Goal: Task Accomplishment & Management: Manage account settings

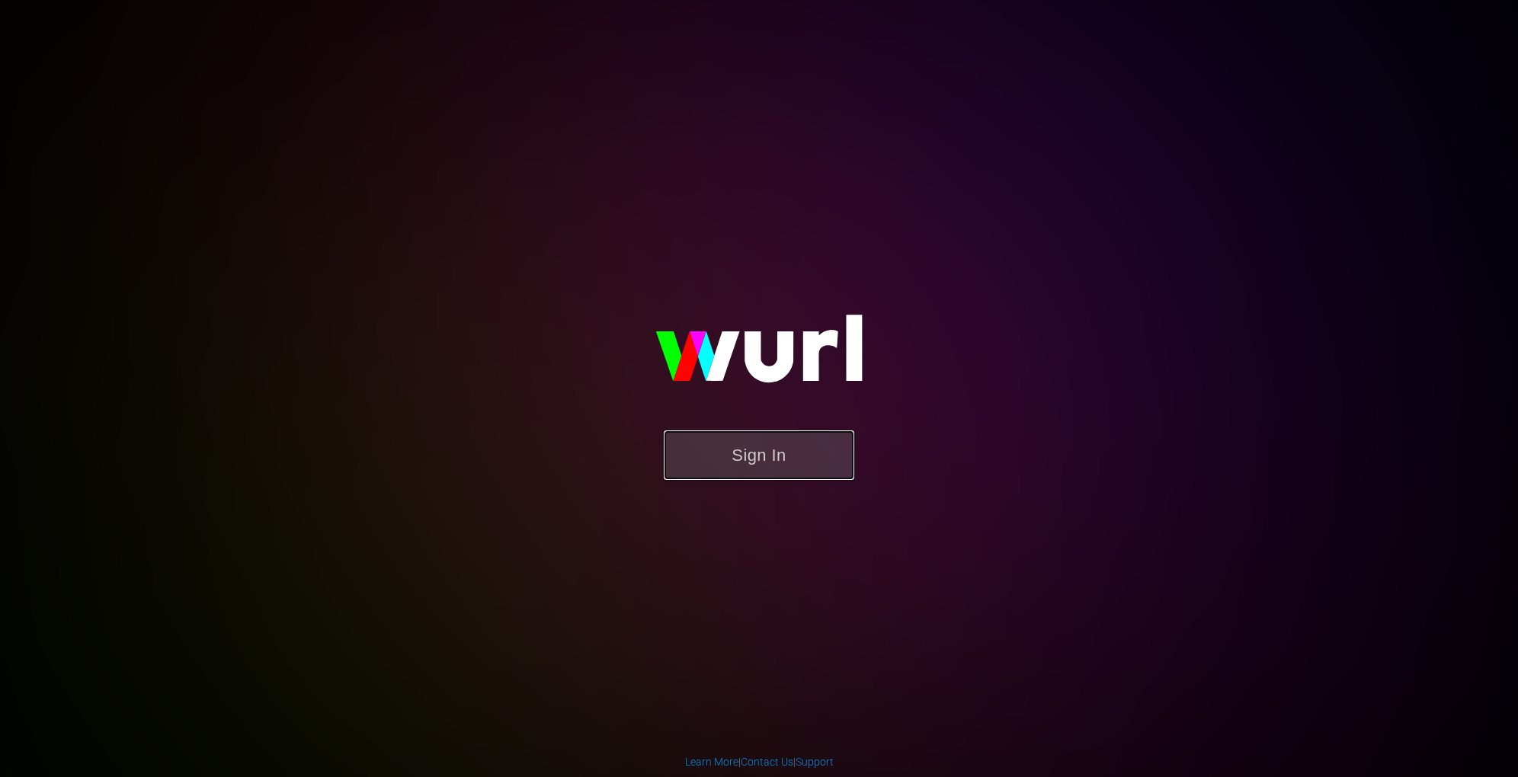
click at [744, 478] on button "Sign In" at bounding box center [759, 455] width 190 height 50
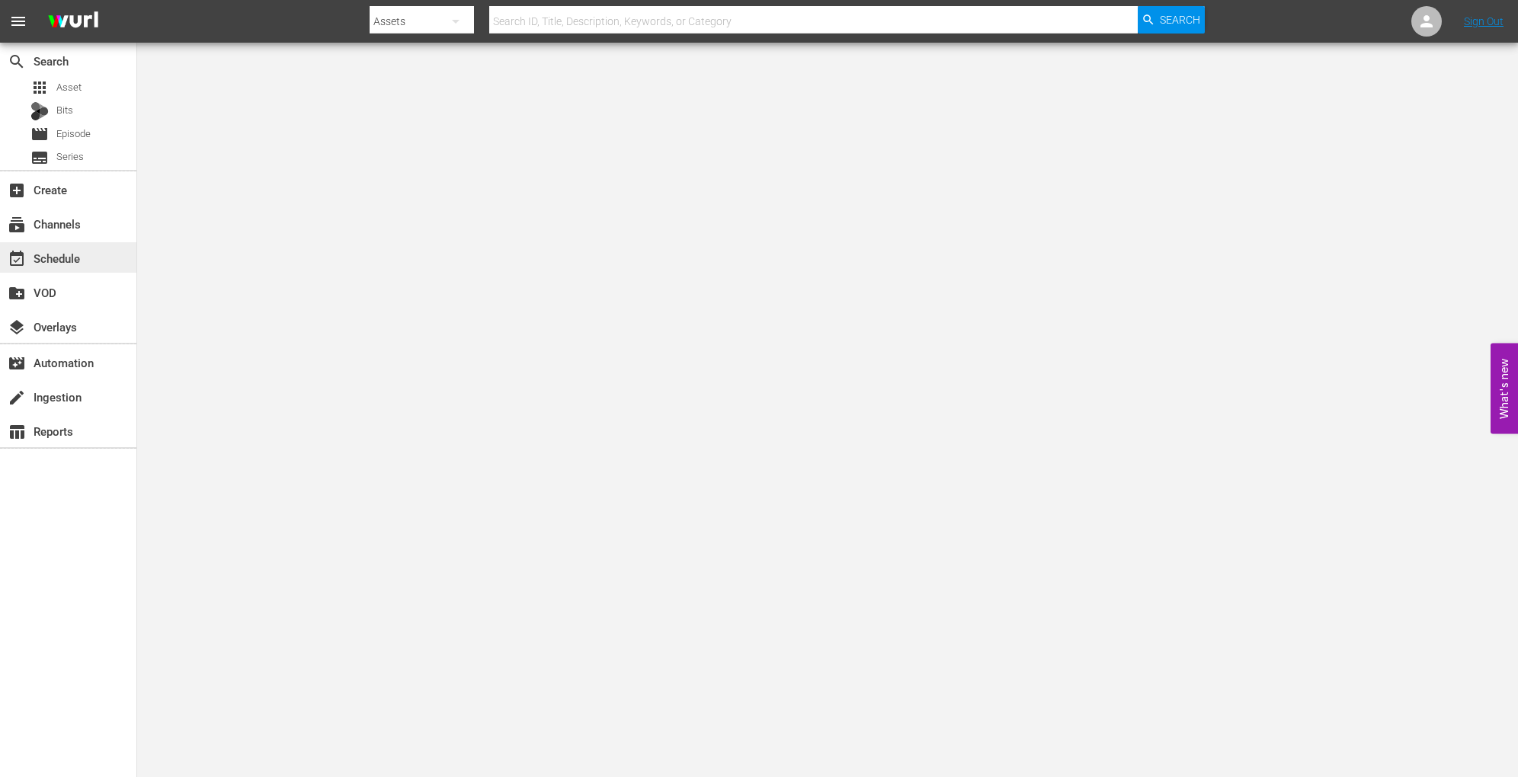
click at [62, 270] on div "event_available Schedule" at bounding box center [68, 257] width 136 height 30
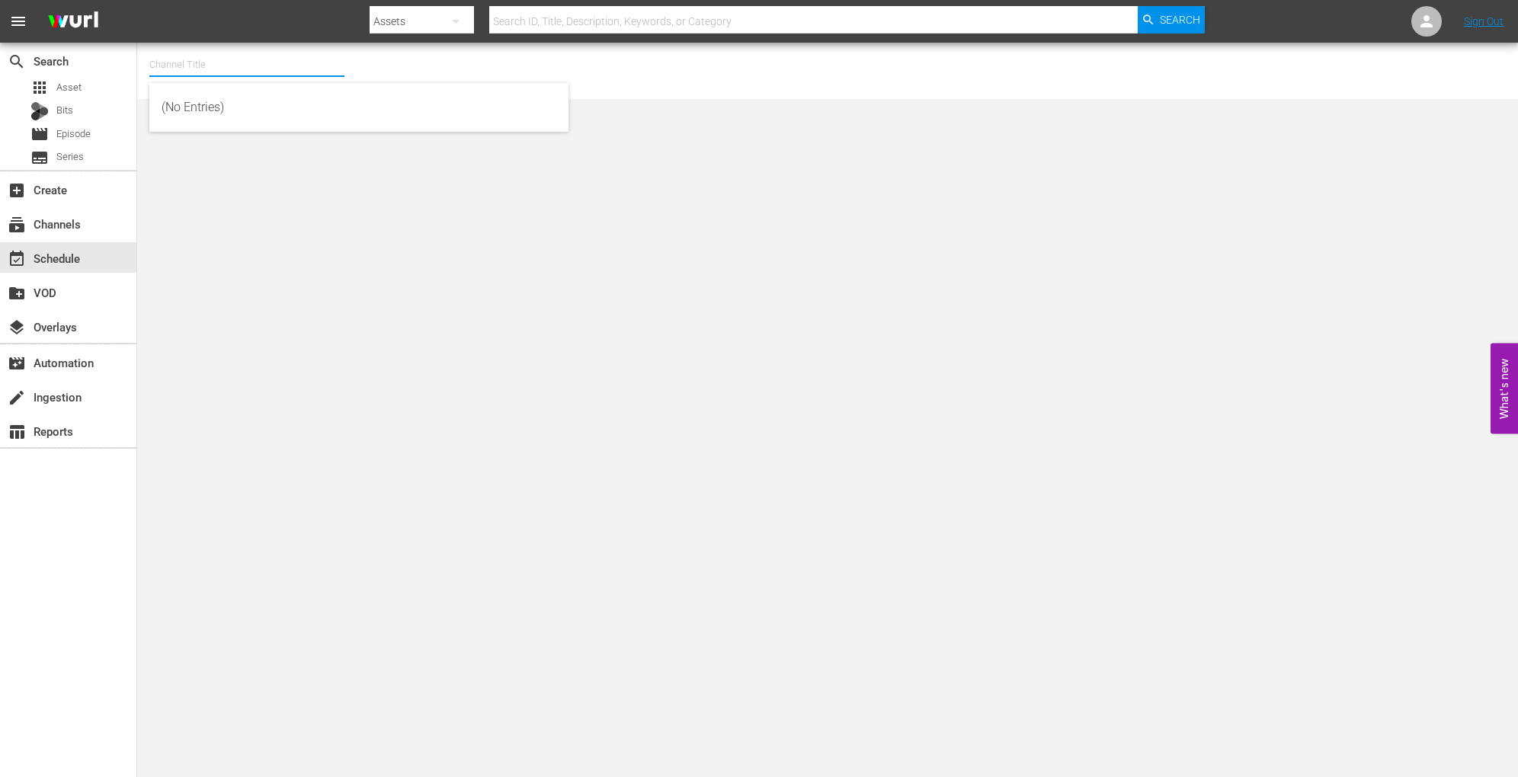
click at [237, 62] on input "text" at bounding box center [246, 64] width 195 height 37
click at [251, 98] on div "INTL Flipping Nation (1784 - ae_networks_flippingnation_1)" at bounding box center [359, 107] width 395 height 37
type input "INTL Flipping Nation (1784 - ae_networks_flippingnation_1)"
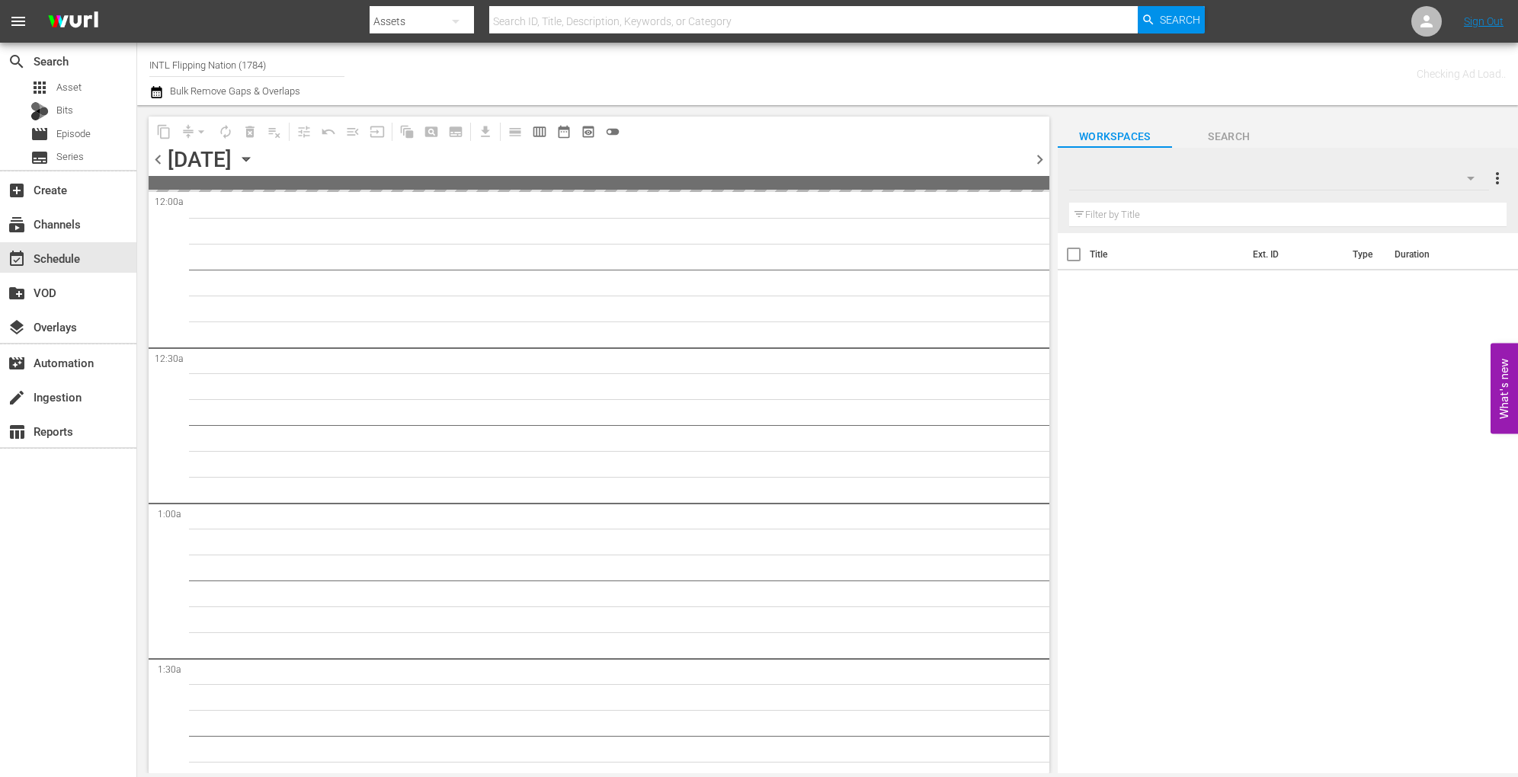
click at [249, 160] on icon "button" at bounding box center [245, 160] width 7 height 4
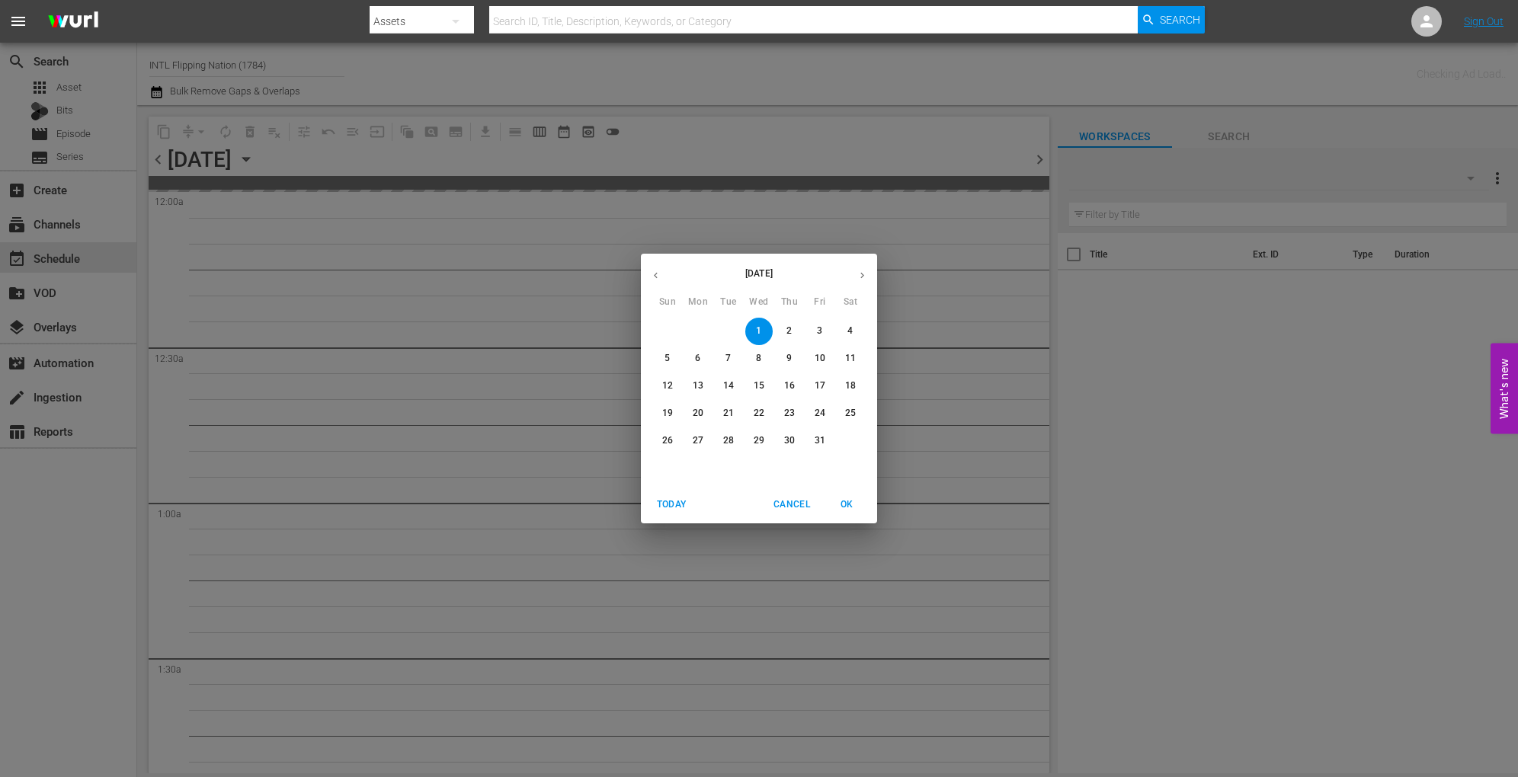
click at [699, 387] on p "13" at bounding box center [698, 385] width 11 height 13
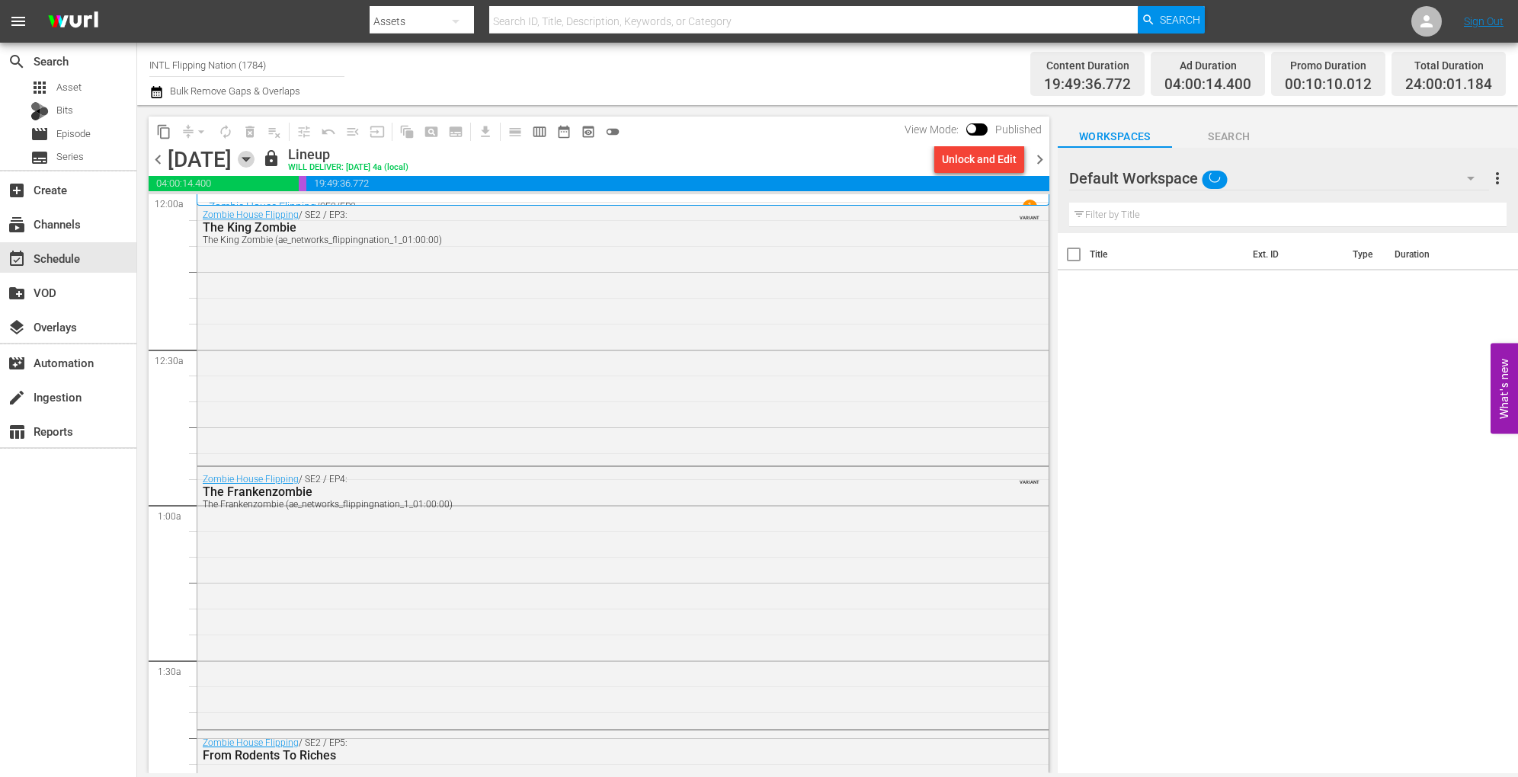
click at [249, 158] on icon "button" at bounding box center [245, 160] width 7 height 4
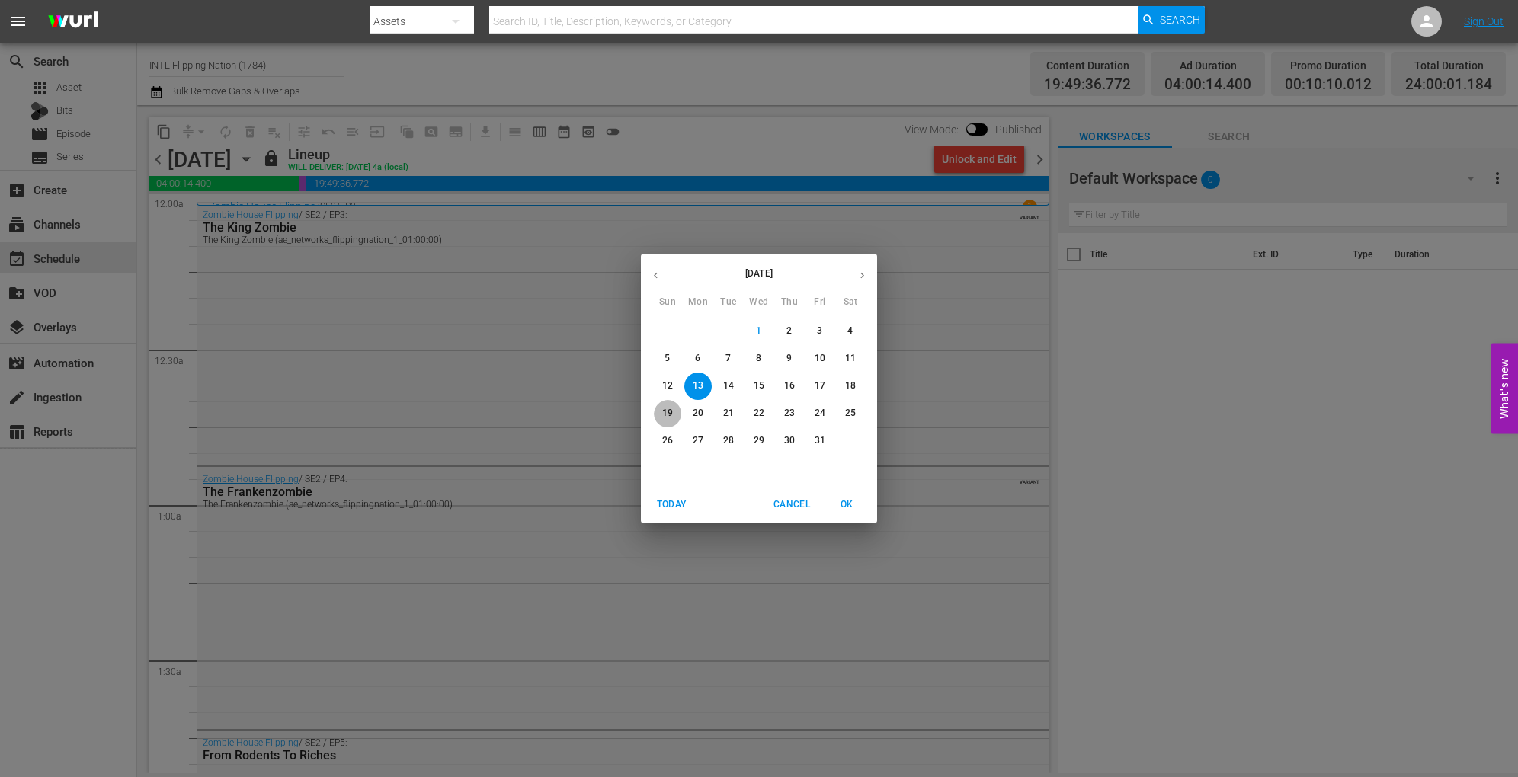
click at [673, 418] on span "19" at bounding box center [667, 413] width 27 height 13
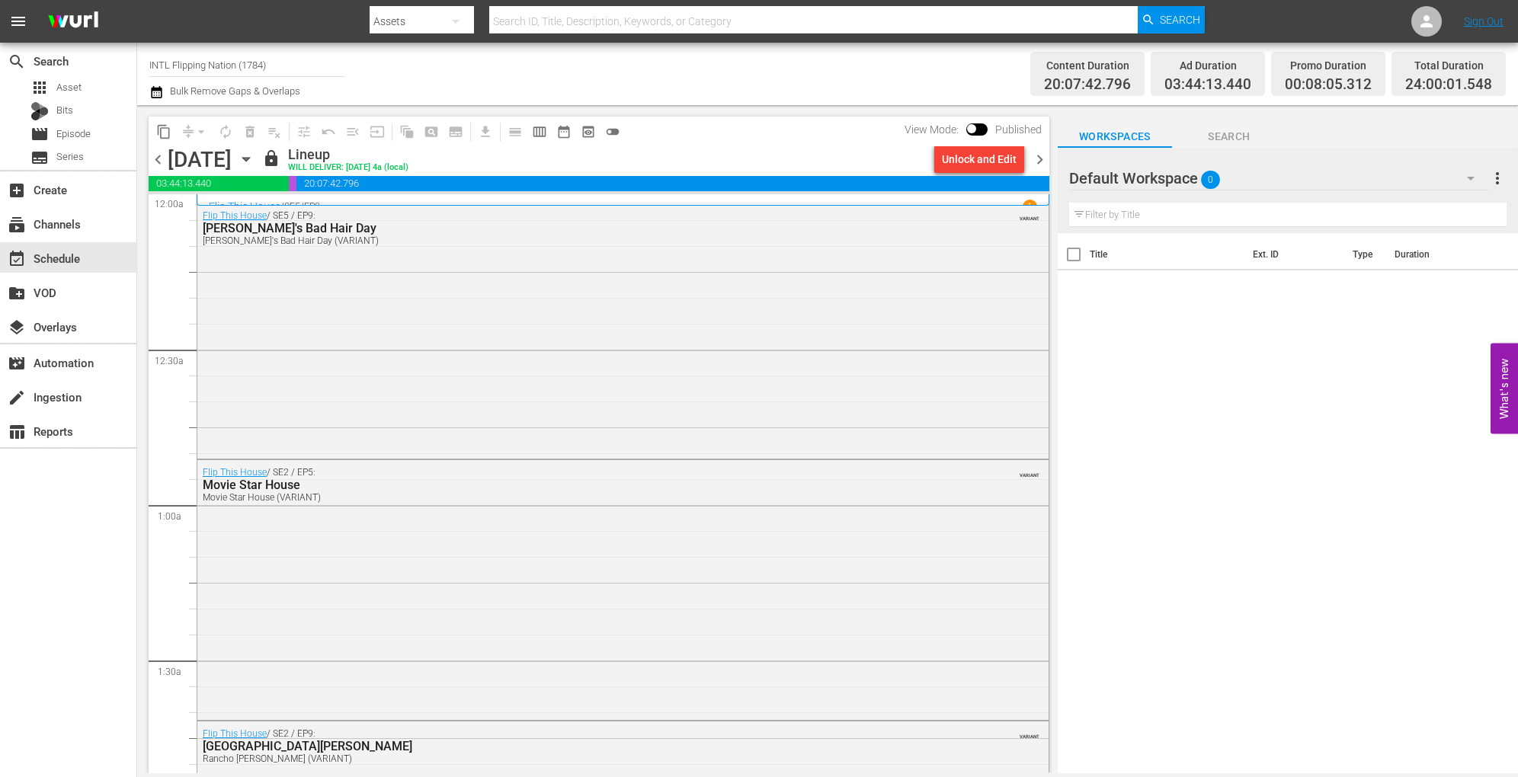
click at [254, 165] on icon "button" at bounding box center [246, 159] width 17 height 17
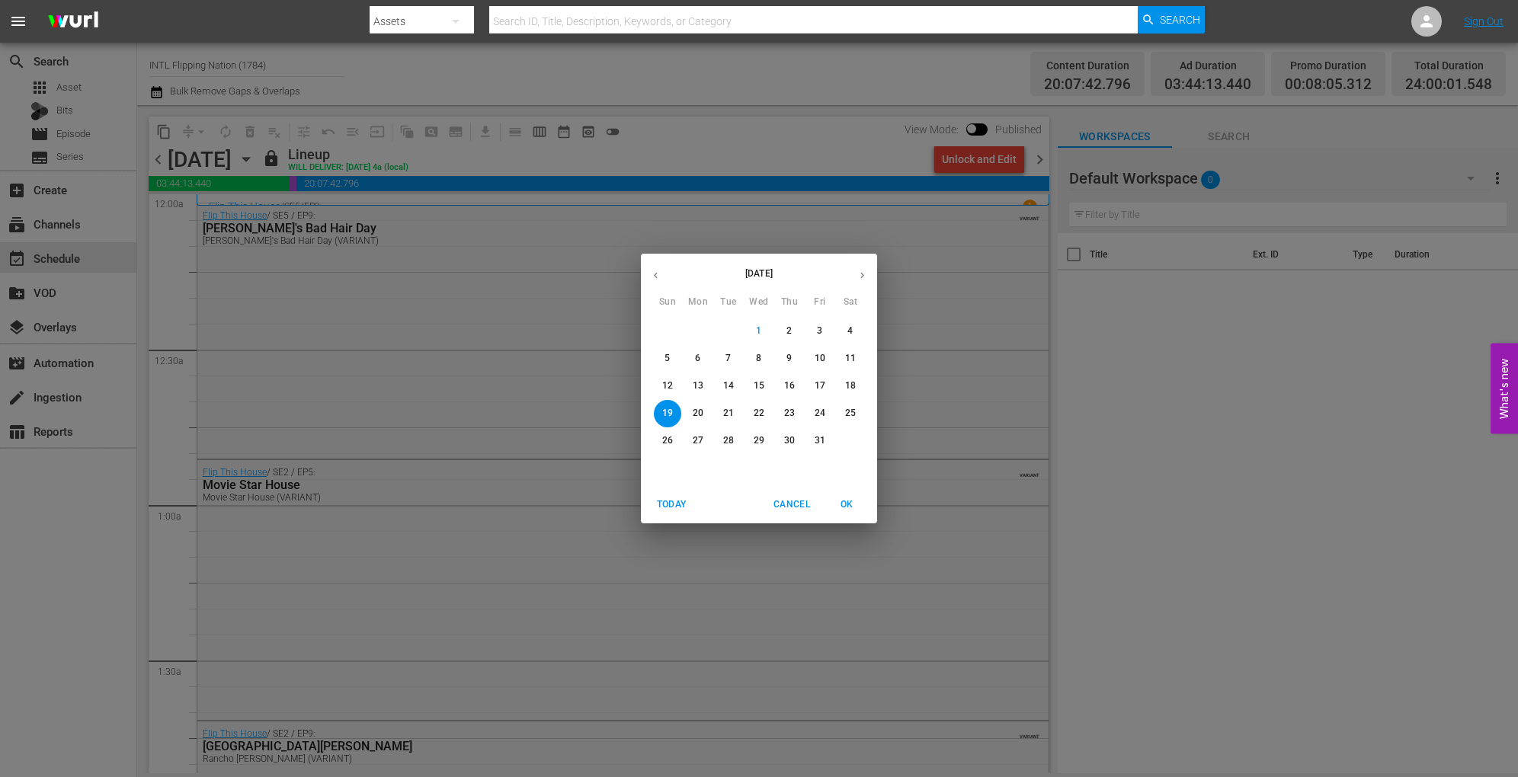
click at [1133, 299] on div "October 2025 Sun Mon Tue Wed Thu Fri Sat 28 29 30 1 2 3 4 5 6 7 8 9 10 11 12 13…" at bounding box center [759, 388] width 1518 height 777
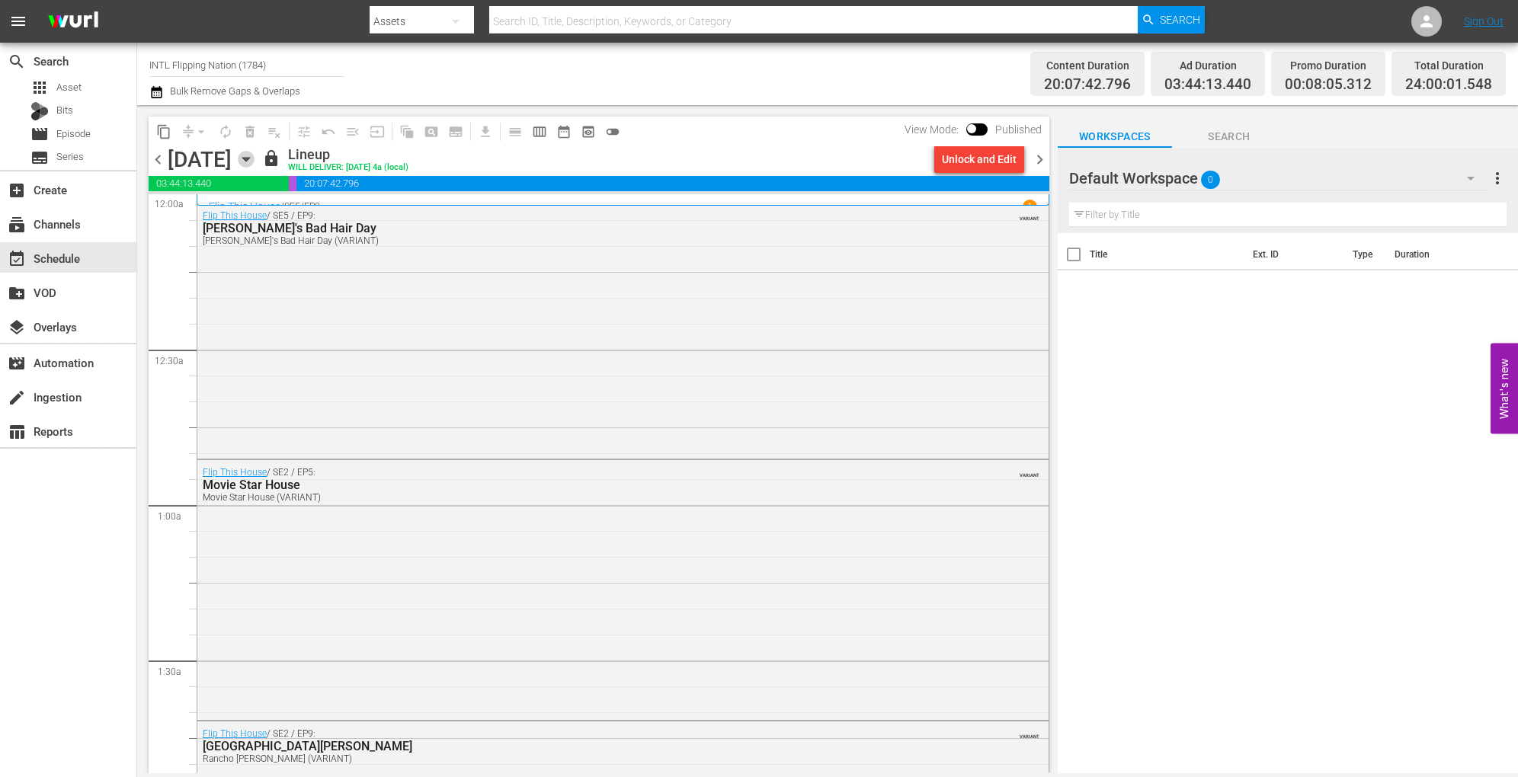
click at [254, 160] on icon "button" at bounding box center [246, 159] width 17 height 17
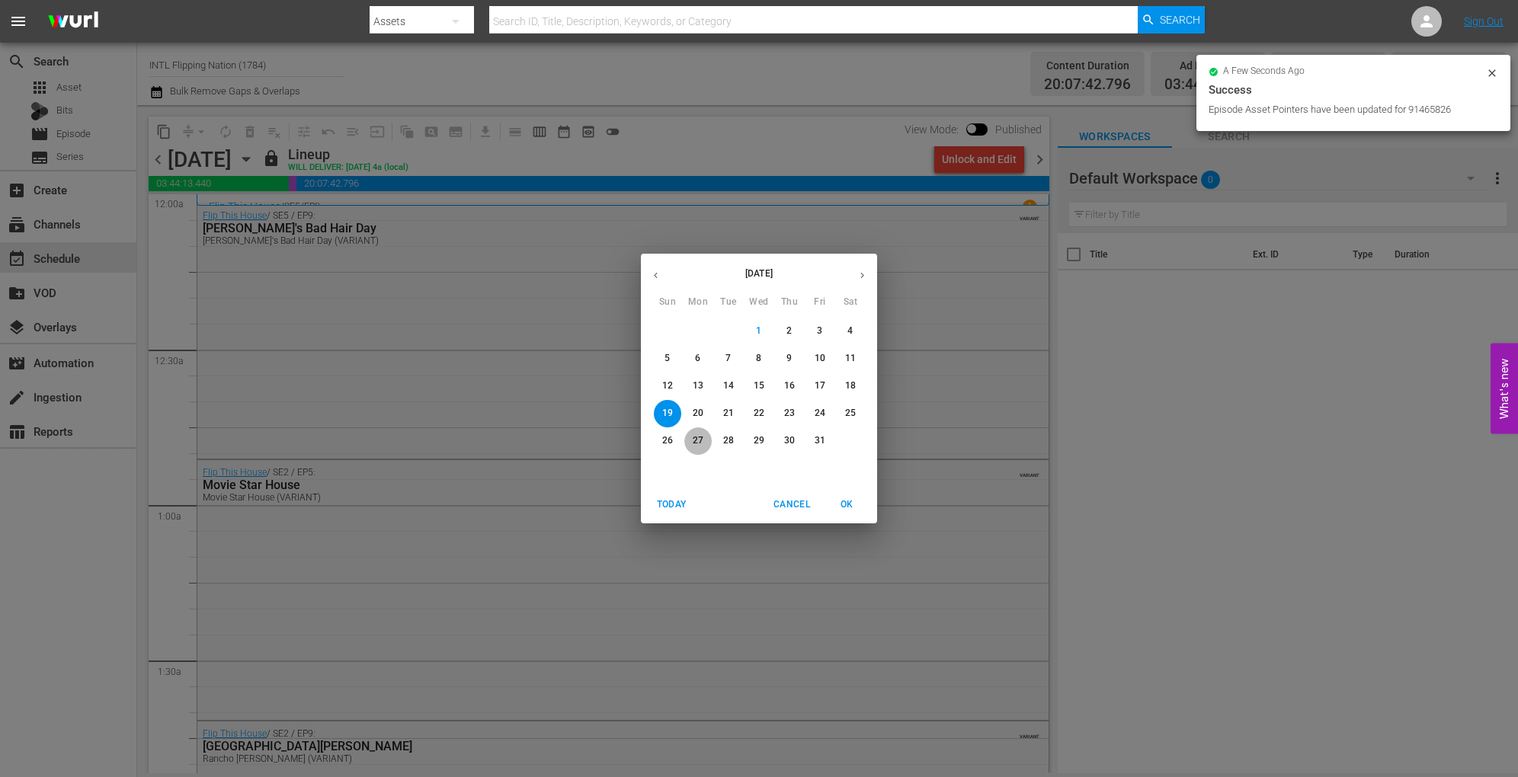
click at [698, 437] on p "27" at bounding box center [698, 440] width 11 height 13
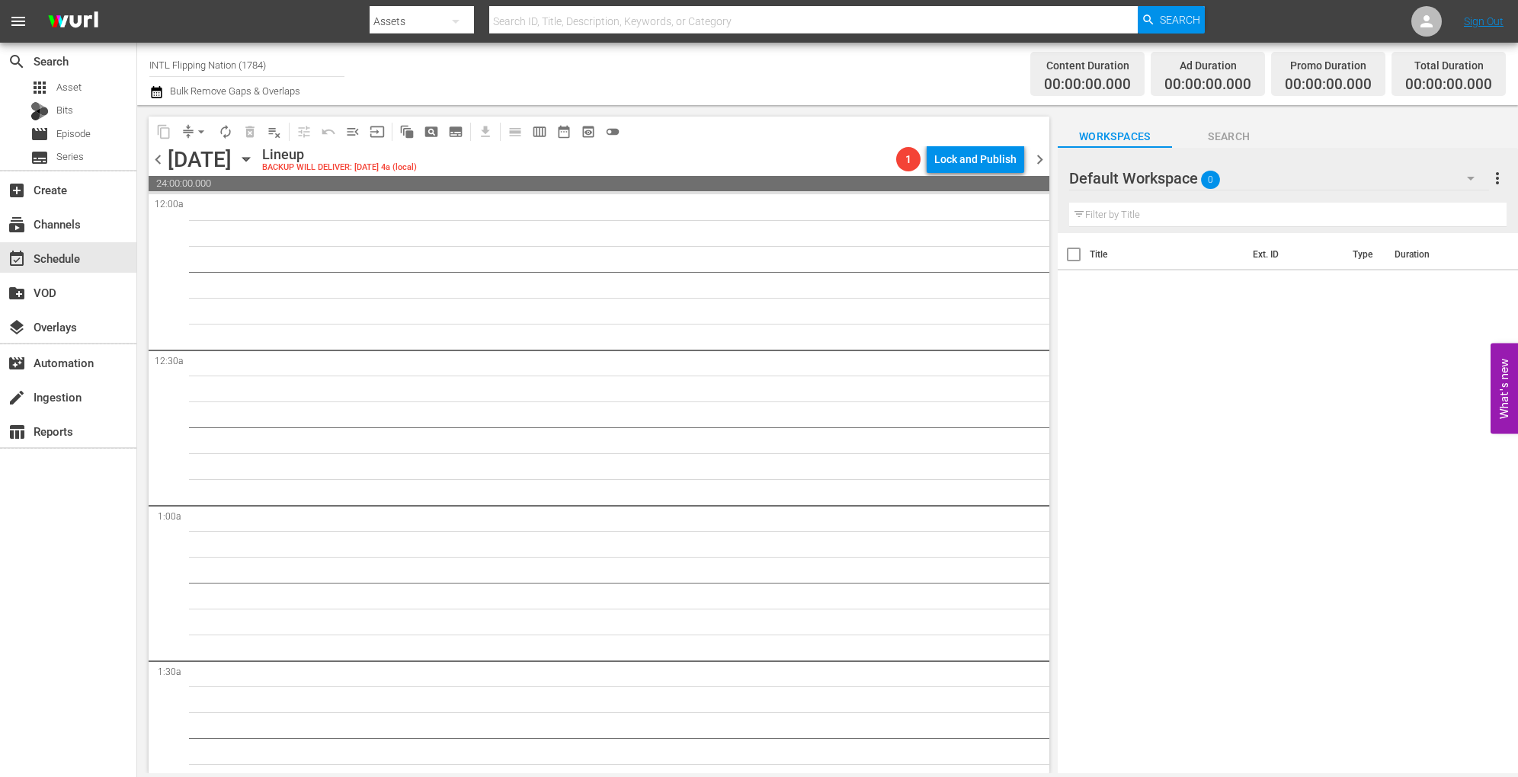
click at [536, 80] on div "Channel Title INTL Flipping Nation (1784) Bulk Remove Gaps & Overlaps" at bounding box center [519, 73] width 740 height 55
drag, startPoint x: 306, startPoint y: 69, endPoint x: 103, endPoint y: 50, distance: 203.6
click at [137, 0] on div "search Search apps Asset Bits movie Episode subtitles Series add_box Create sub…" at bounding box center [827, 0] width 1381 height 0
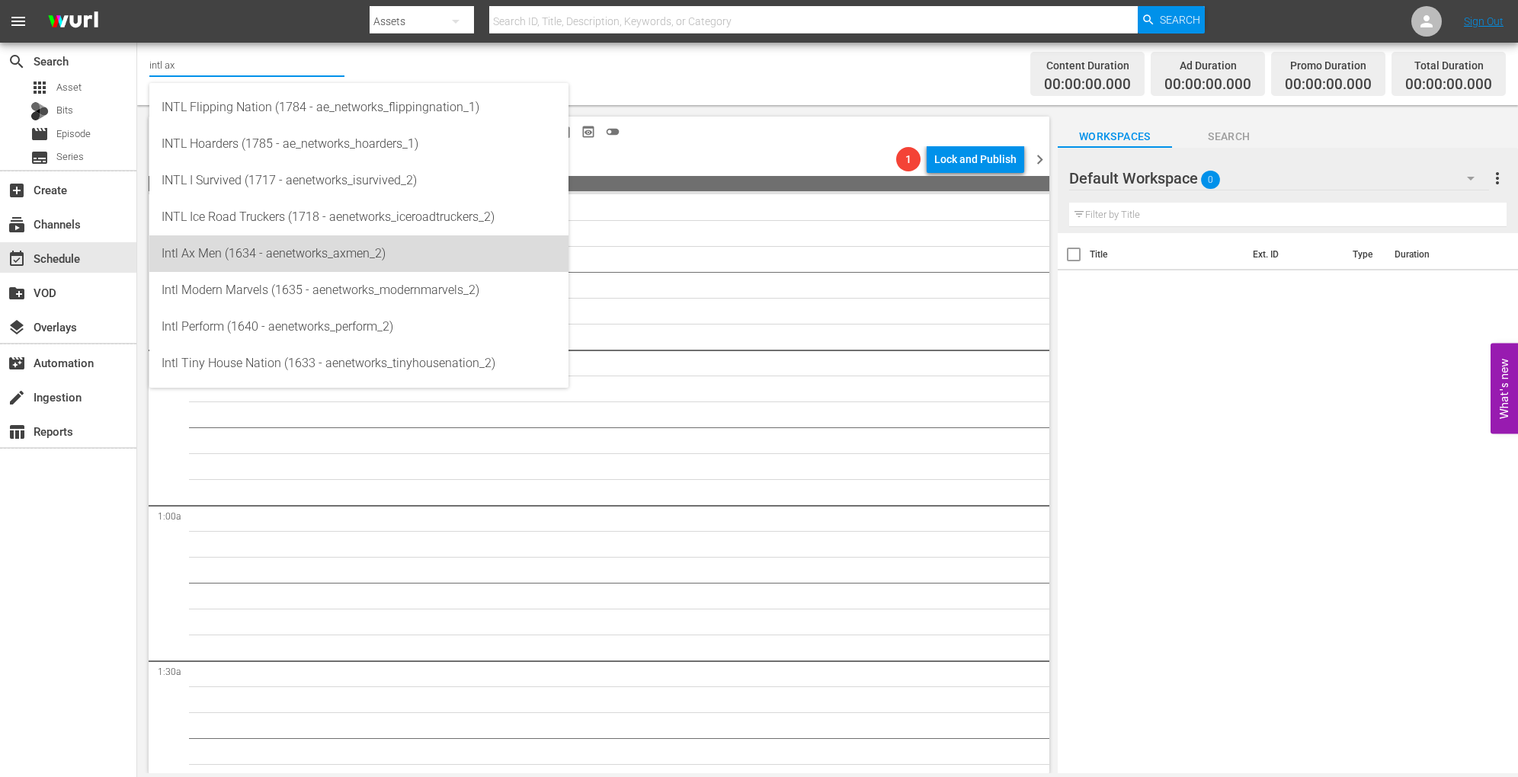
click at [254, 250] on div "Intl Ax Men (1634 - aenetworks_axmen_2)" at bounding box center [359, 253] width 395 height 37
type input "Intl Ax Men (1634 - aenetworks_axmen_2)"
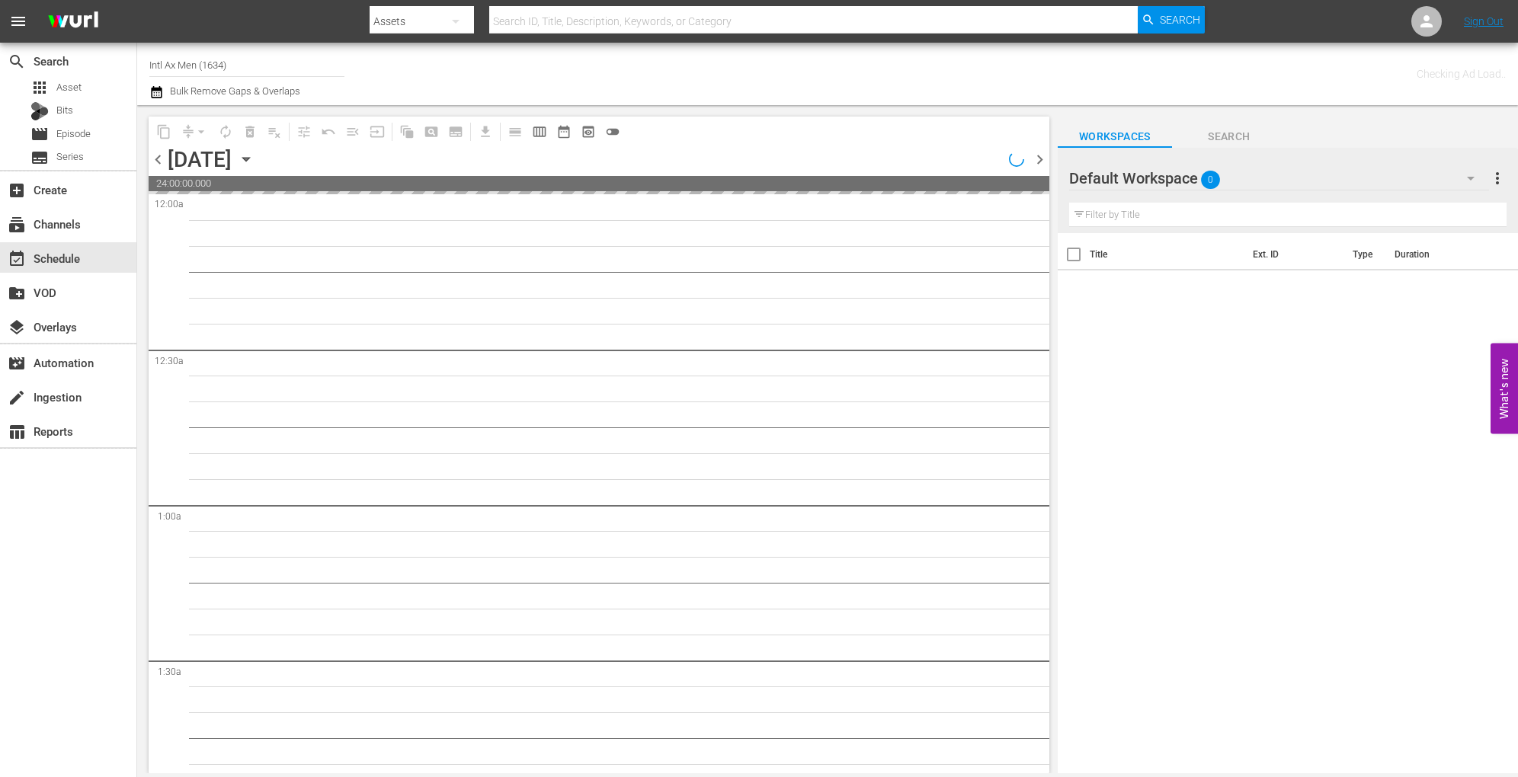
click at [254, 152] on icon "button" at bounding box center [246, 159] width 17 height 17
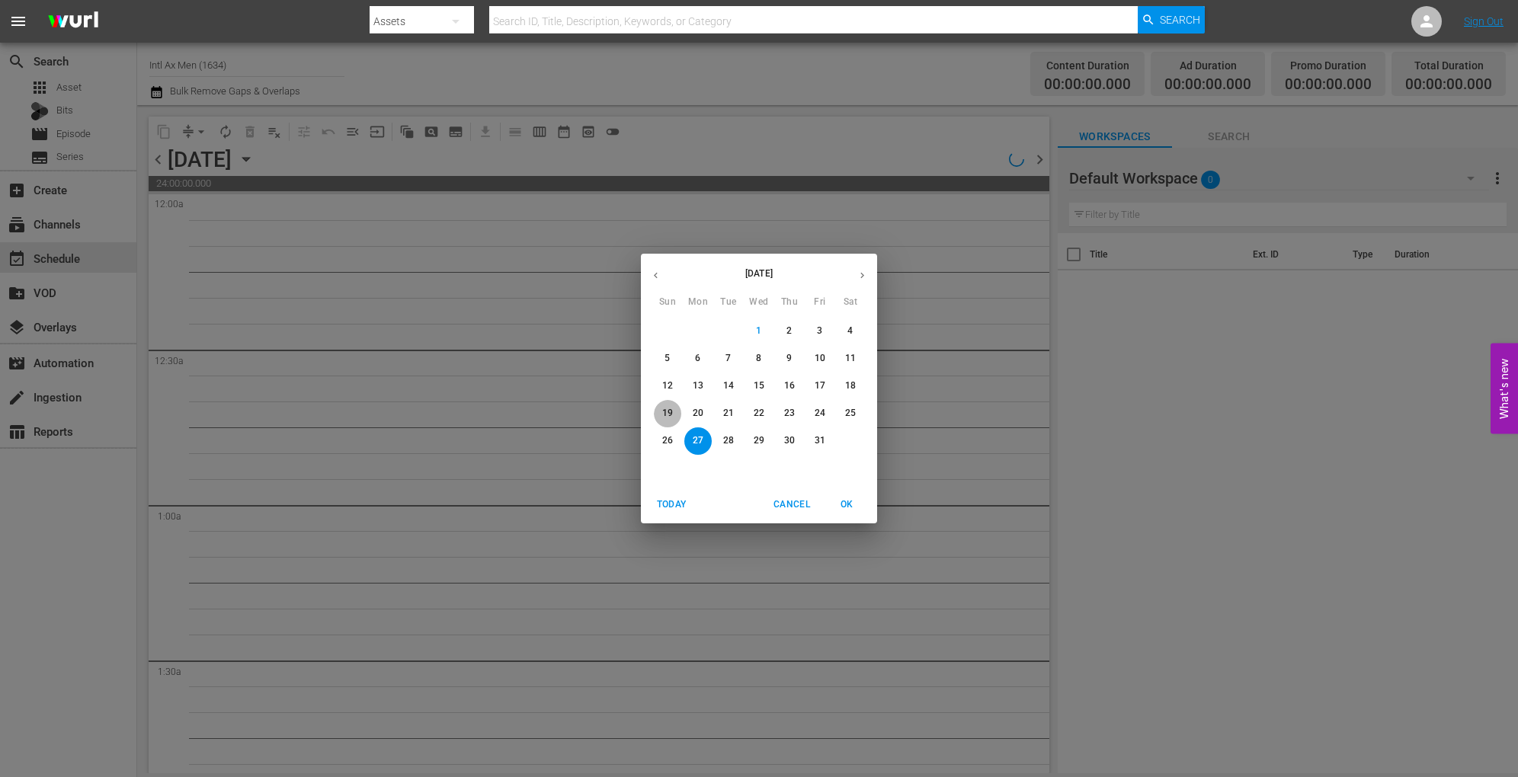
click at [673, 408] on span "19" at bounding box center [667, 413] width 27 height 13
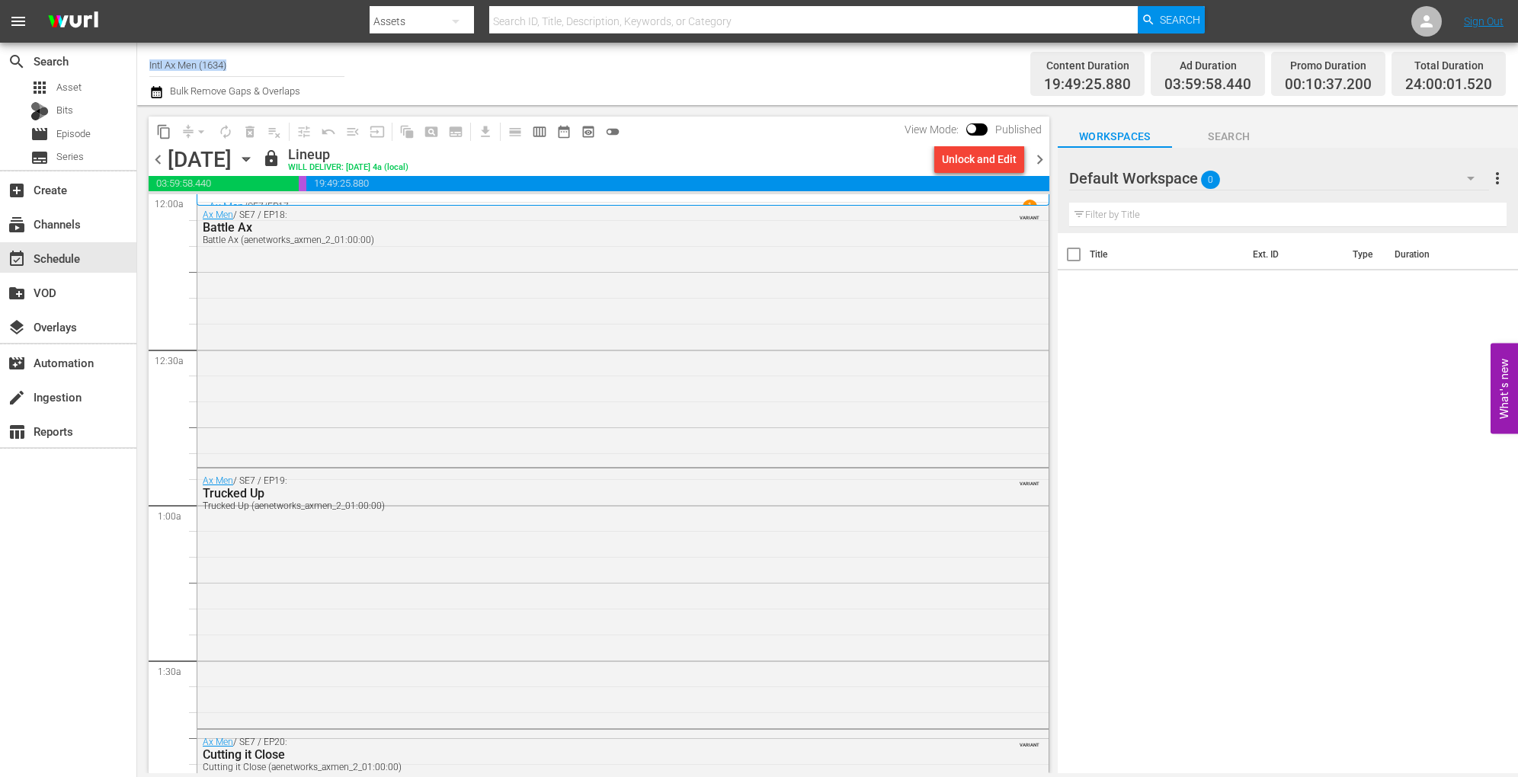
drag, startPoint x: 262, startPoint y: 76, endPoint x: 165, endPoint y: 55, distance: 99.8
click at [165, 55] on div "Channel Title Intl Ax Men (1634)" at bounding box center [246, 64] width 195 height 37
drag, startPoint x: 268, startPoint y: 69, endPoint x: 91, endPoint y: 73, distance: 177.6
click at [137, 0] on div "search Search apps Asset Bits movie Episode subtitles Series add_box Create sub…" at bounding box center [827, 0] width 1381 height 0
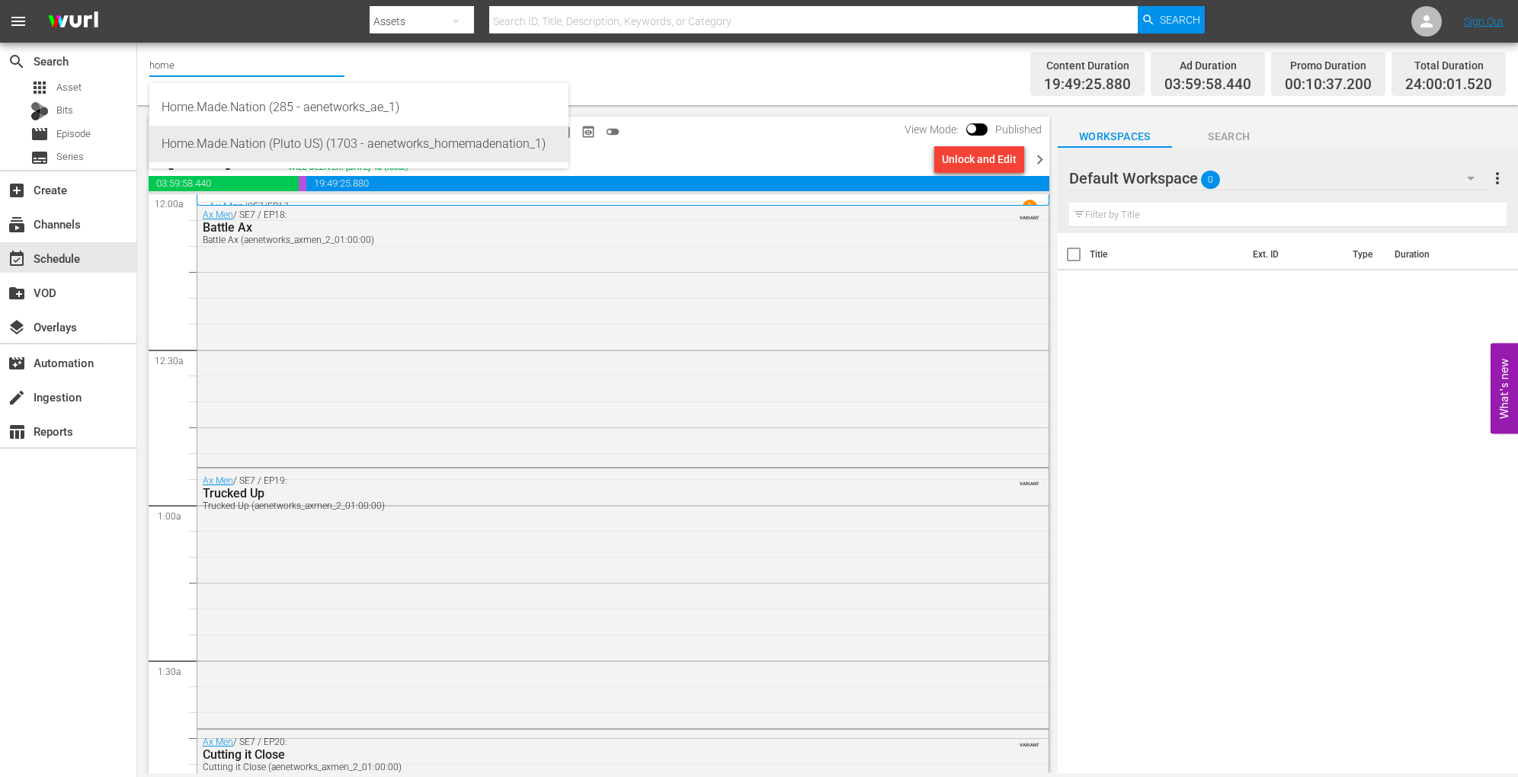
click at [293, 153] on div "Home.Made.Nation (Pluto US) (1703 - aenetworks_homemadenation_1)" at bounding box center [359, 144] width 395 height 37
type input "Home.Made.Nation (Pluto US) (1703 - aenetworks_homemadenation_1)"
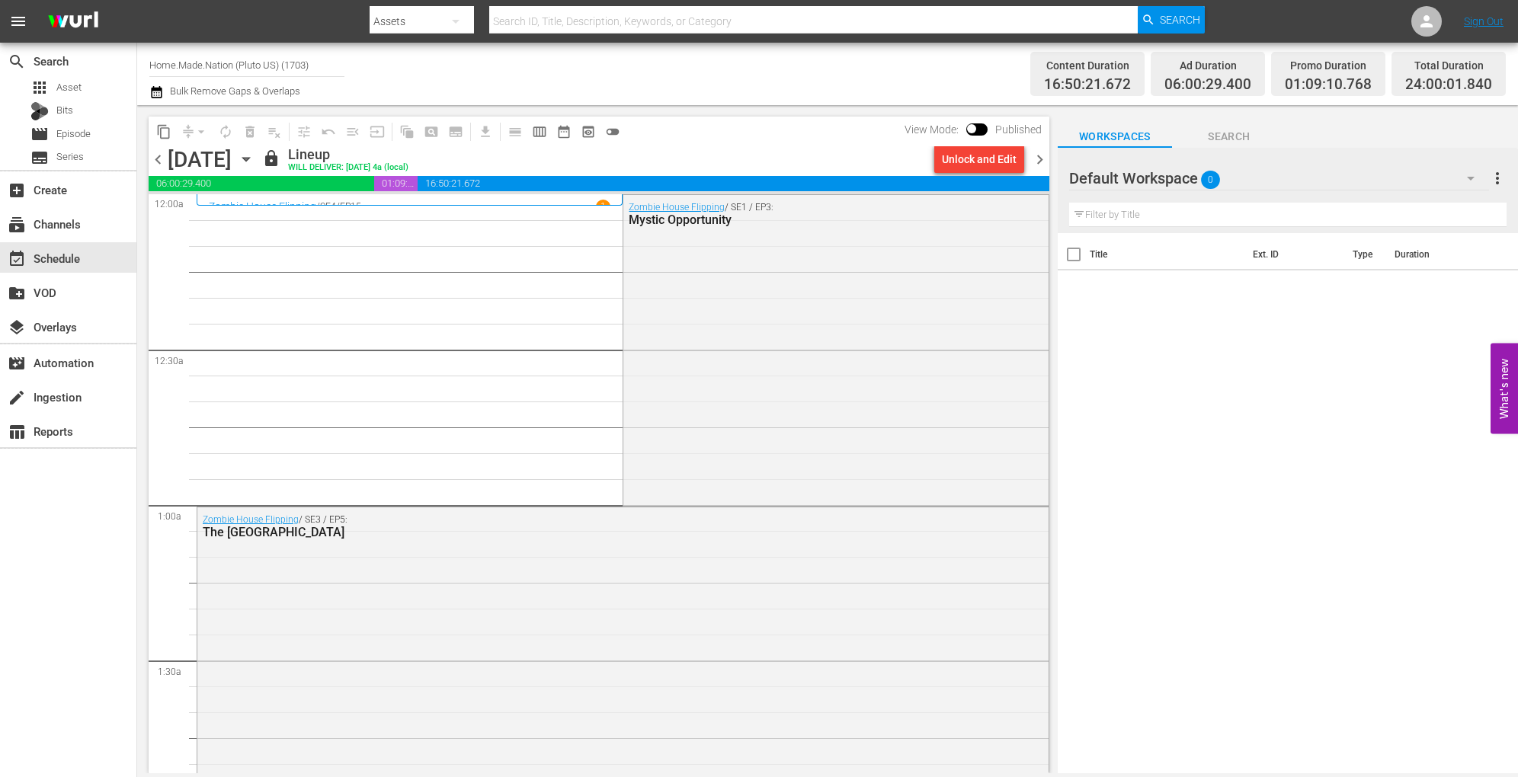
click at [254, 161] on icon "button" at bounding box center [246, 159] width 17 height 17
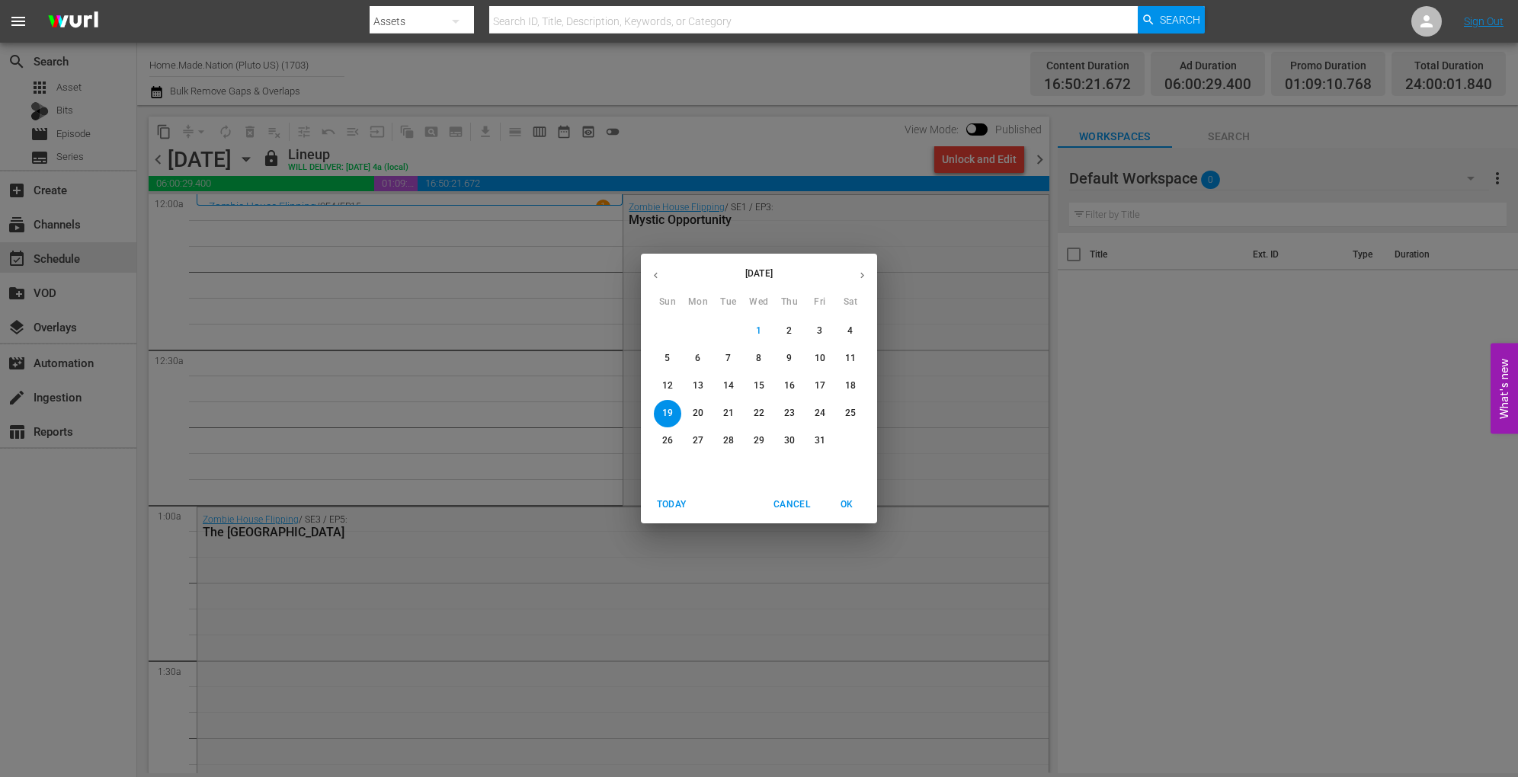
click at [700, 407] on p "20" at bounding box center [698, 413] width 11 height 13
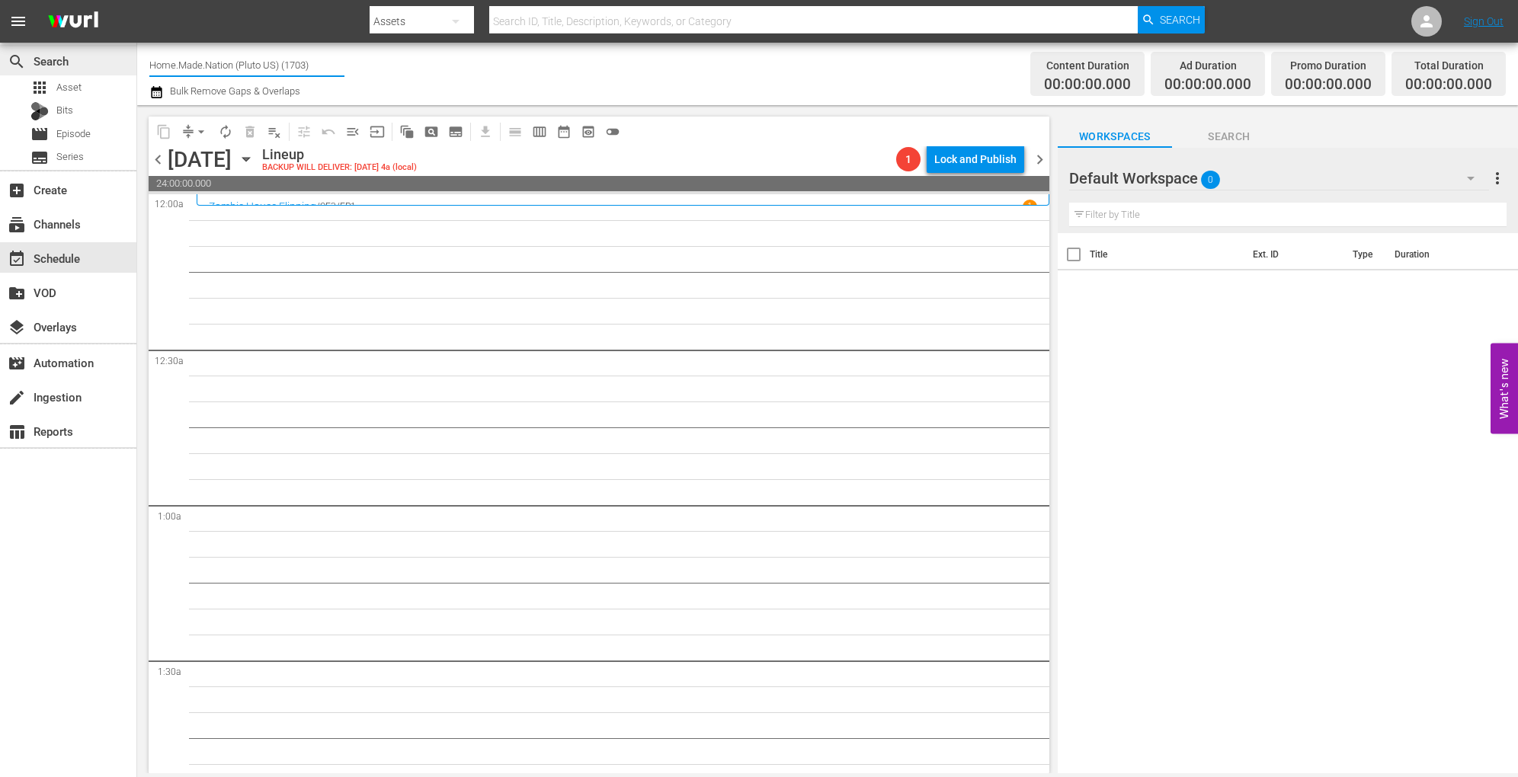
drag, startPoint x: 329, startPoint y: 70, endPoint x: 126, endPoint y: 46, distance: 204.9
click at [137, 0] on div "search Search apps Asset Bits movie Episode subtitles Series add_box Create sub…" at bounding box center [827, 0] width 1381 height 0
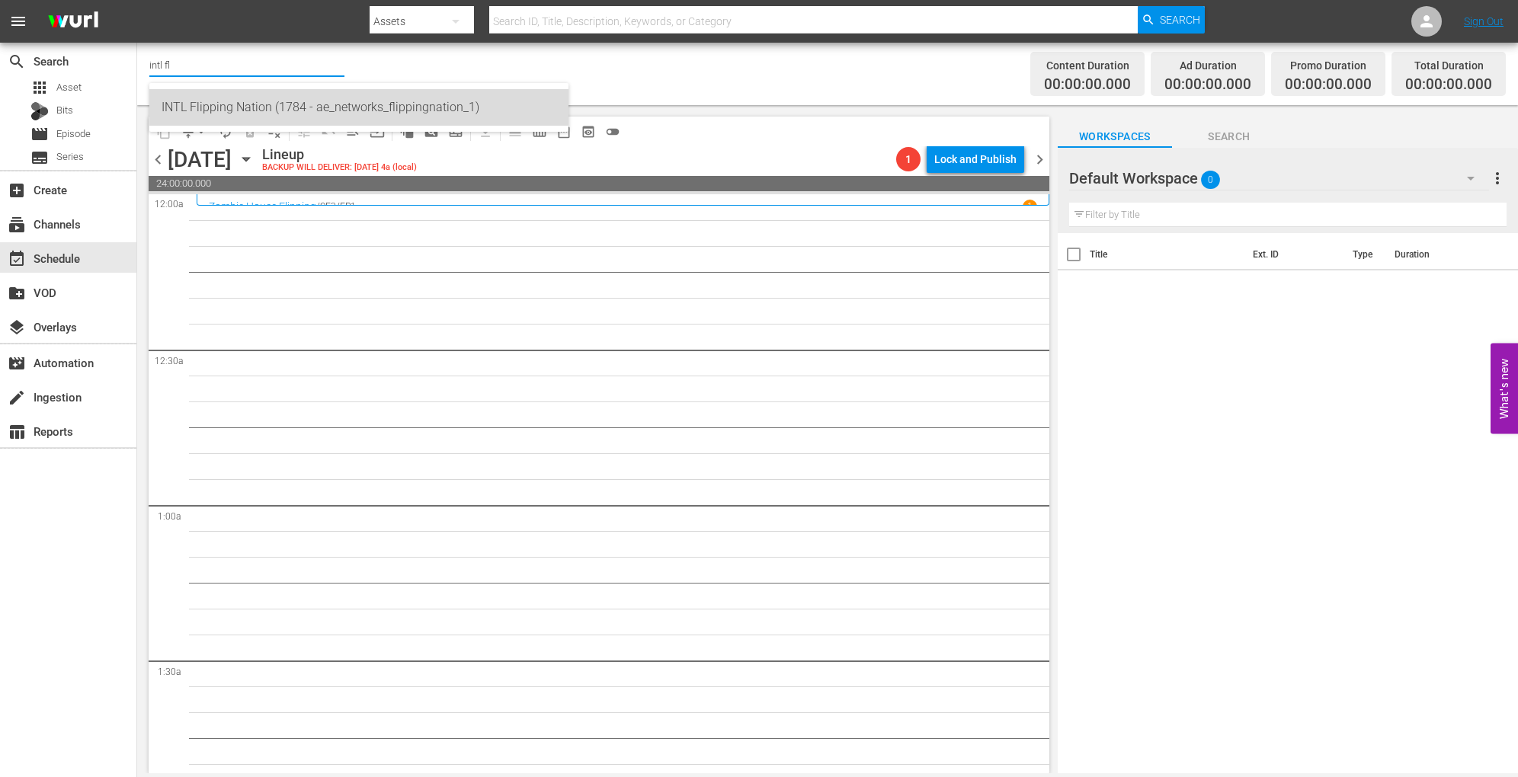
click at [311, 108] on div "INTL Flipping Nation (1784 - ae_networks_flippingnation_1)" at bounding box center [359, 107] width 395 height 37
type input "INTL Flipping Nation (1784 - ae_networks_flippingnation_1)"
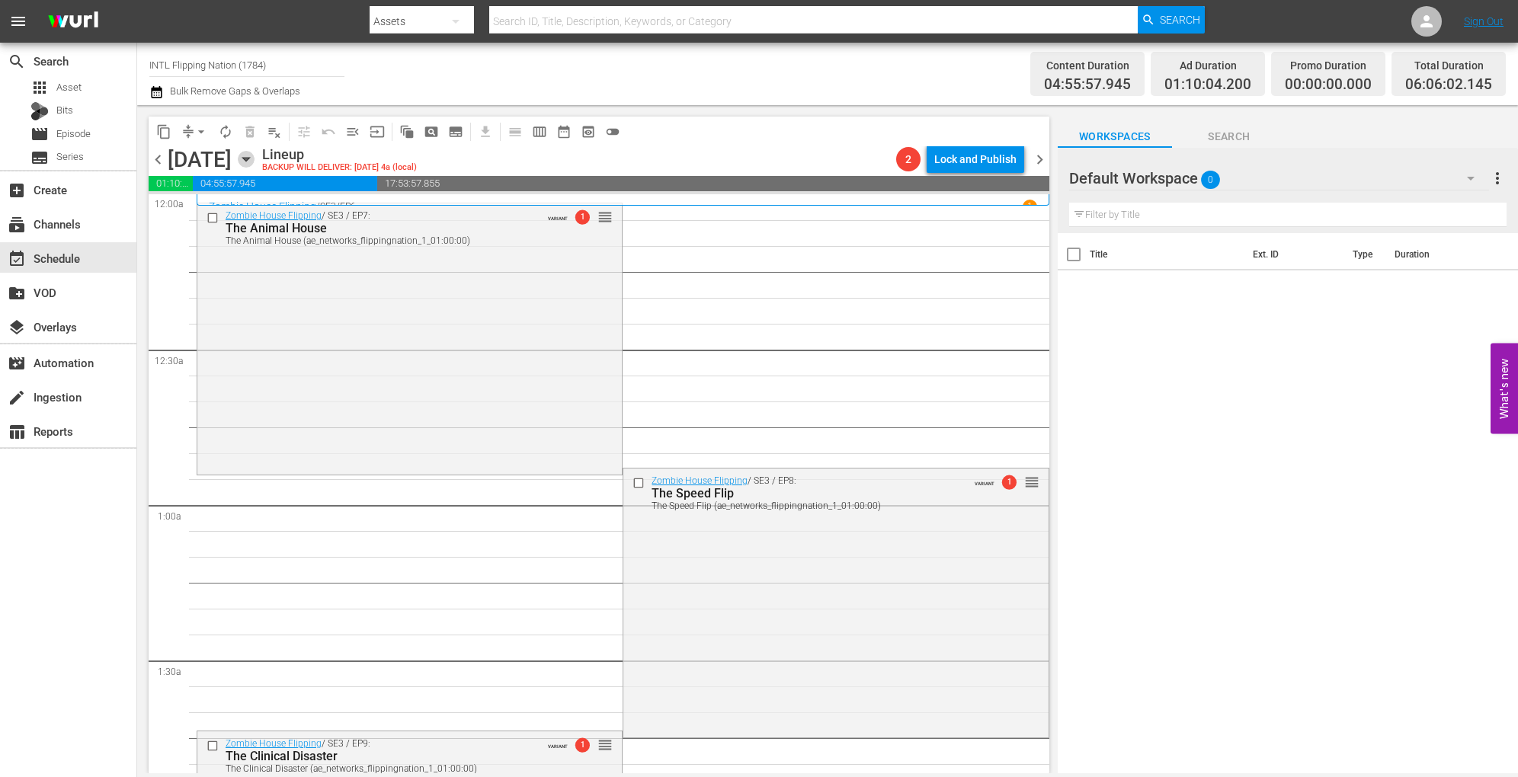
click at [254, 159] on icon "button" at bounding box center [246, 159] width 17 height 17
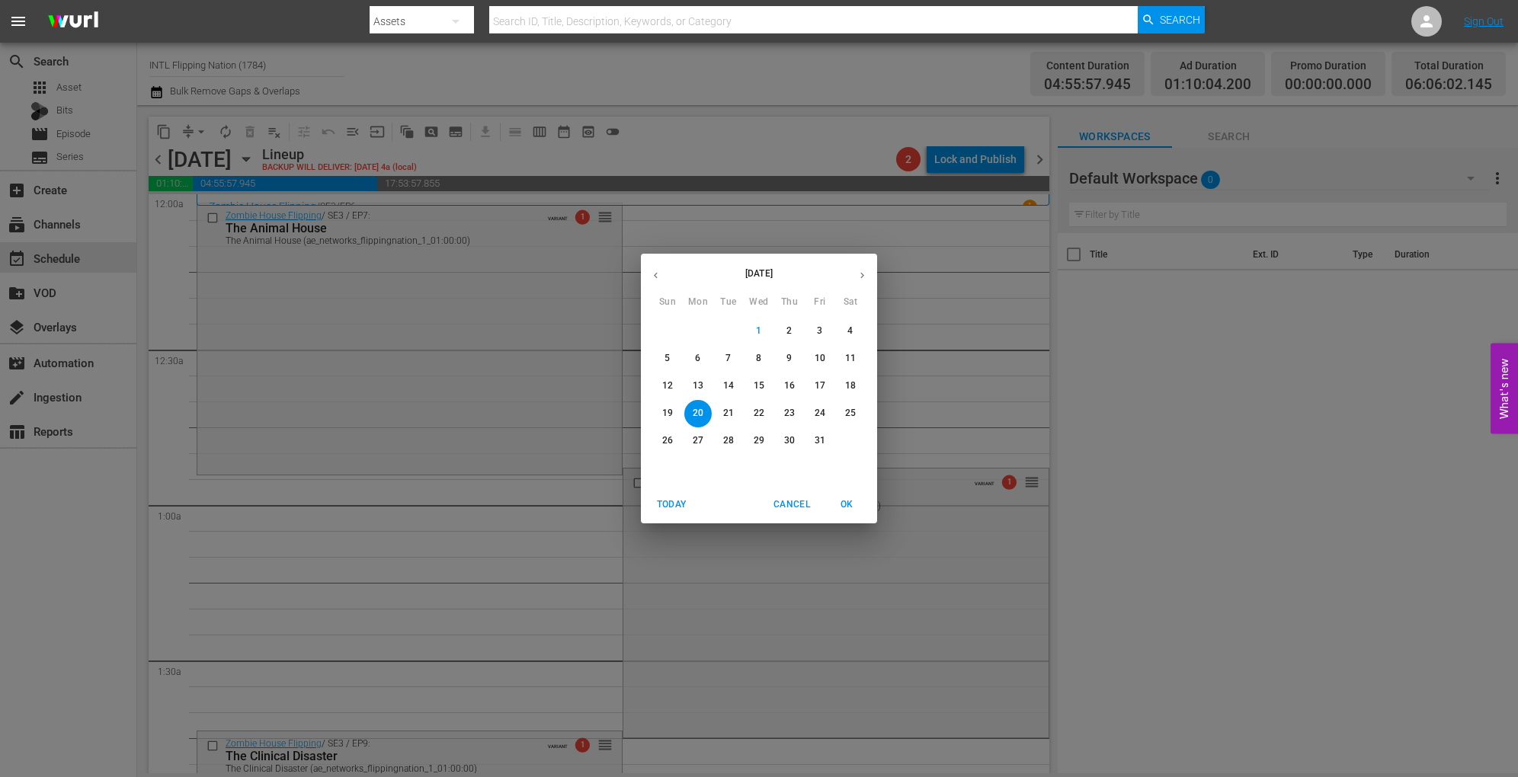
click at [725, 415] on p "21" at bounding box center [728, 413] width 11 height 13
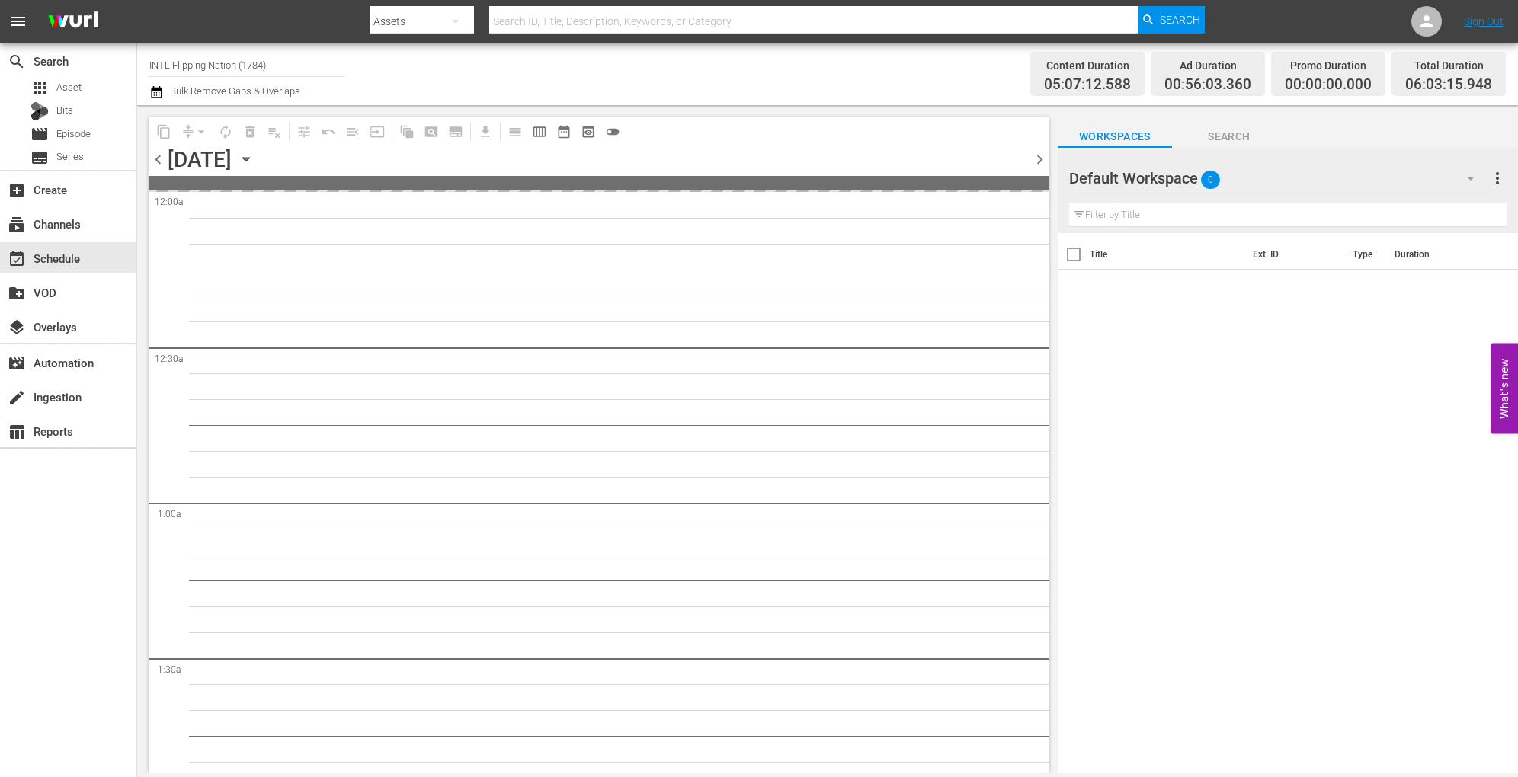
click at [249, 161] on icon "button" at bounding box center [245, 160] width 7 height 4
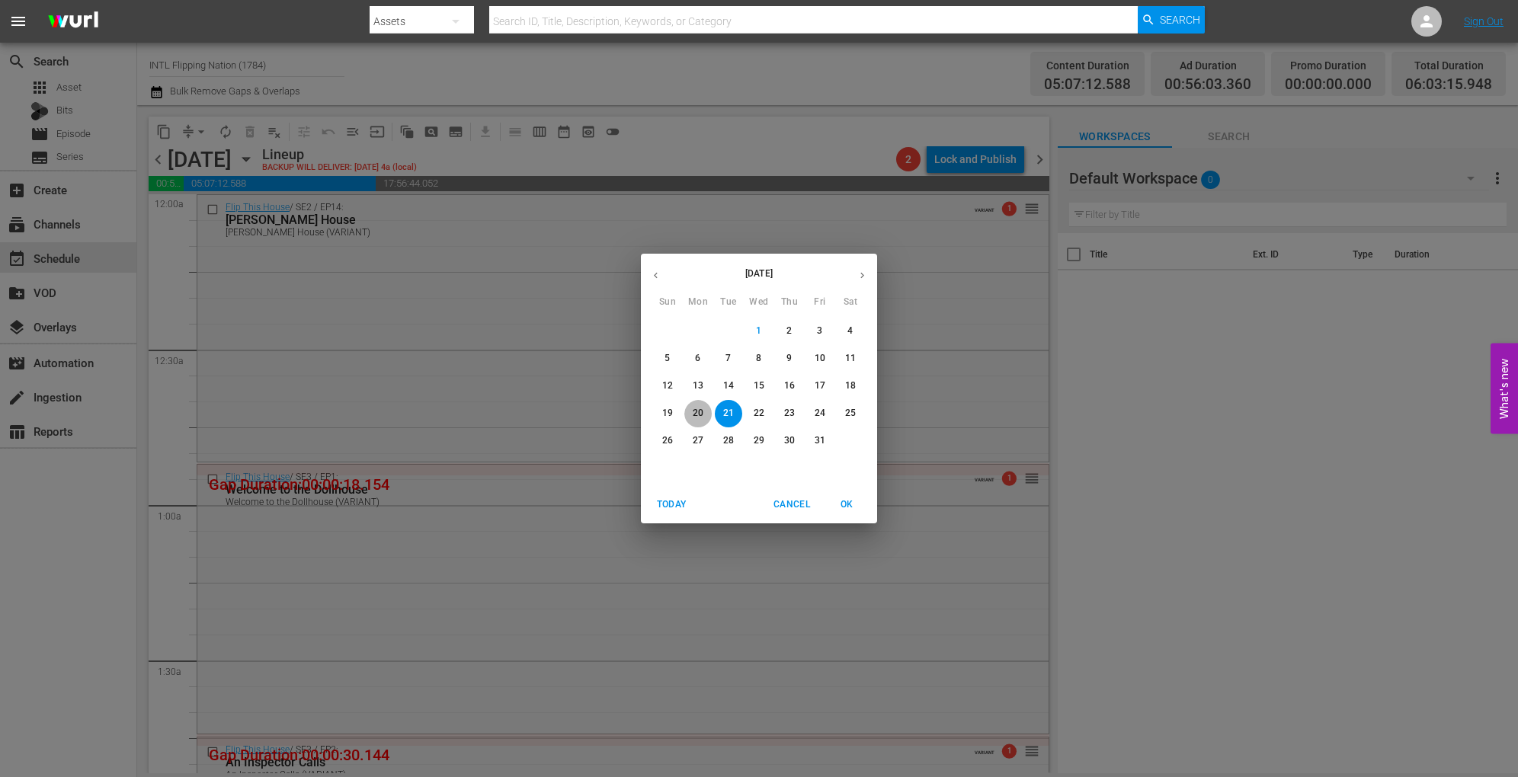
click at [700, 410] on p "20" at bounding box center [698, 413] width 11 height 13
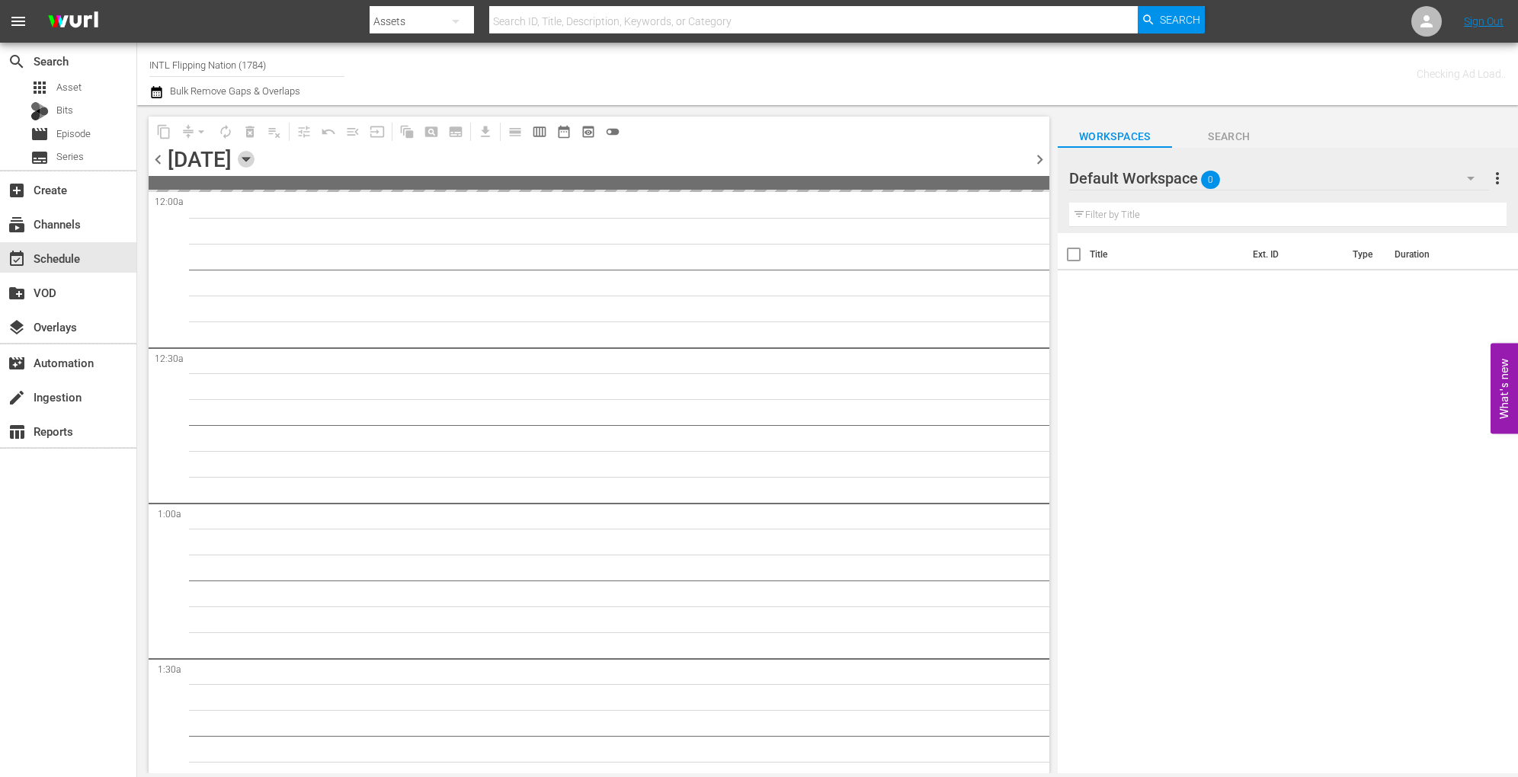
click at [254, 162] on icon "button" at bounding box center [246, 159] width 17 height 17
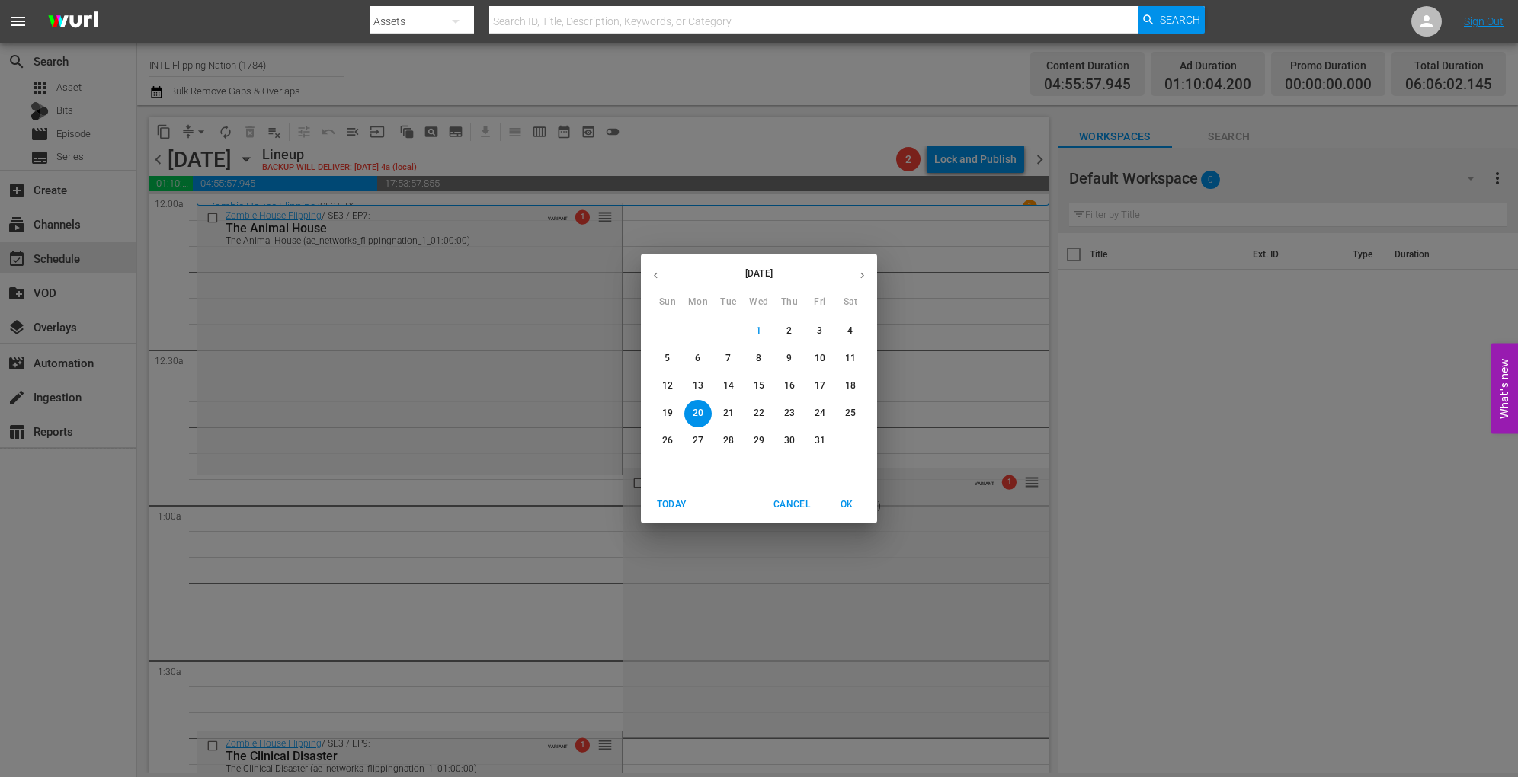
click at [667, 407] on p "19" at bounding box center [667, 413] width 11 height 13
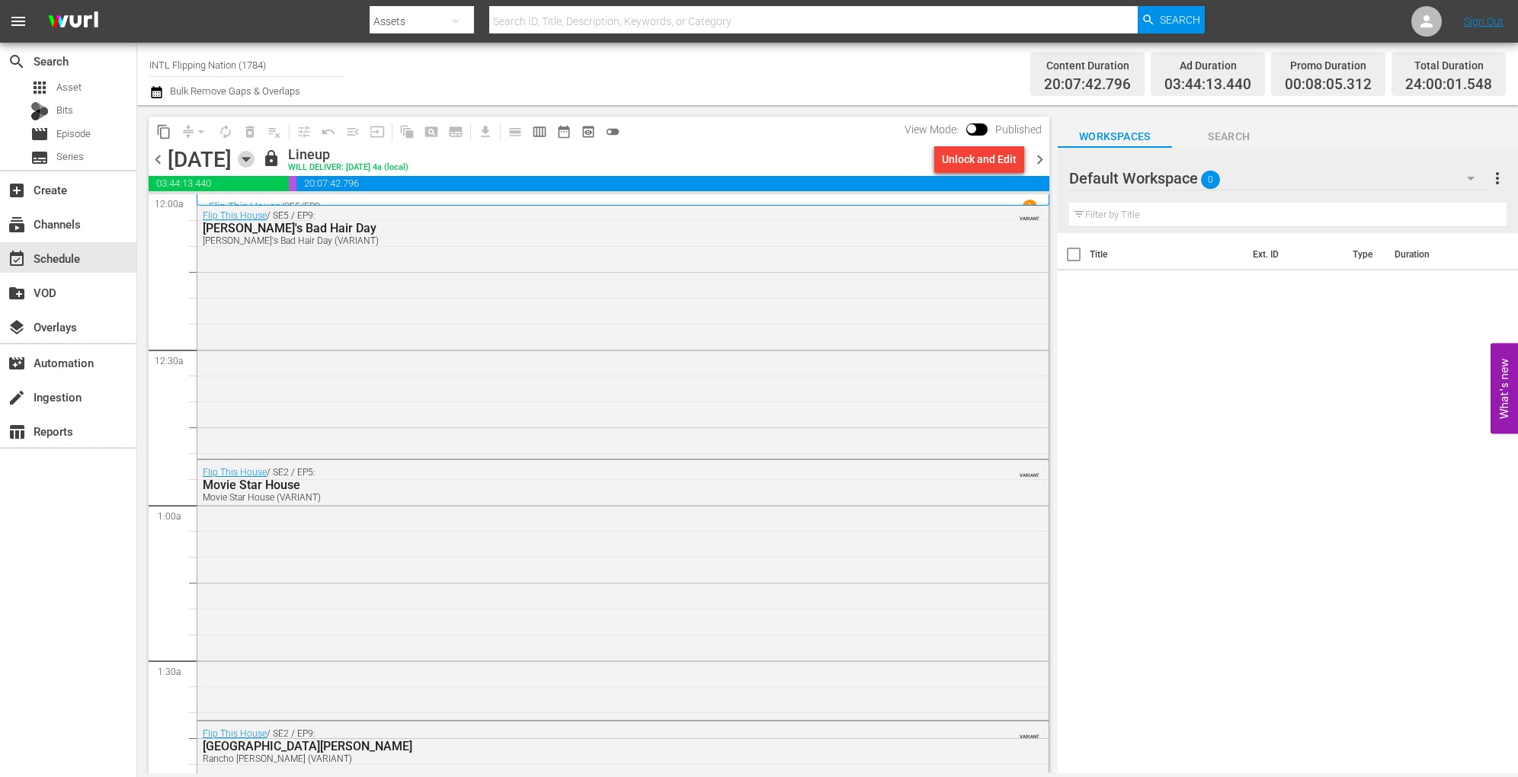
click at [249, 158] on icon "button" at bounding box center [245, 160] width 7 height 4
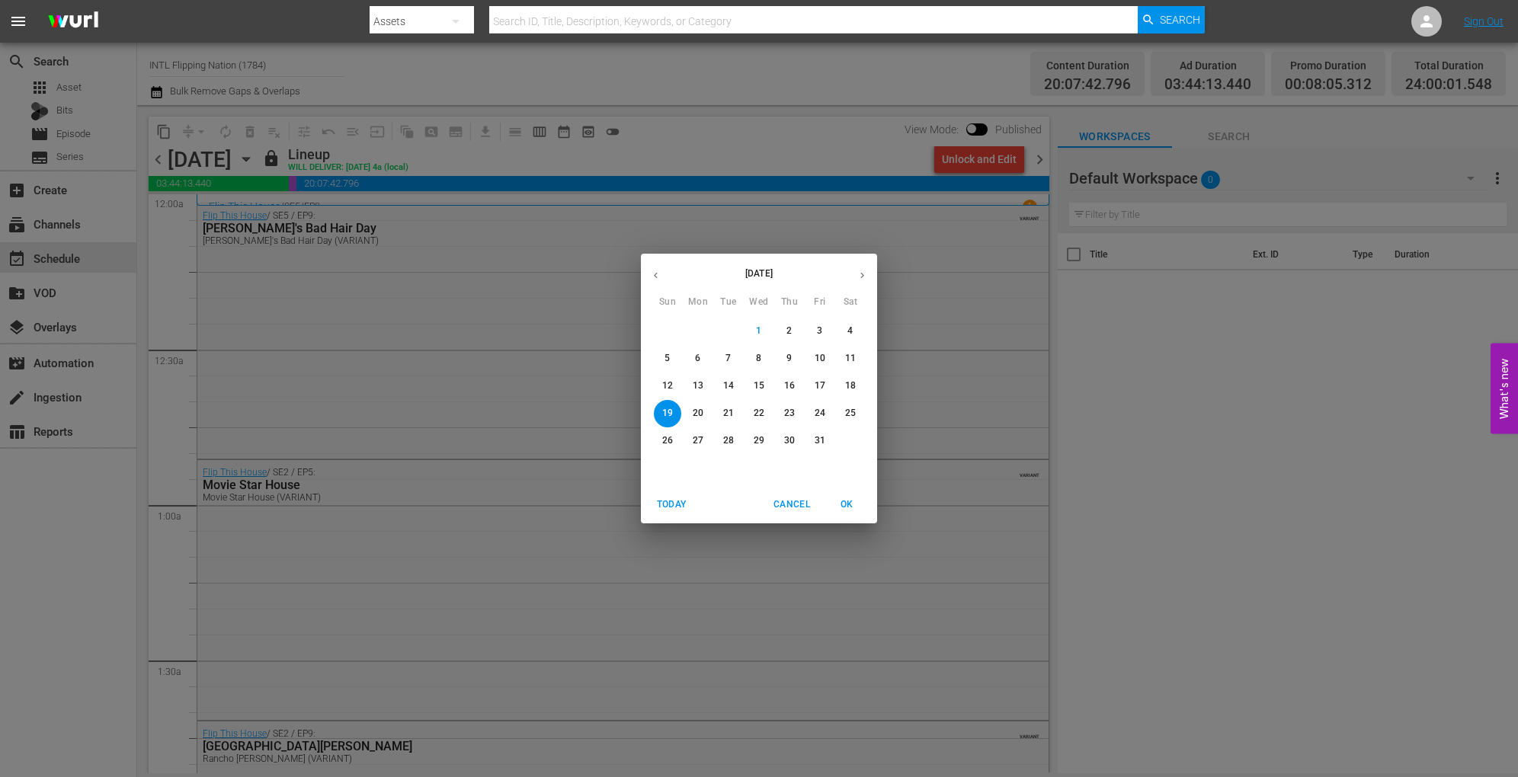
click at [705, 190] on div "October 2025 Sun Mon Tue Wed Thu Fri Sat 28 29 30 1 2 3 4 5 6 7 8 9 10 11 12 13…" at bounding box center [759, 388] width 1518 height 777
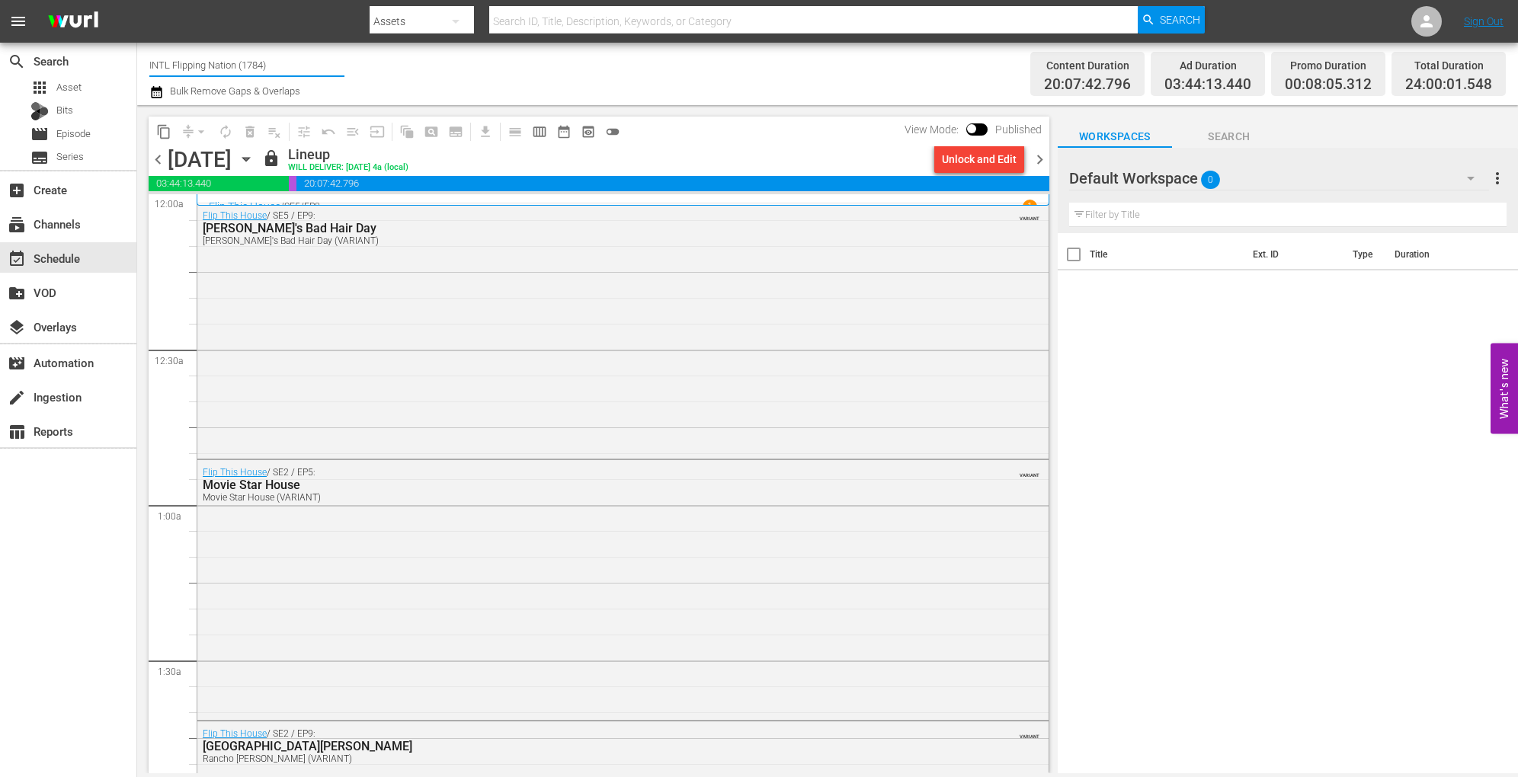
drag, startPoint x: 298, startPoint y: 67, endPoint x: 142, endPoint y: 73, distance: 155.5
click at [142, 73] on div "Channel Title INTL Flipping Nation (1784) Bulk Remove Gaps & Overlaps Content D…" at bounding box center [827, 74] width 1381 height 62
click at [226, 107] on div "Intl Ax Men (1634 - aenetworks_axmen_2)" at bounding box center [359, 107] width 395 height 37
type input "Intl Ax Men (1634 - aenetworks_axmen_2)"
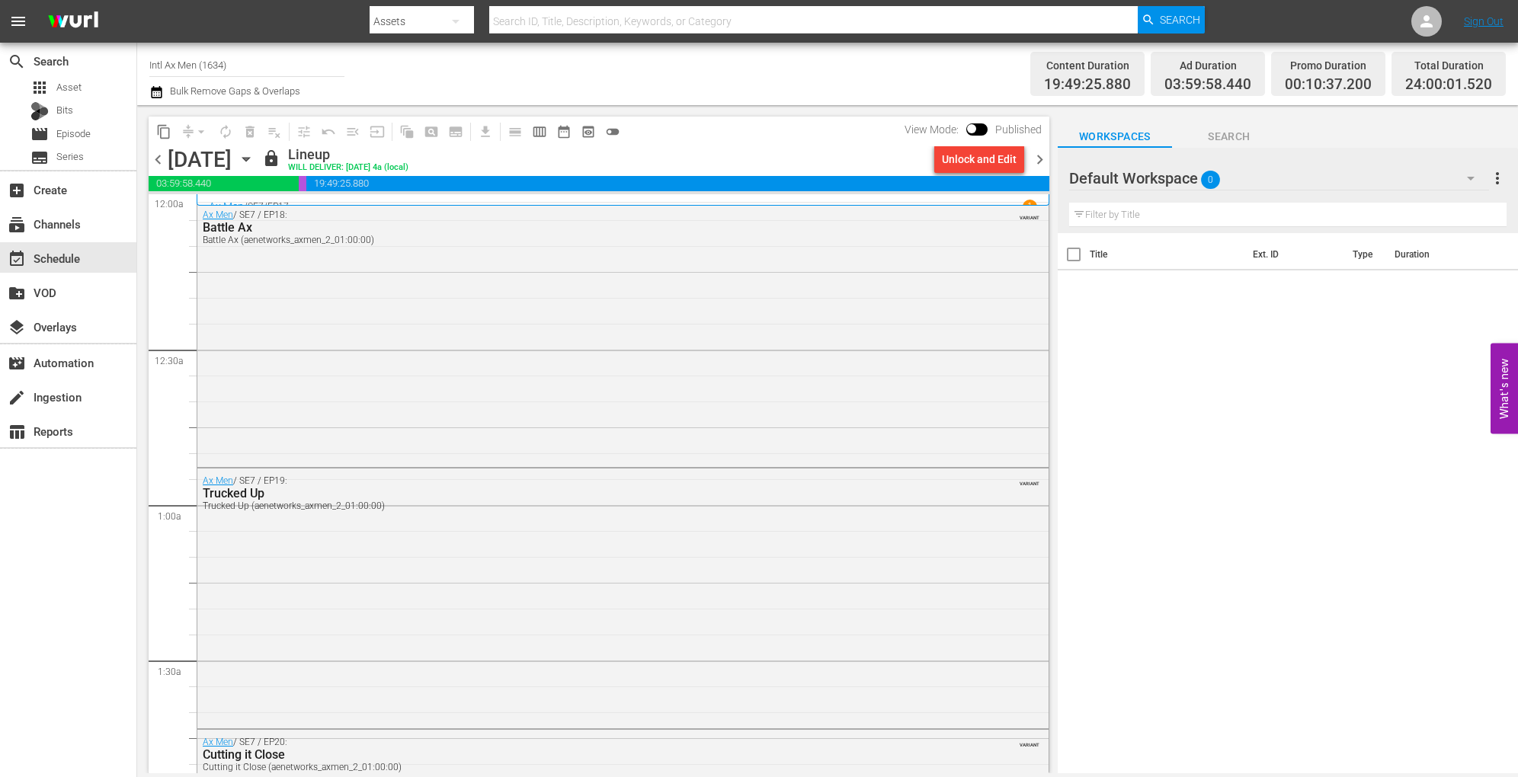
click at [254, 152] on icon "button" at bounding box center [246, 159] width 17 height 17
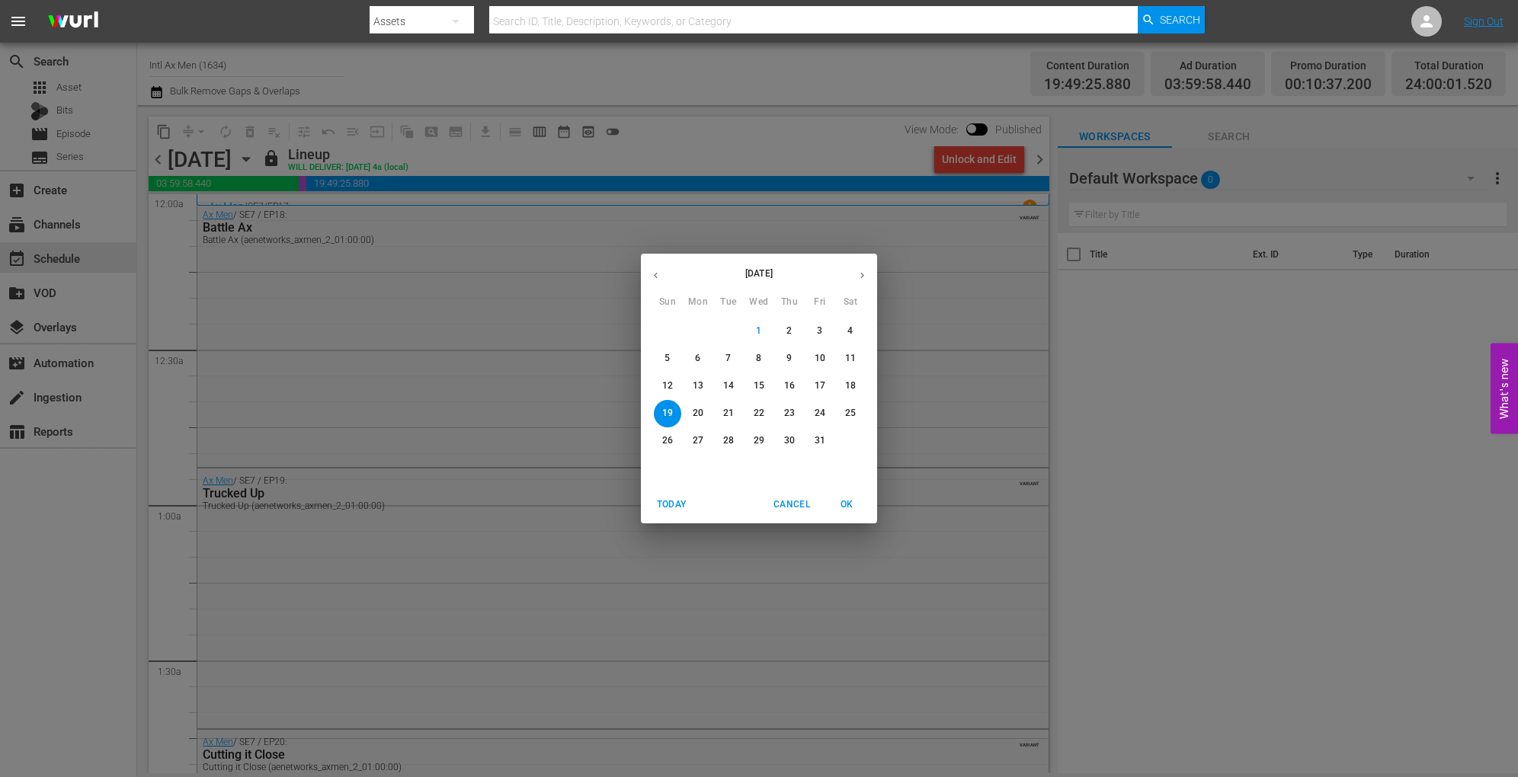
click at [701, 411] on p "20" at bounding box center [698, 413] width 11 height 13
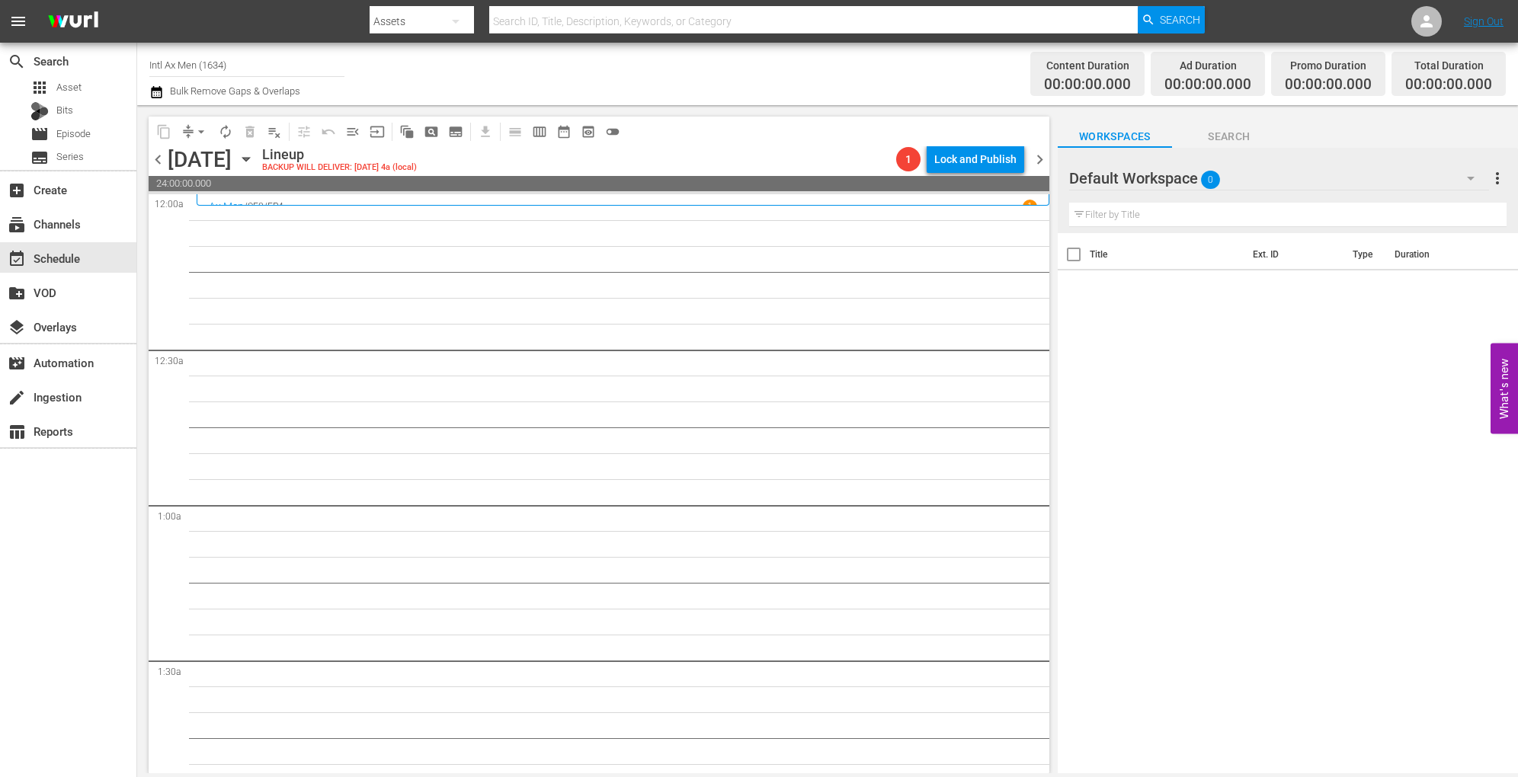
click at [254, 153] on icon "button" at bounding box center [246, 159] width 17 height 17
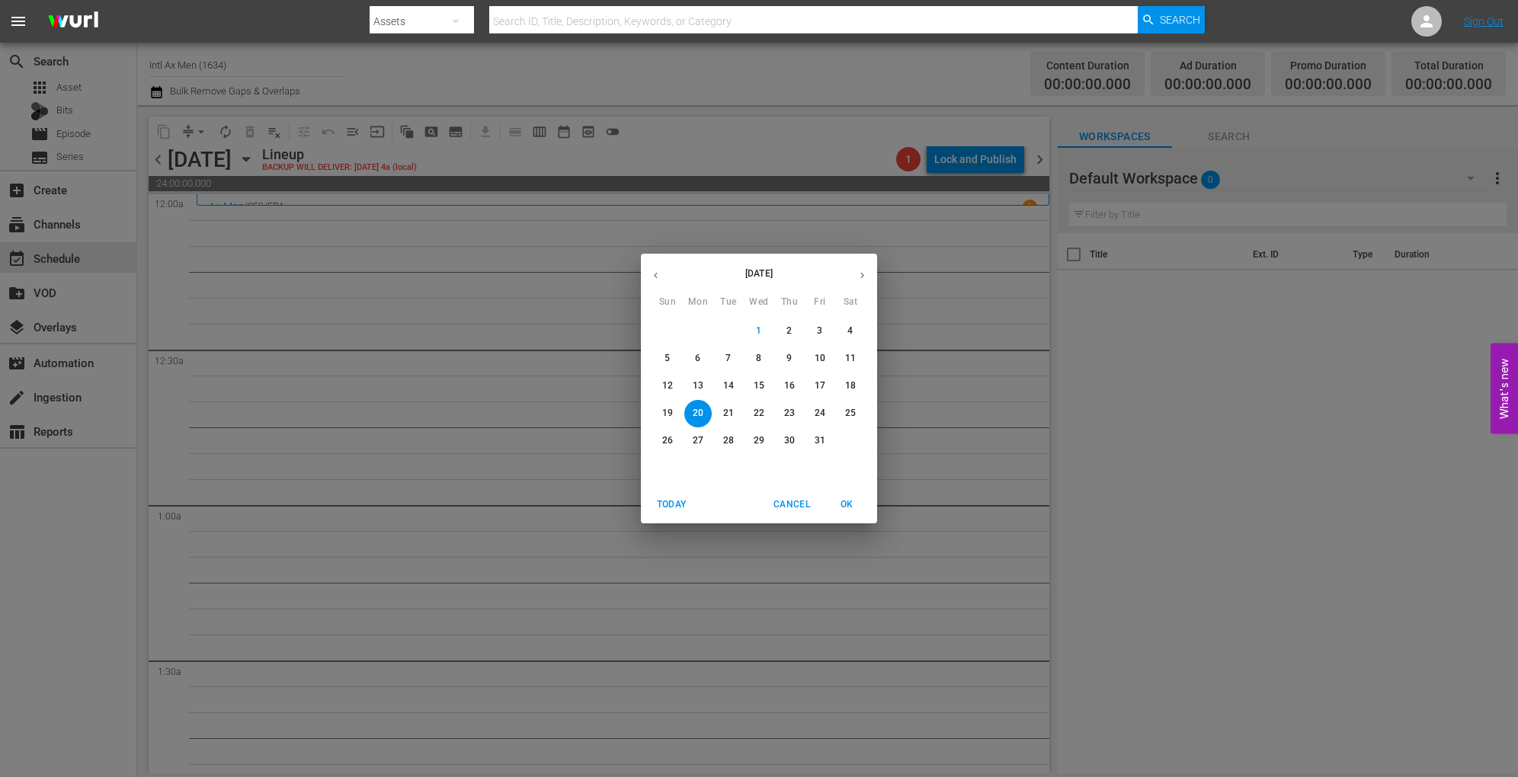
click at [1012, 413] on div "October 2025 Sun Mon Tue Wed Thu Fri Sat 28 29 30 1 2 3 4 5 6 7 8 9 10 11 12 13…" at bounding box center [759, 388] width 1518 height 777
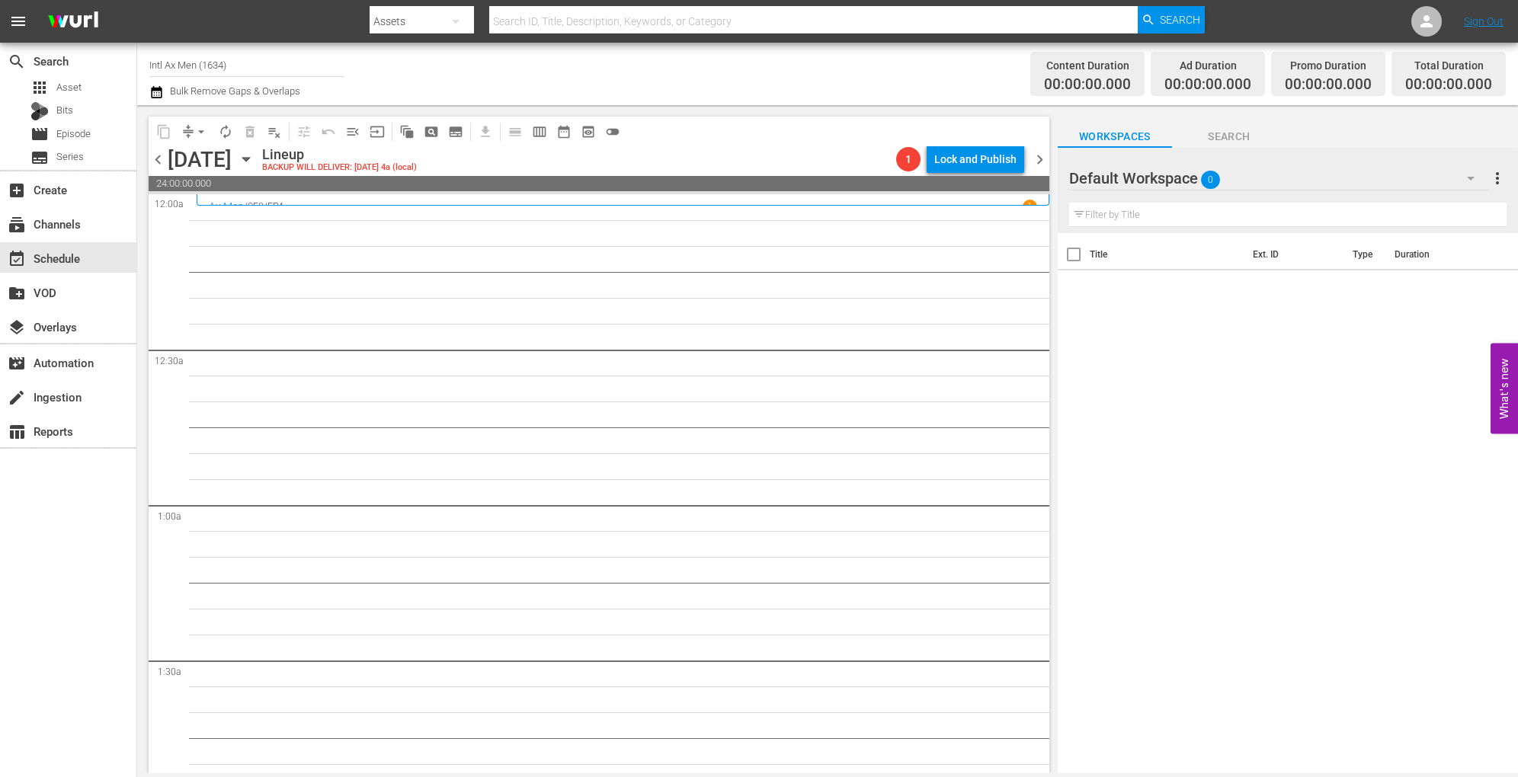
click at [254, 155] on icon "button" at bounding box center [246, 159] width 17 height 17
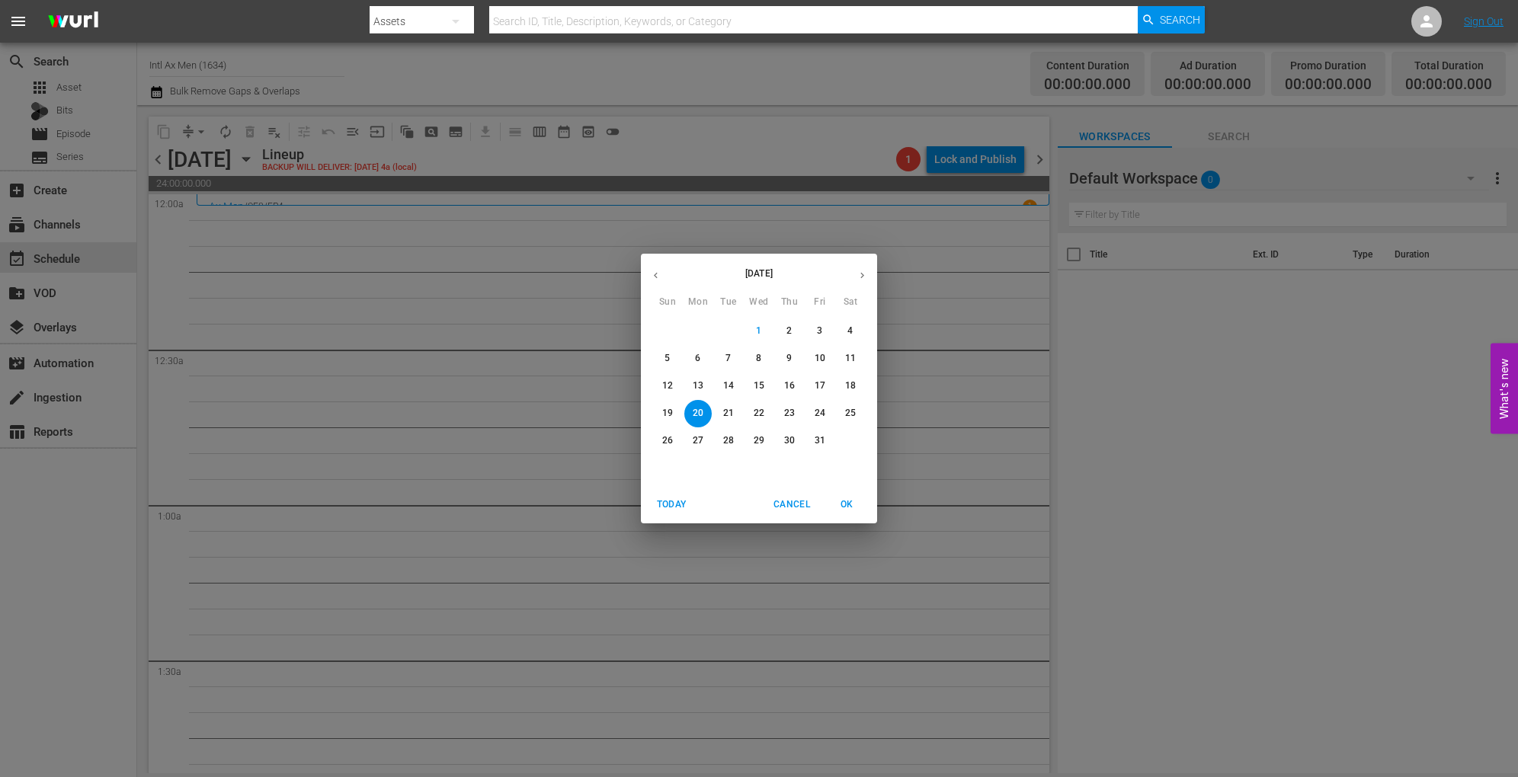
click at [731, 412] on p "21" at bounding box center [728, 413] width 11 height 13
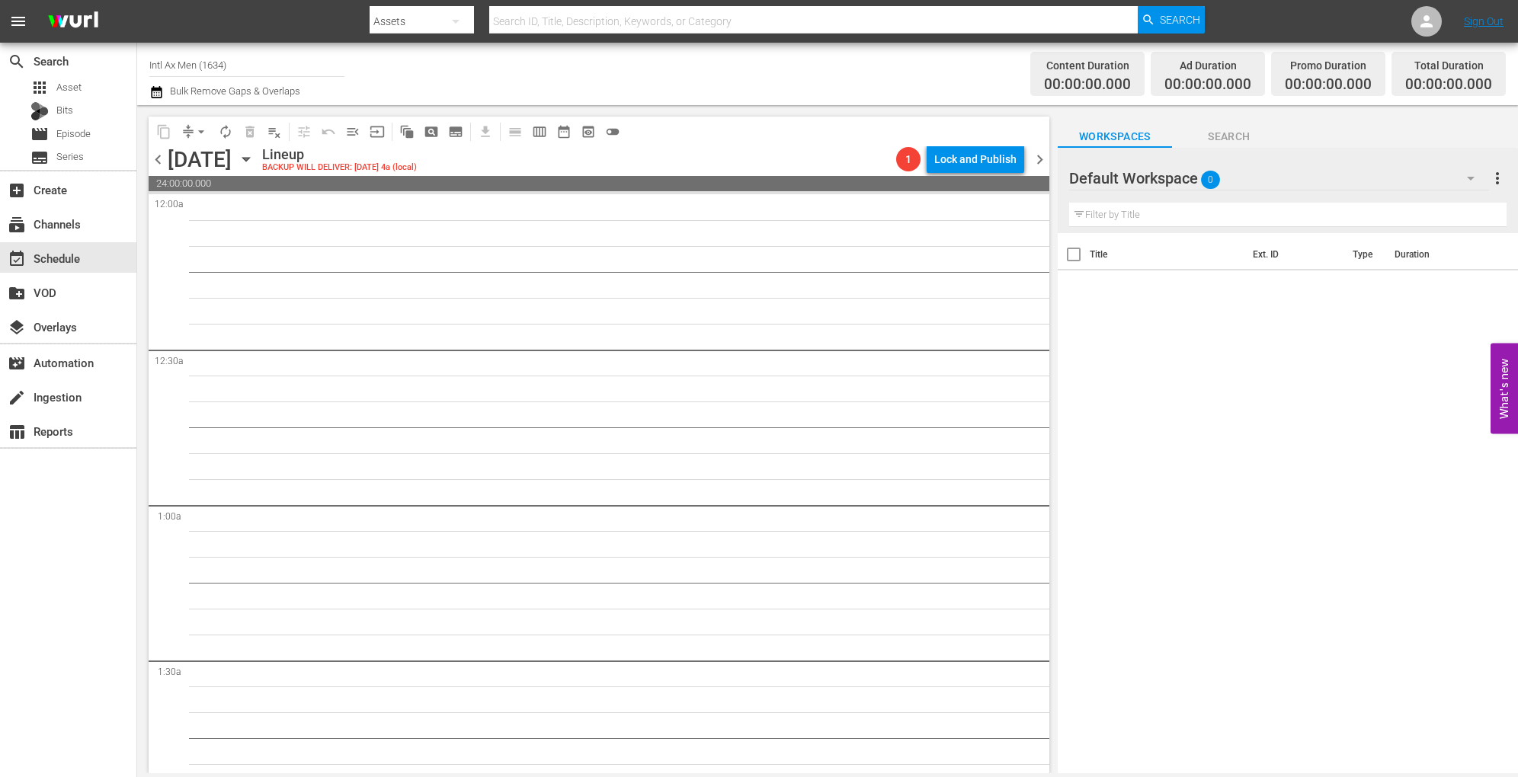
click at [254, 156] on icon "button" at bounding box center [246, 159] width 17 height 17
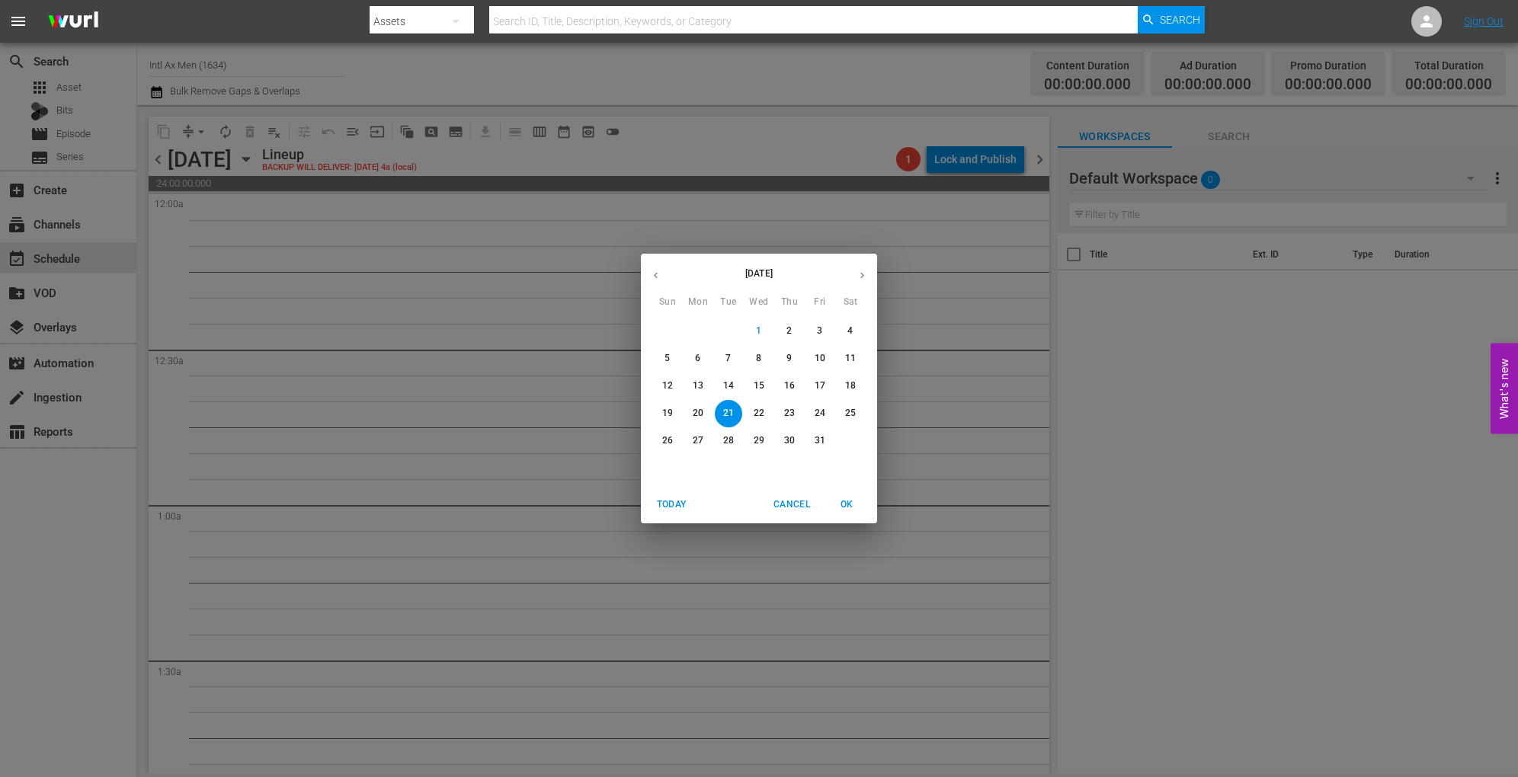
click at [1007, 328] on div "October 2025 Sun Mon Tue Wed Thu Fri Sat 28 29 30 1 2 3 4 5 6 7 8 9 10 11 12 13…" at bounding box center [759, 388] width 1518 height 777
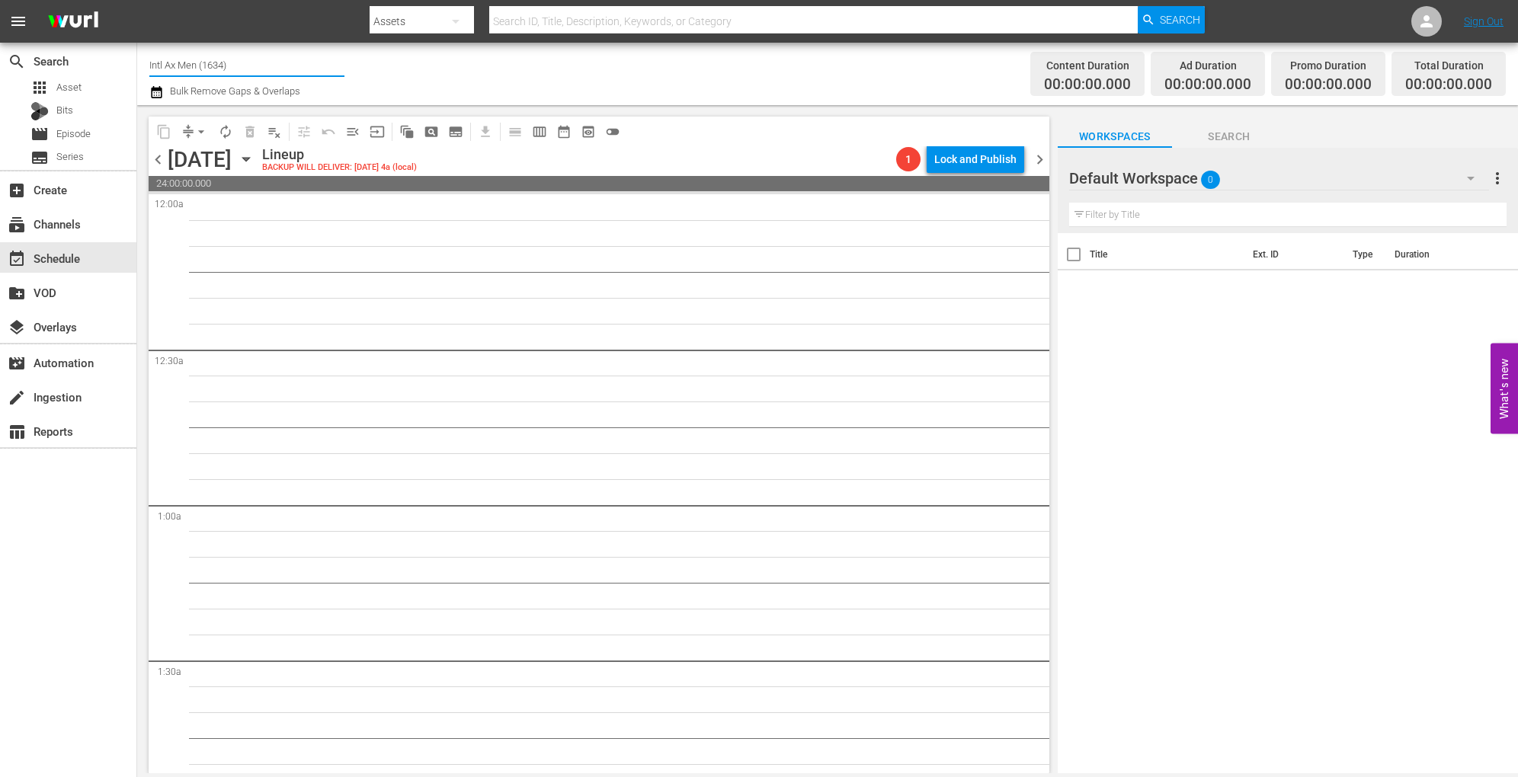
drag, startPoint x: 244, startPoint y: 64, endPoint x: 306, endPoint y: 42, distance: 66.3
click at [306, 42] on div "menu Search By Assets Search ID, Title, Description, Keywords, or Category Sear…" at bounding box center [759, 386] width 1518 height 773
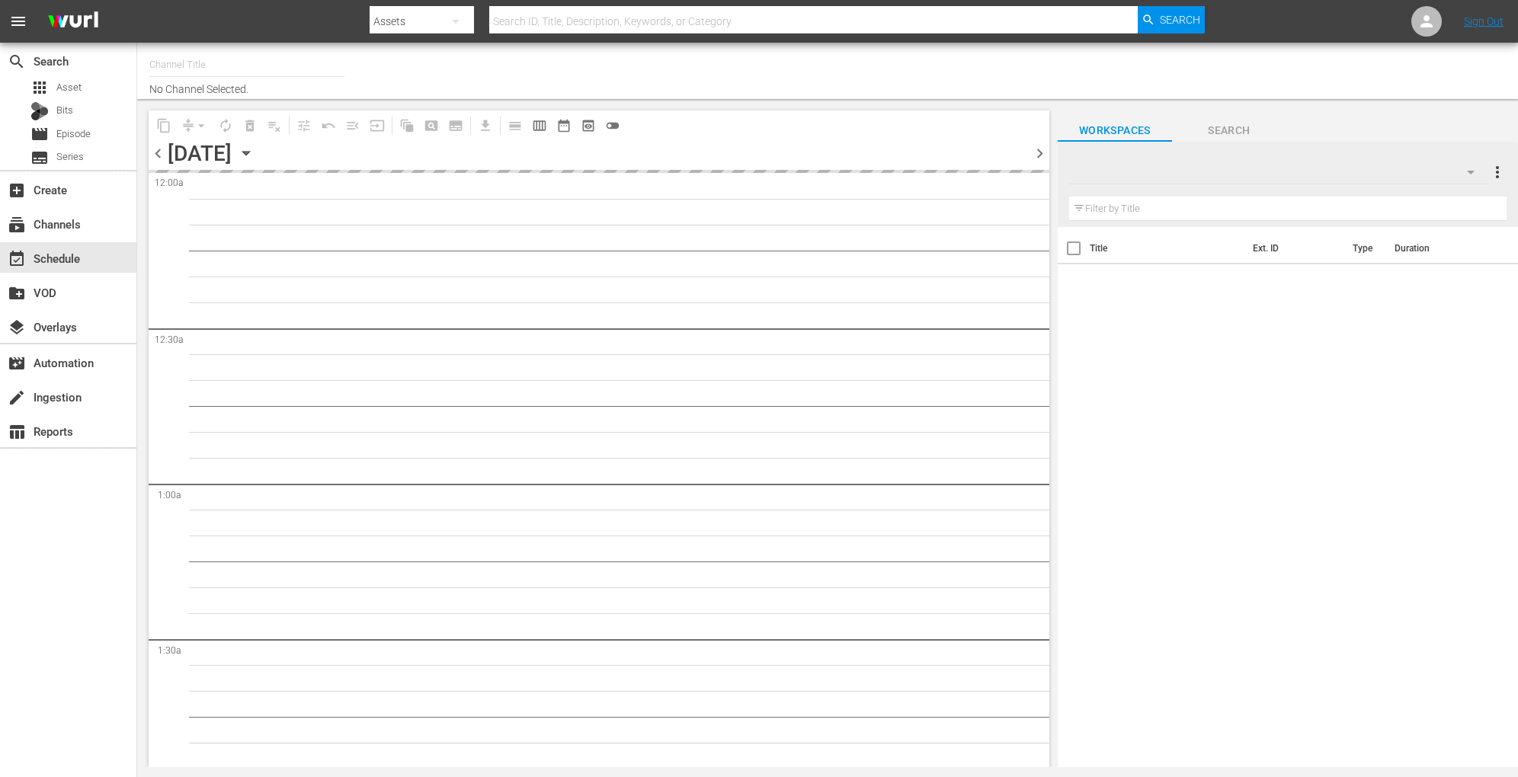
type input "Intl Ax Men (1634)"
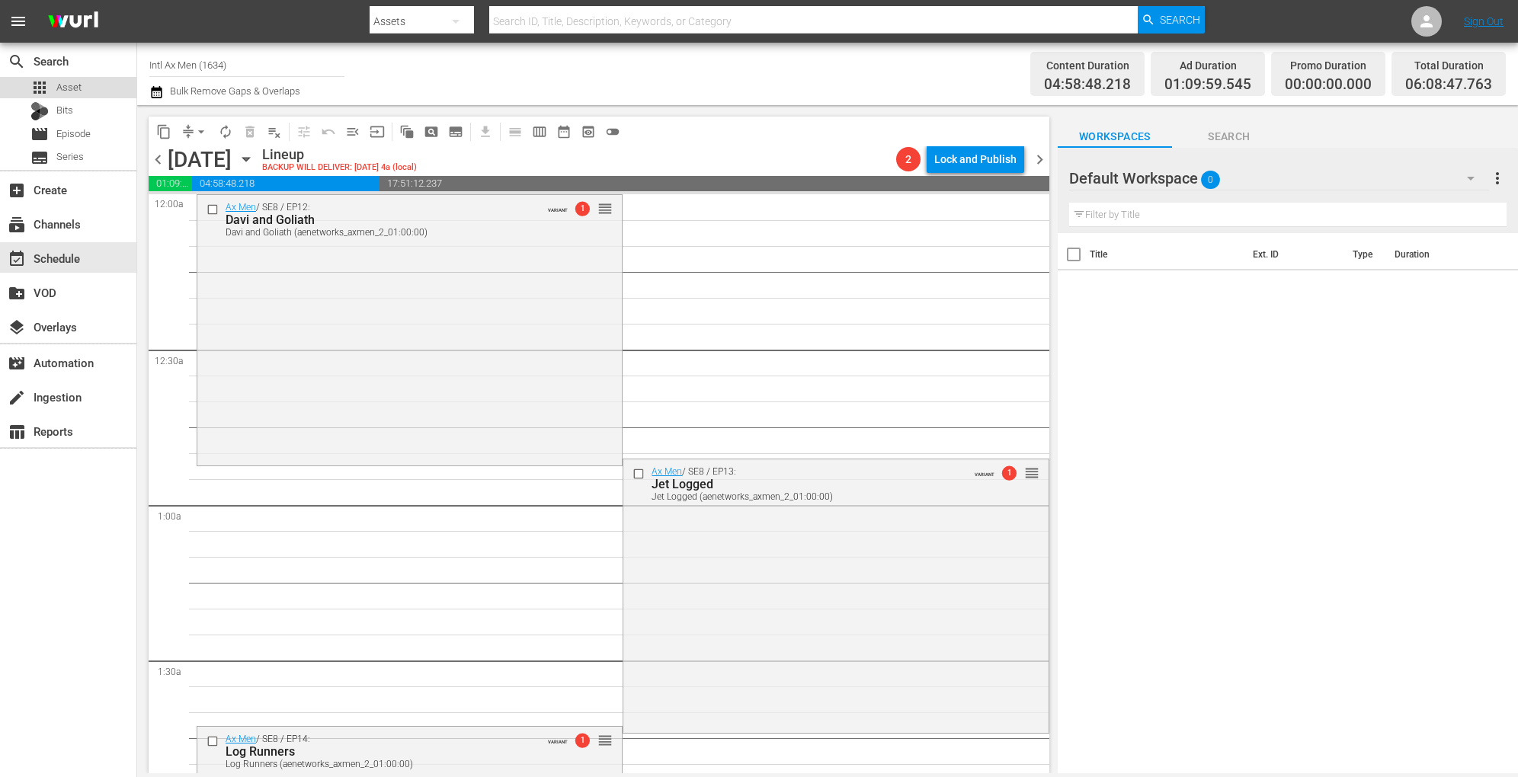
click at [82, 88] on div "apps Asset" at bounding box center [68, 87] width 136 height 21
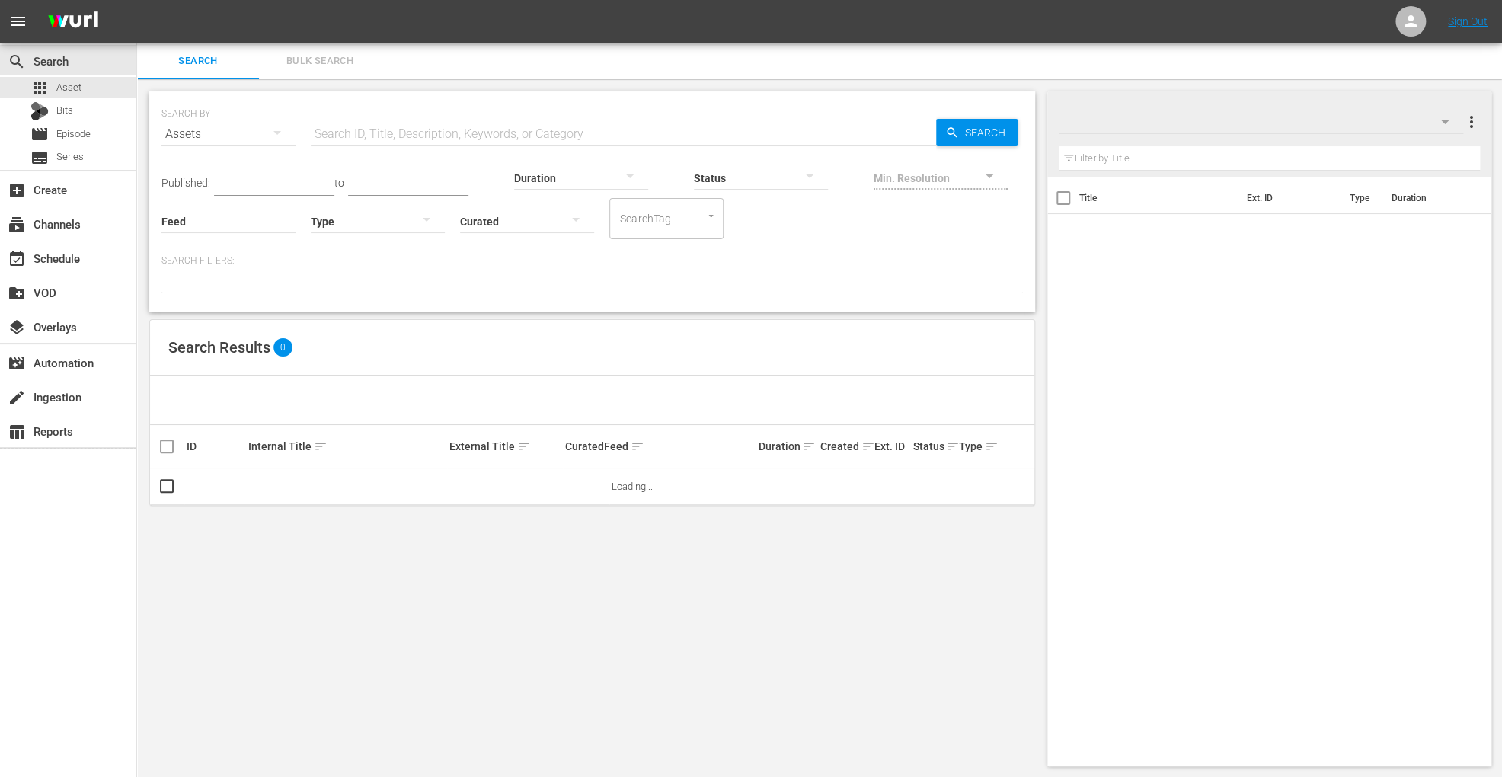
click at [322, 64] on span "Bulk Search" at bounding box center [320, 62] width 104 height 18
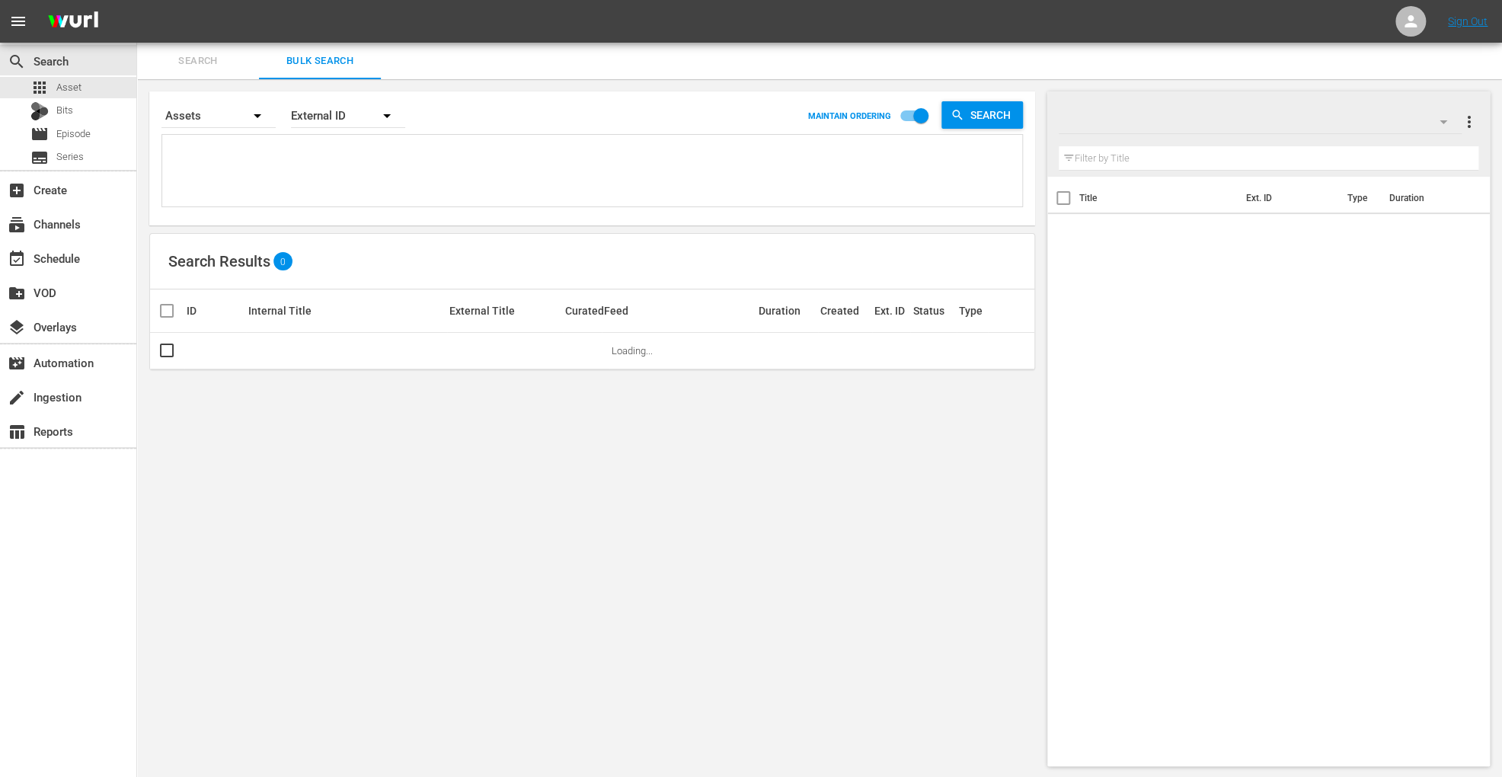
click at [379, 171] on textarea at bounding box center [594, 173] width 856 height 69
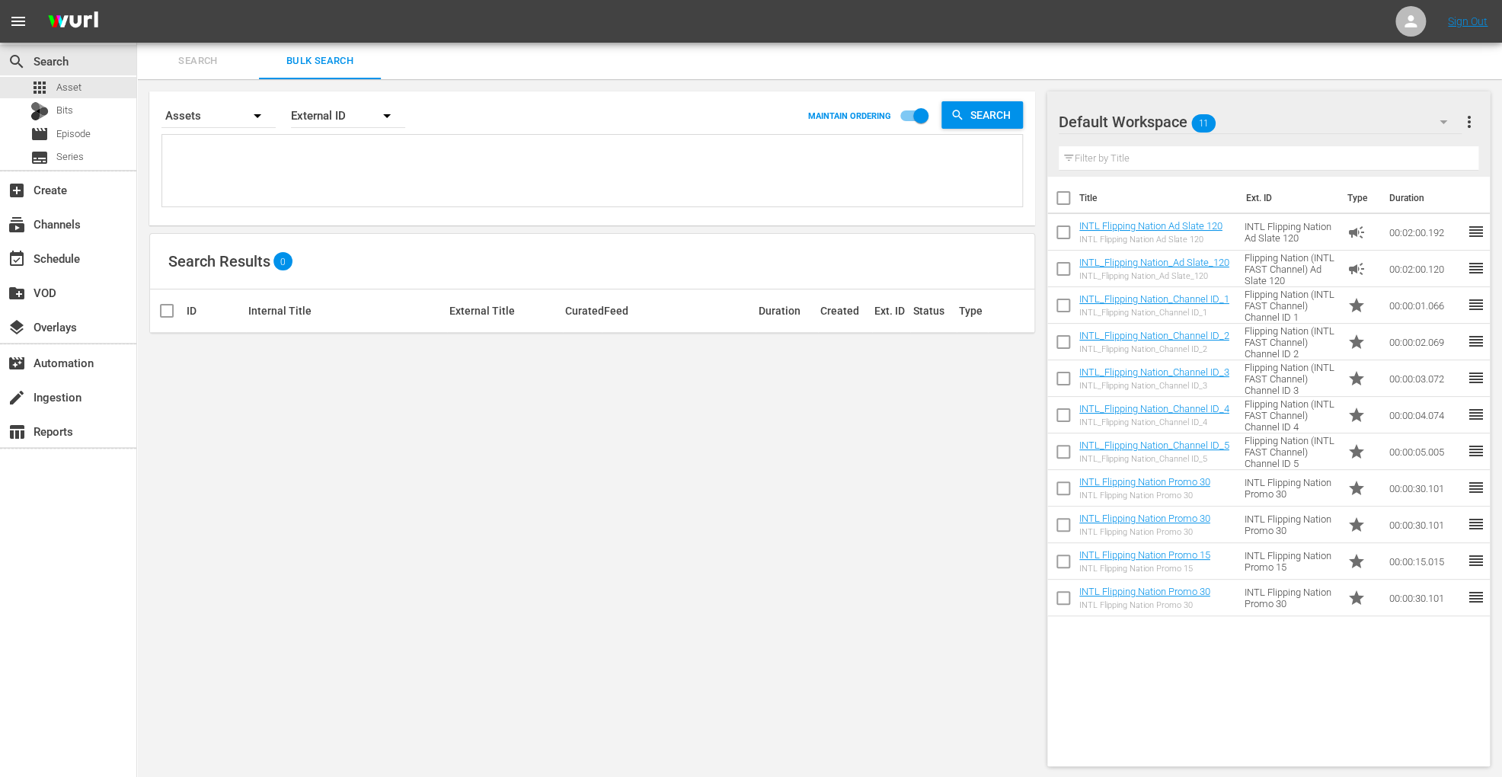
click at [299, 158] on textarea at bounding box center [594, 173] width 856 height 69
click at [299, 174] on textarea at bounding box center [594, 173] width 856 height 69
click at [281, 171] on textarea at bounding box center [594, 173] width 856 height 69
paste textarea "INTL_30_Rev Image S6_Ax Men_Promo 138361587 00:30 Trailer AX Men Intl INTL_30_R…"
type textarea "INTL_30_Rev Image S6_Ax Men_Promo 138361587 00:30 Trailer AX Men Intl INTL_30_R…"
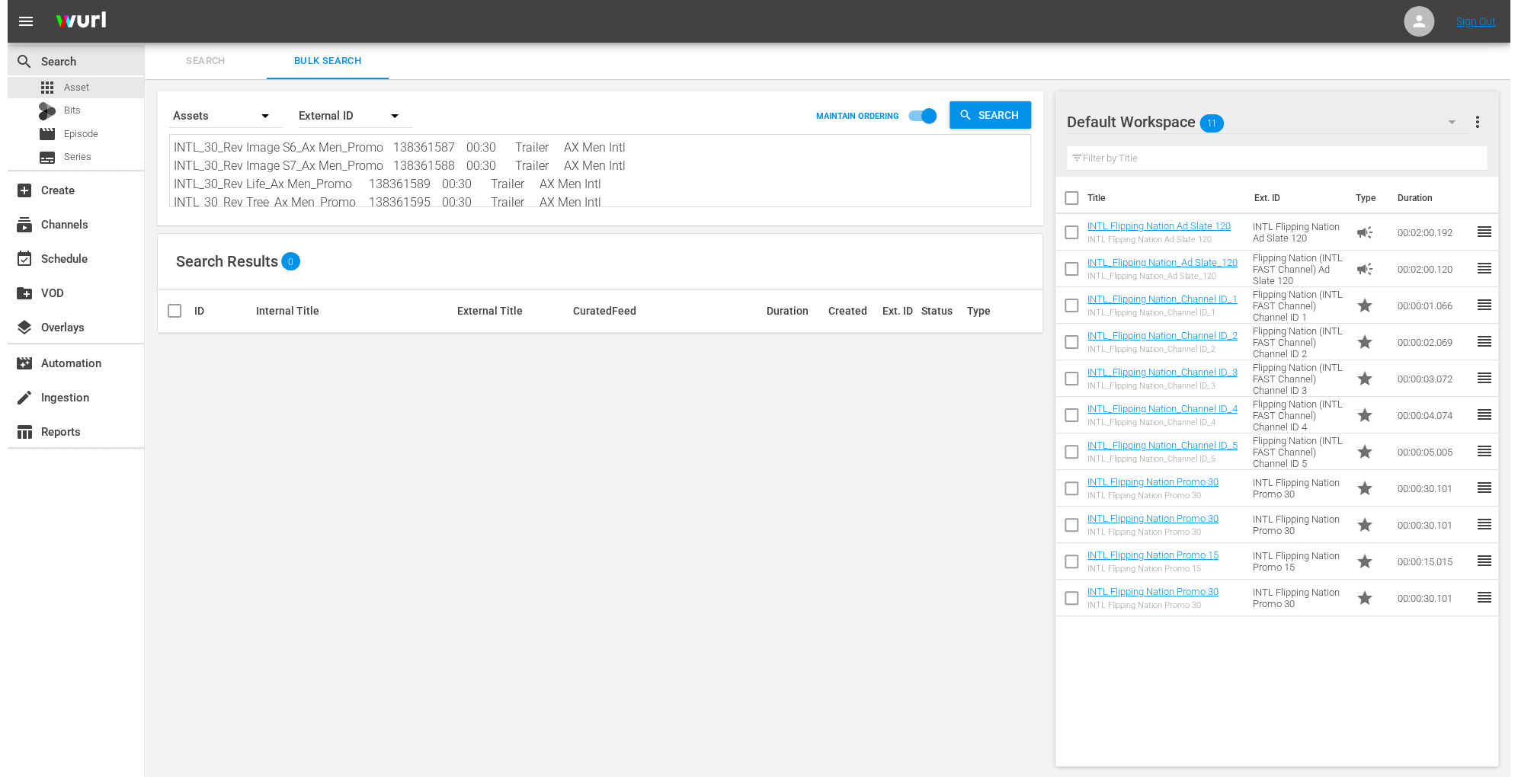
scroll to position [1, 0]
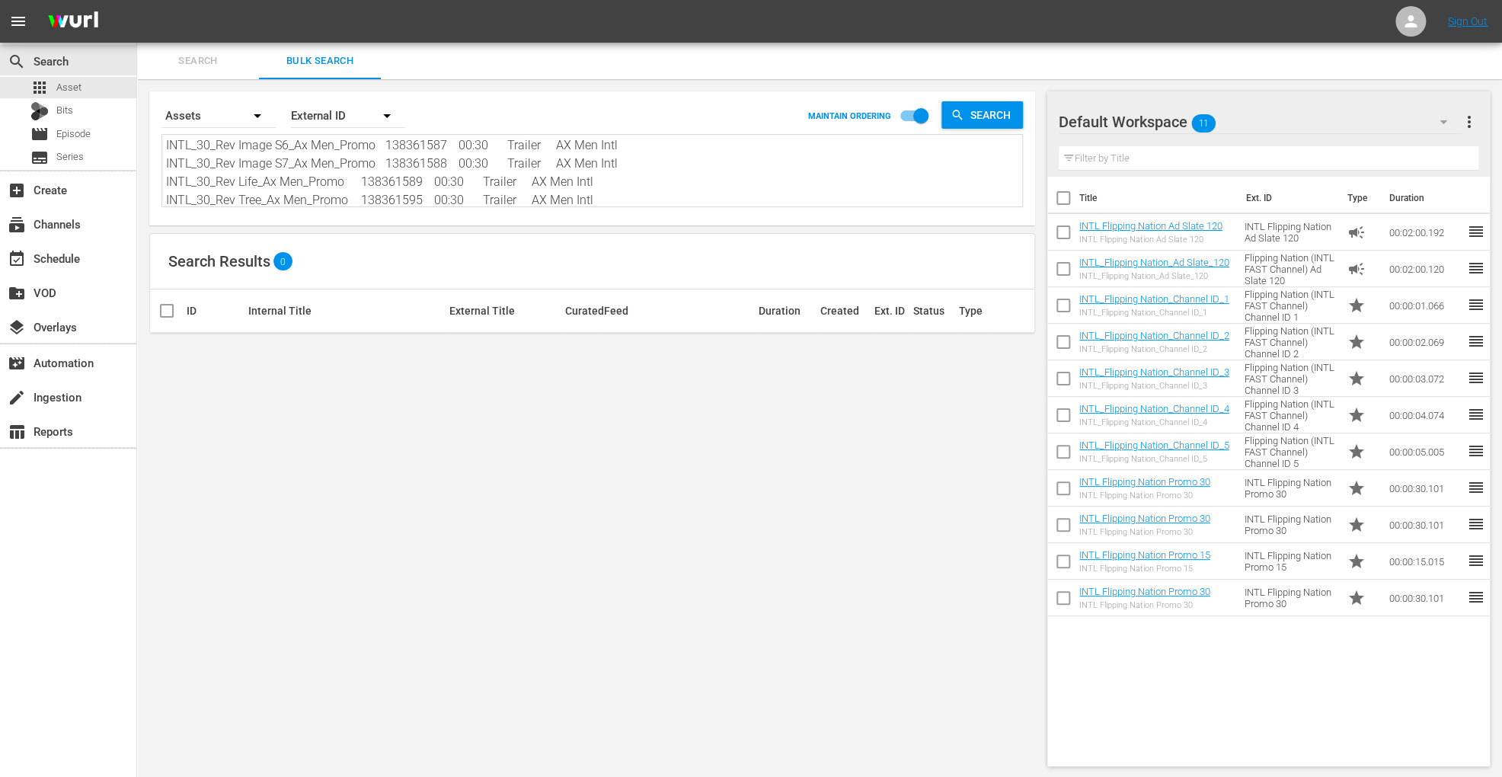
type textarea "INTL_30_Rev Image S6_Ax Men_Promo 138361587 00:30 Trailer AX Men Intl INTL_30_R…"
click at [366, 114] on div "External ID" at bounding box center [348, 115] width 114 height 43
click at [329, 176] on div "Wurl ID" at bounding box center [339, 183] width 61 height 24
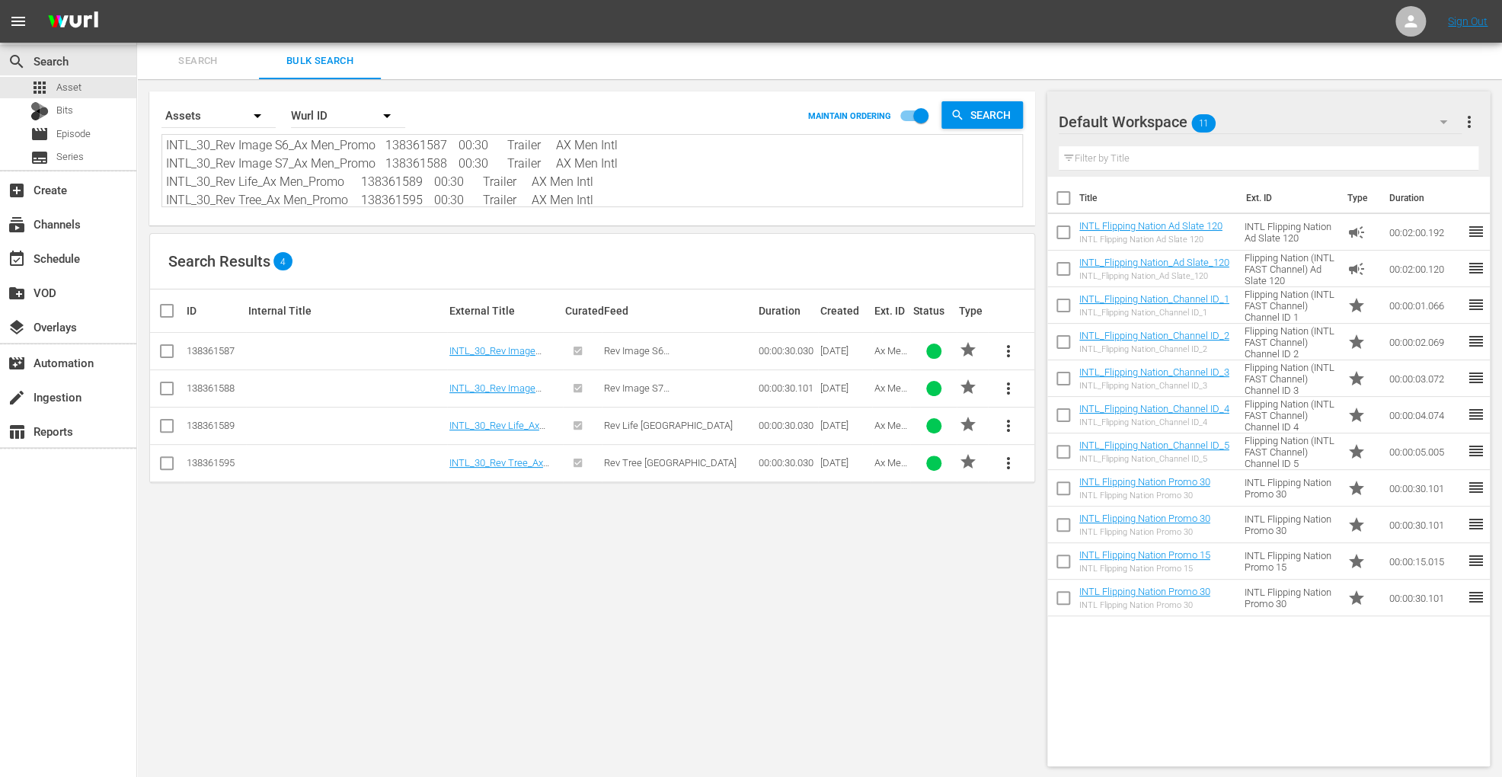
click at [165, 302] on input "checkbox" at bounding box center [173, 311] width 30 height 18
checkbox input "true"
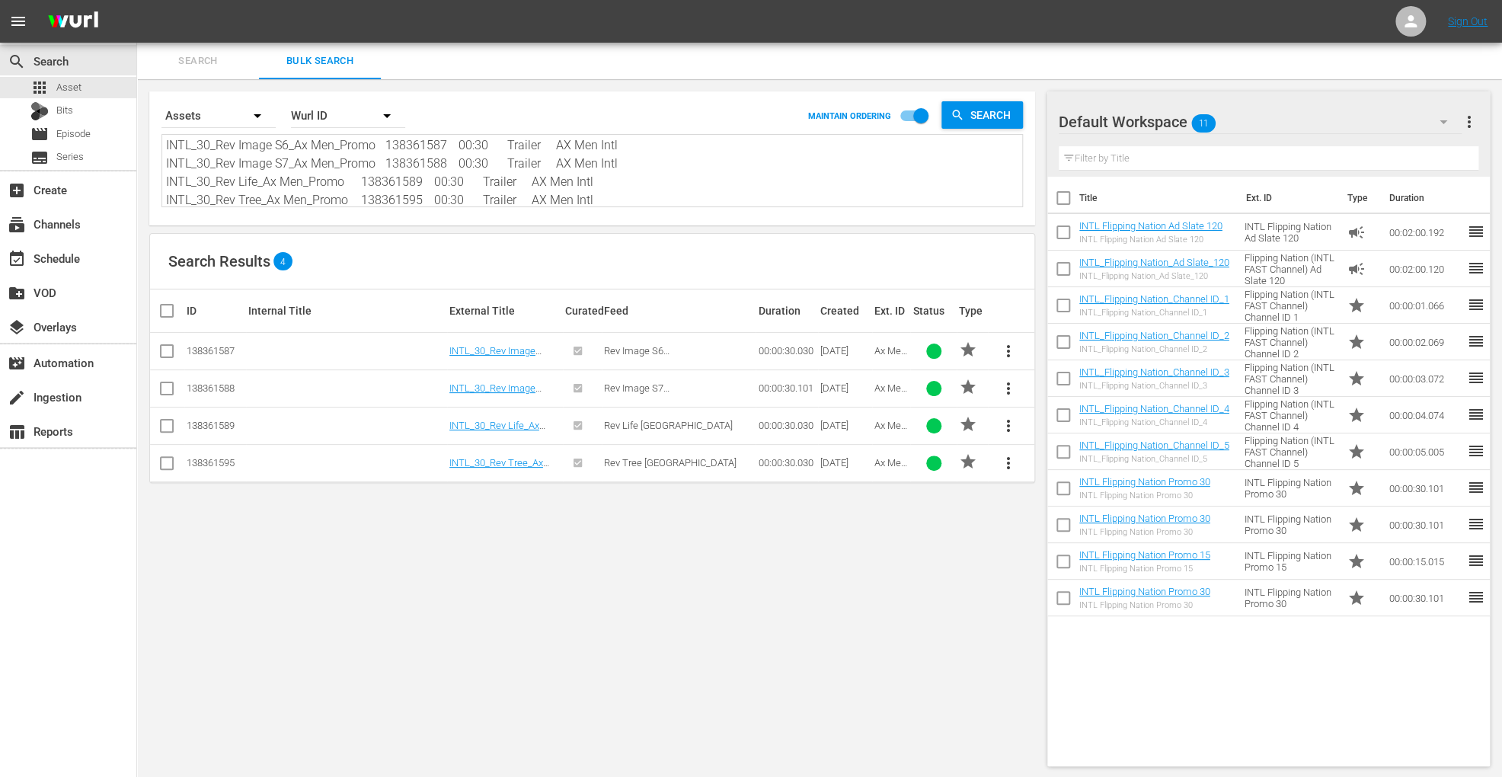
checkbox input "true"
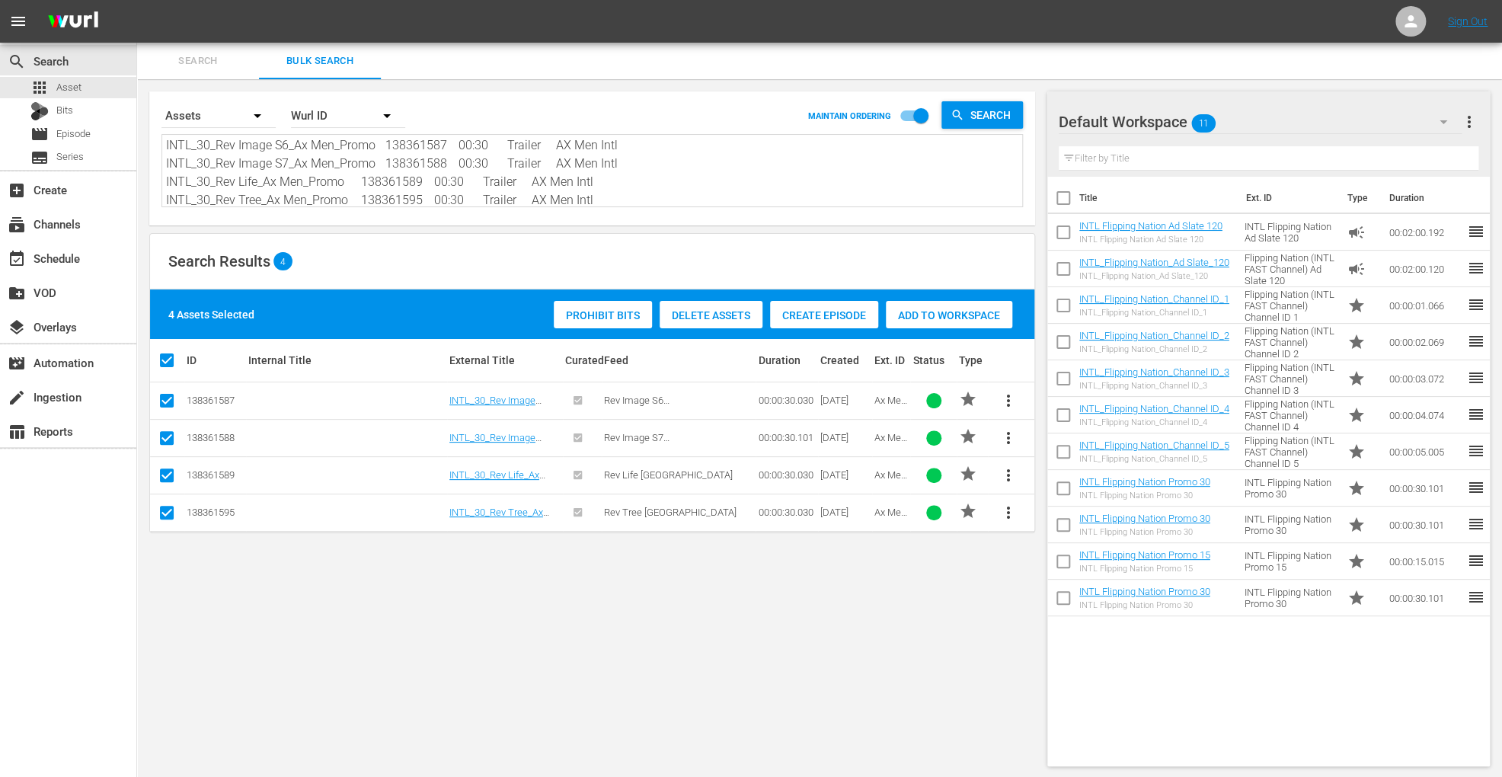
click at [951, 309] on span "Add to Workspace" at bounding box center [949, 315] width 126 height 12
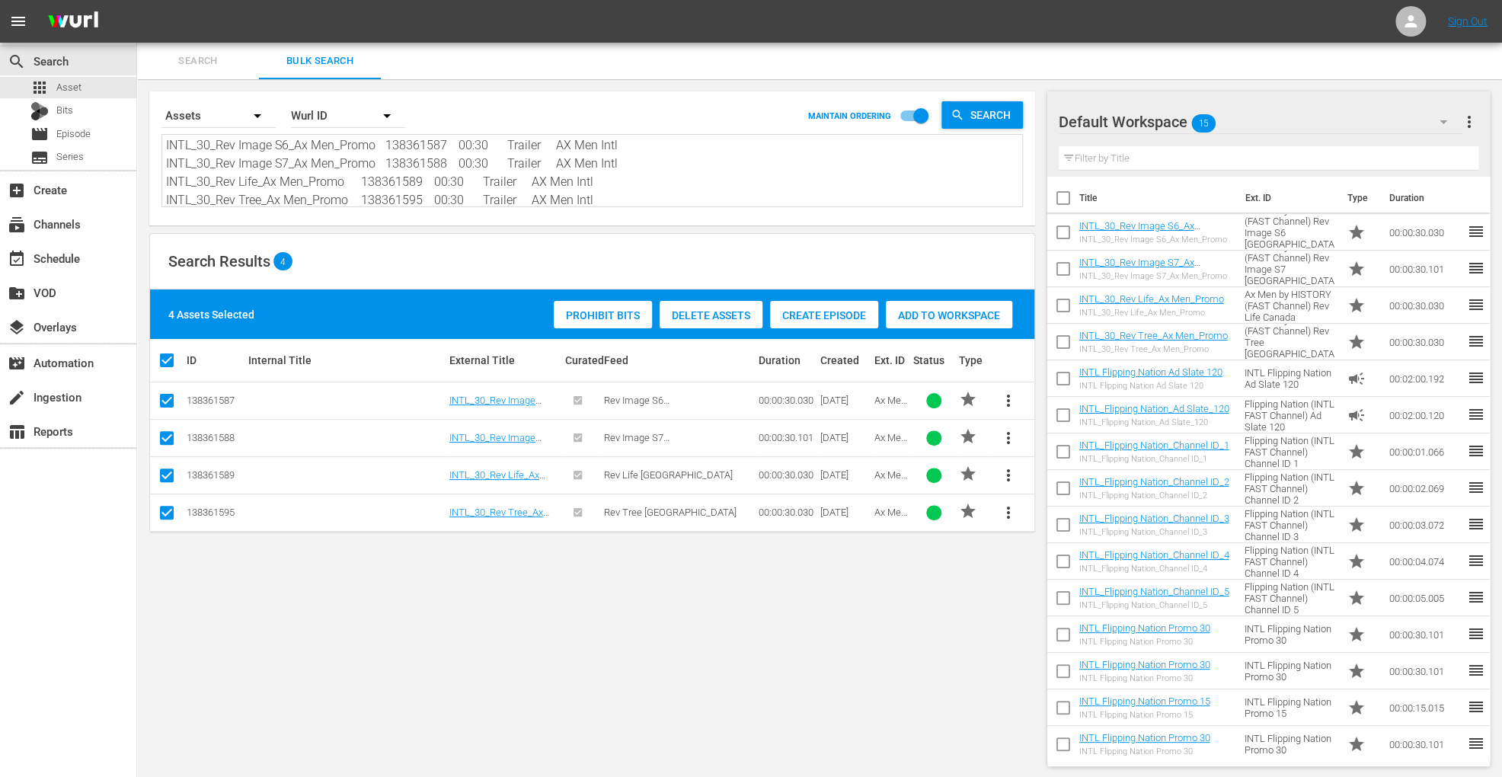
click at [1473, 126] on span "more_vert" at bounding box center [1470, 122] width 18 height 18
click at [1399, 158] on div "Clear All Workspace Items" at bounding box center [1370, 150] width 179 height 27
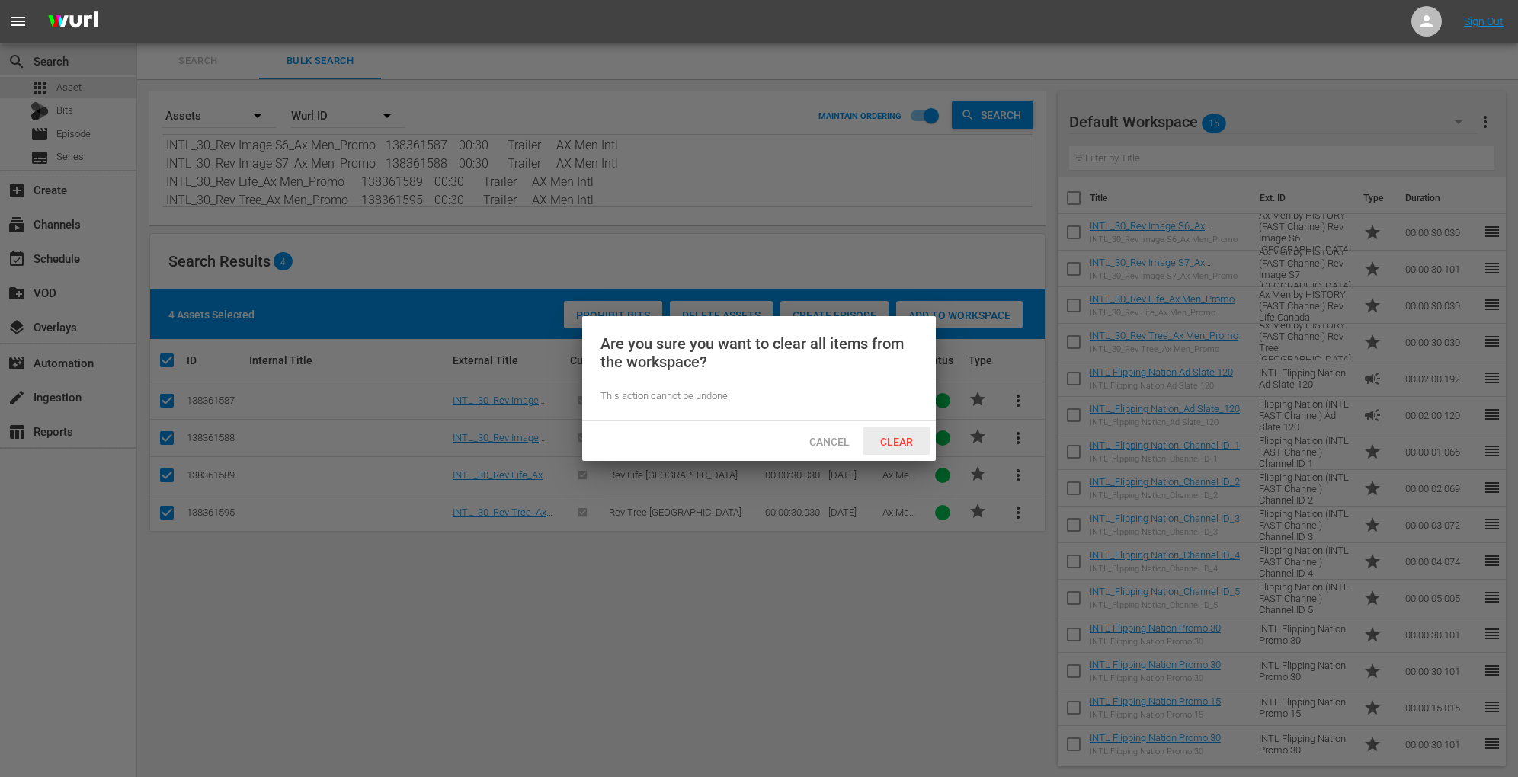
click at [901, 444] on span "Clear" at bounding box center [896, 442] width 57 height 12
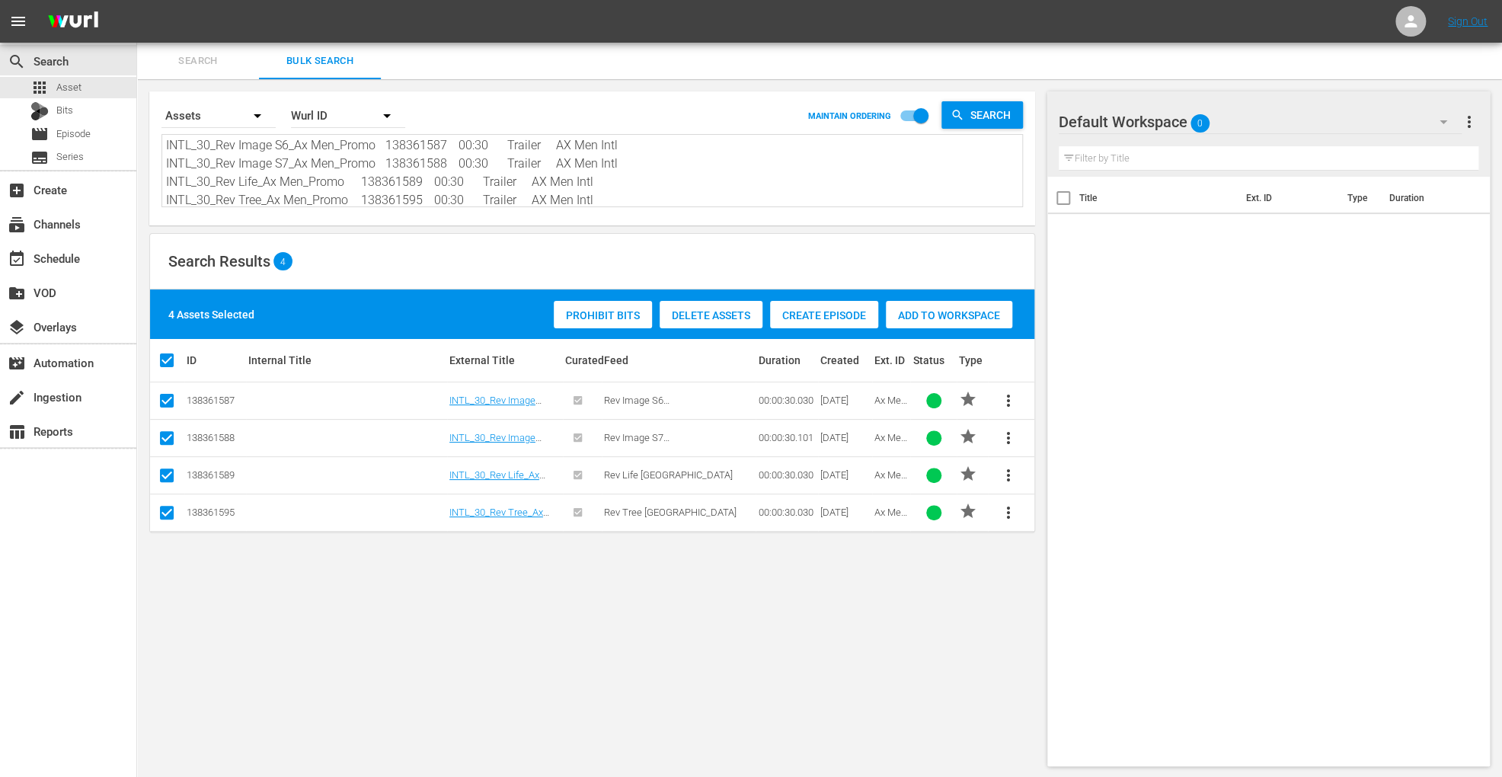
click at [958, 314] on span "Add to Workspace" at bounding box center [949, 315] width 126 height 12
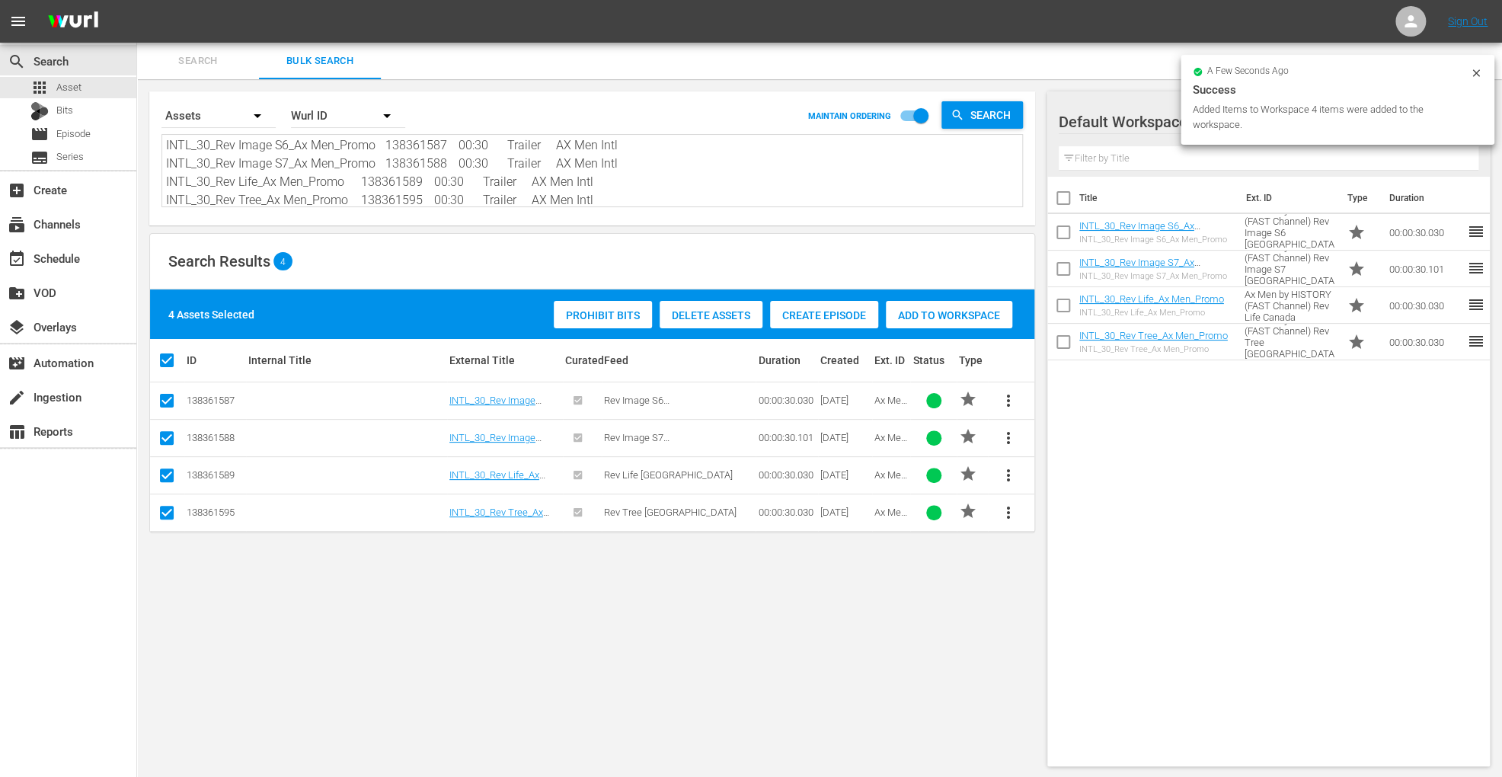
click at [222, 56] on span "Search" at bounding box center [198, 62] width 104 height 18
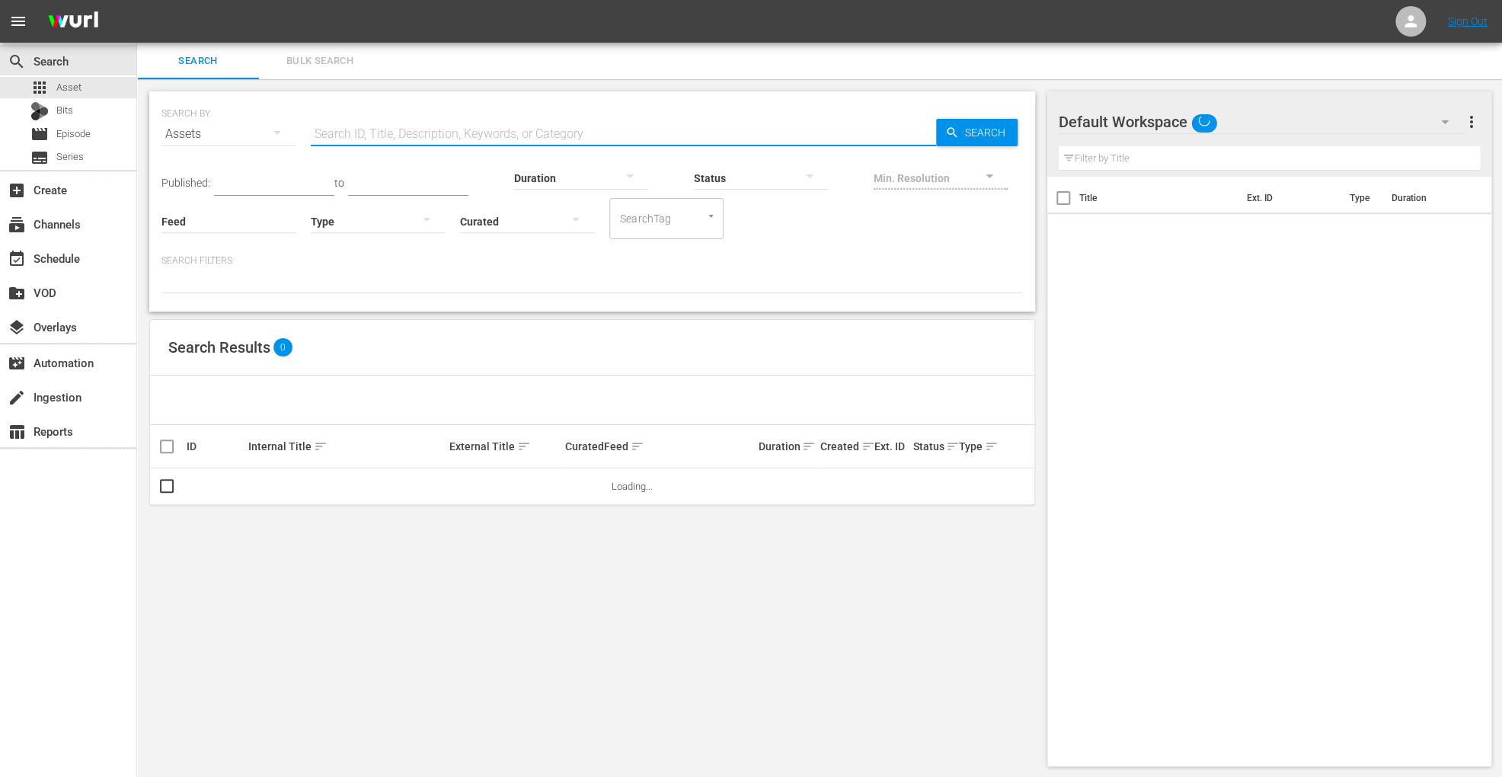
click at [415, 131] on input "text" at bounding box center [623, 134] width 625 height 37
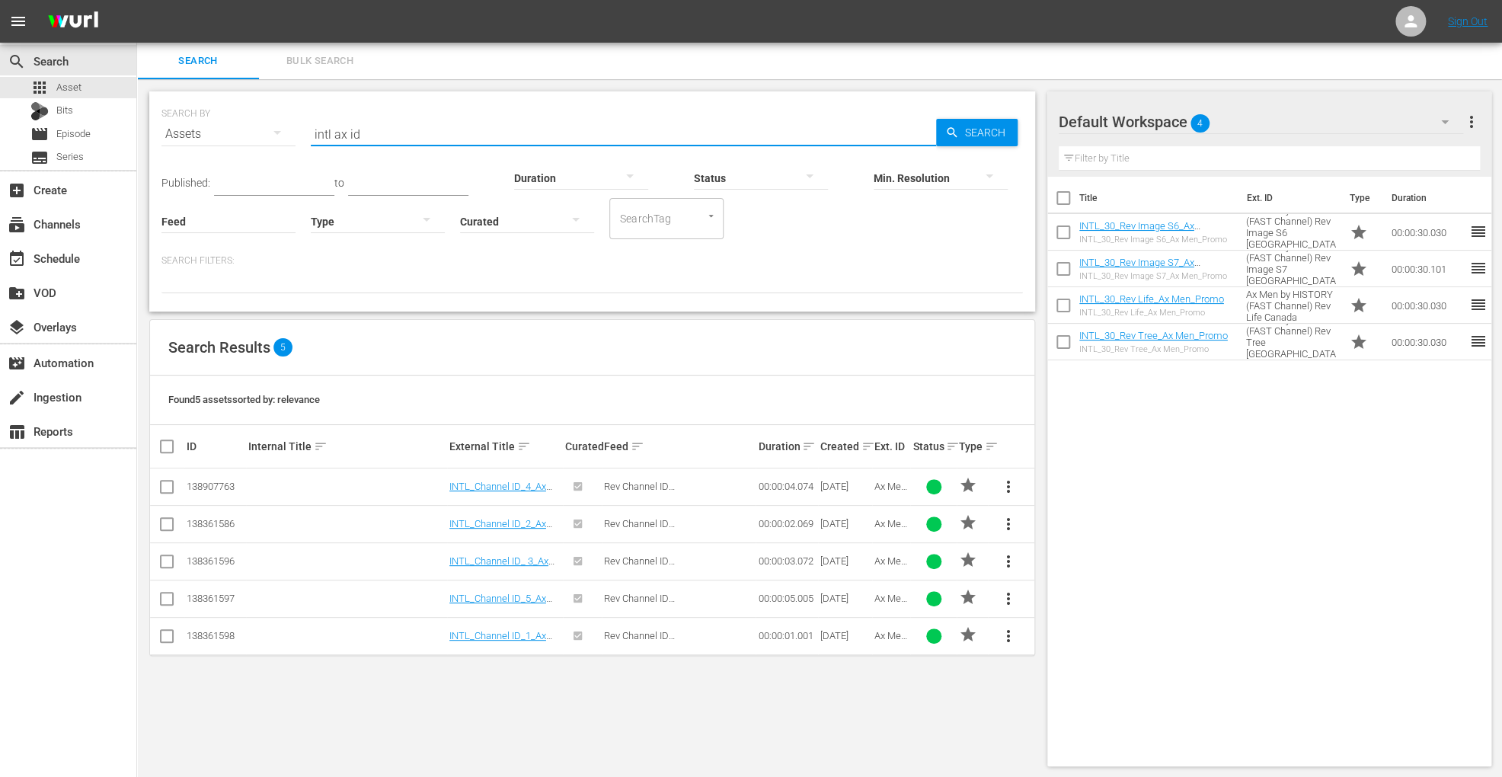
type input "intl ax id"
click at [171, 451] on input "checkbox" at bounding box center [173, 446] width 30 height 18
checkbox input "true"
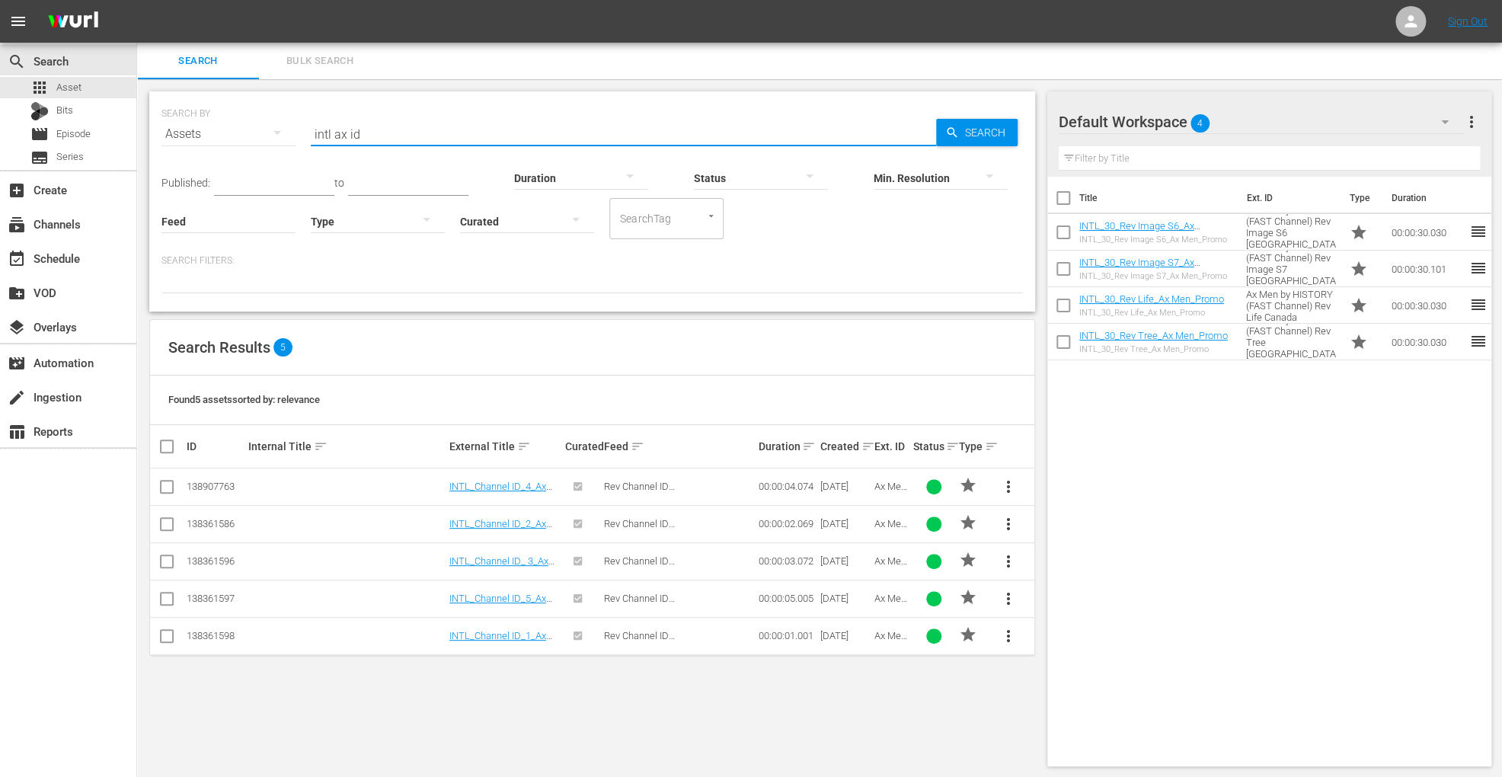
checkbox input "true"
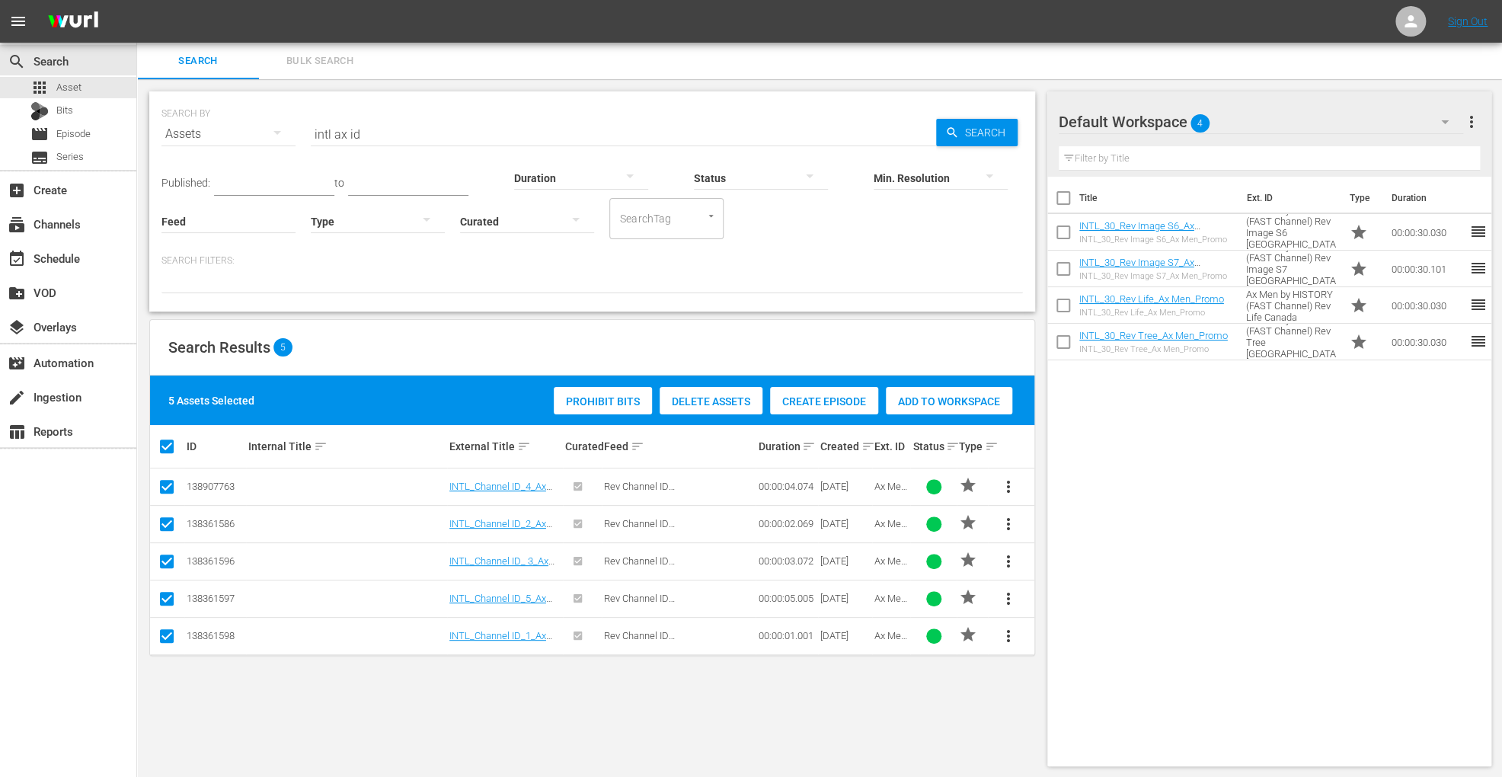
click at [168, 437] on input "checkbox" at bounding box center [173, 446] width 30 height 18
checkbox input "false"
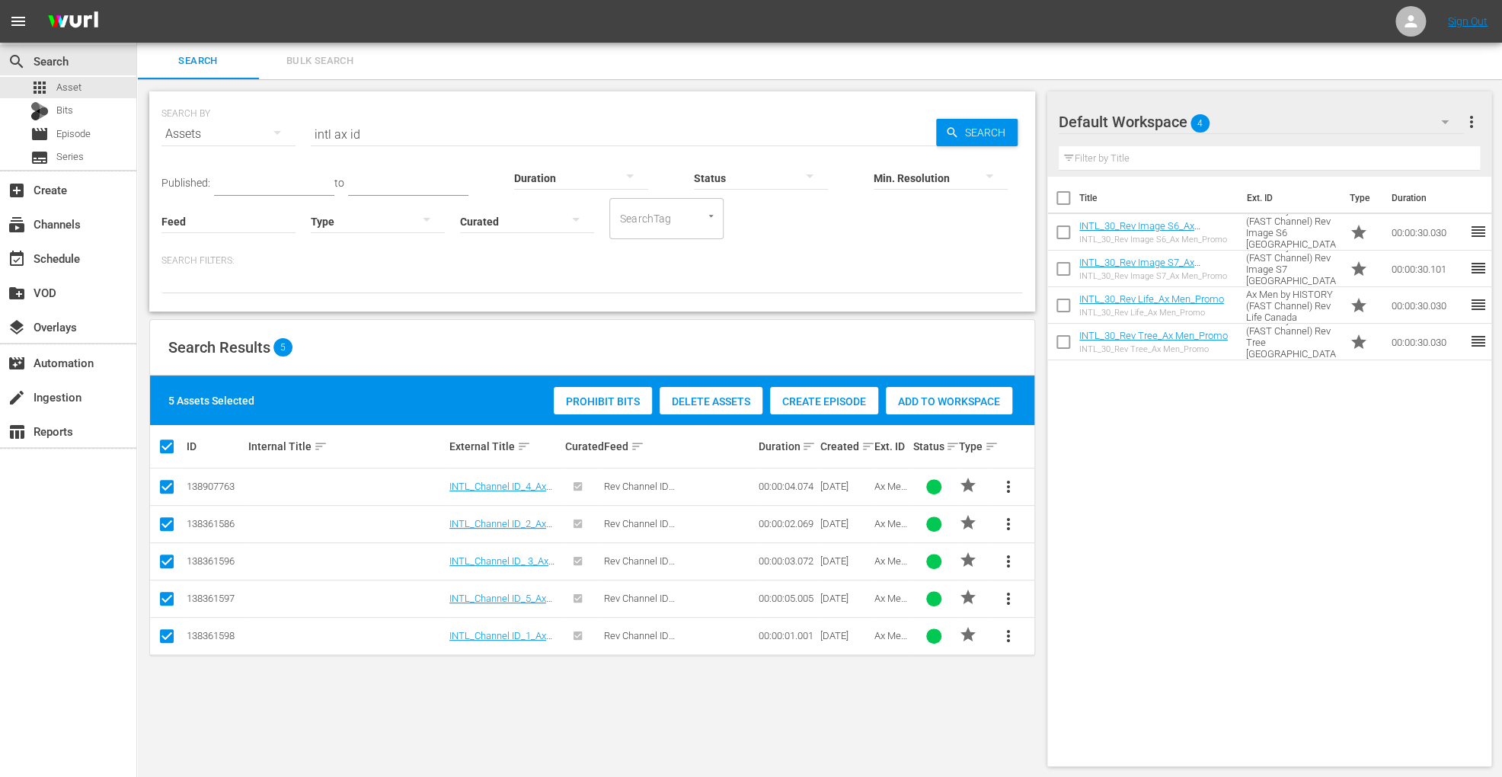
checkbox input "false"
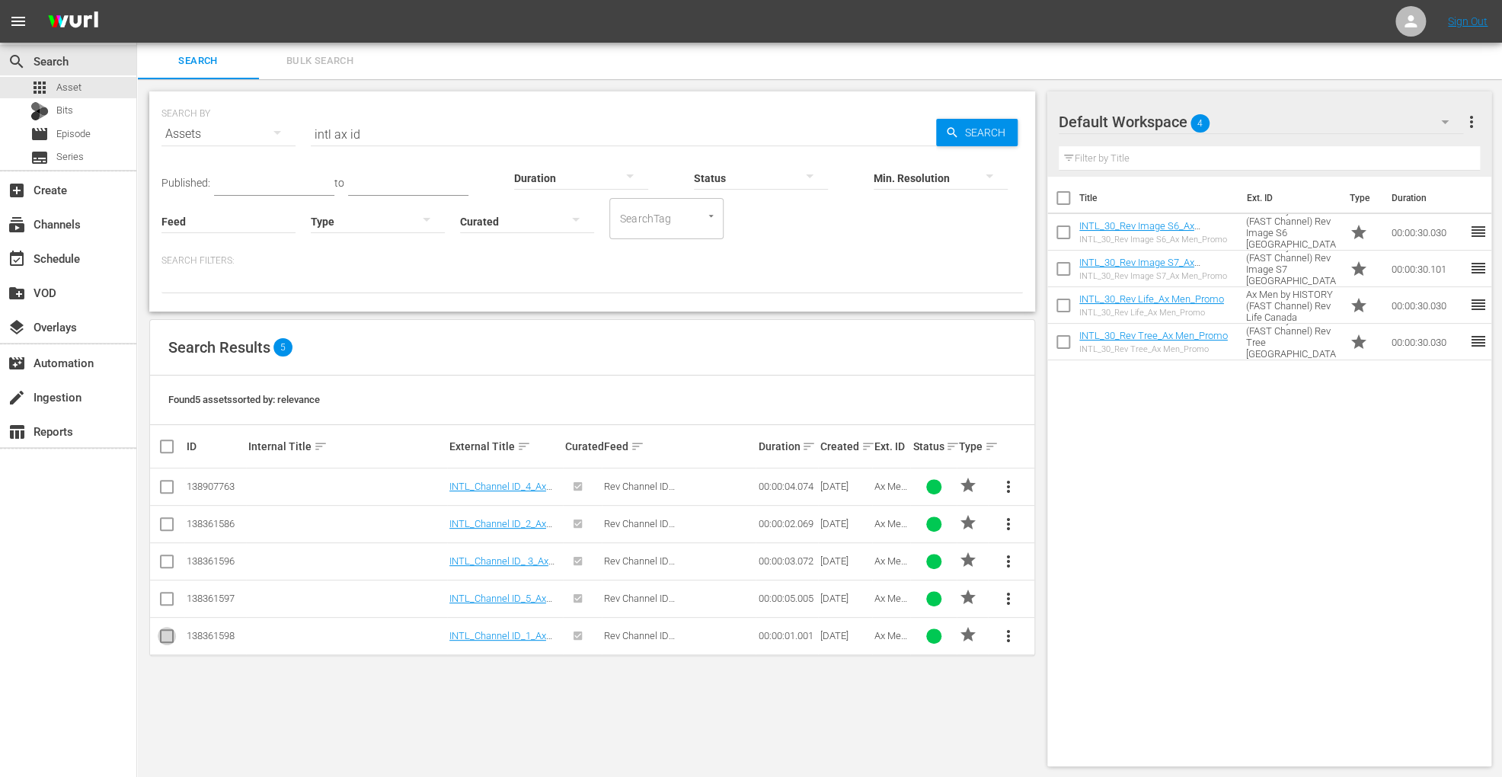
click at [168, 638] on input "checkbox" at bounding box center [167, 639] width 18 height 18
checkbox input "true"
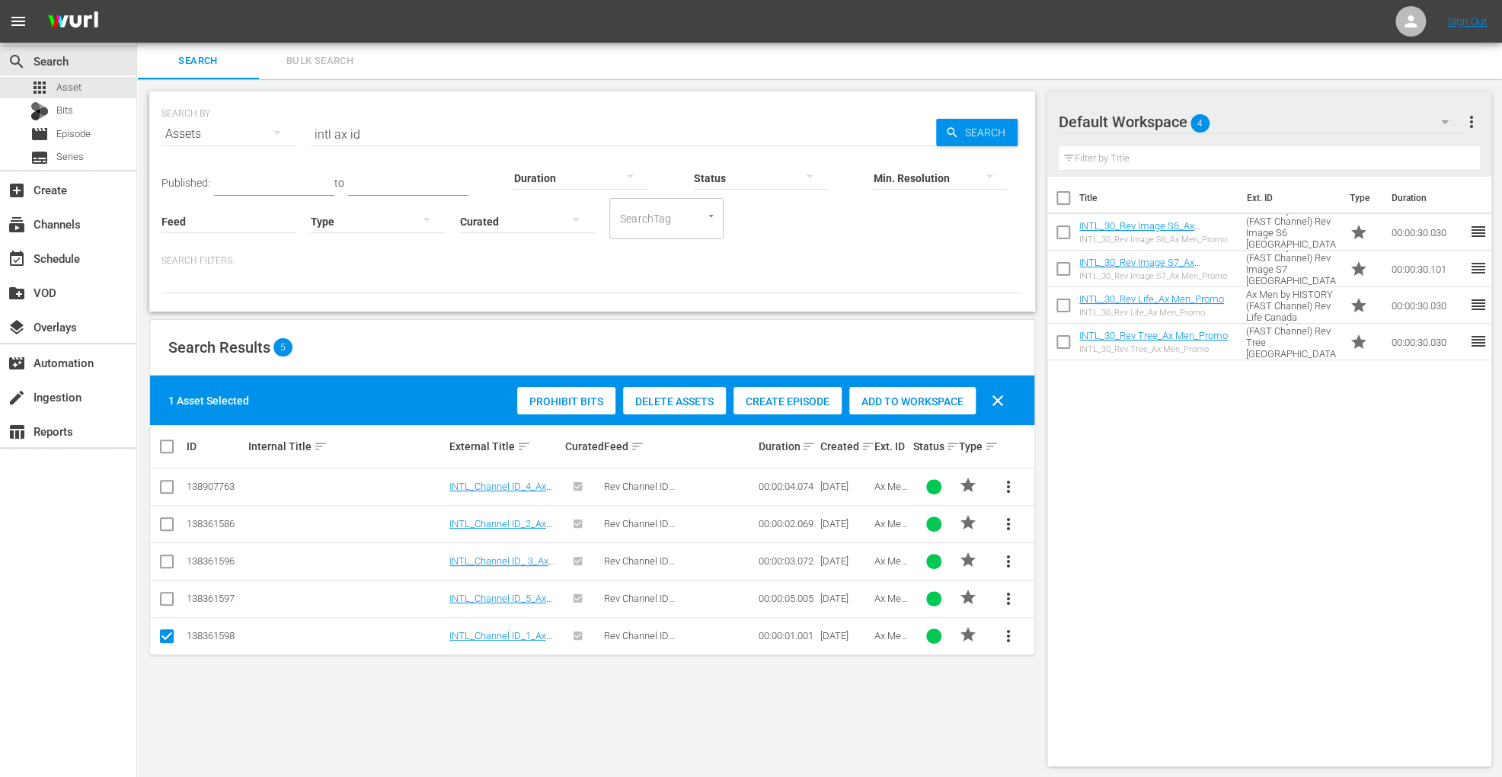
click at [162, 531] on input "checkbox" at bounding box center [167, 527] width 18 height 18
checkbox input "true"
click at [171, 567] on input "checkbox" at bounding box center [167, 564] width 18 height 18
checkbox input "true"
click at [165, 485] on input "checkbox" at bounding box center [167, 490] width 18 height 18
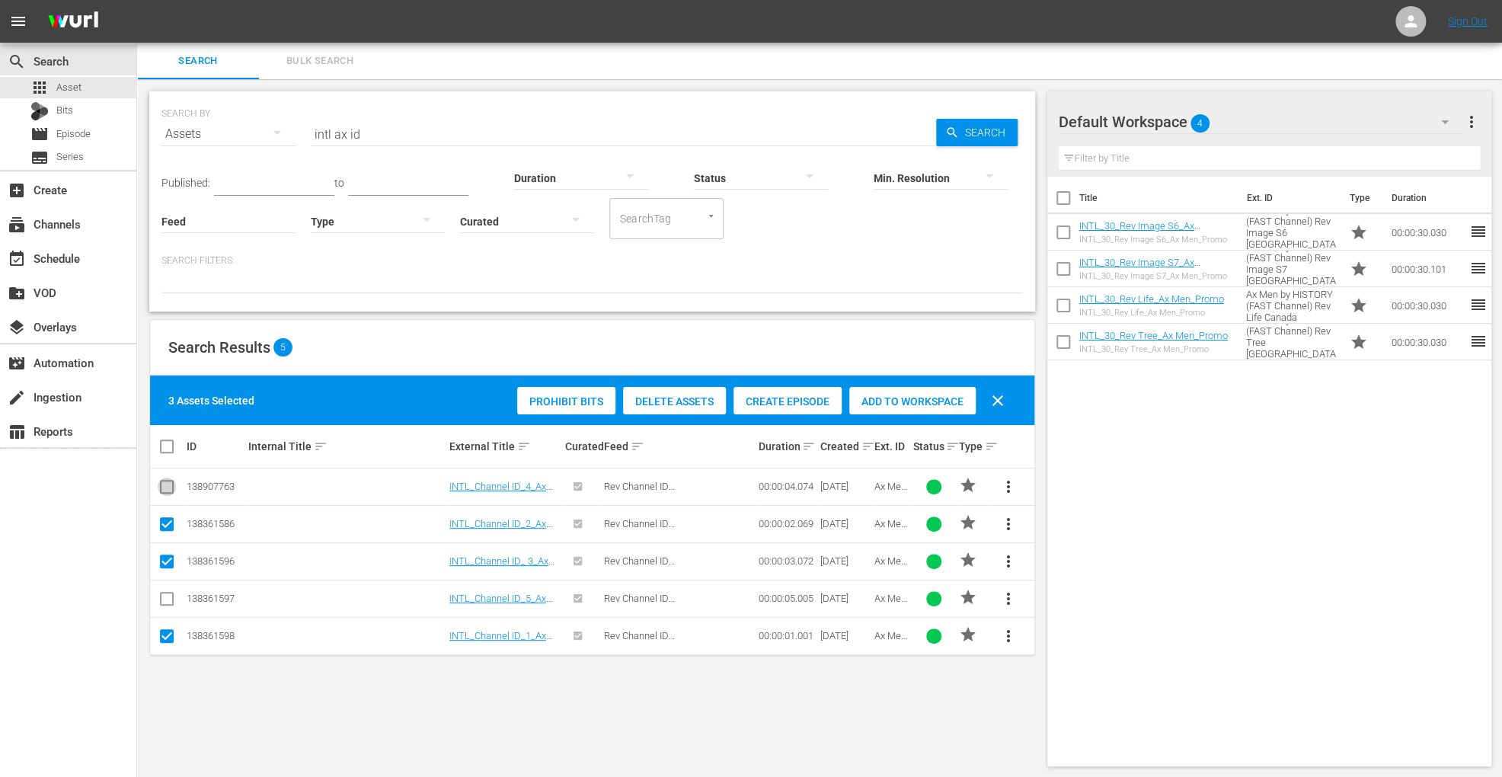
checkbox input "true"
click at [165, 594] on input "checkbox" at bounding box center [167, 602] width 18 height 18
checkbox input "true"
click at [981, 395] on span "Add to Workspace" at bounding box center [949, 401] width 126 height 12
click at [388, 128] on input "intl ax id" at bounding box center [623, 134] width 625 height 37
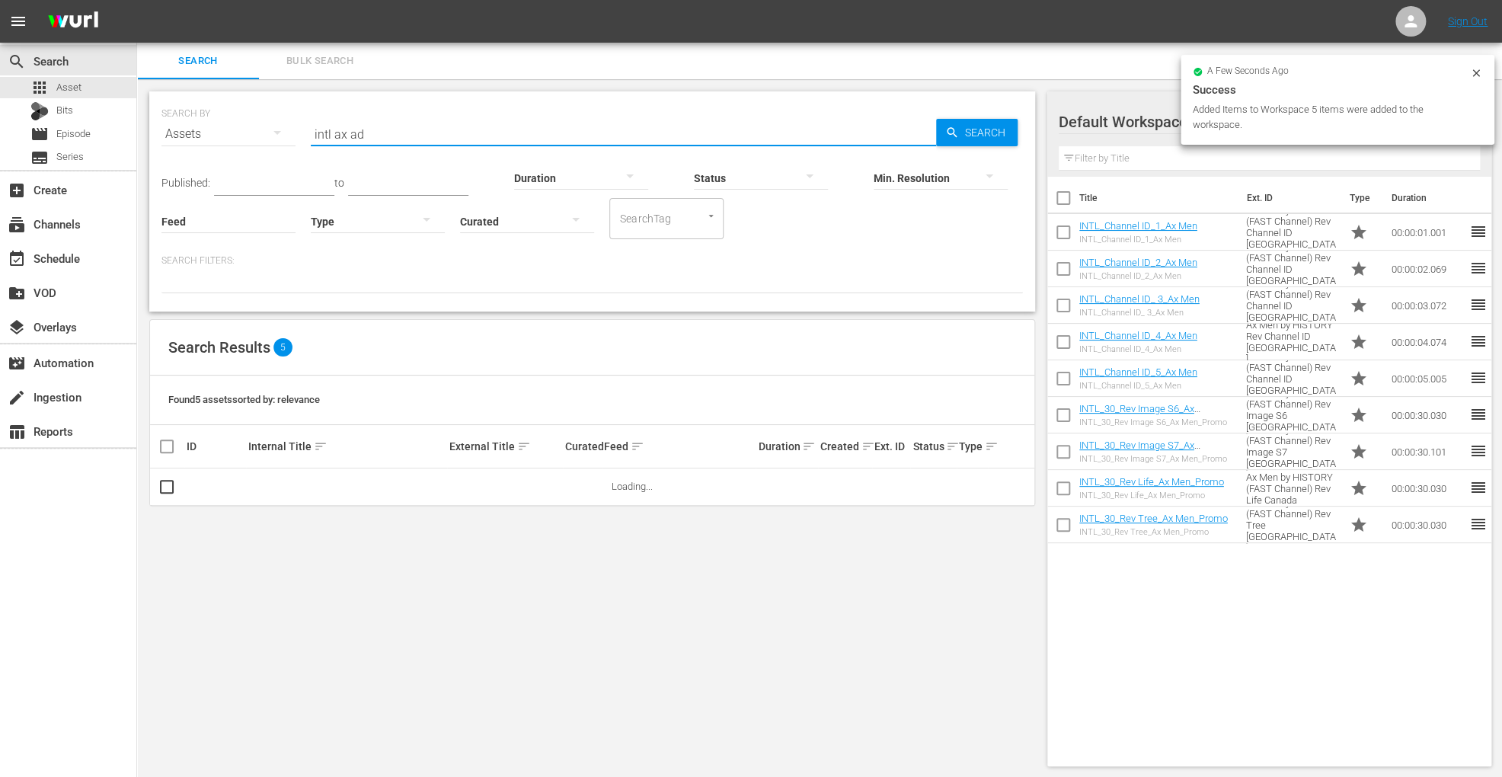
type input "intl ax ad"
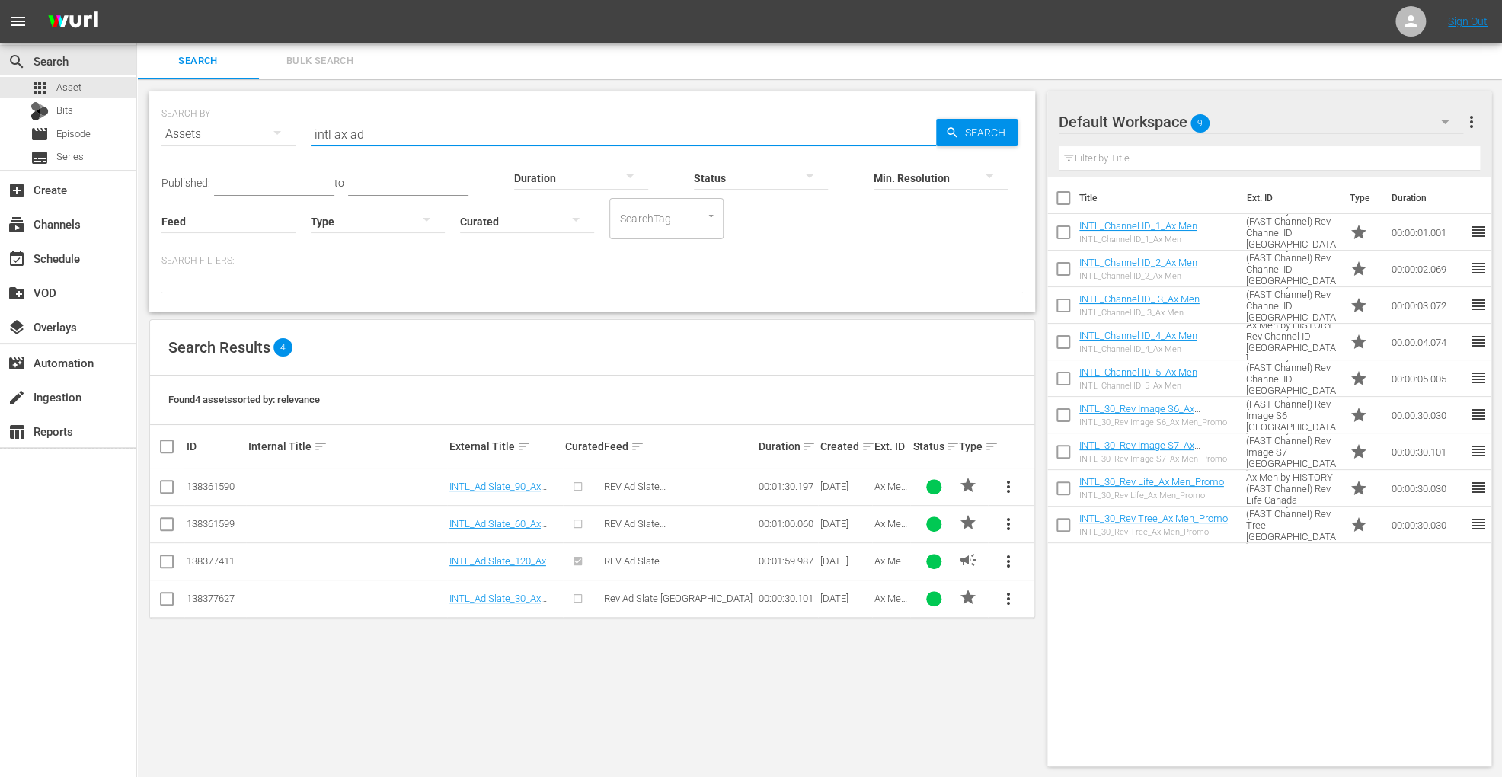
click at [168, 562] on input "checkbox" at bounding box center [167, 564] width 18 height 18
checkbox input "true"
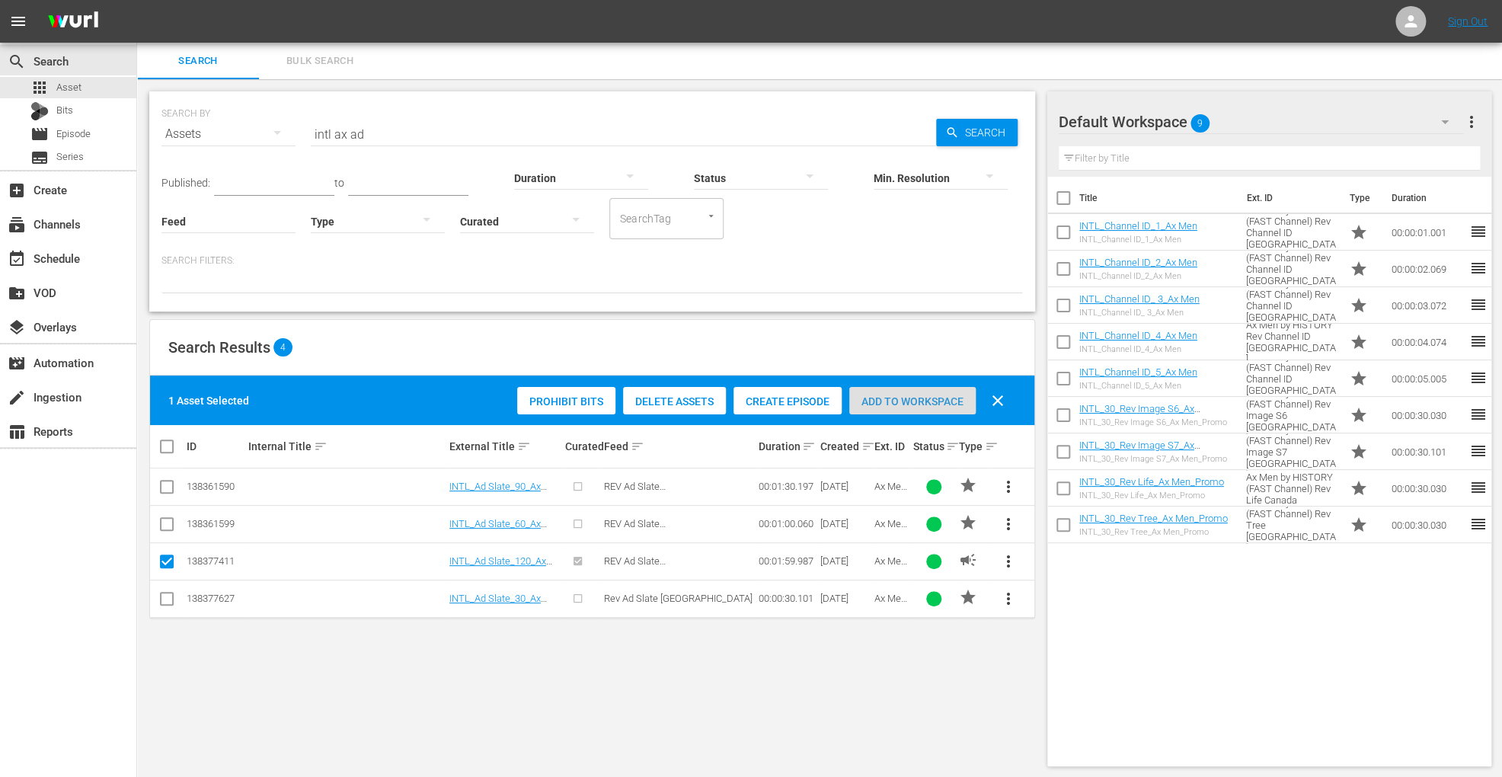
click at [933, 387] on div "Add to Workspace" at bounding box center [912, 401] width 126 height 29
click at [38, 258] on div "event_available Schedule" at bounding box center [42, 256] width 85 height 14
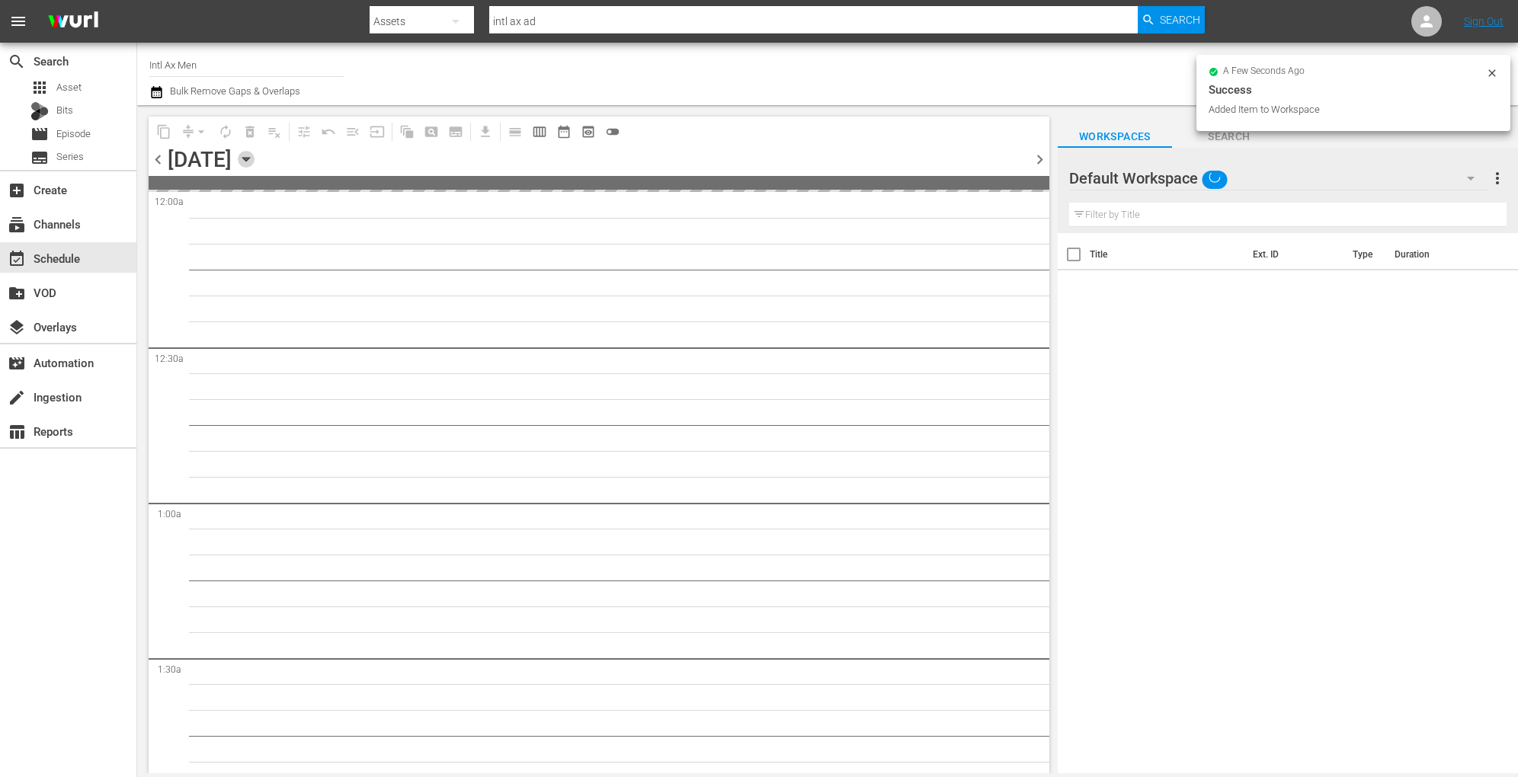
click at [254, 162] on icon "button" at bounding box center [246, 159] width 17 height 17
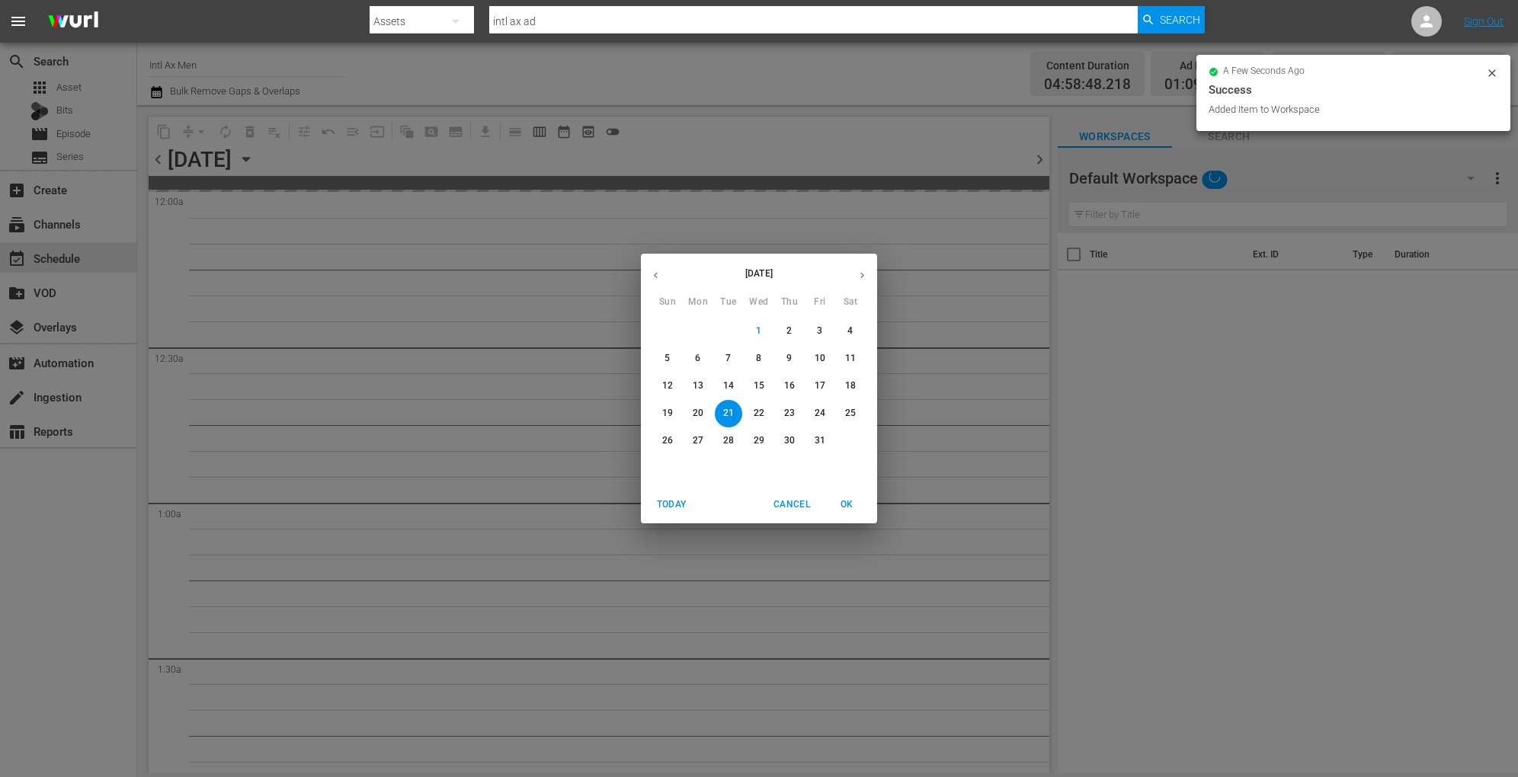
click at [696, 413] on p "20" at bounding box center [698, 413] width 11 height 13
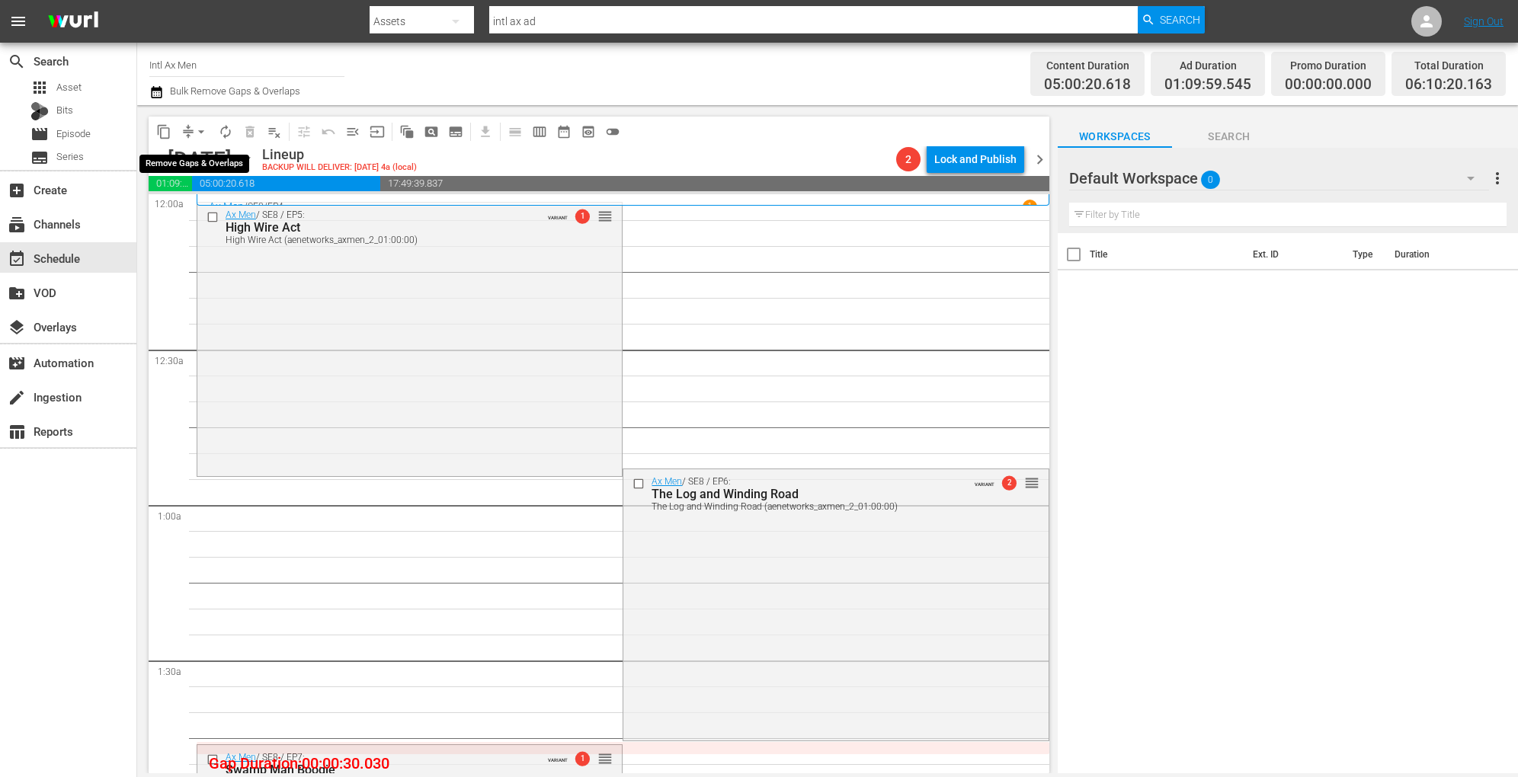
click at [199, 134] on span "arrow_drop_down" at bounding box center [201, 131] width 15 height 15
click at [206, 162] on li "Align to Midnight" at bounding box center [202, 162] width 160 height 25
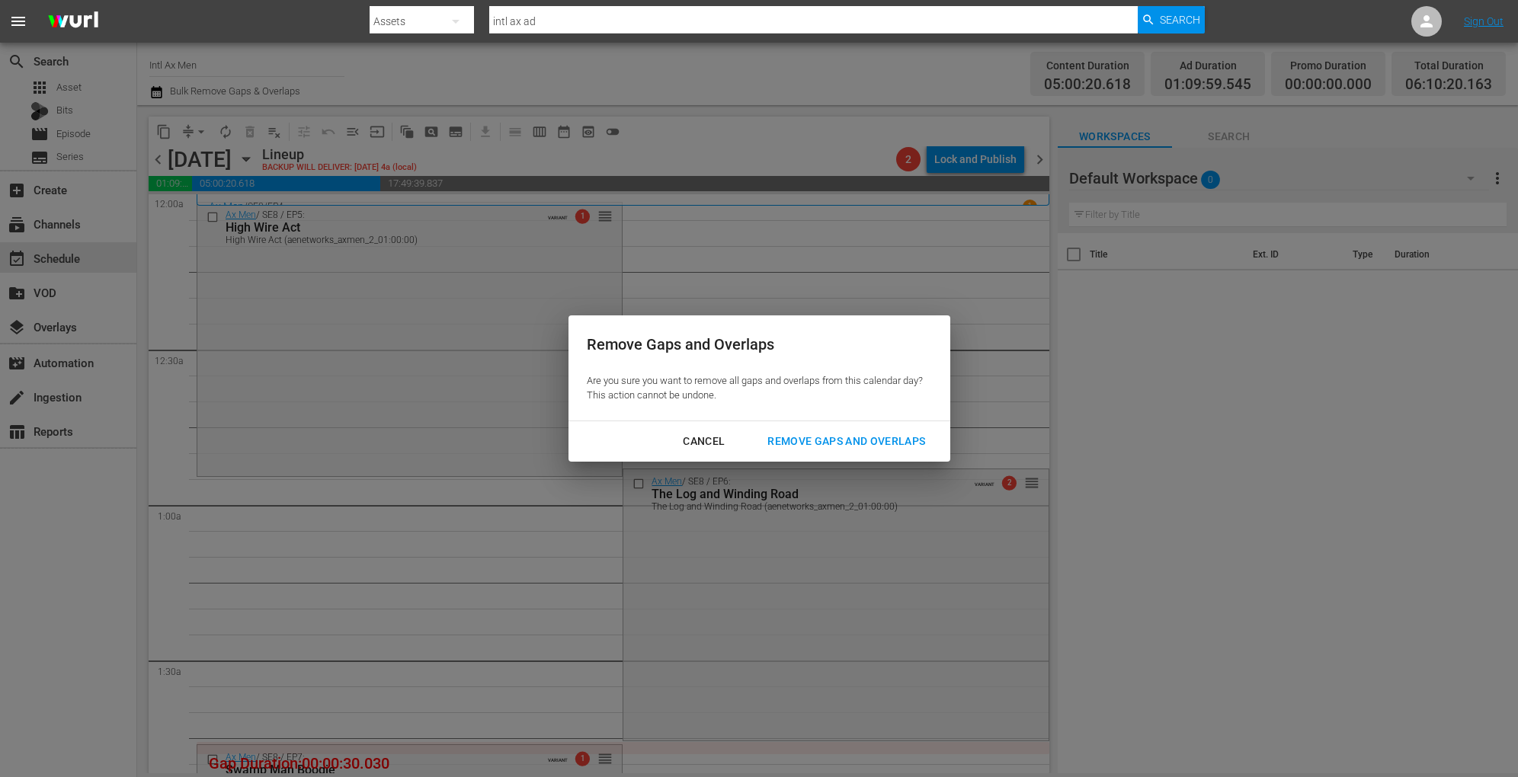
click at [821, 439] on div "Remove Gaps and Overlaps" at bounding box center [846, 441] width 182 height 19
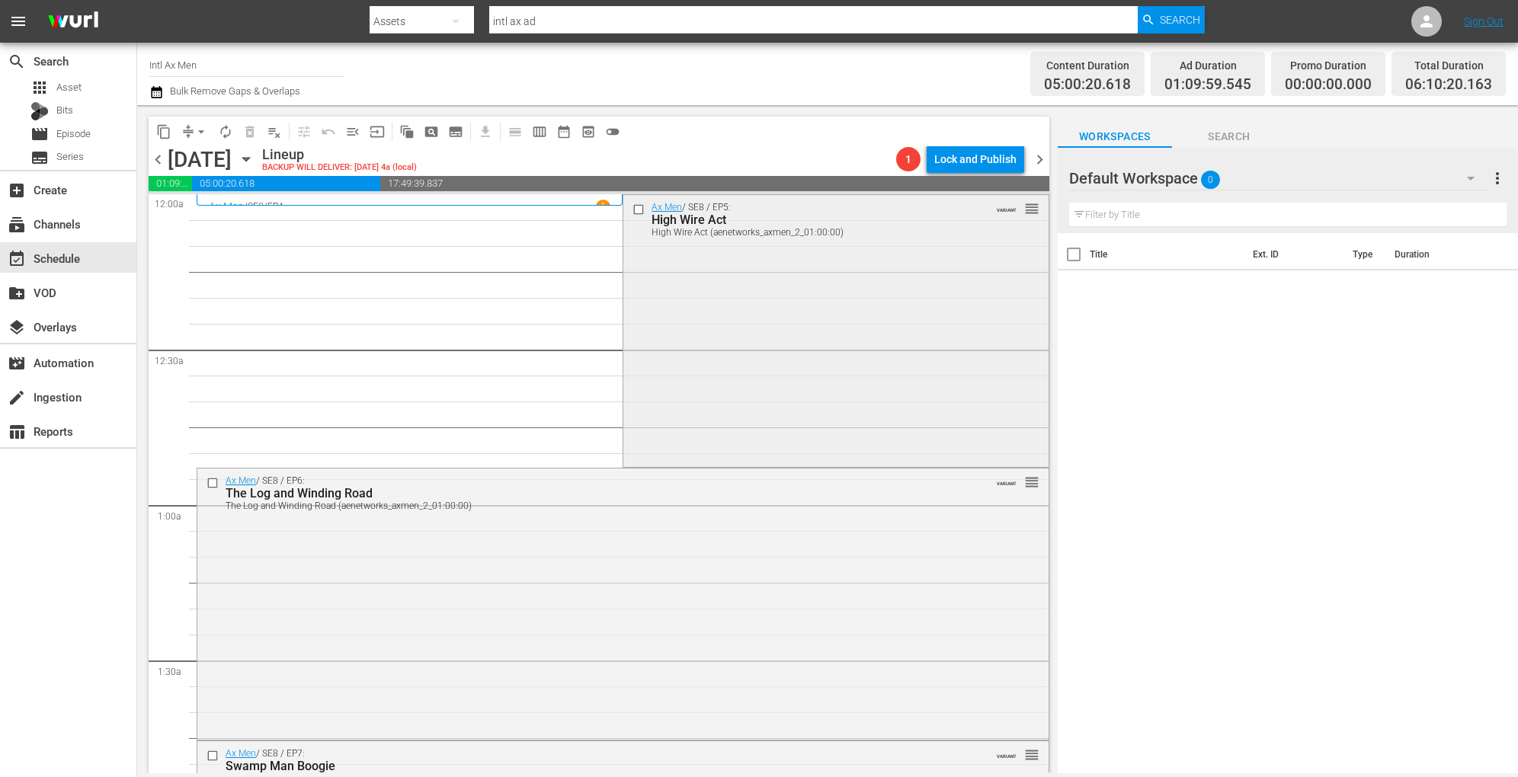
click at [717, 328] on div "Ax Men / SE8 / EP5: High Wire Act High Wire Act (aenetworks_axmen_2_01:00:00) V…" at bounding box center [835, 330] width 424 height 270
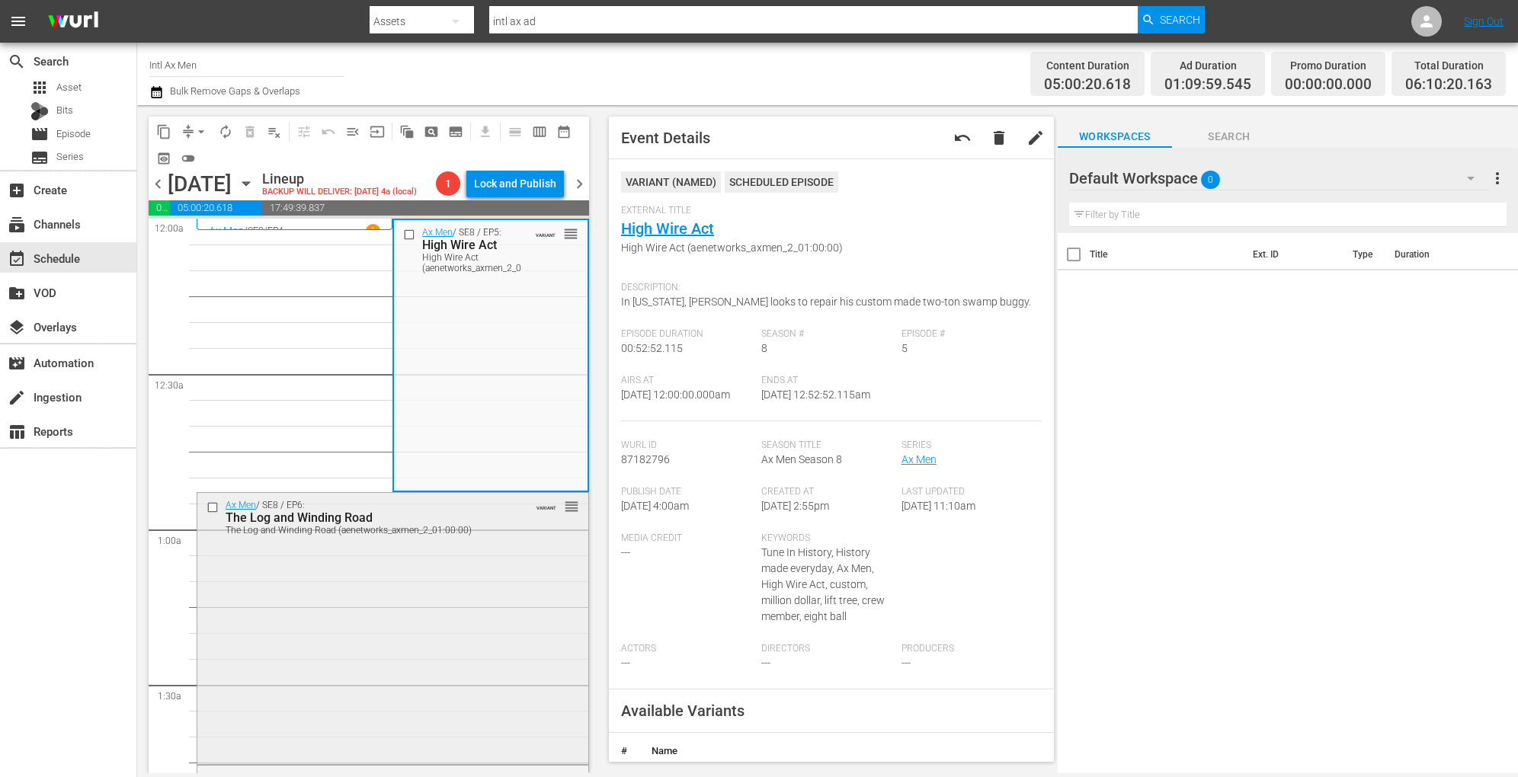
click at [406, 607] on div "Ax Men / SE8 / EP6: The Log and Winding Road The Log and Winding Road (aenetwor…" at bounding box center [392, 627] width 391 height 269
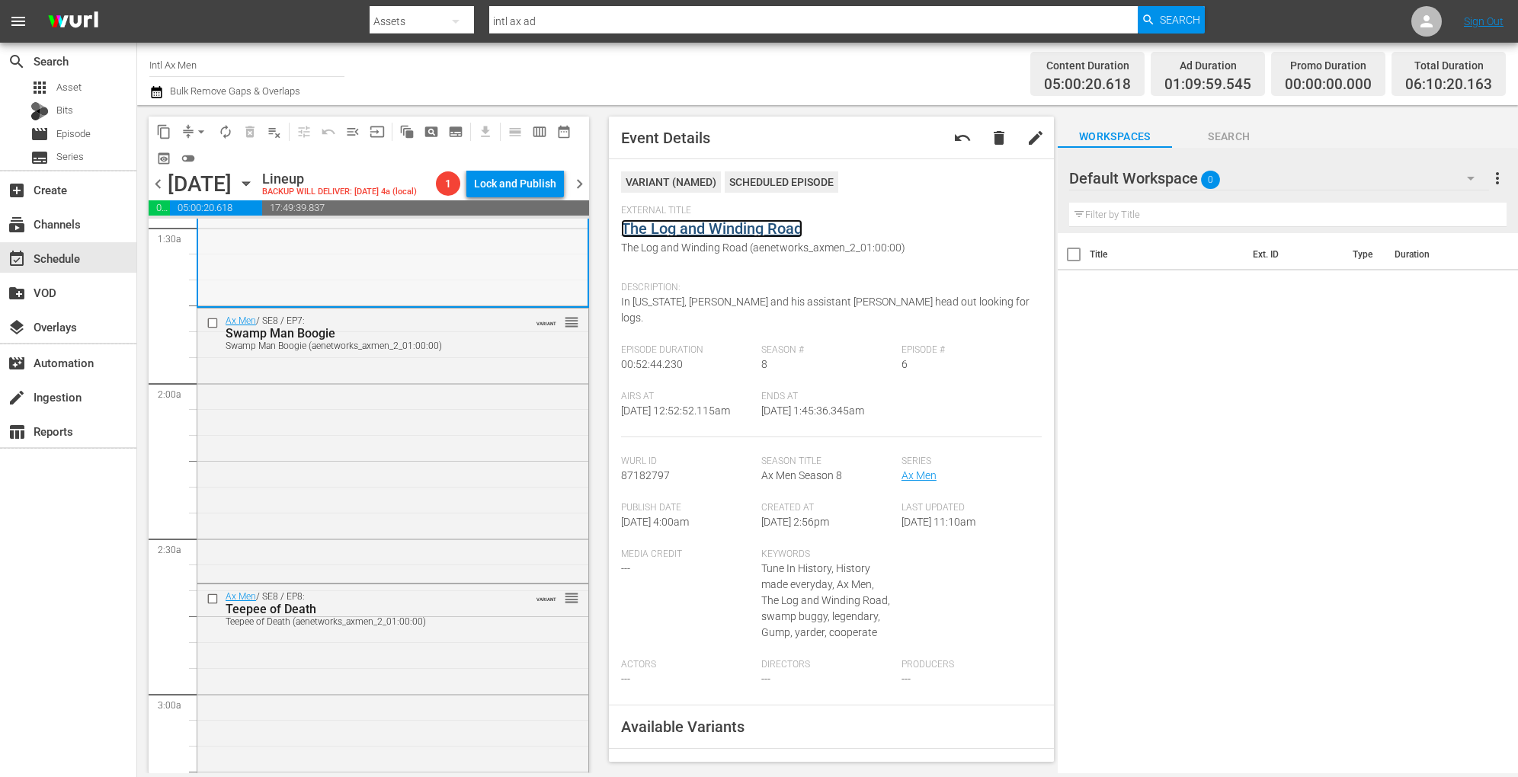
scroll to position [491, 0]
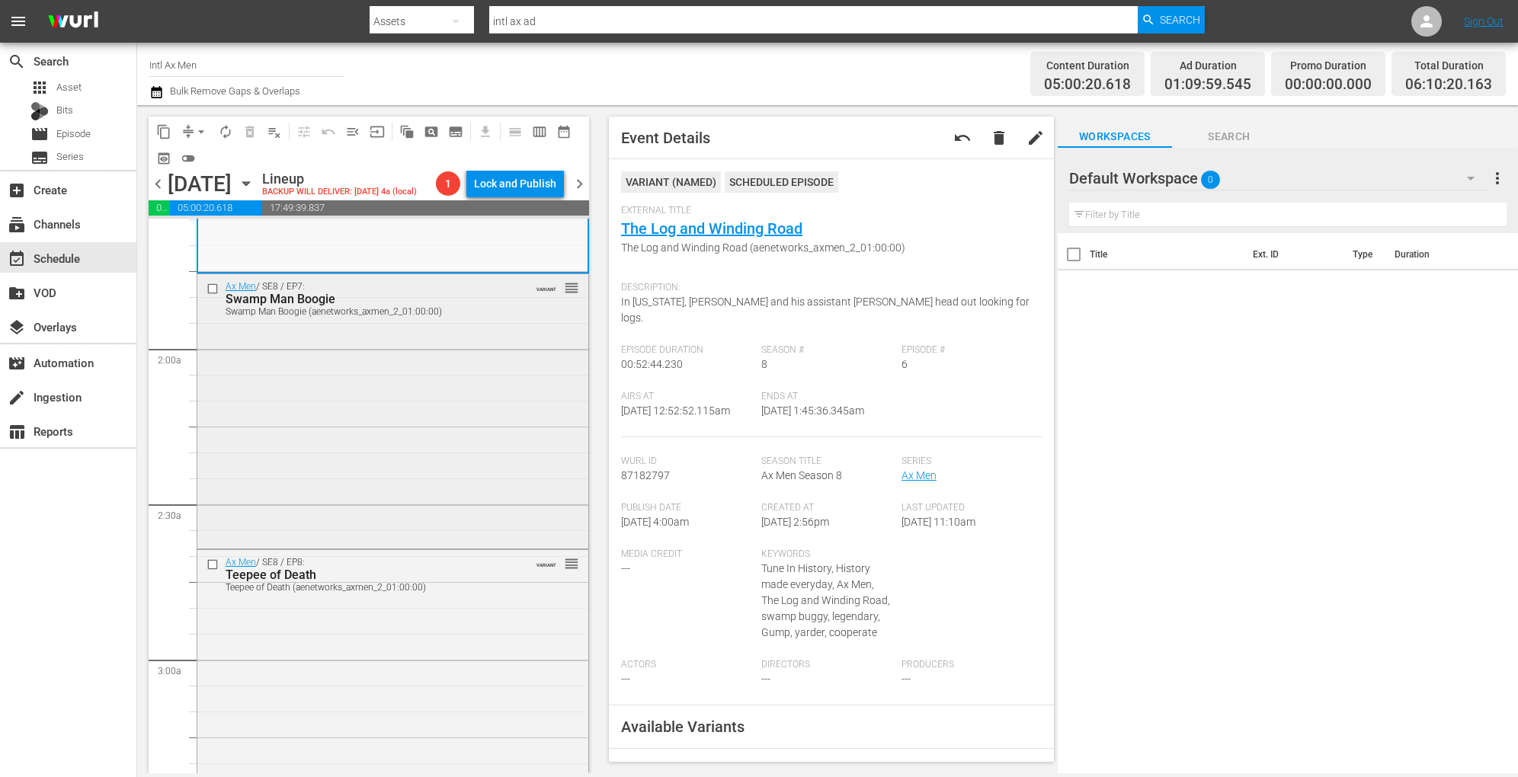
click at [404, 472] on div "Ax Men / SE8 / EP7: Swamp Man Boogie Swamp Man Boogie (aenetworks_axmen_2_01:00…" at bounding box center [392, 409] width 391 height 270
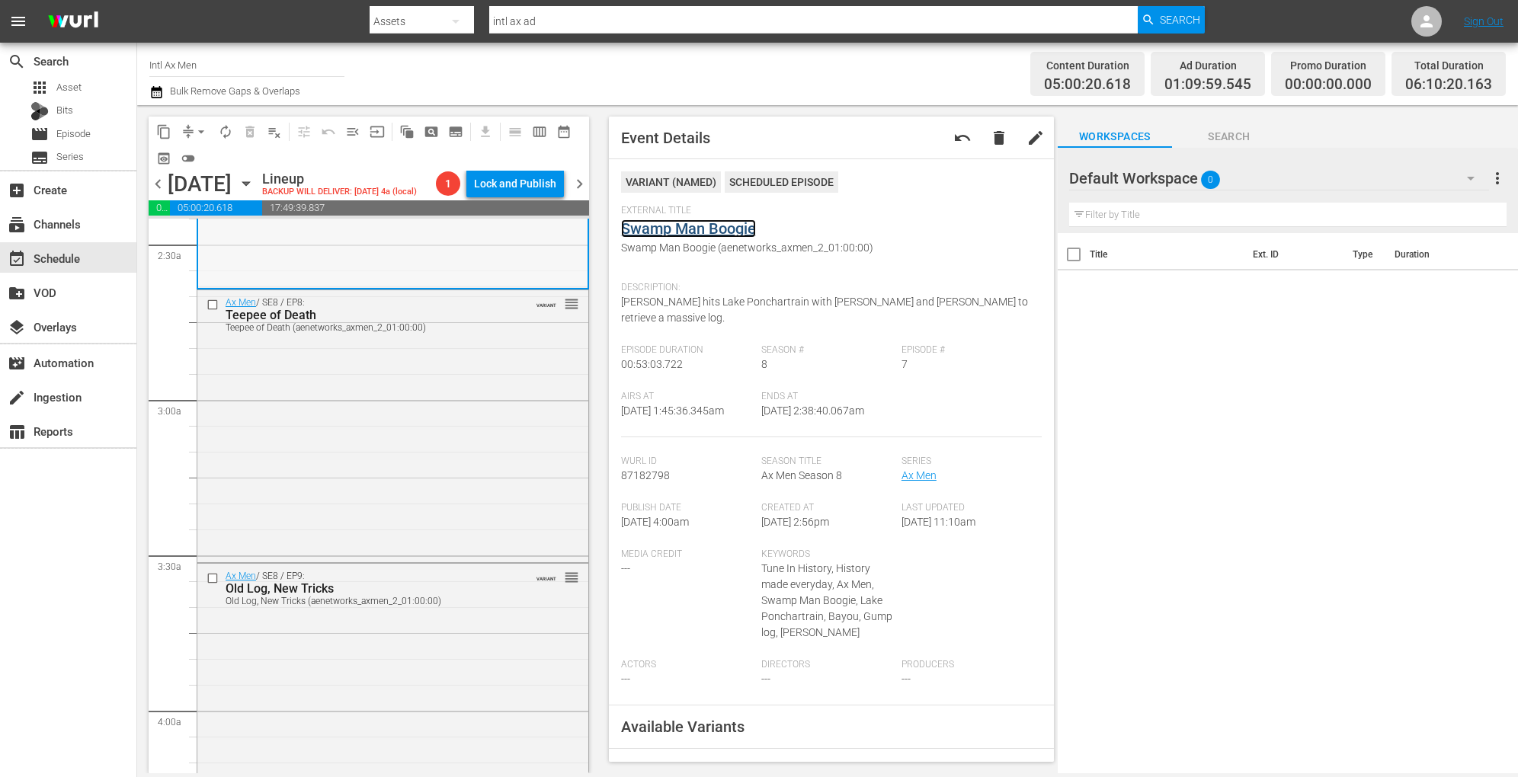
scroll to position [756, 0]
click at [417, 454] on div "Ax Men / SE8 / EP8: Teepee of Death Teepee of Death (aenetworks_axmen_2_01:00:0…" at bounding box center [392, 421] width 391 height 270
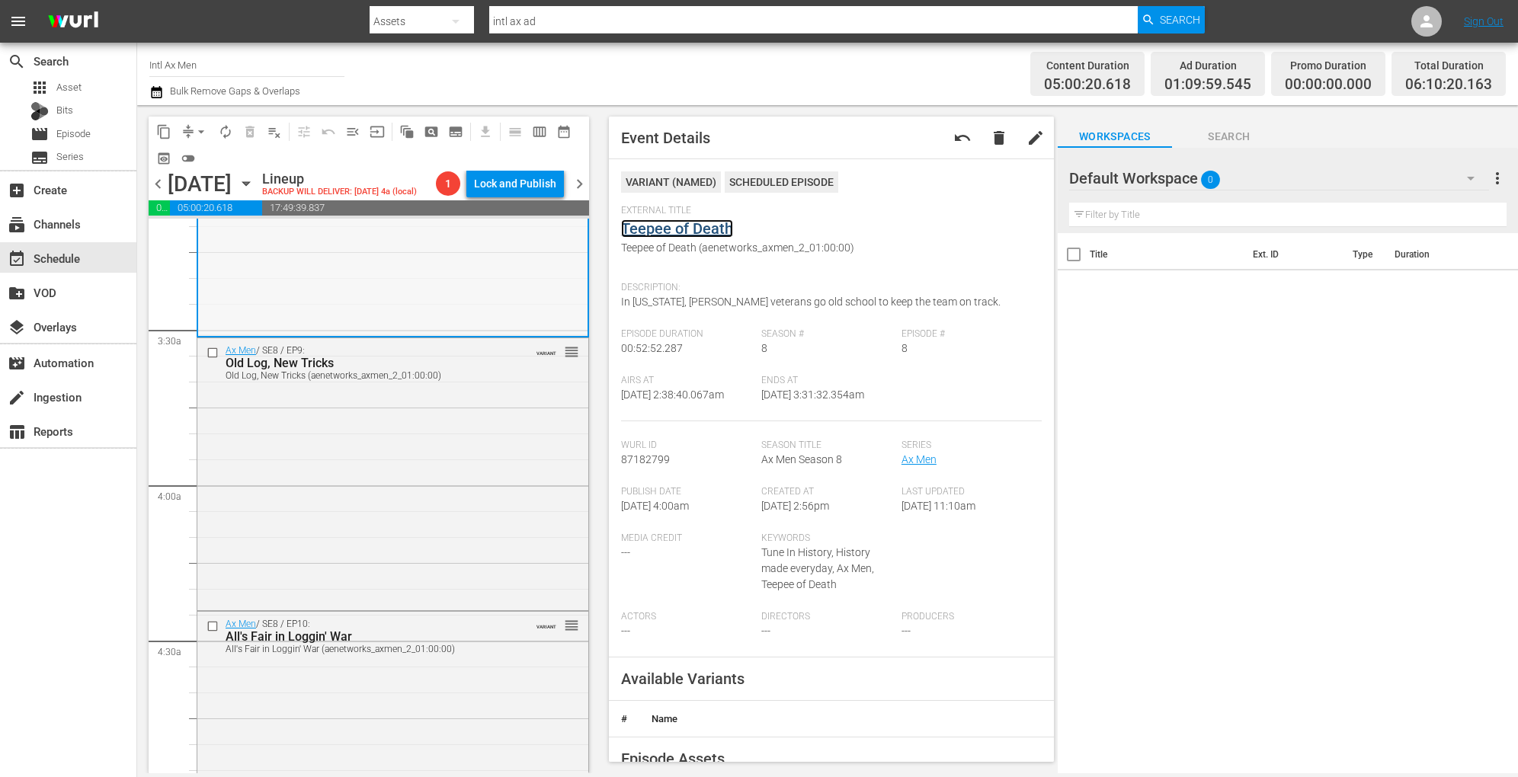
scroll to position [981, 0]
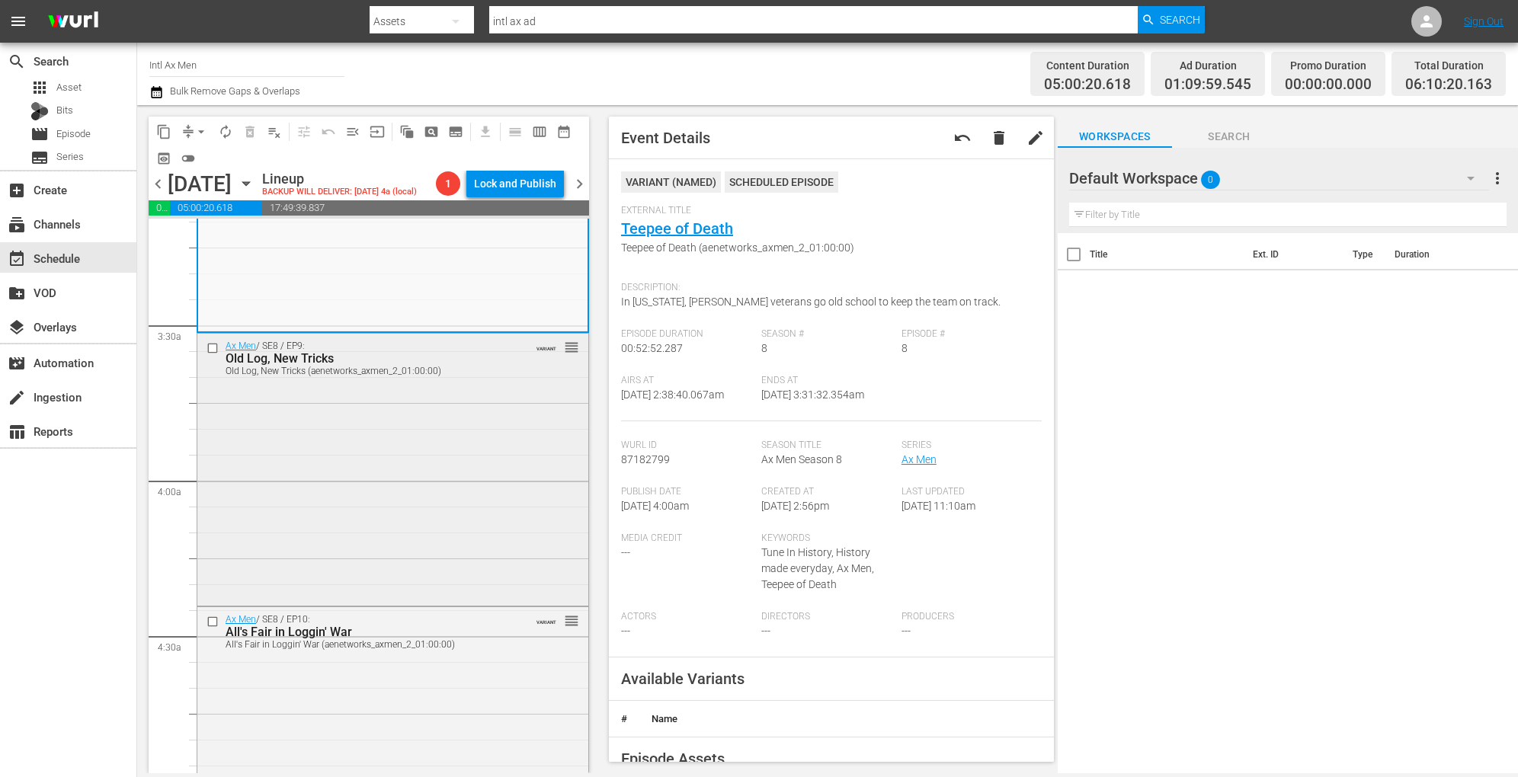
click at [403, 482] on div "Ax Men / SE8 / EP9: Old Log, New Tricks Old Log, New Tricks (aenetworks_axmen_2…" at bounding box center [392, 469] width 391 height 270
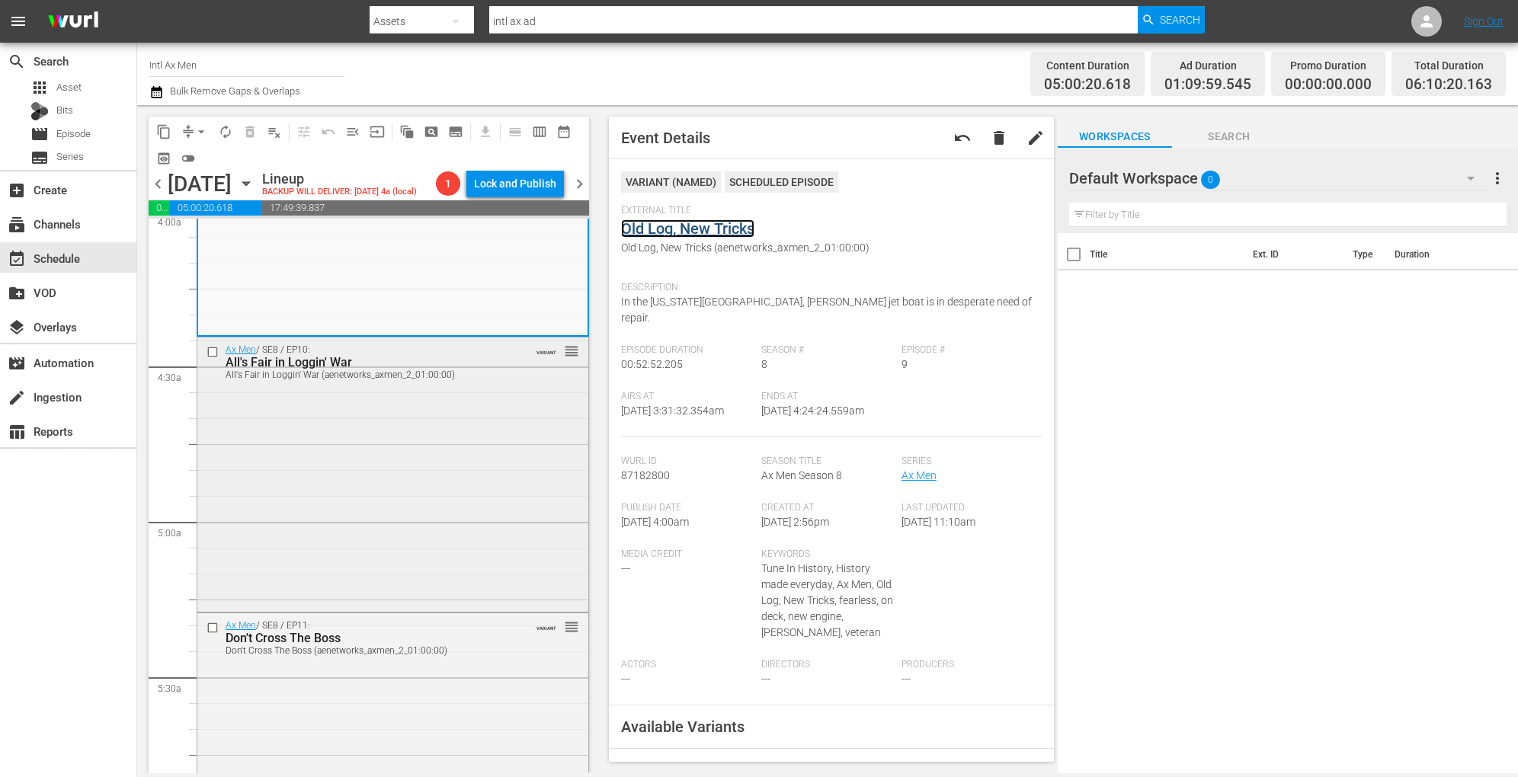
scroll to position [1259, 0]
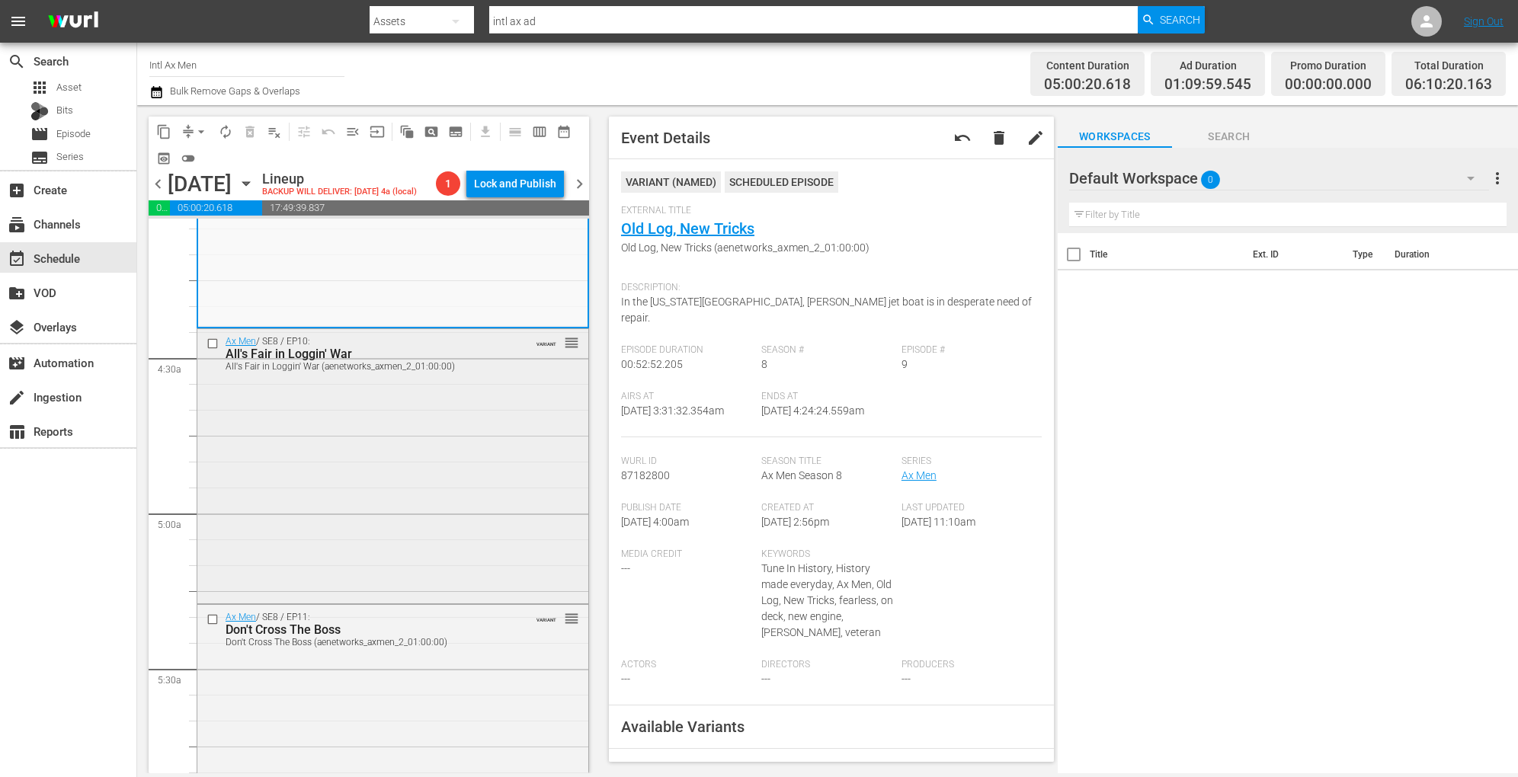
click at [405, 483] on div "Ax Men / SE8 / EP10: All's Fair in Loggin' War All's Fair in Loggin' War (aenet…" at bounding box center [392, 464] width 391 height 270
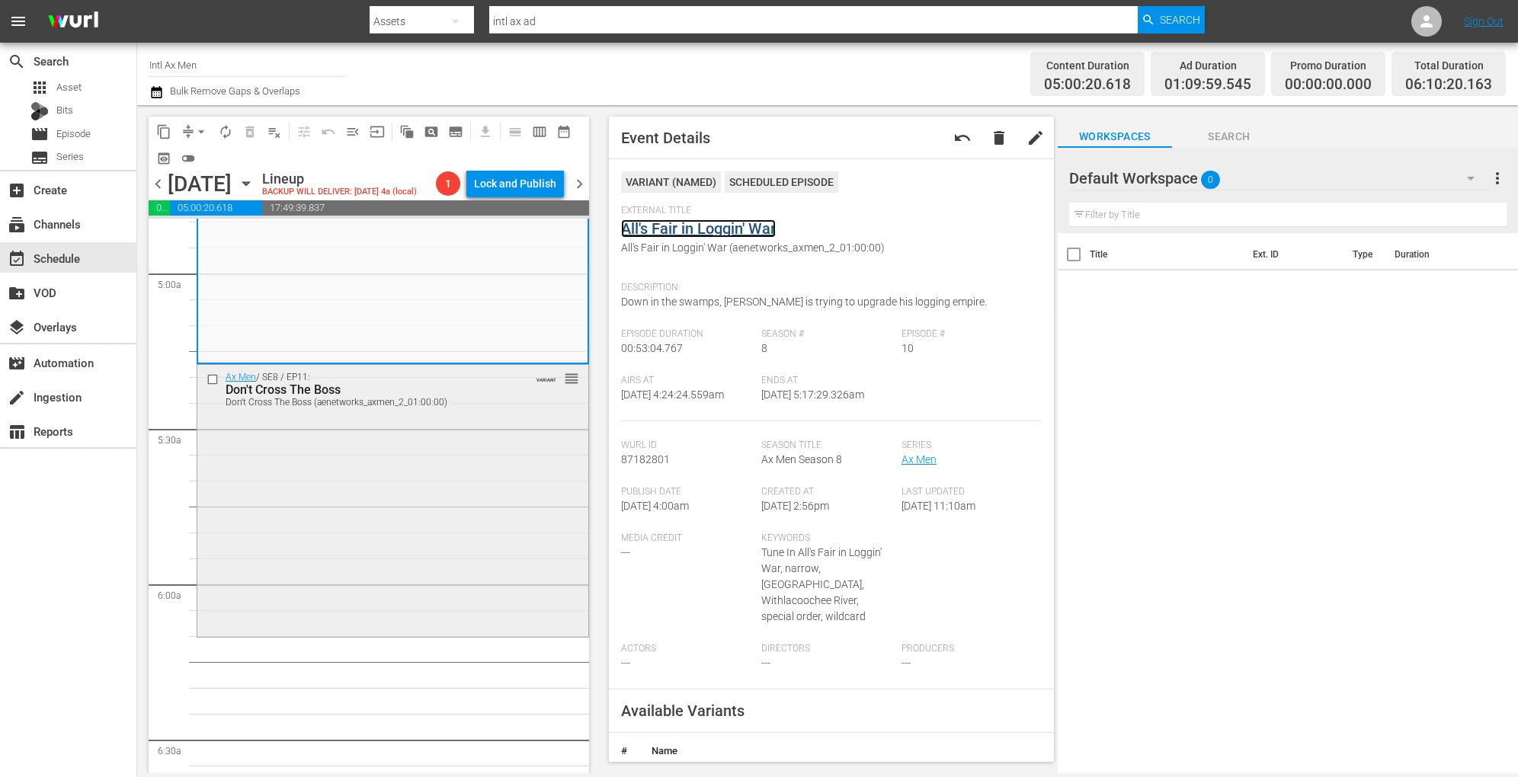
scroll to position [1509, 0]
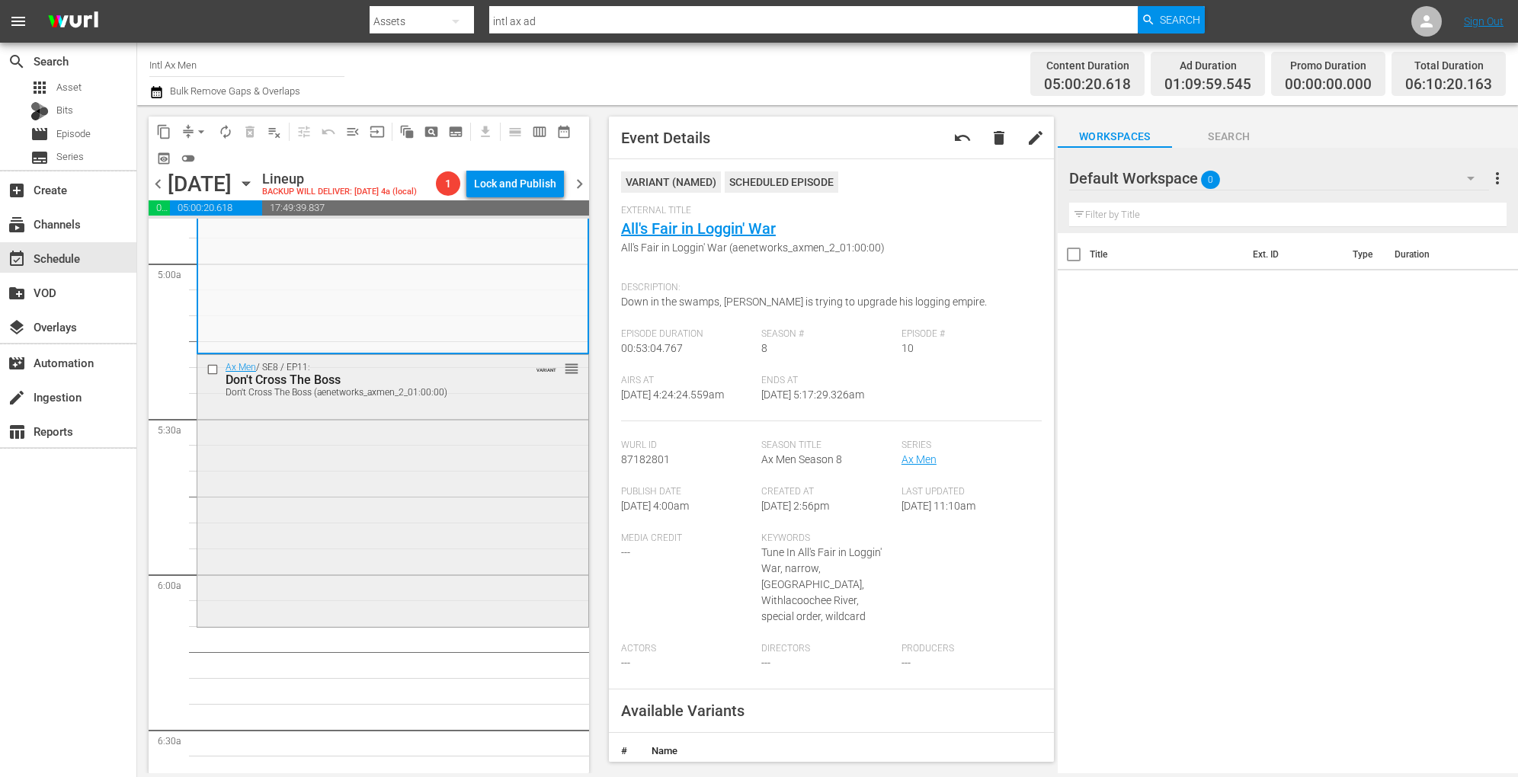
click at [414, 486] on div "Ax Men / SE8 / EP11: Don't Cross The Boss Don't Cross The Boss (aenetworks_axme…" at bounding box center [392, 489] width 391 height 269
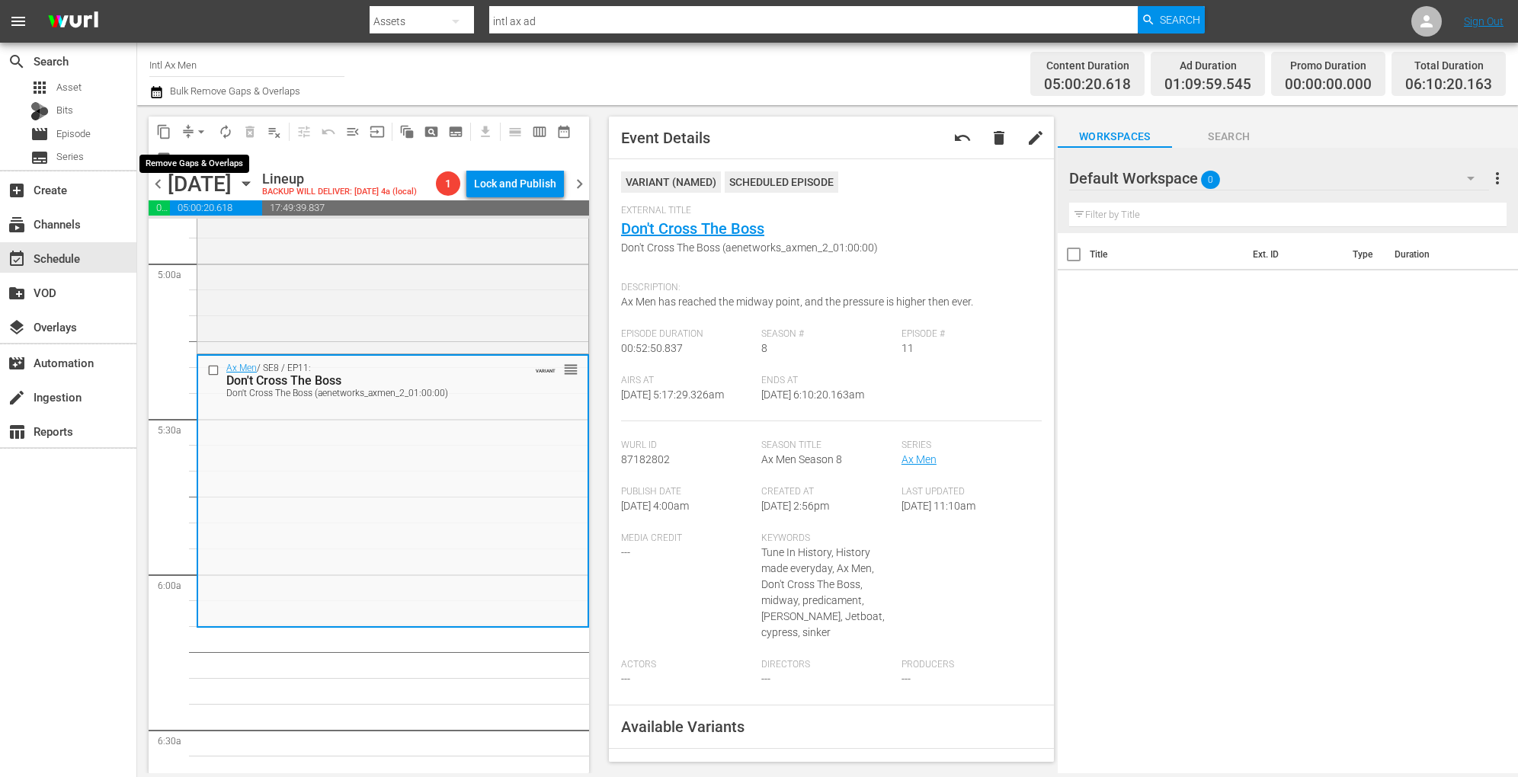
click at [201, 127] on span "arrow_drop_down" at bounding box center [201, 131] width 15 height 15
click at [199, 155] on li "Align to Midnight" at bounding box center [202, 162] width 160 height 25
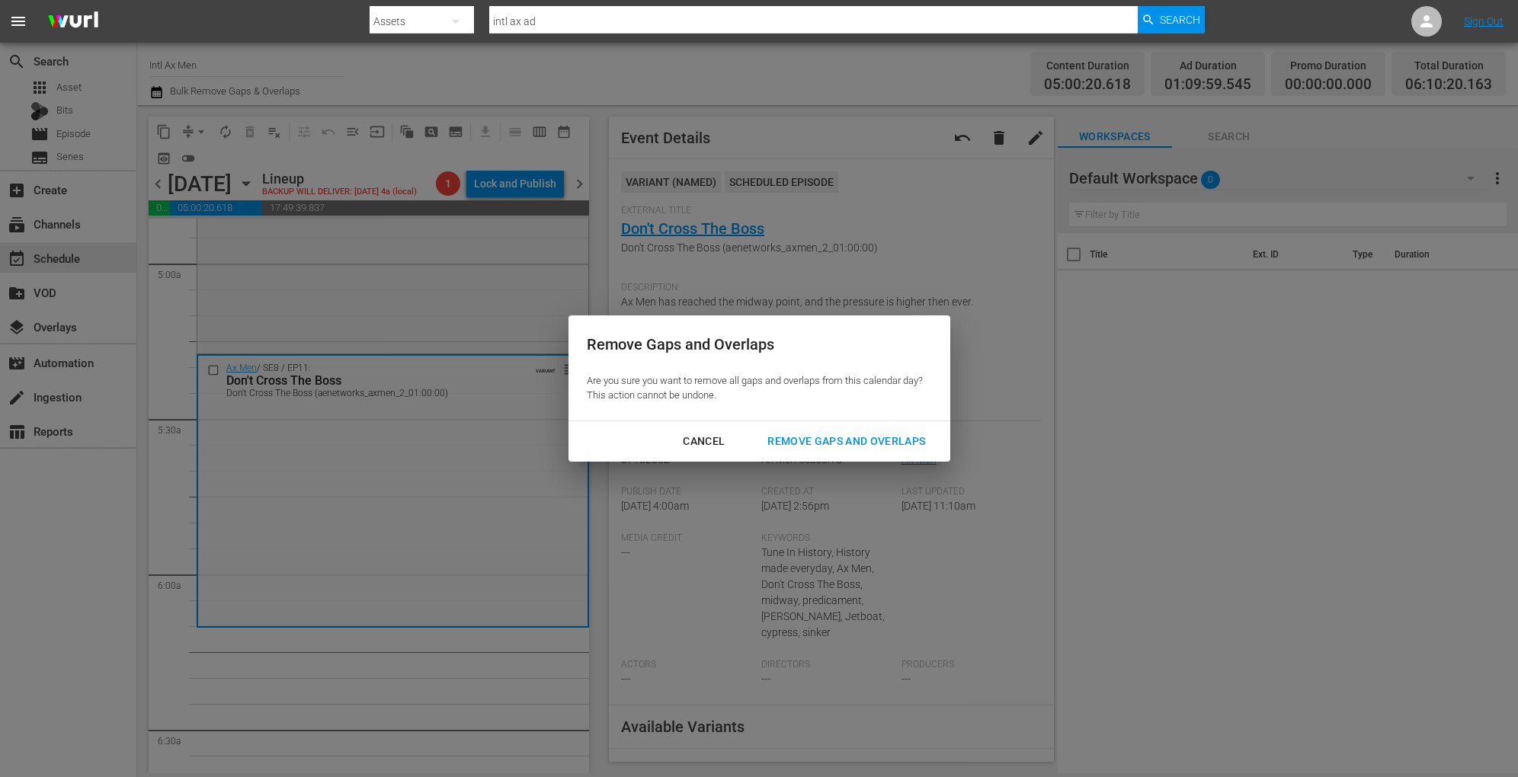
click at [819, 442] on div "Remove Gaps and Overlaps" at bounding box center [846, 441] width 182 height 19
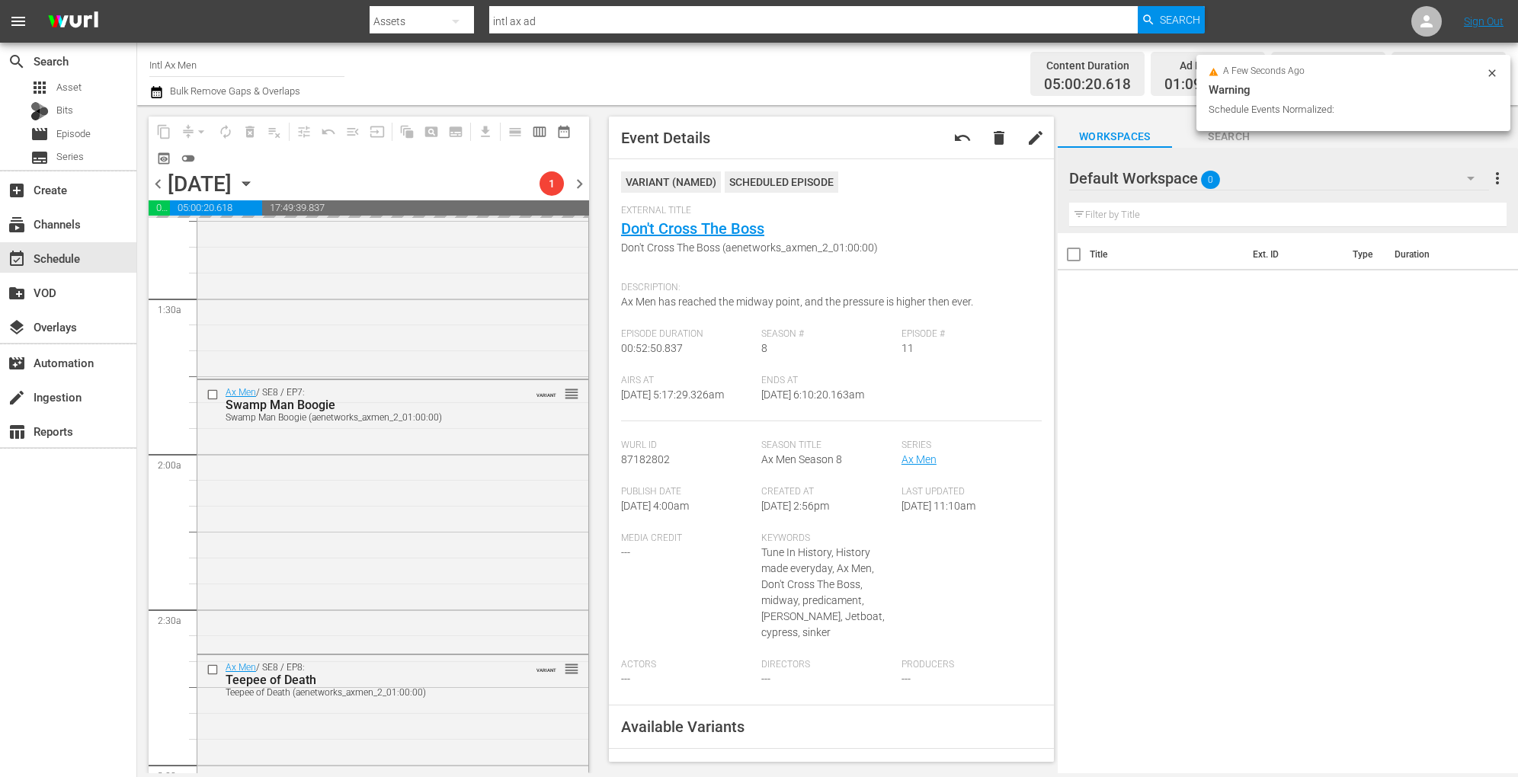
scroll to position [0, 0]
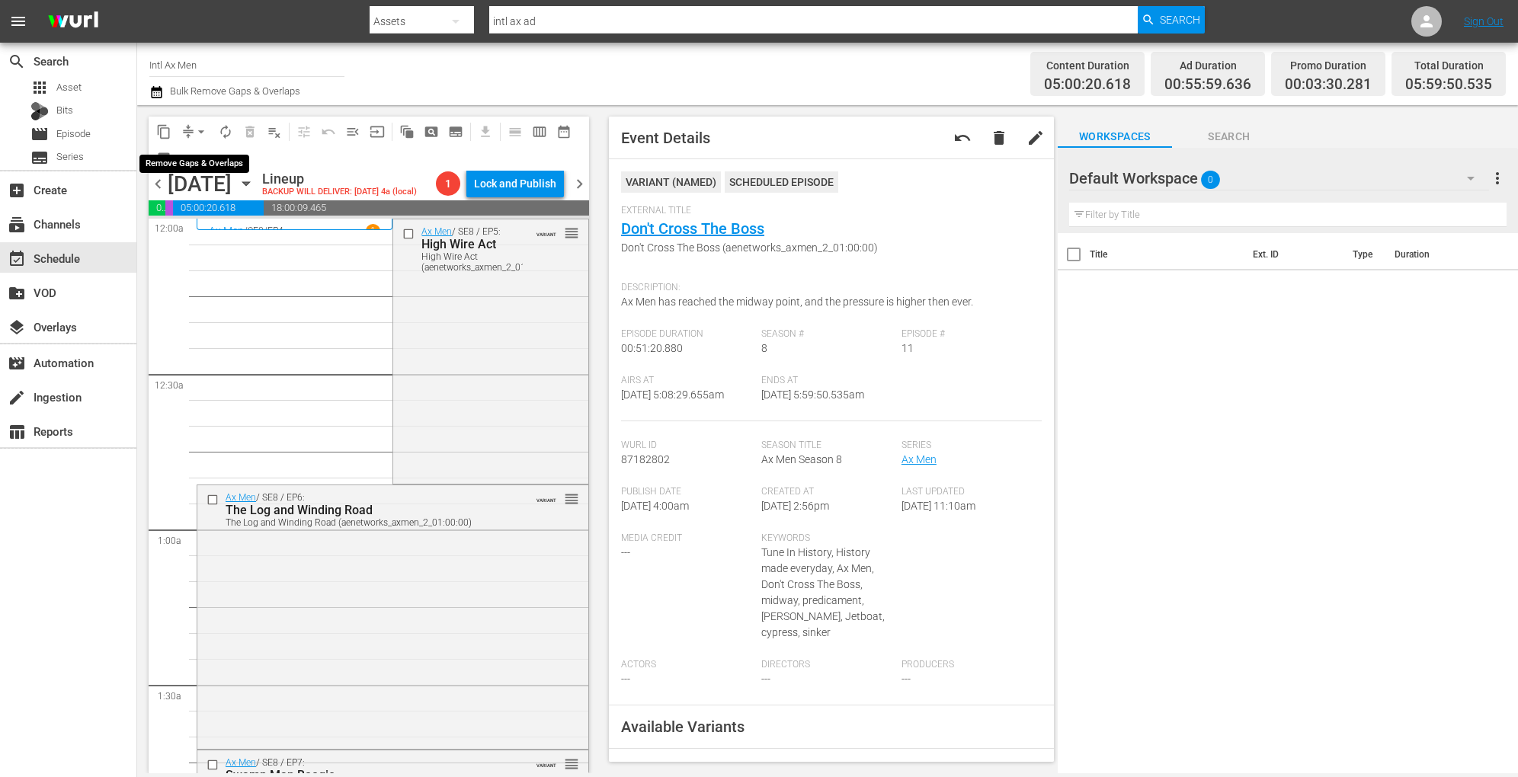
click at [200, 131] on span "arrow_drop_down" at bounding box center [201, 131] width 15 height 15
click at [201, 150] on li "Align to Midnight" at bounding box center [202, 162] width 160 height 25
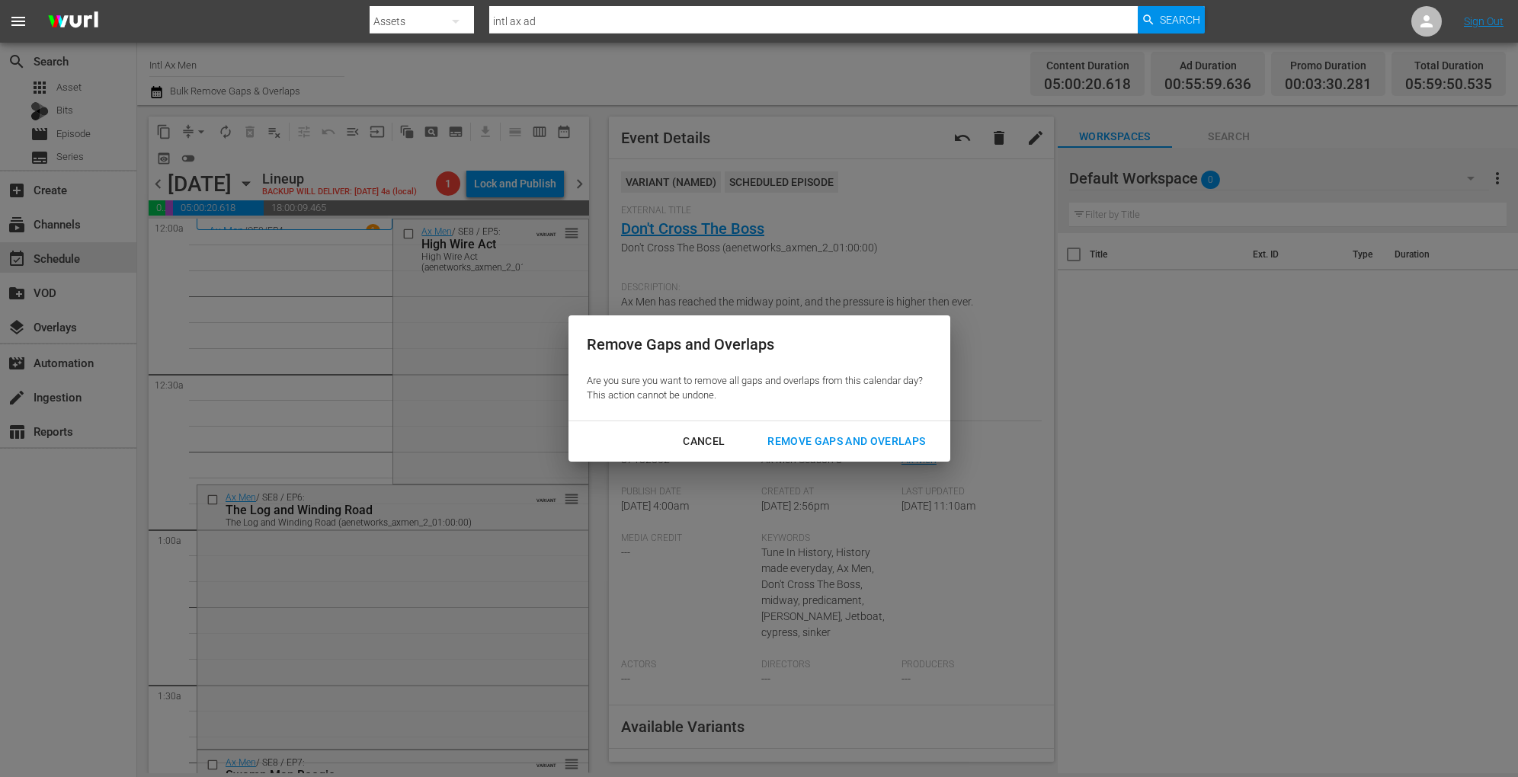
click at [854, 445] on div "Remove Gaps and Overlaps" at bounding box center [846, 441] width 182 height 19
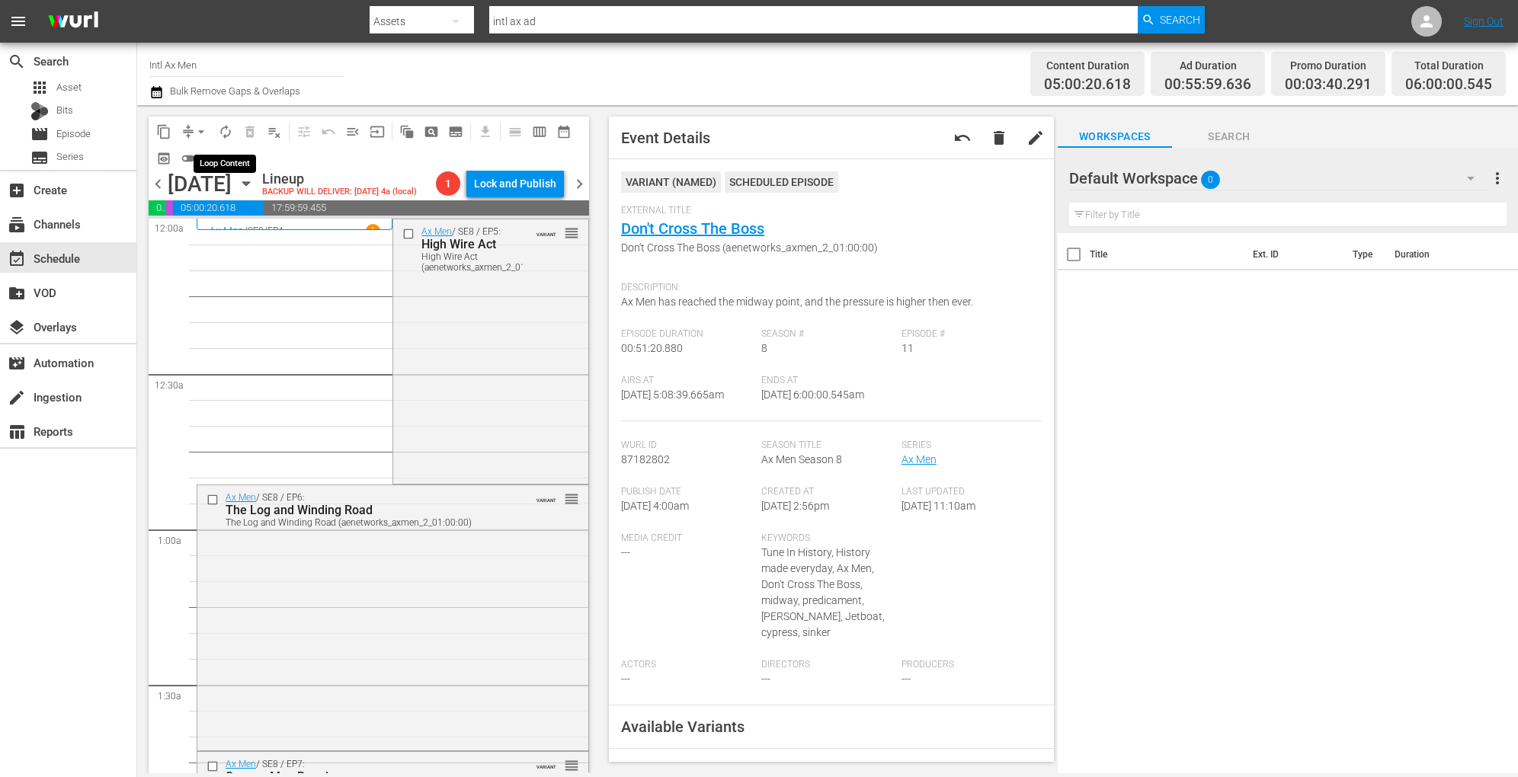
click at [219, 128] on span "autorenew_outlined" at bounding box center [225, 131] width 15 height 15
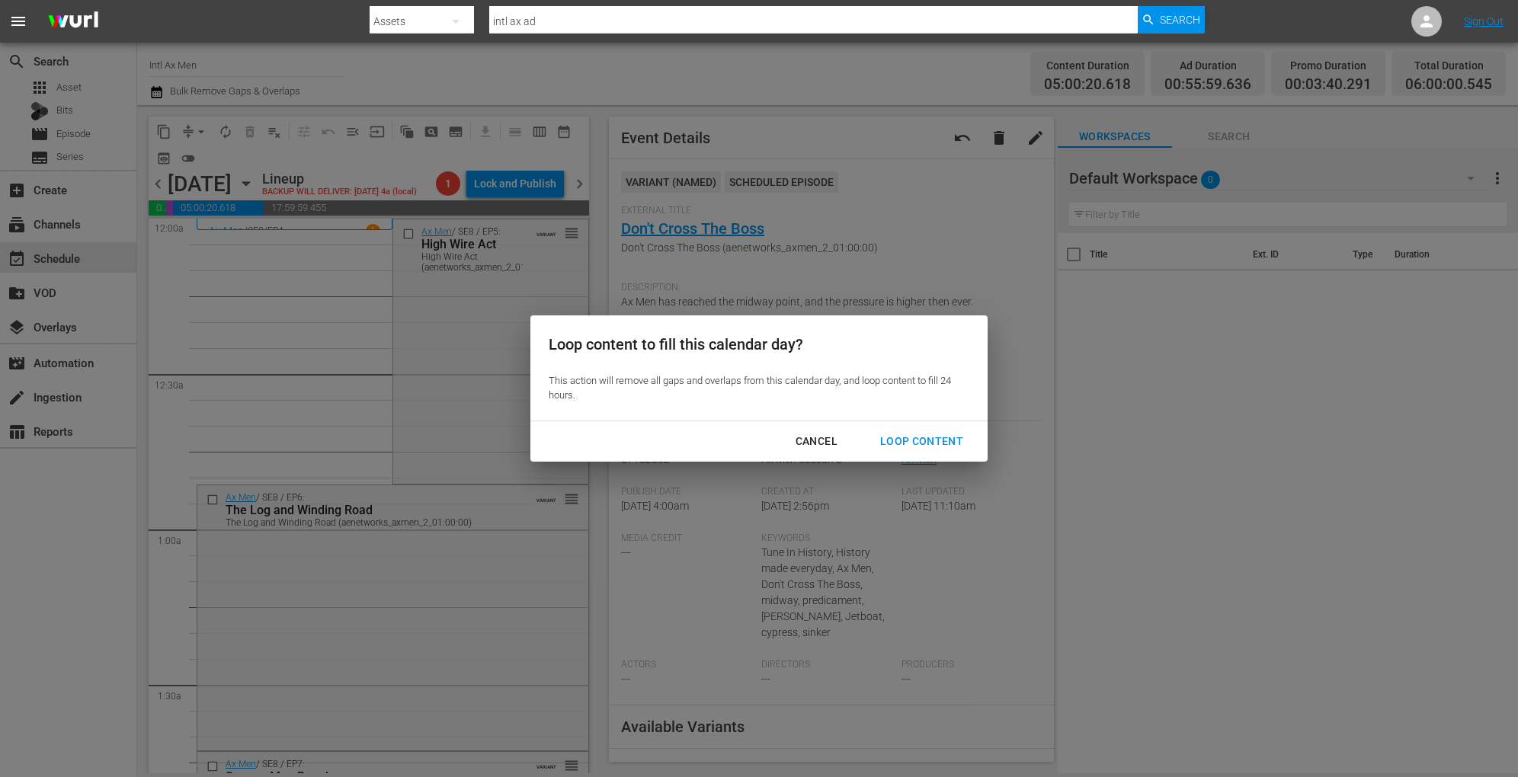
click at [926, 438] on div "Loop Content" at bounding box center [921, 441] width 107 height 19
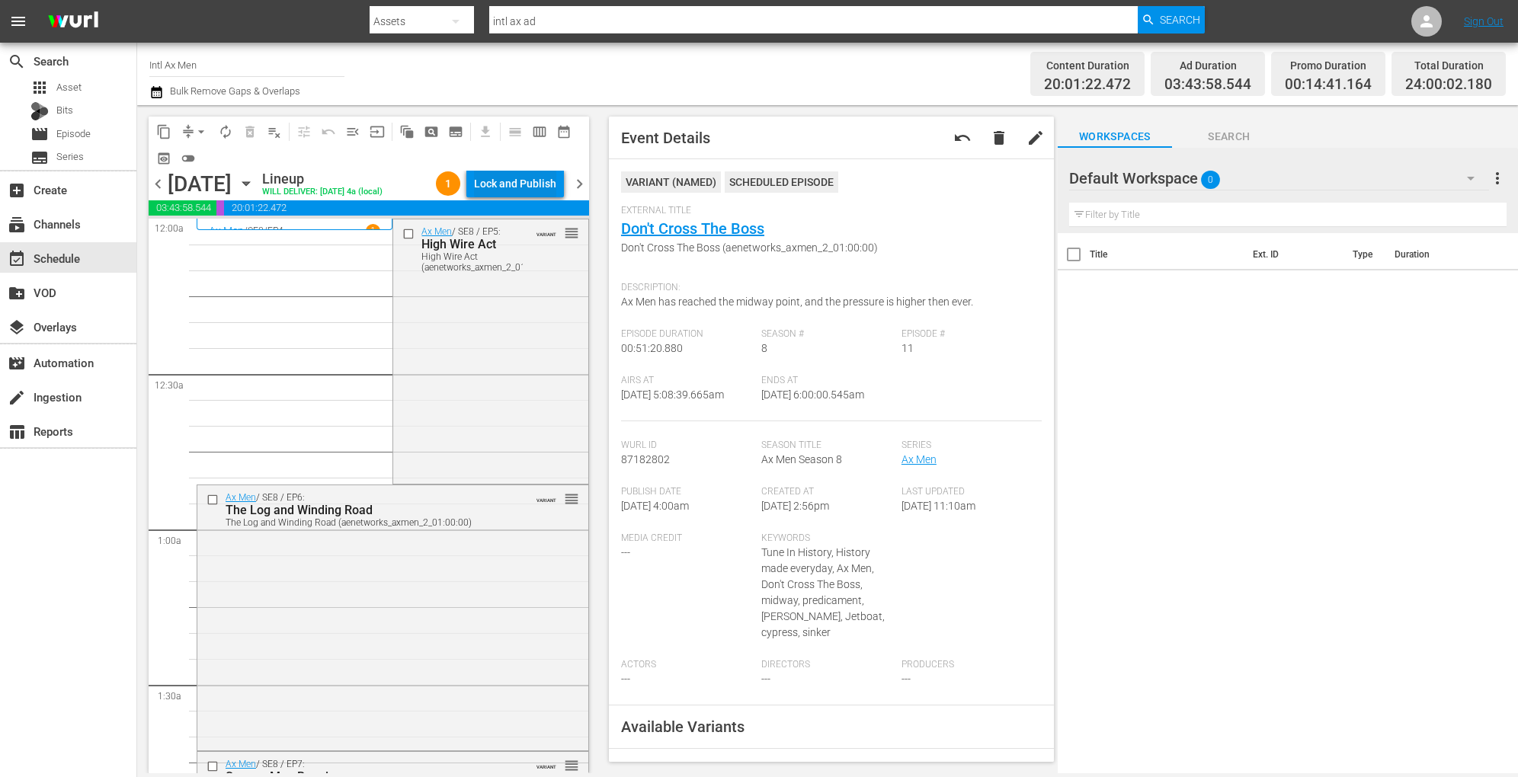
click at [527, 190] on div "Lock and Publish" at bounding box center [515, 183] width 82 height 27
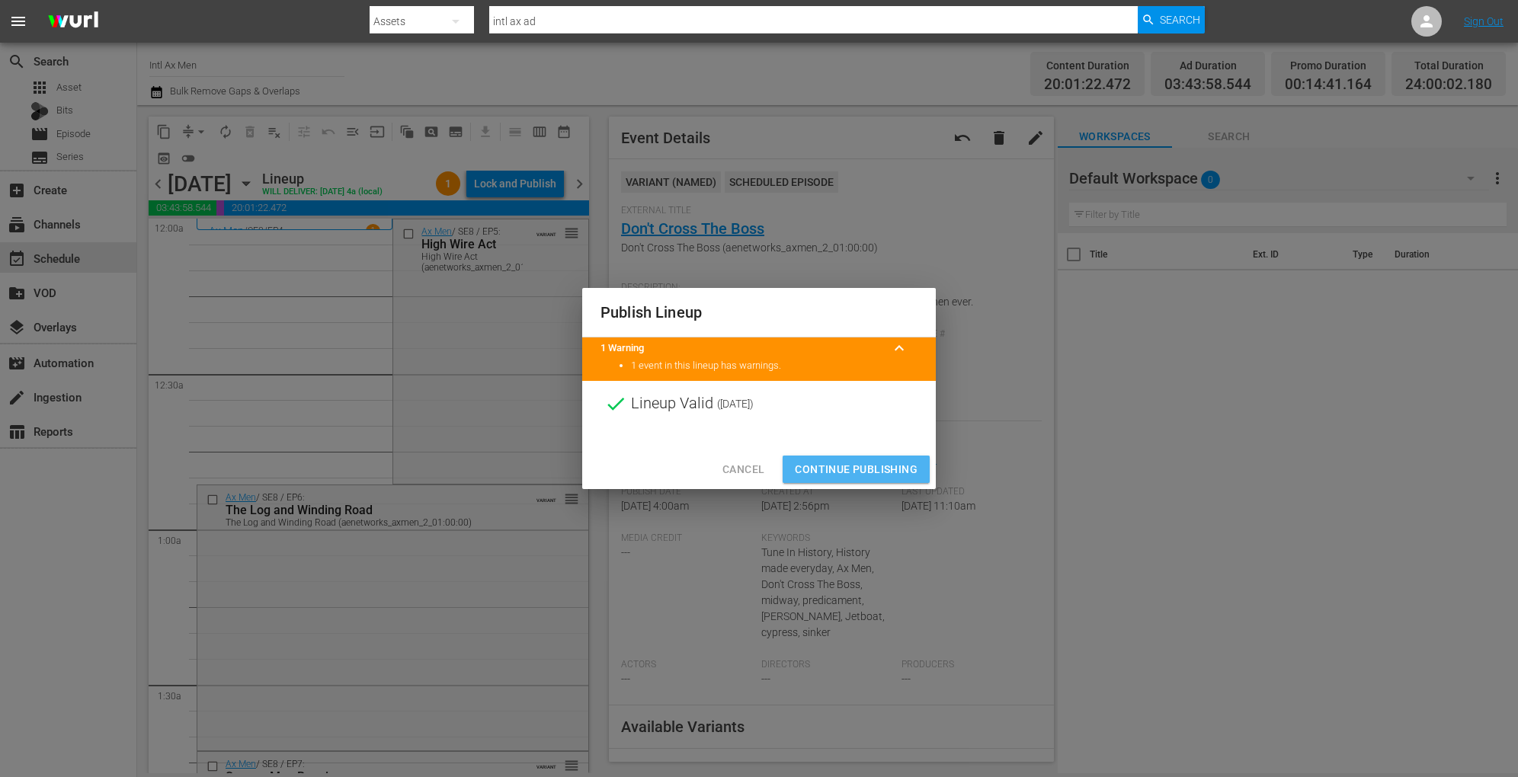
click at [862, 468] on span "Continue Publishing" at bounding box center [856, 469] width 123 height 19
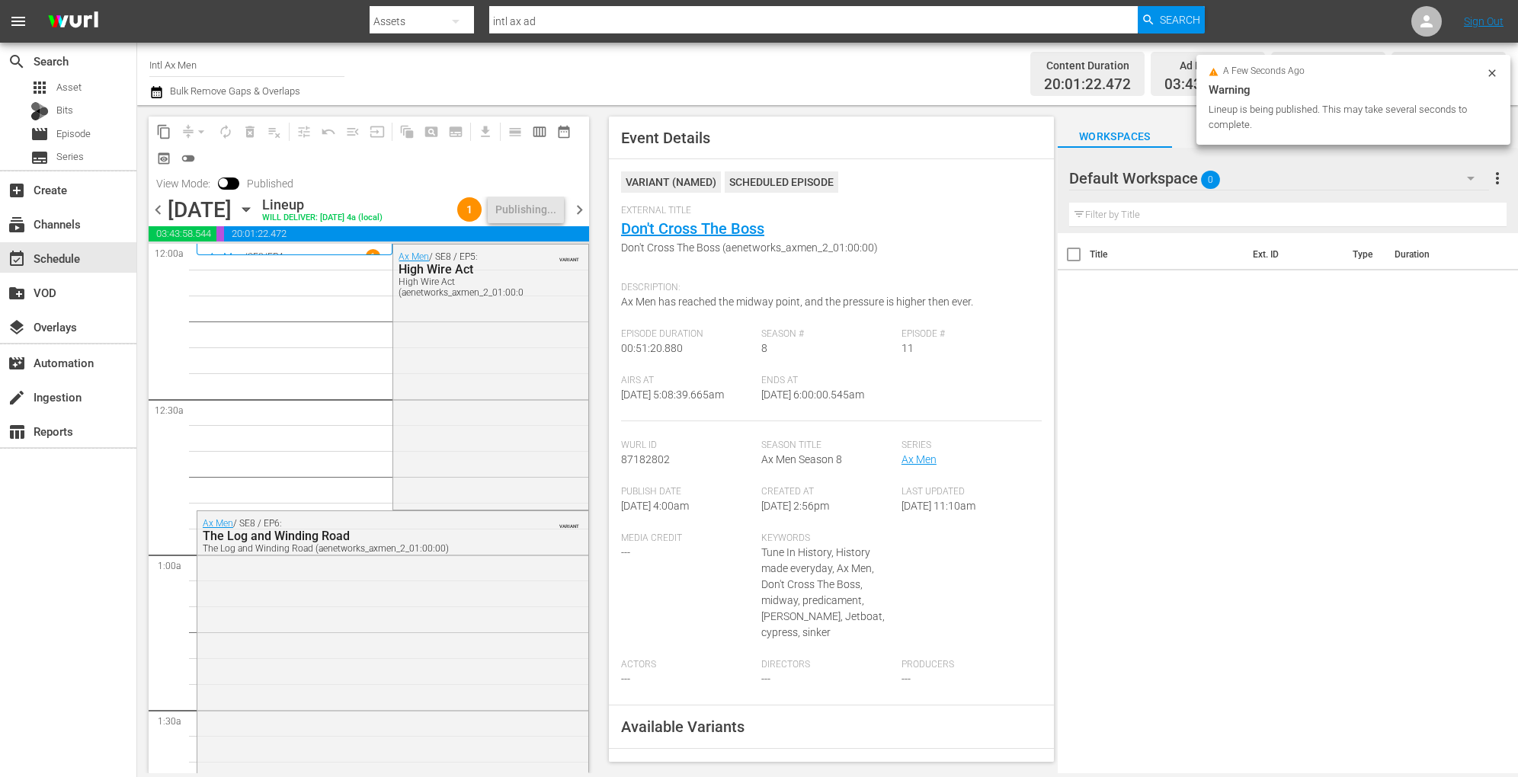
click at [254, 208] on icon "button" at bounding box center [246, 209] width 17 height 17
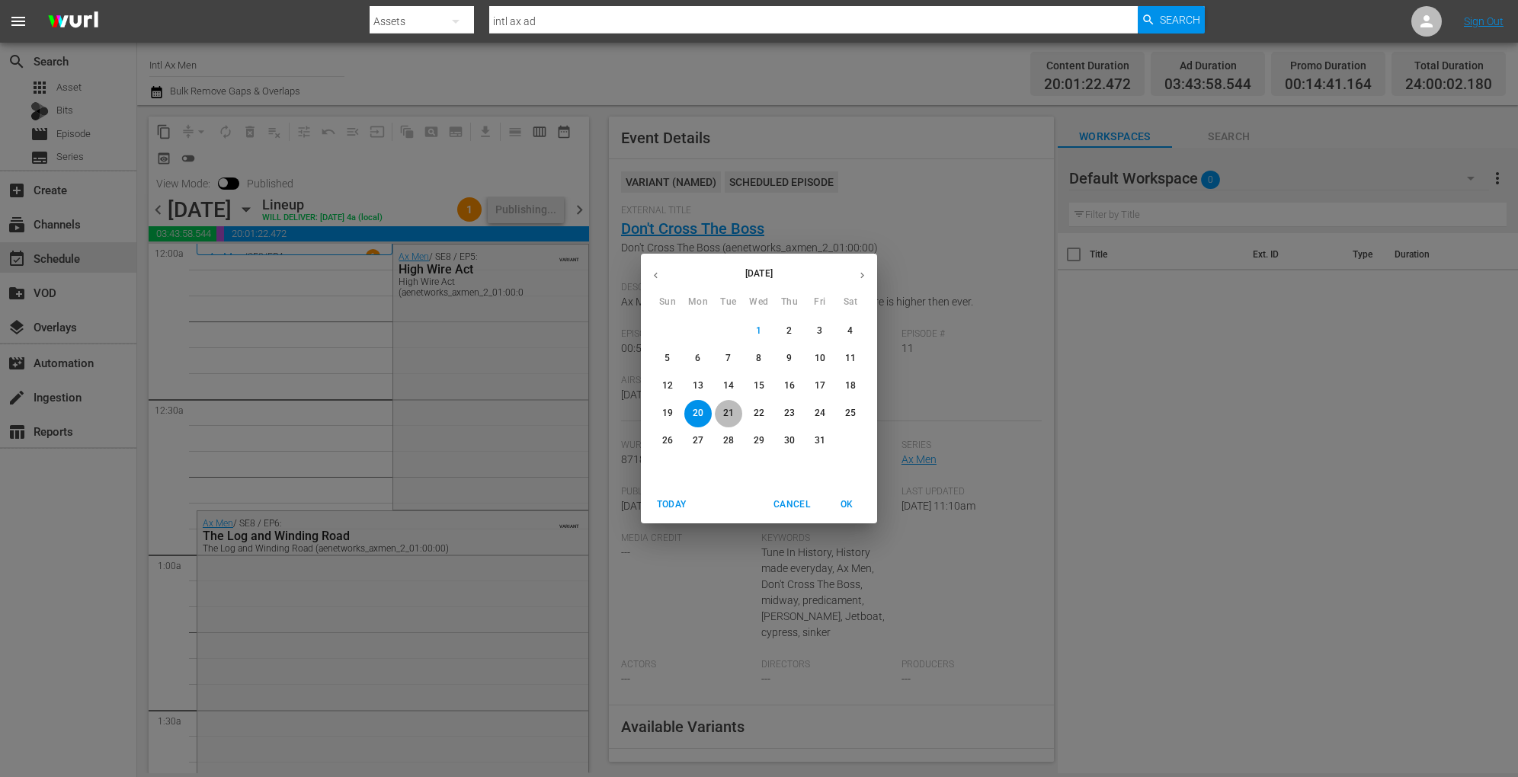
click at [730, 411] on p "21" at bounding box center [728, 413] width 11 height 13
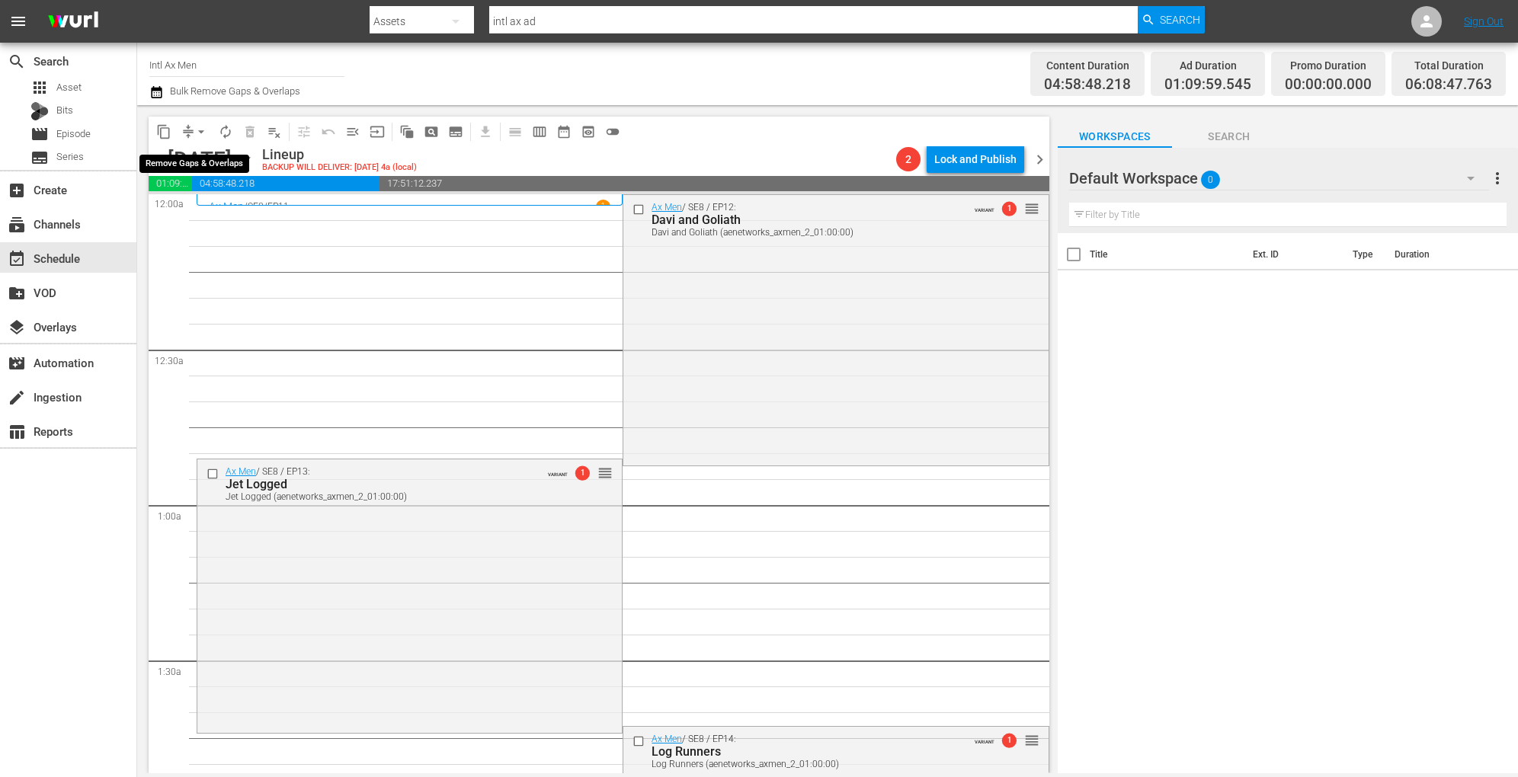
click at [201, 128] on span "arrow_drop_down" at bounding box center [201, 131] width 15 height 15
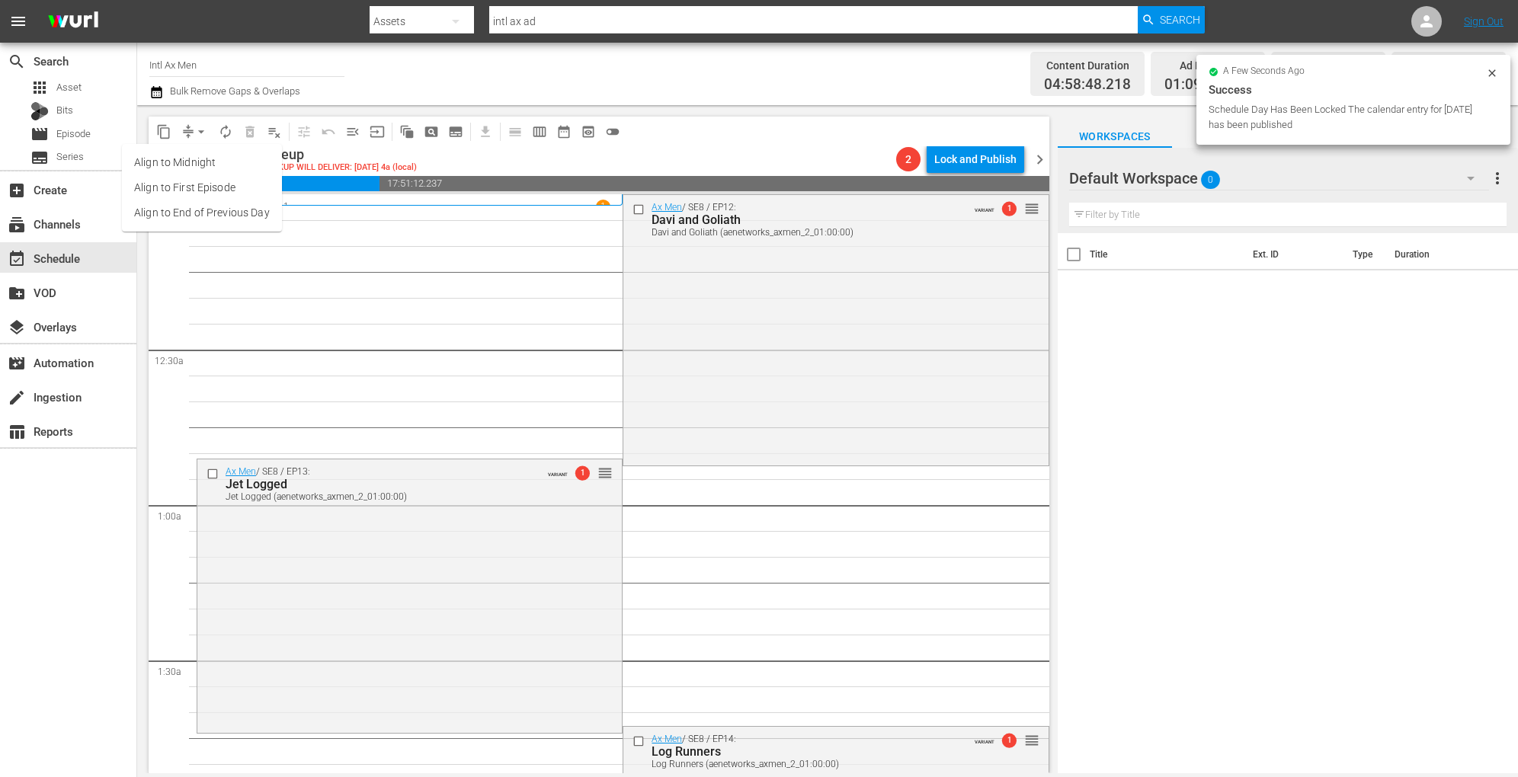
click at [216, 162] on li "Align to Midnight" at bounding box center [202, 162] width 160 height 25
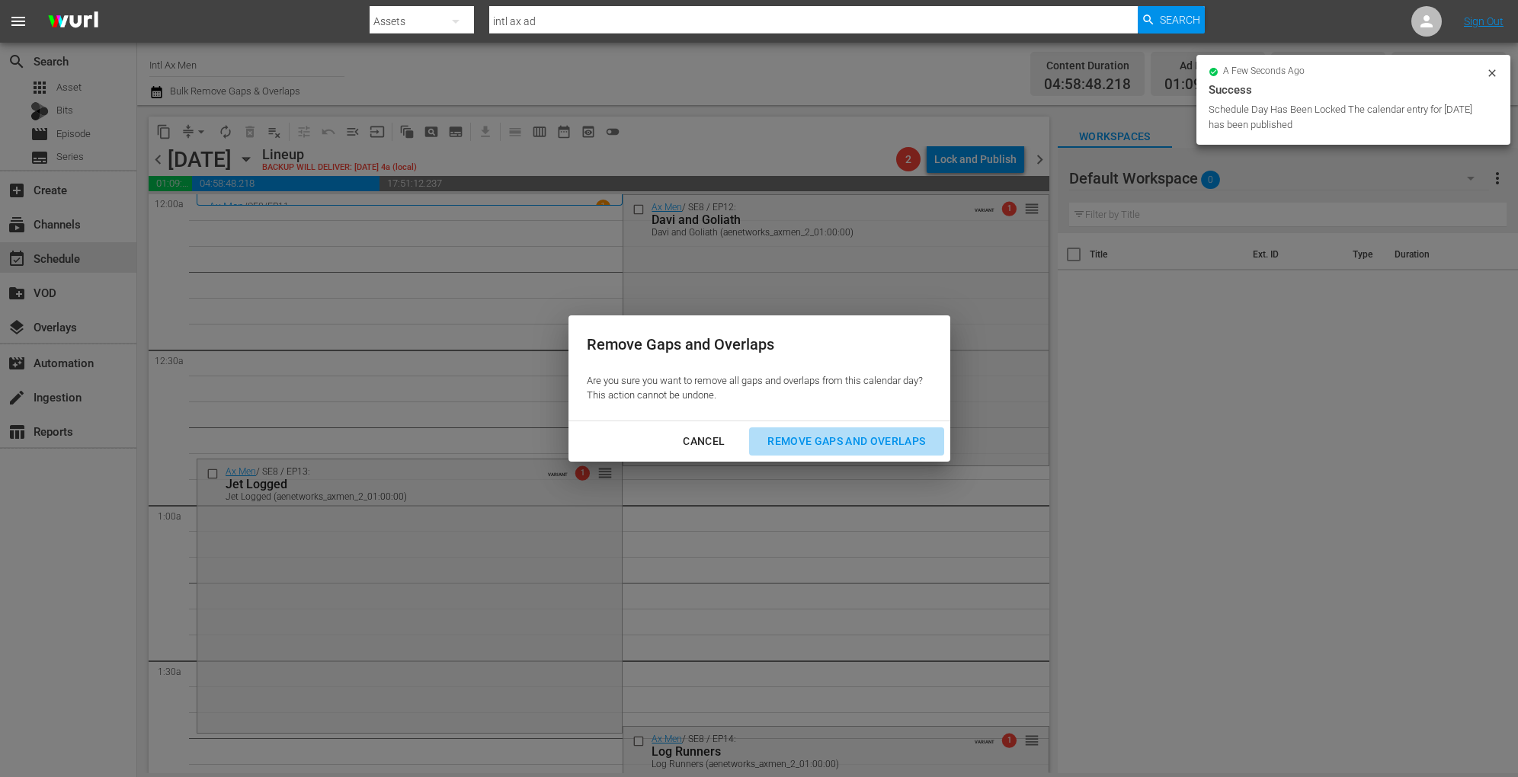
click at [835, 441] on div "Remove Gaps and Overlaps" at bounding box center [846, 441] width 182 height 19
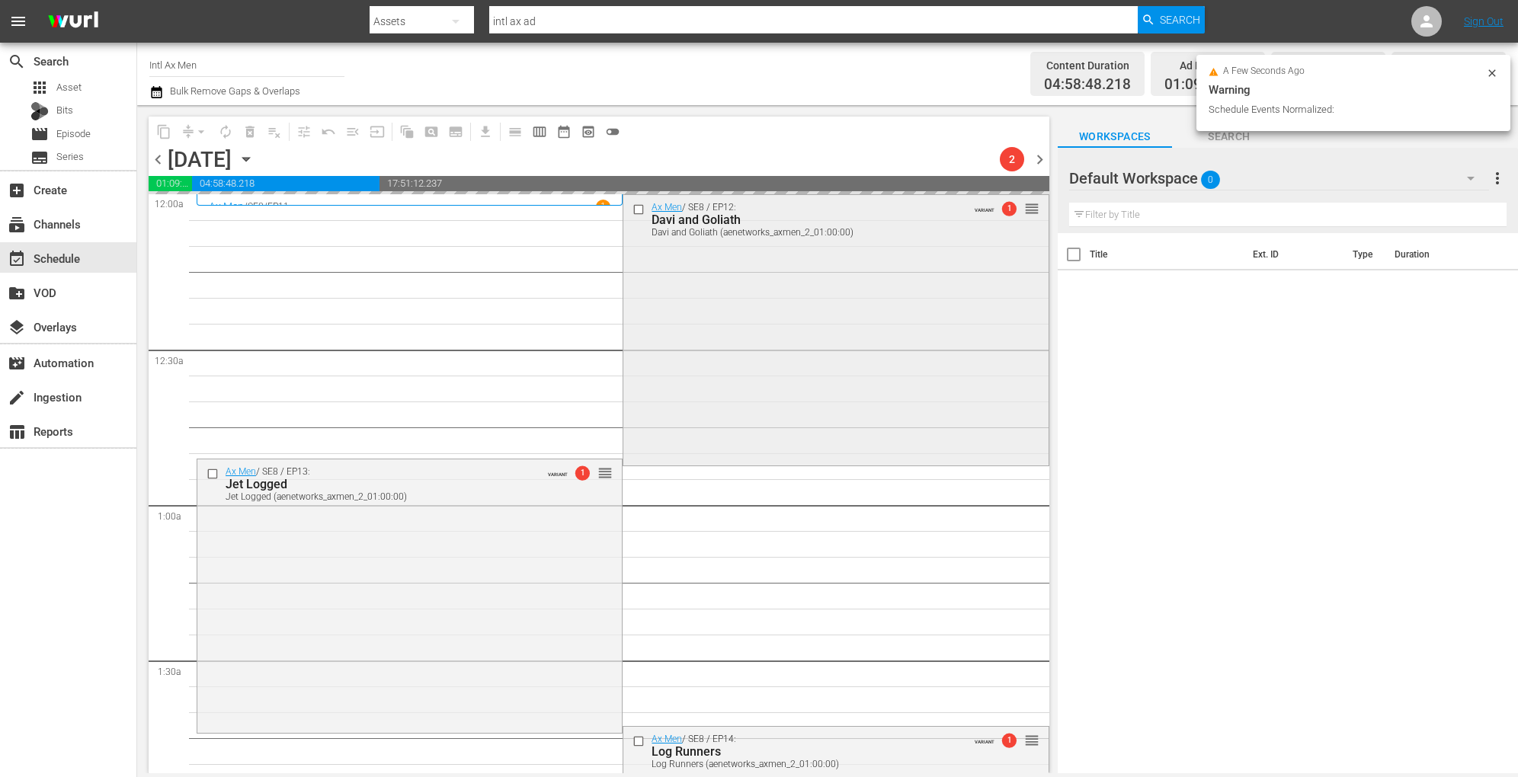
click at [668, 302] on div "Ax Men / SE8 / EP12: Davi and Goliath Davi and Goliath (aenetworks_axmen_2_01:0…" at bounding box center [835, 329] width 424 height 268
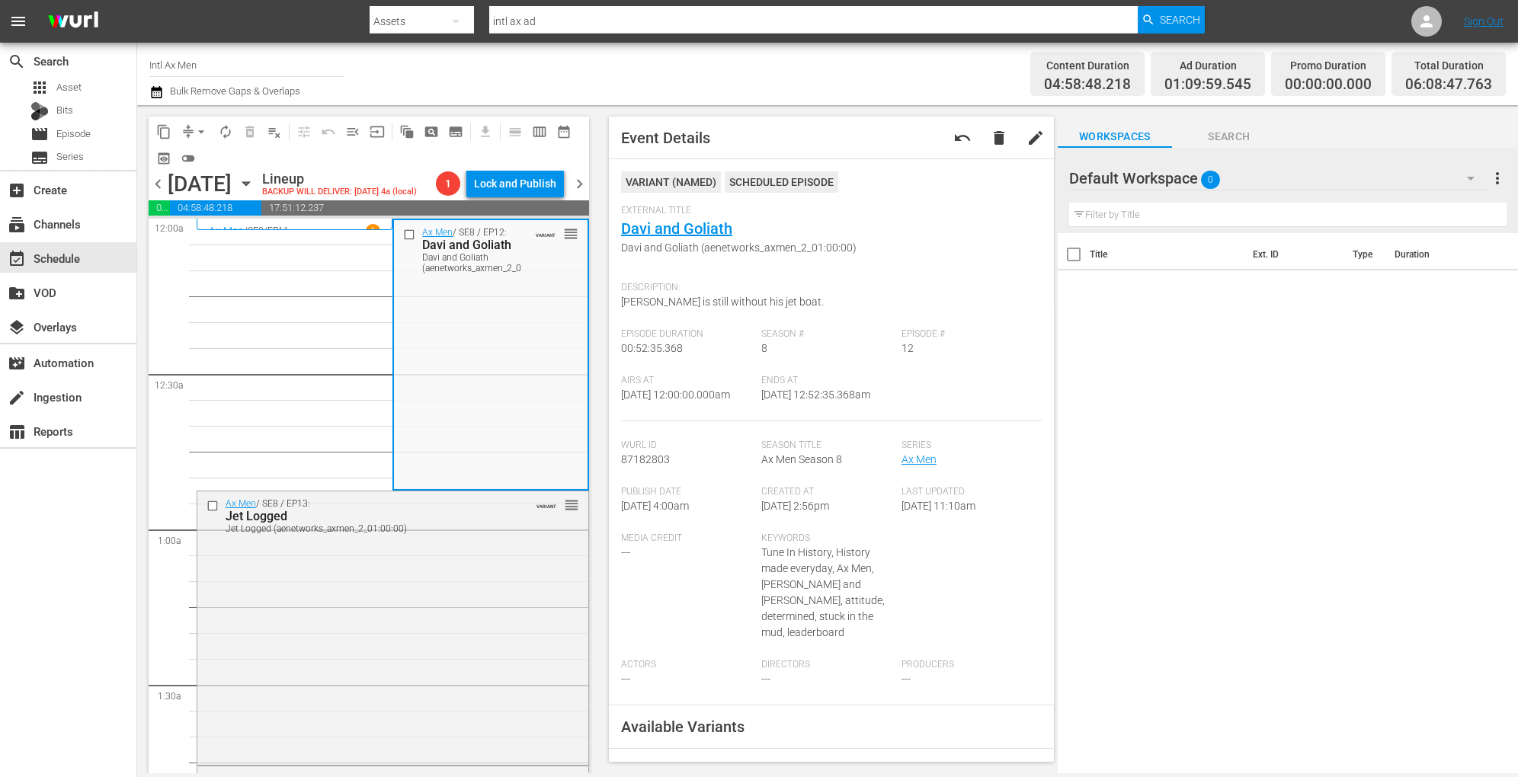
click at [421, 580] on div "Ax Men / SE8 / EP13: Jet Logged Jet Logged (aenetworks_axmen_2_01:00:00) VARIAN…" at bounding box center [392, 626] width 391 height 270
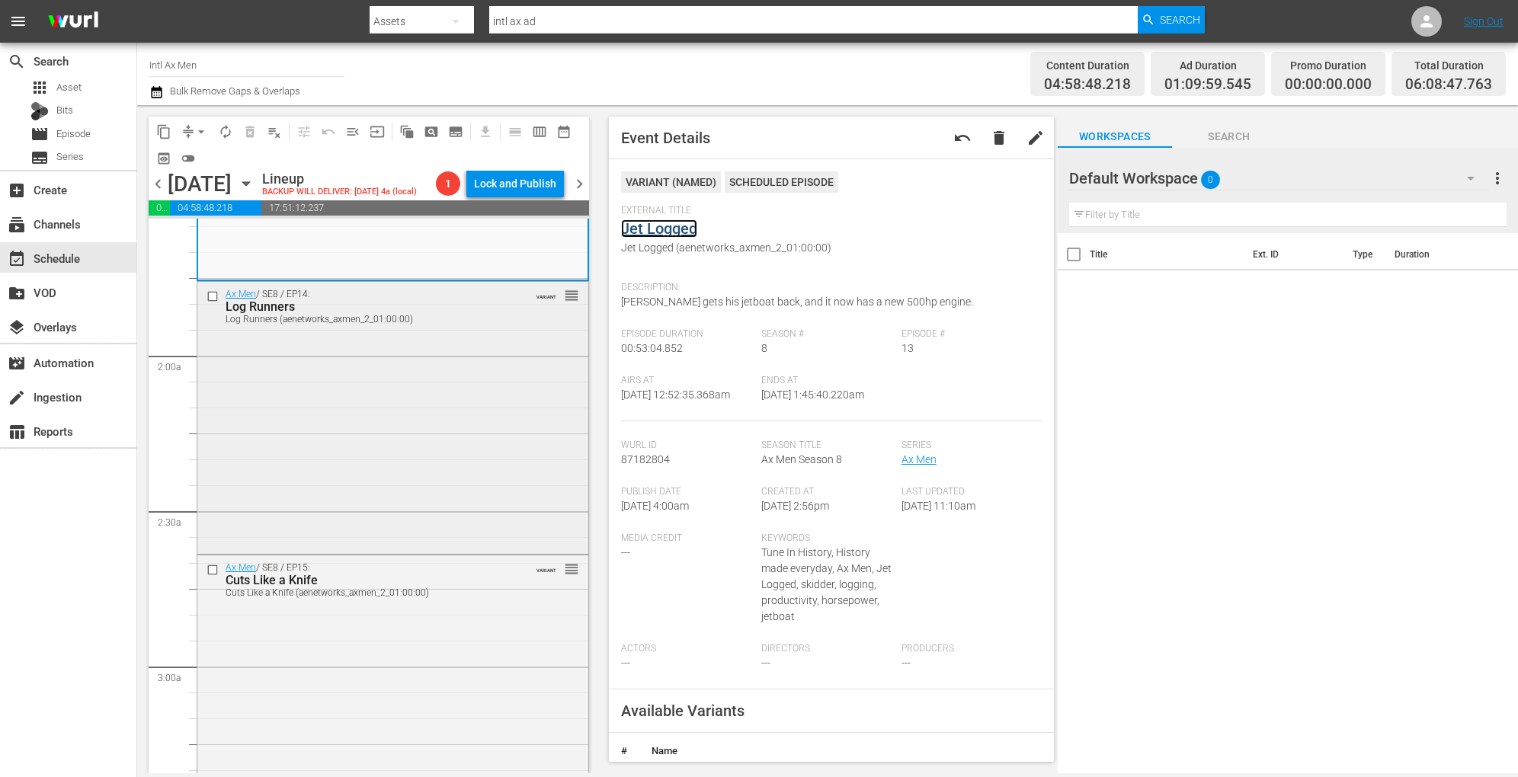
scroll to position [485, 0]
click at [437, 467] on div "Ax Men / SE8 / EP14: Log Runners Log Runners (aenetworks_axmen_2_01:00:00) VARI…" at bounding box center [392, 415] width 391 height 268
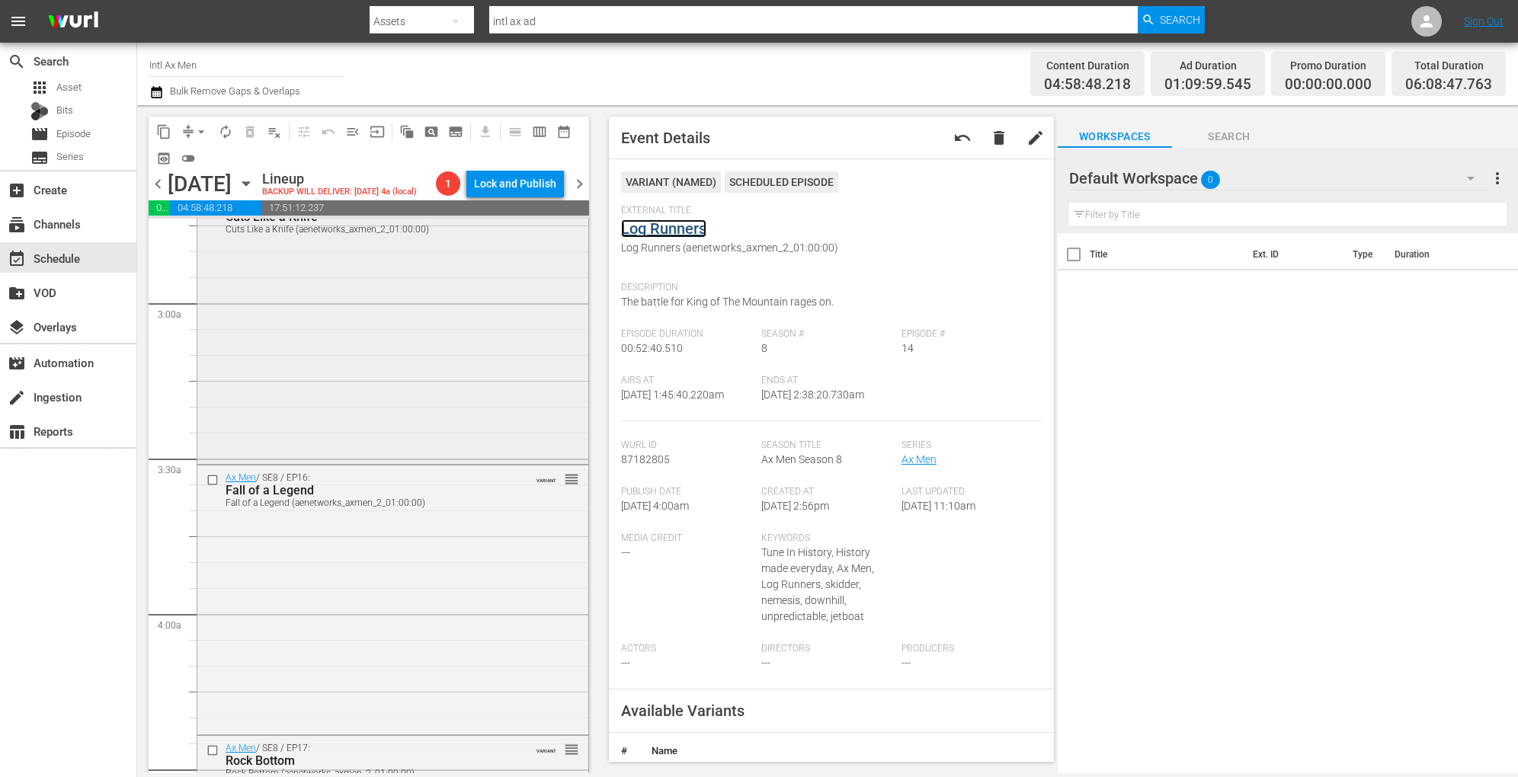
scroll to position [851, 0]
click at [467, 409] on div "Ax Men / SE8 / EP15: Cuts Like a Knife Cuts Like a Knife (aenetworks_axmen_2_01…" at bounding box center [392, 324] width 391 height 270
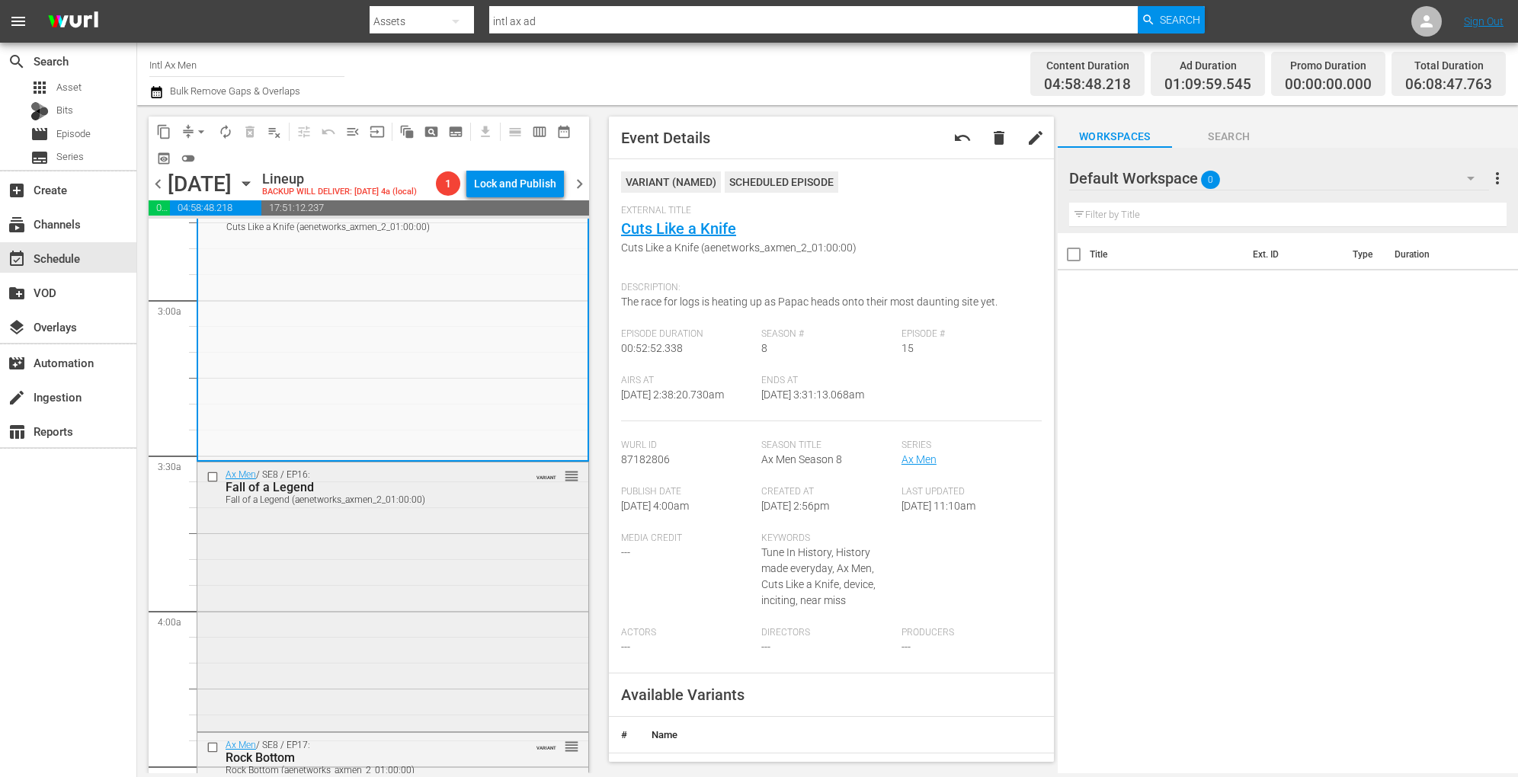
click at [437, 561] on div "Ax Men / SE8 / EP16: Fall of a Legend Fall of a Legend (aenetworks_axmen_2_01:0…" at bounding box center [392, 595] width 391 height 267
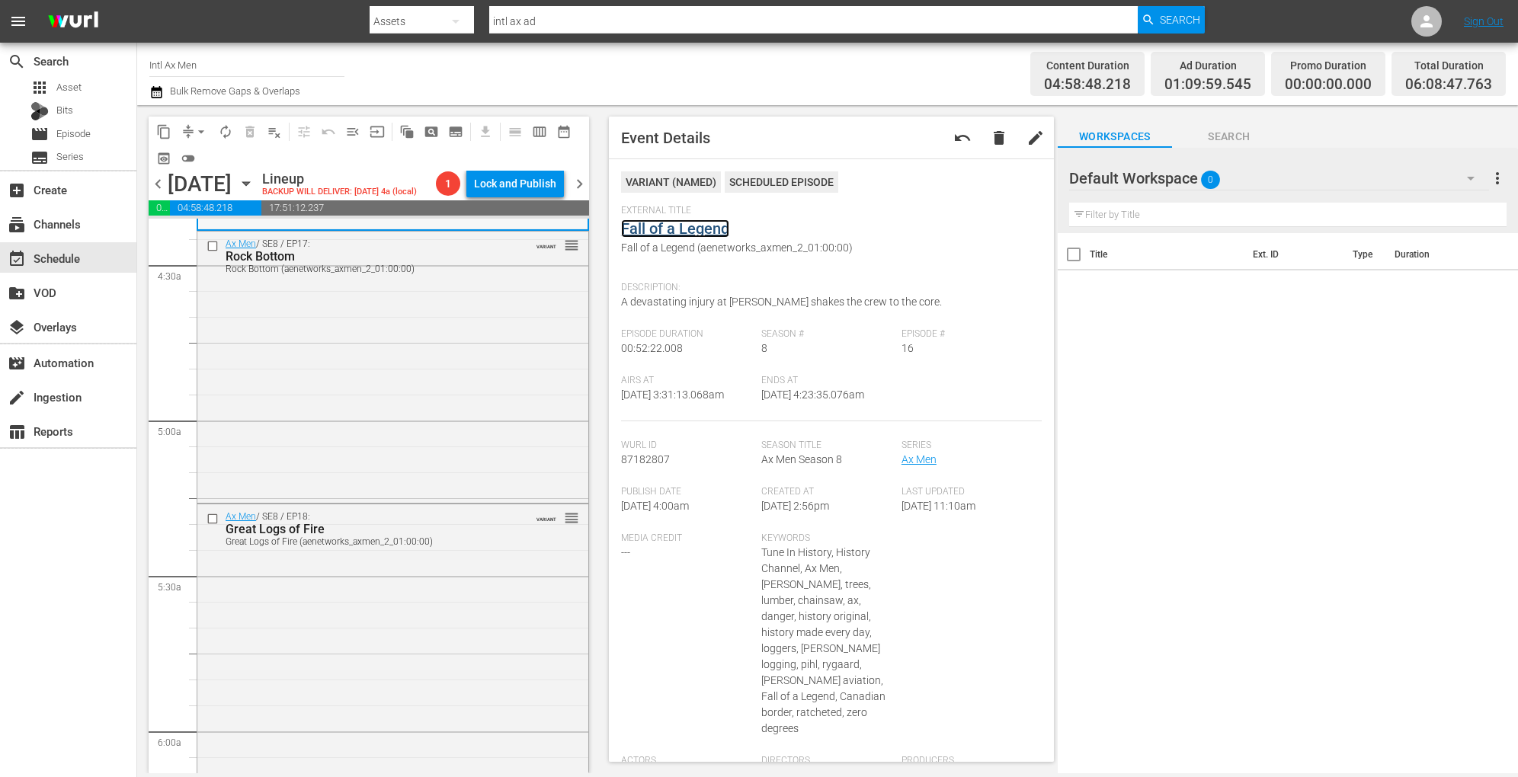
scroll to position [1356, 0]
click at [384, 405] on div "Ax Men / SE8 / EP17: Rock Bottom Rock Bottom (aenetworks_axmen_2_01:00:00) VARI…" at bounding box center [392, 361] width 391 height 267
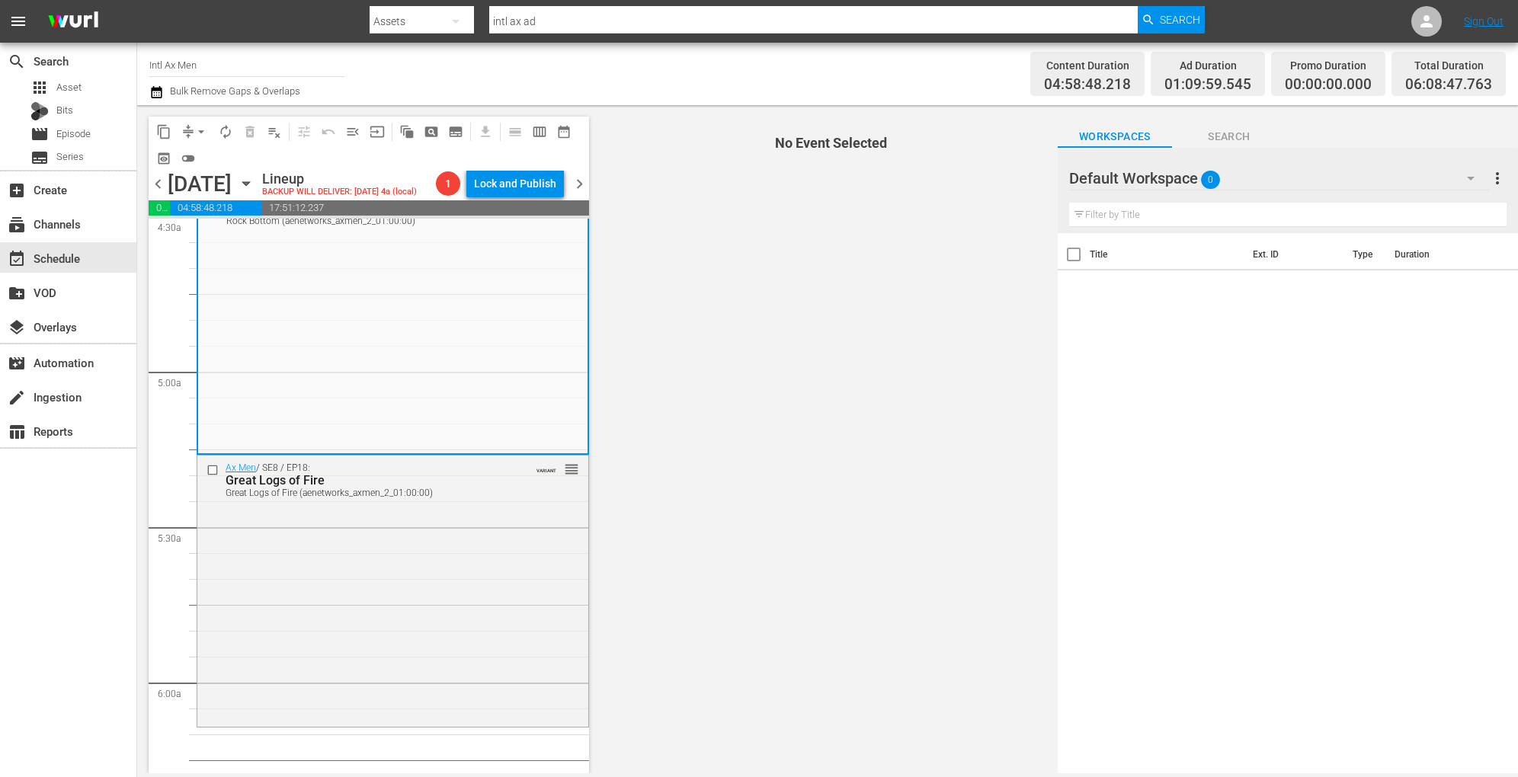
scroll to position [1425, 0]
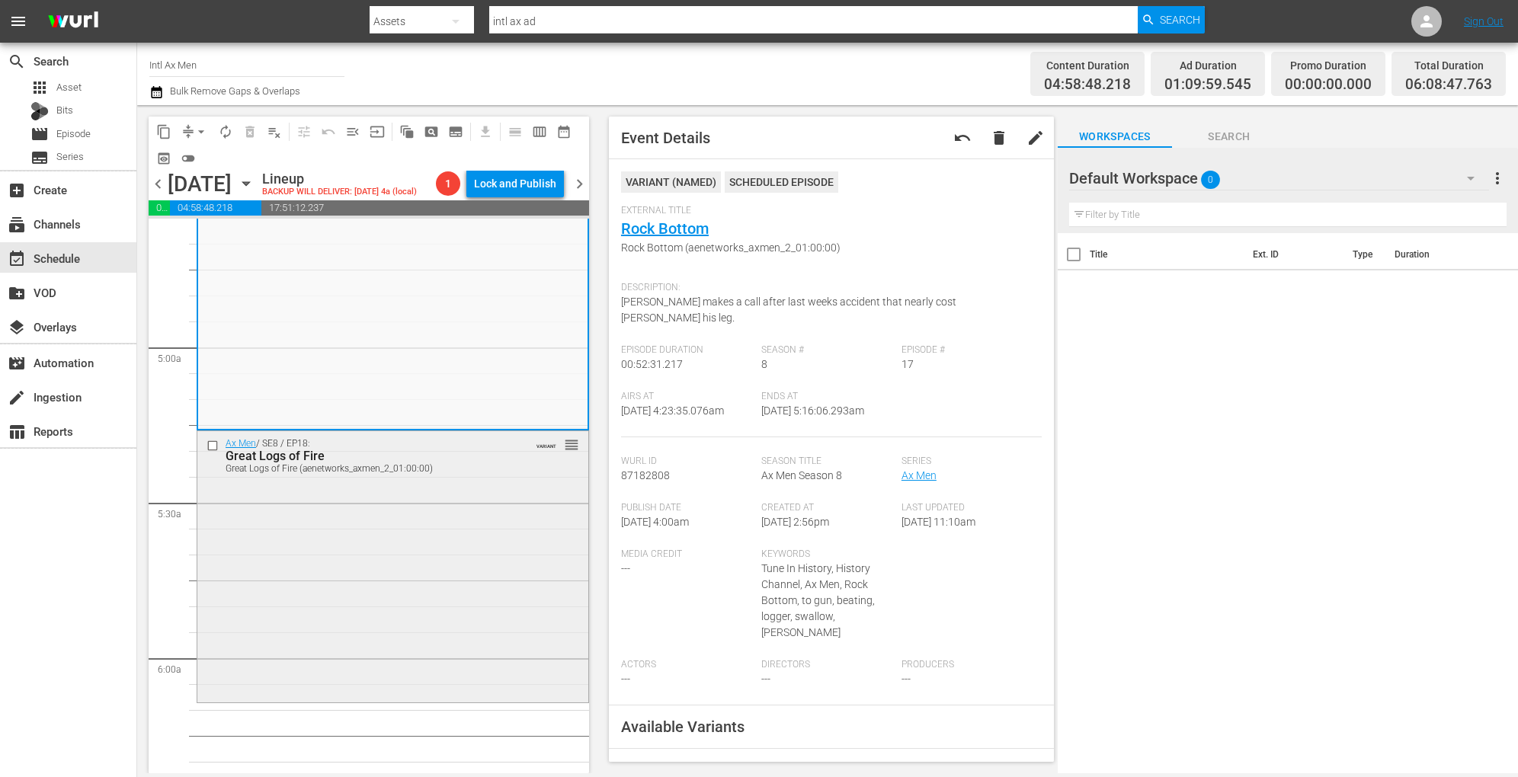
click at [427, 519] on div "Ax Men / SE8 / EP18: Great Logs of Fire Great Logs of Fire (aenetworks_axmen_2_…" at bounding box center [392, 565] width 391 height 268
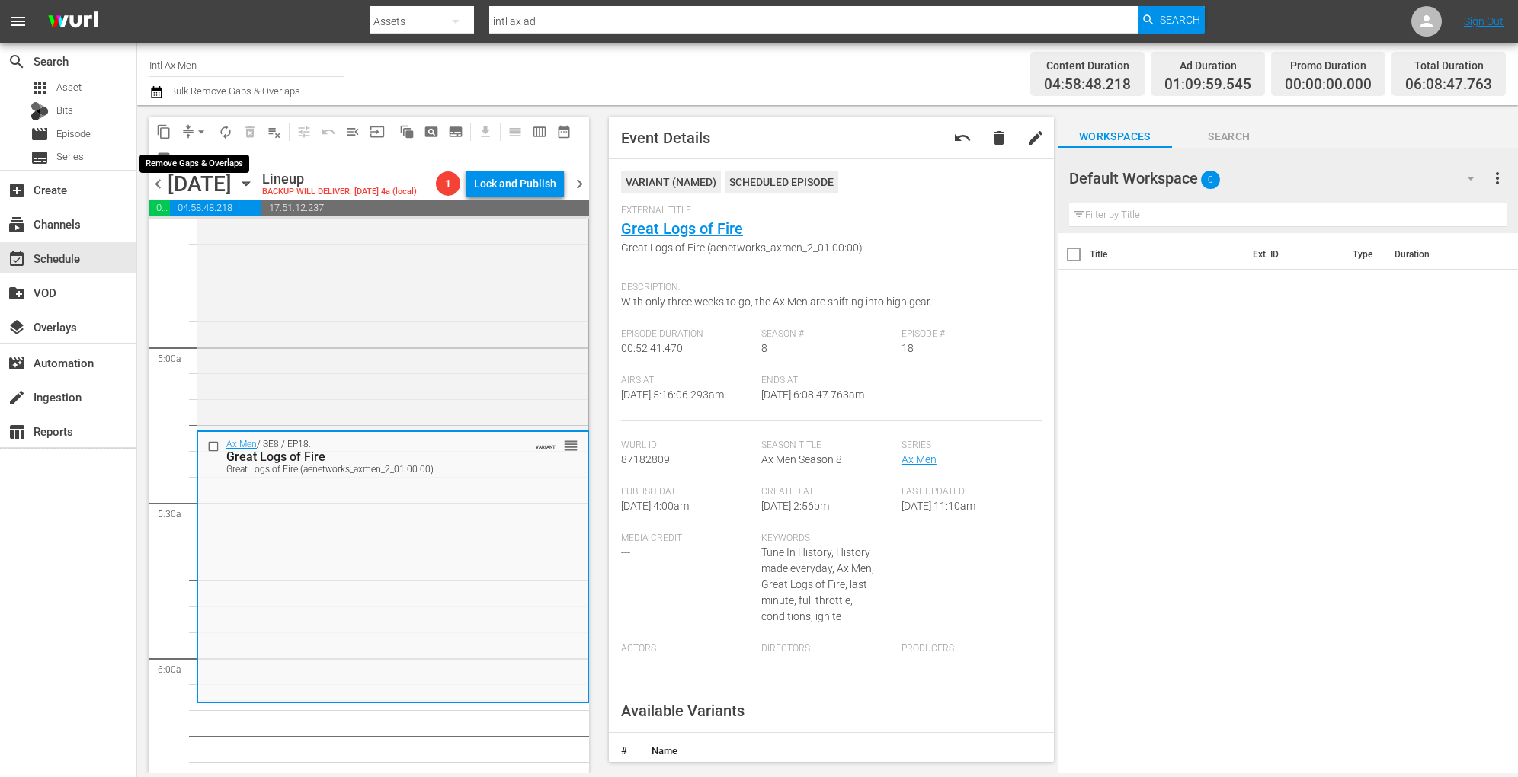
click at [203, 127] on span "arrow_drop_down" at bounding box center [201, 131] width 15 height 15
click at [199, 156] on li "Align to Midnight" at bounding box center [202, 162] width 160 height 25
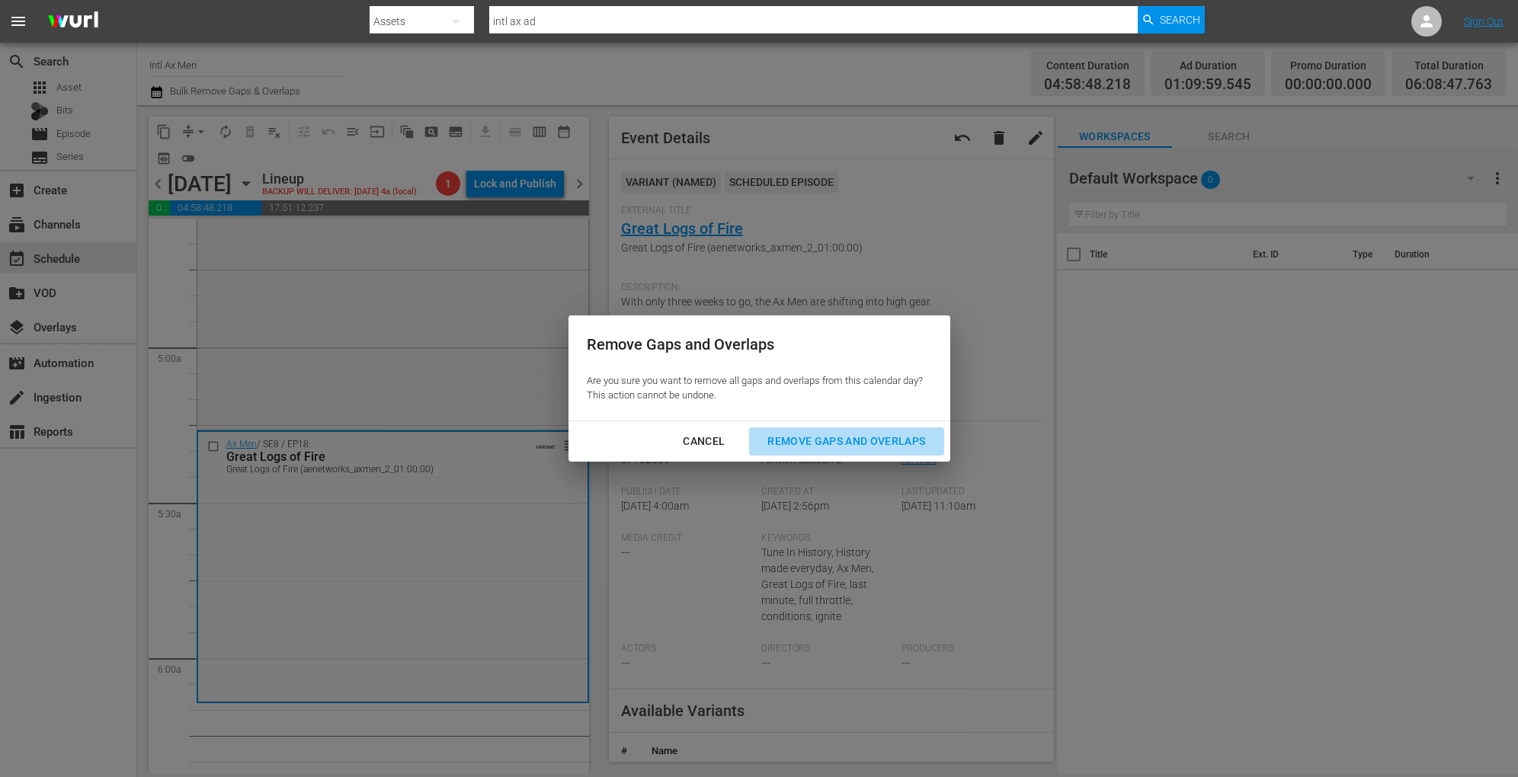
click at [798, 445] on div "Remove Gaps and Overlaps" at bounding box center [846, 441] width 182 height 19
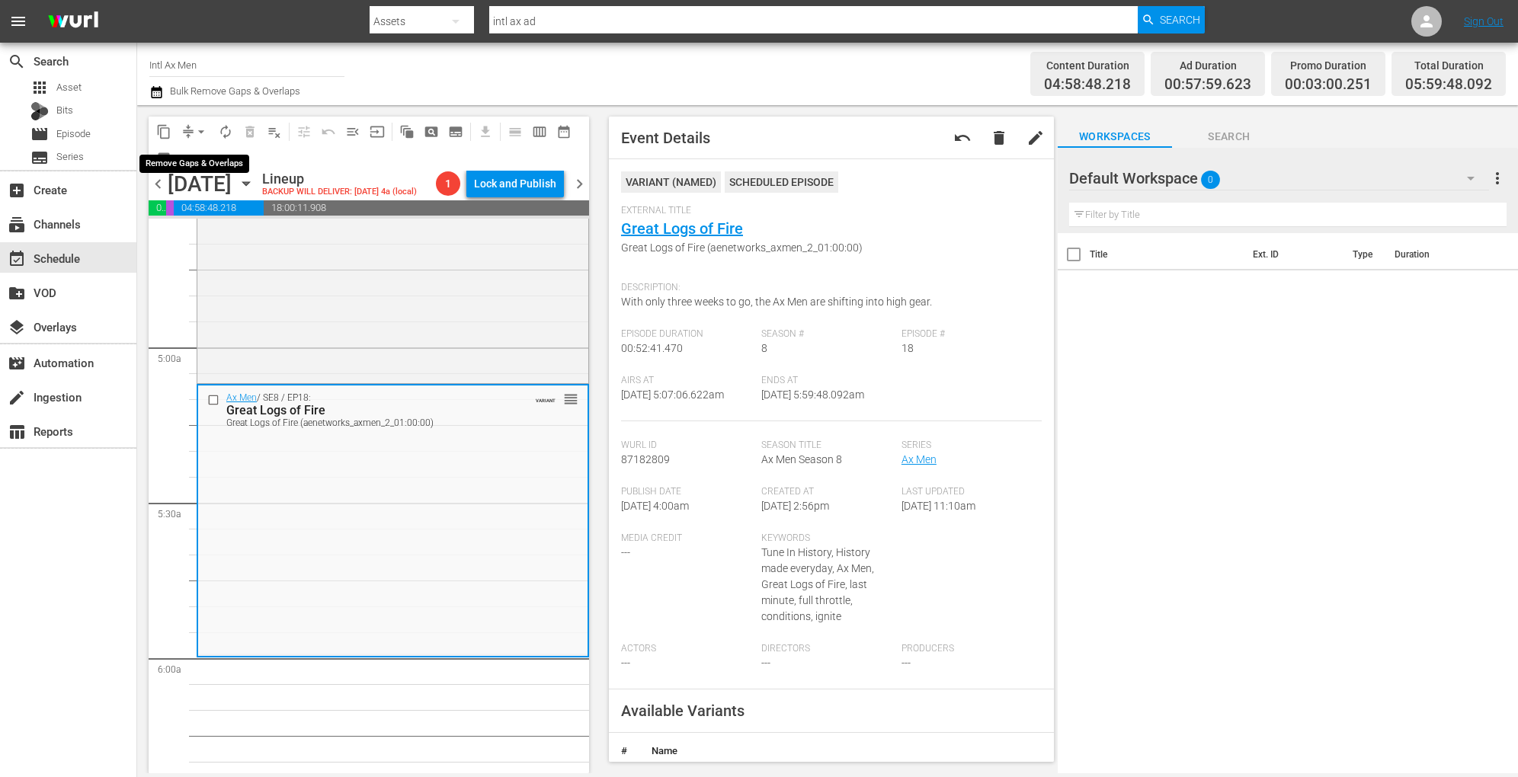
click at [201, 128] on span "arrow_drop_down" at bounding box center [201, 131] width 15 height 15
click at [199, 154] on li "Align to Midnight" at bounding box center [202, 162] width 160 height 25
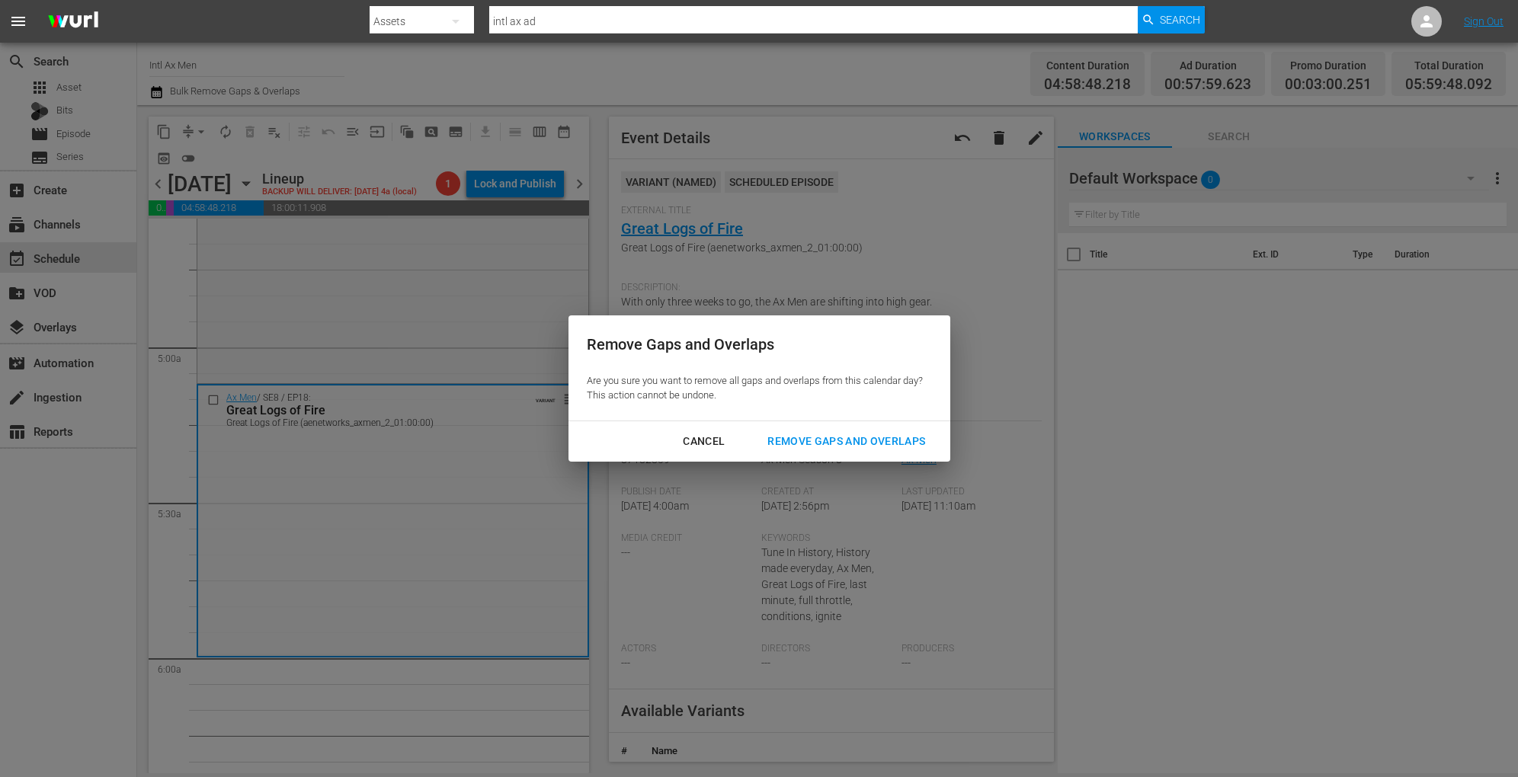
click at [802, 436] on div "Remove Gaps and Overlaps" at bounding box center [846, 441] width 182 height 19
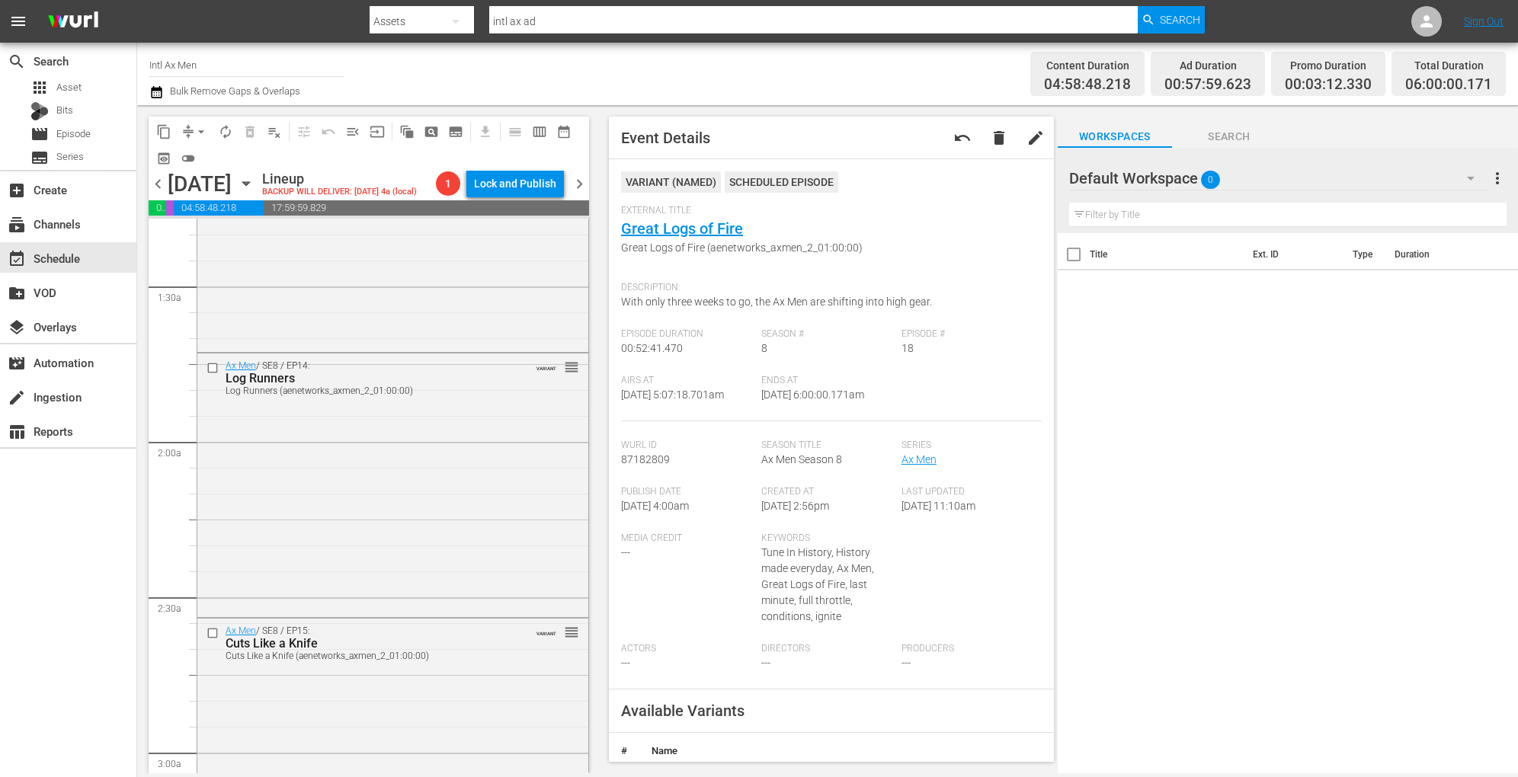
scroll to position [0, 0]
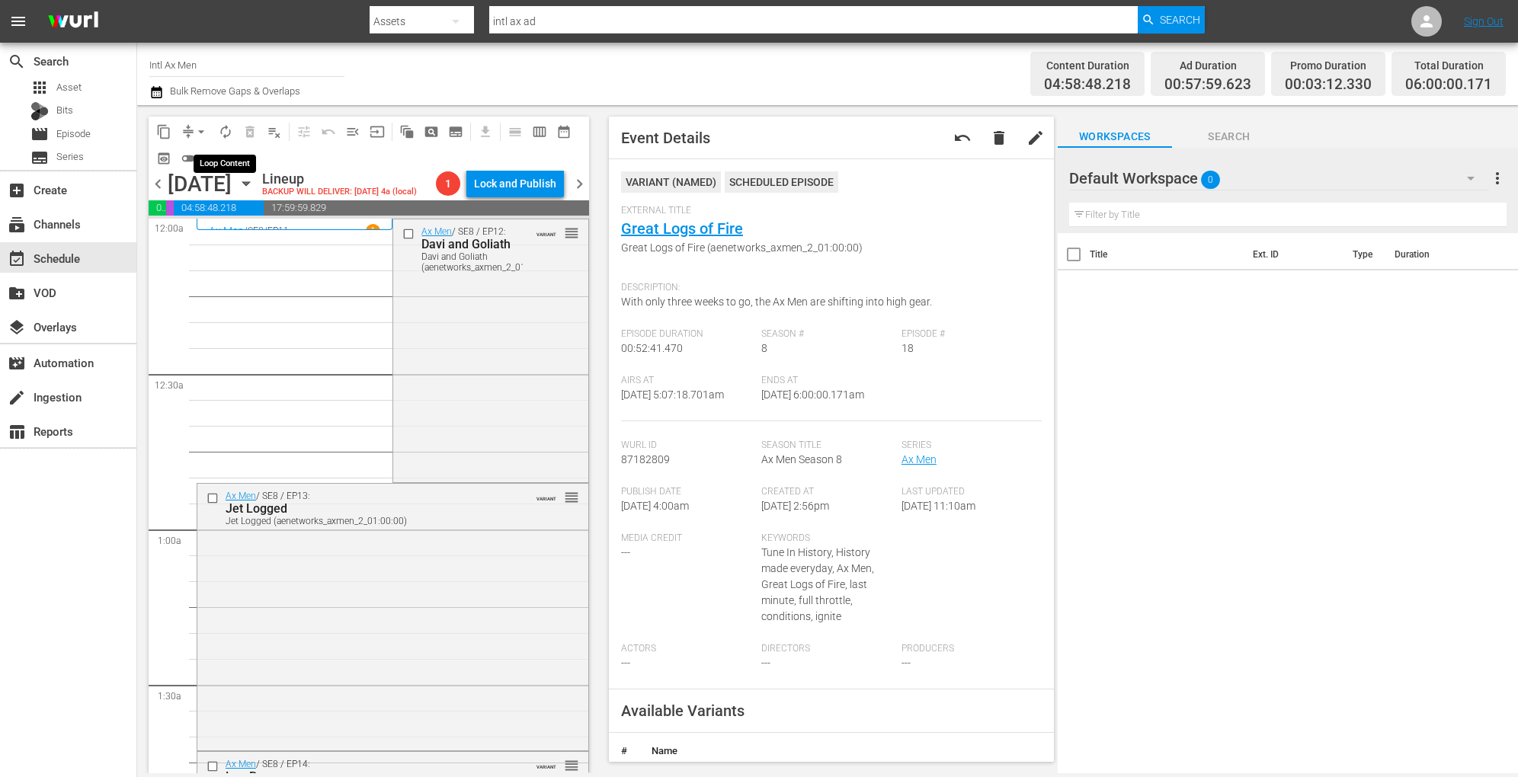
click at [228, 134] on span "autorenew_outlined" at bounding box center [225, 131] width 15 height 15
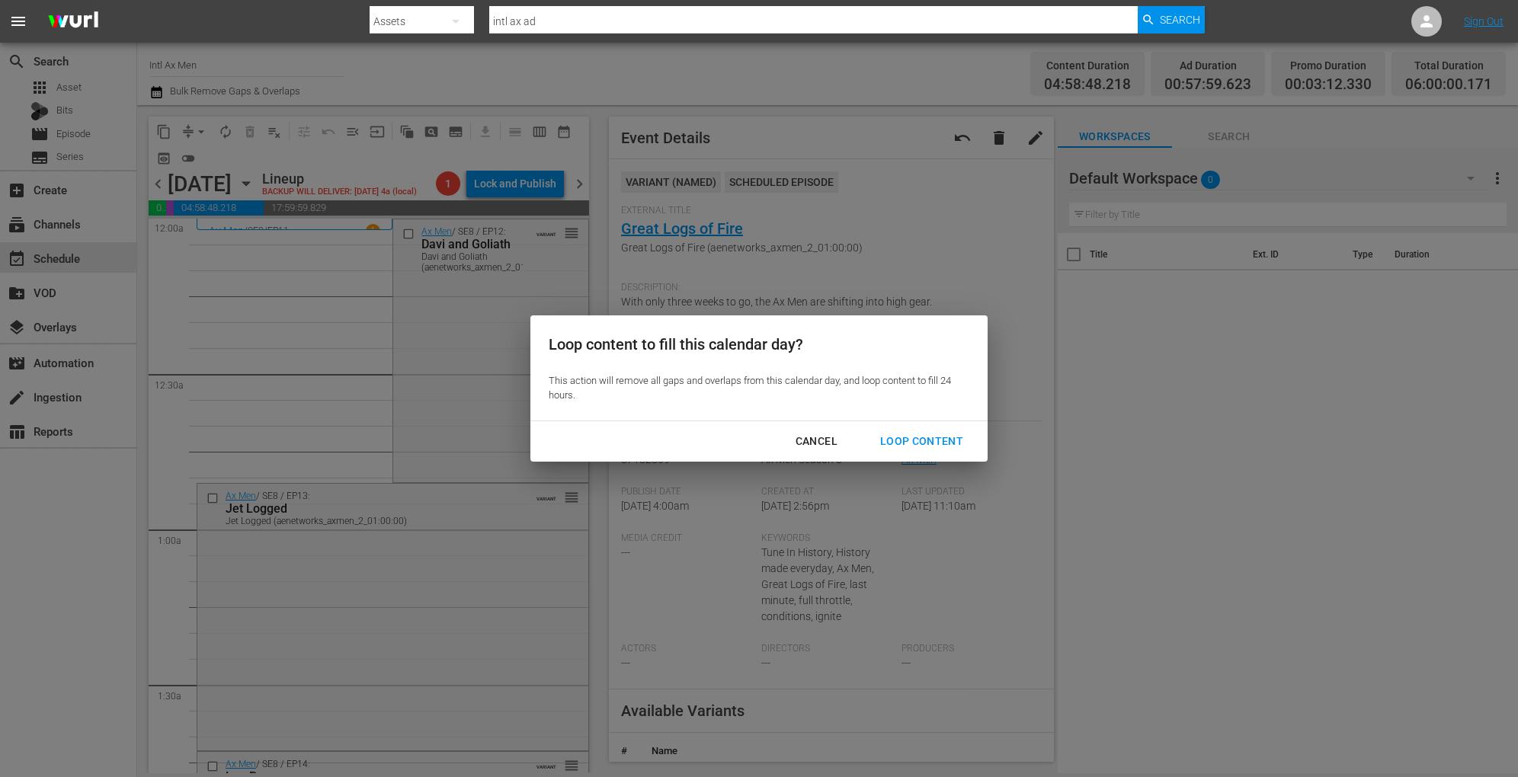
click at [919, 437] on div "Loop Content" at bounding box center [921, 441] width 107 height 19
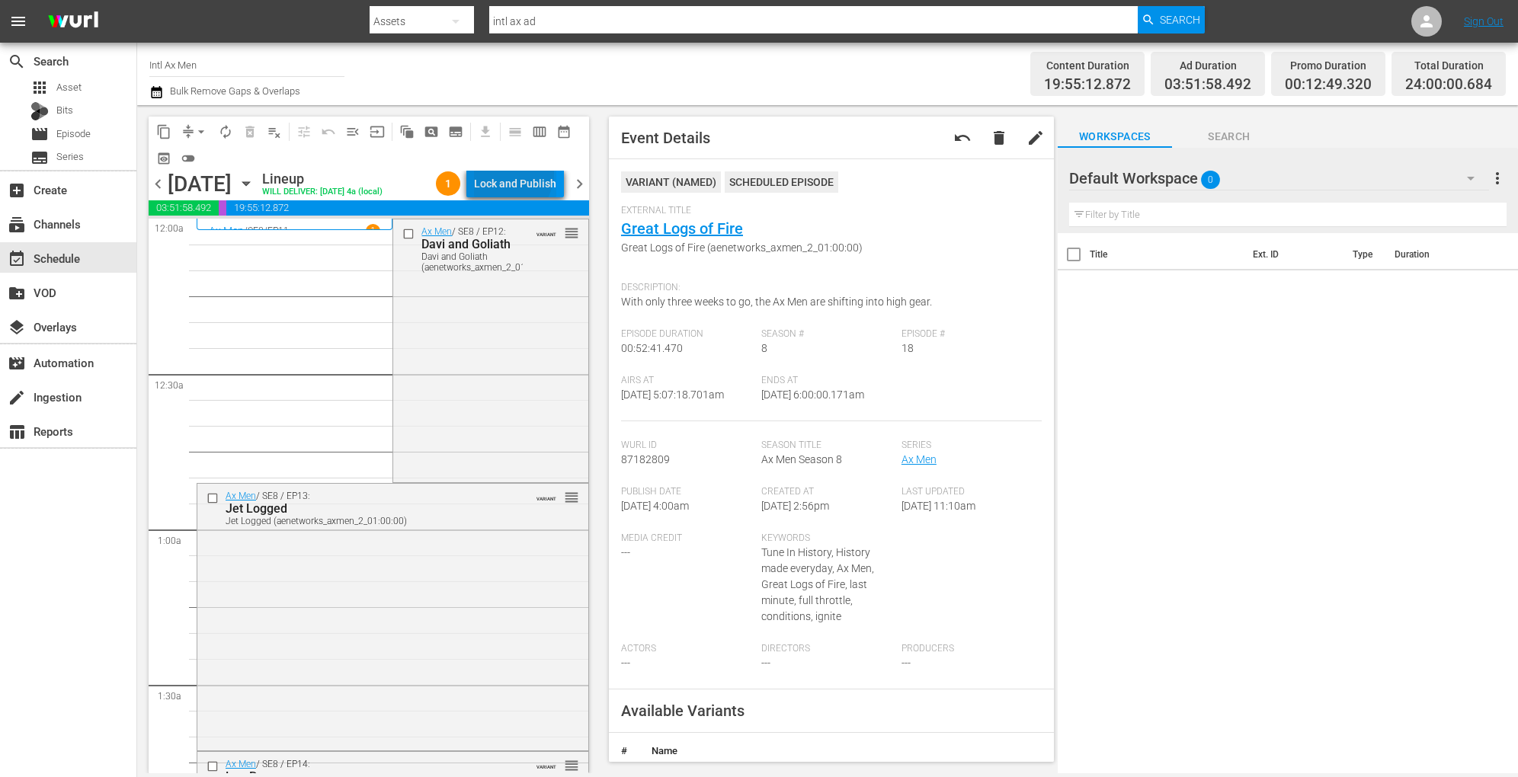
click at [506, 172] on div "Lock and Publish" at bounding box center [515, 183] width 82 height 27
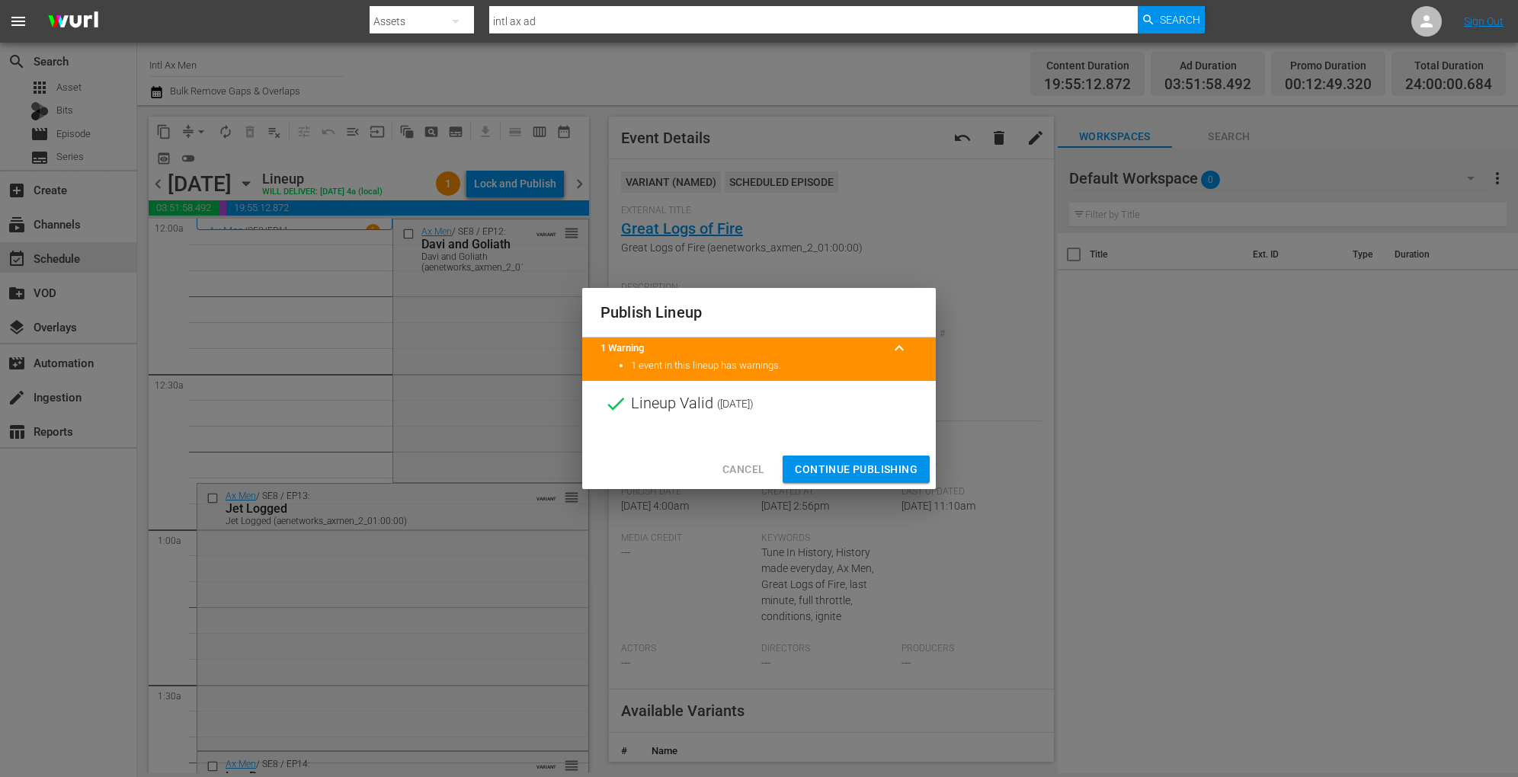
click at [849, 466] on span "Continue Publishing" at bounding box center [856, 469] width 123 height 19
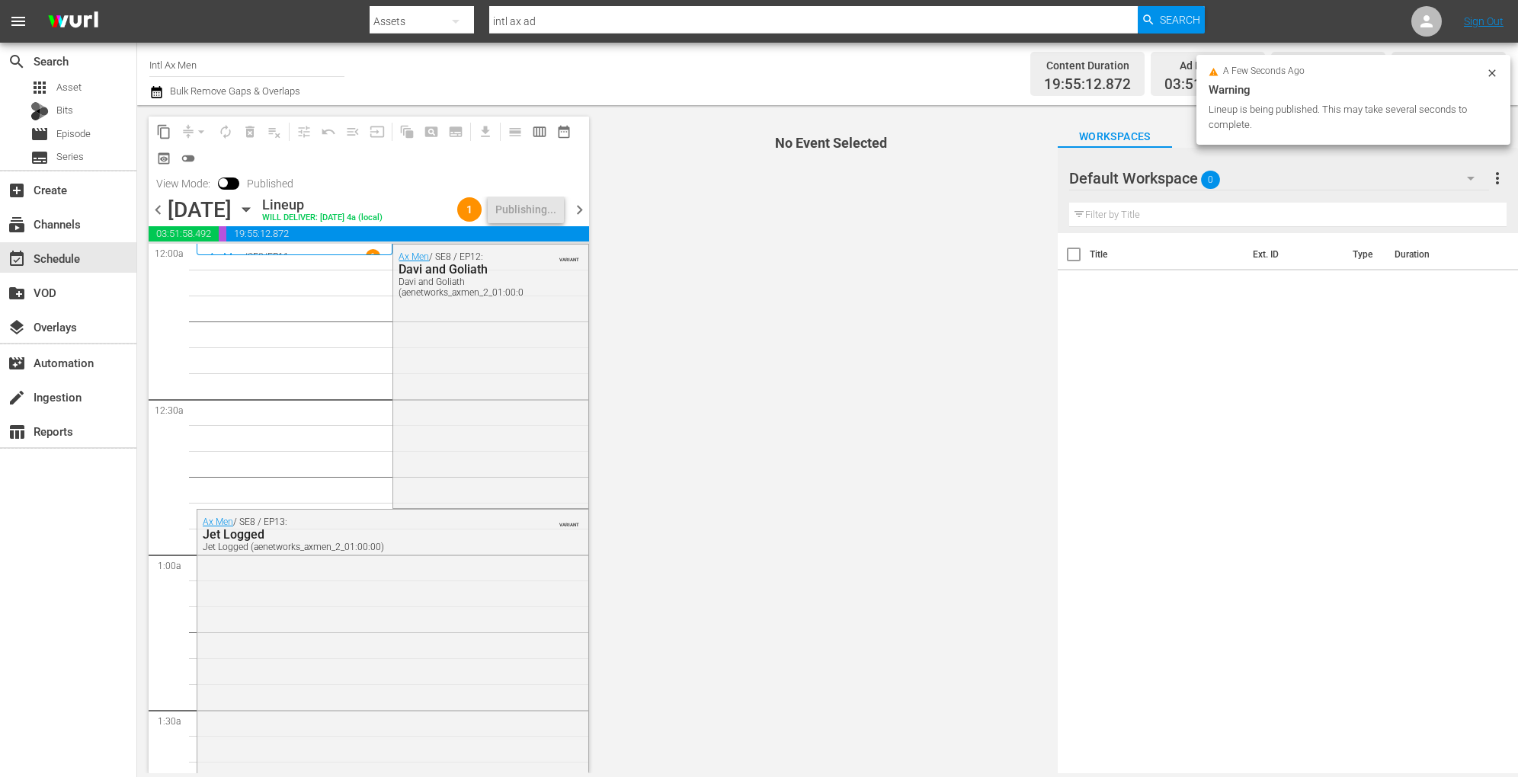
click at [254, 206] on icon "button" at bounding box center [246, 209] width 17 height 17
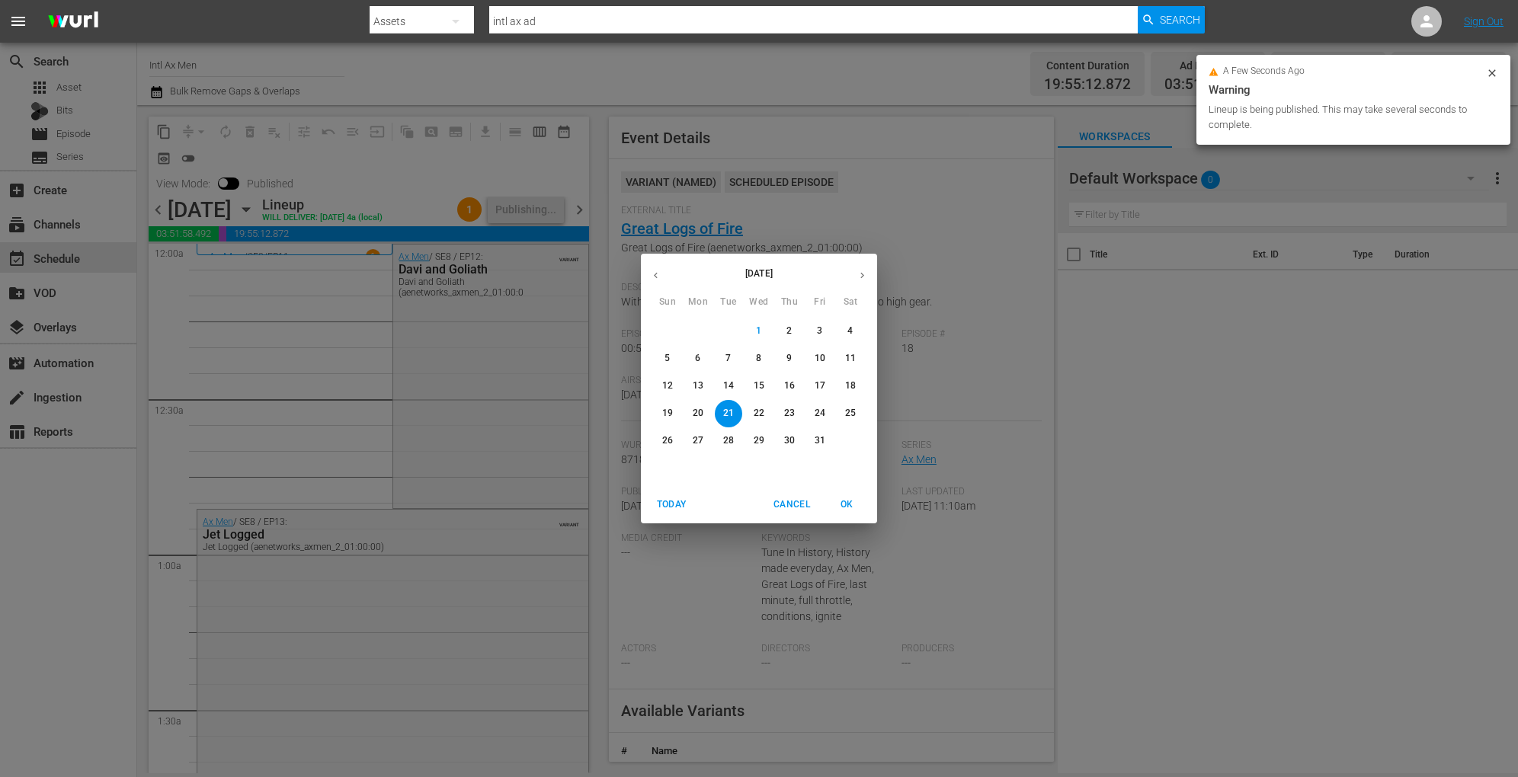
click at [760, 413] on p "22" at bounding box center [758, 413] width 11 height 13
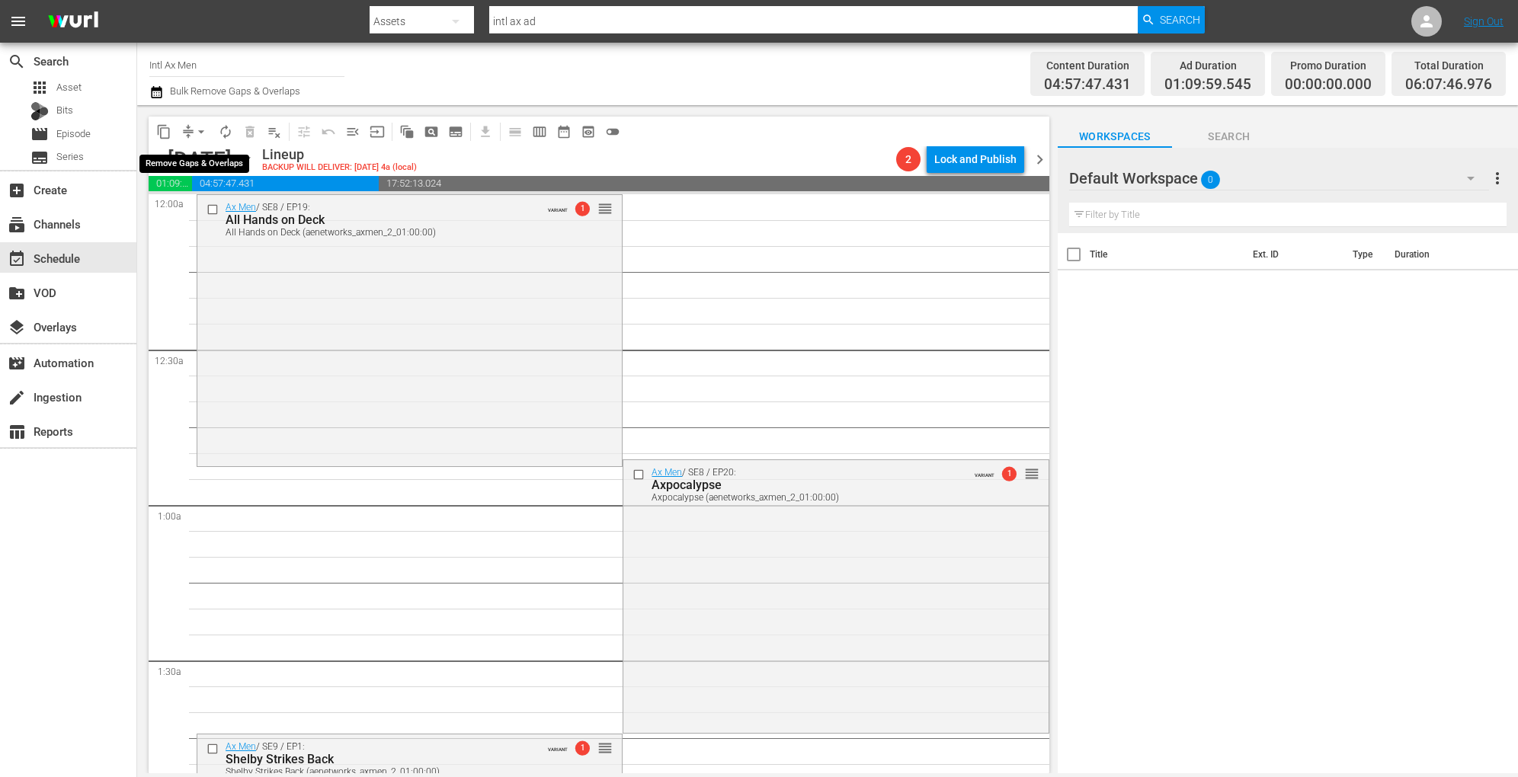
click at [201, 132] on span "arrow_drop_down" at bounding box center [201, 131] width 15 height 15
click at [203, 153] on li "Align to Midnight" at bounding box center [202, 162] width 126 height 25
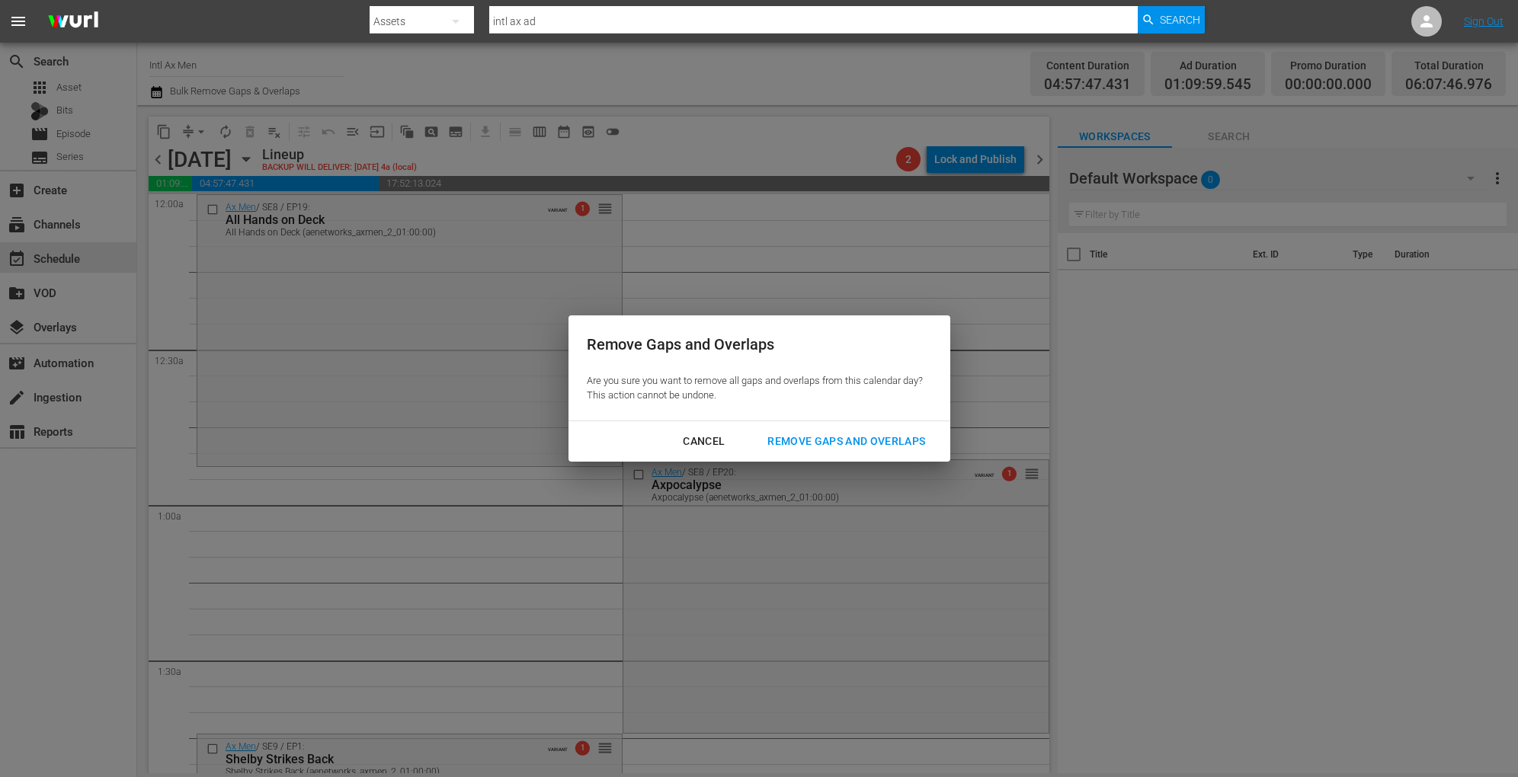
click at [885, 449] on div "Remove Gaps and Overlaps" at bounding box center [846, 441] width 182 height 19
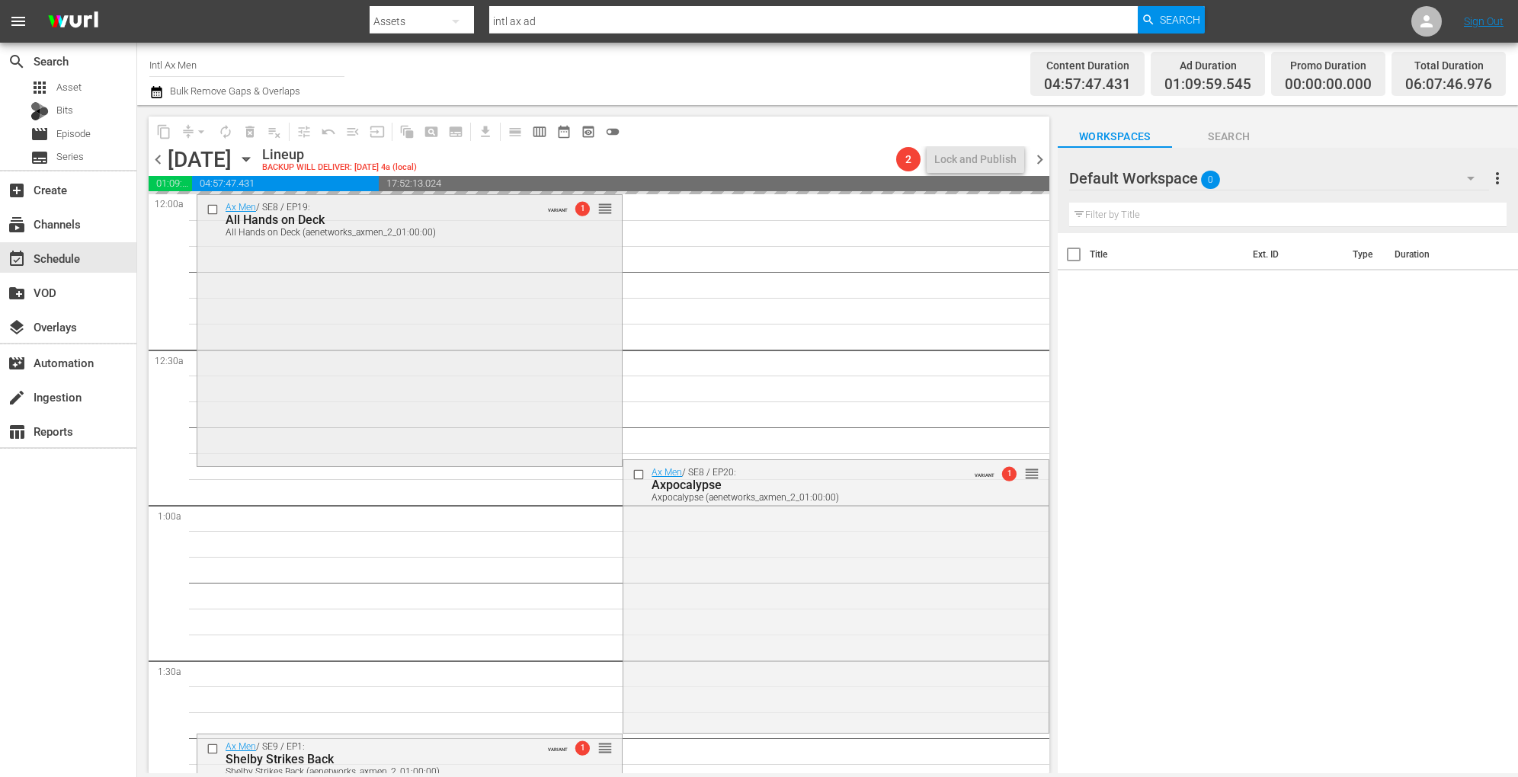
click at [449, 305] on div "Ax Men / SE8 / EP19: All Hands on Deck All Hands on Deck (aenetworks_axmen_2_01…" at bounding box center [409, 329] width 424 height 268
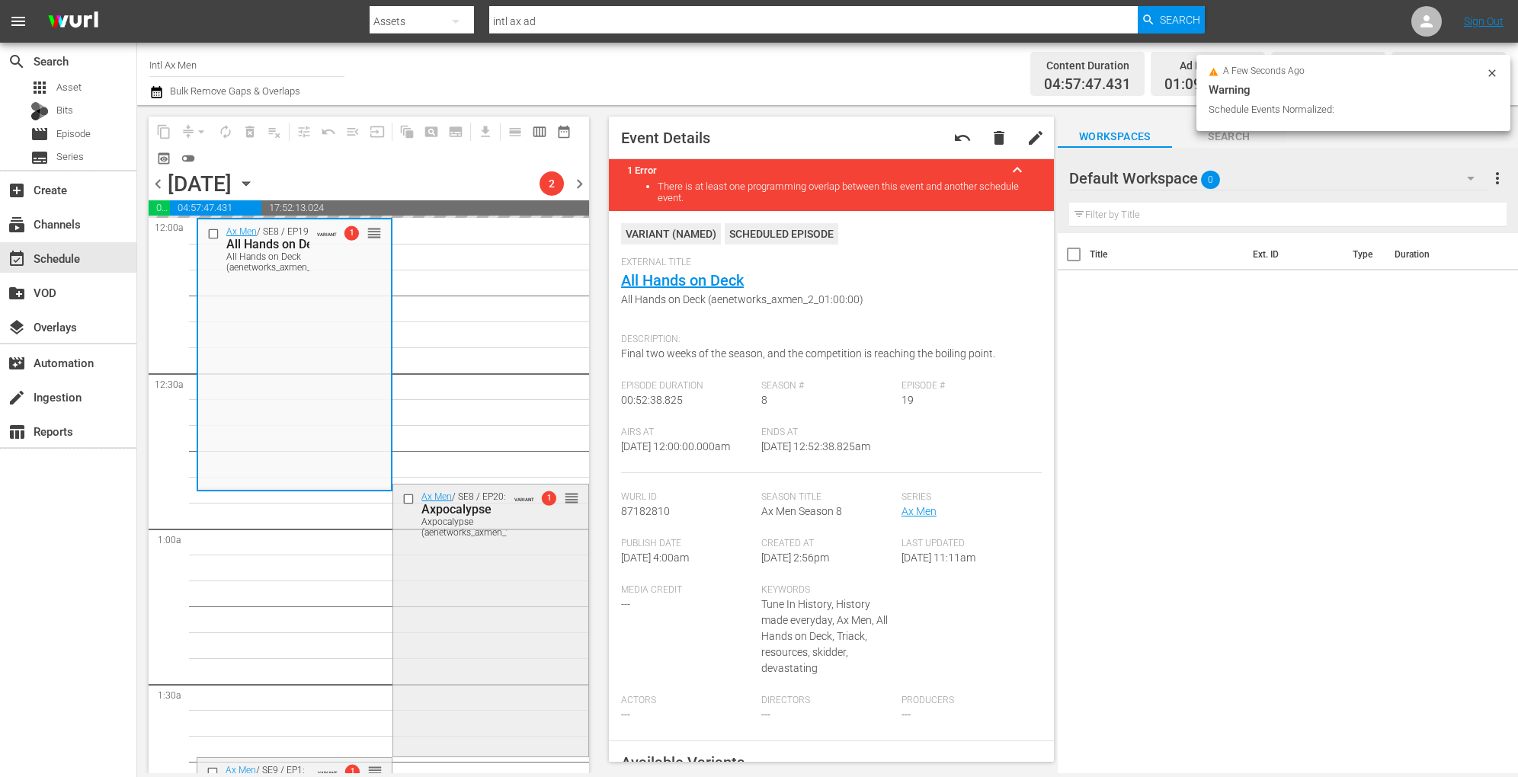
click at [463, 574] on div "Ax Men / SE8 / EP20: Axpocalypse Axpocalypse (aenetworks_axmen_2_01:00:00) VARI…" at bounding box center [490, 619] width 194 height 269
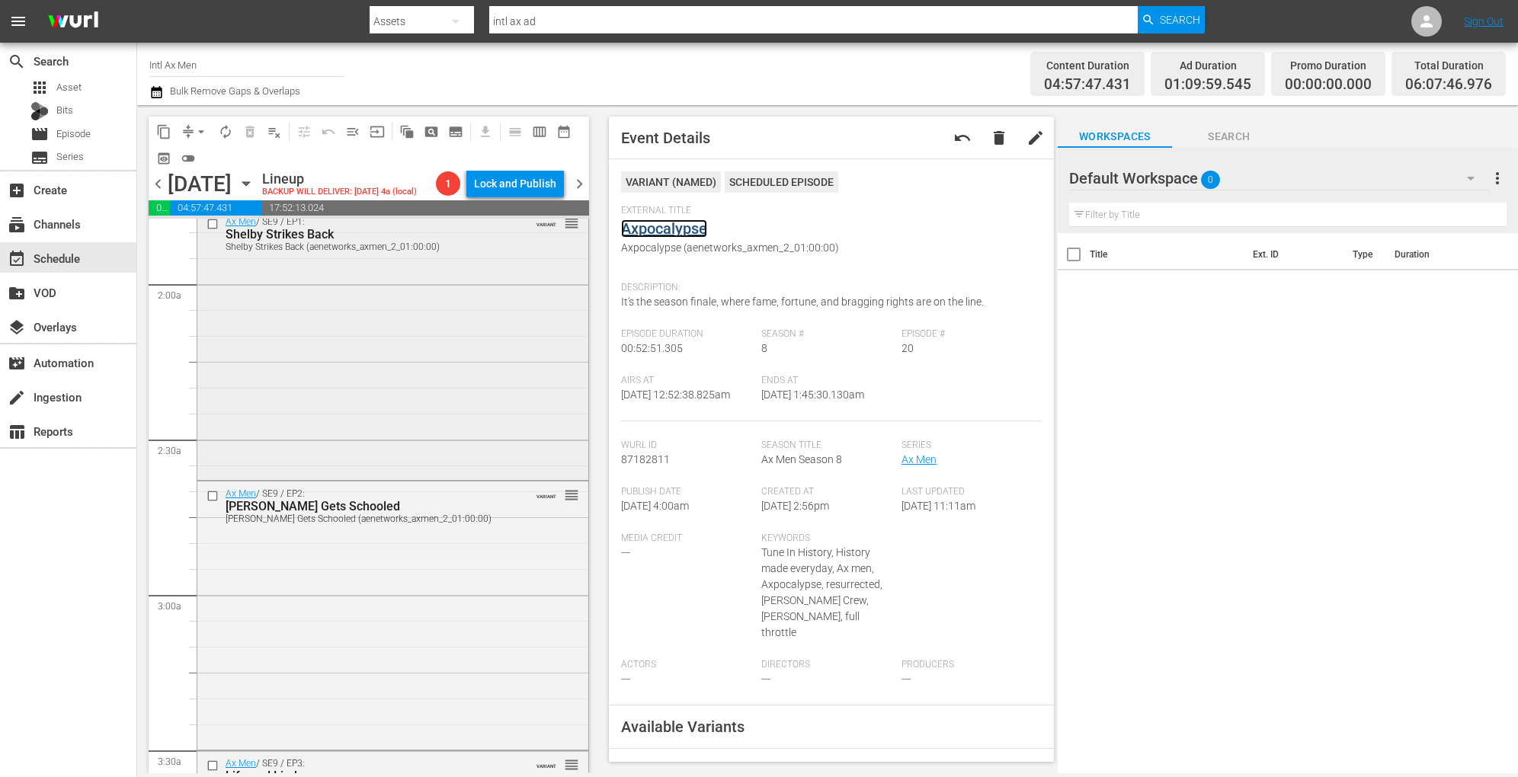
scroll to position [562, 0]
click at [416, 391] on div "Ax Men / SE9 / EP1: Shelby Strikes Back Shelby Strikes Back (aenetworks_axmen_2…" at bounding box center [392, 336] width 391 height 267
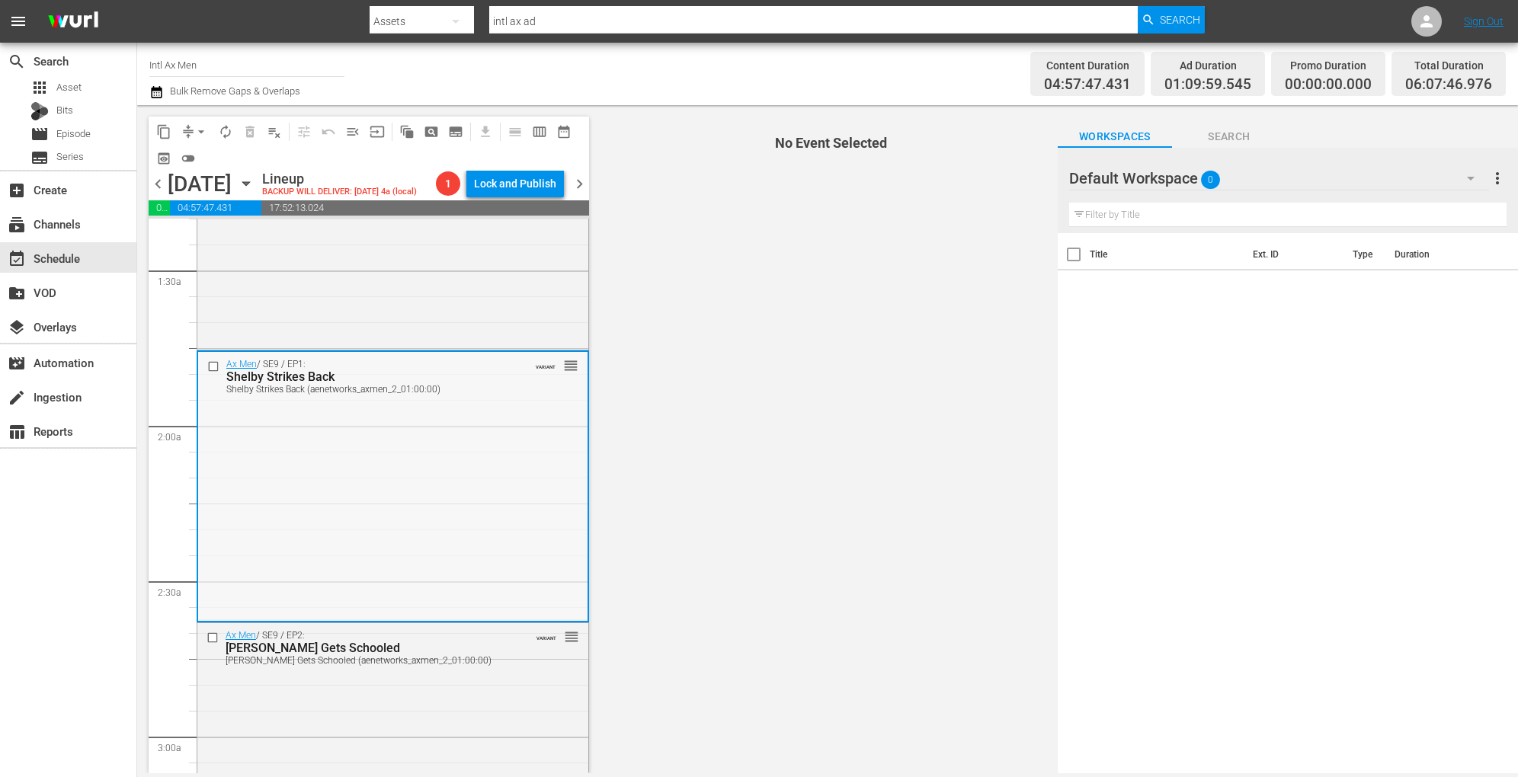
scroll to position [629, 0]
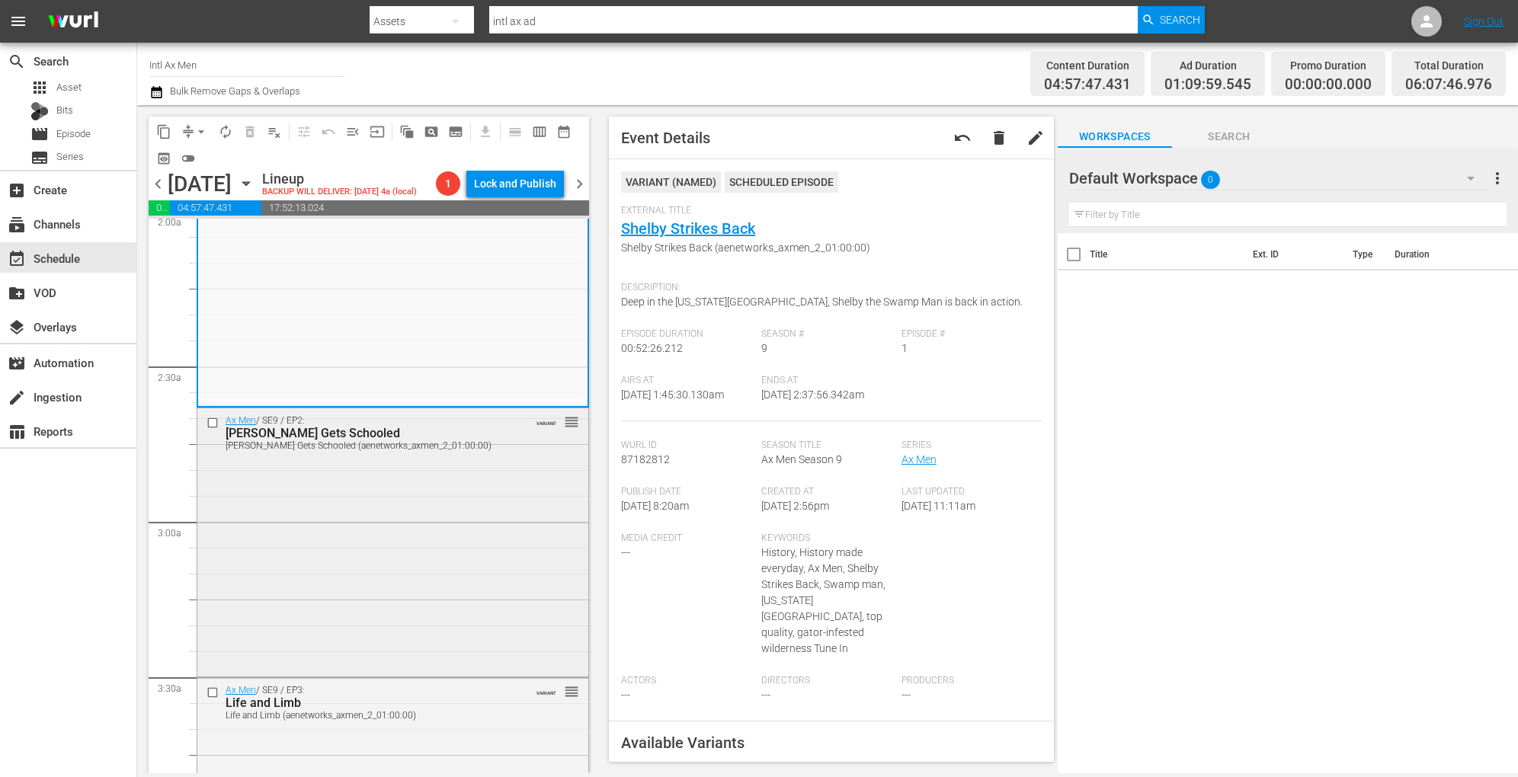
click at [430, 531] on div "Ax Men / SE9 / EP2: Shelby Gets Schooled Shelby Gets Schooled (aenetworks_axmen…" at bounding box center [392, 541] width 391 height 266
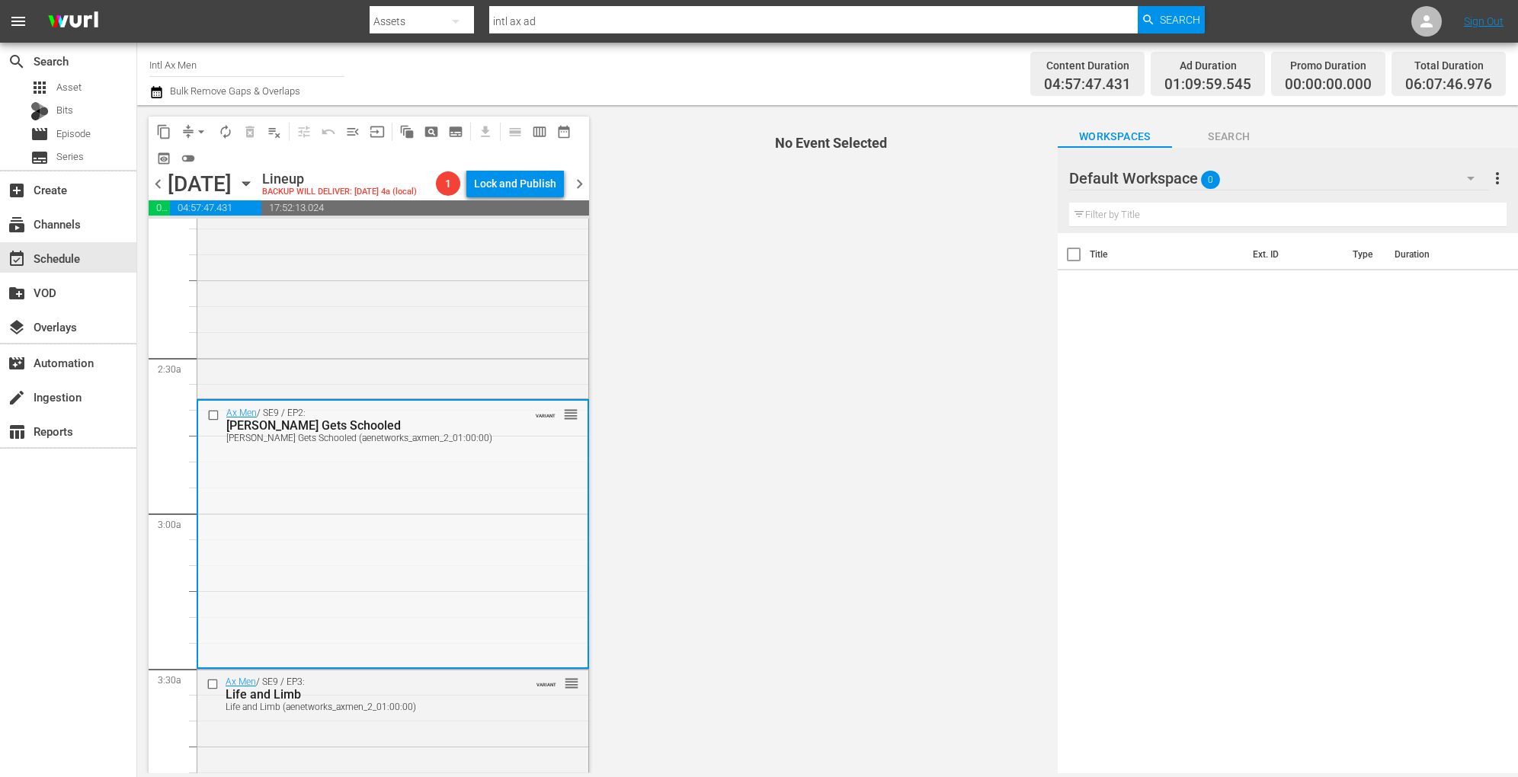
scroll to position [664, 0]
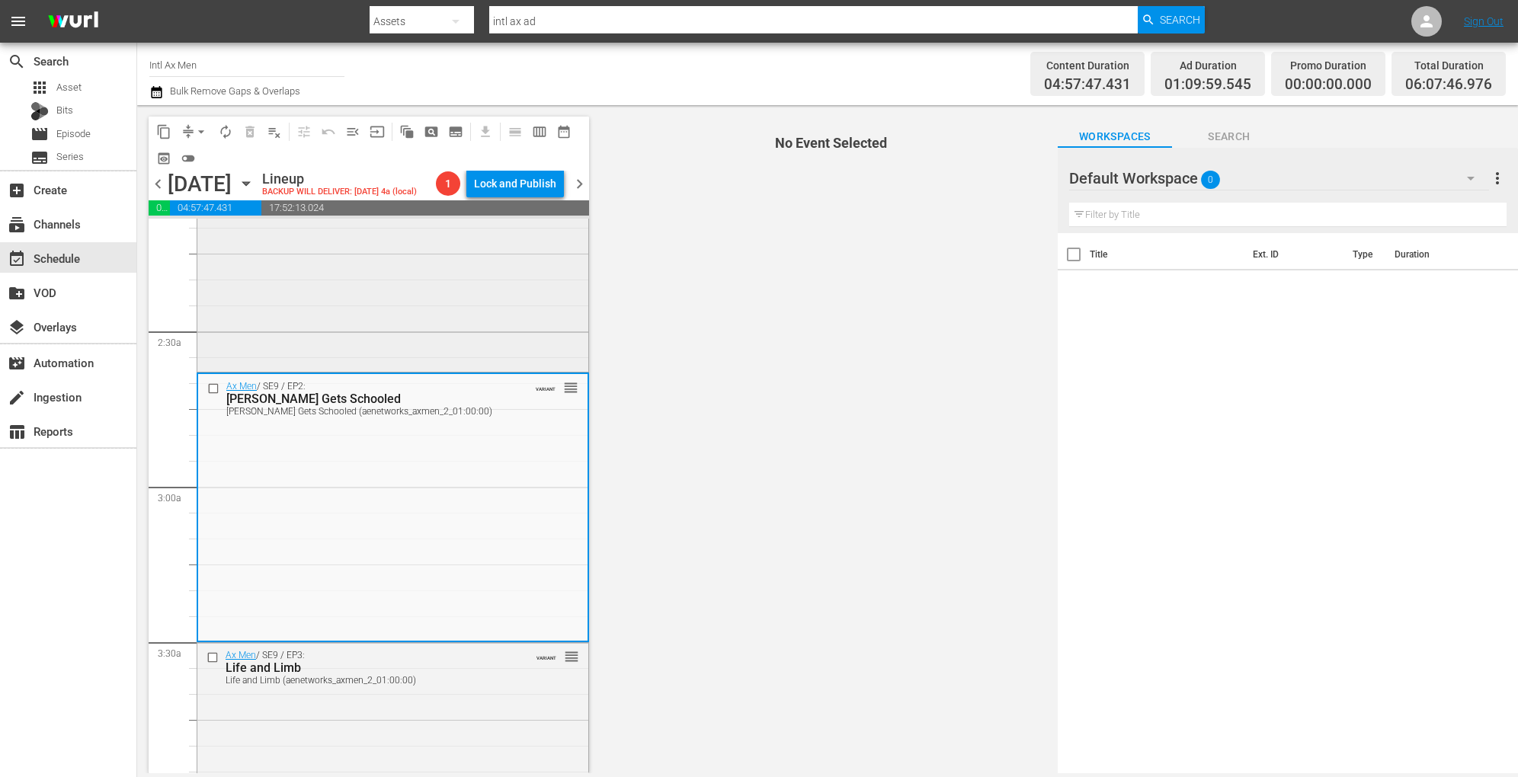
click at [424, 334] on div "Ax Men / SE9 / EP1: Shelby Strikes Back Shelby Strikes Back (aenetworks_axmen_2…" at bounding box center [392, 234] width 391 height 267
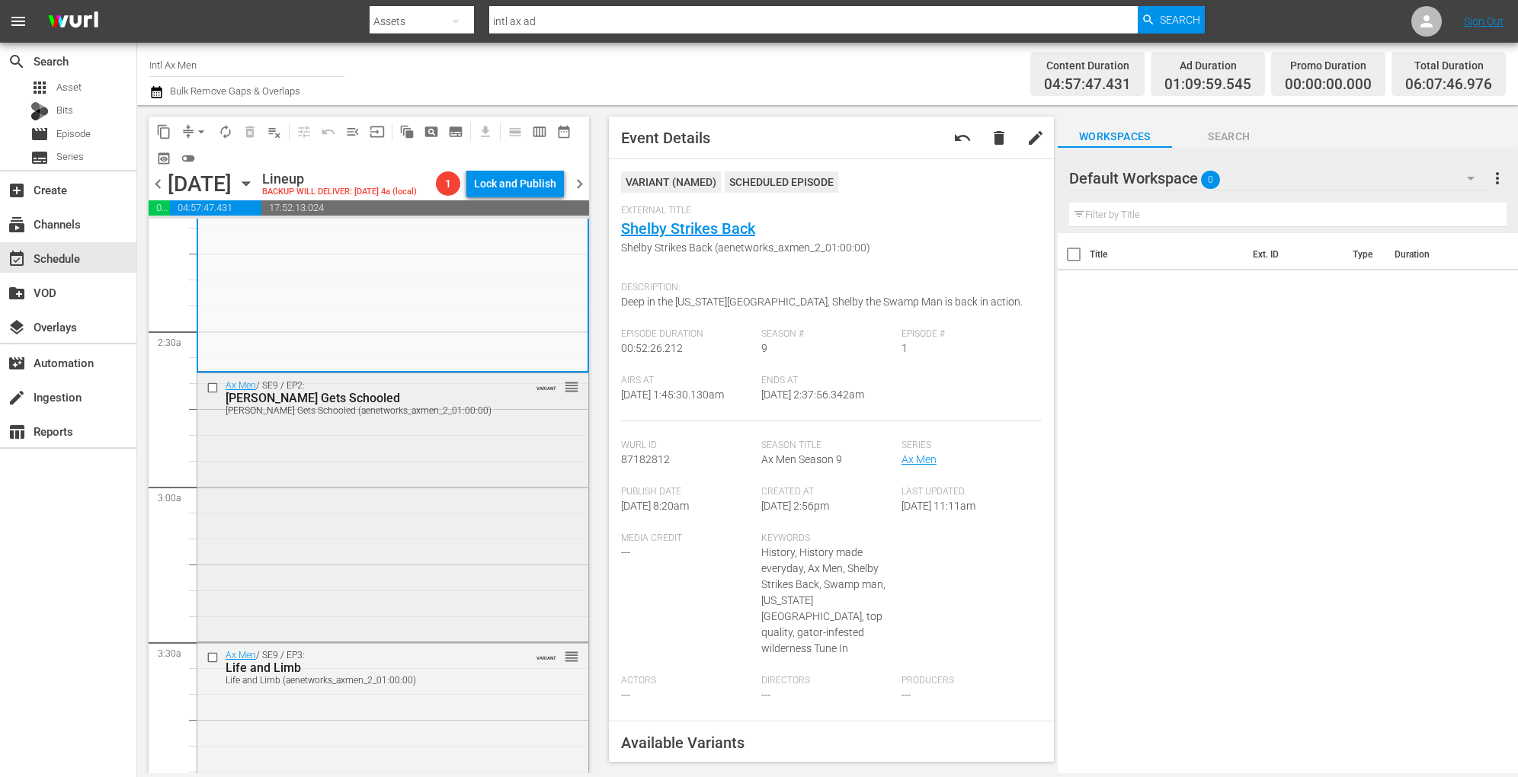
click at [457, 523] on div "Ax Men / SE9 / EP2: Shelby Gets Schooled Shelby Gets Schooled (aenetworks_axmen…" at bounding box center [392, 506] width 391 height 266
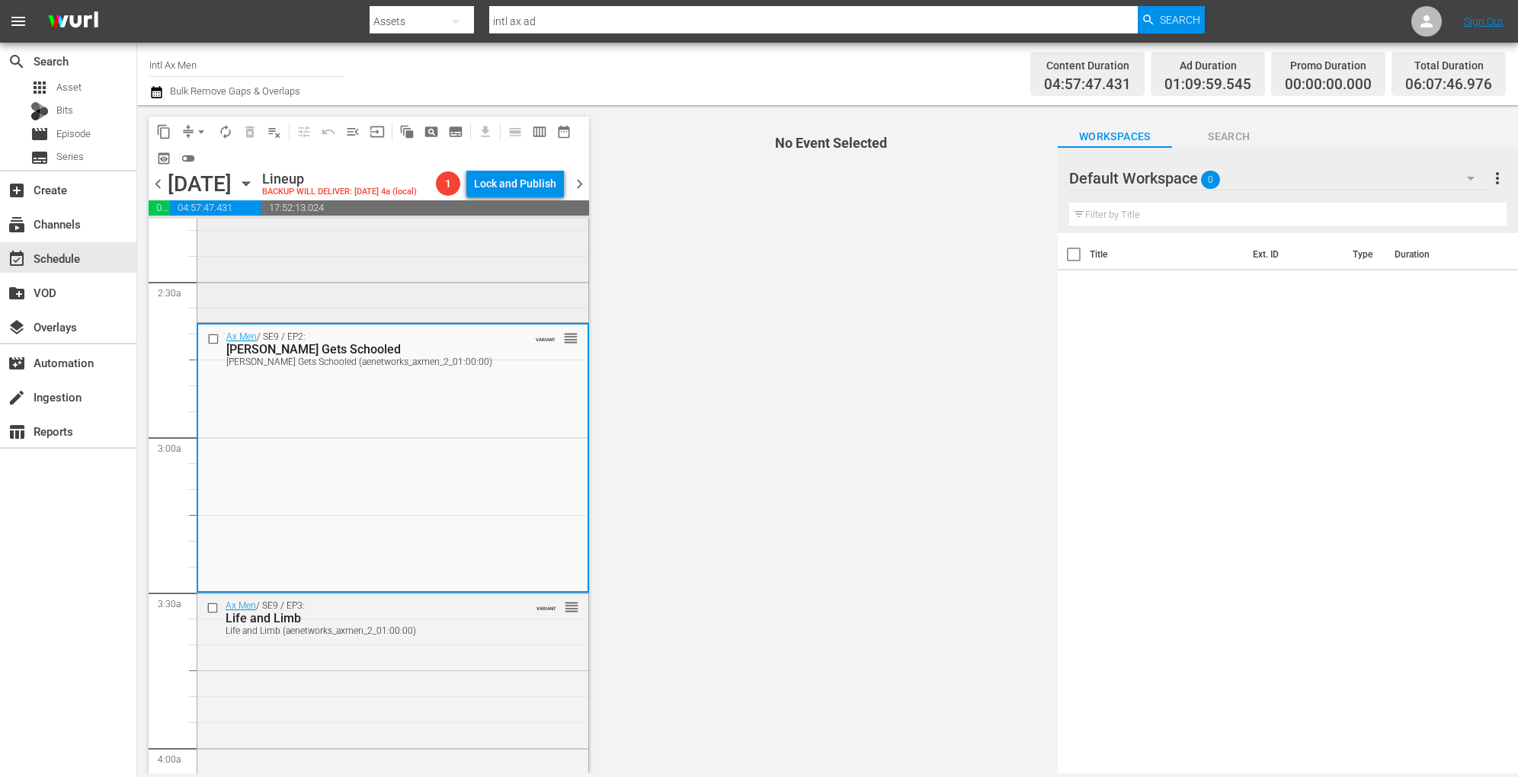
scroll to position [715, 0]
click at [476, 709] on div "Ax Men / SE9 / EP3: Life and Limb Life and Limb (aenetworks_axmen_2_01:00:00) V…" at bounding box center [392, 728] width 391 height 270
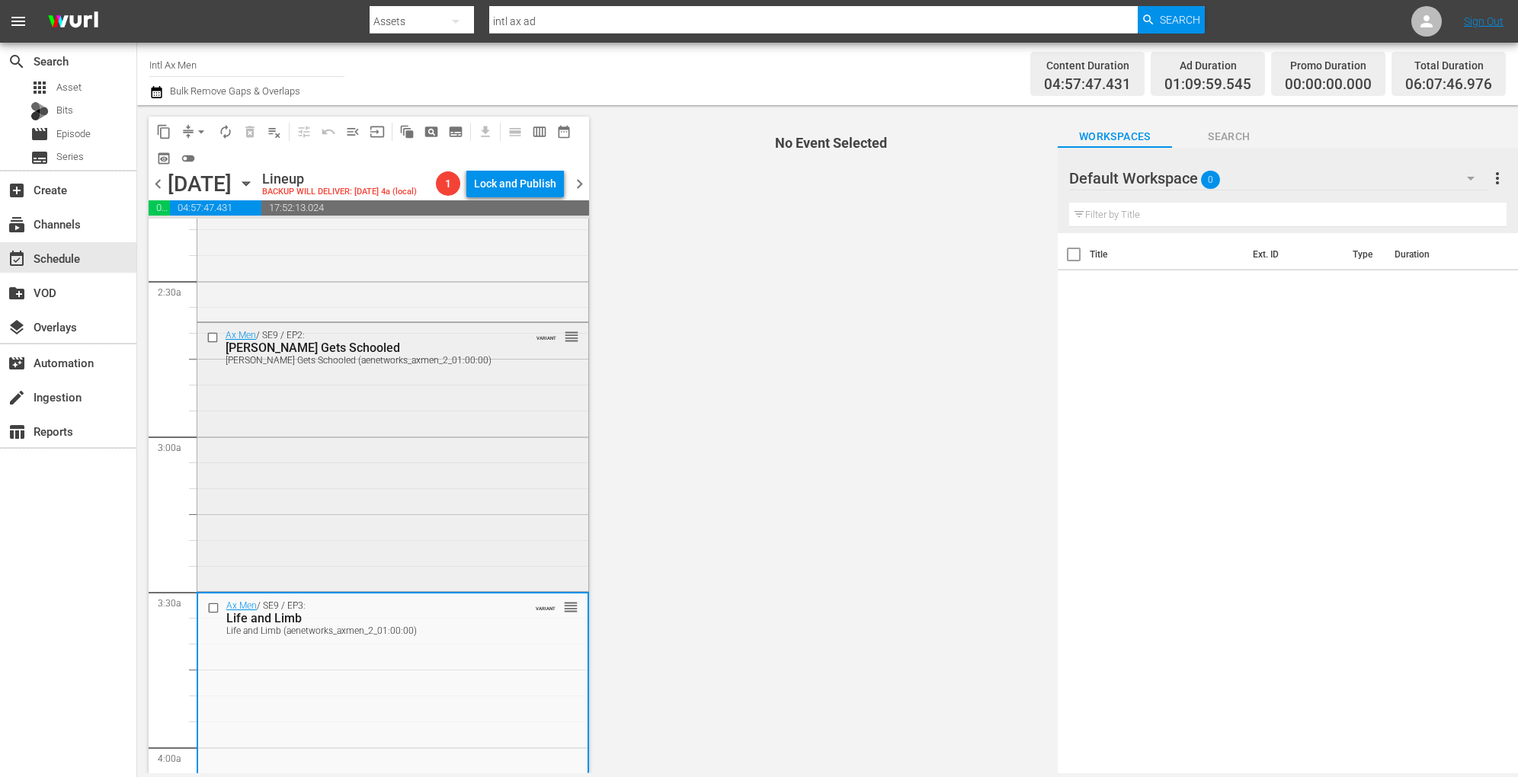
click at [443, 466] on div "Ax Men / SE9 / EP2: Shelby Gets Schooled Shelby Gets Schooled (aenetworks_axmen…" at bounding box center [392, 456] width 391 height 266
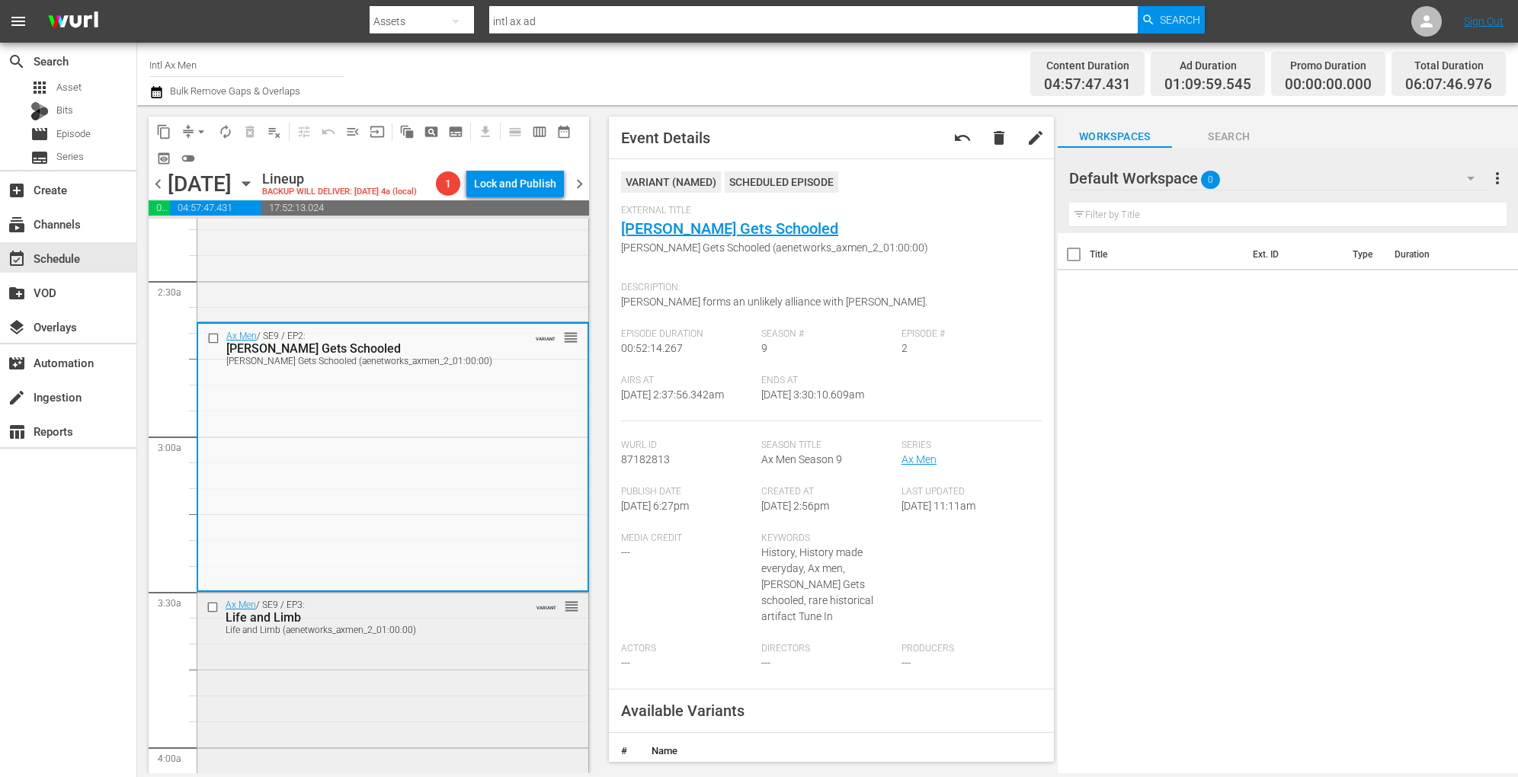
click at [511, 613] on div "VARIANT reorder" at bounding box center [545, 605] width 68 height 15
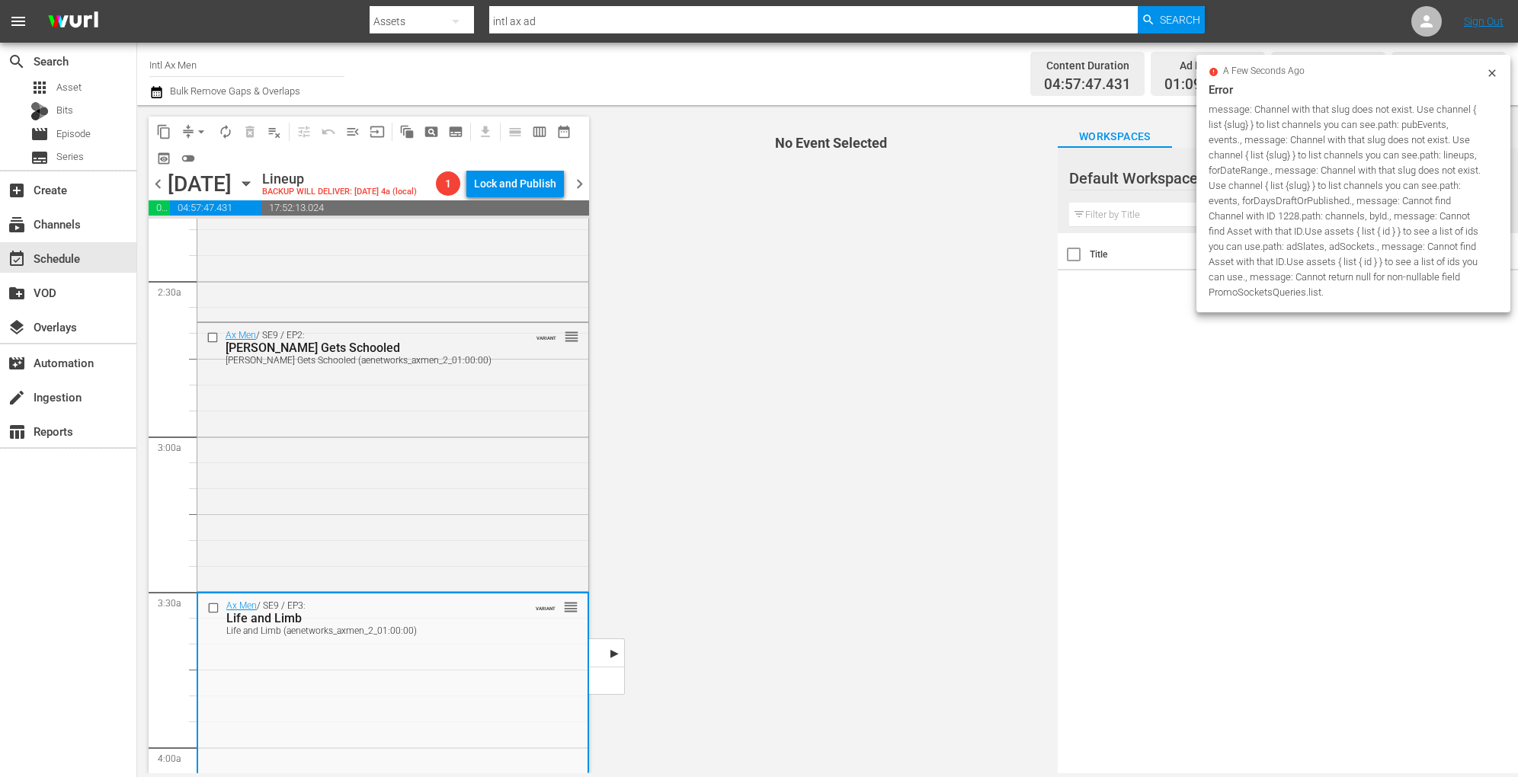
click at [469, 641] on div "Ax Men / SE9 / EP3: Life and Limb Life and Limb (aenetworks_axmen_2_01:00:00) V…" at bounding box center [392, 617] width 389 height 48
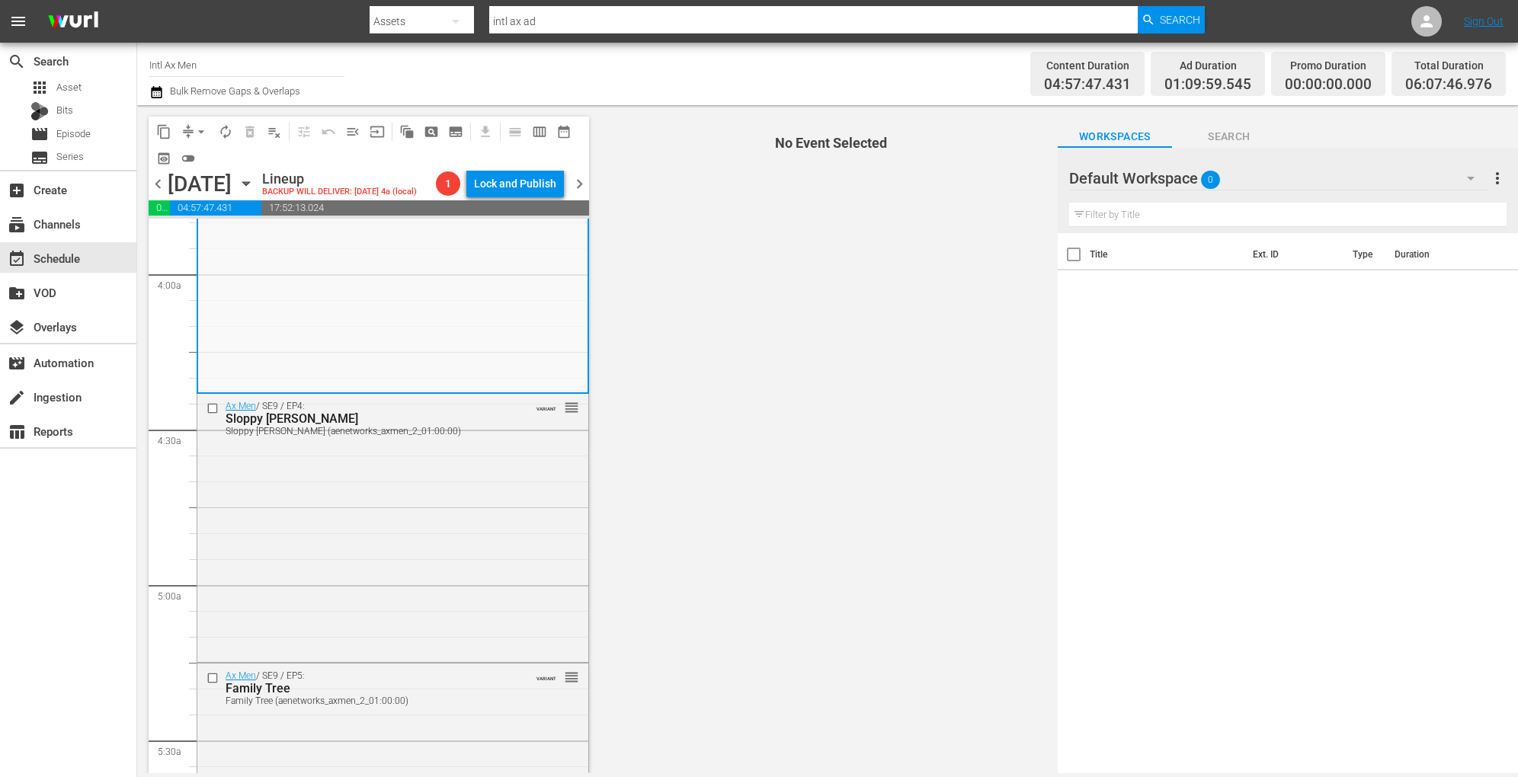
scroll to position [917, 0]
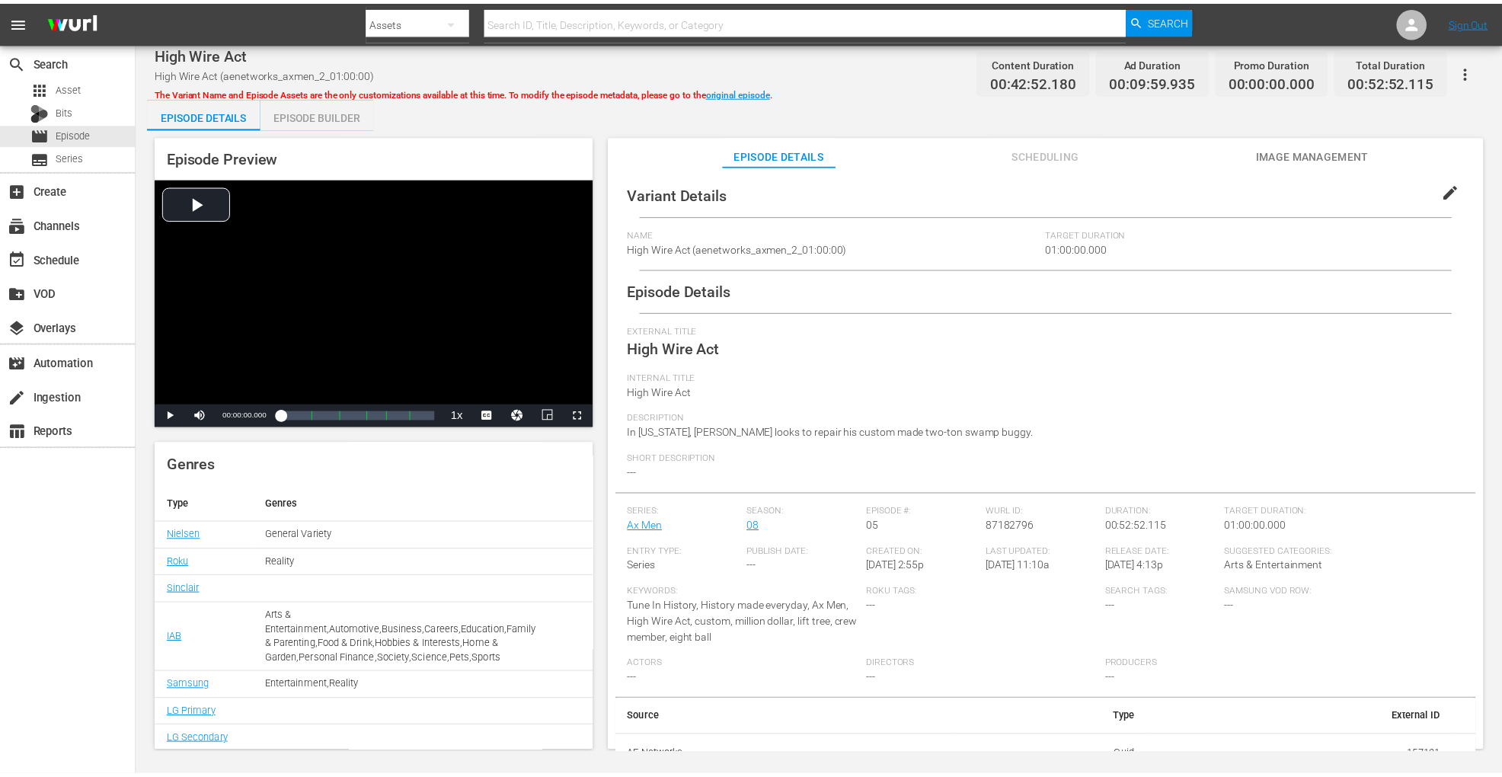
scroll to position [16, 0]
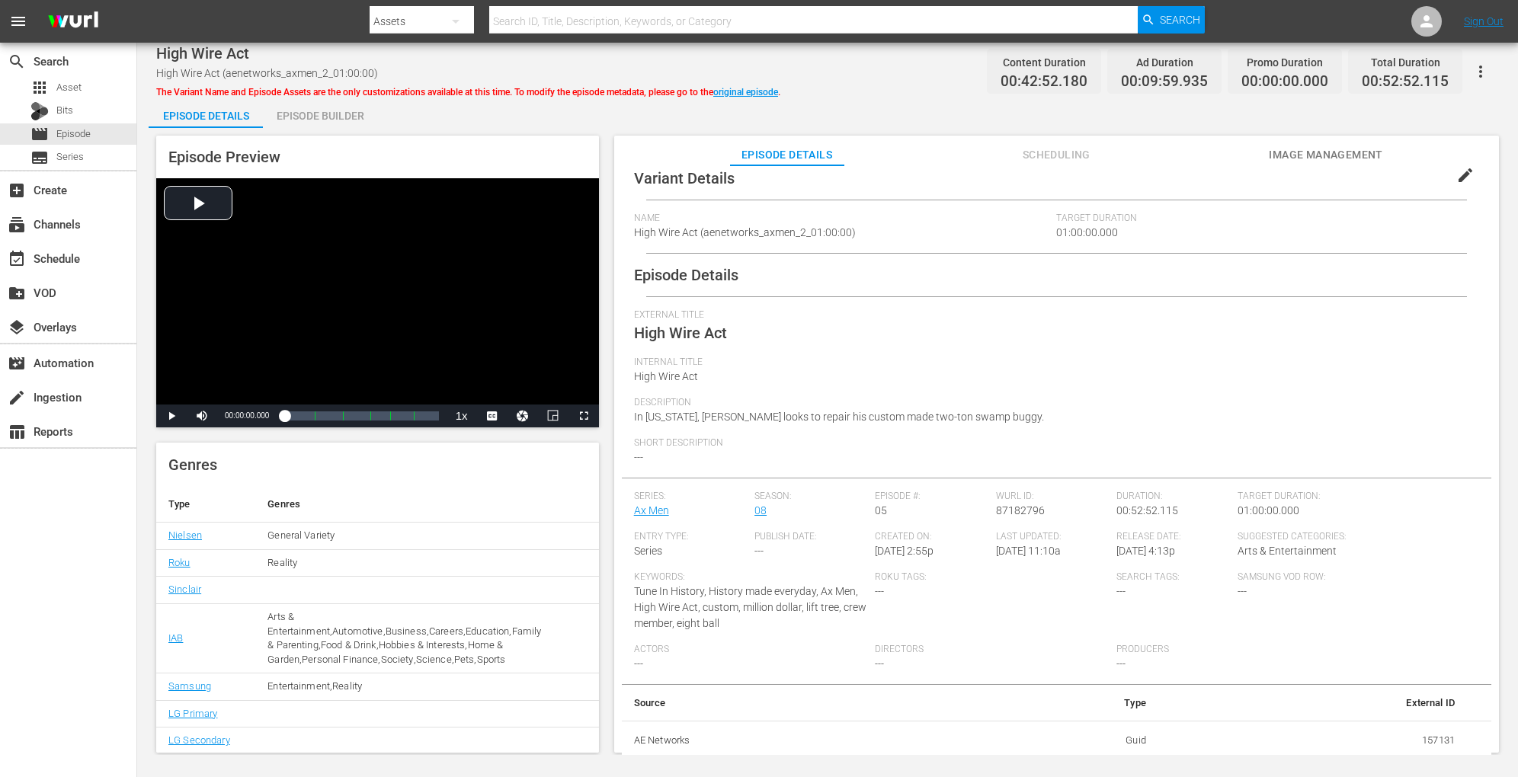
click at [331, 119] on div "Episode Builder" at bounding box center [320, 116] width 114 height 37
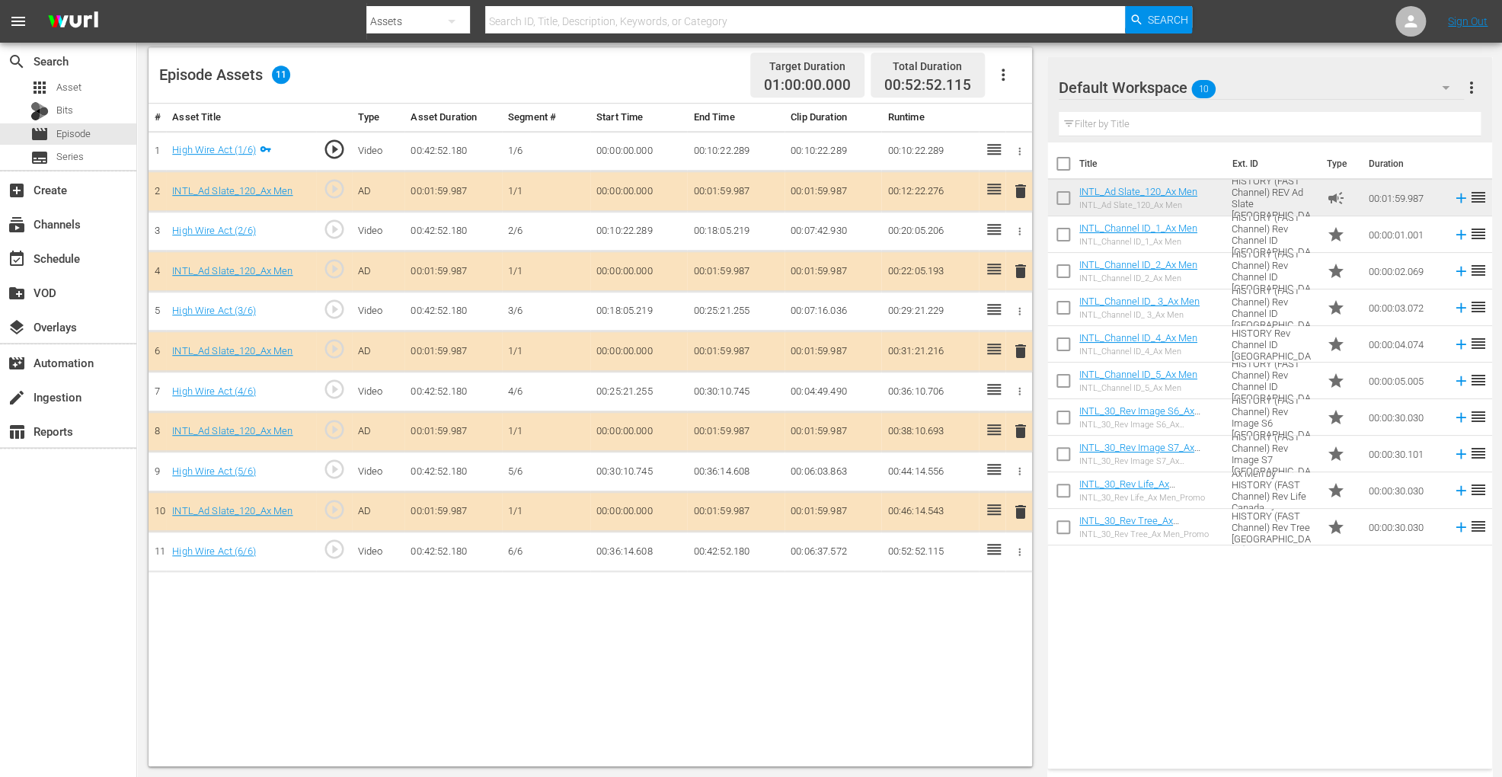
click at [1014, 343] on span "delete" at bounding box center [1021, 351] width 18 height 18
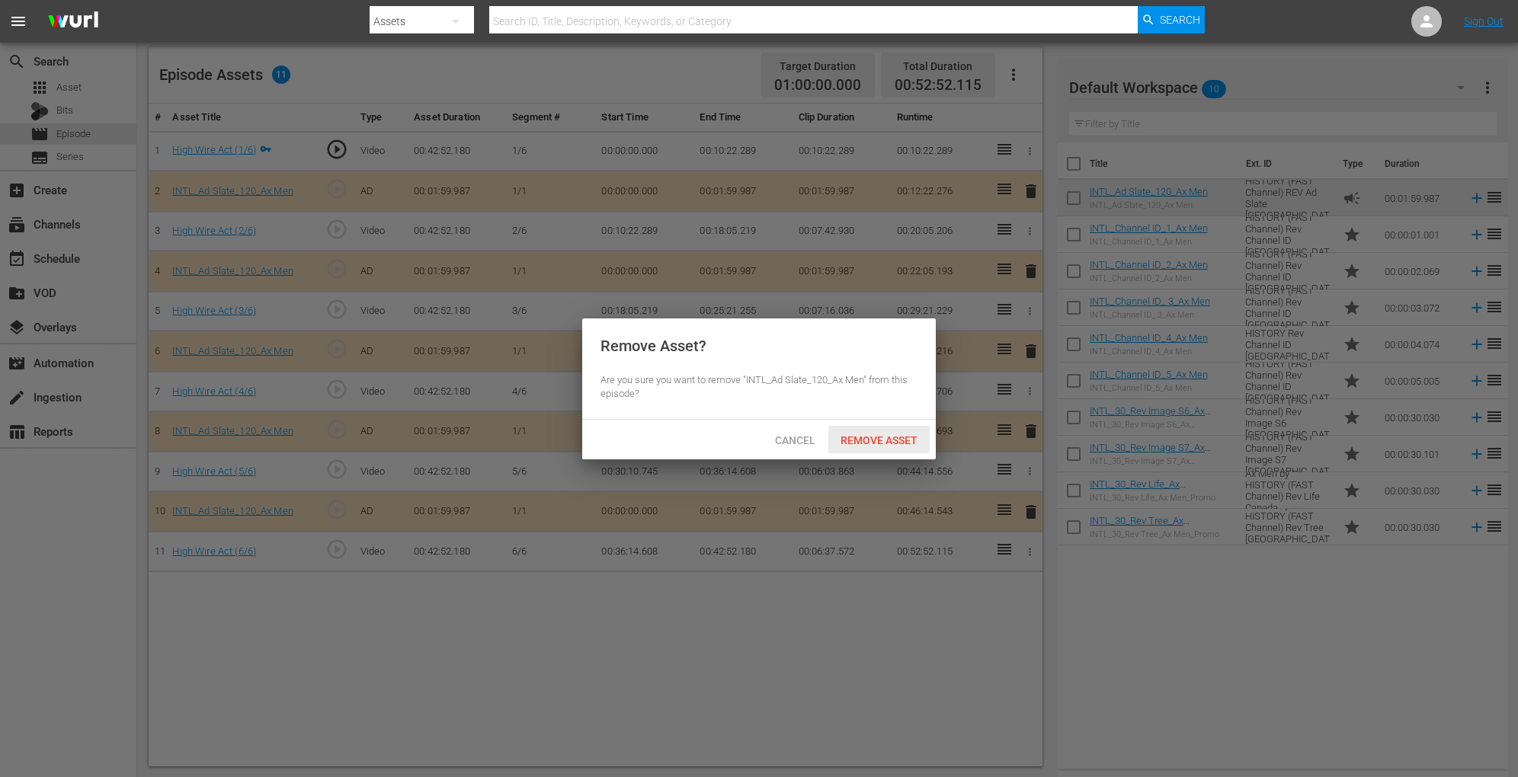
click at [860, 436] on span "Remove Asset" at bounding box center [878, 440] width 101 height 12
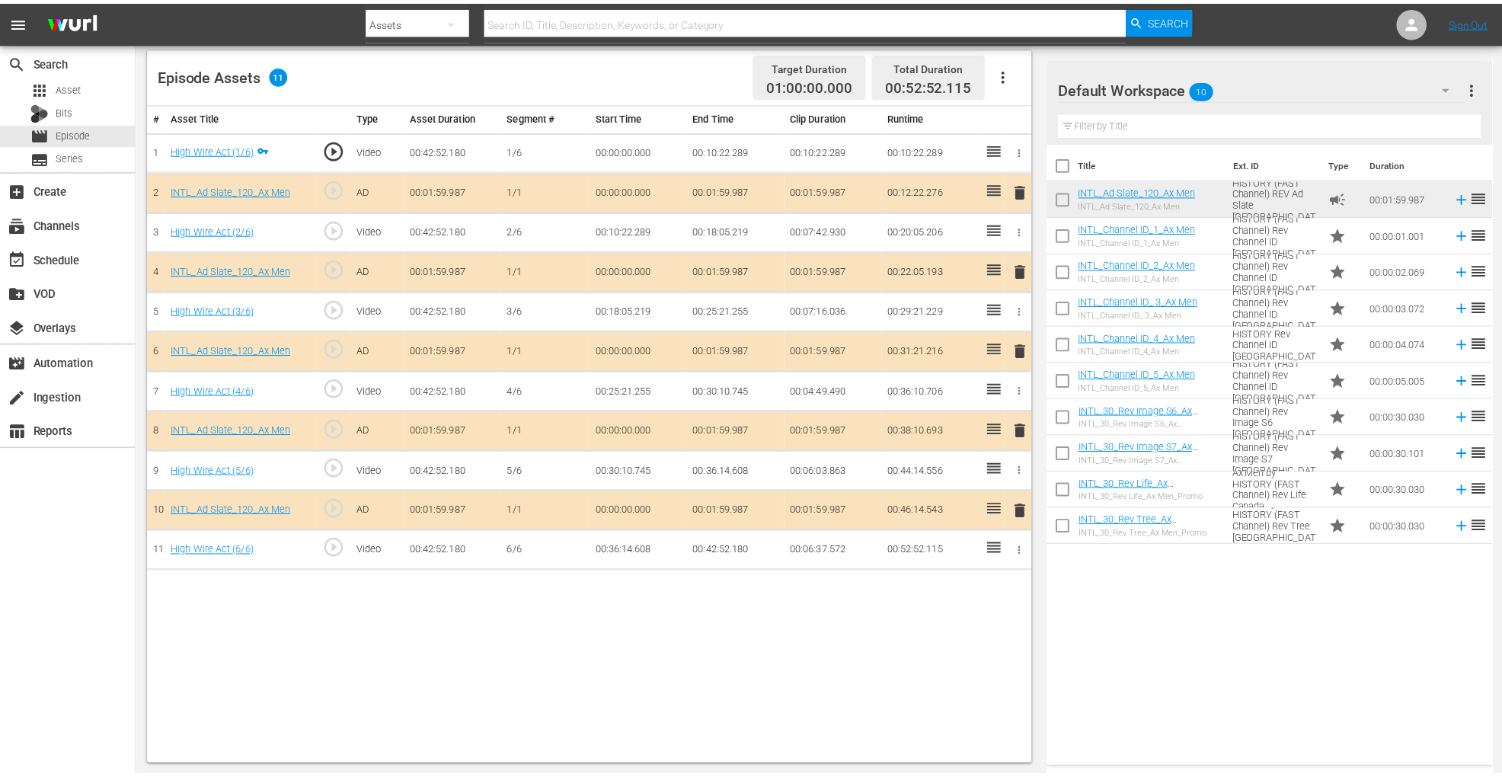
scroll to position [181, 0]
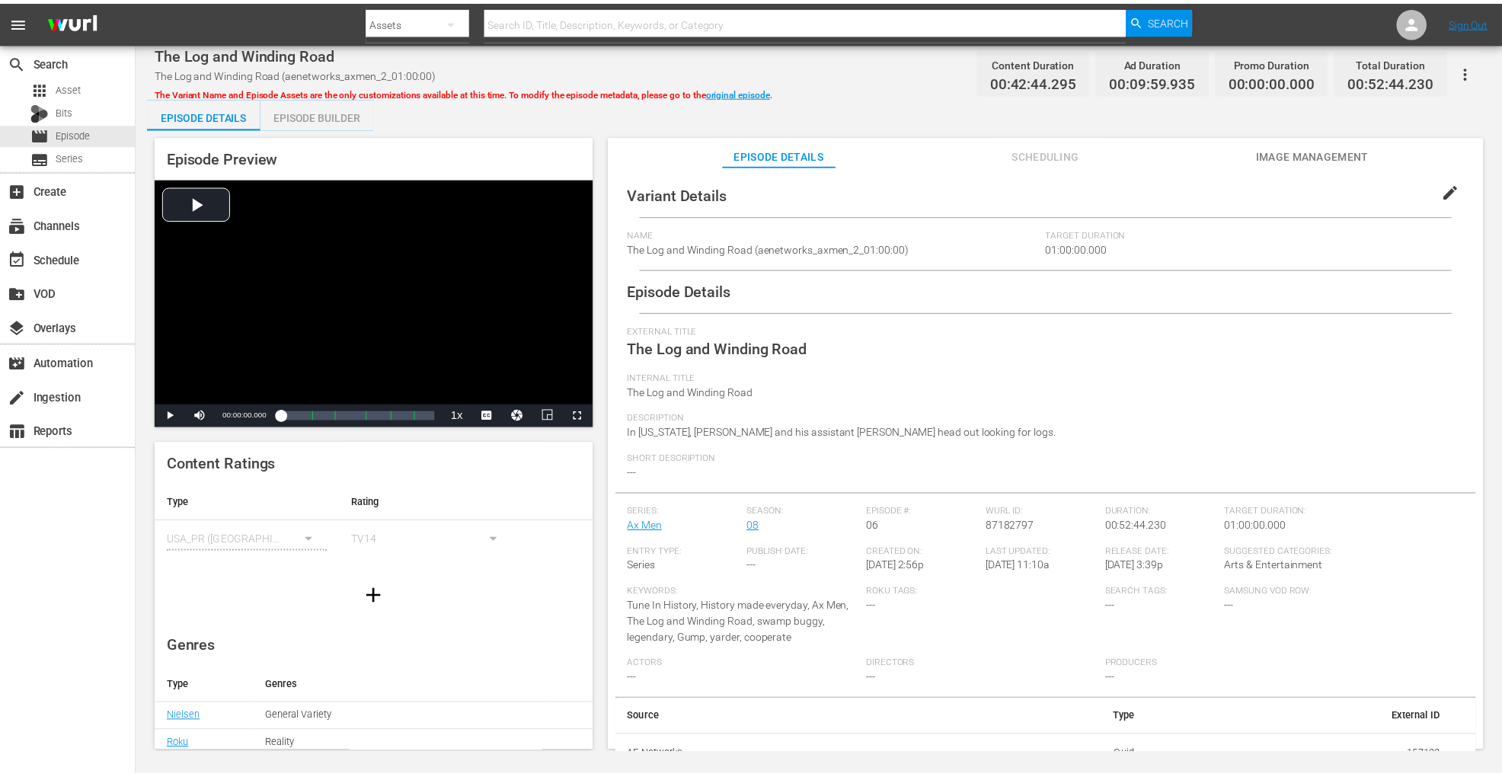
scroll to position [16, 0]
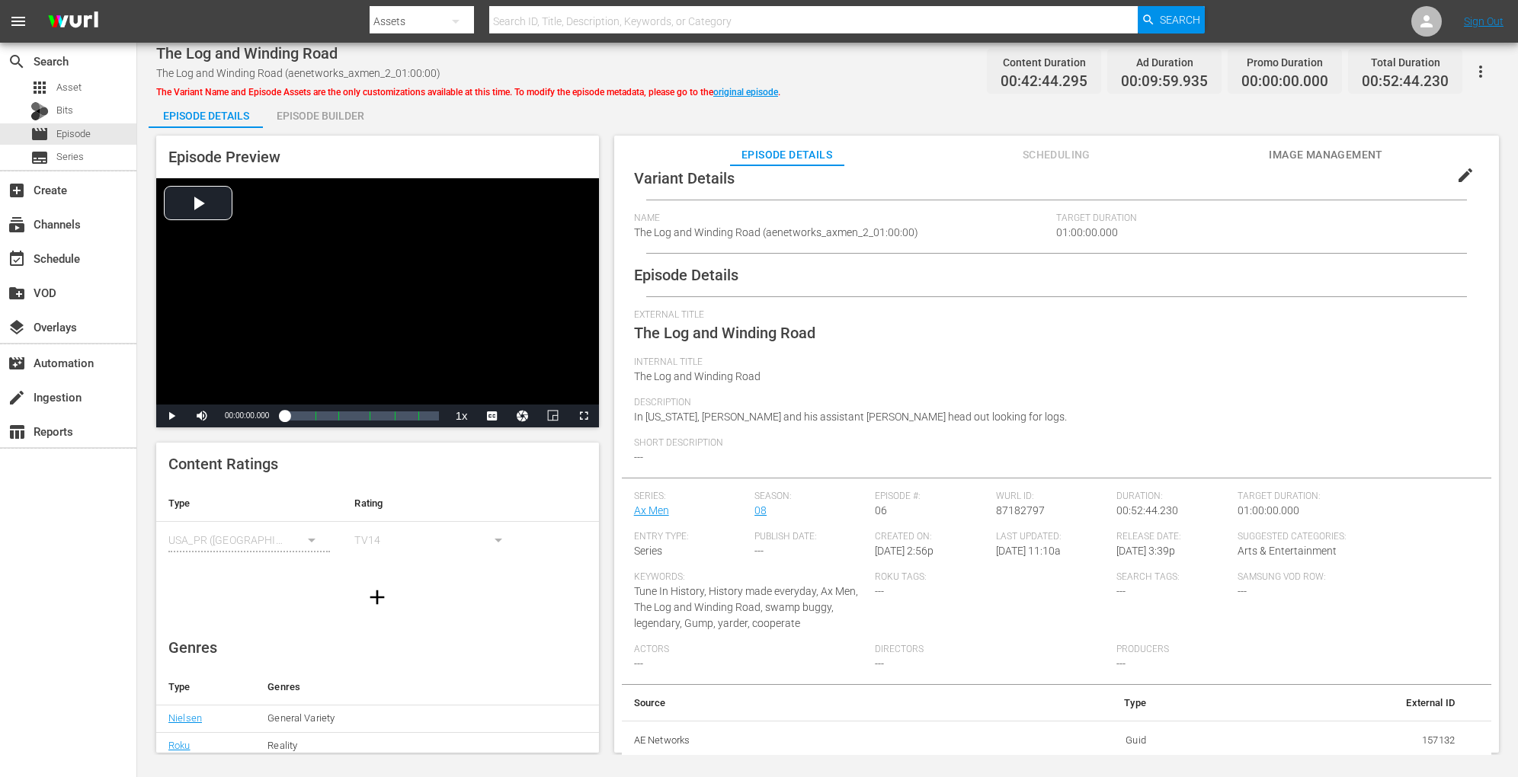
click at [333, 115] on div "Episode Builder" at bounding box center [320, 116] width 114 height 37
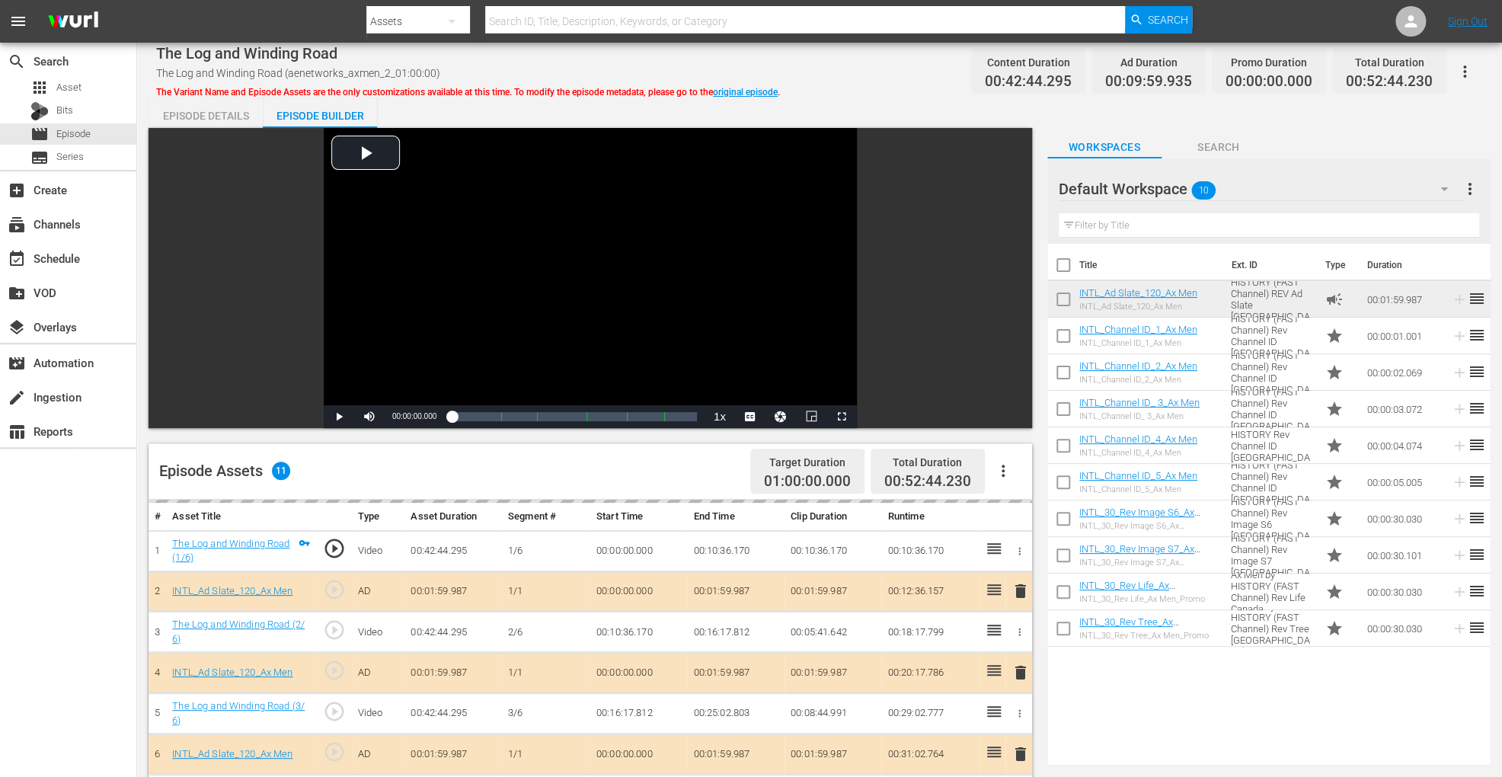
scroll to position [396, 0]
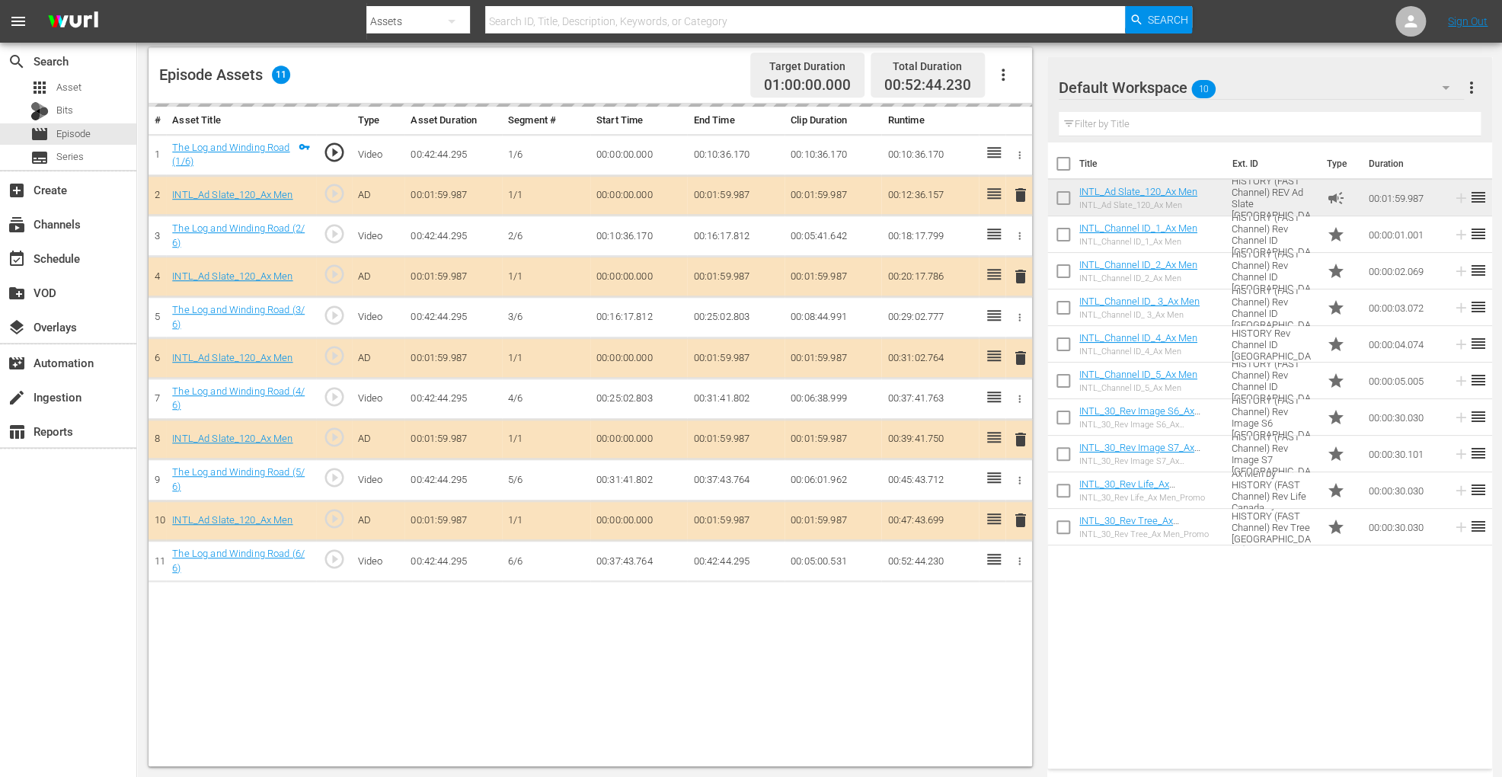
click at [1019, 360] on div "delete" at bounding box center [1019, 358] width 14 height 22
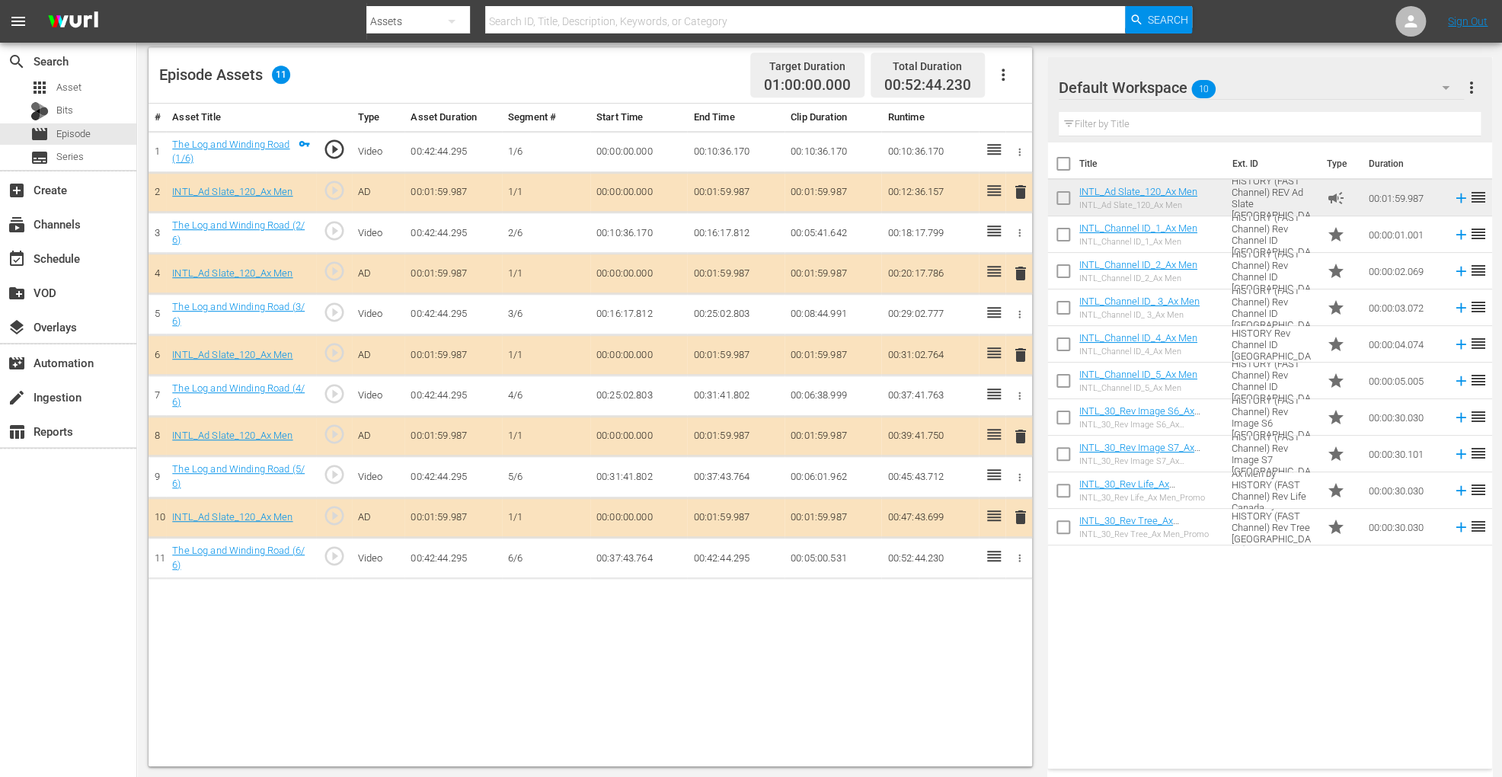
click at [1022, 353] on span "delete" at bounding box center [1021, 355] width 18 height 18
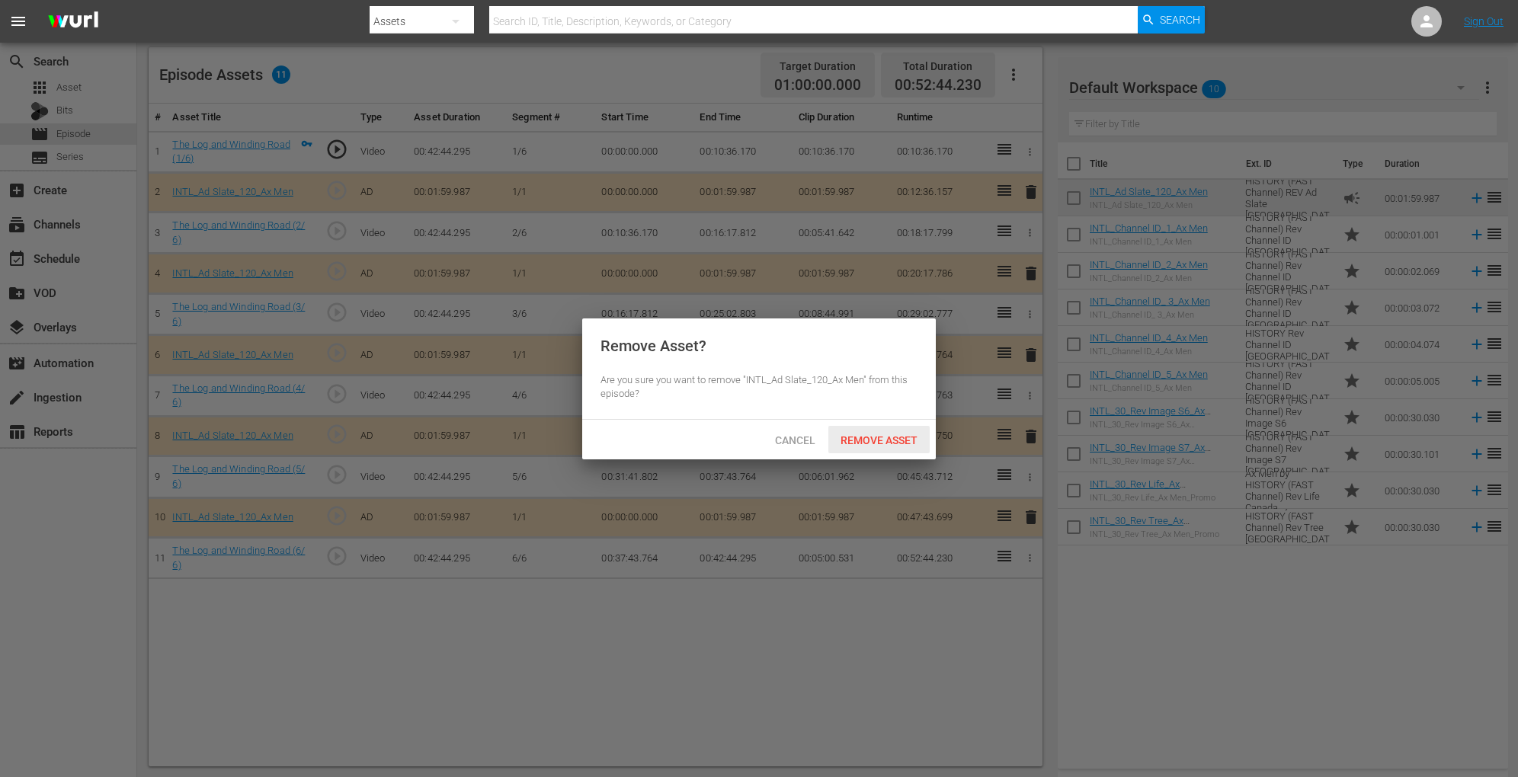
click at [890, 430] on div "Remove Asset" at bounding box center [878, 440] width 101 height 28
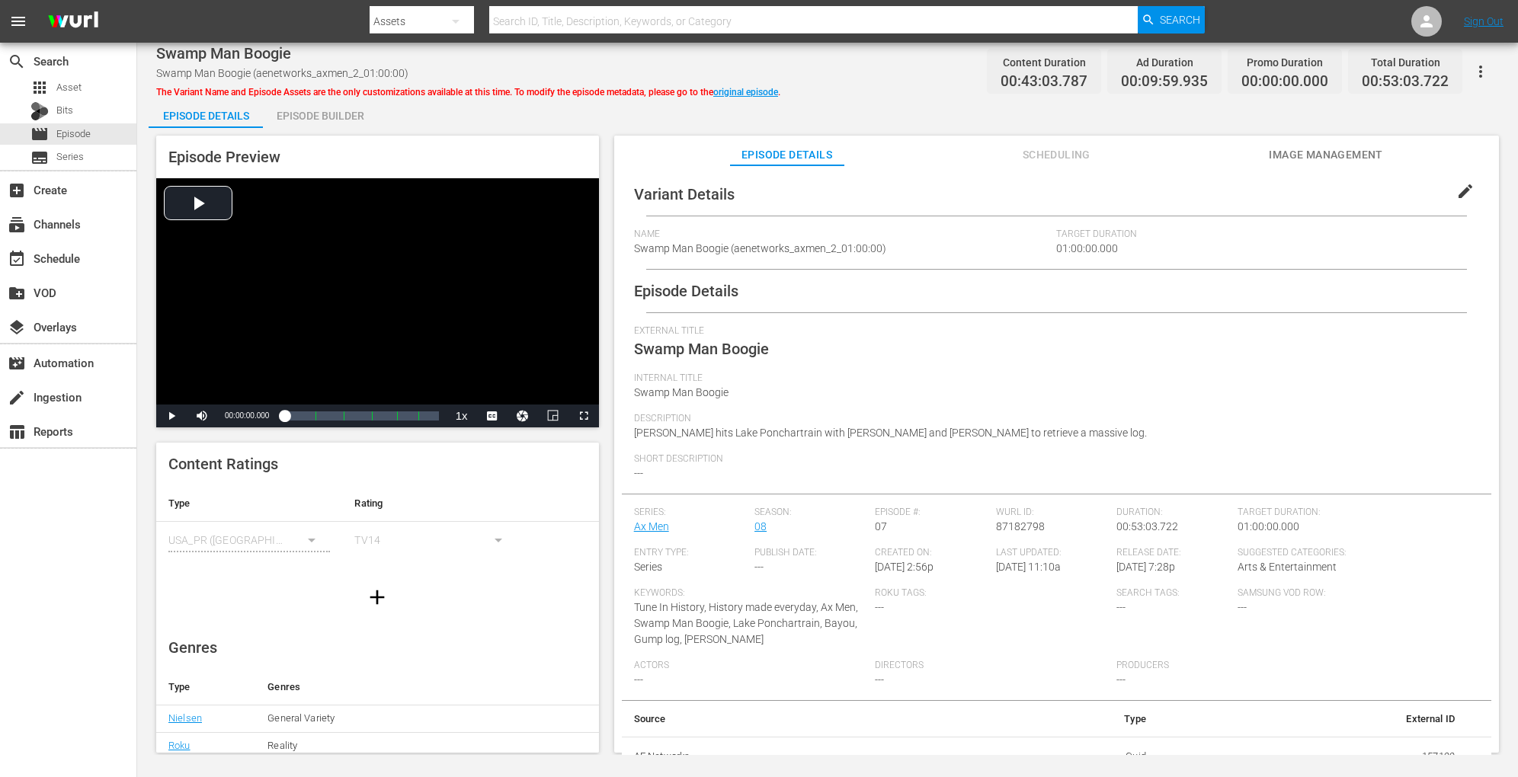
click at [331, 105] on div "Episode Builder" at bounding box center [320, 116] width 114 height 37
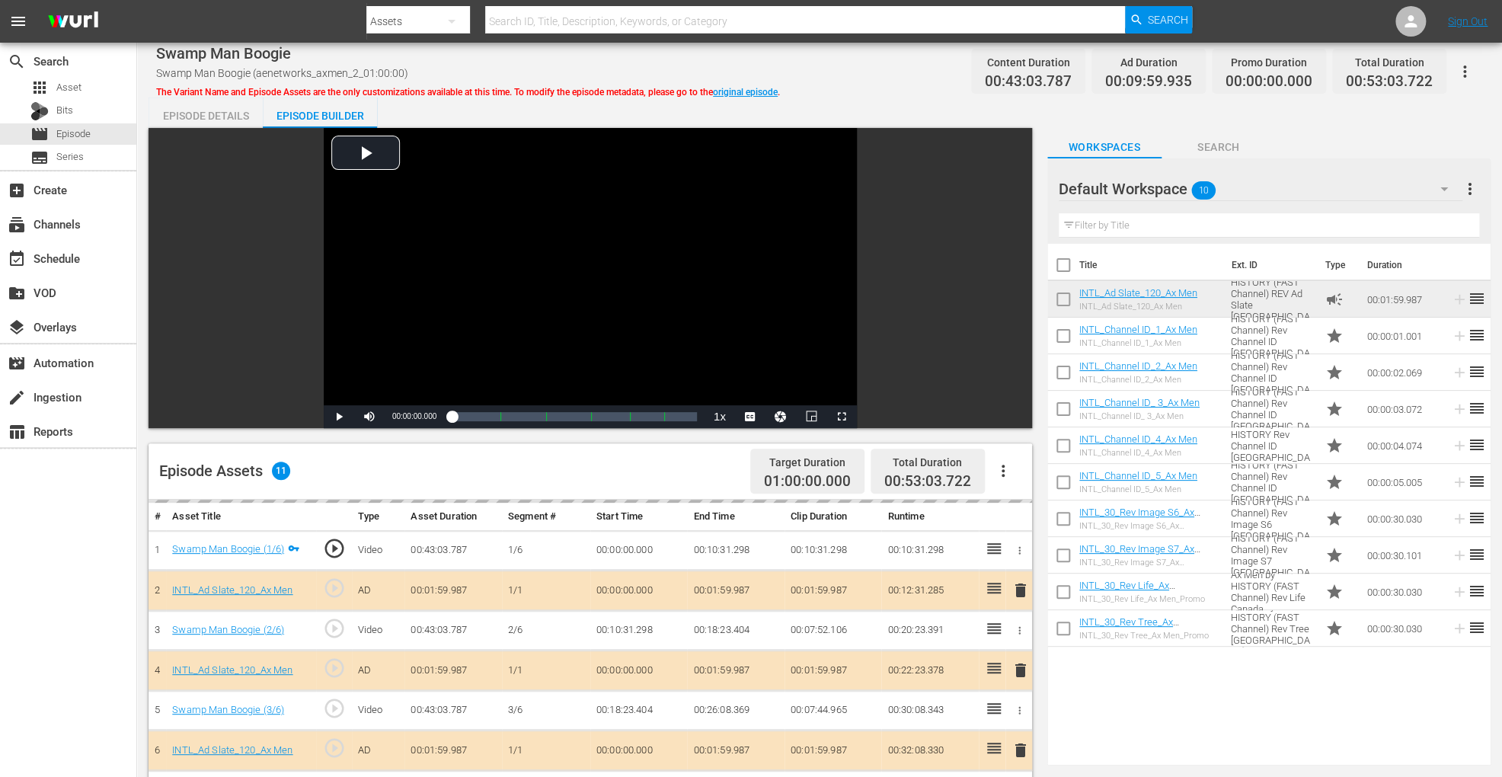
scroll to position [396, 0]
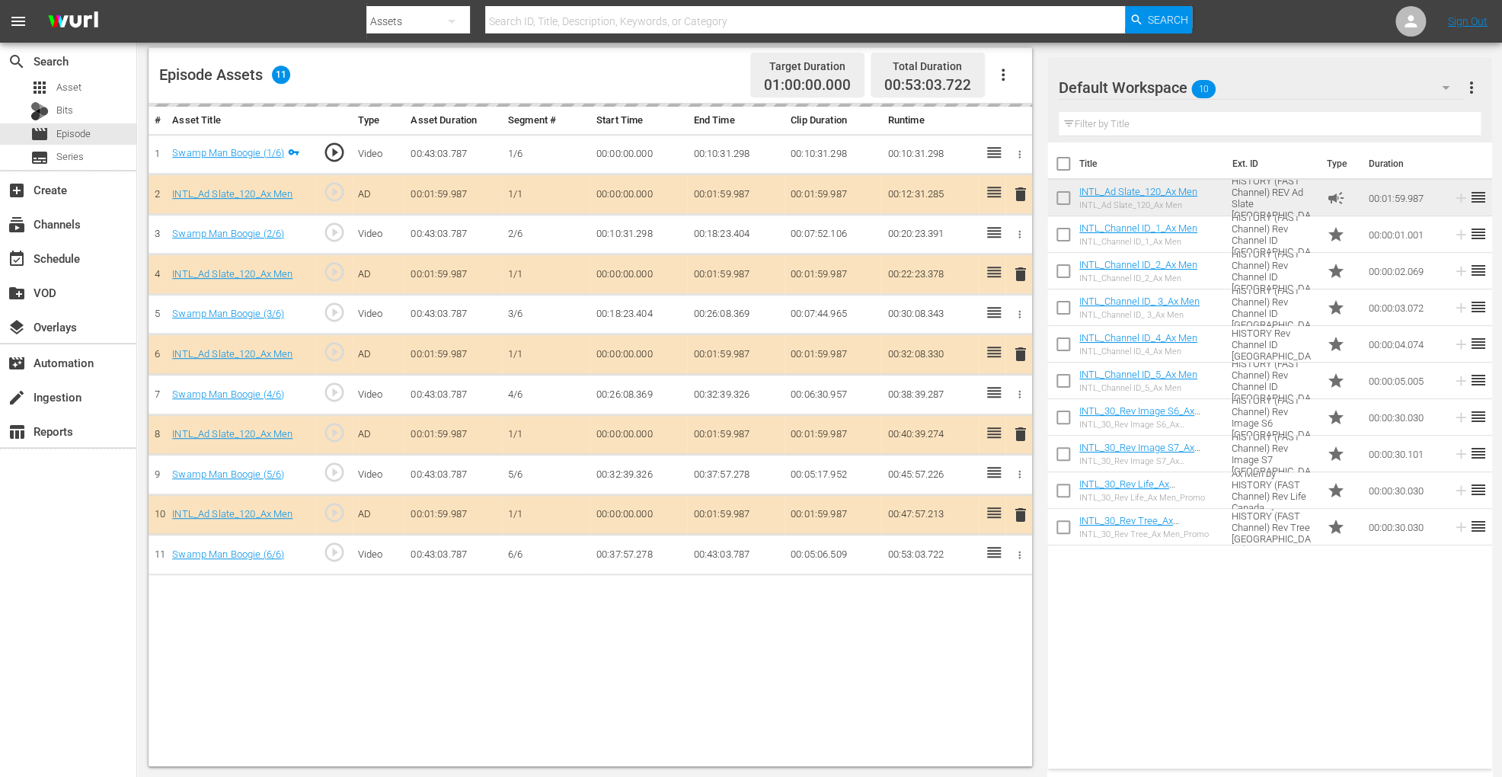
click at [1022, 345] on div "delete" at bounding box center [1019, 355] width 14 height 22
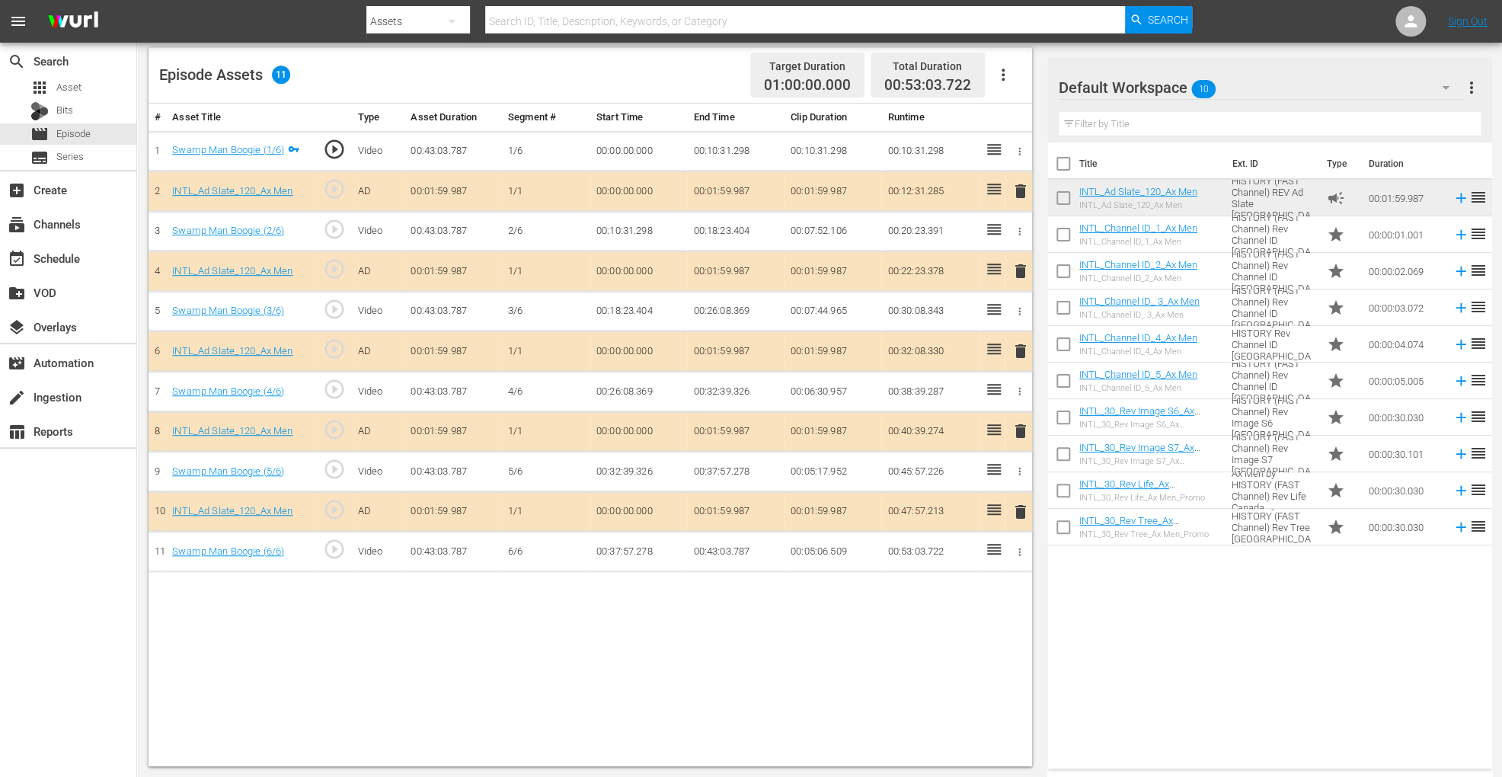
click at [1018, 350] on span "delete" at bounding box center [1021, 351] width 18 height 18
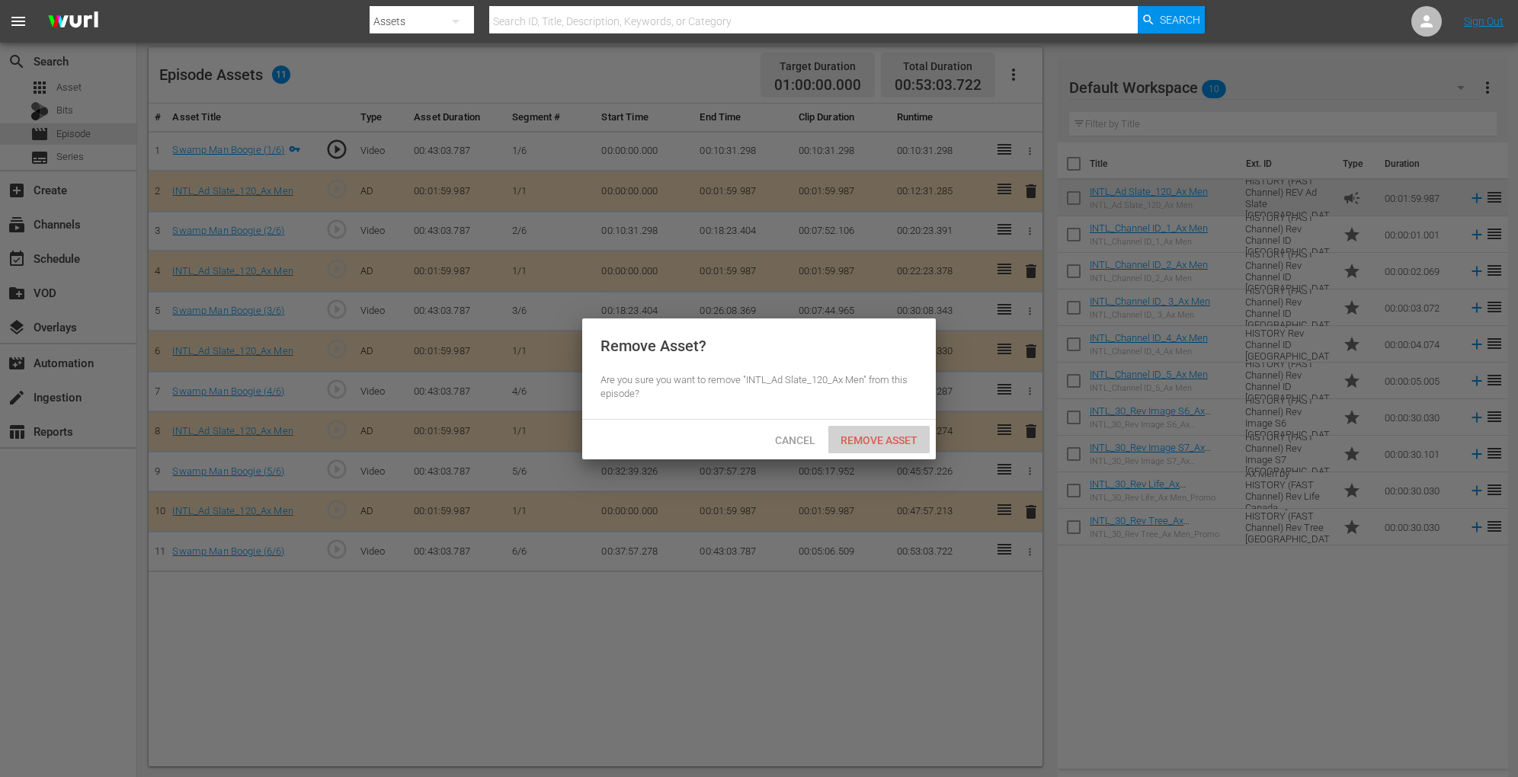
click at [881, 442] on span "Remove Asset" at bounding box center [878, 440] width 101 height 12
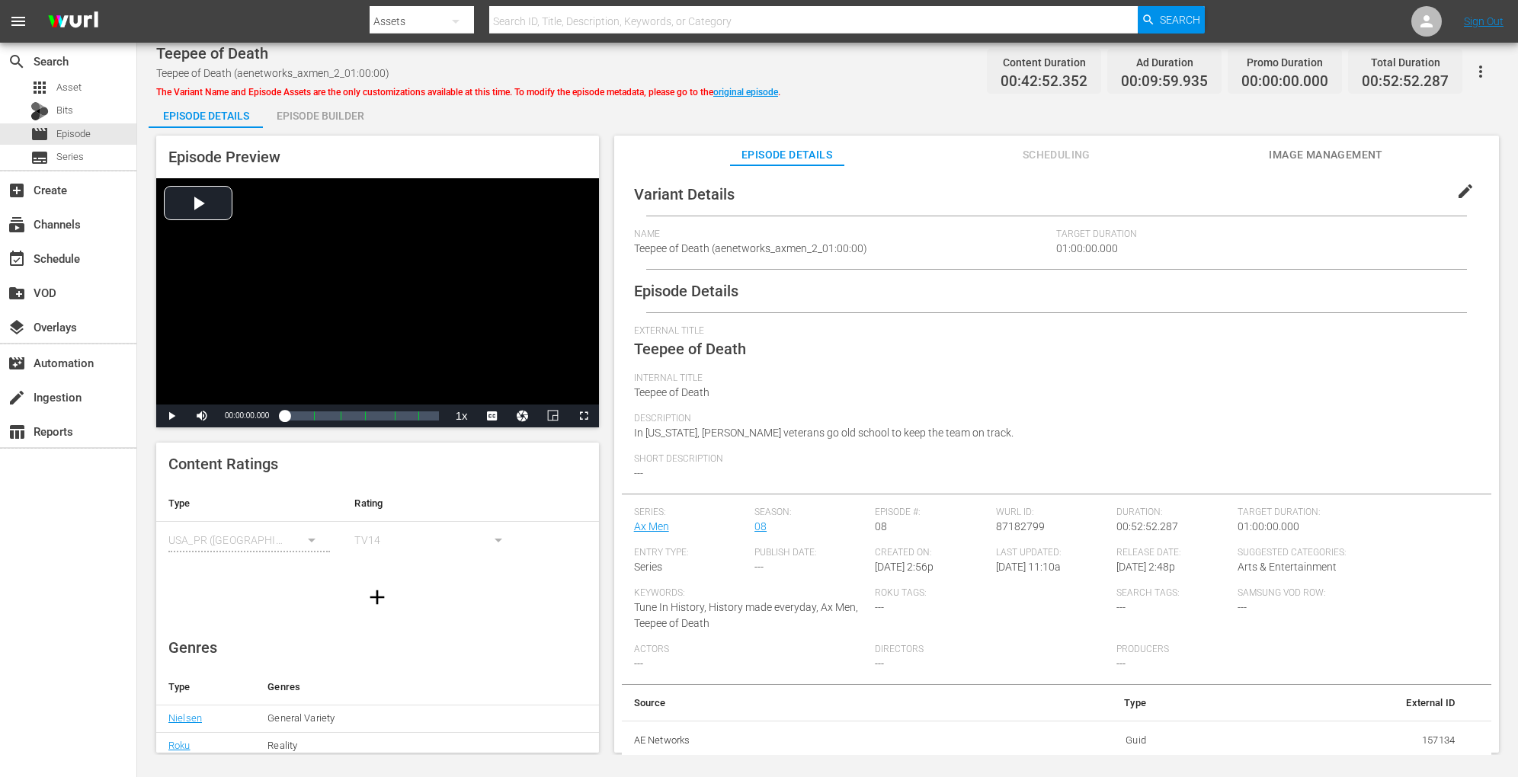
click at [360, 120] on div "Episode Builder" at bounding box center [320, 116] width 114 height 37
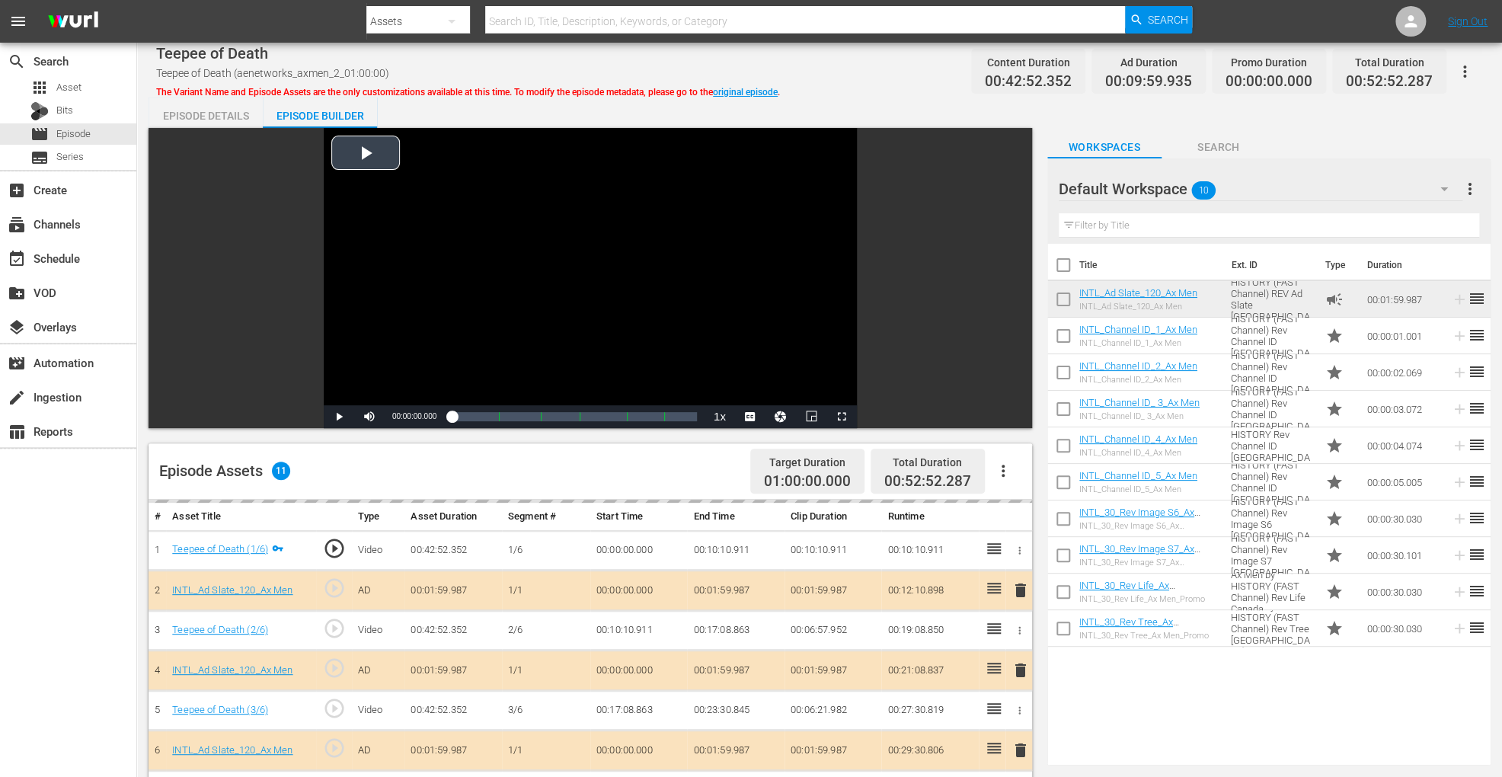
scroll to position [396, 0]
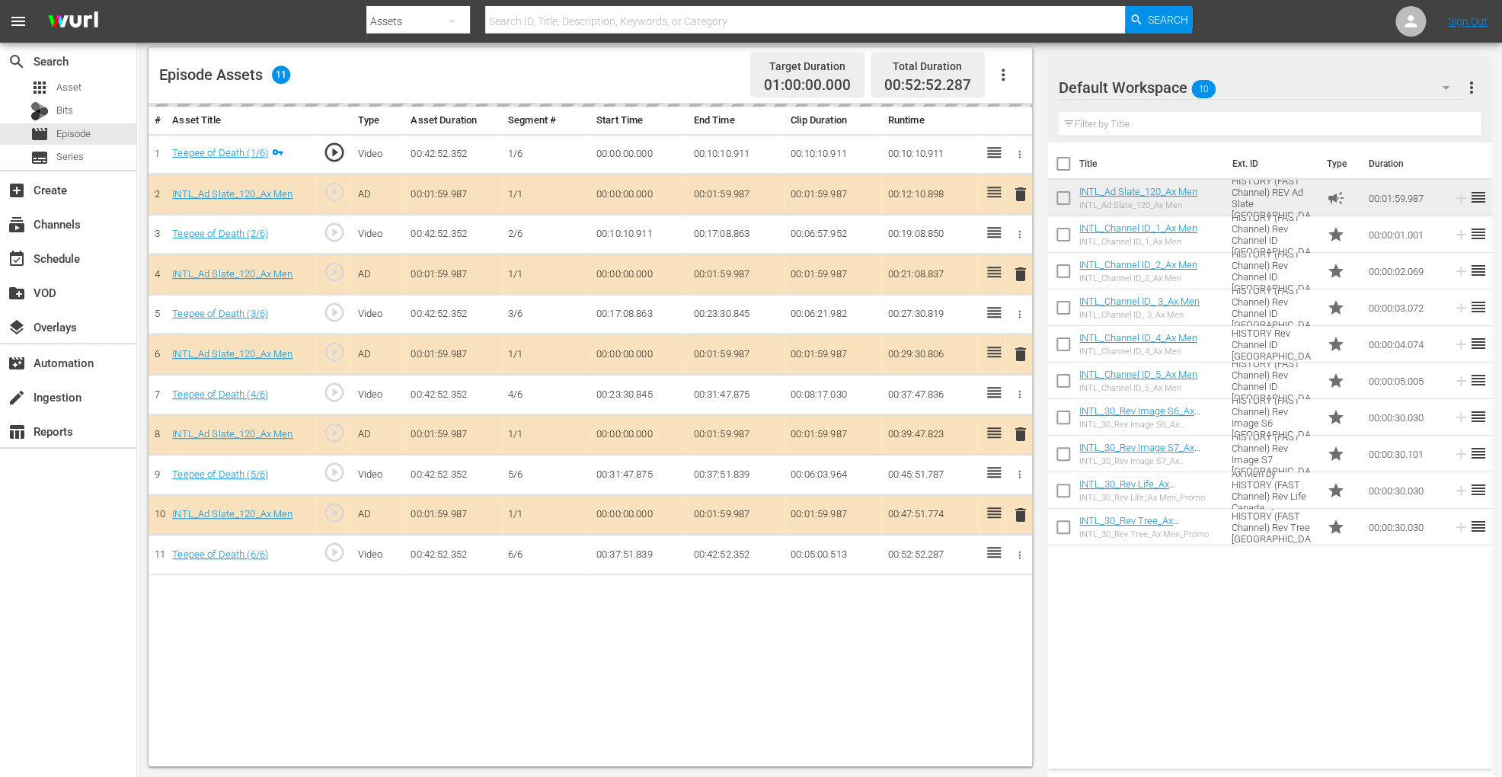
click at [1024, 350] on div "delete" at bounding box center [1019, 355] width 14 height 22
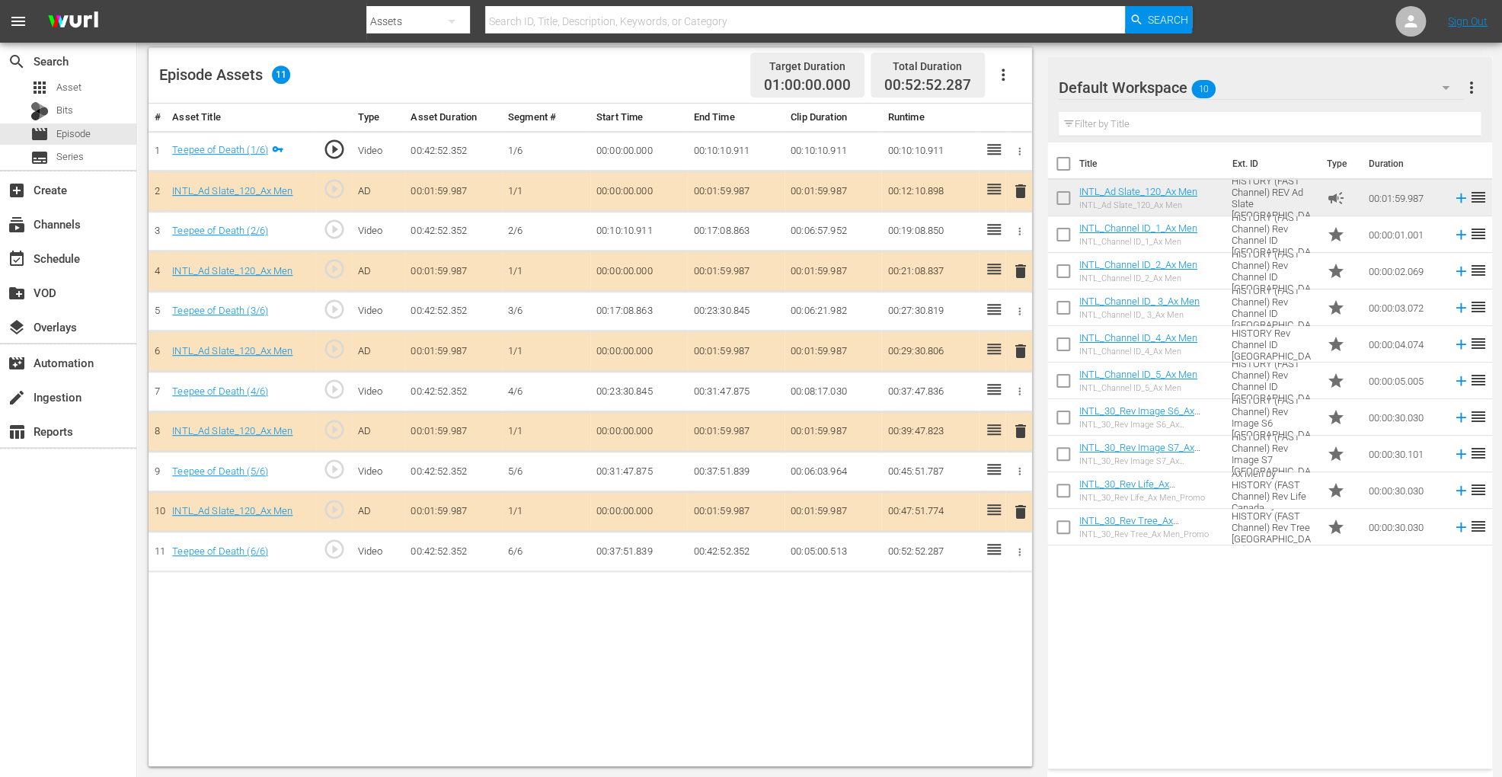
click at [1019, 350] on span "delete" at bounding box center [1021, 351] width 18 height 18
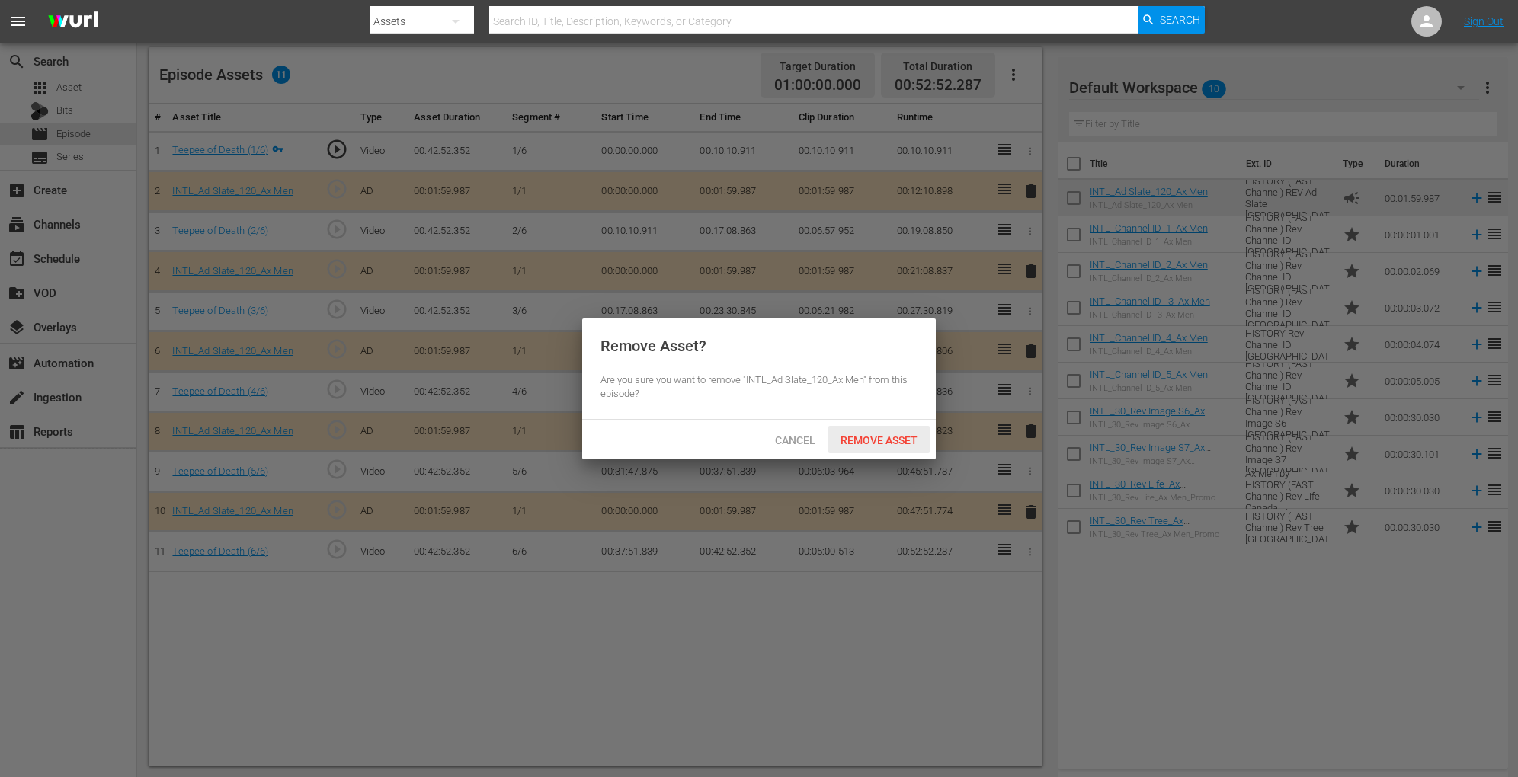
click at [881, 437] on span "Remove Asset" at bounding box center [878, 440] width 101 height 12
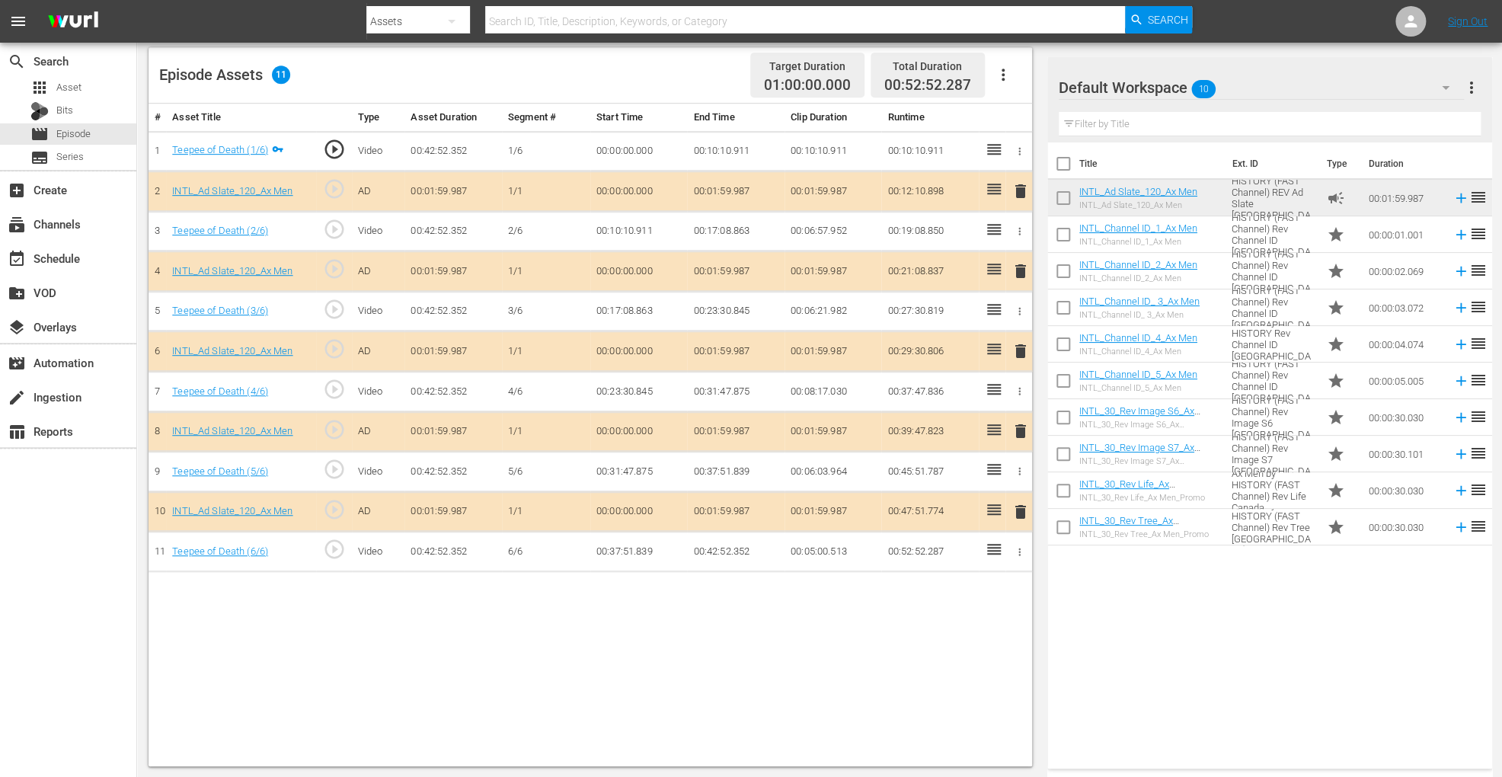
scroll to position [0, 0]
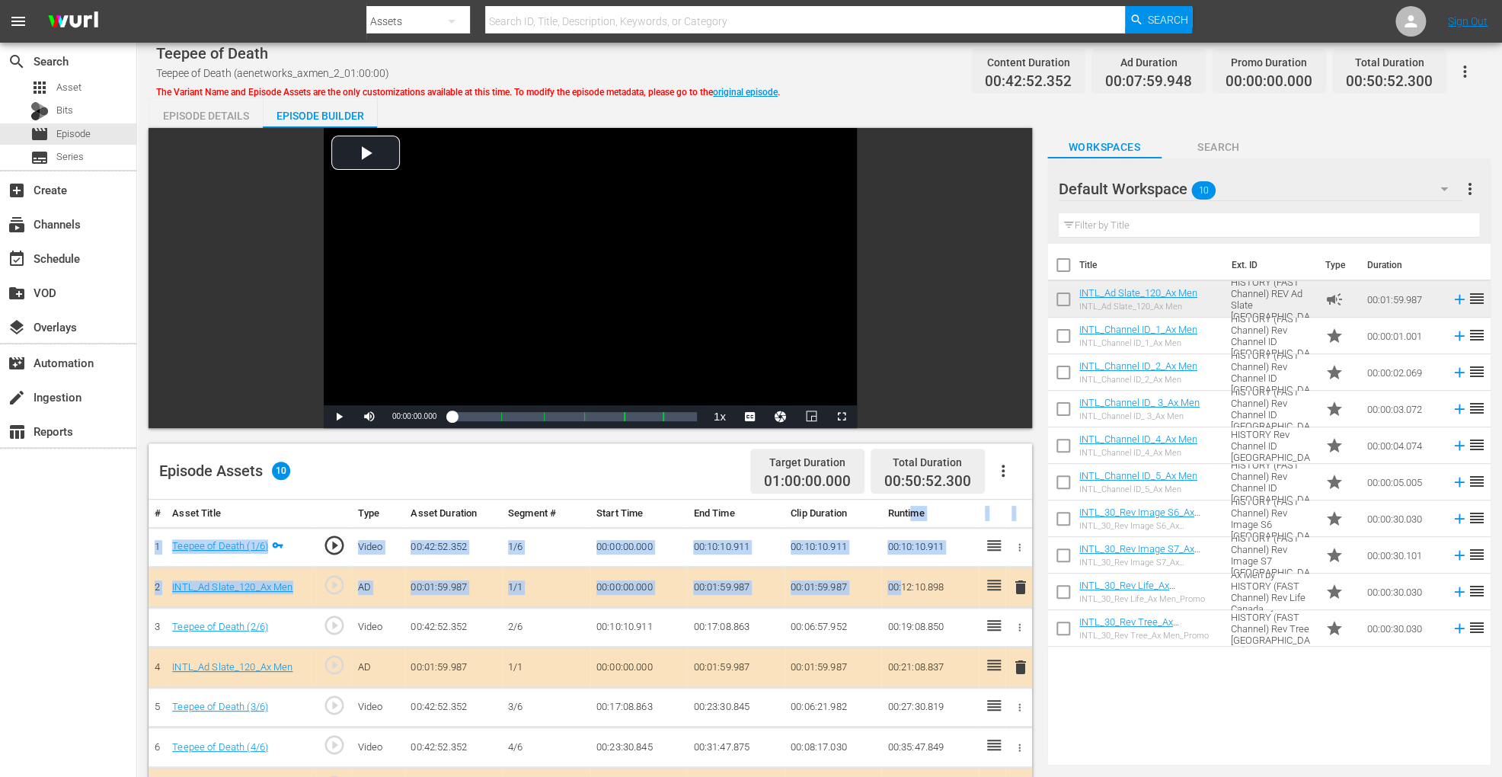
drag, startPoint x: 902, startPoint y: 587, endPoint x: 919, endPoint y: 261, distance: 326.5
click at [913, 517] on table "# Asset Title Type Asset Duration Segment # Start Time End Time Clip Duration R…" at bounding box center [591, 714] width 884 height 429
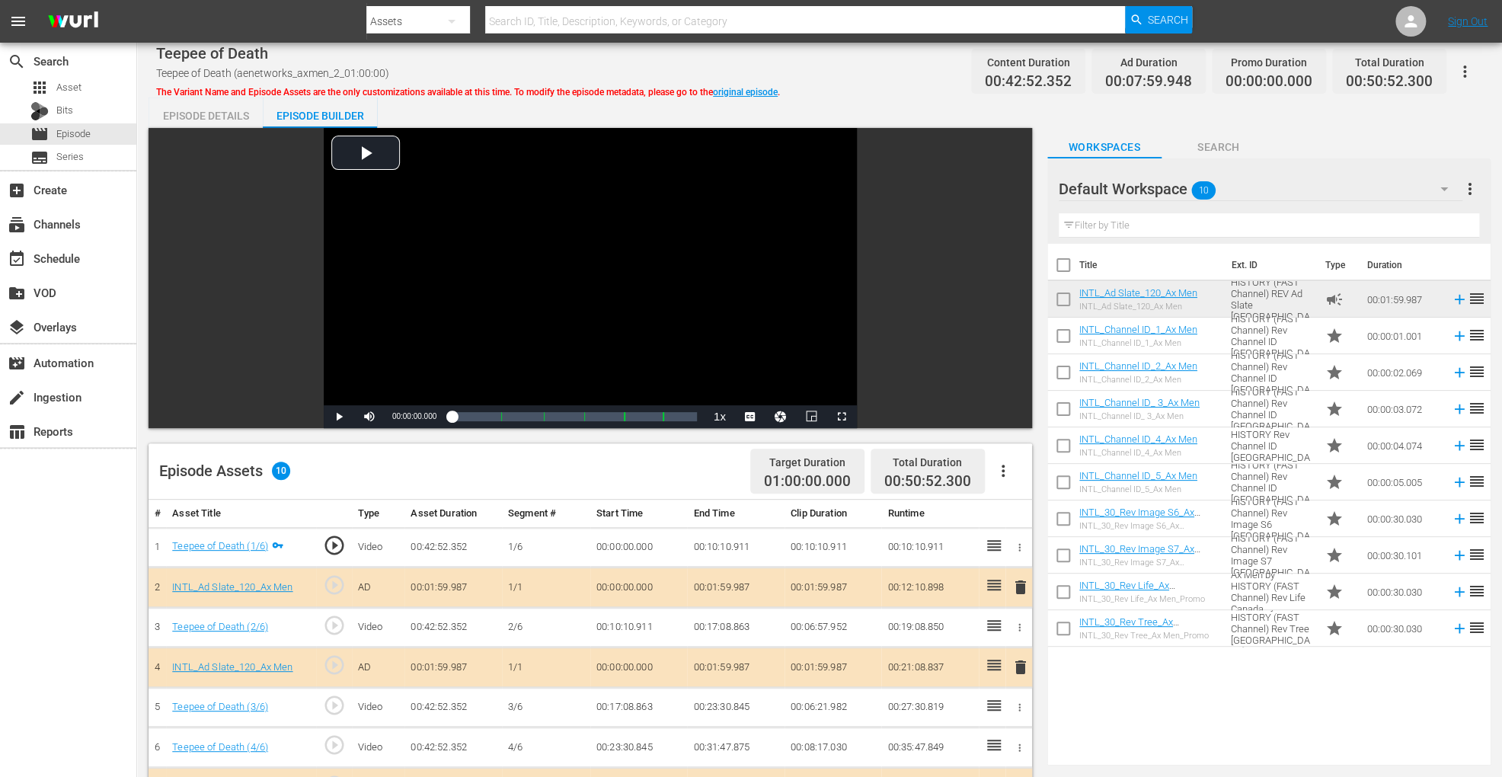
click at [1104, 582] on div "Title Ext. ID Type Duration INTL_Ad Slate_120_Ax Men INTL_Ad Slate_120_Ax Men A…" at bounding box center [1269, 501] width 443 height 515
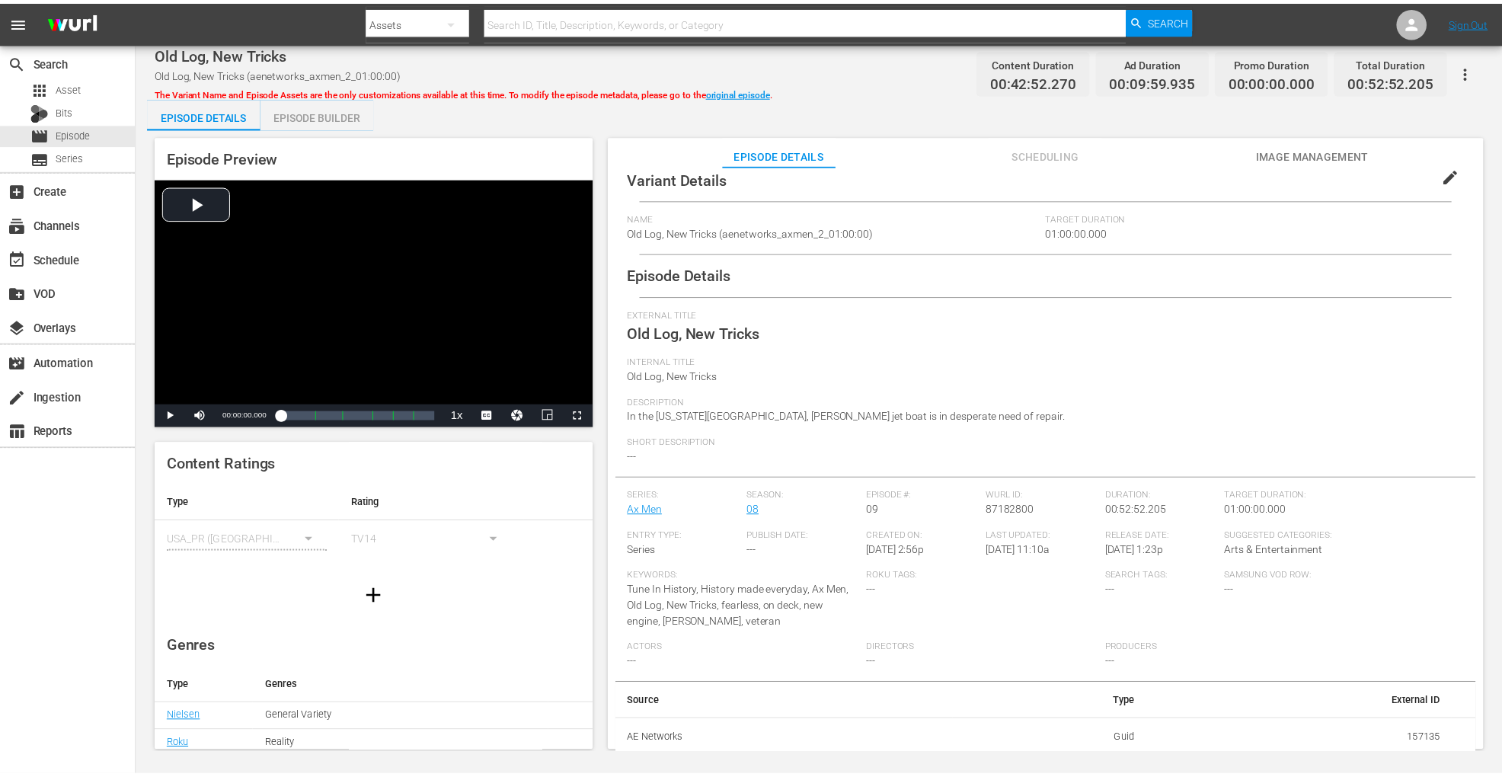
scroll to position [183, 0]
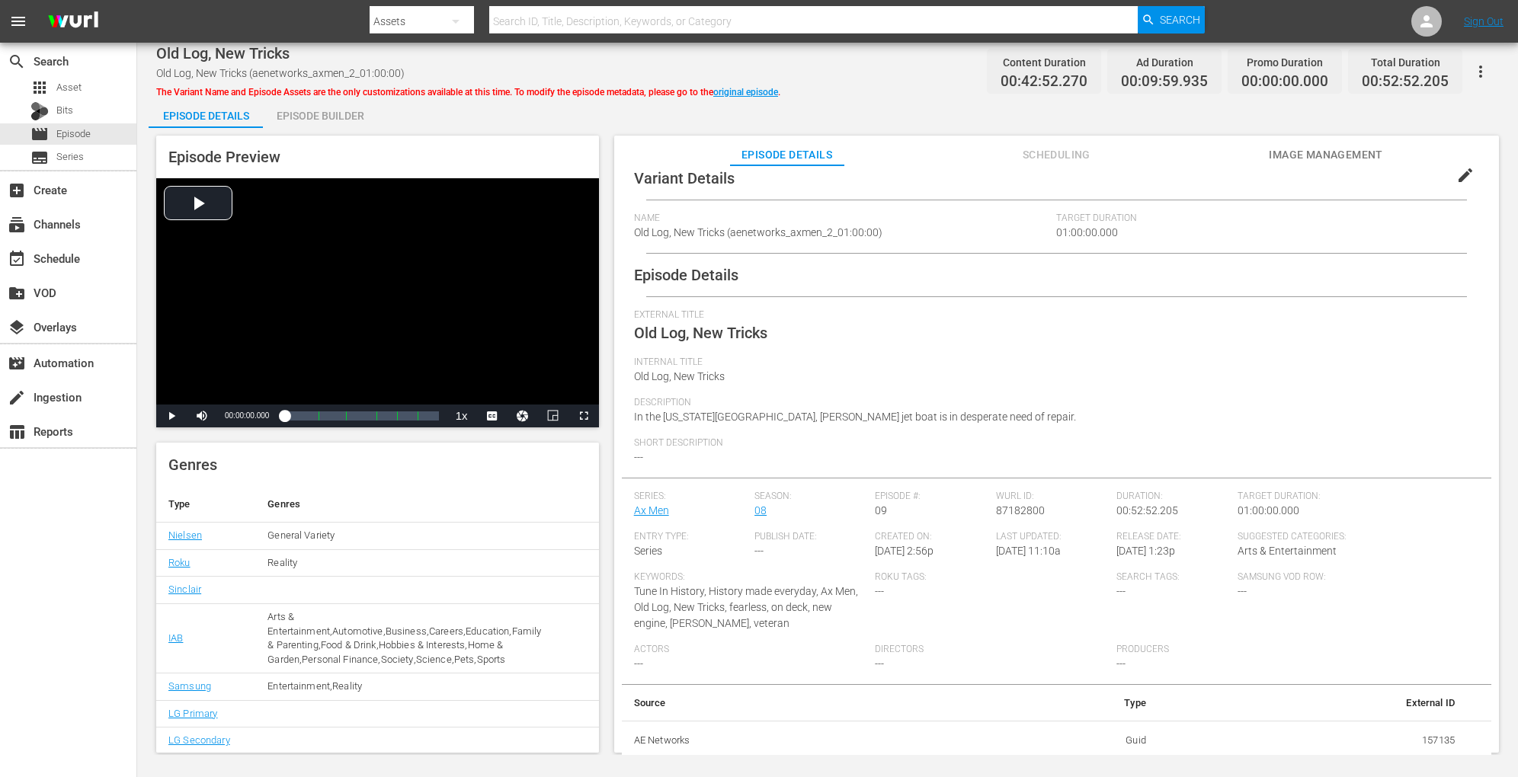
click at [331, 117] on div "Episode Builder" at bounding box center [320, 116] width 114 height 37
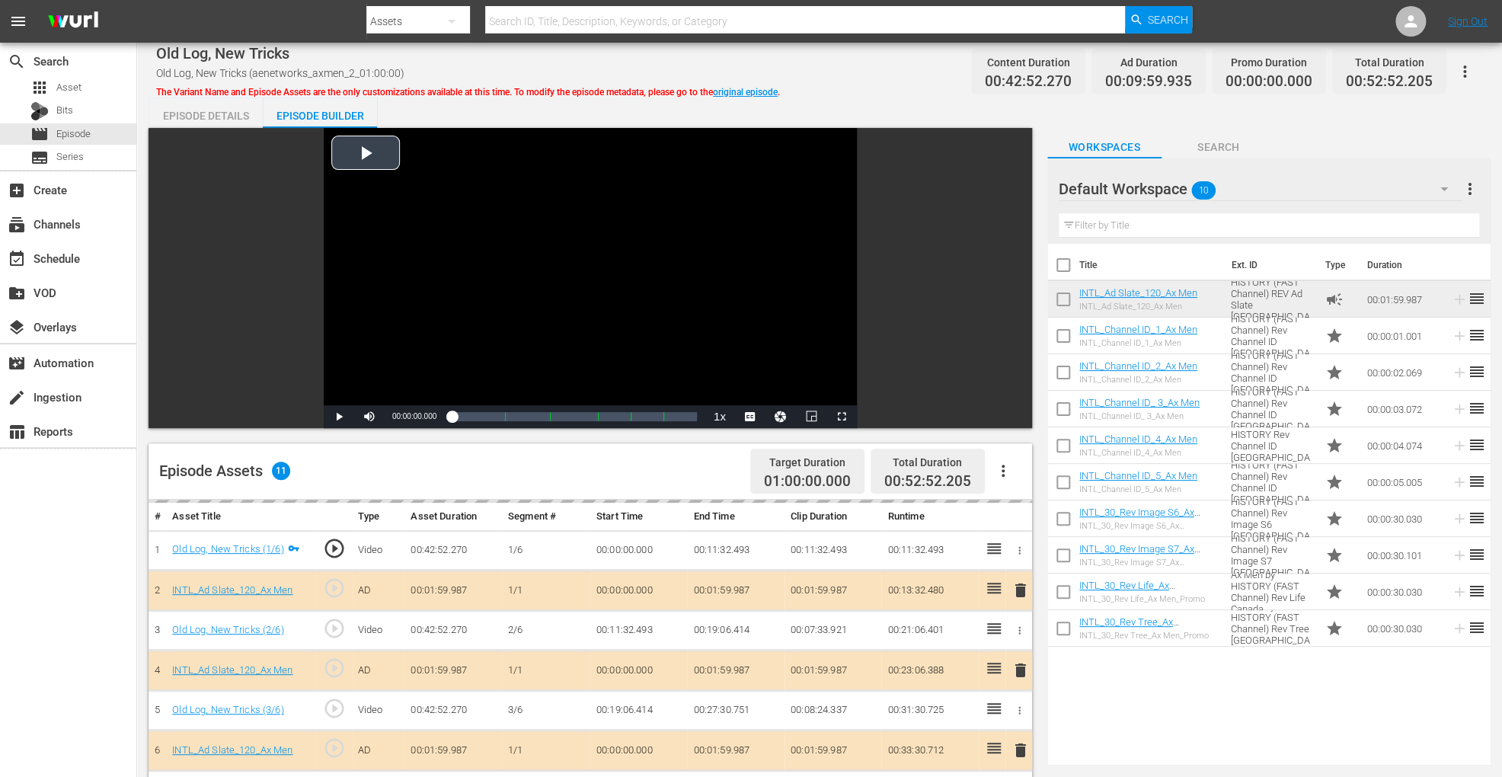
scroll to position [396, 0]
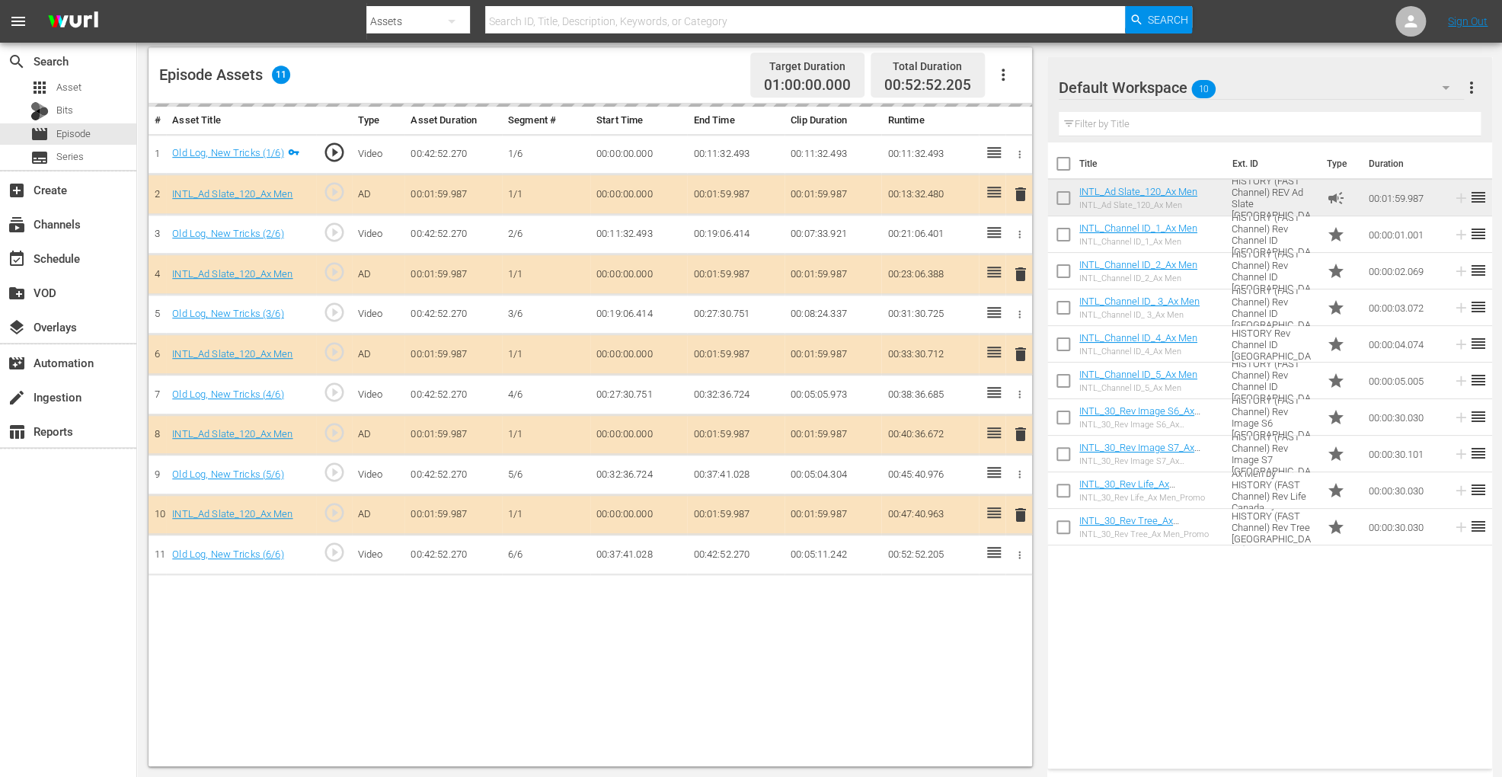
click at [1018, 350] on div "delete" at bounding box center [1019, 355] width 14 height 22
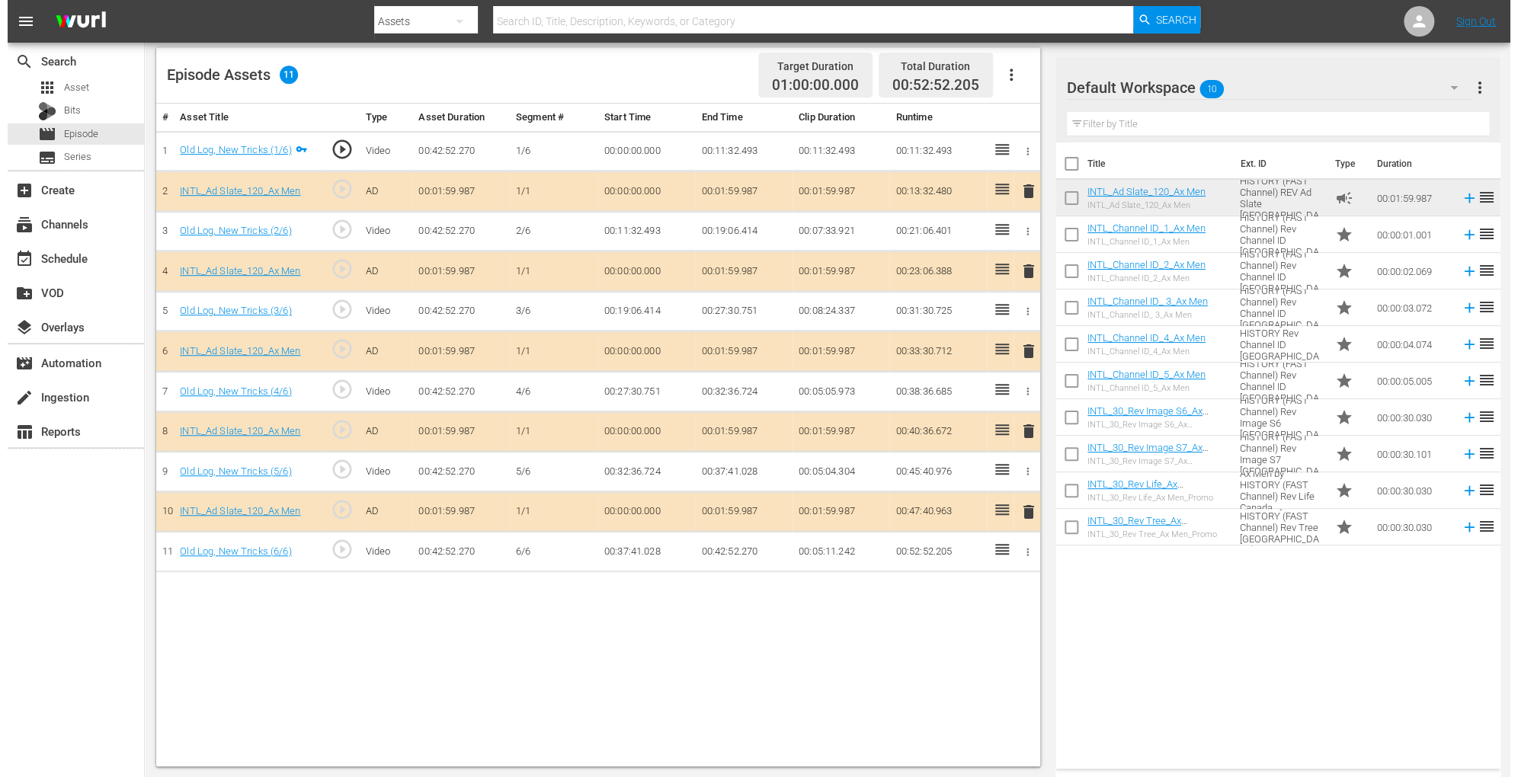
scroll to position [0, 0]
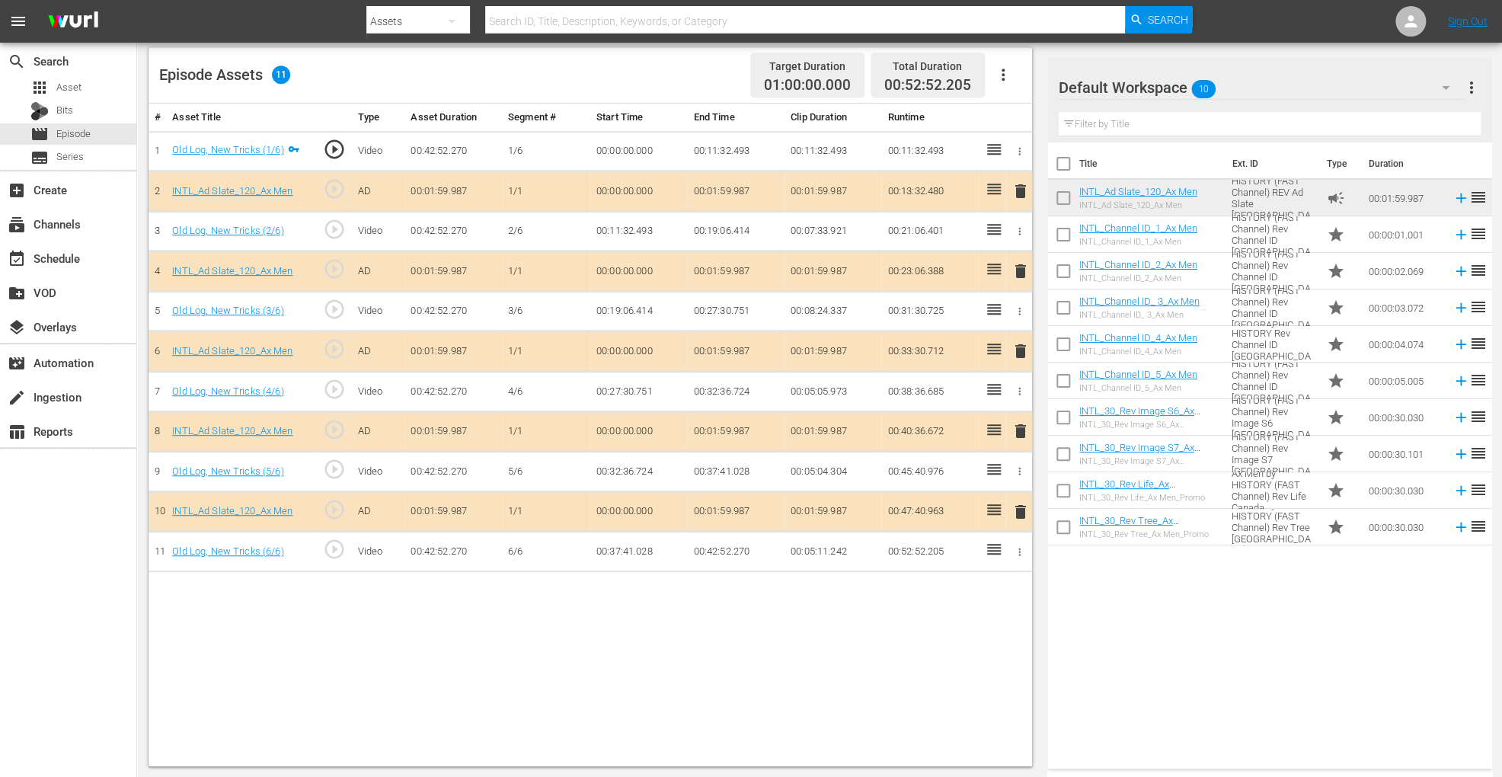
click at [1018, 350] on span "delete" at bounding box center [1021, 351] width 18 height 18
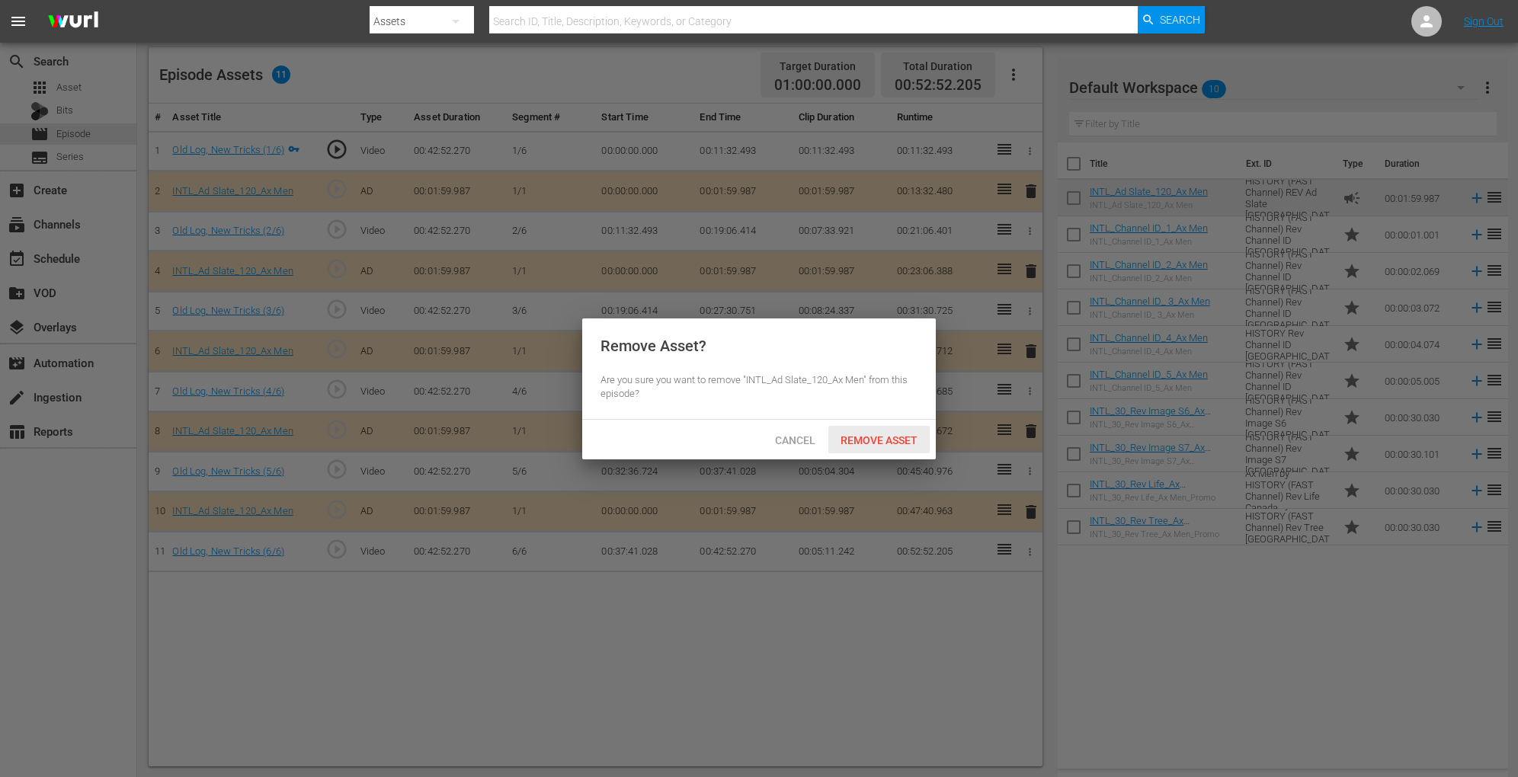
click at [906, 430] on div "Remove Asset" at bounding box center [878, 440] width 101 height 28
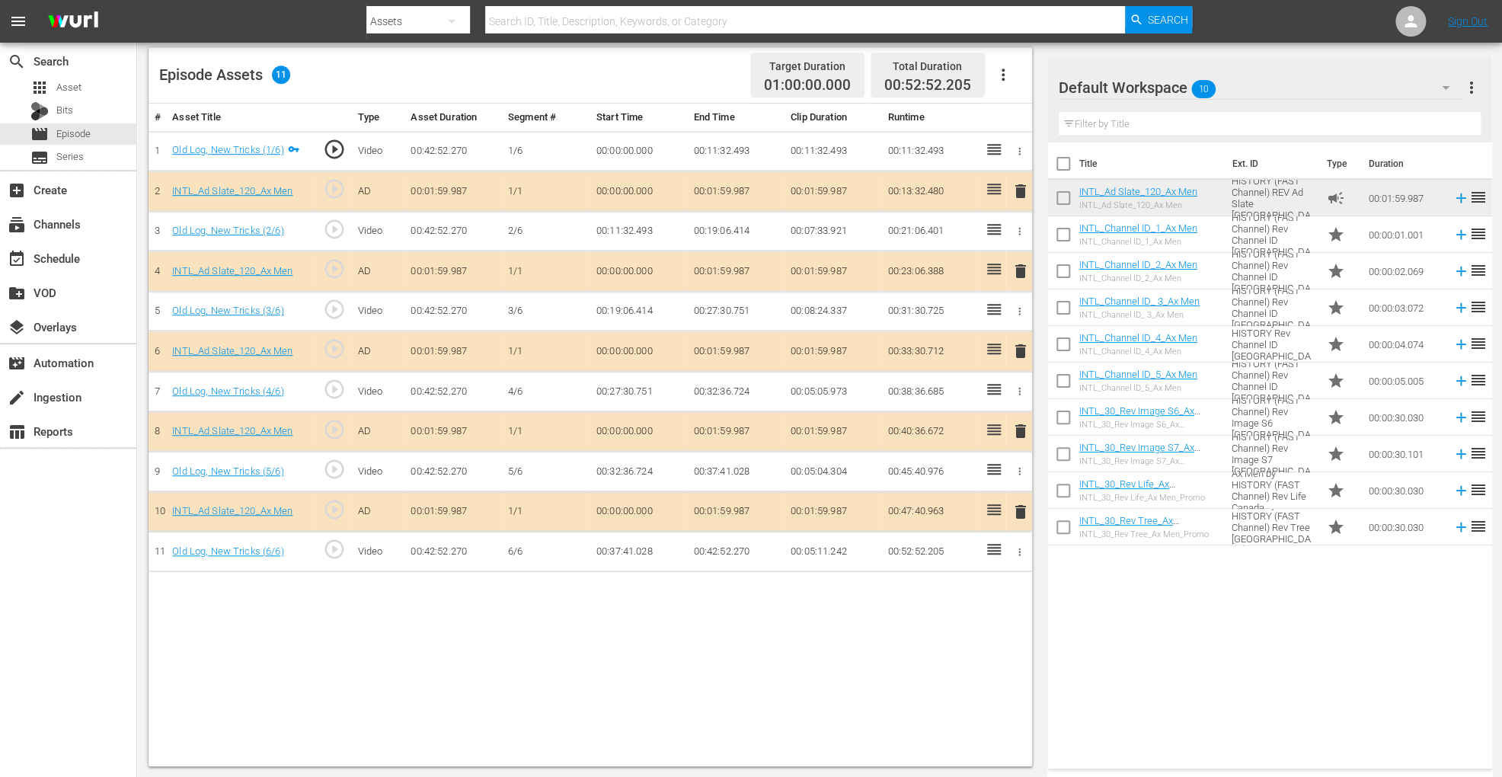
scroll to position [181, 0]
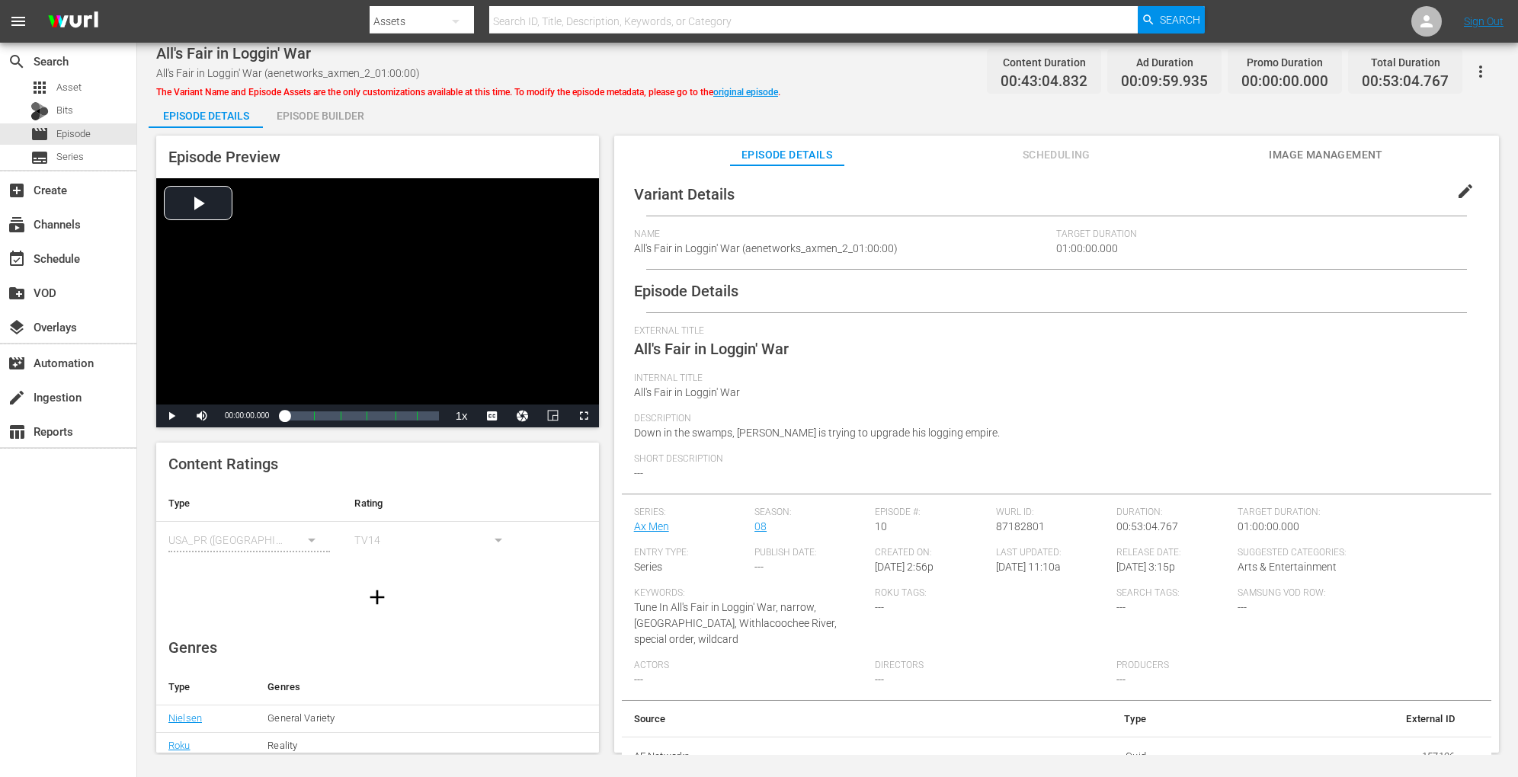
click at [354, 110] on div "Episode Builder" at bounding box center [320, 116] width 114 height 37
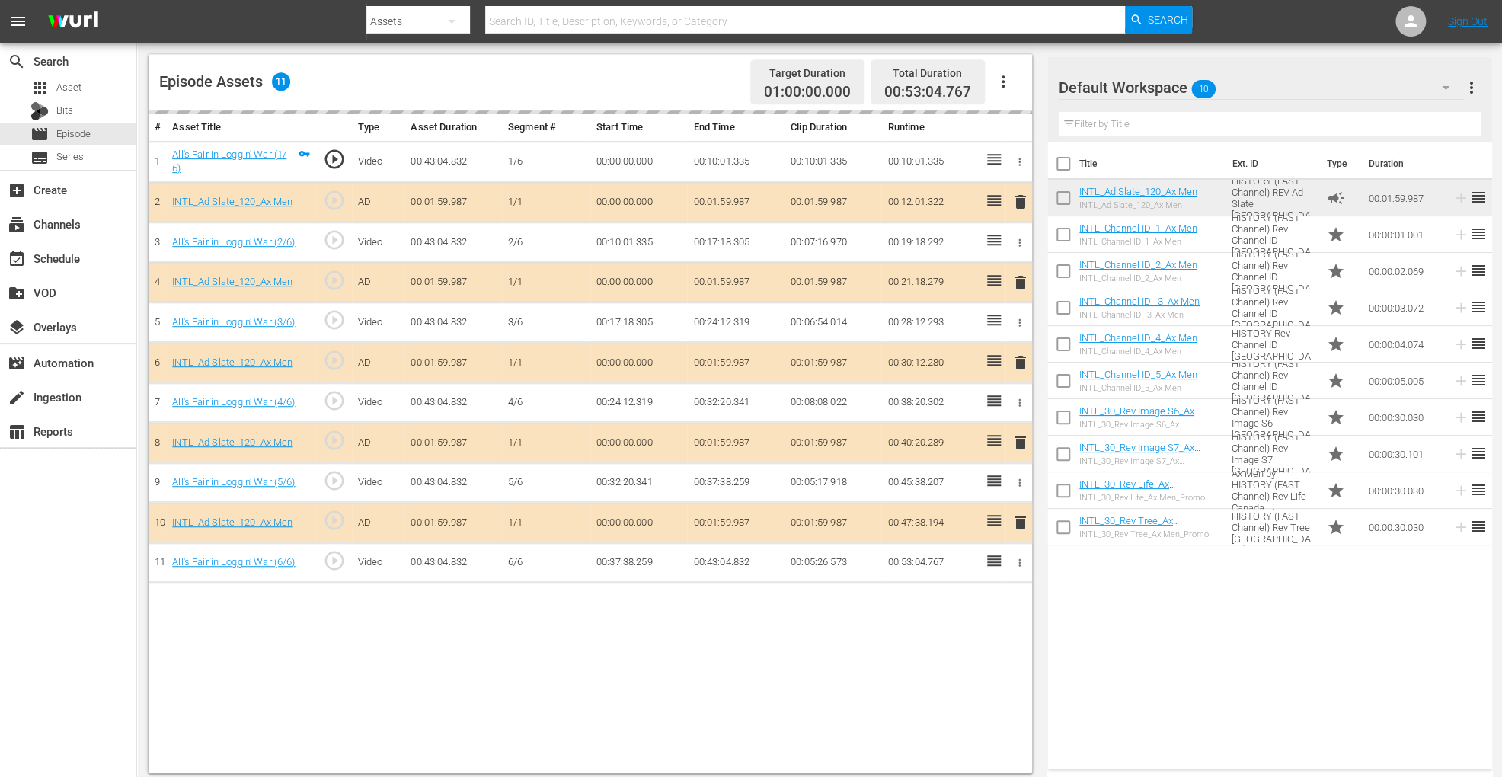
scroll to position [396, 0]
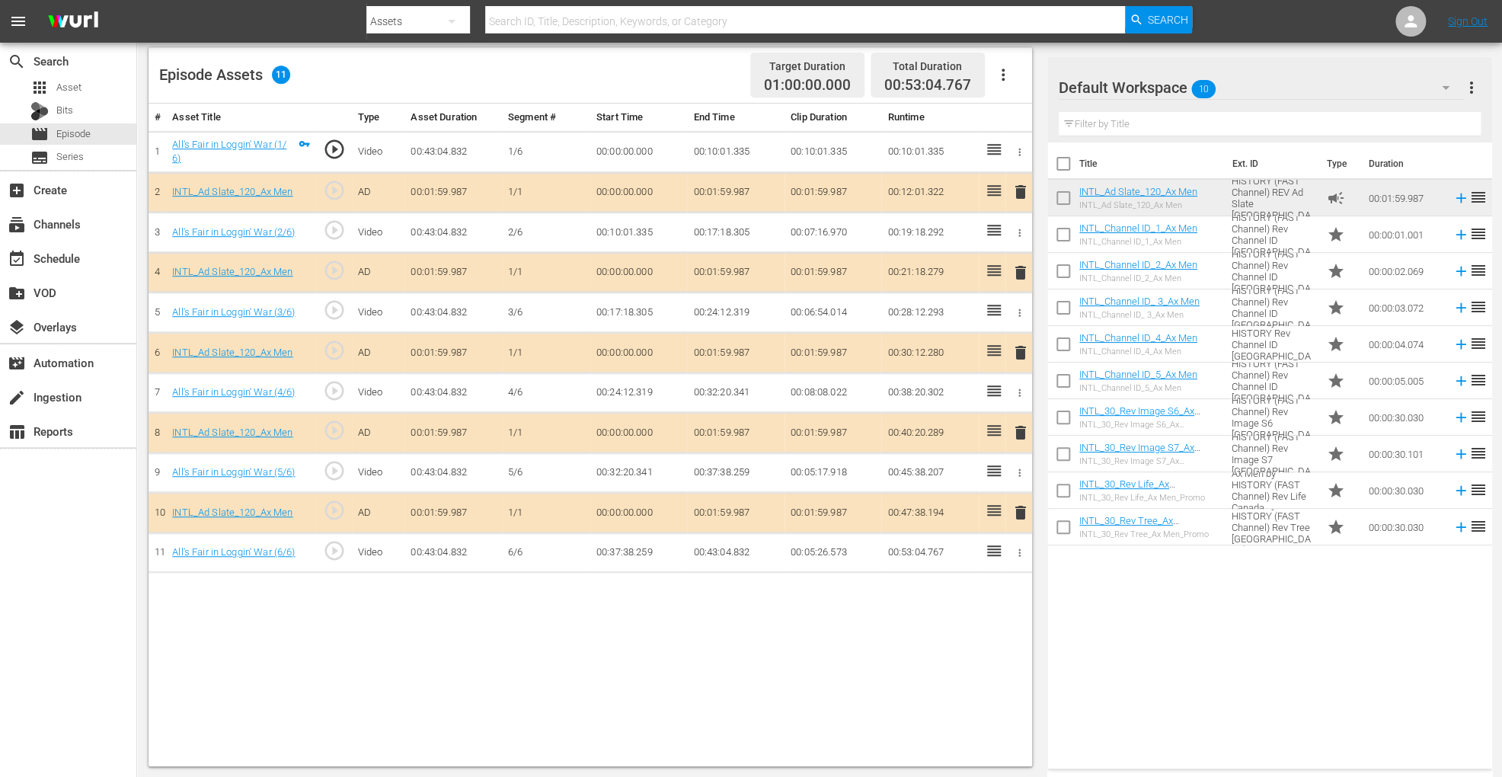
click at [1022, 350] on span "delete" at bounding box center [1021, 353] width 18 height 18
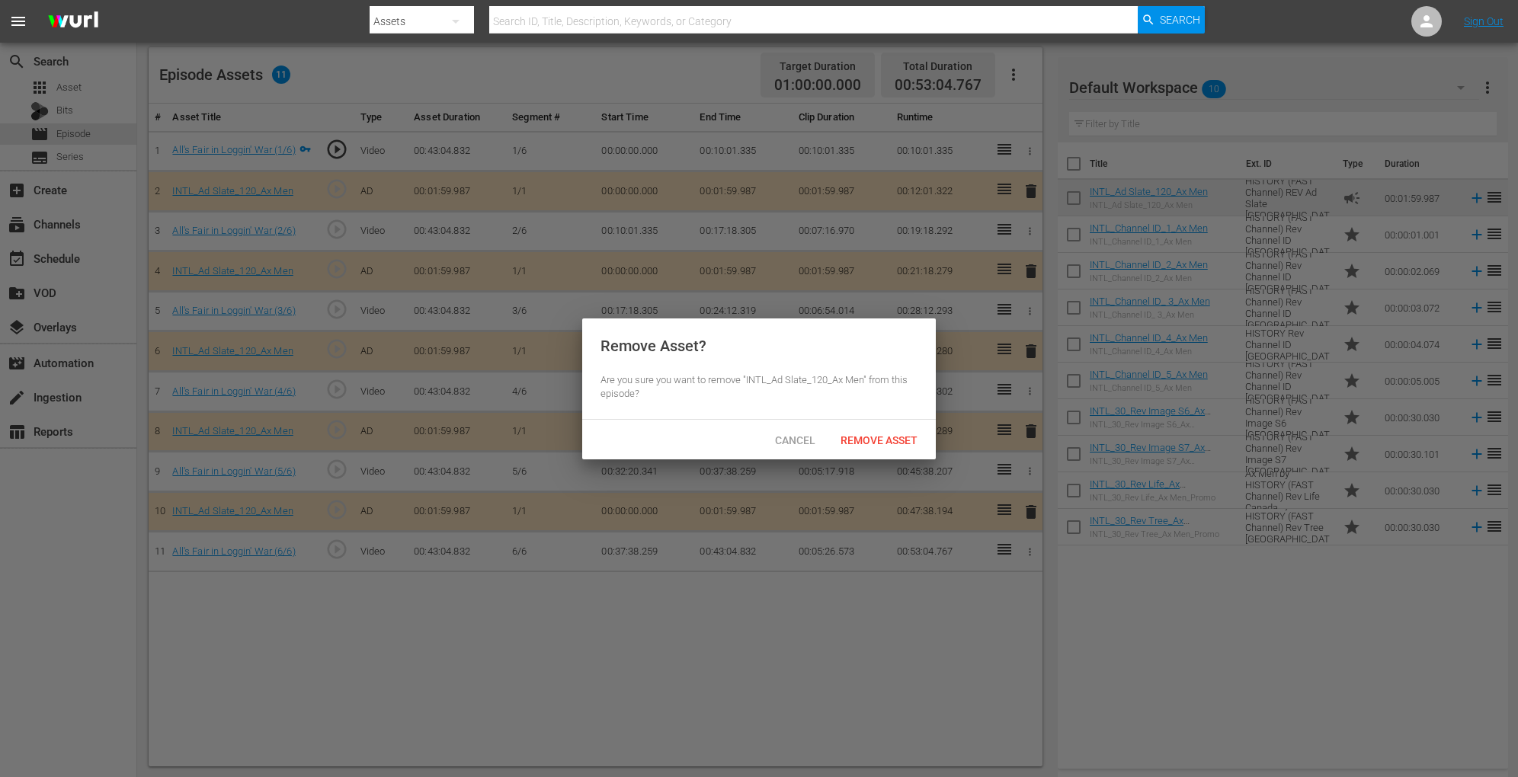
click at [884, 424] on div "Cancel Remove Asset" at bounding box center [759, 440] width 354 height 40
click at [879, 434] on span "Remove Asset" at bounding box center [878, 440] width 101 height 12
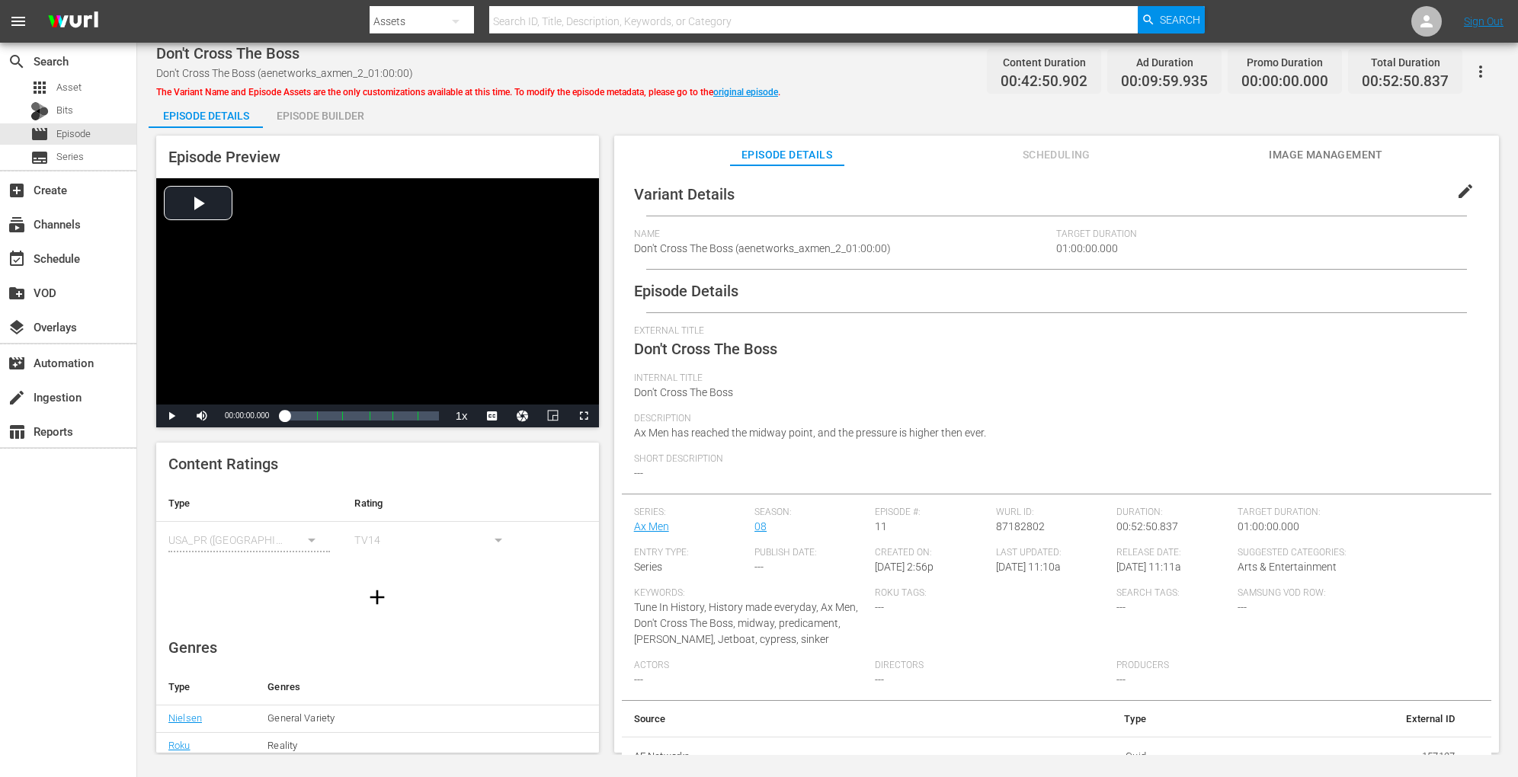
click at [341, 121] on div "Episode Builder" at bounding box center [320, 116] width 114 height 37
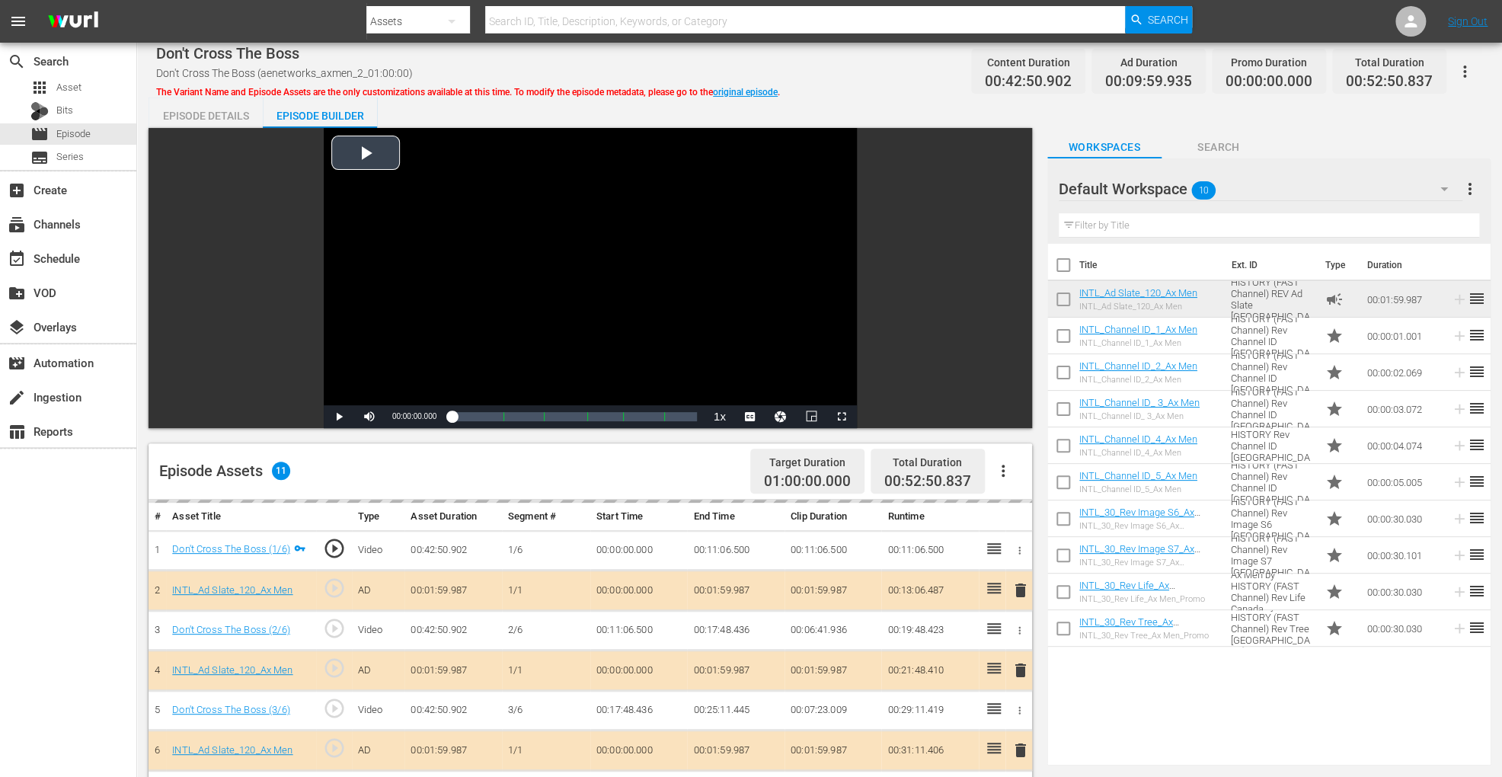
scroll to position [396, 0]
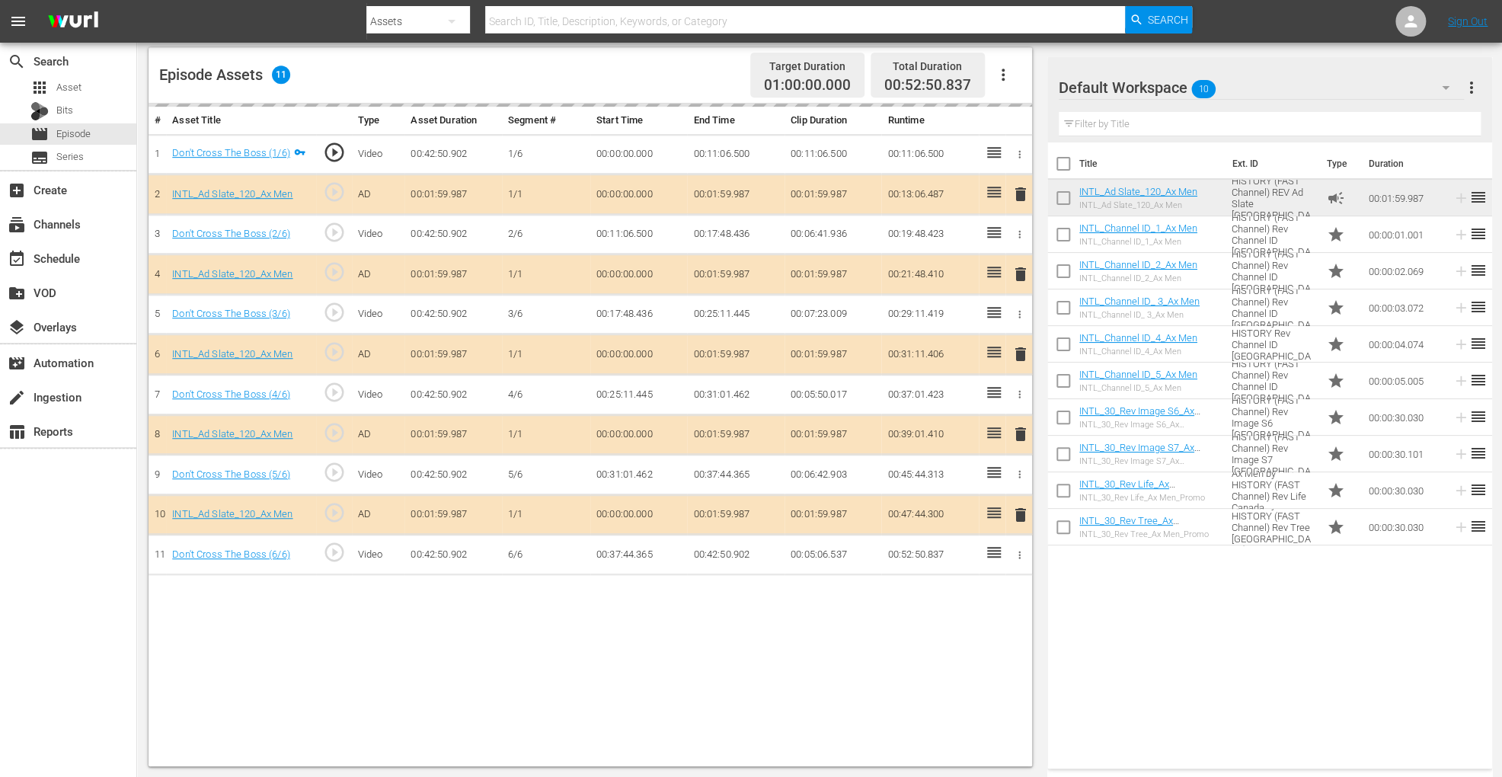
click at [1019, 350] on div "delete" at bounding box center [1019, 355] width 14 height 22
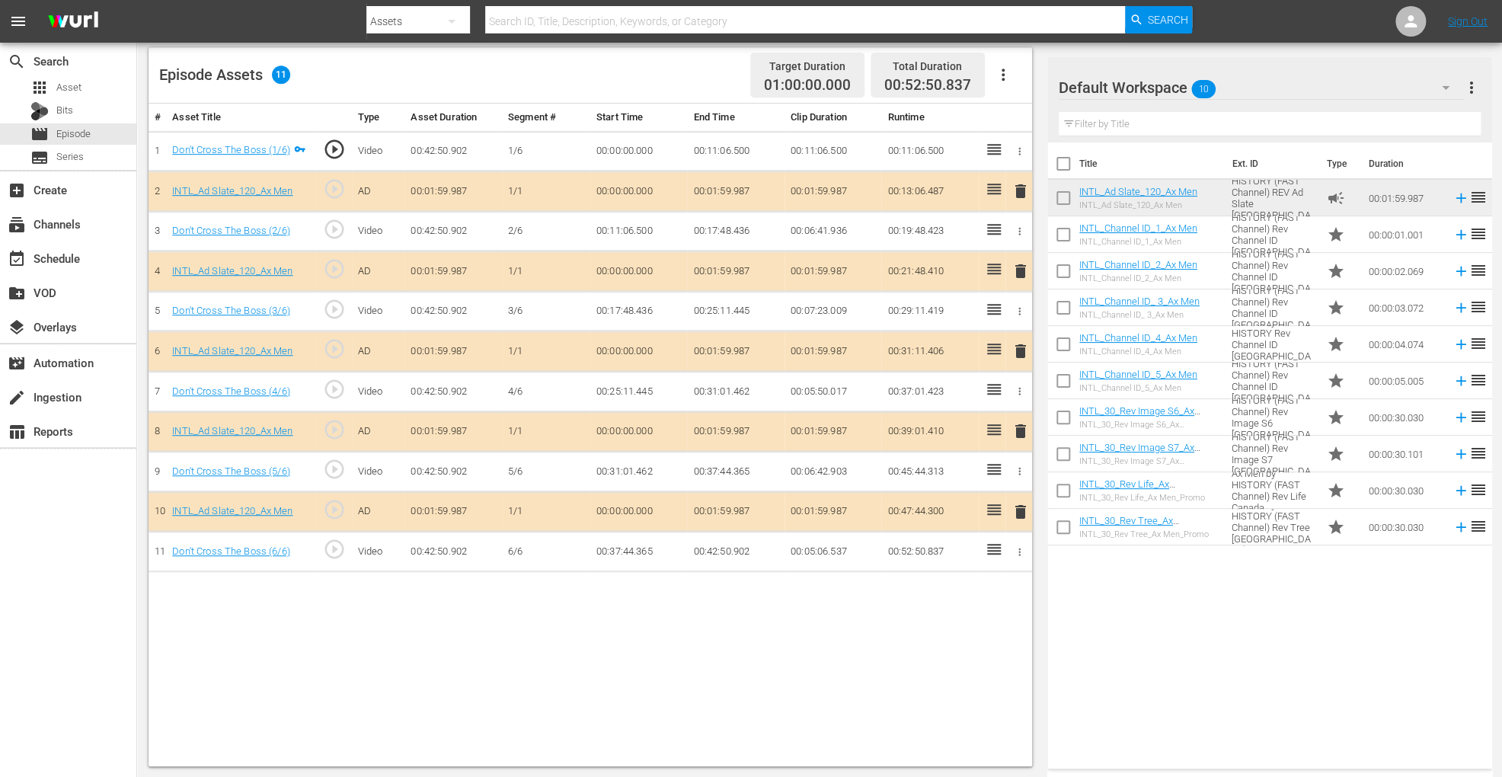
click at [1013, 350] on span "delete" at bounding box center [1021, 351] width 18 height 18
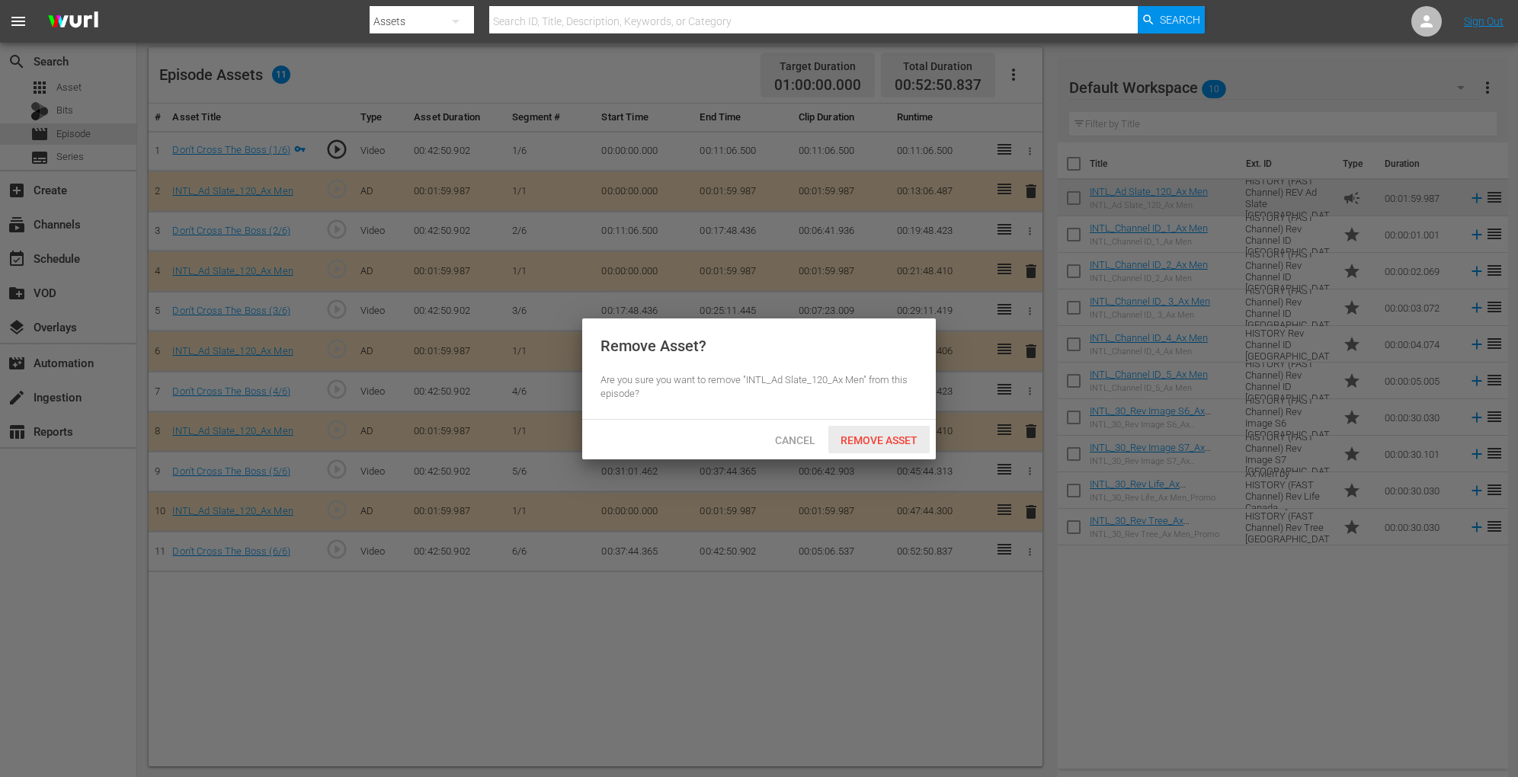
click at [866, 430] on div "Remove Asset" at bounding box center [878, 440] width 101 height 28
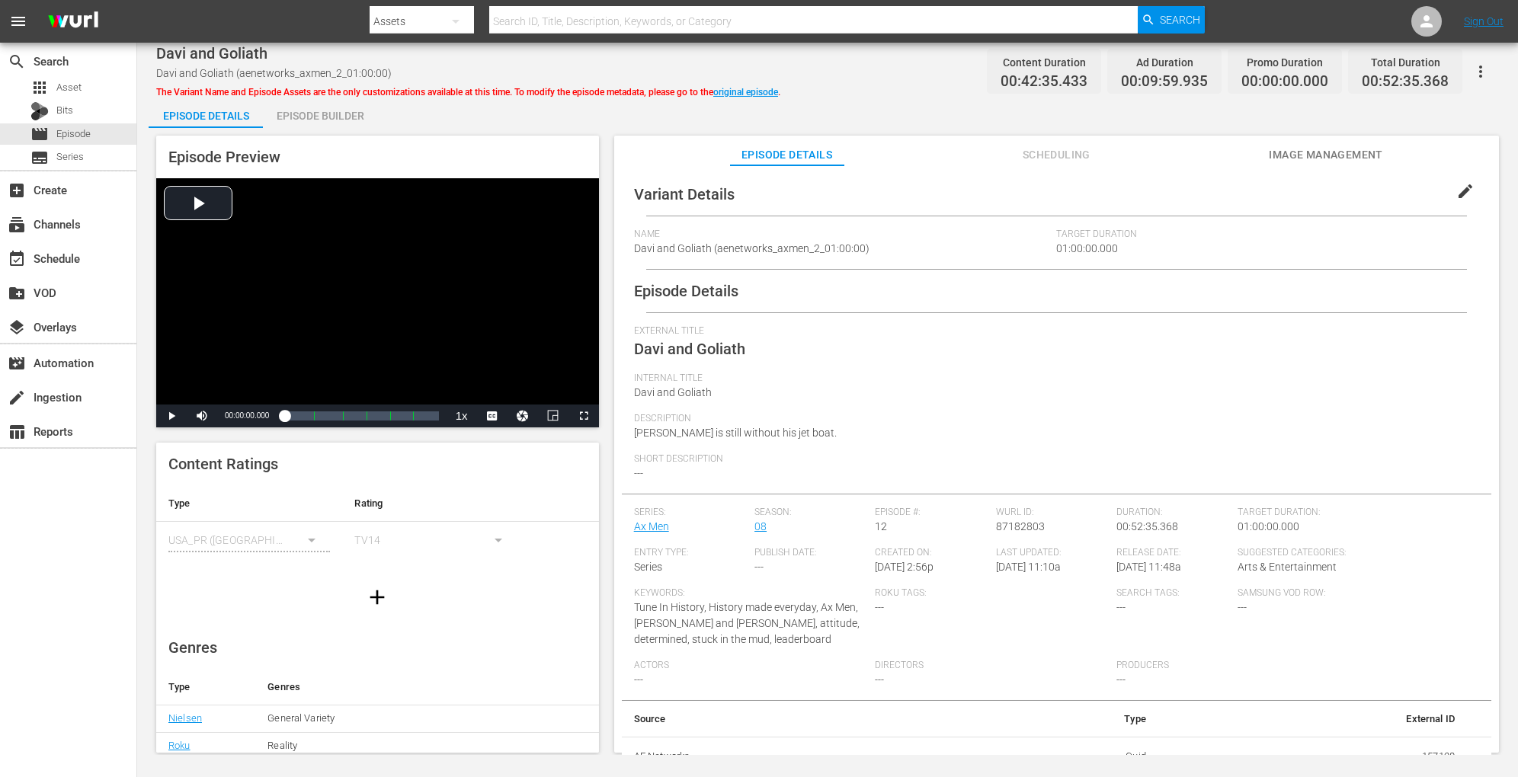
click at [350, 101] on div "Episode Builder" at bounding box center [320, 116] width 114 height 37
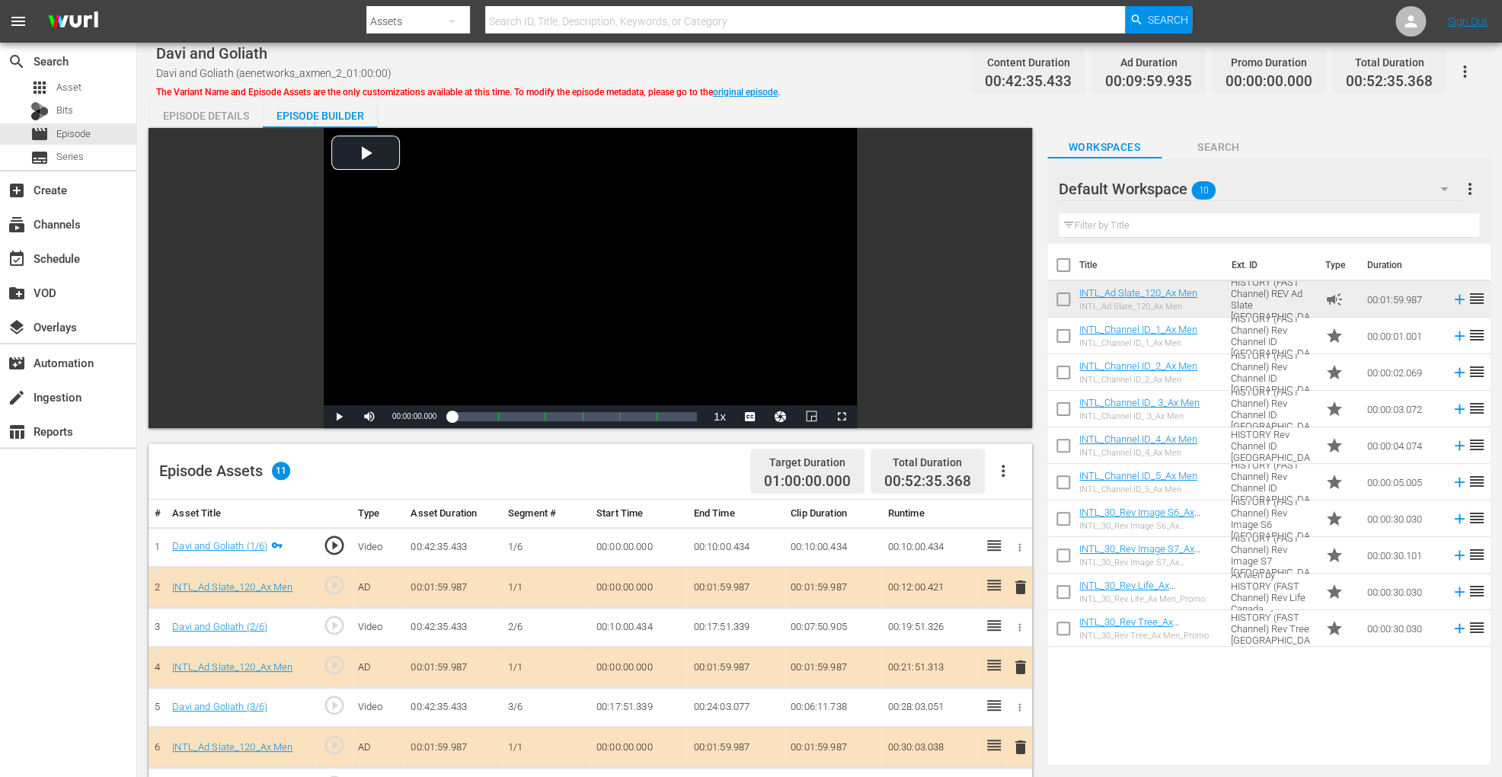
scroll to position [396, 0]
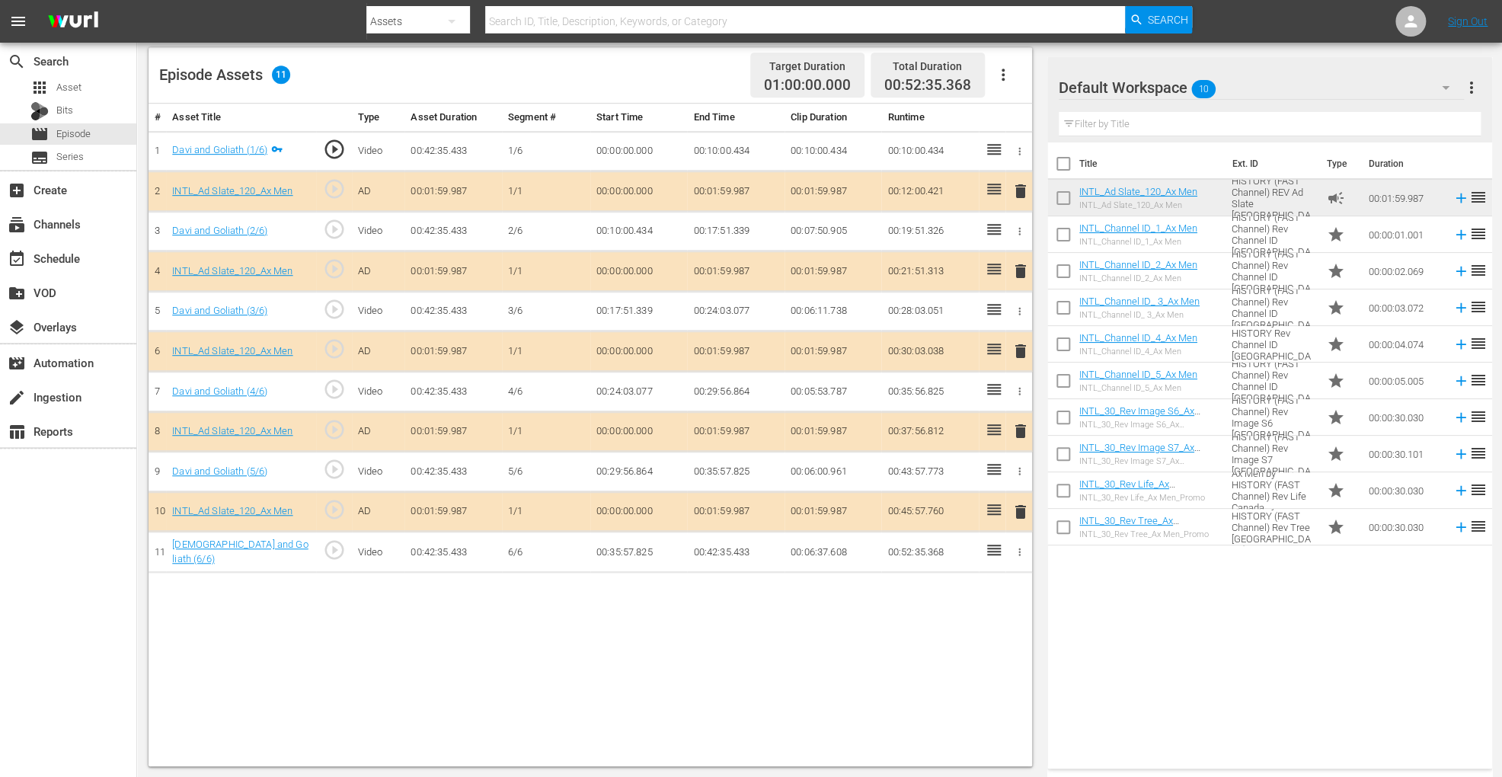
click at [1018, 344] on span "delete" at bounding box center [1021, 351] width 18 height 18
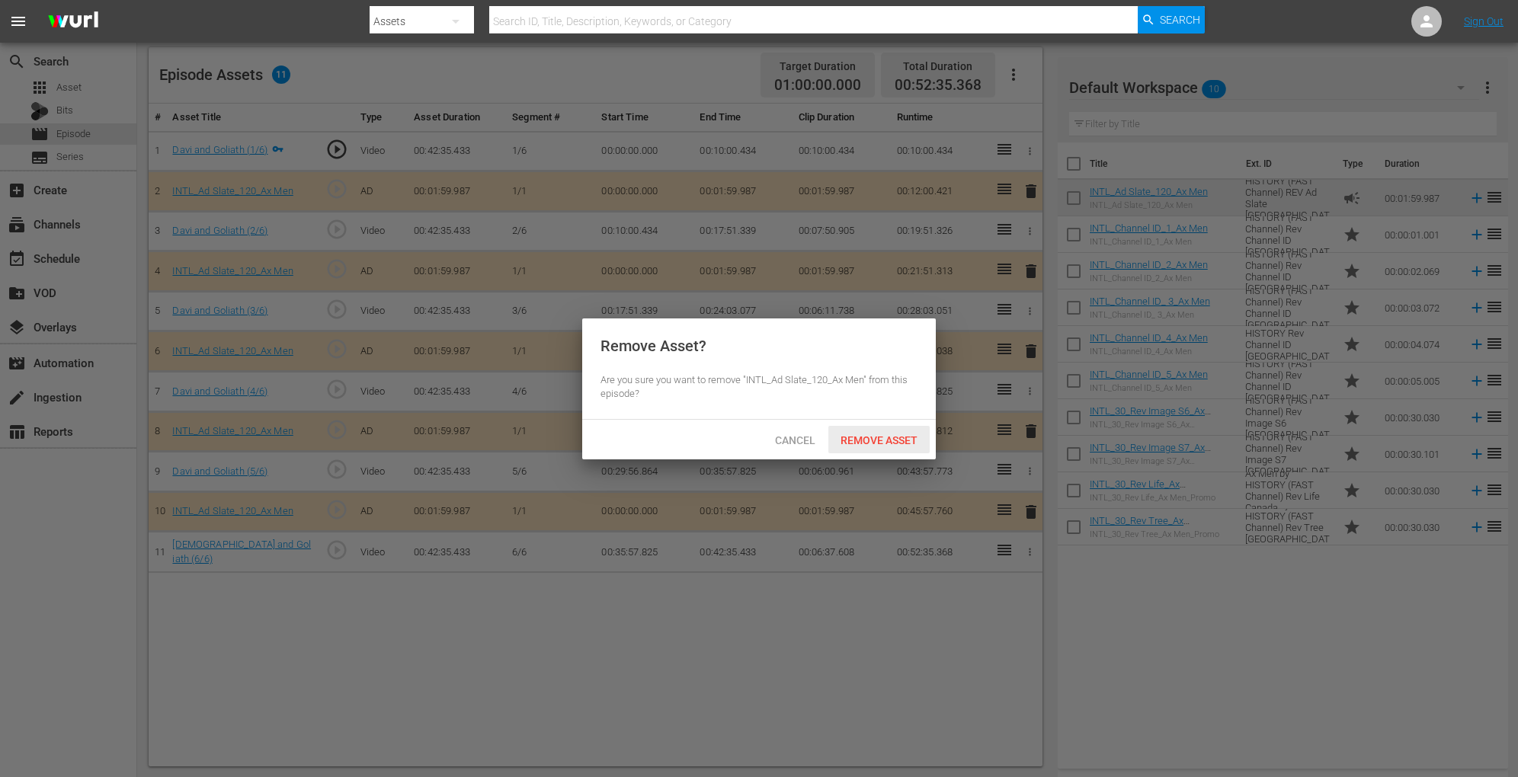
click at [884, 440] on span "Remove Asset" at bounding box center [878, 440] width 101 height 12
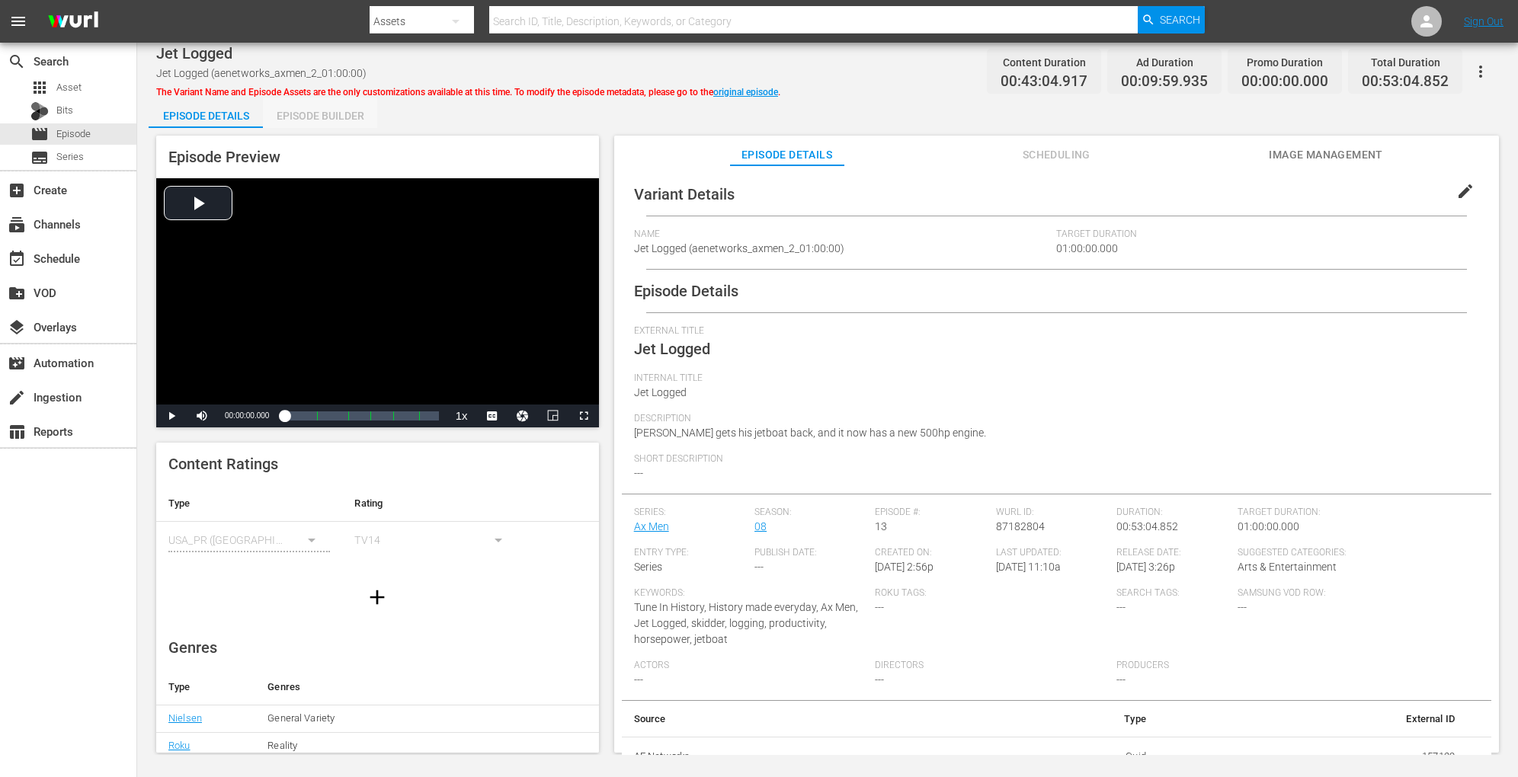
click at [346, 109] on div "Episode Builder" at bounding box center [320, 116] width 114 height 37
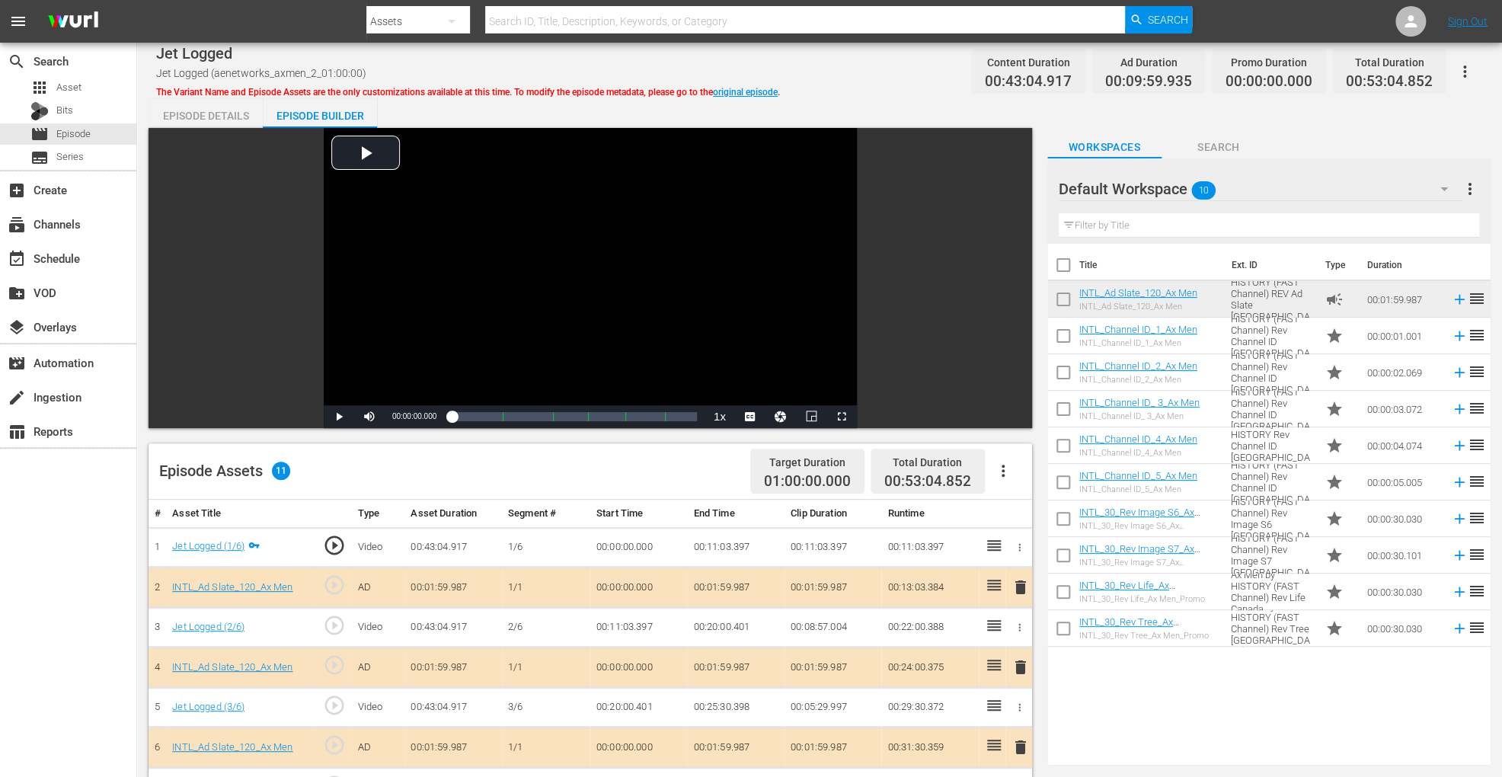
scroll to position [396, 0]
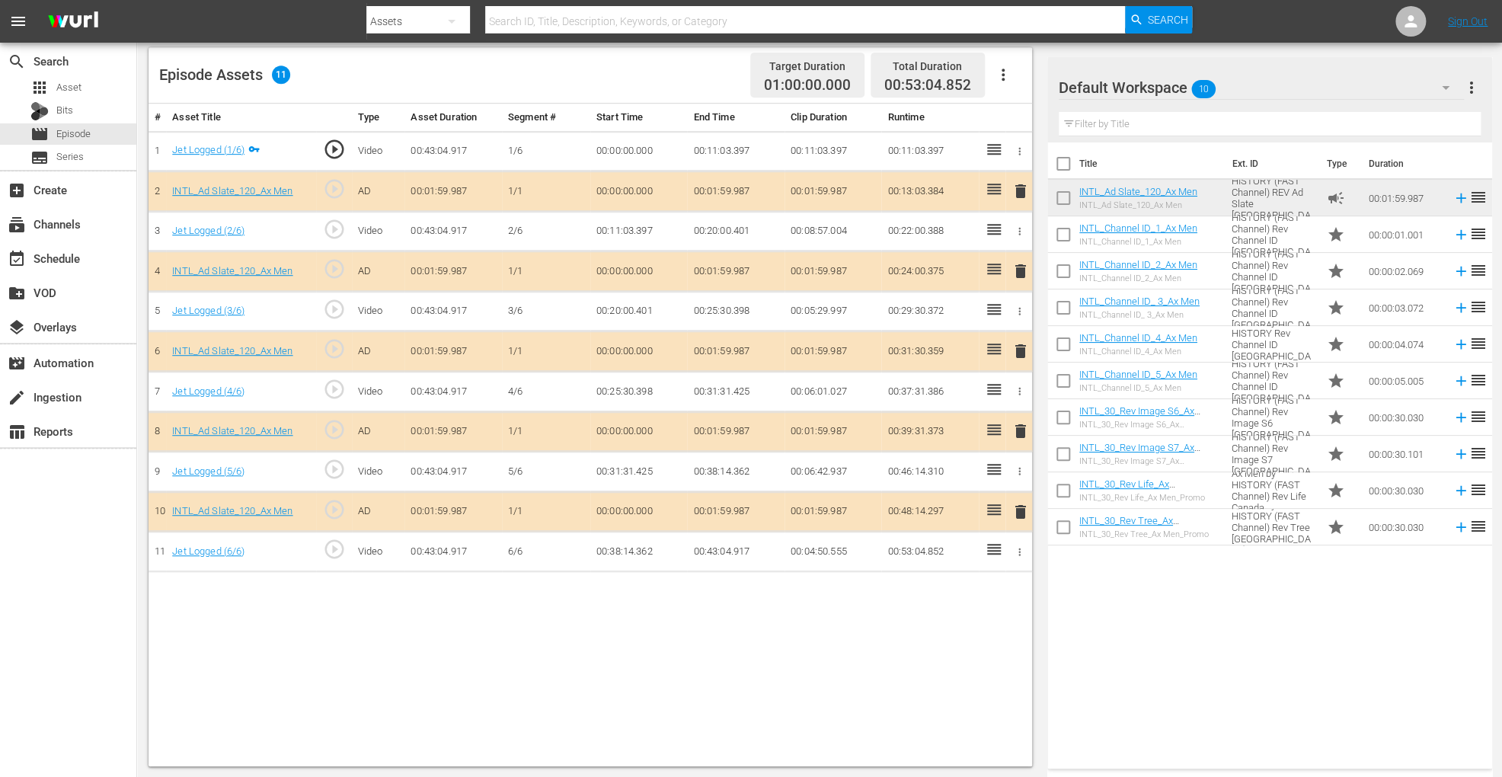
click at [1018, 341] on button "delete" at bounding box center [1021, 352] width 18 height 22
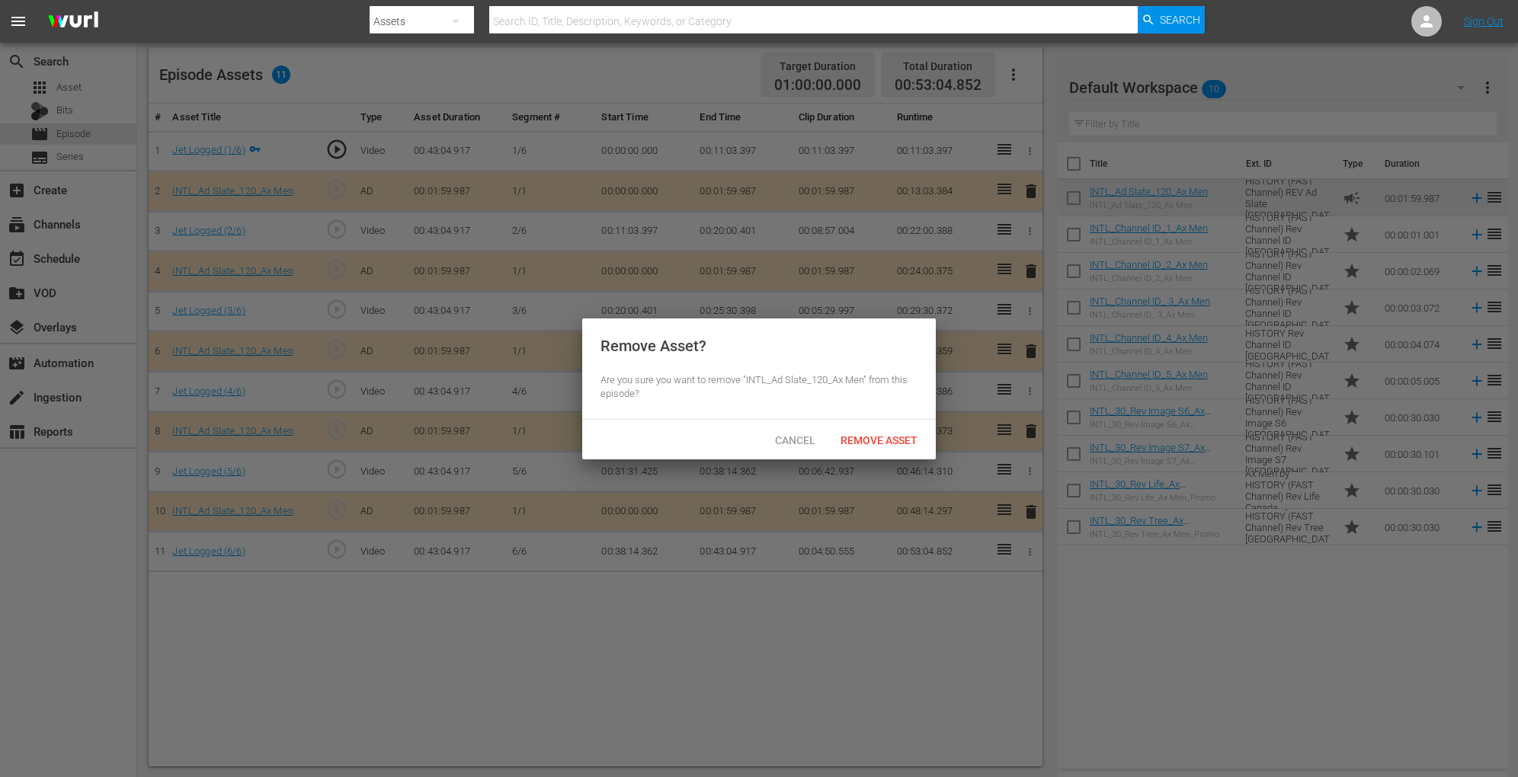
click at [888, 424] on div "Cancel Remove Asset" at bounding box center [759, 440] width 354 height 40
click at [866, 436] on span "Remove Asset" at bounding box center [878, 440] width 101 height 12
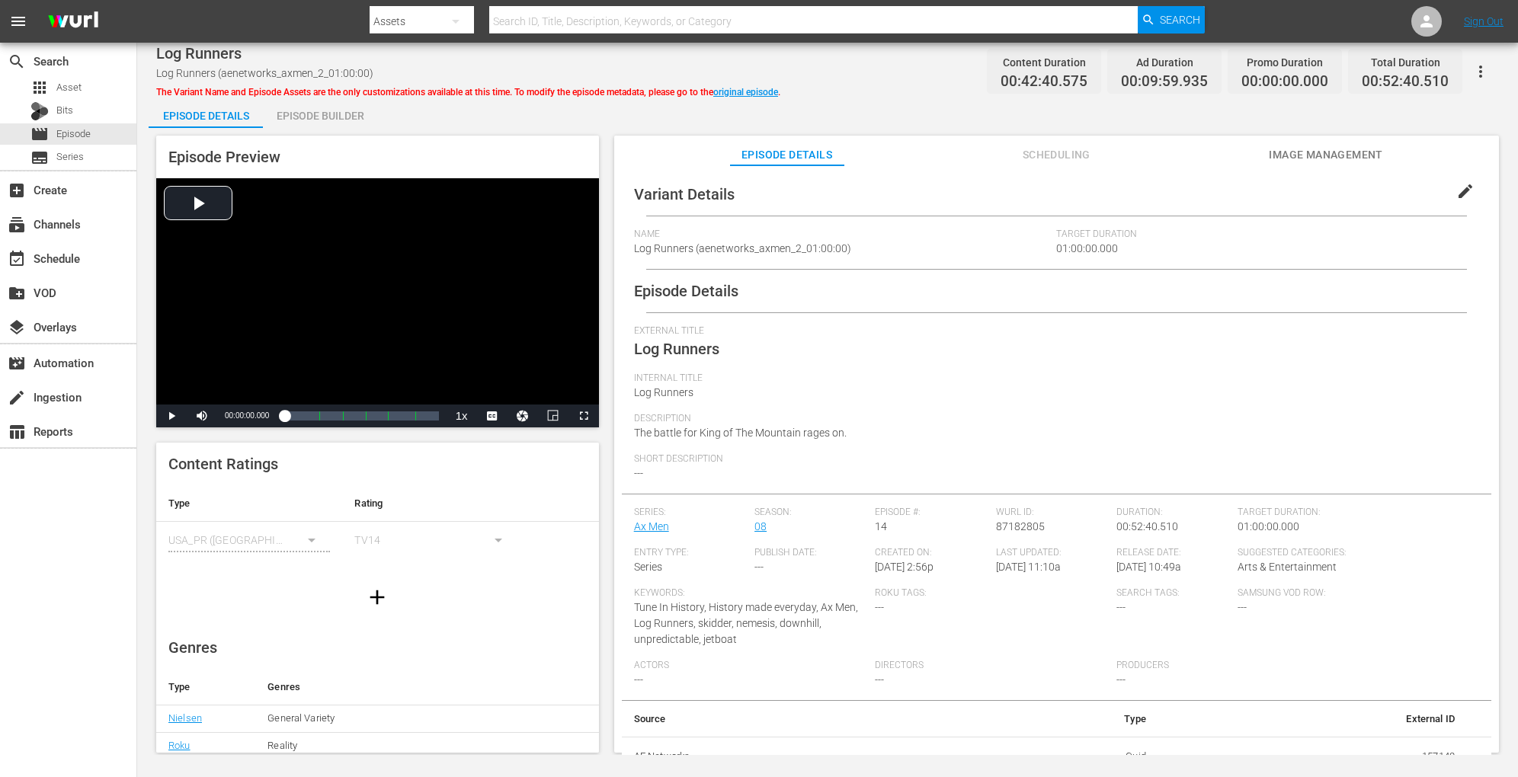
click at [344, 112] on div "Episode Builder" at bounding box center [320, 116] width 114 height 37
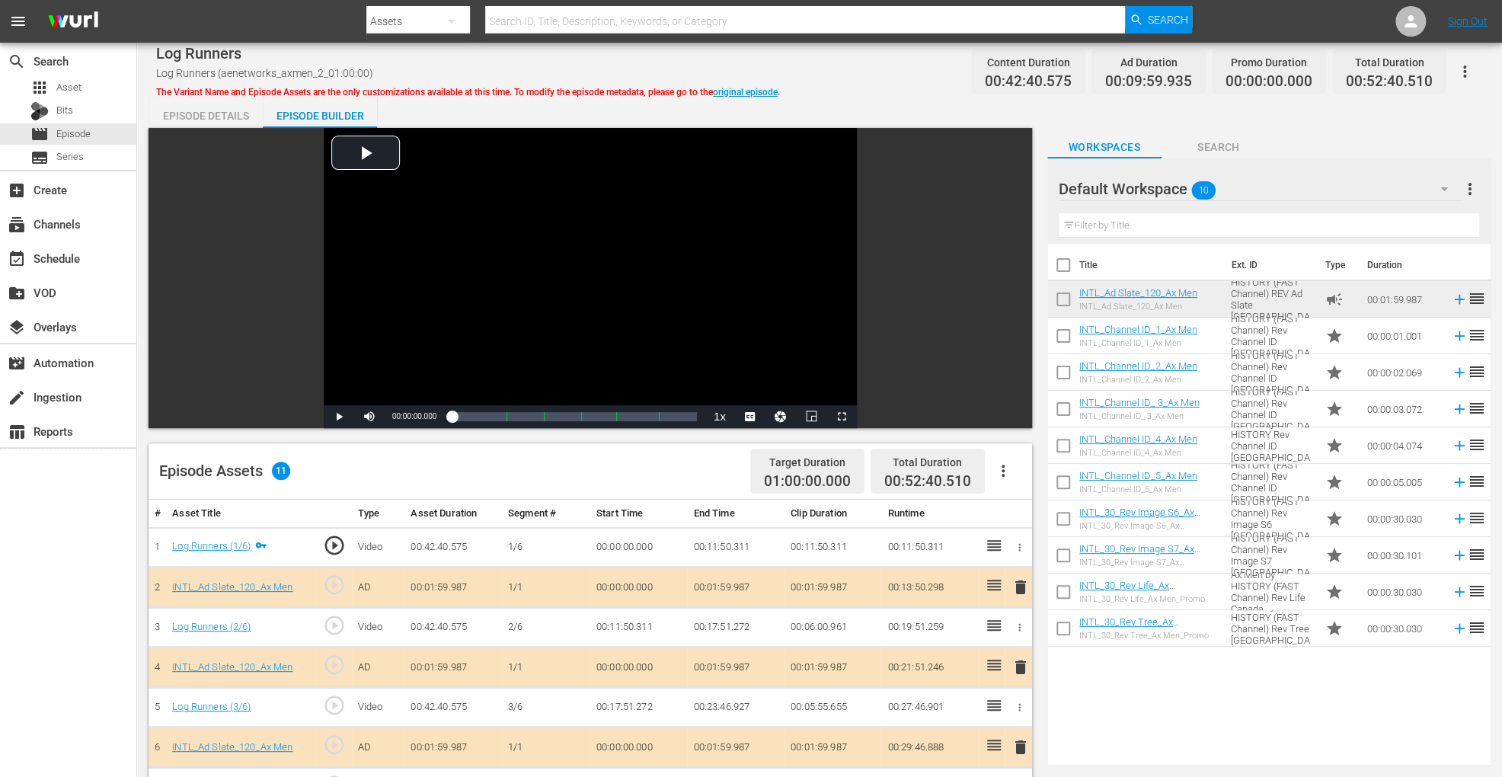
scroll to position [396, 0]
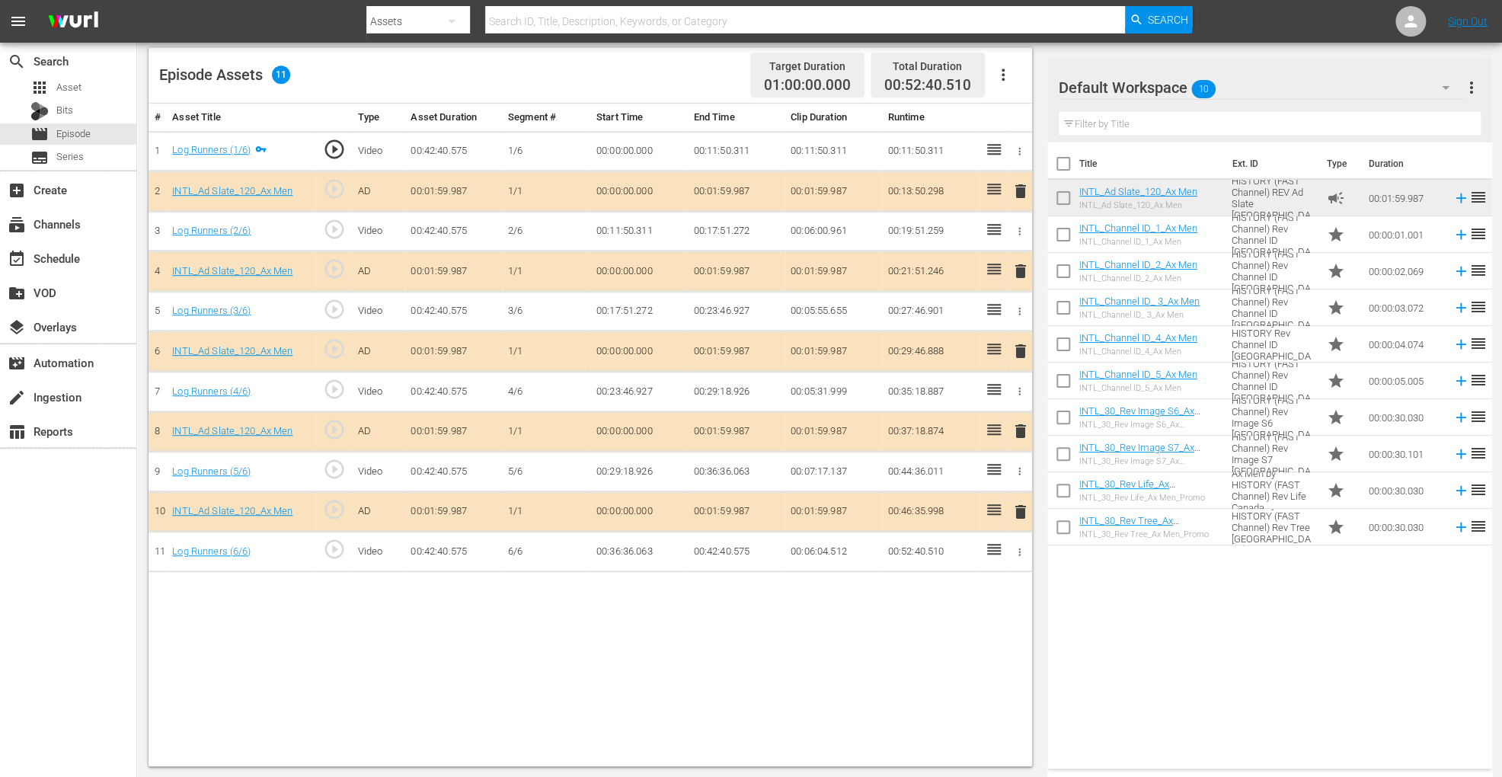
click at [1018, 346] on span "delete" at bounding box center [1021, 351] width 18 height 18
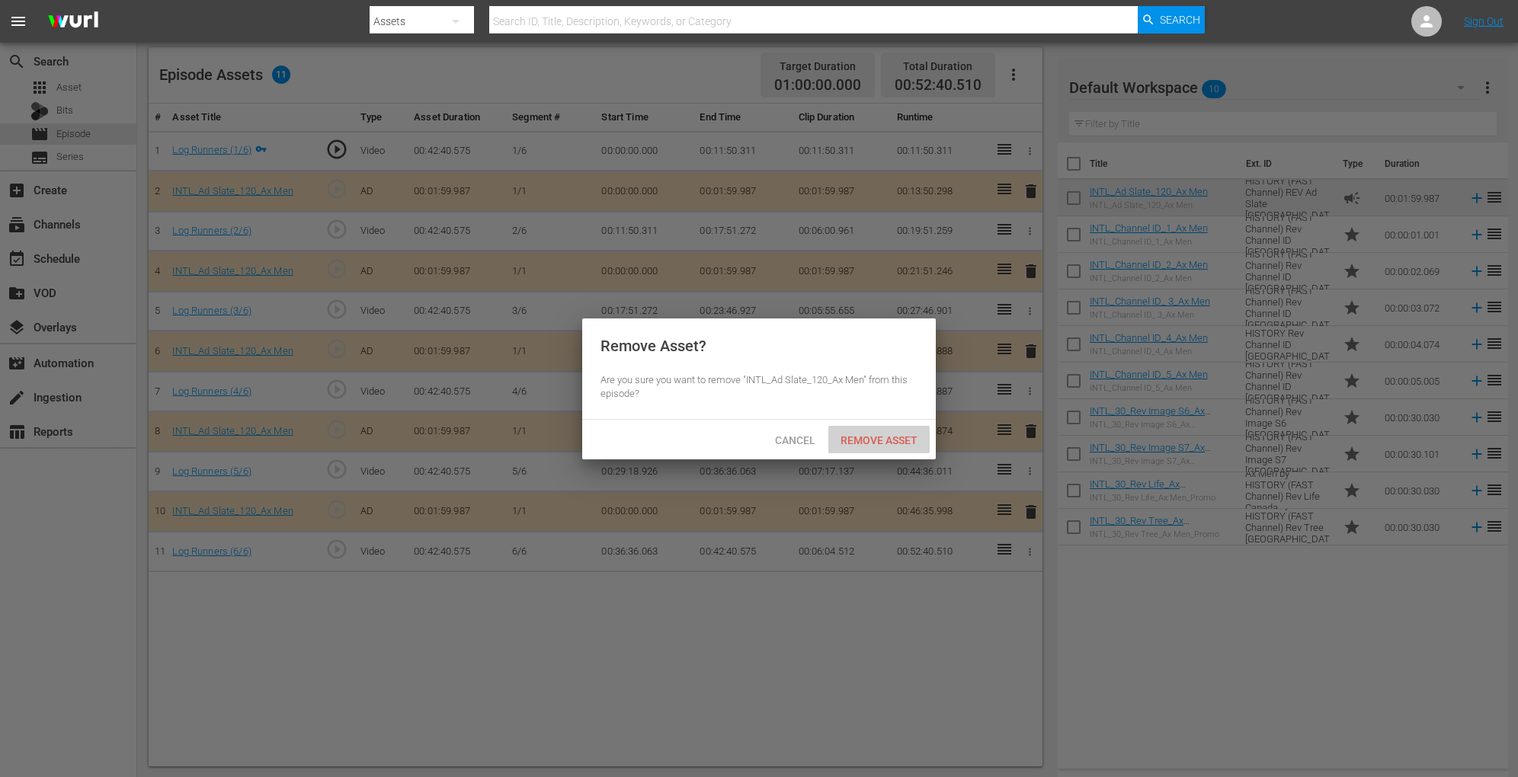
click at [883, 435] on span "Remove Asset" at bounding box center [878, 440] width 101 height 12
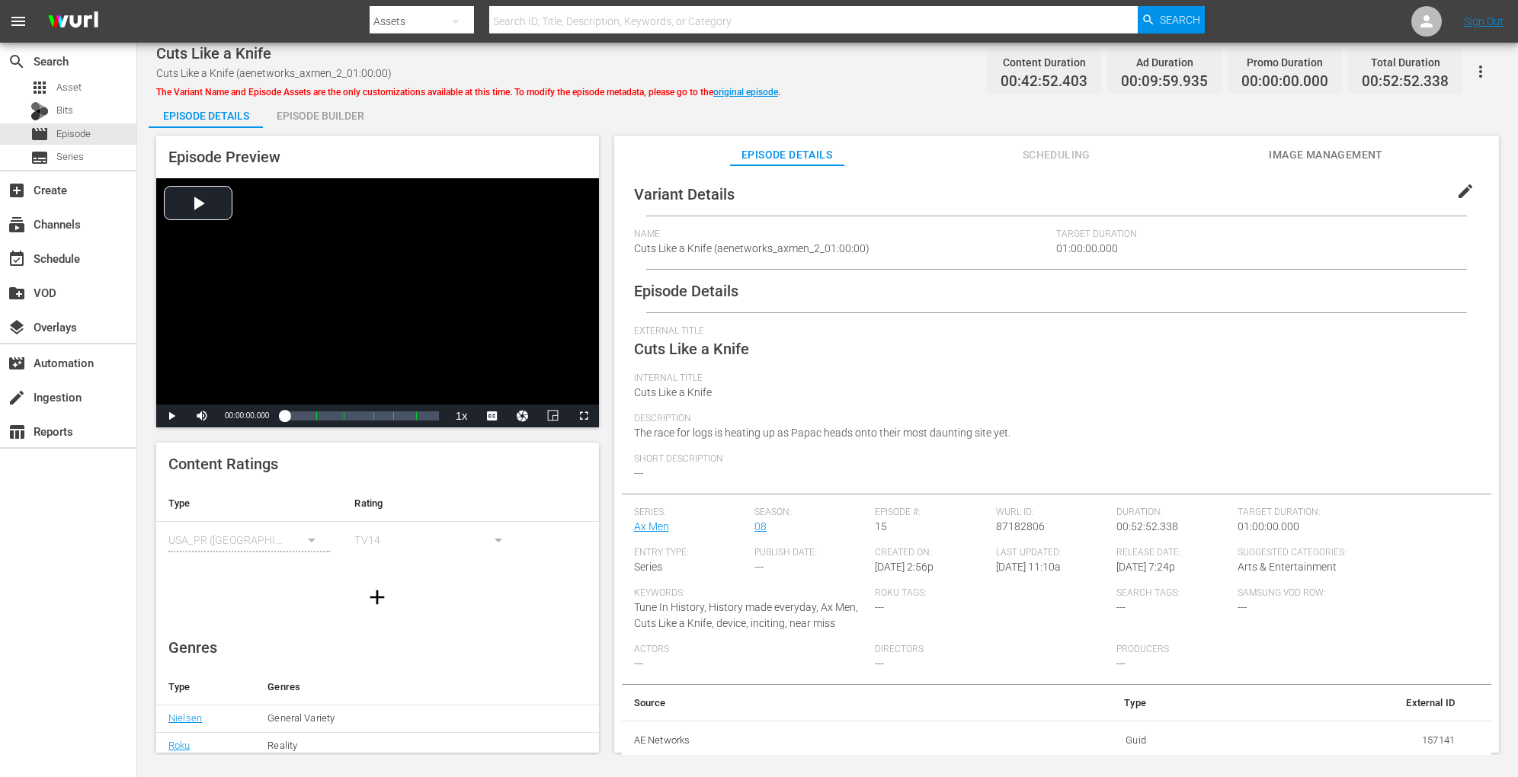
click at [315, 112] on div "Episode Builder" at bounding box center [320, 116] width 114 height 37
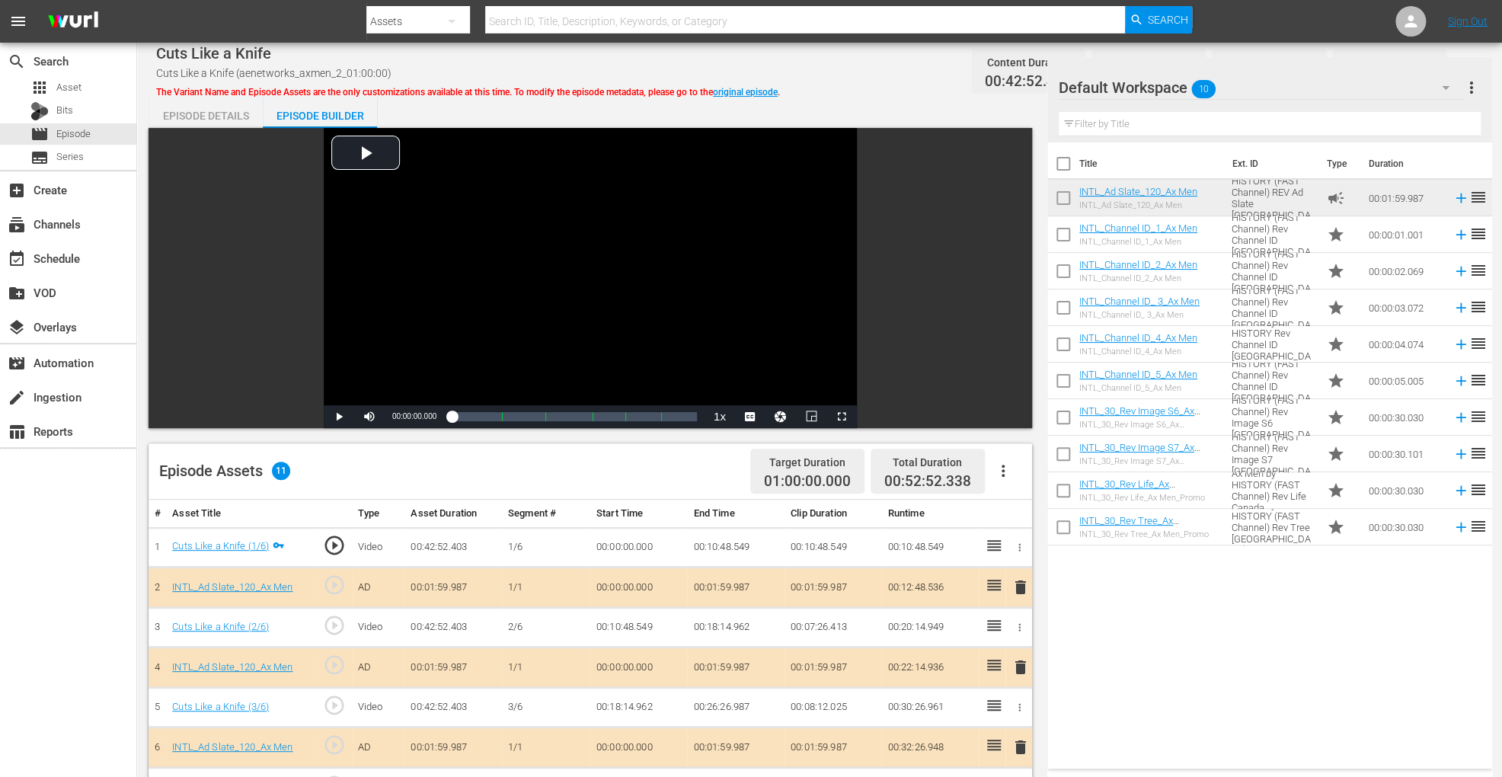
scroll to position [396, 0]
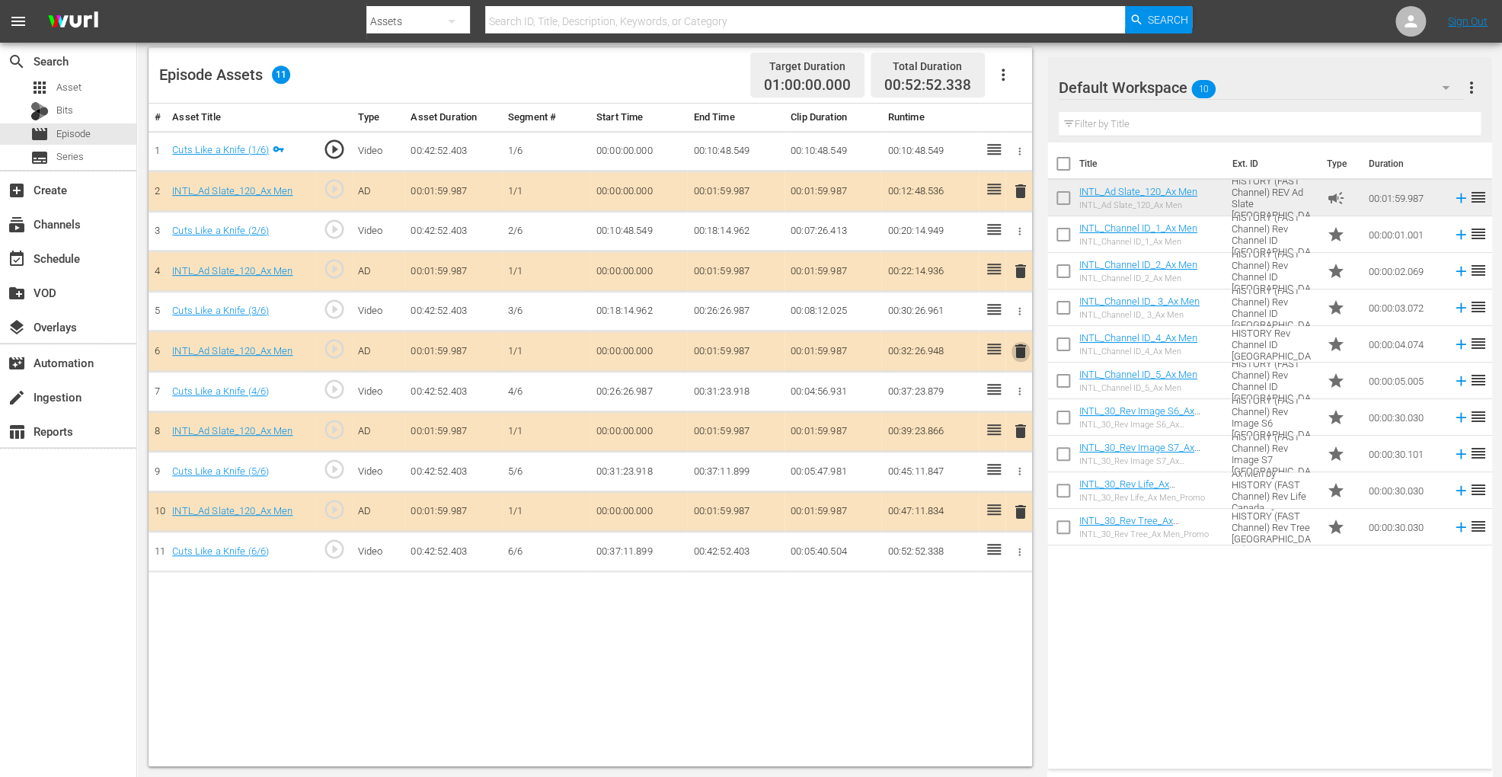
click at [1024, 351] on span "delete" at bounding box center [1021, 351] width 18 height 18
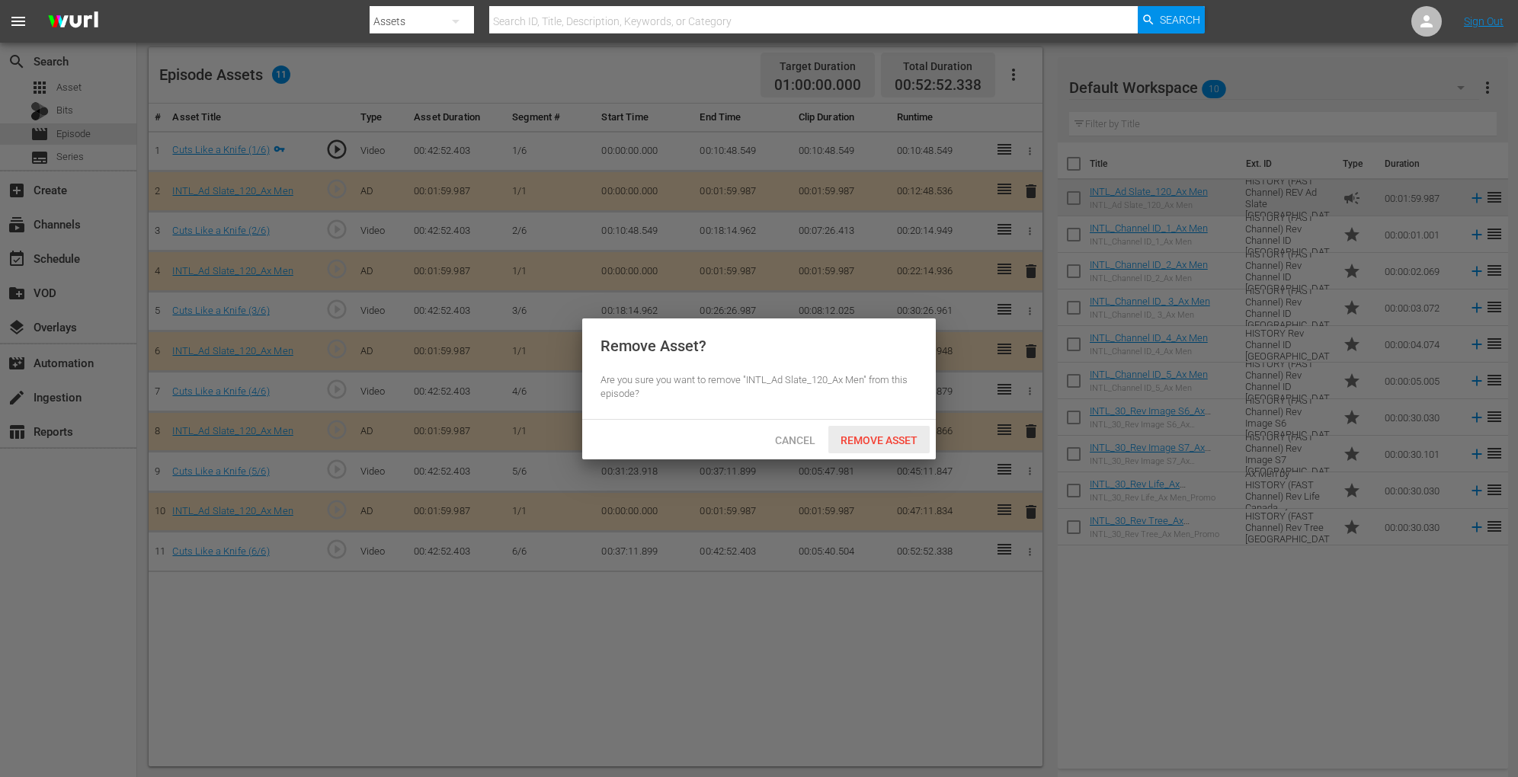
click at [878, 430] on div "Remove Asset" at bounding box center [878, 440] width 101 height 28
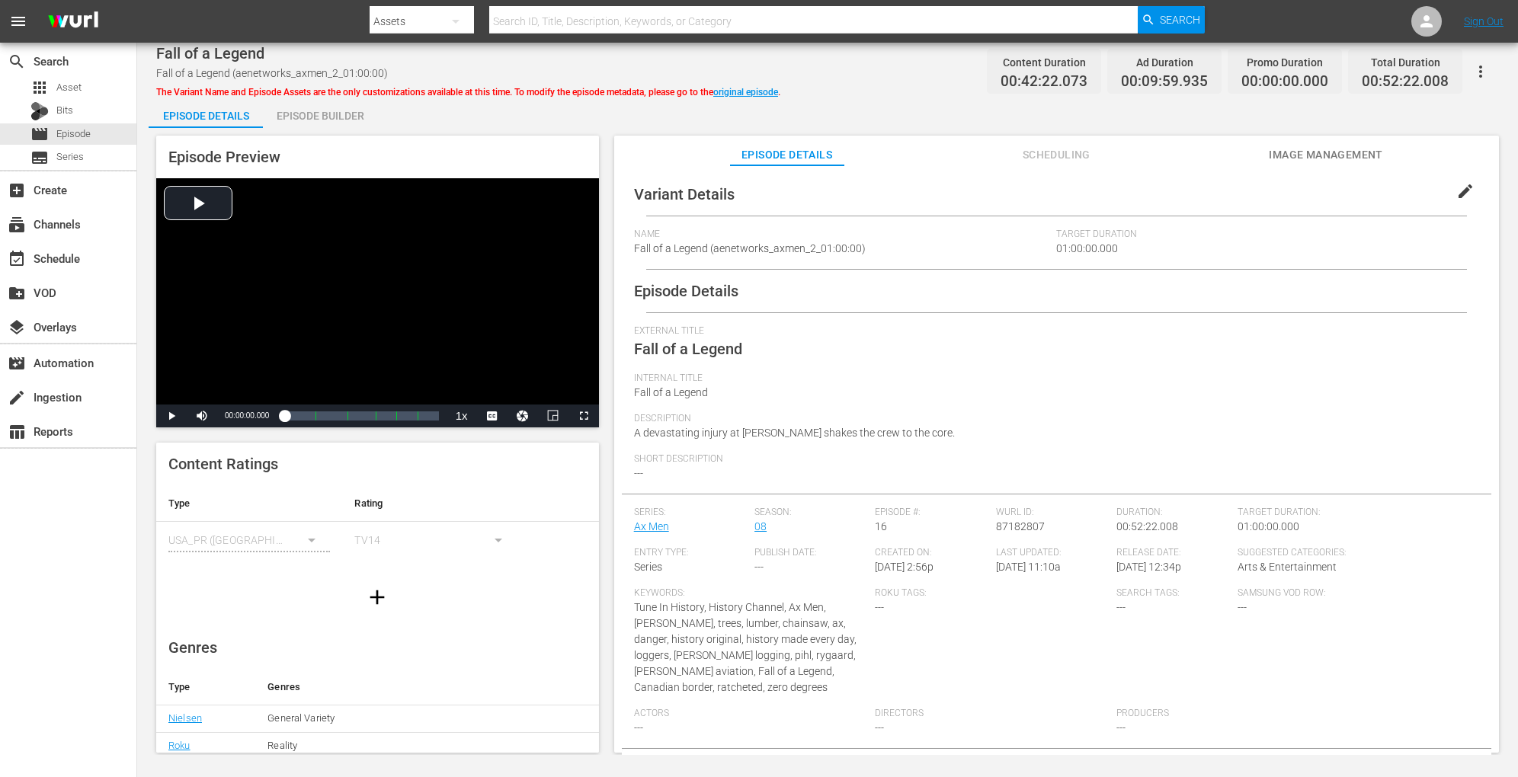
click at [281, 108] on div "Episode Builder" at bounding box center [320, 116] width 114 height 37
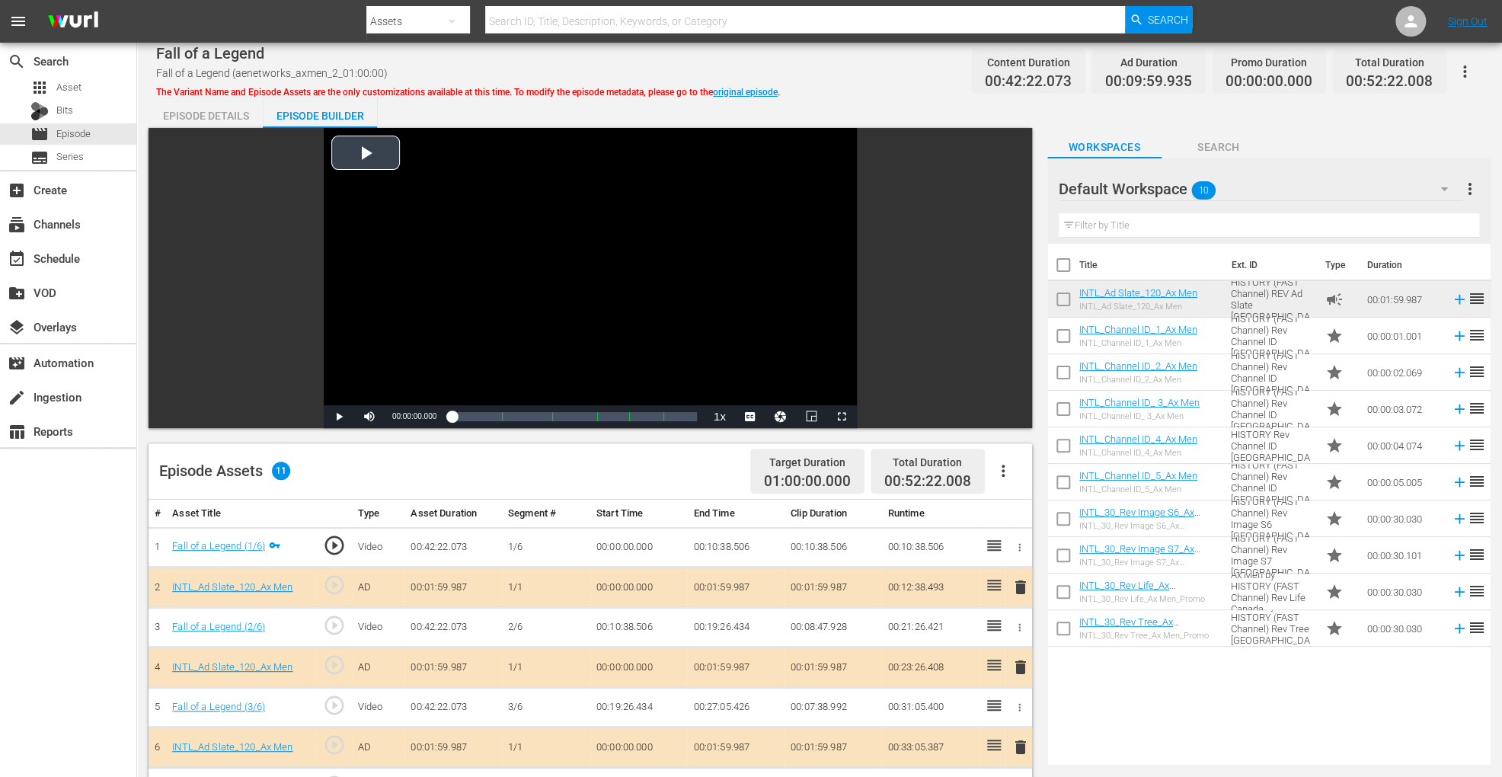
scroll to position [396, 0]
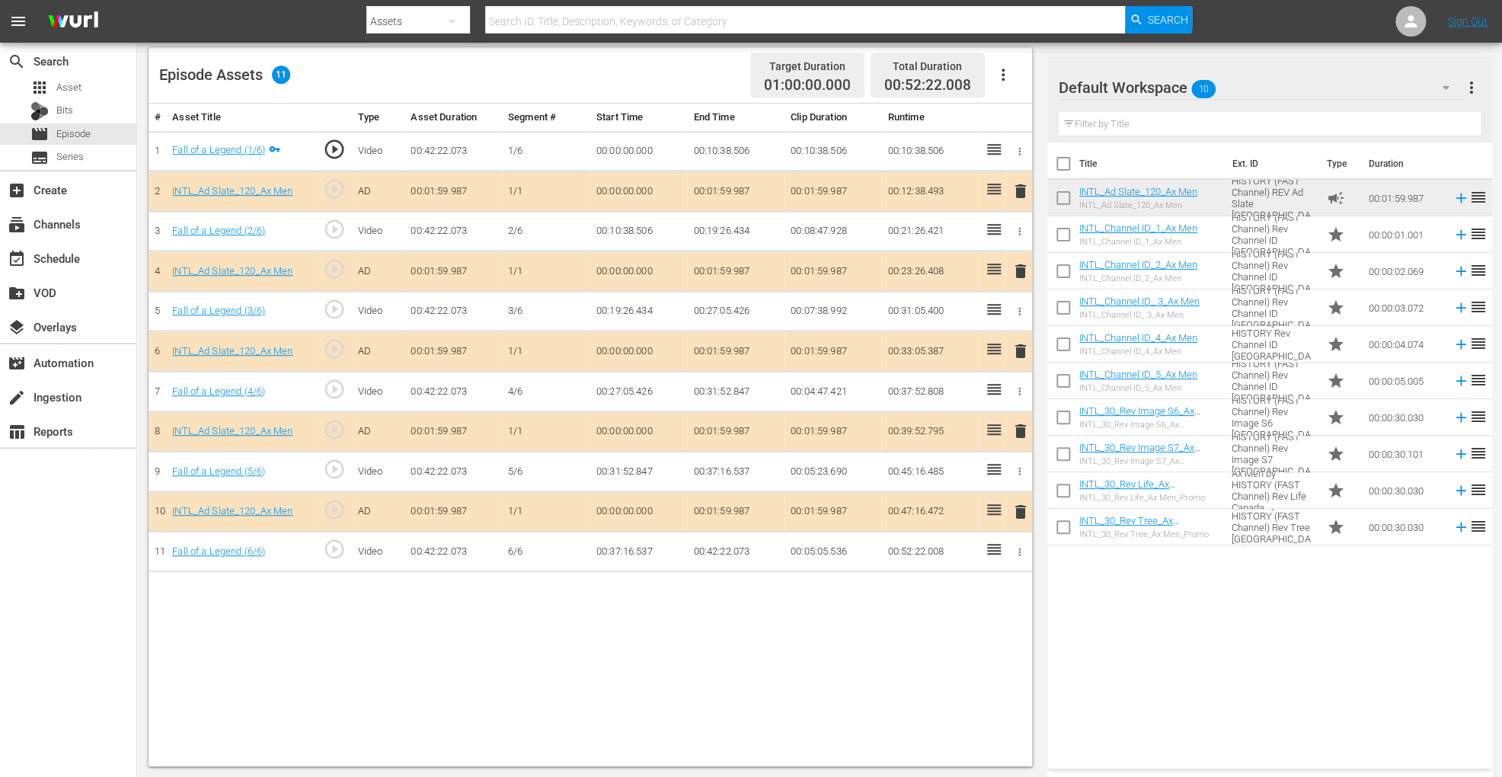
click at [1021, 342] on span "delete" at bounding box center [1021, 351] width 18 height 18
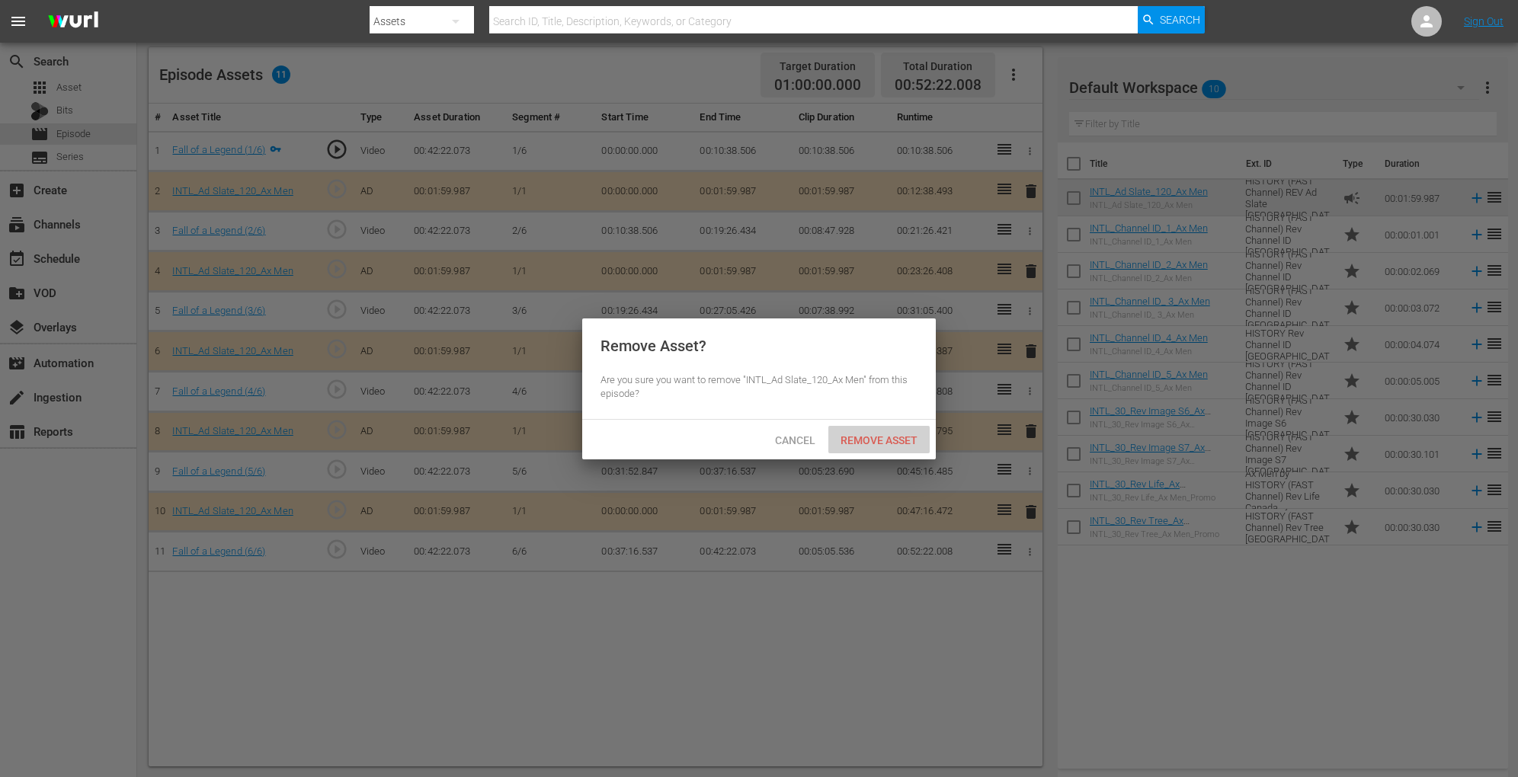
click at [874, 435] on span "Remove Asset" at bounding box center [878, 440] width 101 height 12
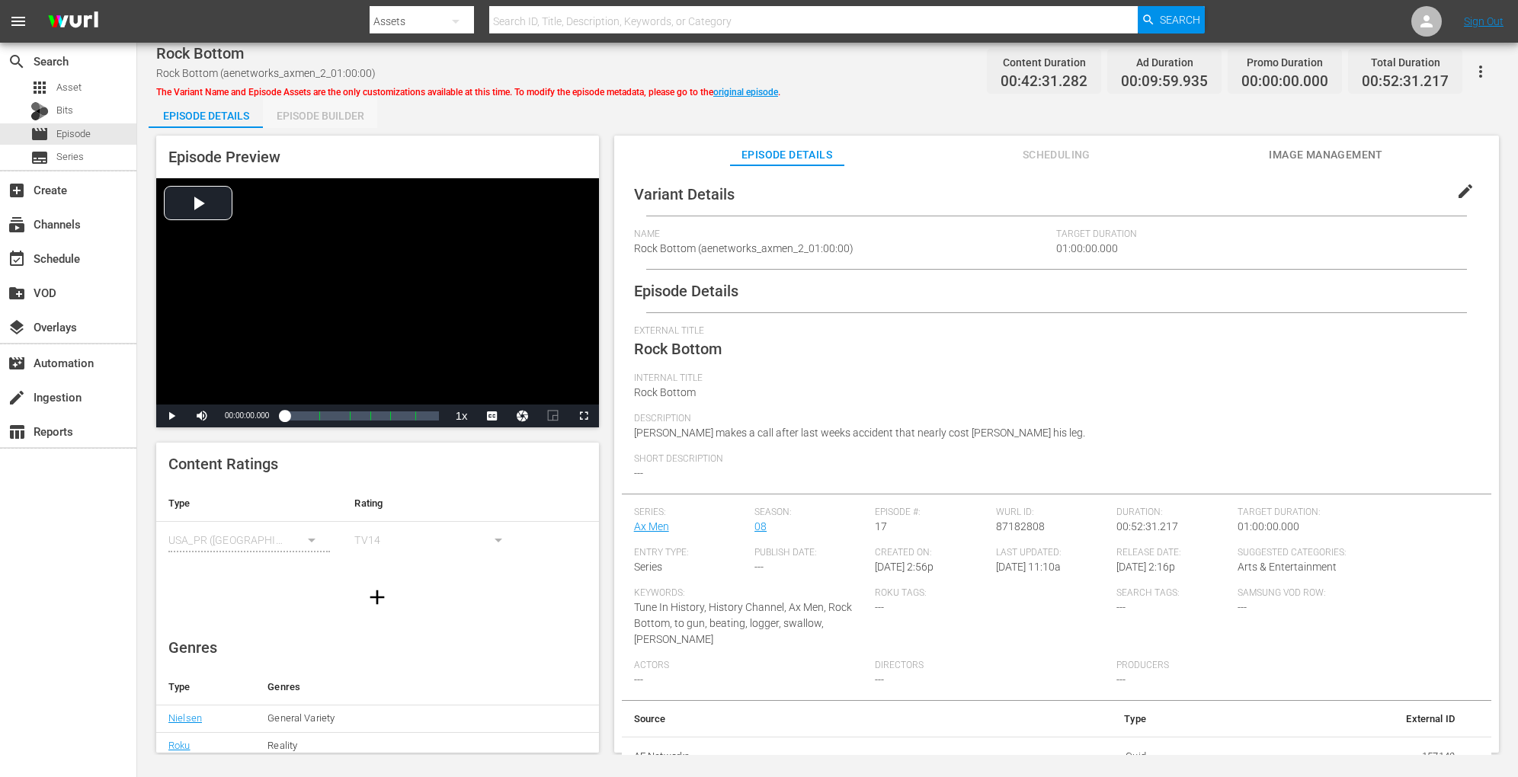
click at [328, 107] on div "Episode Builder" at bounding box center [320, 116] width 114 height 37
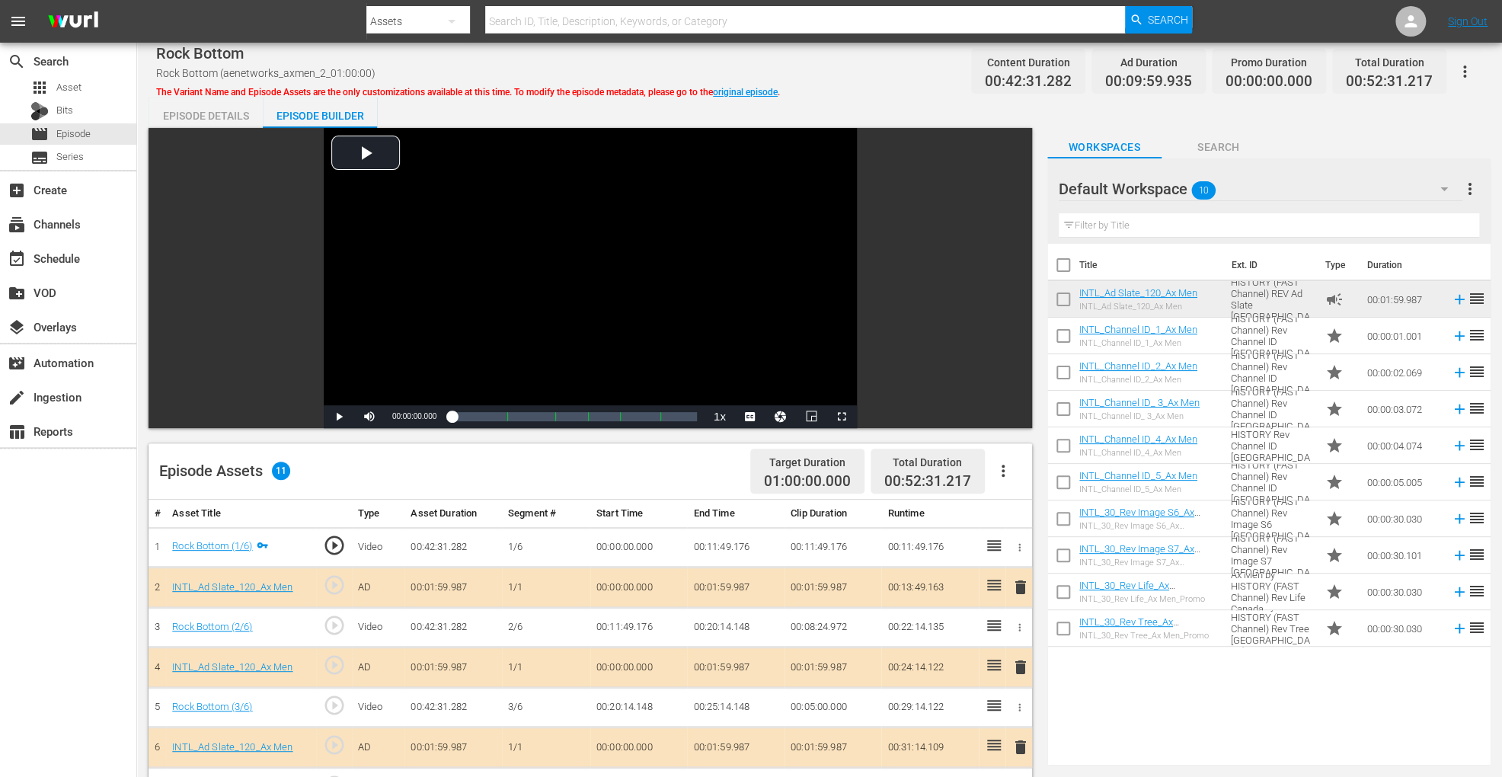
click at [1084, 538] on td "INTL_30_Rev Image S7_Ax Men_Promo INTL_30_Rev Image S7_Ax Men_Promo" at bounding box center [1153, 555] width 146 height 37
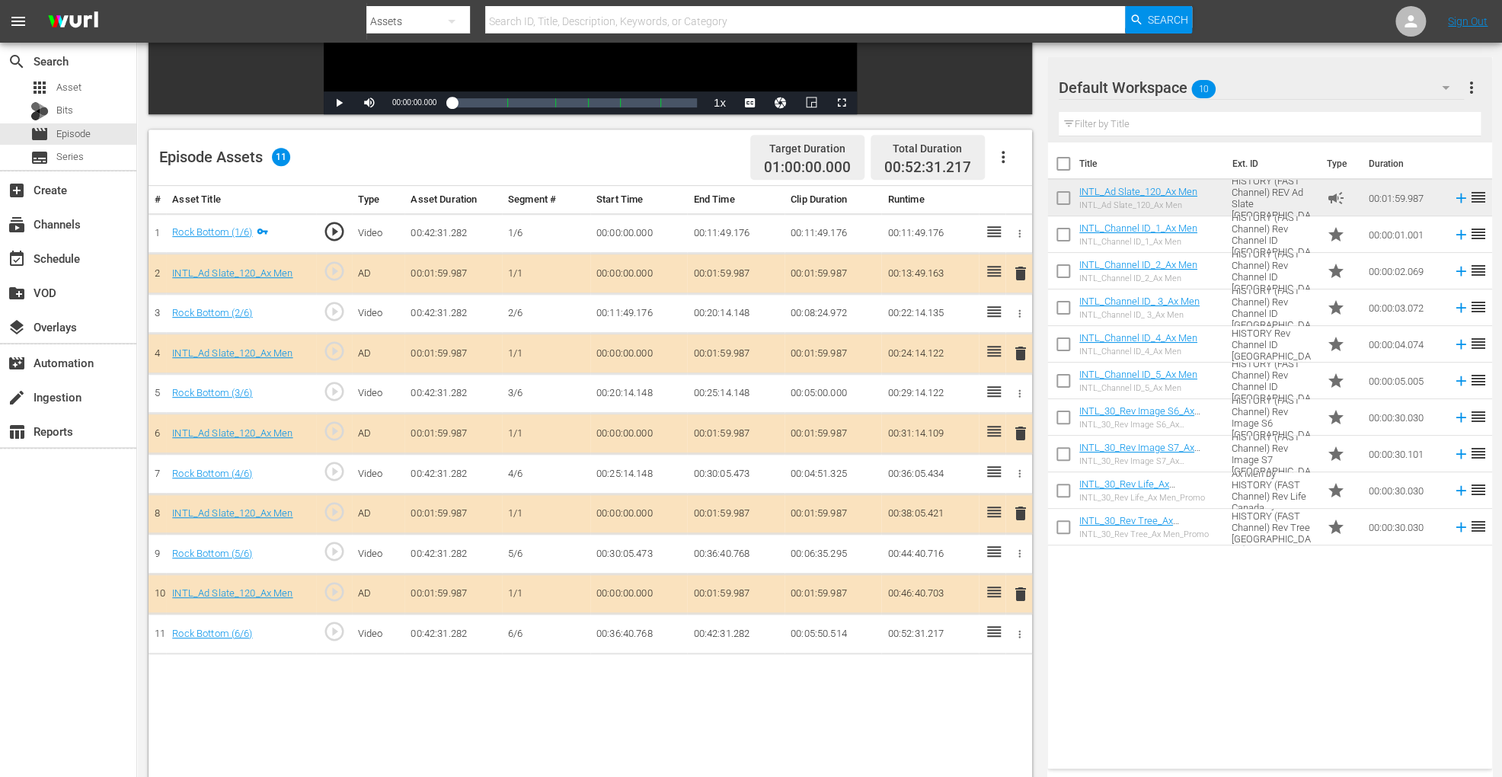
scroll to position [396, 0]
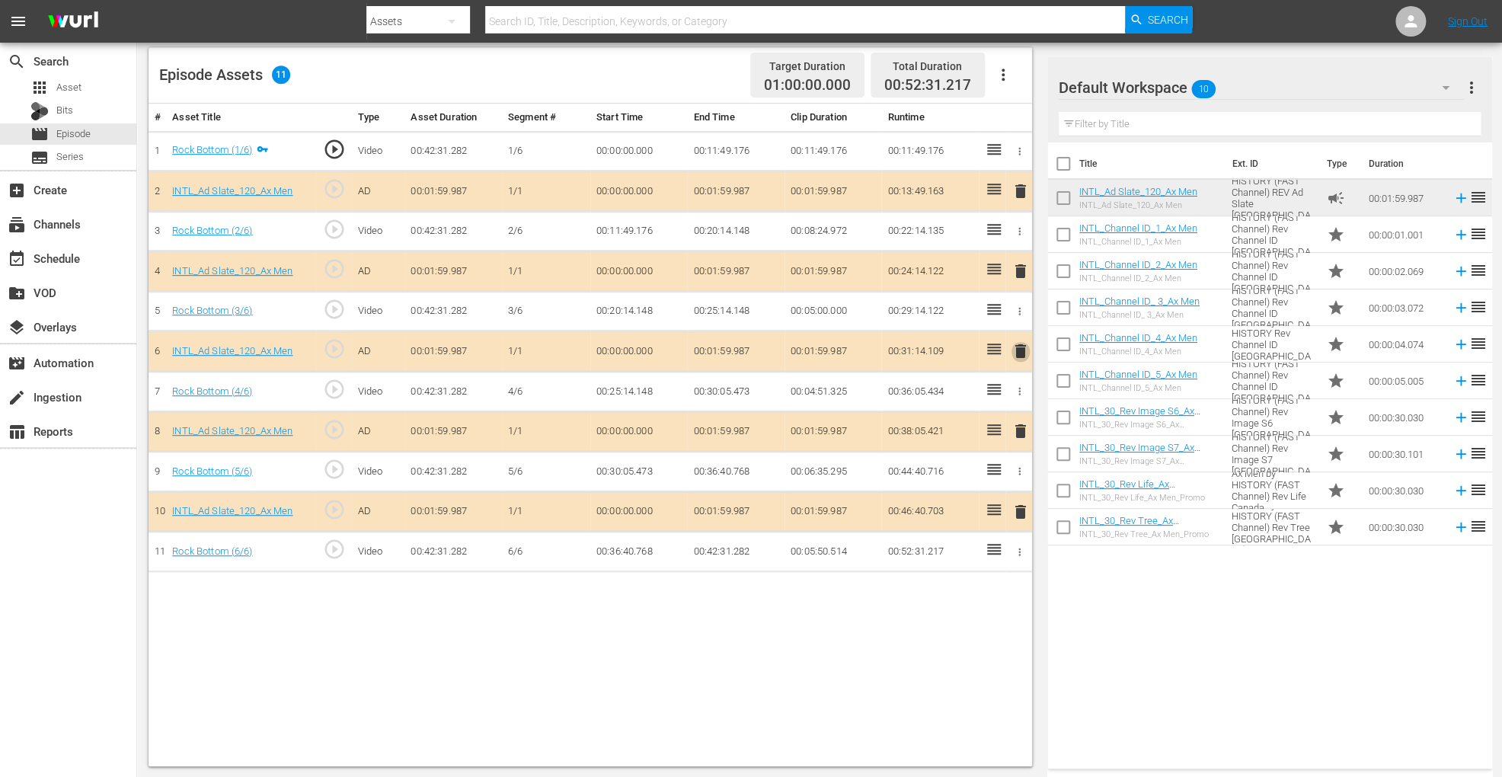
click at [1012, 344] on span "delete" at bounding box center [1021, 351] width 18 height 18
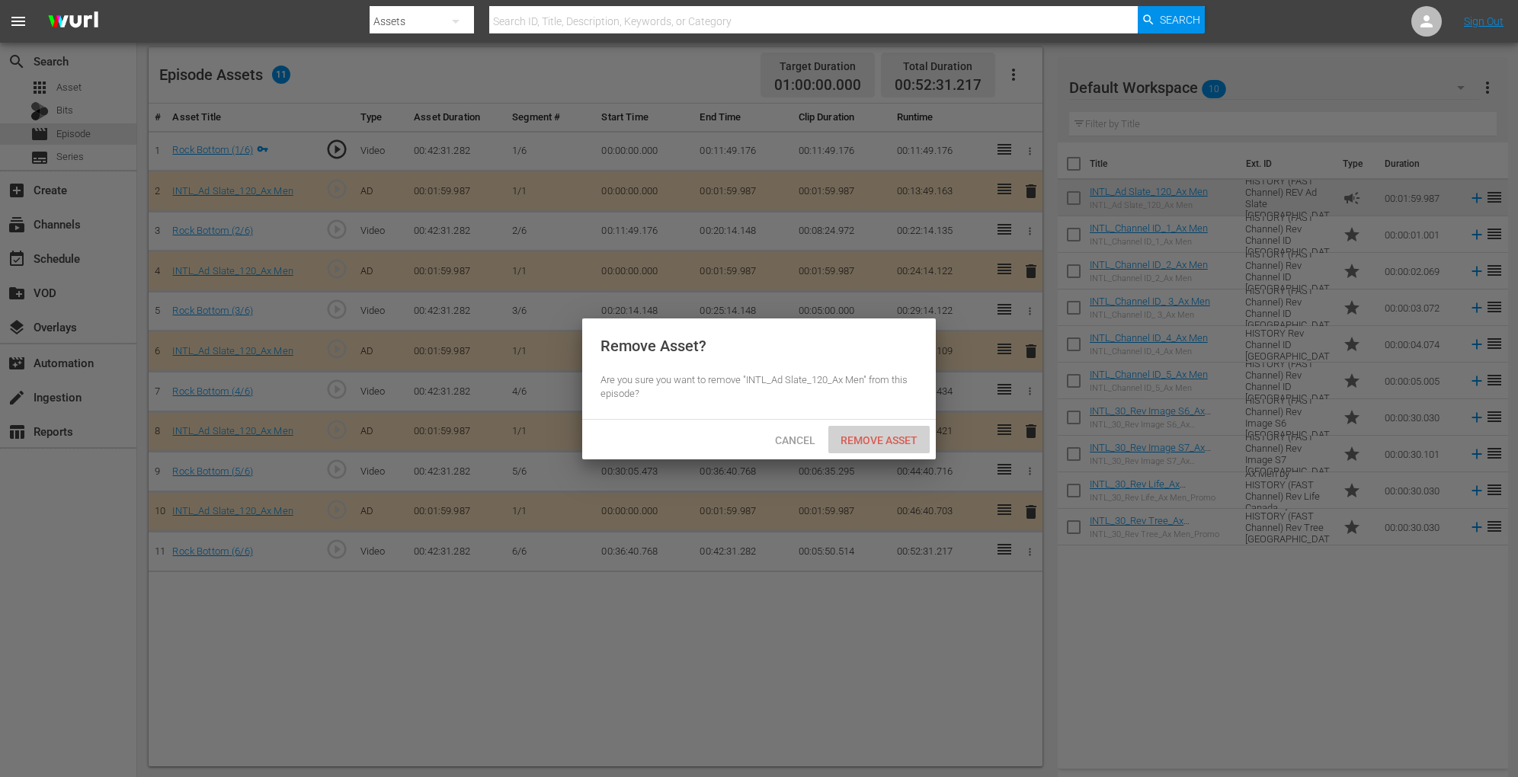
click at [896, 430] on div "Remove Asset" at bounding box center [878, 440] width 101 height 28
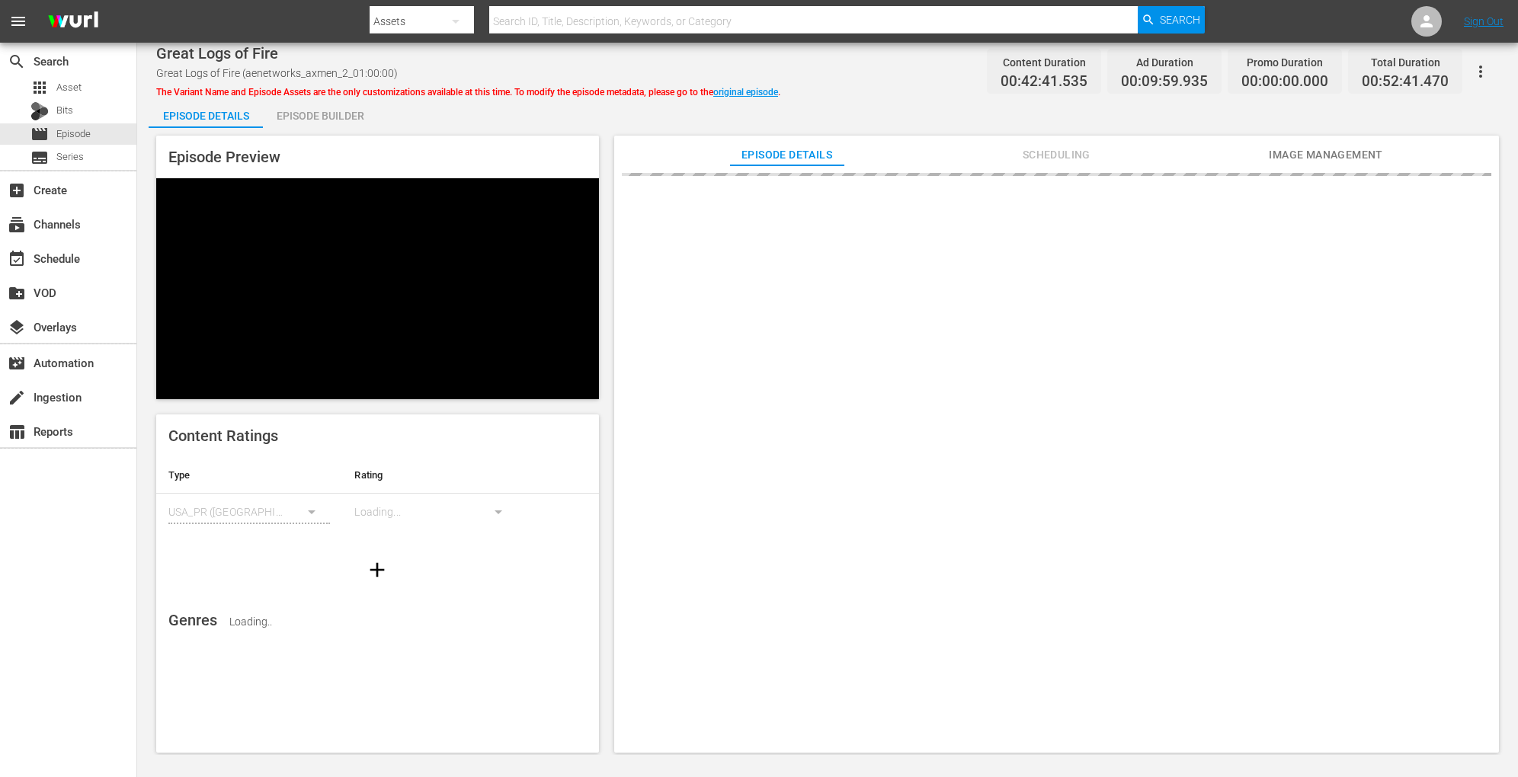
click at [307, 120] on div "Episode Builder" at bounding box center [320, 116] width 114 height 37
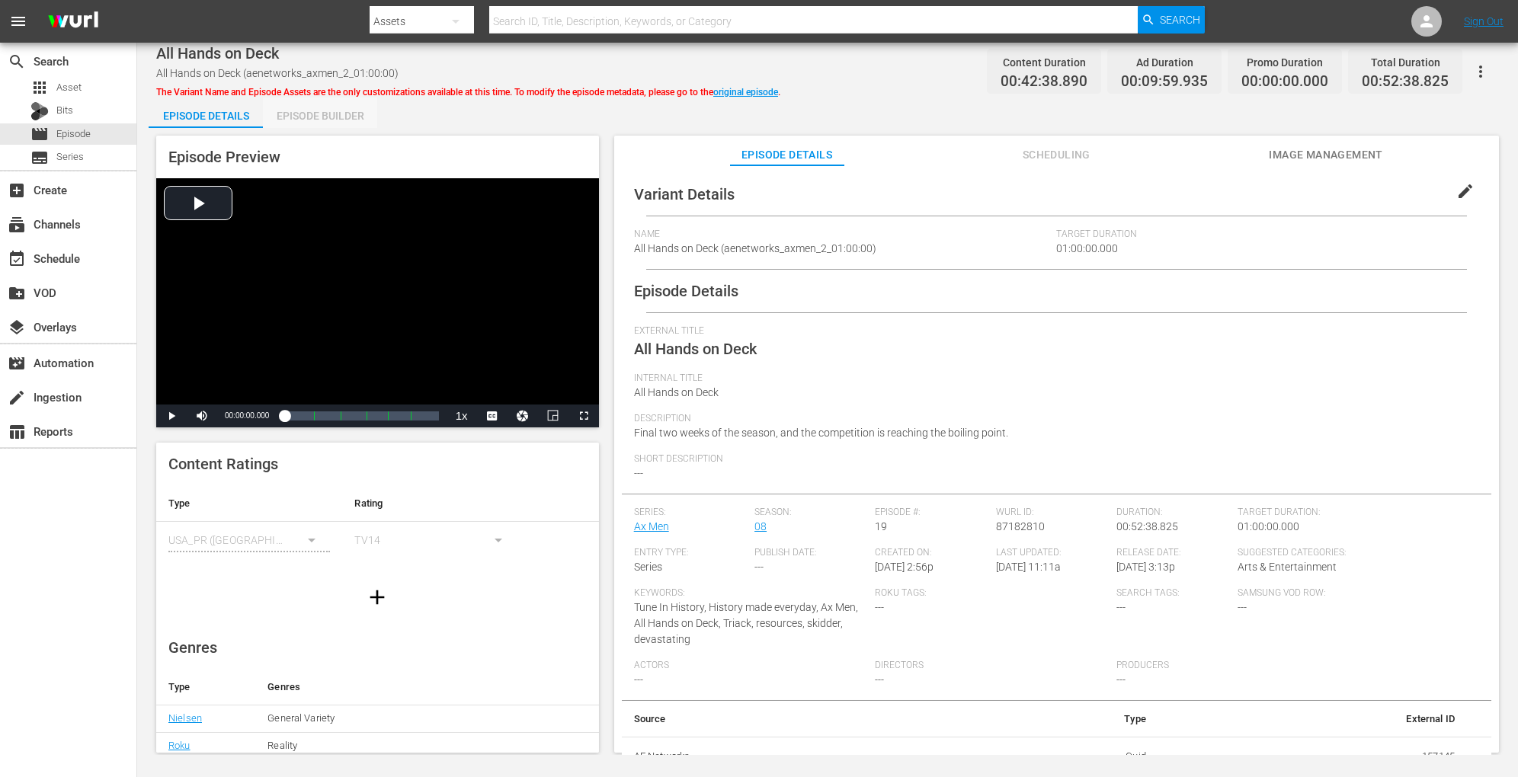
click at [357, 110] on div "Episode Builder" at bounding box center [320, 116] width 114 height 37
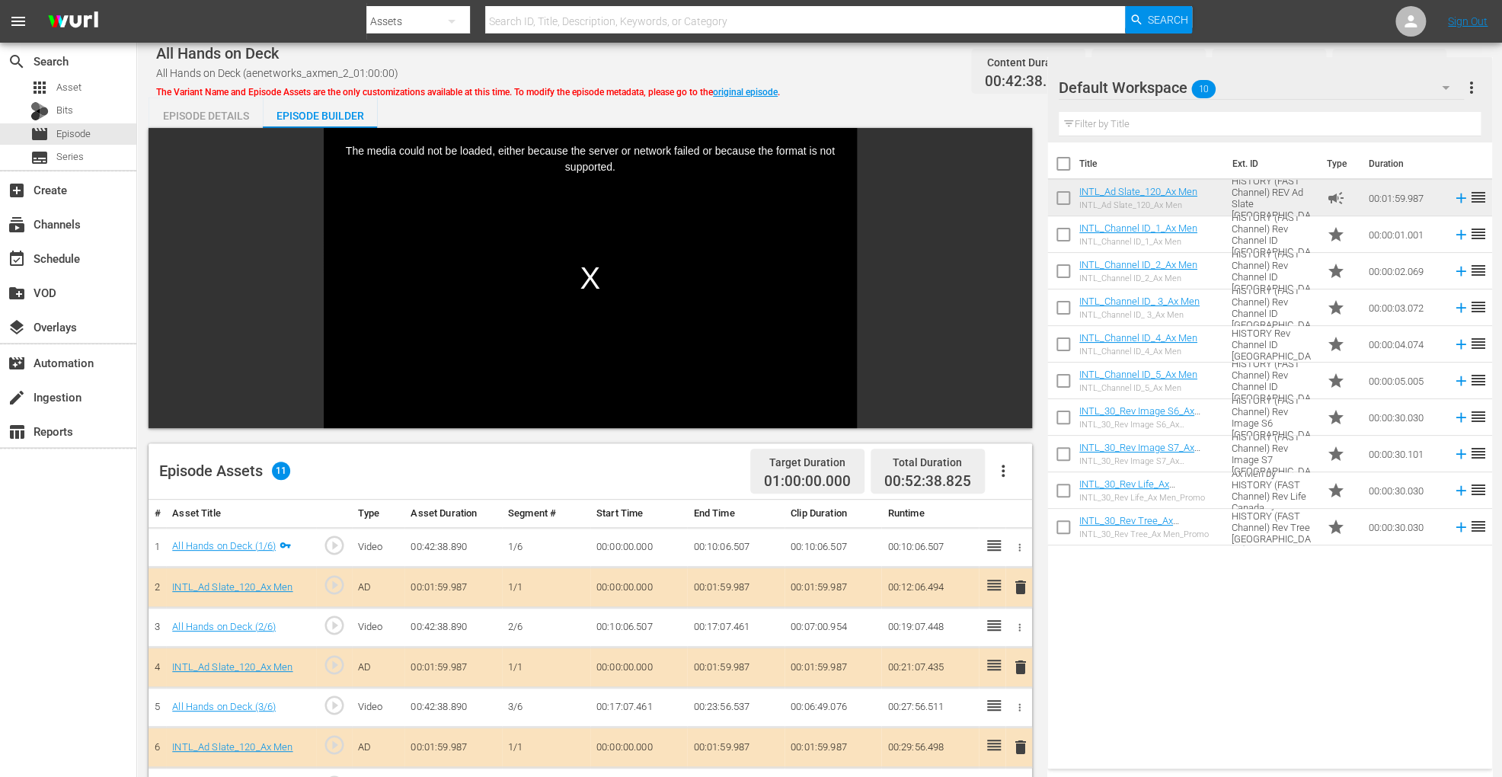
scroll to position [396, 0]
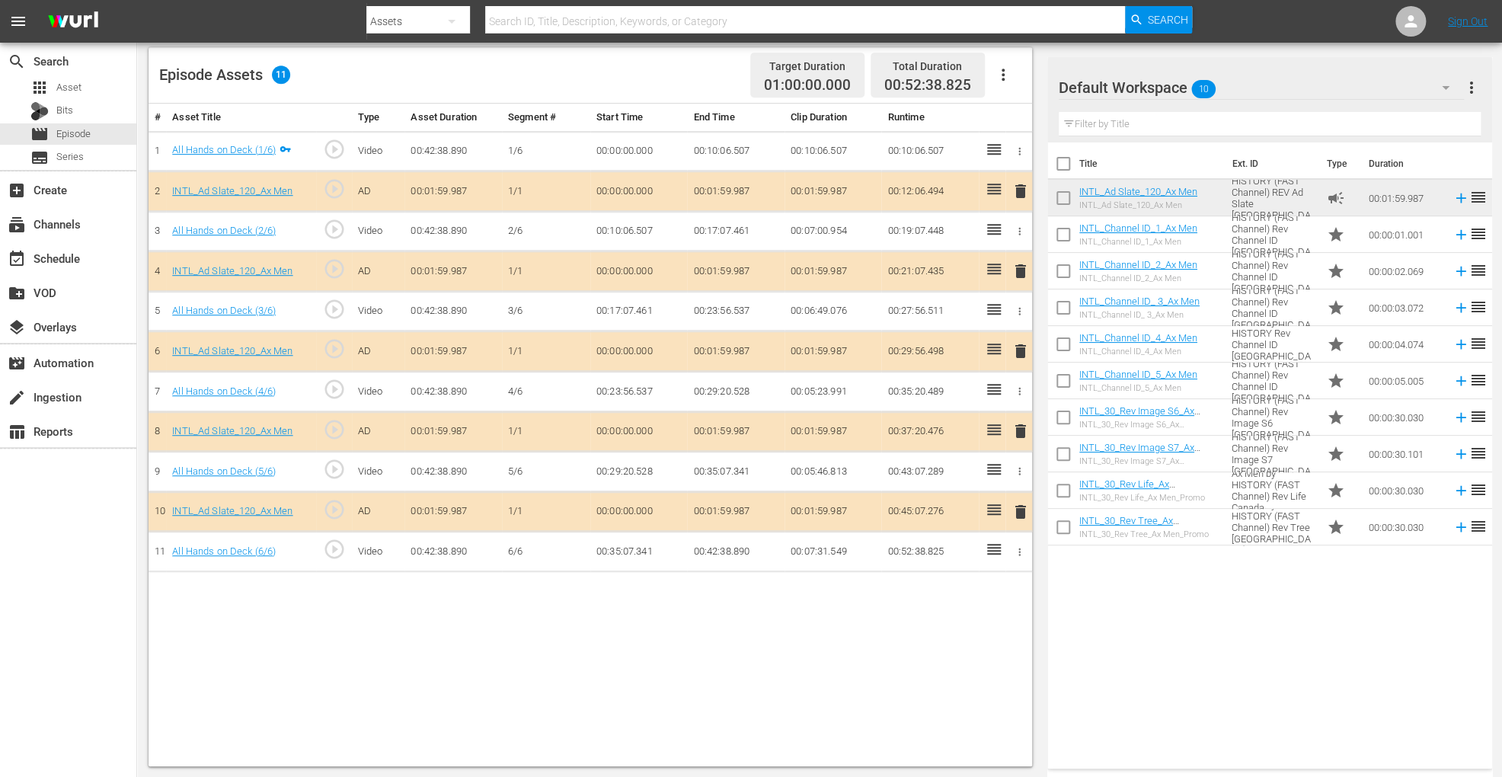
click at [1021, 348] on span "delete" at bounding box center [1021, 351] width 18 height 18
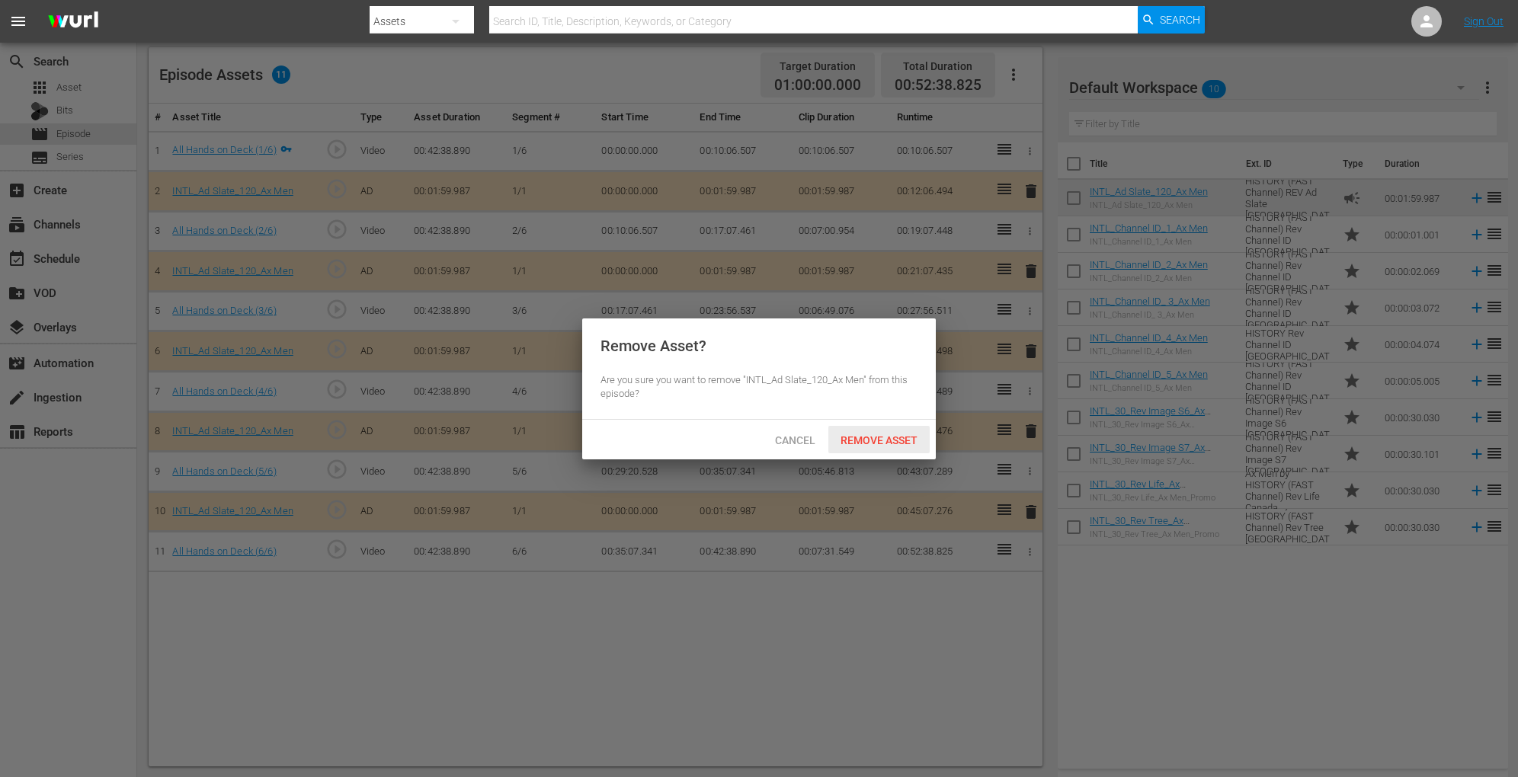
click at [872, 437] on span "Remove Asset" at bounding box center [878, 440] width 101 height 12
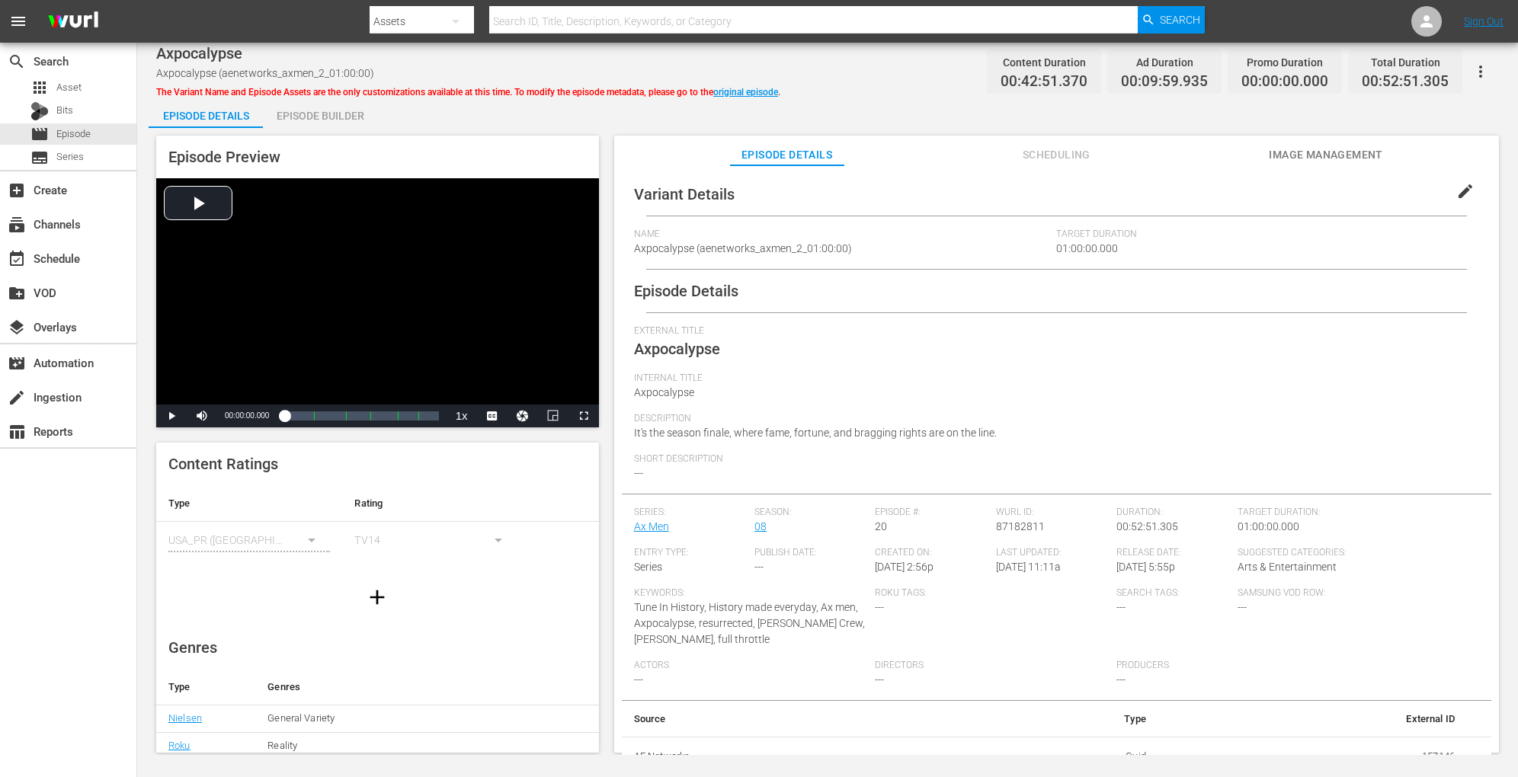
click at [344, 110] on div "Episode Builder" at bounding box center [320, 116] width 114 height 37
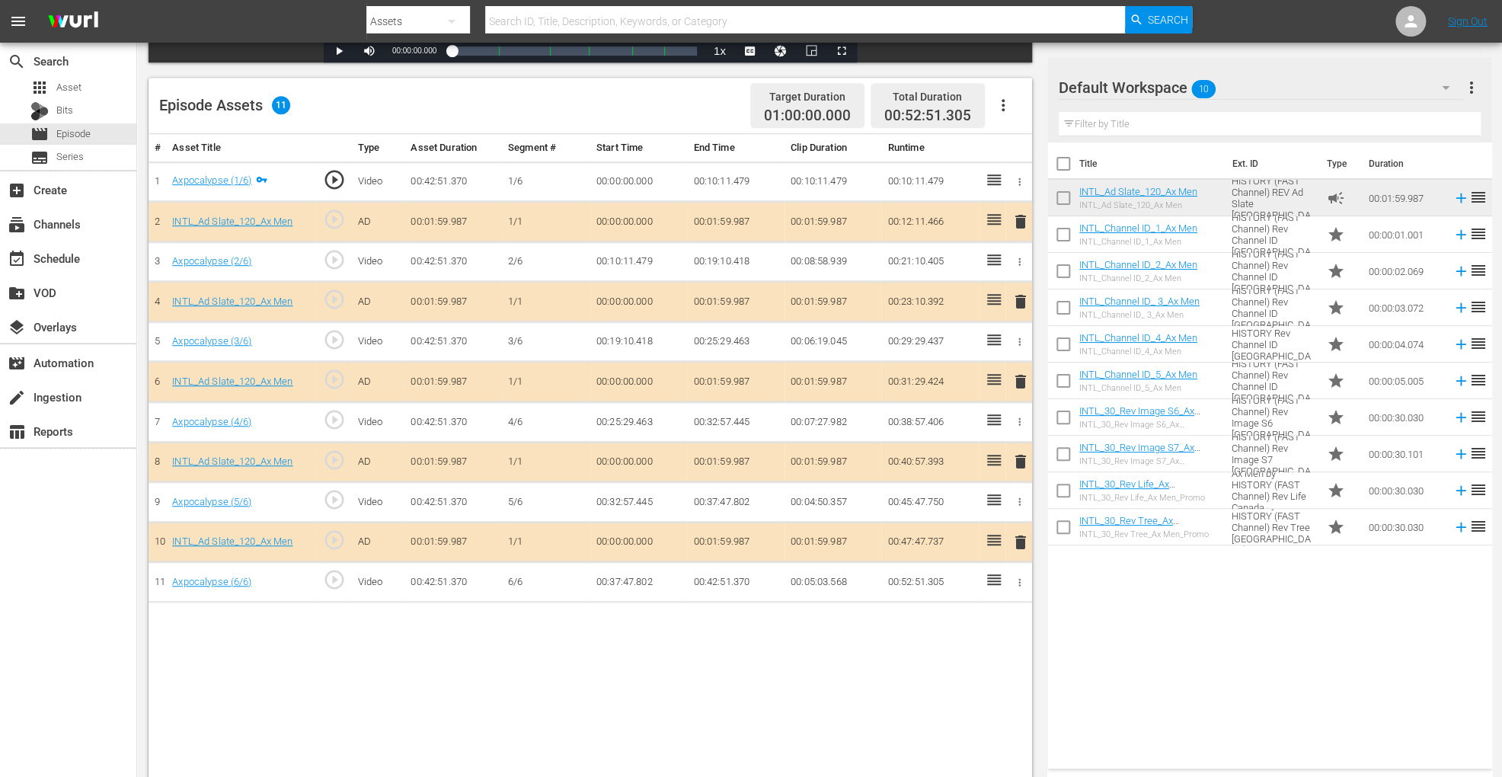
scroll to position [396, 0]
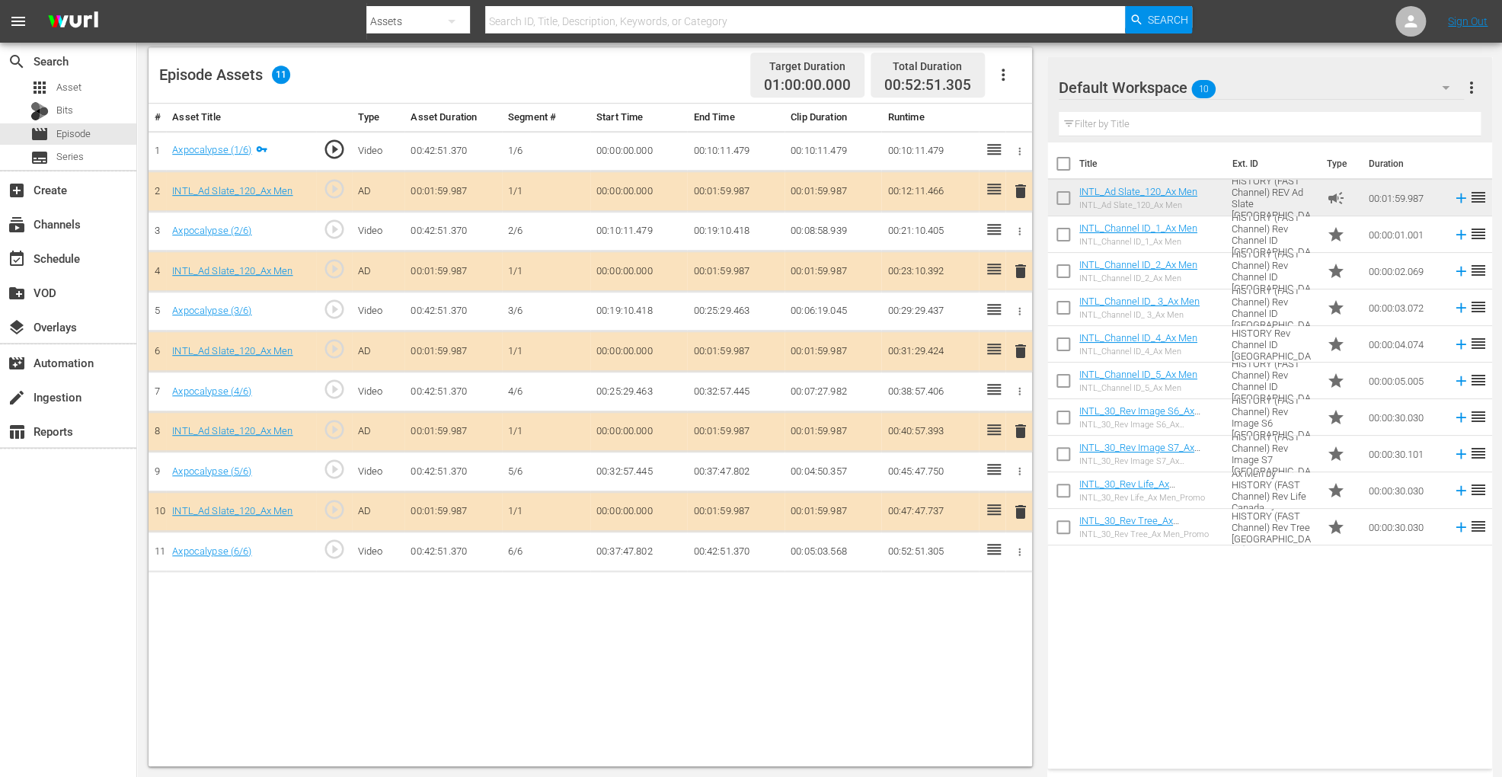
click at [1027, 344] on span "delete" at bounding box center [1021, 351] width 18 height 18
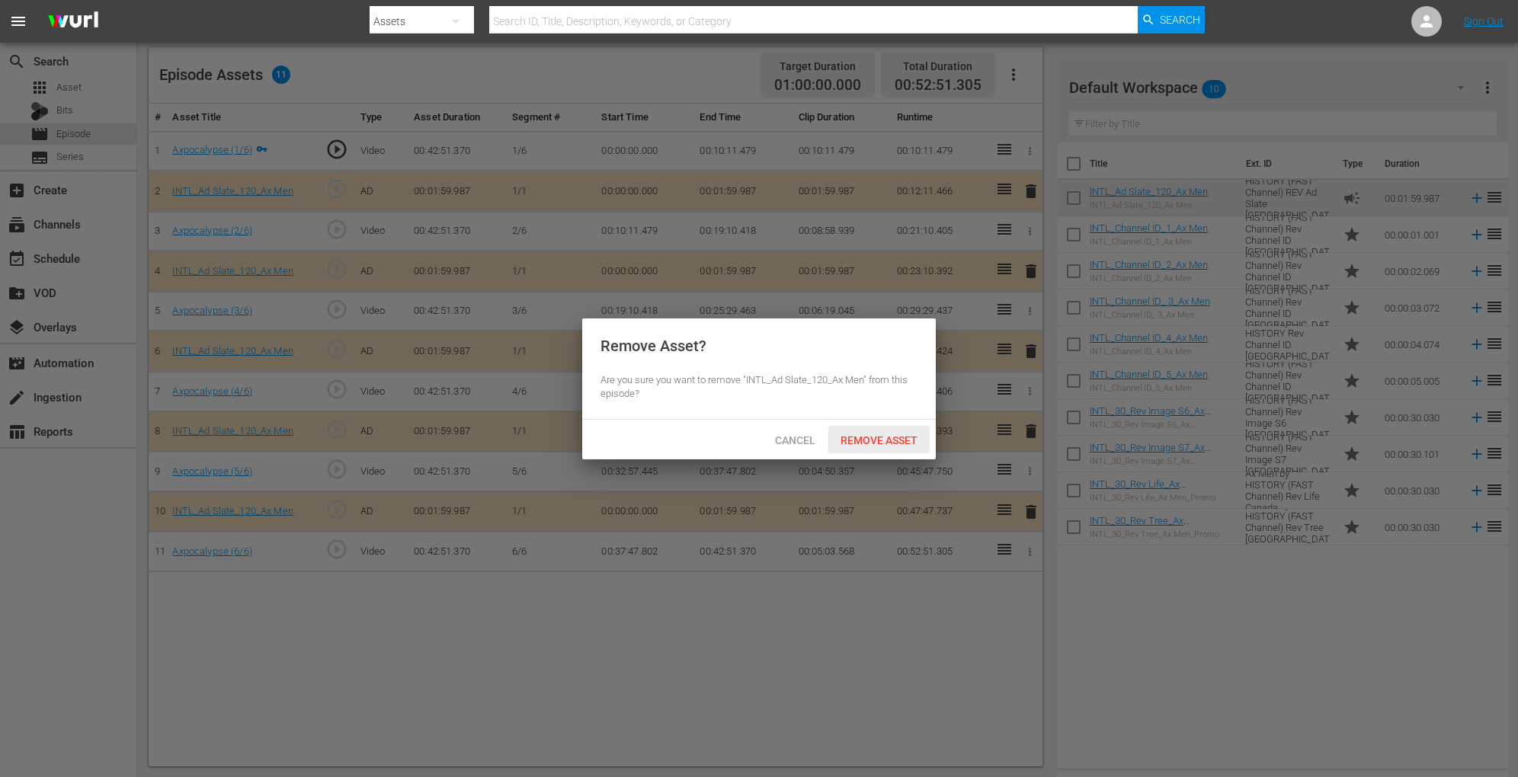
click at [849, 443] on span "Remove Asset" at bounding box center [878, 440] width 101 height 12
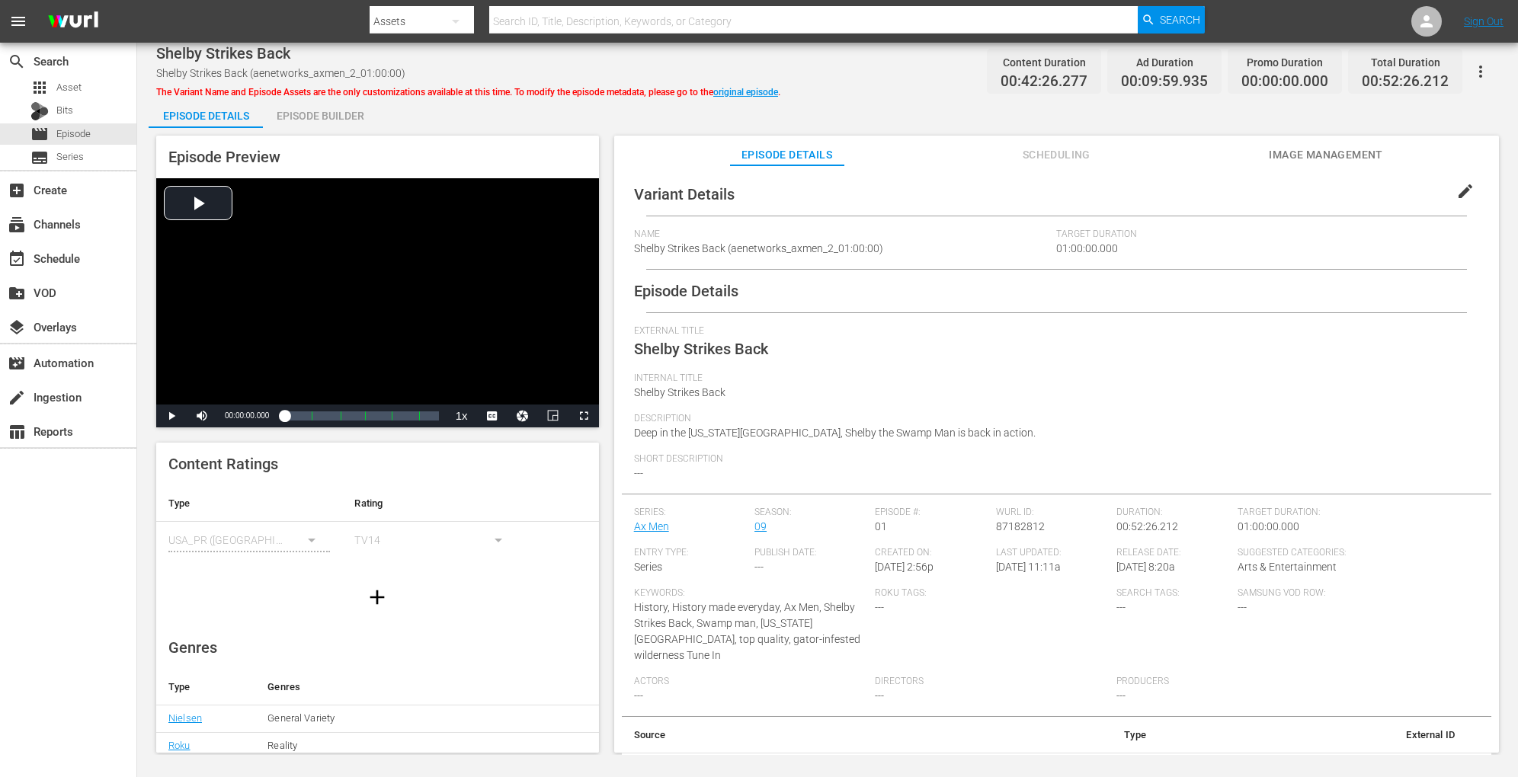
click at [337, 119] on div "Episode Builder" at bounding box center [320, 116] width 114 height 37
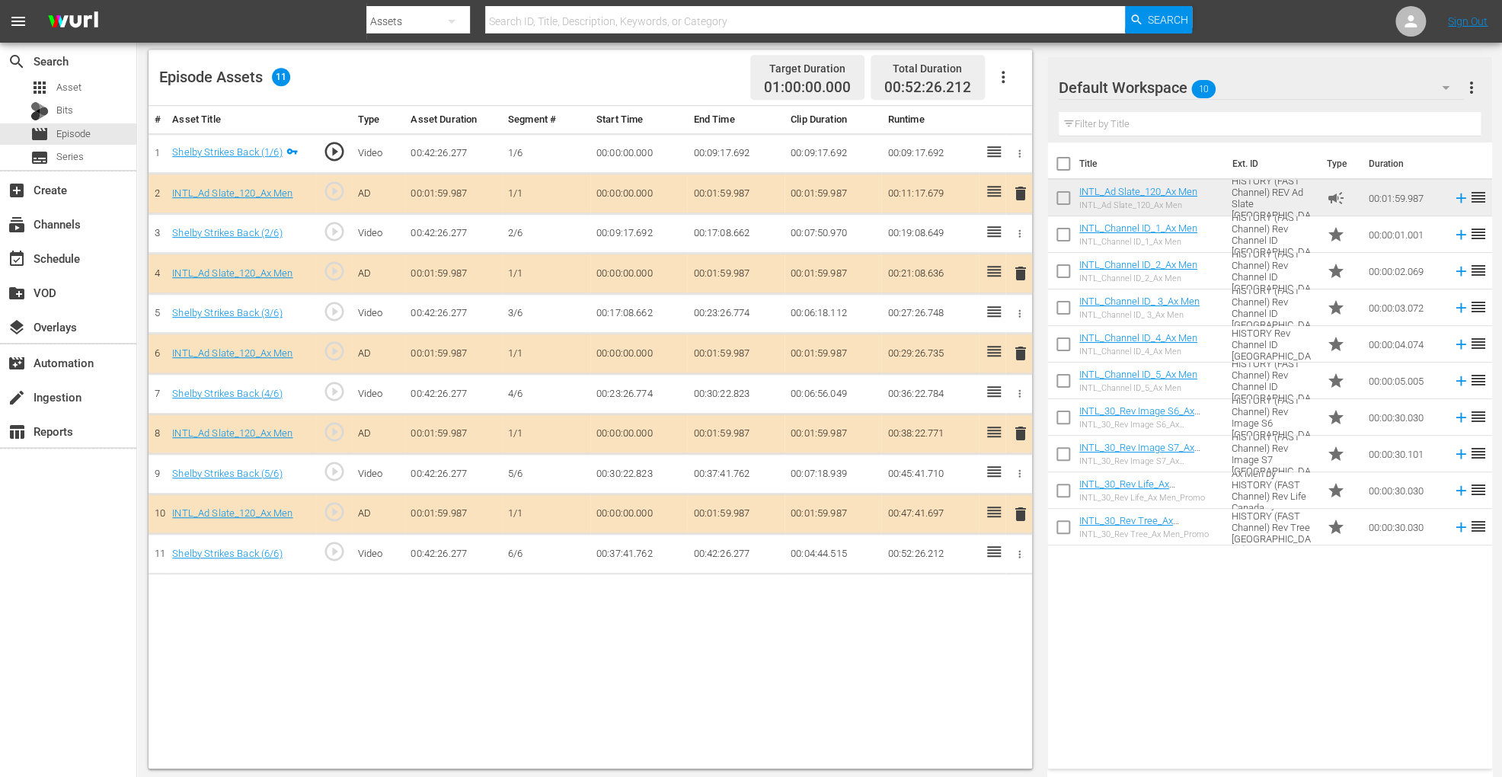
scroll to position [396, 0]
click at [1023, 342] on span "delete" at bounding box center [1021, 351] width 18 height 18
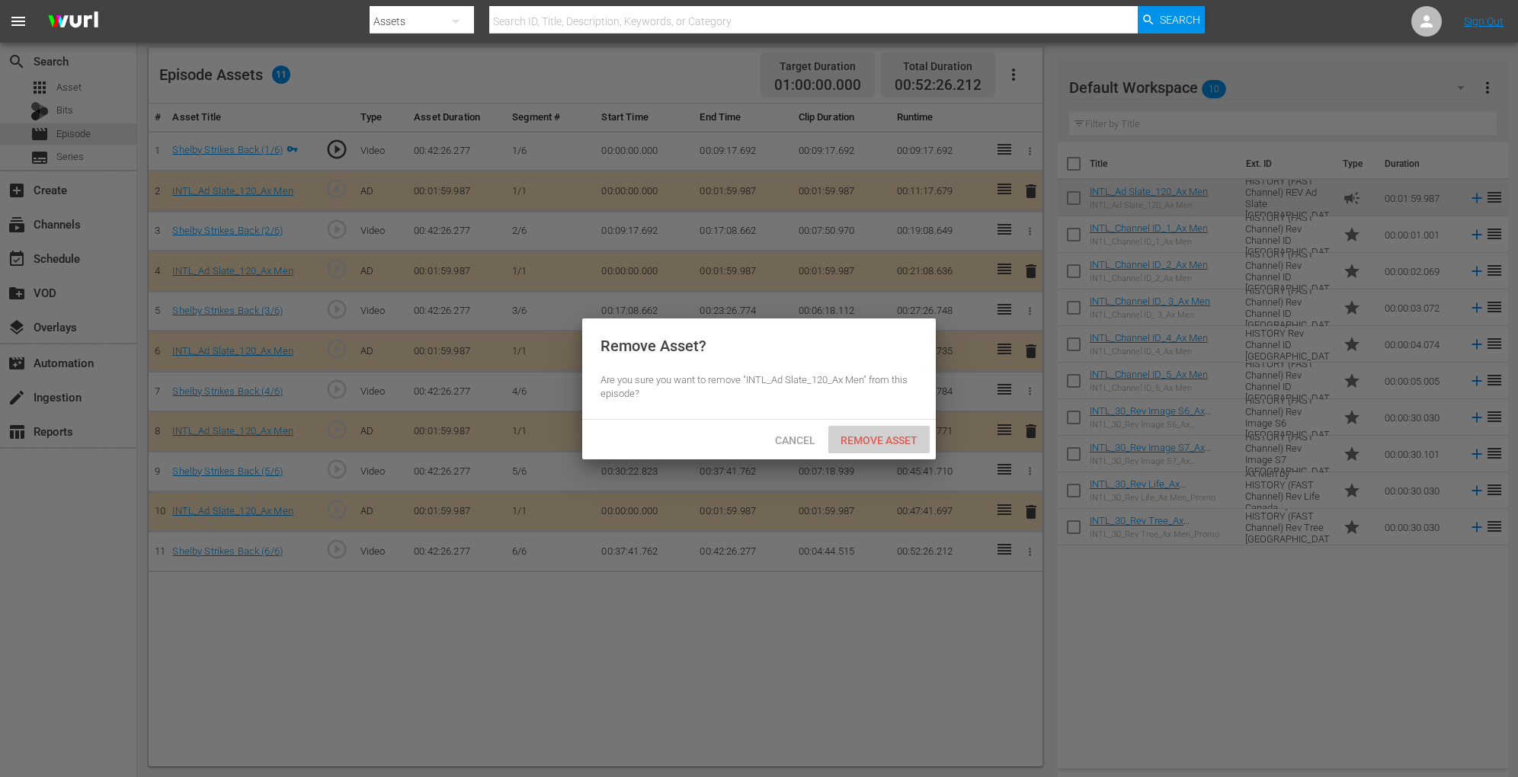
click at [854, 442] on span "Remove Asset" at bounding box center [878, 440] width 101 height 12
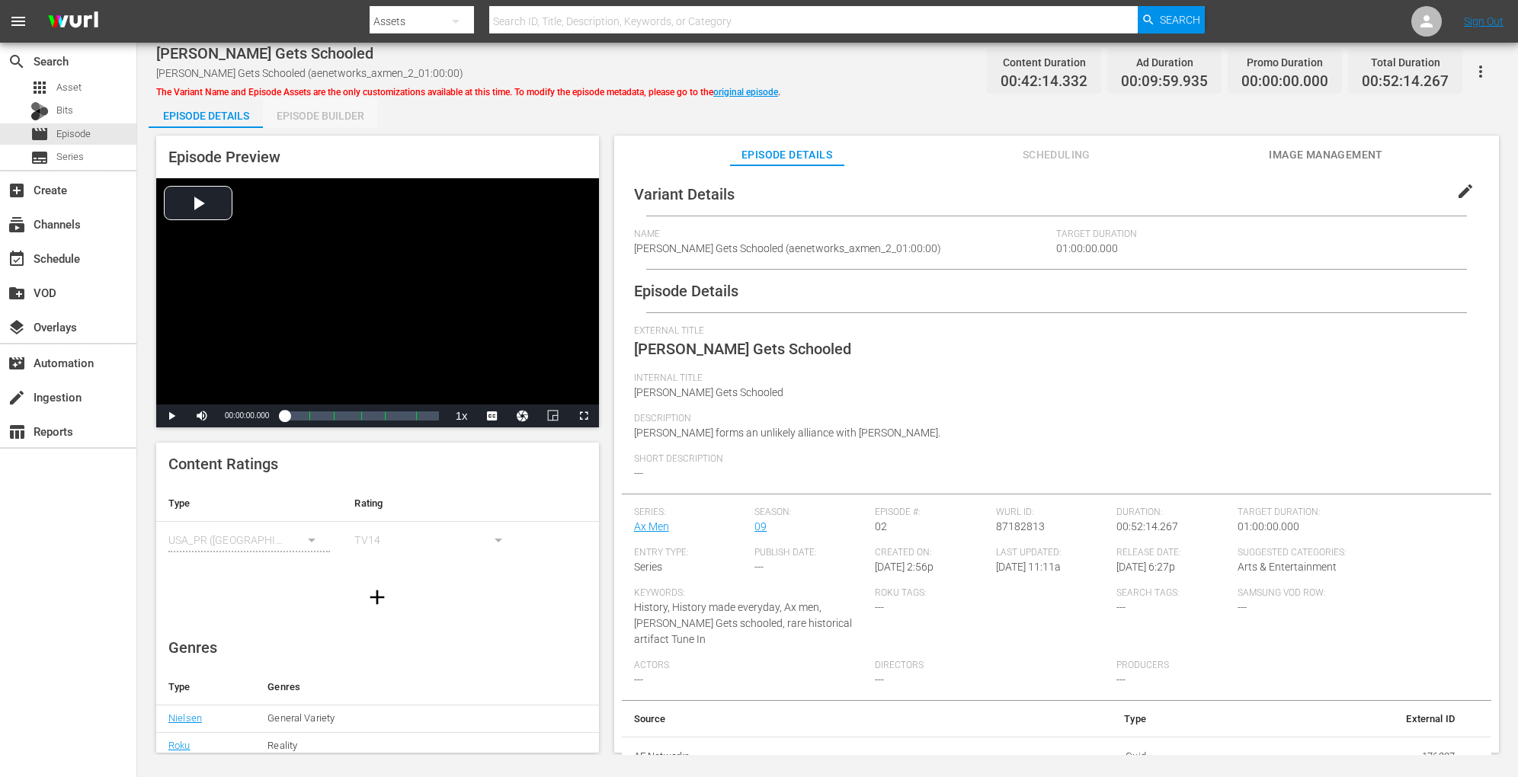
click at [347, 111] on div "Episode Builder" at bounding box center [320, 116] width 114 height 37
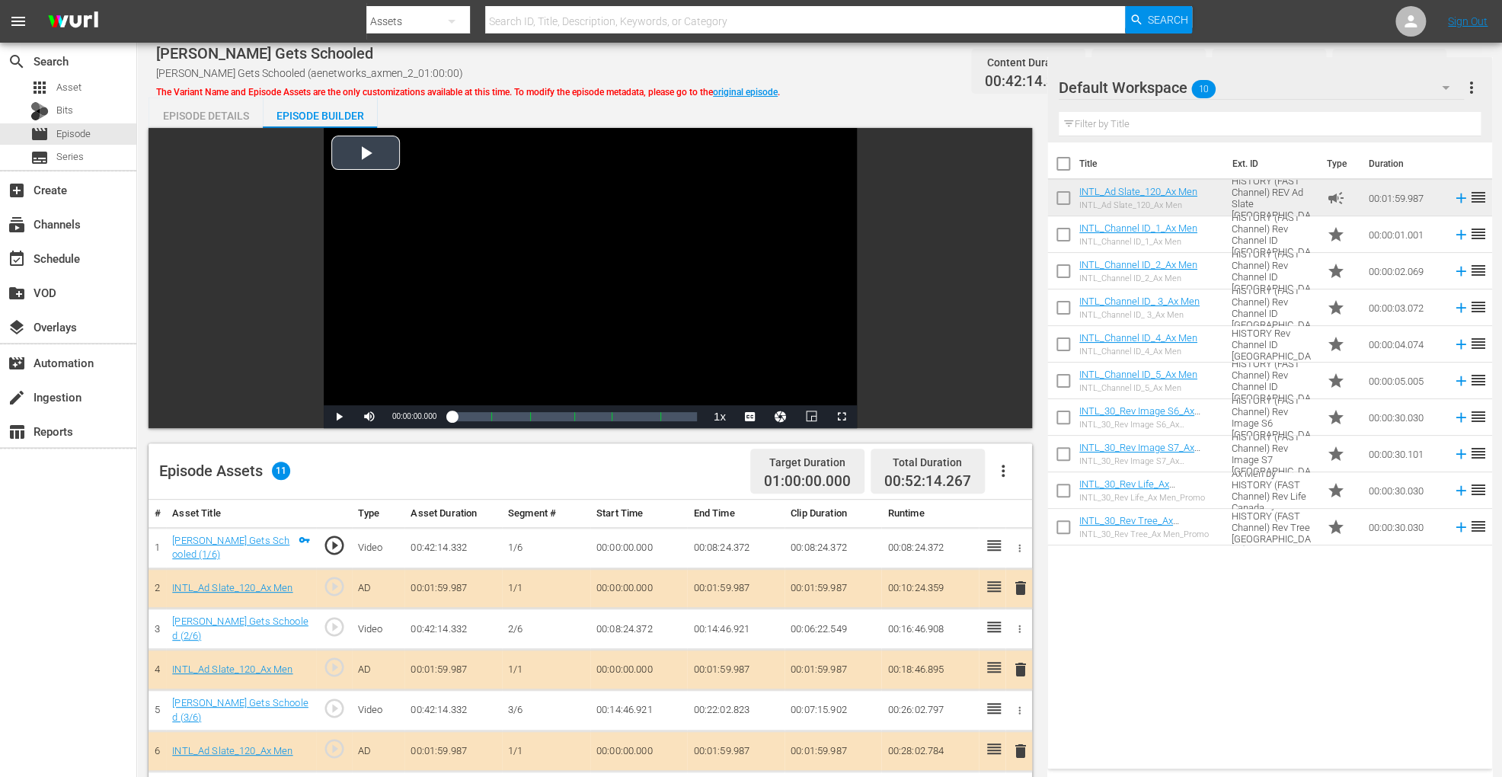
scroll to position [396, 0]
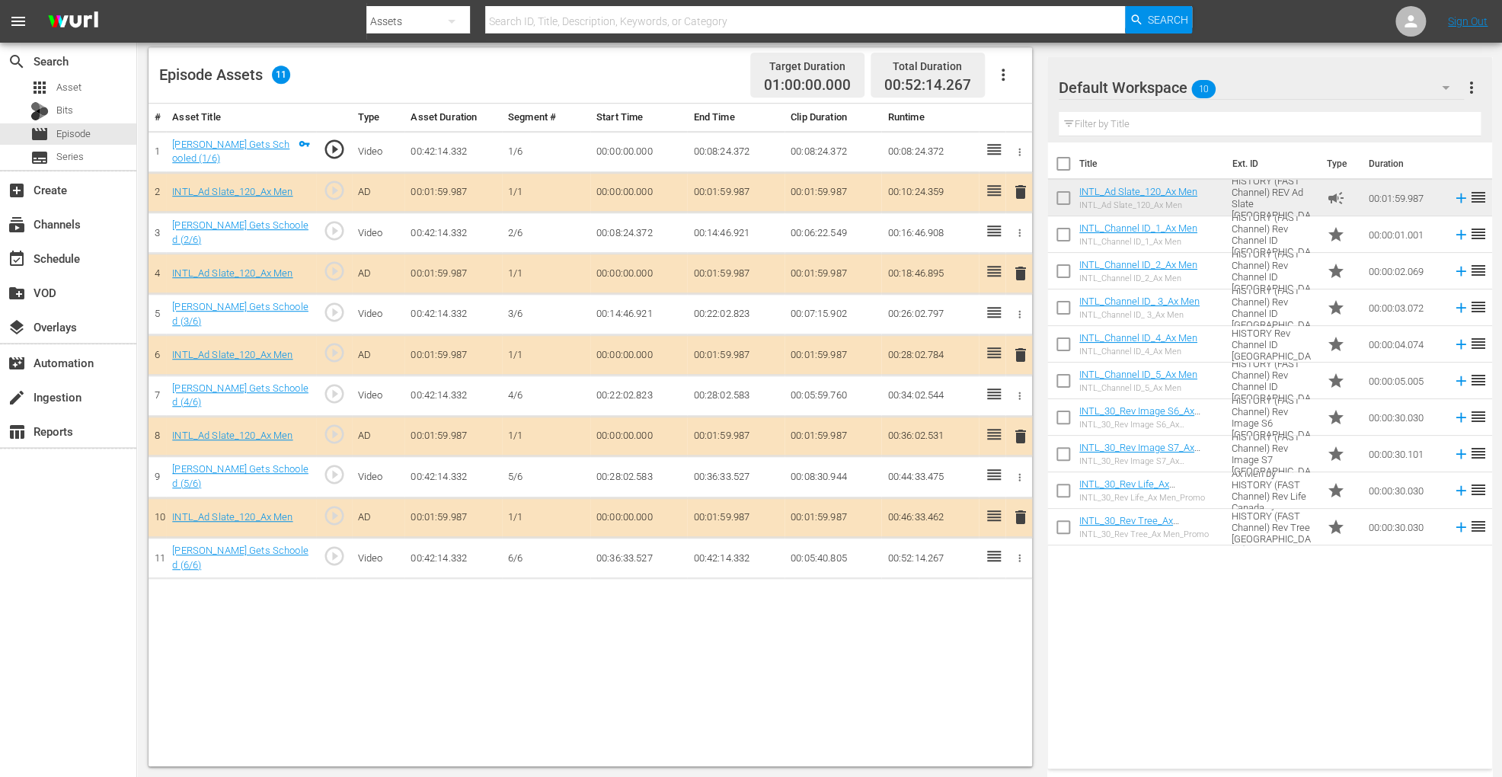
click at [1019, 354] on span "delete" at bounding box center [1021, 355] width 18 height 18
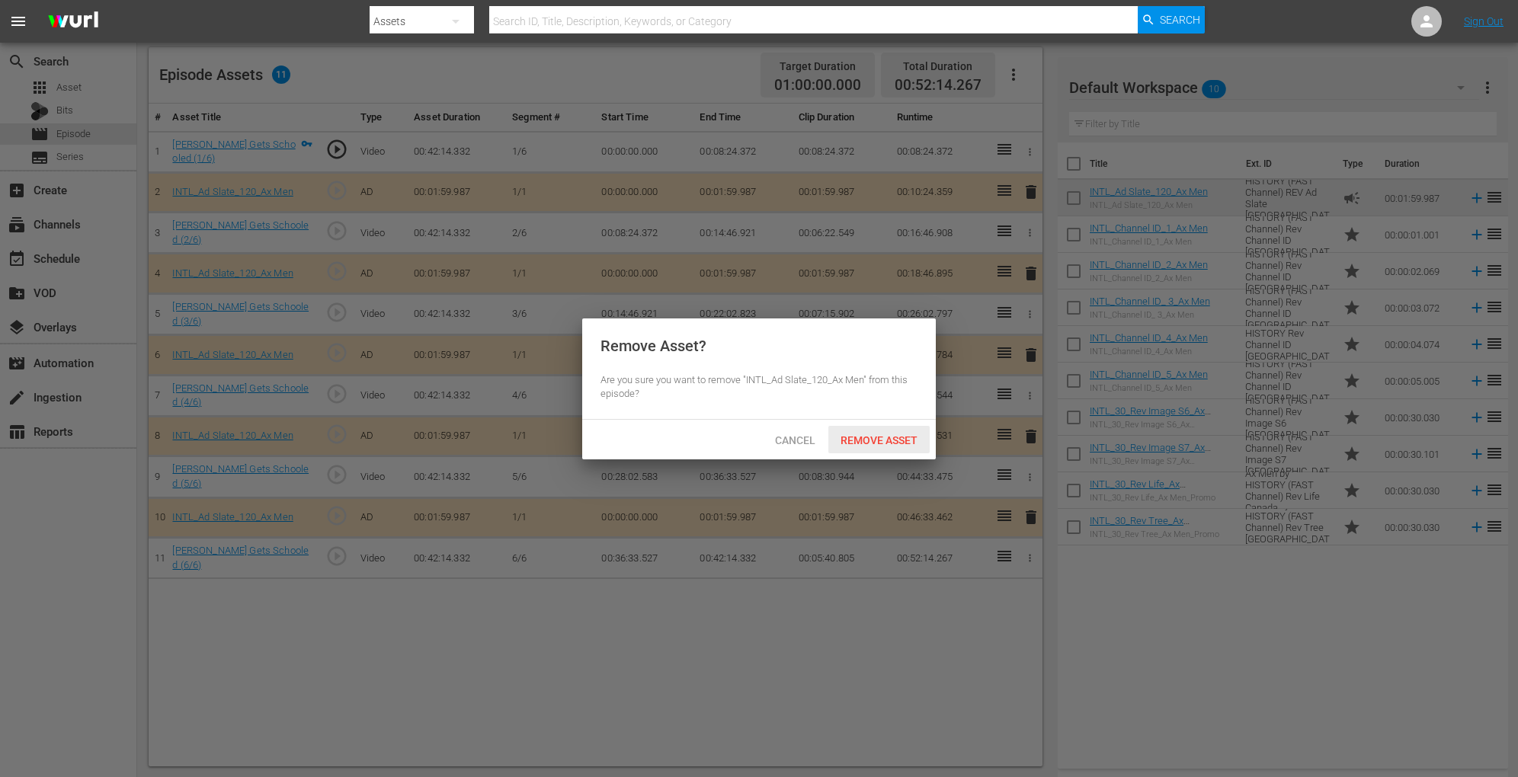
click at [856, 436] on span "Remove Asset" at bounding box center [878, 440] width 101 height 12
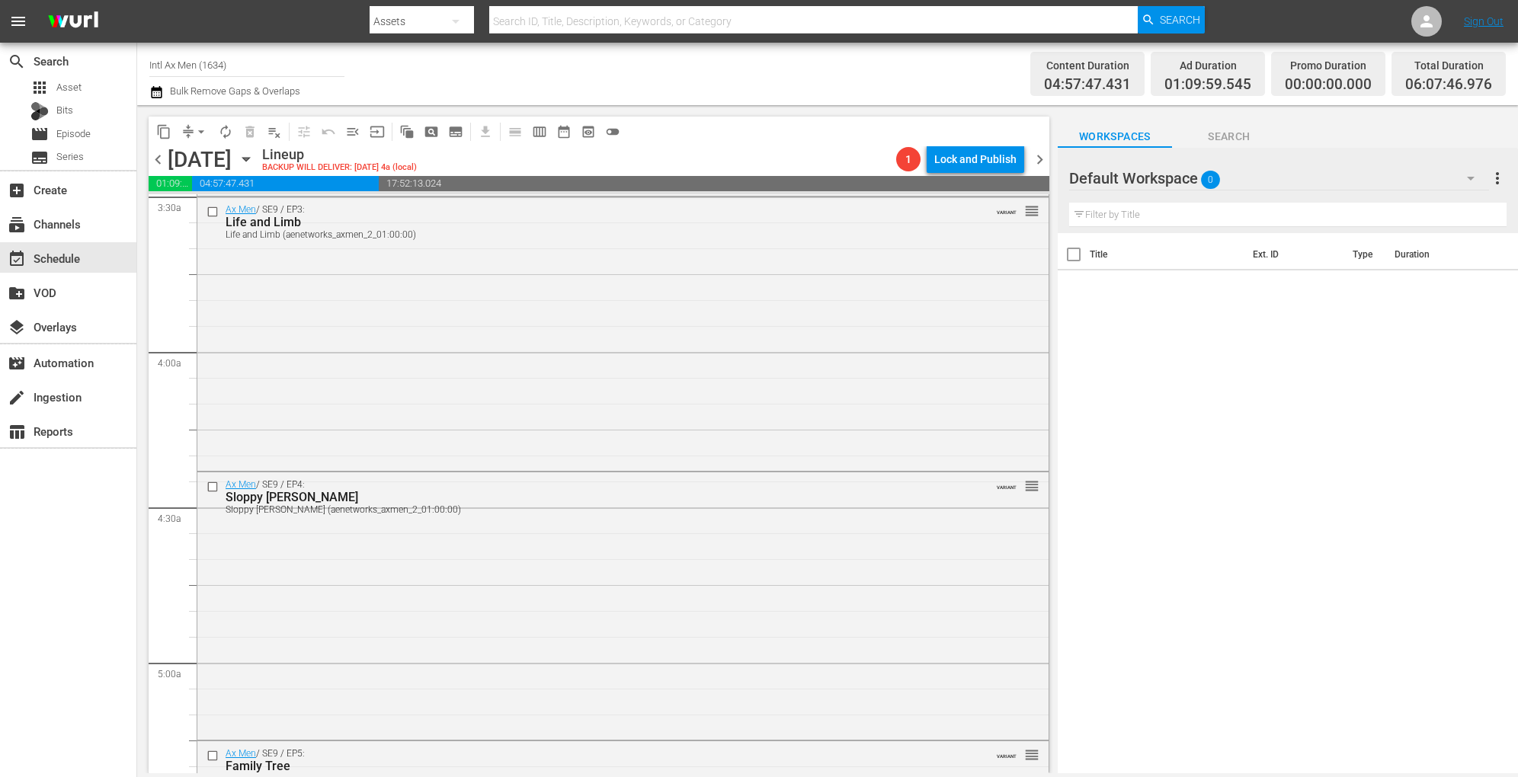
scroll to position [1001, 0]
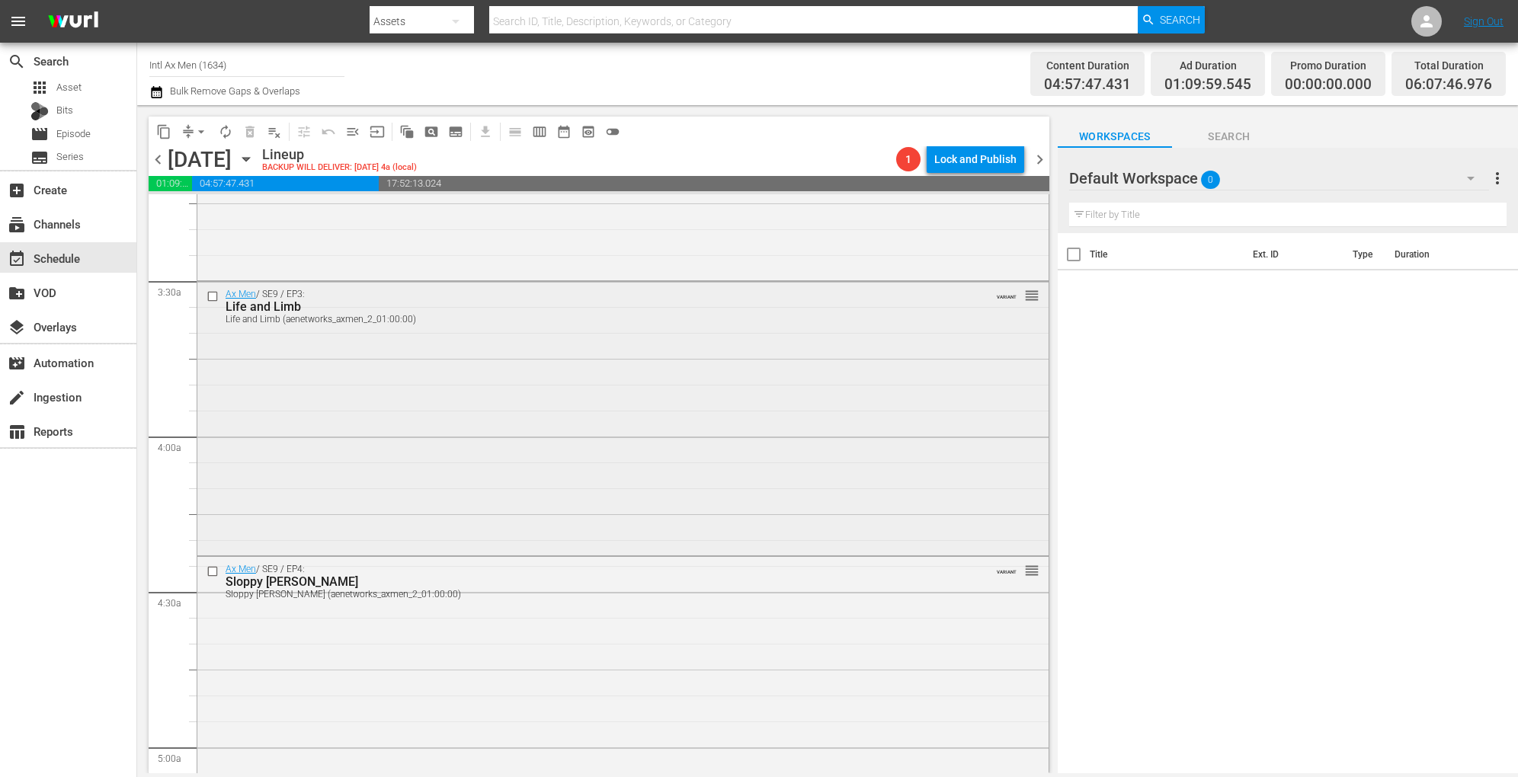
click at [453, 412] on div "Ax Men / SE9 / EP3: Life and Limb Life and Limb (aenetworks_axmen_2_01:00:00) V…" at bounding box center [622, 417] width 851 height 270
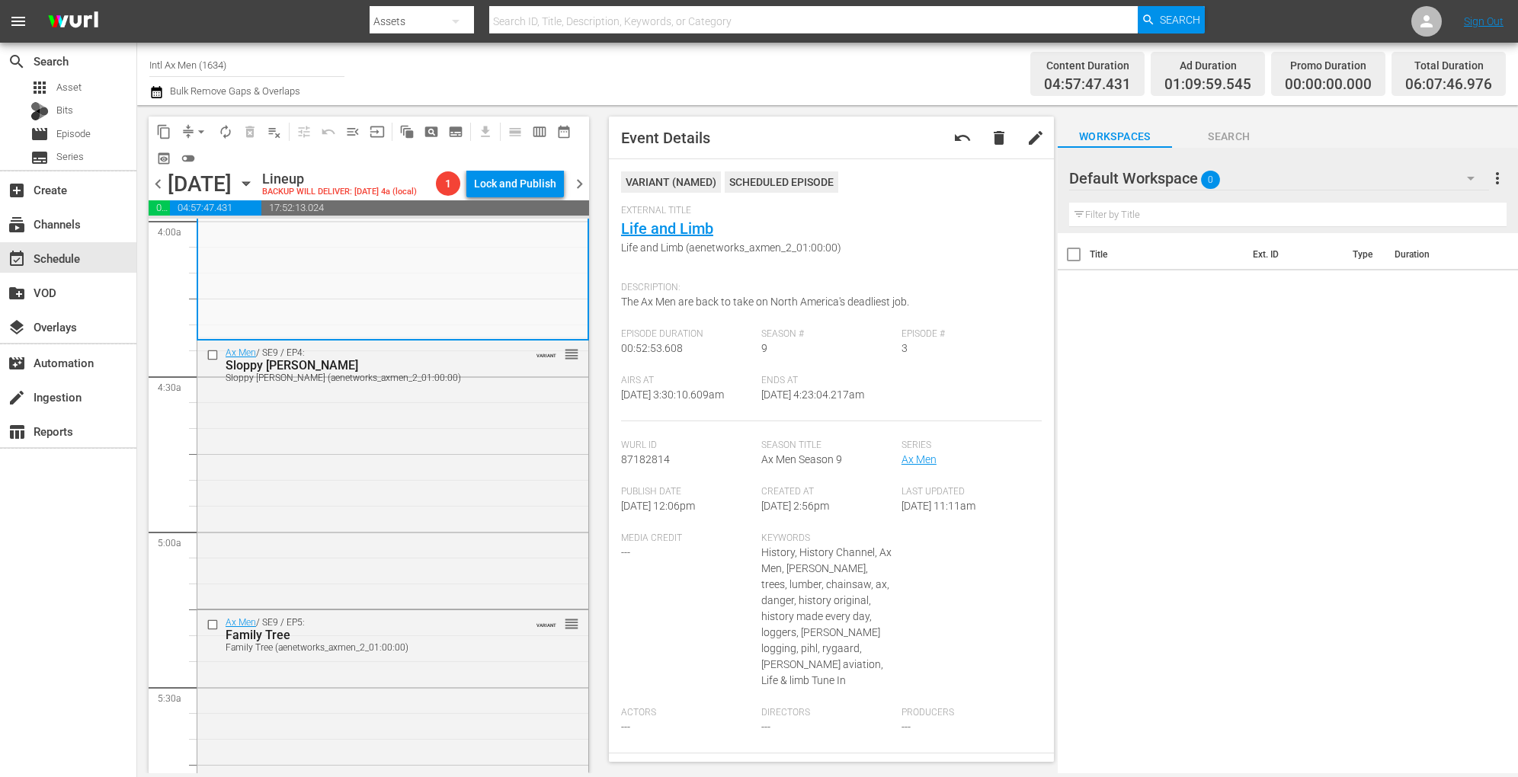
scroll to position [1239, 0]
click at [408, 564] on div "Ax Men / SE9 / EP4: Sloppy Joe Sloppy Joe (aenetworks_axmen_2_01:00:00) VARIANT…" at bounding box center [392, 475] width 391 height 265
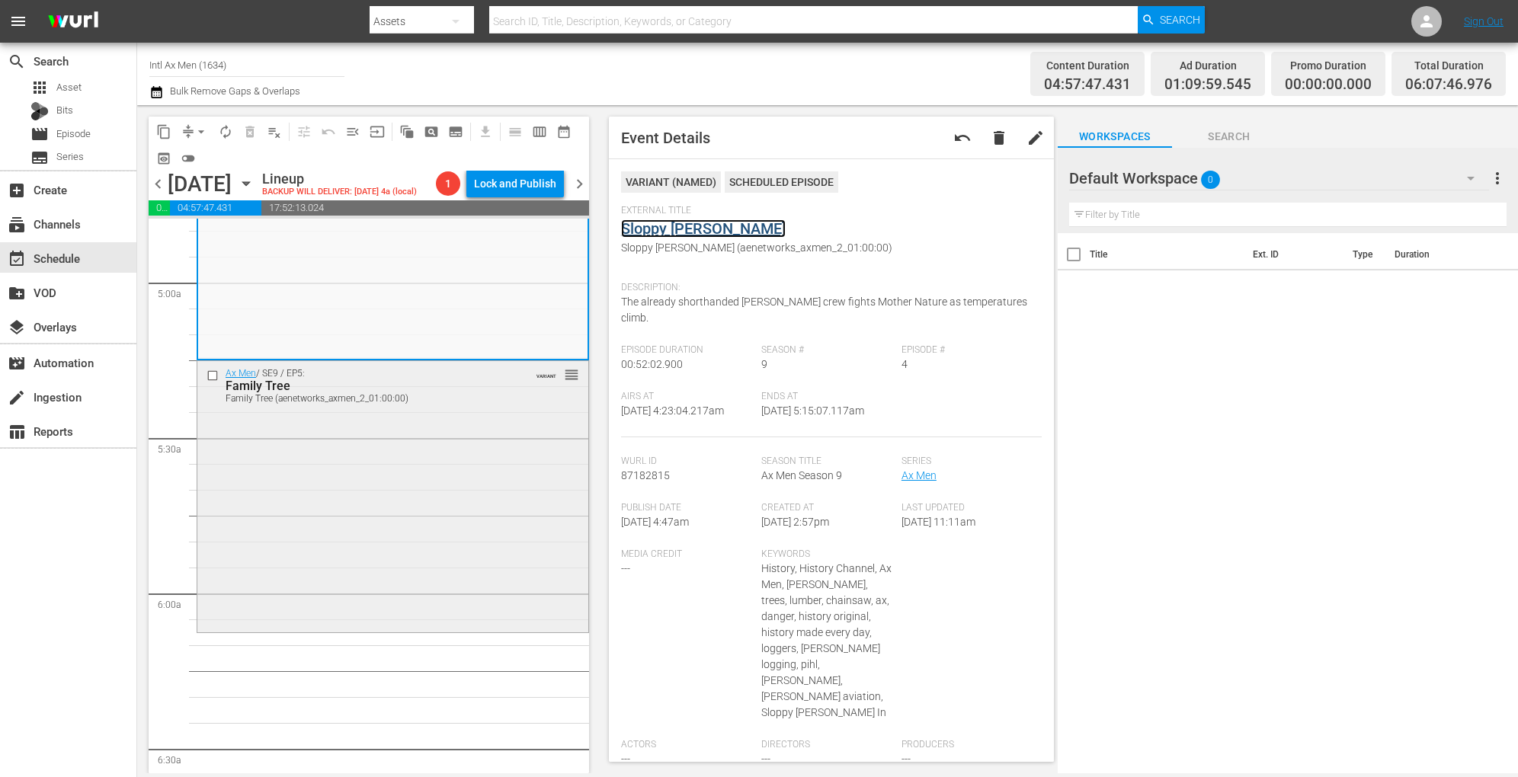
scroll to position [1499, 0]
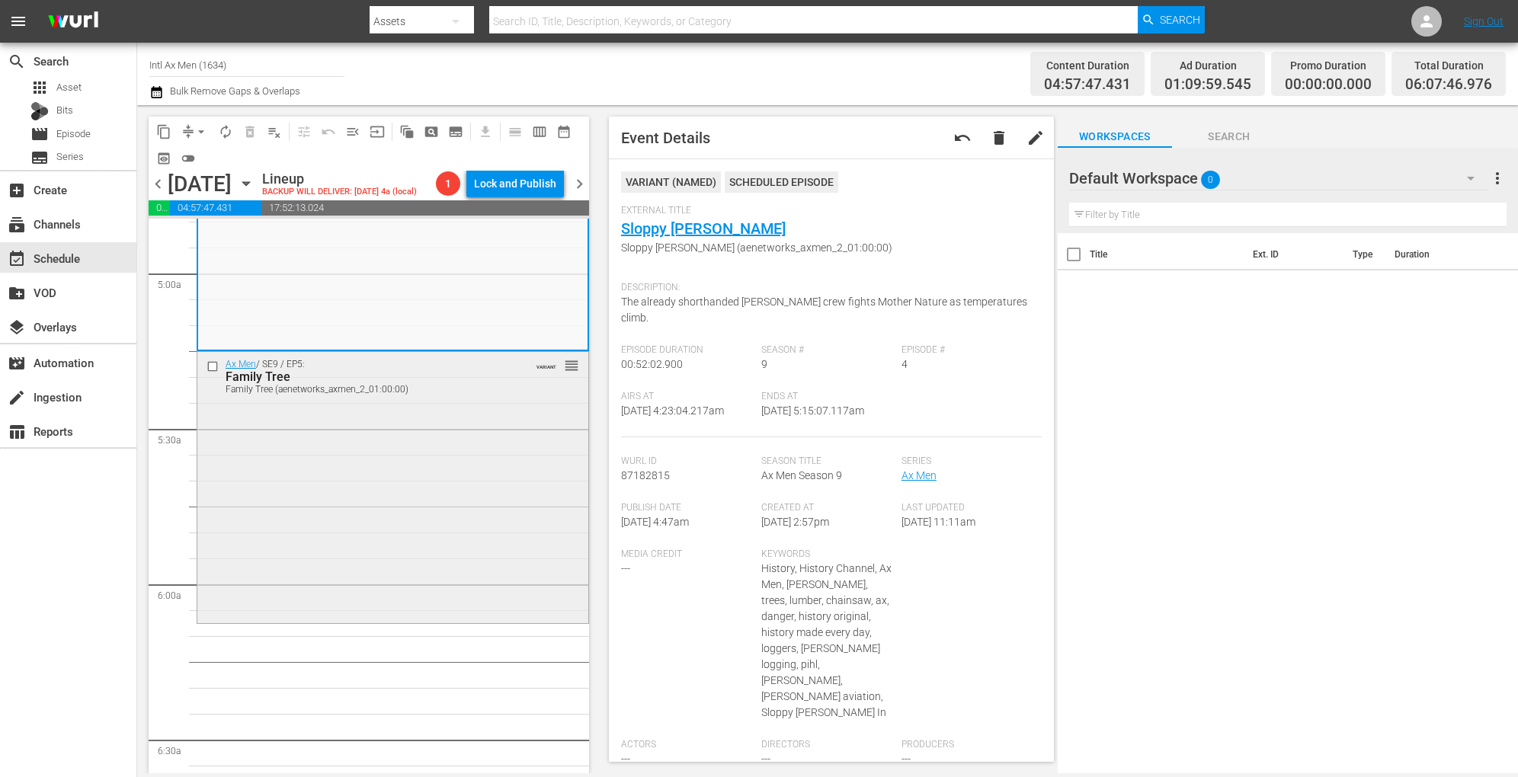
click at [396, 510] on div "Ax Men / SE9 / EP5: Family Tree Family Tree (aenetworks_axmen_2_01:00:00) VARIA…" at bounding box center [392, 486] width 391 height 268
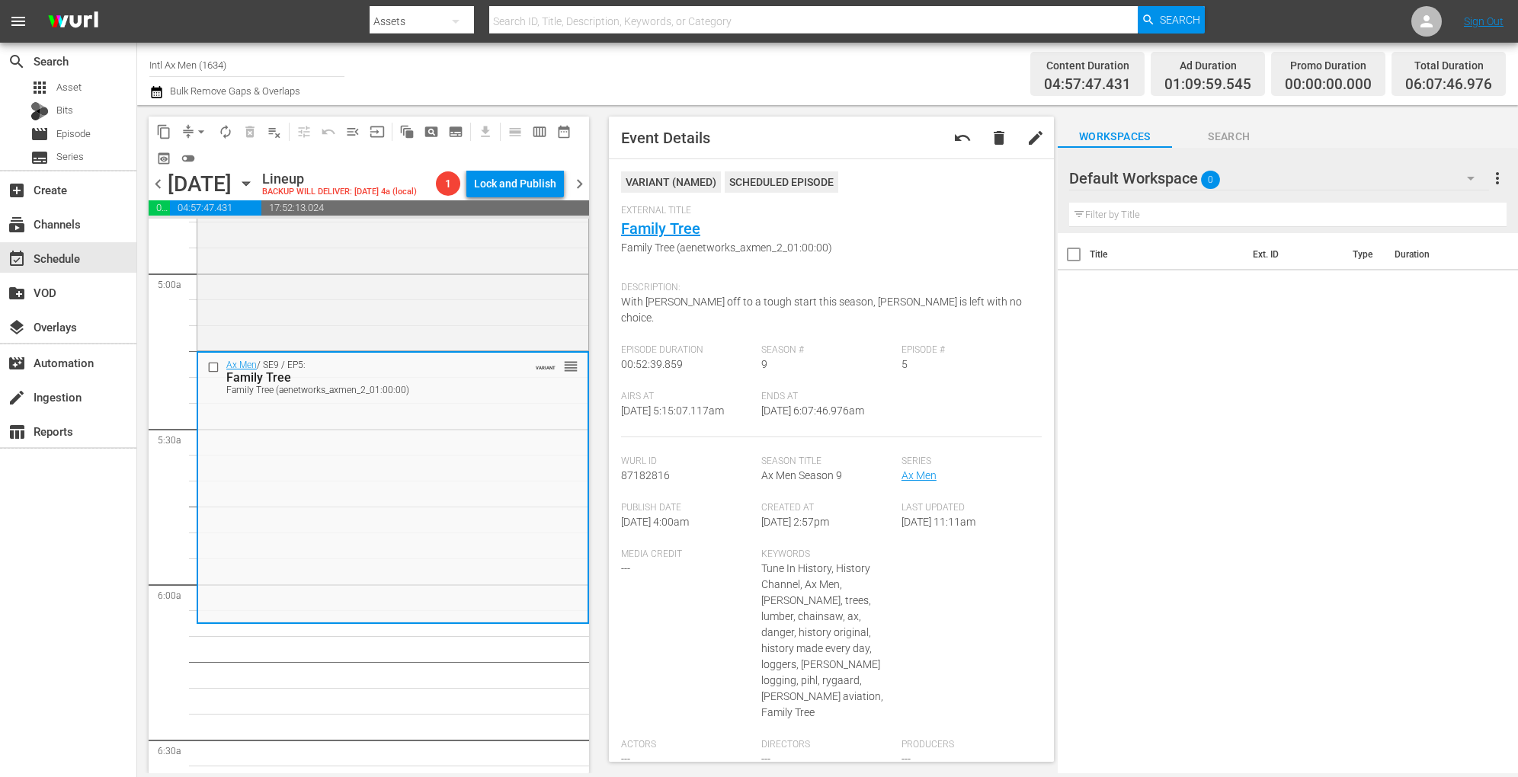
click at [201, 129] on span "arrow_drop_down" at bounding box center [201, 131] width 15 height 15
click at [200, 158] on li "Align to Midnight" at bounding box center [202, 162] width 160 height 25
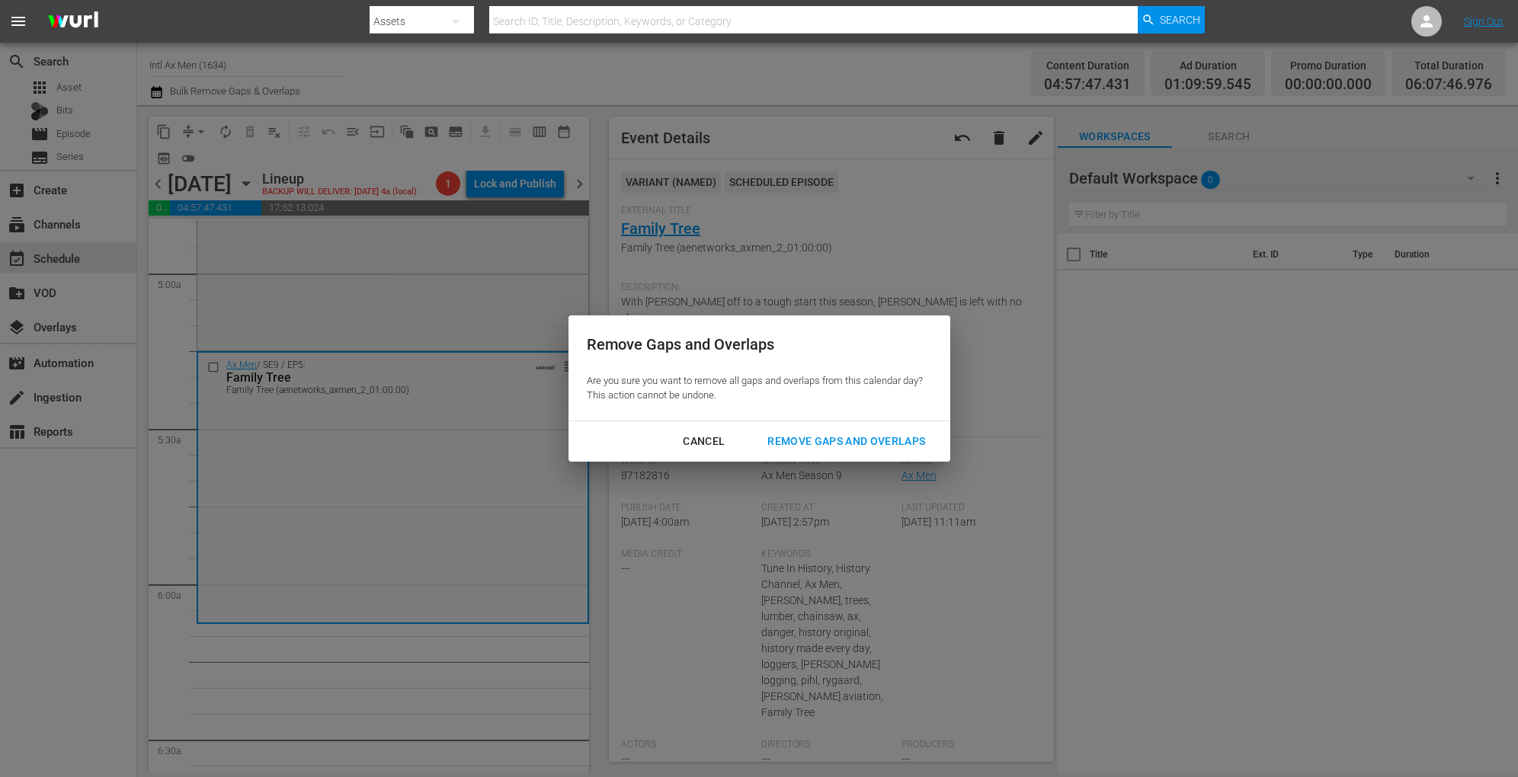
click at [785, 439] on div "Remove Gaps and Overlaps" at bounding box center [846, 441] width 182 height 19
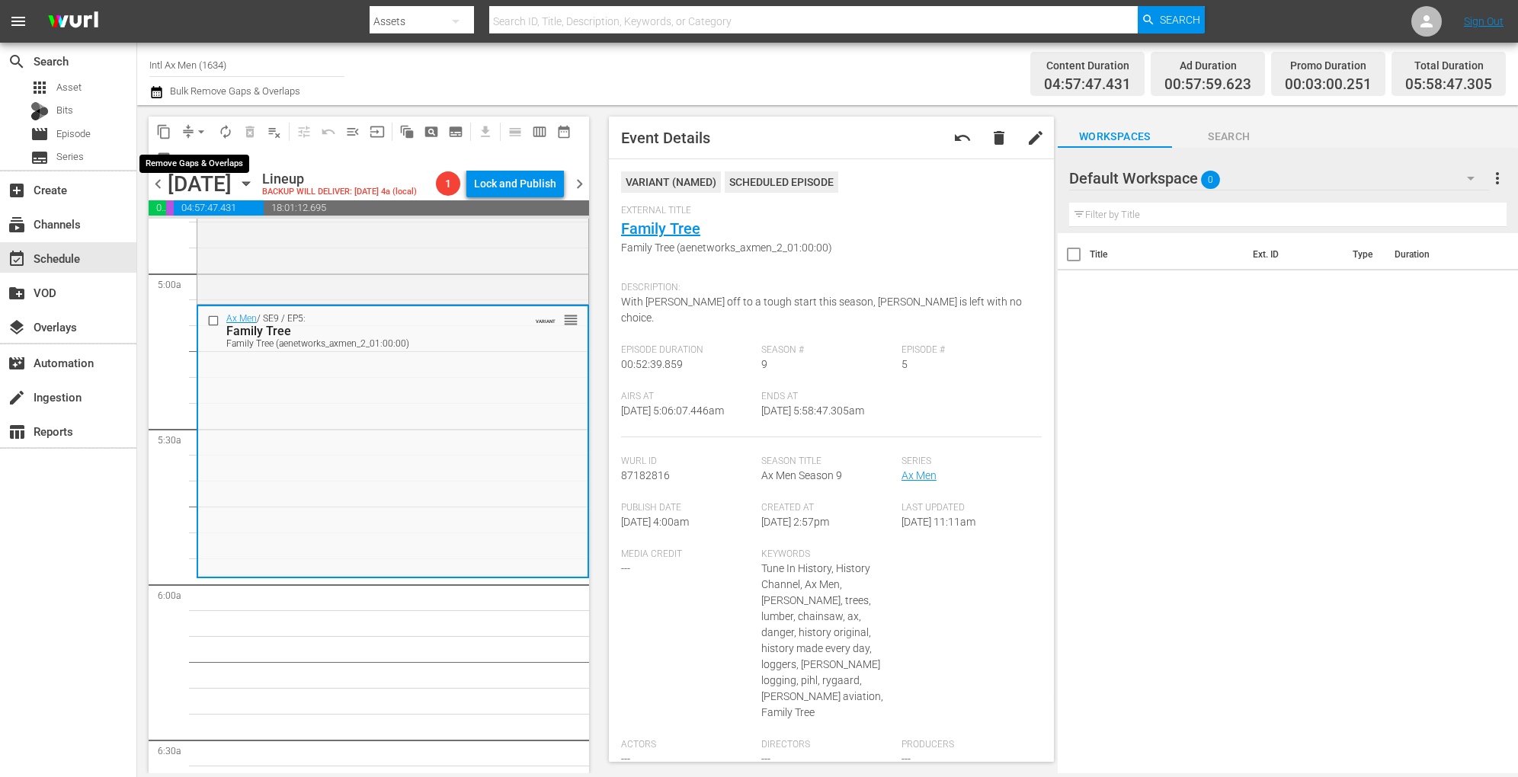
click at [201, 130] on span "arrow_drop_down" at bounding box center [201, 131] width 15 height 15
click at [196, 161] on li "Align to Midnight" at bounding box center [202, 162] width 160 height 25
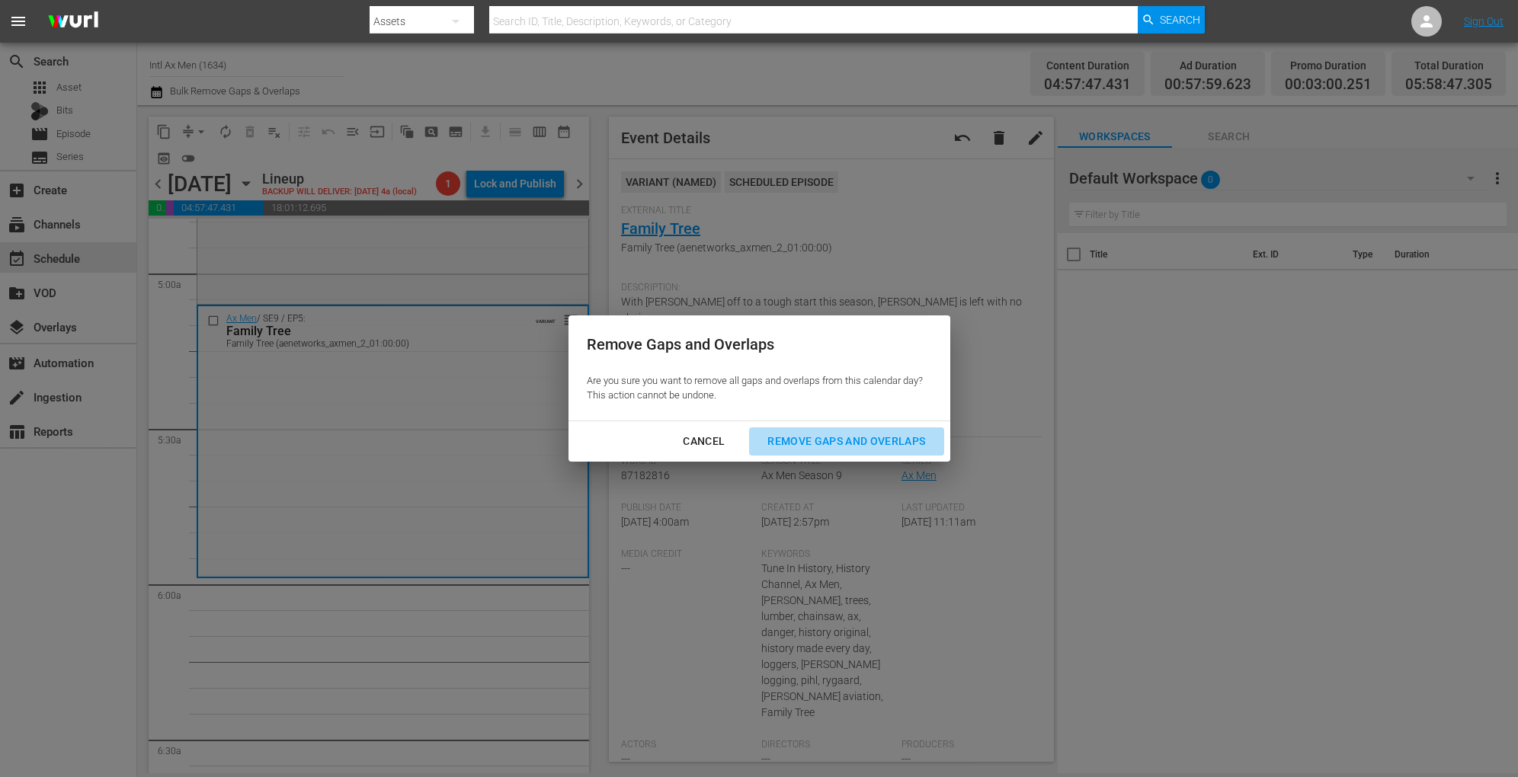
click at [797, 443] on div "Remove Gaps and Overlaps" at bounding box center [846, 441] width 182 height 19
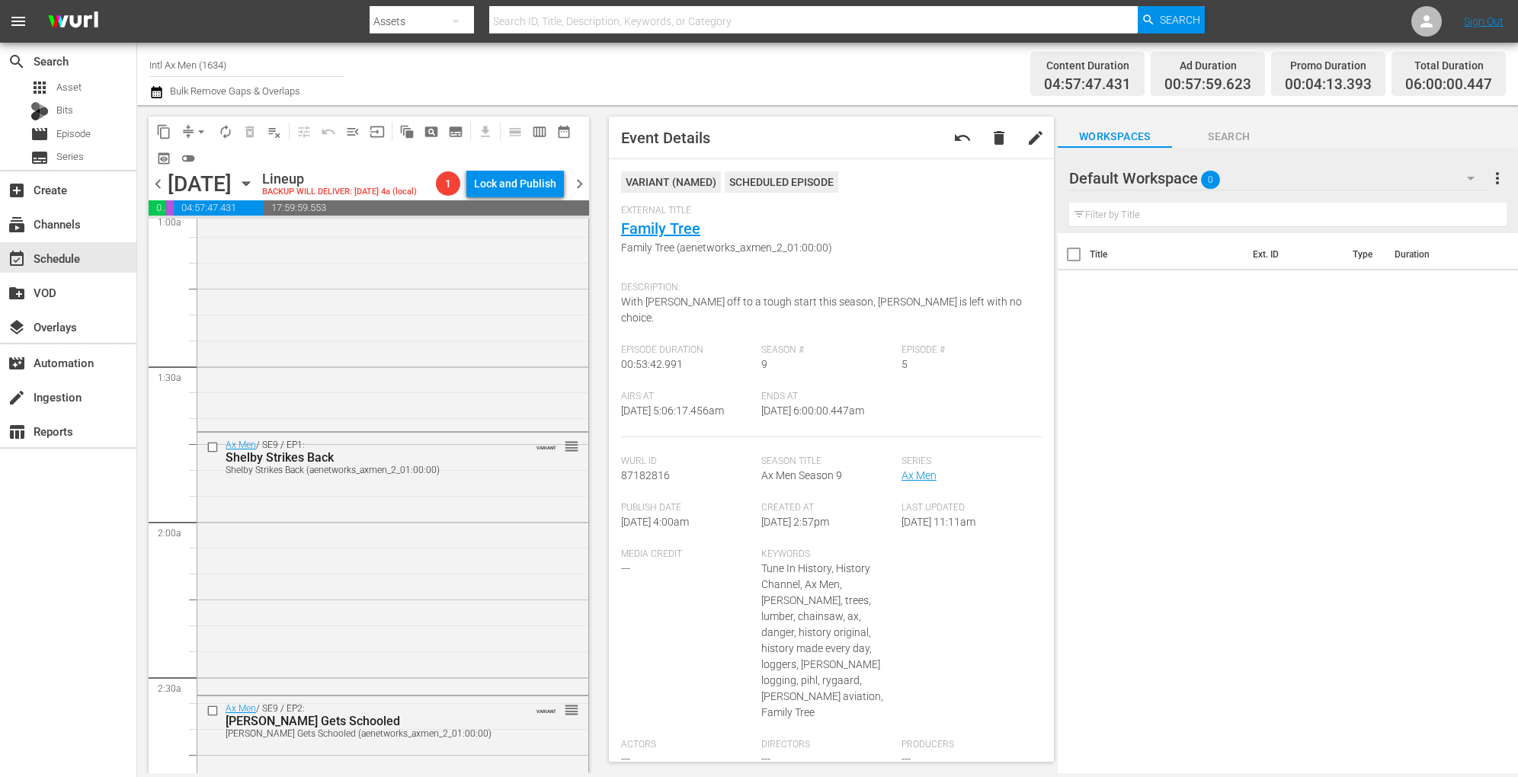
scroll to position [0, 0]
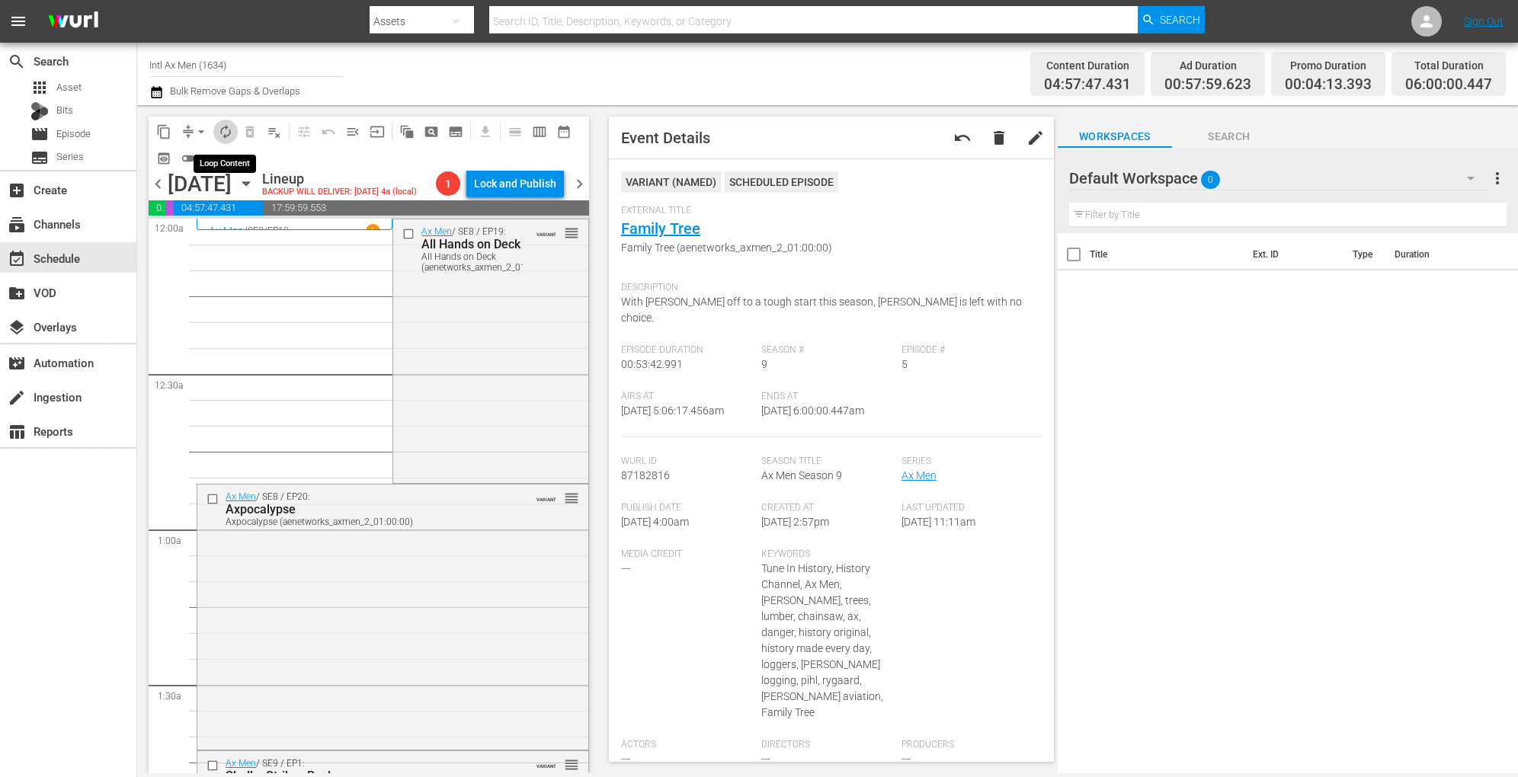
click at [222, 131] on span "autorenew_outlined" at bounding box center [225, 131] width 15 height 15
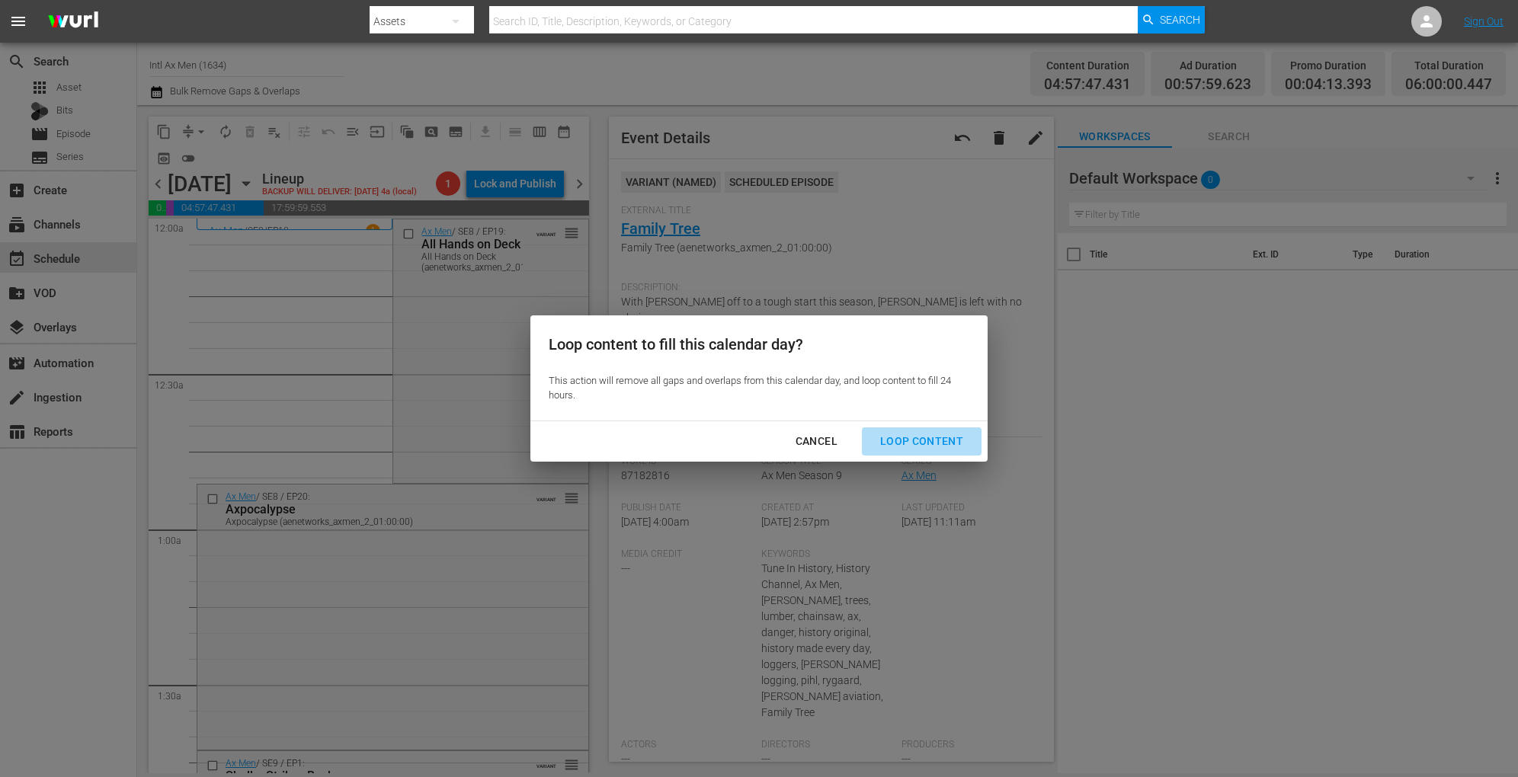
click at [936, 443] on div "Loop Content" at bounding box center [921, 441] width 107 height 19
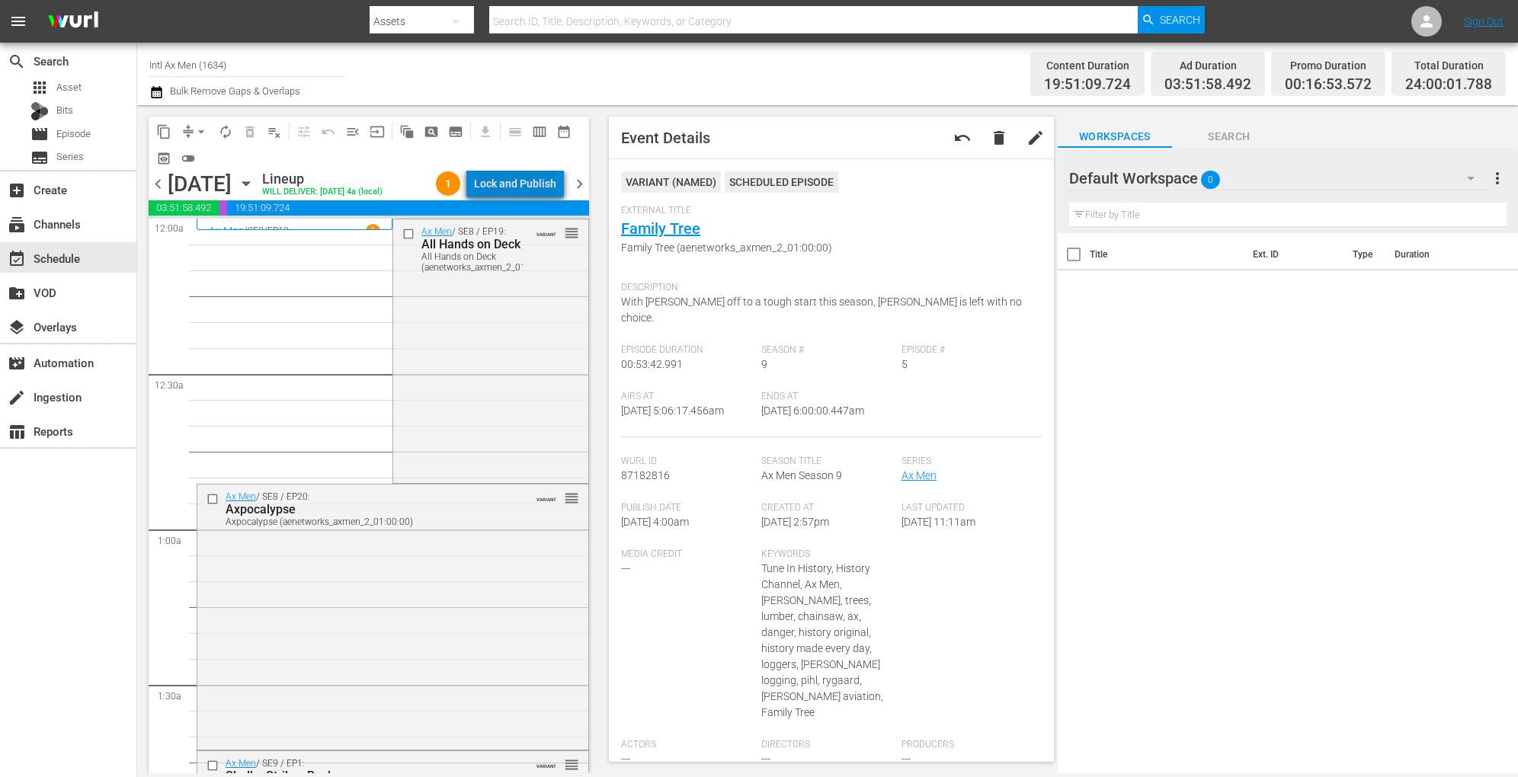
click at [530, 187] on div "Lock and Publish" at bounding box center [515, 183] width 82 height 27
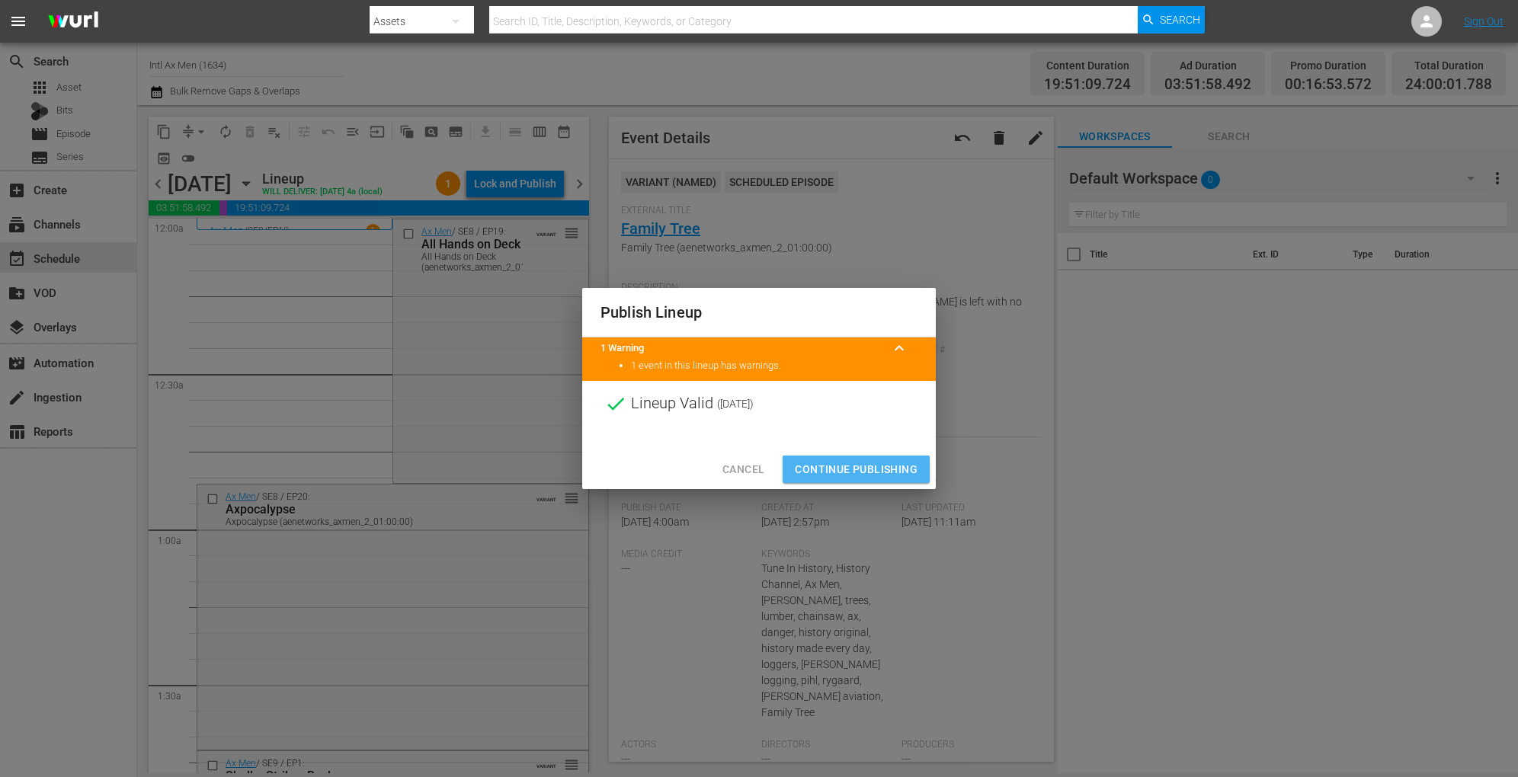
click at [844, 472] on span "Continue Publishing" at bounding box center [856, 469] width 123 height 19
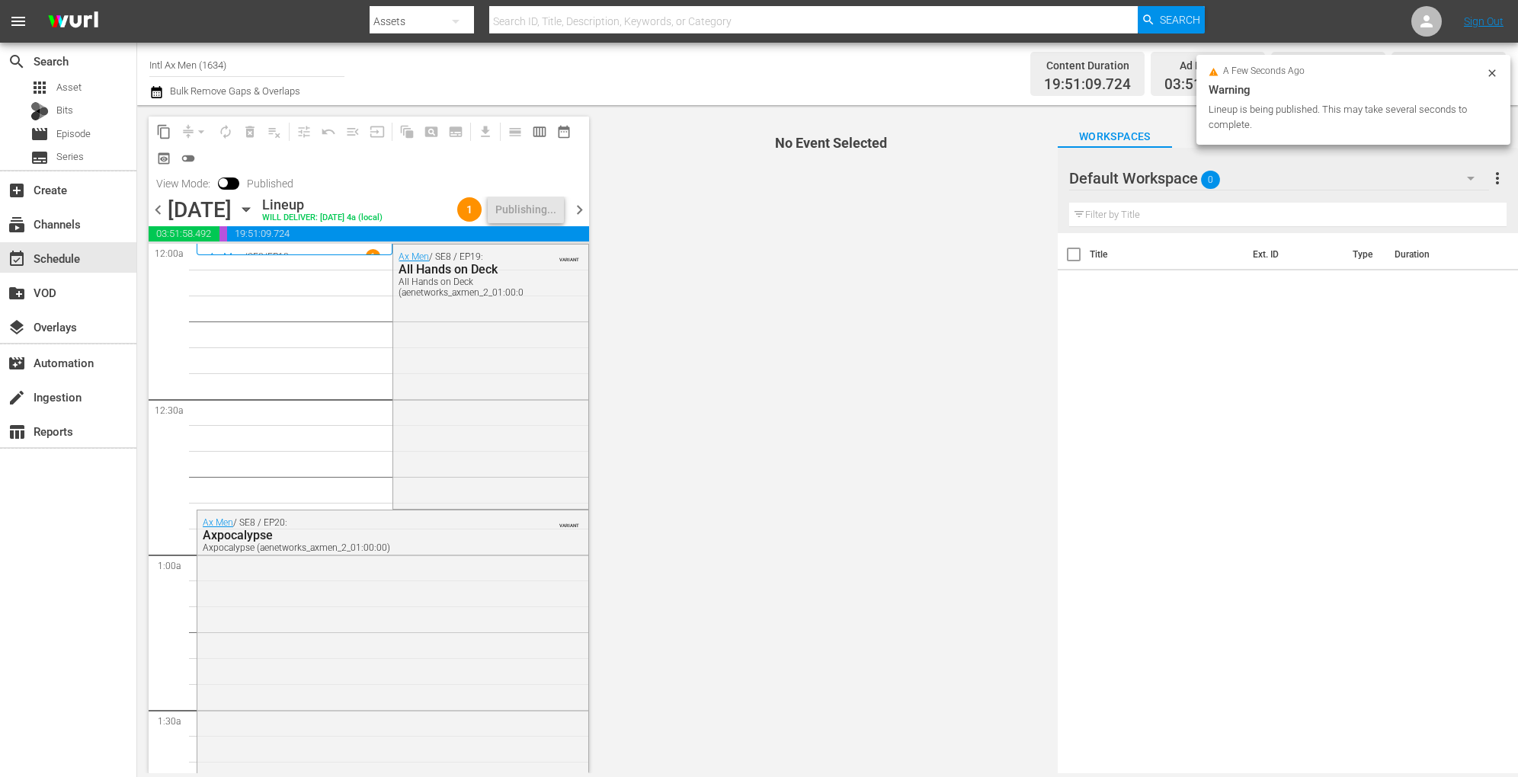
click at [254, 204] on icon "button" at bounding box center [246, 209] width 17 height 17
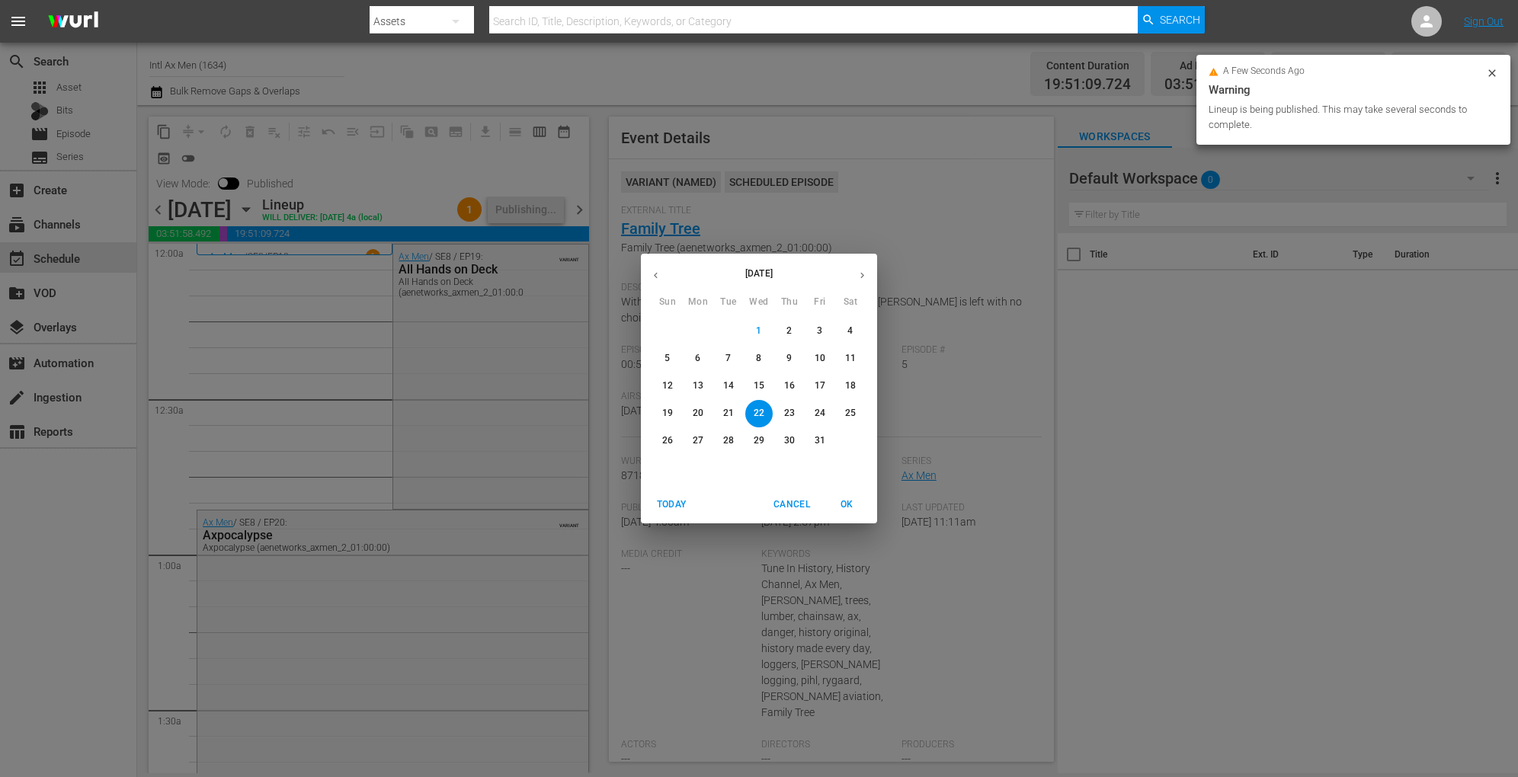
click at [726, 421] on button "21" at bounding box center [728, 413] width 27 height 27
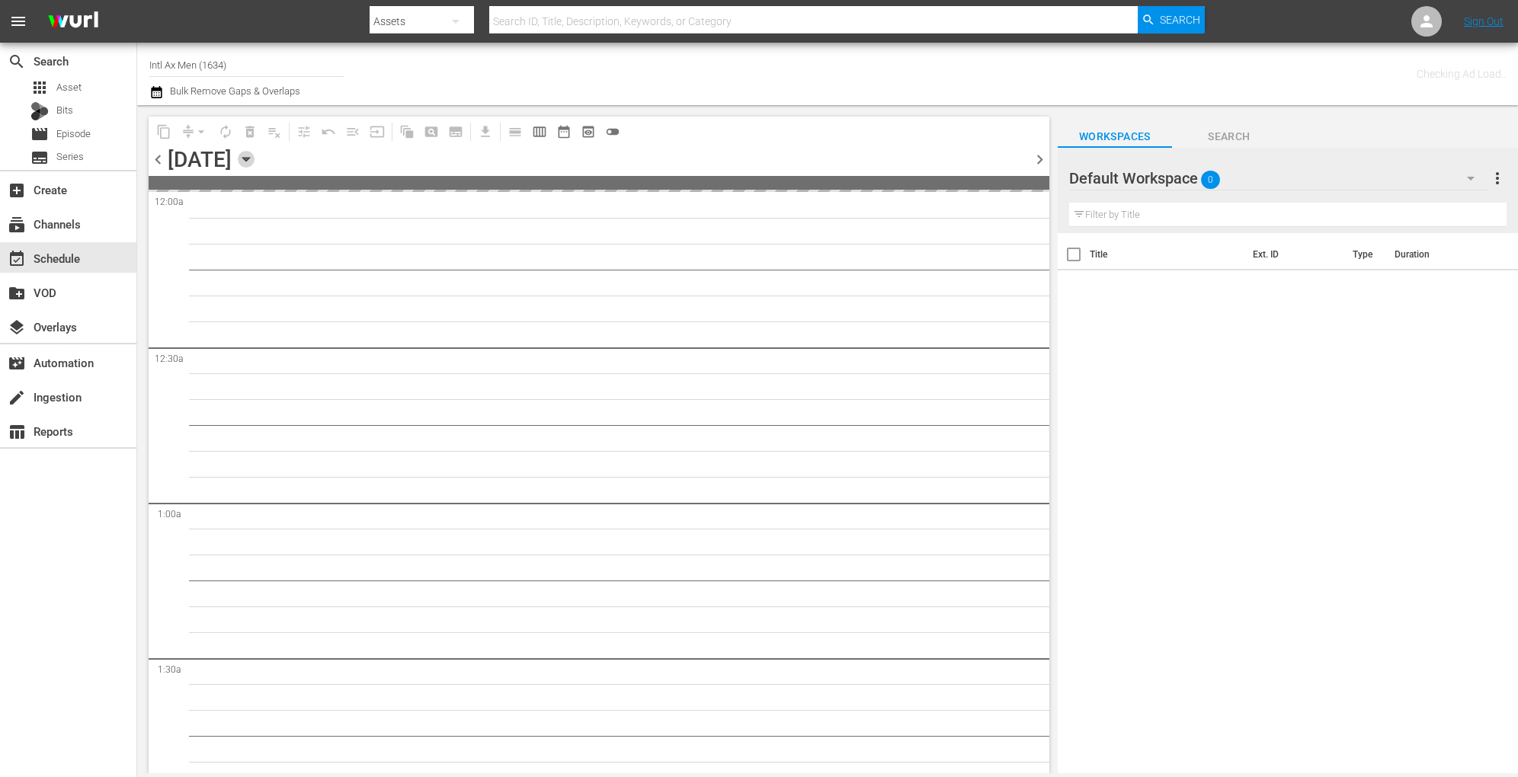
click at [254, 159] on icon "button" at bounding box center [246, 159] width 17 height 17
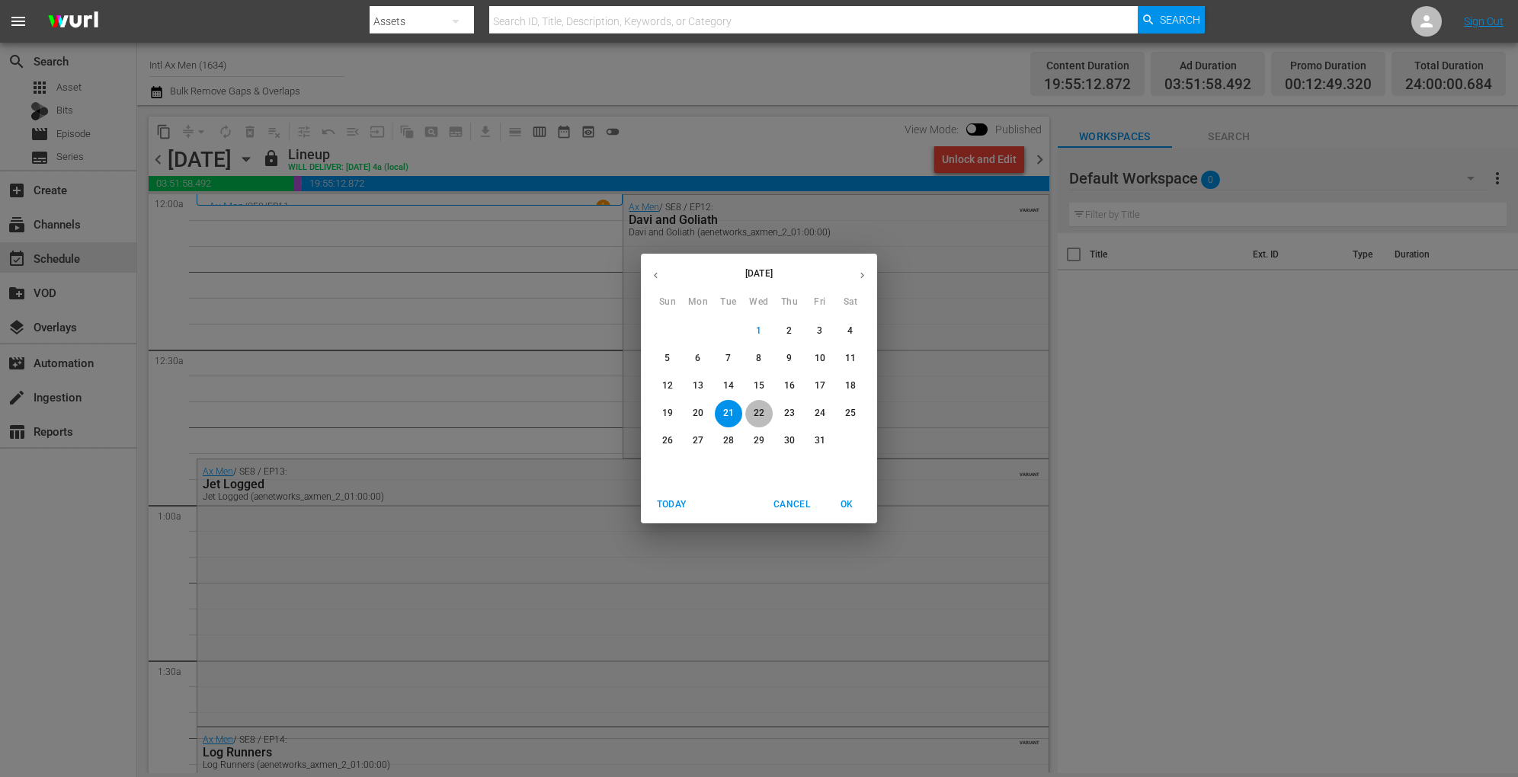
click at [761, 414] on p "22" at bounding box center [758, 413] width 11 height 13
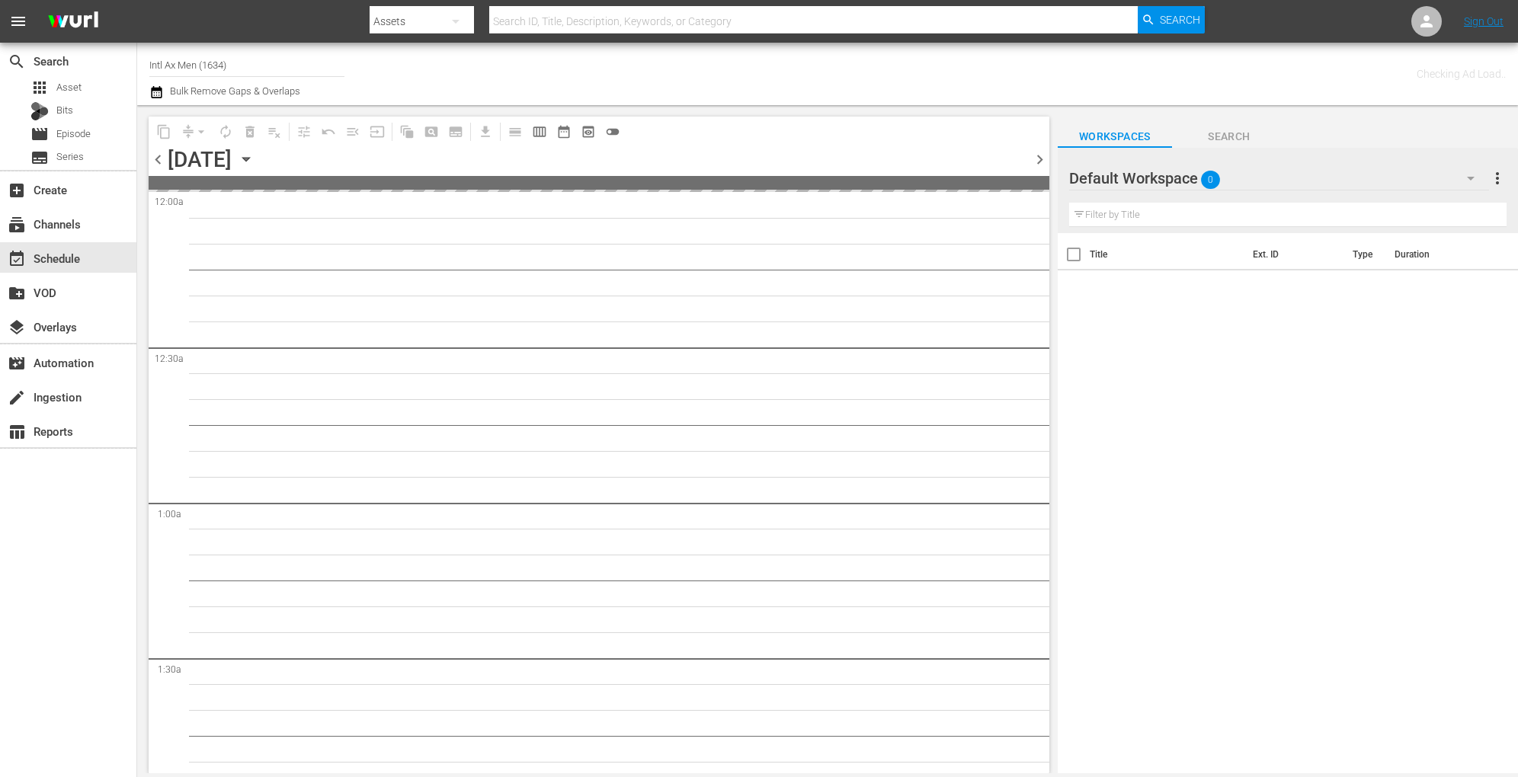
click at [254, 162] on icon "button" at bounding box center [246, 159] width 17 height 17
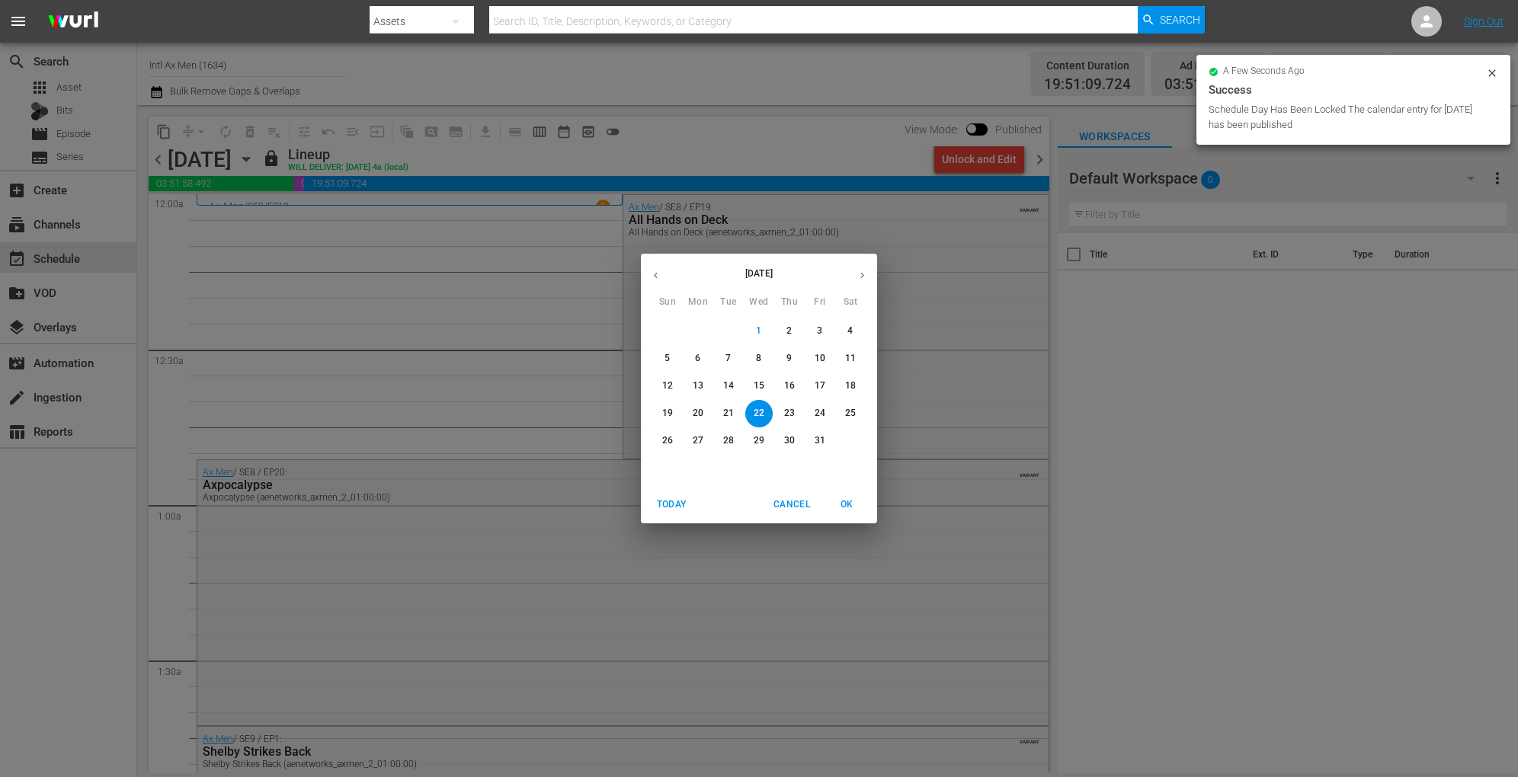
click at [794, 414] on p "23" at bounding box center [789, 413] width 11 height 13
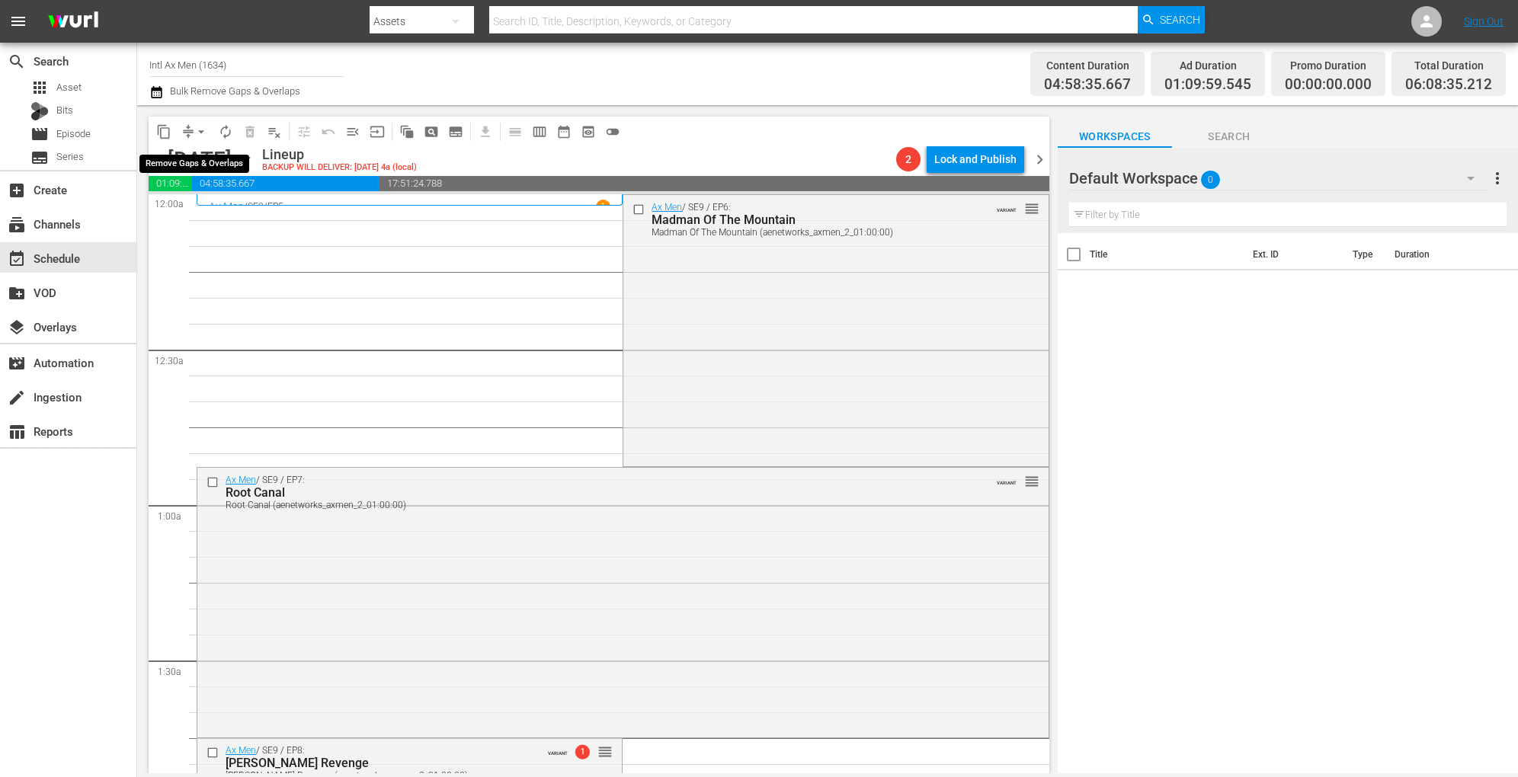
click at [198, 133] on span "arrow_drop_down" at bounding box center [201, 131] width 15 height 15
click at [198, 156] on li "Align to Midnight" at bounding box center [202, 162] width 160 height 25
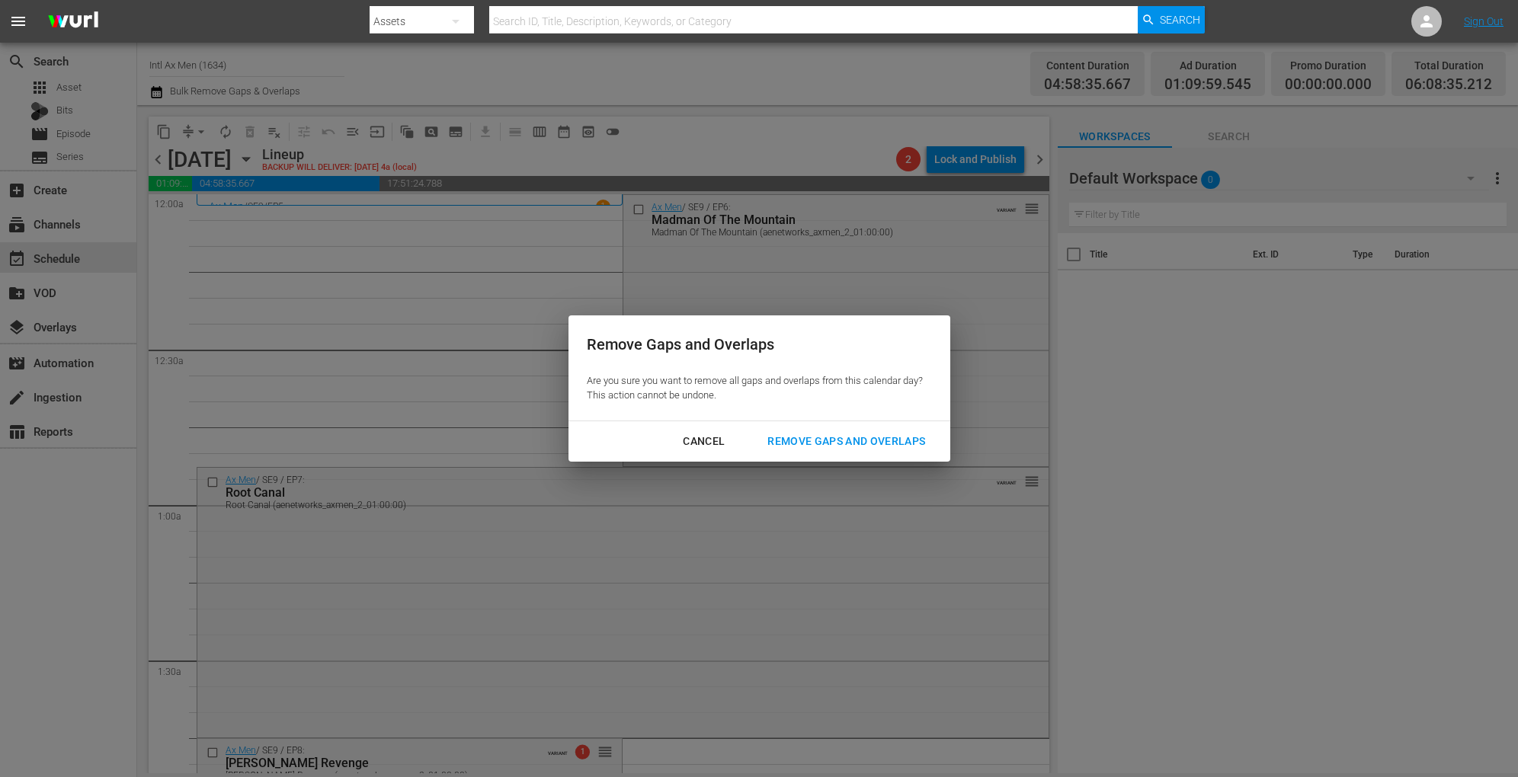
click at [822, 437] on div "Remove Gaps and Overlaps" at bounding box center [846, 441] width 182 height 19
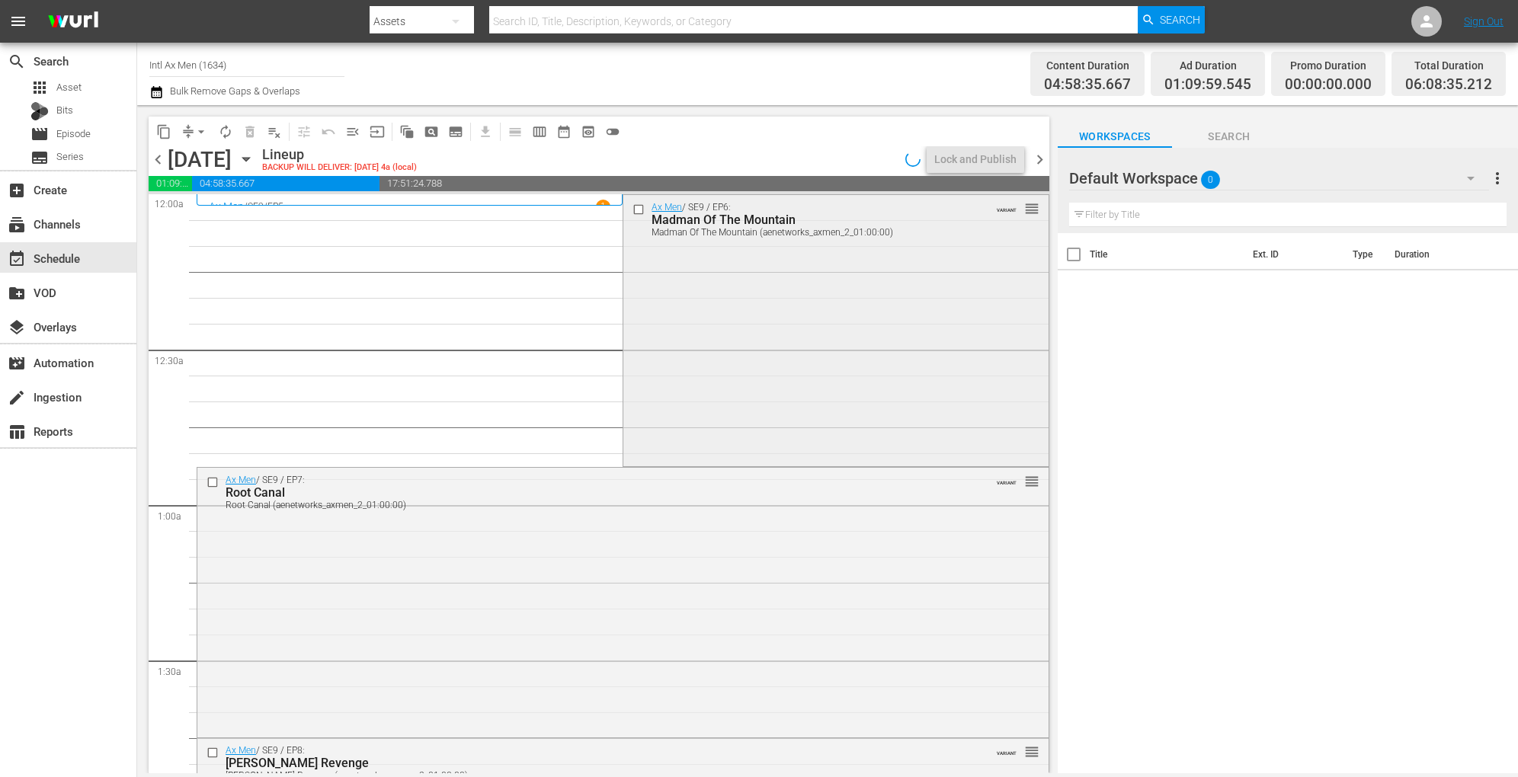
click at [786, 321] on div "Ax Men / SE9 / EP6: Madman Of The Mountain Madman Of The Mountain (aenetworks_a…" at bounding box center [835, 329] width 424 height 268
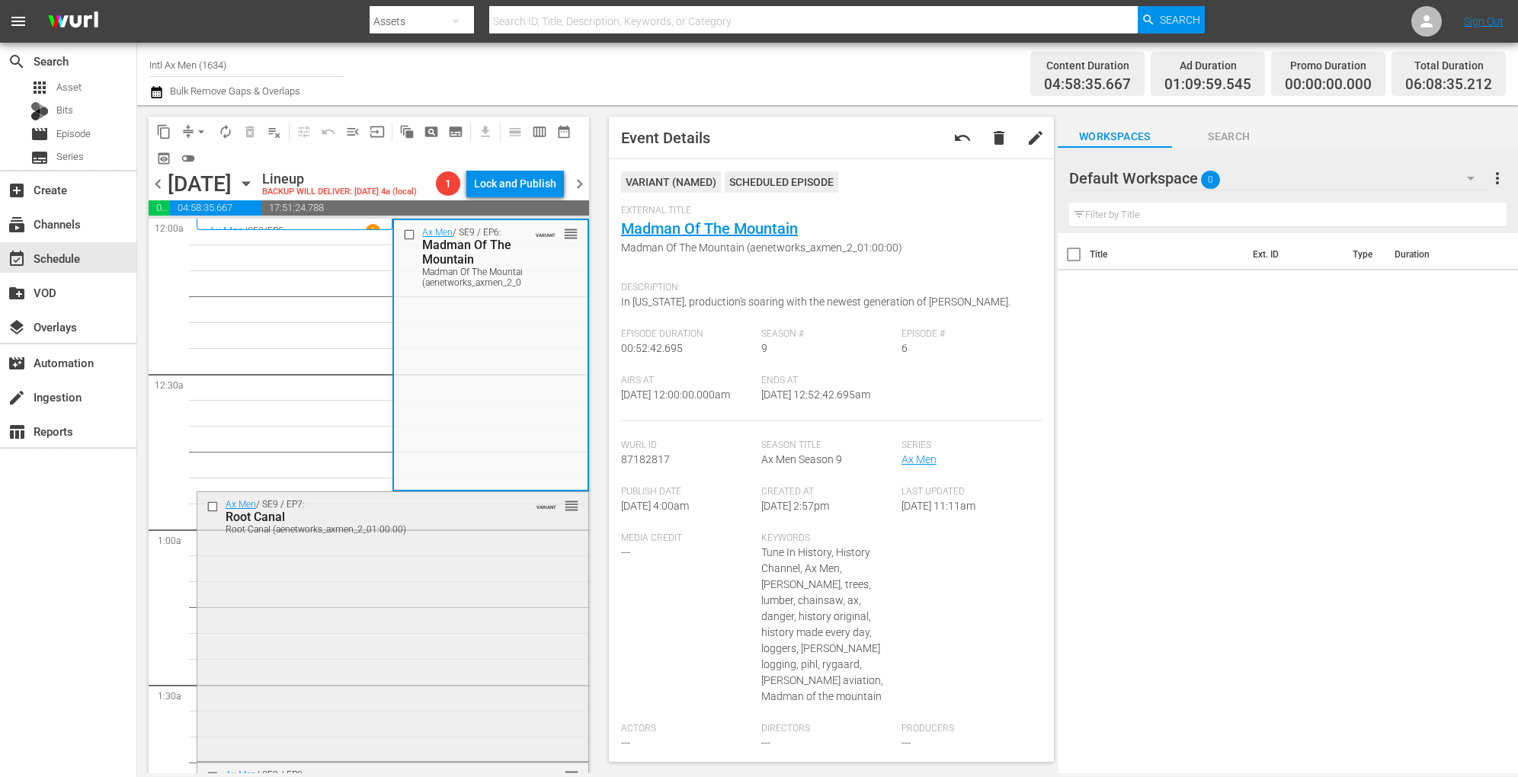
click at [461, 559] on div "Ax Men / SE9 / EP7: Root Canal Root Canal (aenetworks_axmen_2_01:00:00) VARIANT…" at bounding box center [392, 625] width 391 height 267
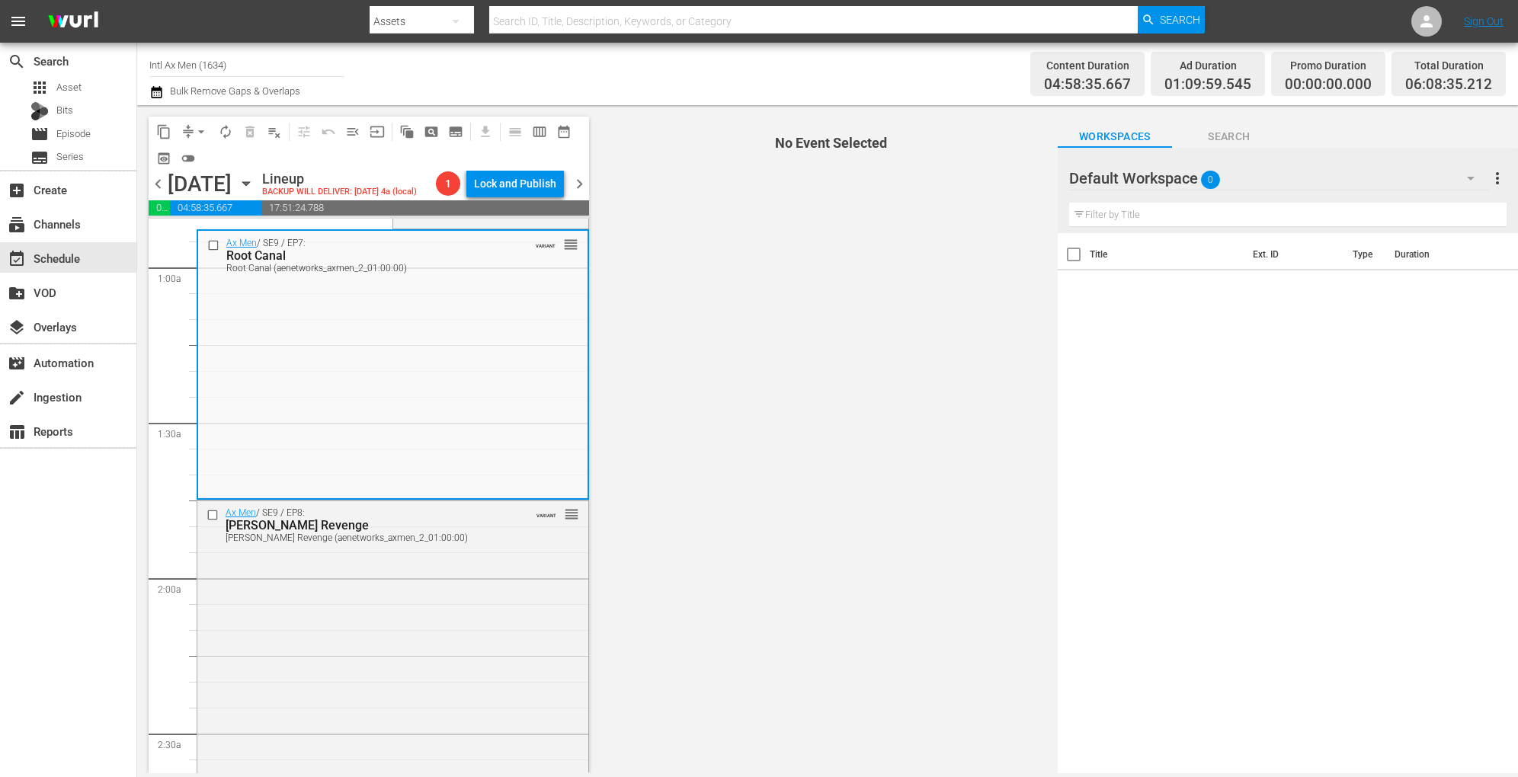
scroll to position [266, 0]
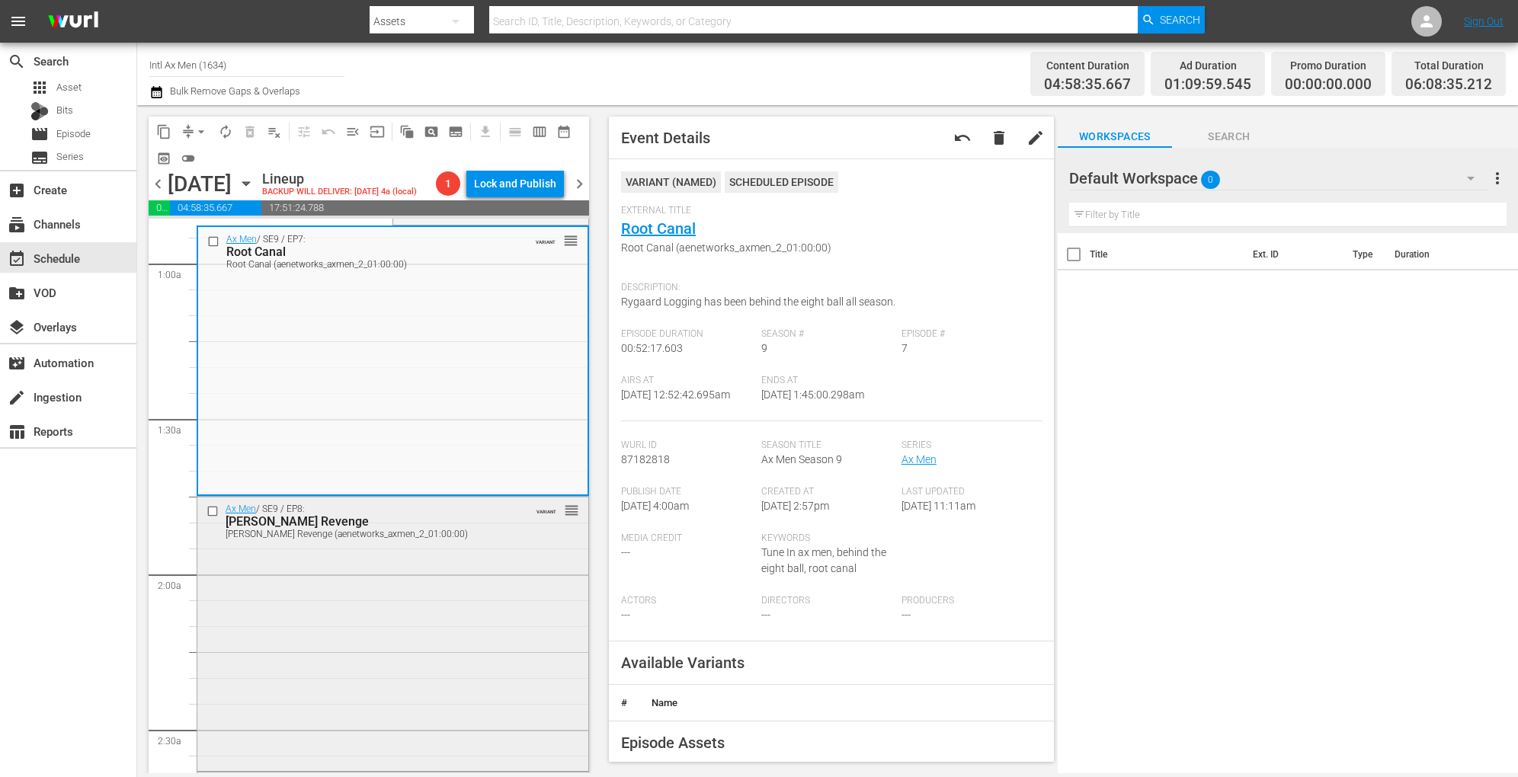
click at [468, 613] on div "Ax Men / SE9 / EP8: Rygaard's Revenge Rygaard's Revenge (aenetworks_axmen_2_01:…" at bounding box center [392, 632] width 391 height 270
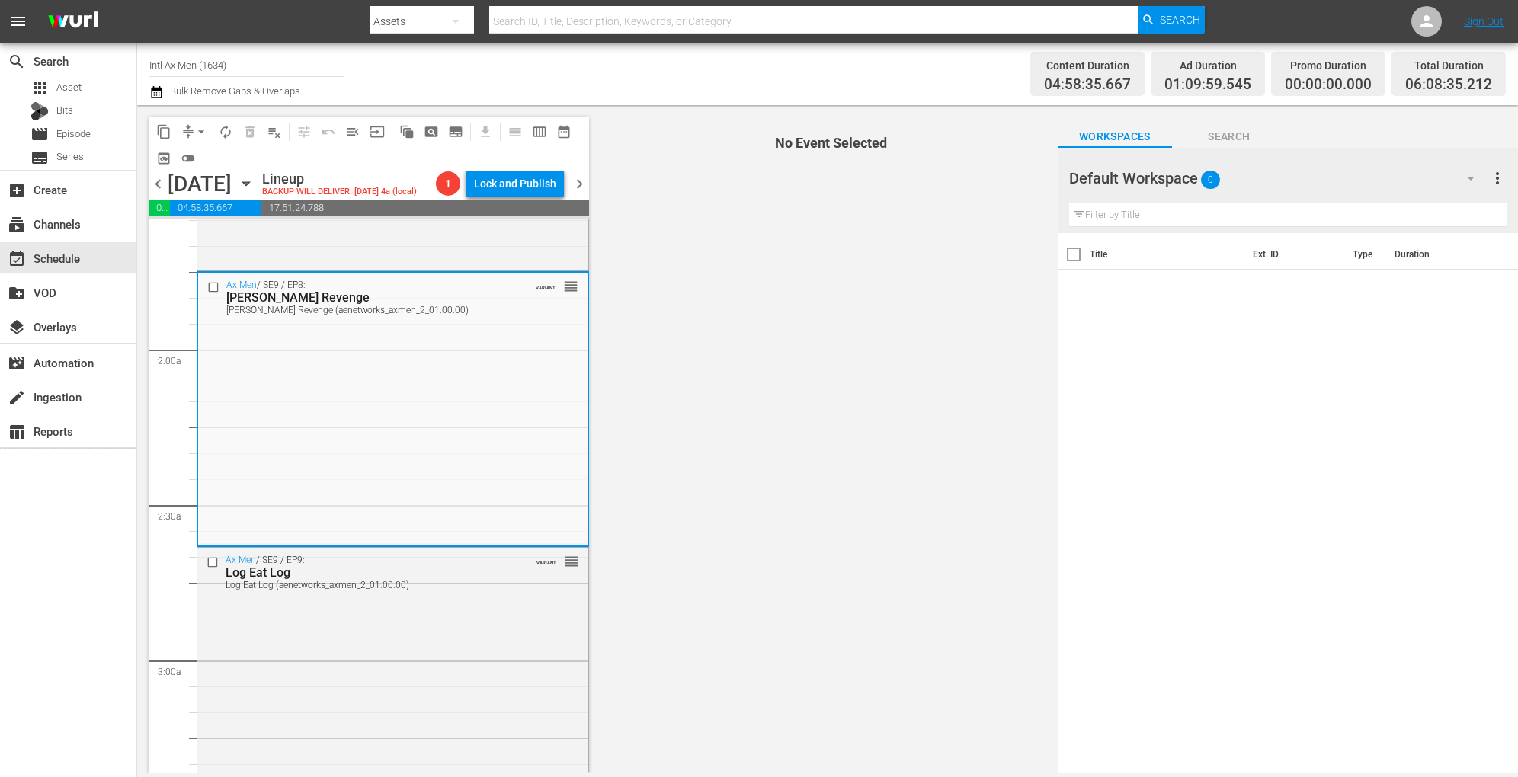
scroll to position [494, 0]
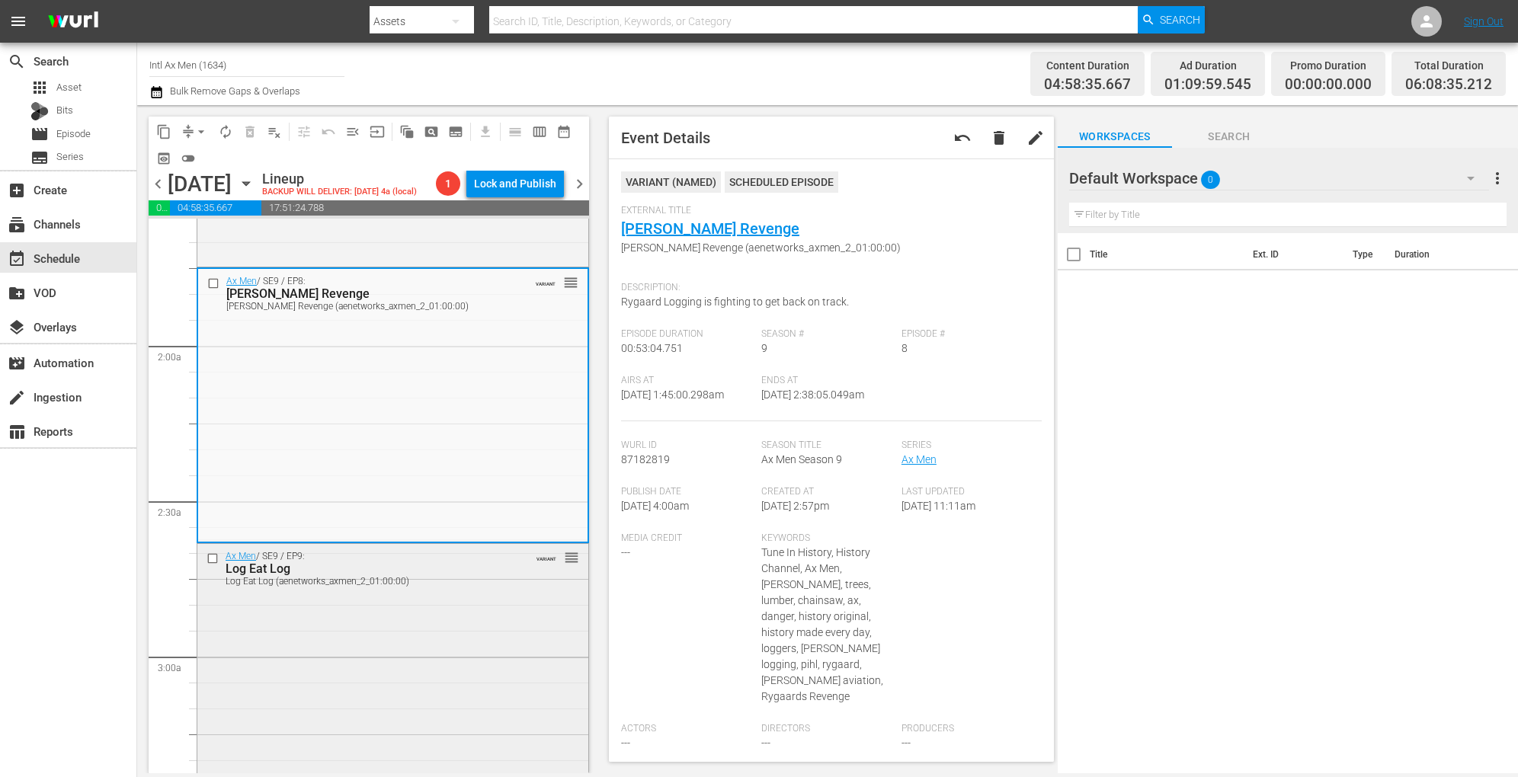
click at [475, 622] on div "Ax Men / SE9 / EP9: Log Eat Log Log Eat Log (aenetworks_axmen_2_01:00:00) VARIA…" at bounding box center [392, 678] width 391 height 268
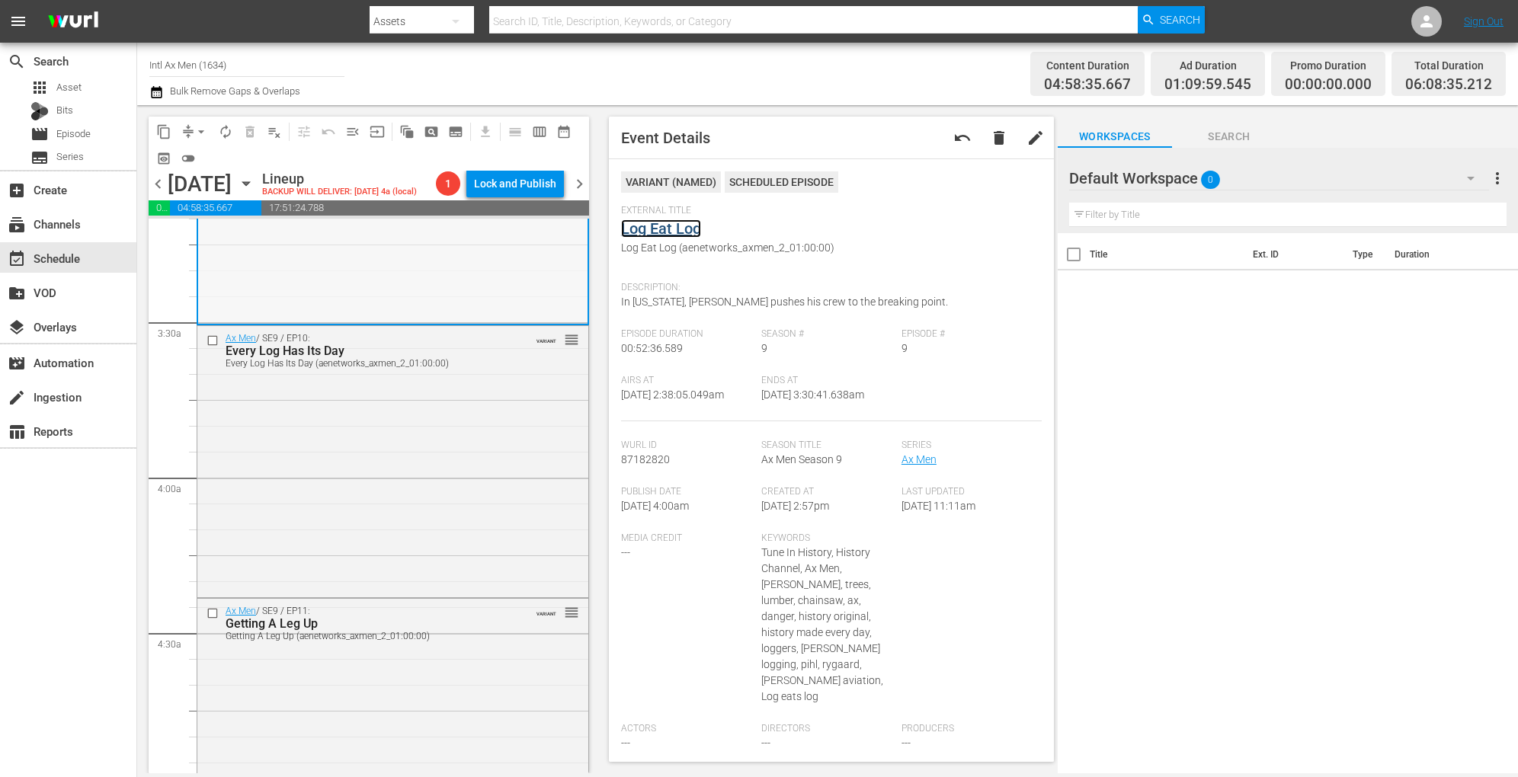
scroll to position [1007, 0]
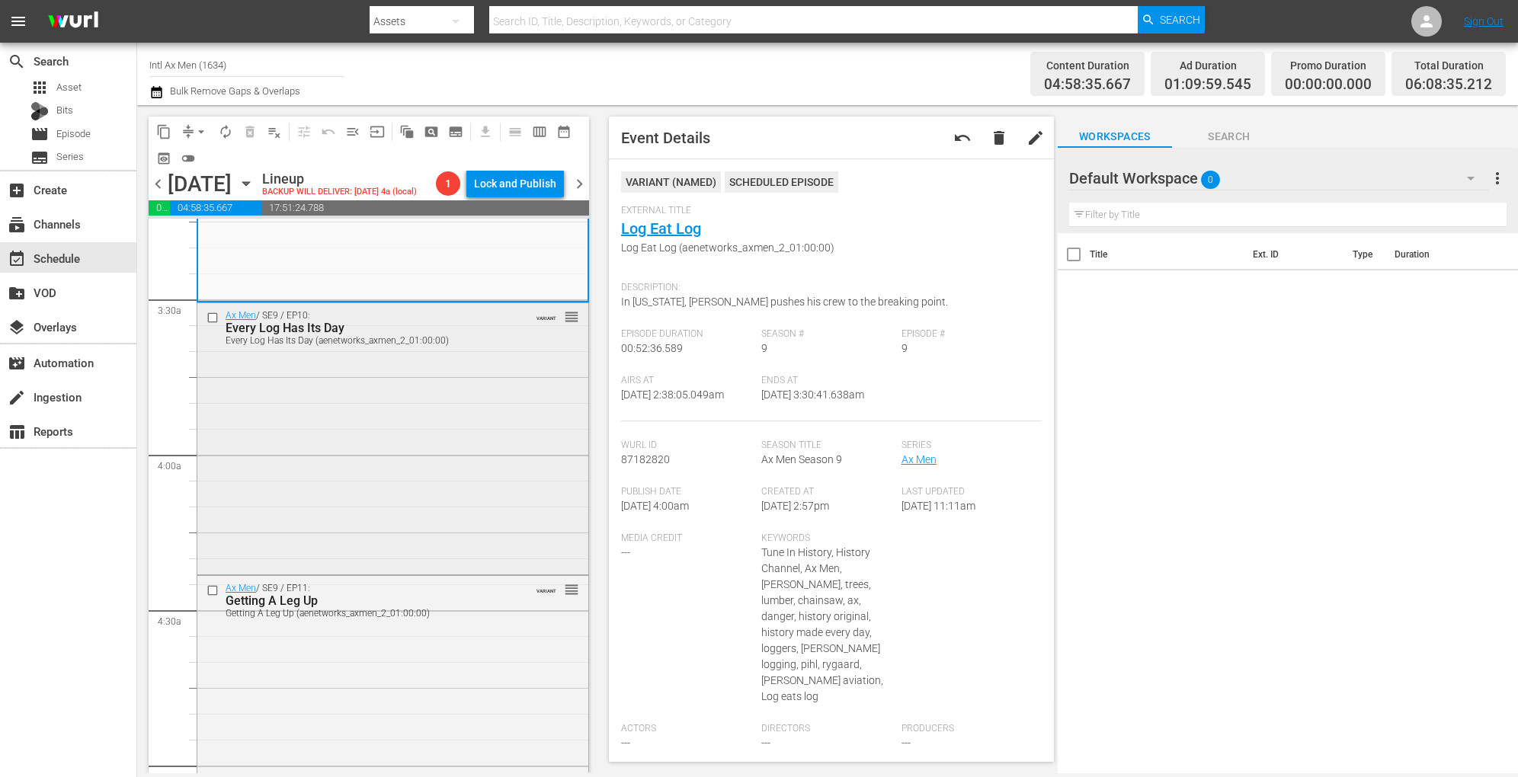
click at [446, 501] on div "Ax Men / SE9 / EP10: Every Log Has Its Day Every Log Has Its Day (aenetworks_ax…" at bounding box center [392, 437] width 391 height 268
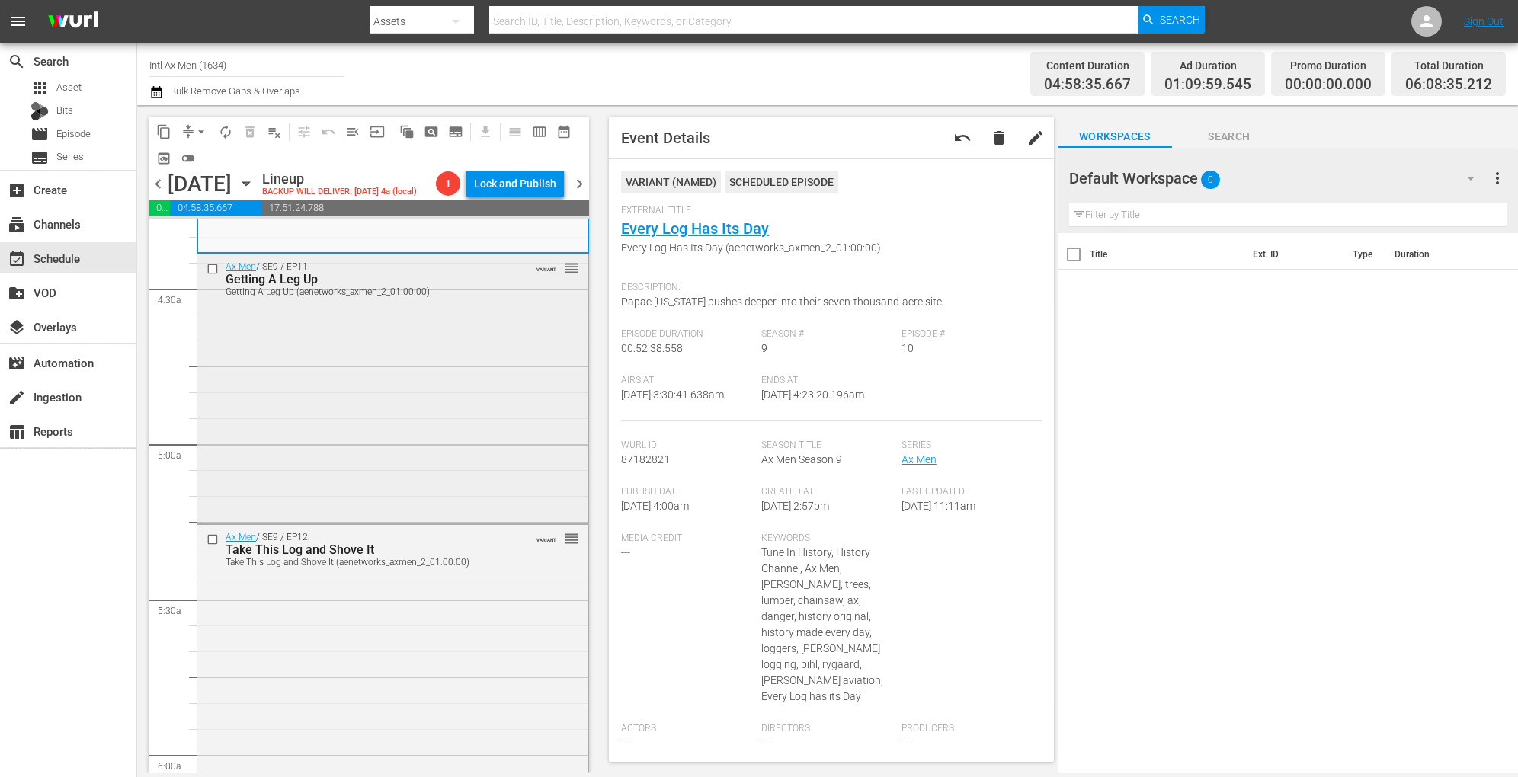
click at [448, 419] on div "Ax Men / SE9 / EP11: Getting A Leg Up Getting A Leg Up (aenetworks_axmen_2_01:0…" at bounding box center [392, 387] width 391 height 266
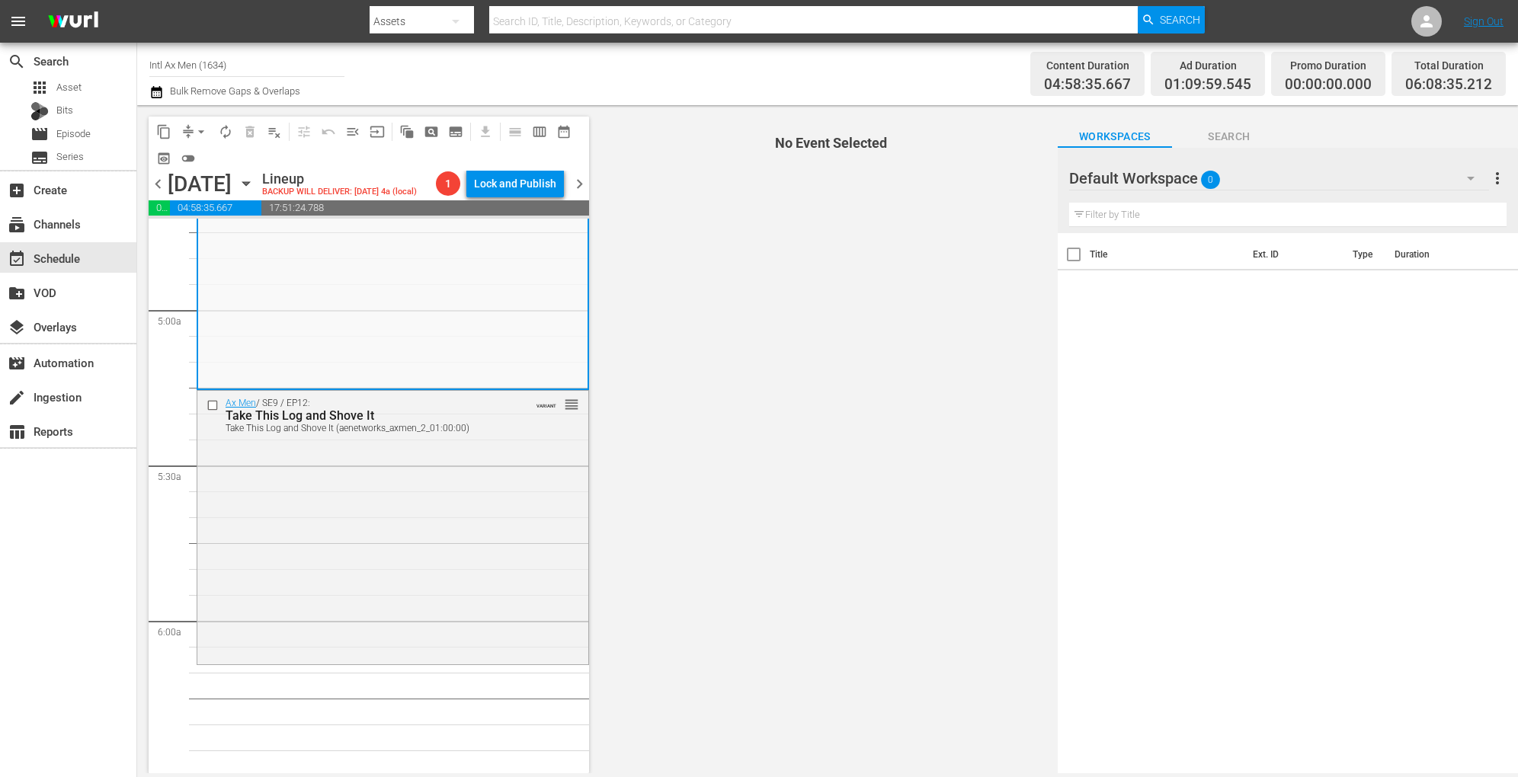
scroll to position [1462, 0]
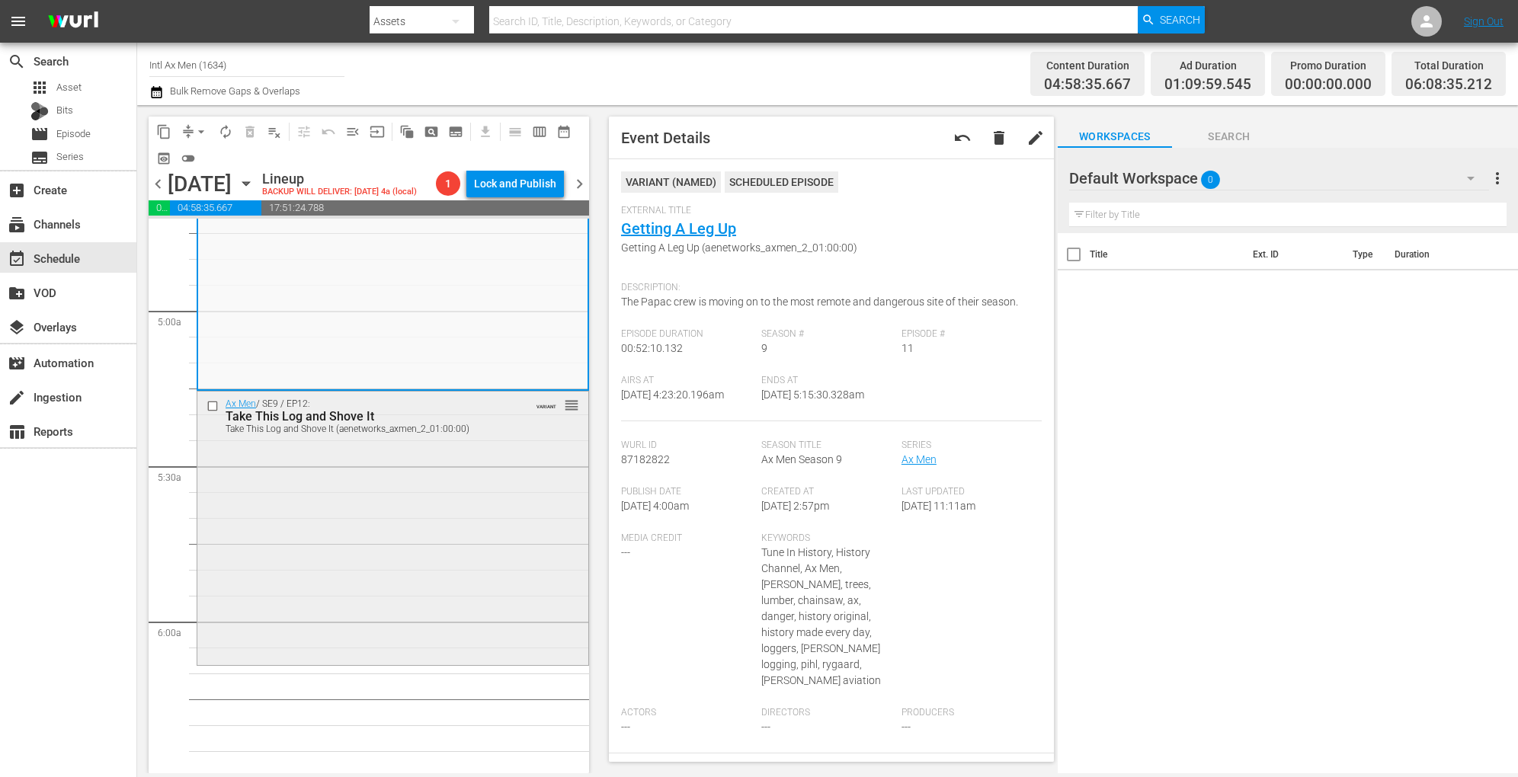
click at [453, 524] on div "Ax Men / SE9 / EP12: Take This Log and Shove It Take This Log and Shove It (aen…" at bounding box center [392, 527] width 391 height 270
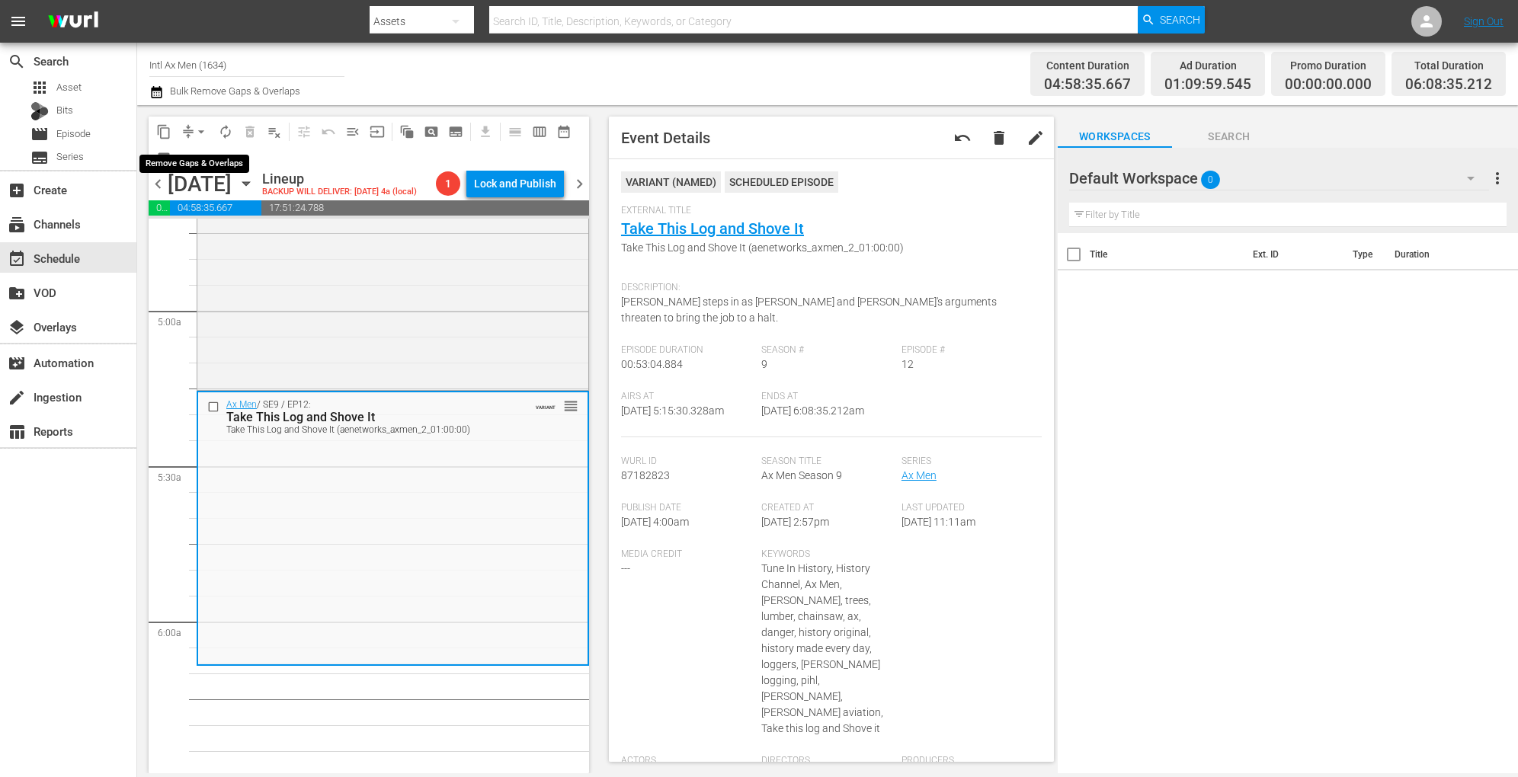
click at [198, 132] on span "arrow_drop_down" at bounding box center [201, 131] width 15 height 15
click at [197, 170] on li "Align to Midnight" at bounding box center [202, 162] width 160 height 25
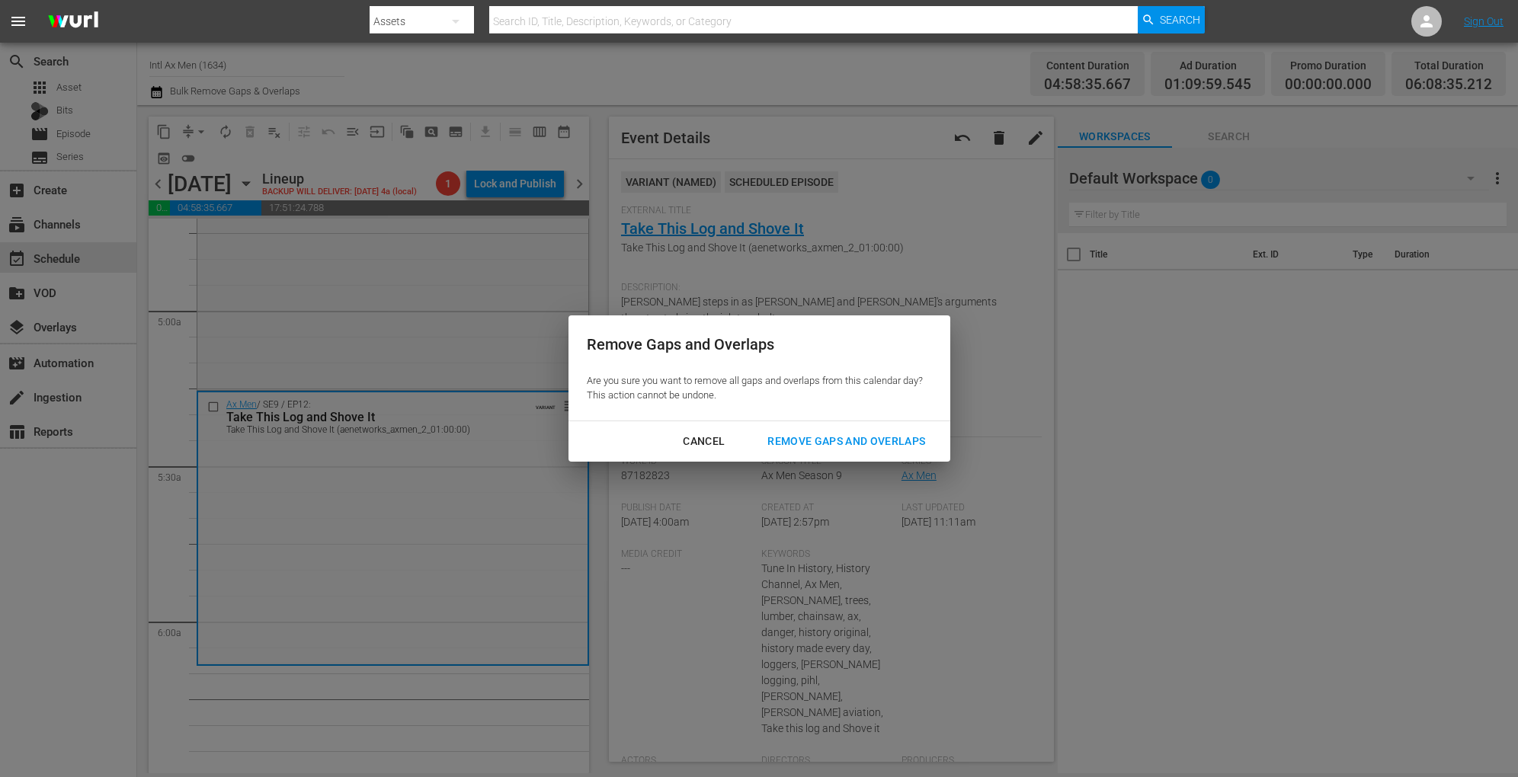
click at [688, 437] on div "Cancel" at bounding box center [703, 441] width 66 height 19
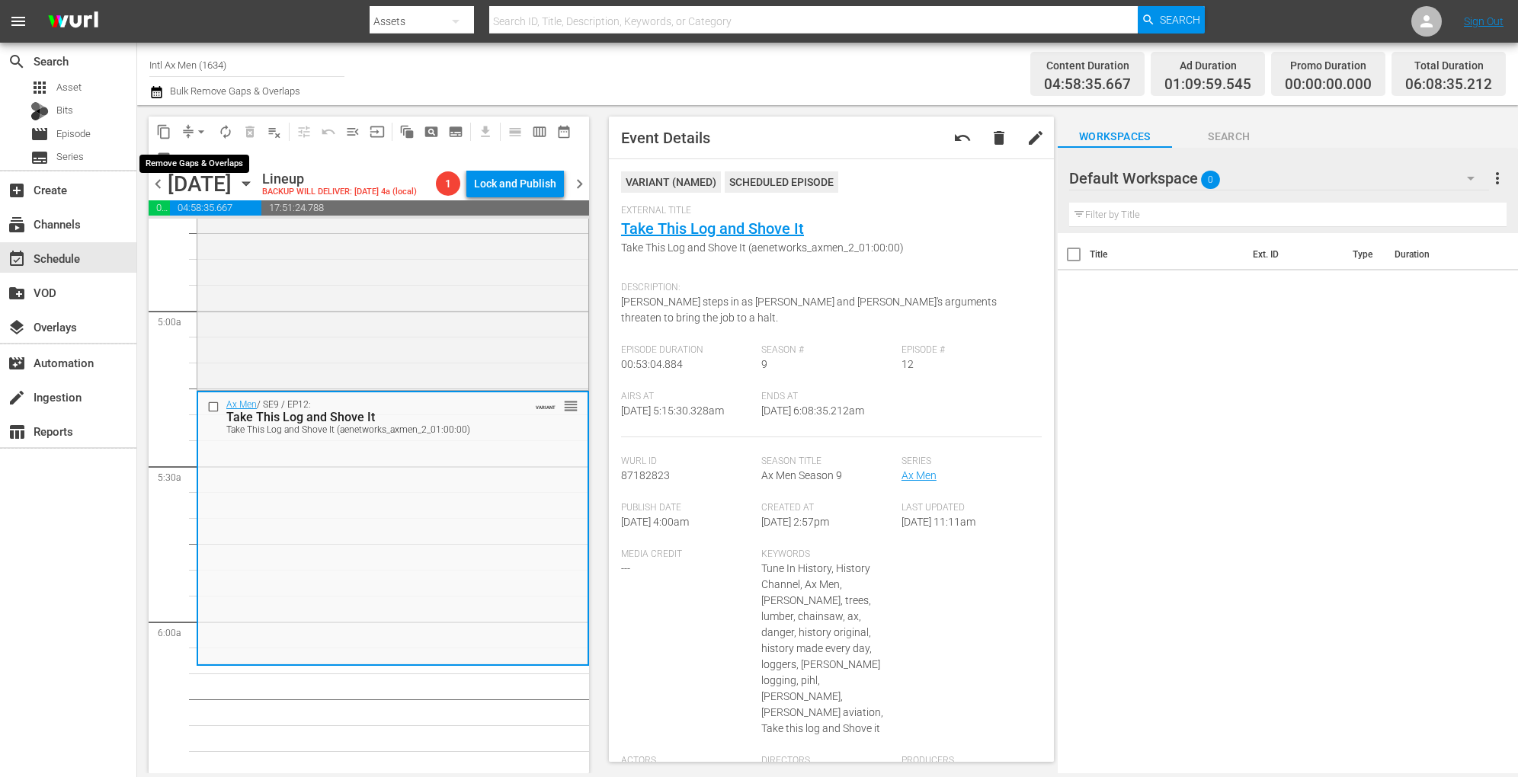
click at [197, 133] on span "arrow_drop_down" at bounding box center [201, 131] width 15 height 15
click at [196, 162] on li "Align to Midnight" at bounding box center [202, 162] width 160 height 25
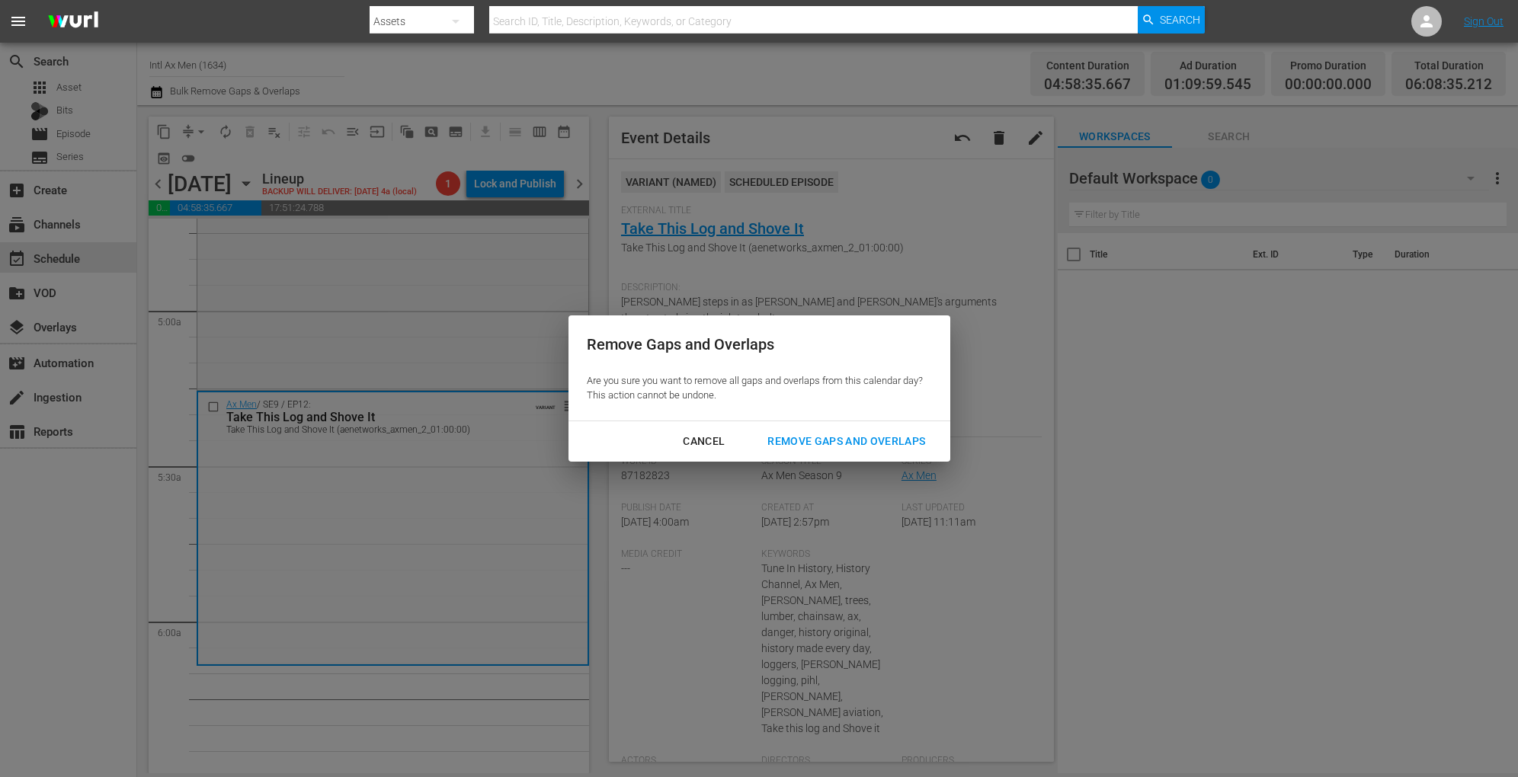
click at [802, 446] on div "Remove Gaps and Overlaps" at bounding box center [846, 441] width 182 height 19
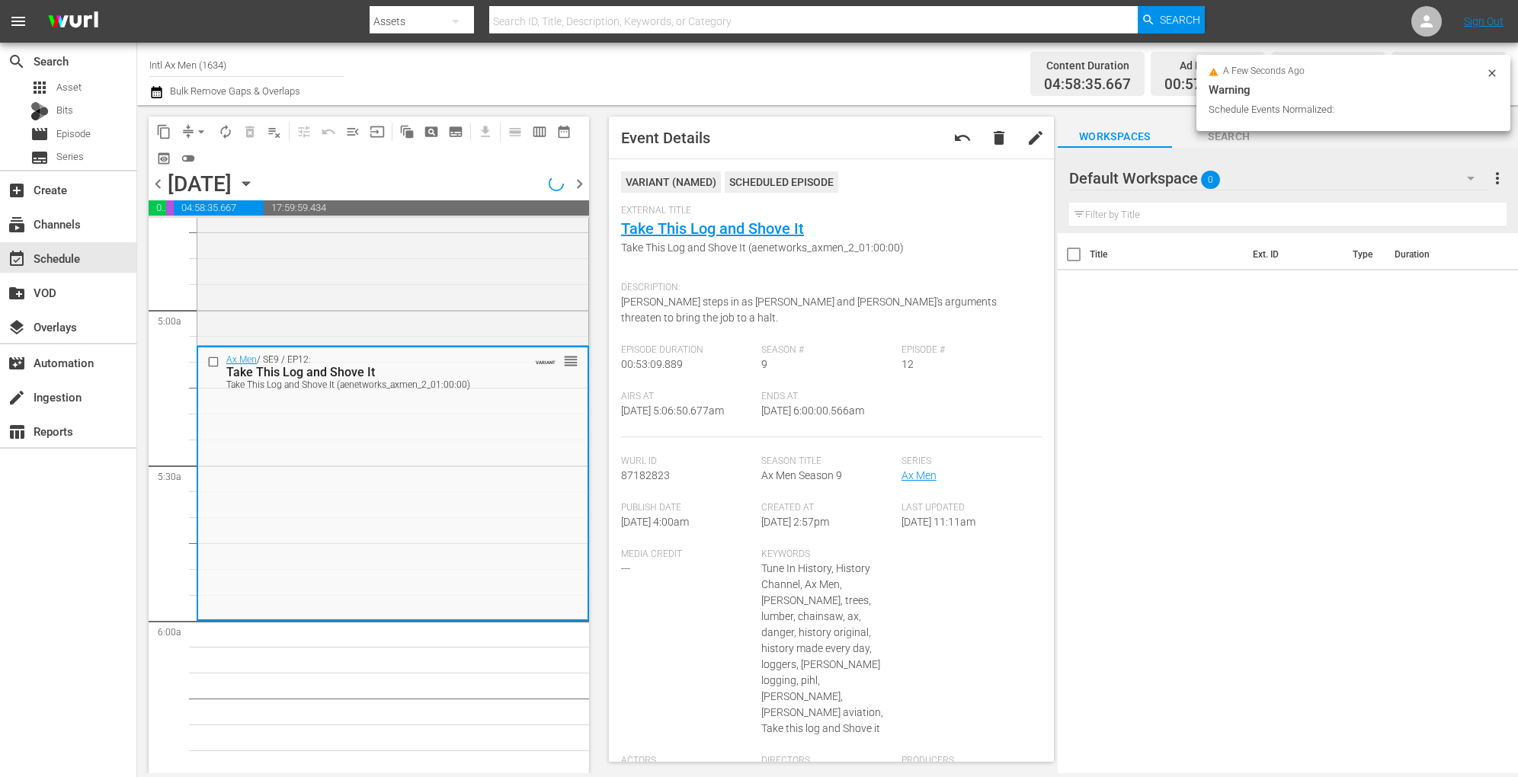
scroll to position [1436, 0]
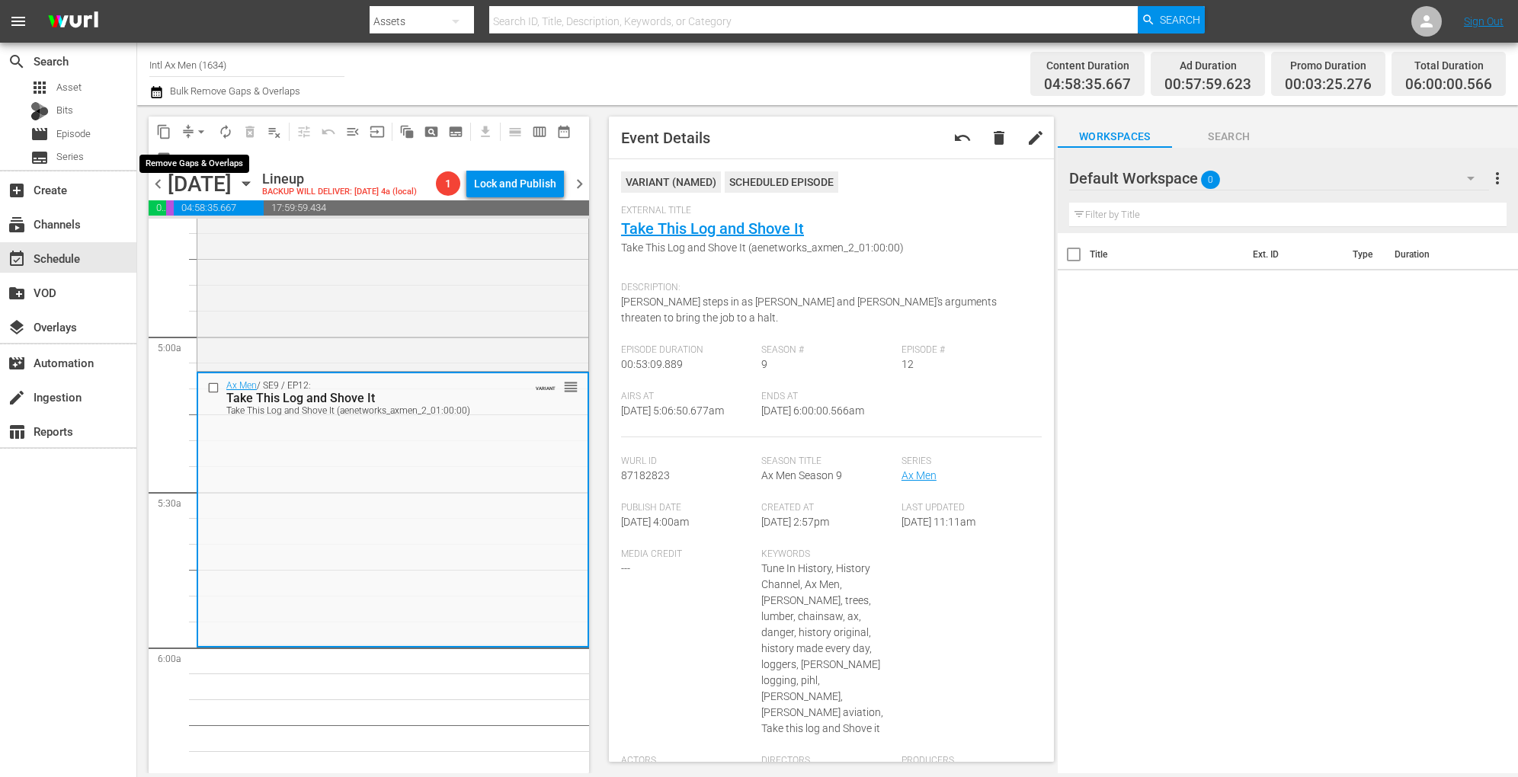
click at [197, 130] on span "arrow_drop_down" at bounding box center [201, 131] width 15 height 15
click at [200, 160] on li "Align to Midnight" at bounding box center [202, 162] width 160 height 25
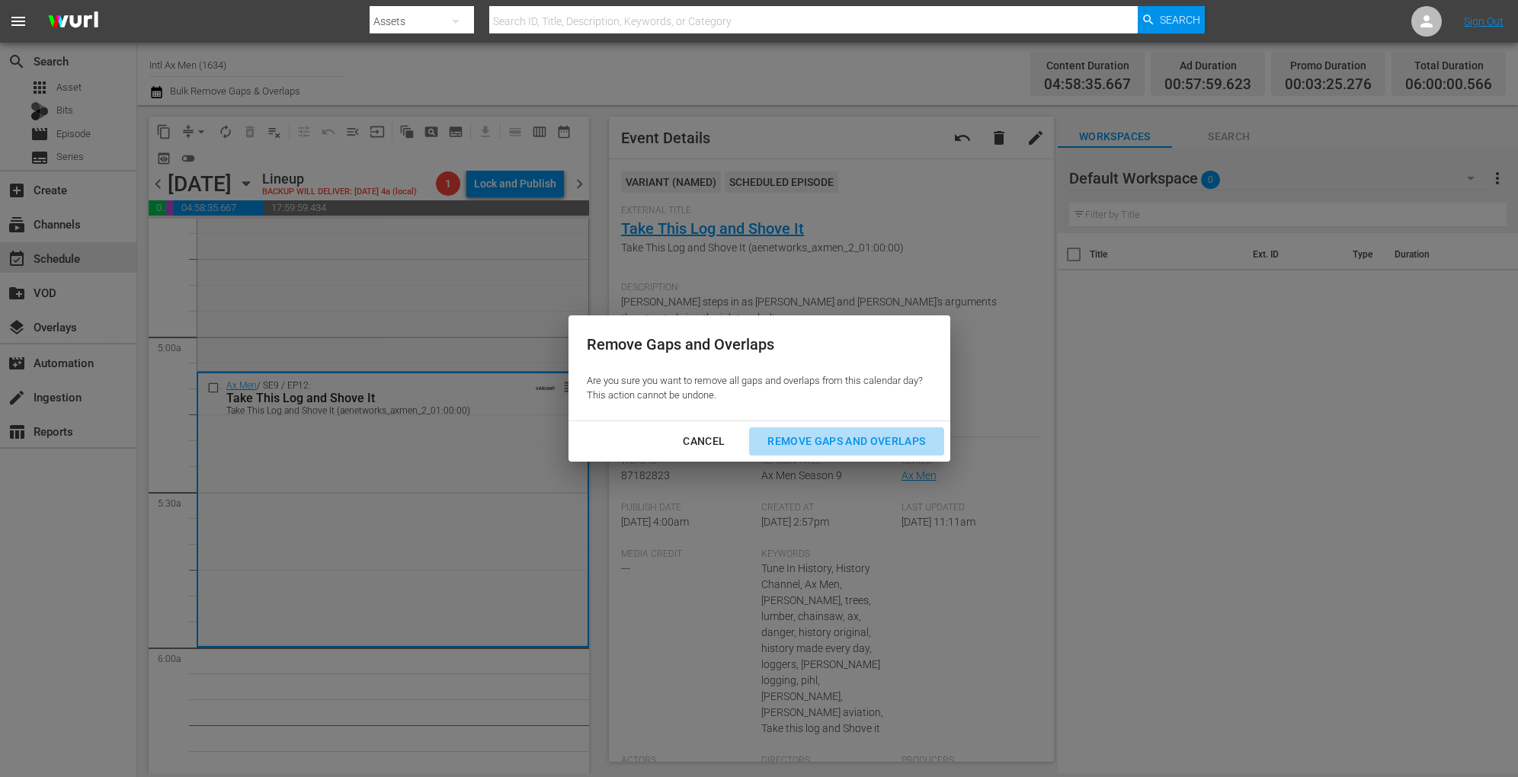
click at [780, 436] on div "Remove Gaps and Overlaps" at bounding box center [846, 441] width 182 height 19
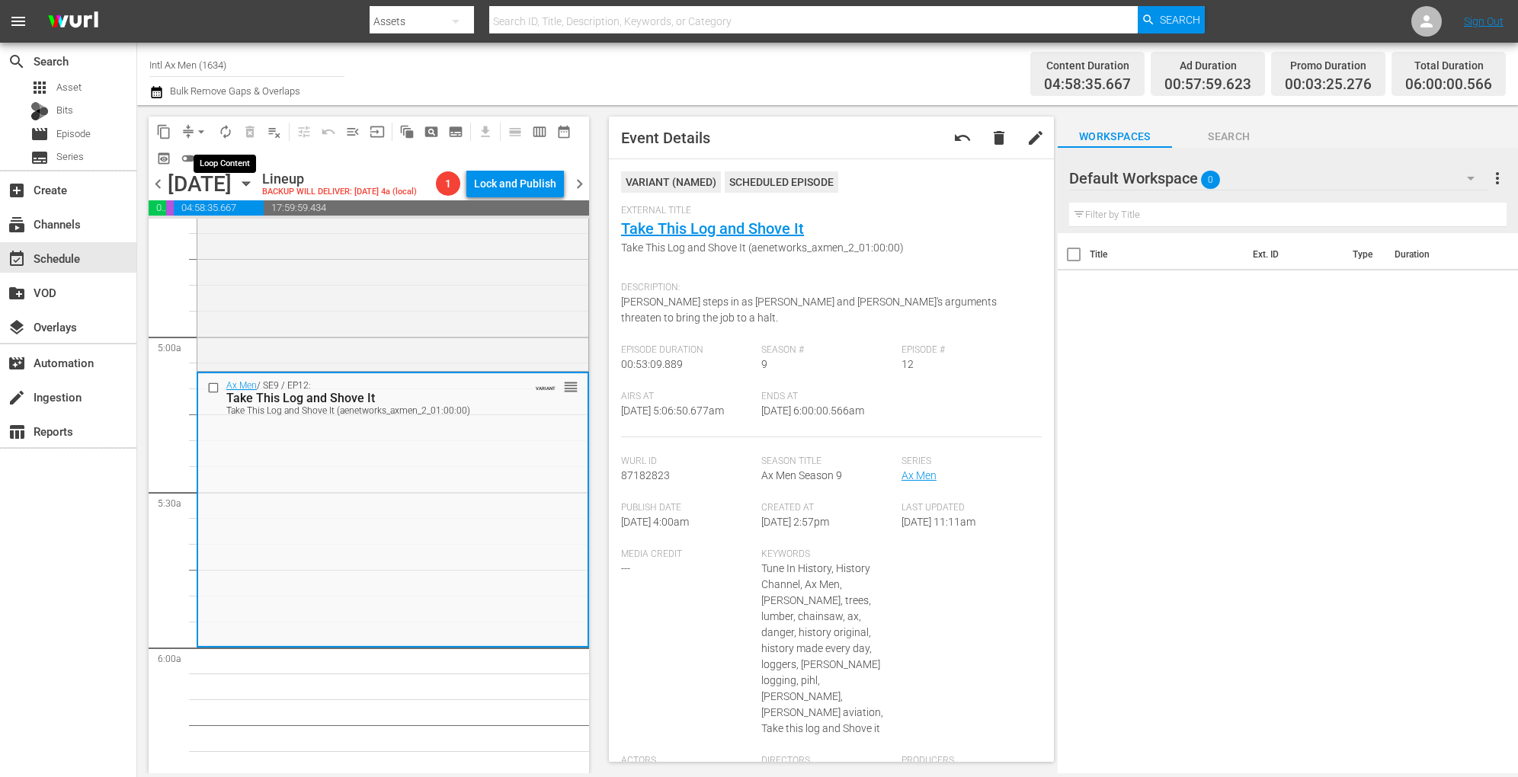
click at [229, 132] on span "autorenew_outlined" at bounding box center [225, 131] width 15 height 15
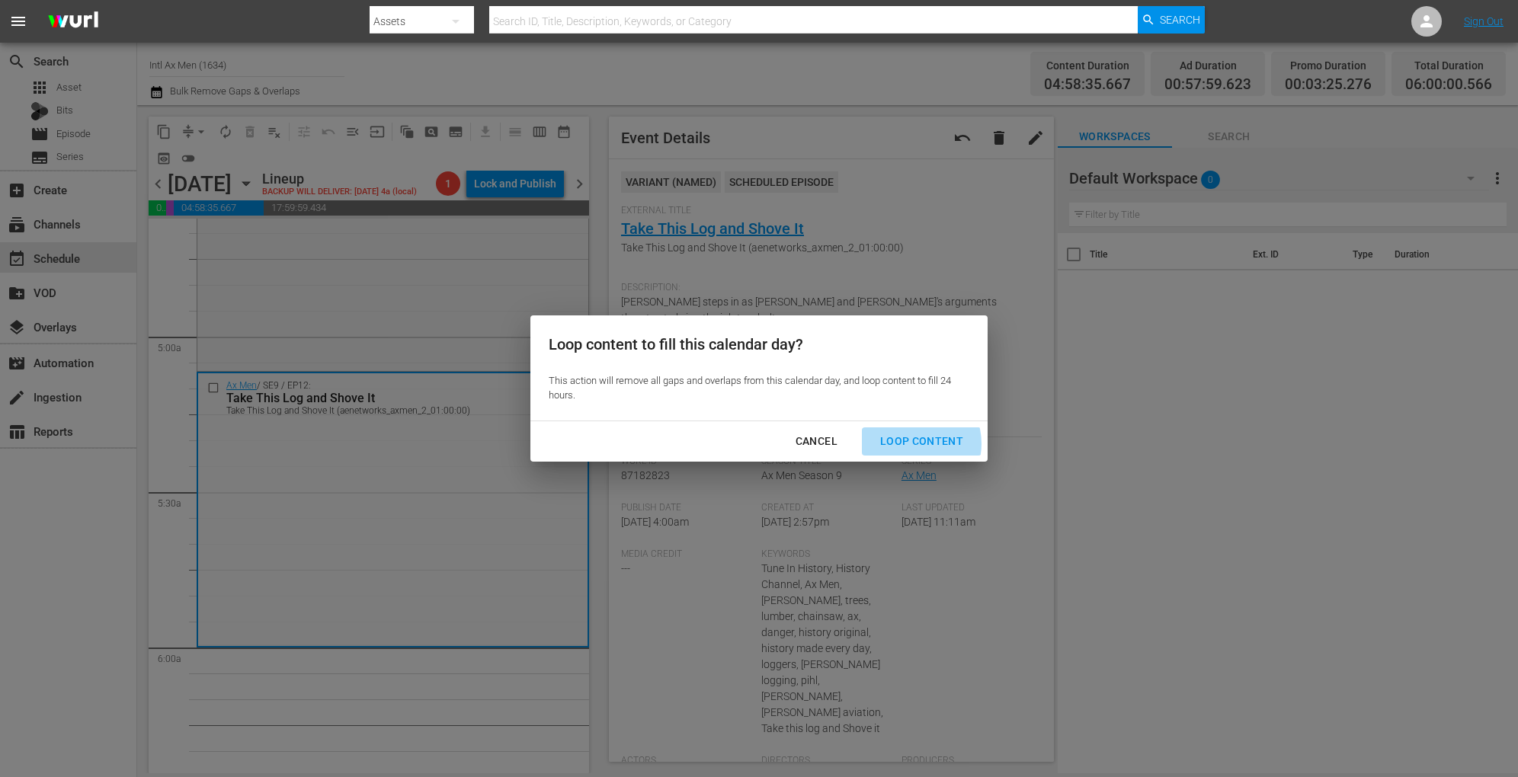
click at [912, 443] on div "Loop Content" at bounding box center [921, 441] width 107 height 19
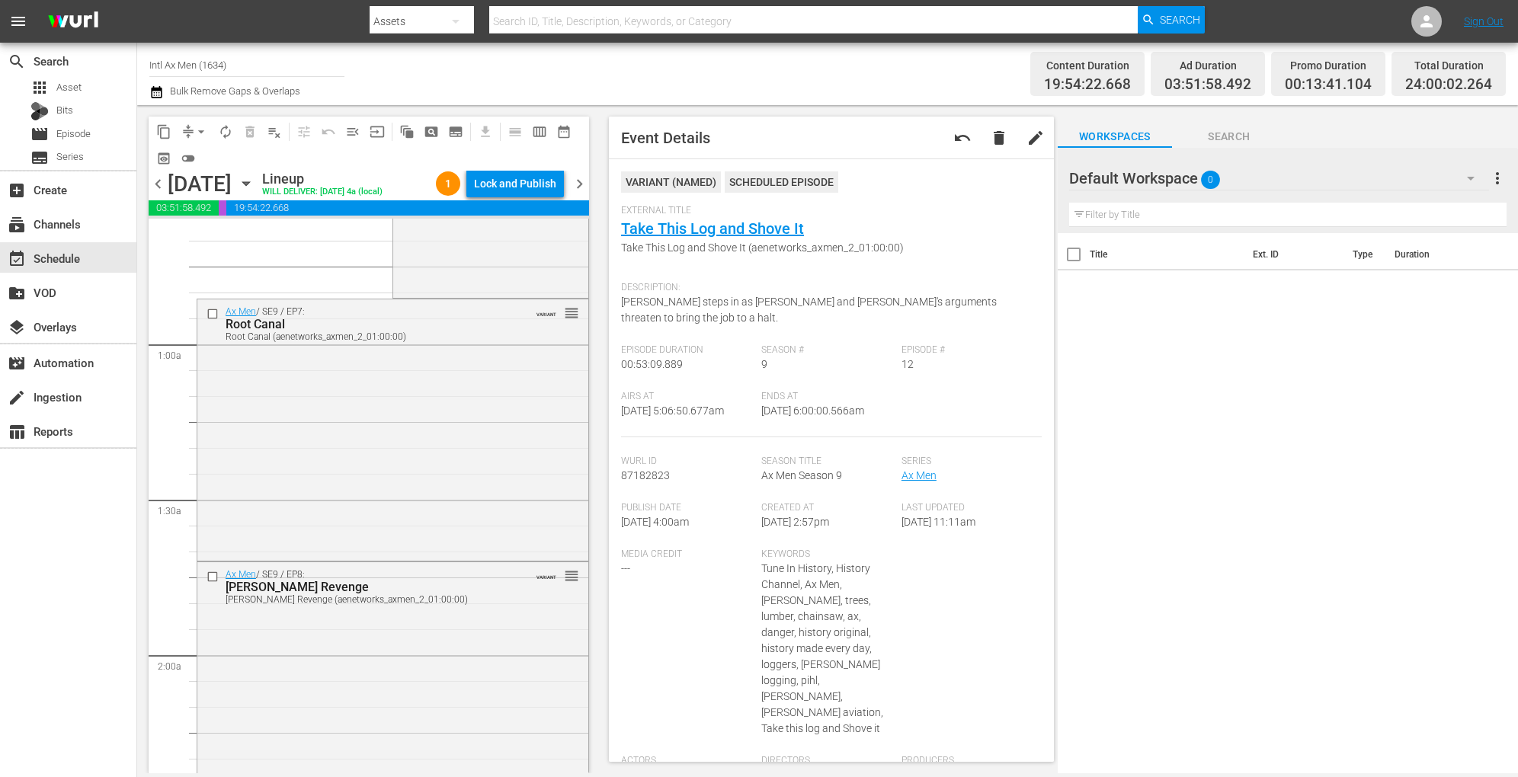
scroll to position [0, 0]
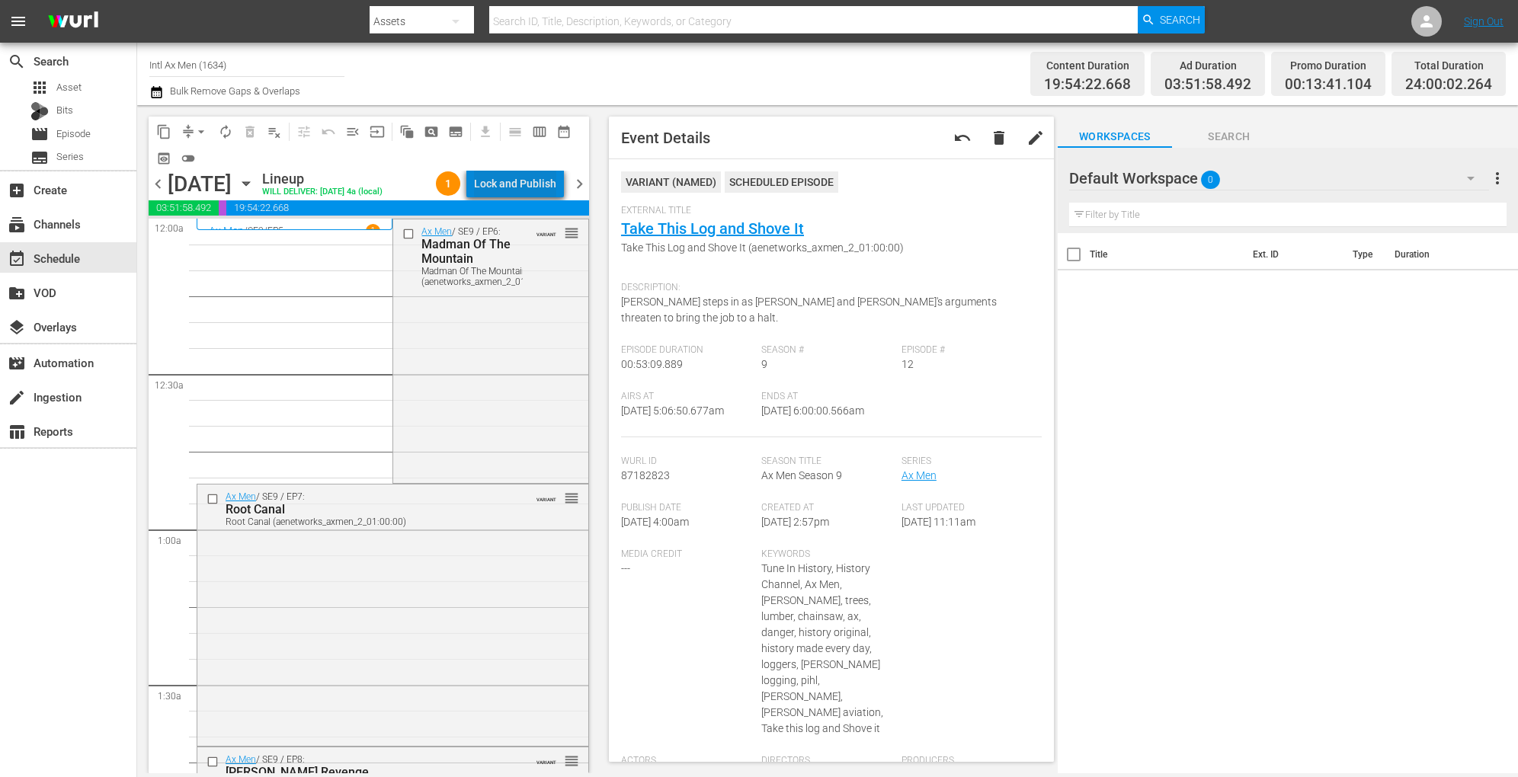
click at [530, 179] on div "Lock and Publish" at bounding box center [515, 183] width 82 height 27
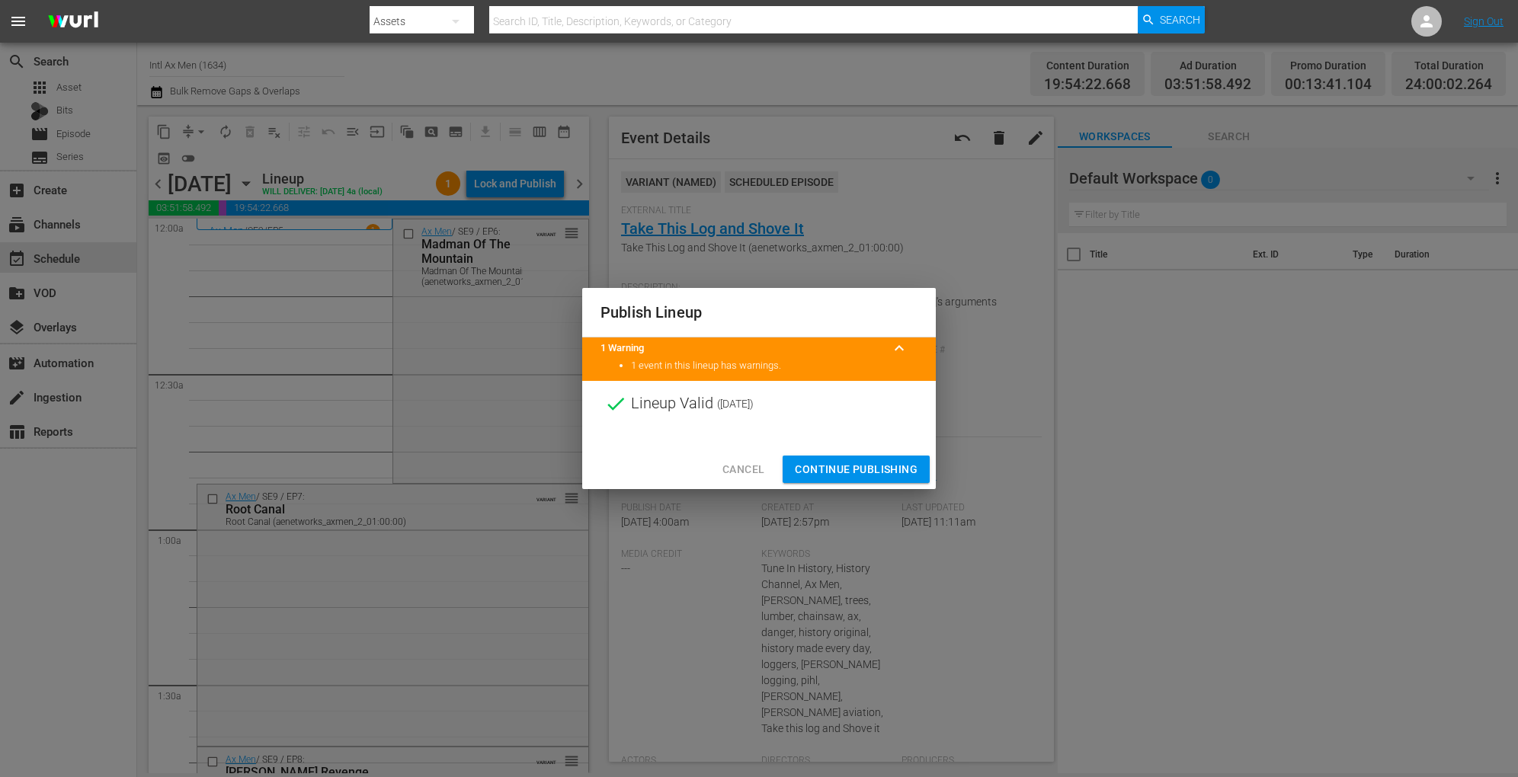
click at [801, 460] on span "Continue Publishing" at bounding box center [856, 469] width 123 height 19
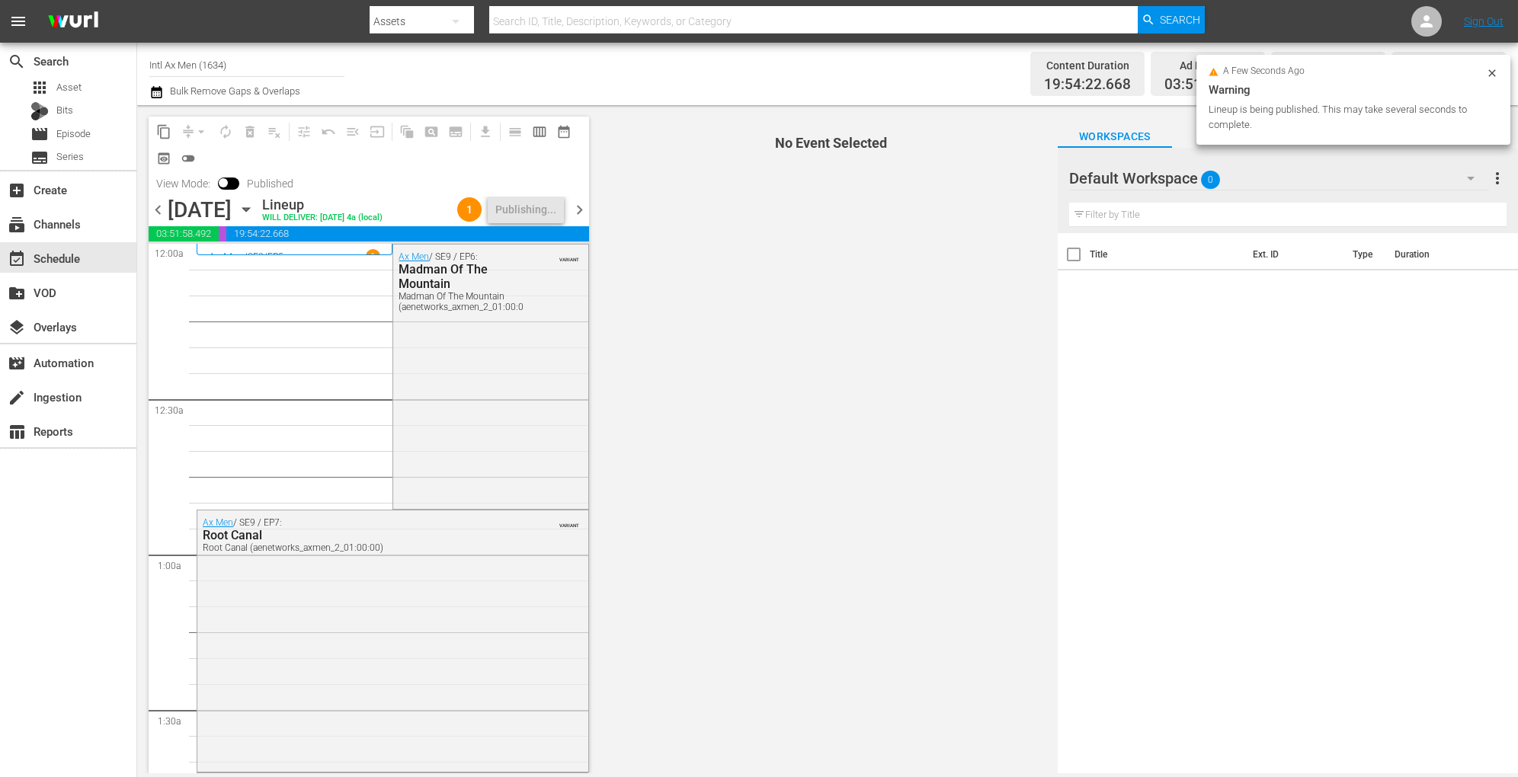
click at [254, 204] on icon "button" at bounding box center [246, 209] width 17 height 17
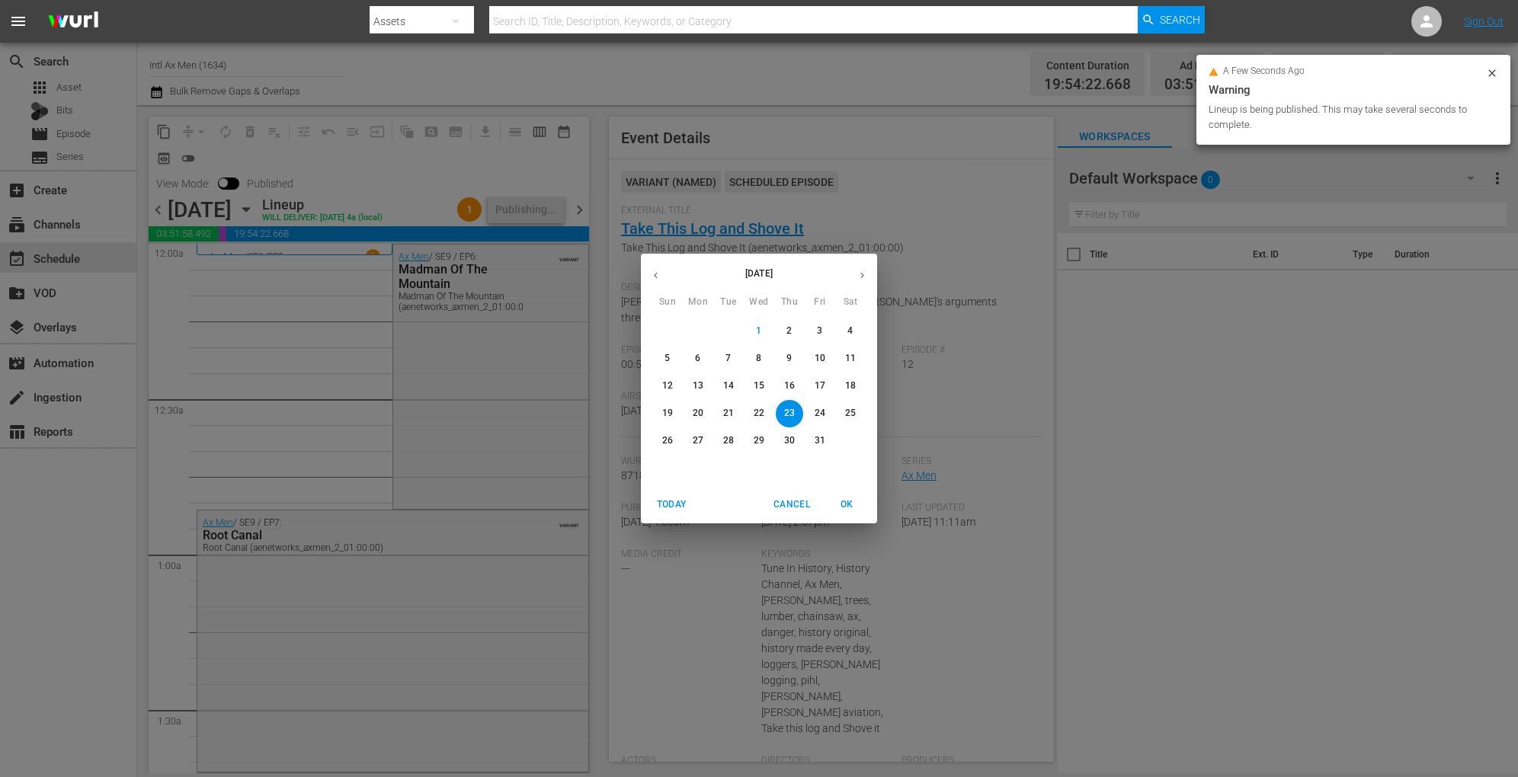
click at [827, 412] on span "24" at bounding box center [819, 413] width 27 height 13
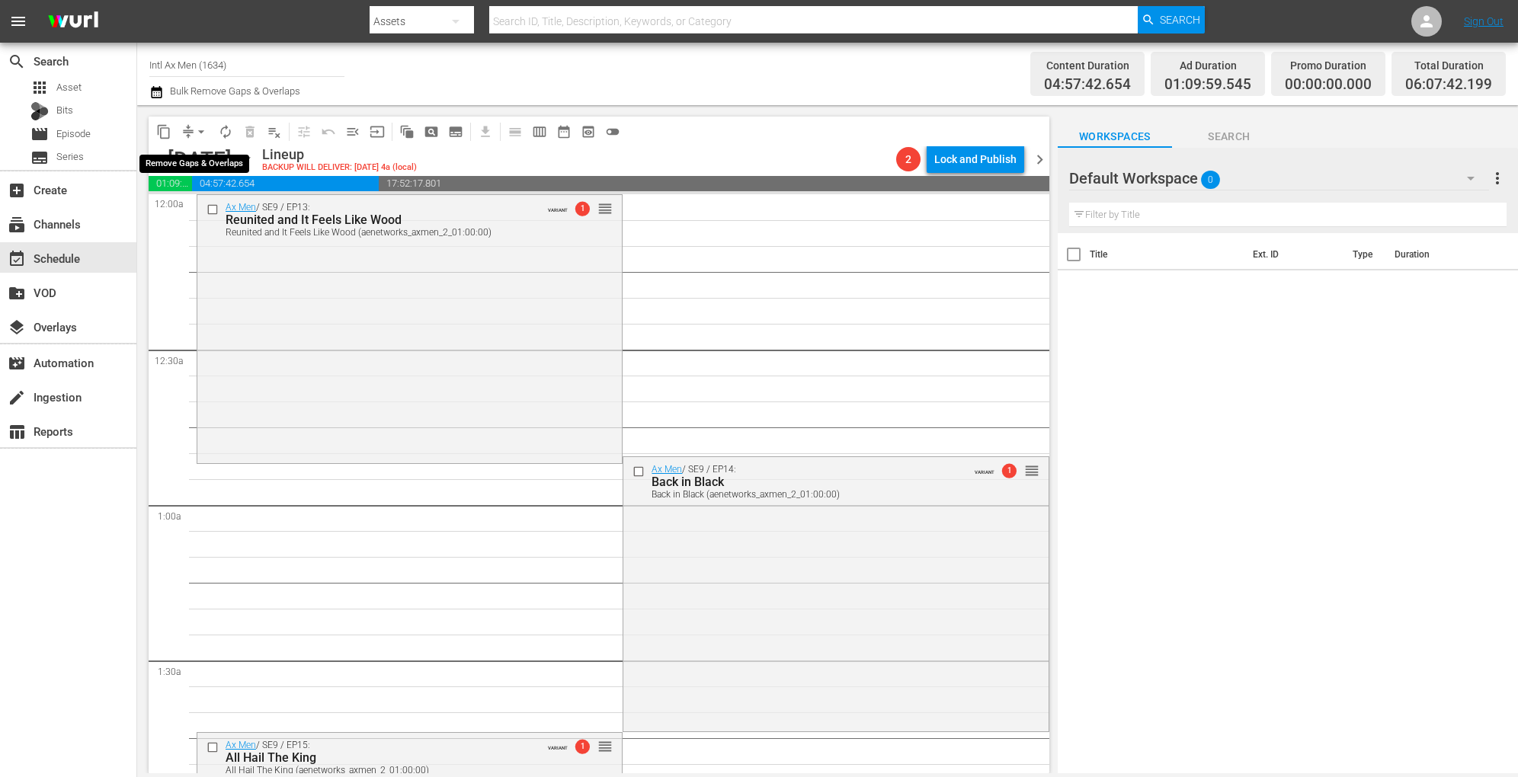
click at [202, 129] on span "arrow_drop_down" at bounding box center [201, 131] width 15 height 15
click at [206, 154] on li "Align to Midnight" at bounding box center [202, 162] width 126 height 25
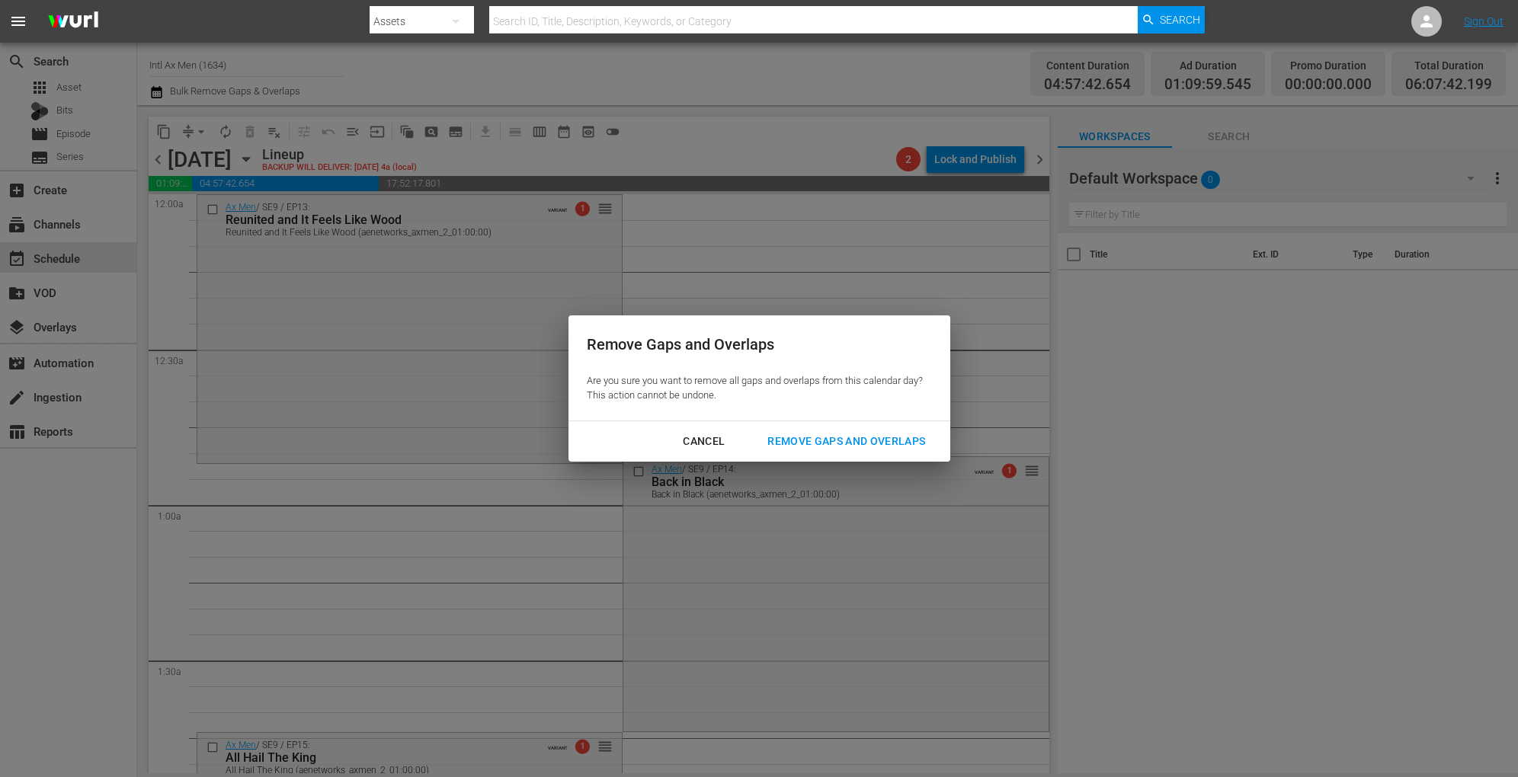
click at [817, 437] on div "Remove Gaps and Overlaps" at bounding box center [846, 441] width 182 height 19
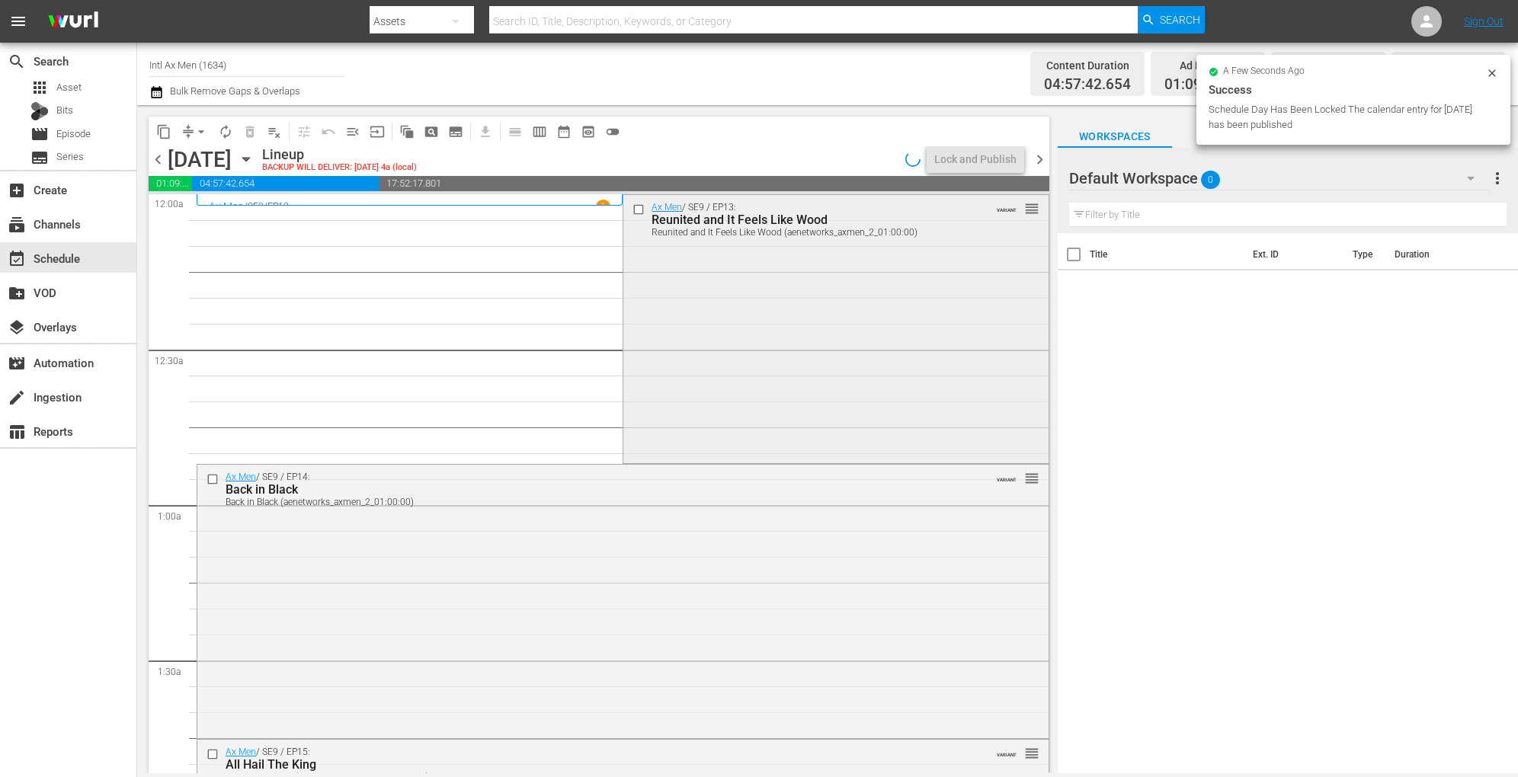
click at [684, 330] on div "Ax Men / SE9 / EP13: Reunited and It Feels Like Wood Reunited and It Feels Like…" at bounding box center [835, 328] width 424 height 266
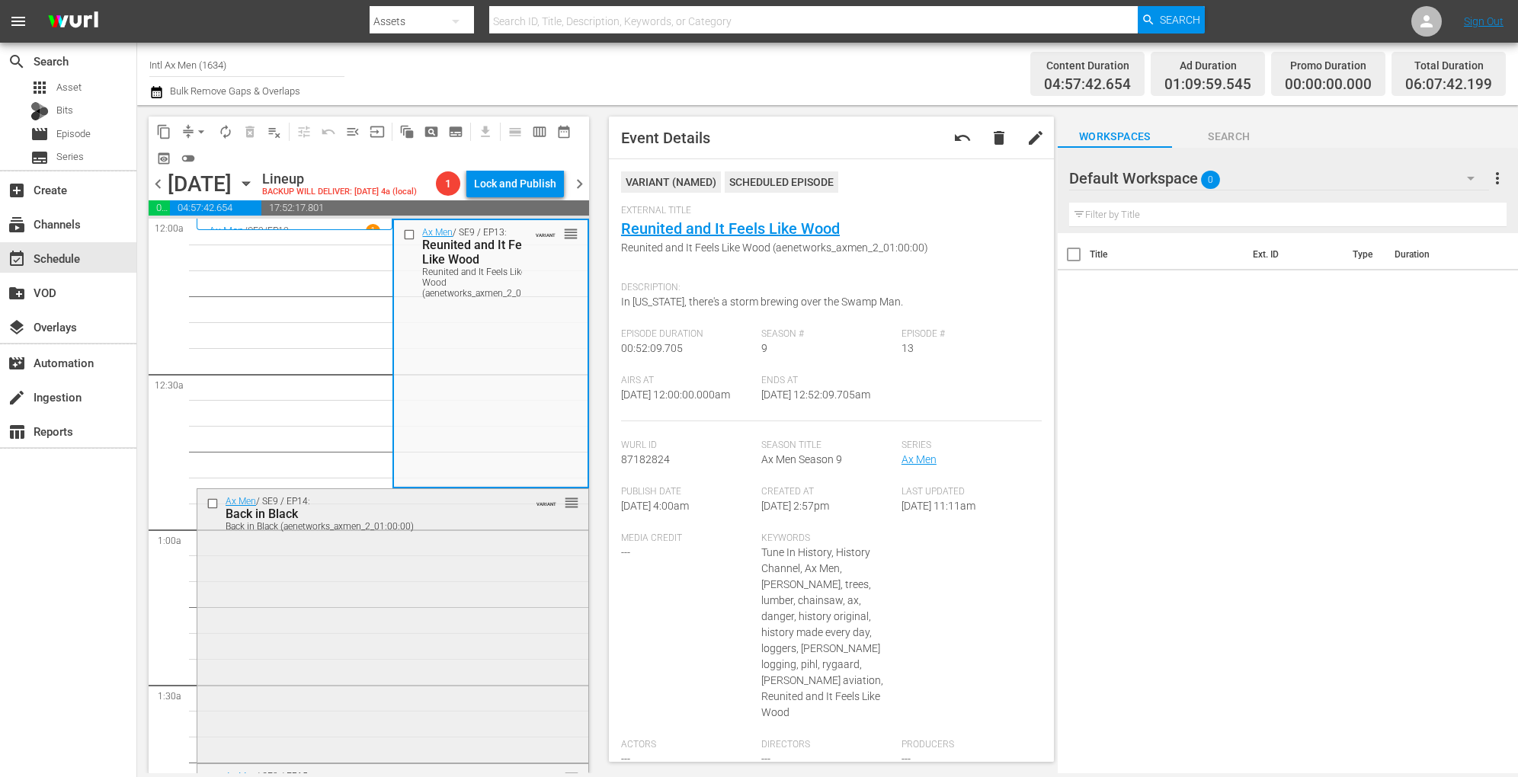
click at [411, 569] on div "Ax Men / SE9 / EP14: Back in Black Back in Black (aenetworks_axmen_2_01:00:00) …" at bounding box center [392, 624] width 391 height 270
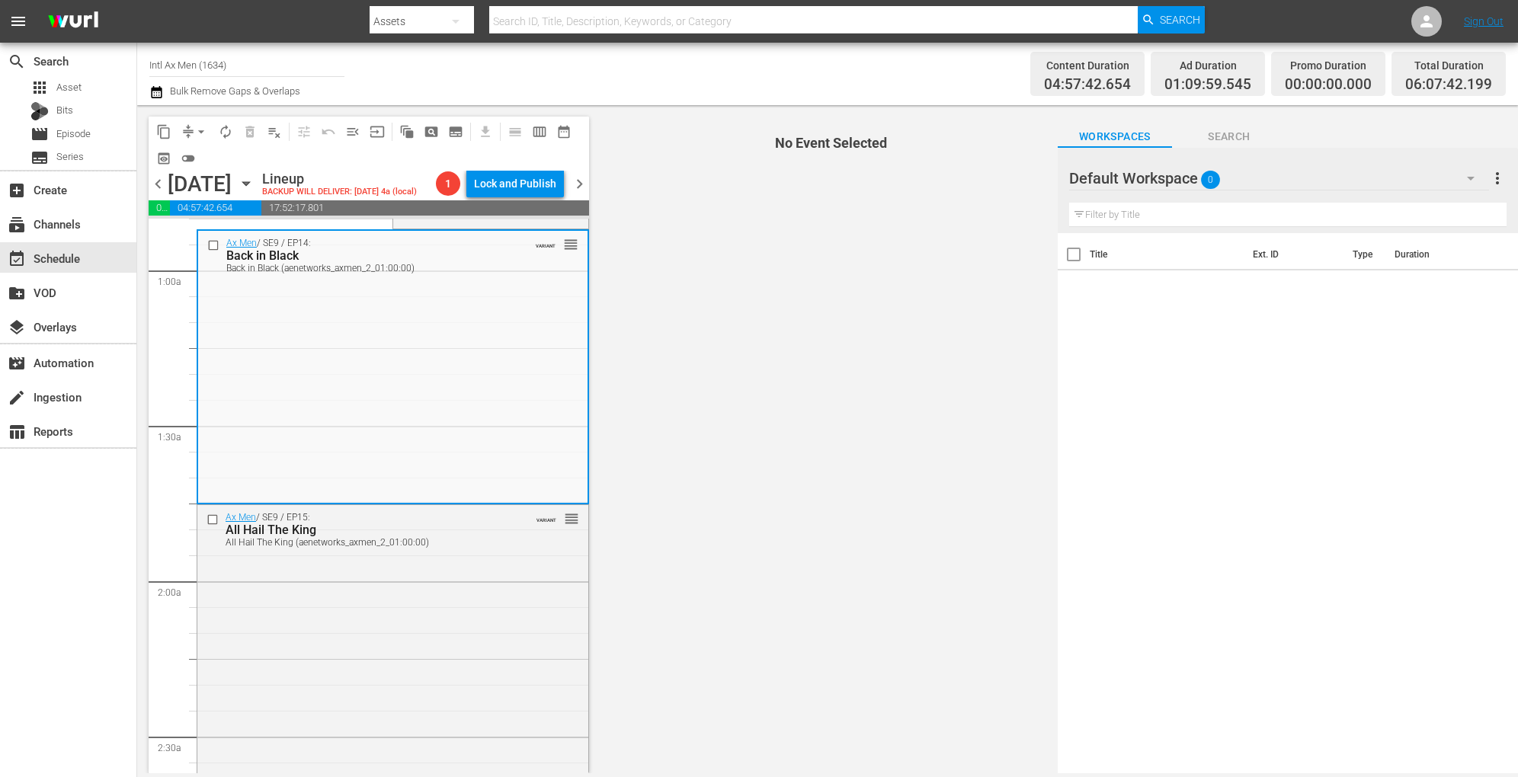
scroll to position [260, 0]
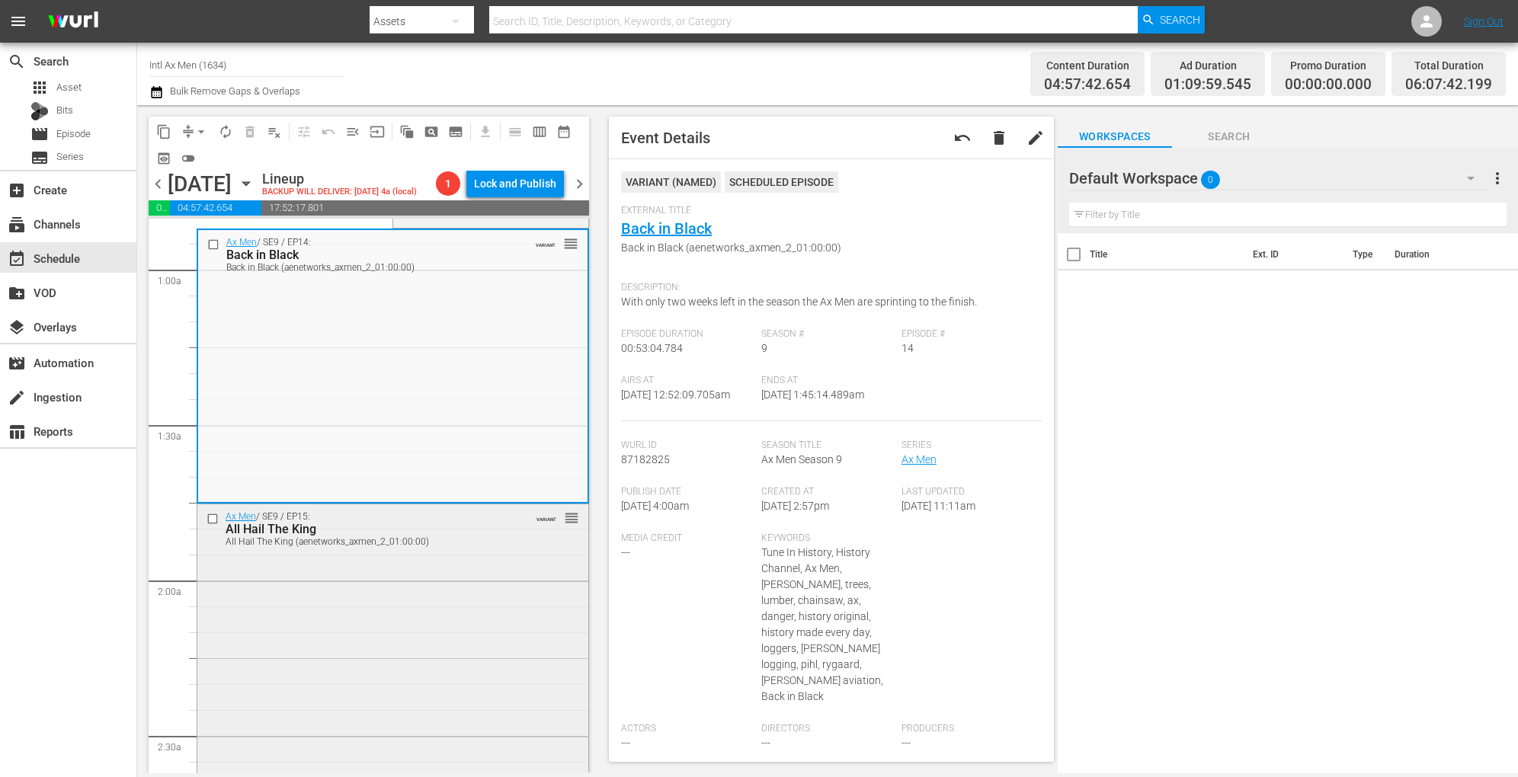
click at [421, 571] on div "Ax Men / SE9 / EP15: All Hail The King All Hail The King (aenetworks_axmen_2_01…" at bounding box center [392, 639] width 391 height 270
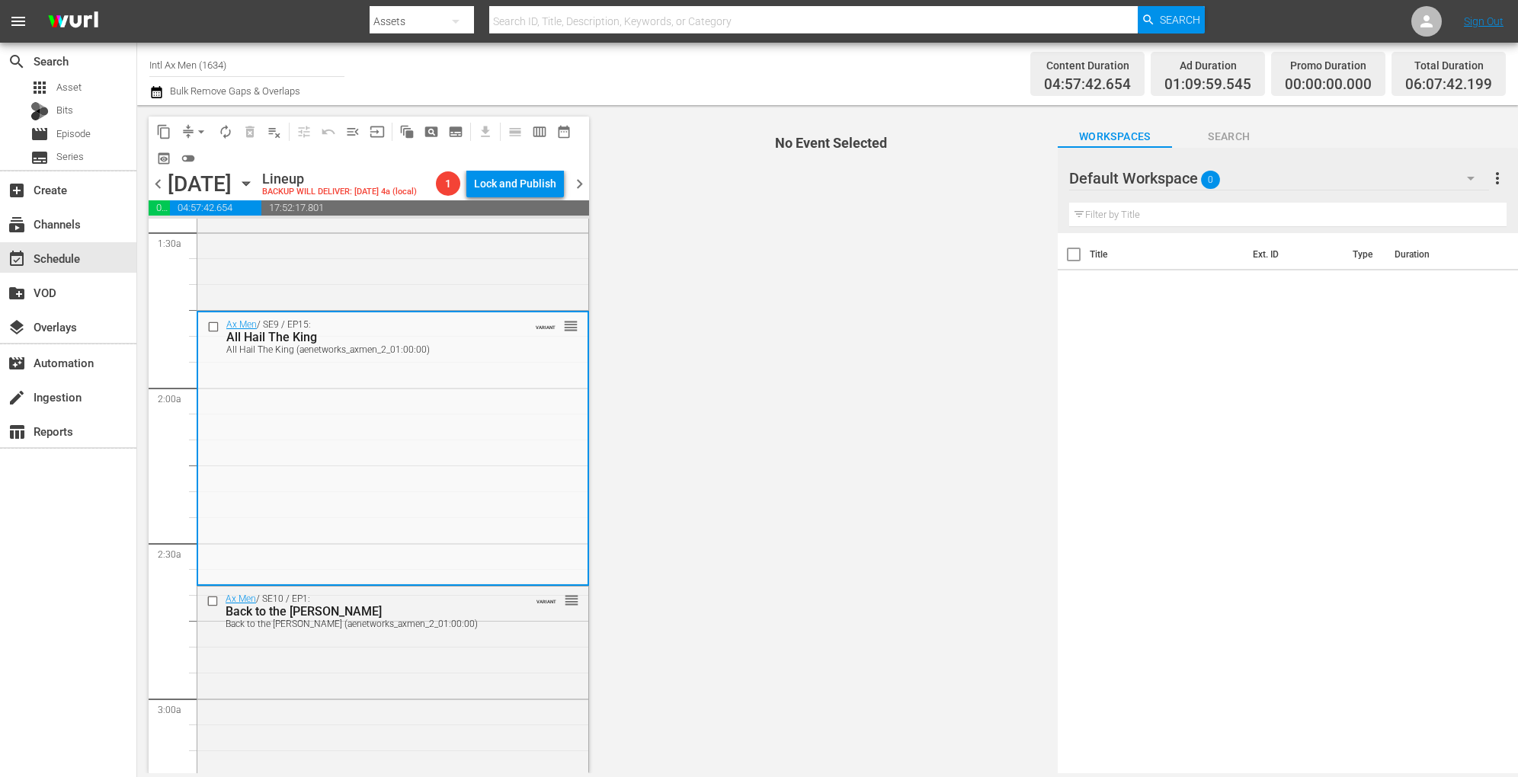
scroll to position [458, 0]
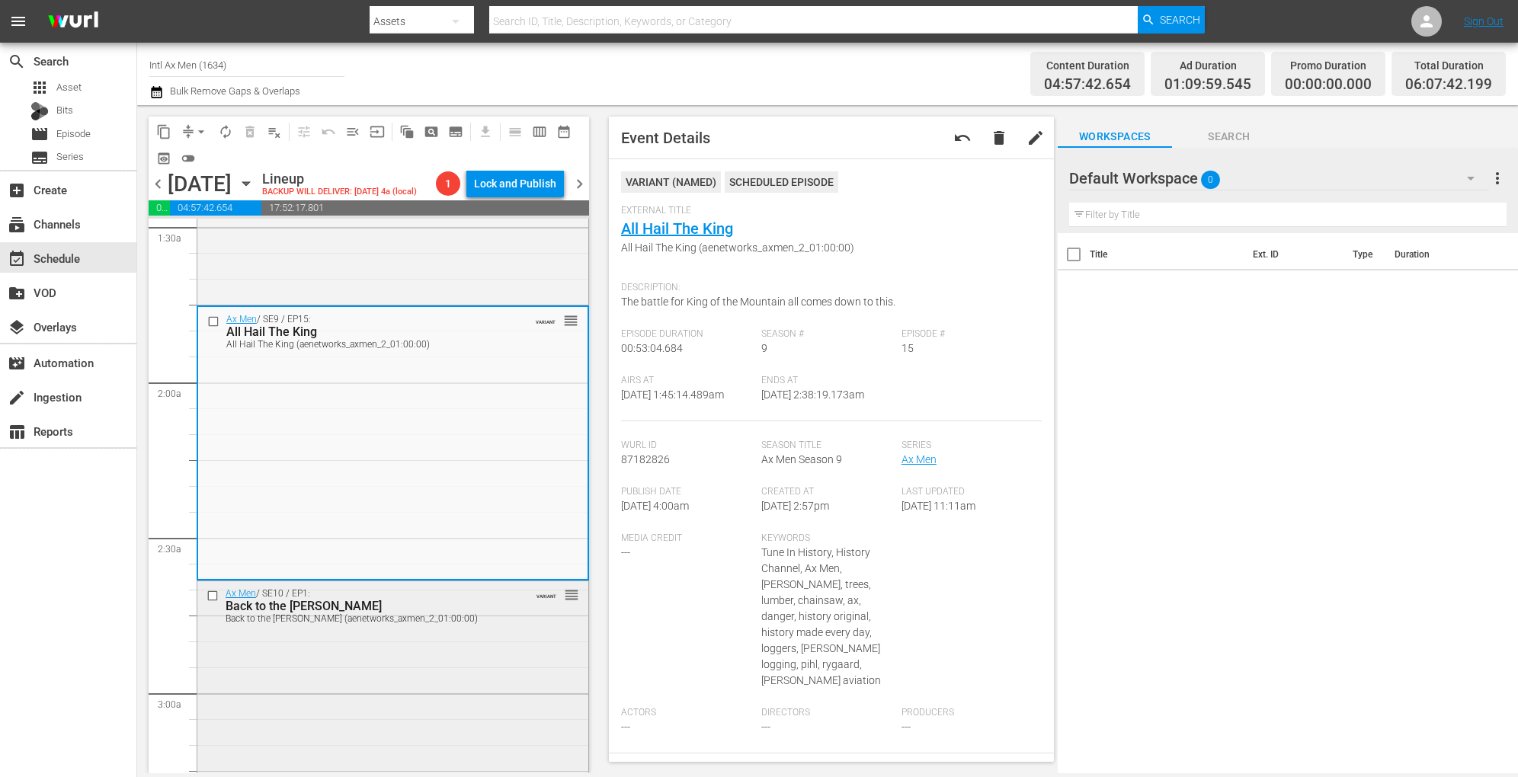
click at [475, 622] on div "Back to the [PERSON_NAME] (aenetworks_axmen_2_01:00:00)" at bounding box center [369, 618] width 286 height 11
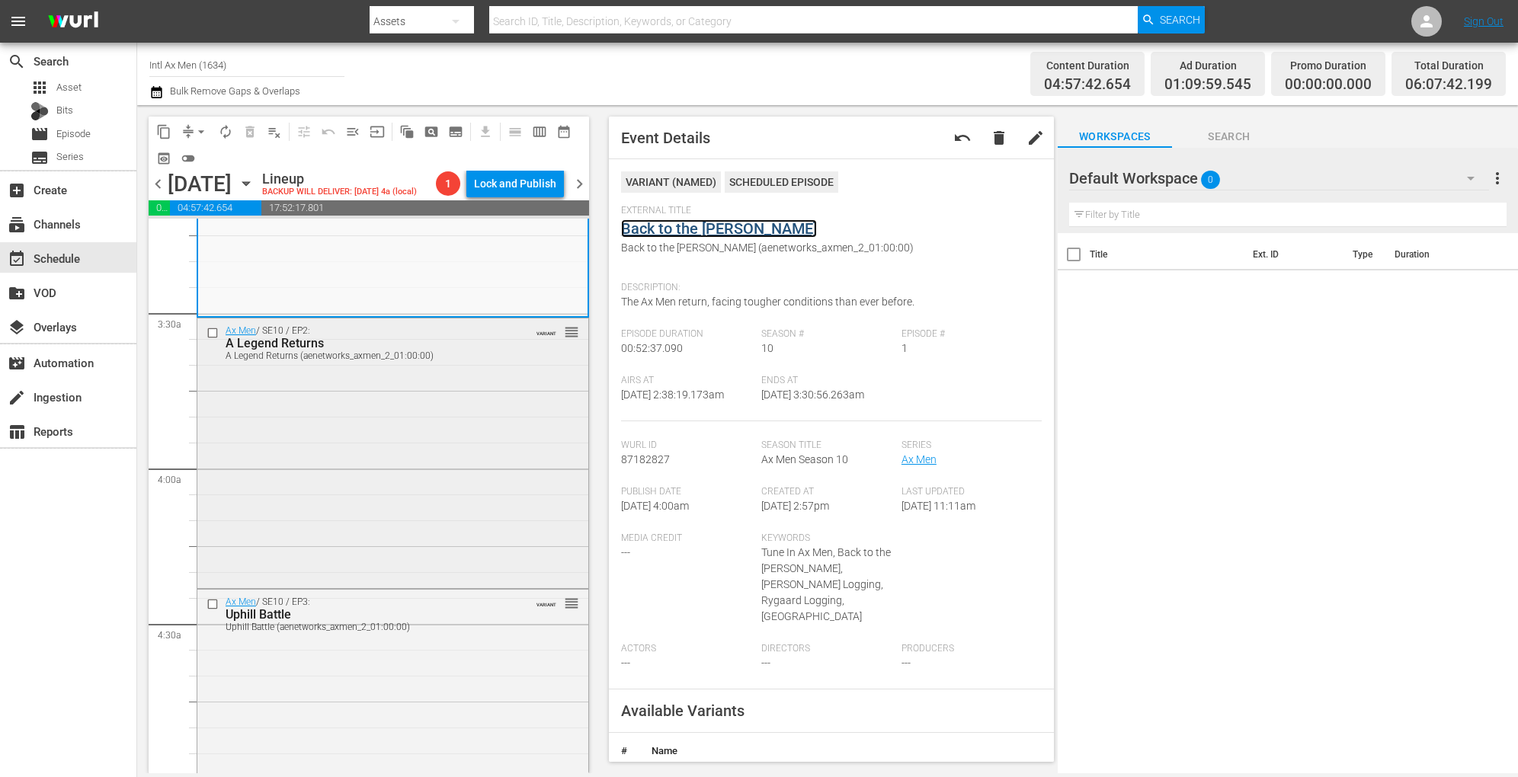
scroll to position [997, 0]
click at [456, 427] on div "Ax Men / SE10 / EP2: A Legend Returns A Legend Returns (aenetworks_axmen_2_01:0…" at bounding box center [392, 448] width 391 height 267
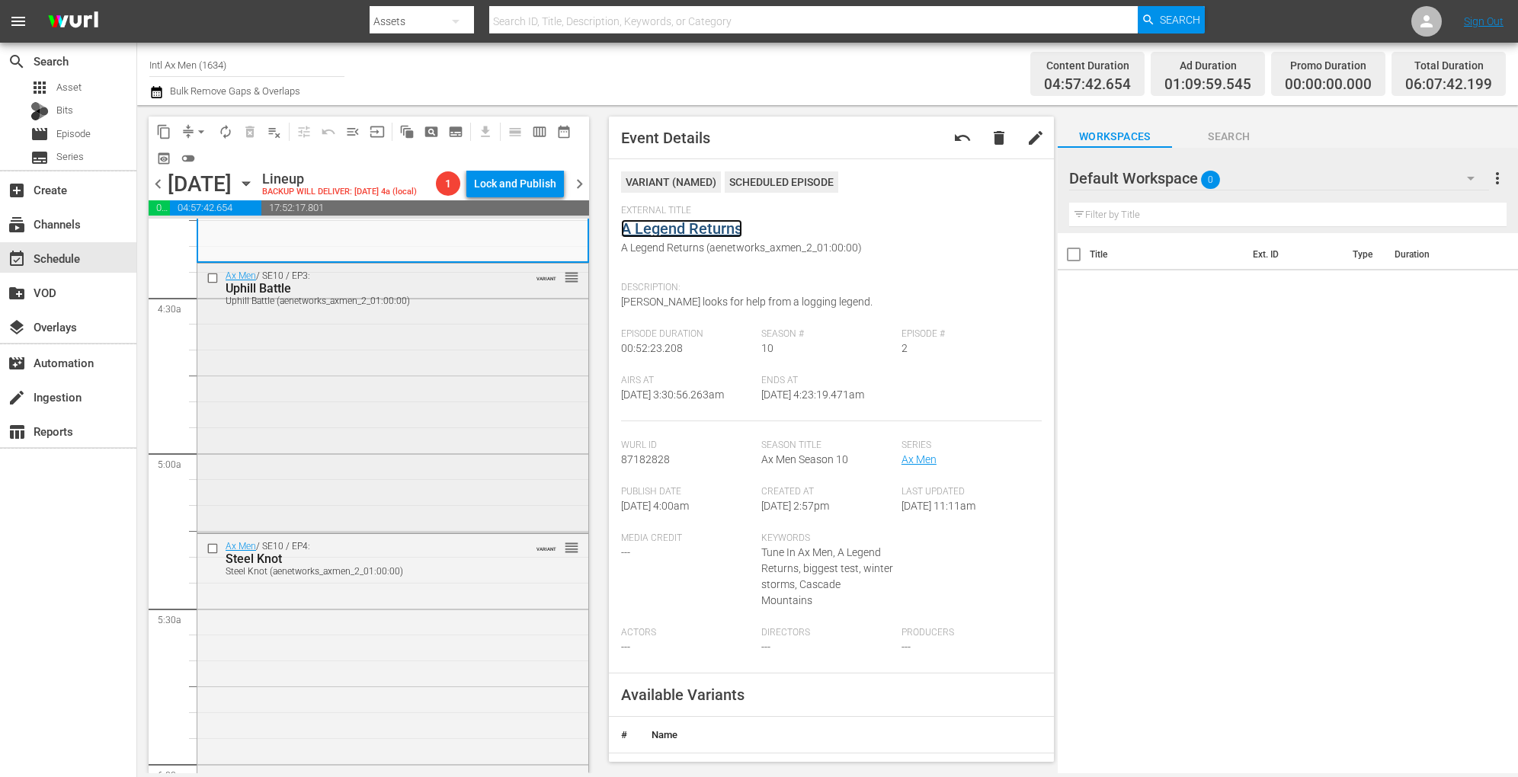
scroll to position [1320, 0]
click at [444, 411] on div "Ax Men / SE10 / EP3: Uphill Battle Uphill Battle (aenetworks_axmen_2_01:00:00) …" at bounding box center [392, 396] width 391 height 266
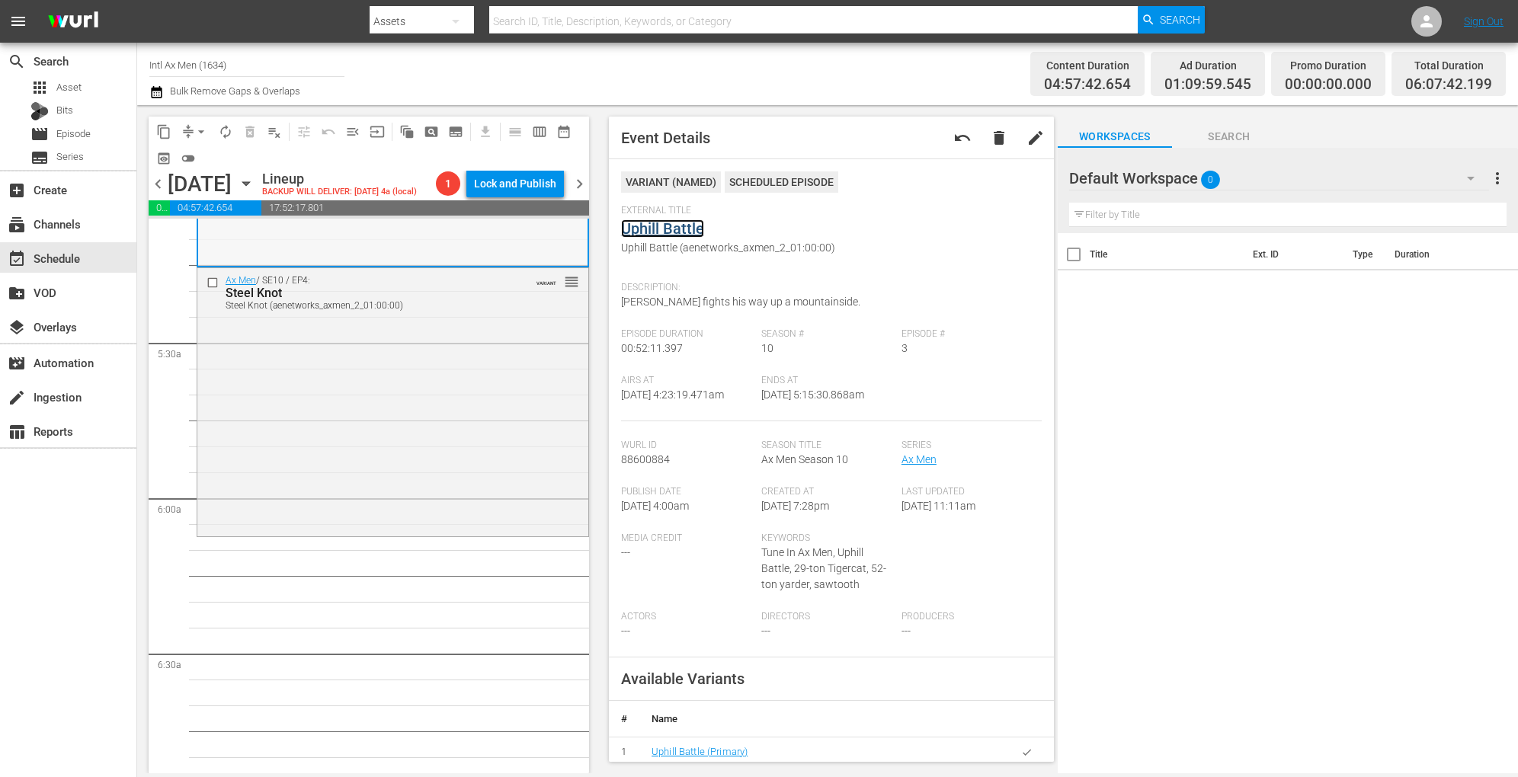
scroll to position [1592, 0]
click at [480, 385] on div "Ax Men / SE10 / EP4: Steel Knot Steel Knot (aenetworks_axmen_2_01:00:00) VARIAN…" at bounding box center [392, 394] width 391 height 266
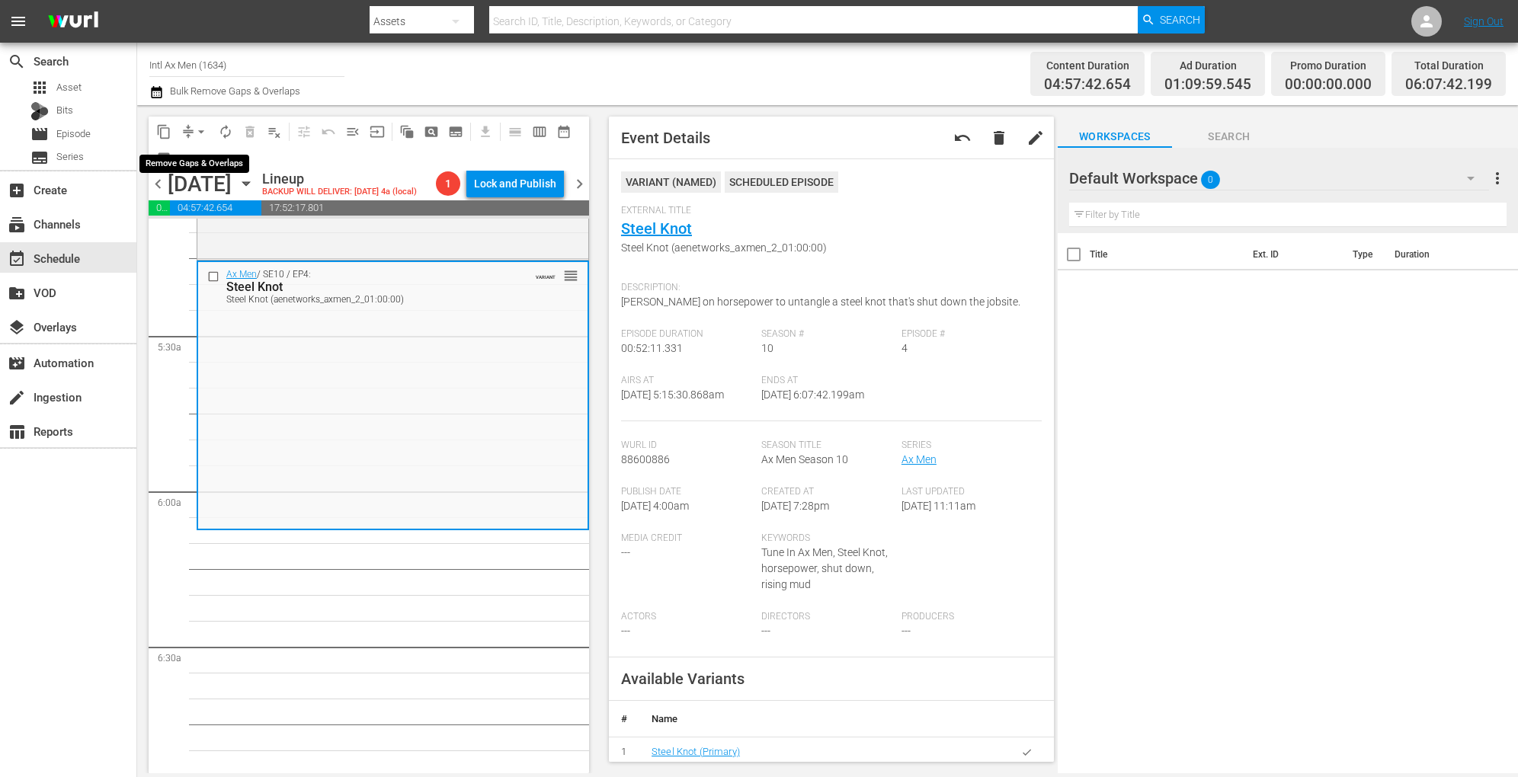
click at [201, 125] on span "arrow_drop_down" at bounding box center [201, 131] width 15 height 15
click at [201, 157] on li "Align to Midnight" at bounding box center [202, 162] width 160 height 25
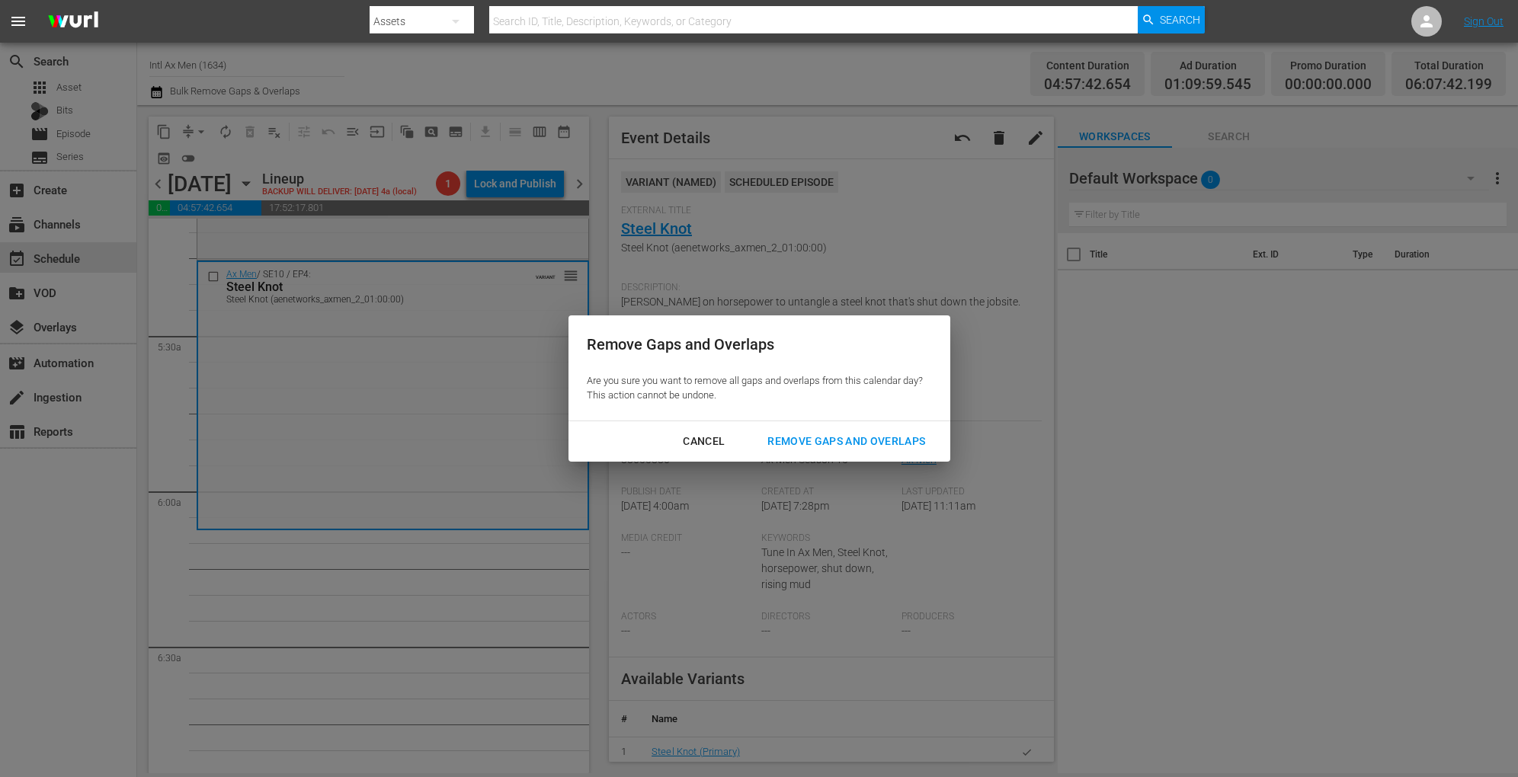
click at [773, 442] on div "Remove Gaps and Overlaps" at bounding box center [846, 441] width 182 height 19
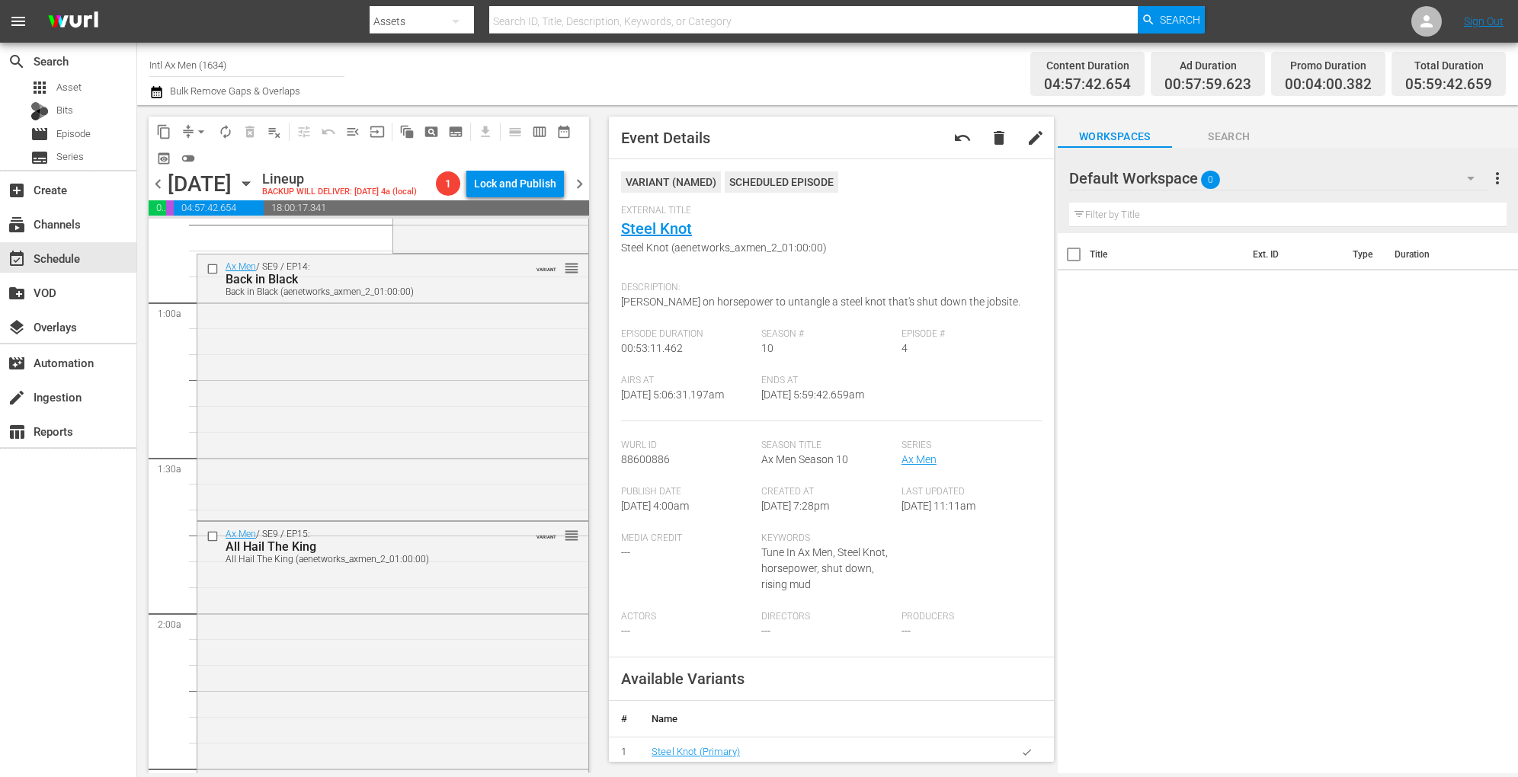
scroll to position [0, 0]
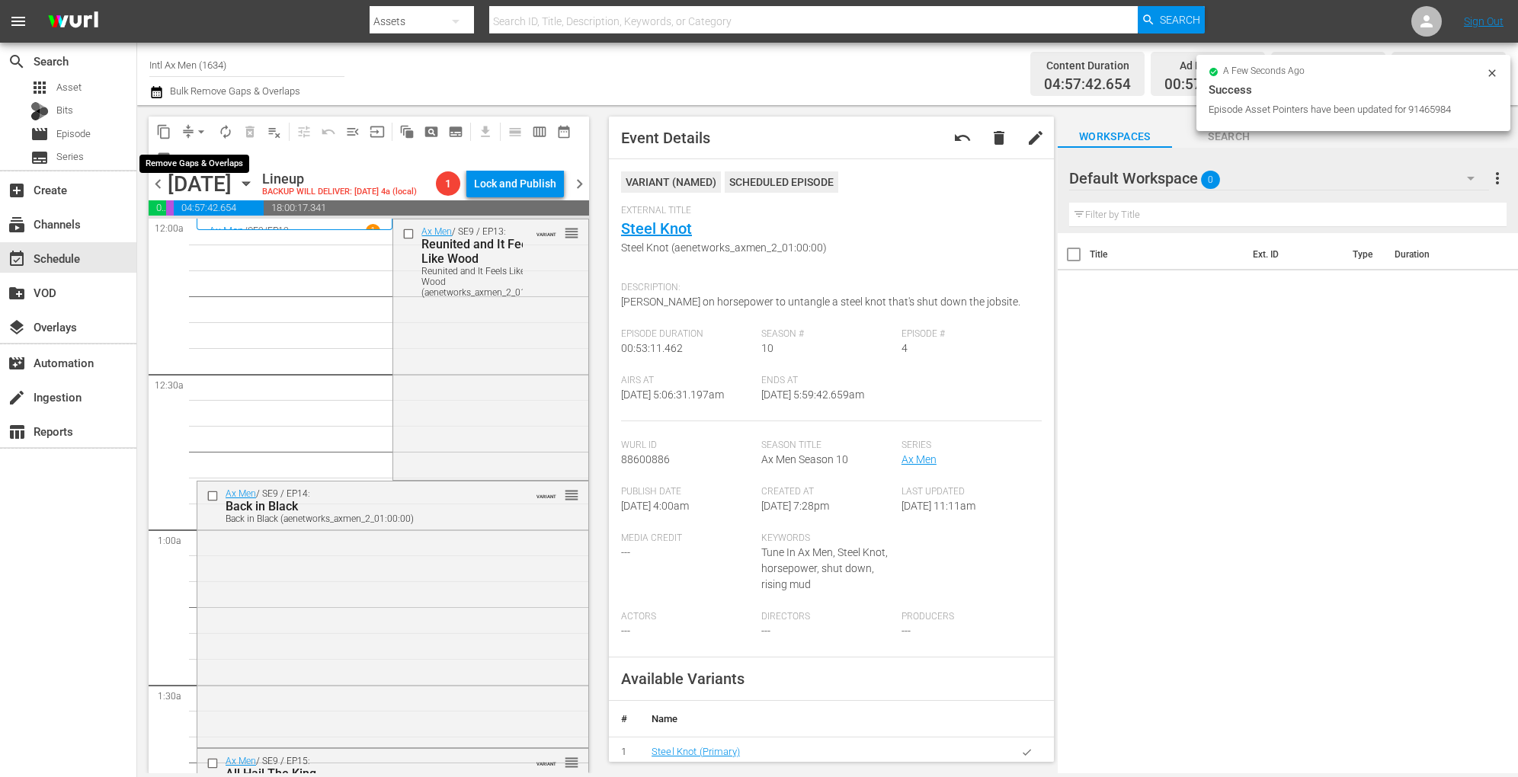
click at [194, 131] on span "arrow_drop_down" at bounding box center [201, 131] width 15 height 15
click at [195, 152] on li "Align to Midnight" at bounding box center [202, 162] width 160 height 25
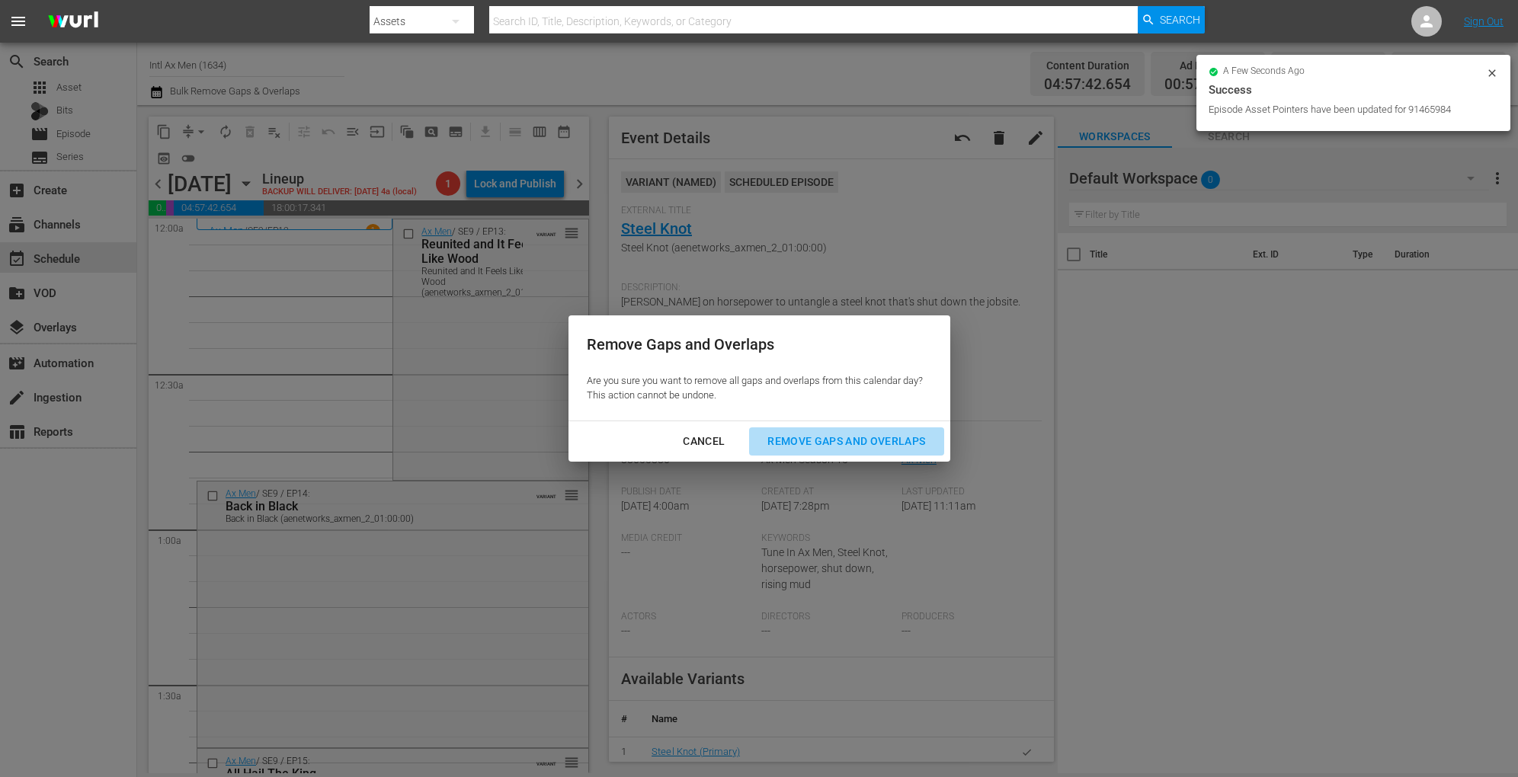
click at [840, 442] on div "Remove Gaps and Overlaps" at bounding box center [846, 441] width 182 height 19
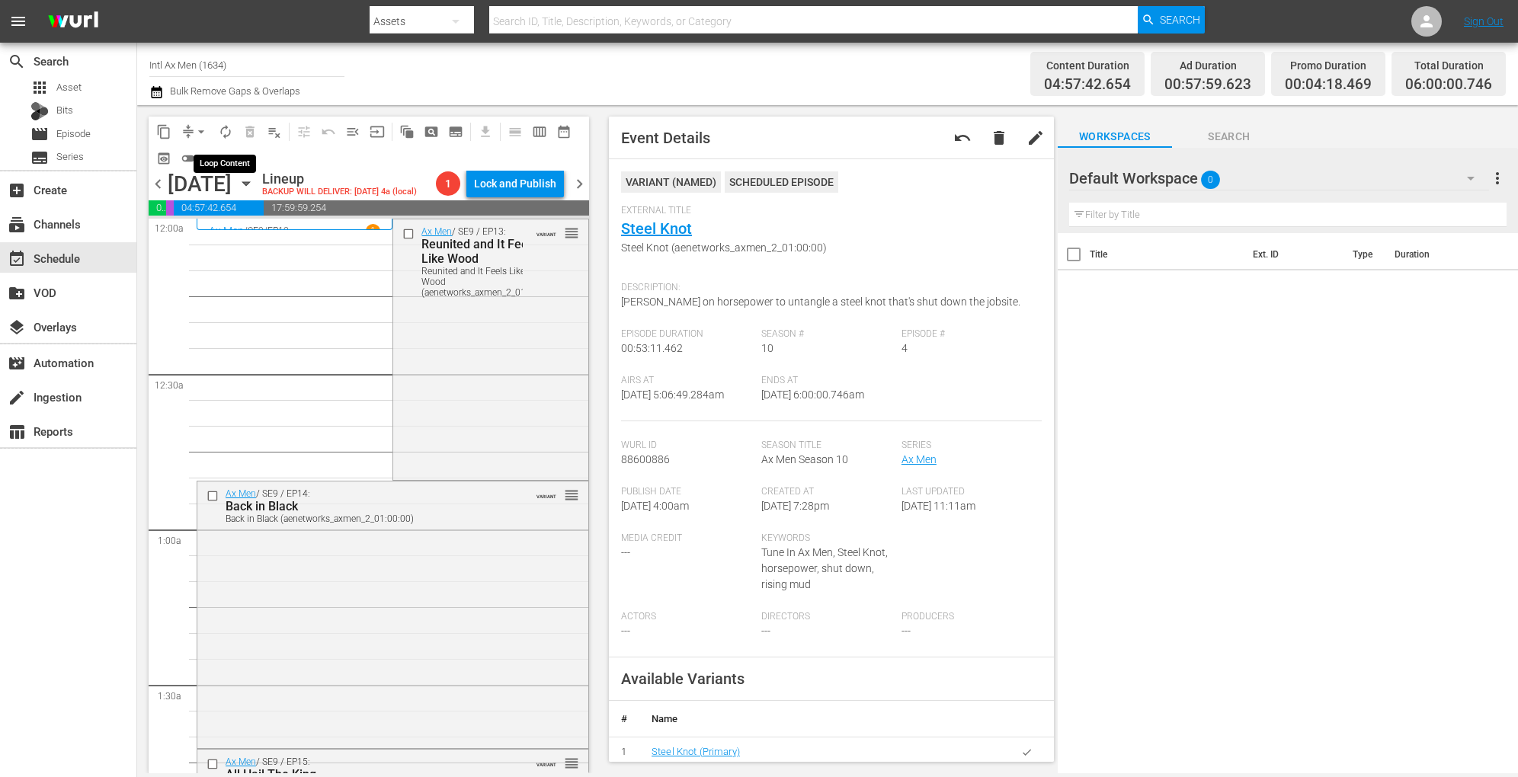
click at [222, 133] on span "autorenew_outlined" at bounding box center [225, 131] width 15 height 15
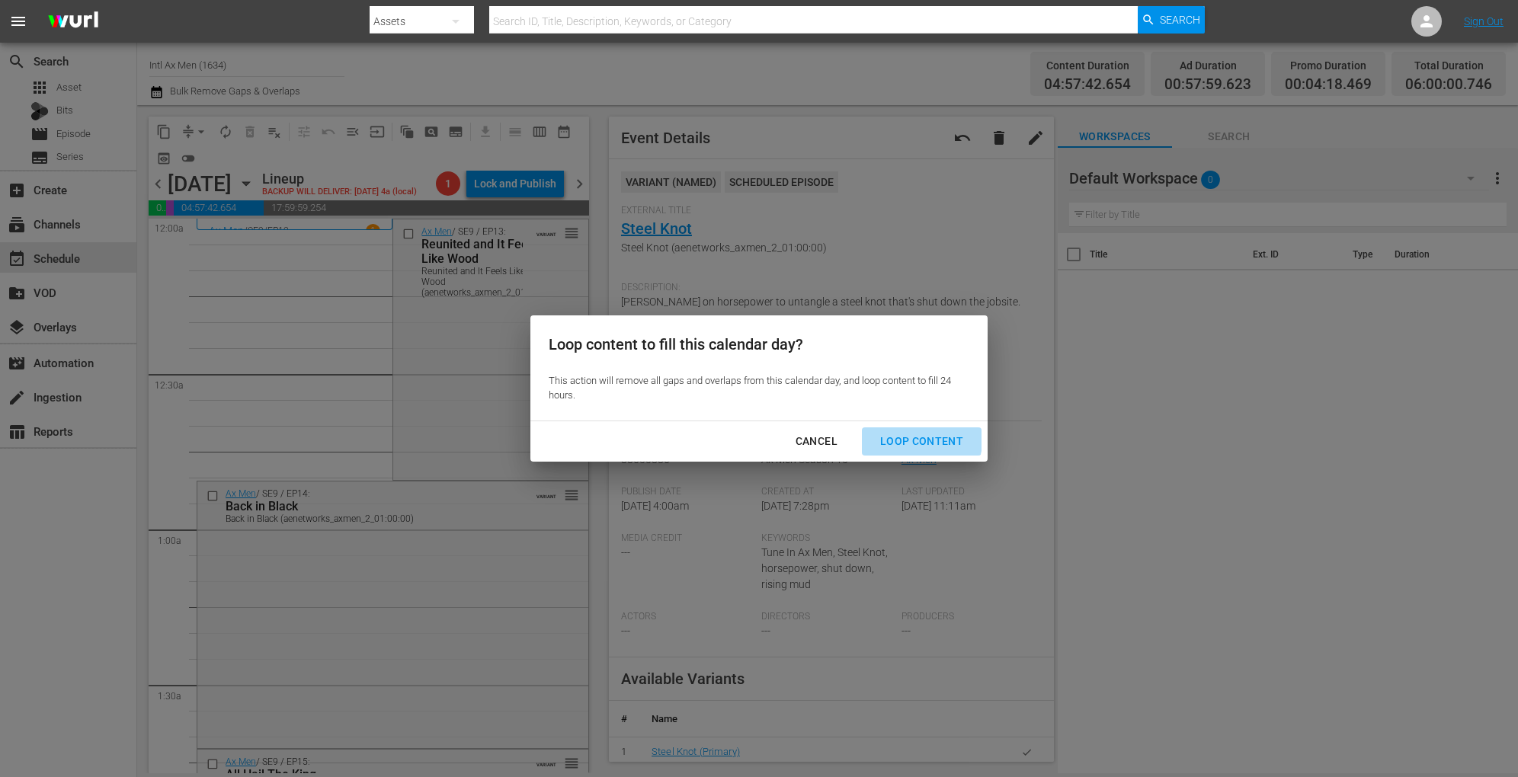
click at [903, 435] on div "Loop Content" at bounding box center [921, 441] width 107 height 19
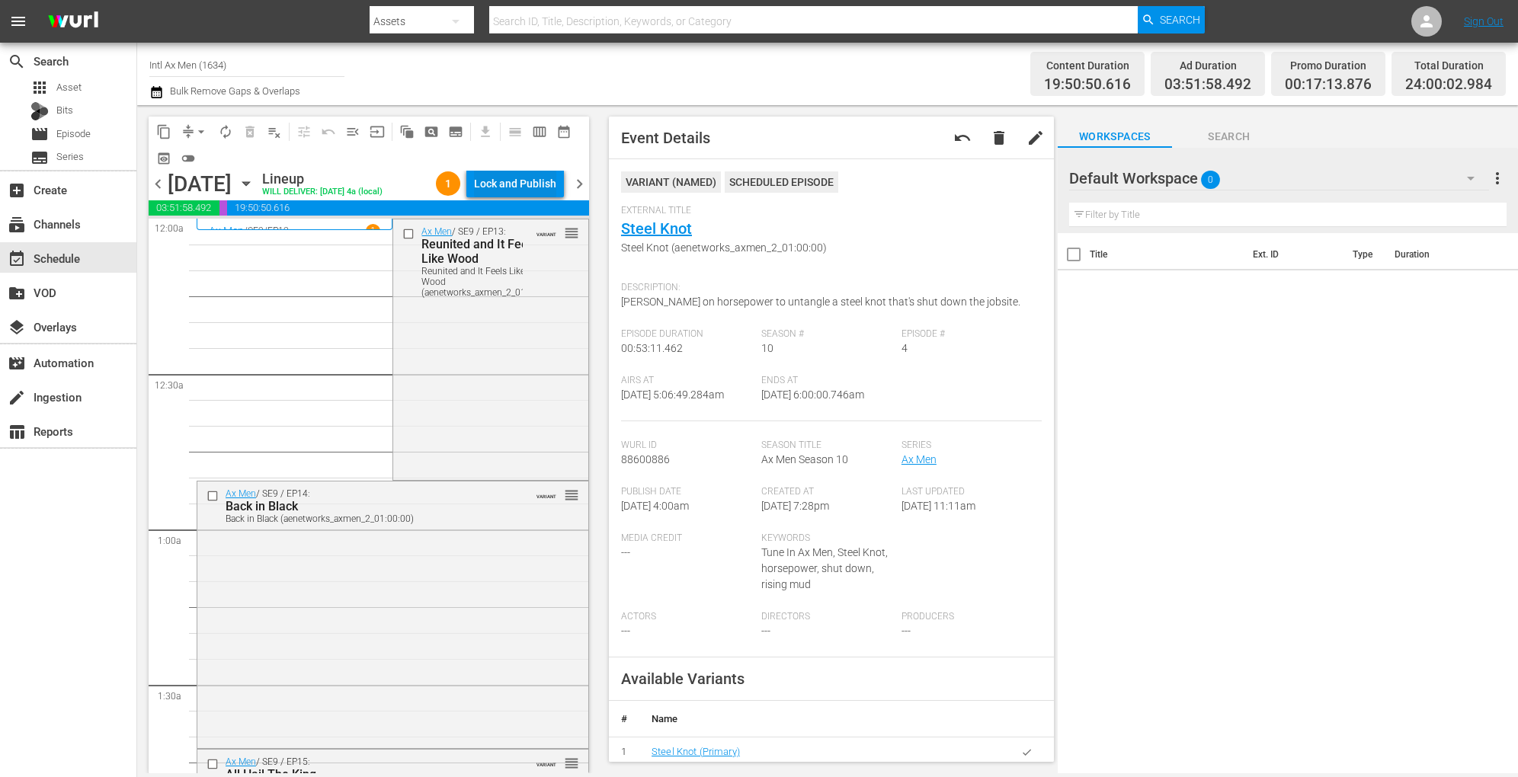
click at [510, 182] on div "Lock and Publish" at bounding box center [515, 183] width 82 height 27
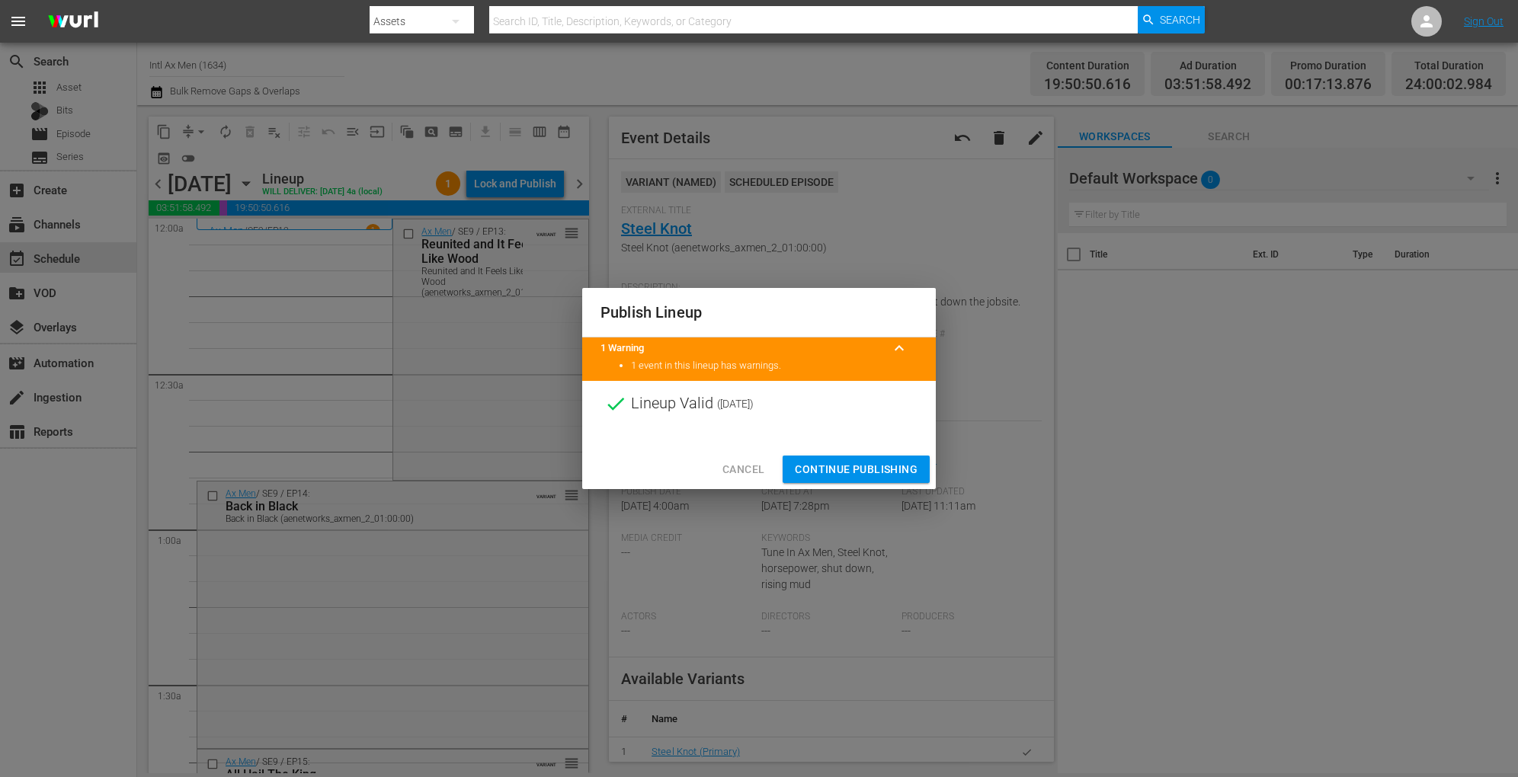
click at [820, 462] on span "Continue Publishing" at bounding box center [856, 469] width 123 height 19
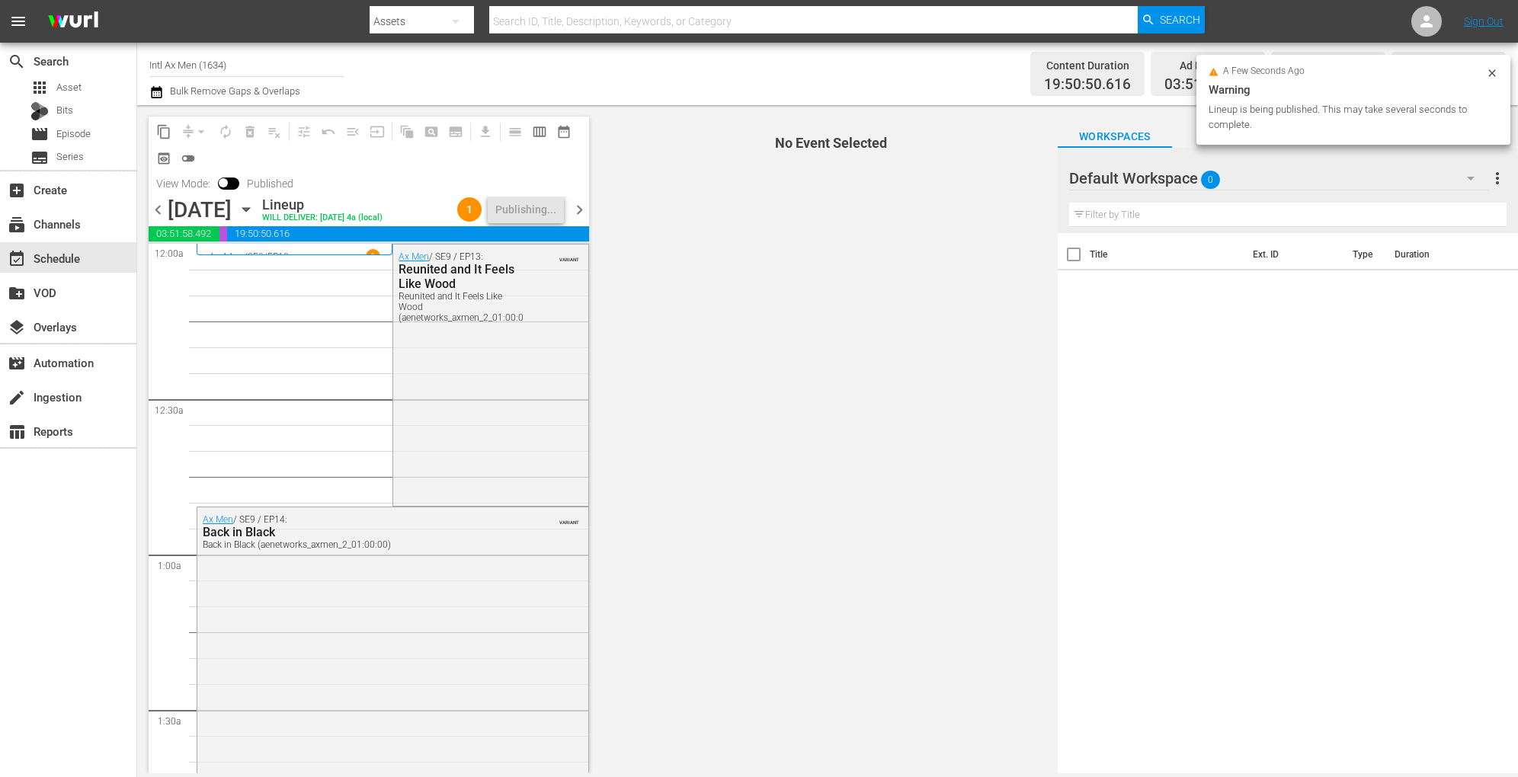
click at [254, 206] on icon "button" at bounding box center [246, 209] width 17 height 17
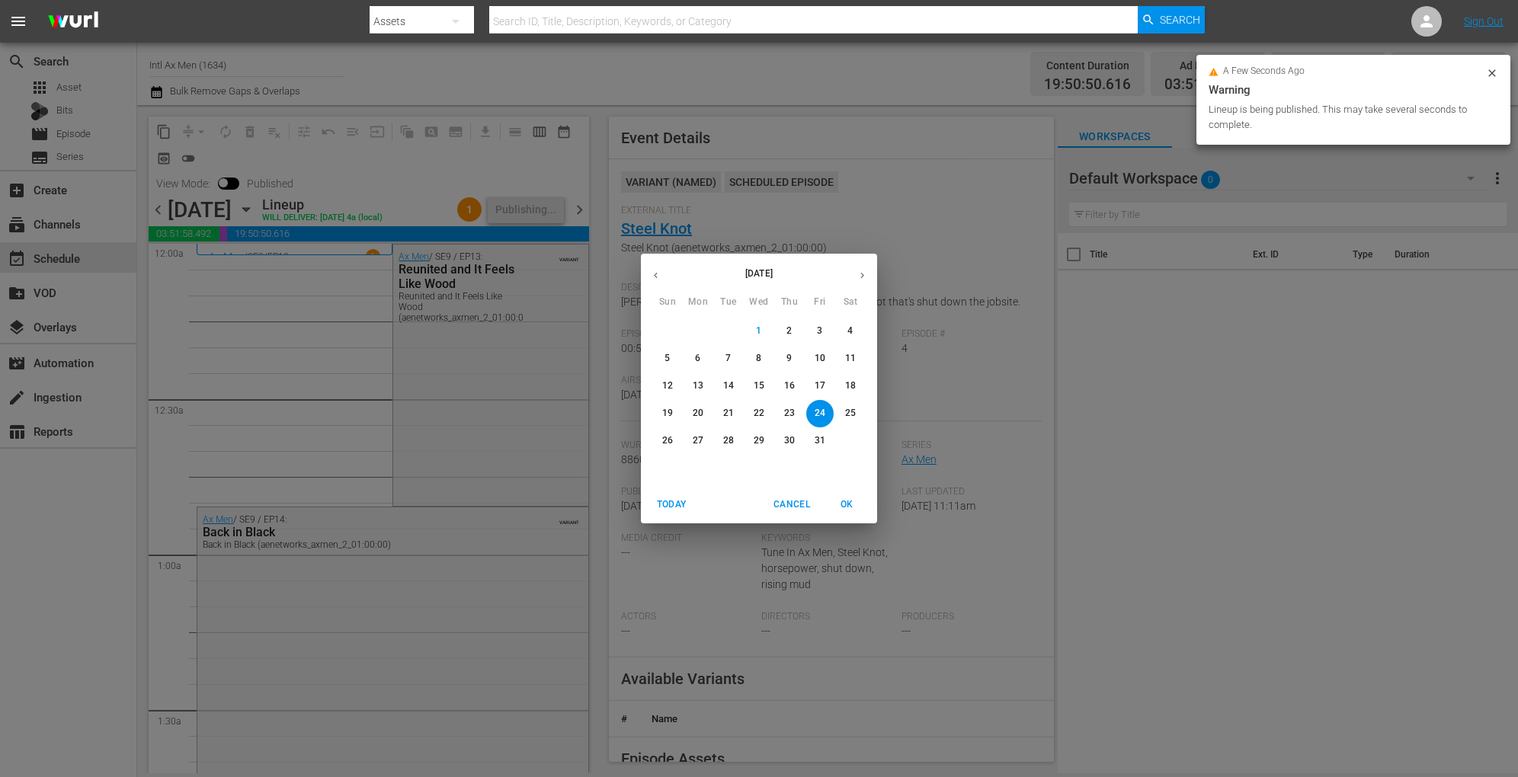
click at [848, 408] on p "25" at bounding box center [850, 413] width 11 height 13
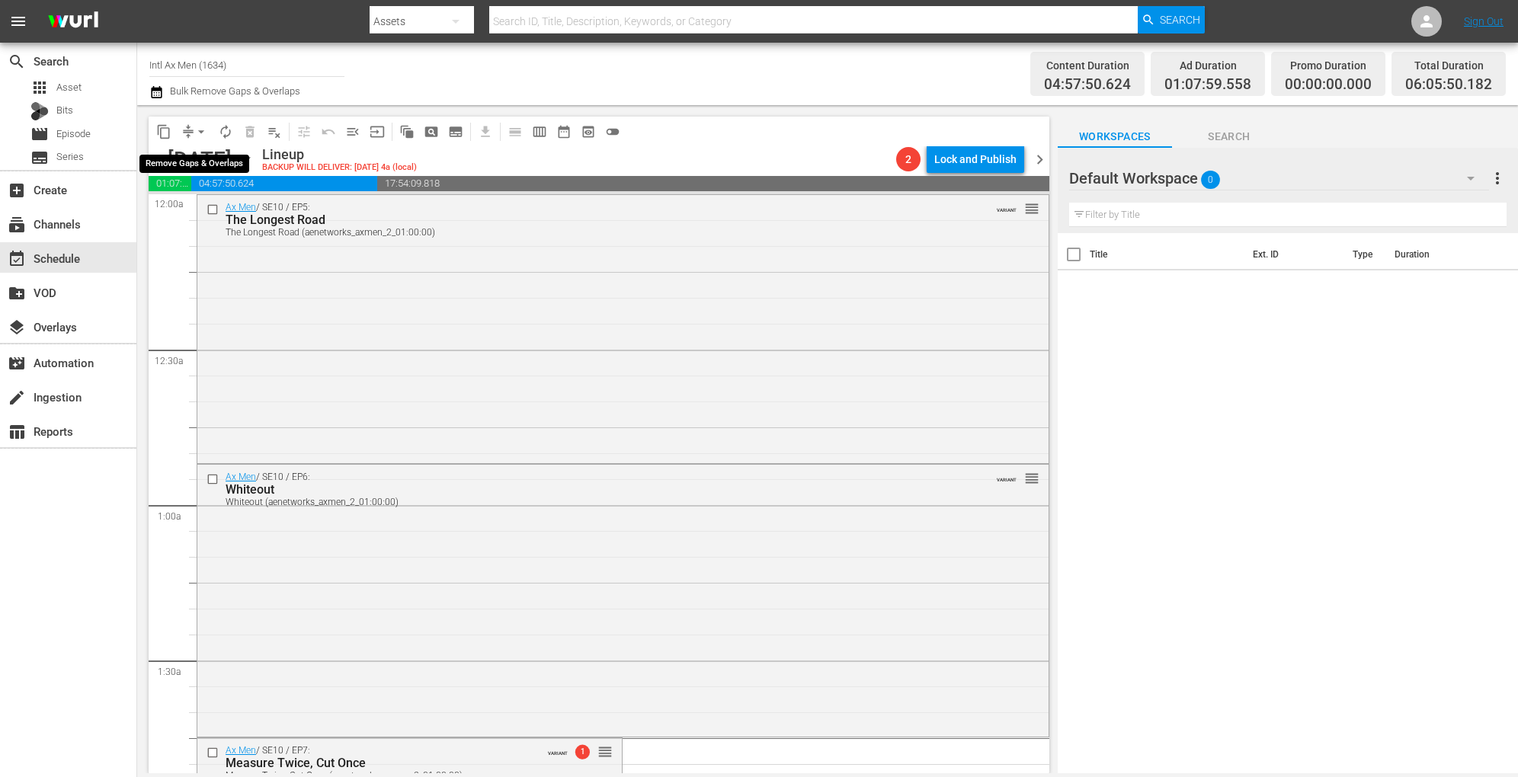
click at [195, 130] on span "arrow_drop_down" at bounding box center [201, 131] width 15 height 15
click at [194, 155] on li "Align to Midnight" at bounding box center [202, 162] width 126 height 25
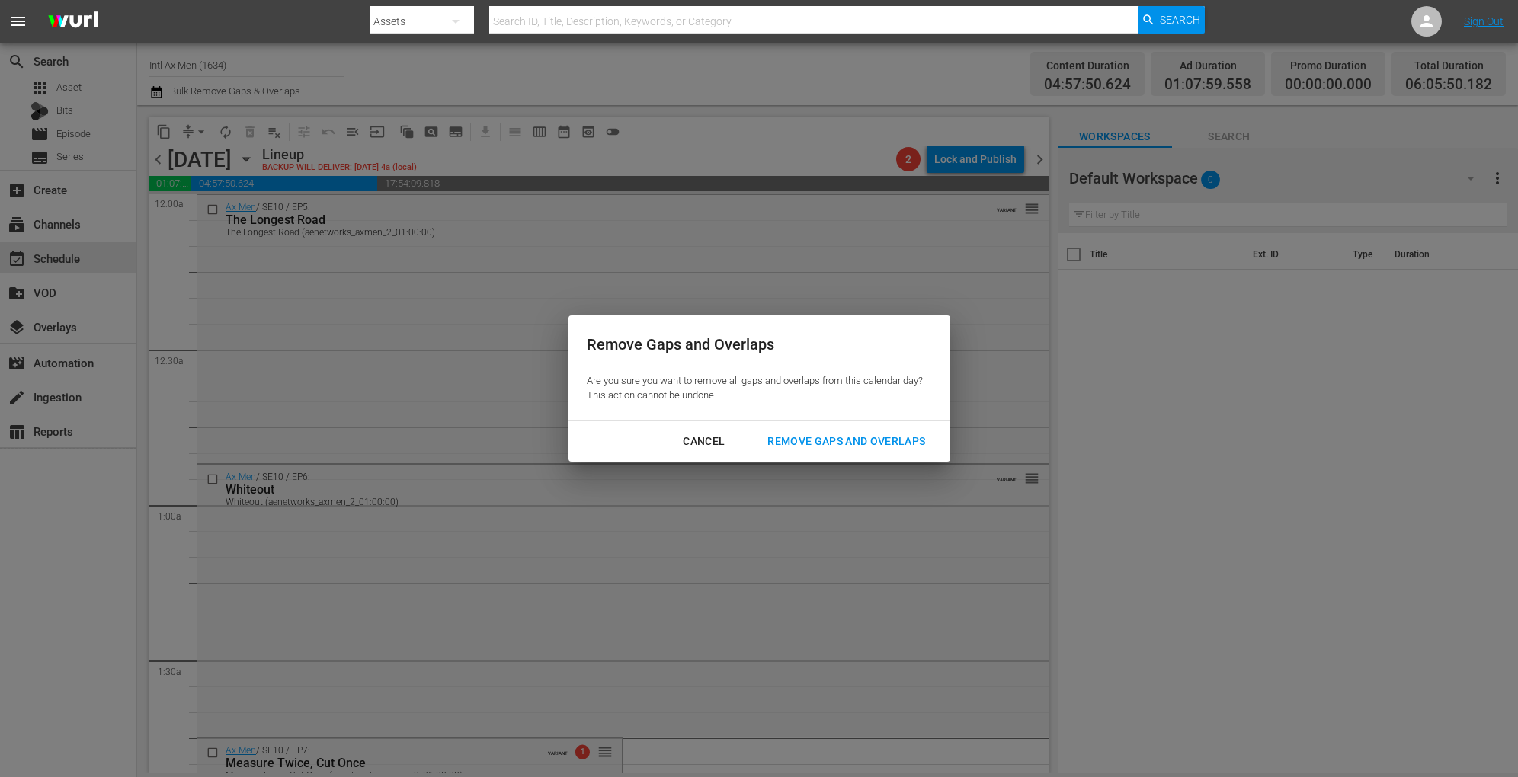
click at [783, 436] on div "Remove Gaps and Overlaps" at bounding box center [846, 441] width 182 height 19
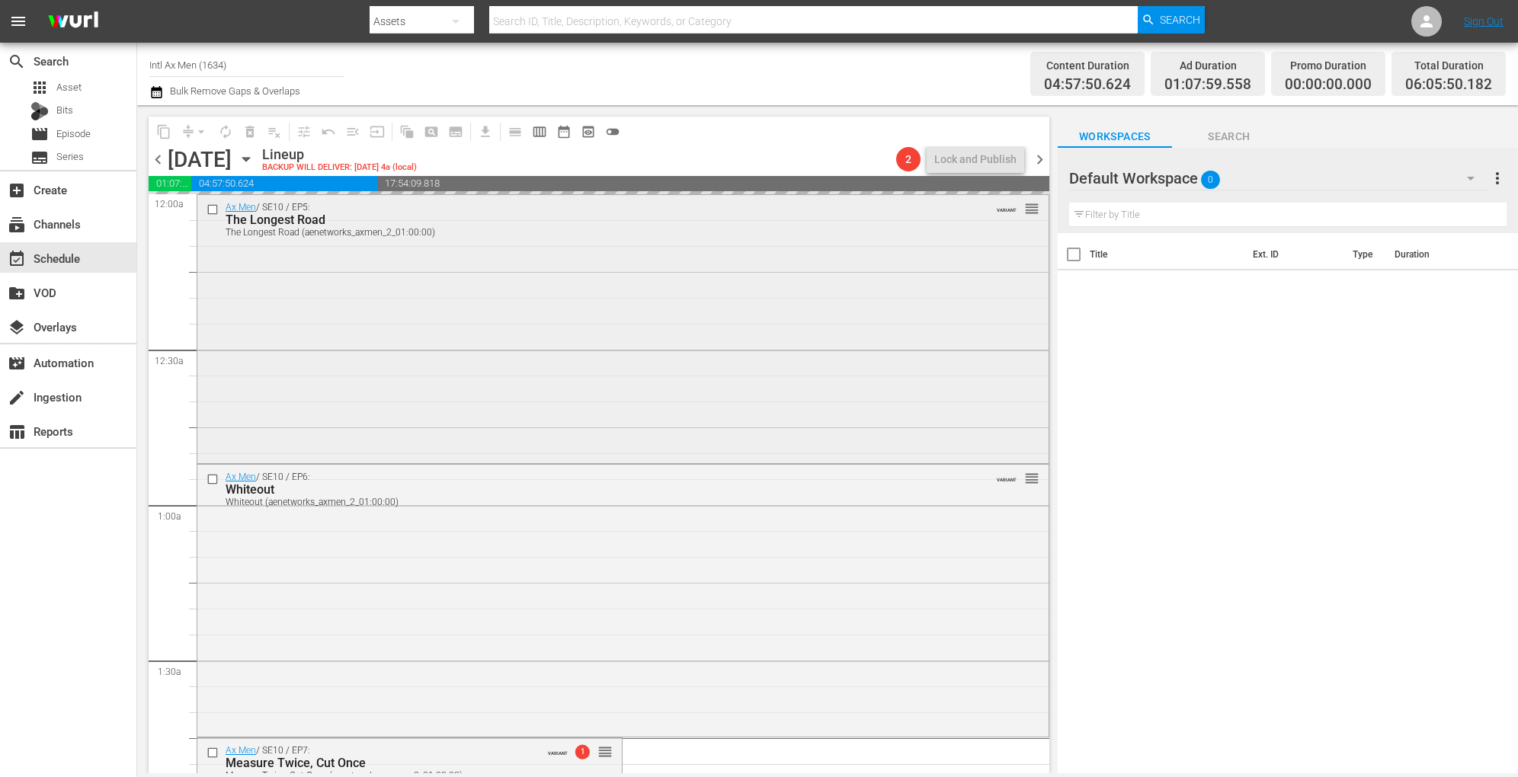
click at [384, 299] on div "Ax Men / SE10 / EP5: The Longest Road The Longest Road (aenetworks_axmen_2_01:0…" at bounding box center [622, 328] width 851 height 266
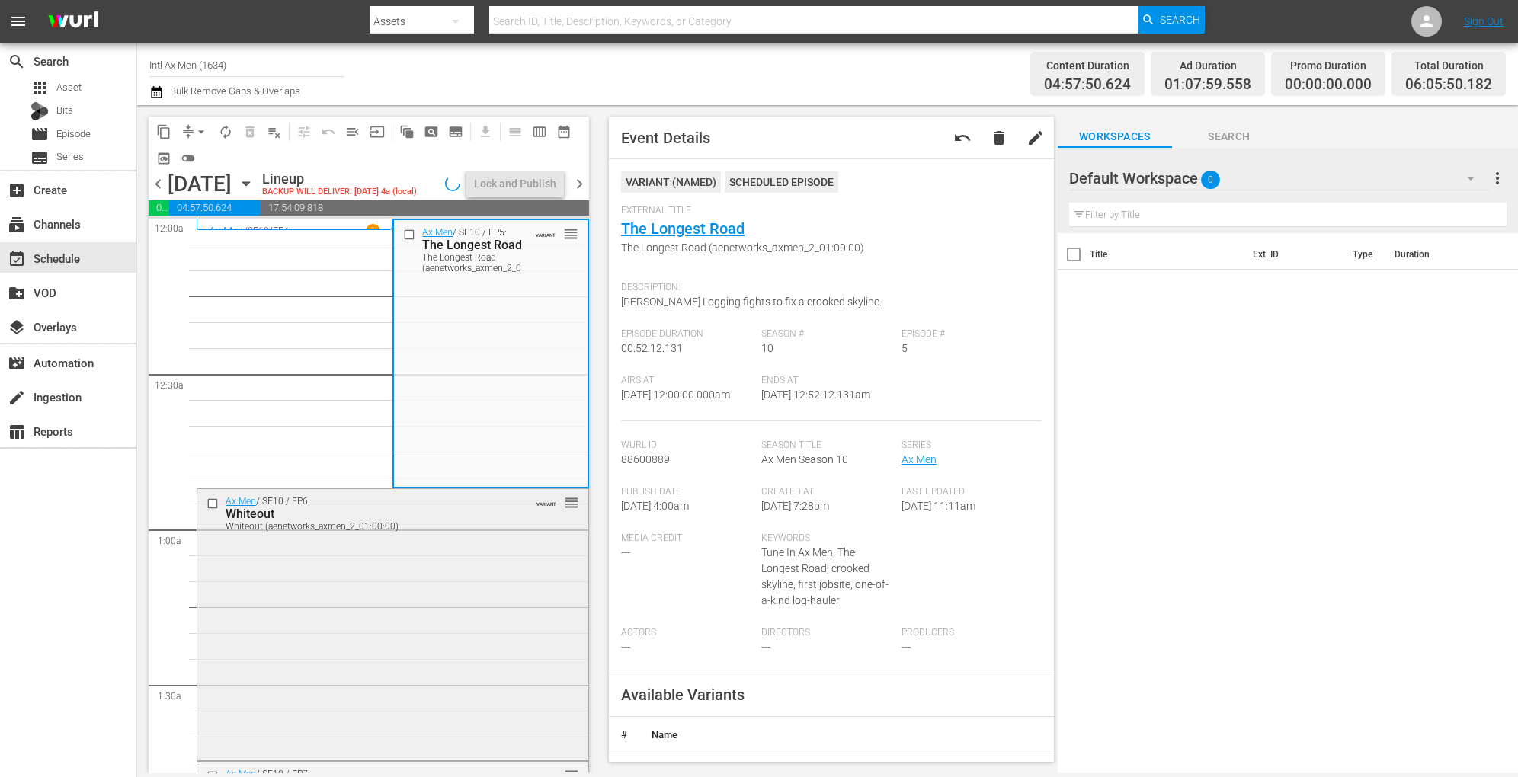
click at [457, 605] on div "Ax Men / SE10 / EP6: Whiteout Whiteout (aenetworks_axmen_2_01:00:00) VARIANT re…" at bounding box center [392, 623] width 391 height 268
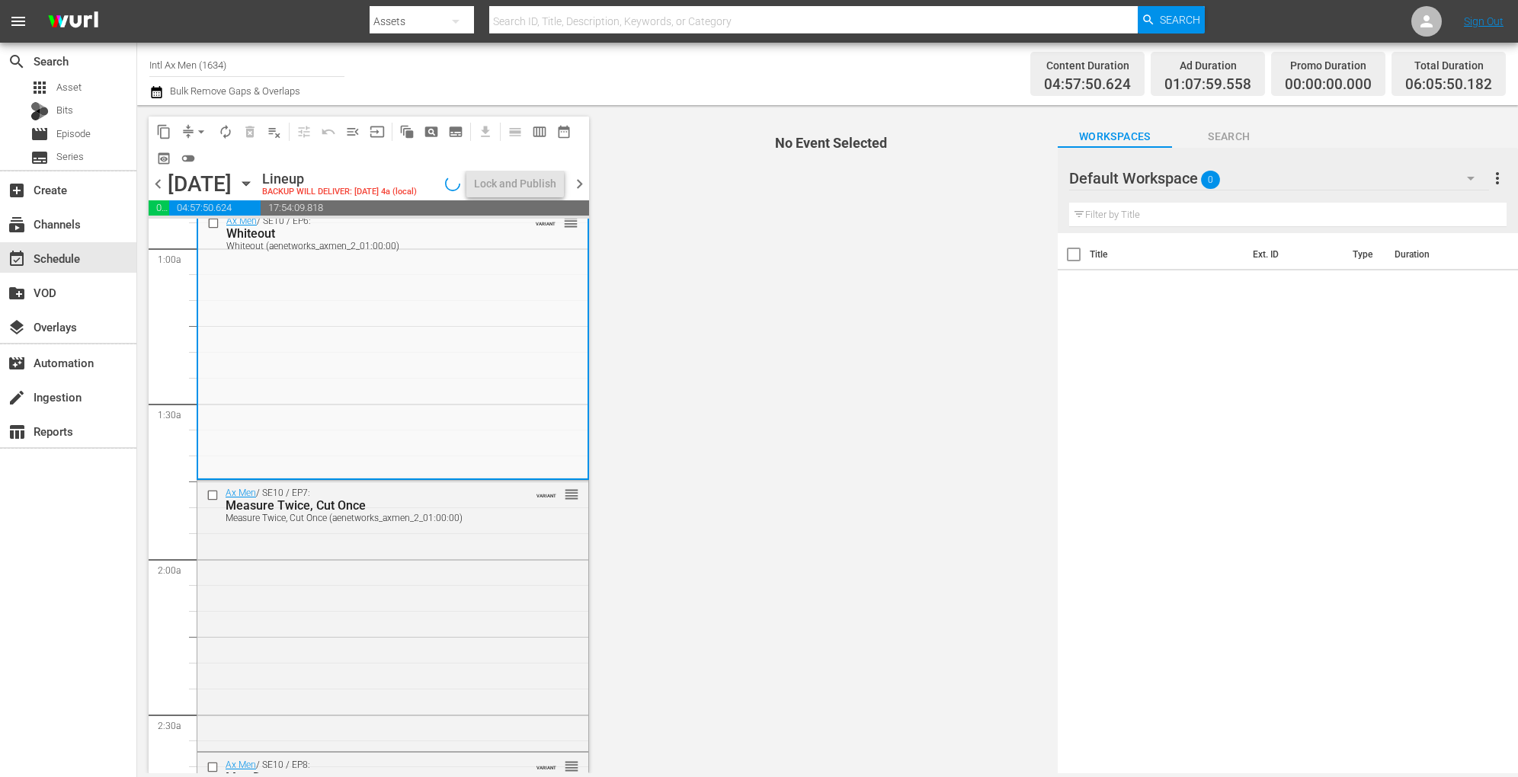
scroll to position [296, 0]
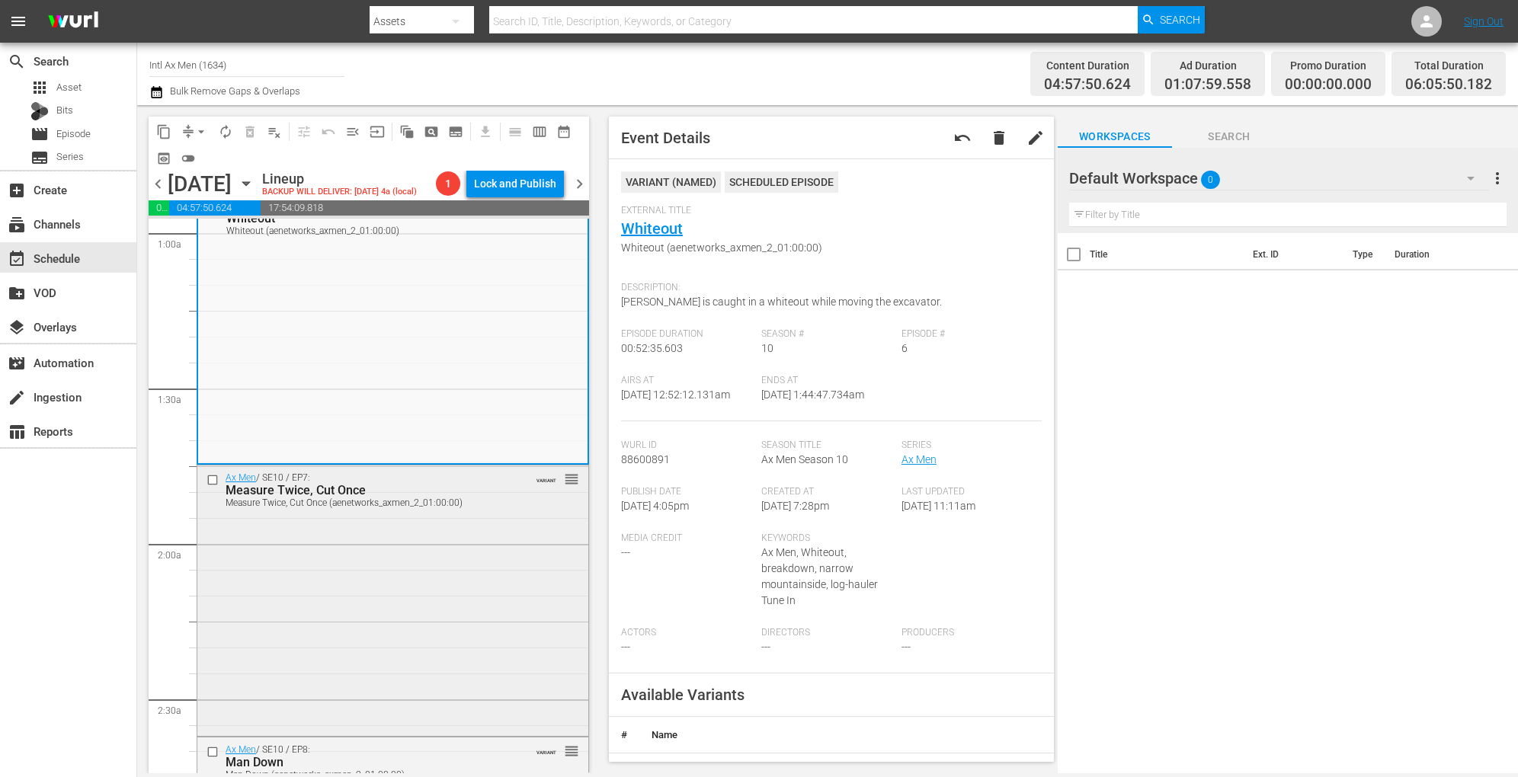
click at [461, 539] on div "Ax Men / SE10 / EP7: Measure Twice, Cut Once Measure Twice, Cut Once (aenetwork…" at bounding box center [392, 599] width 391 height 267
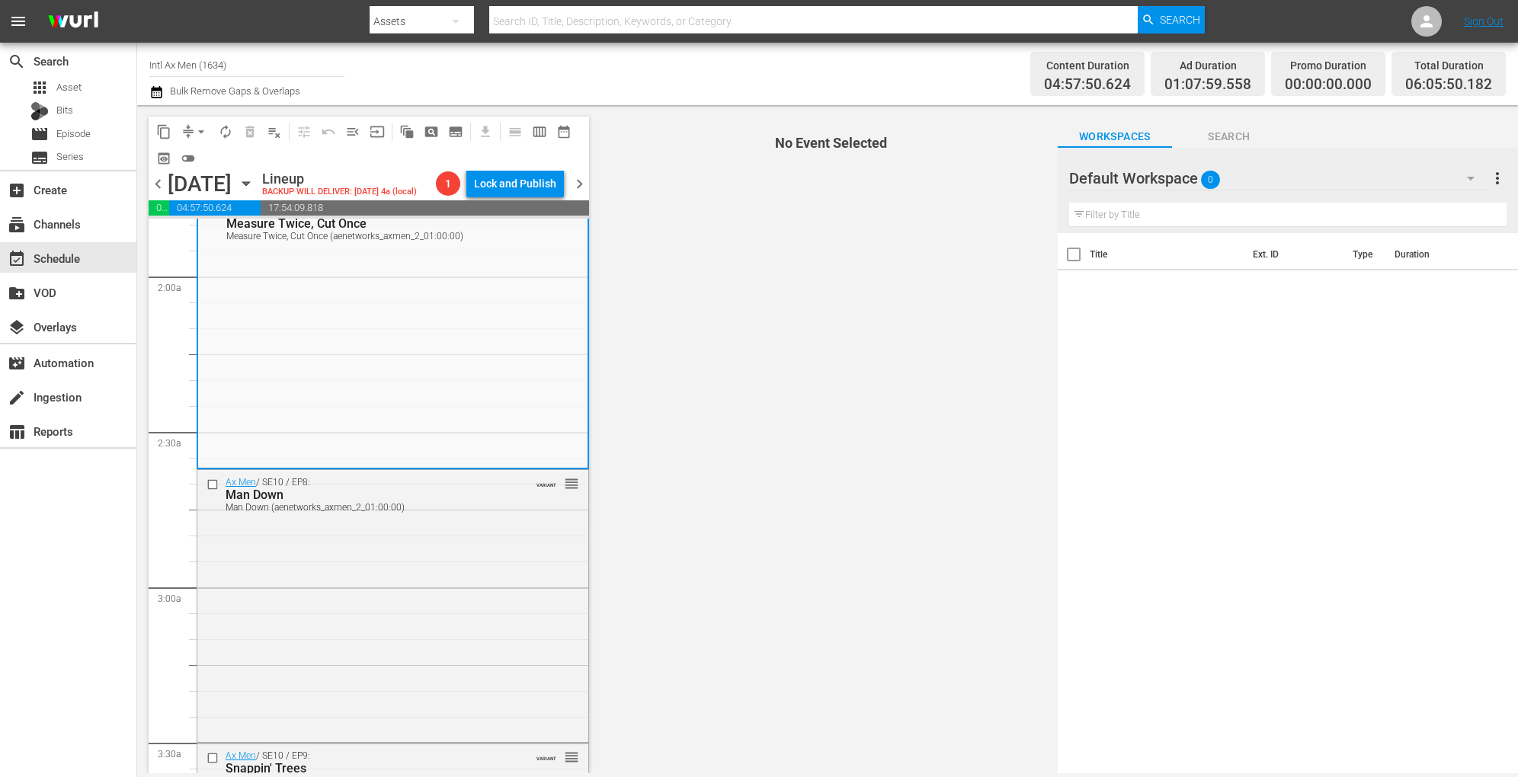
scroll to position [565, 0]
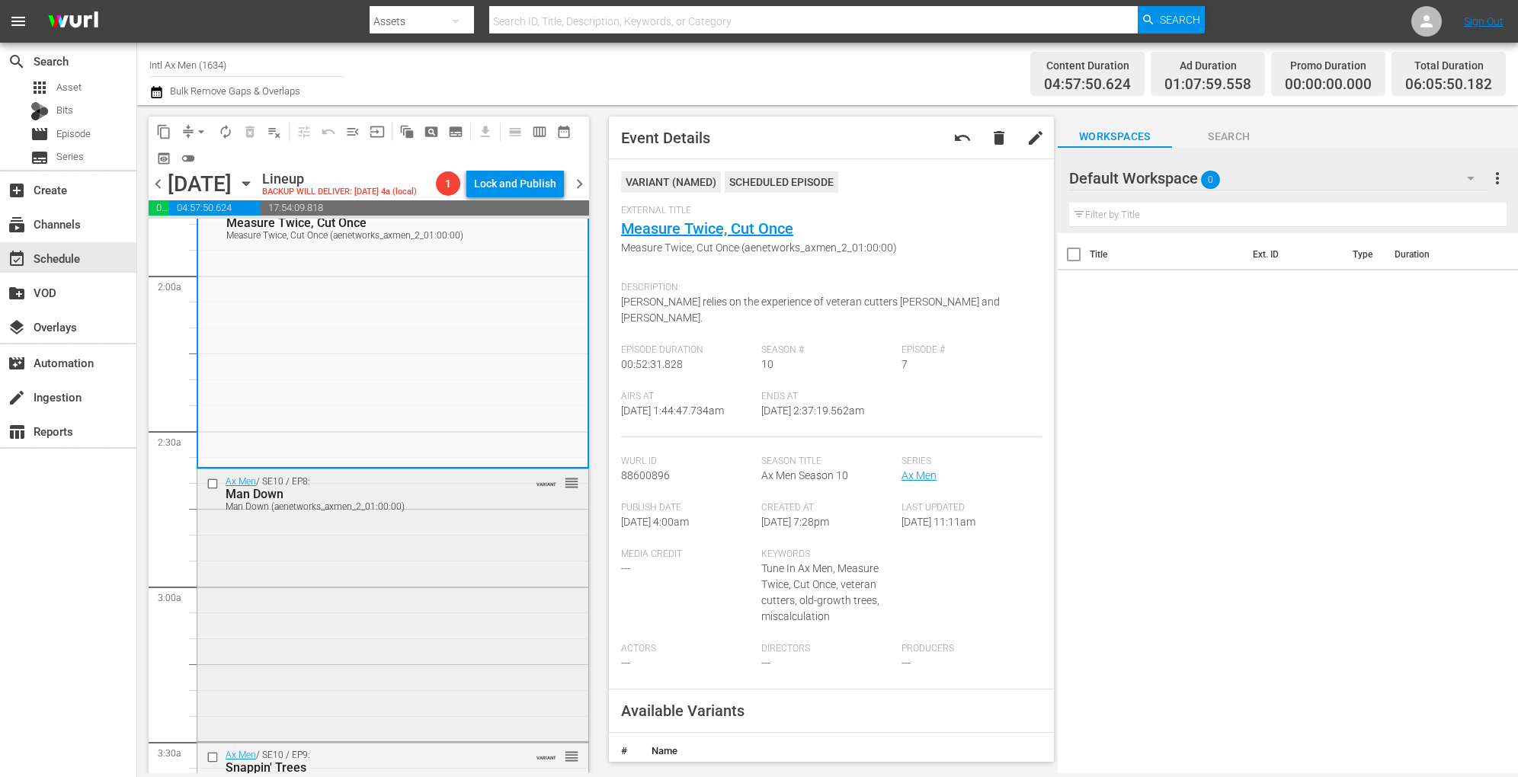
click at [470, 569] on div "Ax Men / SE10 / EP8: Man Down Man Down (aenetworks_axmen_2_01:00:00) VARIANT re…" at bounding box center [392, 603] width 391 height 269
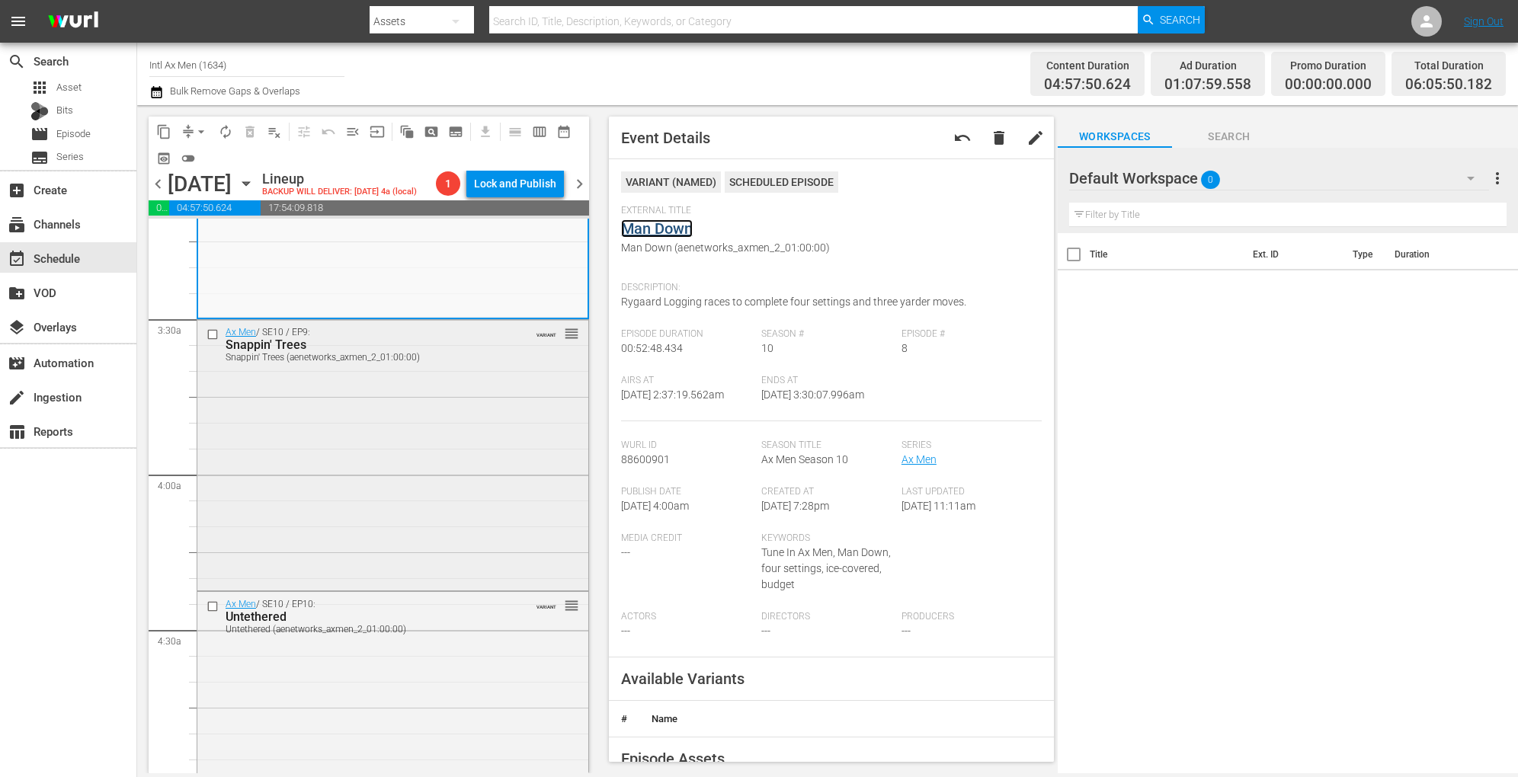
scroll to position [1001, 0]
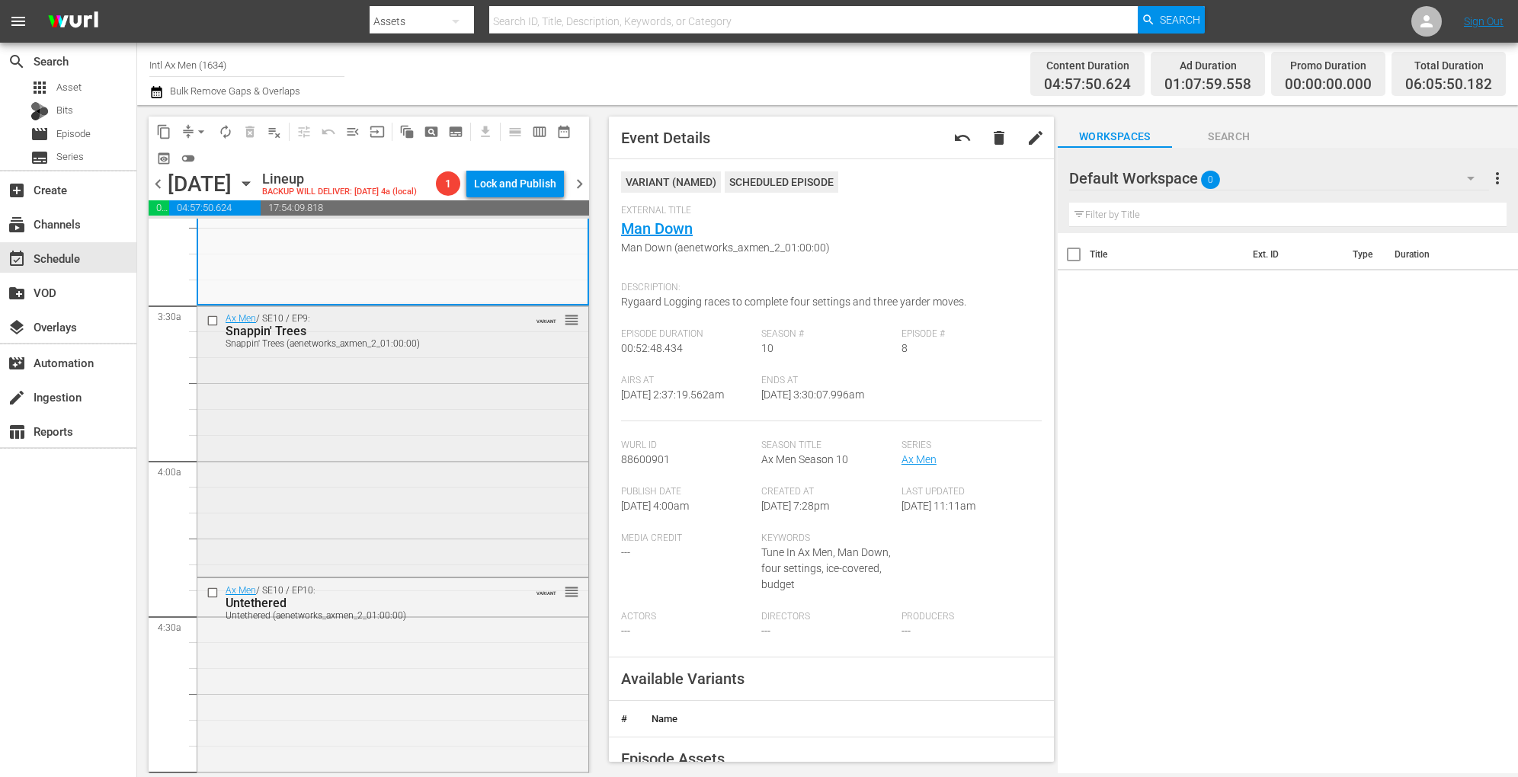
click at [471, 456] on div "Ax Men / SE10 / EP9: Snappin' Trees Snappin' Trees (aenetworks_axmen_2_01:00:00…" at bounding box center [392, 439] width 391 height 267
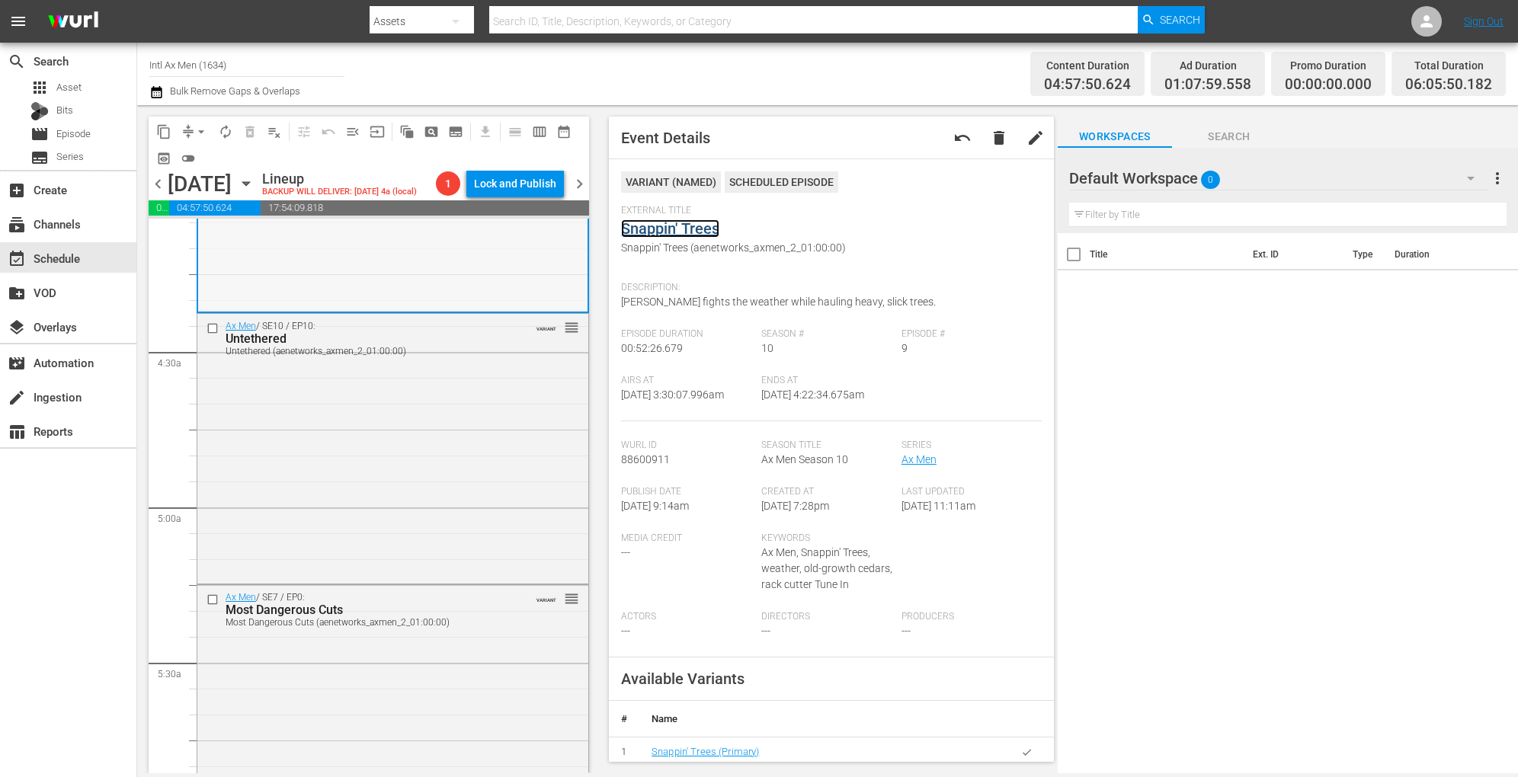
scroll to position [1290, 0]
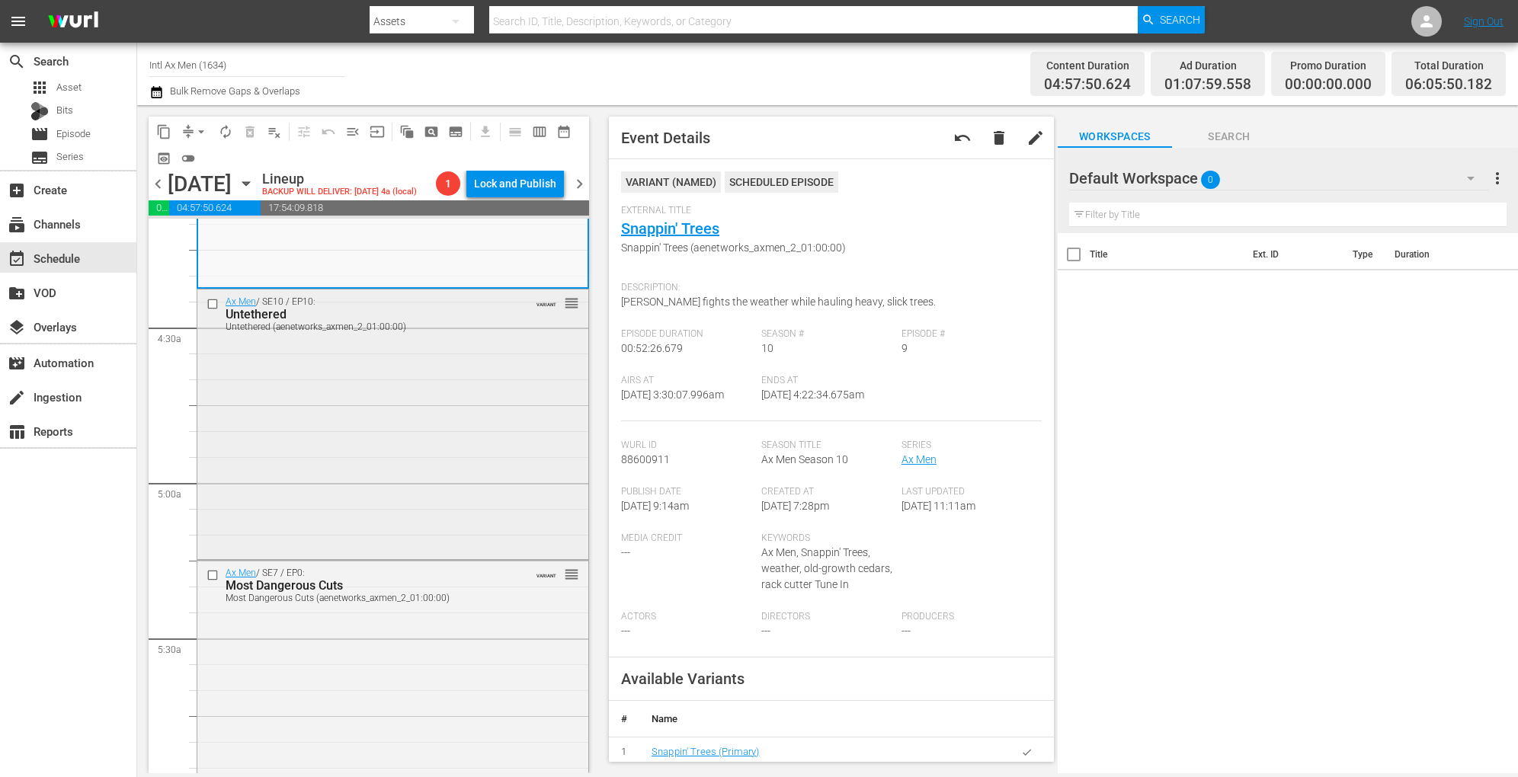
click at [487, 392] on div "Ax Men / SE10 / EP10: Untethered Untethered (aenetworks_axmen_2_01:00:00) VARIA…" at bounding box center [392, 423] width 391 height 267
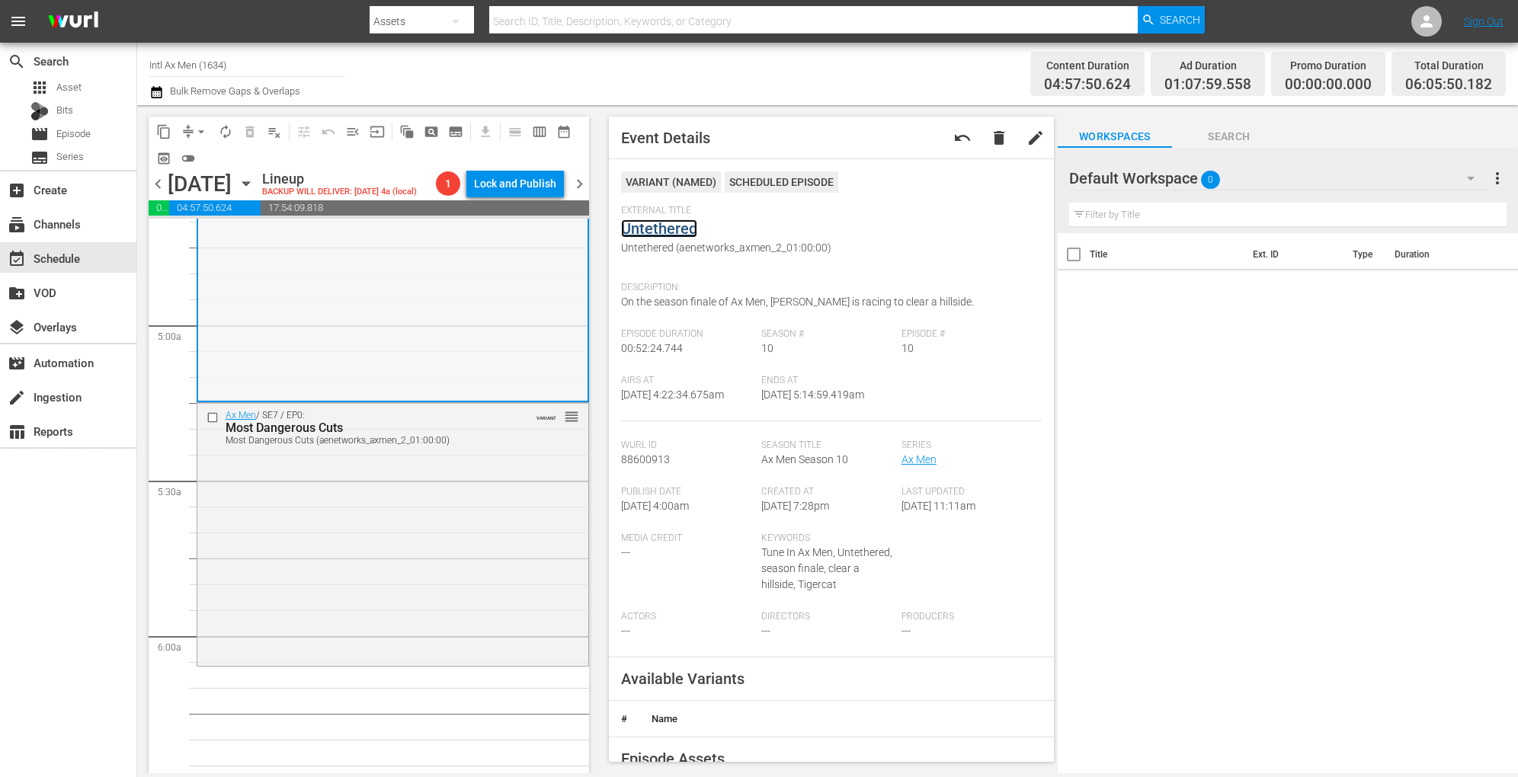
scroll to position [1534, 0]
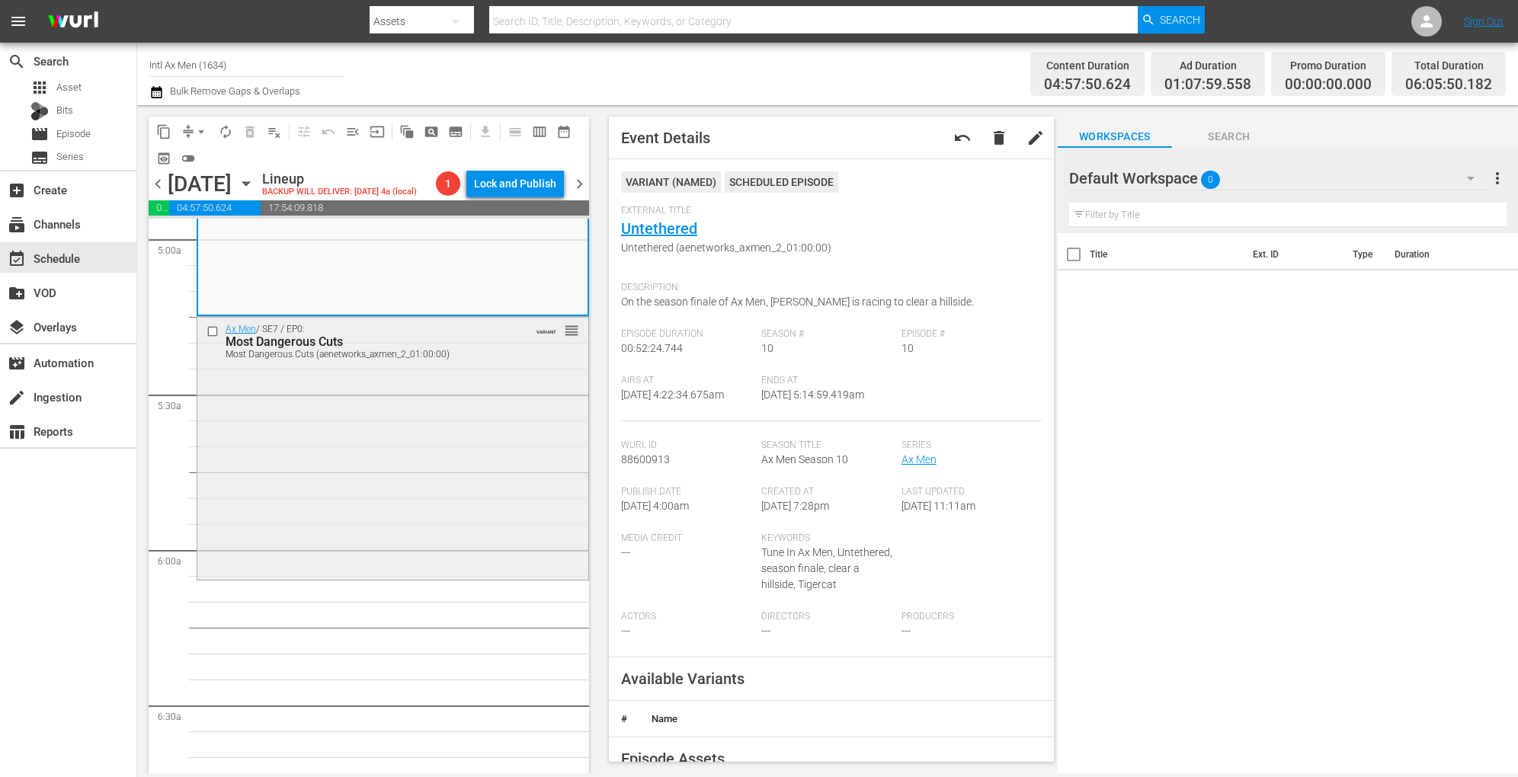
click at [475, 408] on div "Ax Men / SE7 / EP0: Most Dangerous Cuts Most Dangerous Cuts (aenetworks_axmen_2…" at bounding box center [392, 446] width 391 height 259
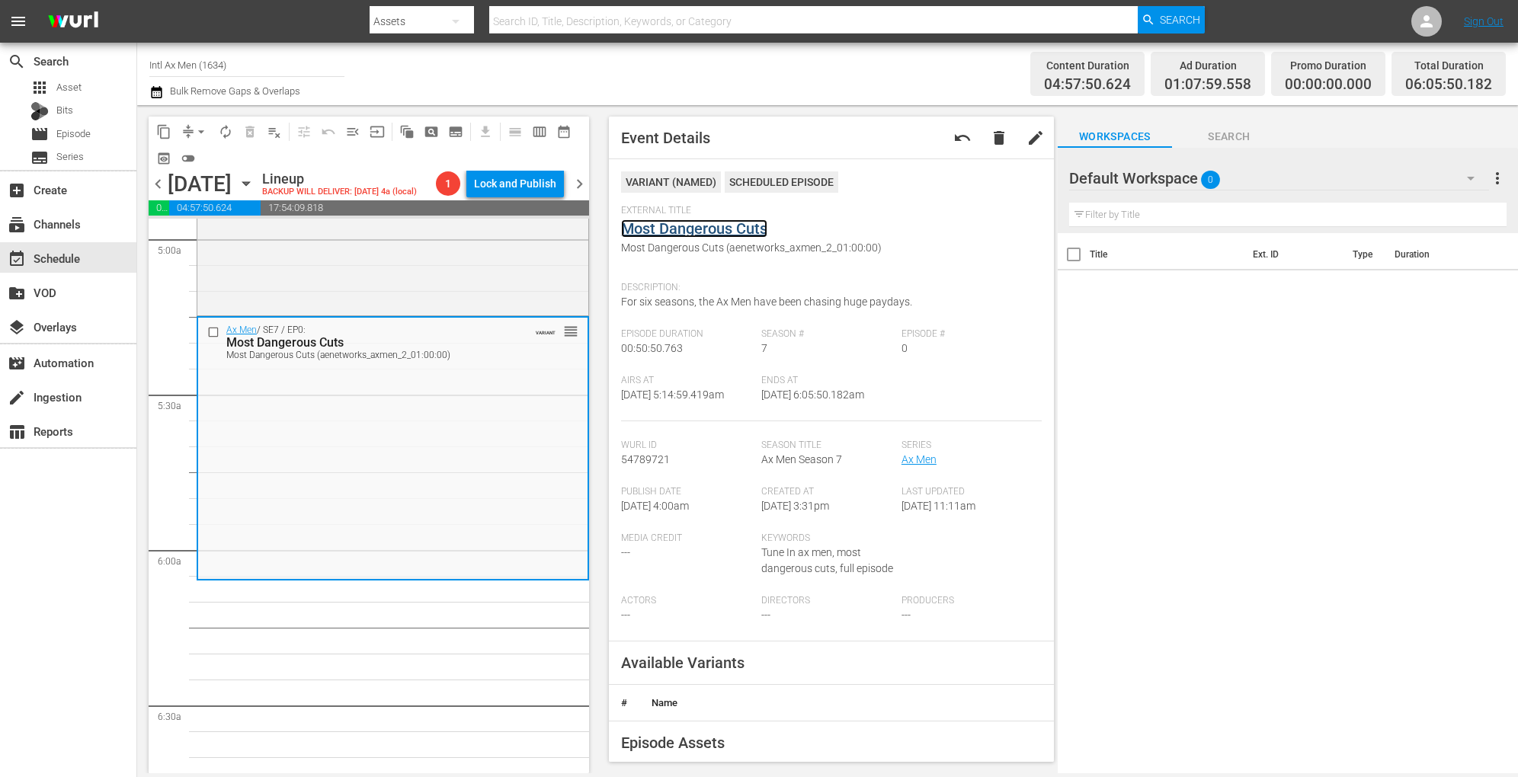
drag, startPoint x: 682, startPoint y: 239, endPoint x: 666, endPoint y: 233, distance: 17.1
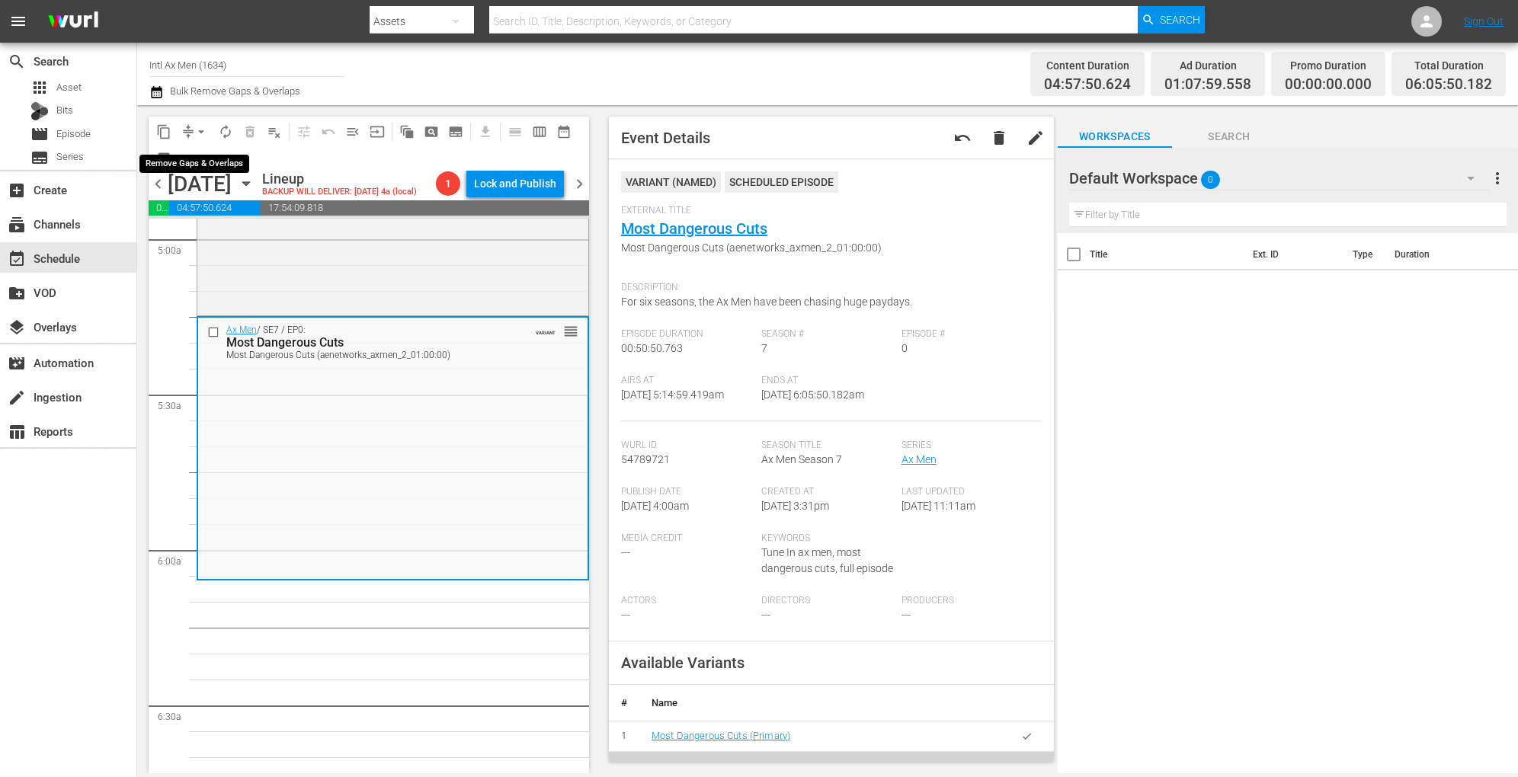
click at [200, 125] on span "arrow_drop_down" at bounding box center [201, 131] width 15 height 15
click at [196, 166] on li "Align to Midnight" at bounding box center [202, 162] width 160 height 25
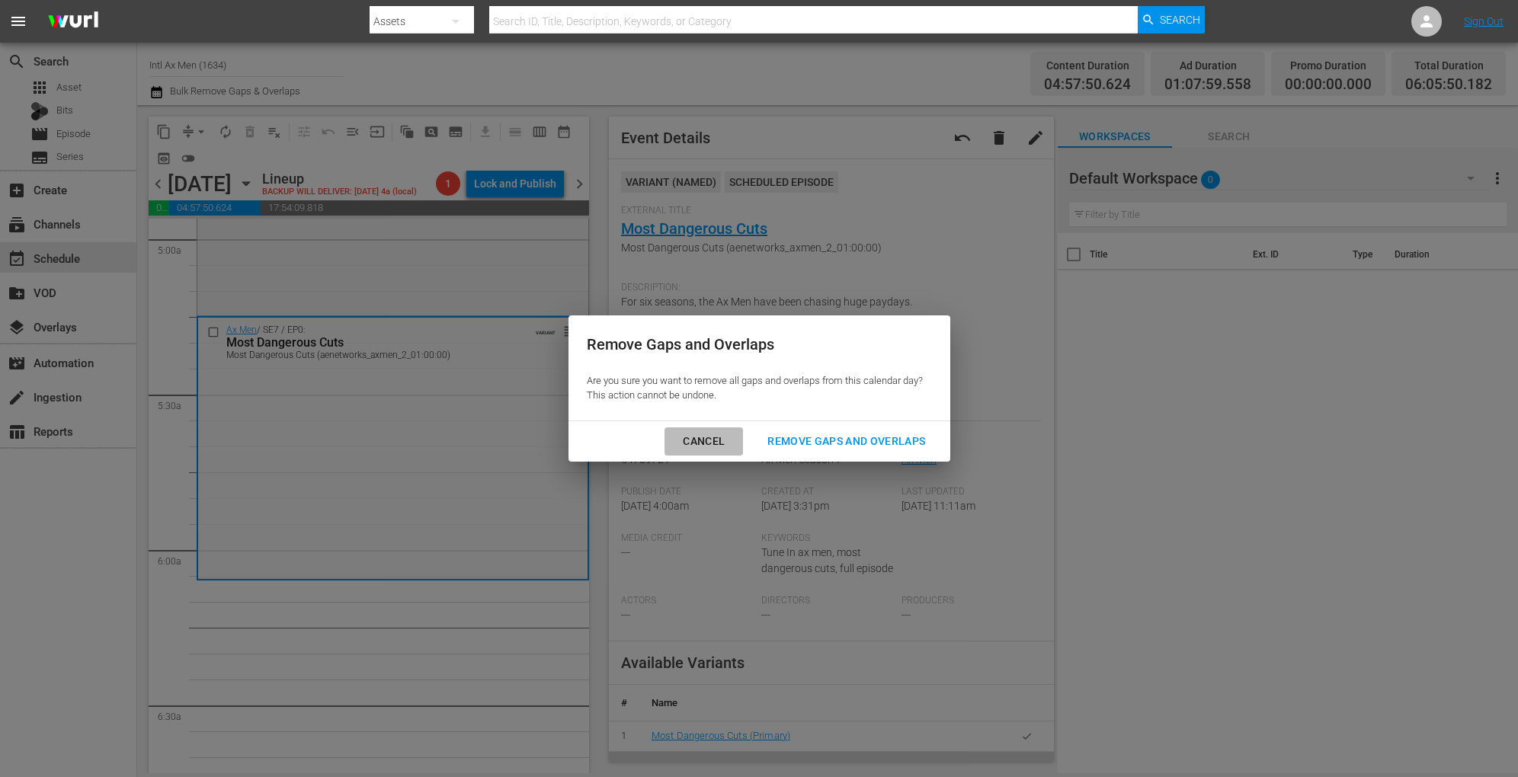
click at [725, 449] on div "Cancel" at bounding box center [703, 441] width 66 height 19
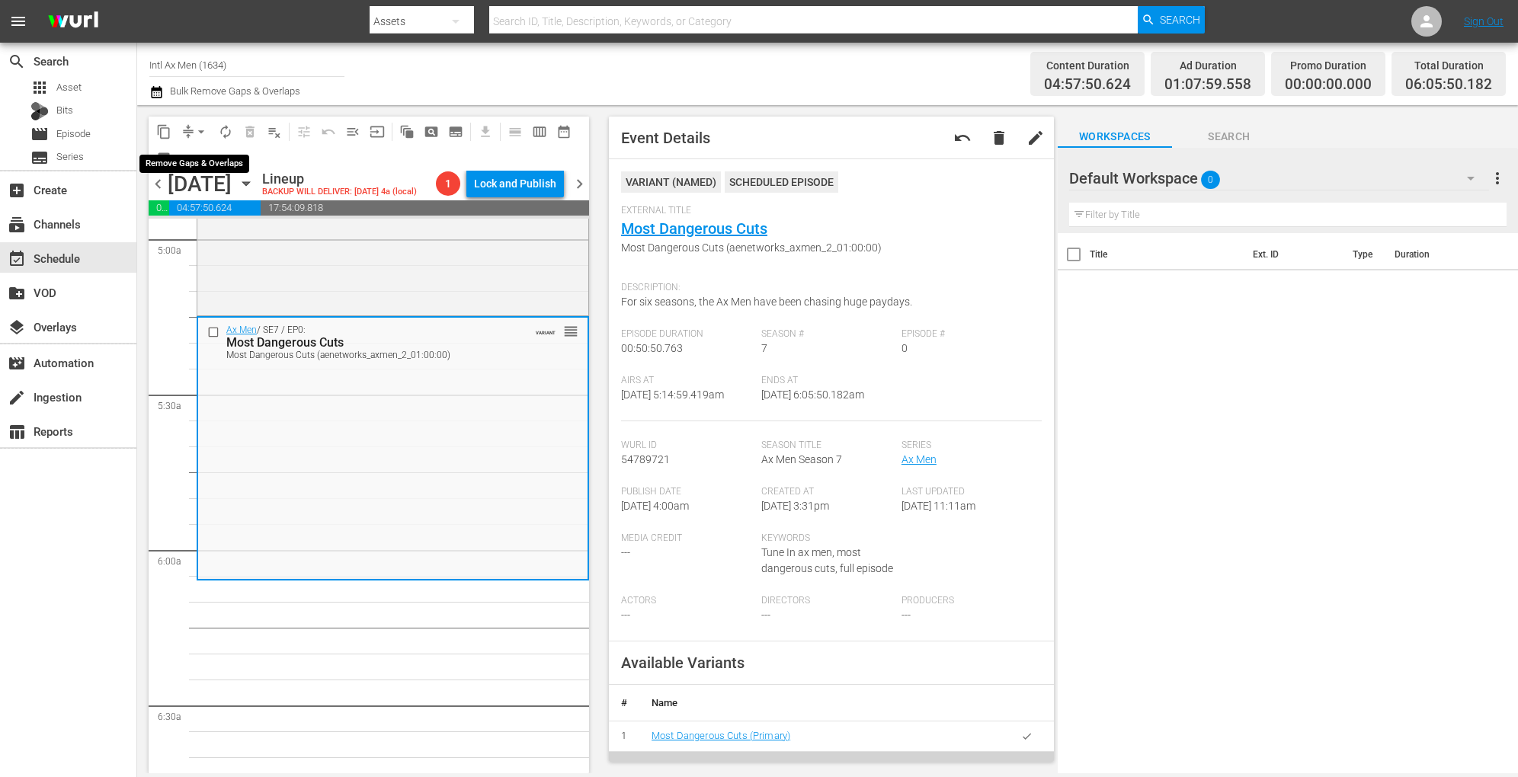
click at [201, 126] on span "arrow_drop_down" at bounding box center [201, 131] width 15 height 15
click at [197, 150] on li "Align to Midnight" at bounding box center [202, 162] width 160 height 25
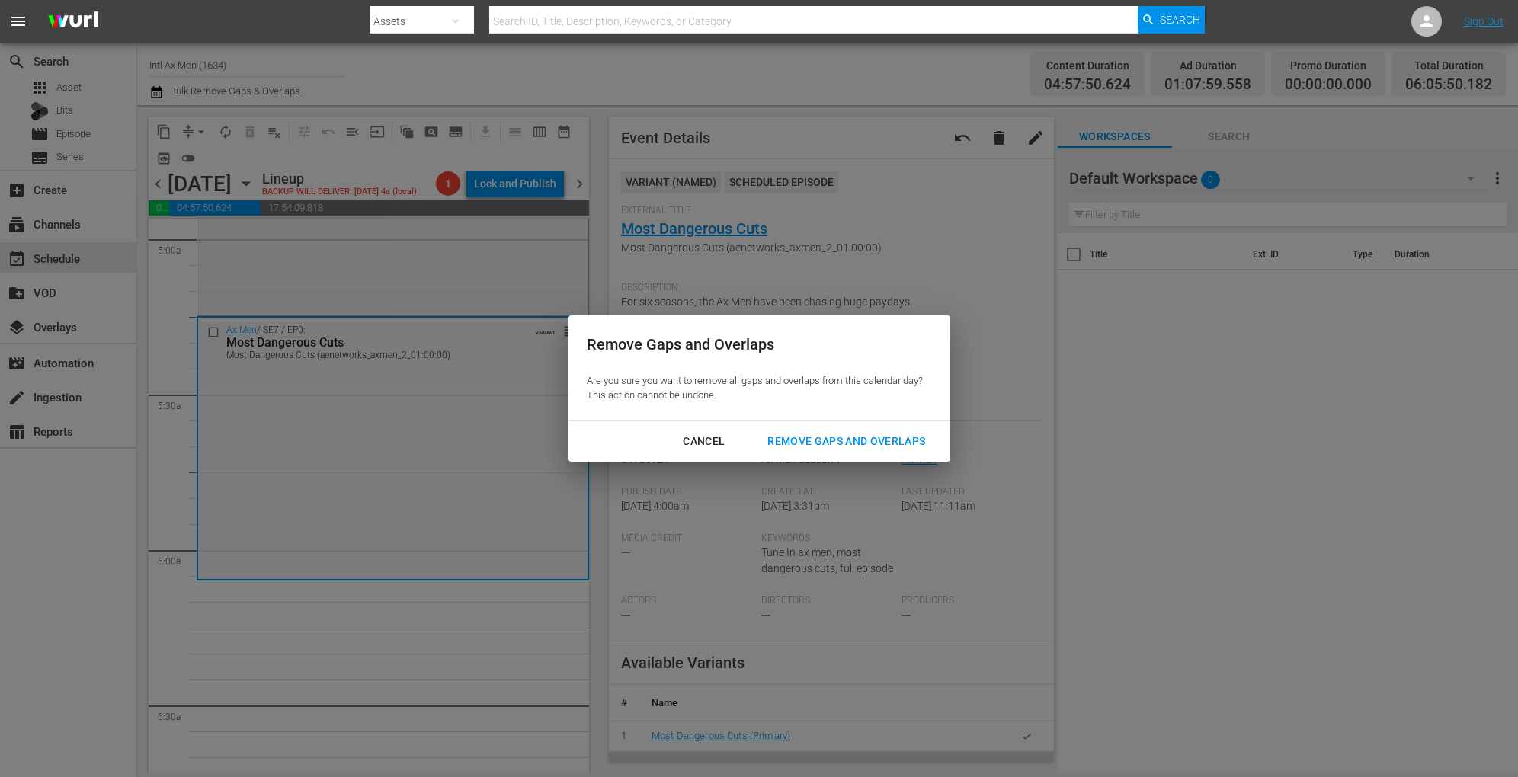
click at [828, 450] on div "Remove Gaps and Overlaps" at bounding box center [846, 441] width 182 height 19
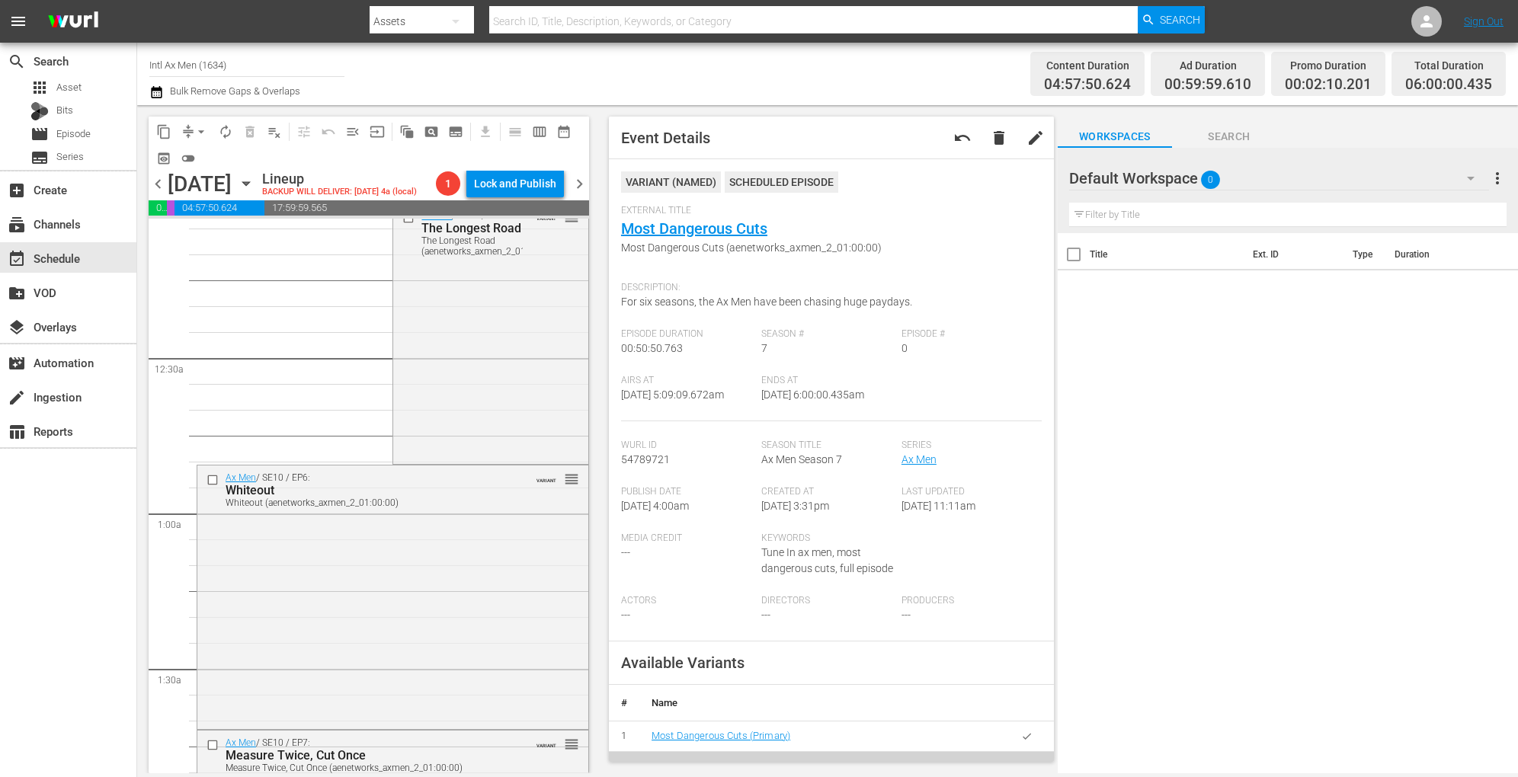
scroll to position [0, 0]
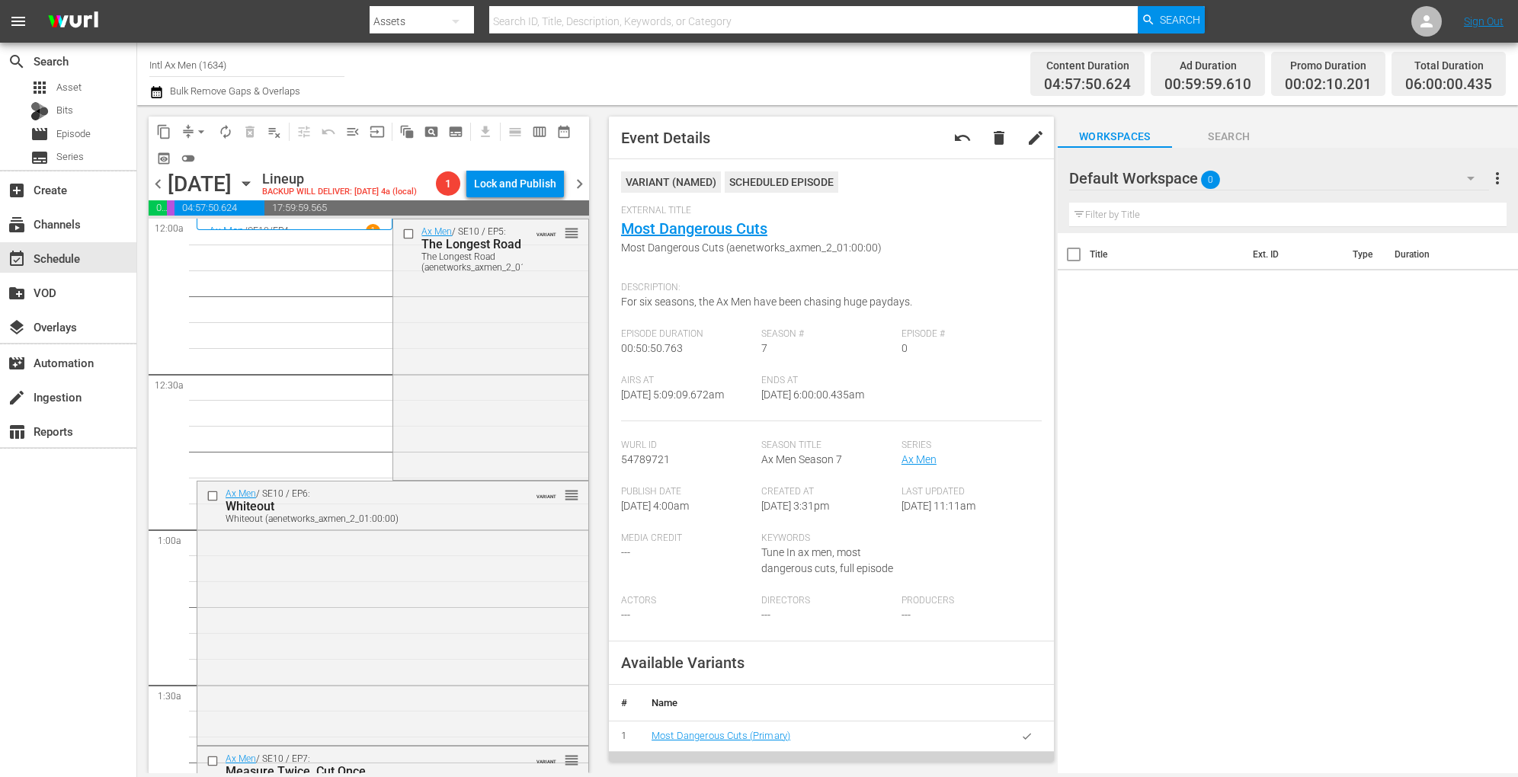
click at [224, 133] on span "autorenew_outlined" at bounding box center [225, 131] width 15 height 15
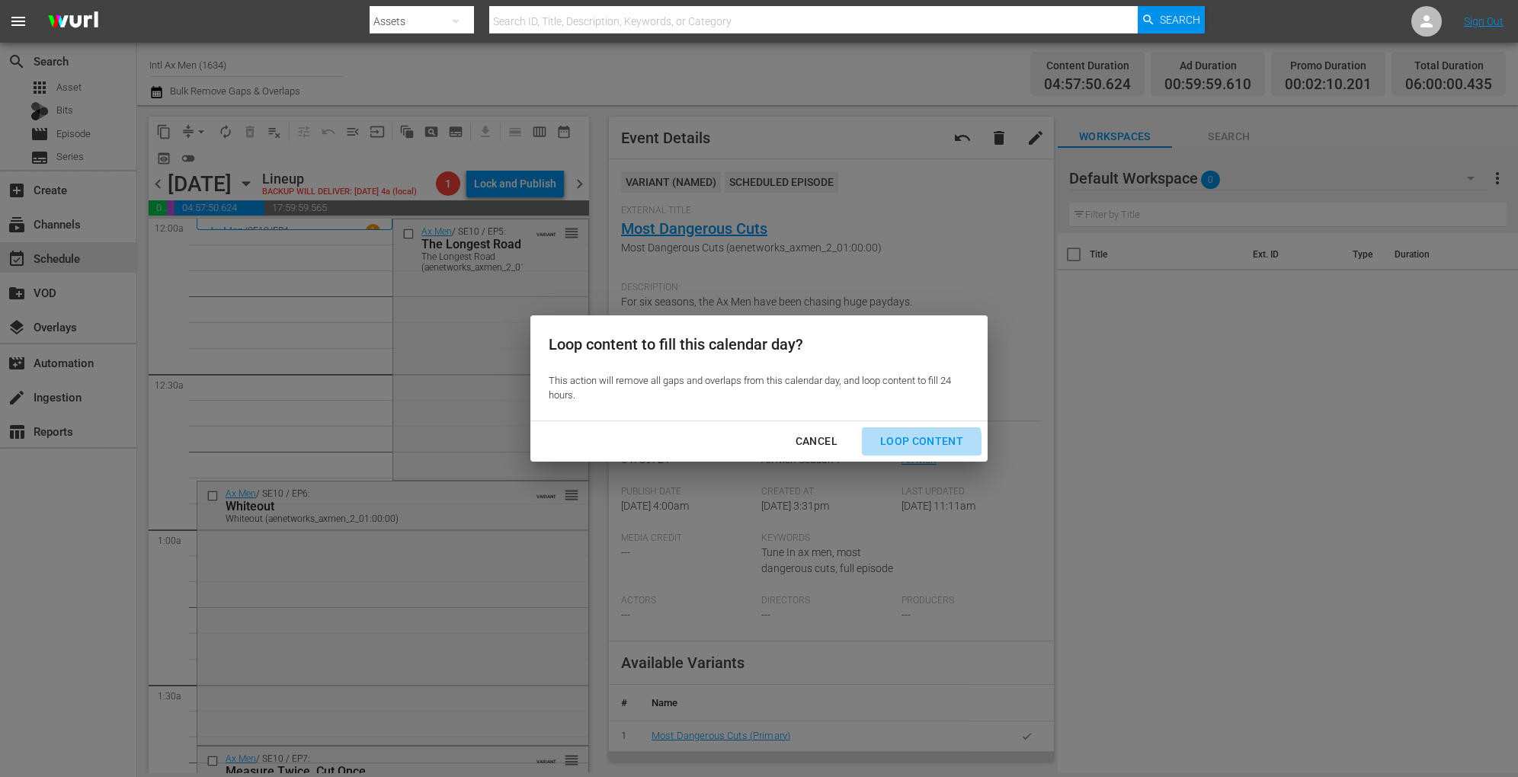
click at [920, 444] on div "Loop Content" at bounding box center [921, 441] width 107 height 19
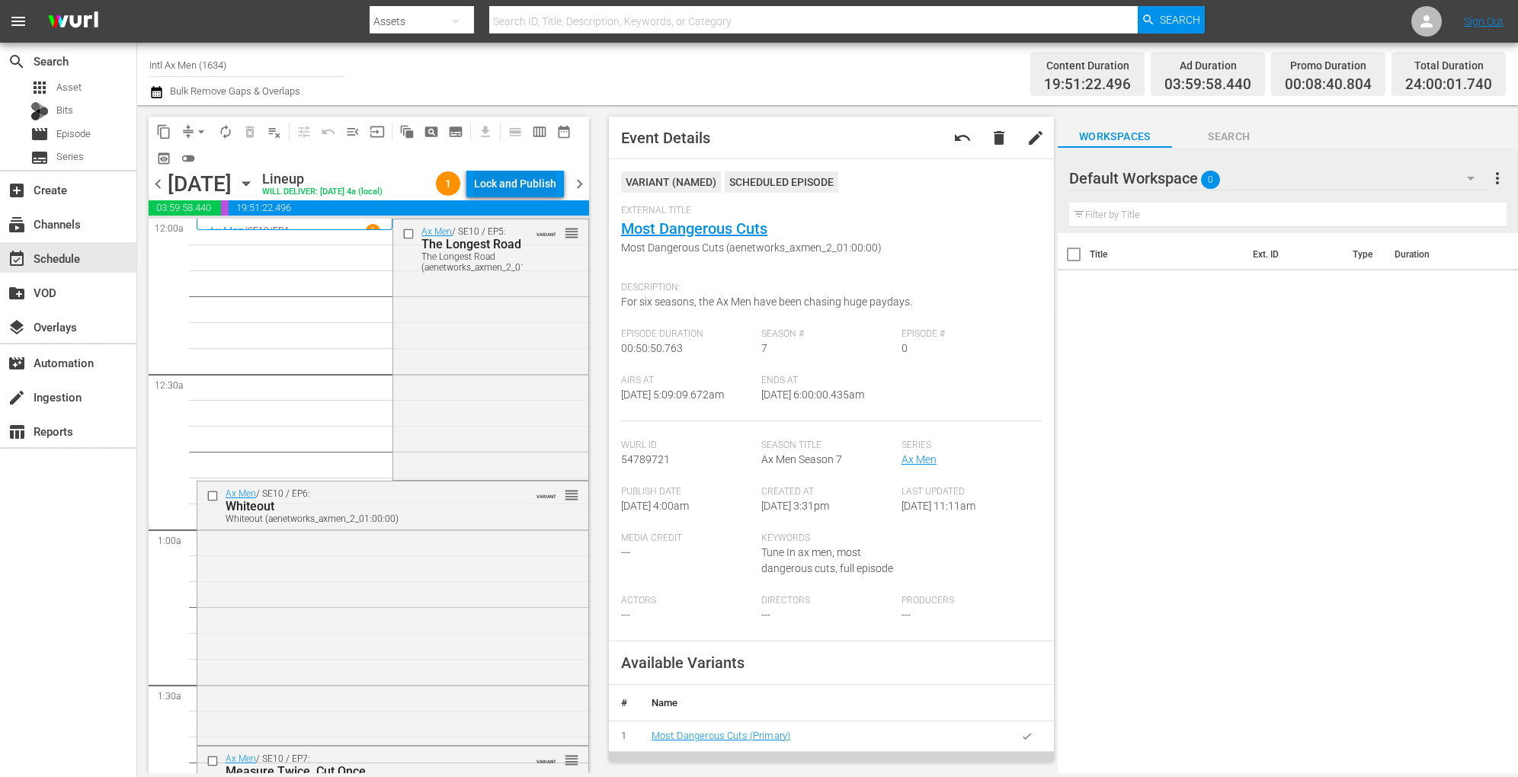
click at [501, 182] on div "Lock and Publish" at bounding box center [515, 183] width 82 height 27
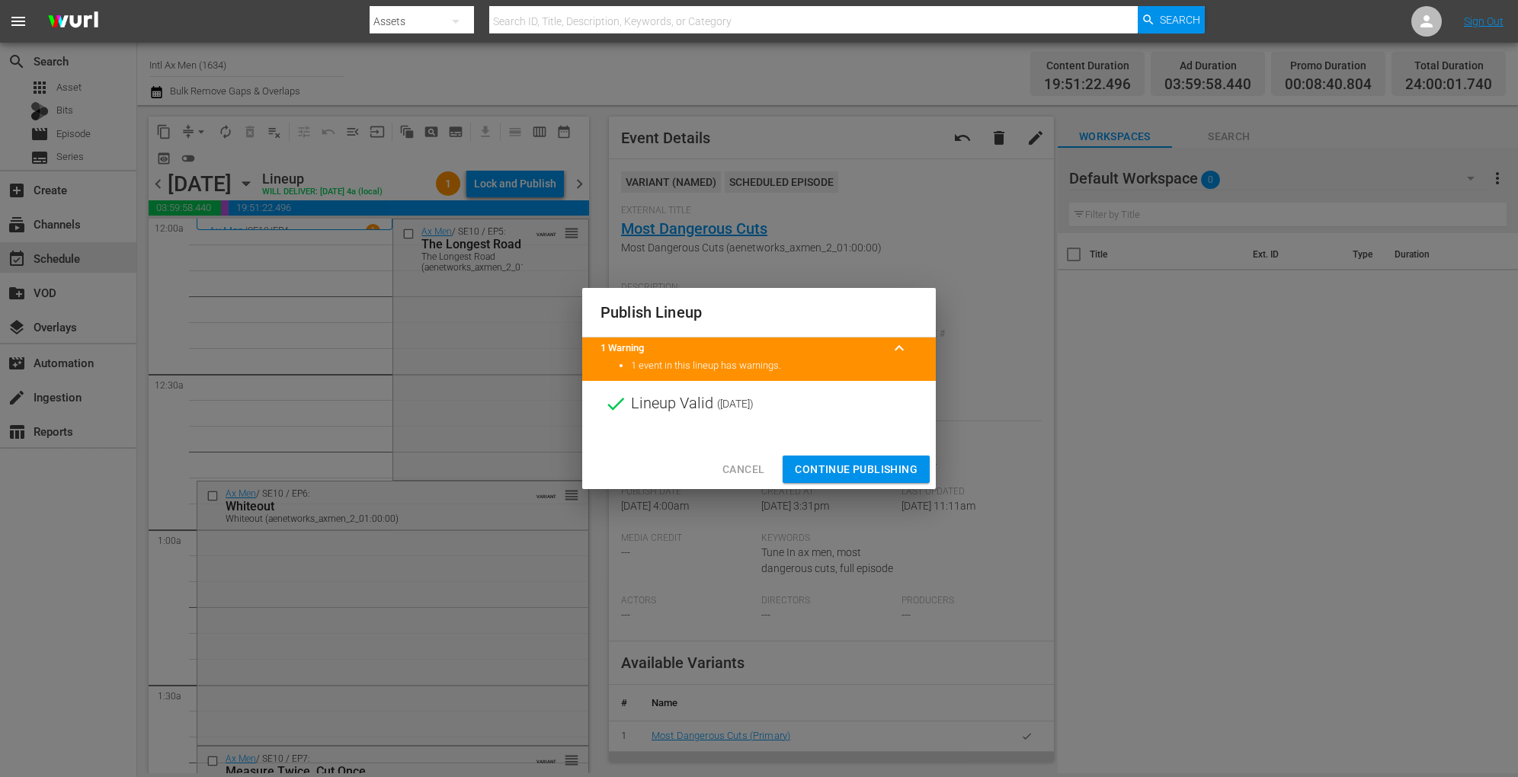
click at [842, 465] on span "Continue Publishing" at bounding box center [856, 469] width 123 height 19
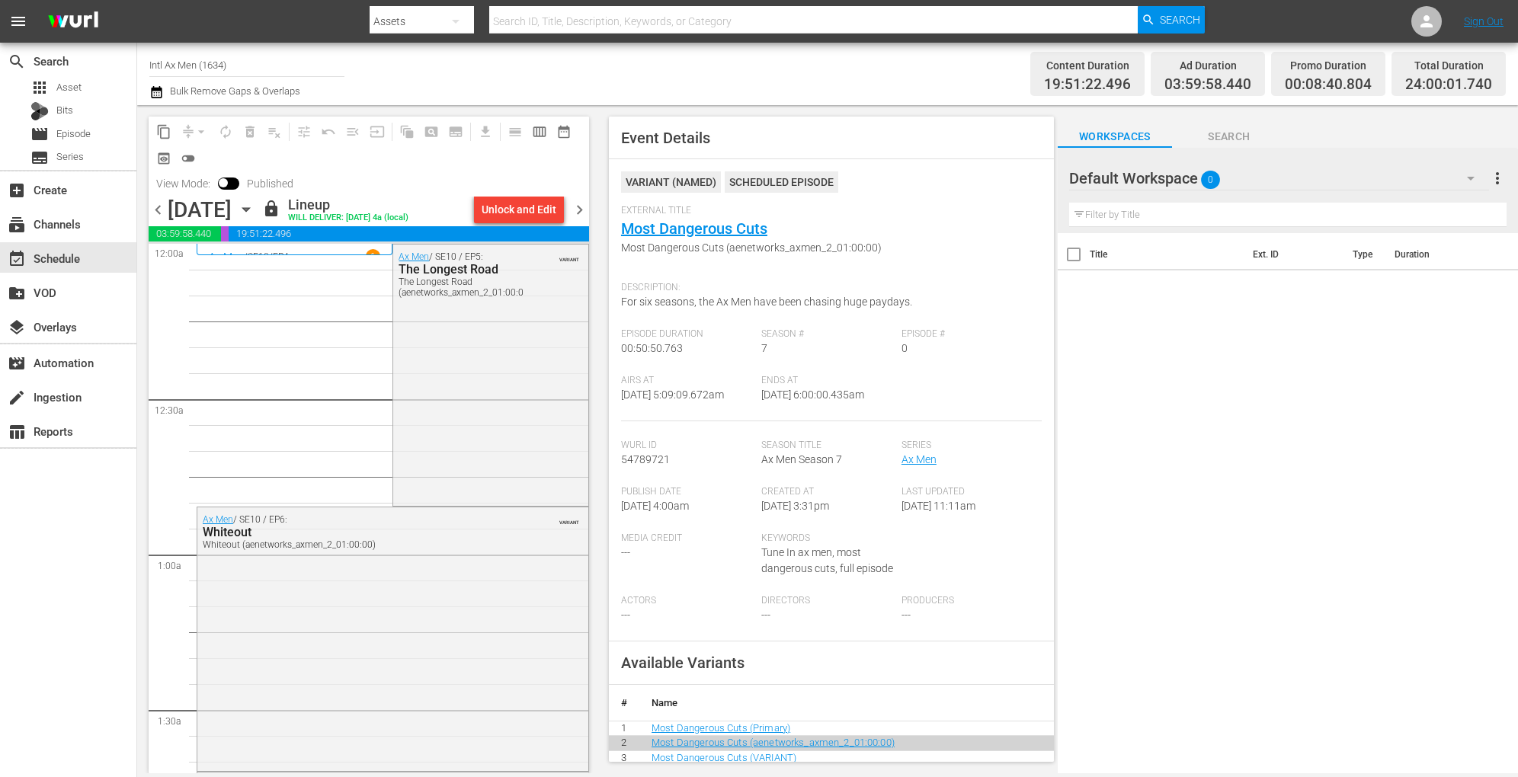
click at [258, 198] on div "Saturday, October 25th October 25th" at bounding box center [213, 209] width 91 height 25
click at [249, 208] on icon "button" at bounding box center [245, 210] width 7 height 4
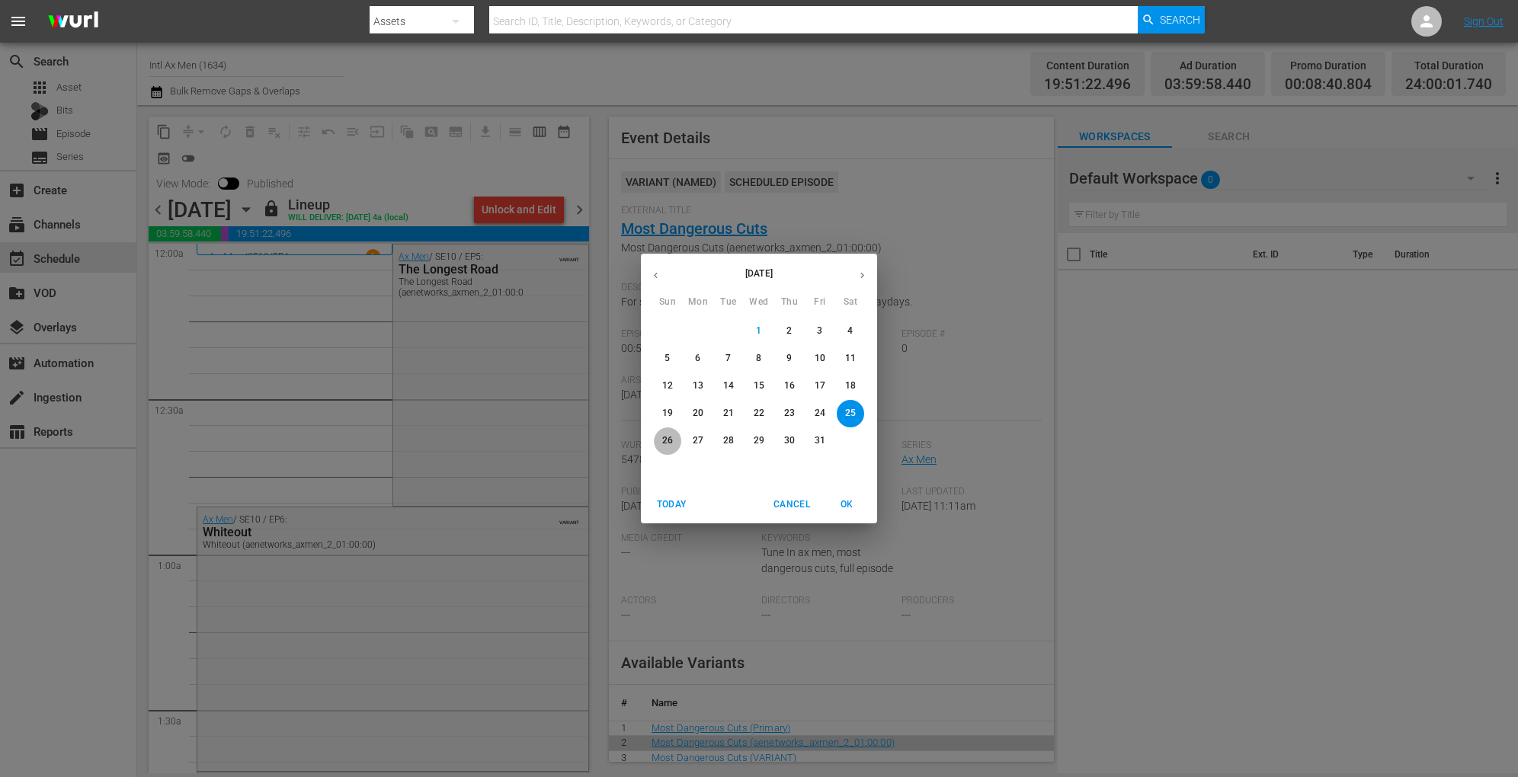
click at [669, 437] on p "26" at bounding box center [667, 440] width 11 height 13
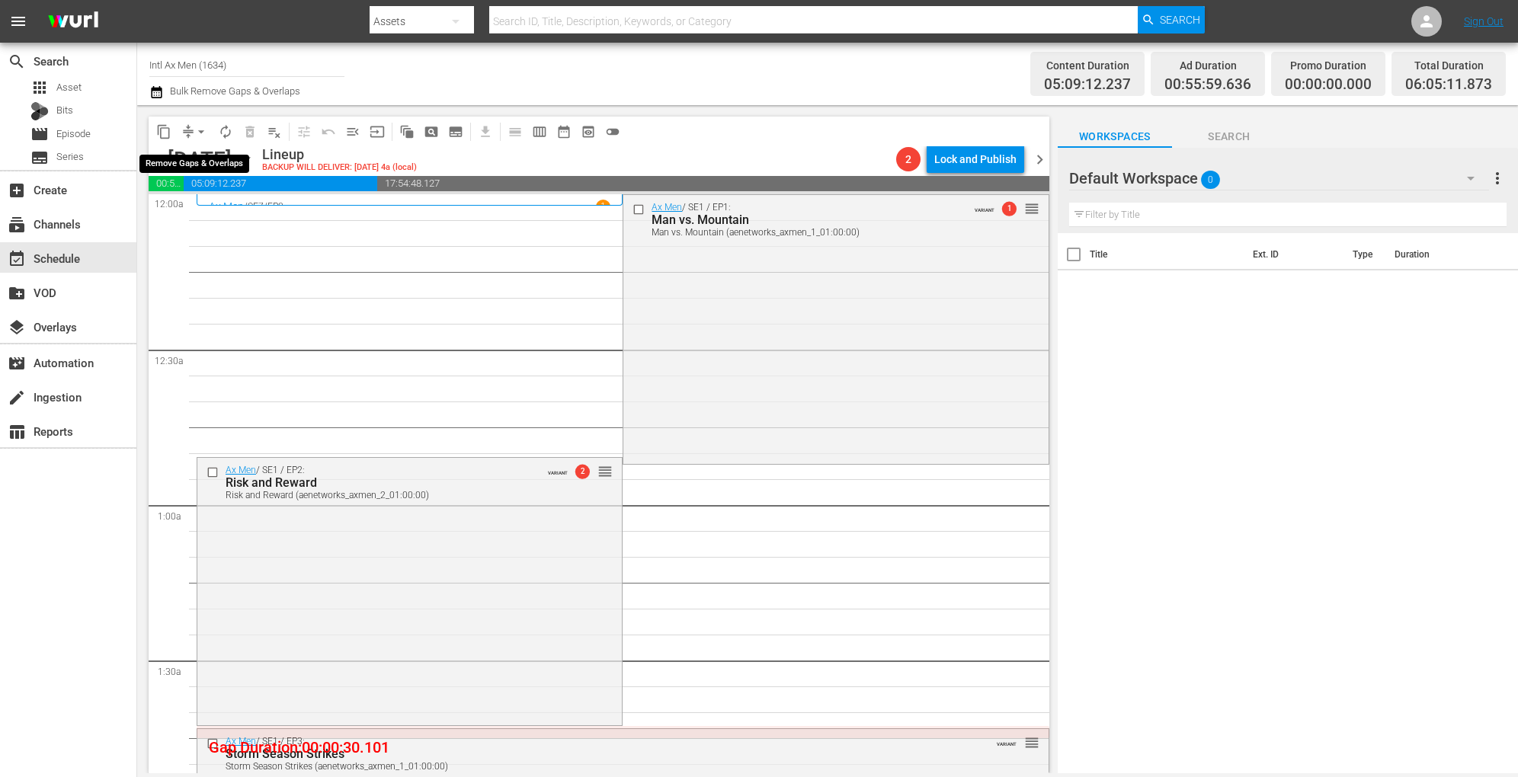
click at [200, 128] on span "arrow_drop_down" at bounding box center [201, 131] width 15 height 15
click at [209, 168] on li "Align to Midnight" at bounding box center [202, 162] width 160 height 25
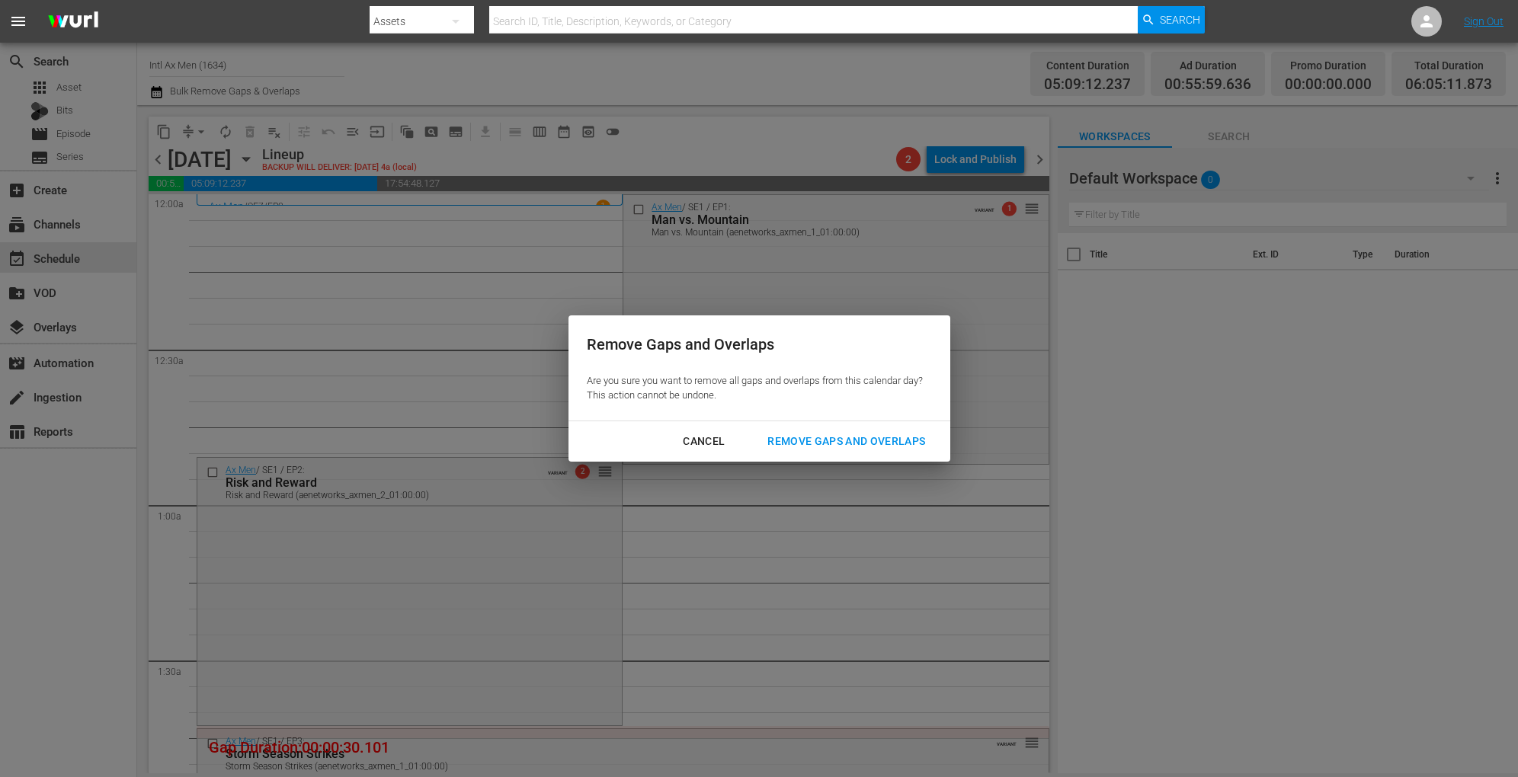
click at [707, 435] on div "Cancel" at bounding box center [703, 441] width 66 height 19
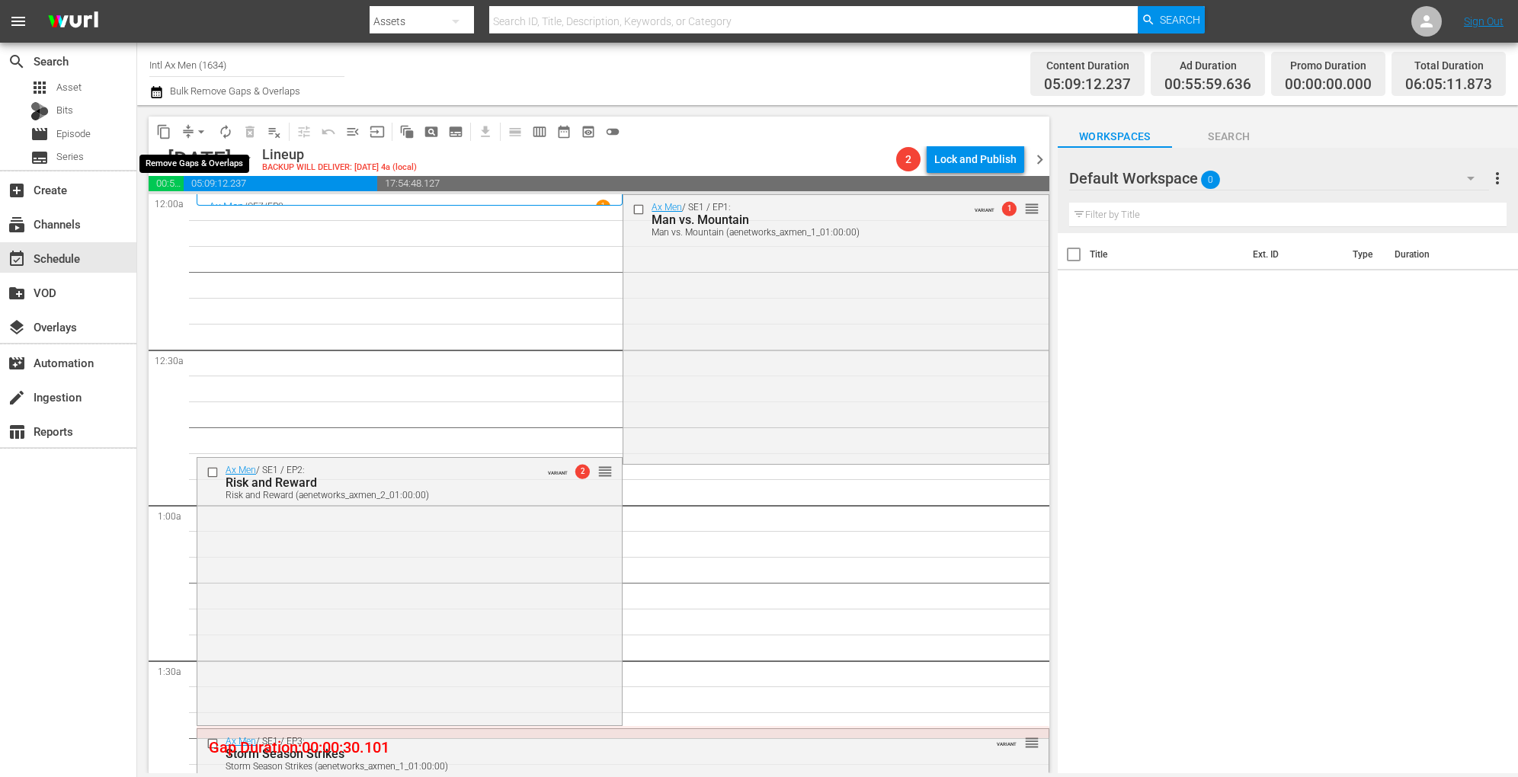
click at [191, 127] on button "arrow_drop_down" at bounding box center [201, 132] width 24 height 24
click at [198, 148] on ul "Align to Midnight Align to First Episode Align to End of Previous Day" at bounding box center [202, 188] width 160 height 88
click at [197, 161] on li "Align to Midnight" at bounding box center [202, 162] width 160 height 25
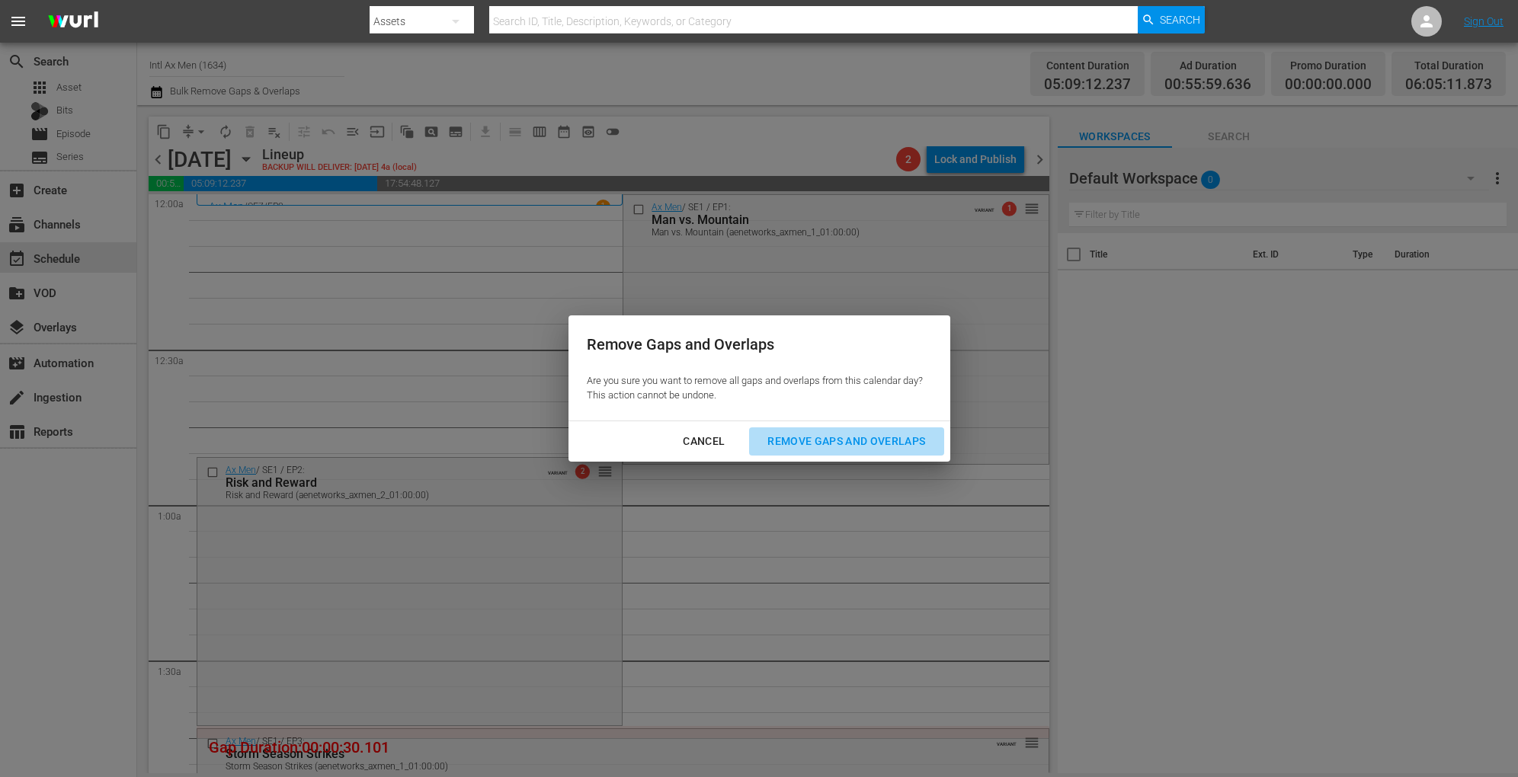
click at [814, 446] on div "Remove Gaps and Overlaps" at bounding box center [846, 441] width 182 height 19
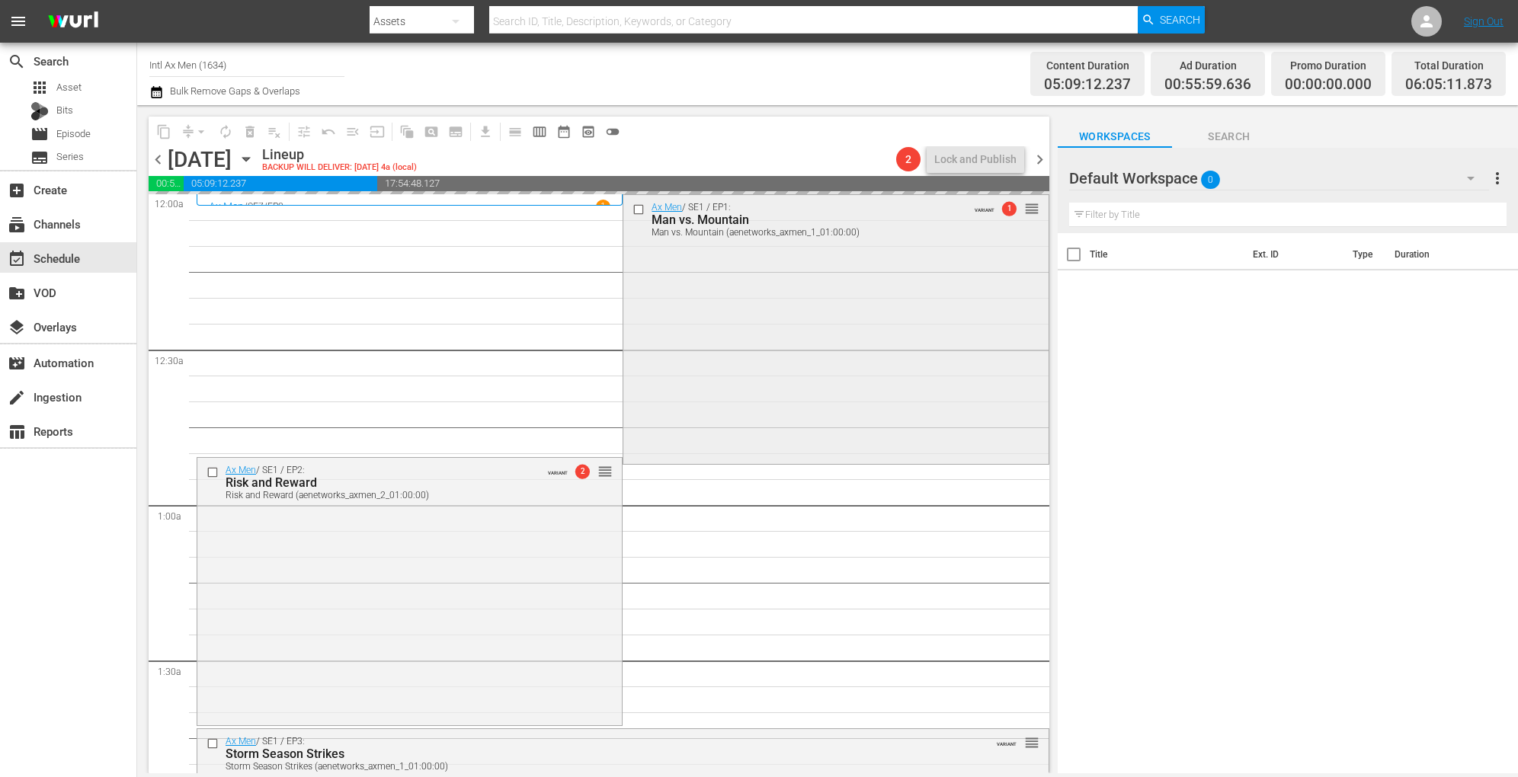
click at [695, 296] on div "Ax Men / SE1 / EP1: Man vs. Mountain Man vs. Mountain (aenetworks_axmen_1_01:00…" at bounding box center [835, 328] width 424 height 267
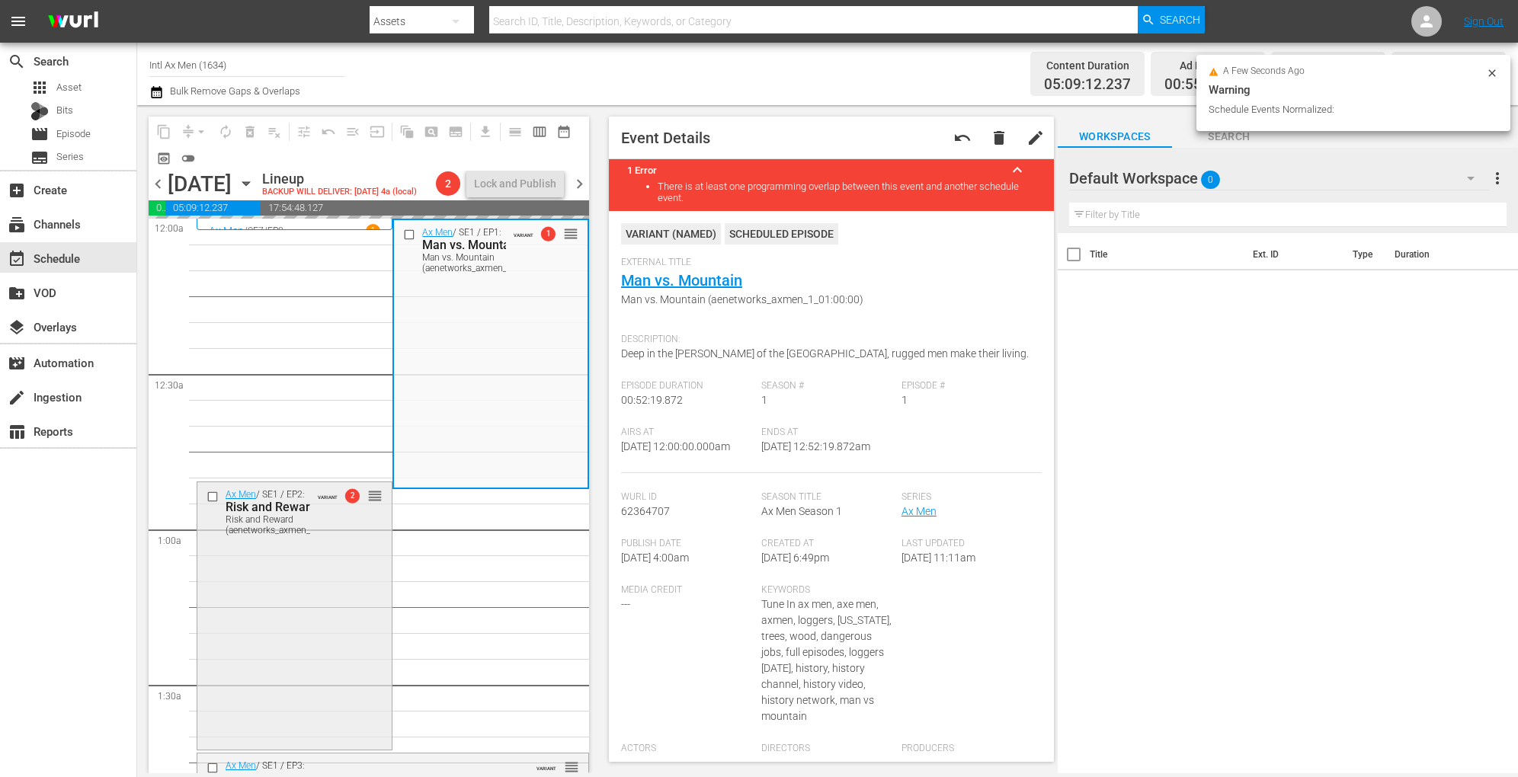
click at [333, 586] on div "Ax Men / SE1 / EP2: Risk and Reward Risk and Reward (aenetworks_axmen_2_01:00:0…" at bounding box center [294, 614] width 194 height 264
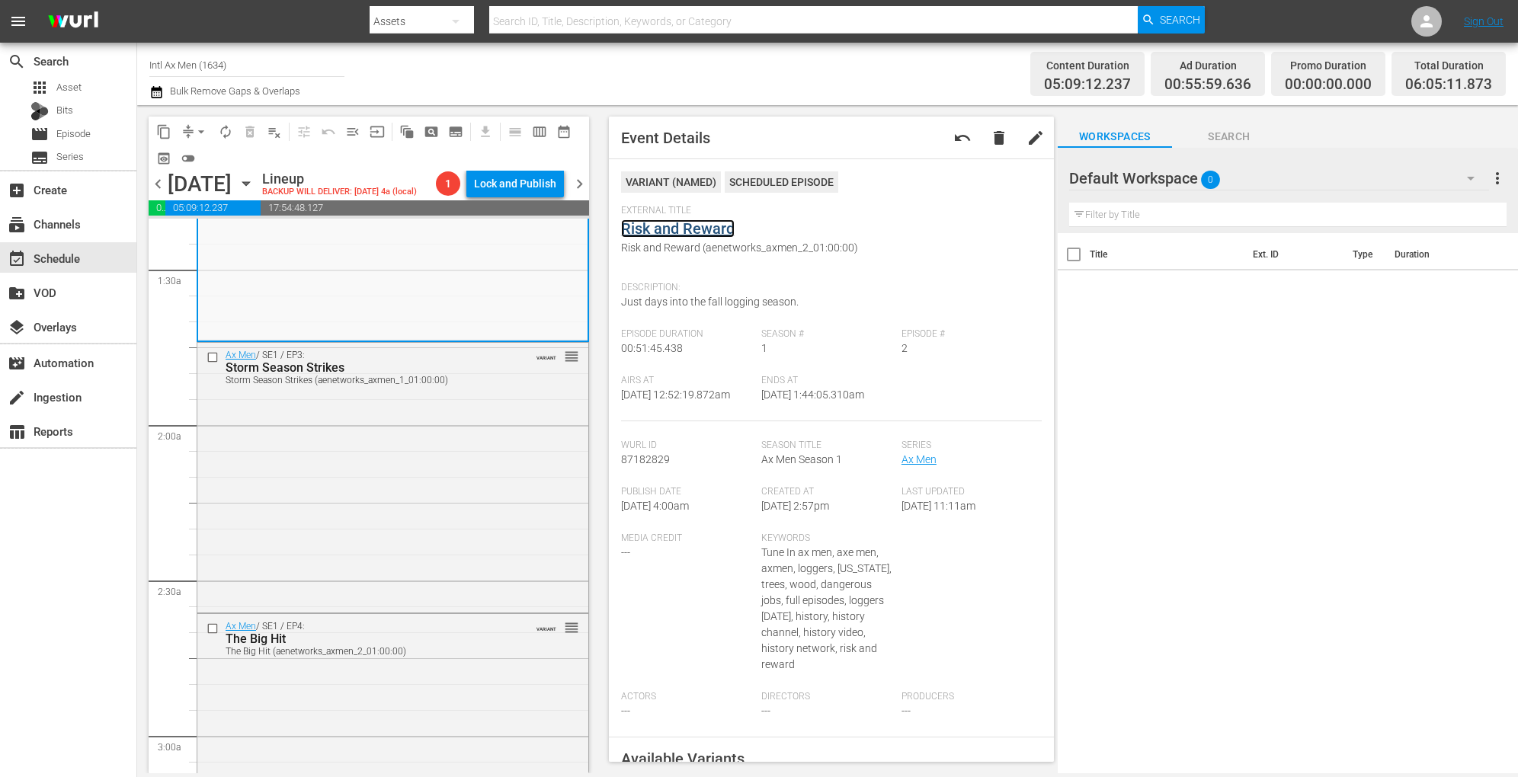
scroll to position [446, 0]
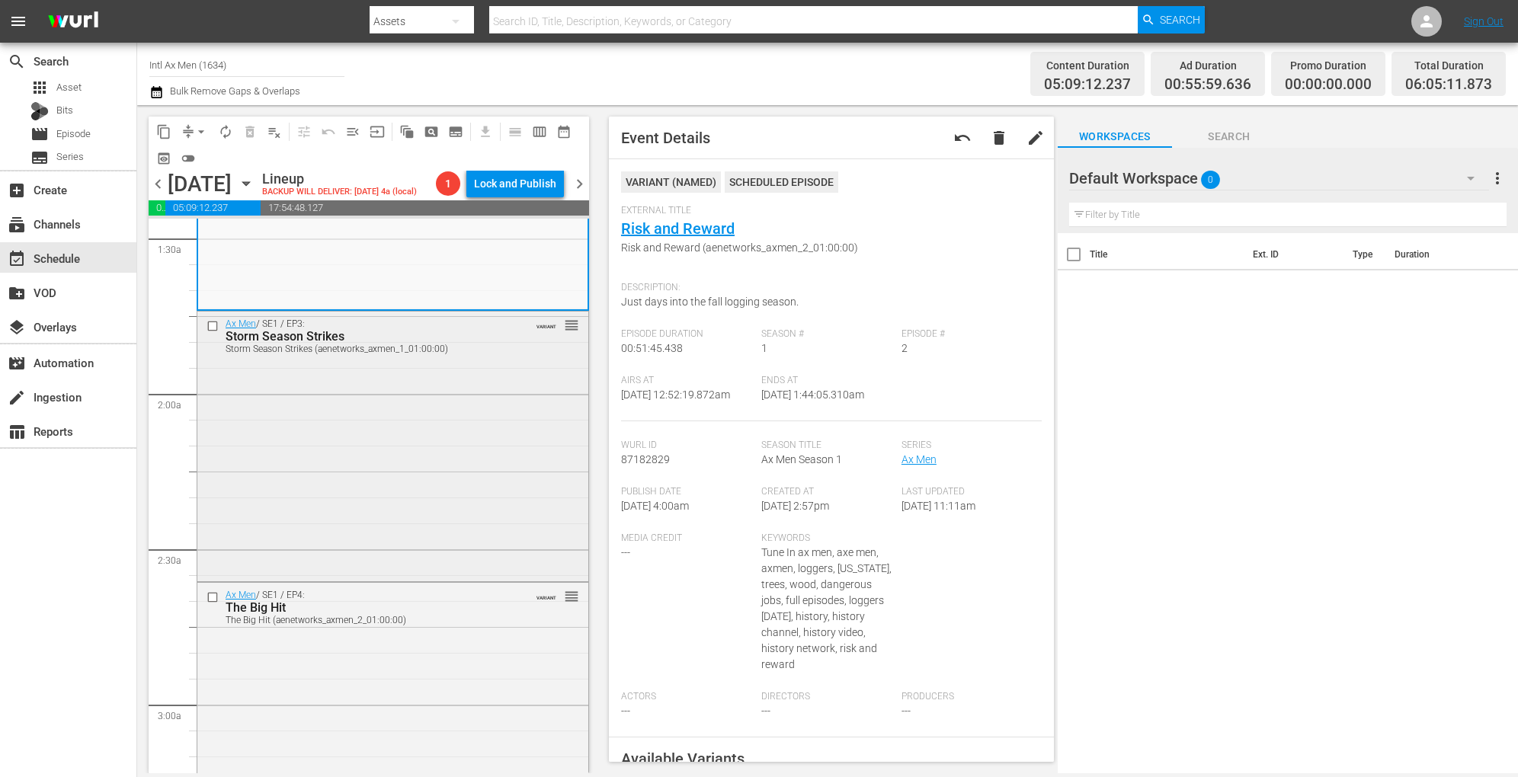
click at [444, 430] on div "Ax Men / SE1 / EP3: Storm Season Strikes Storm Season Strikes (aenetworks_axmen…" at bounding box center [392, 445] width 391 height 267
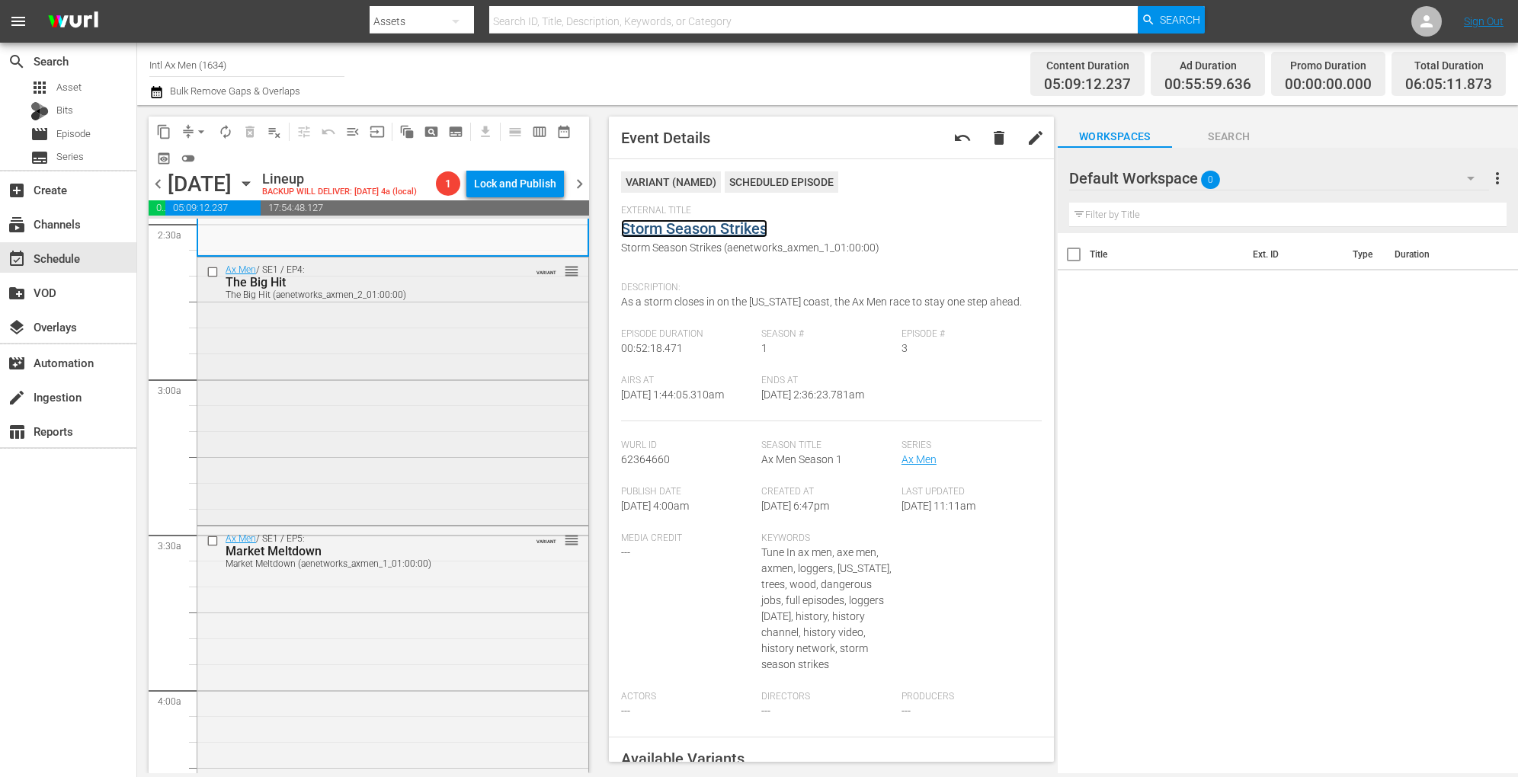
scroll to position [785, 0]
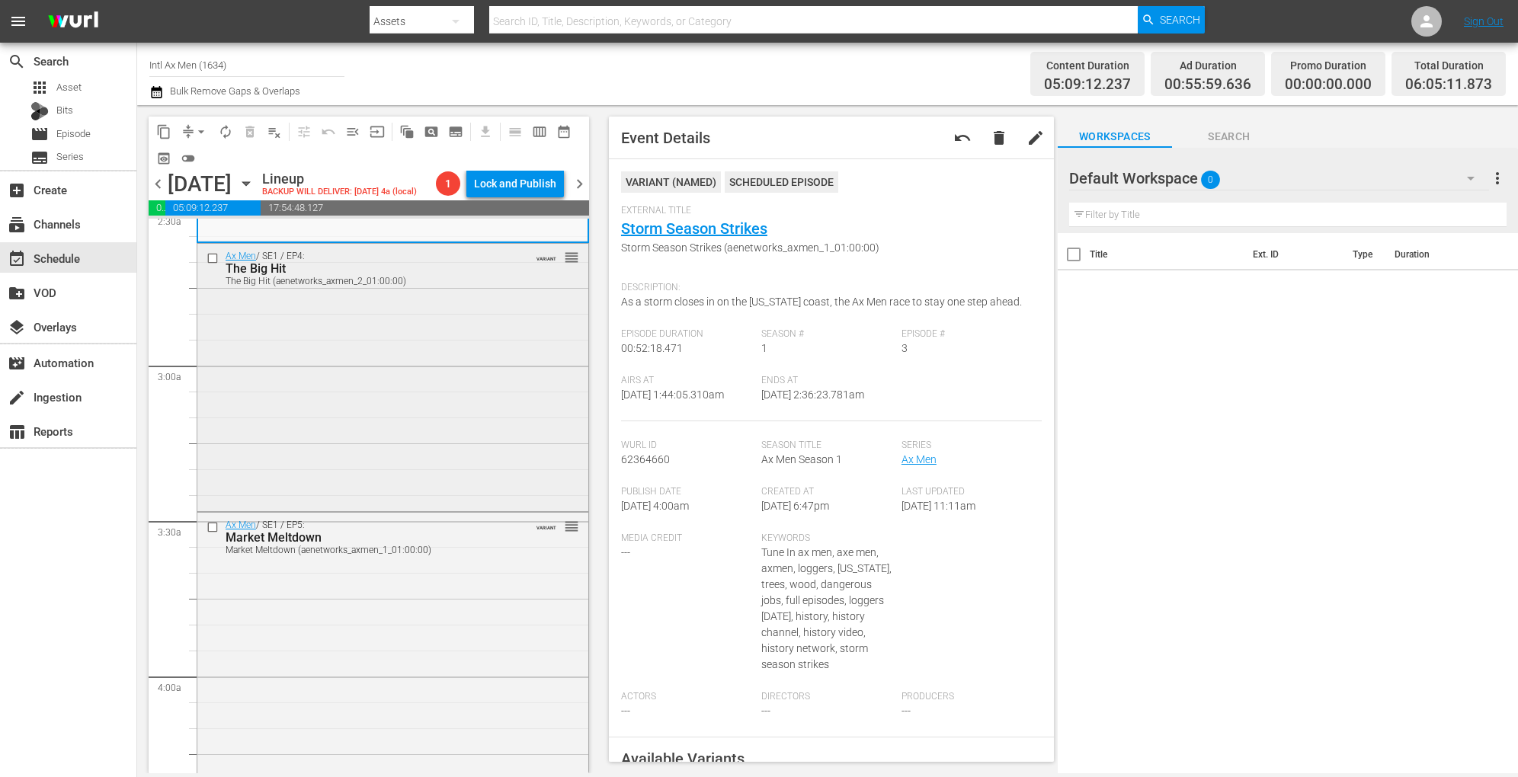
click at [467, 429] on div "Ax Men / SE1 / EP4: The Big Hit The Big Hit (aenetworks_axmen_2_01:00:00) VARIA…" at bounding box center [392, 376] width 391 height 265
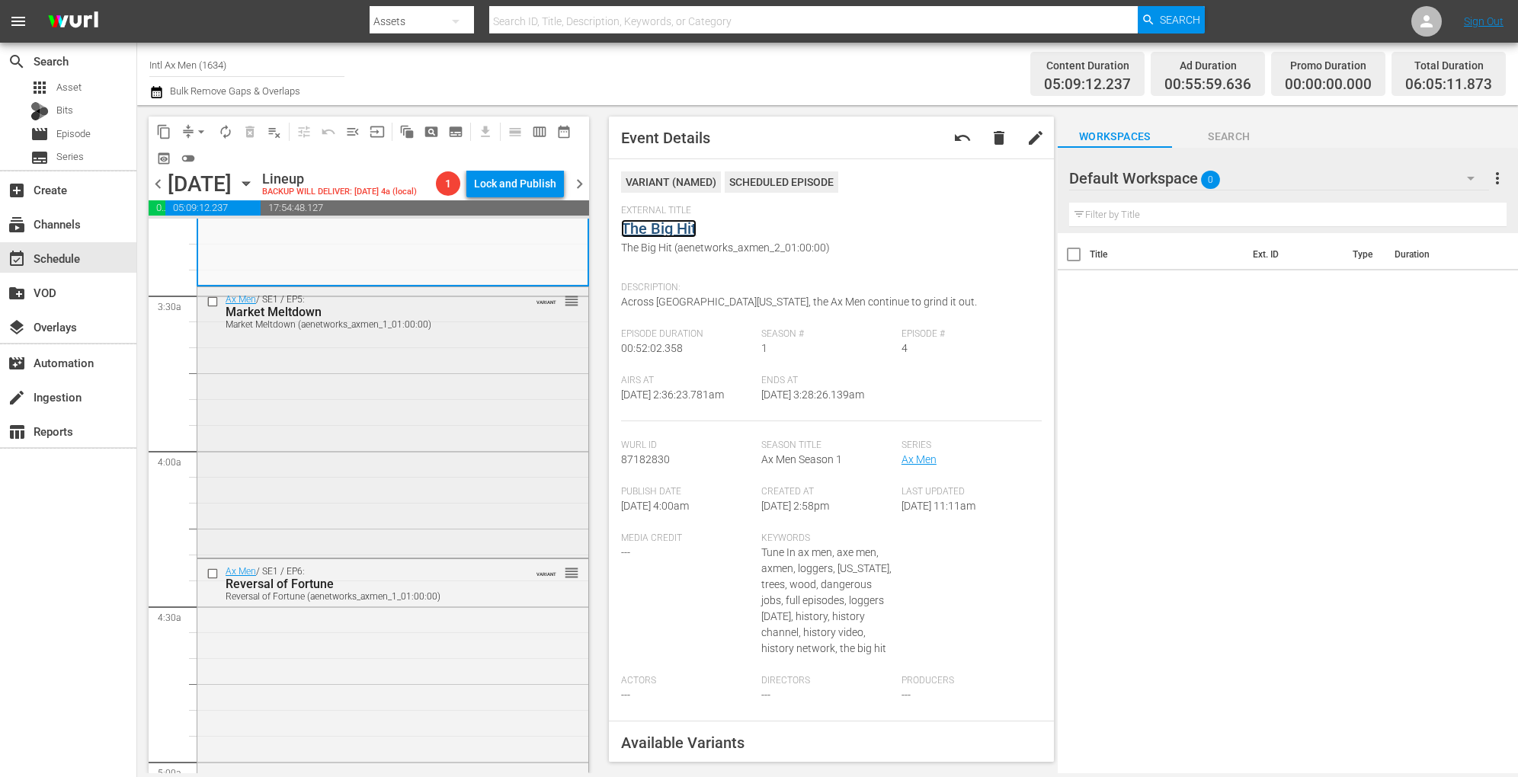
scroll to position [1023, 0]
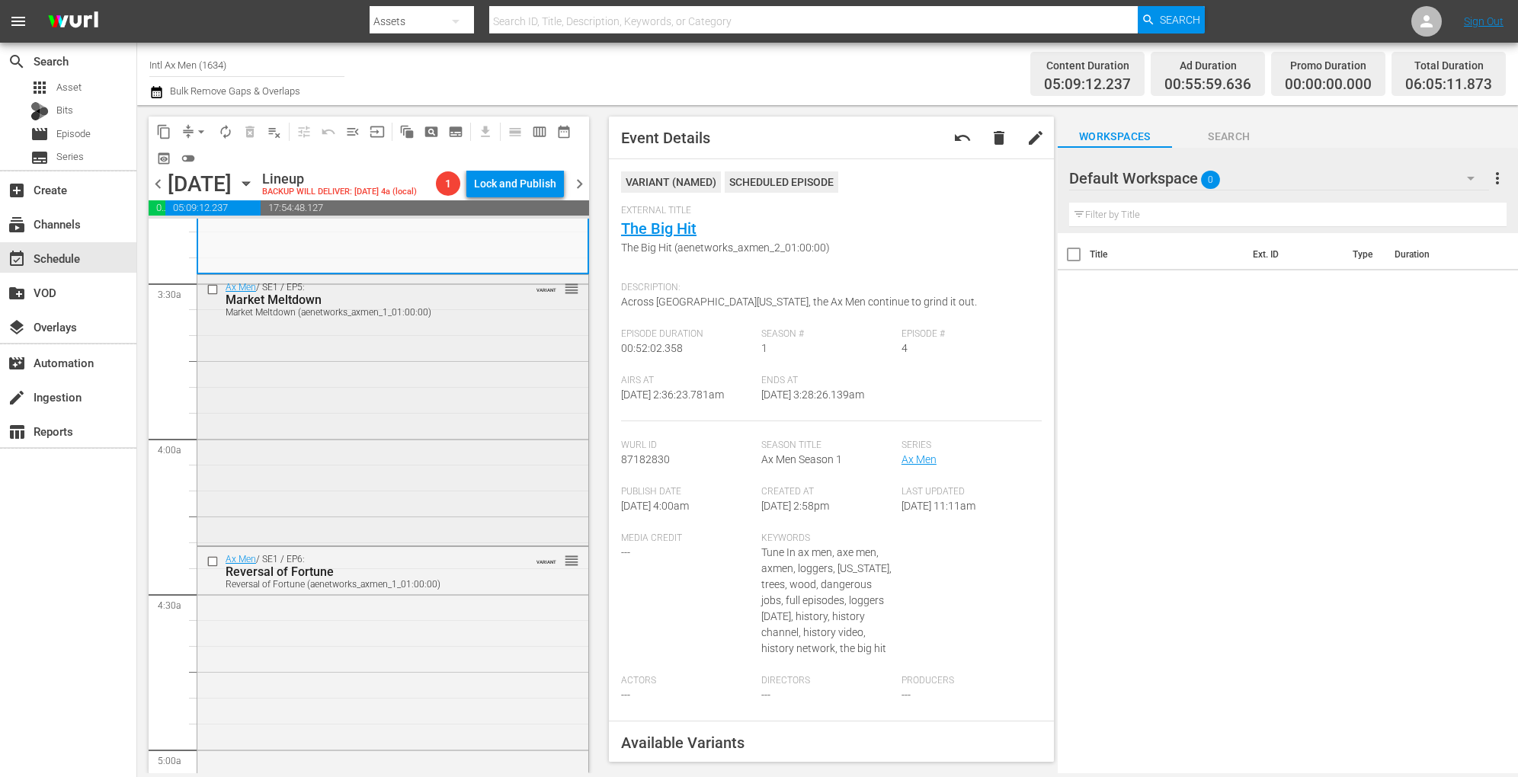
click at [447, 422] on div "Ax Men / SE1 / EP5: Market Meltdown Market Meltdown (aenetworks_axmen_1_01:00:0…" at bounding box center [392, 408] width 391 height 267
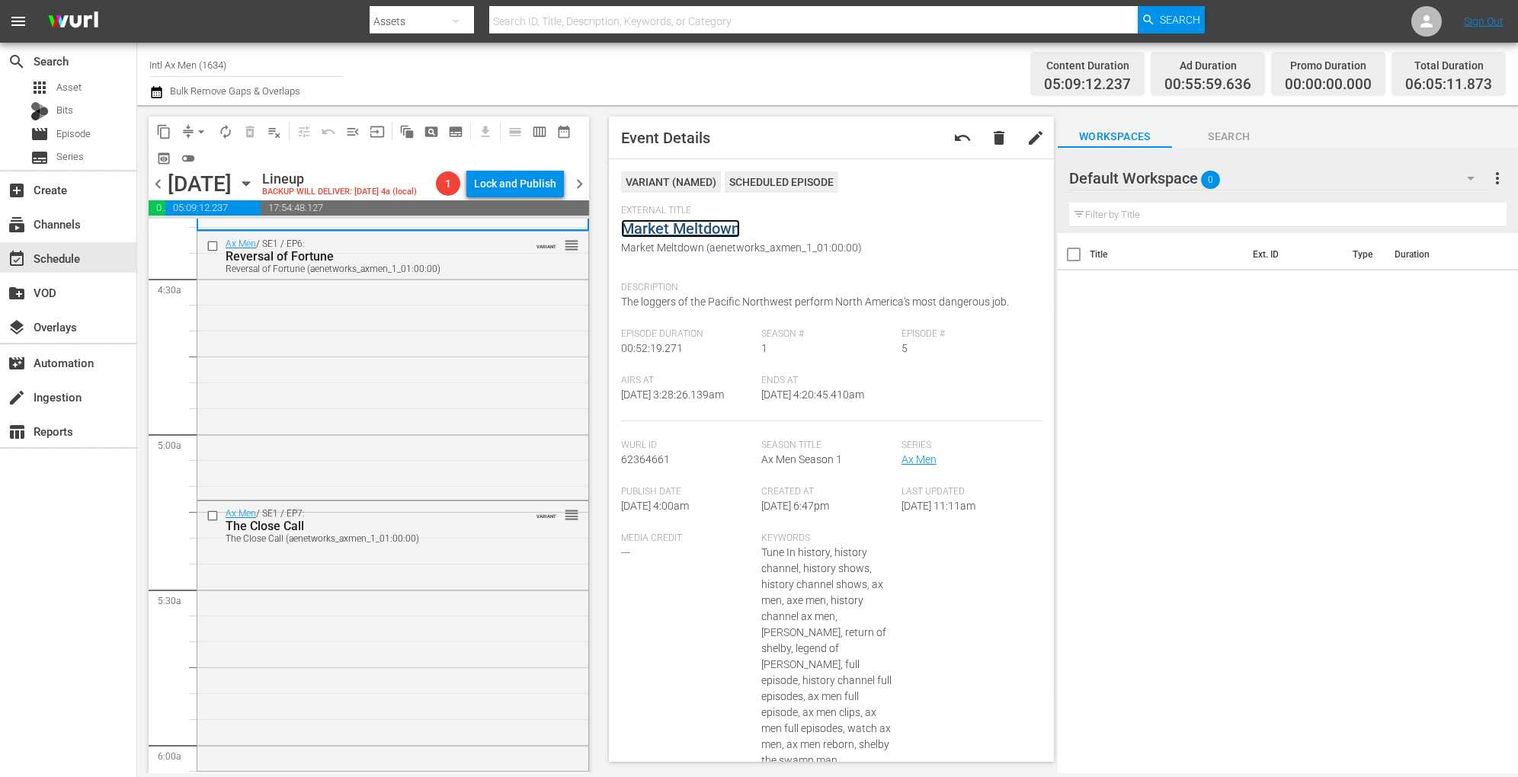
scroll to position [1353, 0]
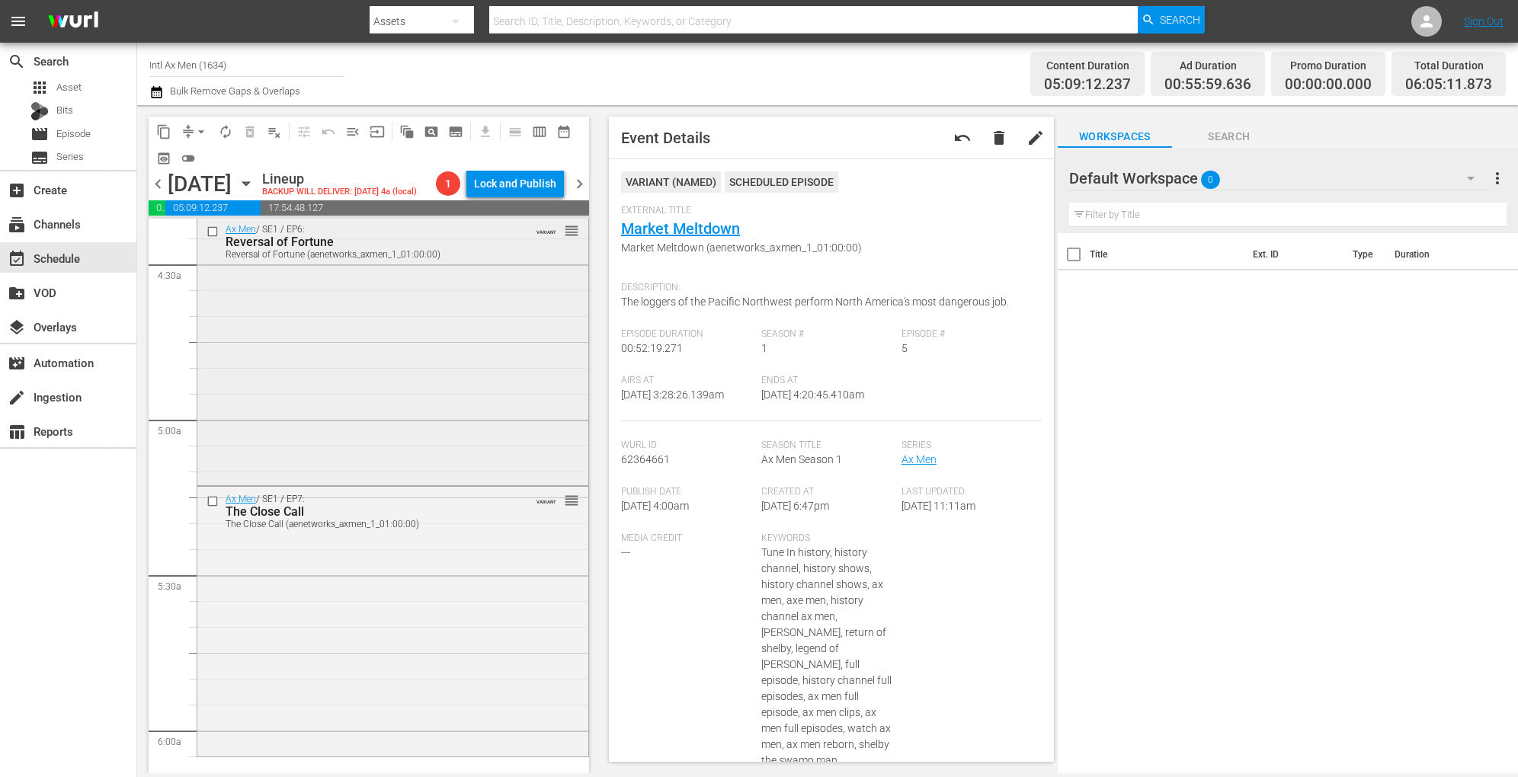
click at [417, 430] on div "Ax Men / SE1 / EP6: Reversal of Fortune Reversal of Fortune (aenetworks_axmen_1…" at bounding box center [392, 349] width 391 height 265
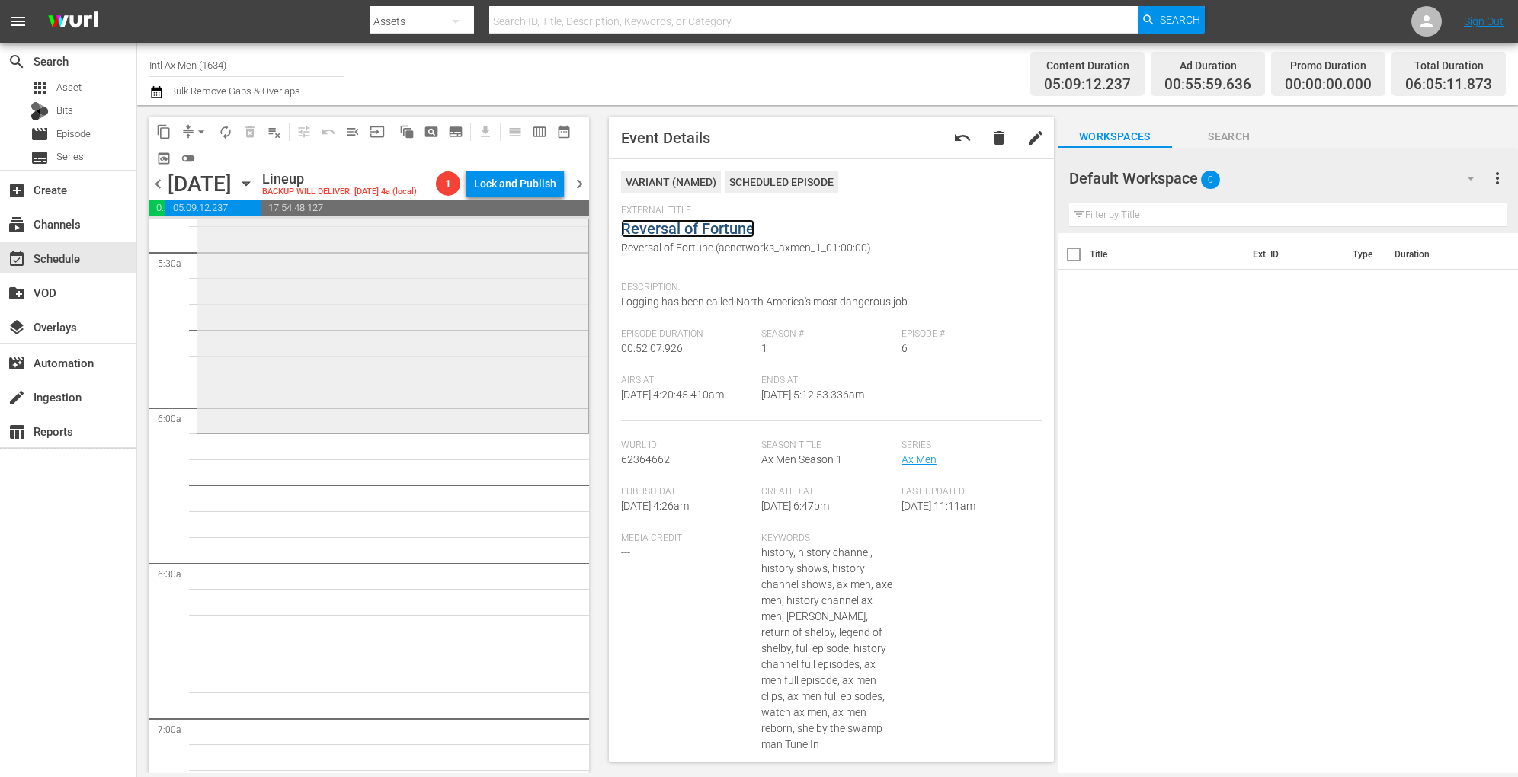
scroll to position [1684, 0]
click at [487, 410] on div "Ax Men / SE1 / EP7: The Close Call The Close Call (aenetworks_axmen_1_01:00:00)…" at bounding box center [392, 289] width 391 height 267
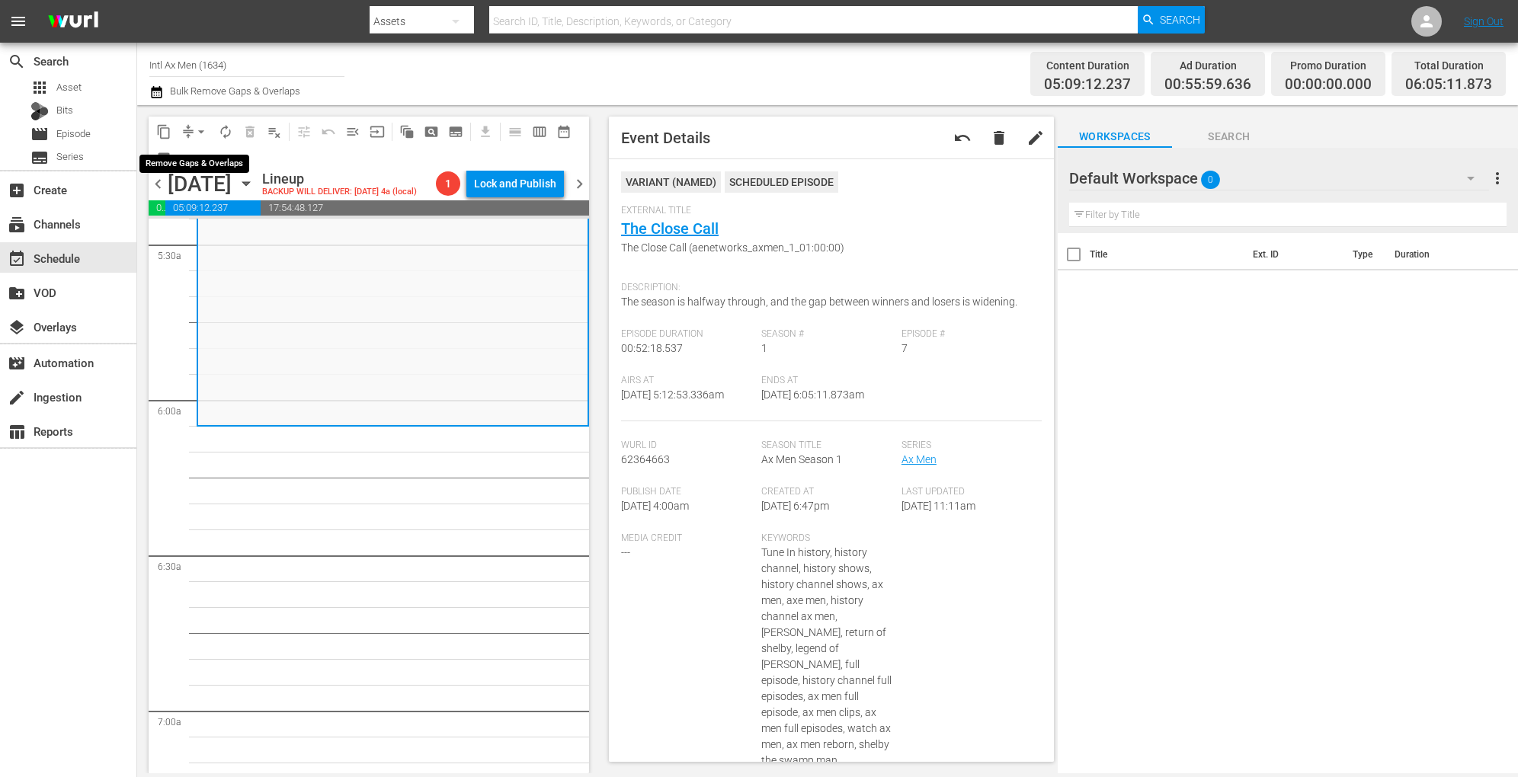
click at [197, 126] on span "arrow_drop_down" at bounding box center [201, 131] width 15 height 15
click at [189, 158] on li "Align to Midnight" at bounding box center [202, 162] width 160 height 25
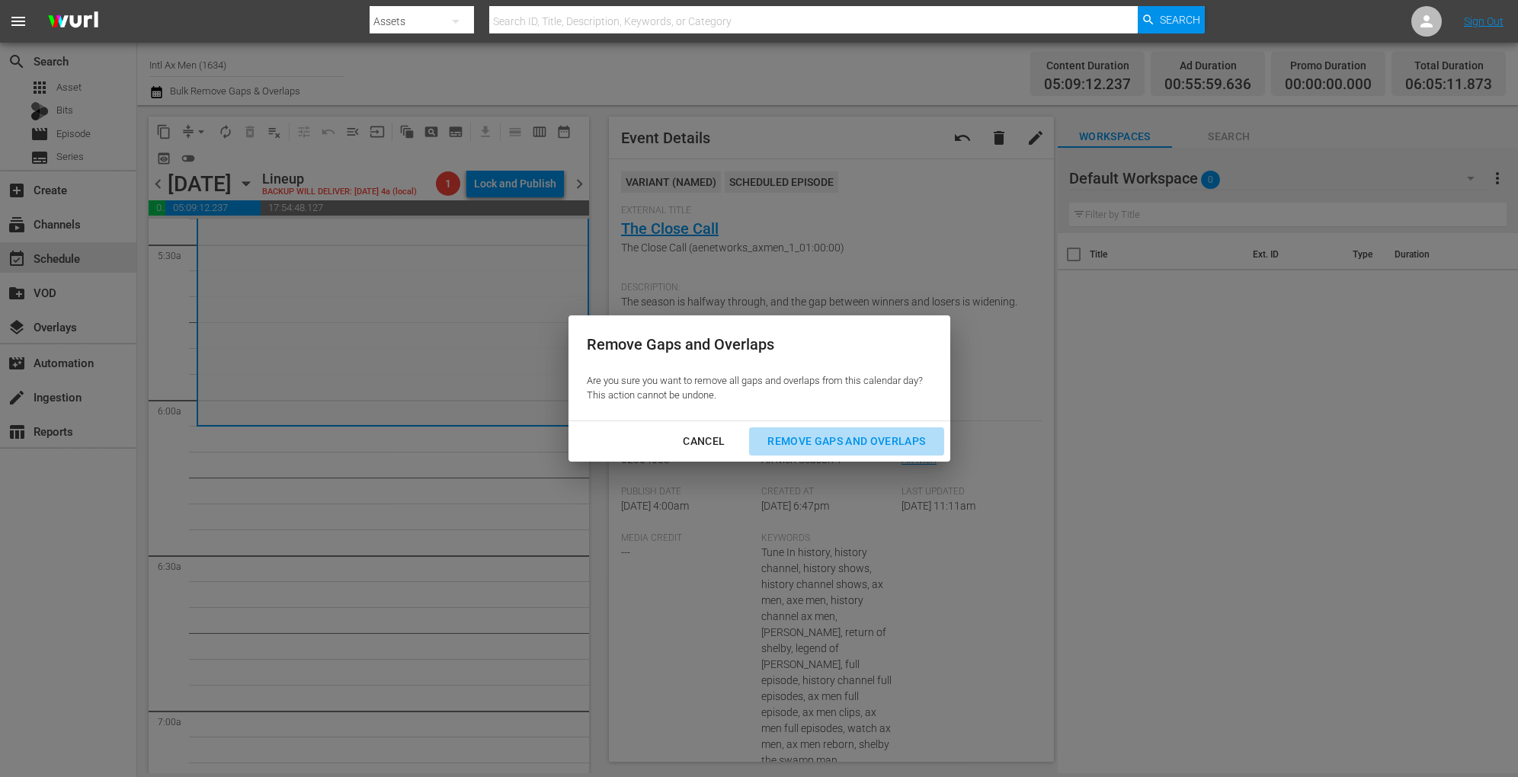
click at [794, 440] on div "Remove Gaps and Overlaps" at bounding box center [846, 441] width 182 height 19
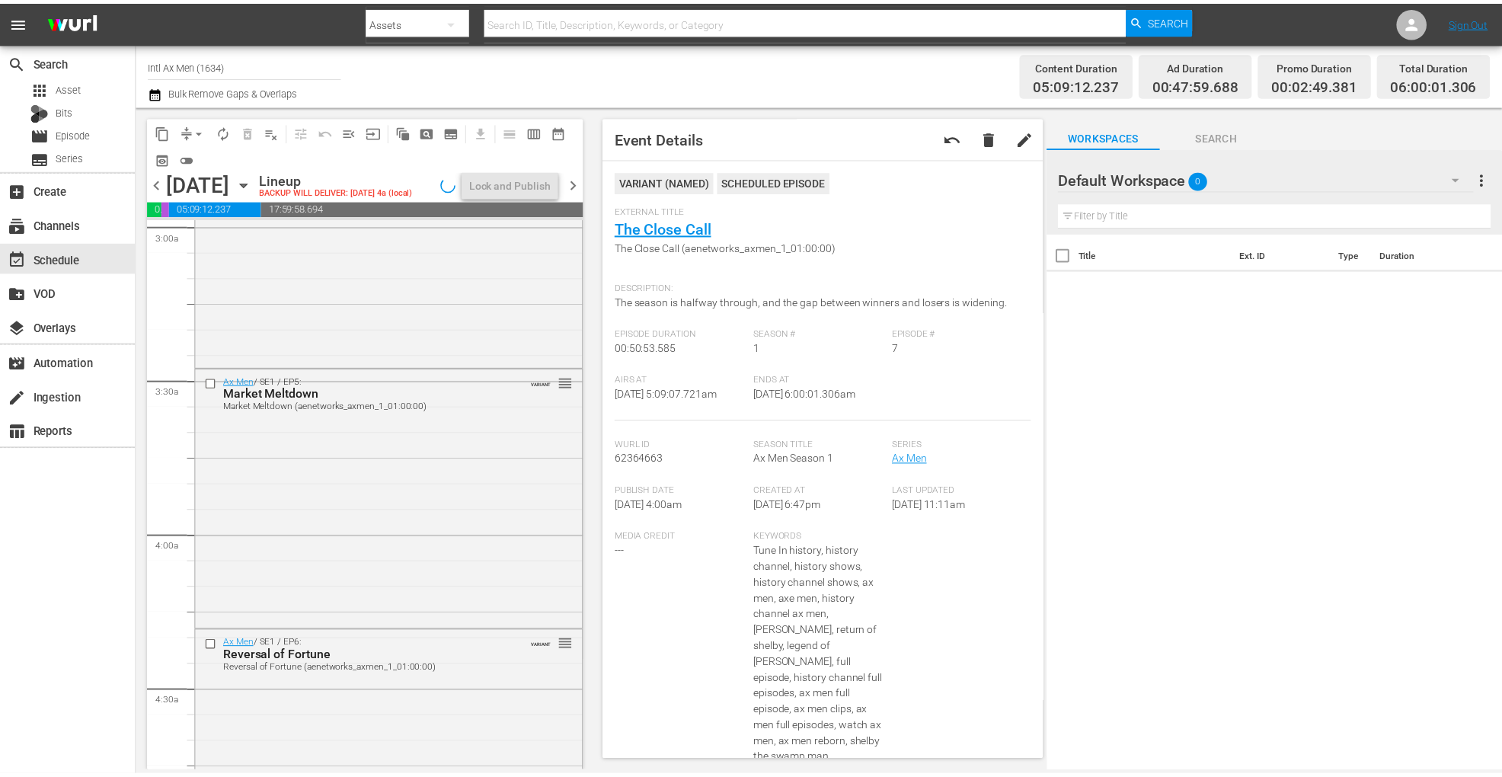
scroll to position [0, 0]
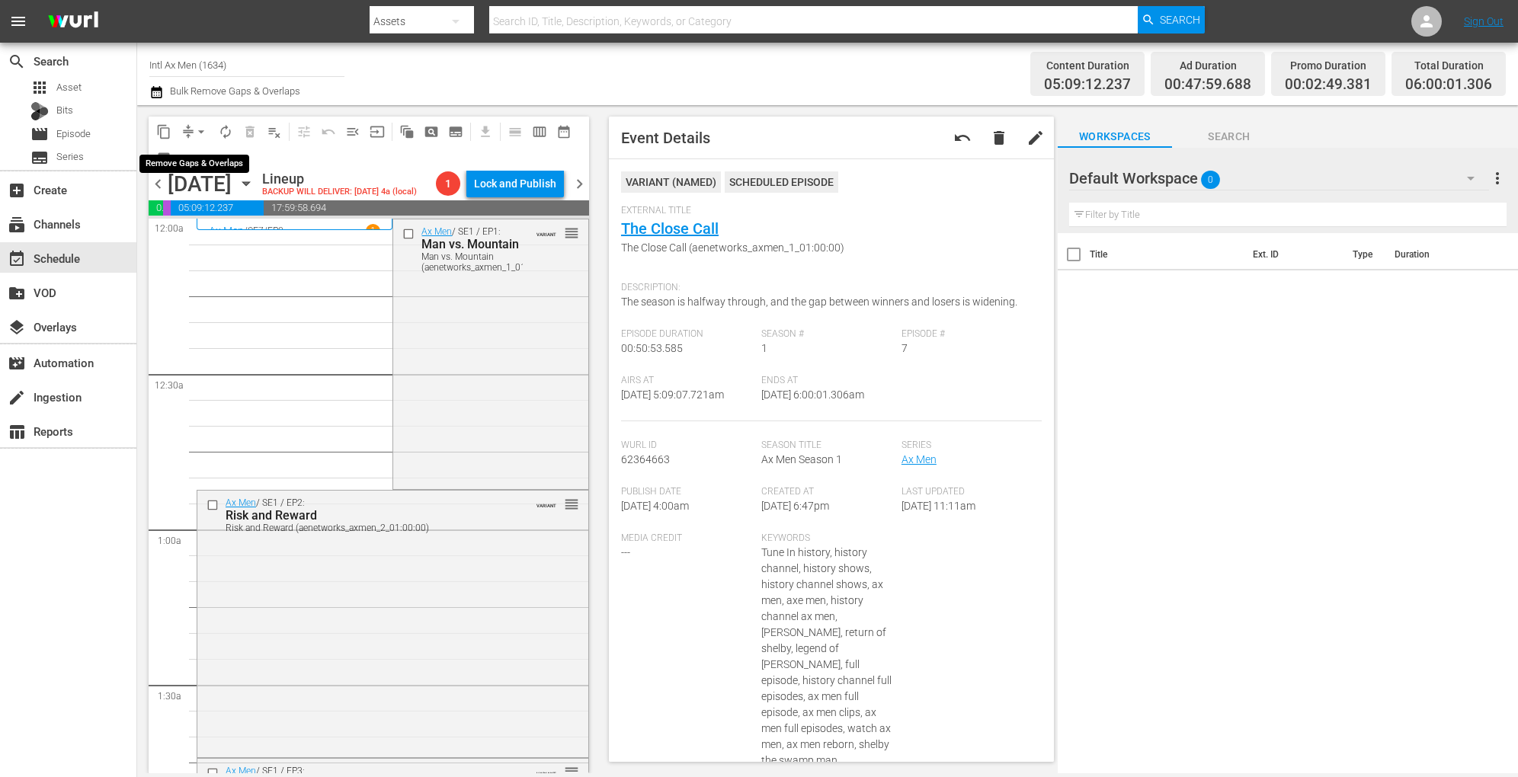
click at [200, 128] on span "arrow_drop_down" at bounding box center [201, 131] width 15 height 15
click at [198, 156] on li "Align to Midnight" at bounding box center [202, 162] width 160 height 25
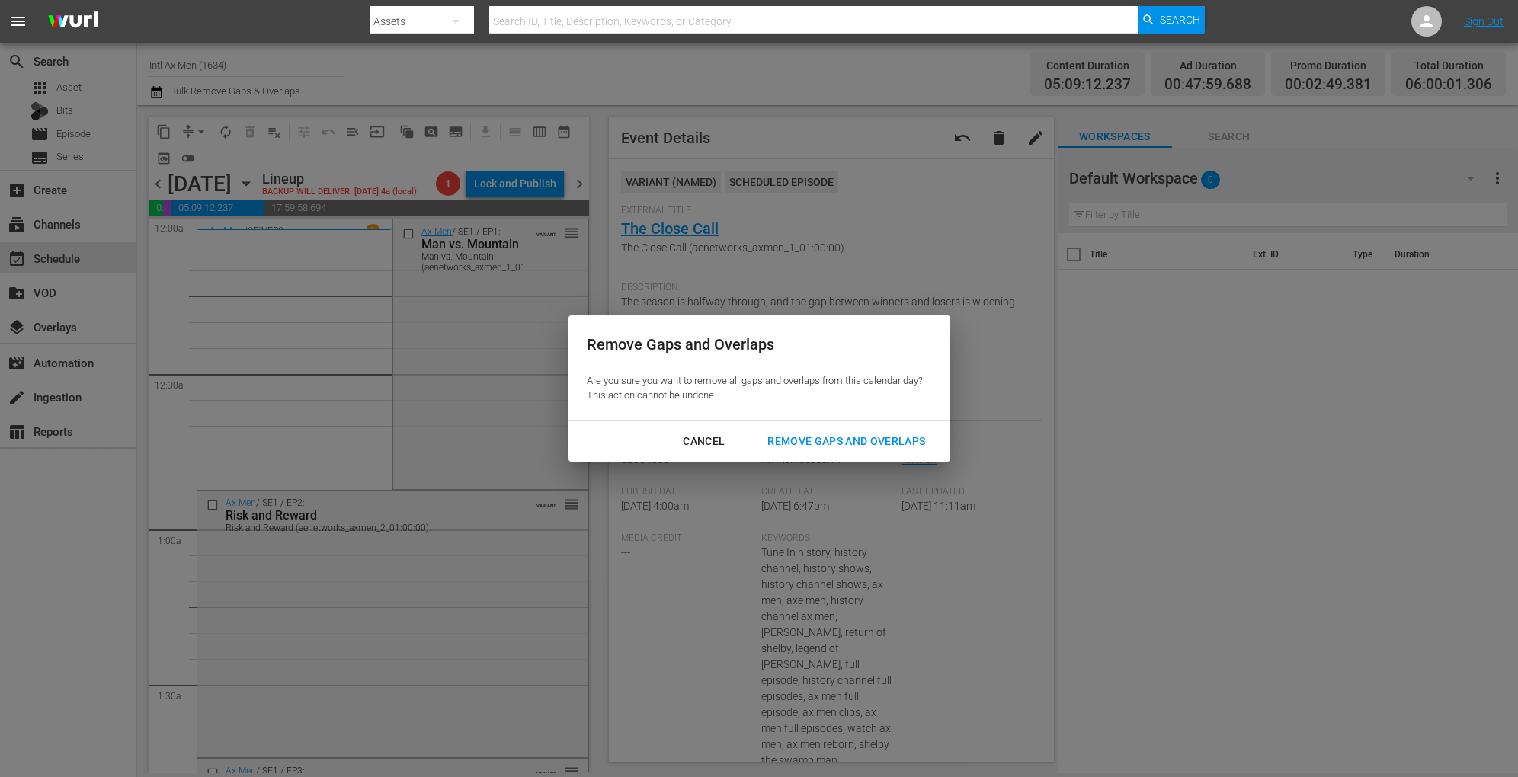
click at [792, 427] on button "Remove Gaps and Overlaps" at bounding box center [846, 441] width 194 height 28
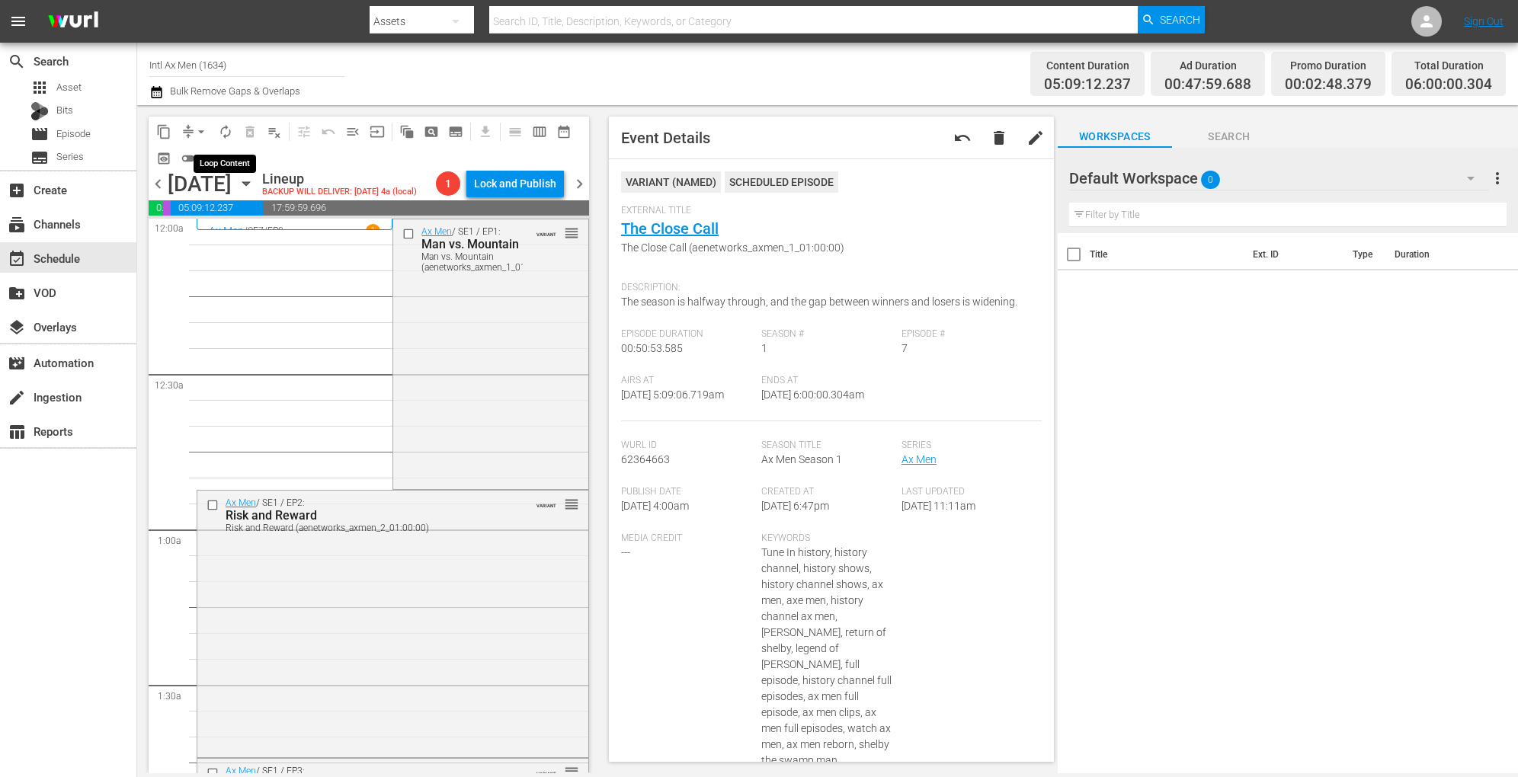
click at [226, 133] on span "autorenew_outlined" at bounding box center [225, 131] width 15 height 15
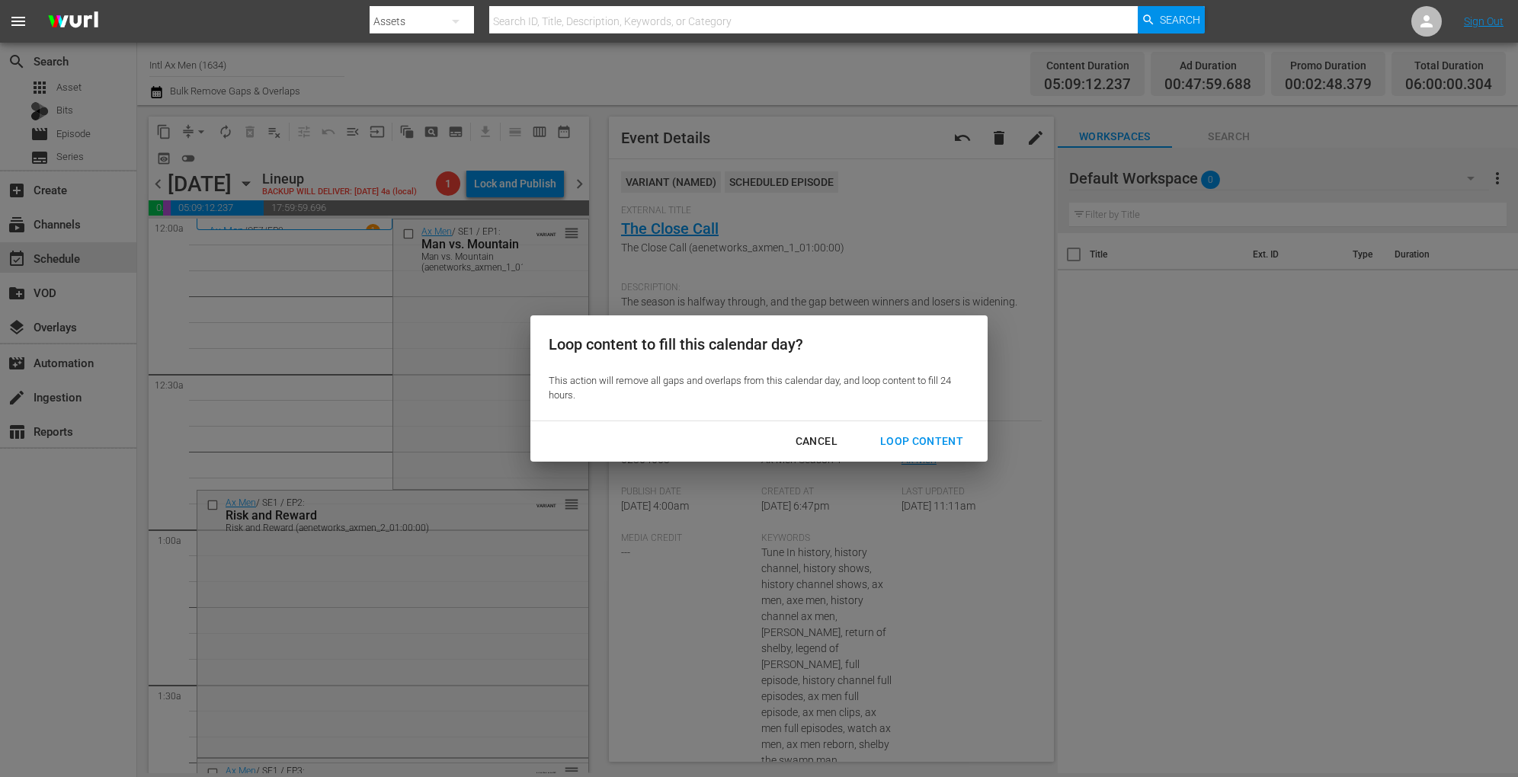
click at [939, 440] on div "Loop Content" at bounding box center [921, 441] width 107 height 19
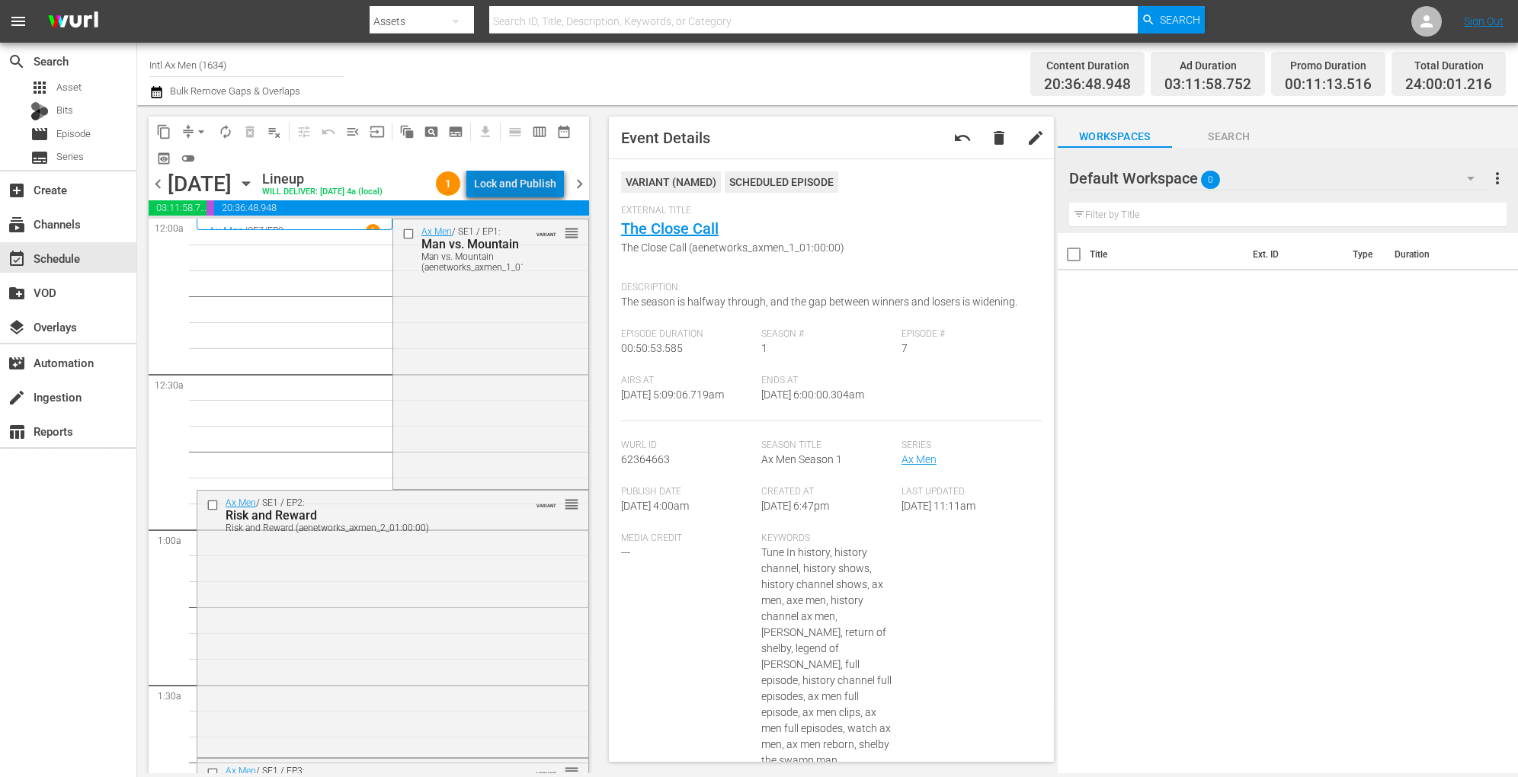
click at [536, 178] on div "Lock and Publish" at bounding box center [515, 183] width 82 height 27
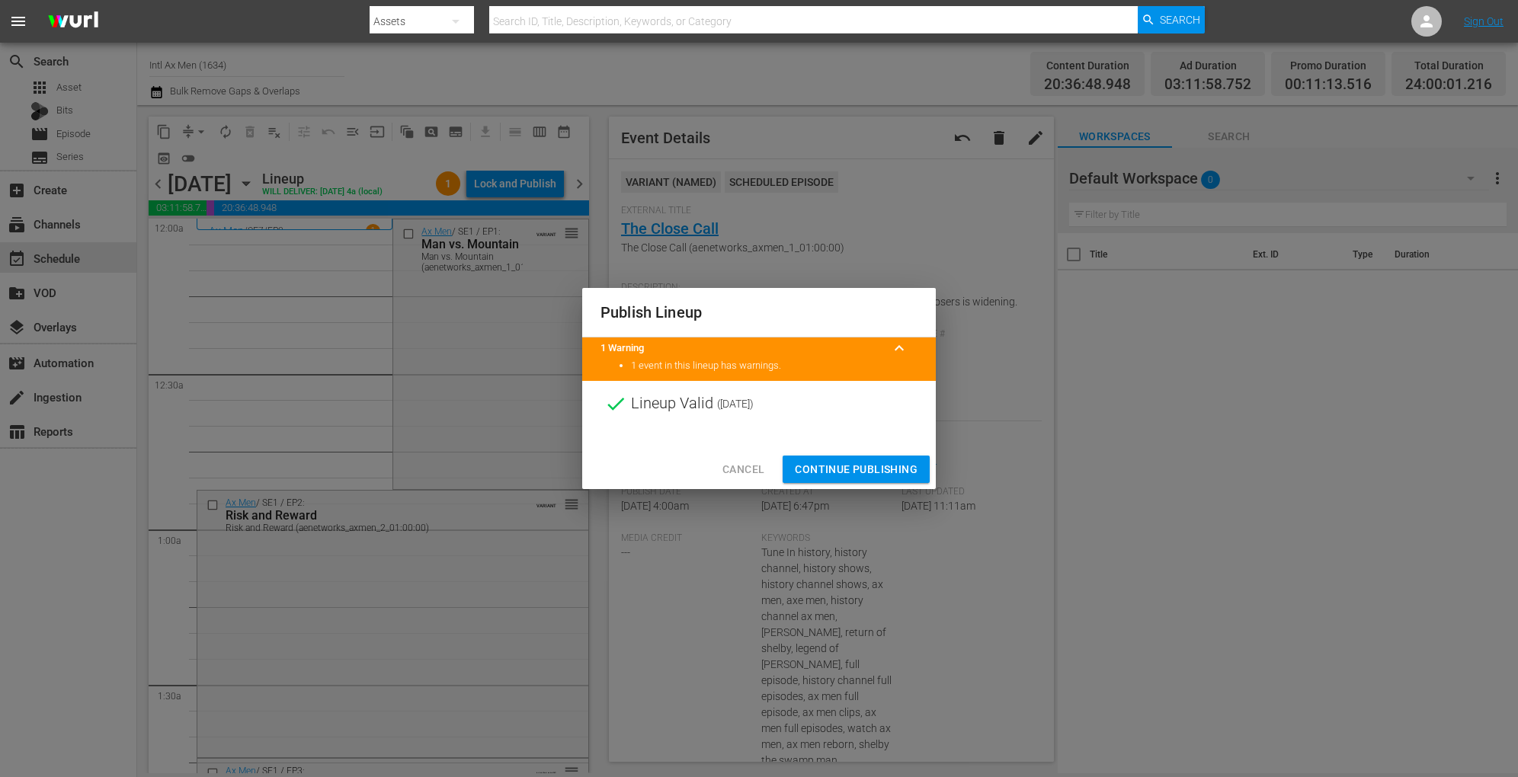
click at [832, 472] on span "Continue Publishing" at bounding box center [856, 469] width 123 height 19
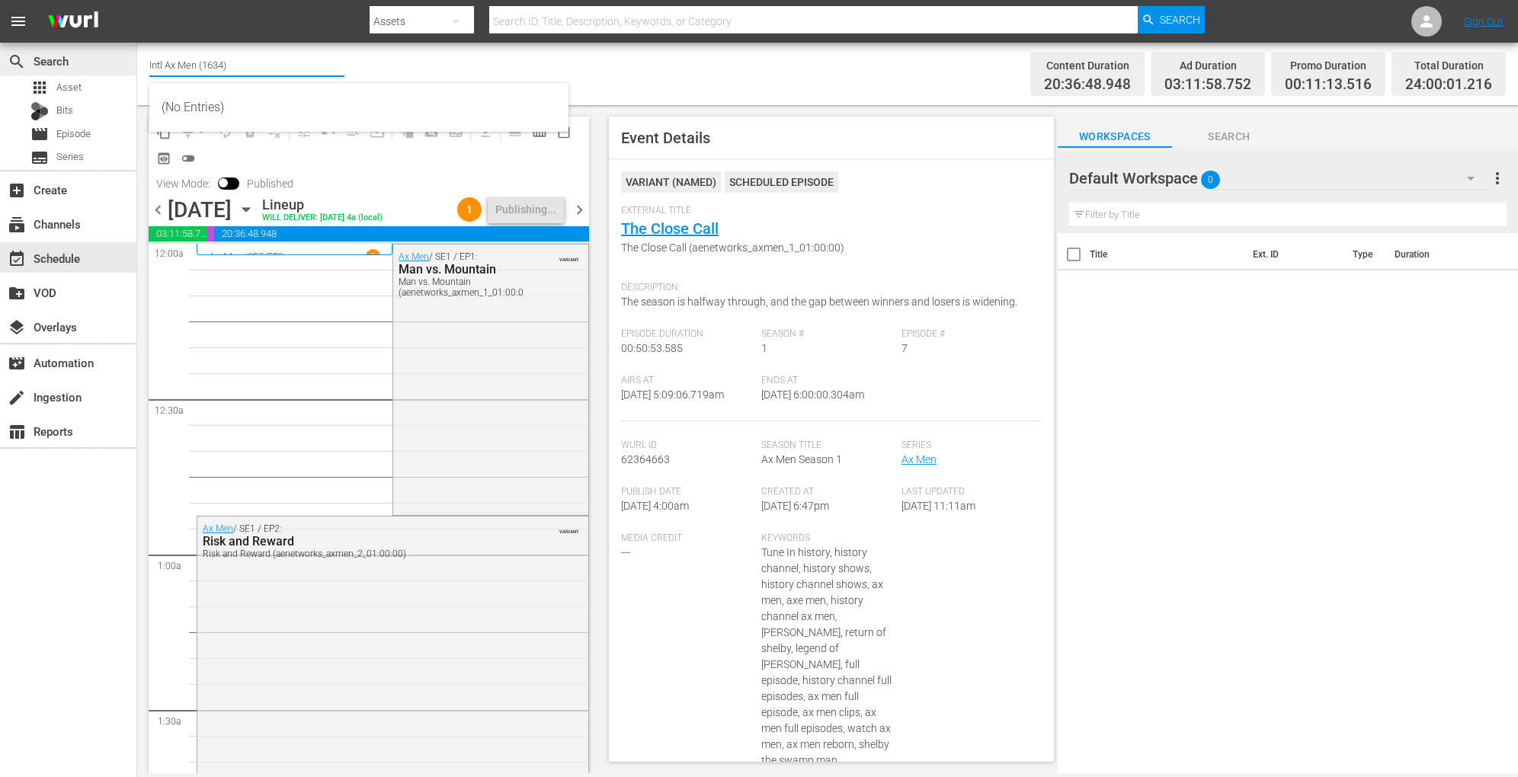
drag, startPoint x: 264, startPoint y: 69, endPoint x: 107, endPoint y: 74, distance: 157.0
click at [137, 0] on div "search Search apps Asset Bits movie Episode subtitles Series add_box Create sub…" at bounding box center [827, 0] width 1381 height 0
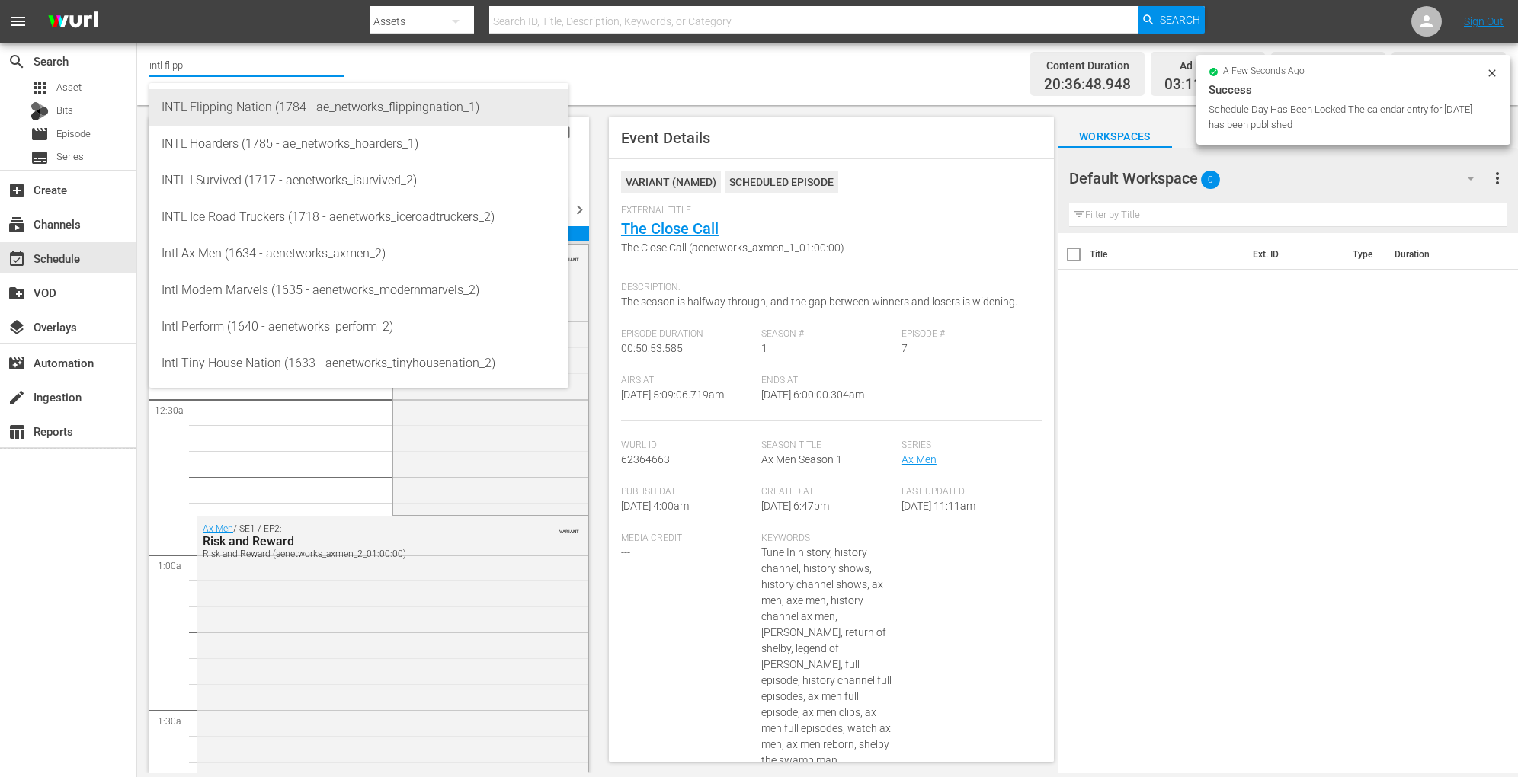
click at [245, 109] on div "INTL Flipping Nation (1784 - ae_networks_flippingnation_1)" at bounding box center [359, 107] width 395 height 37
type input "I Survived (1512 - aenetworks_i_survived_1)"
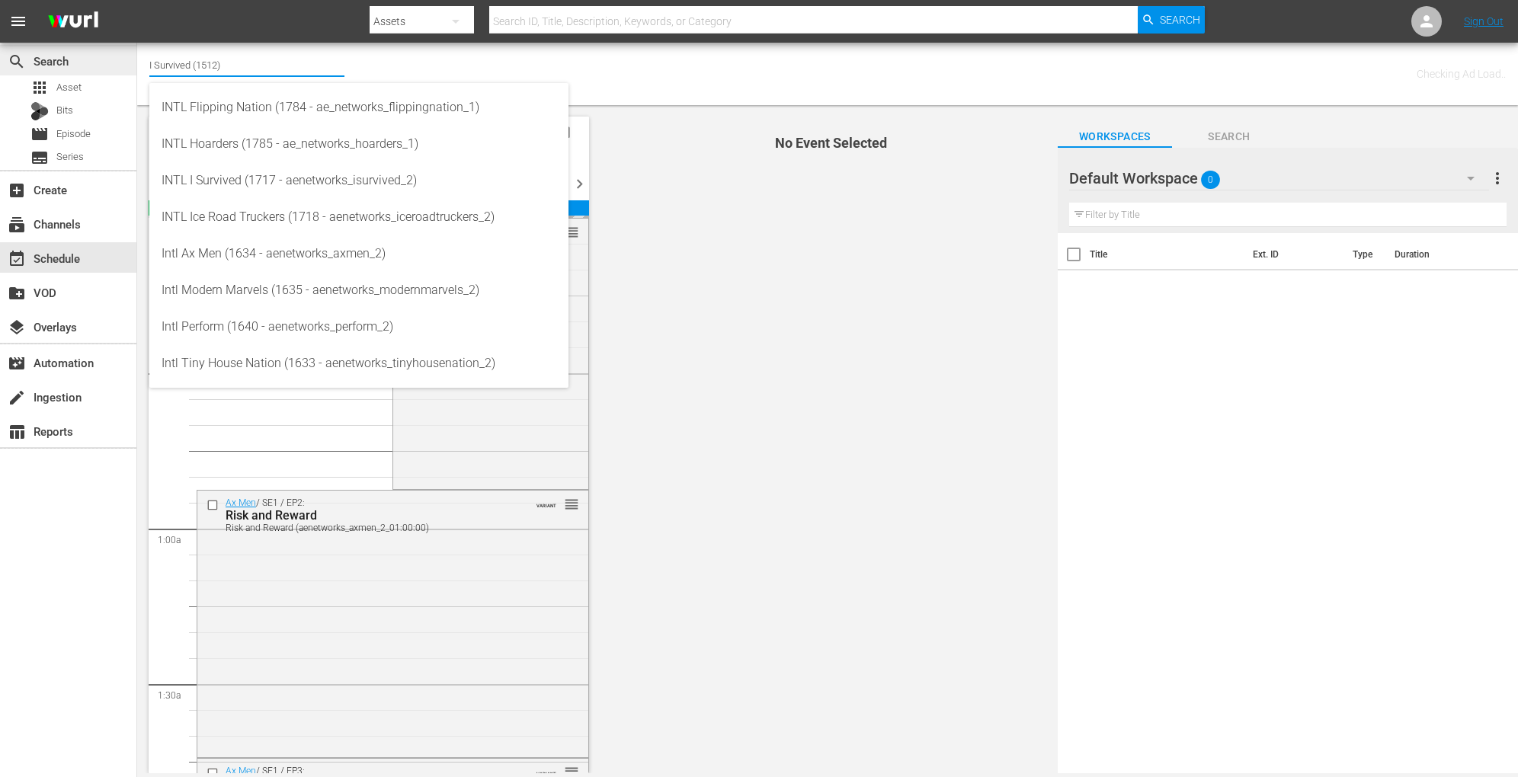
drag, startPoint x: 228, startPoint y: 62, endPoint x: 115, endPoint y: 55, distance: 113.0
click at [137, 0] on div "search Search apps Asset Bits movie Episode subtitles Series add_box Create sub…" at bounding box center [827, 0] width 1381 height 0
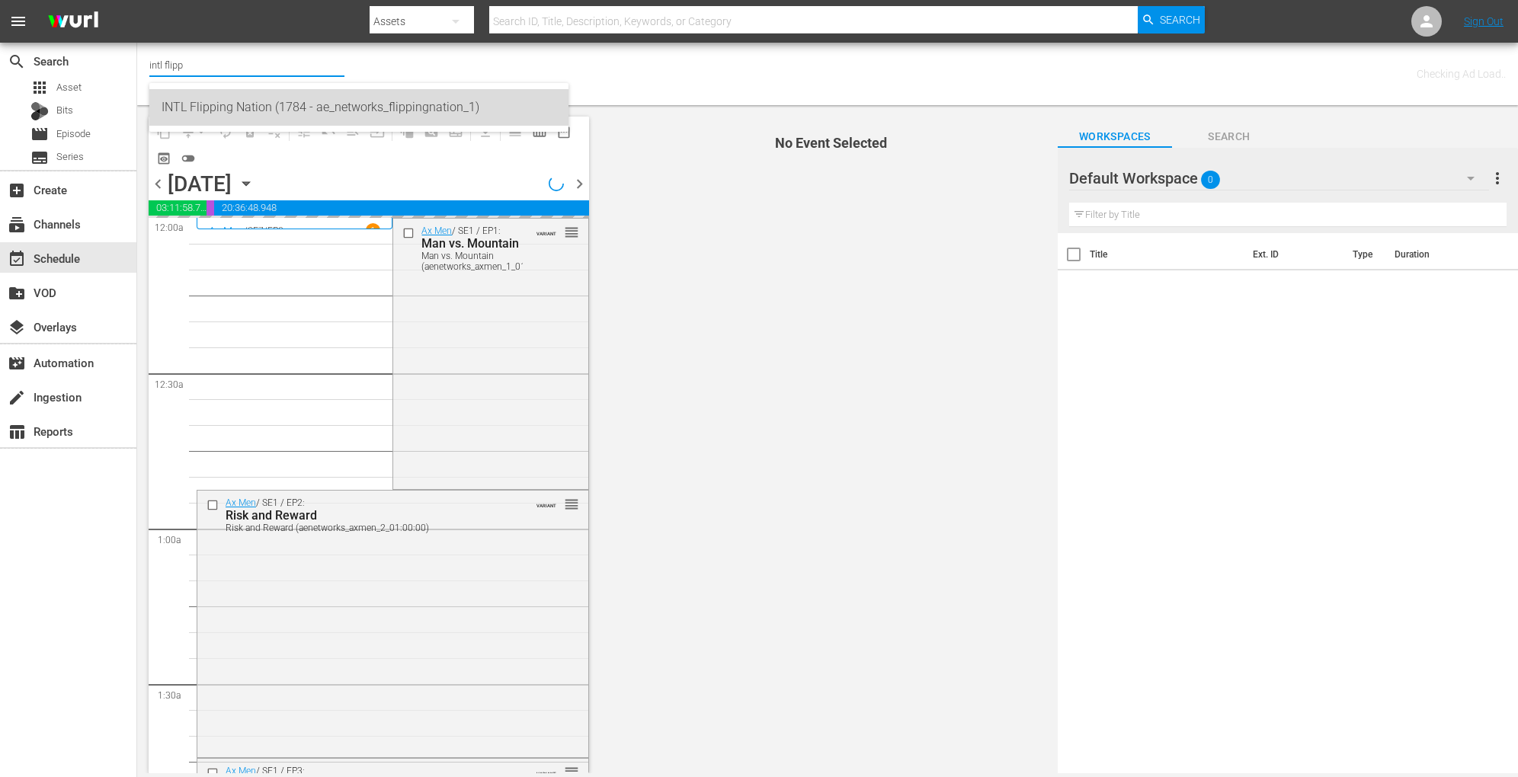
click at [200, 110] on div "INTL Flipping Nation (1784 - ae_networks_flippingnation_1)" at bounding box center [359, 107] width 395 height 37
type input "INTL Flipping Nation (1784 - ae_networks_flippingnation_1)"
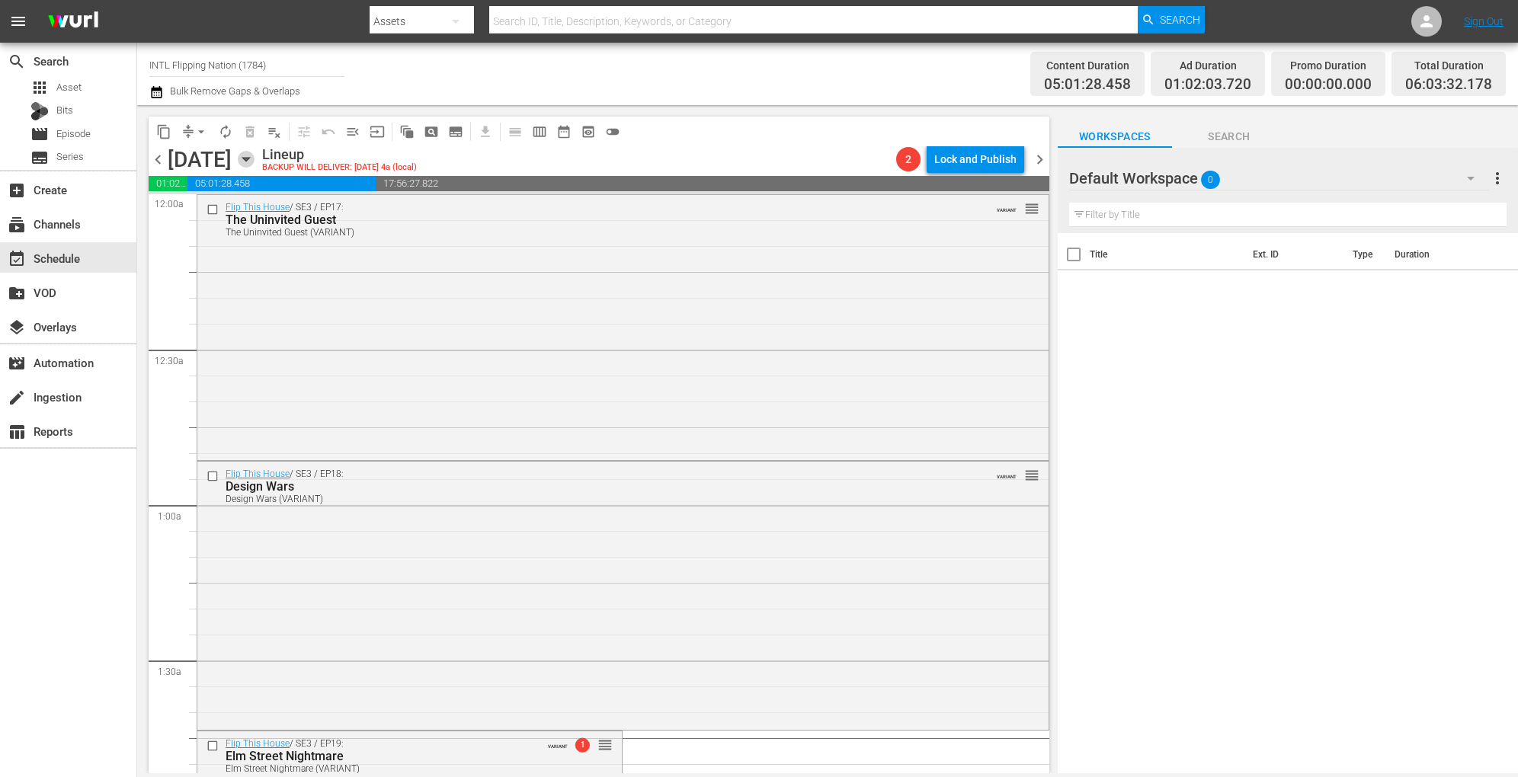
click at [254, 152] on icon "button" at bounding box center [246, 159] width 17 height 17
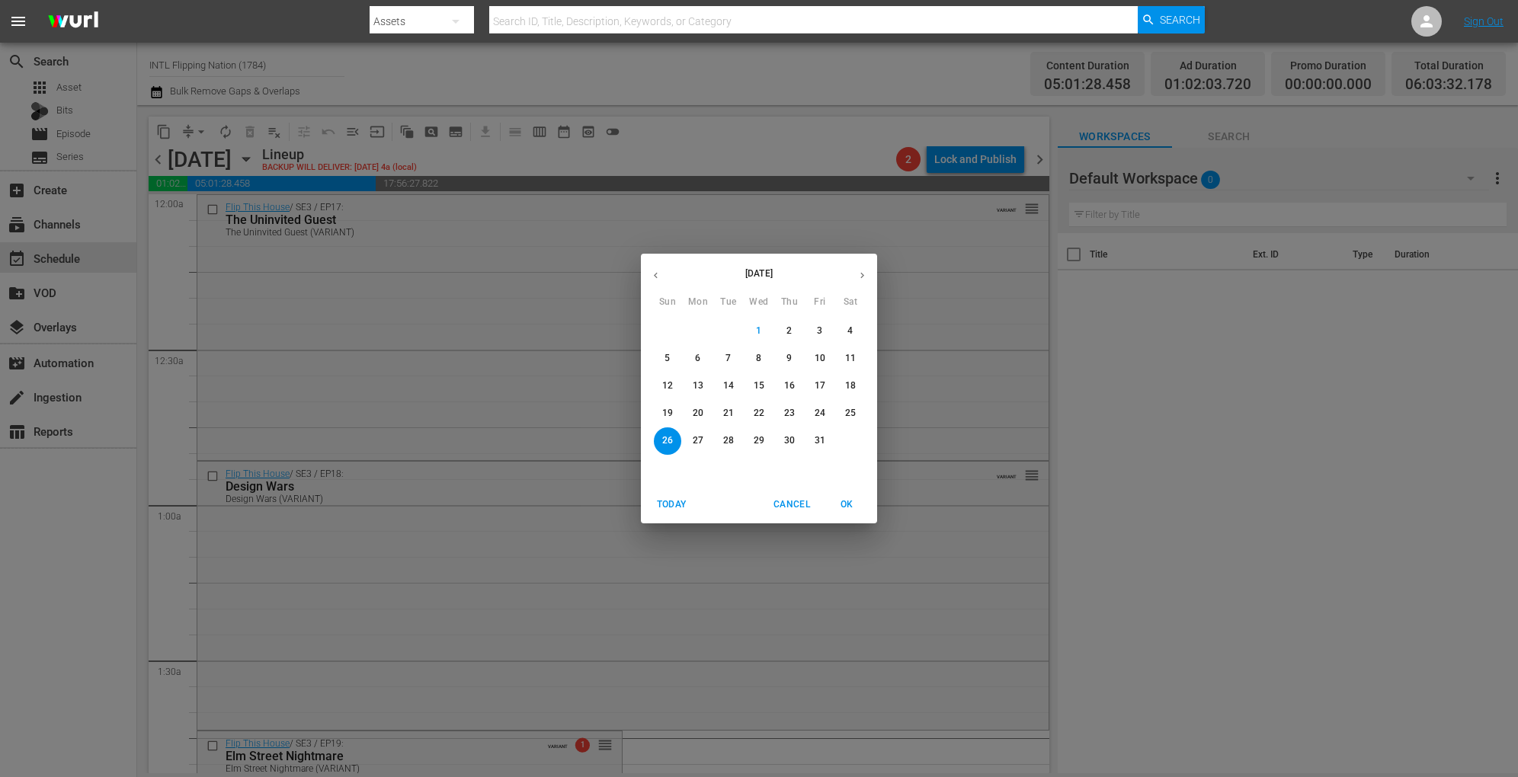
click at [693, 414] on p "20" at bounding box center [698, 413] width 11 height 13
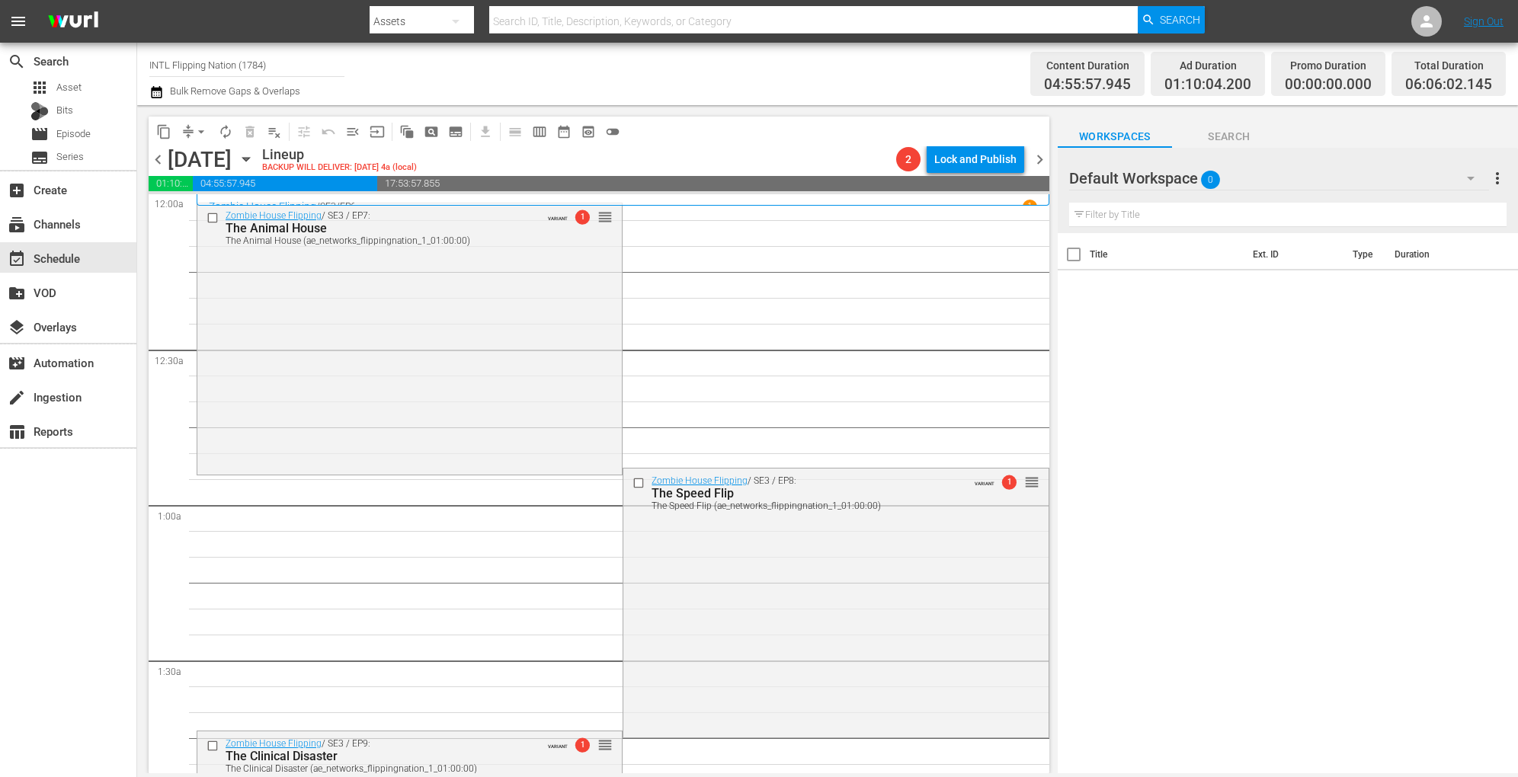
click at [199, 133] on span "arrow_drop_down" at bounding box center [201, 131] width 15 height 15
click at [192, 166] on li "Align to Midnight" at bounding box center [202, 162] width 160 height 25
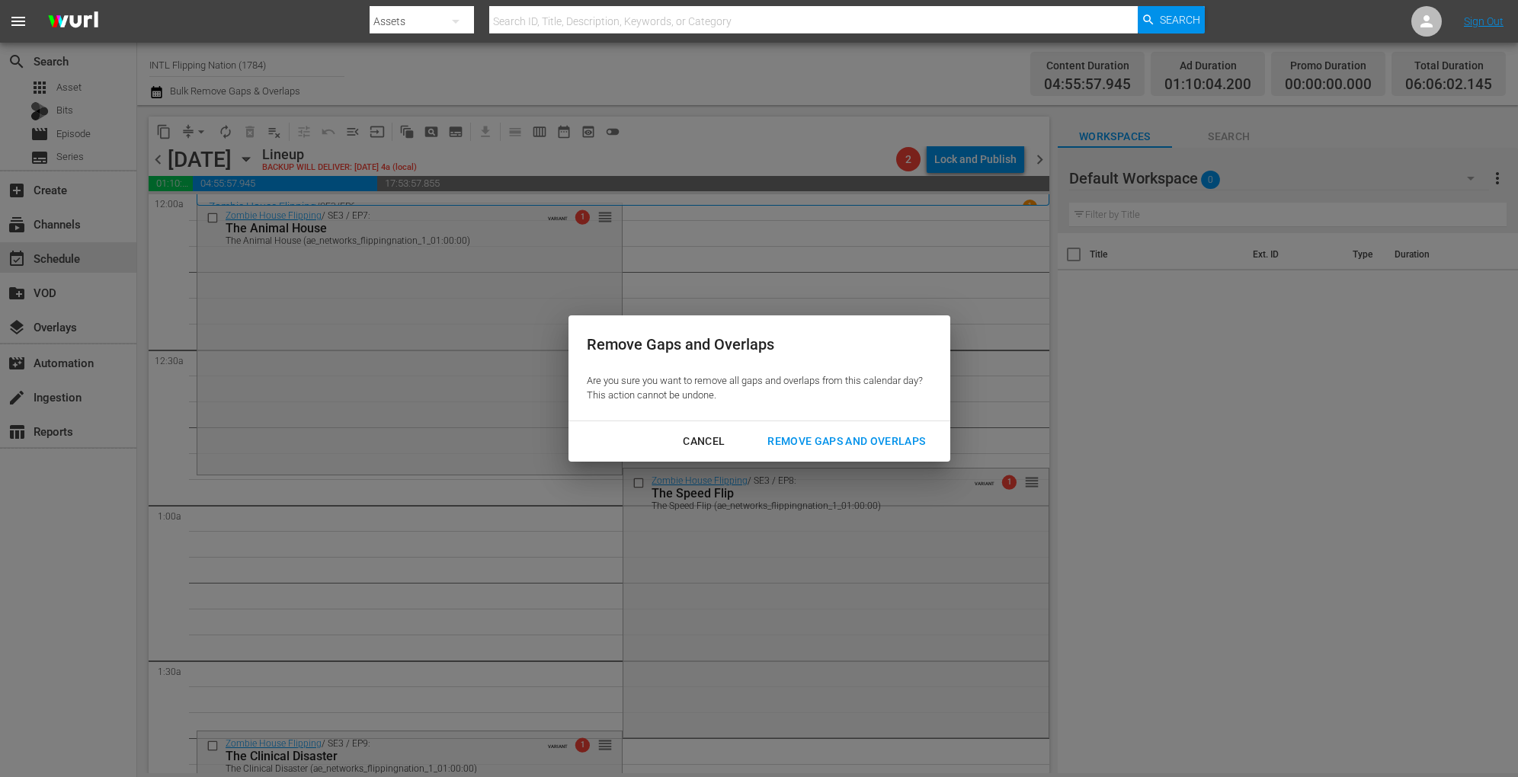
click at [792, 438] on div "Remove Gaps and Overlaps" at bounding box center [846, 441] width 182 height 19
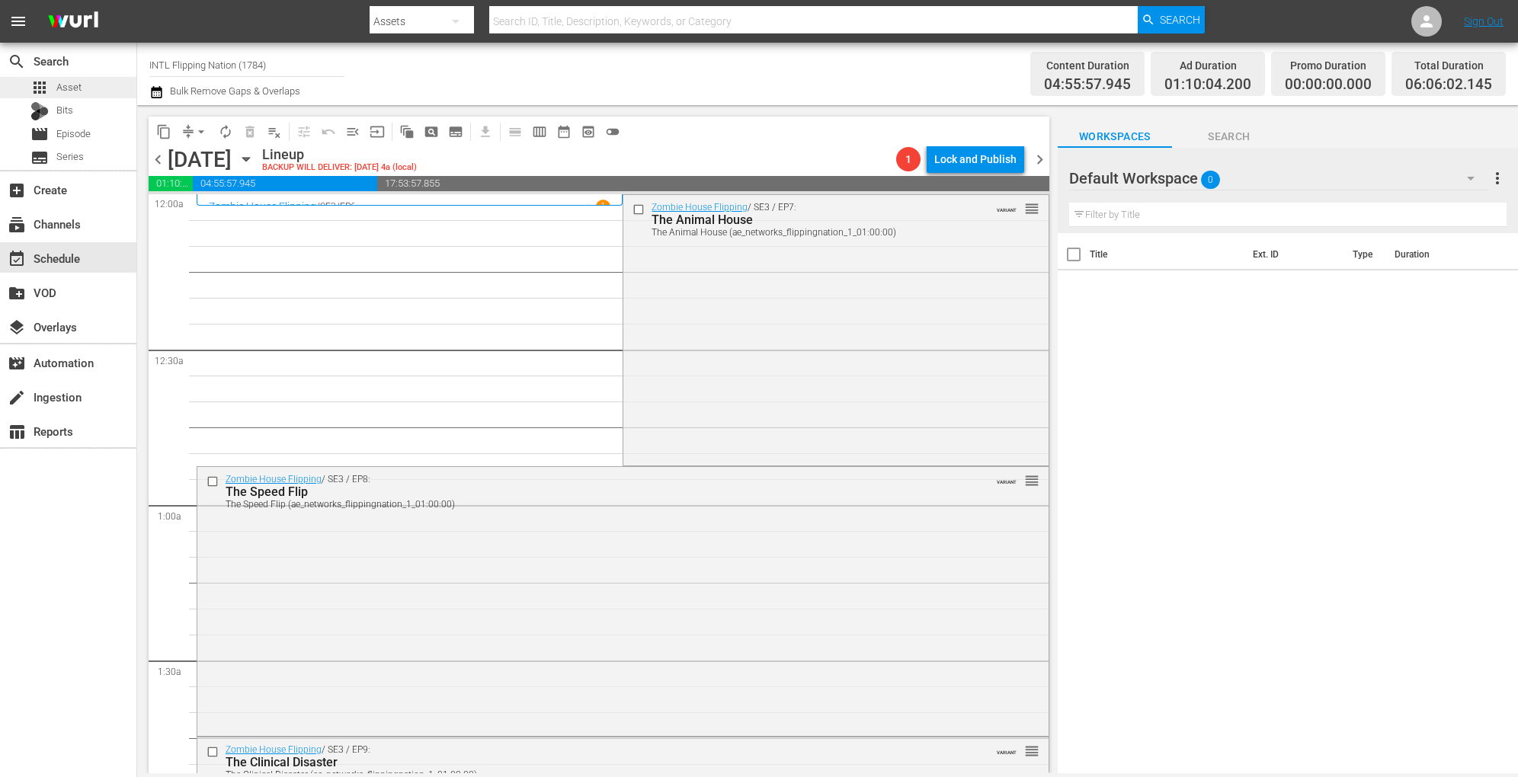
click at [88, 91] on div "apps Asset" at bounding box center [68, 87] width 136 height 21
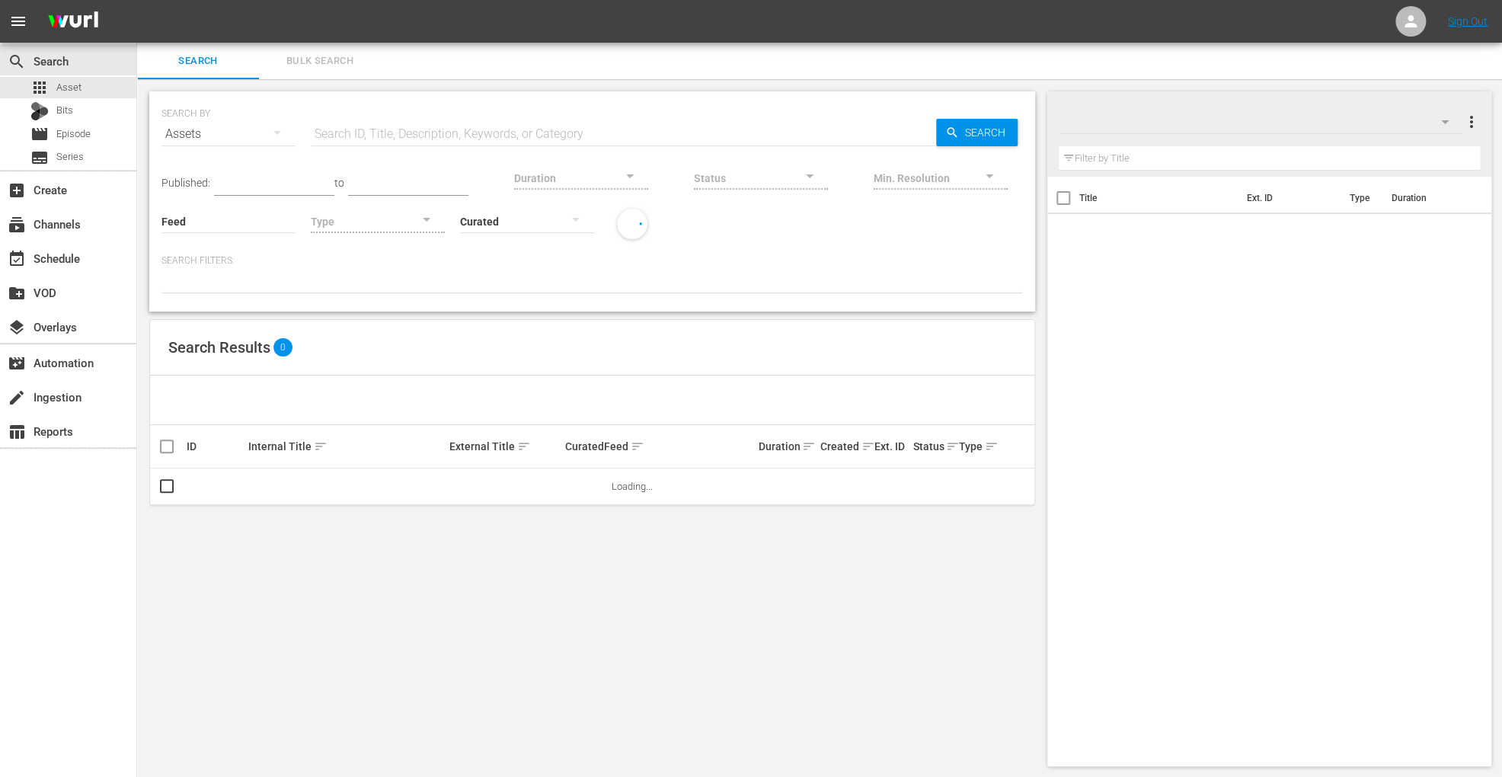
click at [1471, 110] on button "more_vert" at bounding box center [1471, 122] width 18 height 37
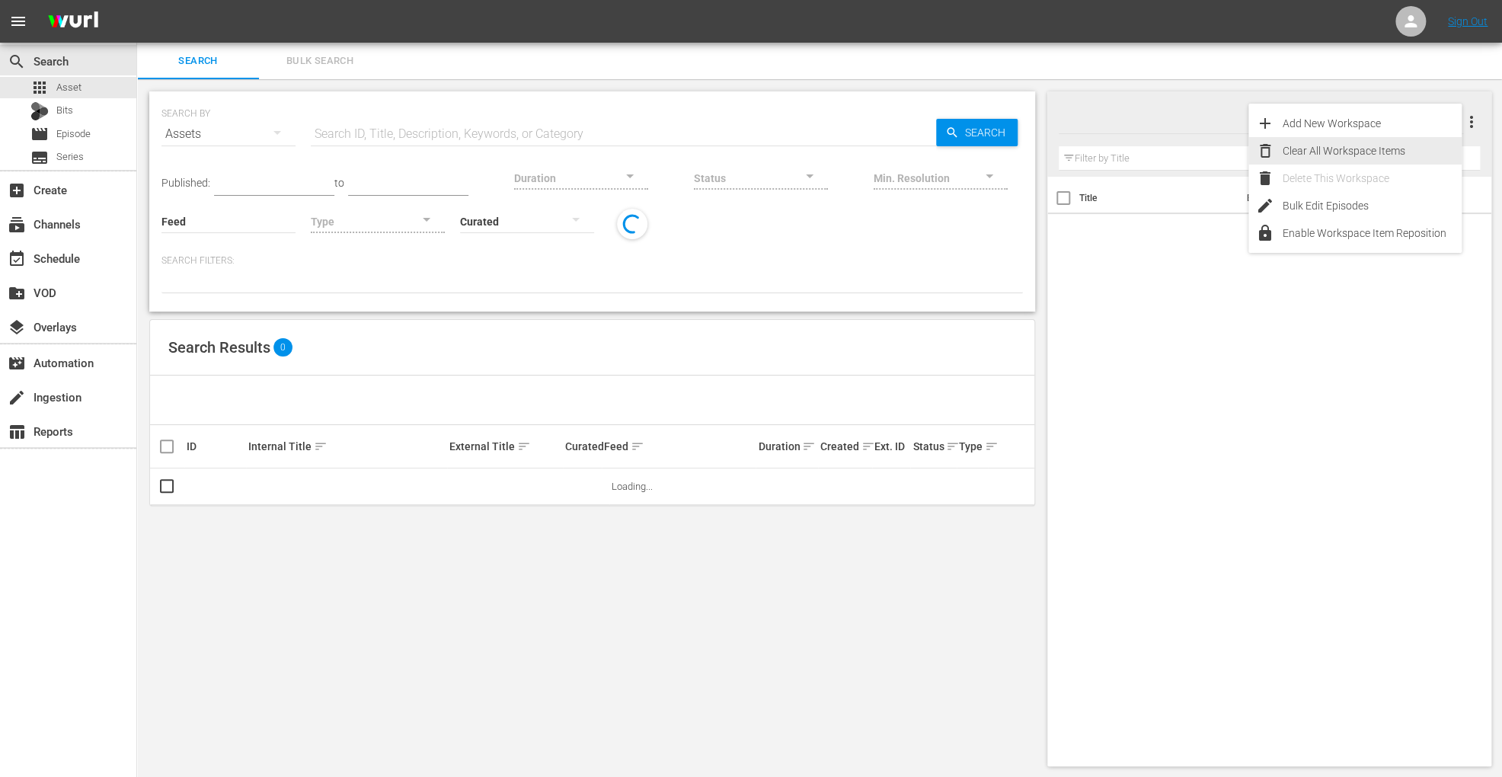
click at [1393, 149] on div "Clear All Workspace Items" at bounding box center [1372, 150] width 179 height 27
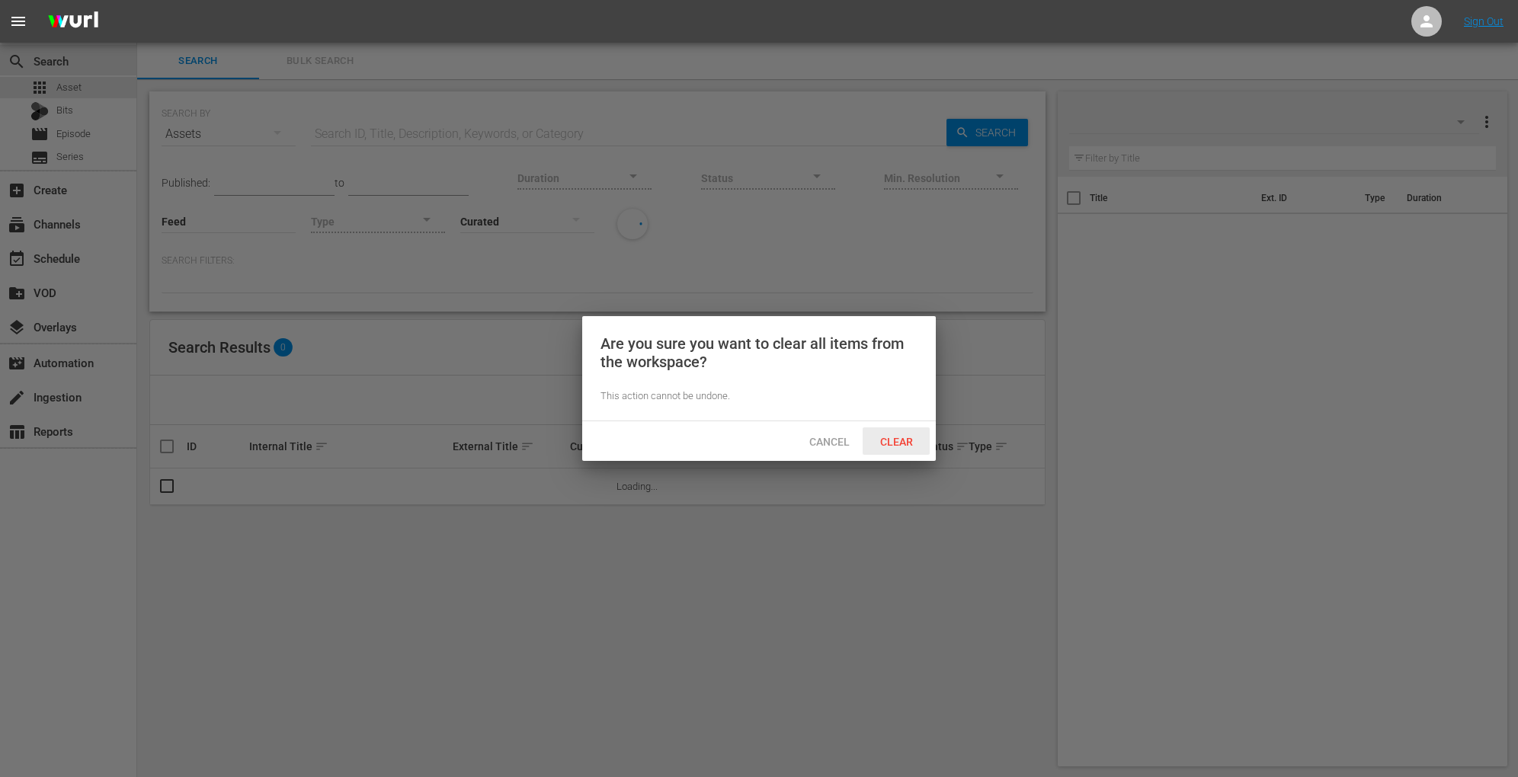
click at [903, 427] on div "Clear" at bounding box center [895, 441] width 67 height 28
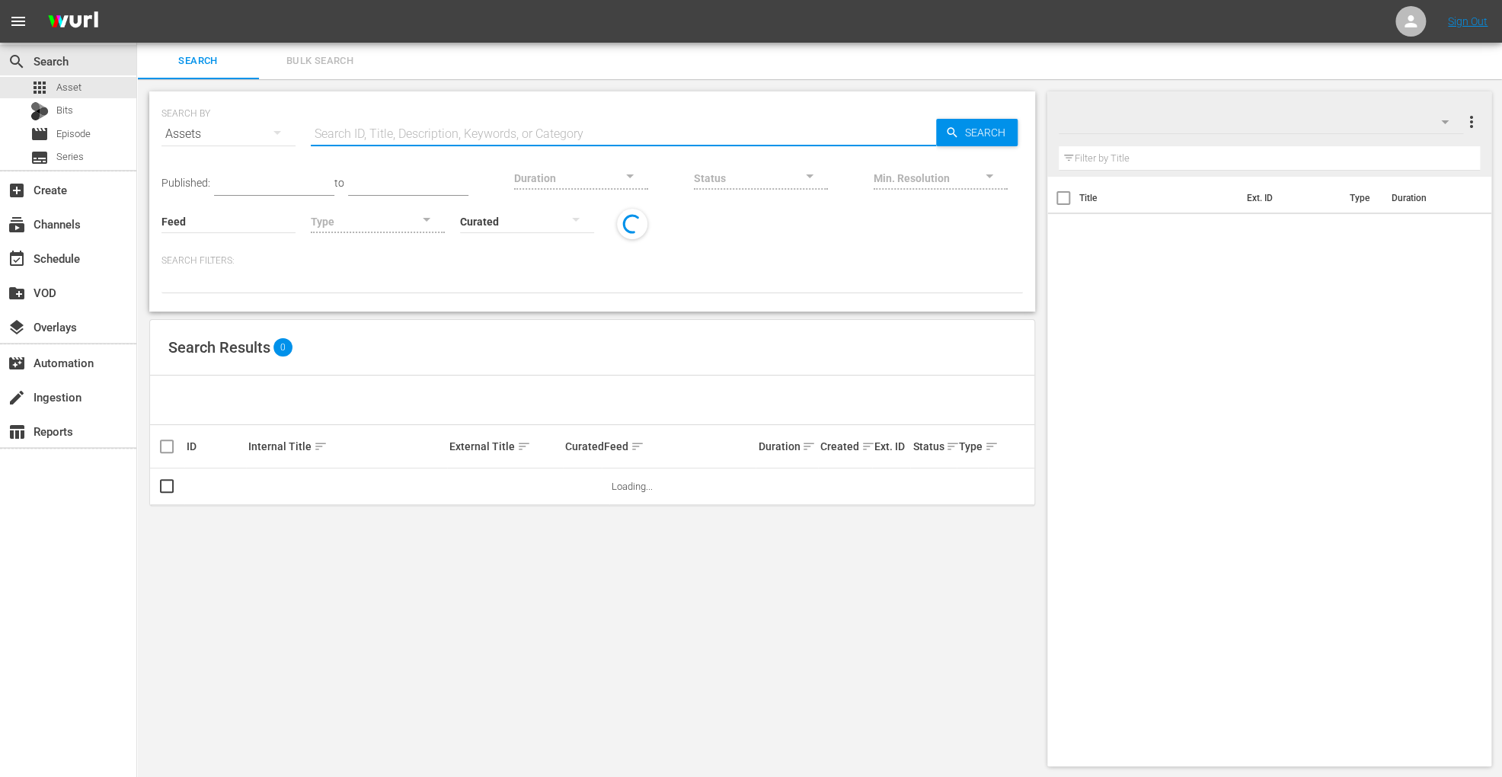
click at [443, 137] on input "text" at bounding box center [623, 134] width 625 height 37
click at [335, 73] on button "Bulk Search" at bounding box center [320, 61] width 122 height 37
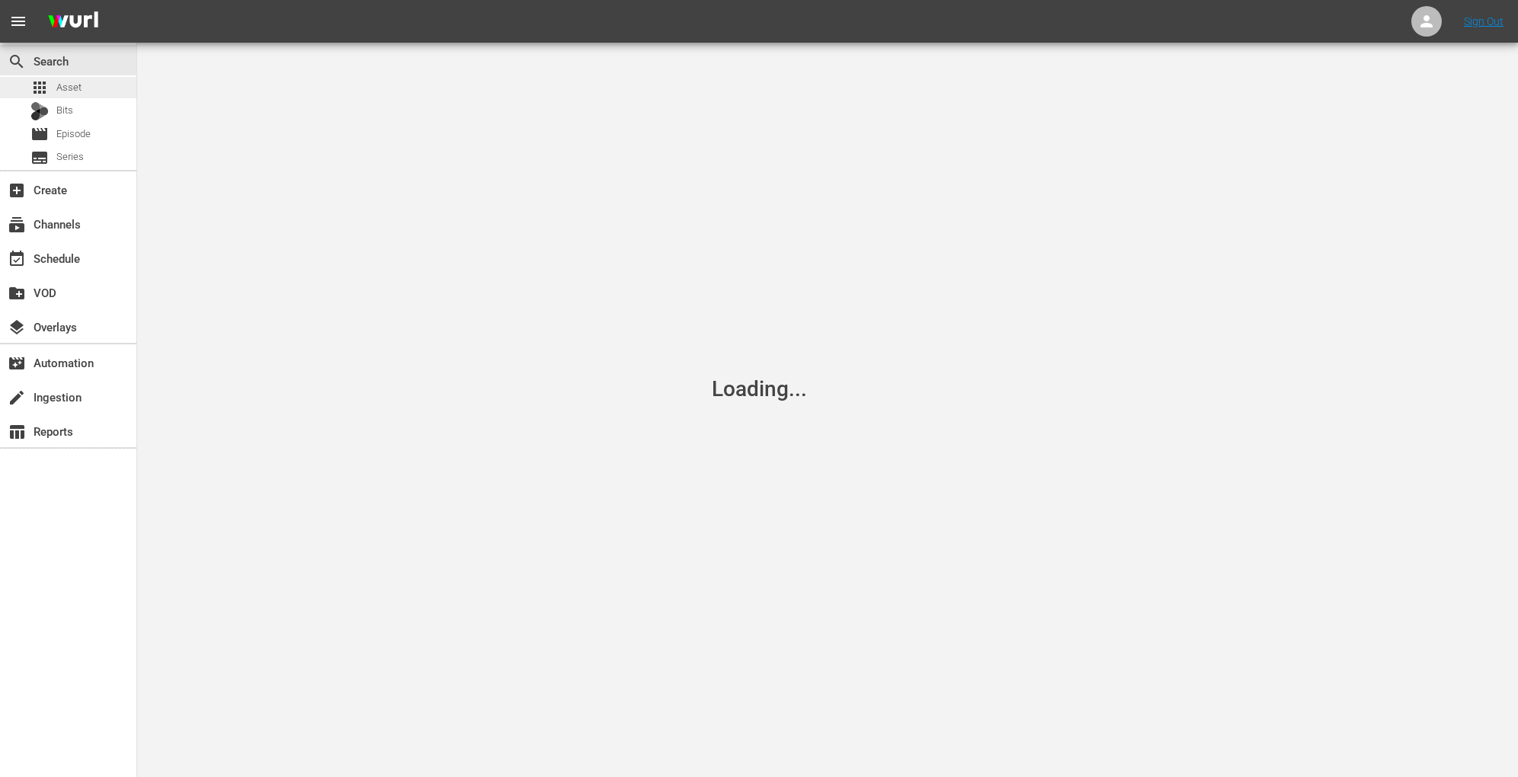
click at [101, 79] on div "apps Asset" at bounding box center [68, 87] width 136 height 21
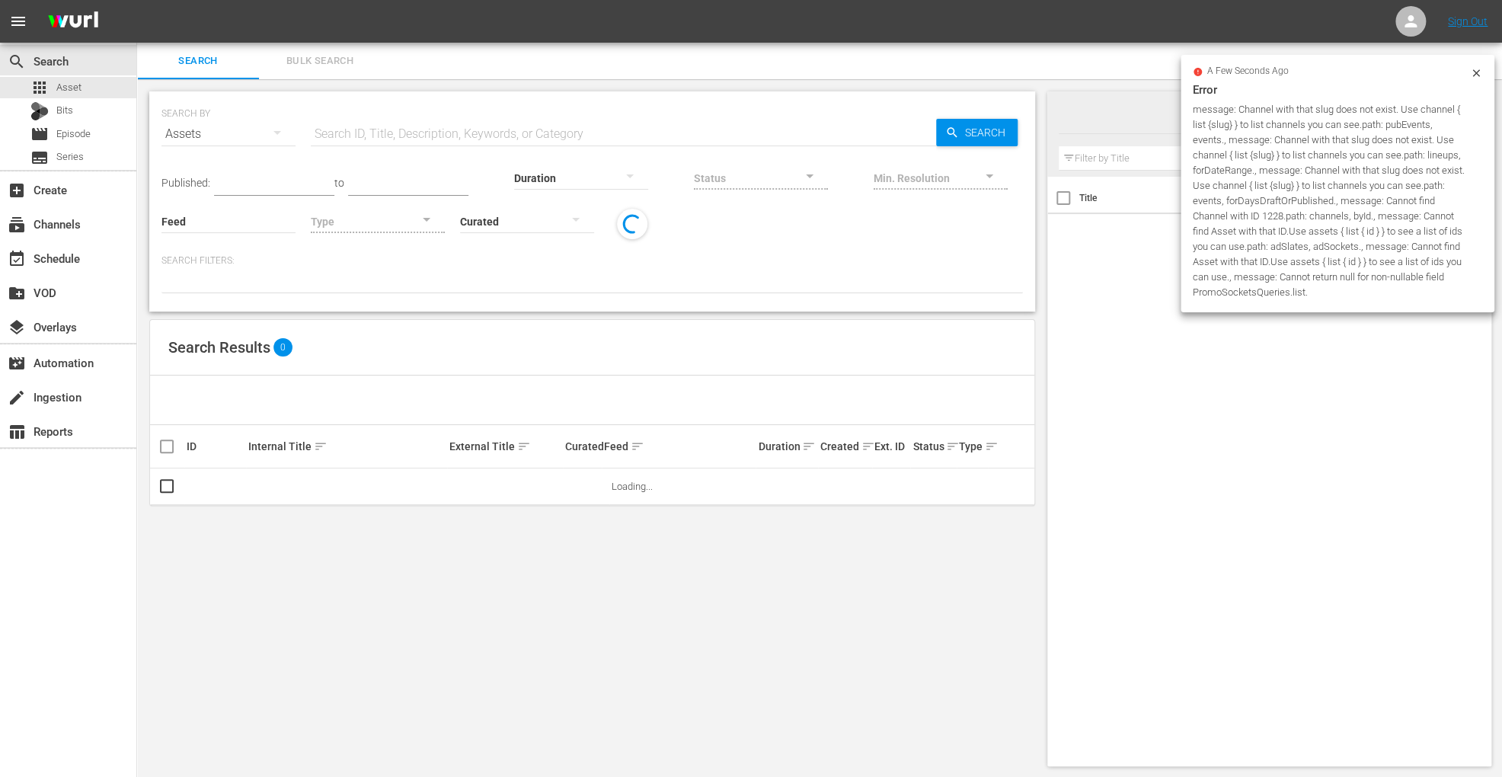
click at [319, 57] on span "Bulk Search" at bounding box center [320, 62] width 104 height 18
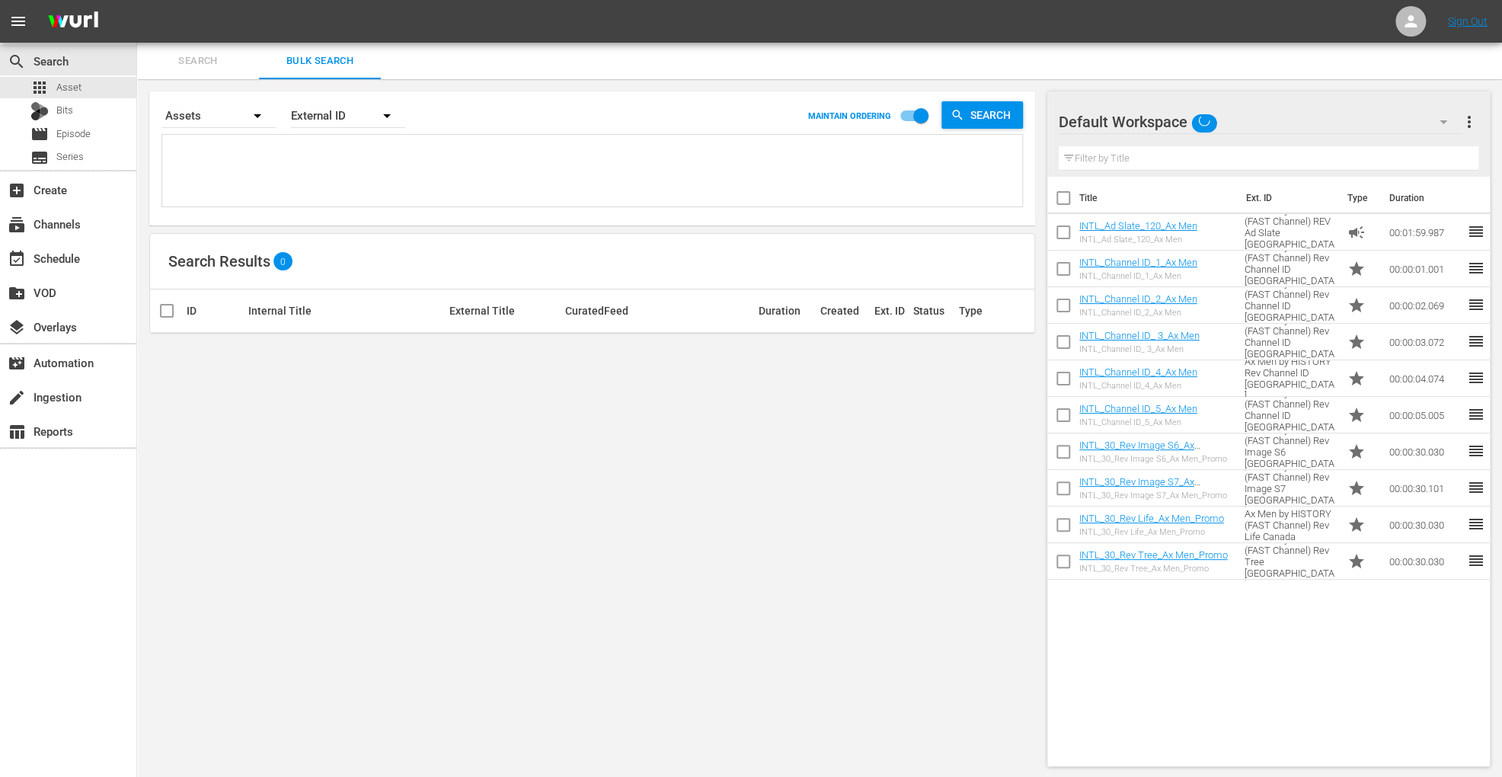
click at [321, 168] on textarea at bounding box center [594, 173] width 856 height 69
paste textarea "INTL_Flipping Nation_Overview Cutdown_15 140864791 00:15 Trailer Flipping Natio…"
type textarea "INTL_Flipping Nation_Overview Cutdown_15 140864791 00:15 Trailer Flipping Natio…"
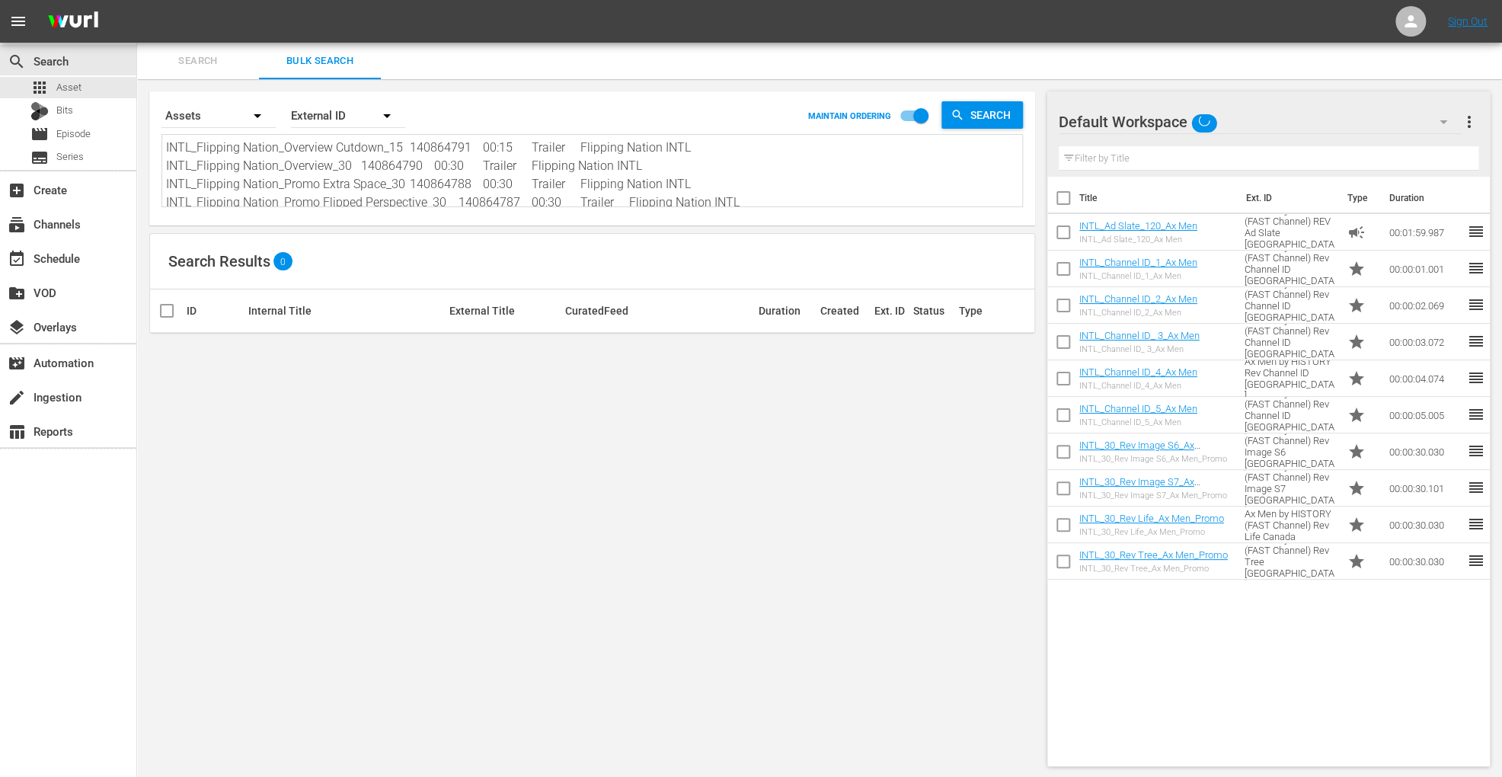
scroll to position [1, 0]
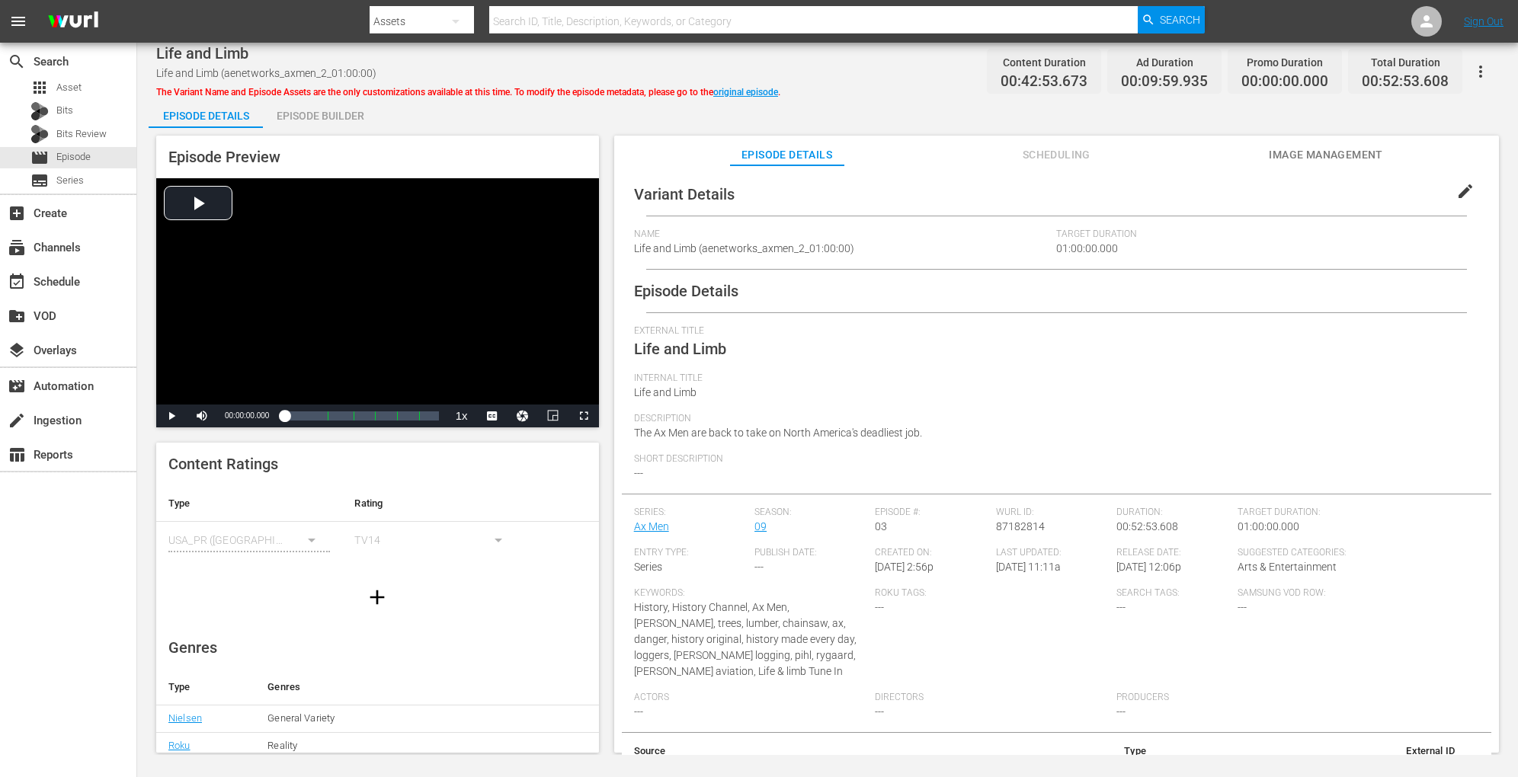
click at [322, 111] on div "Episode Builder" at bounding box center [320, 116] width 114 height 37
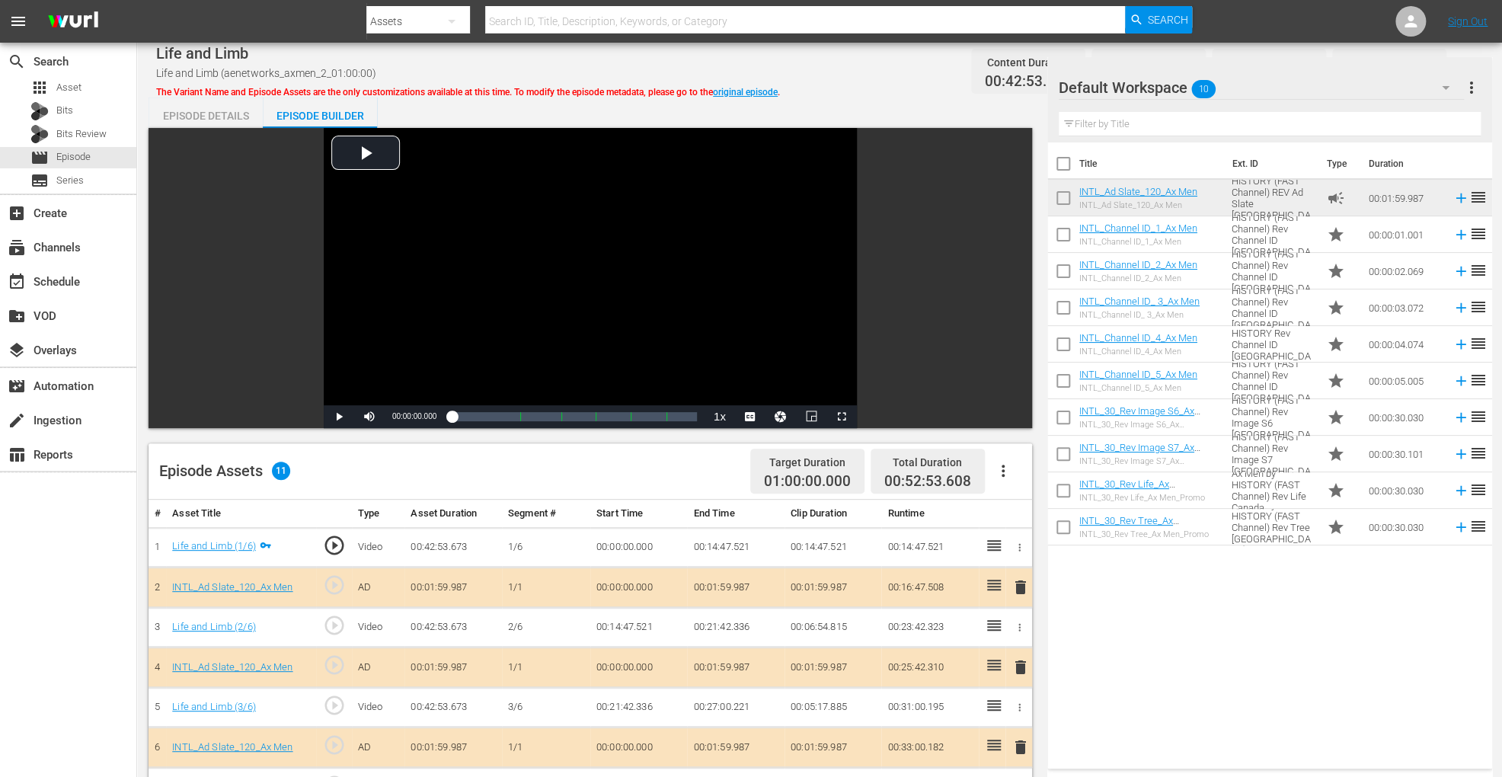
scroll to position [396, 0]
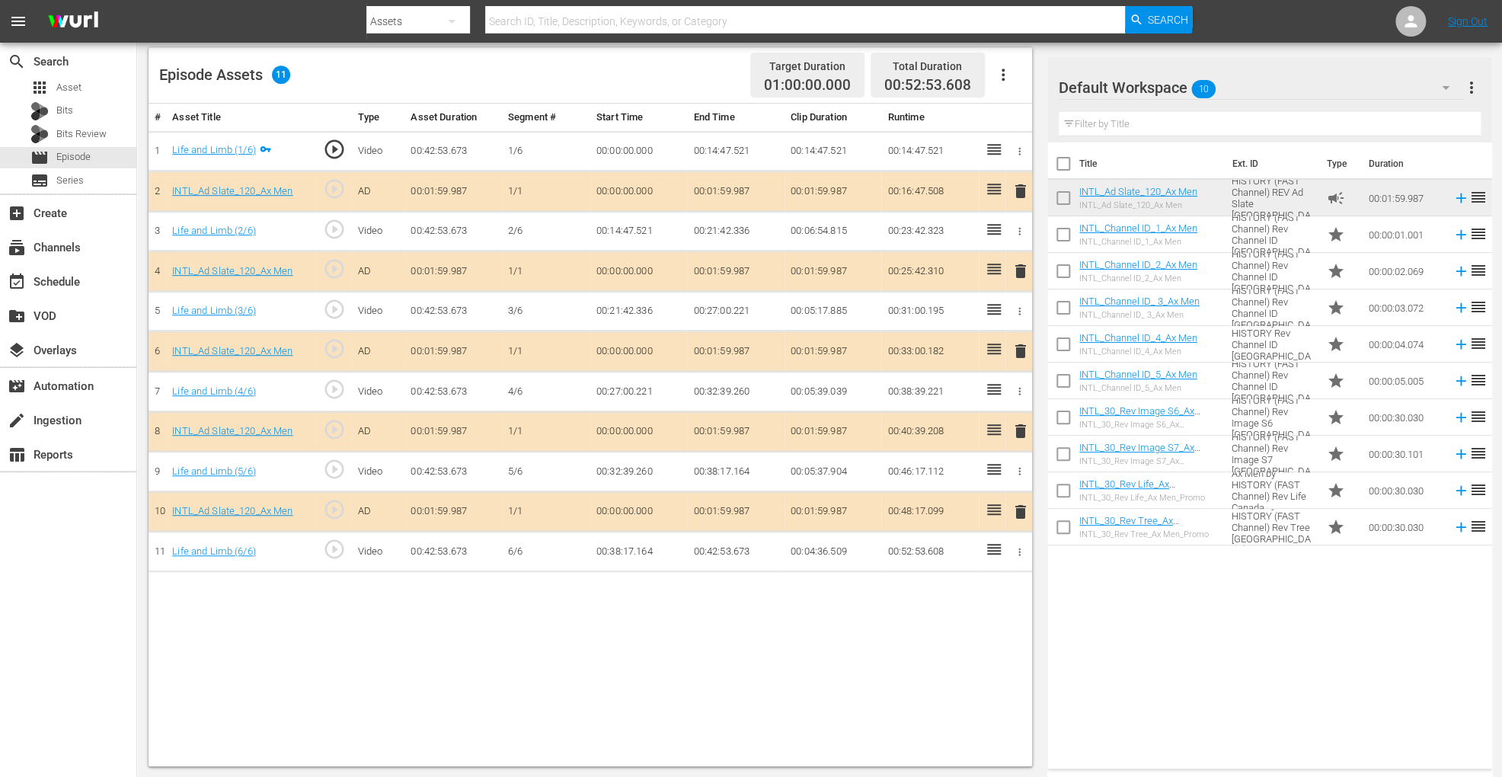
click at [1020, 346] on span "delete" at bounding box center [1021, 351] width 18 height 18
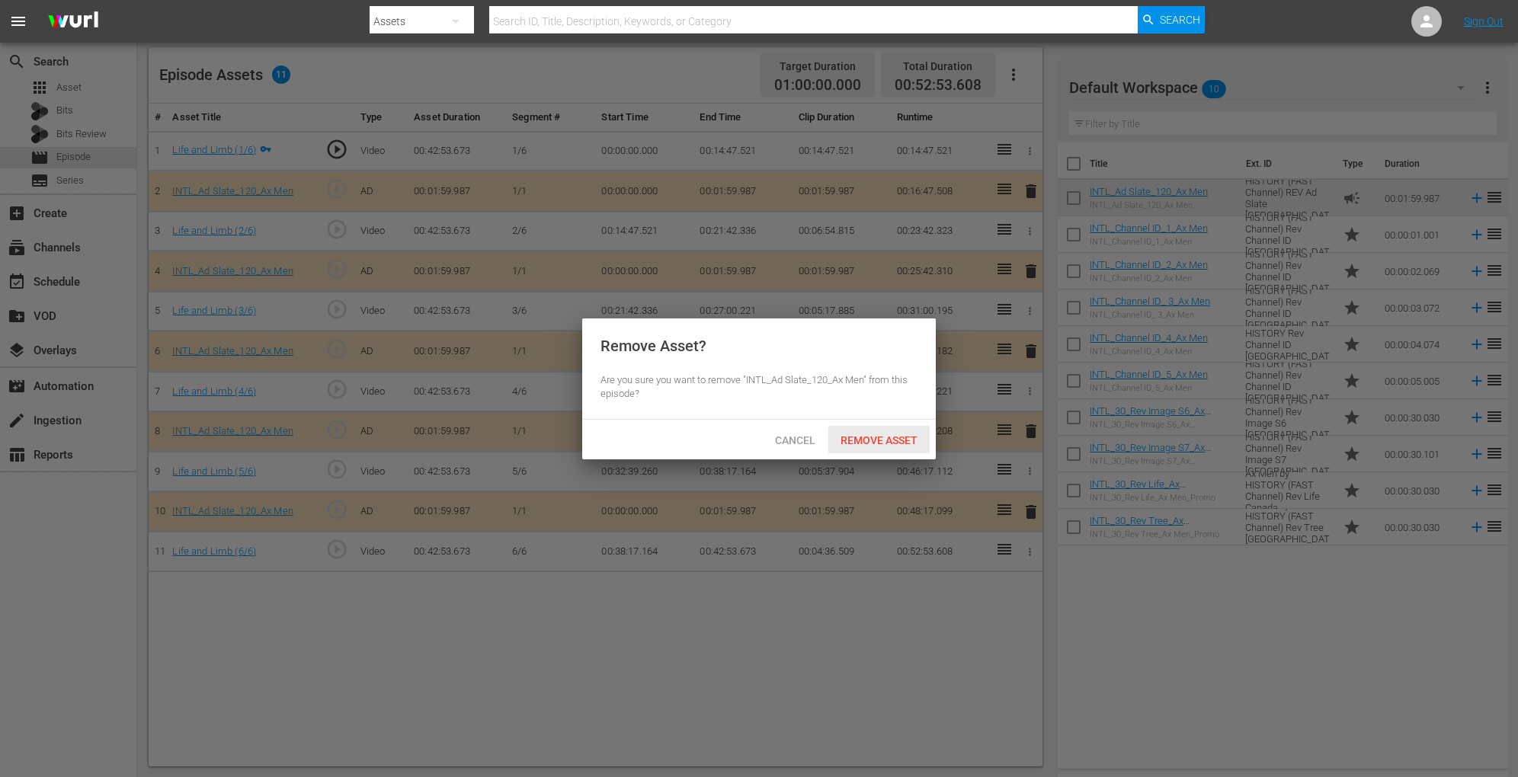
click at [862, 439] on span "Remove Asset" at bounding box center [878, 440] width 101 height 12
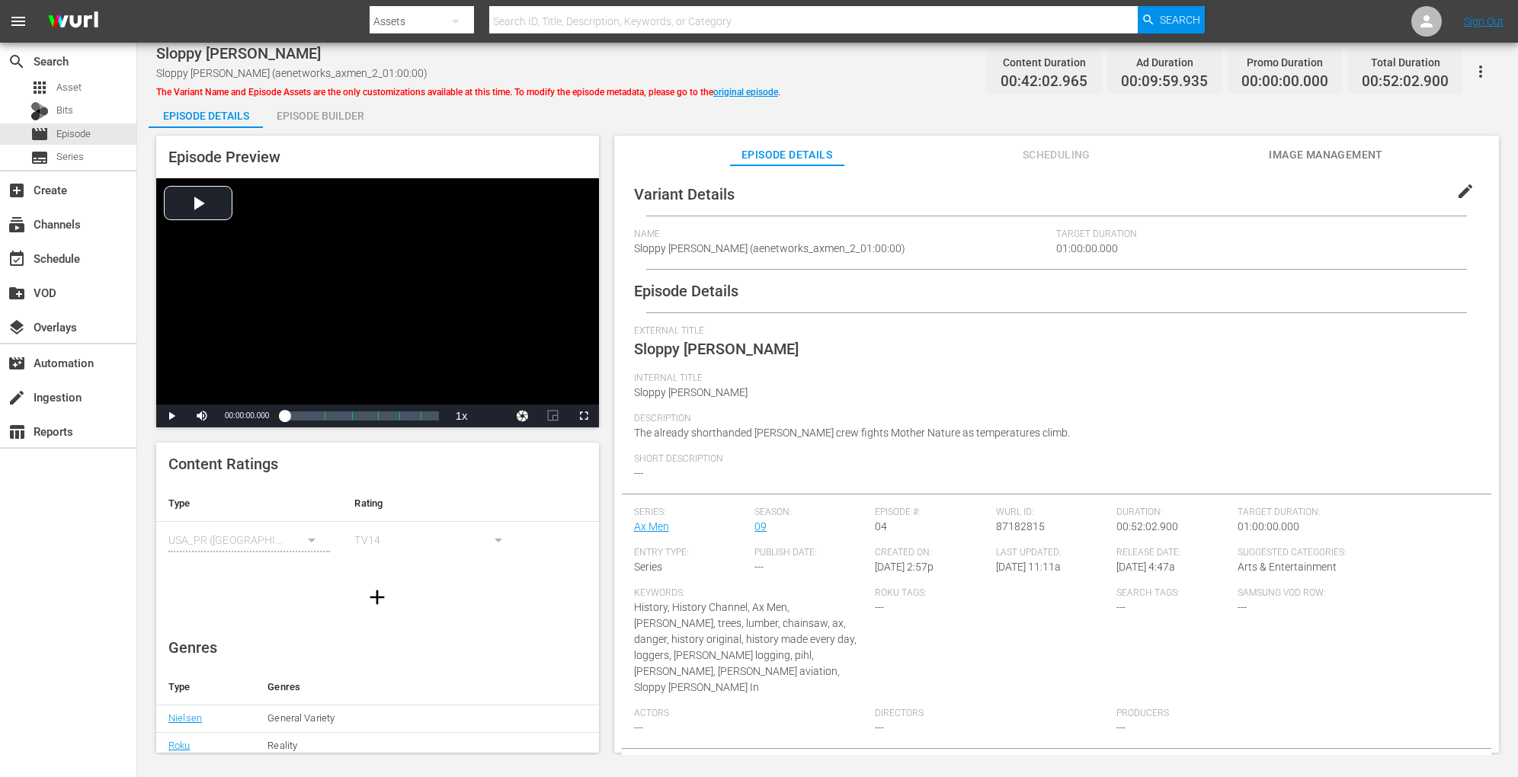
click at [343, 106] on div "Episode Builder" at bounding box center [320, 116] width 114 height 37
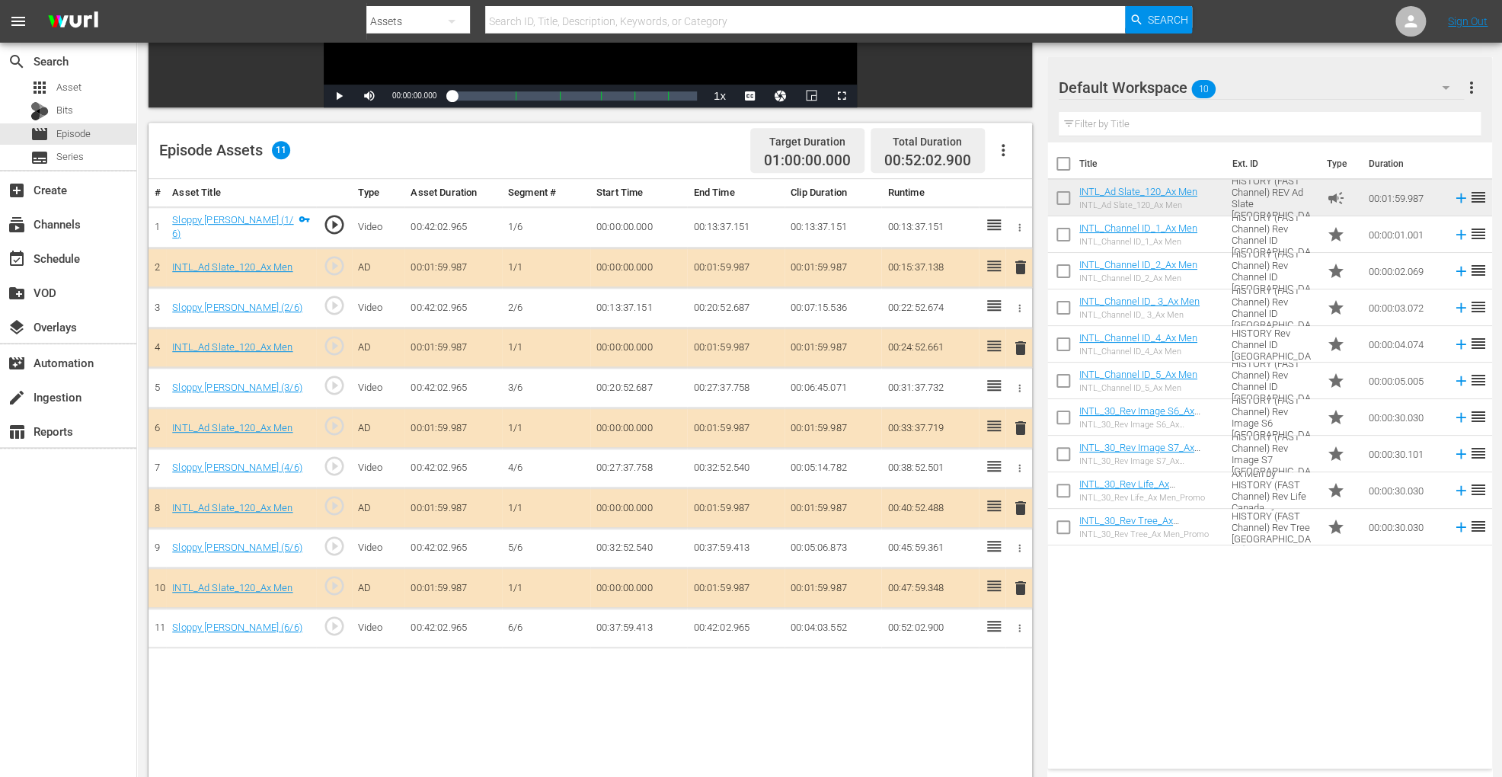
scroll to position [335, 0]
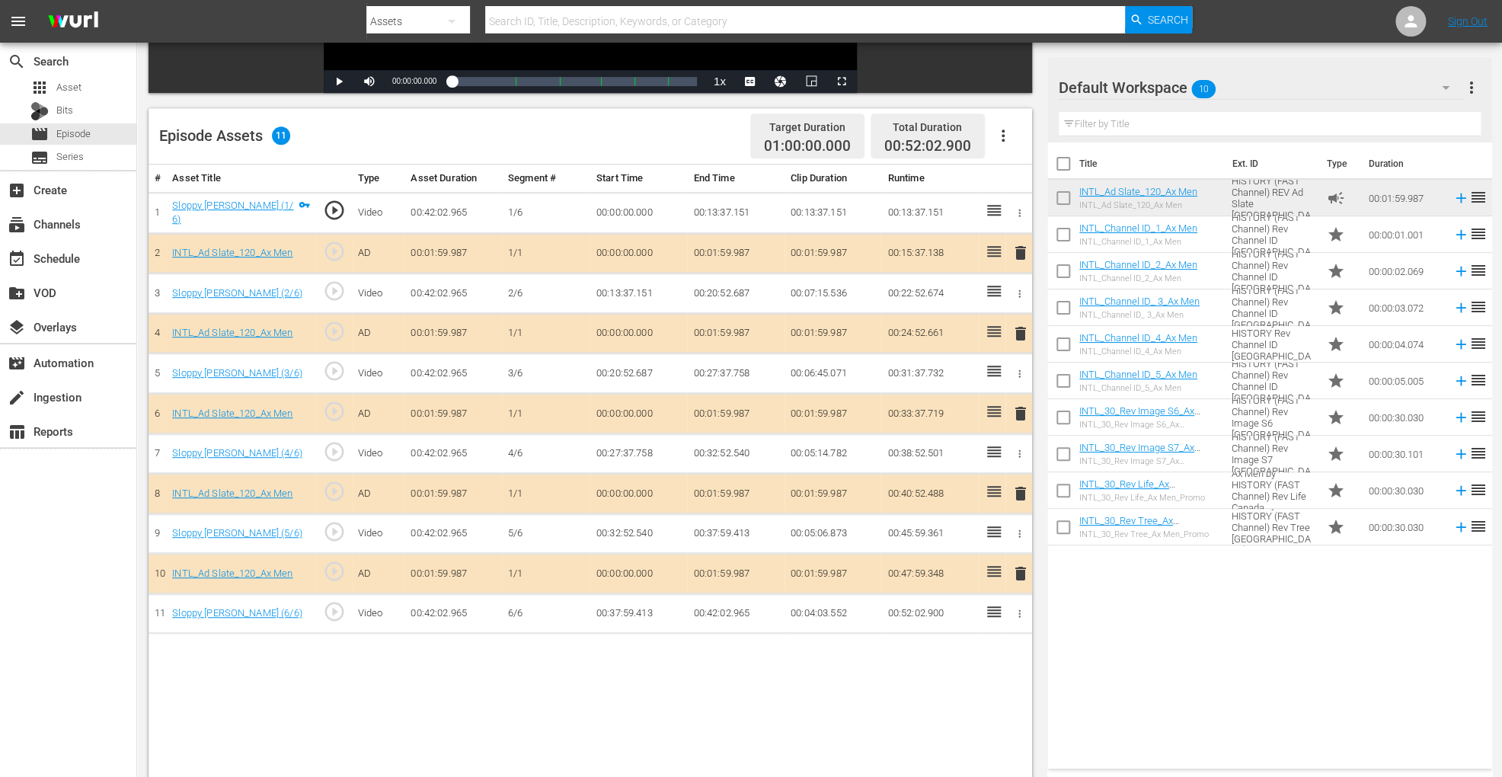
click at [1020, 402] on button "delete" at bounding box center [1021, 413] width 18 height 22
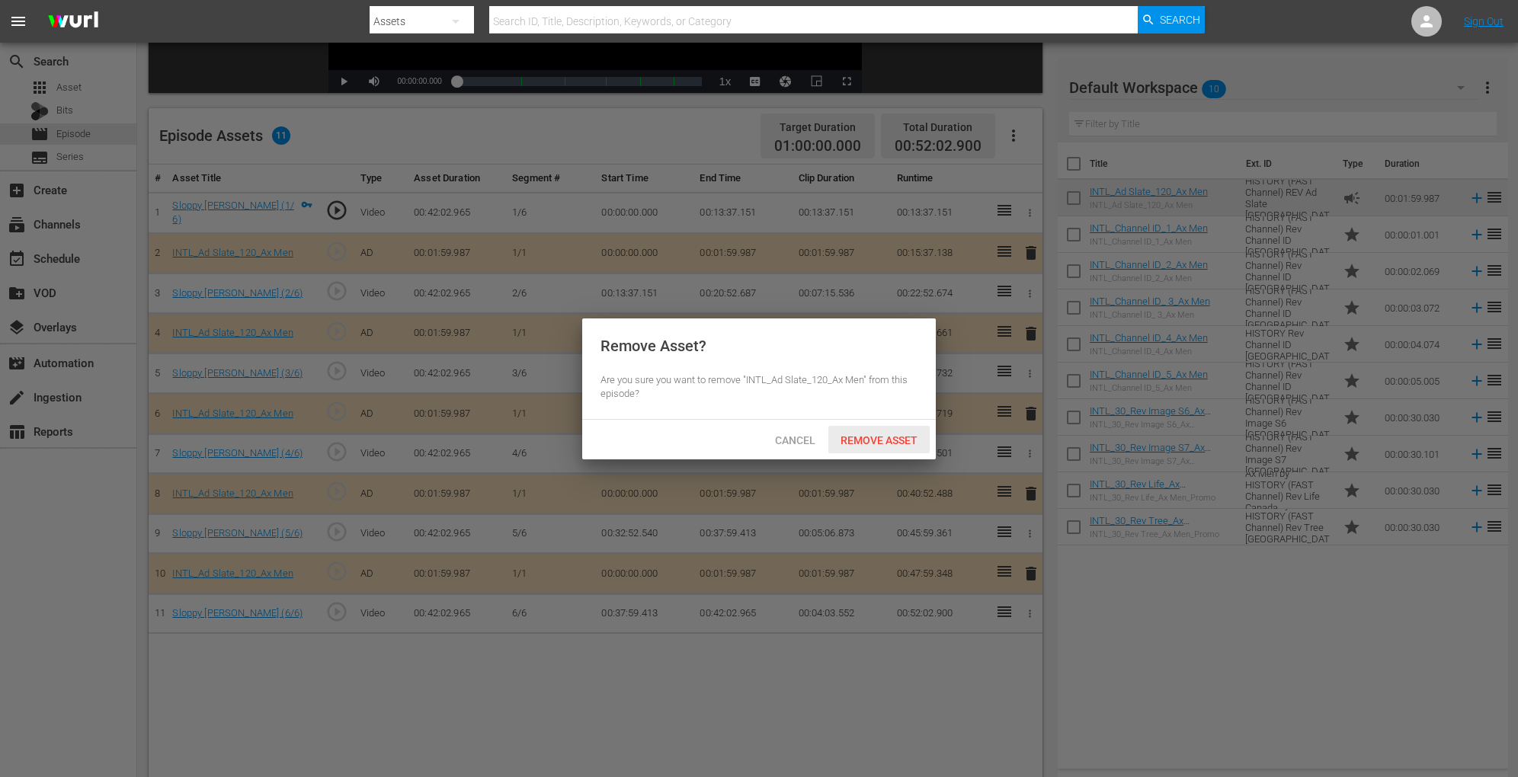
click at [888, 442] on span "Remove Asset" at bounding box center [878, 440] width 101 height 12
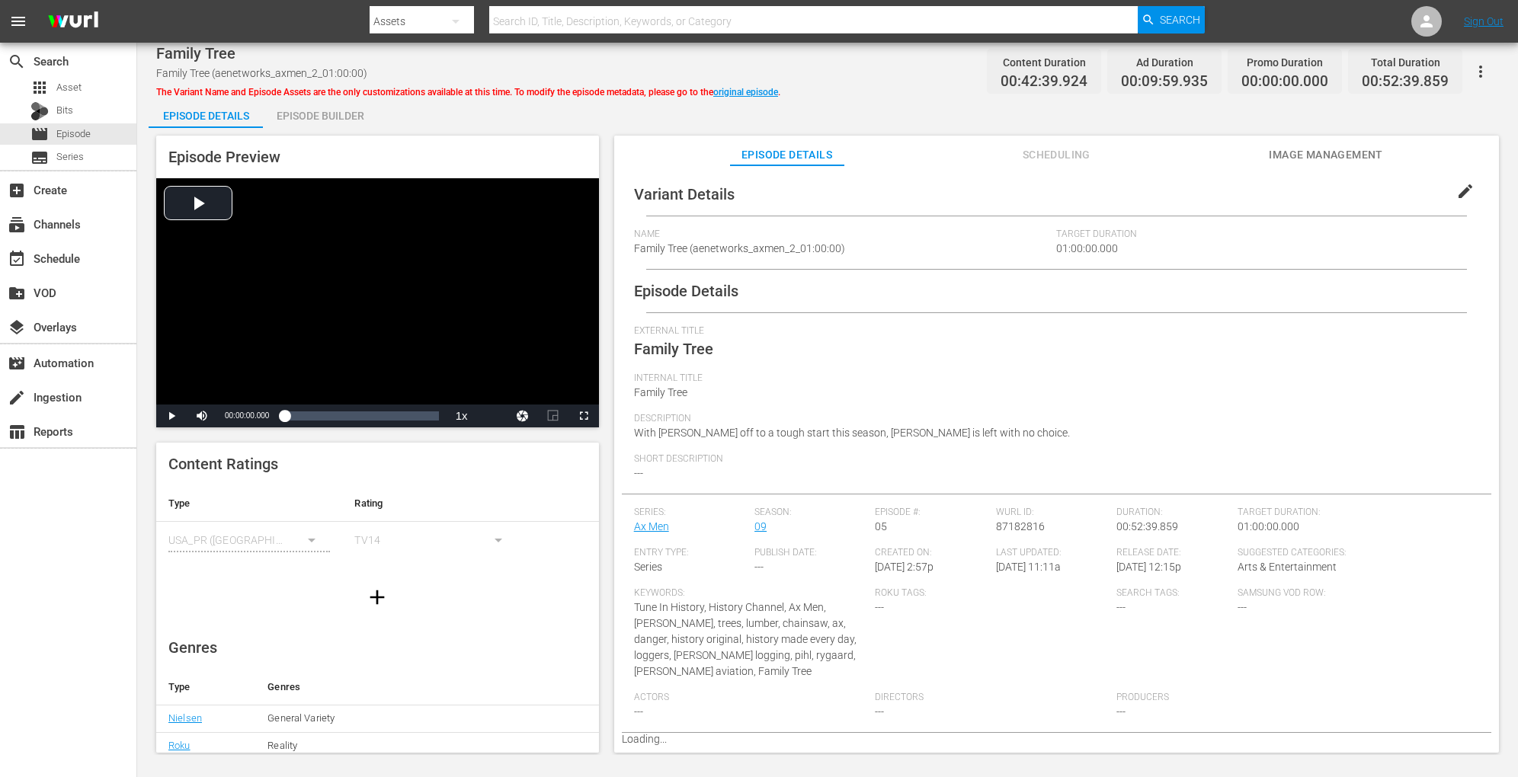
click at [316, 109] on div "Episode Builder" at bounding box center [320, 116] width 114 height 37
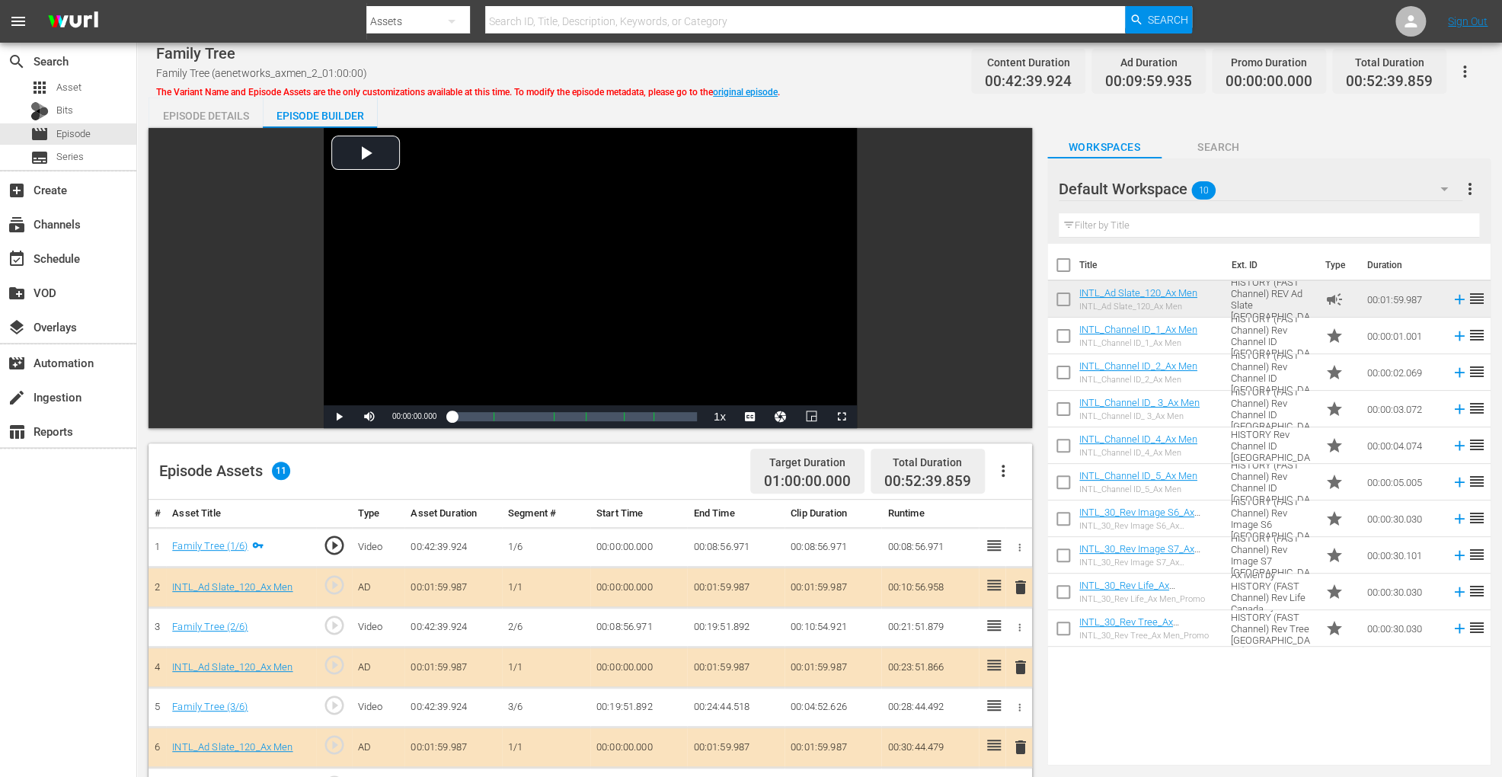
scroll to position [396, 0]
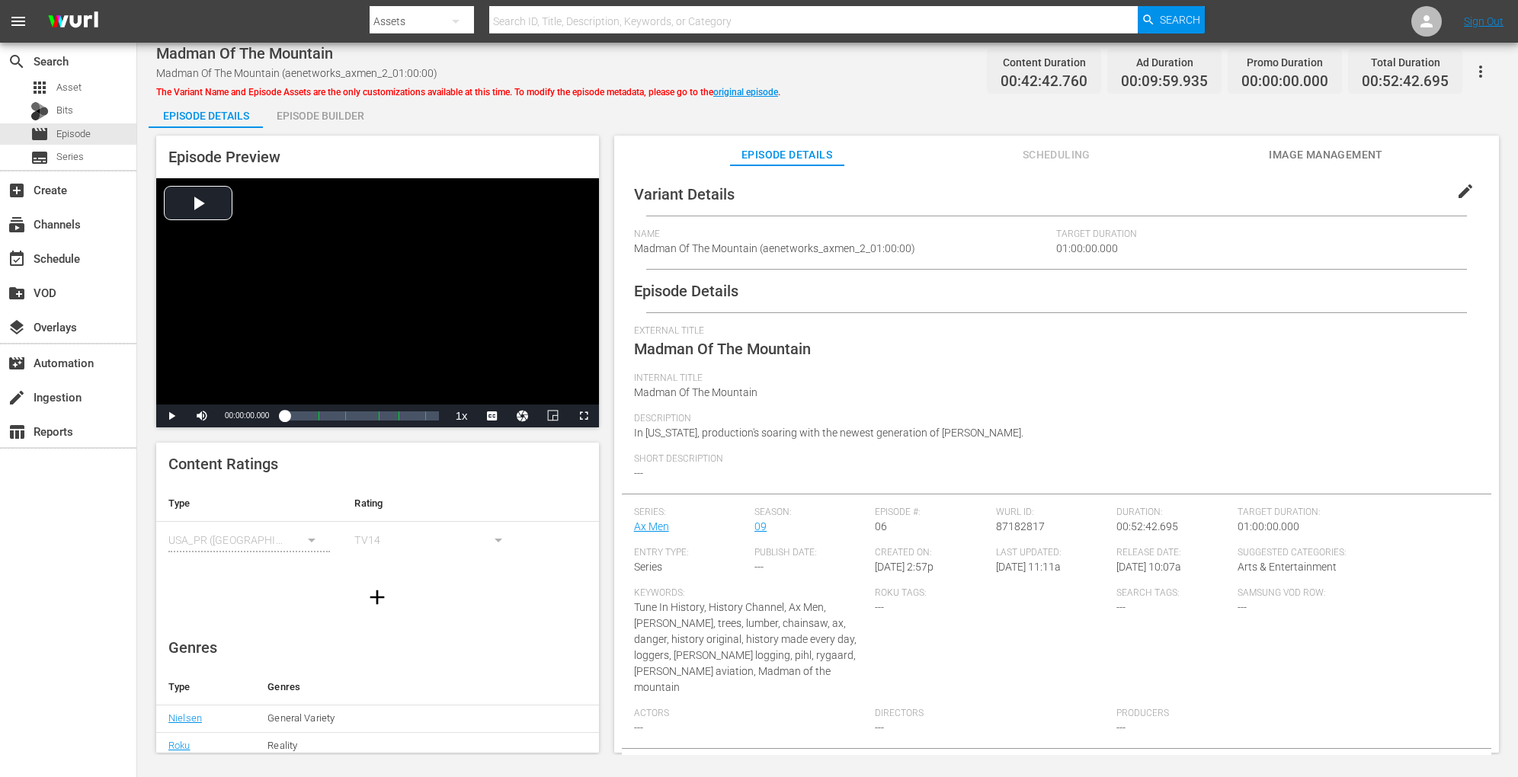
click at [341, 113] on div "Episode Builder" at bounding box center [320, 116] width 114 height 37
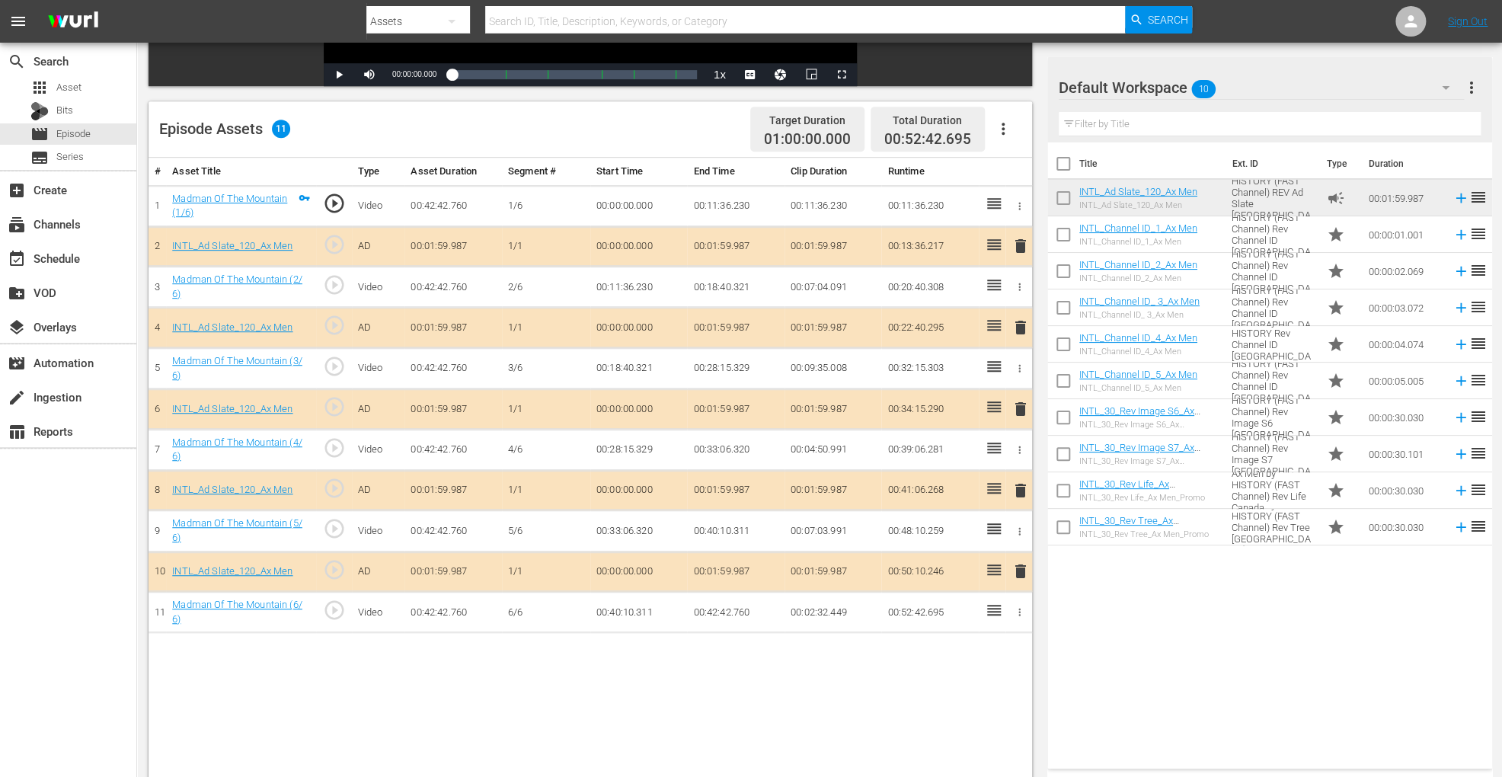
scroll to position [396, 0]
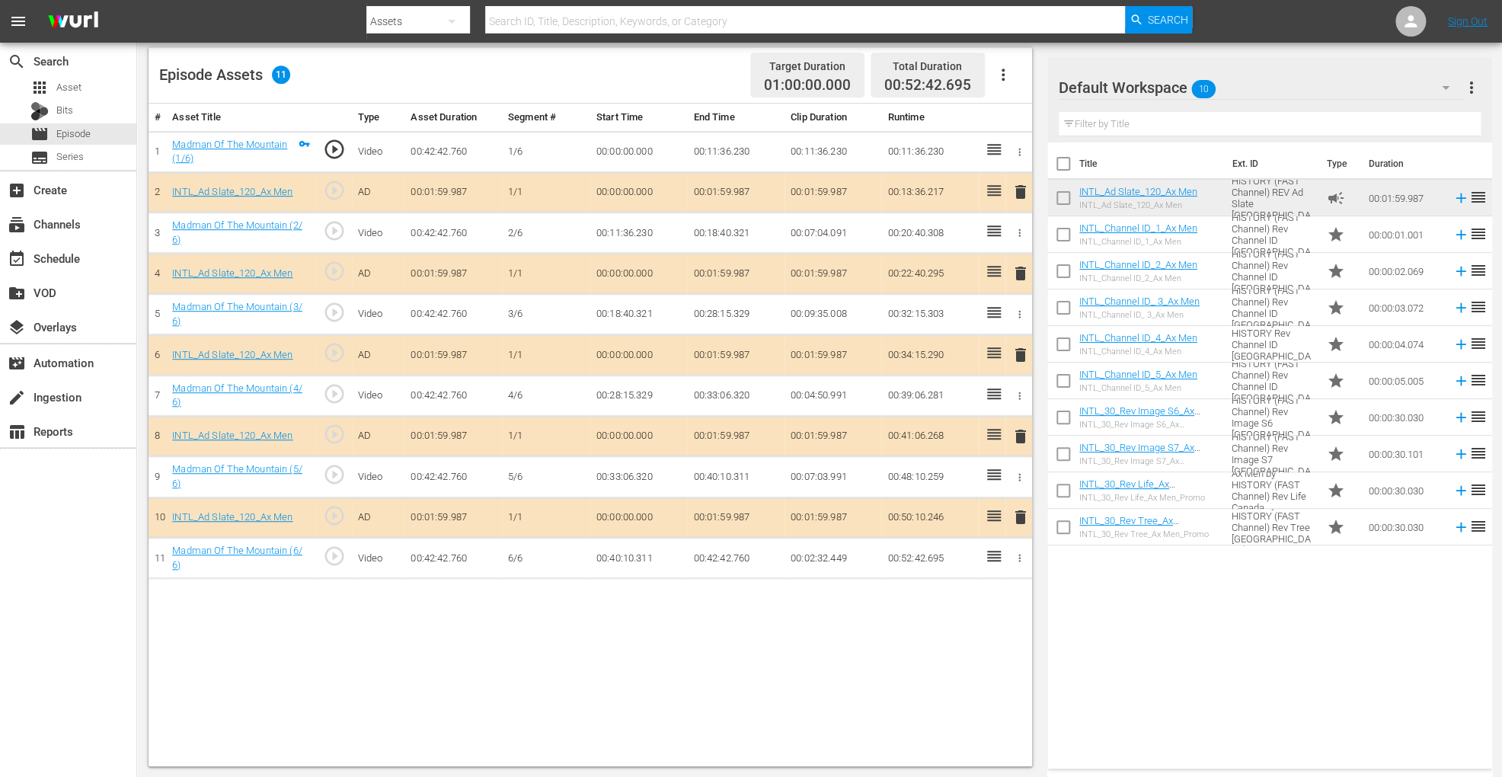
click at [1019, 353] on span "delete" at bounding box center [1021, 355] width 18 height 18
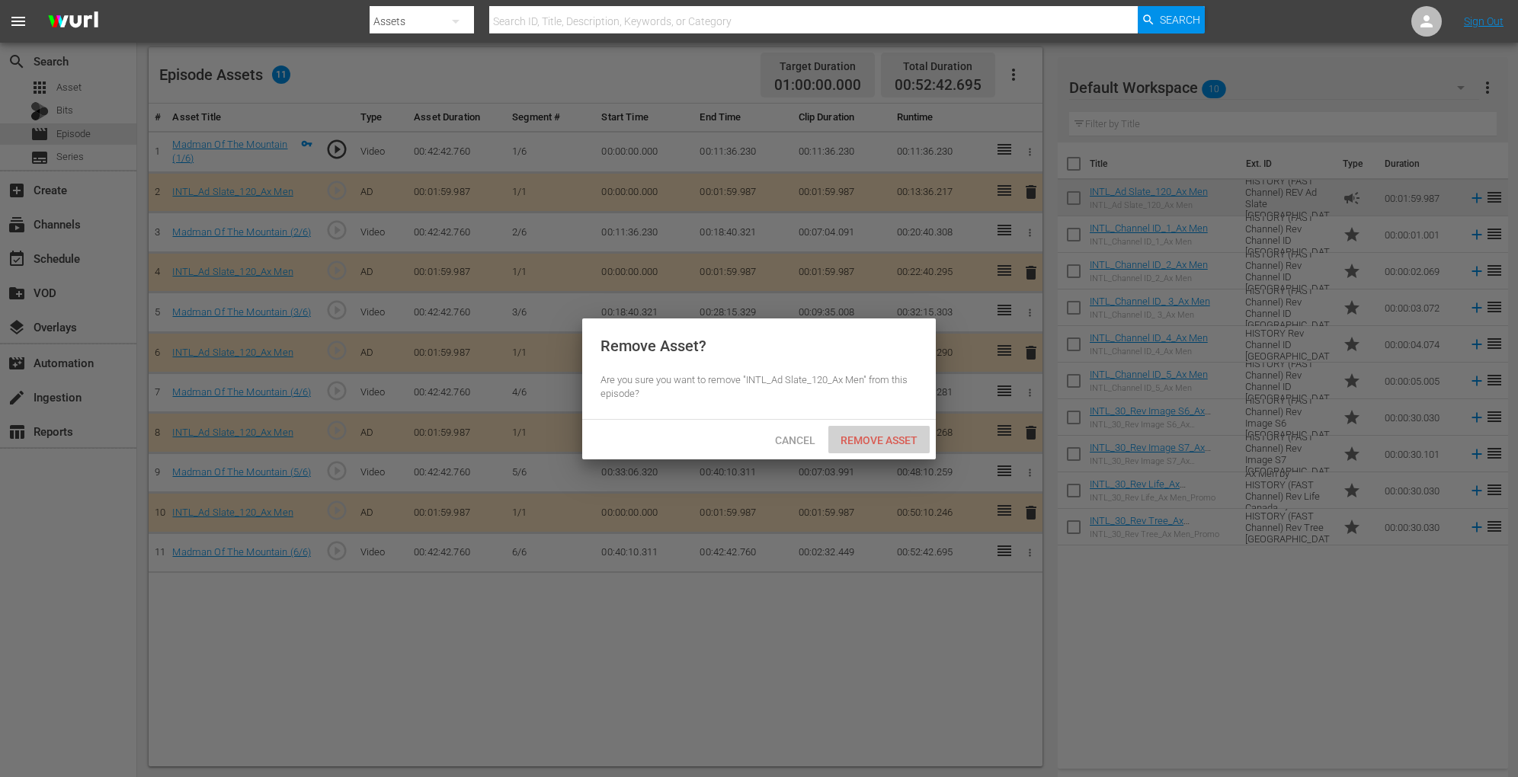
click at [882, 448] on div "Remove Asset" at bounding box center [878, 440] width 101 height 28
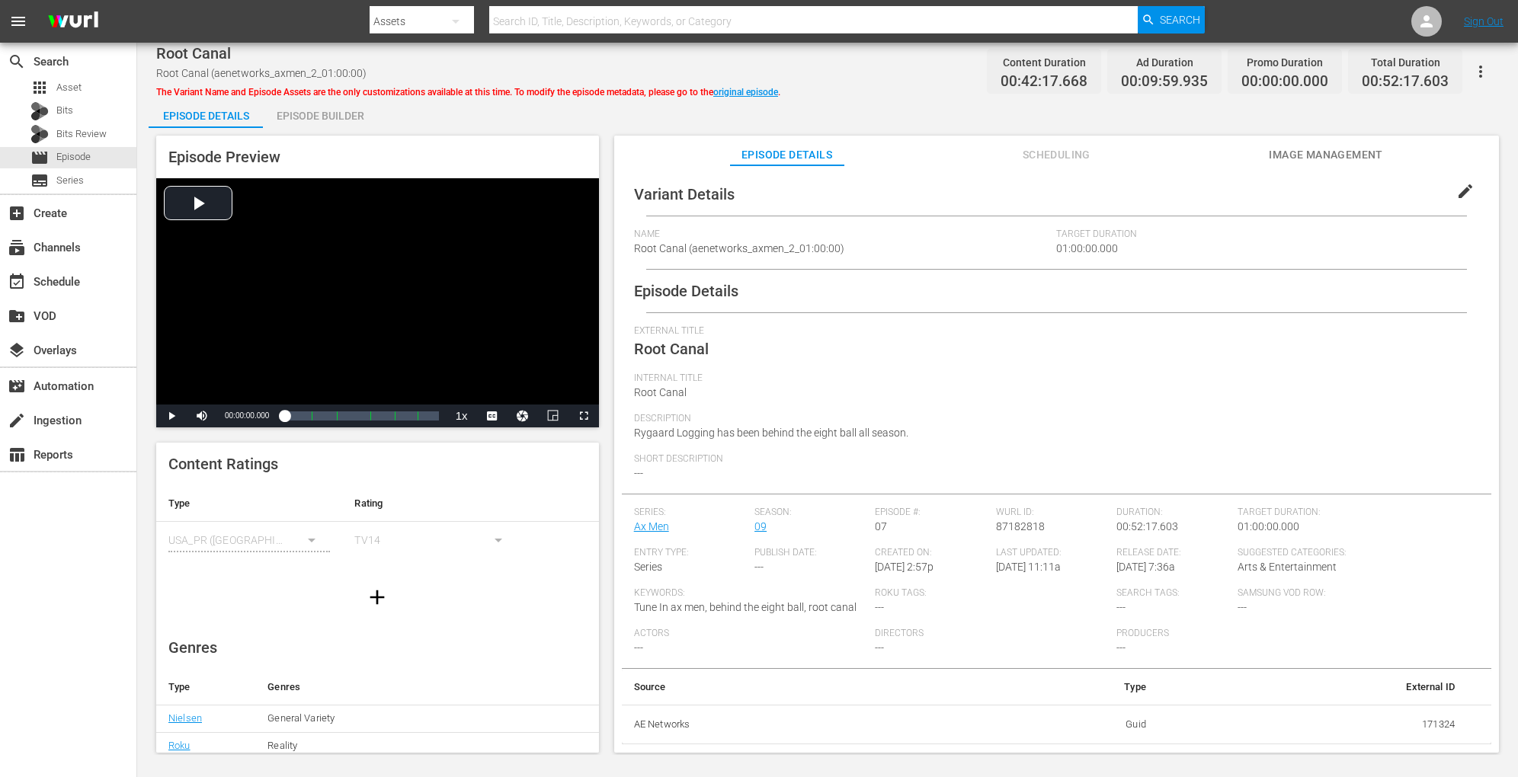
click at [369, 116] on div "Episode Builder" at bounding box center [320, 116] width 114 height 37
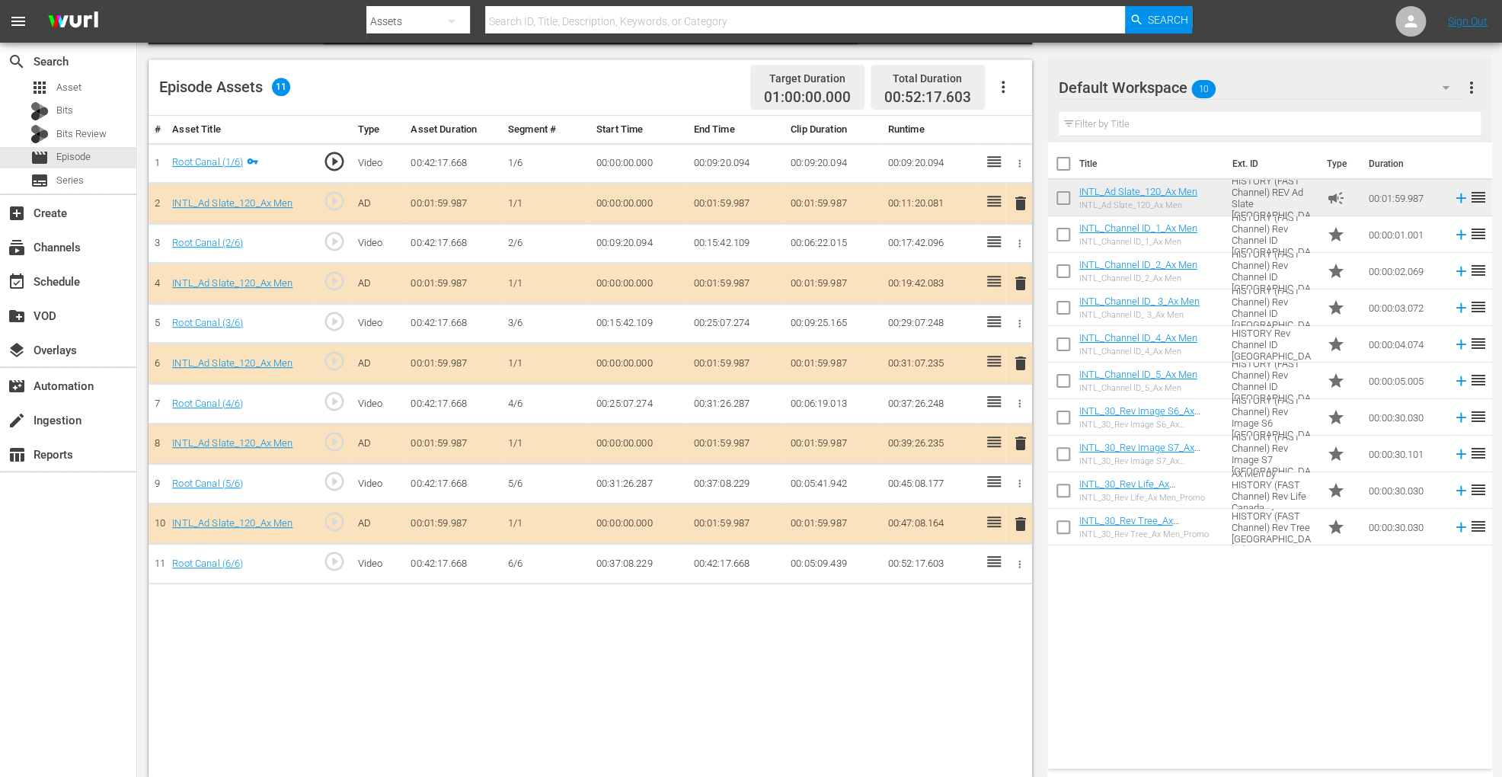
scroll to position [396, 0]
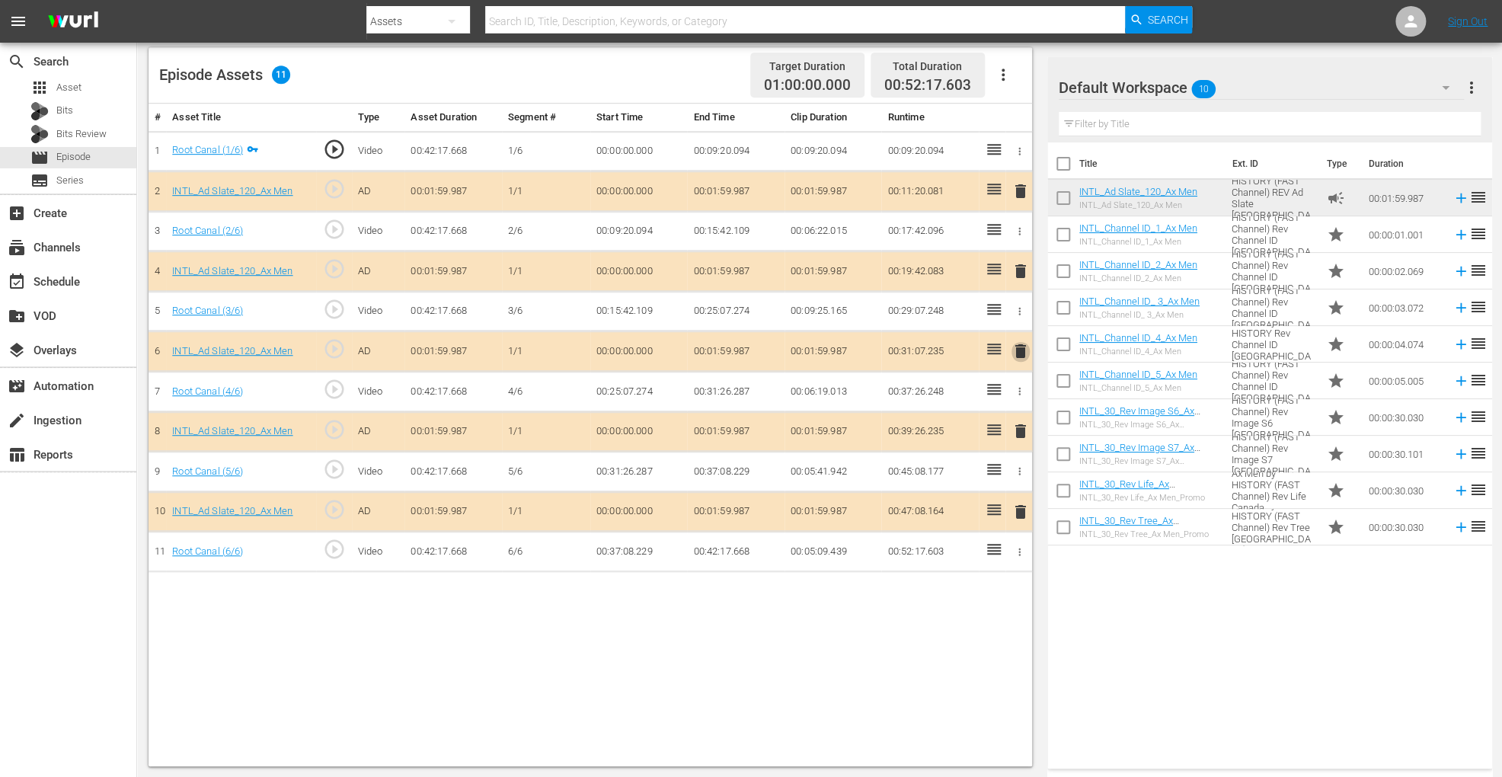
click at [1016, 345] on span "delete" at bounding box center [1021, 351] width 18 height 18
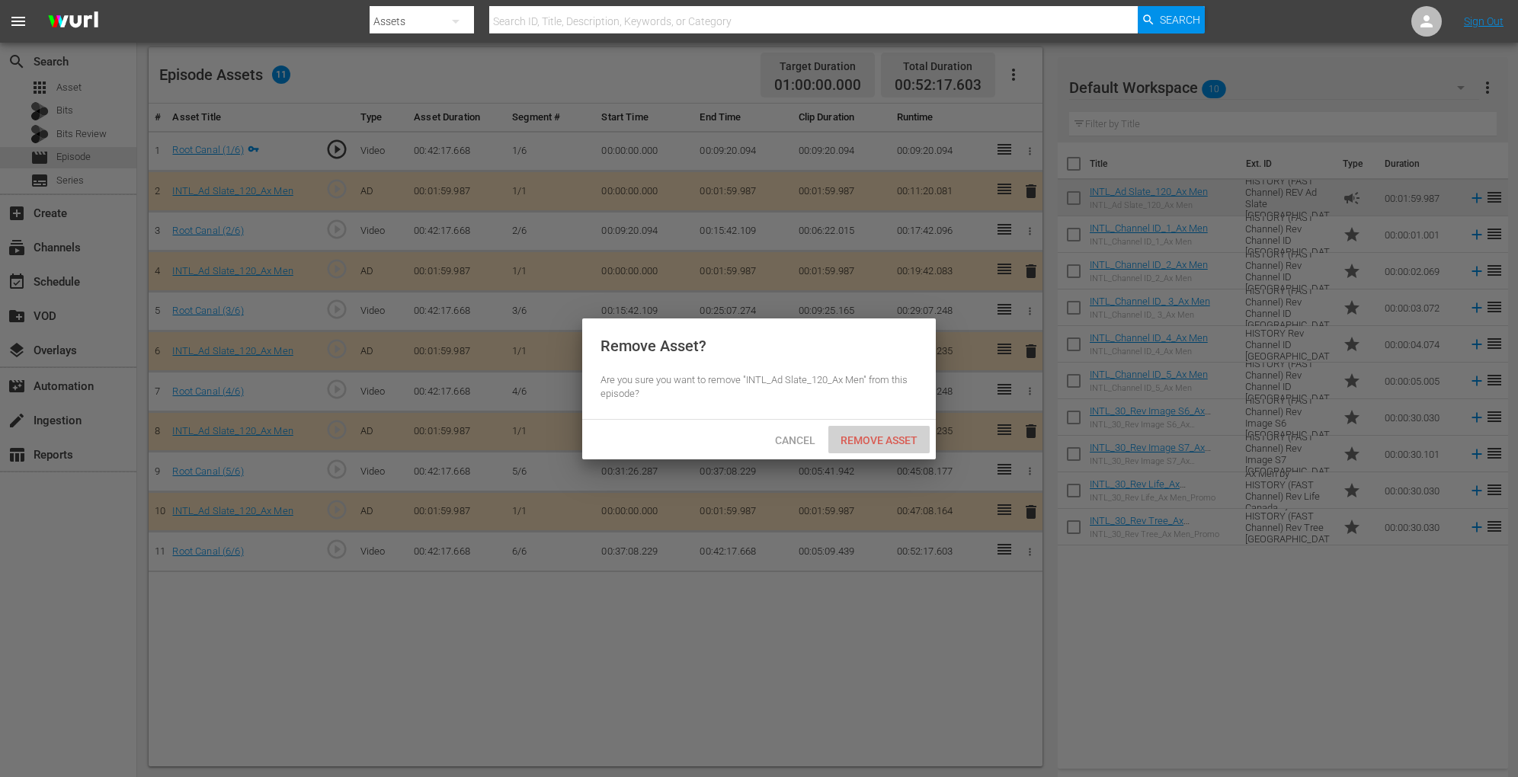
click at [856, 449] on div "Remove Asset" at bounding box center [878, 440] width 101 height 28
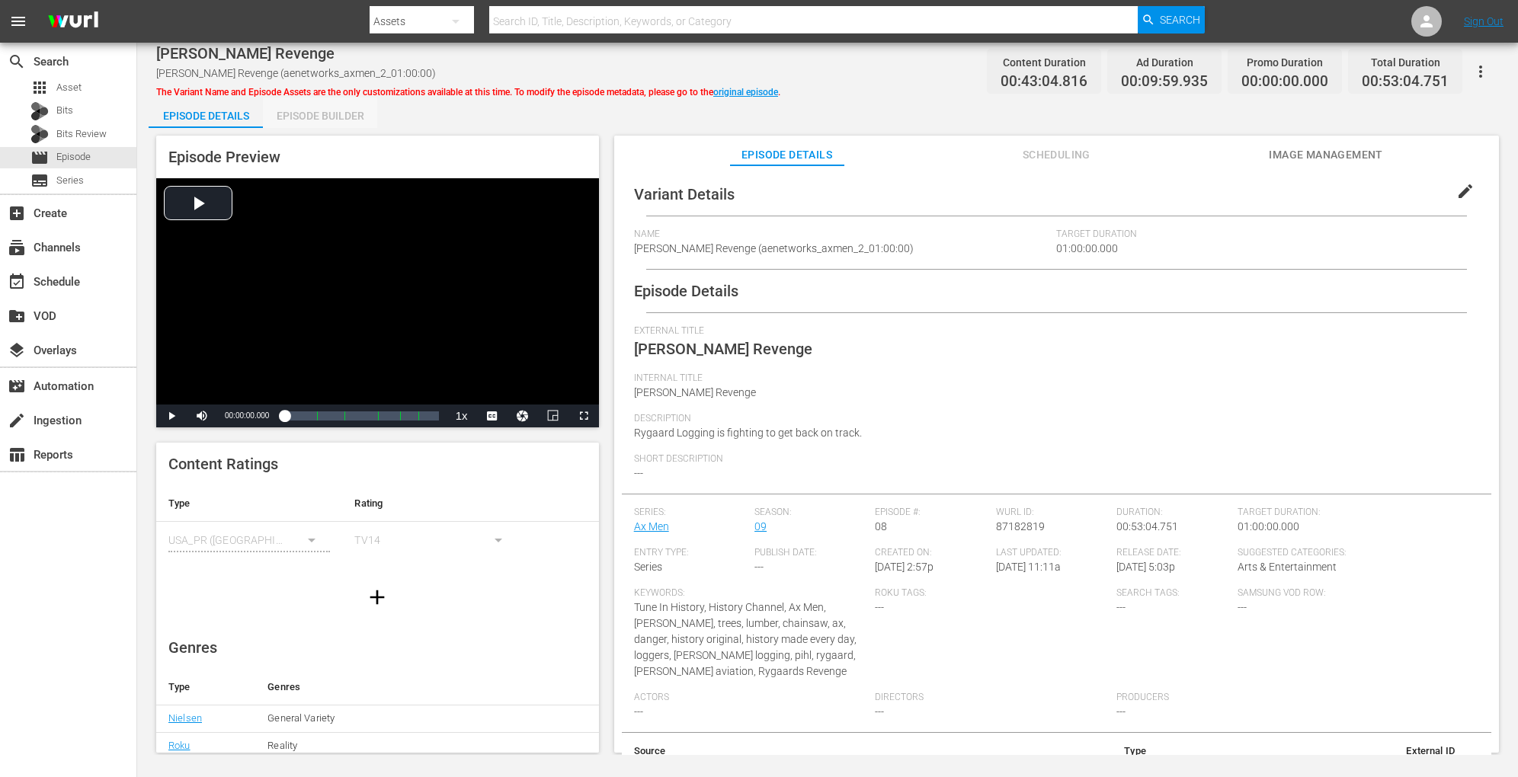
click at [335, 109] on div "Episode Builder" at bounding box center [320, 116] width 114 height 37
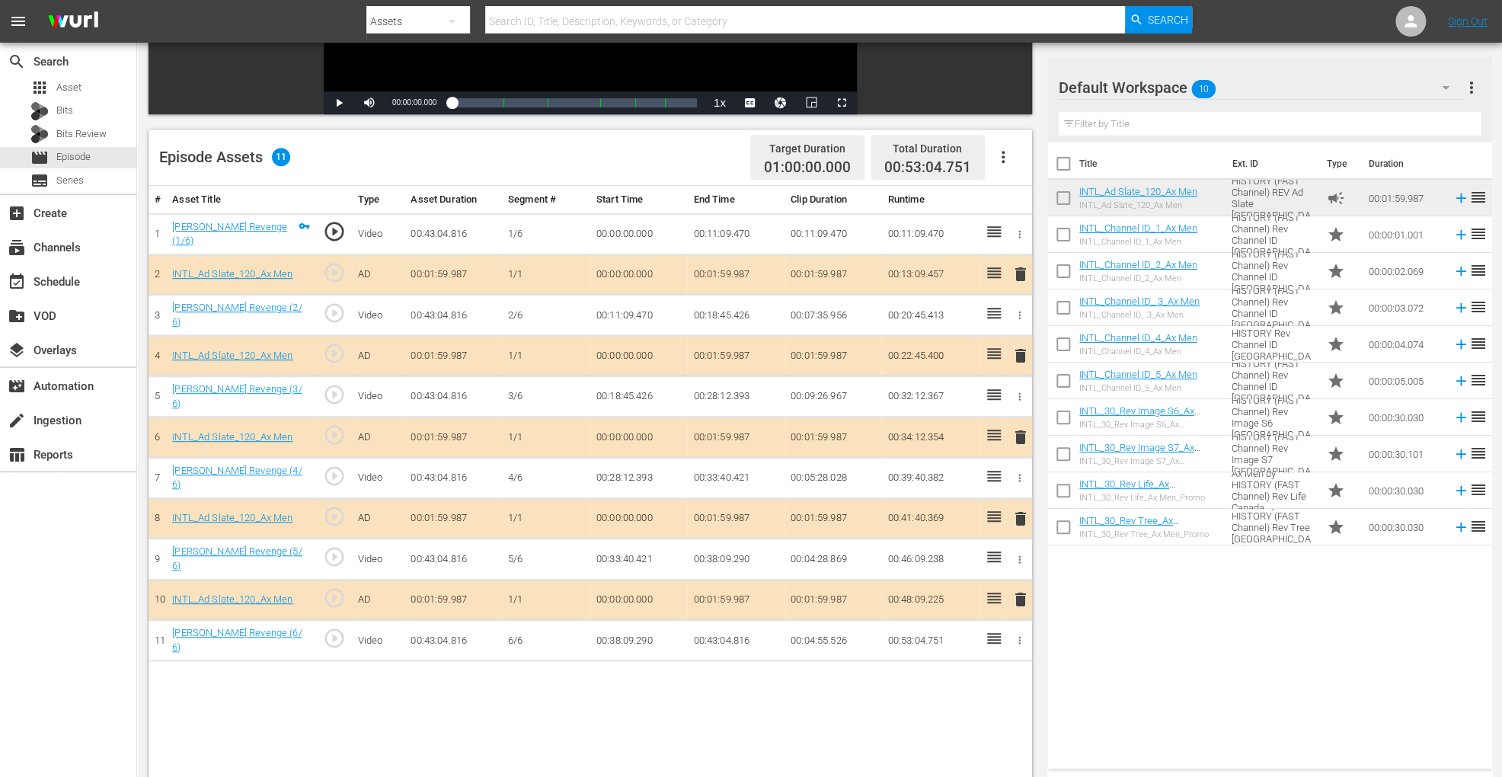
scroll to position [396, 0]
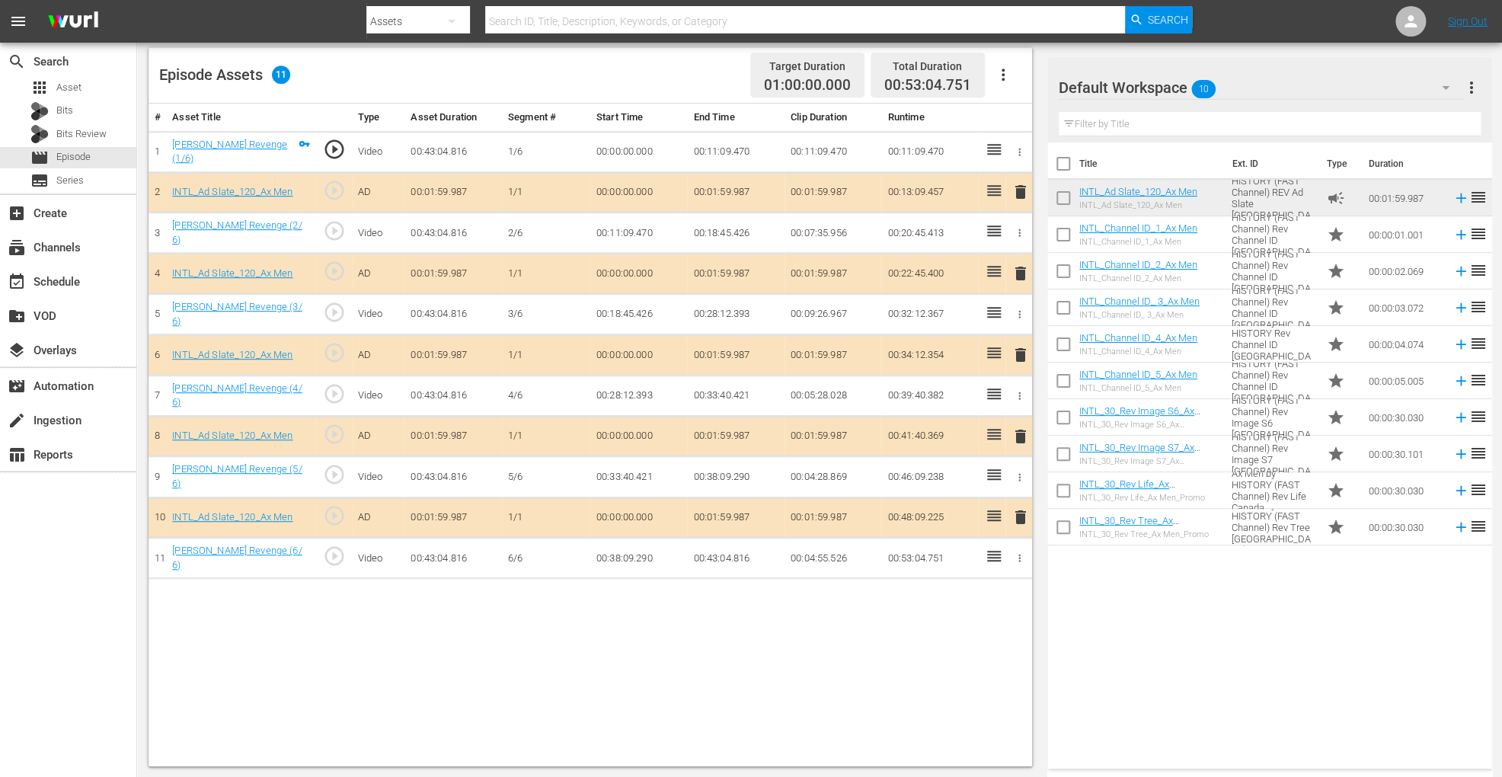
click at [1024, 346] on span "delete" at bounding box center [1021, 355] width 18 height 18
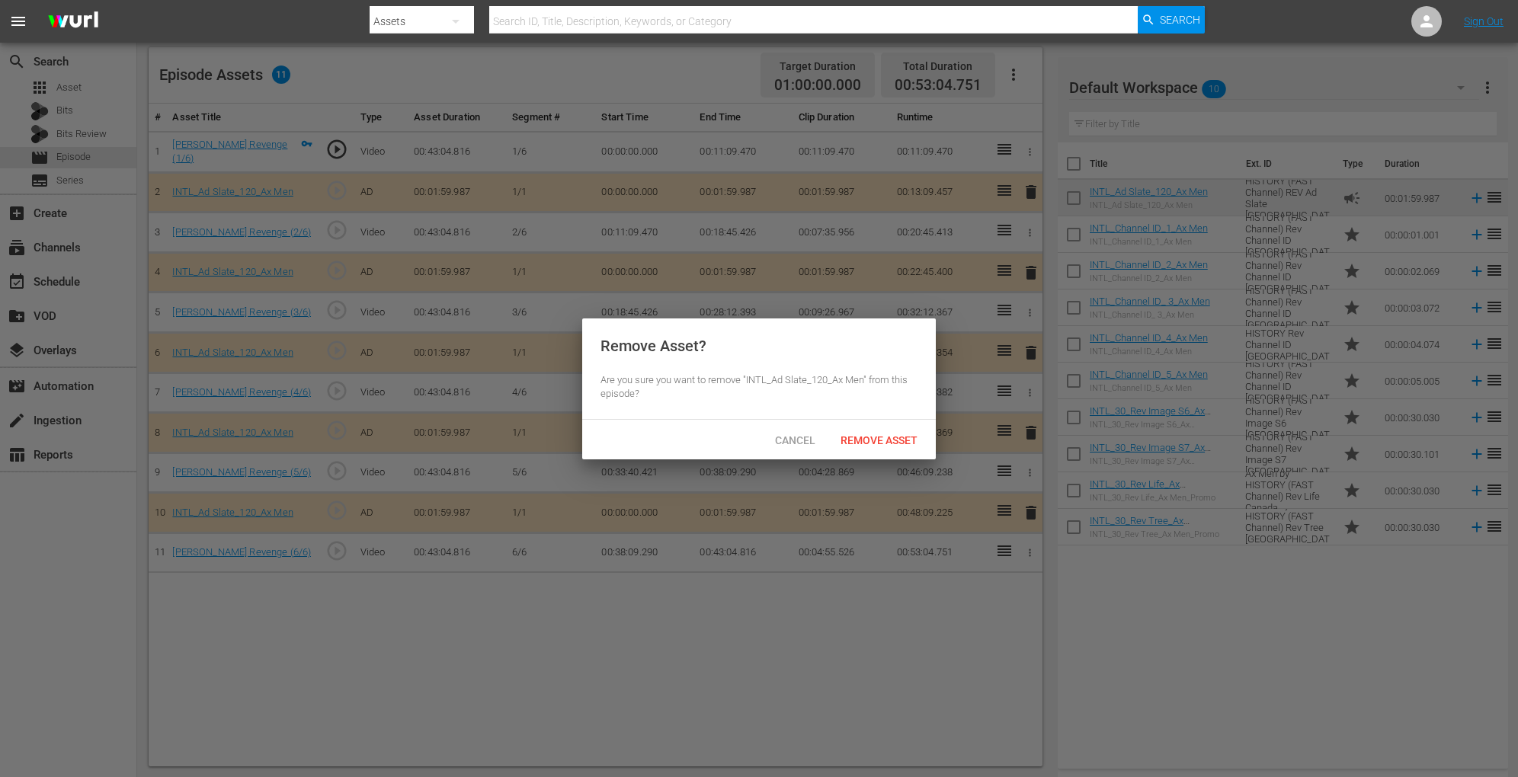
click at [867, 424] on div "Cancel Remove Asset" at bounding box center [759, 440] width 354 height 40
click at [853, 434] on span "Remove Asset" at bounding box center [878, 440] width 101 height 12
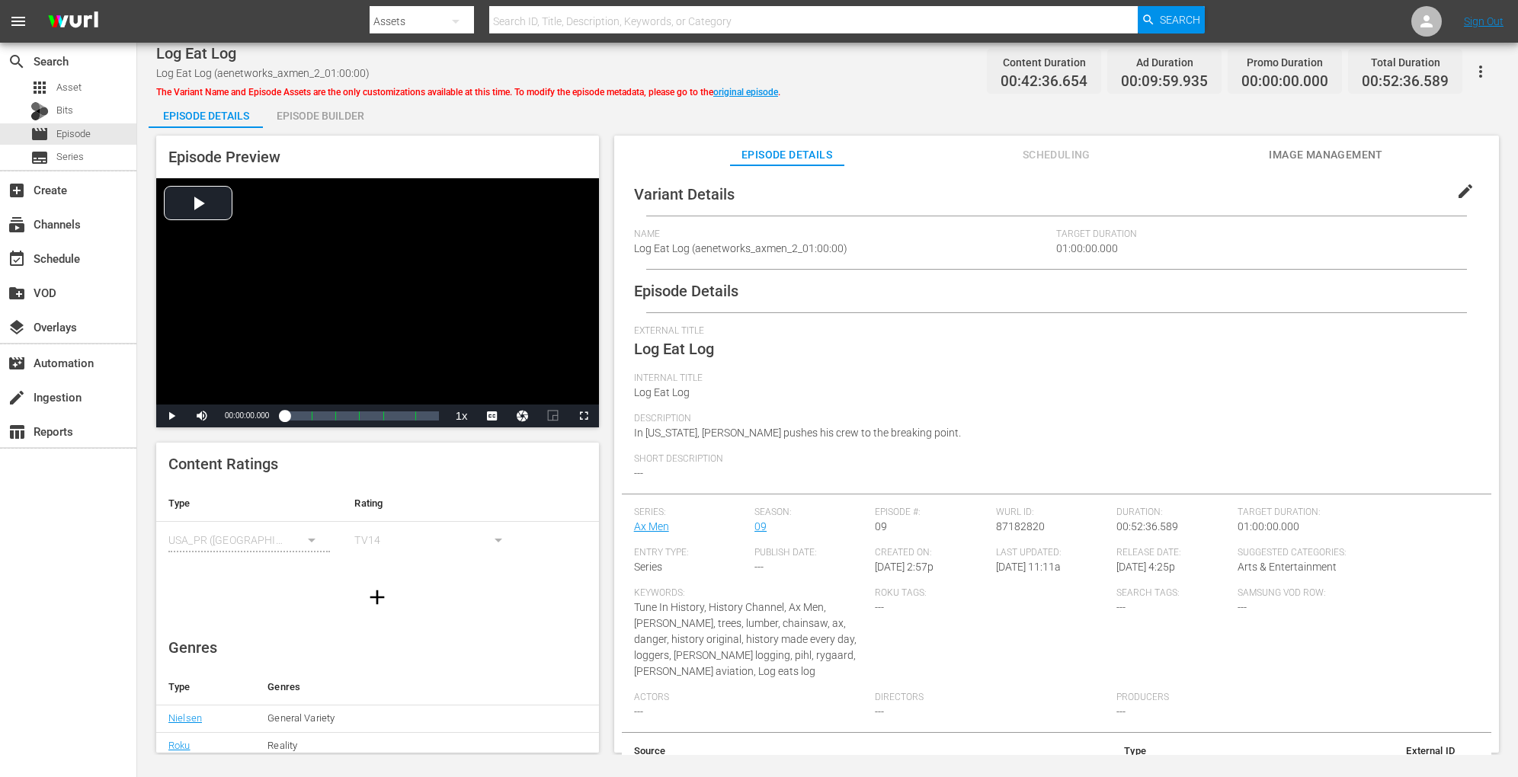
click at [346, 107] on div "Episode Builder" at bounding box center [320, 116] width 114 height 37
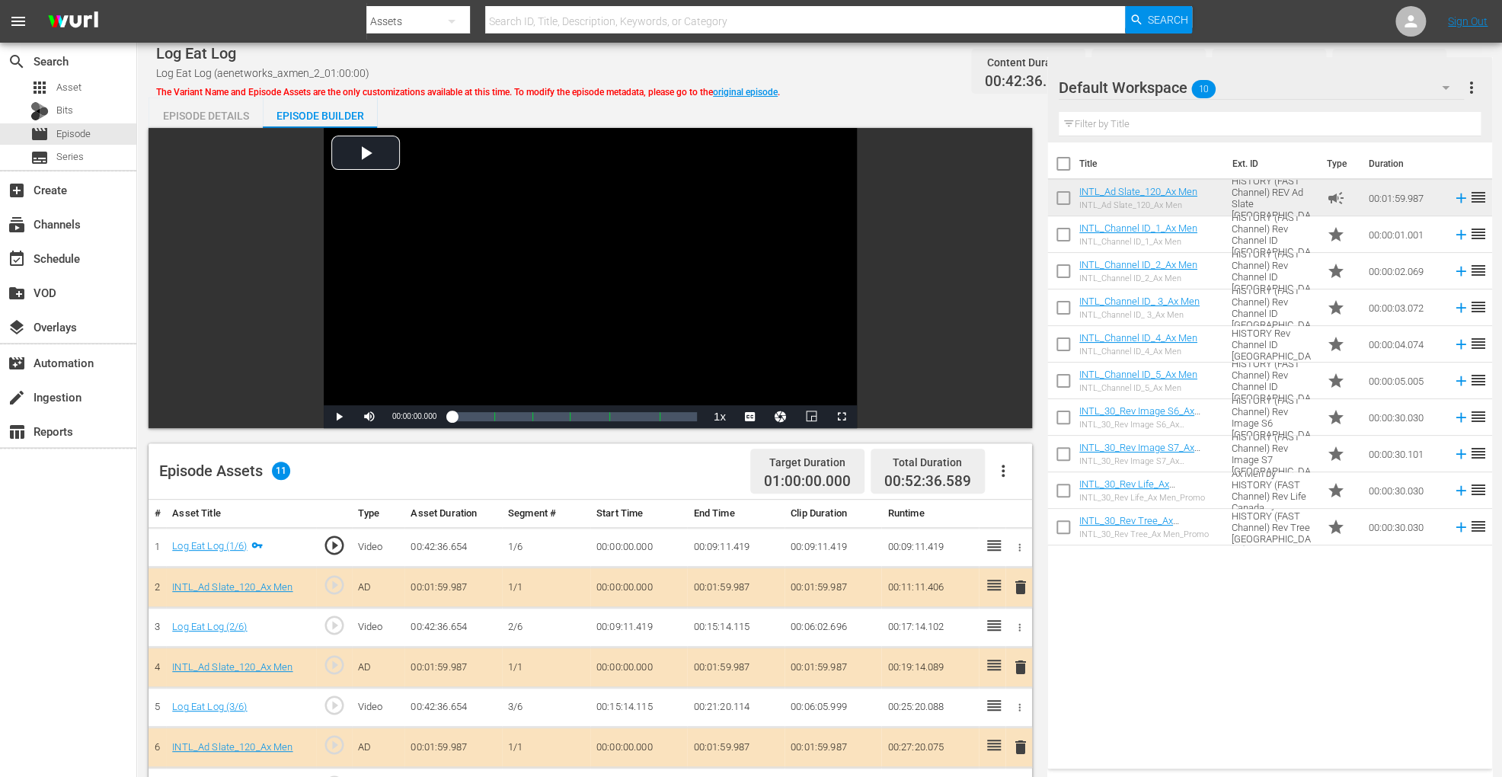
scroll to position [396, 0]
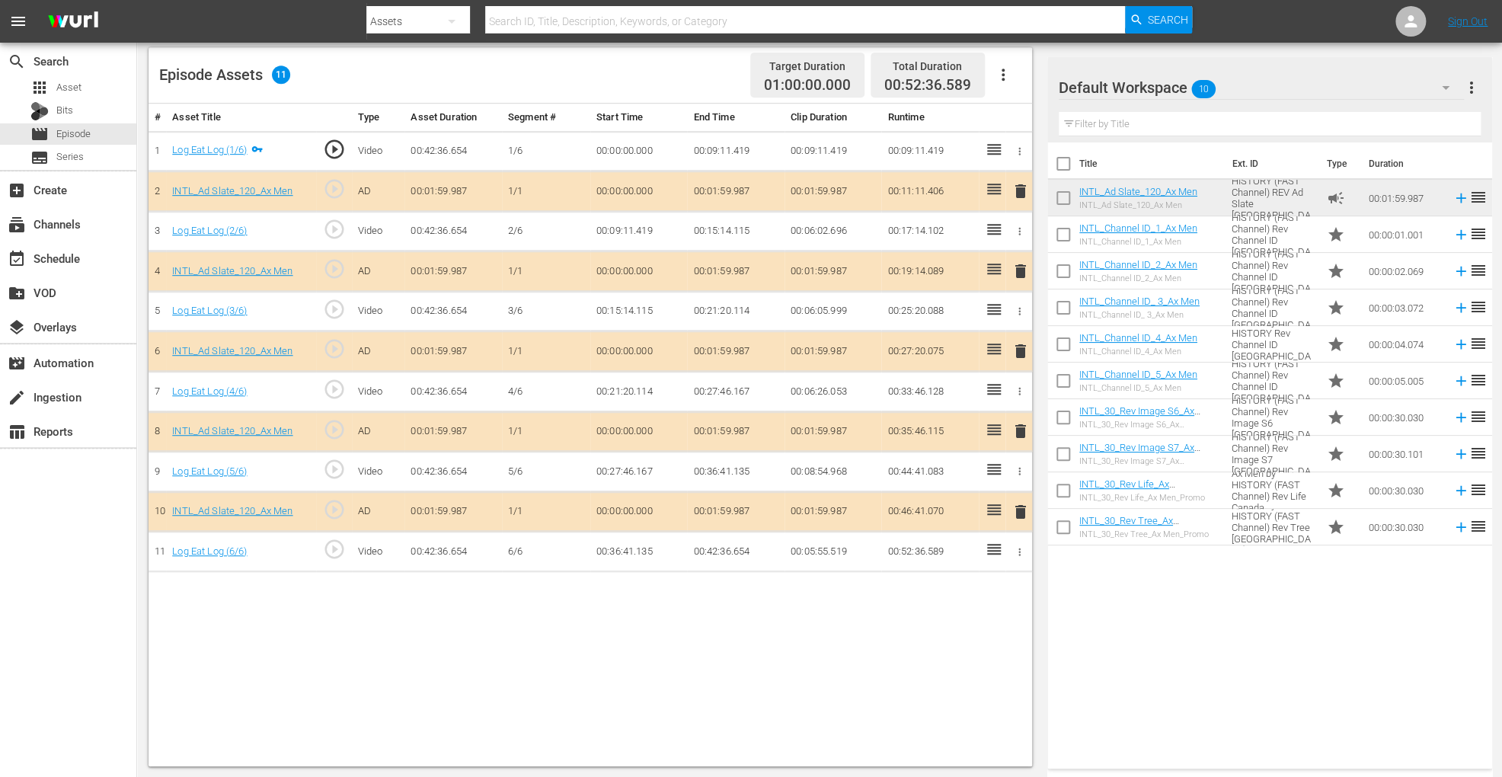
click at [1016, 347] on span "delete" at bounding box center [1021, 351] width 18 height 18
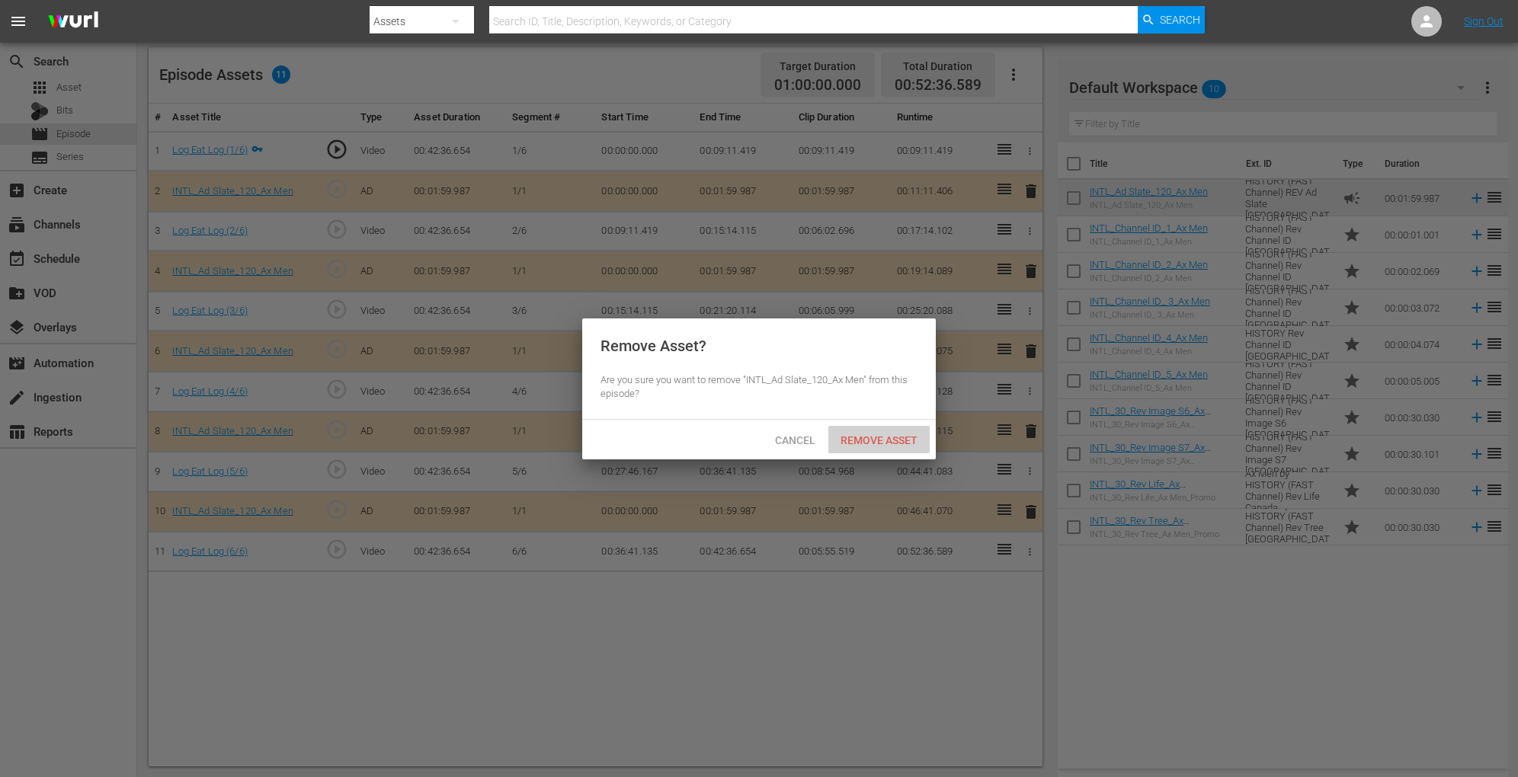
click at [874, 431] on div "Remove Asset" at bounding box center [878, 440] width 101 height 28
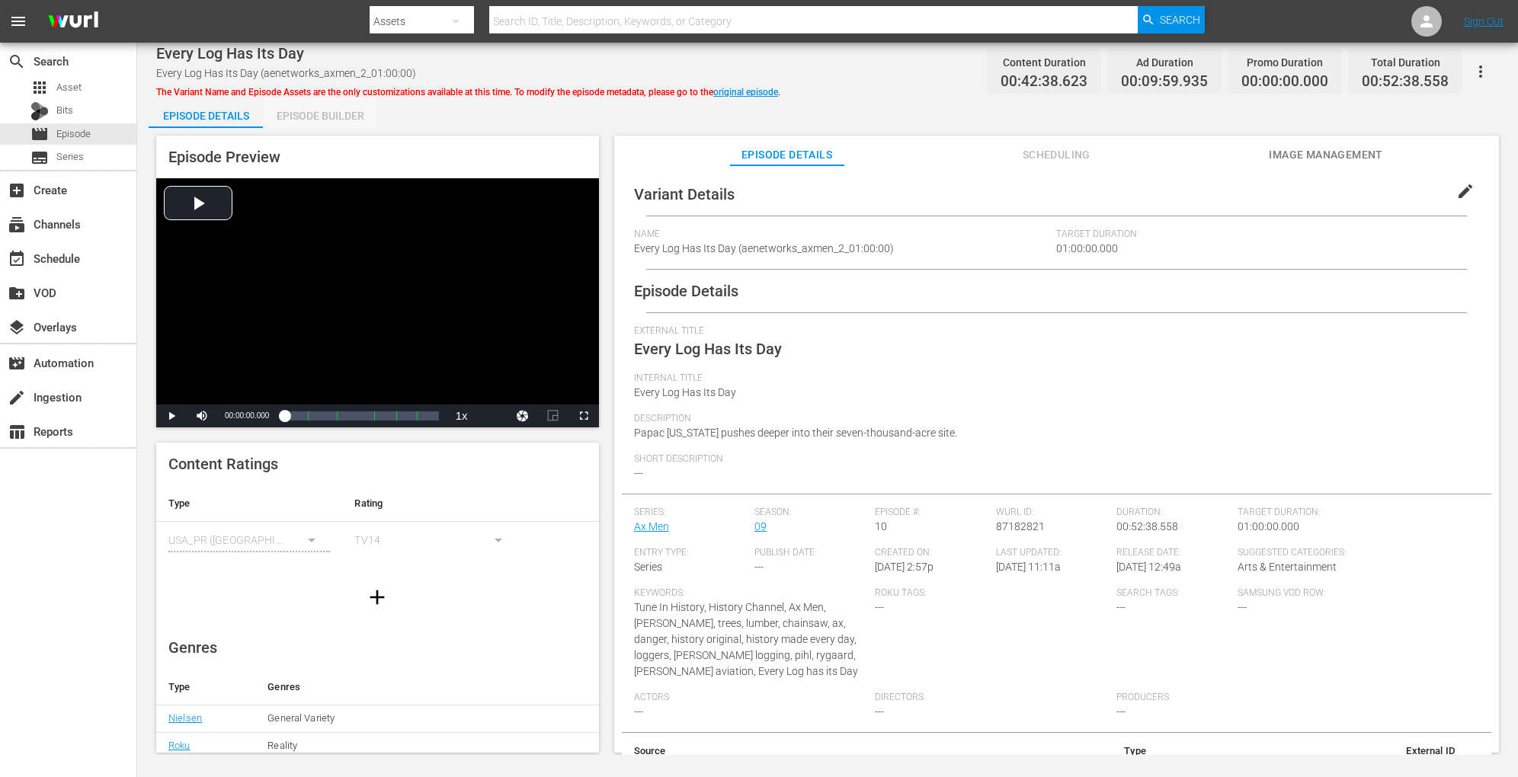
click at [323, 113] on div "Episode Builder" at bounding box center [320, 116] width 114 height 37
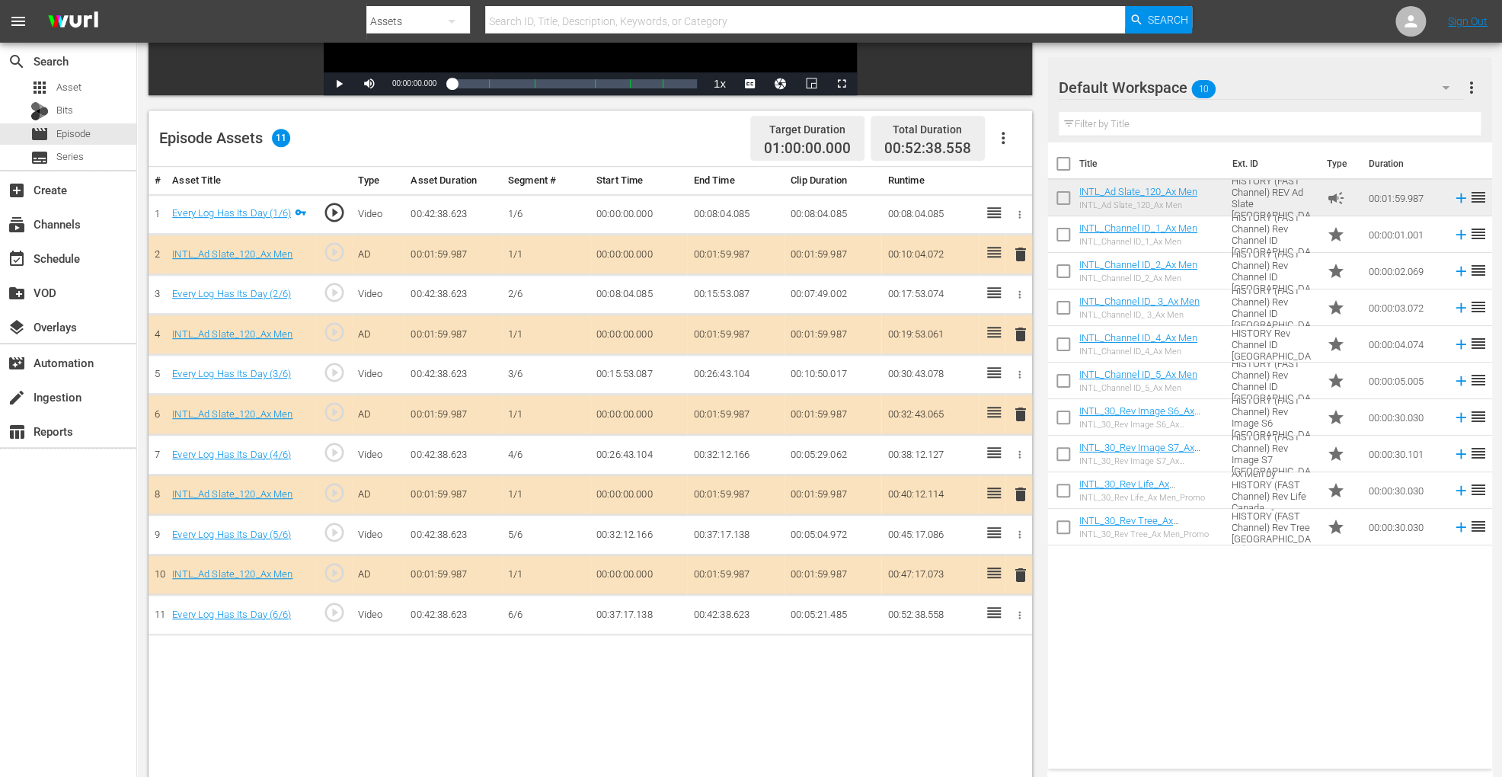
scroll to position [396, 0]
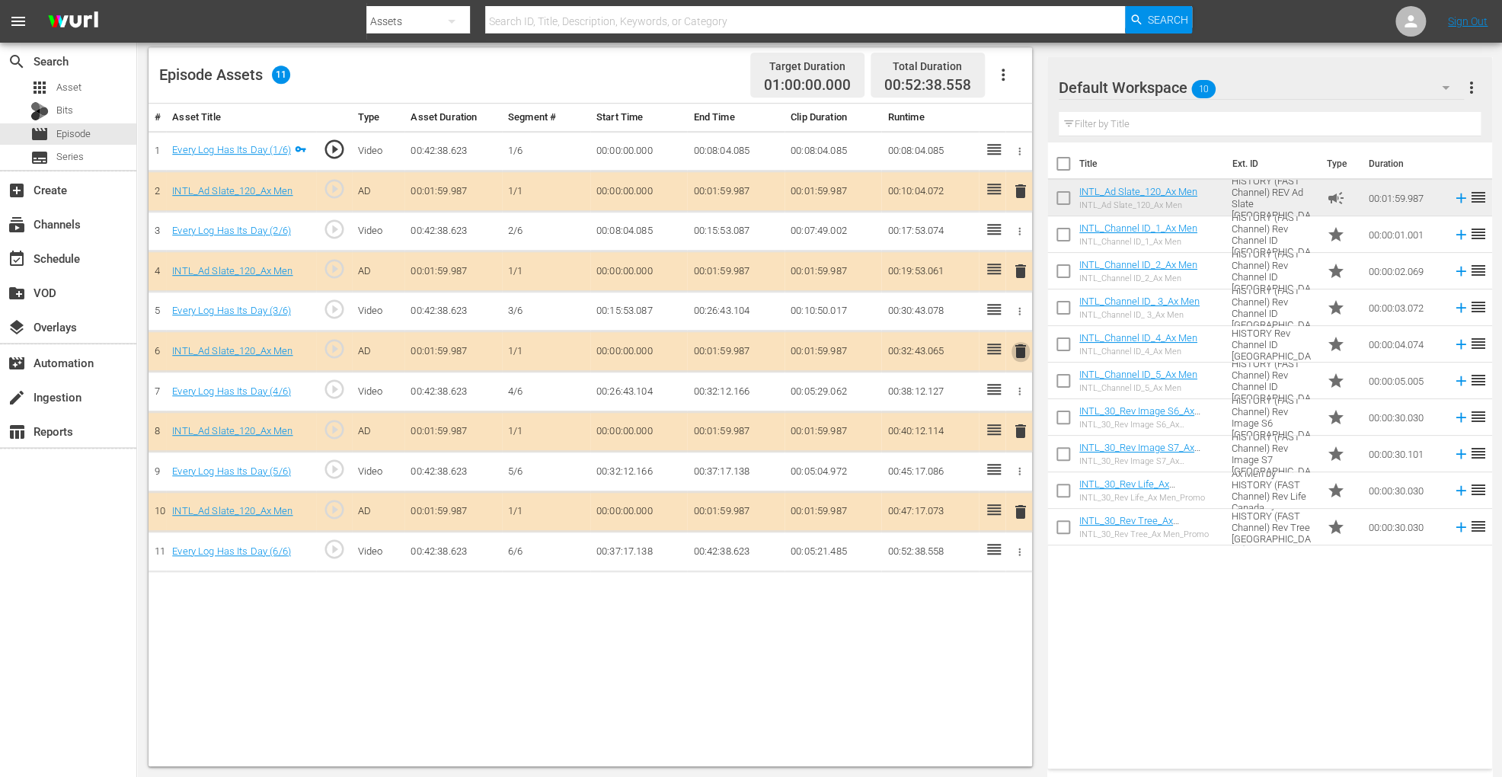
click at [1028, 345] on span "delete" at bounding box center [1021, 351] width 18 height 18
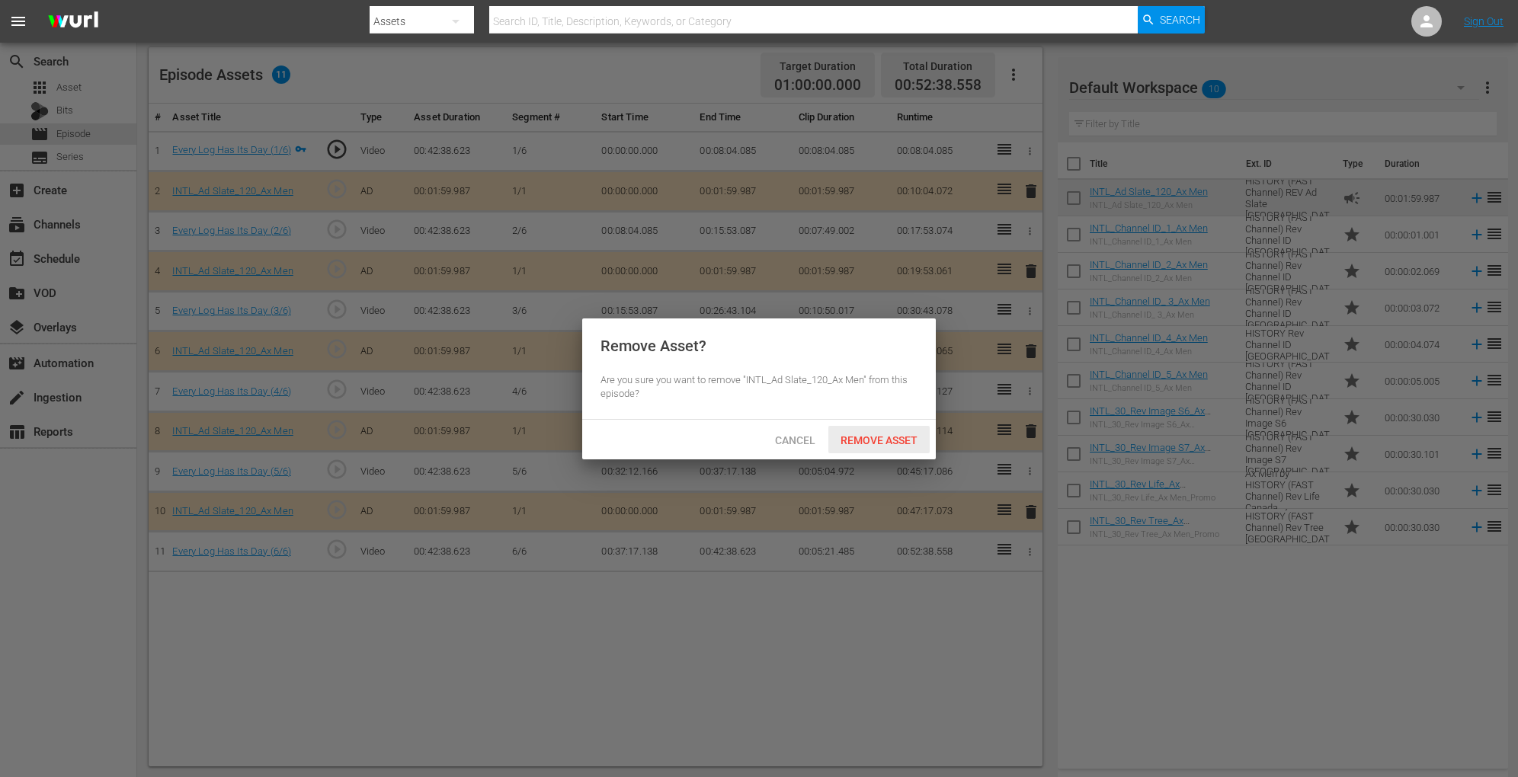
click at [879, 438] on span "Remove Asset" at bounding box center [878, 440] width 101 height 12
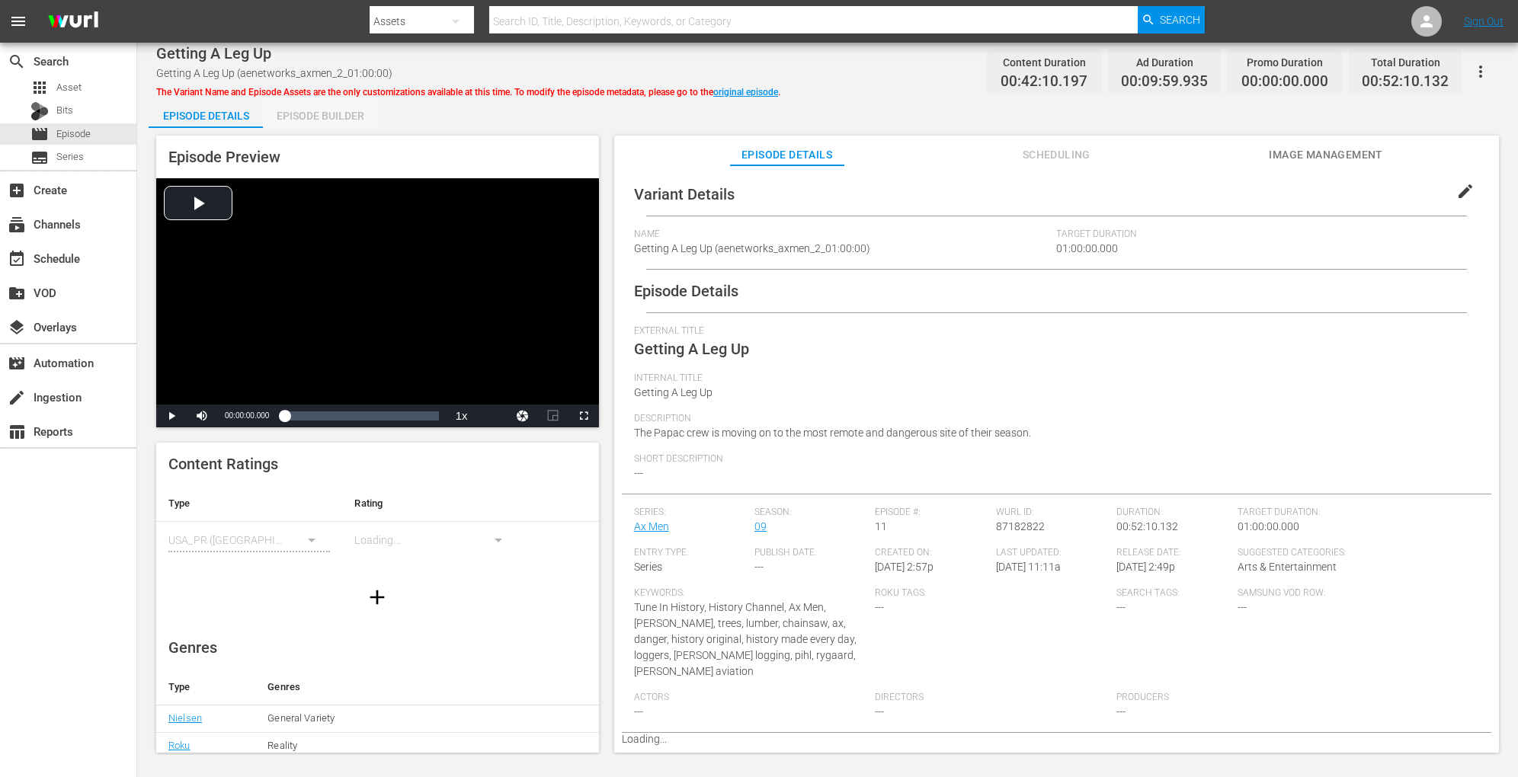
click at [299, 120] on div "Episode Builder" at bounding box center [320, 116] width 114 height 37
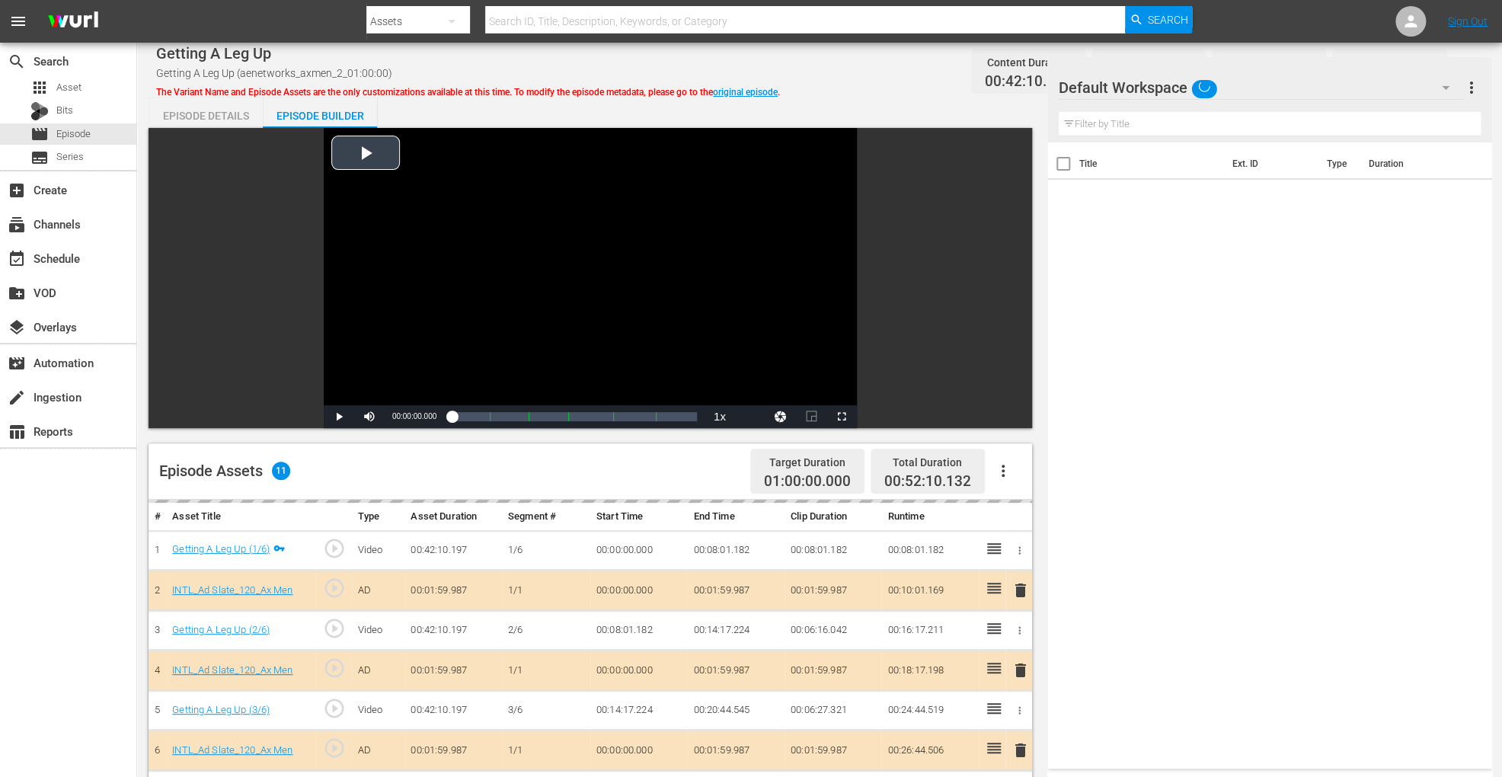
scroll to position [396, 0]
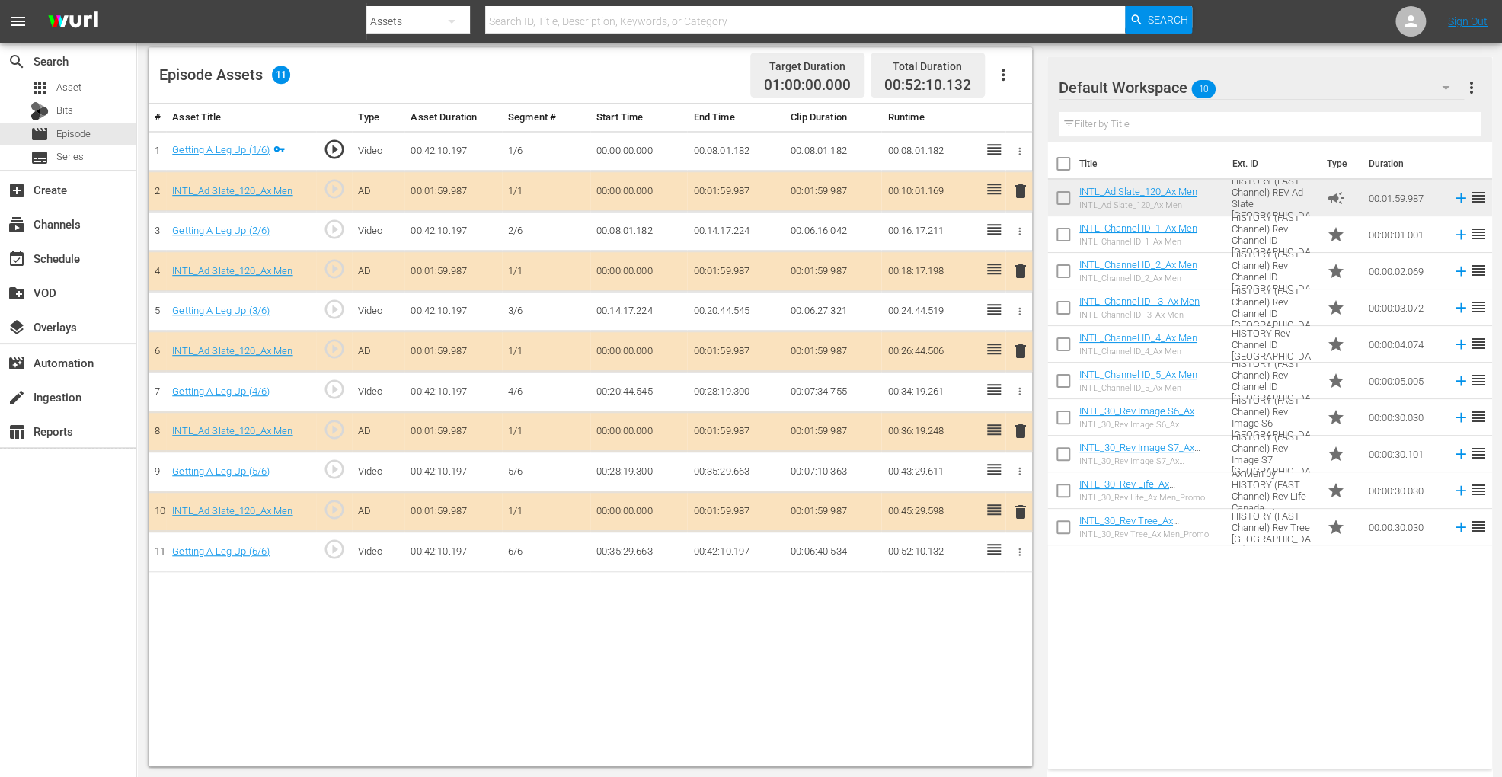
click at [1013, 347] on span "delete" at bounding box center [1021, 351] width 18 height 18
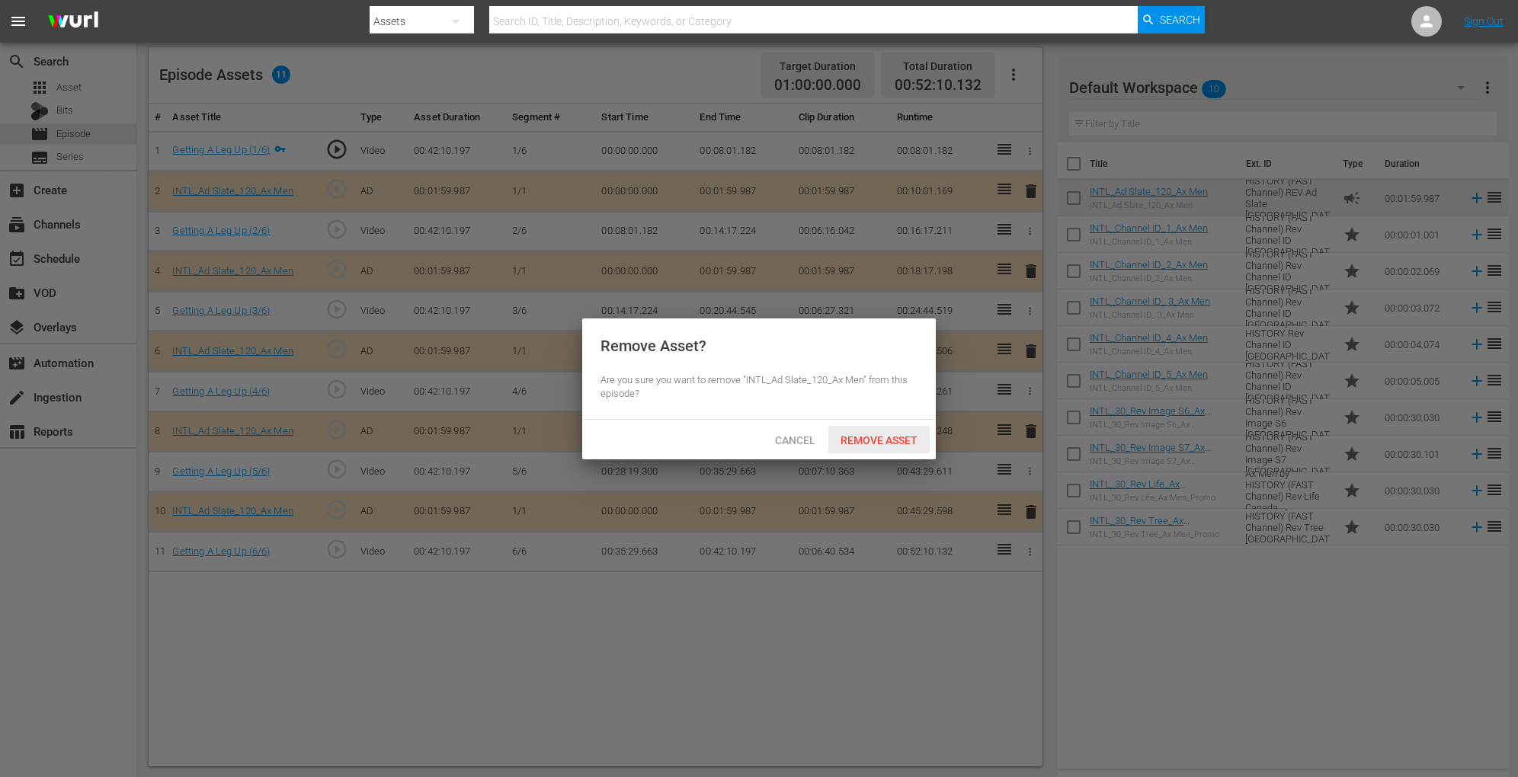
click at [907, 435] on span "Remove Asset" at bounding box center [878, 440] width 101 height 12
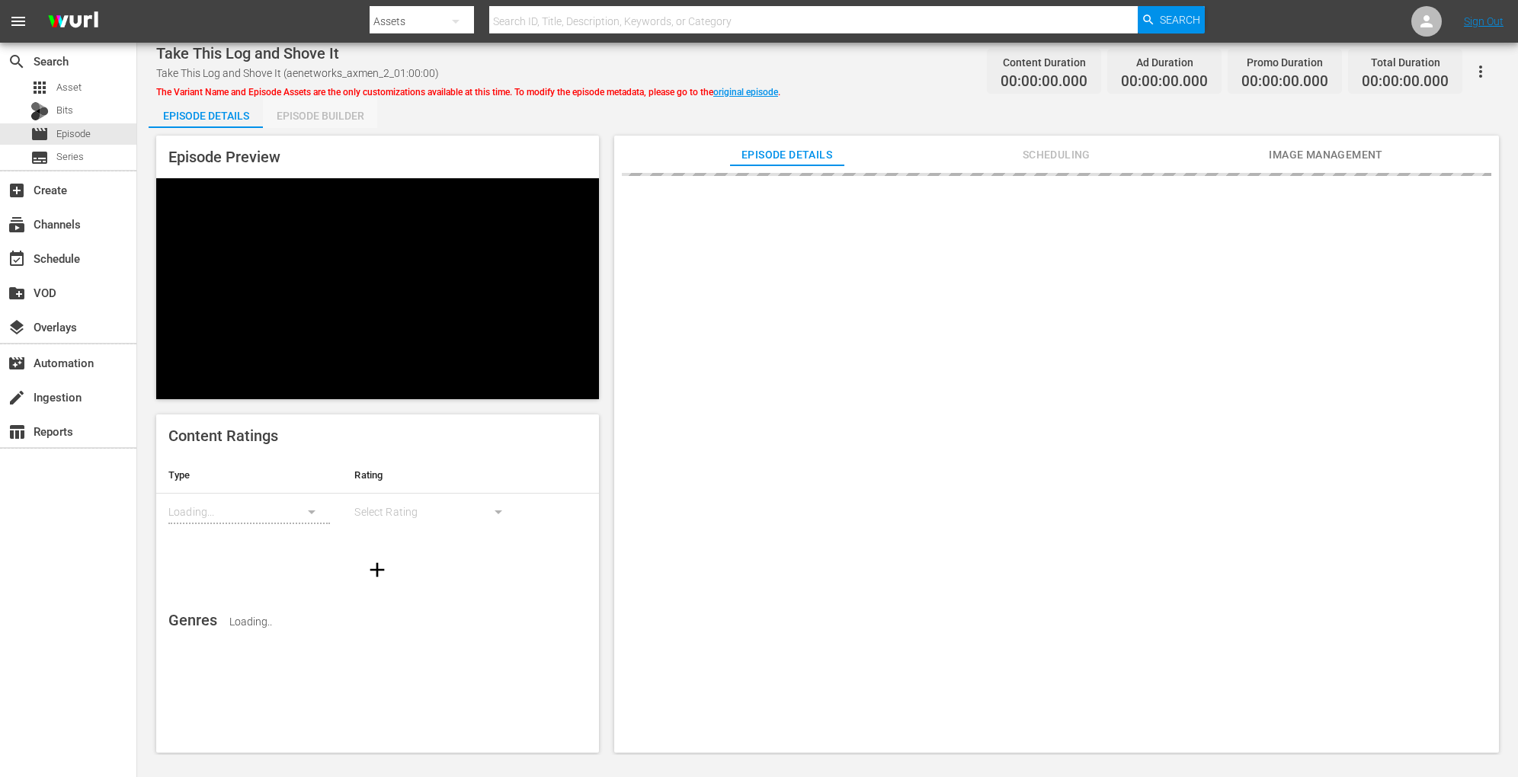
click at [342, 111] on div "Episode Builder" at bounding box center [320, 116] width 114 height 37
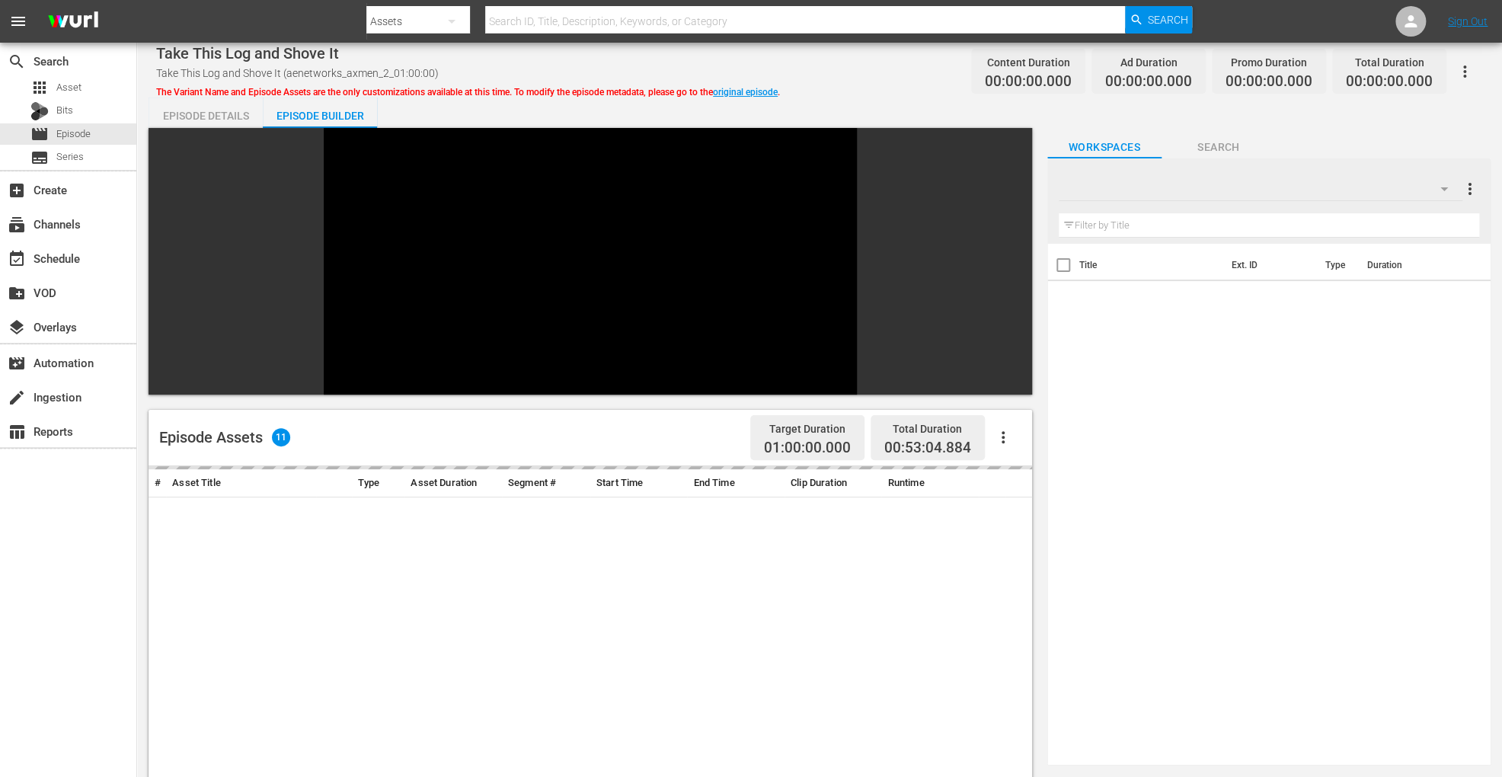
scroll to position [363, 0]
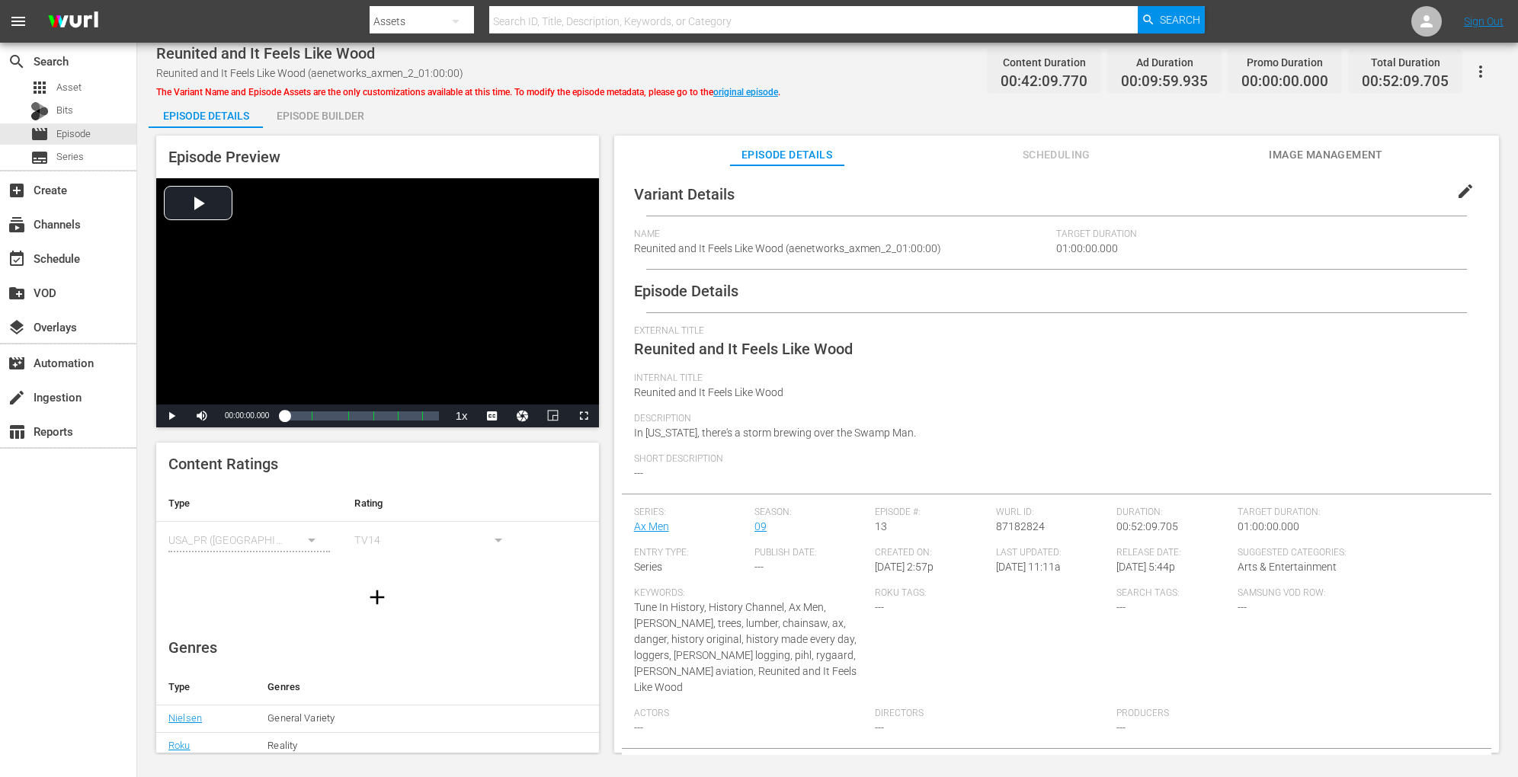
click at [310, 117] on div "Episode Builder" at bounding box center [320, 116] width 114 height 37
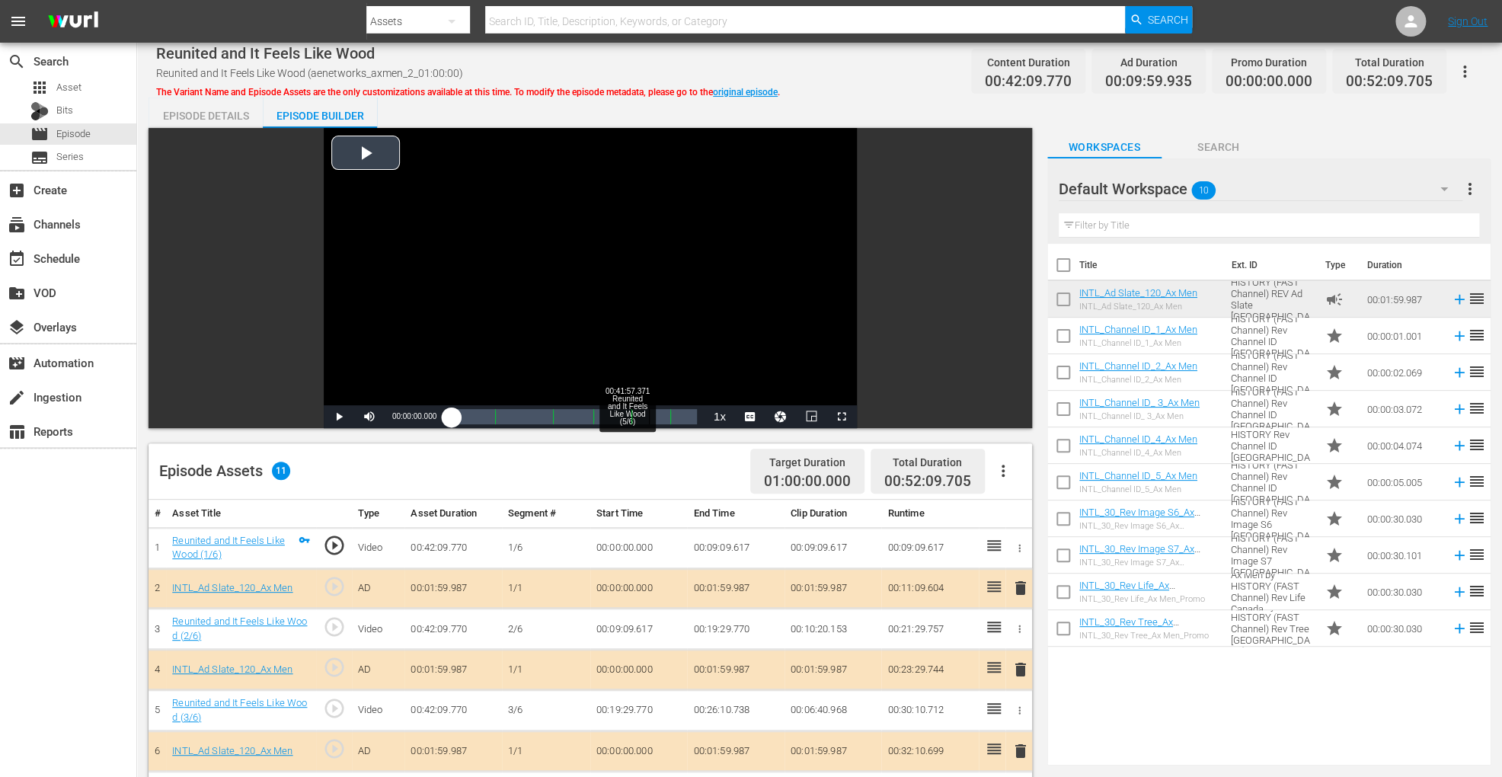
scroll to position [396, 0]
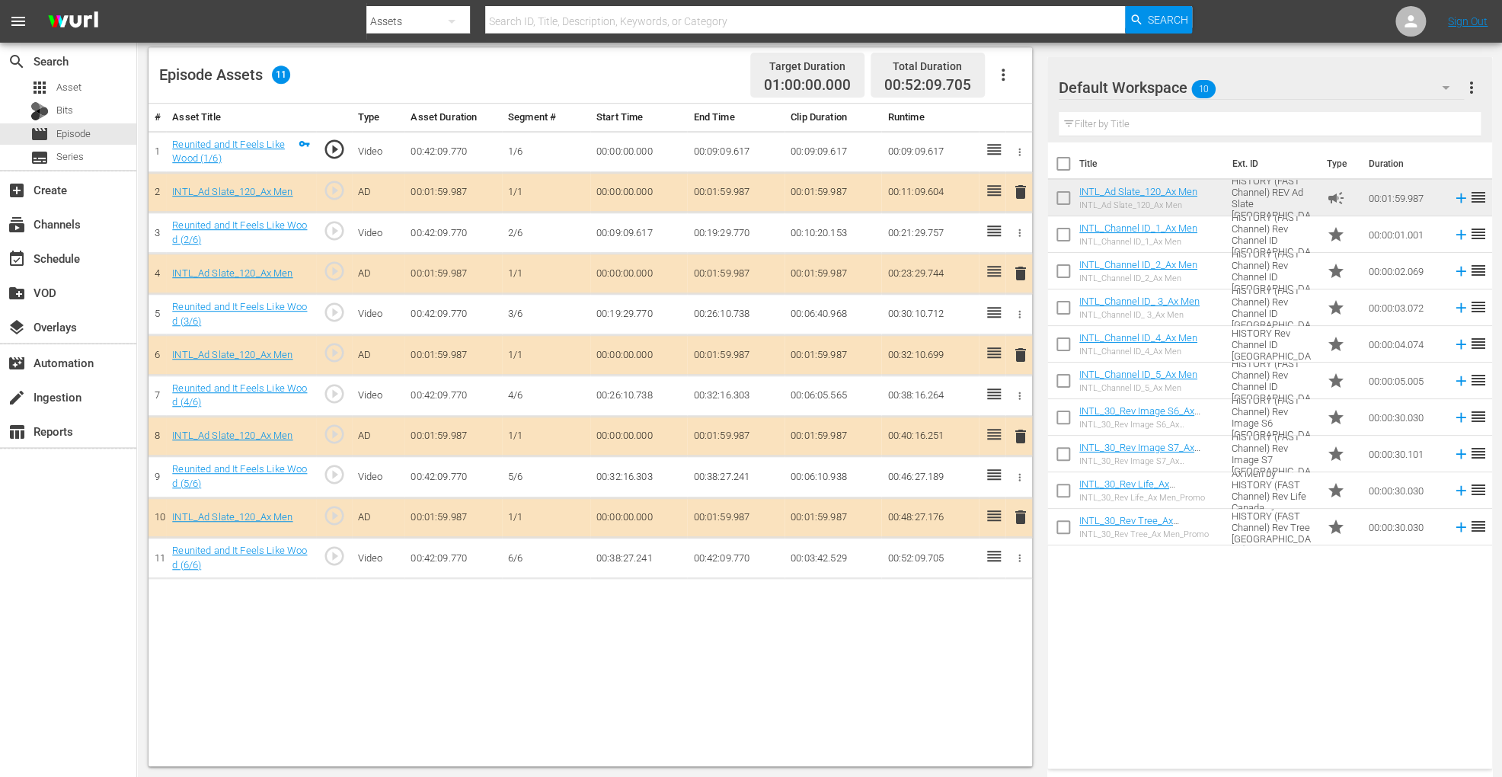
click at [1020, 353] on span "delete" at bounding box center [1021, 355] width 18 height 18
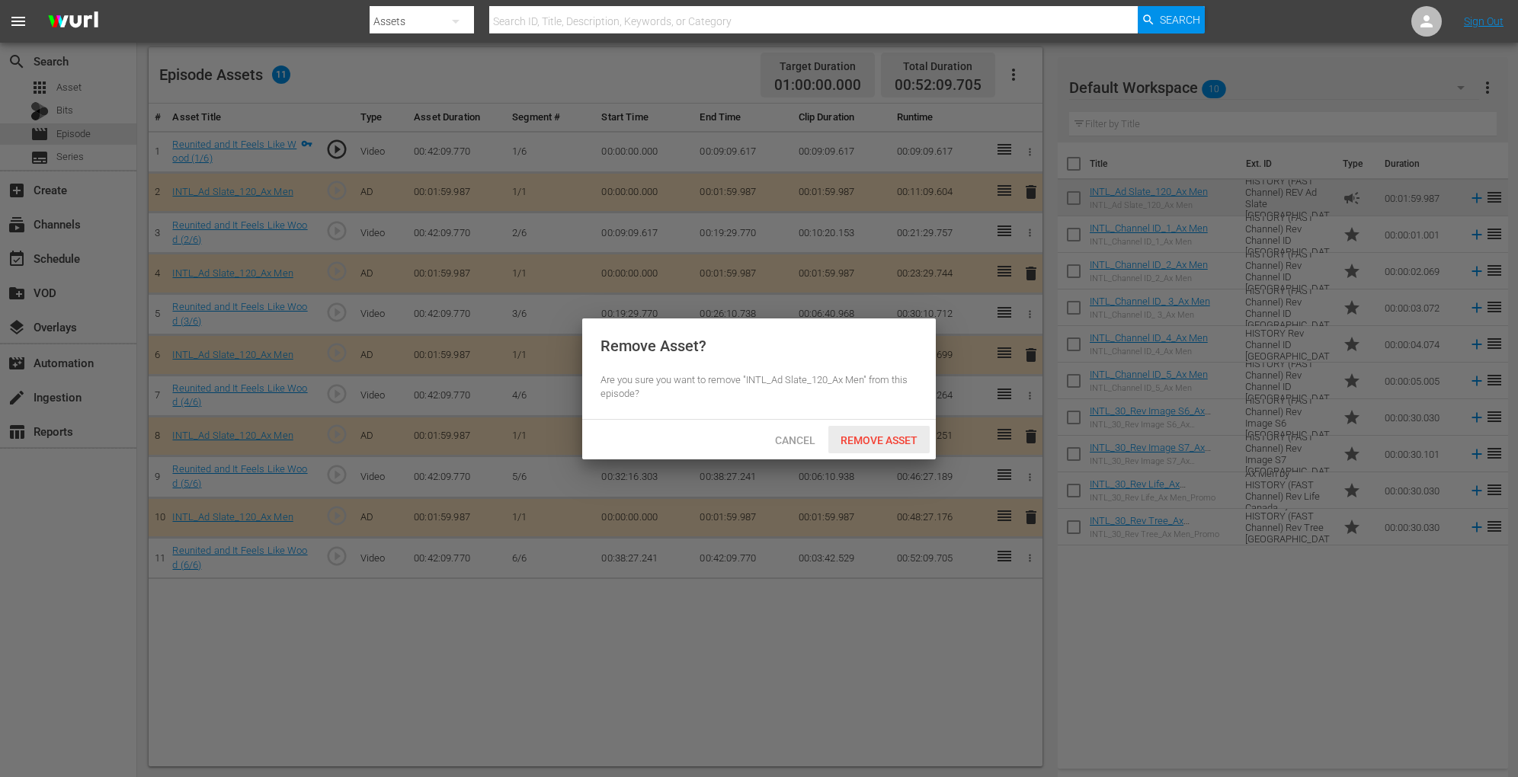
click at [857, 434] on span "Remove Asset" at bounding box center [878, 440] width 101 height 12
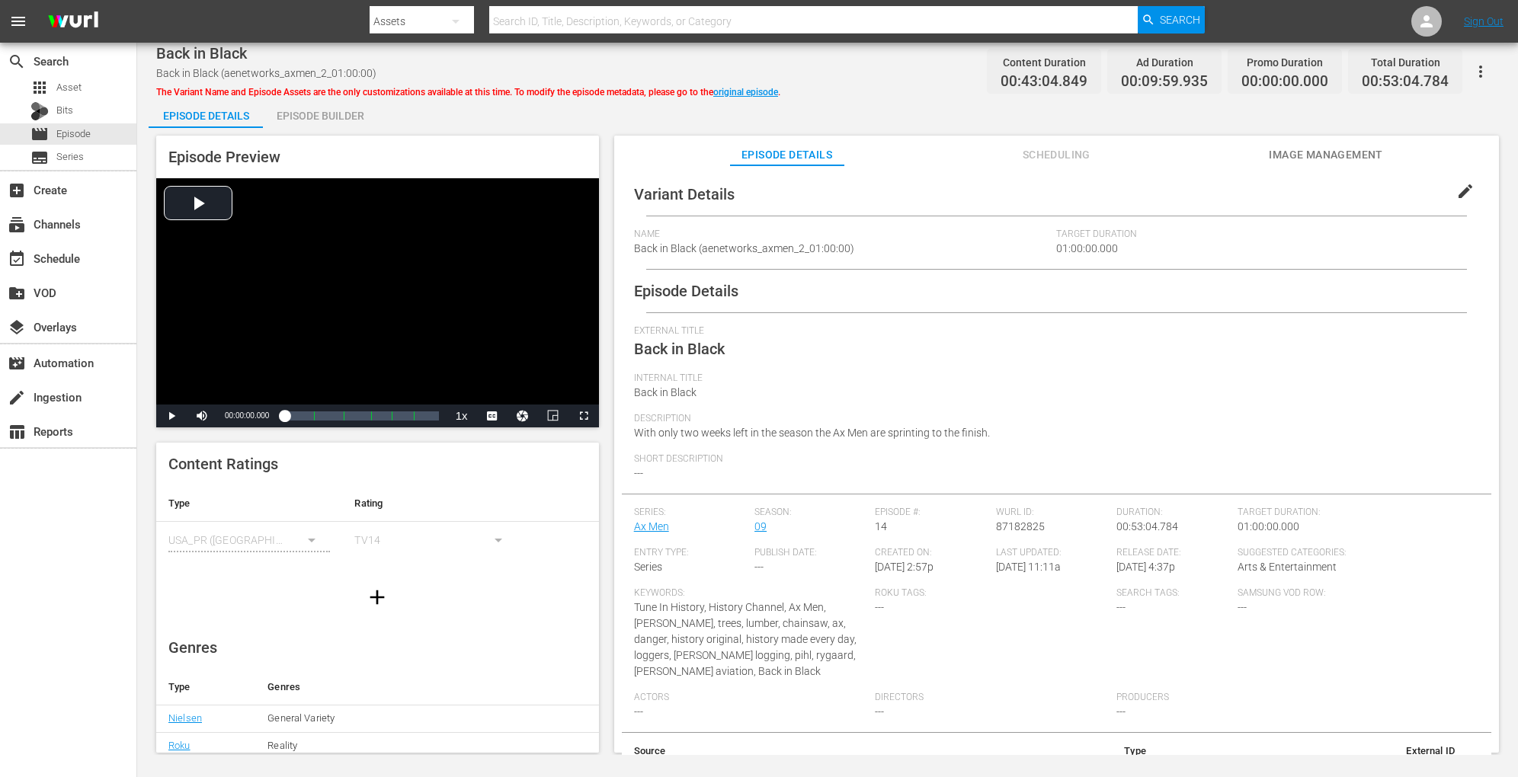
click at [345, 101] on div "Episode Builder" at bounding box center [320, 116] width 114 height 37
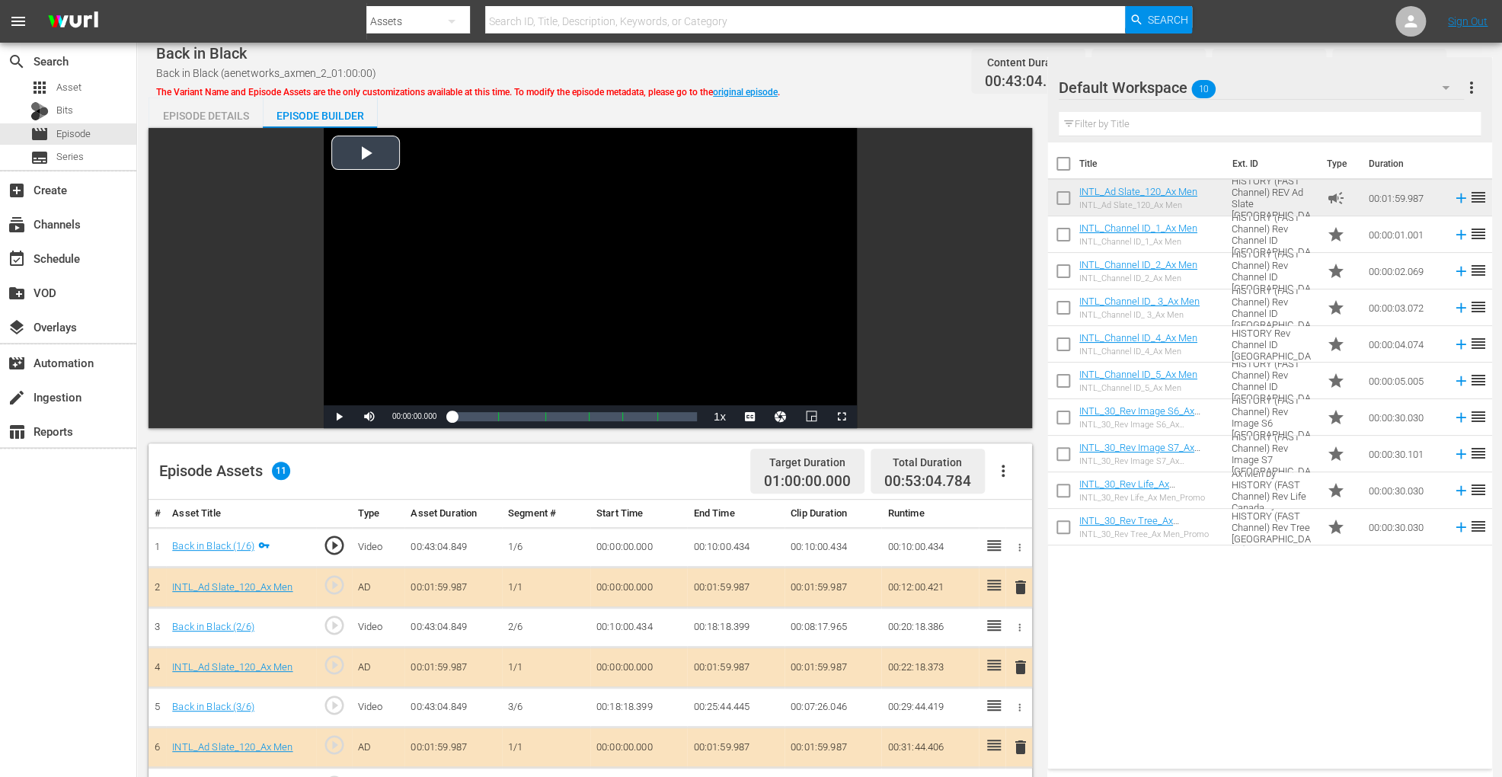
scroll to position [396, 0]
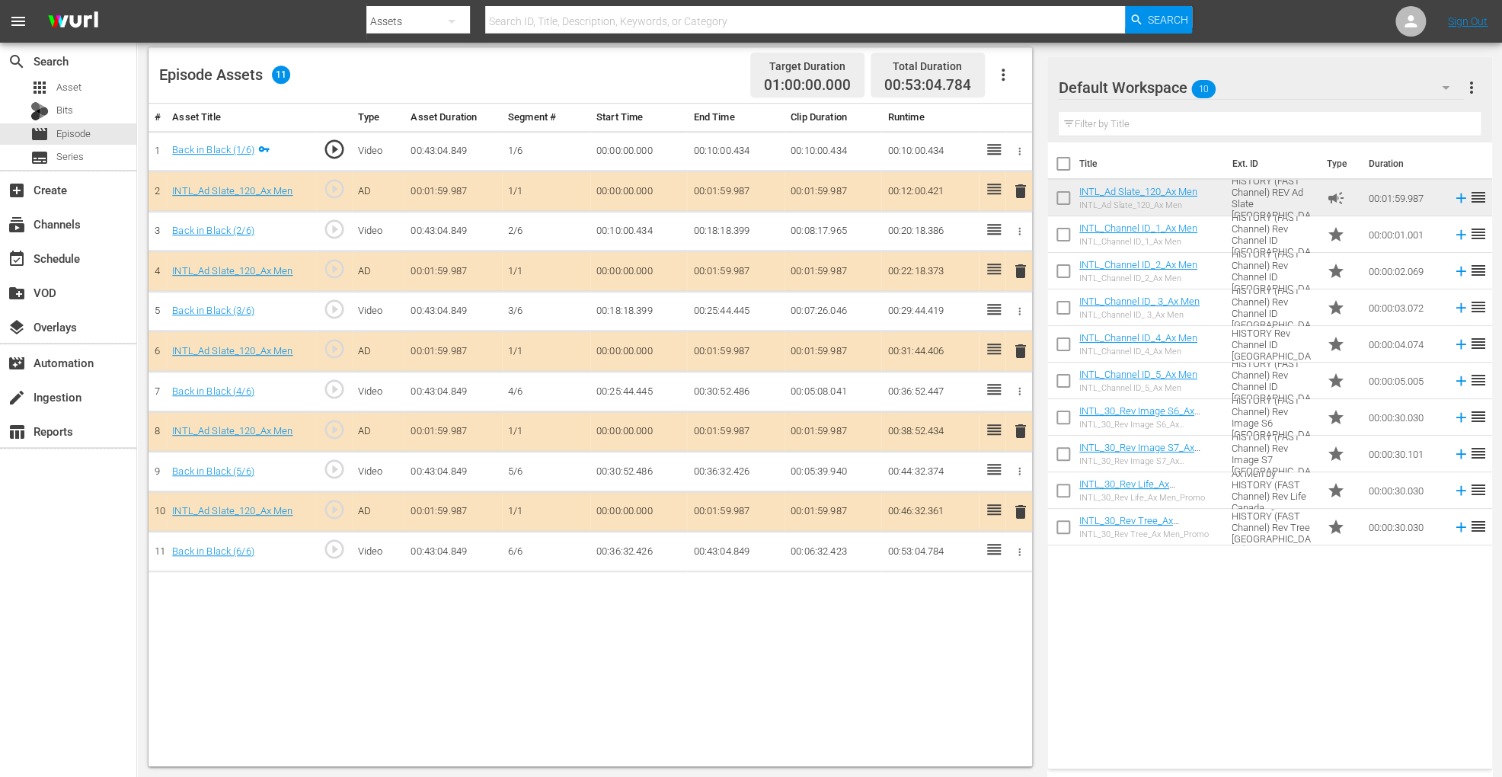
click at [1016, 345] on span "delete" at bounding box center [1021, 351] width 18 height 18
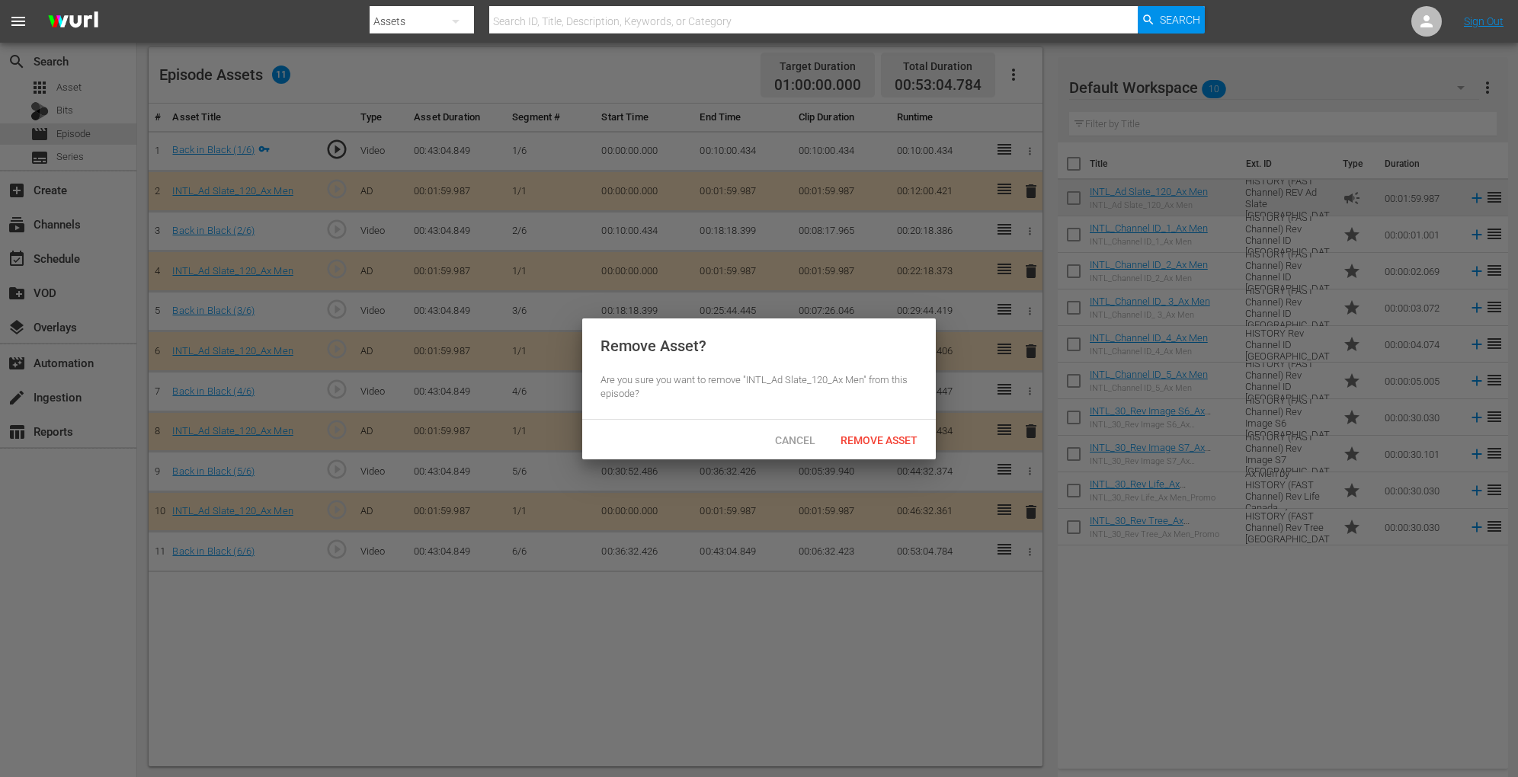
click at [871, 423] on div "Cancel Remove Asset" at bounding box center [759, 440] width 354 height 40
click at [856, 434] on span "Remove Asset" at bounding box center [878, 440] width 101 height 12
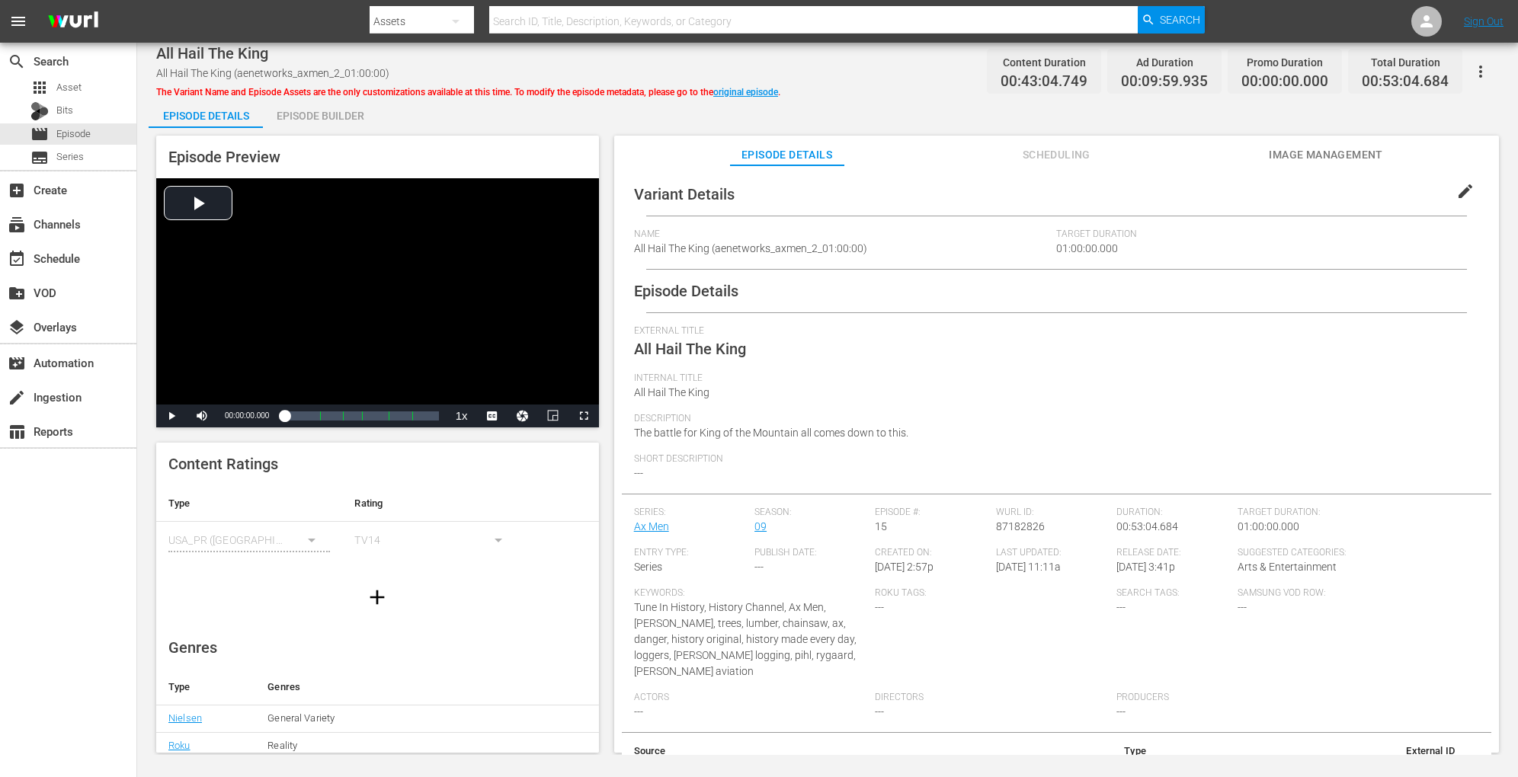
click at [336, 110] on div "Episode Builder" at bounding box center [320, 116] width 114 height 37
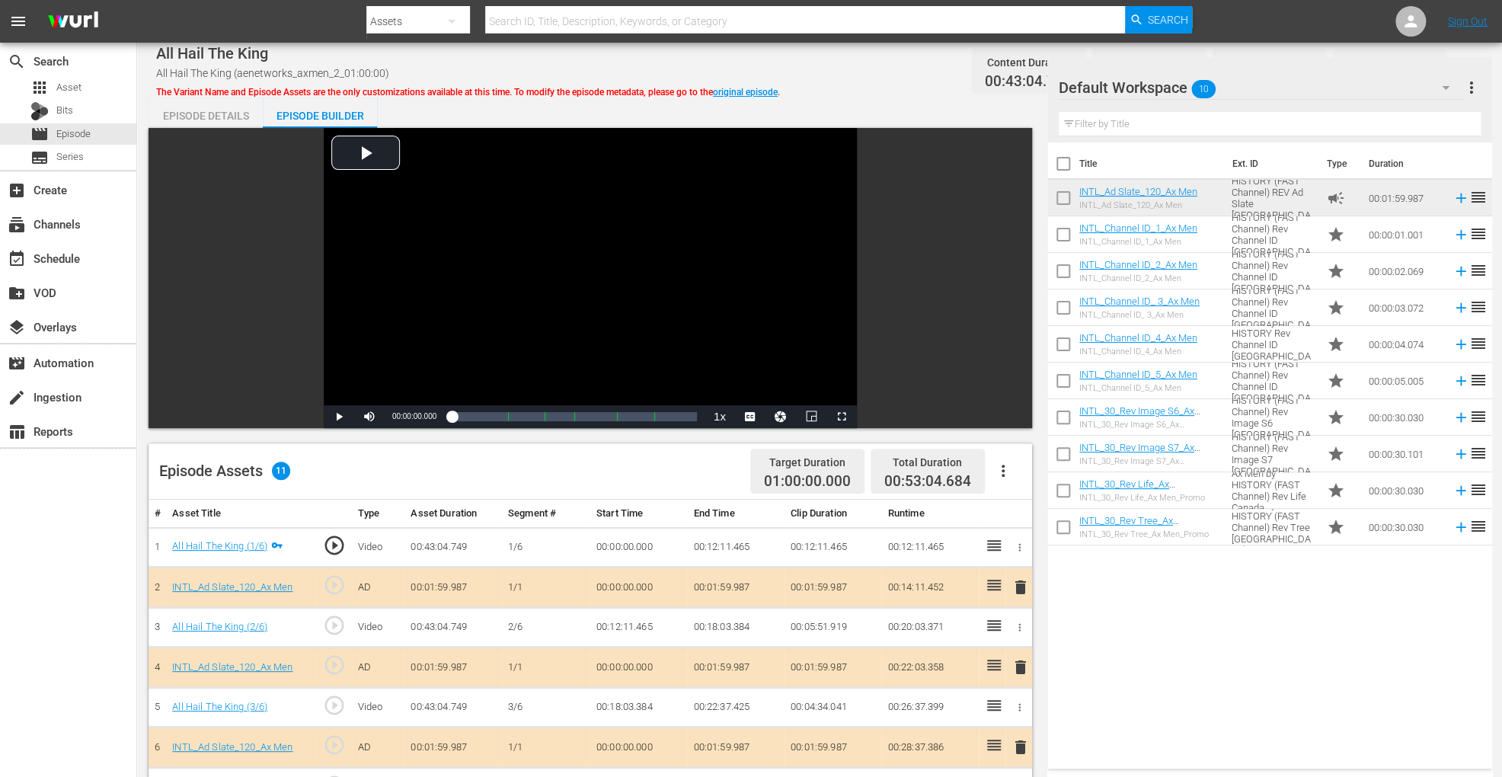
scroll to position [396, 0]
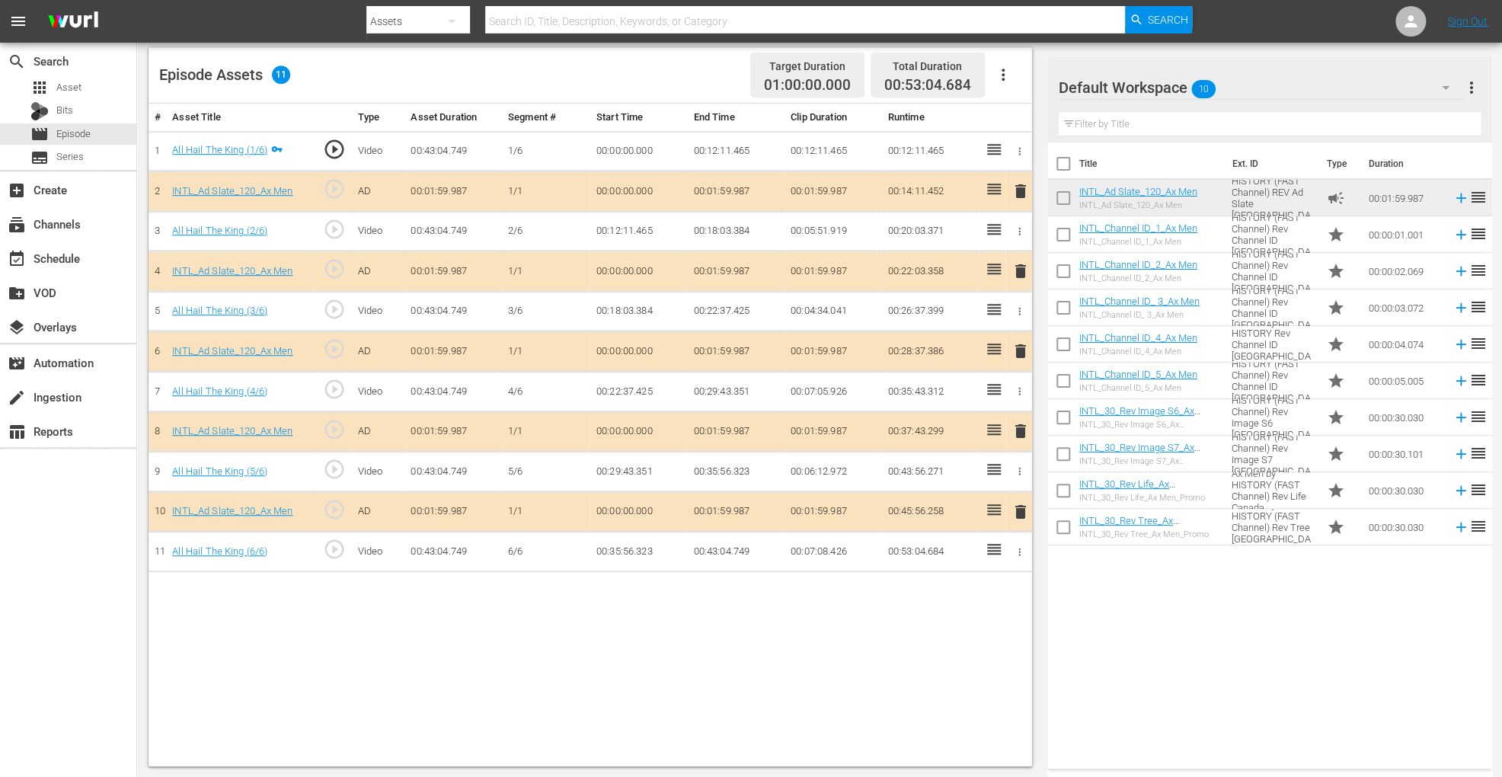
click at [1019, 342] on span "delete" at bounding box center [1021, 351] width 18 height 18
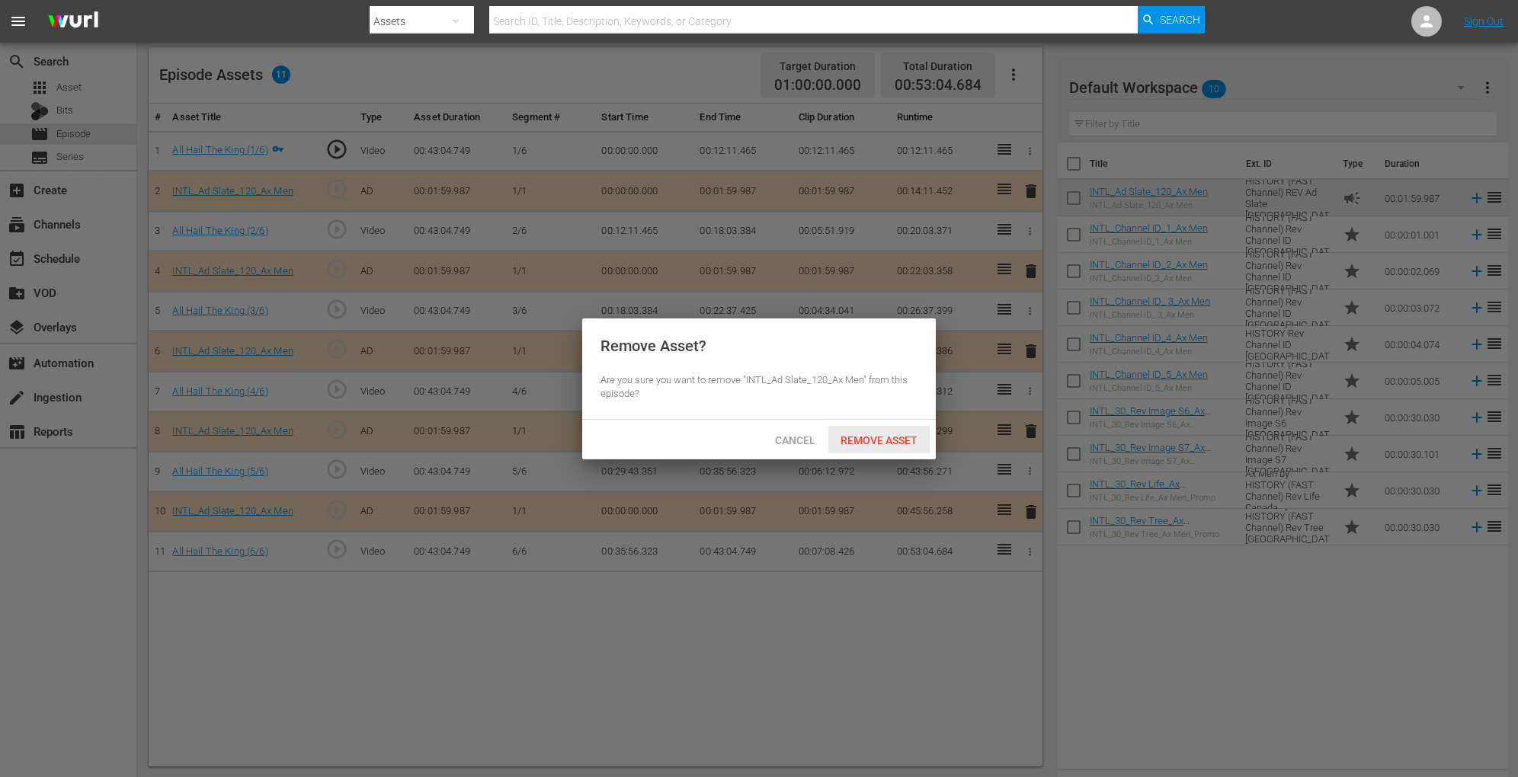
click at [891, 434] on span "Remove Asset" at bounding box center [878, 440] width 101 height 12
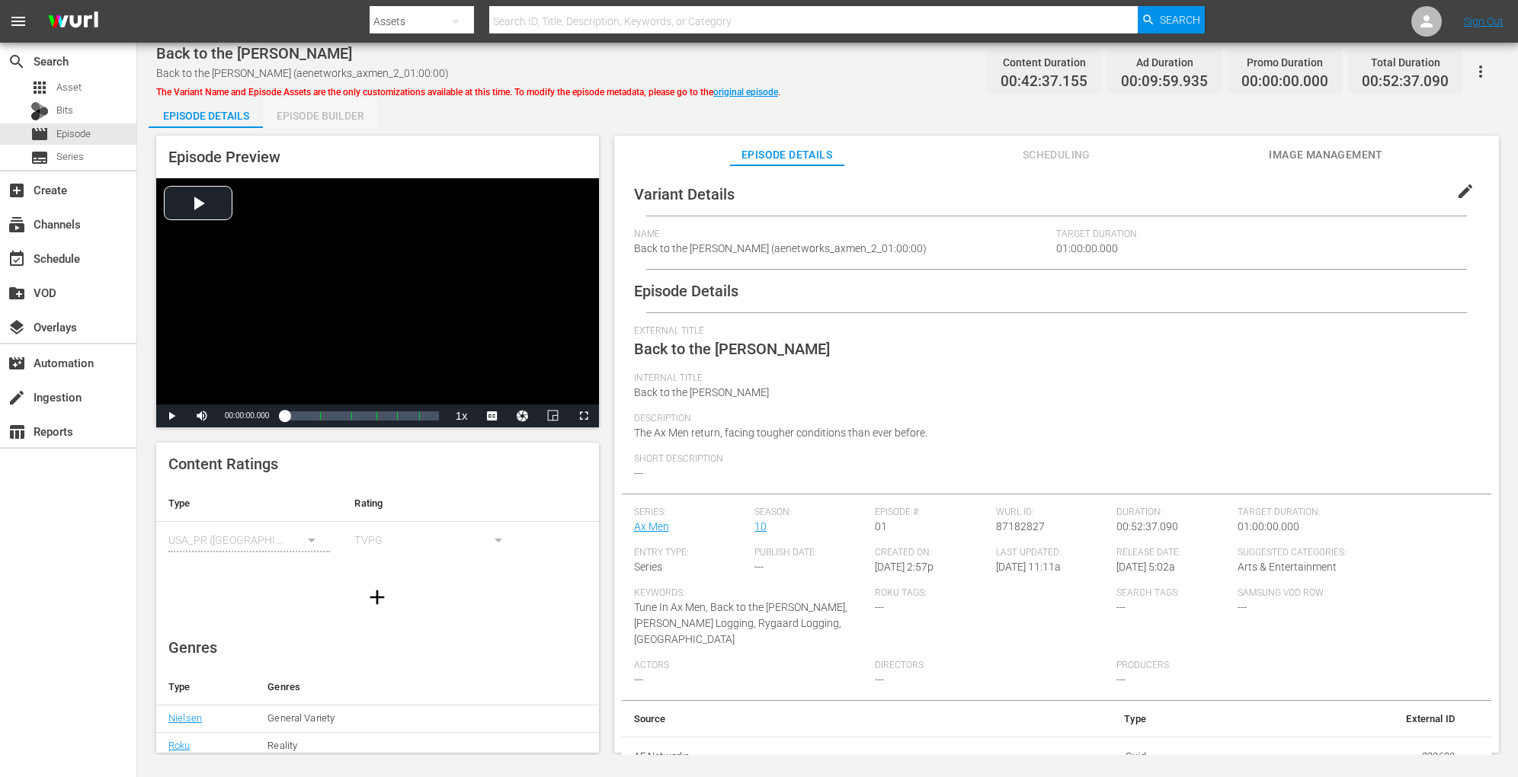
click at [334, 116] on div "Episode Builder" at bounding box center [320, 116] width 114 height 37
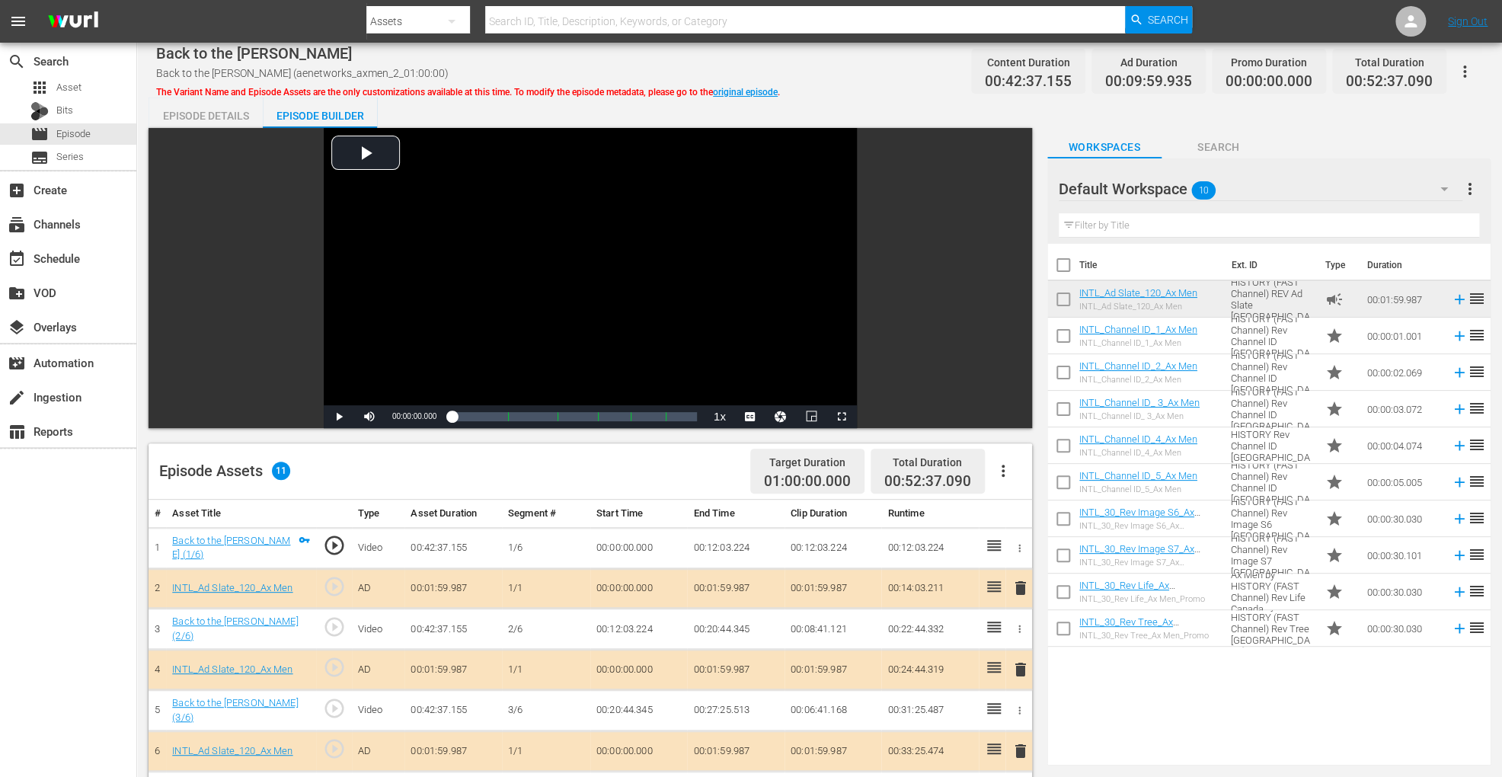
scroll to position [396, 0]
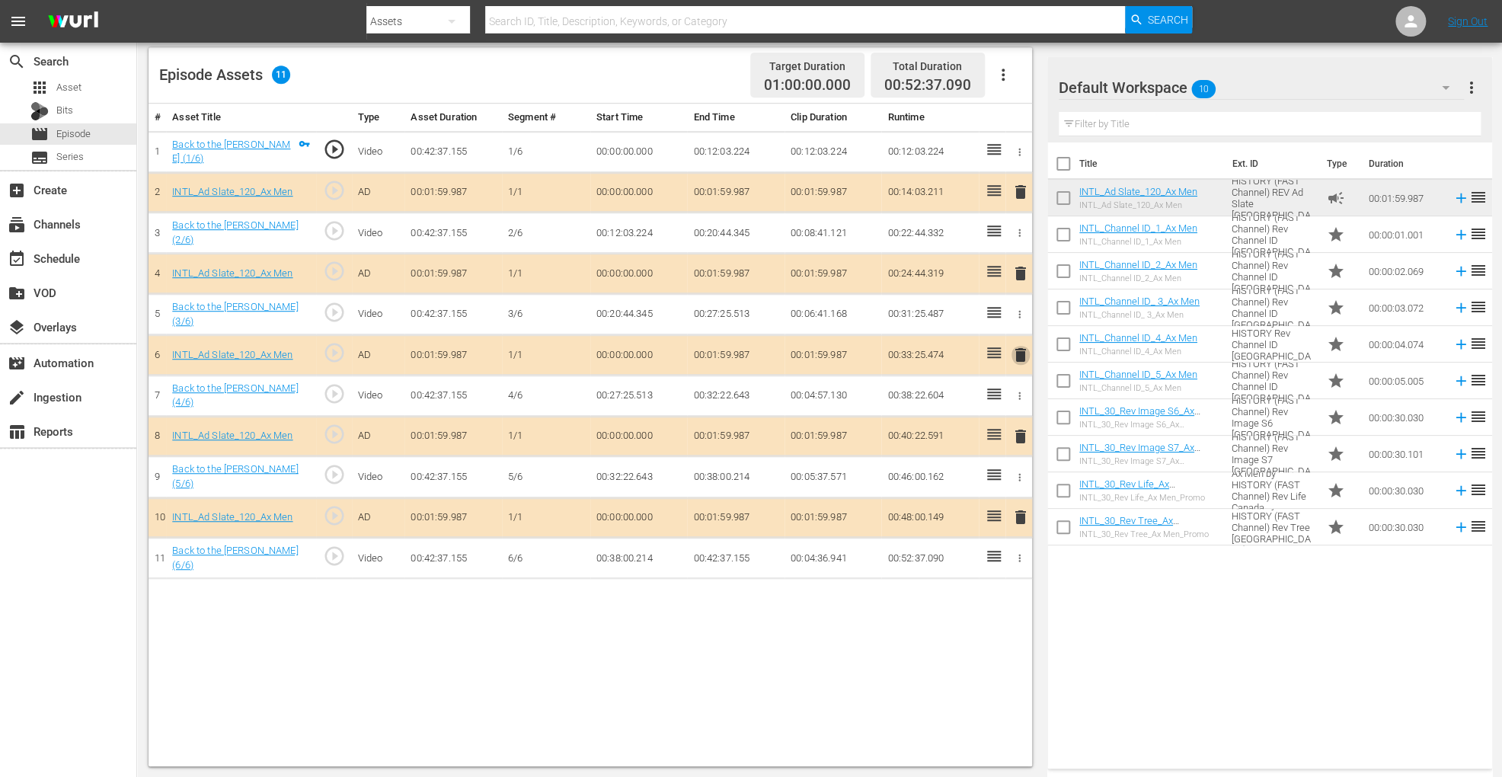
click at [1020, 346] on span "delete" at bounding box center [1021, 355] width 18 height 18
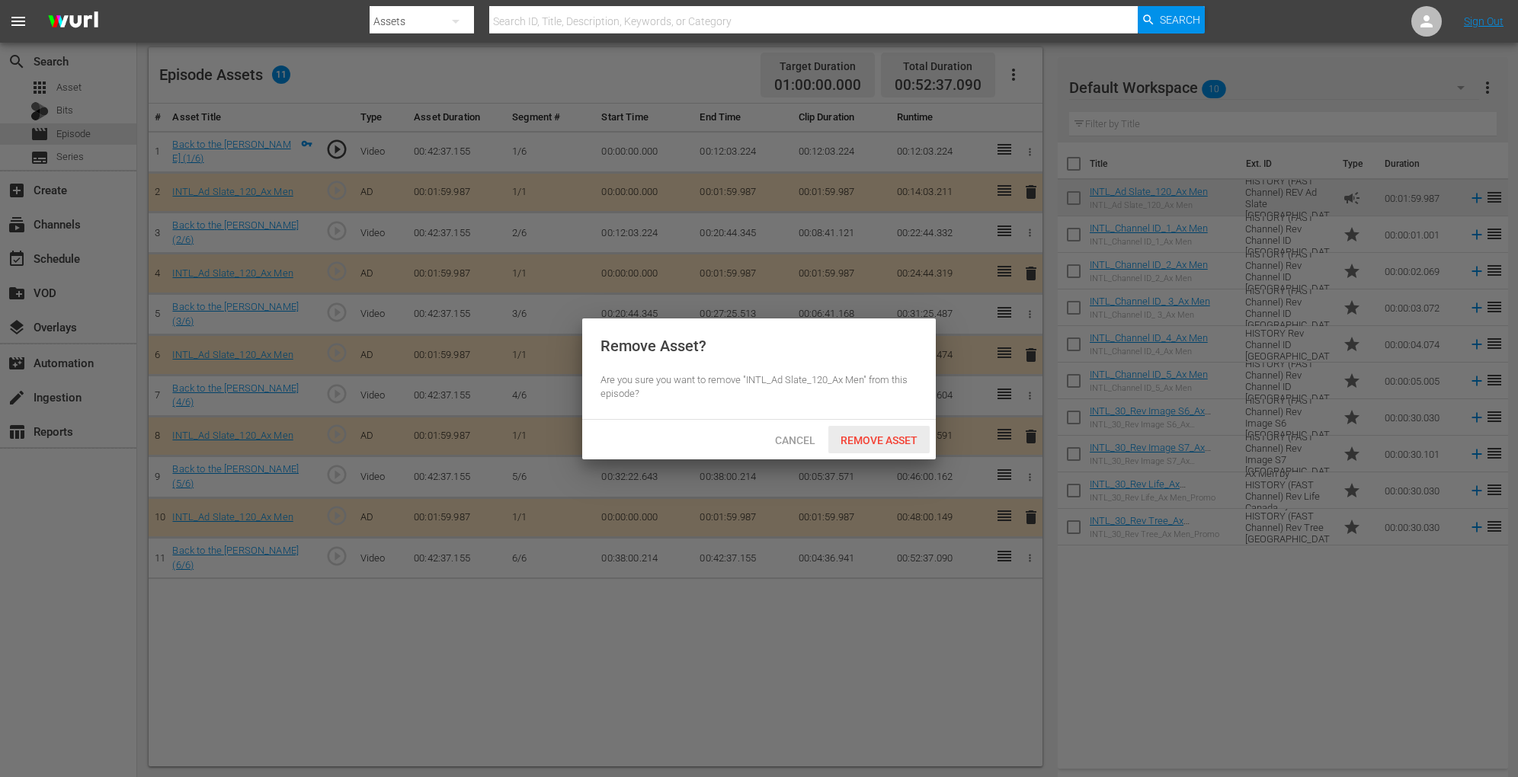
click at [865, 434] on span "Remove Asset" at bounding box center [878, 440] width 101 height 12
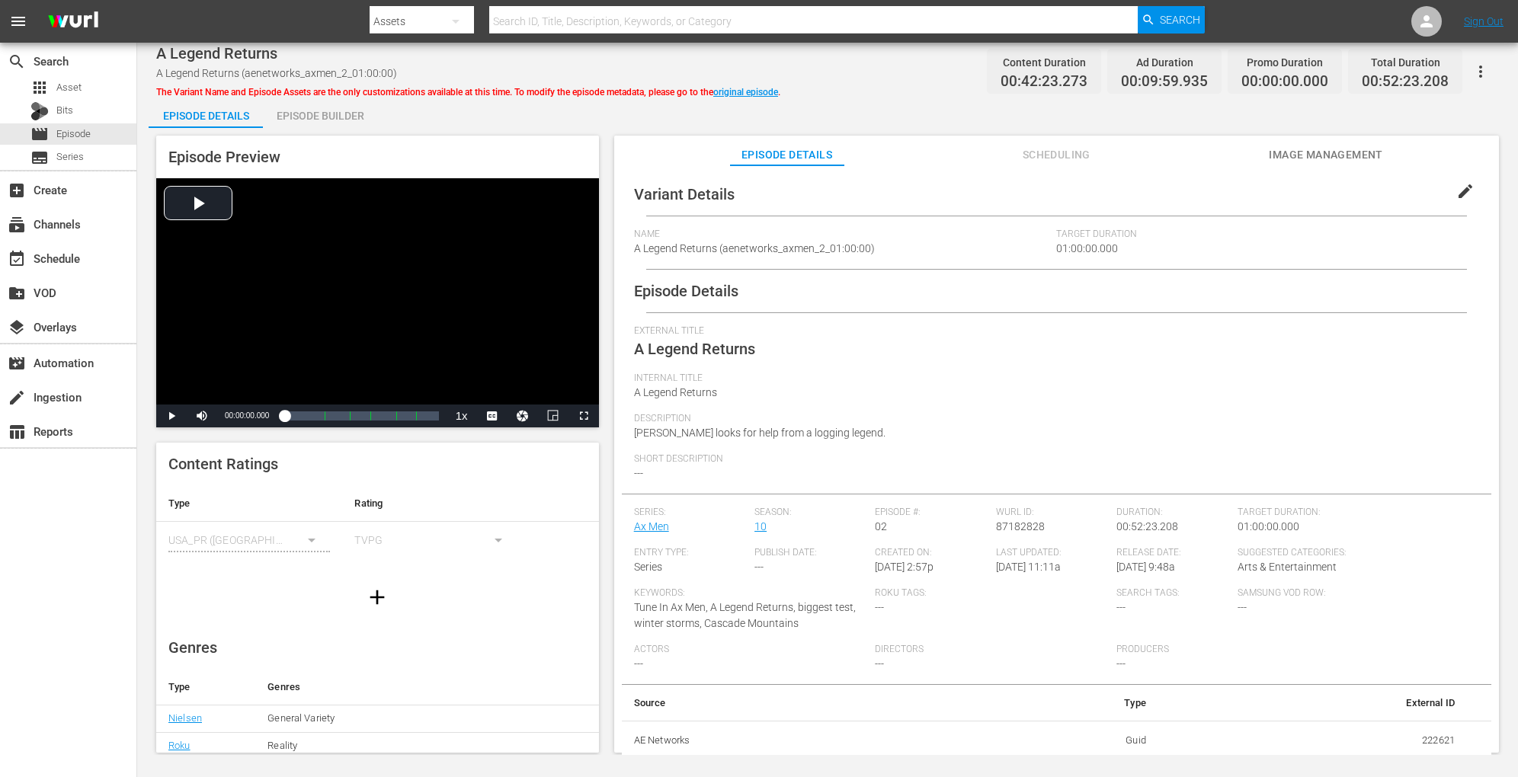
click at [352, 110] on div "Episode Builder" at bounding box center [320, 116] width 114 height 37
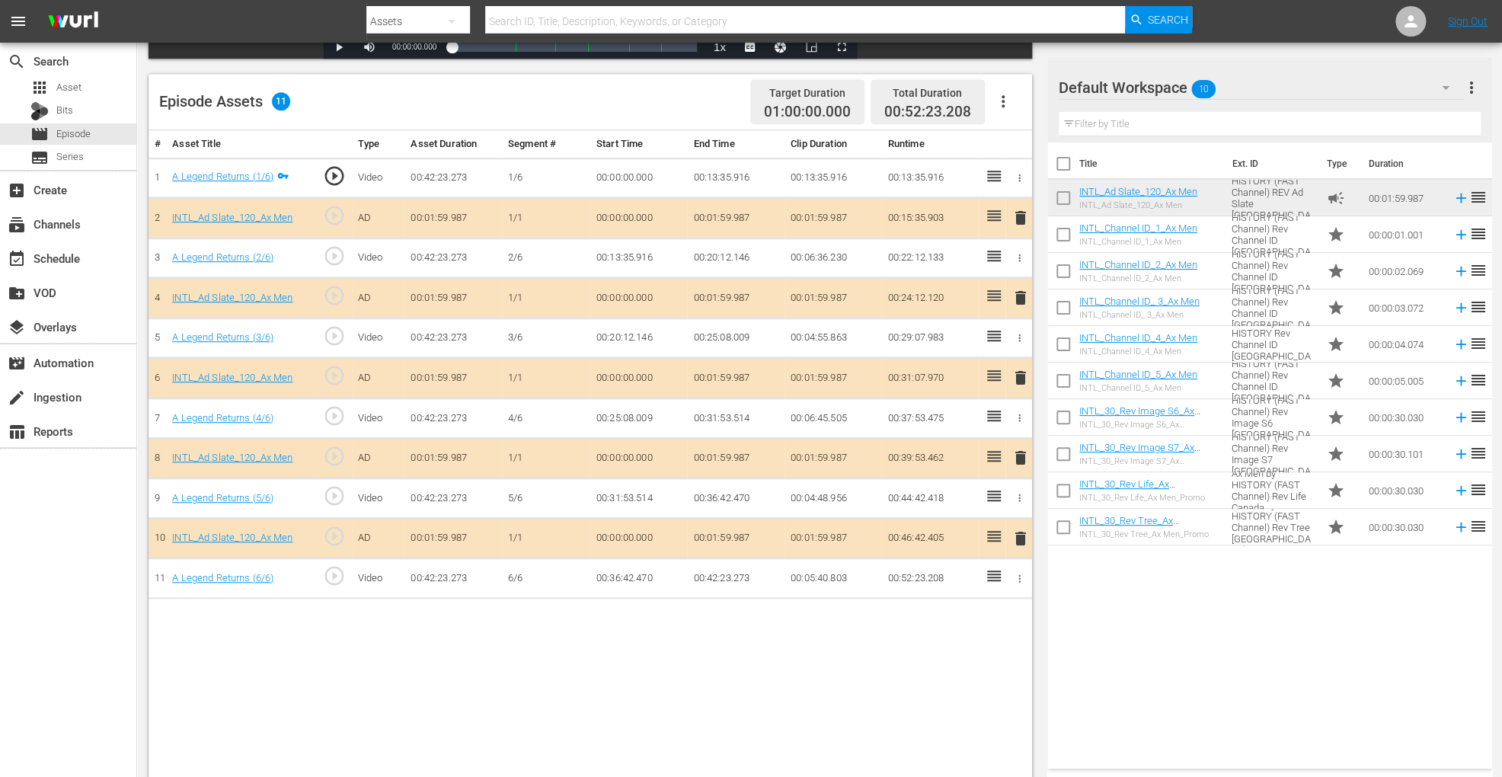
scroll to position [396, 0]
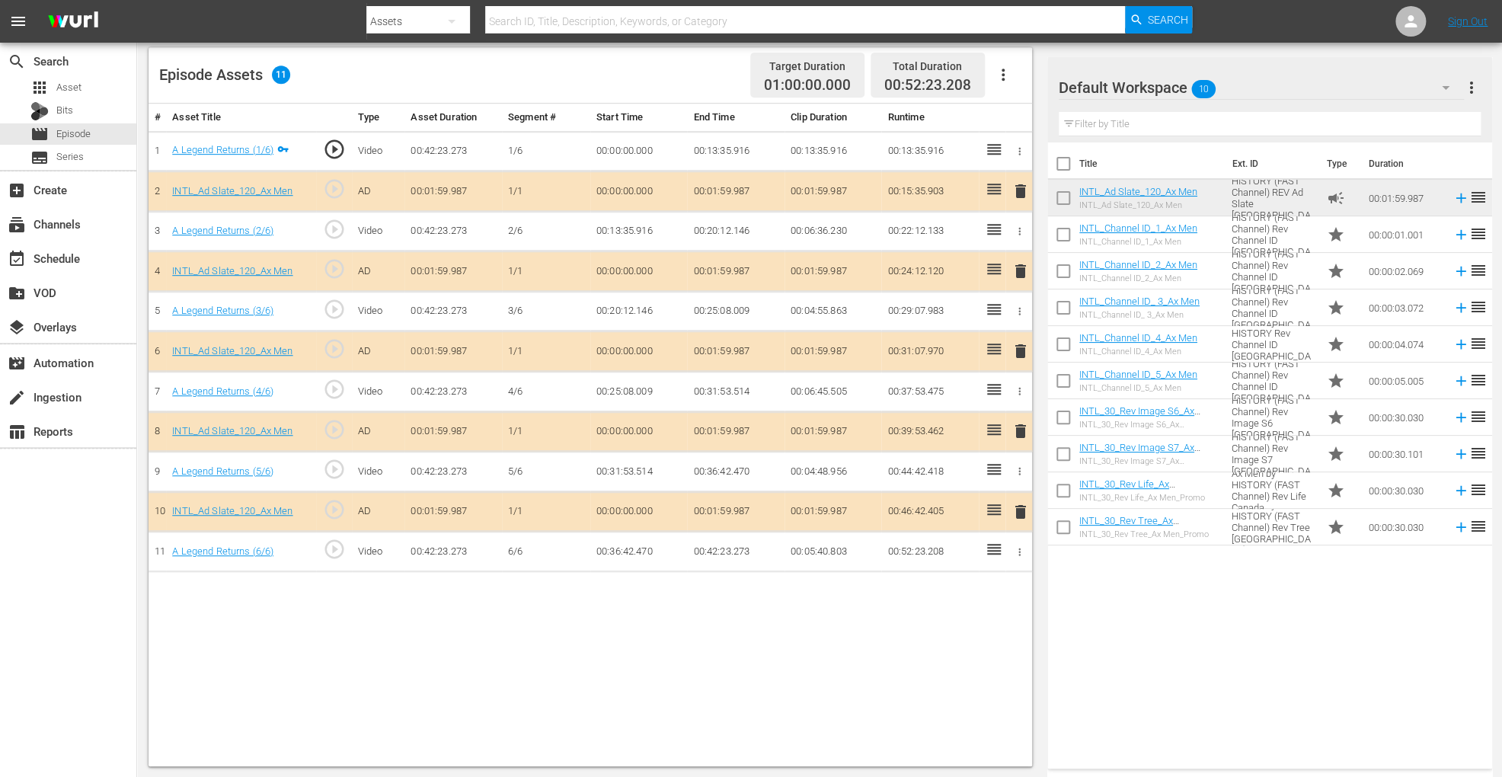
click at [1019, 343] on span "delete" at bounding box center [1021, 351] width 18 height 18
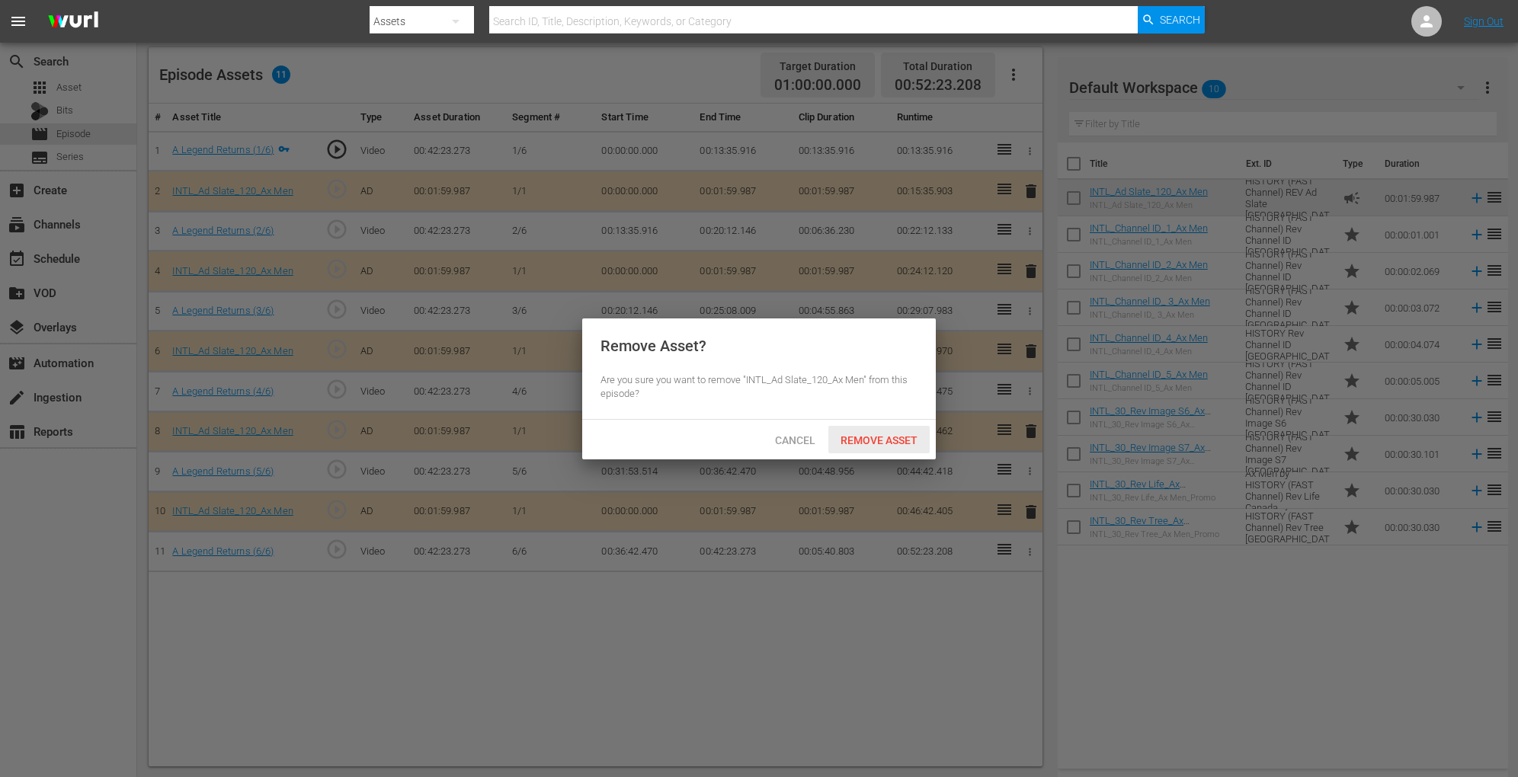
click at [865, 431] on div "Remove Asset" at bounding box center [878, 440] width 101 height 28
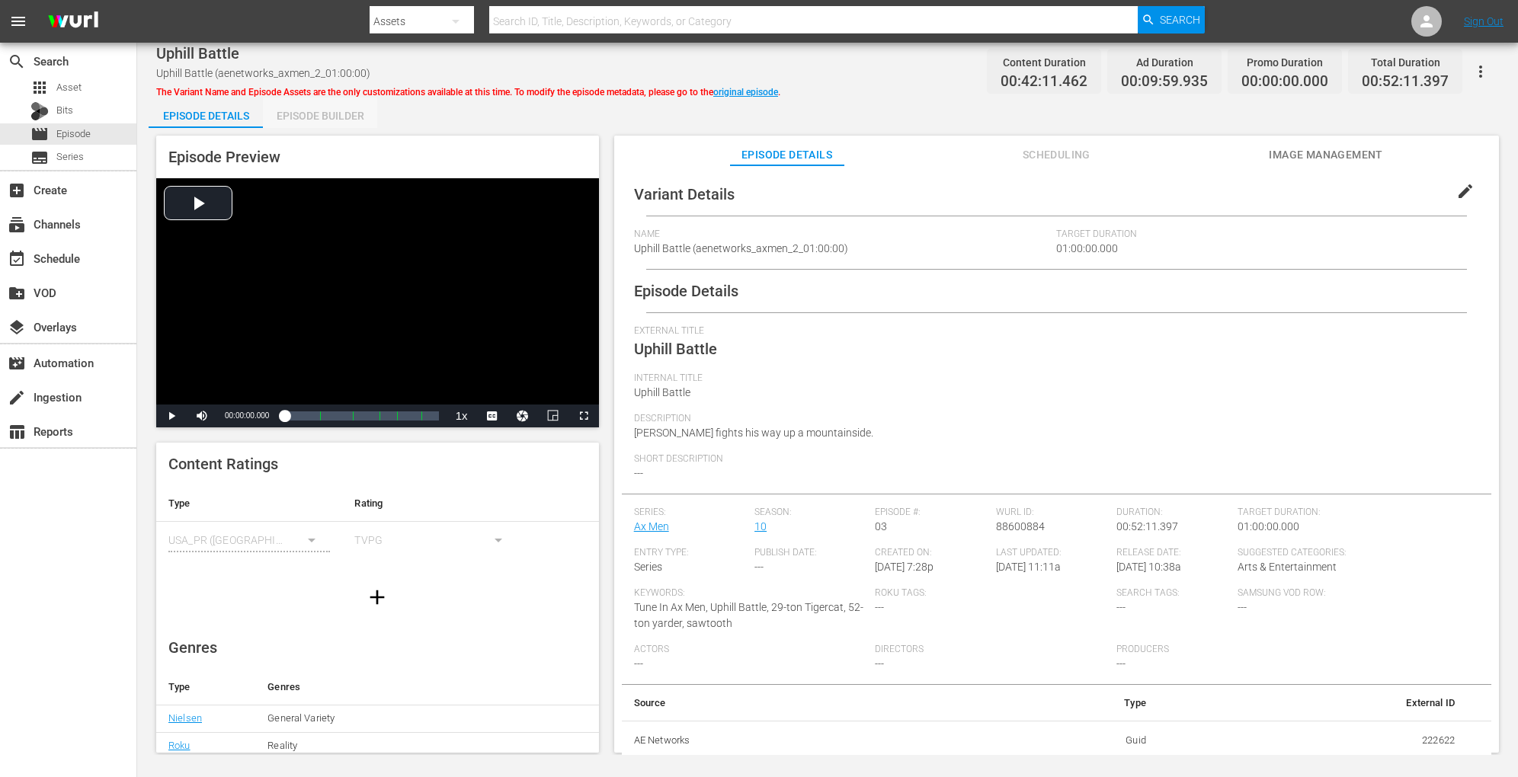
click at [335, 106] on div "Episode Builder" at bounding box center [320, 116] width 114 height 37
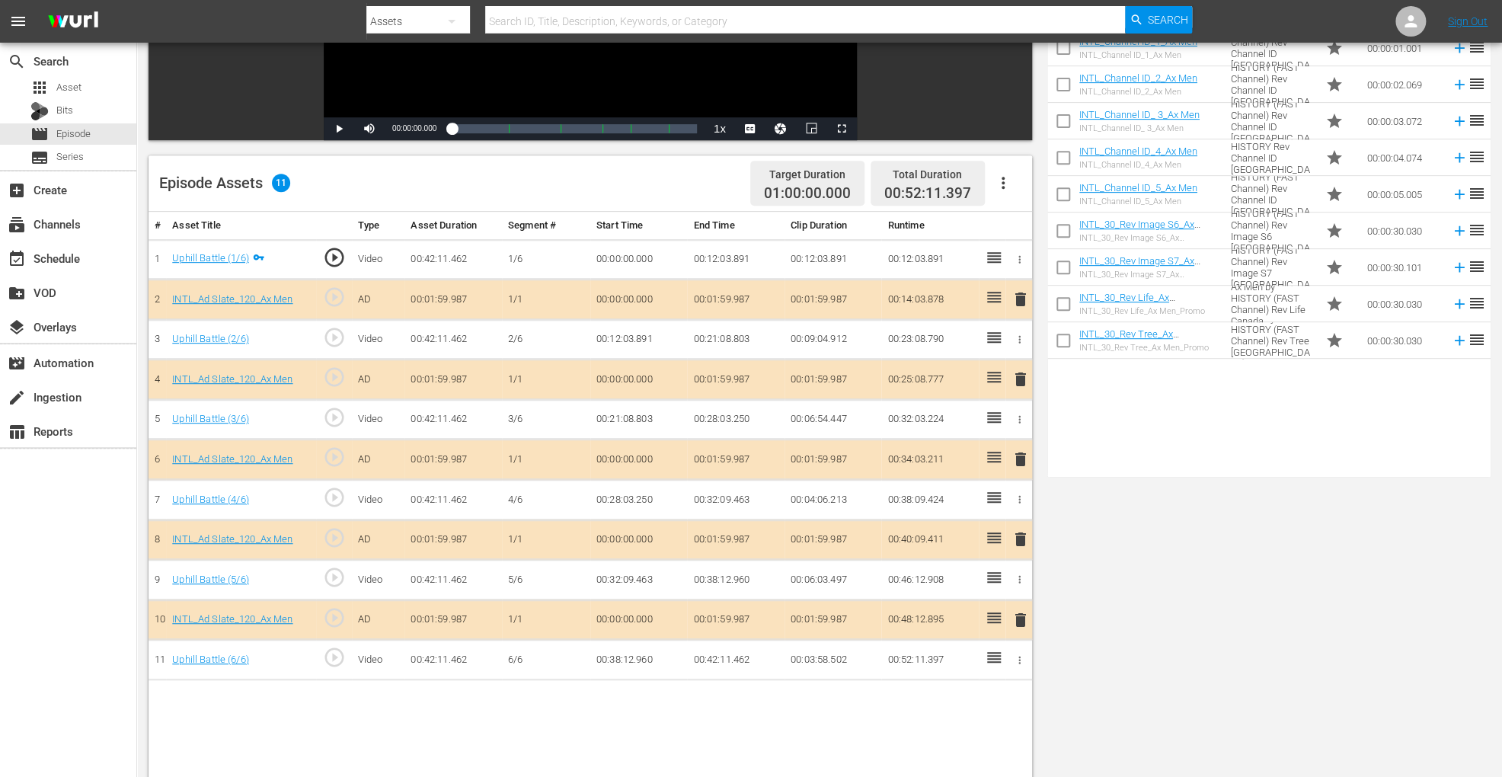
scroll to position [396, 0]
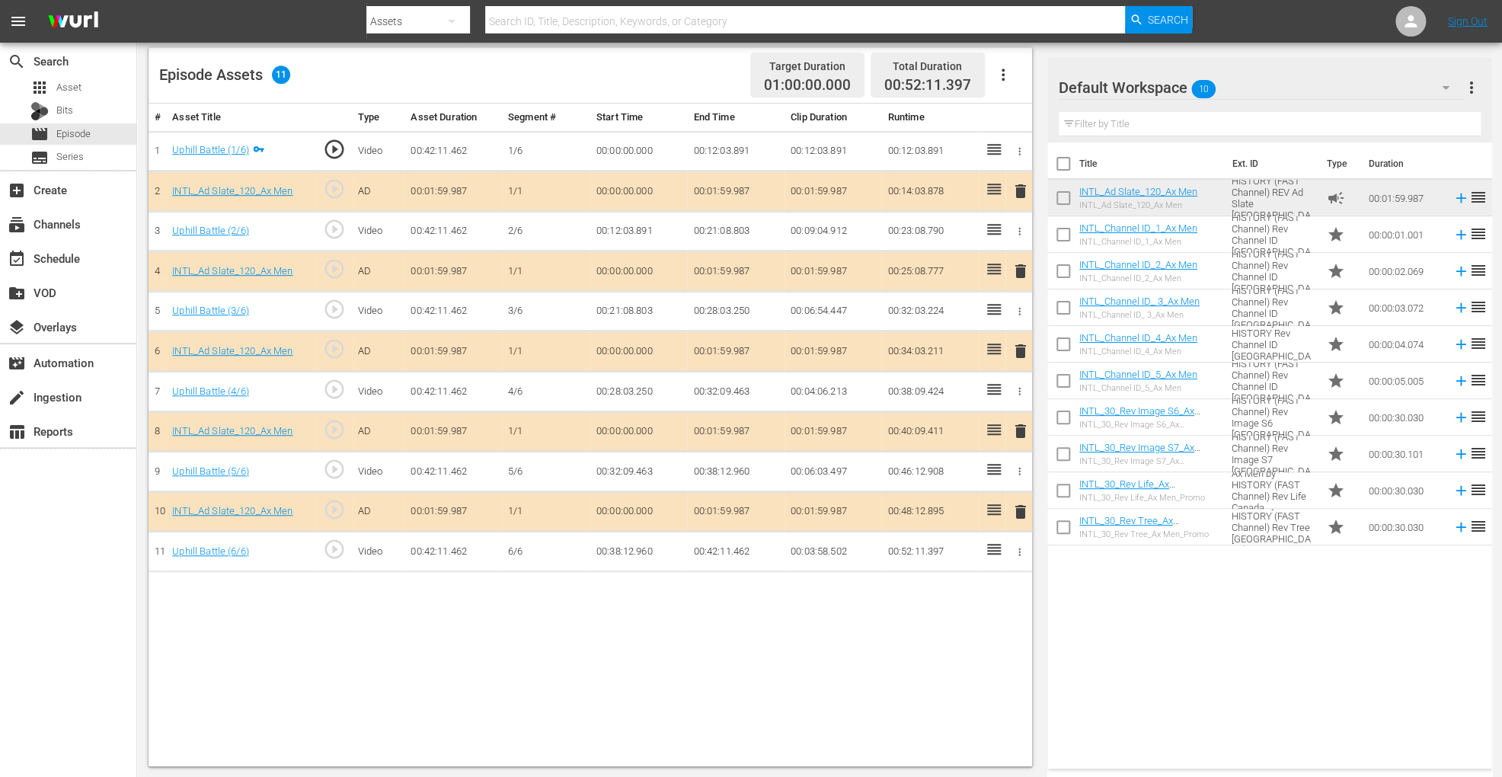
click at [1017, 350] on span "delete" at bounding box center [1021, 351] width 18 height 18
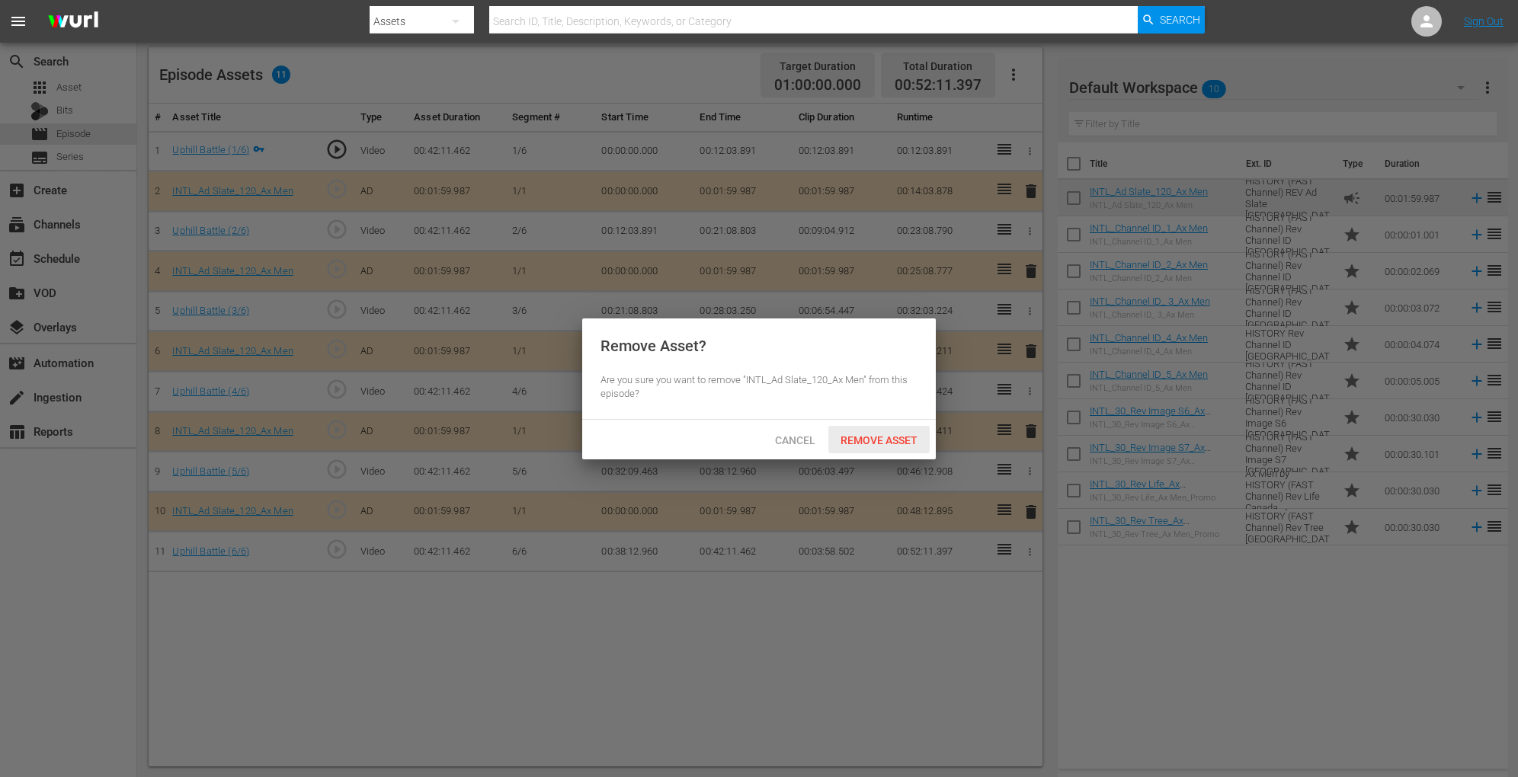
click at [853, 440] on span "Remove Asset" at bounding box center [878, 440] width 101 height 12
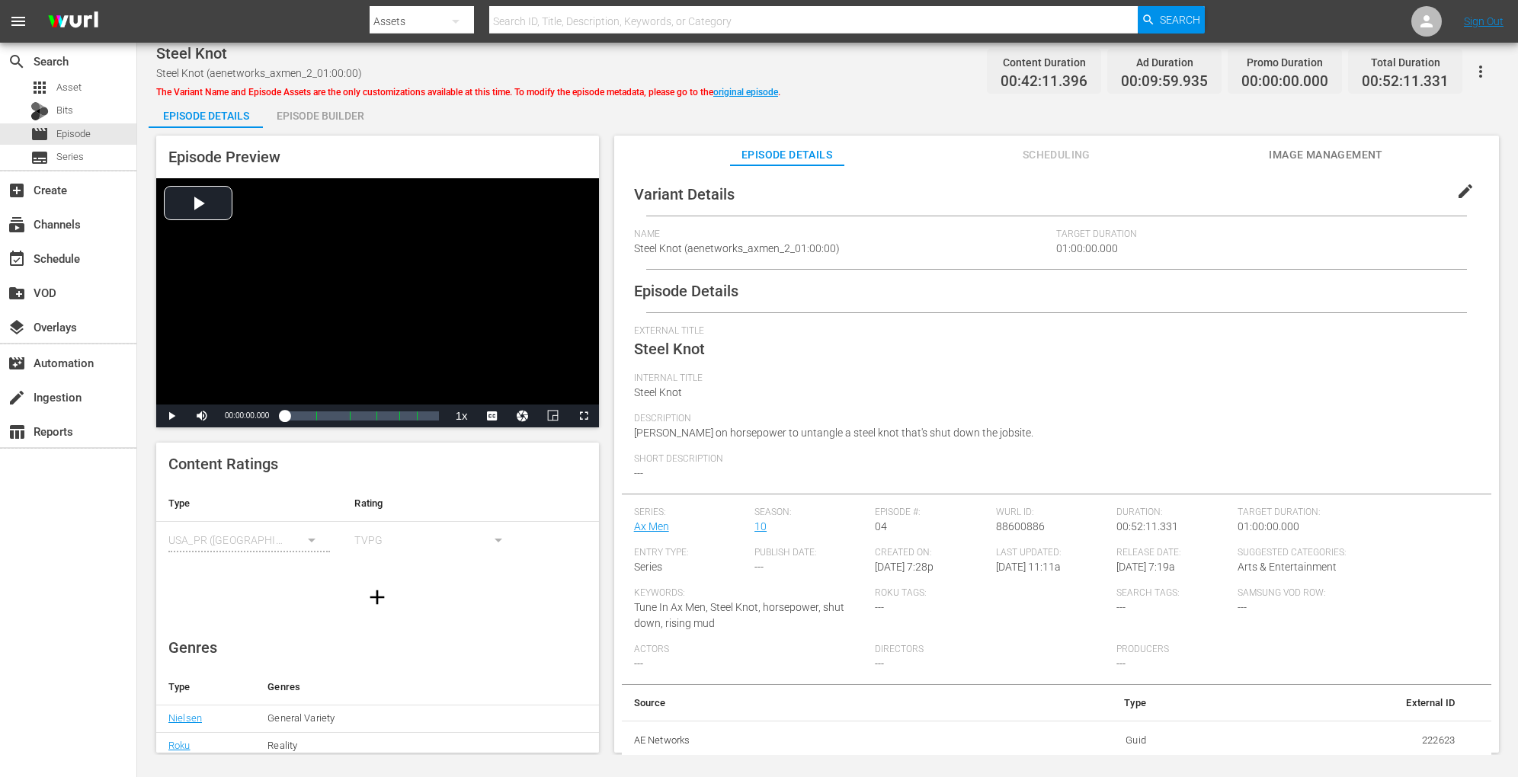
click at [341, 108] on div "Episode Builder" at bounding box center [320, 116] width 114 height 37
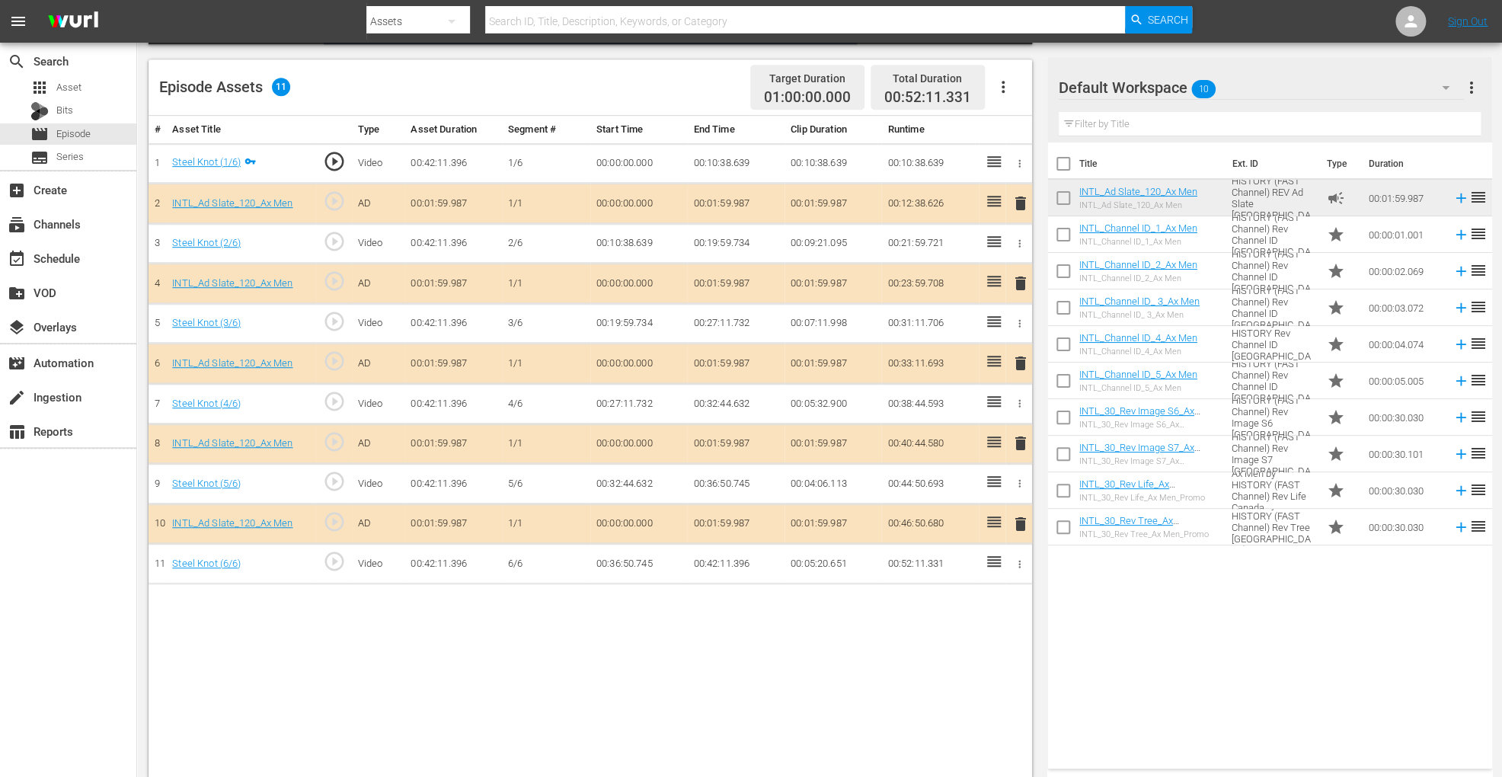
scroll to position [396, 0]
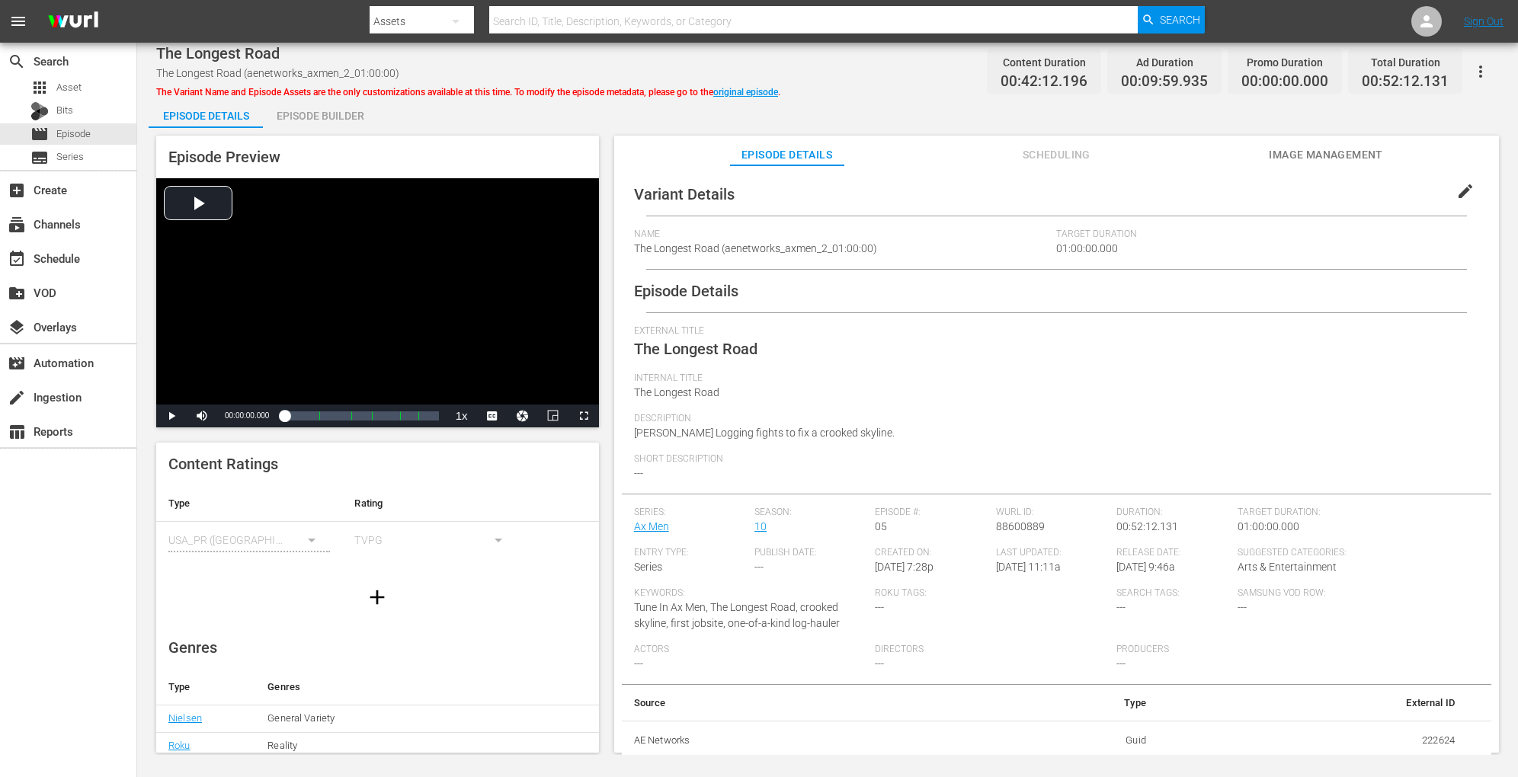
click at [331, 113] on div "Episode Builder" at bounding box center [320, 116] width 114 height 37
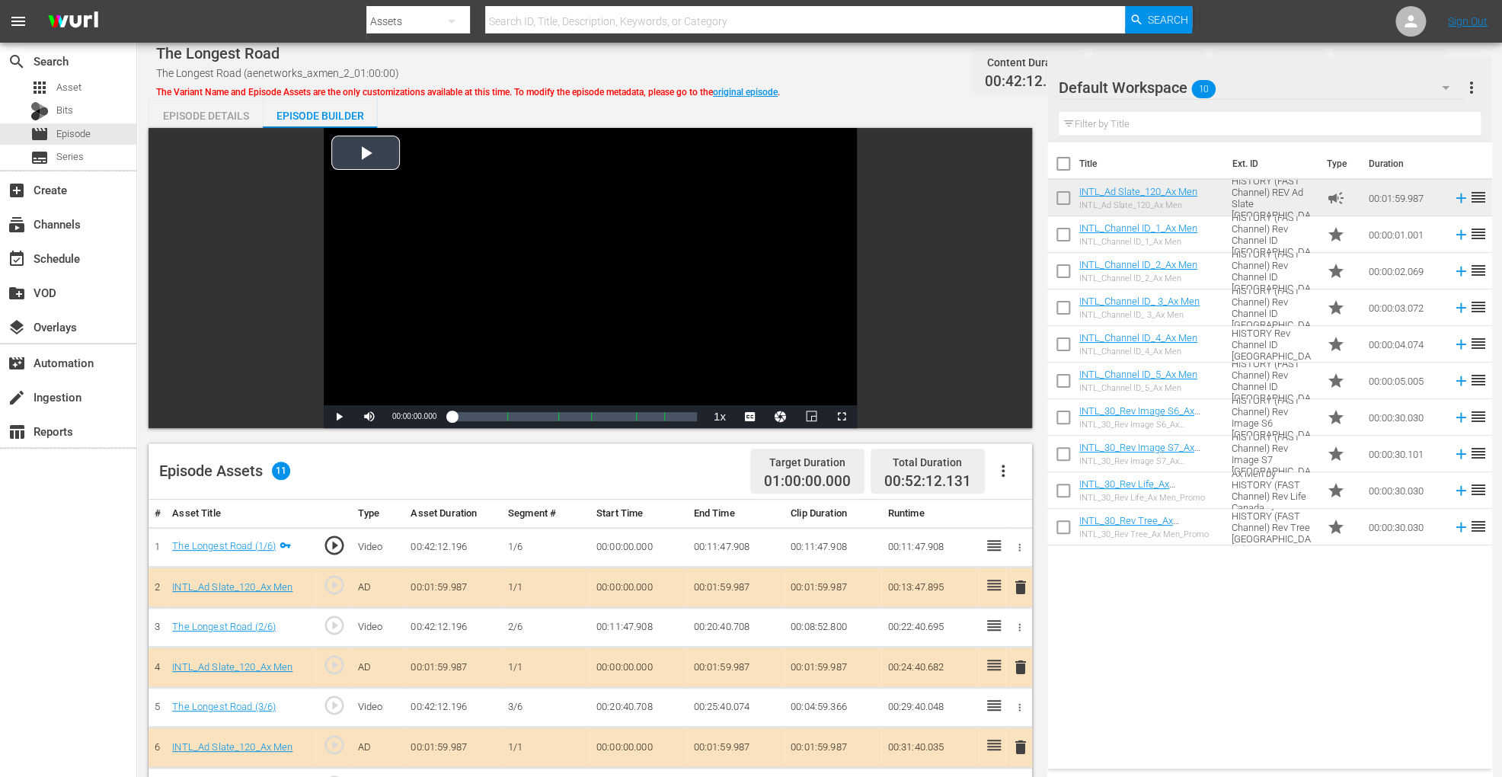
scroll to position [396, 0]
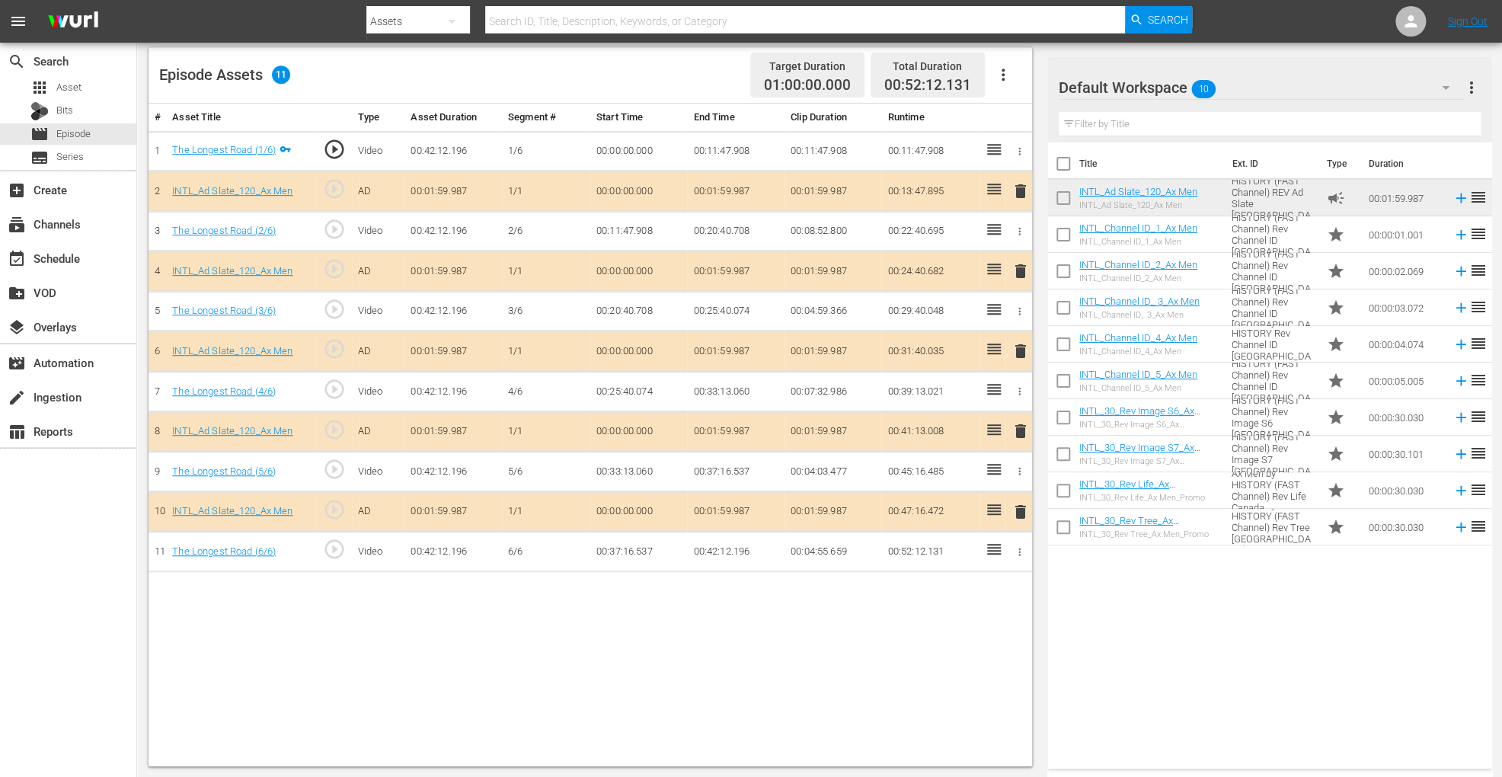
click at [1012, 342] on span "delete" at bounding box center [1021, 351] width 18 height 18
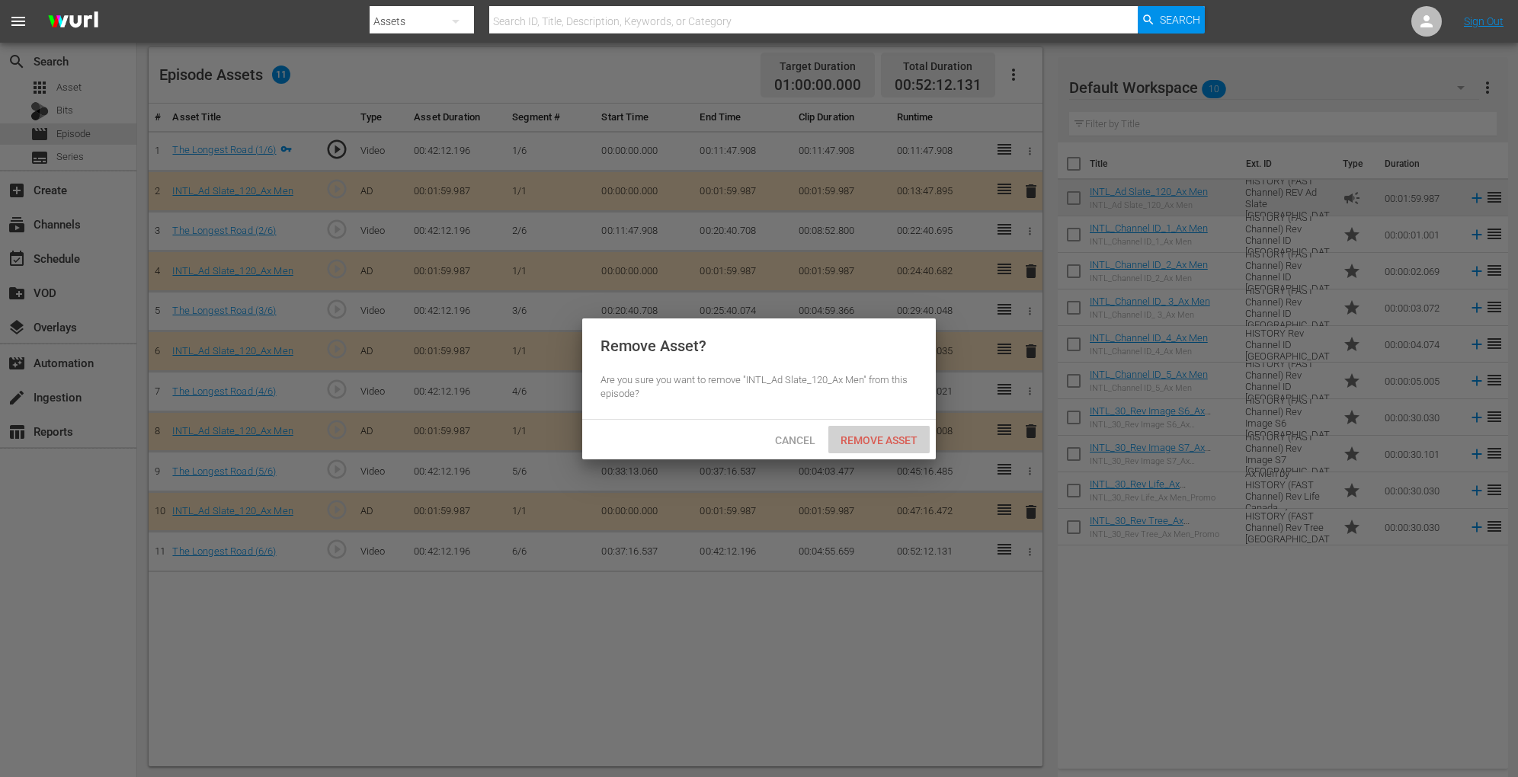
click at [858, 443] on span "Remove Asset" at bounding box center [878, 440] width 101 height 12
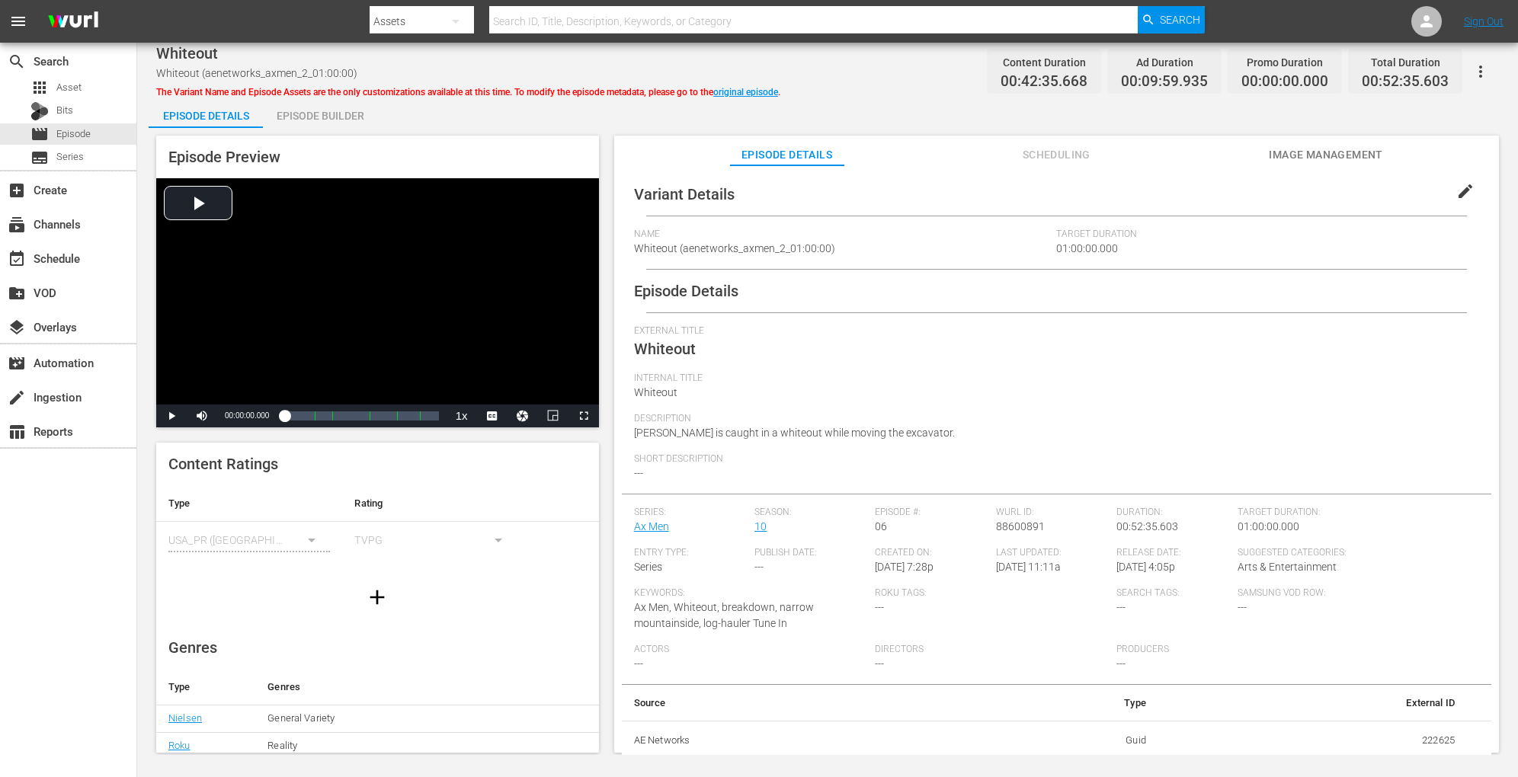
click at [338, 113] on div "Episode Builder" at bounding box center [320, 116] width 114 height 37
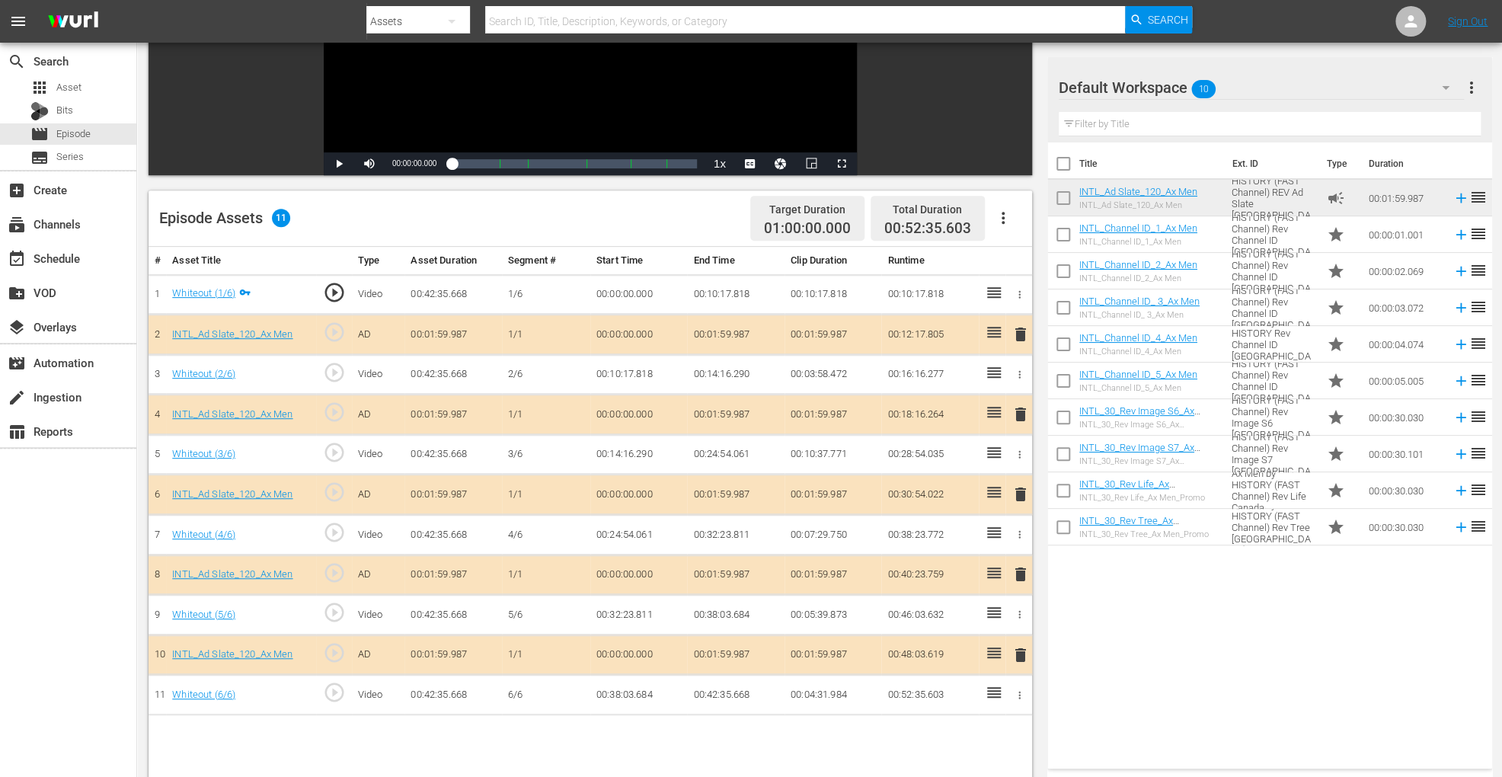
scroll to position [396, 0]
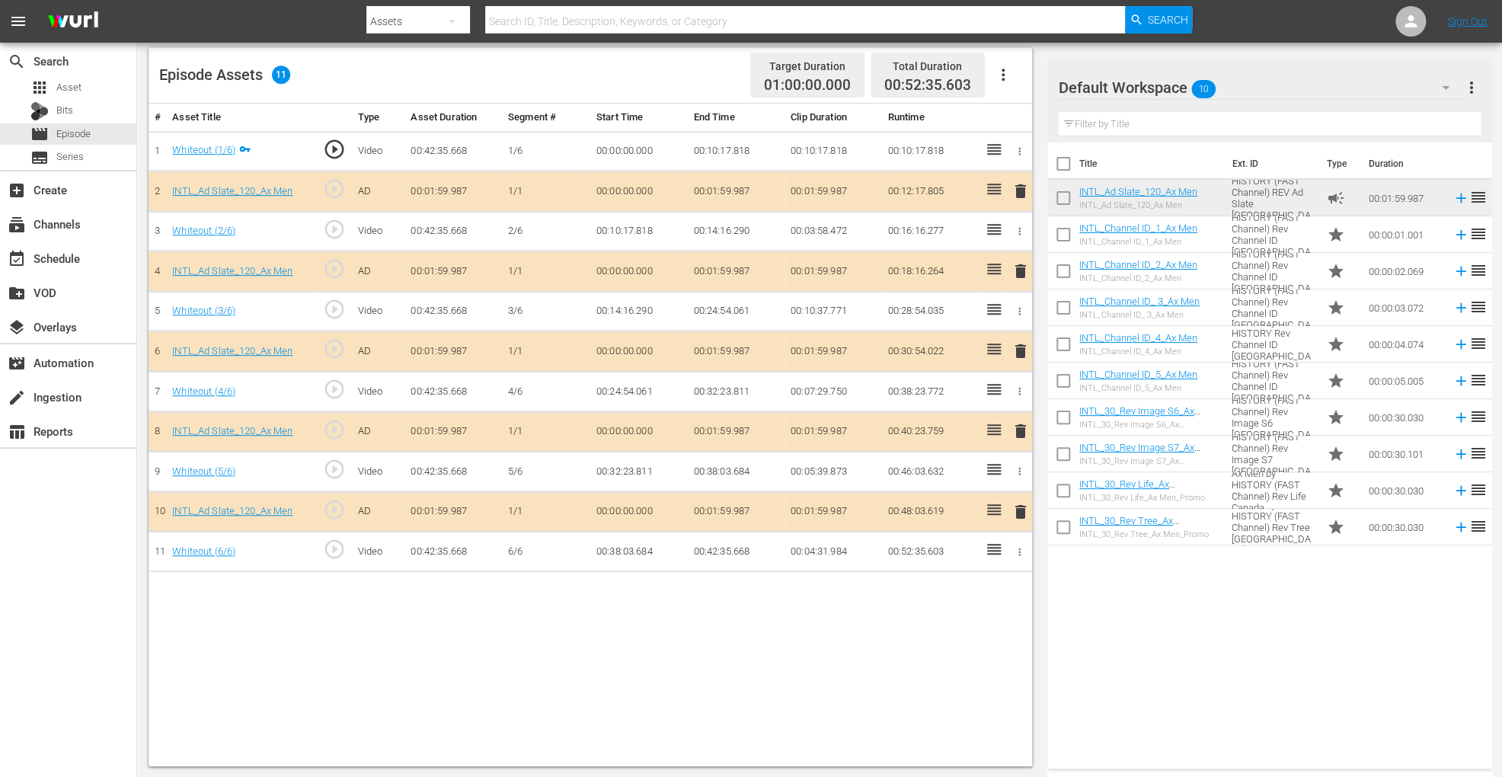
click at [1020, 342] on span "delete" at bounding box center [1021, 351] width 18 height 18
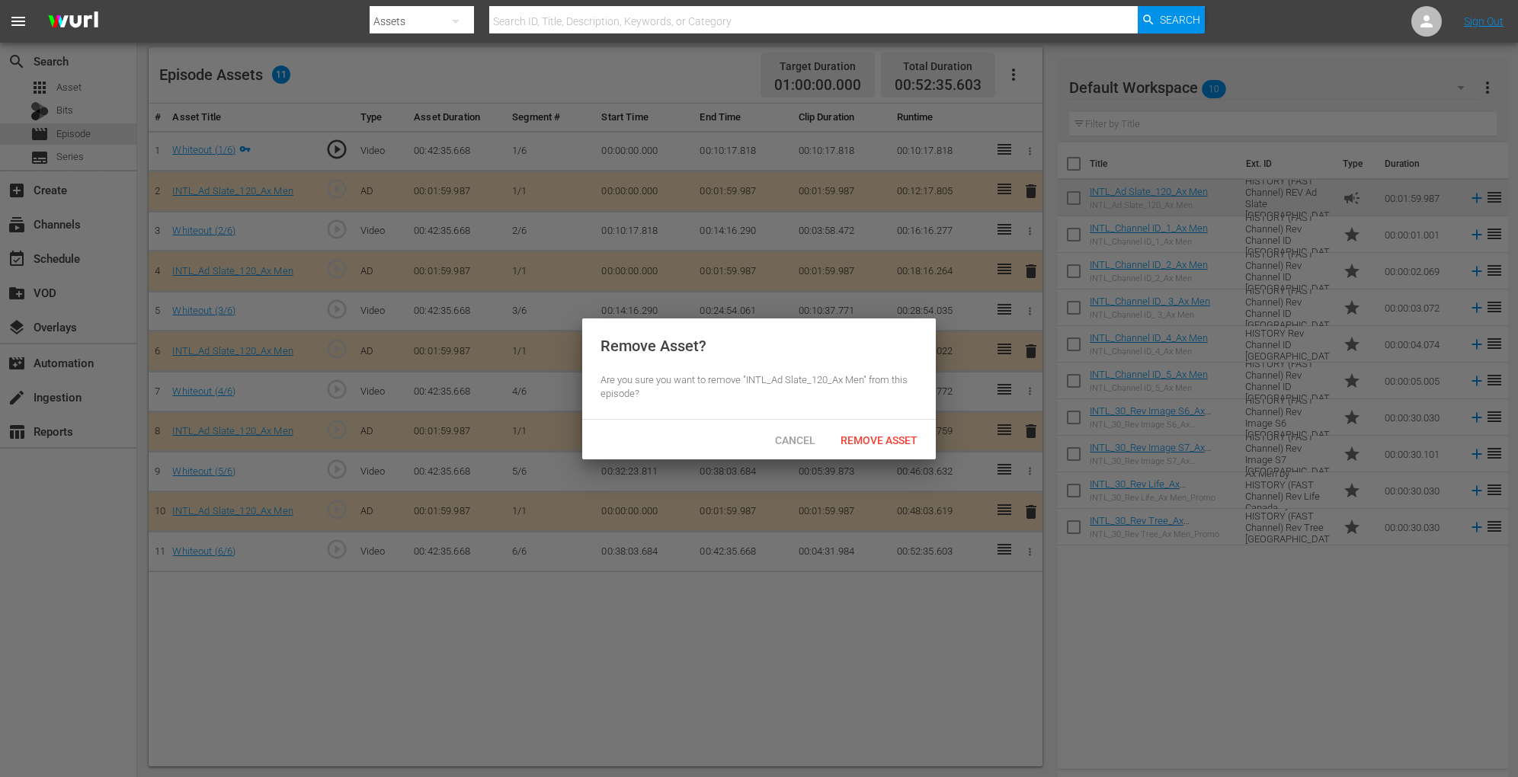
click at [896, 422] on div "Cancel Remove Asset" at bounding box center [759, 440] width 354 height 40
click at [883, 434] on span "Remove Asset" at bounding box center [878, 440] width 101 height 12
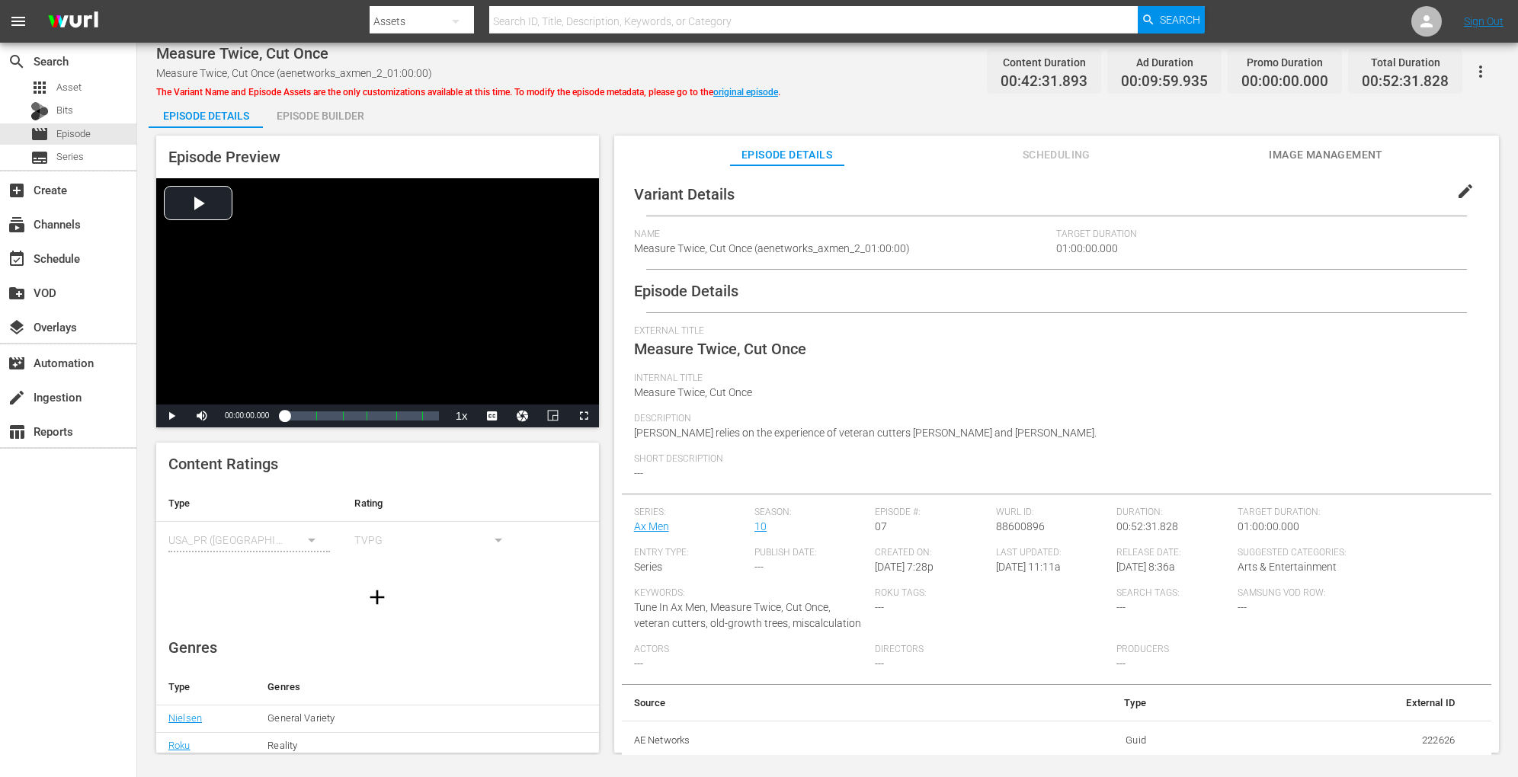
click at [347, 120] on div "Episode Builder" at bounding box center [320, 116] width 114 height 37
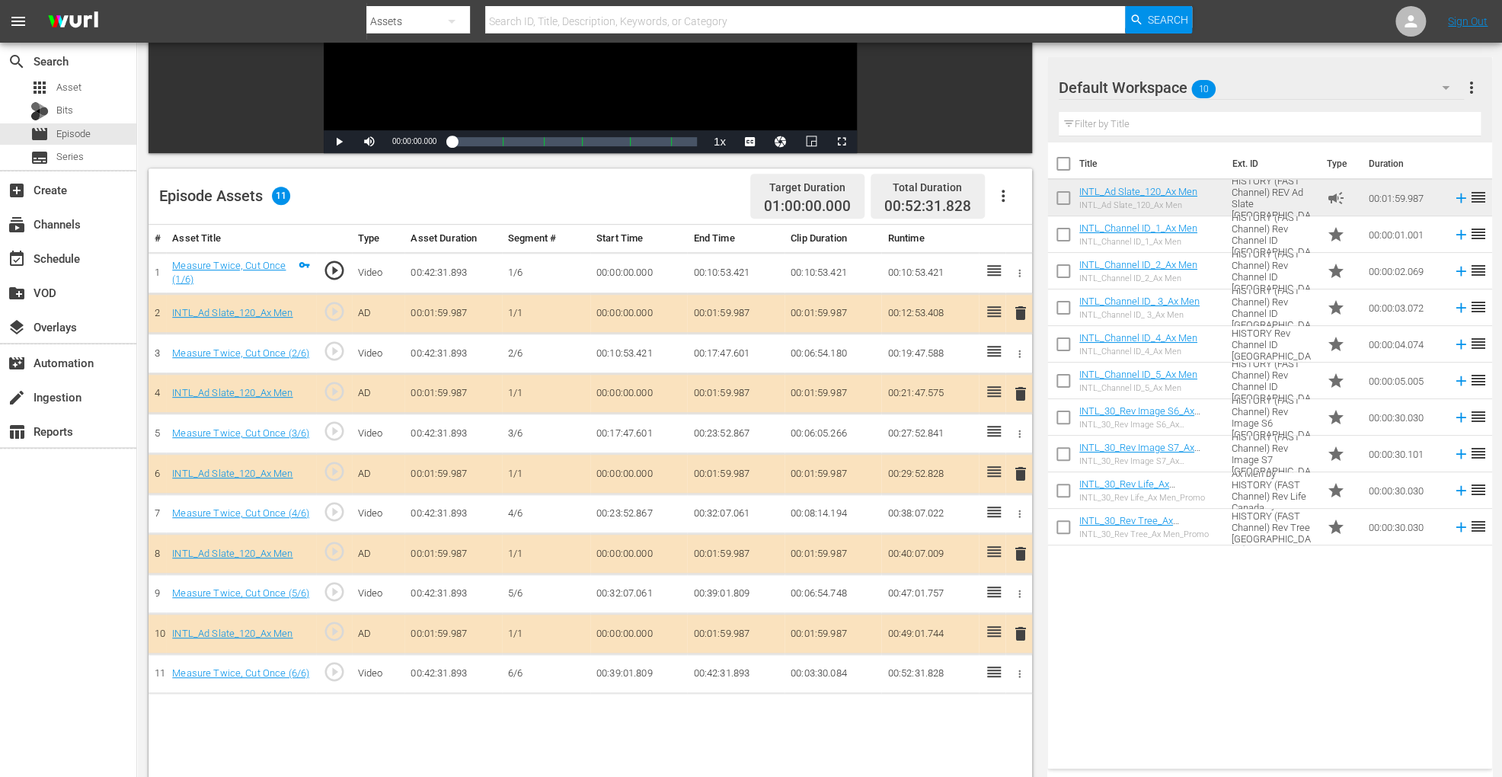
scroll to position [276, 0]
click at [1018, 471] on span "delete" at bounding box center [1021, 473] width 18 height 18
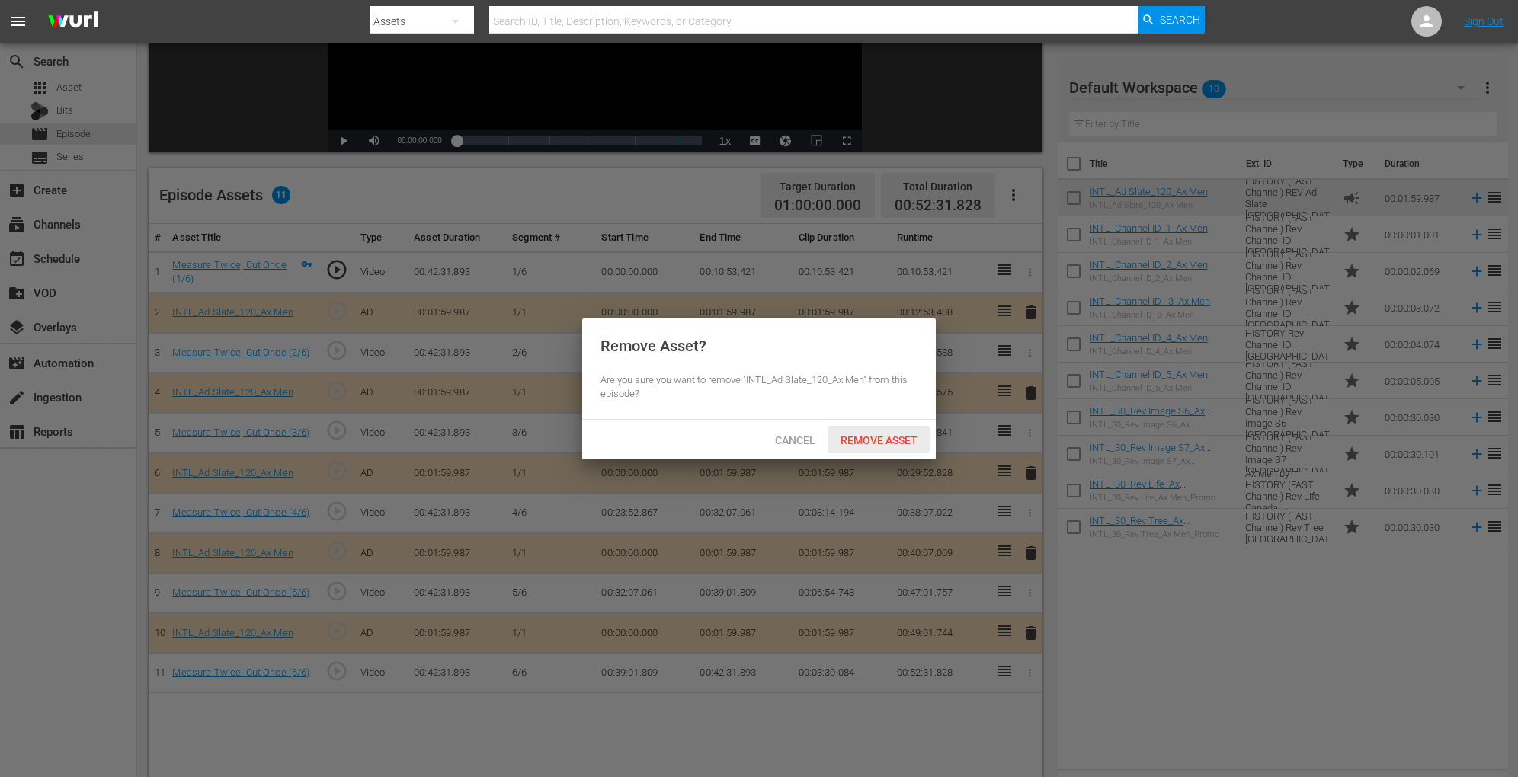
click at [896, 442] on span "Remove Asset" at bounding box center [878, 440] width 101 height 12
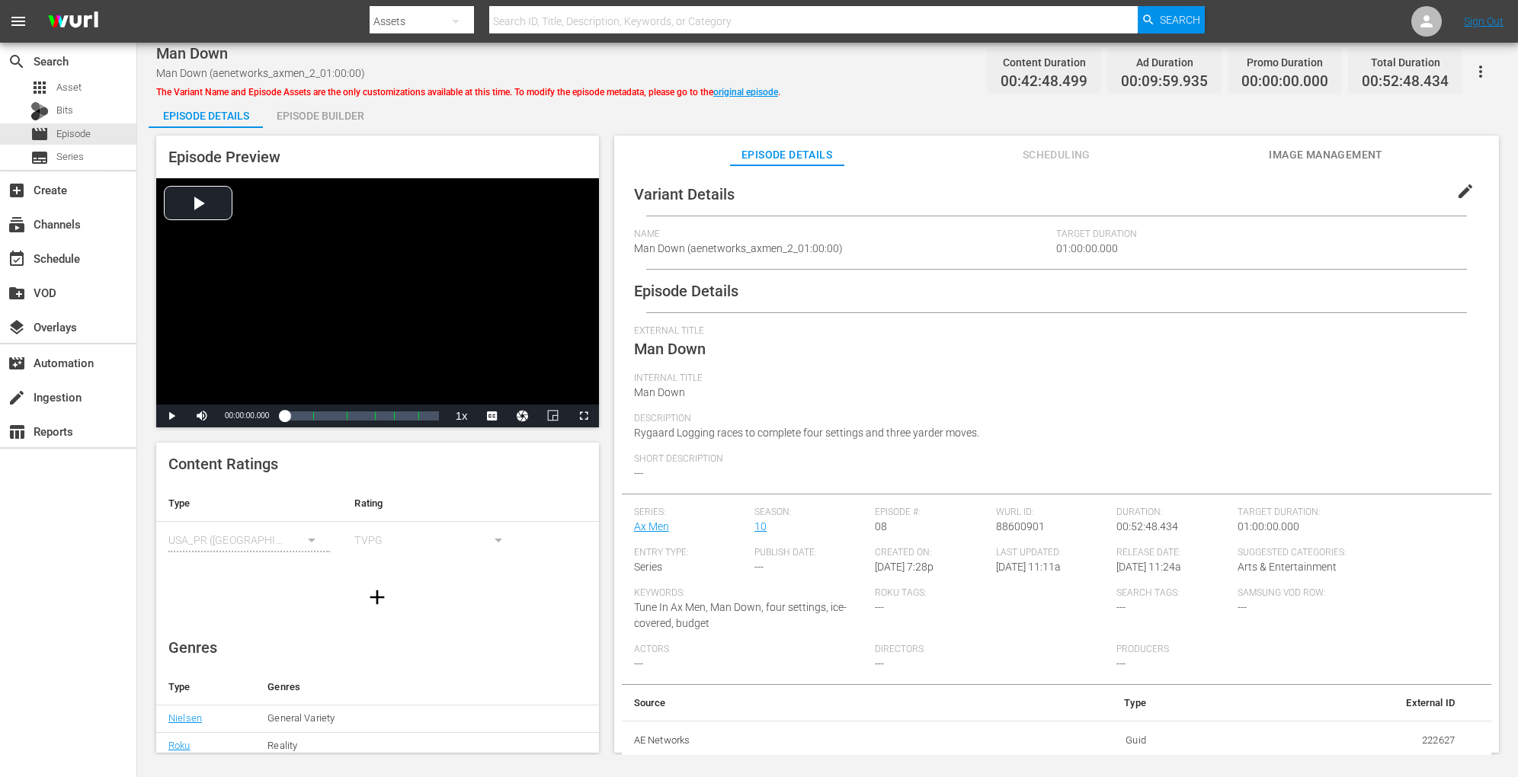
click at [337, 108] on div "Episode Builder" at bounding box center [320, 116] width 114 height 37
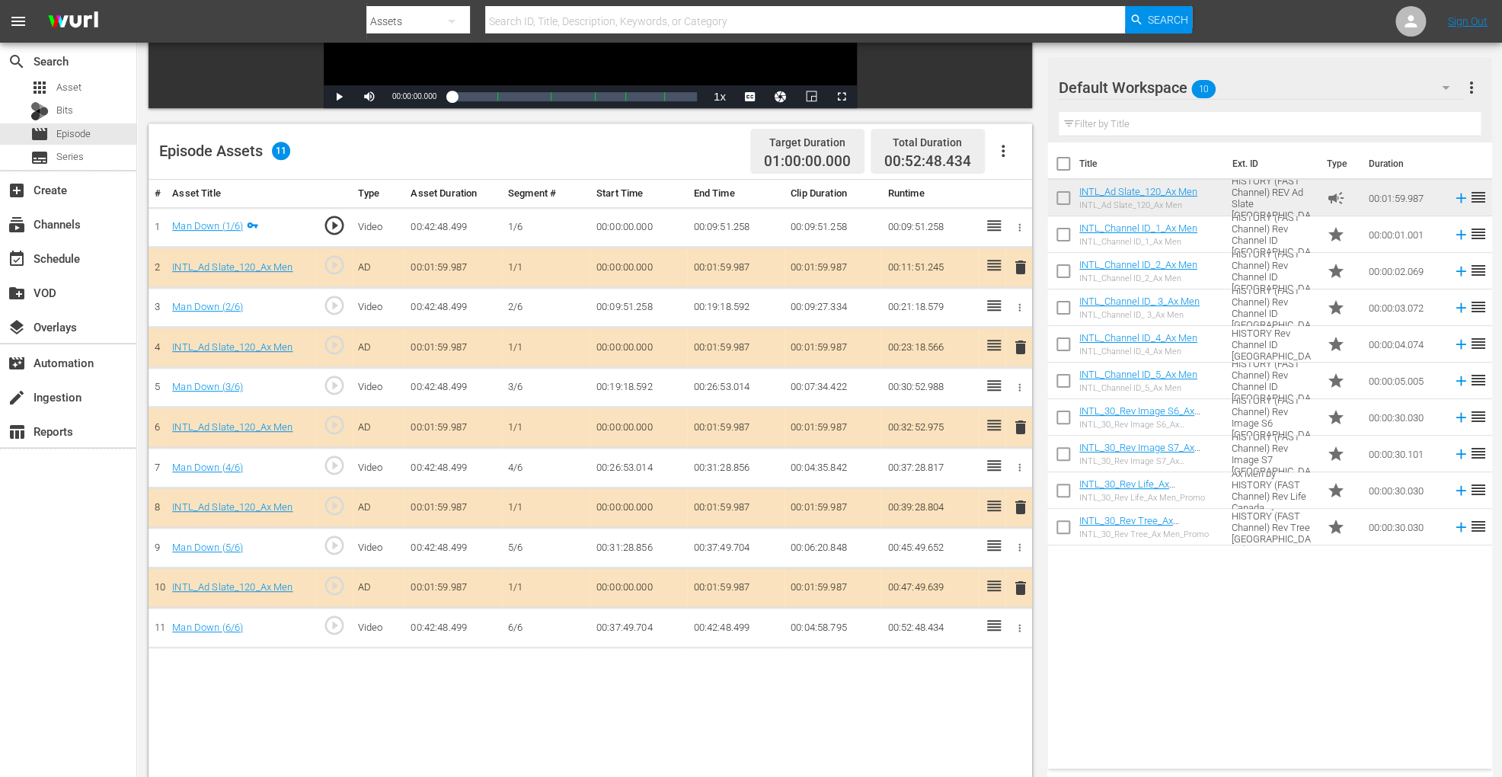
scroll to position [396, 0]
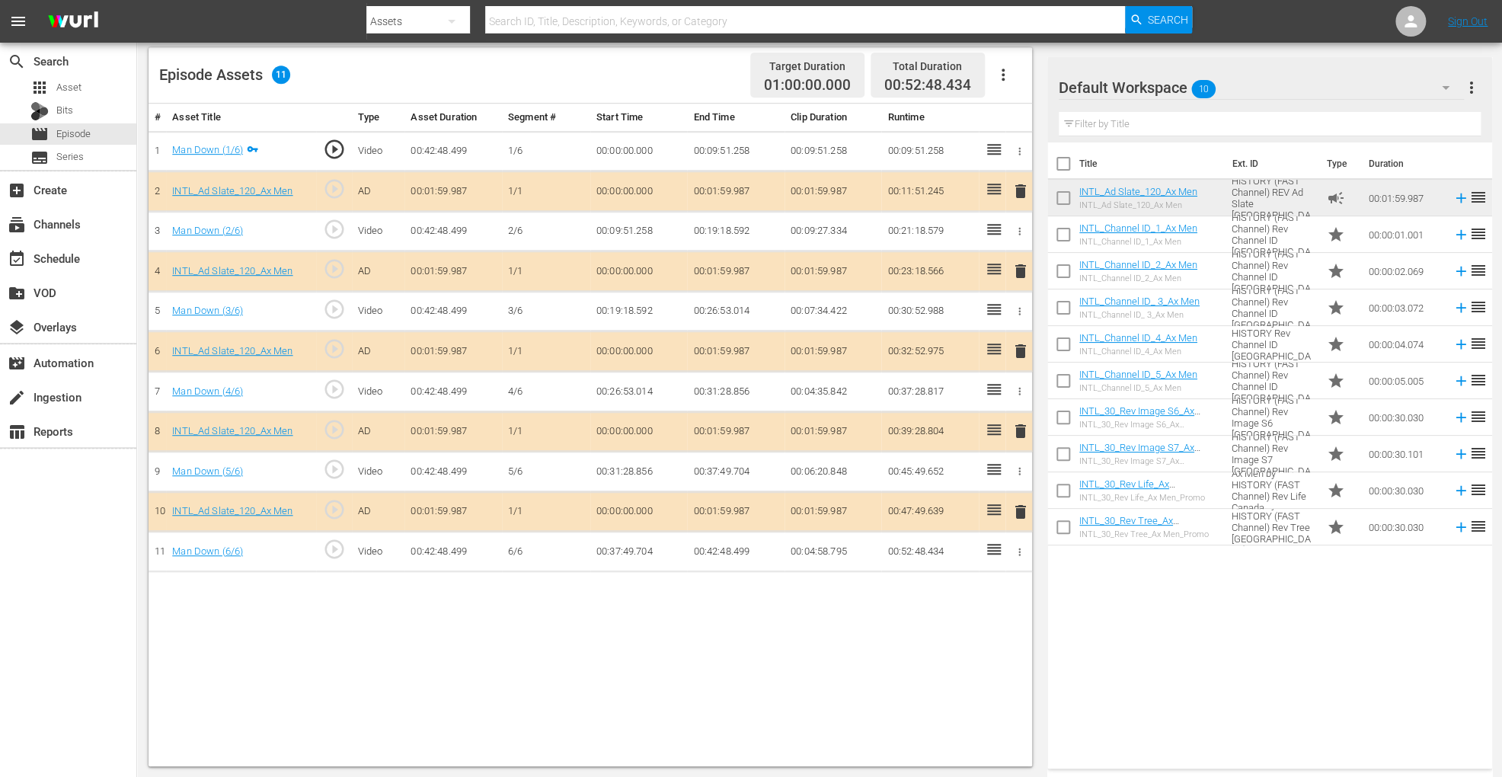
click at [1020, 347] on span "delete" at bounding box center [1021, 351] width 18 height 18
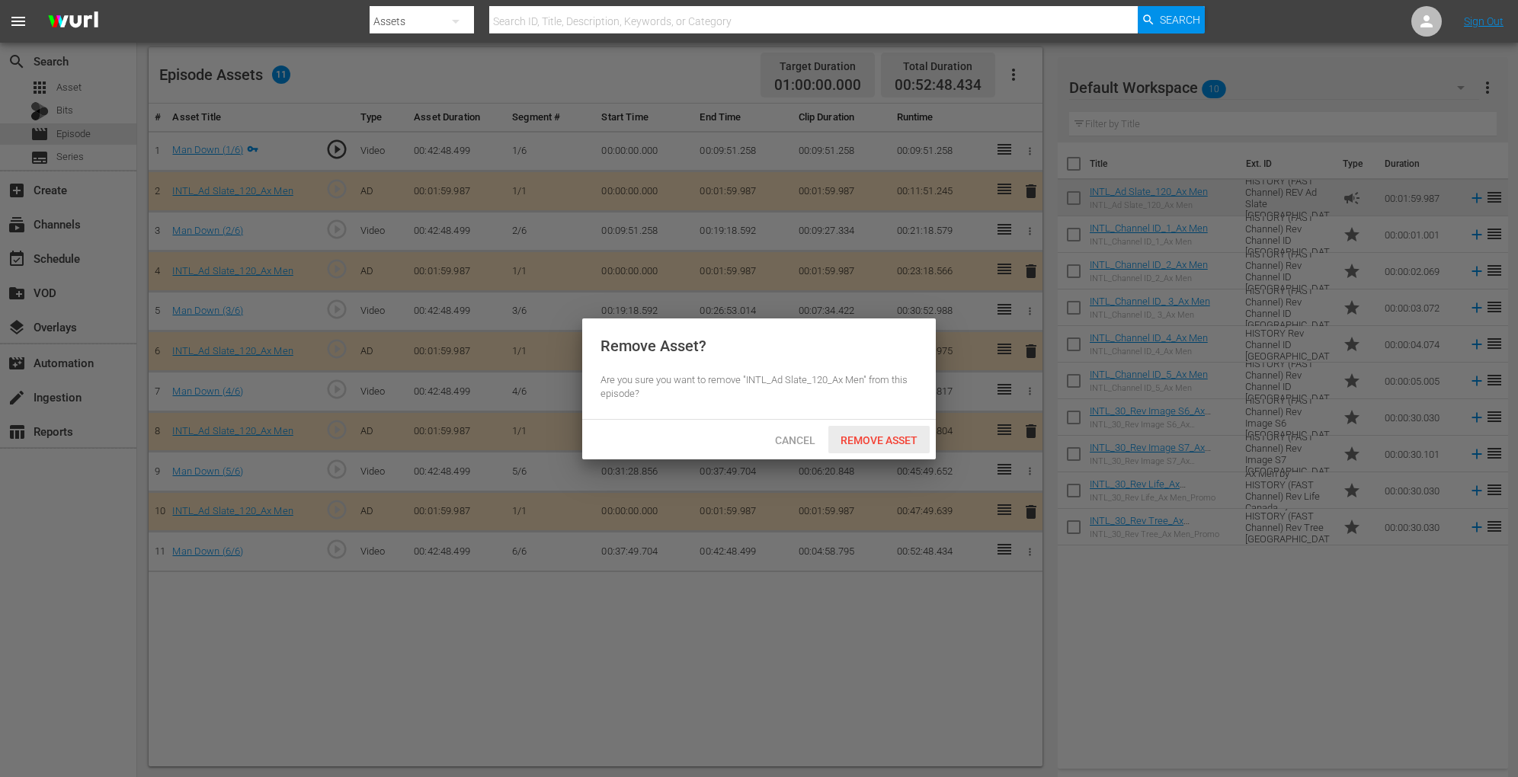
click at [888, 440] on span "Remove Asset" at bounding box center [878, 440] width 101 height 12
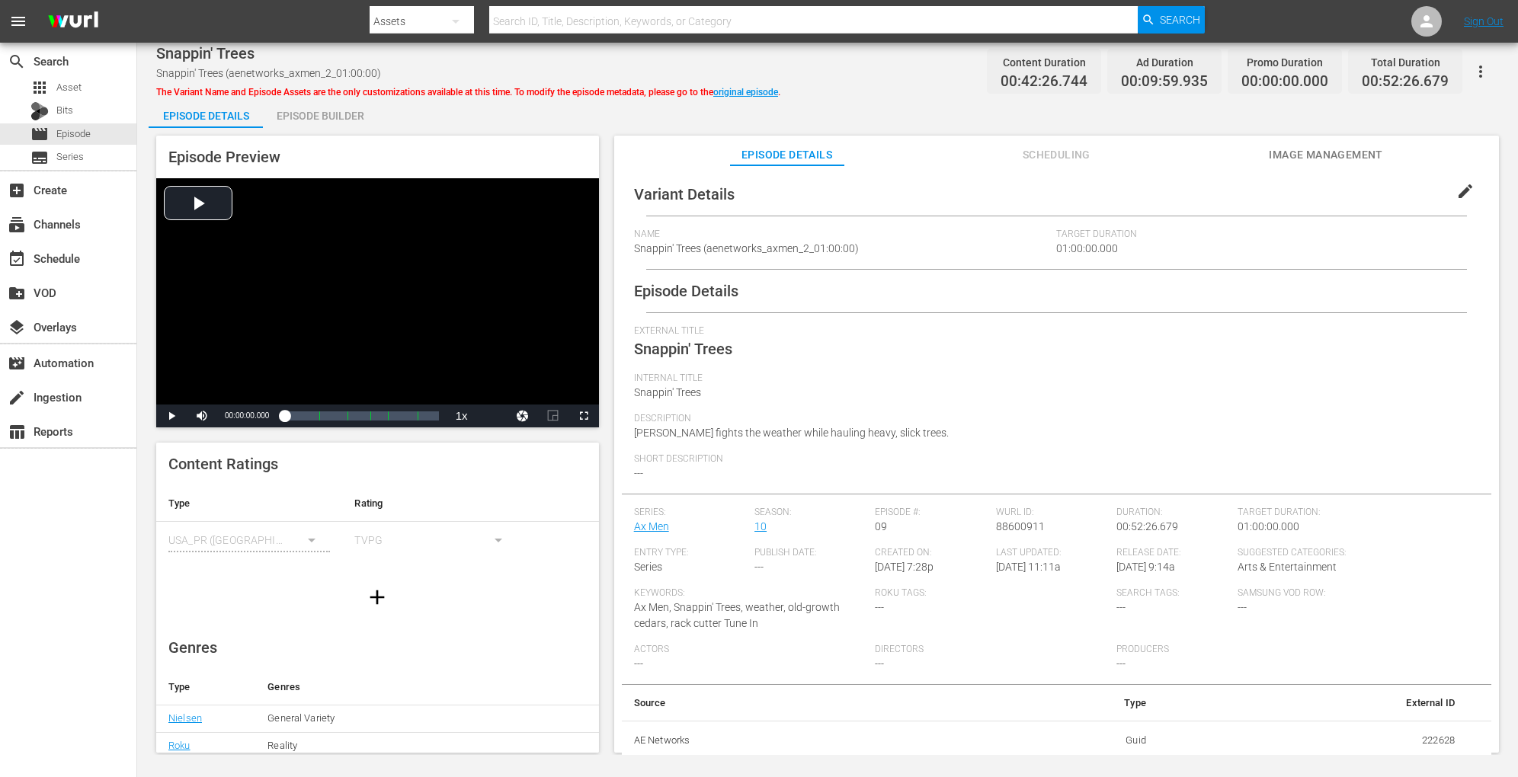
click at [335, 102] on div "Episode Builder" at bounding box center [320, 116] width 114 height 37
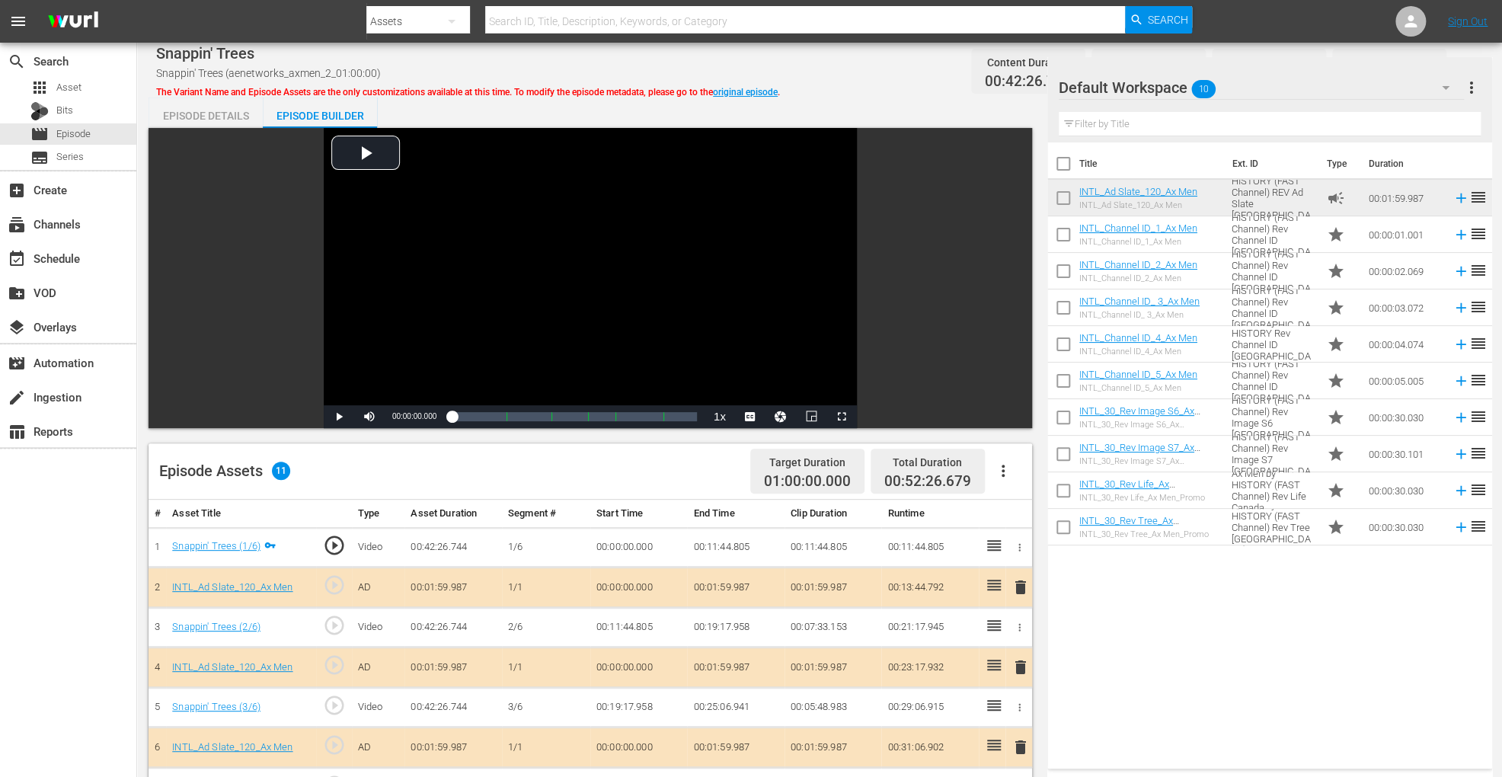
scroll to position [396, 0]
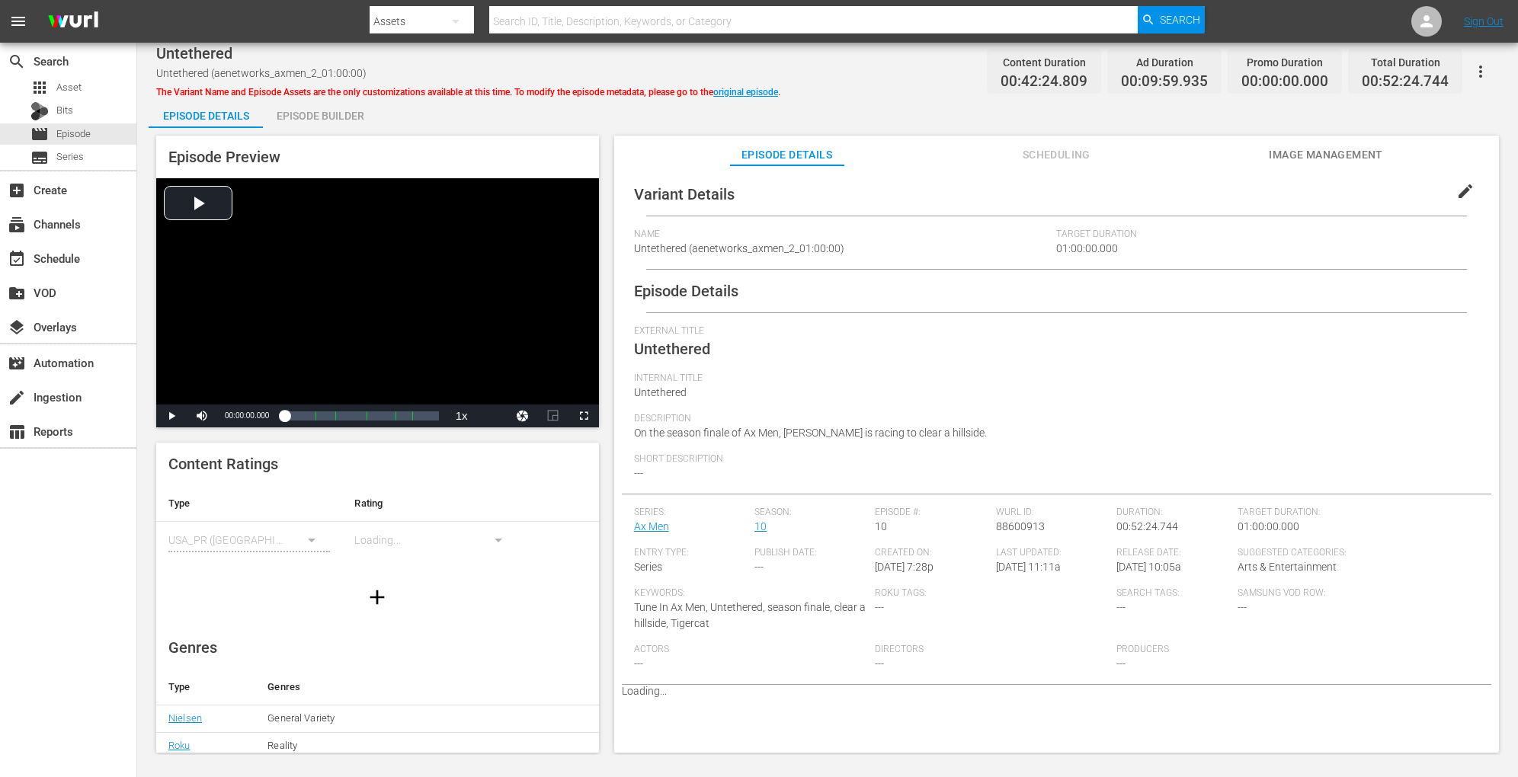
click at [306, 117] on div "Episode Builder" at bounding box center [320, 116] width 114 height 37
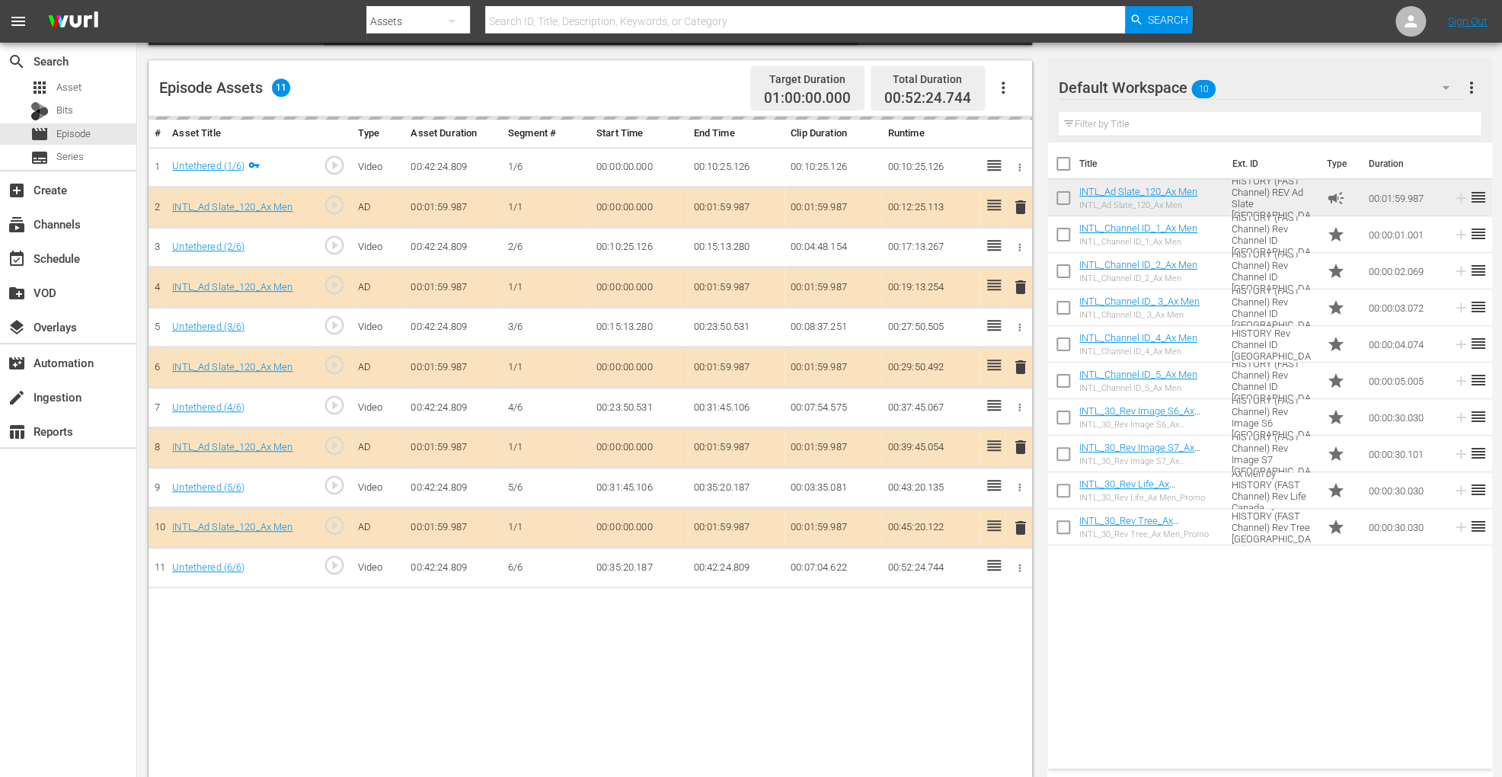
scroll to position [396, 0]
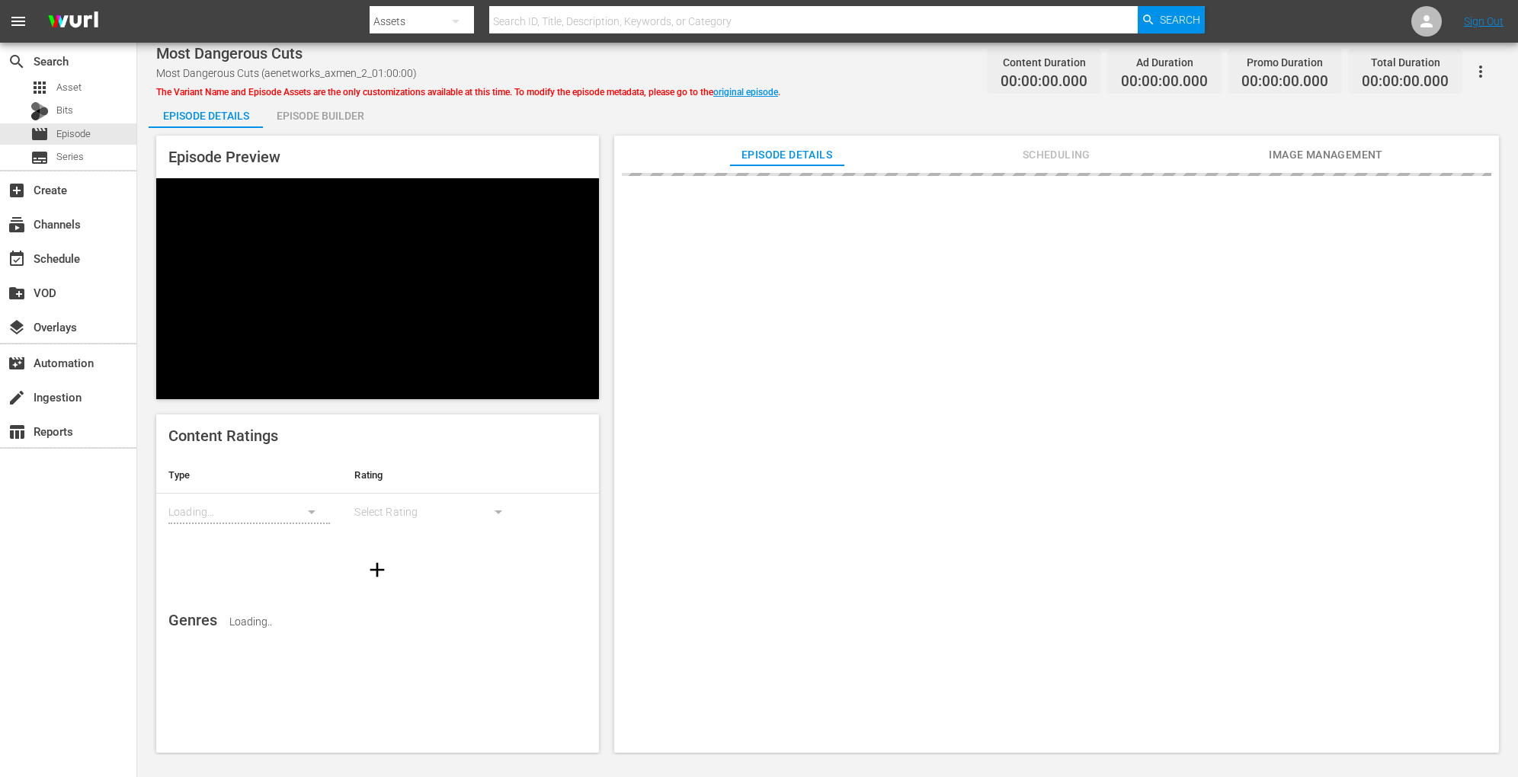
click at [324, 118] on div "Episode Builder" at bounding box center [320, 116] width 114 height 37
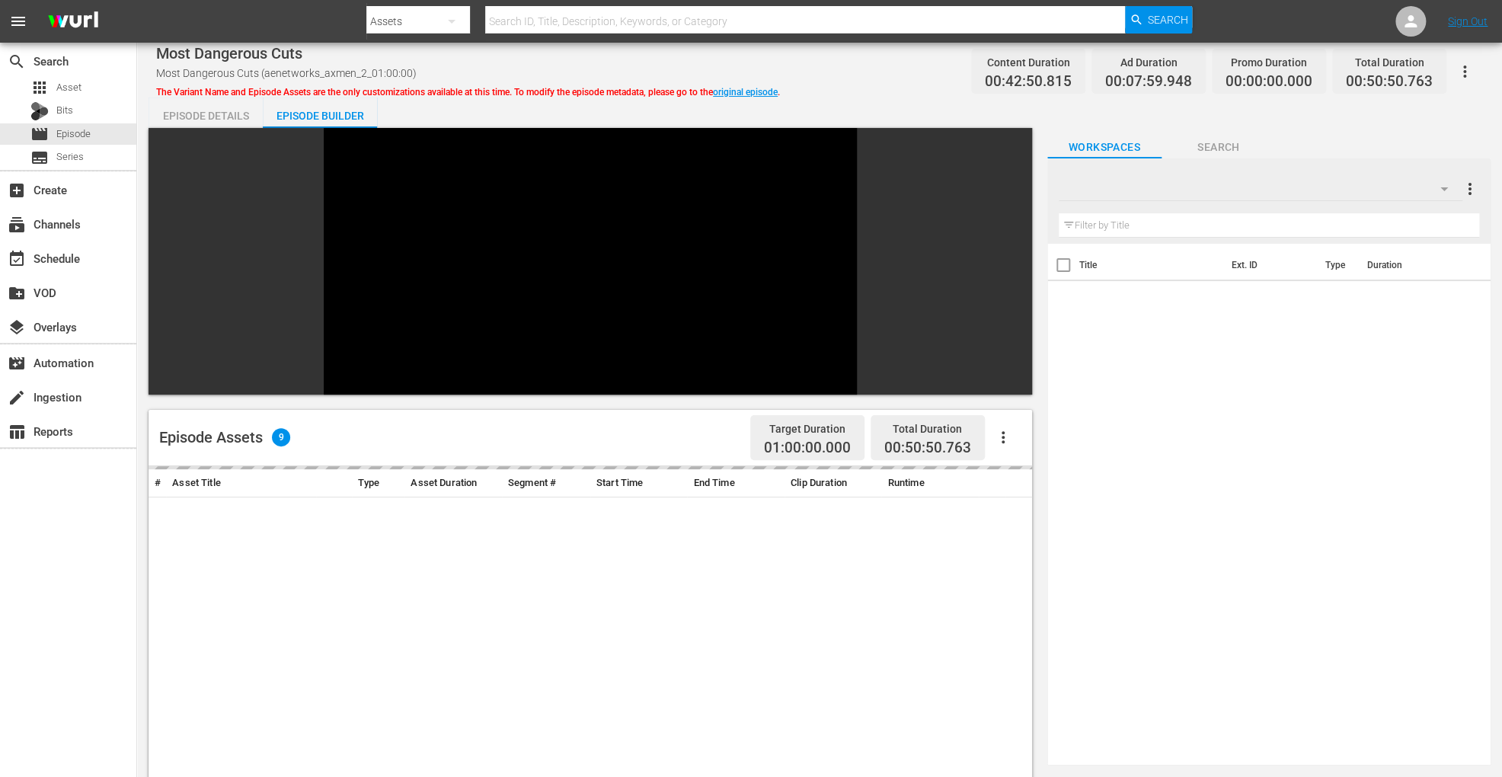
scroll to position [363, 0]
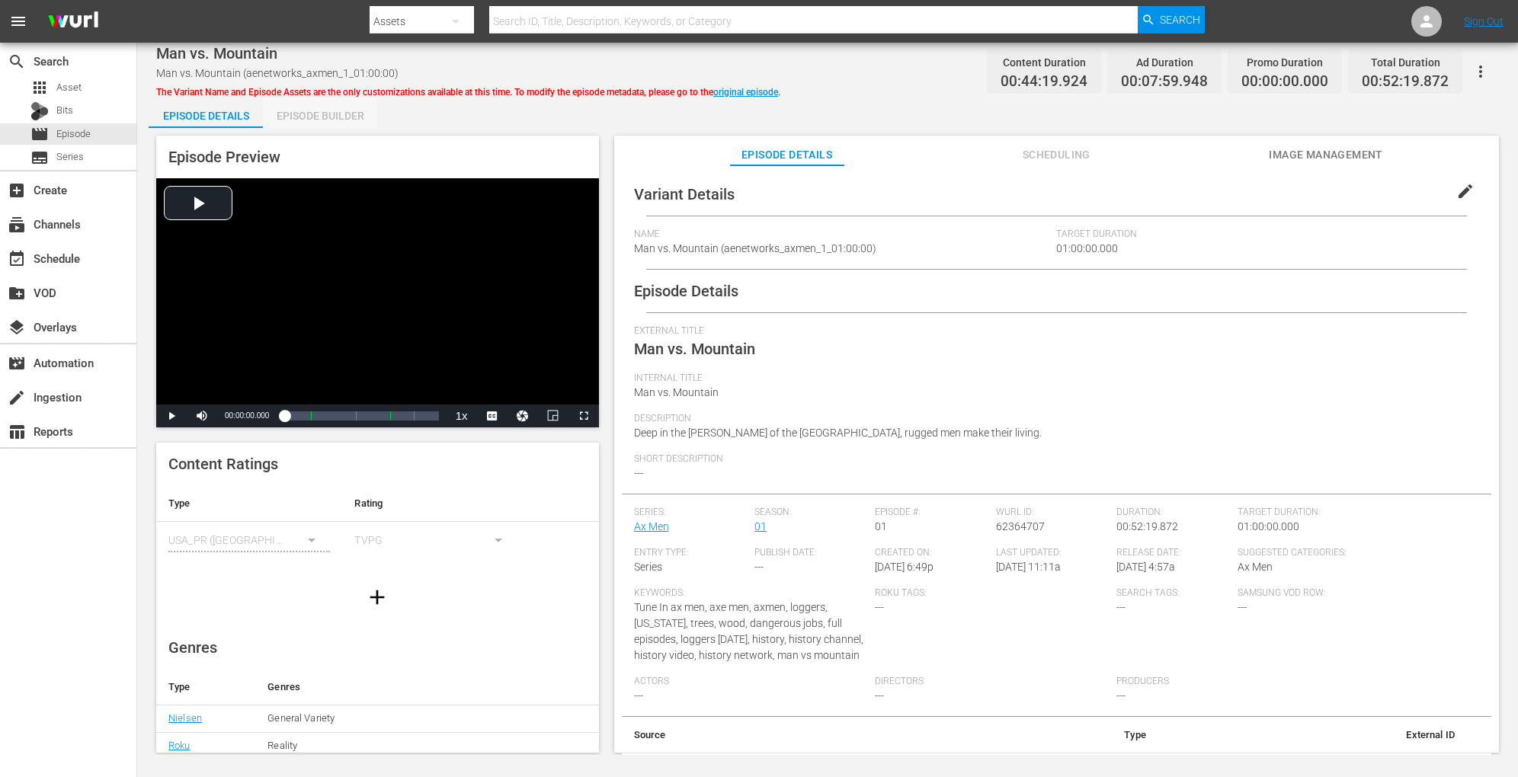
click at [333, 113] on div "Episode Builder" at bounding box center [320, 116] width 114 height 37
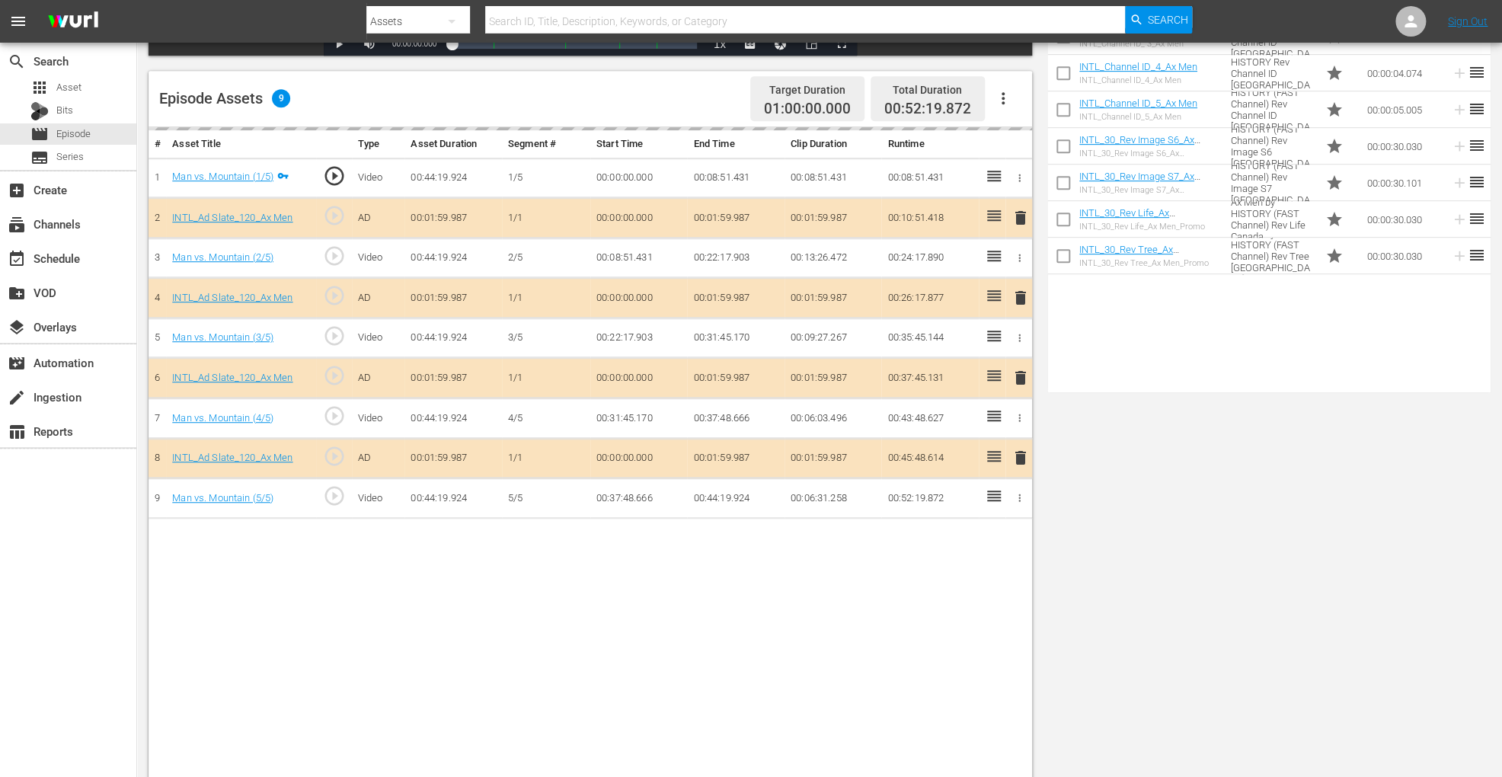
scroll to position [396, 0]
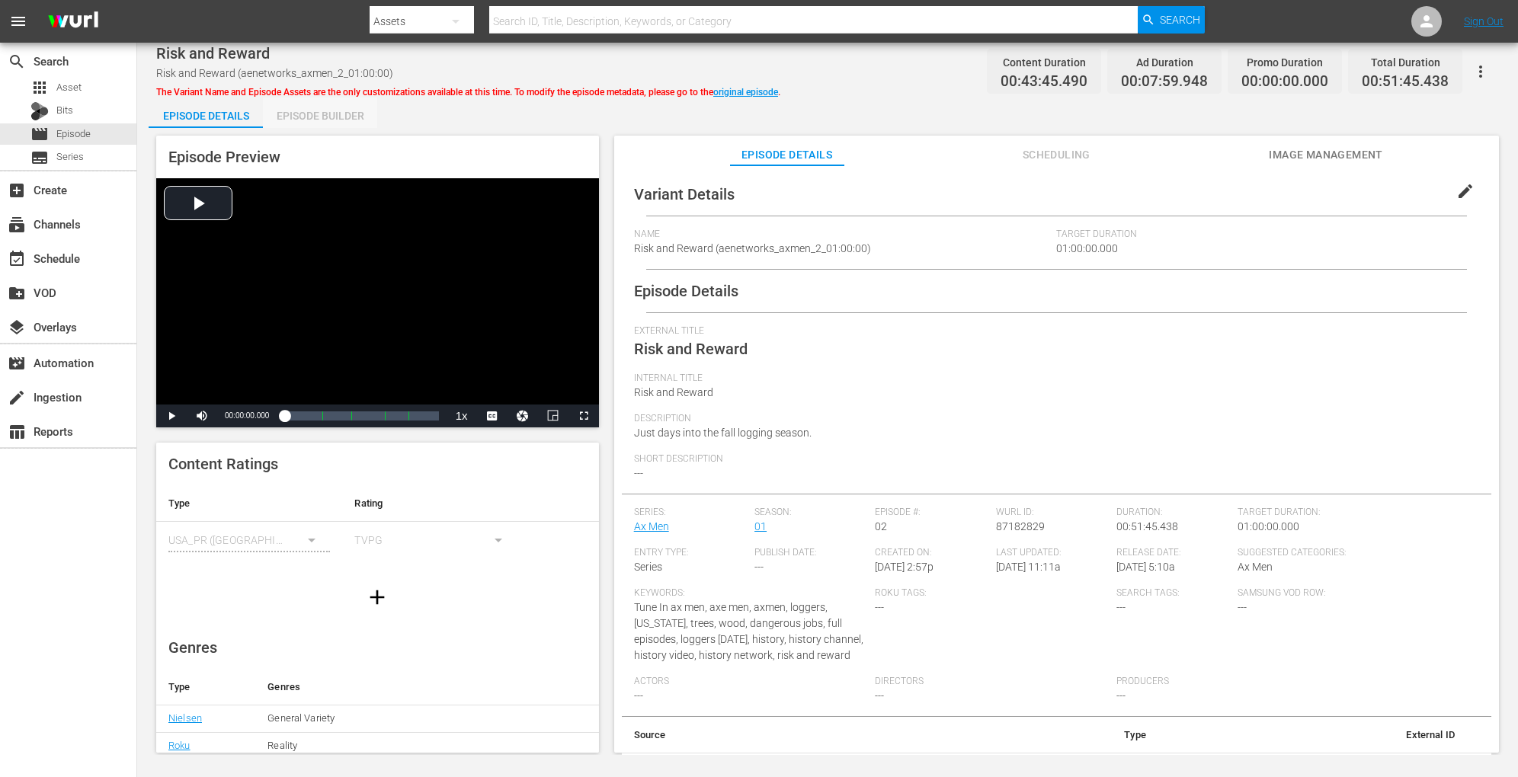
click at [329, 110] on div "Episode Builder" at bounding box center [320, 116] width 114 height 37
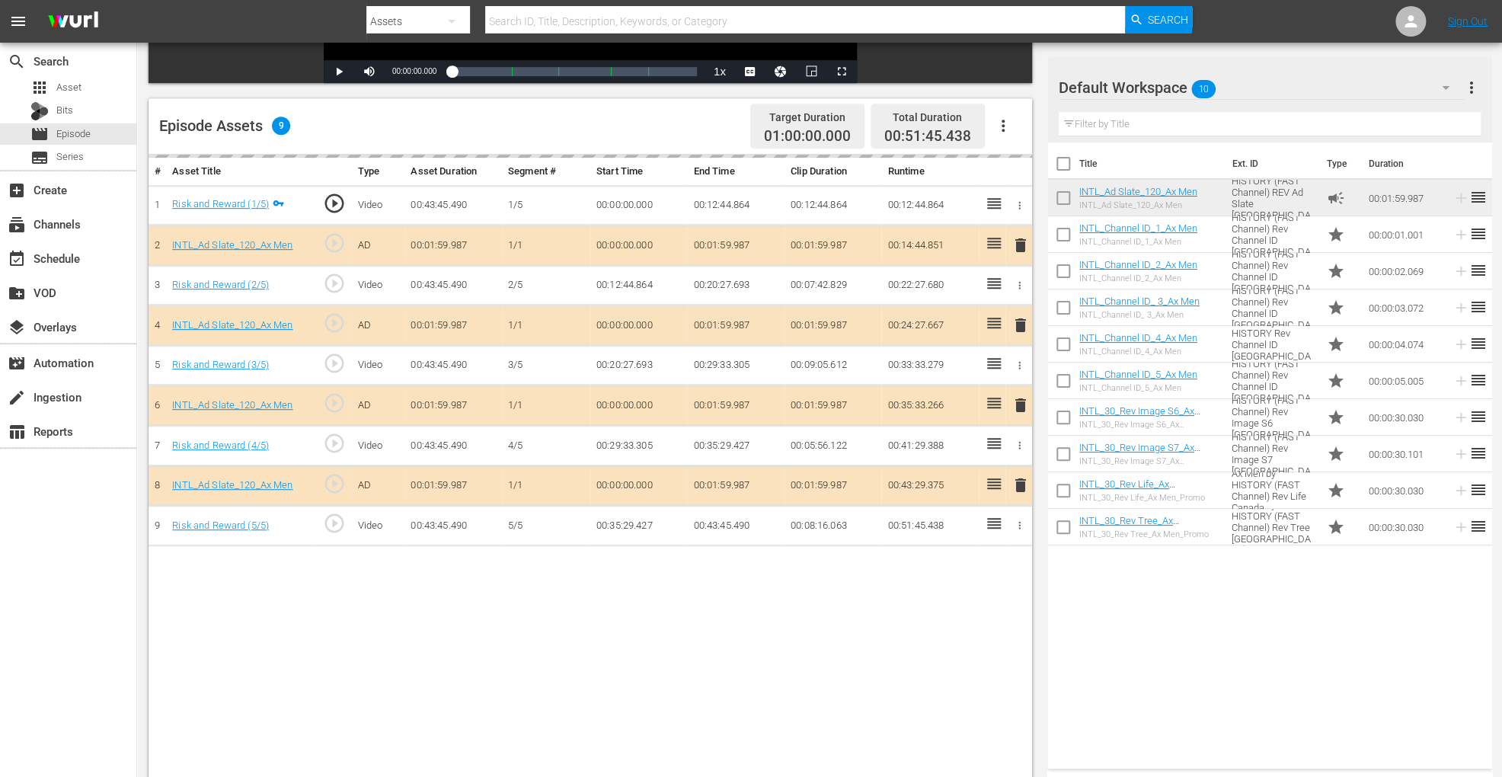
scroll to position [396, 0]
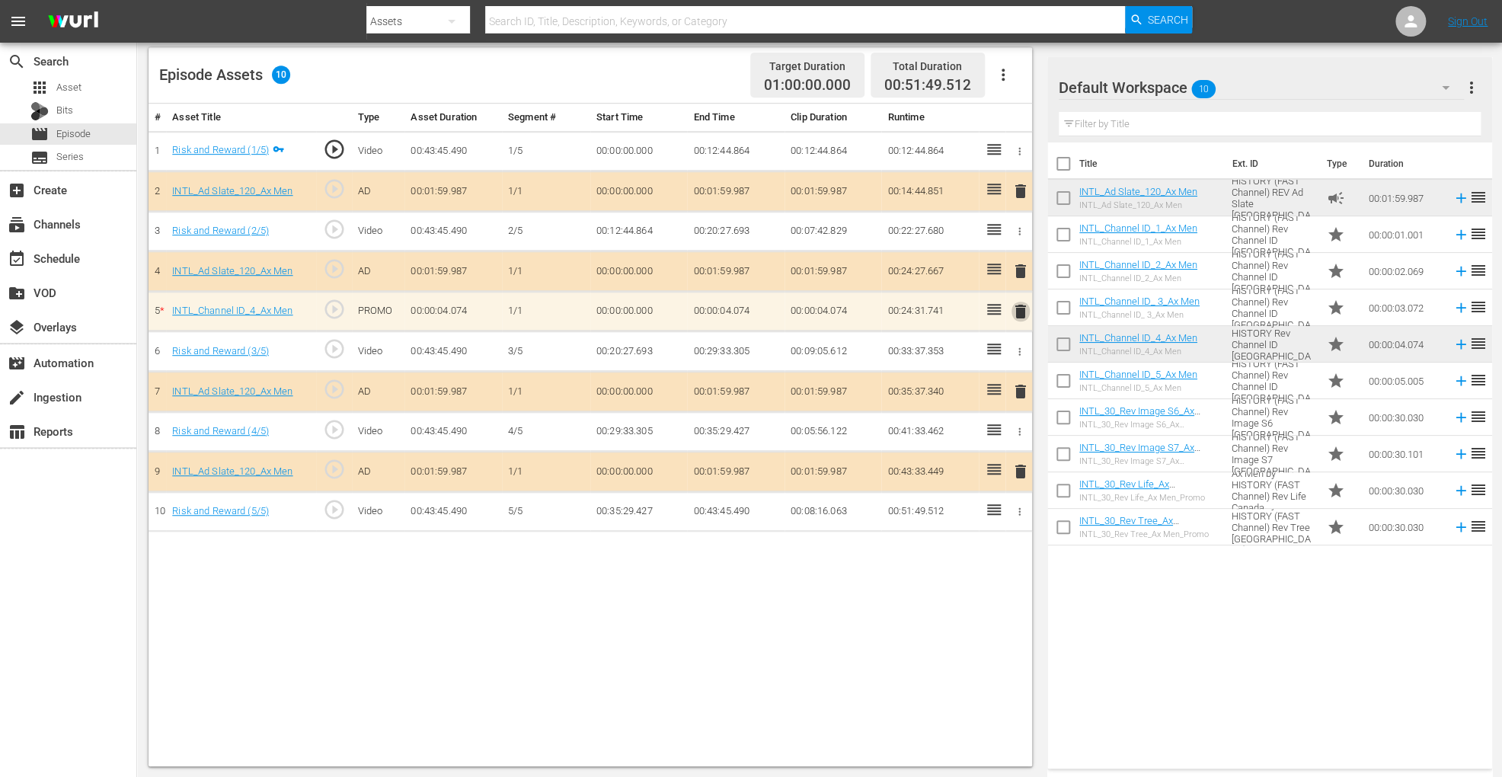
click at [1018, 303] on span "delete" at bounding box center [1021, 311] width 18 height 18
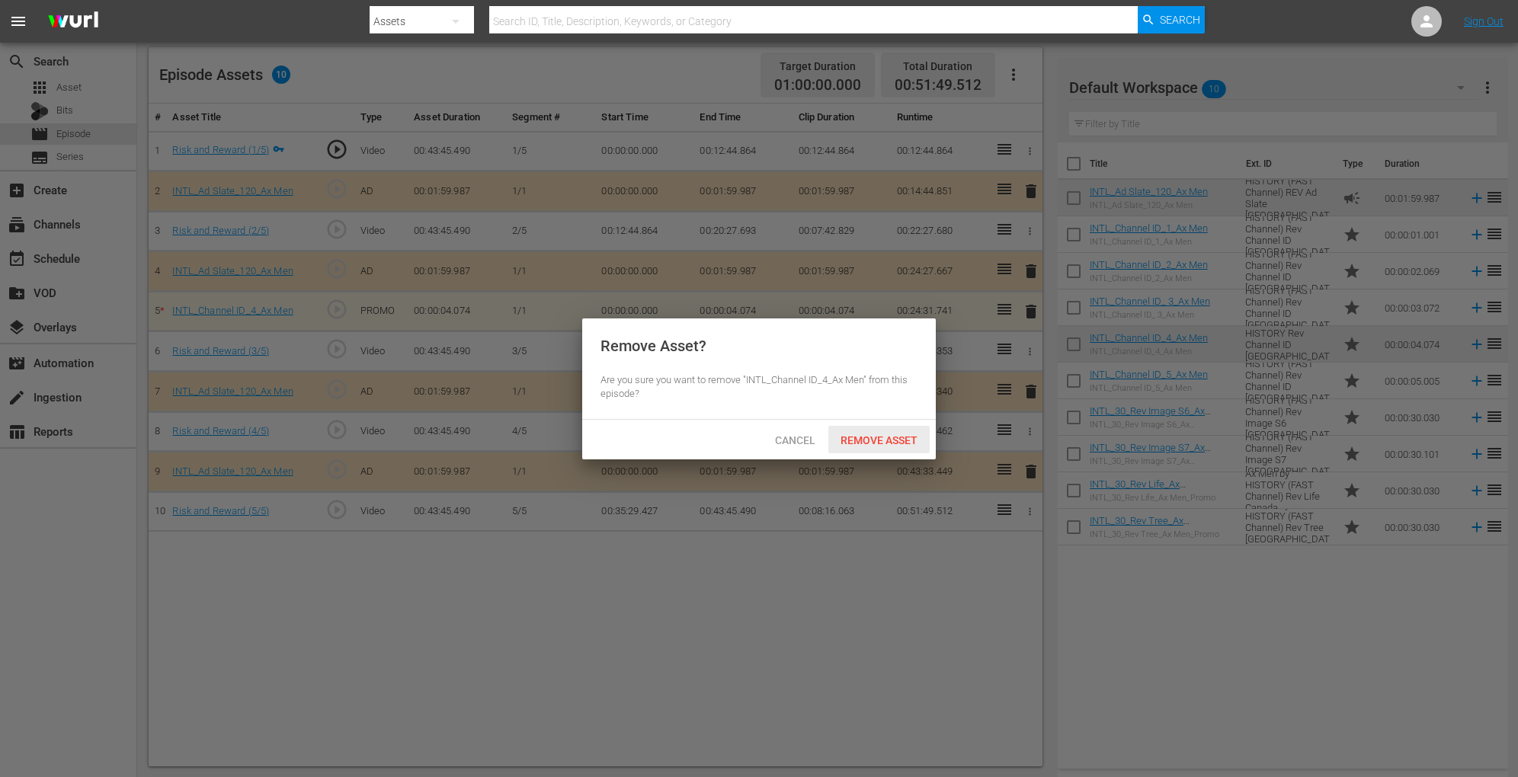
click at [867, 439] on span "Remove Asset" at bounding box center [878, 440] width 101 height 12
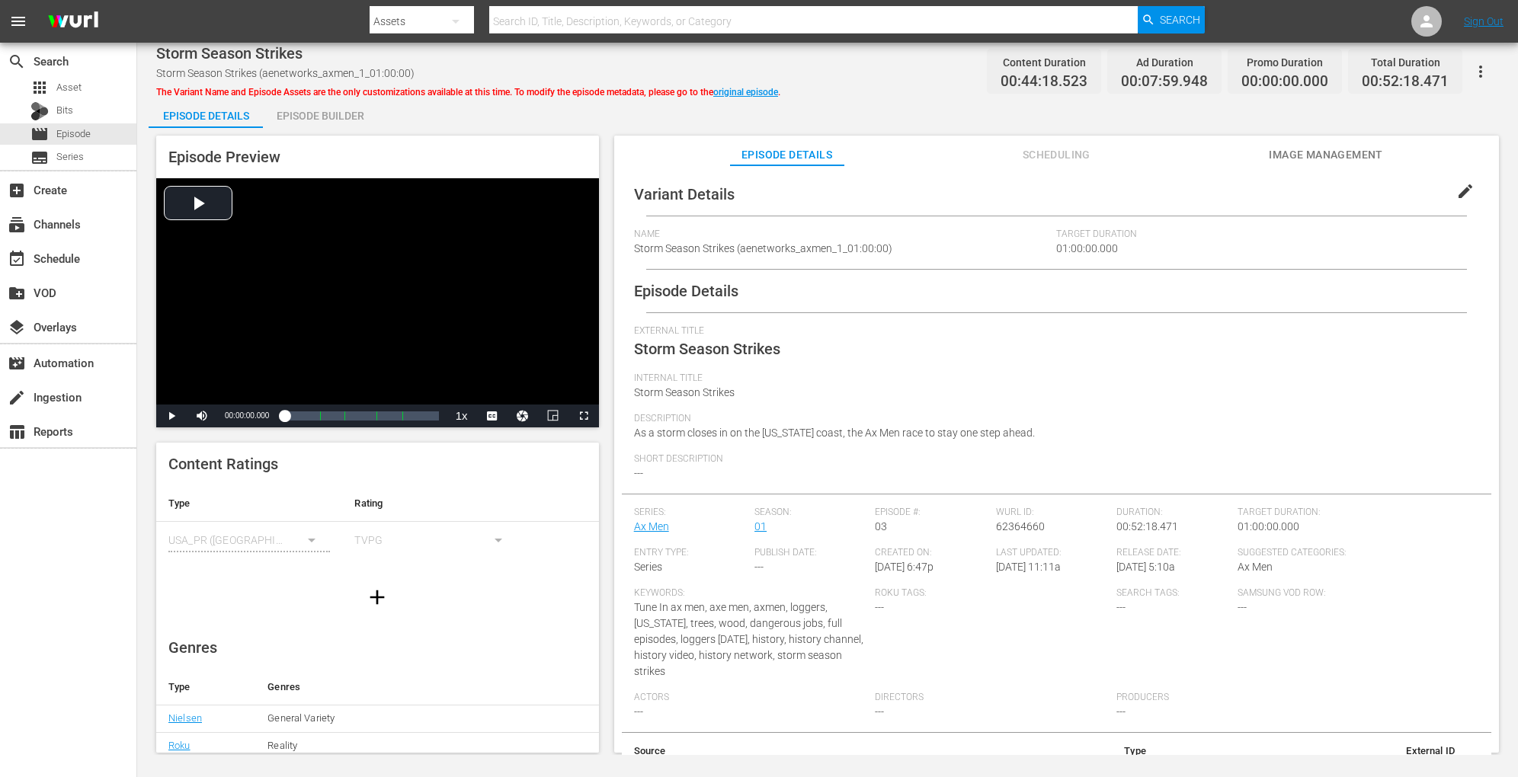
click at [306, 115] on div "Episode Builder" at bounding box center [320, 116] width 114 height 37
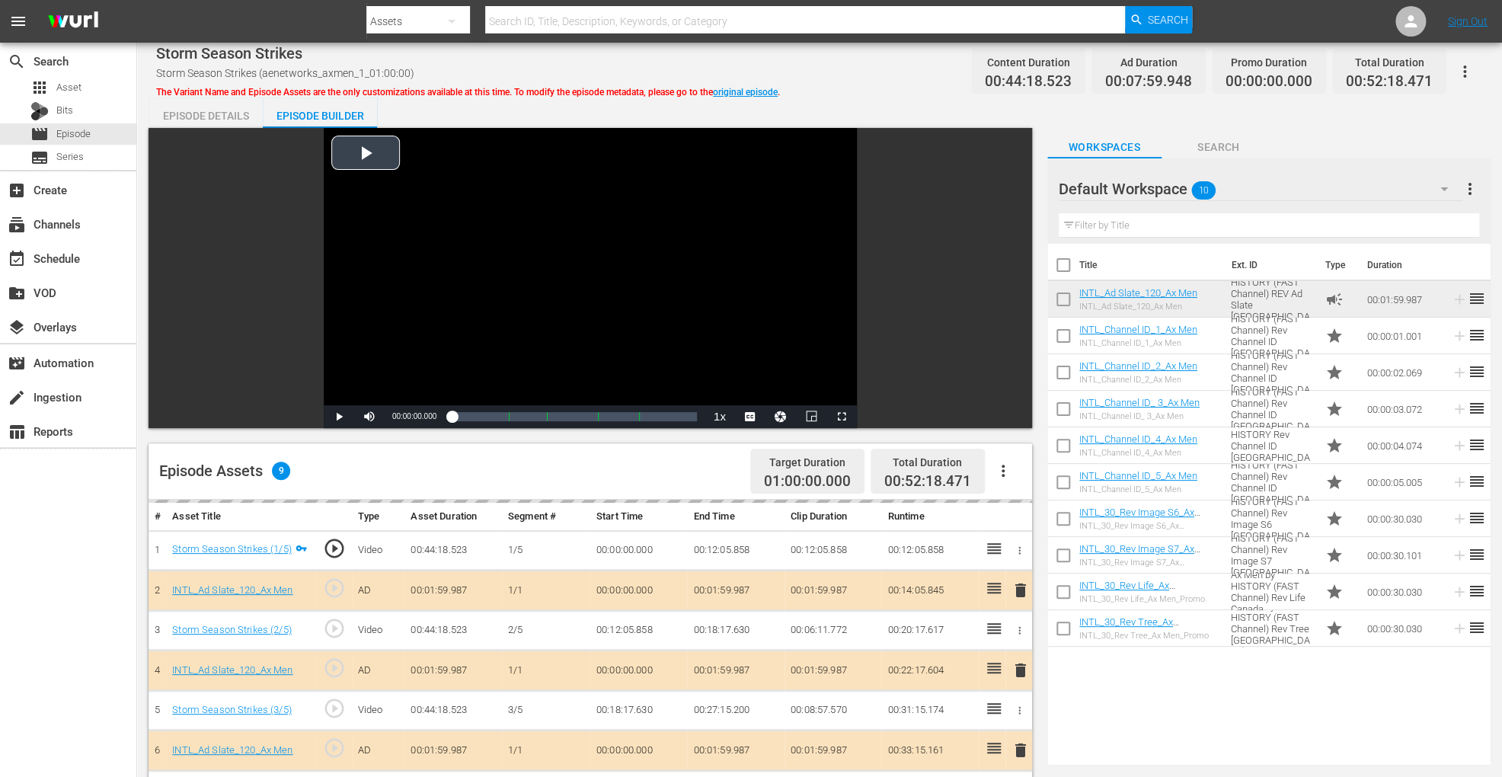
scroll to position [396, 0]
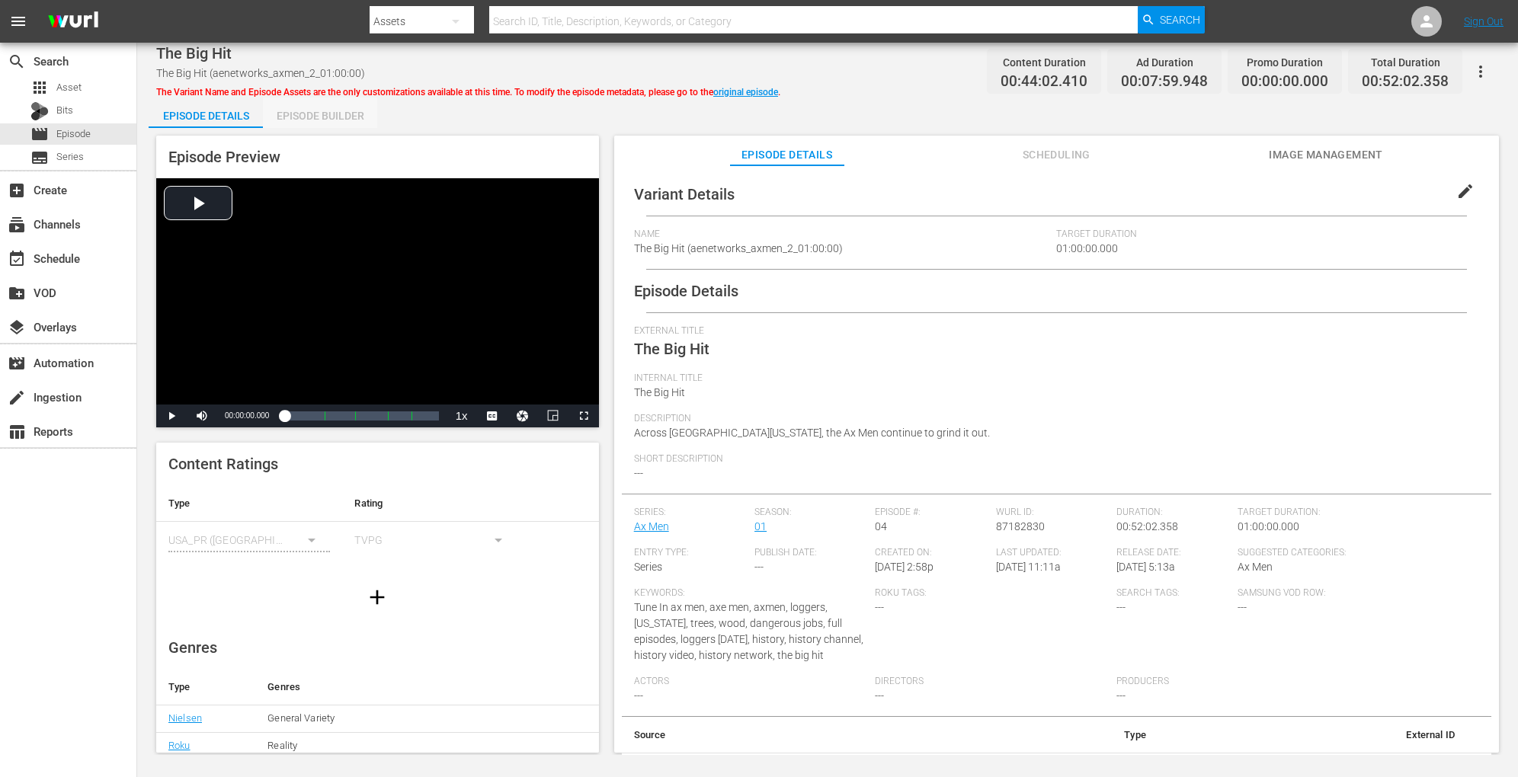
click at [301, 117] on div "Episode Builder" at bounding box center [320, 116] width 114 height 37
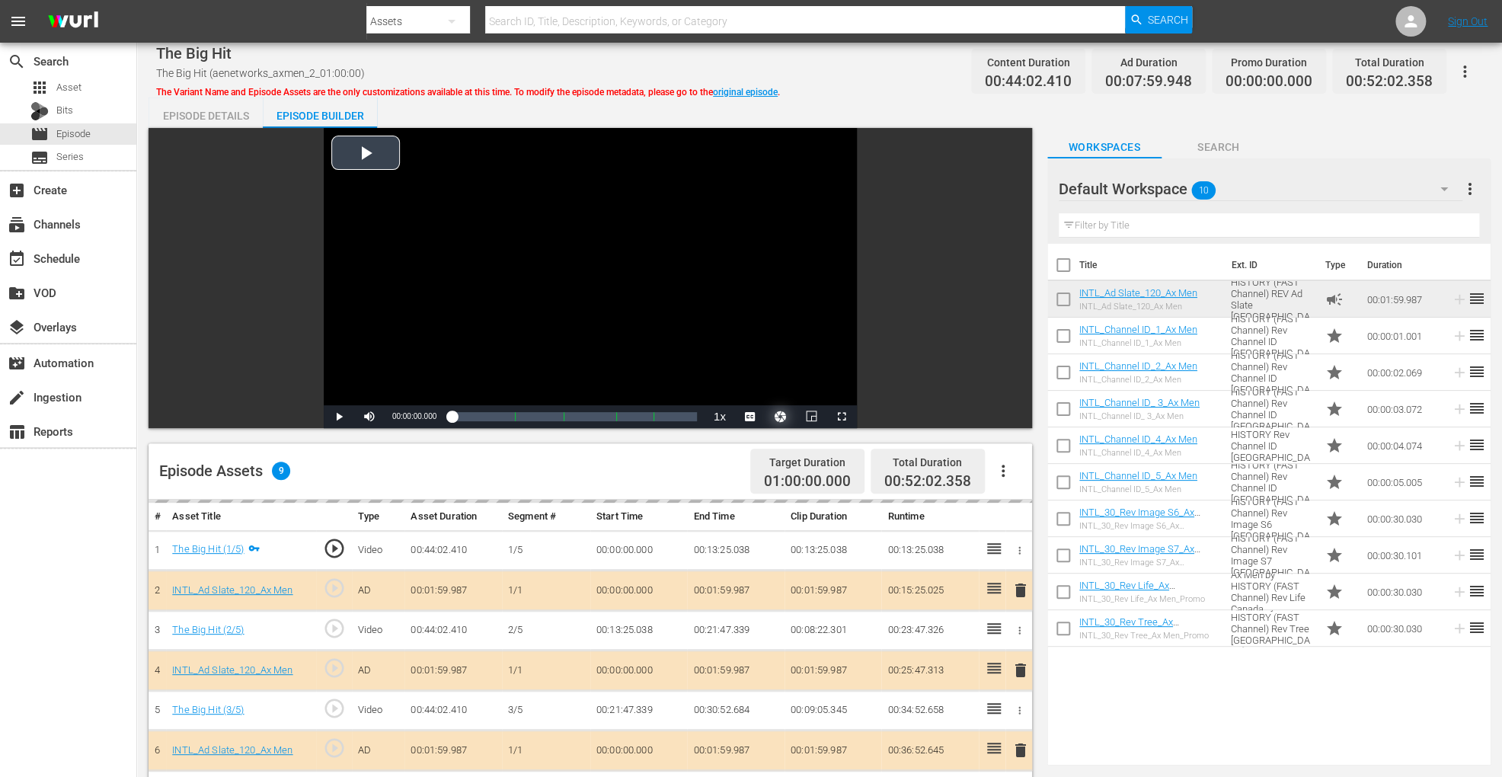
scroll to position [396, 0]
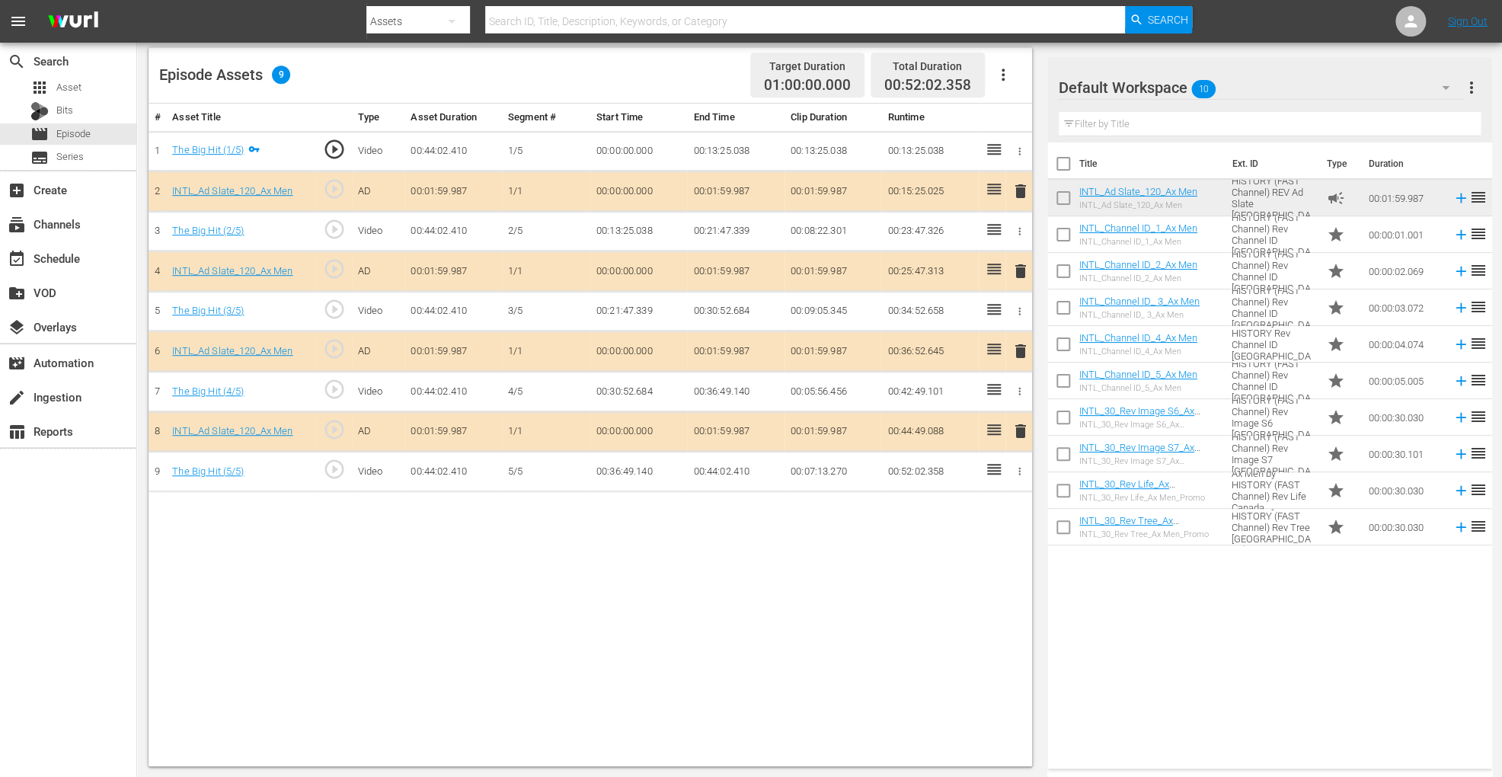
click at [1013, 350] on span "delete" at bounding box center [1021, 351] width 18 height 18
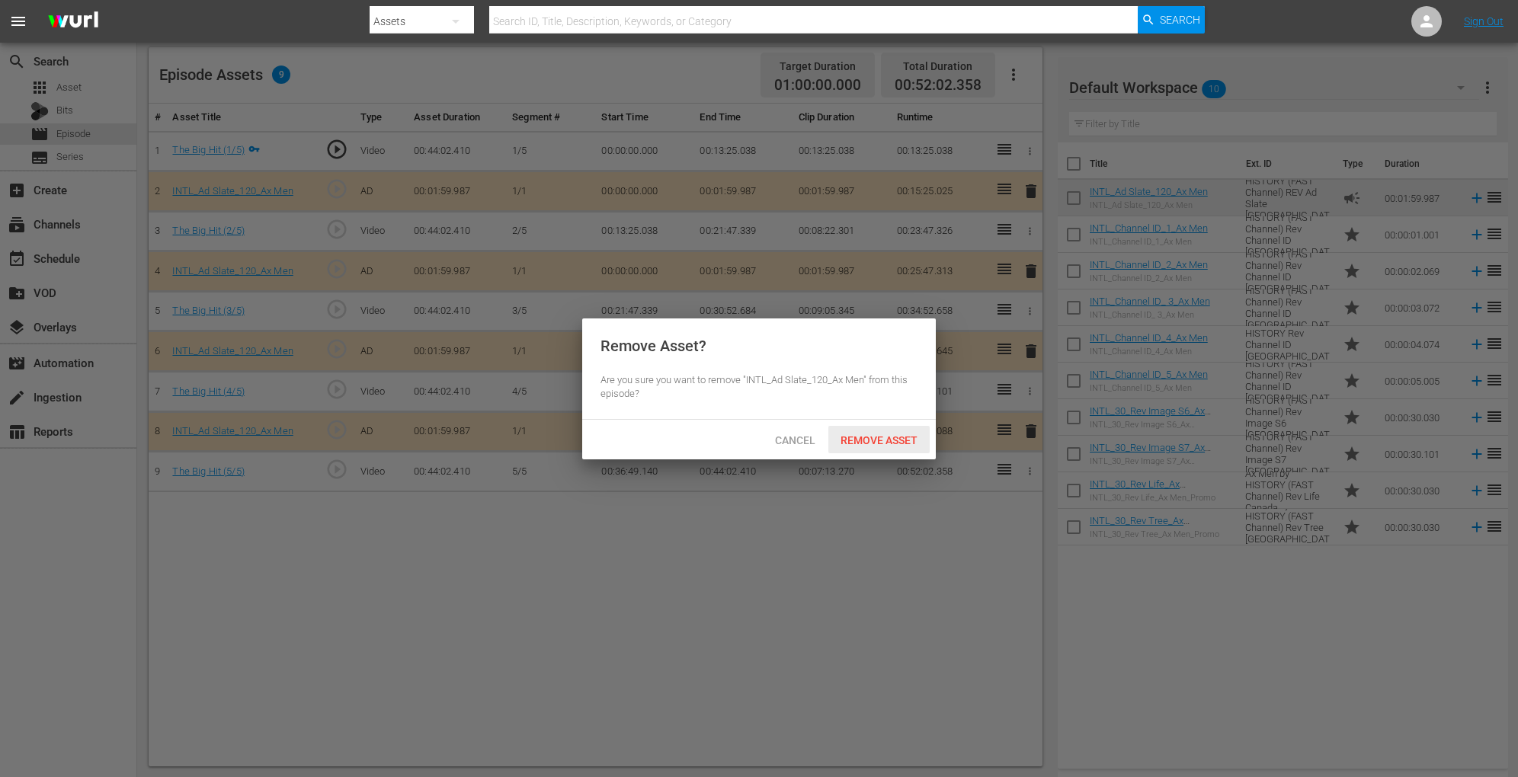
click at [872, 430] on div "Remove Asset" at bounding box center [878, 440] width 101 height 28
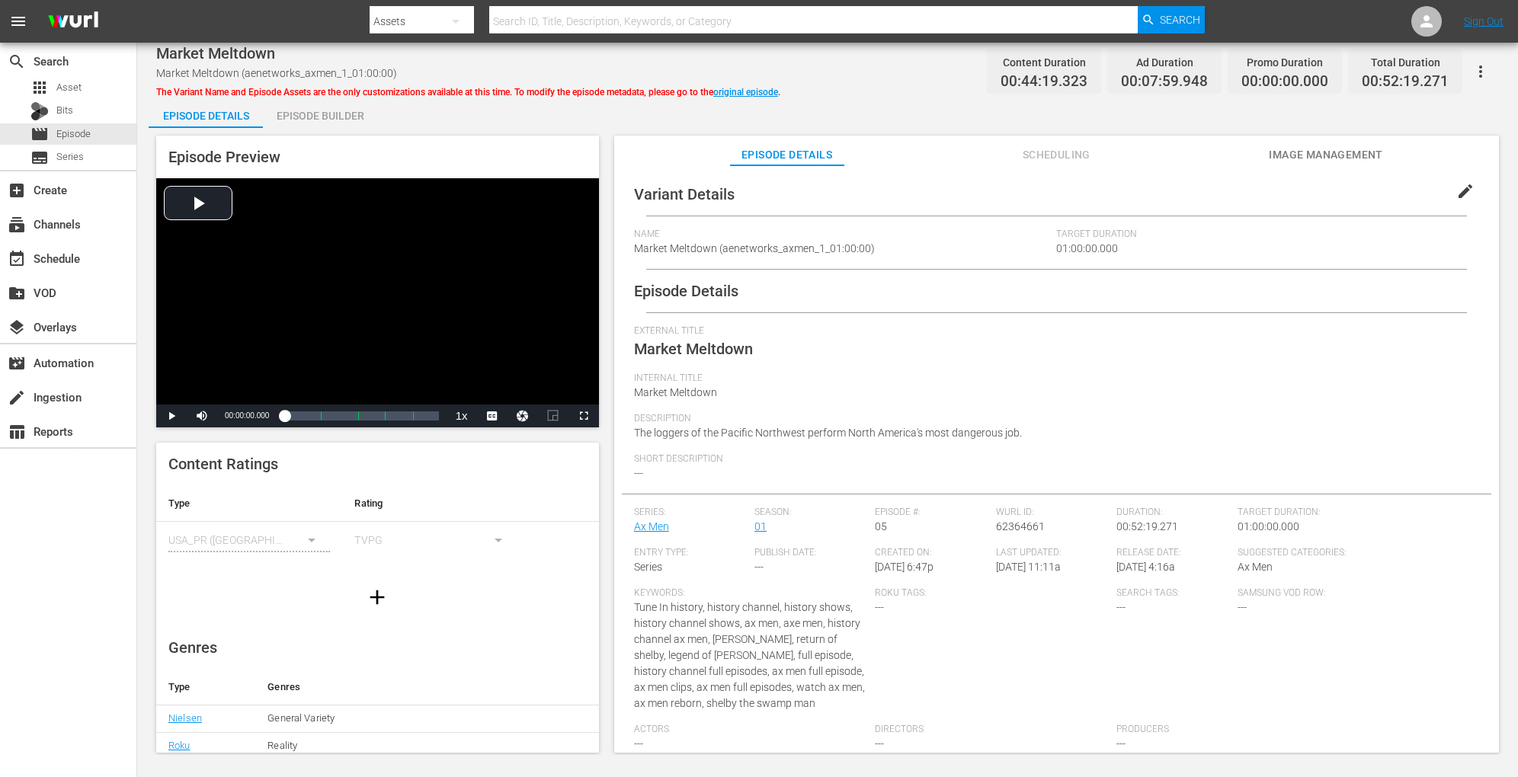
click at [343, 113] on div "Episode Builder" at bounding box center [320, 116] width 114 height 37
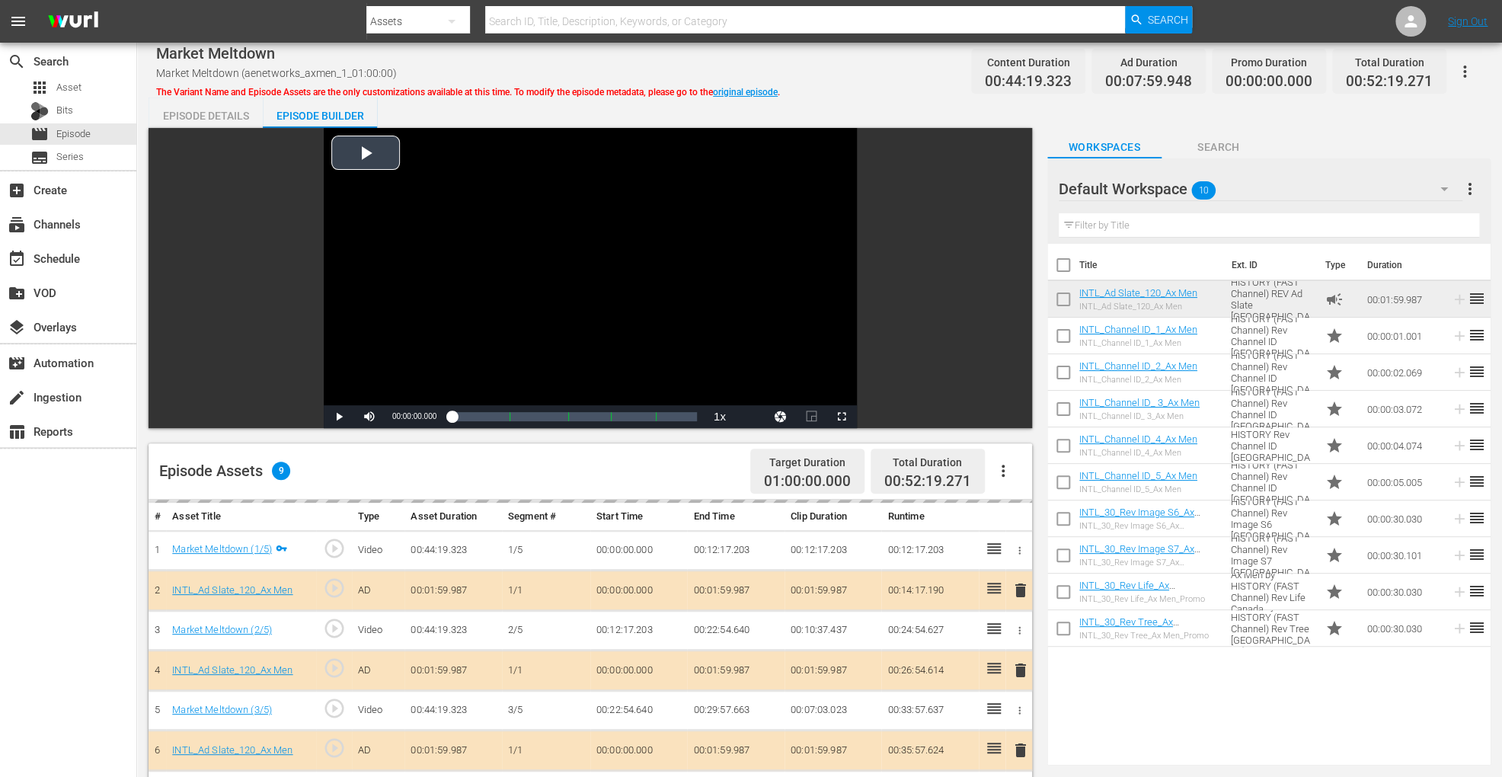
scroll to position [396, 0]
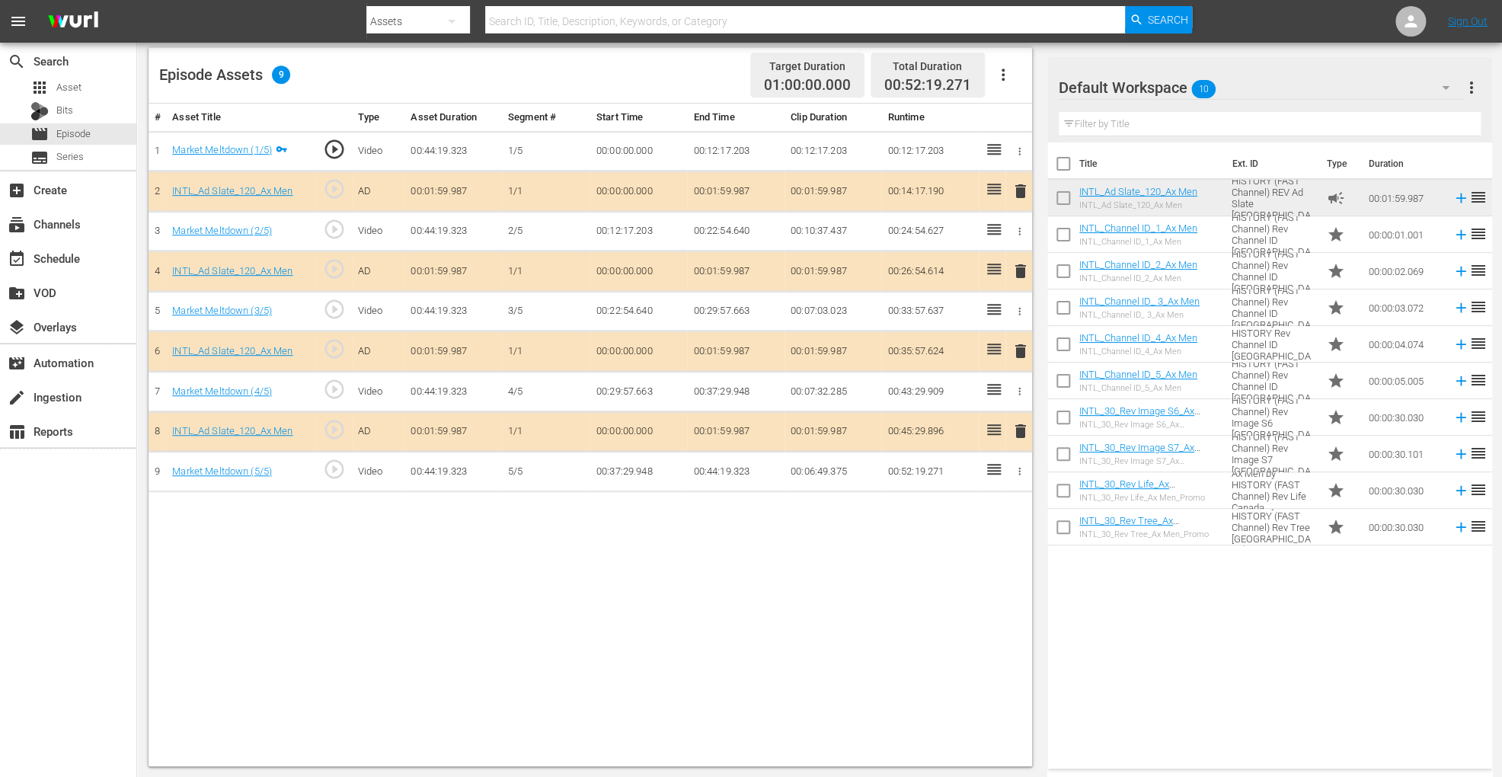
click at [1016, 348] on span "delete" at bounding box center [1021, 351] width 18 height 18
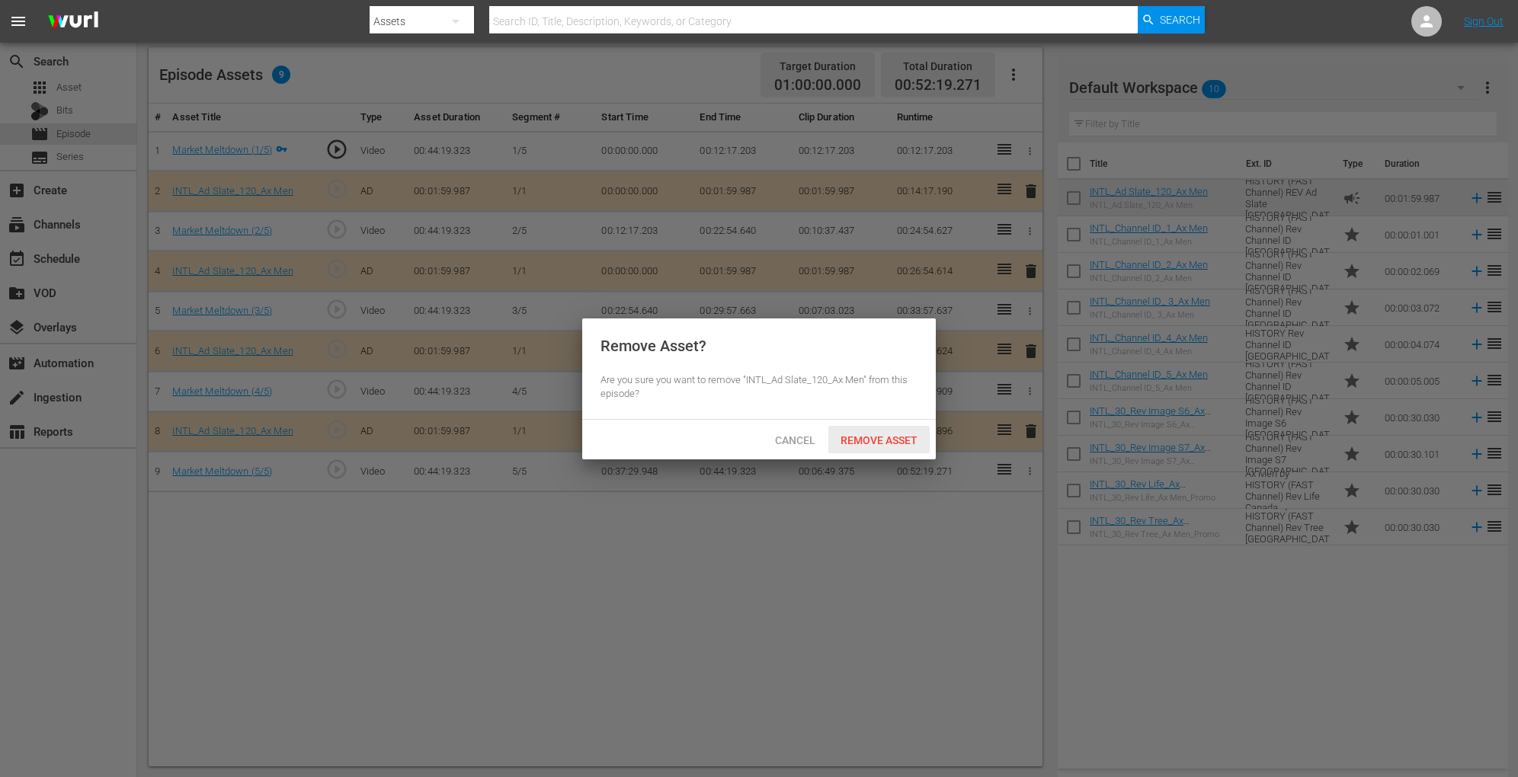
click at [875, 430] on div "Remove Asset" at bounding box center [878, 440] width 101 height 28
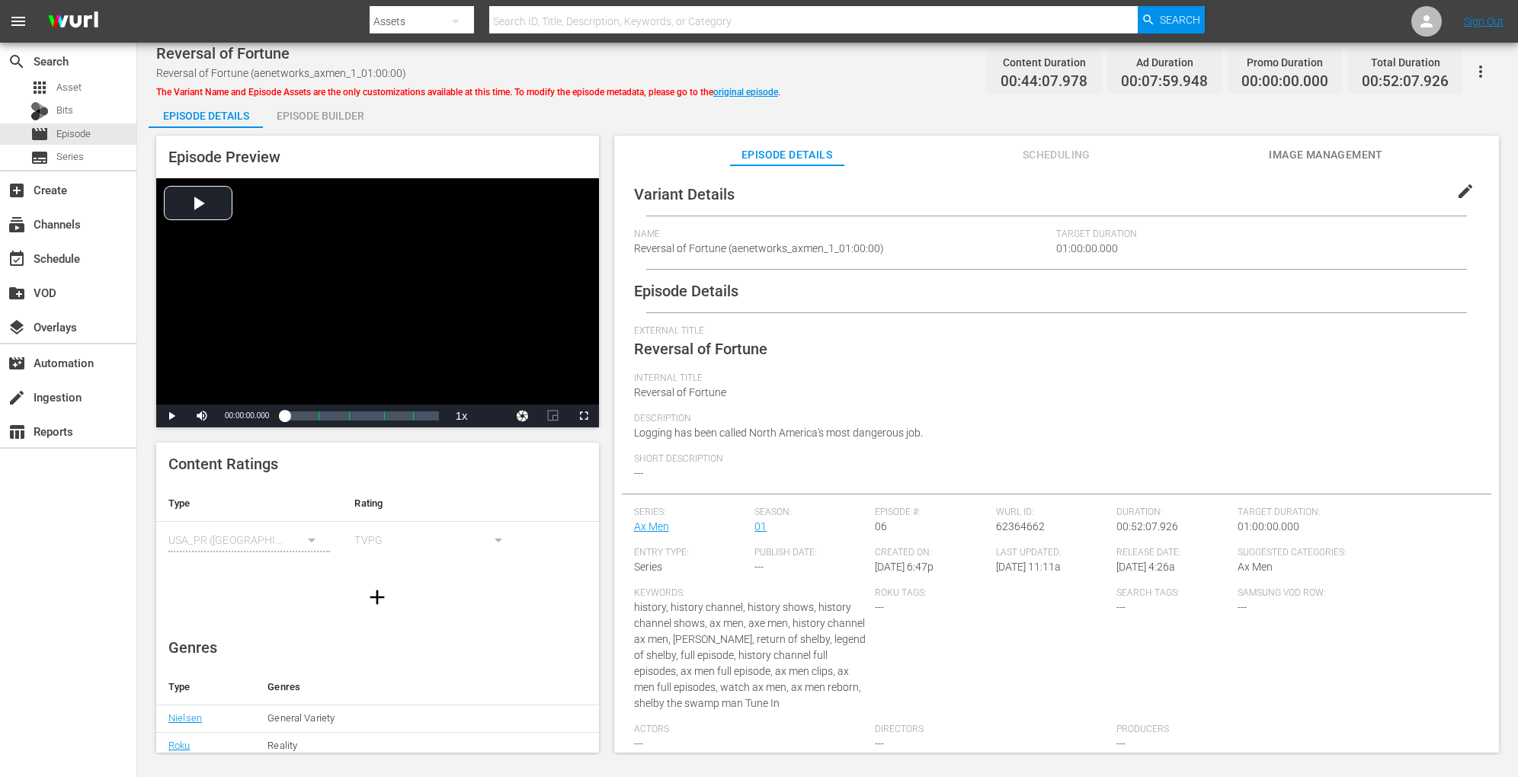
click at [366, 121] on div "Episode Builder" at bounding box center [320, 116] width 114 height 37
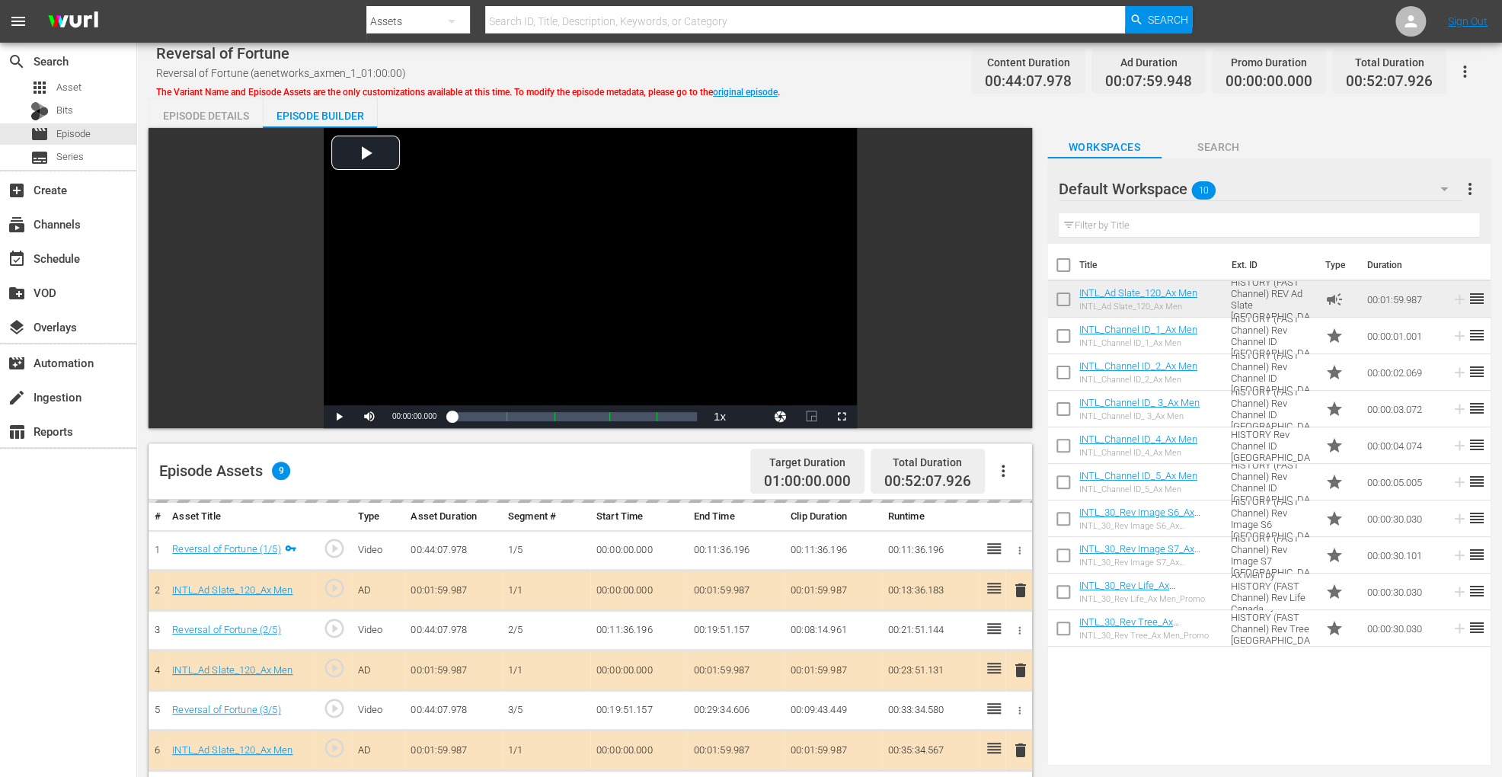
scroll to position [396, 0]
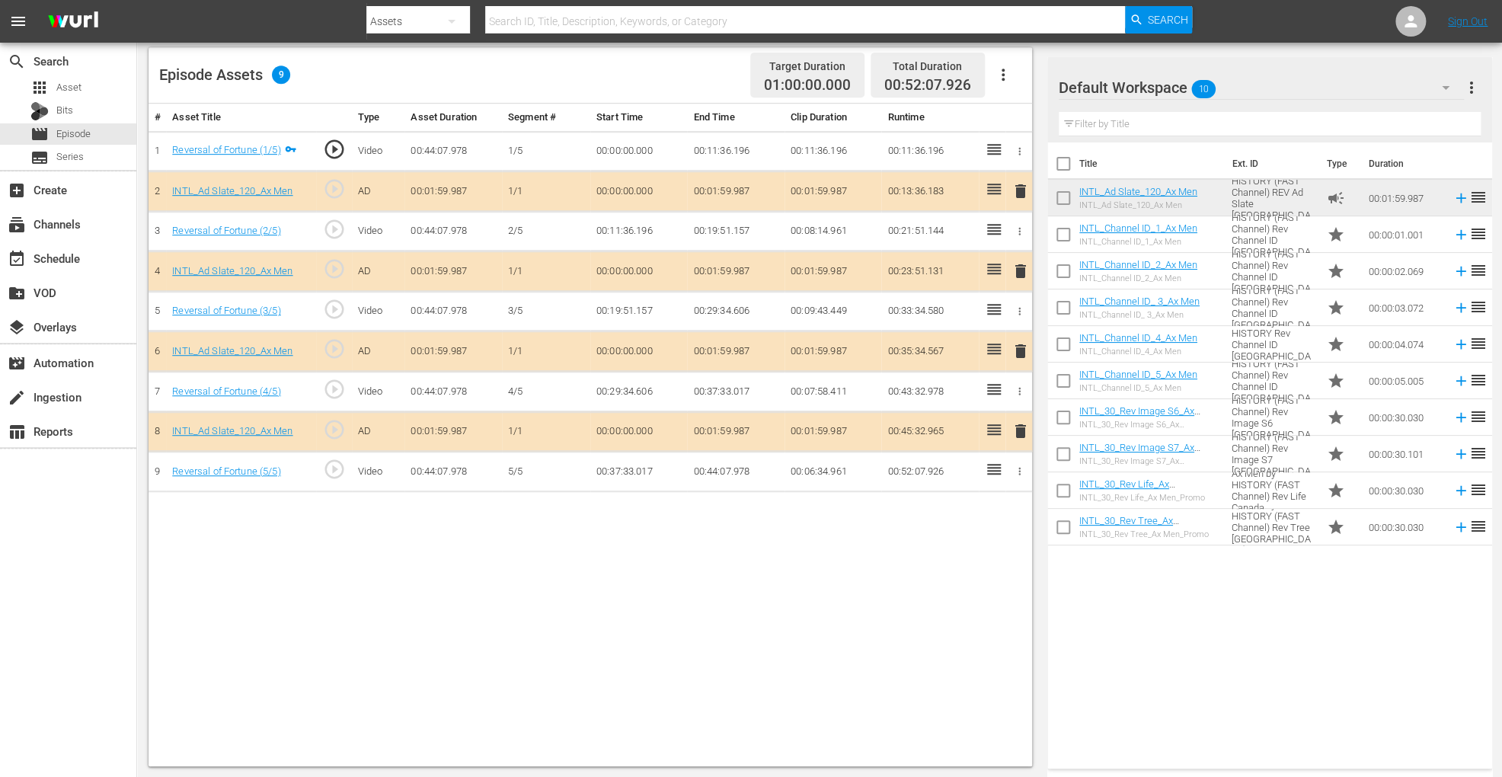
click at [1020, 354] on span "delete" at bounding box center [1021, 351] width 18 height 18
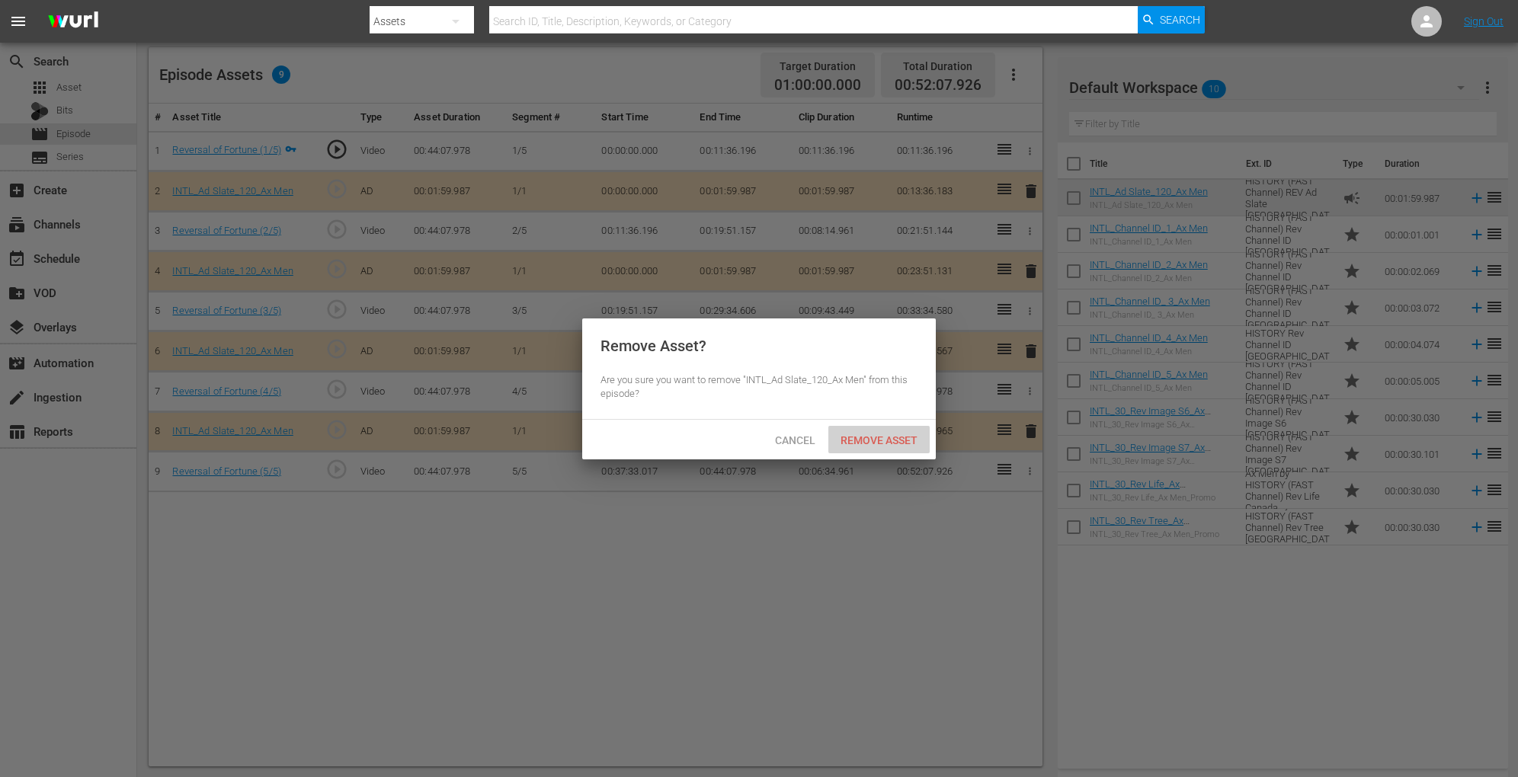
click at [862, 430] on div "Remove Asset" at bounding box center [878, 440] width 101 height 28
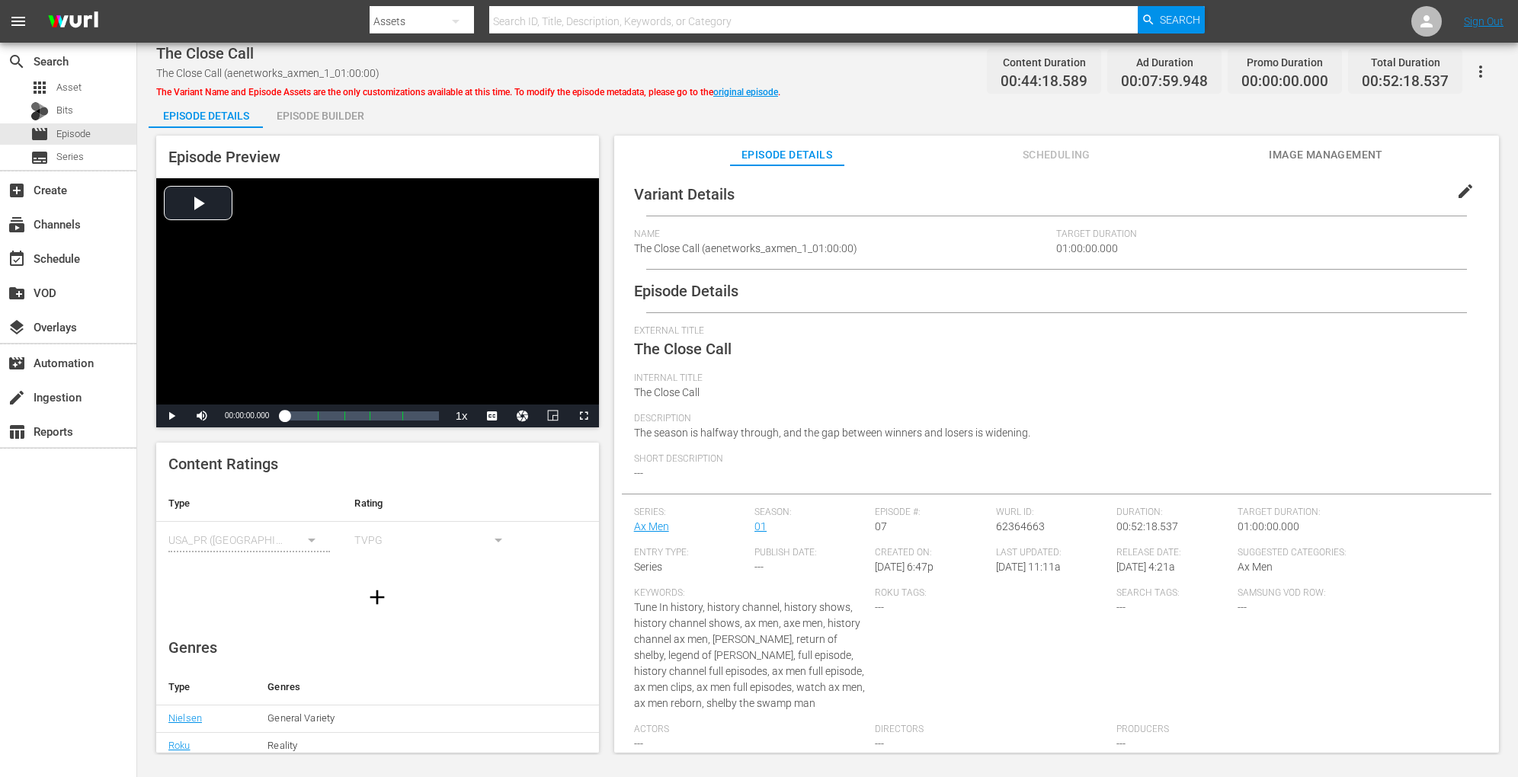
click at [344, 117] on div "Episode Builder" at bounding box center [320, 116] width 114 height 37
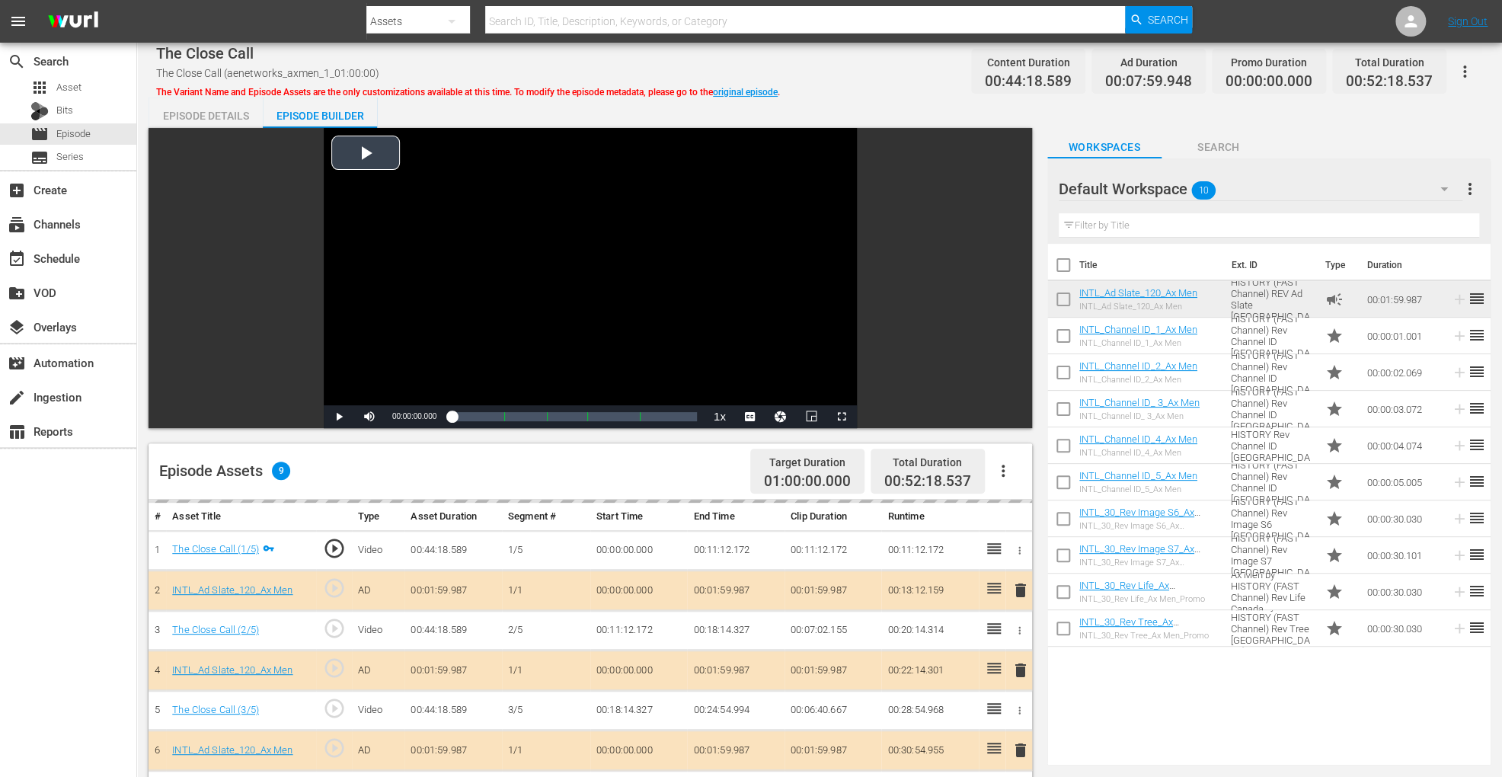
scroll to position [396, 0]
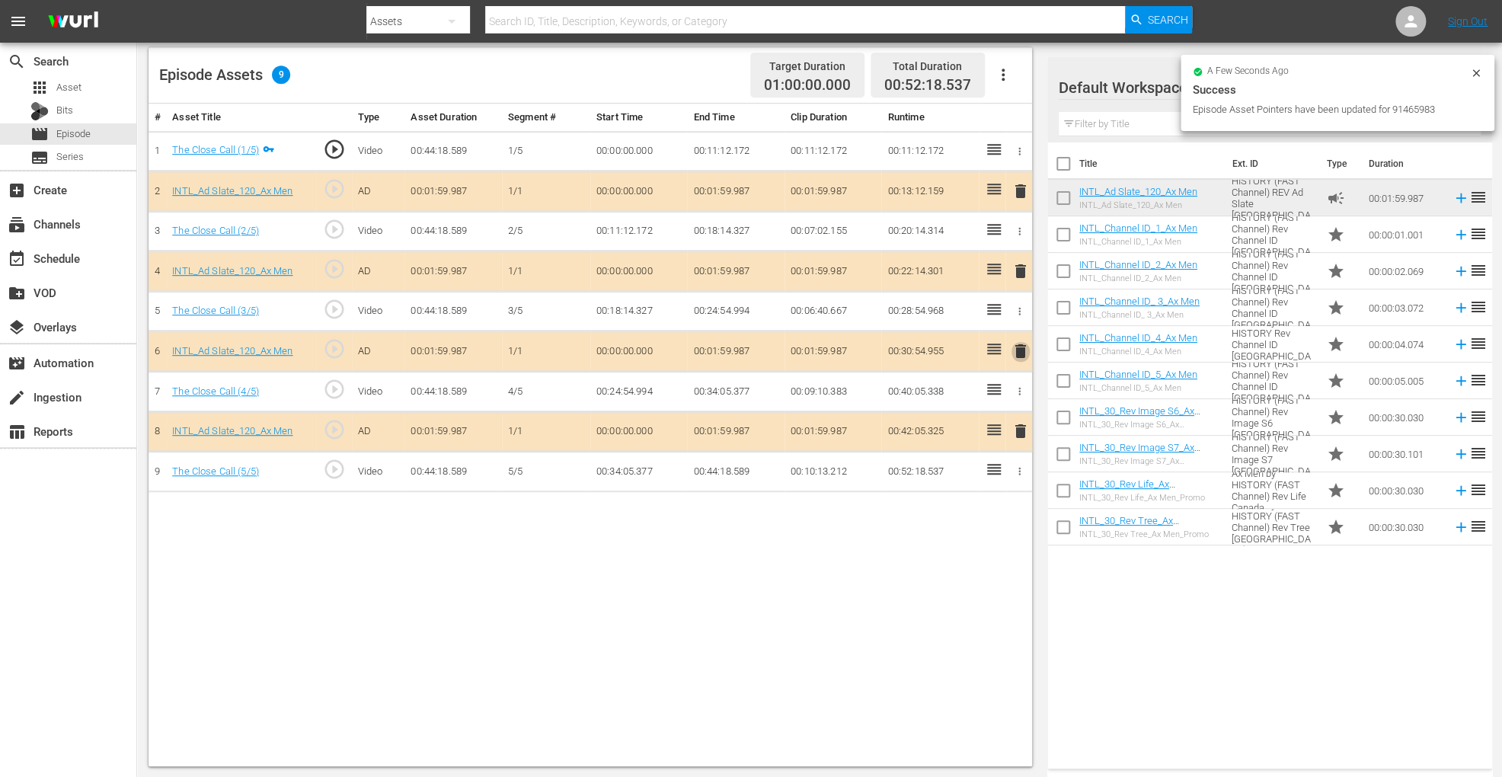
click at [1016, 342] on span "delete" at bounding box center [1021, 351] width 18 height 18
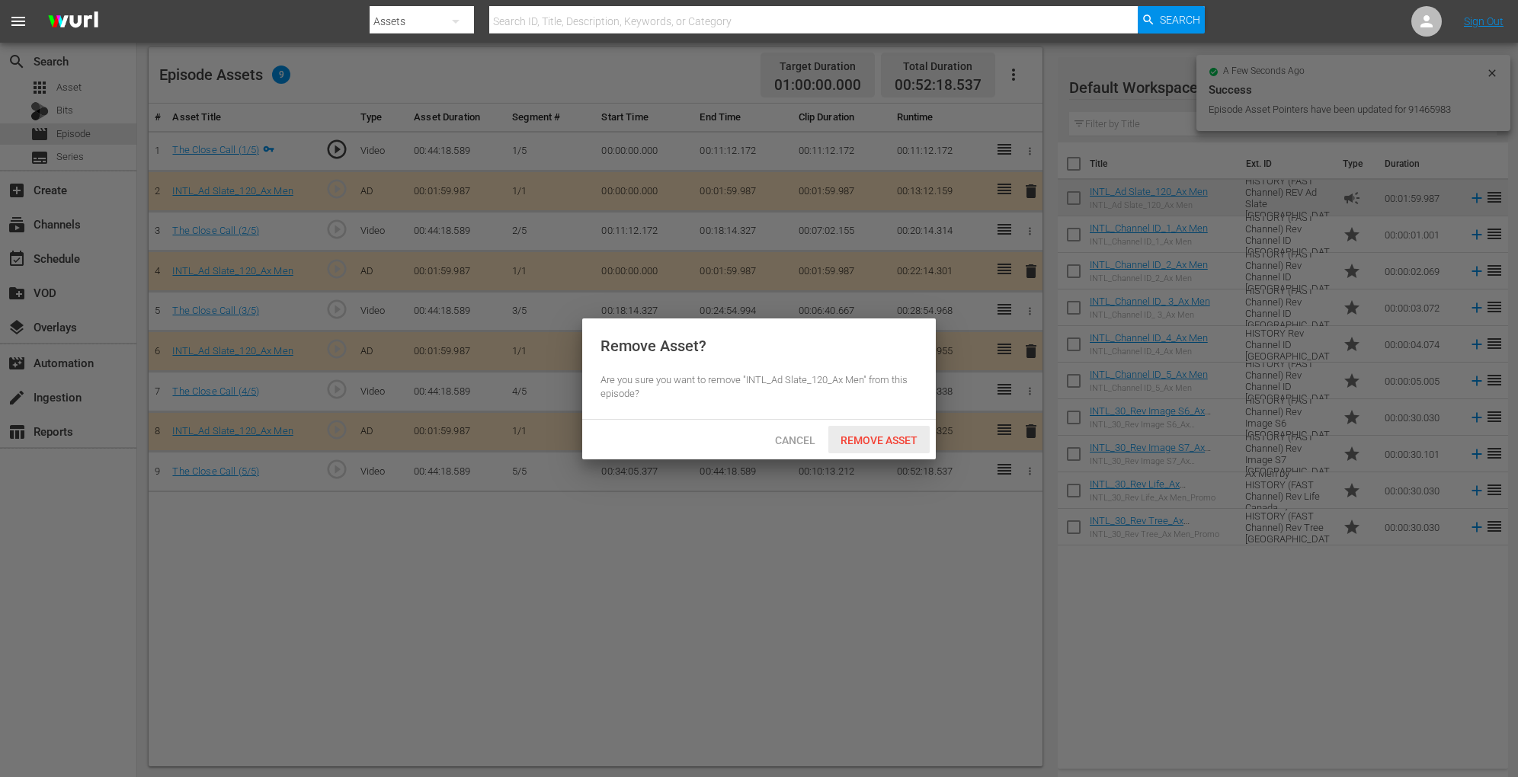
click at [879, 434] on span "Remove Asset" at bounding box center [878, 440] width 101 height 12
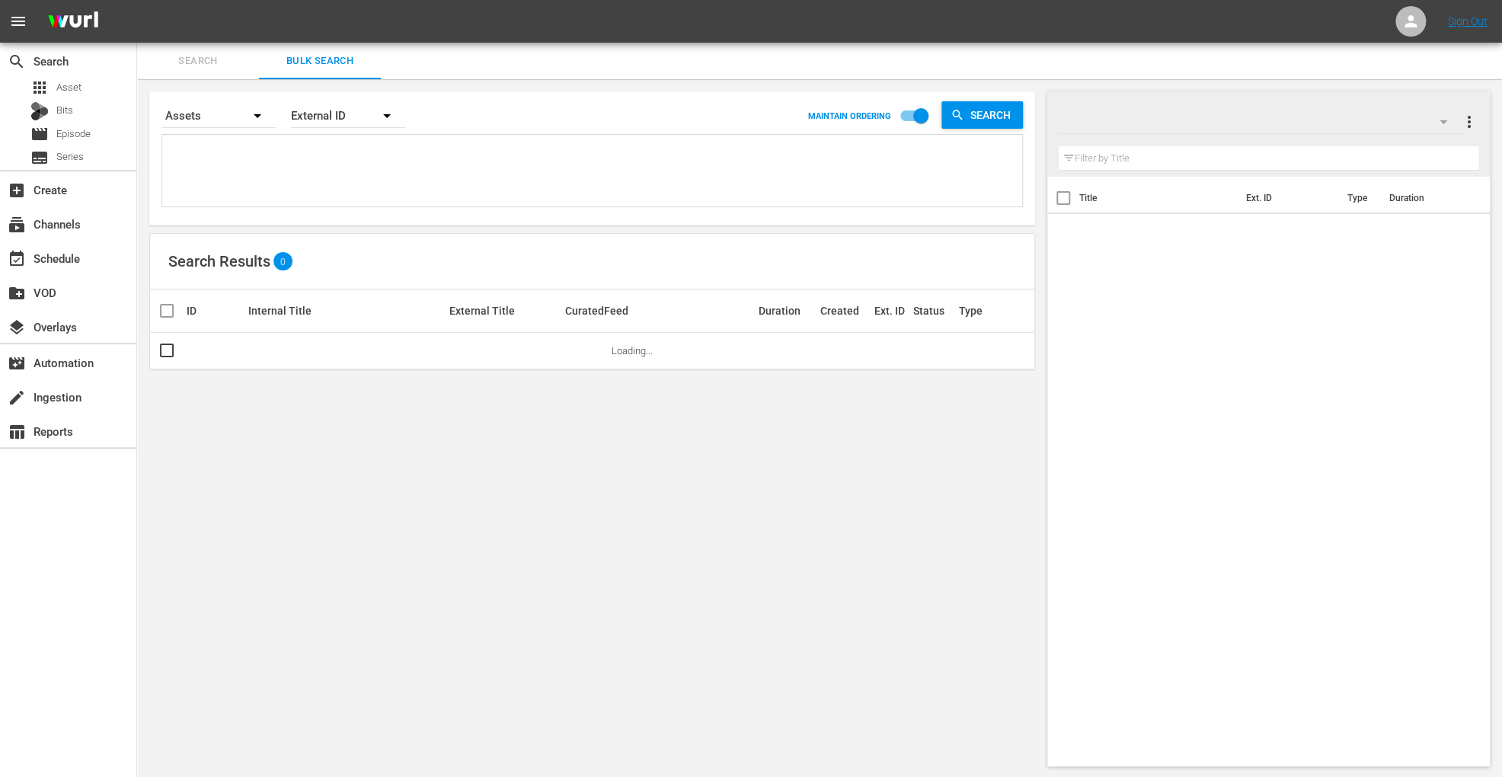
click at [341, 117] on div "External ID" at bounding box center [348, 115] width 114 height 43
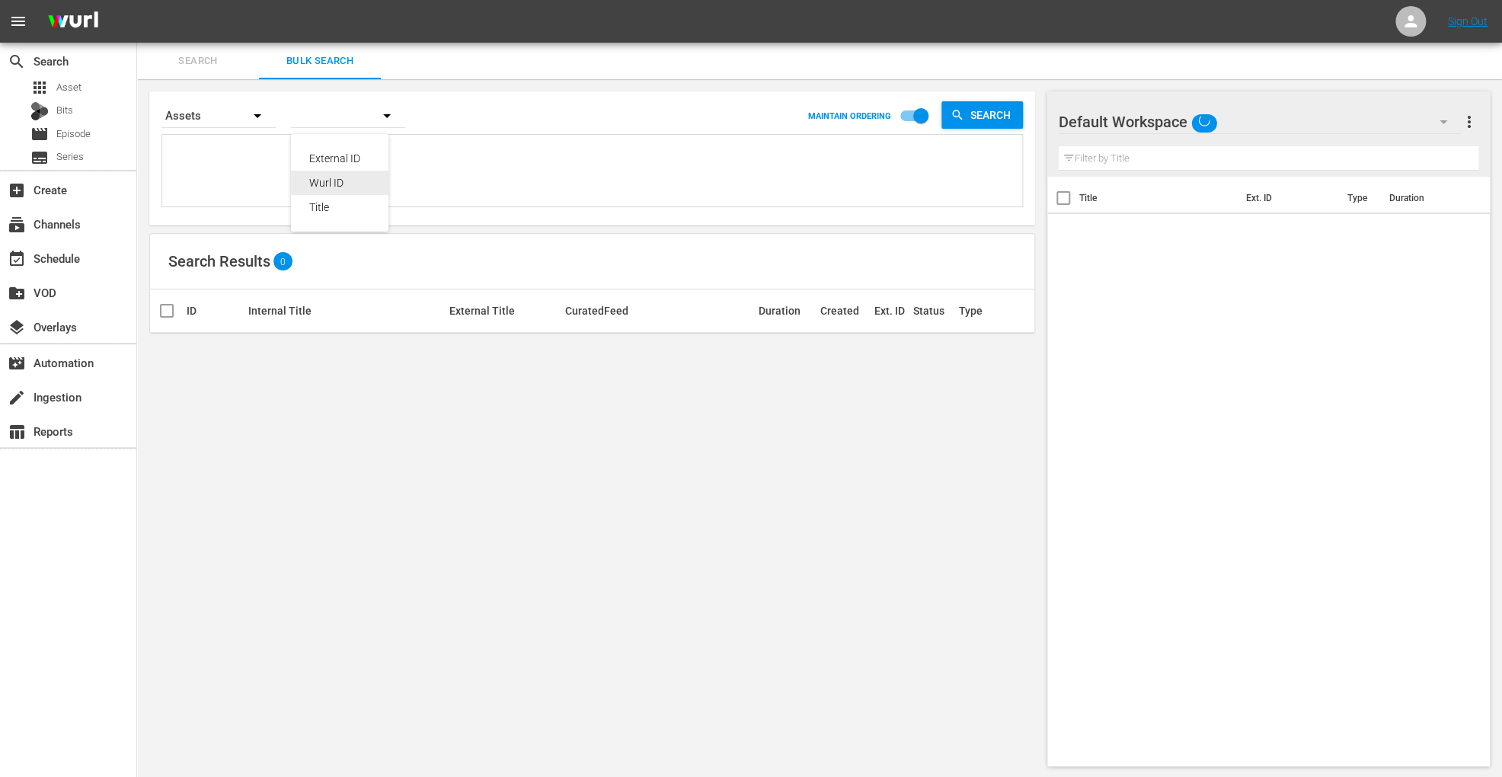
click at [338, 177] on div "Wurl ID" at bounding box center [339, 183] width 61 height 24
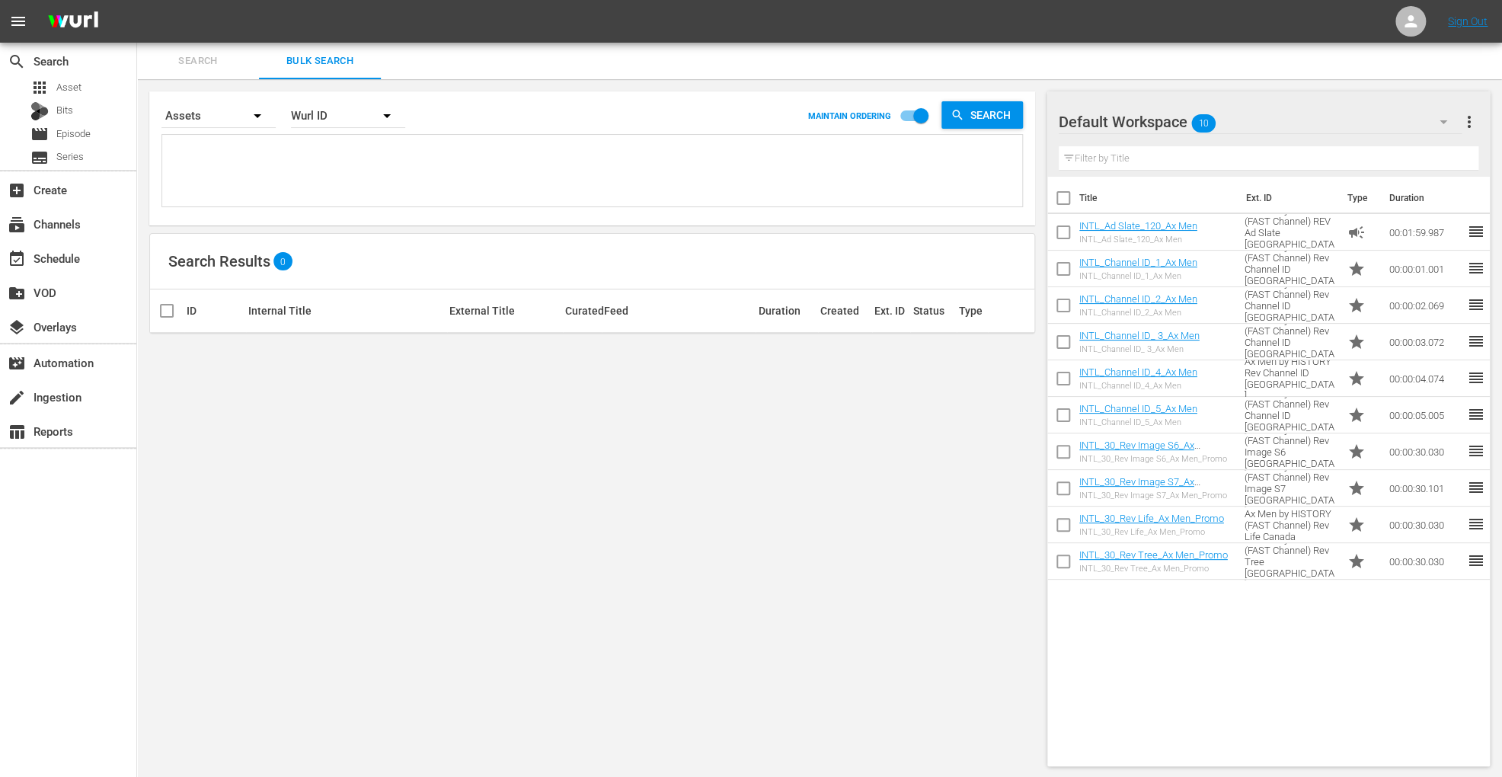
click at [451, 148] on textarea at bounding box center [594, 173] width 856 height 69
paste textarea "INTL_Flipping Nation_Overview Cutdown_15 140864791 00:15 Trailer Flipping Natio…"
type textarea "INTL_Flipping Nation_Overview Cutdown_15 140864791 00:15 Trailer Flipping Natio…"
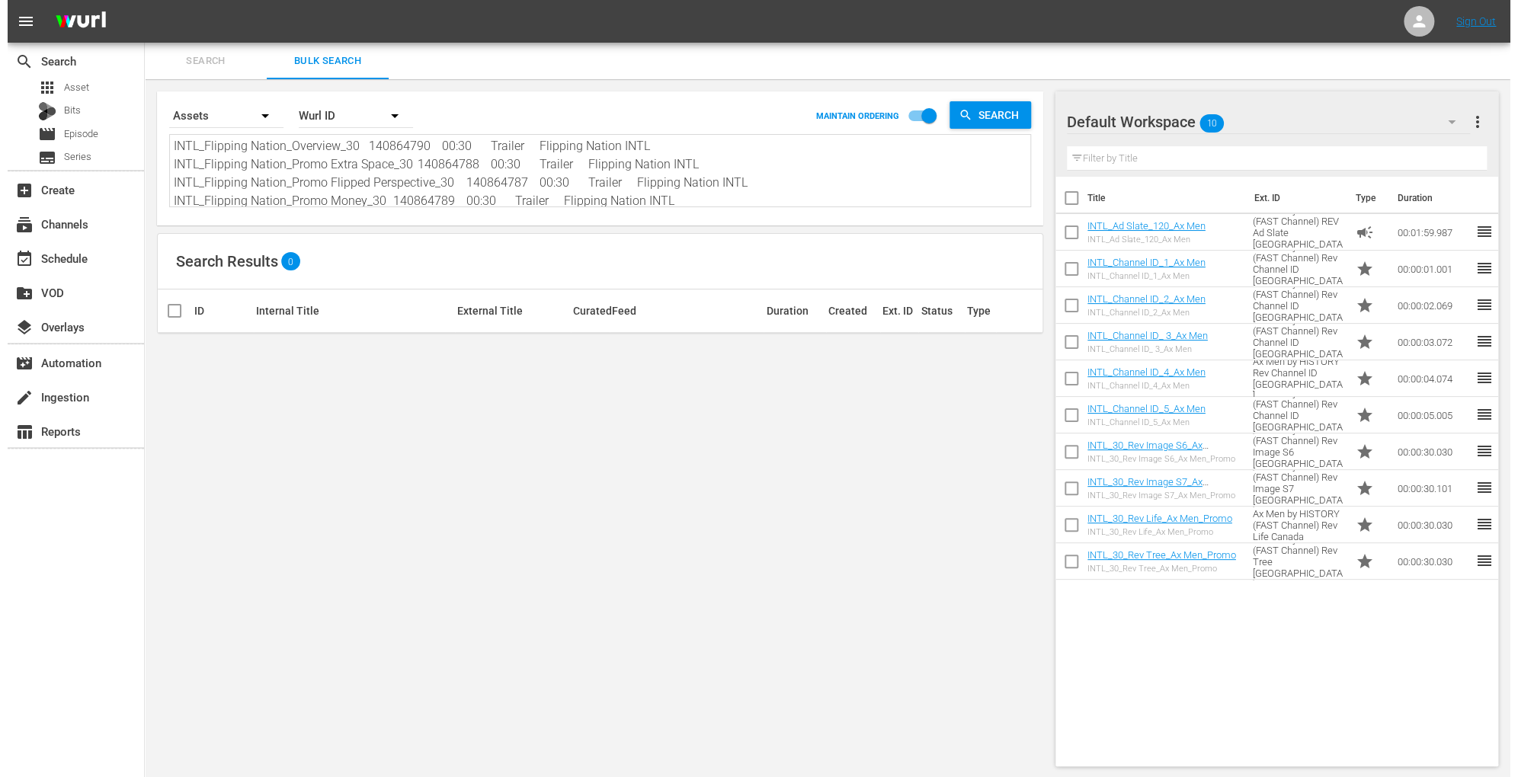
scroll to position [1, 0]
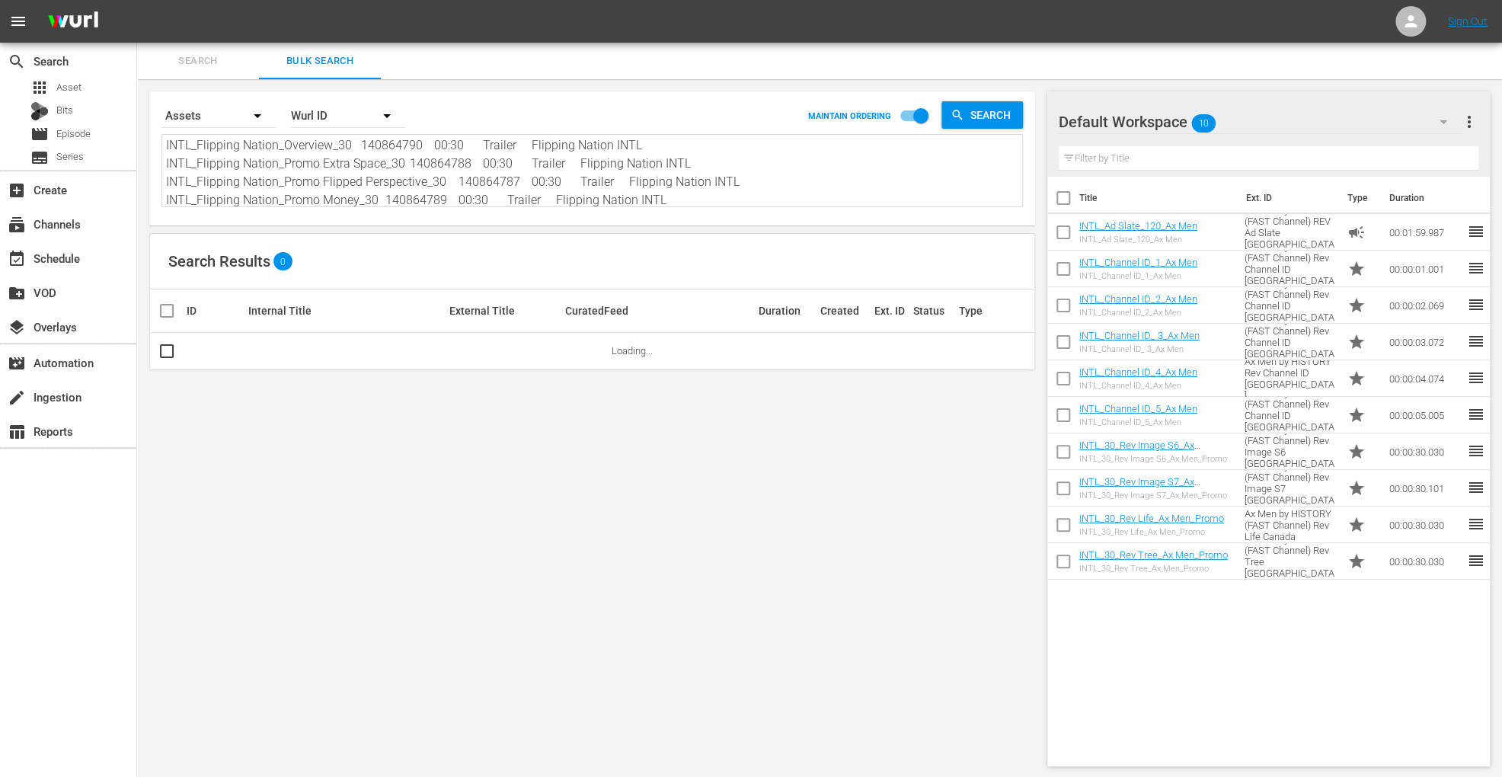
type textarea "INTL_Flipping Nation_Overview Cutdown_15 140864791 00:15 Trailer Flipping Natio…"
click at [1467, 122] on span "more_vert" at bounding box center [1470, 122] width 18 height 18
click at [1403, 153] on div "Clear All Workspace Items" at bounding box center [1370, 150] width 179 height 27
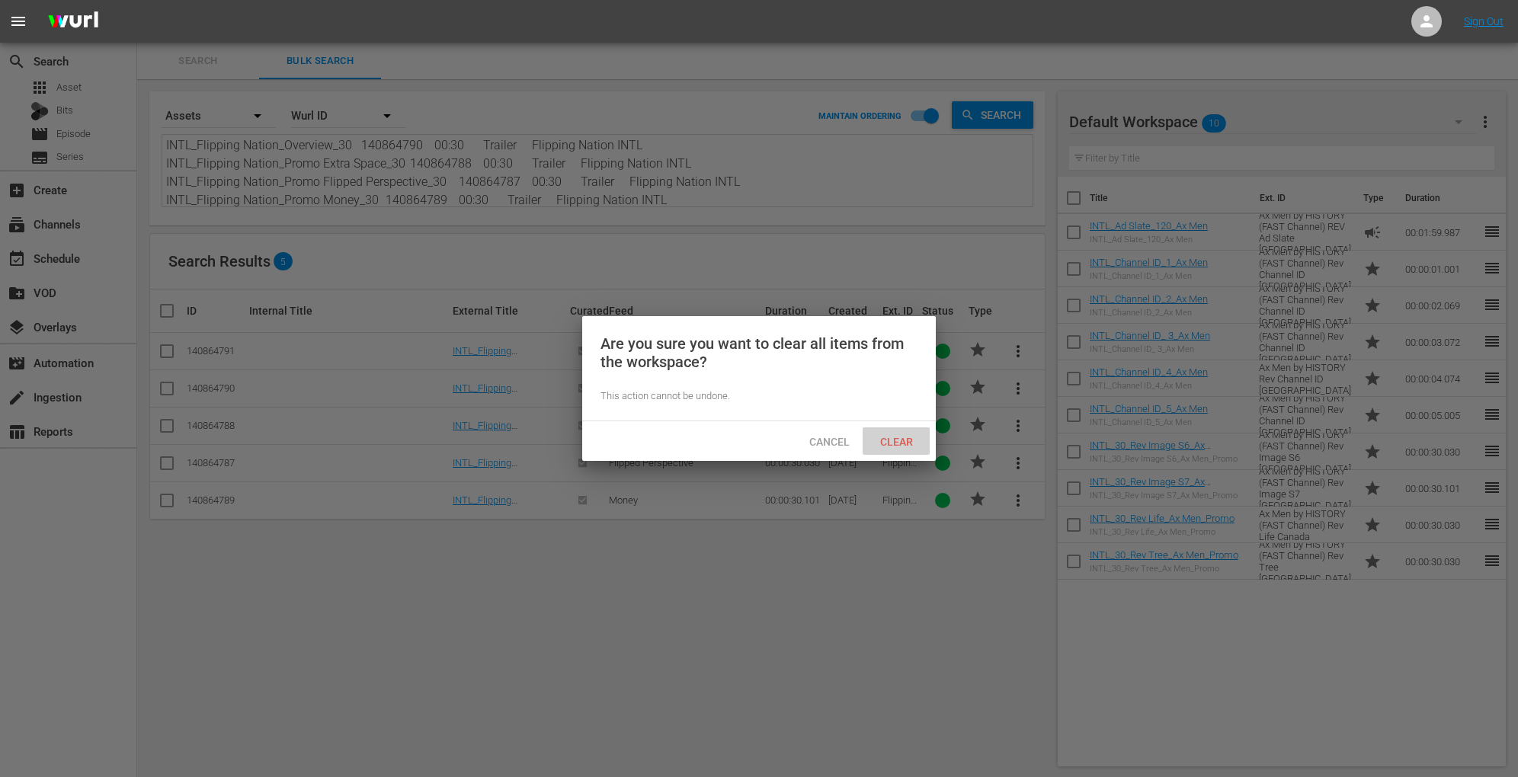
click at [904, 441] on span "Clear" at bounding box center [896, 442] width 57 height 12
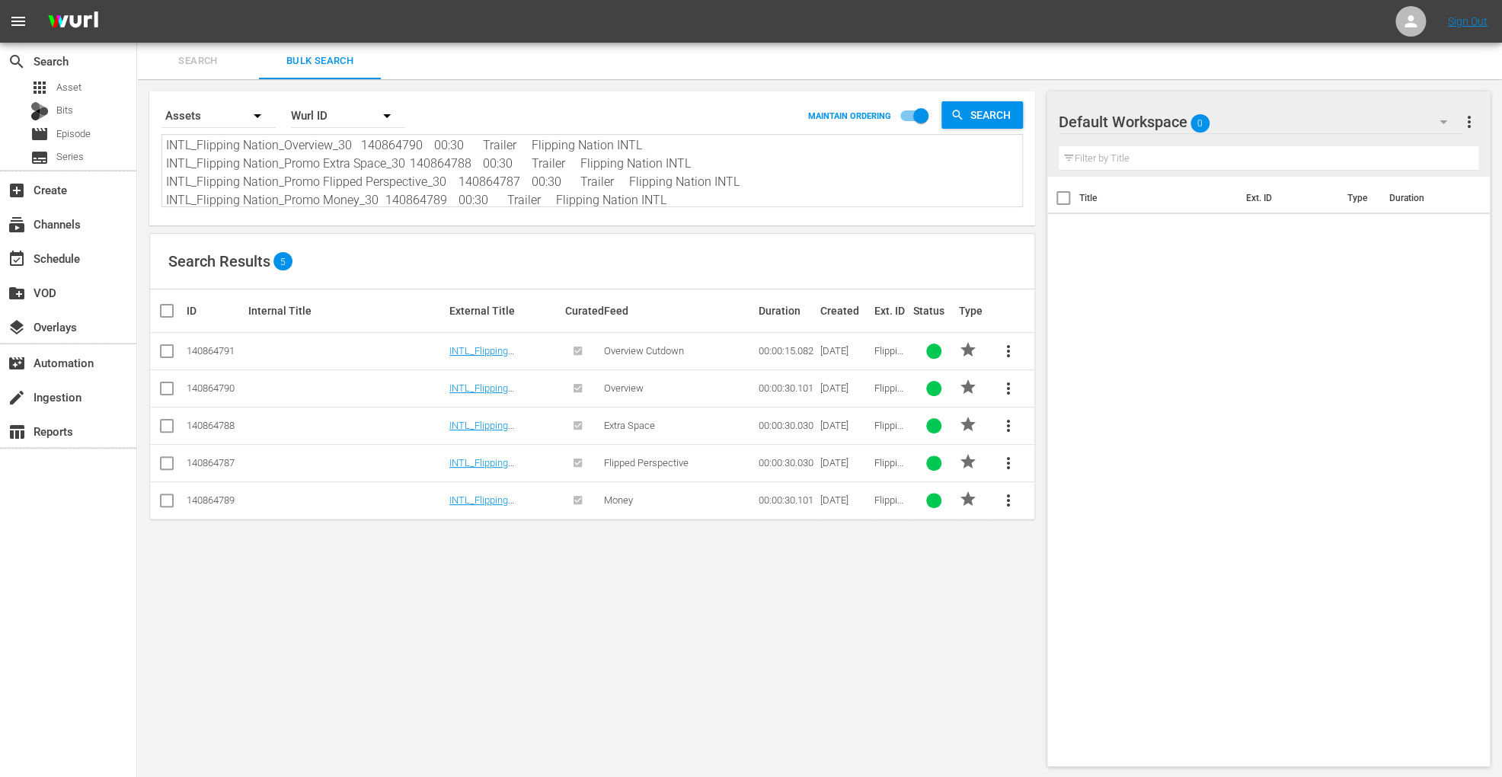
click at [170, 312] on input "checkbox" at bounding box center [173, 311] width 30 height 18
checkbox input "true"
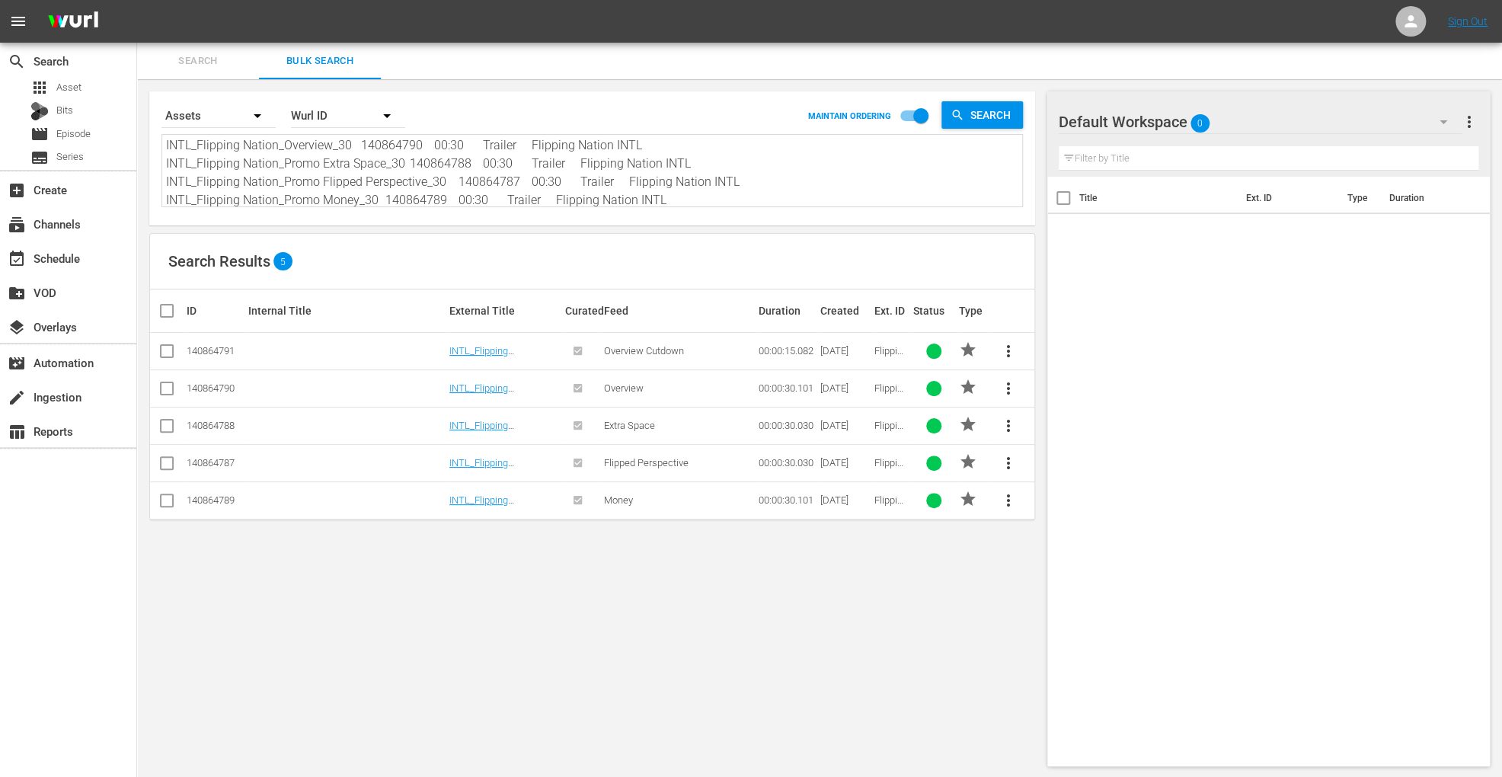
checkbox input "true"
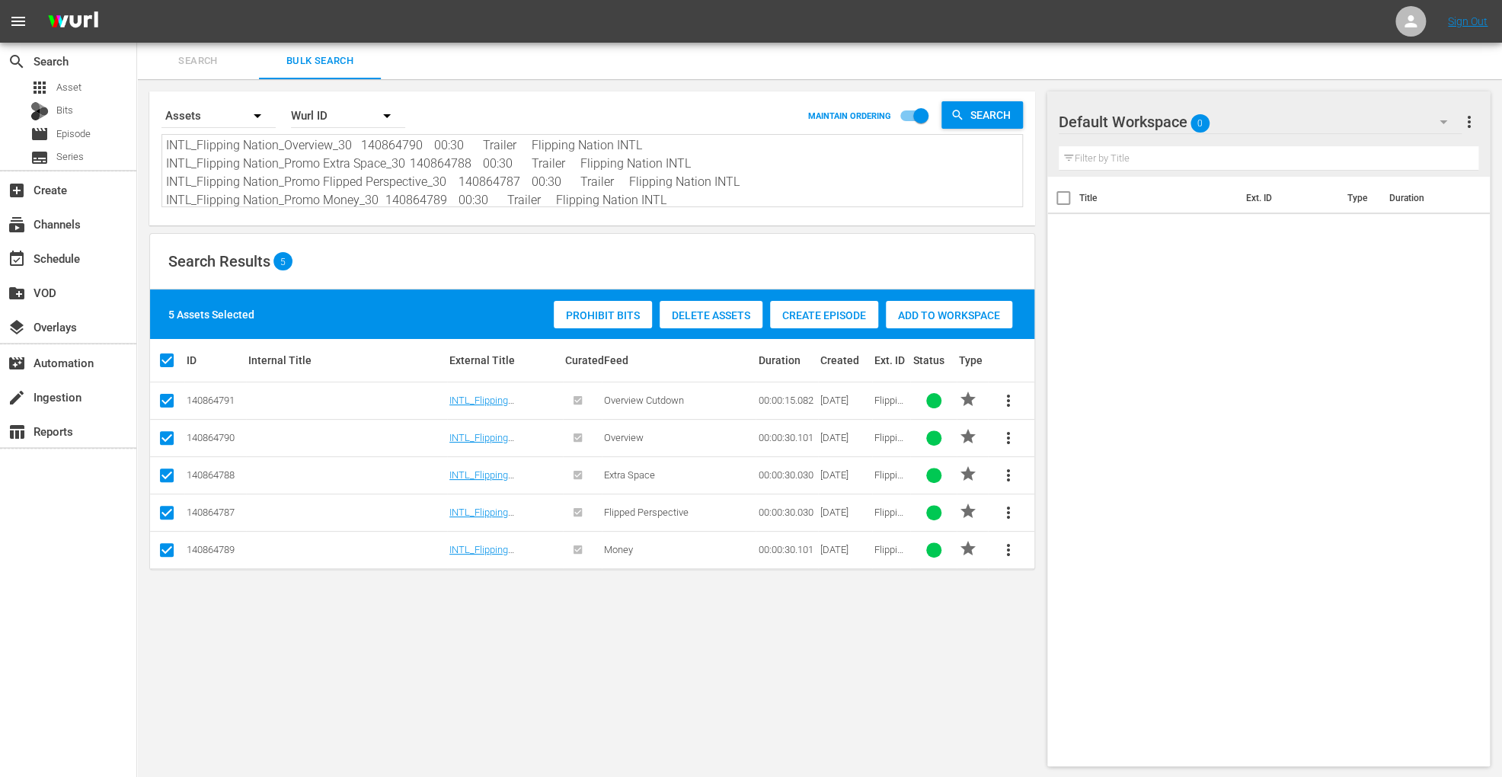
click at [957, 312] on span "Add to Workspace" at bounding box center [949, 315] width 126 height 12
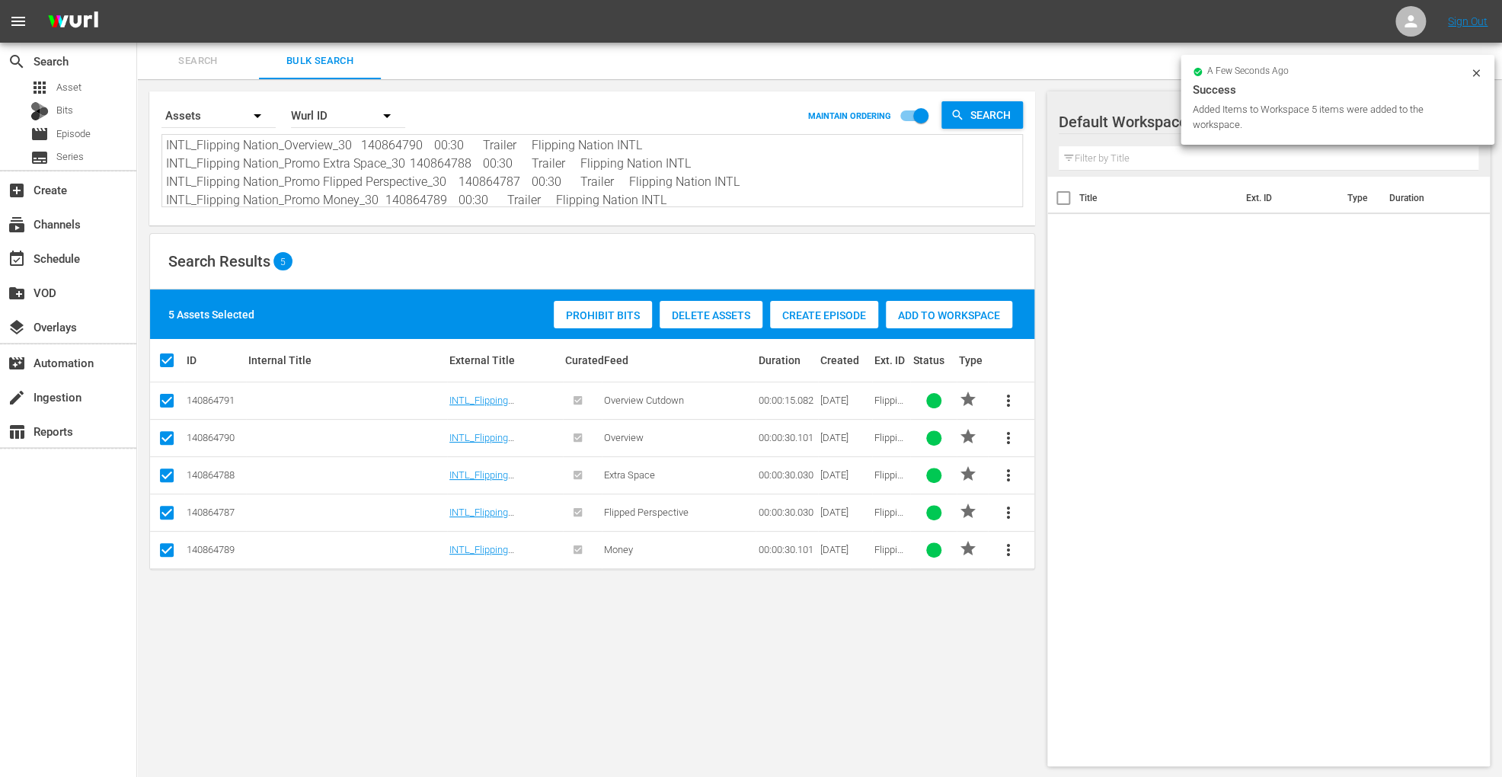
click at [753, 171] on textarea "INTL_Flipping Nation_Overview Cutdown_15 140864791 00:15 Trailer Flipping Natio…" at bounding box center [594, 172] width 856 height 69
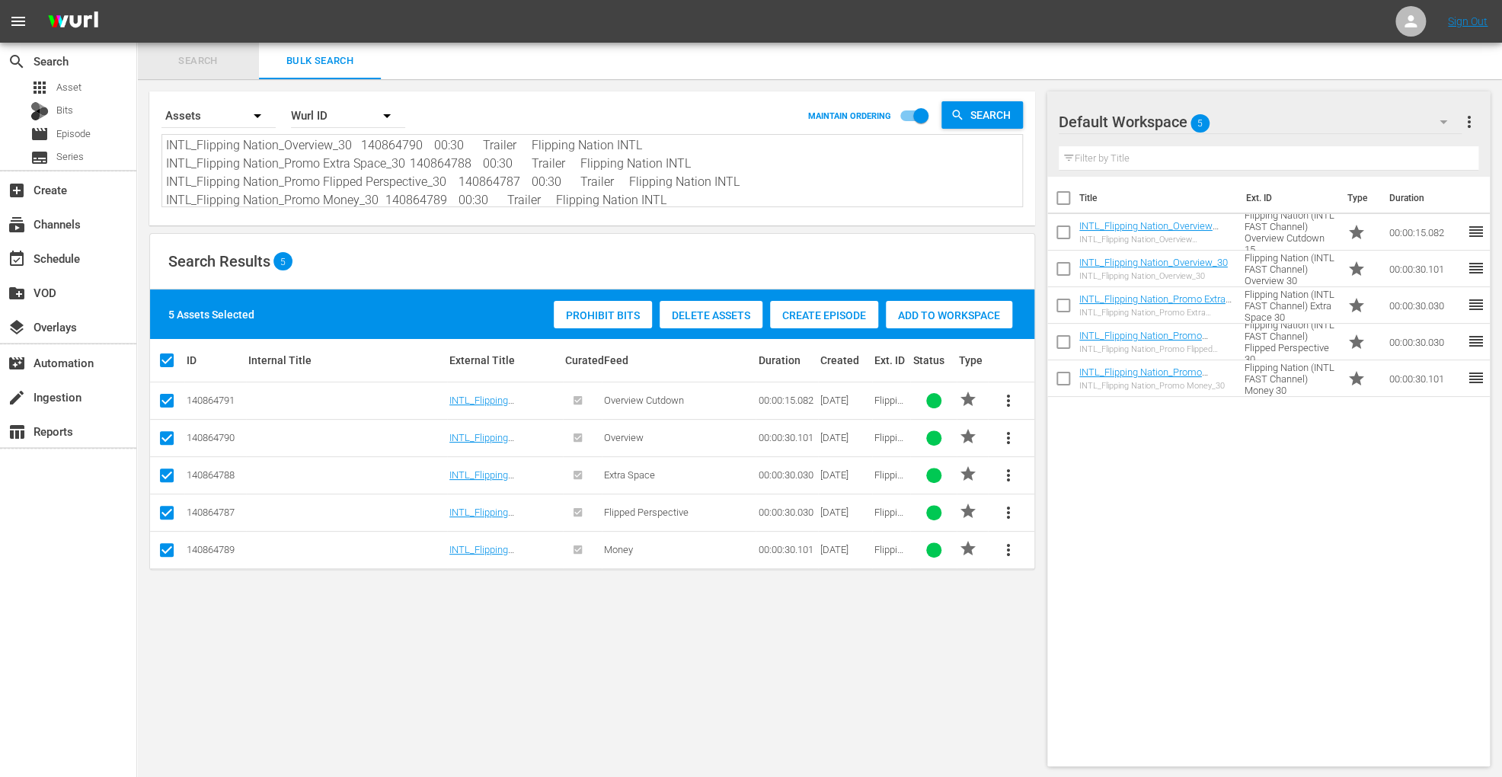
click at [204, 65] on span "Search" at bounding box center [198, 62] width 104 height 18
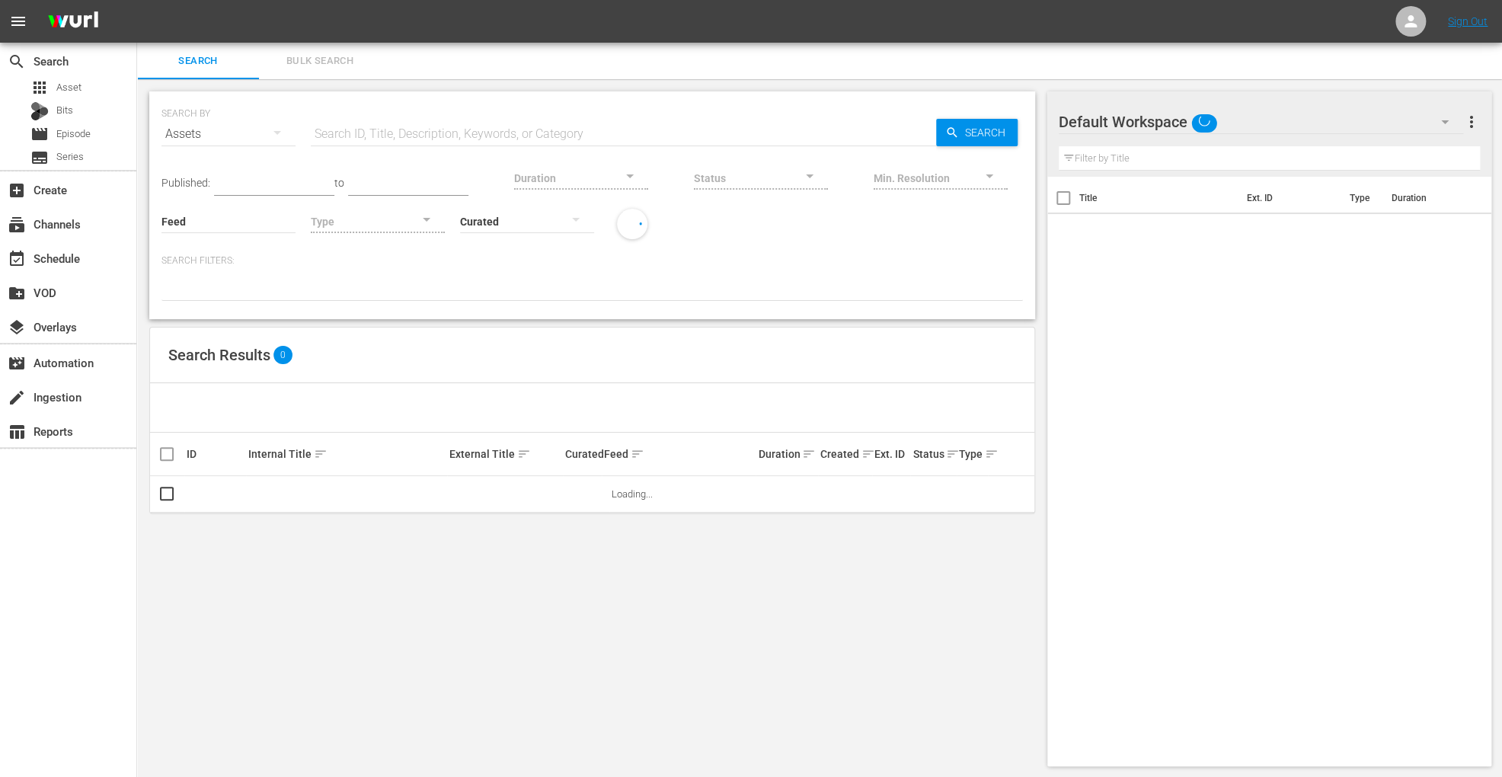
click at [466, 139] on input "text" at bounding box center [623, 134] width 625 height 37
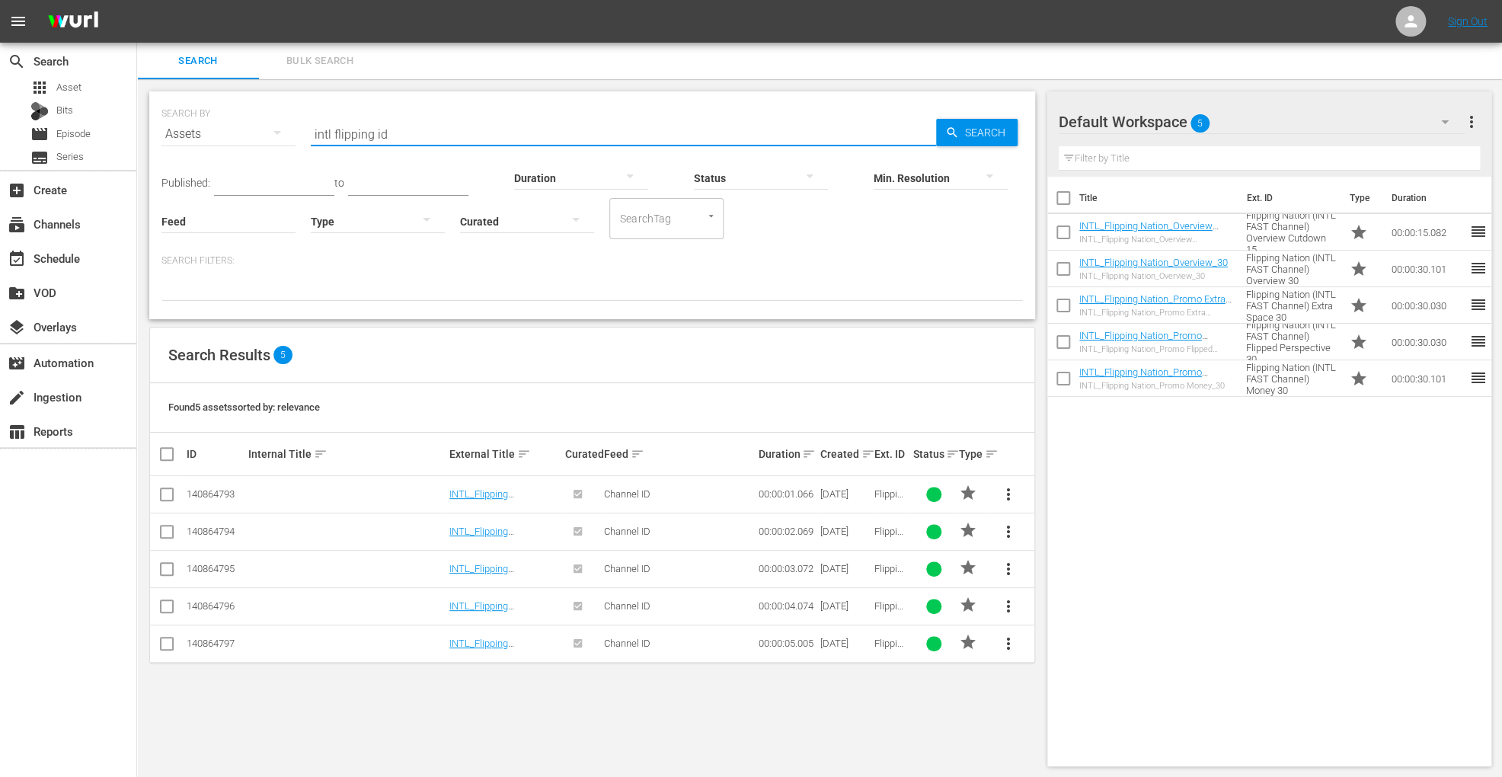
type input "intl flipping id"
click at [173, 458] on input "checkbox" at bounding box center [173, 454] width 30 height 18
checkbox input "true"
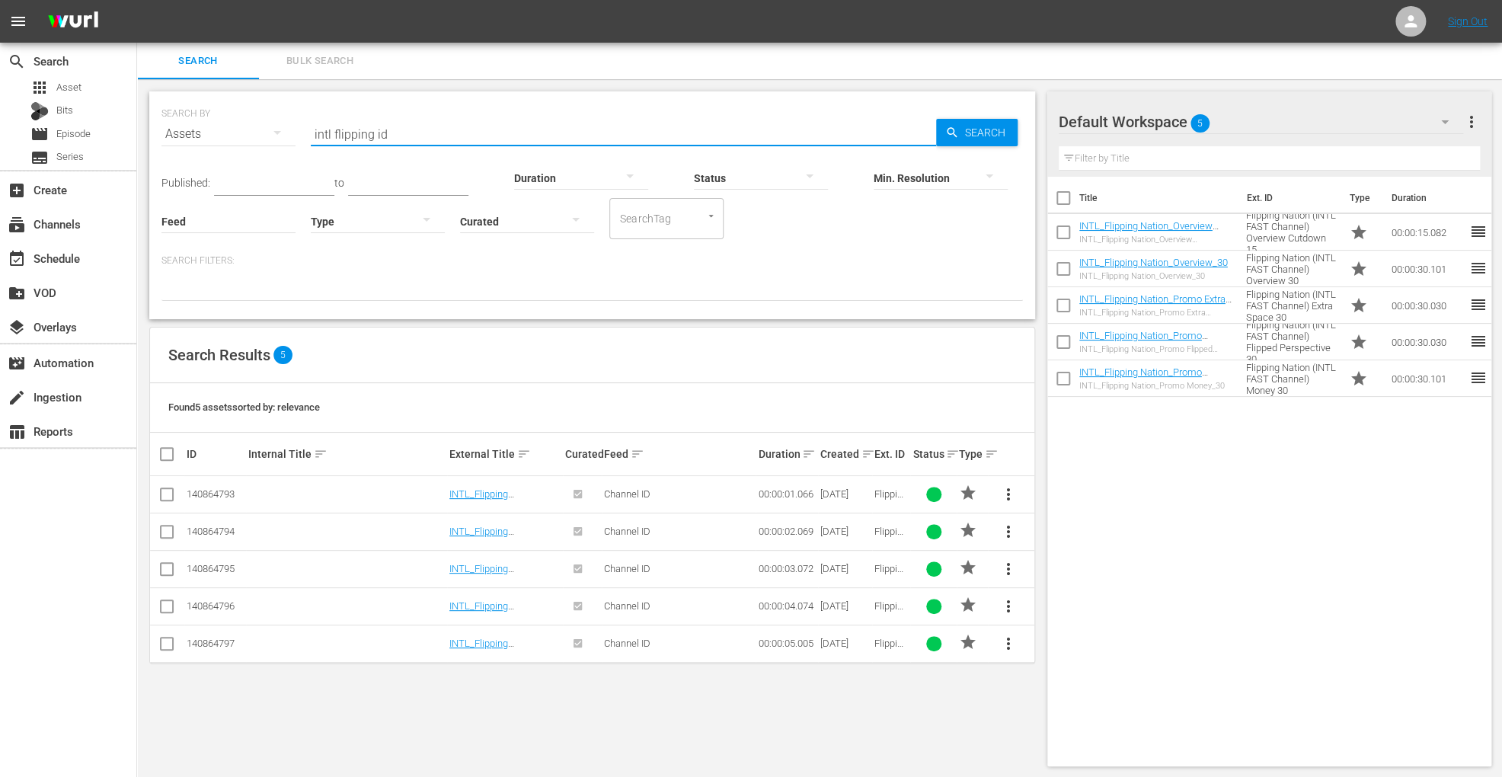
checkbox input "true"
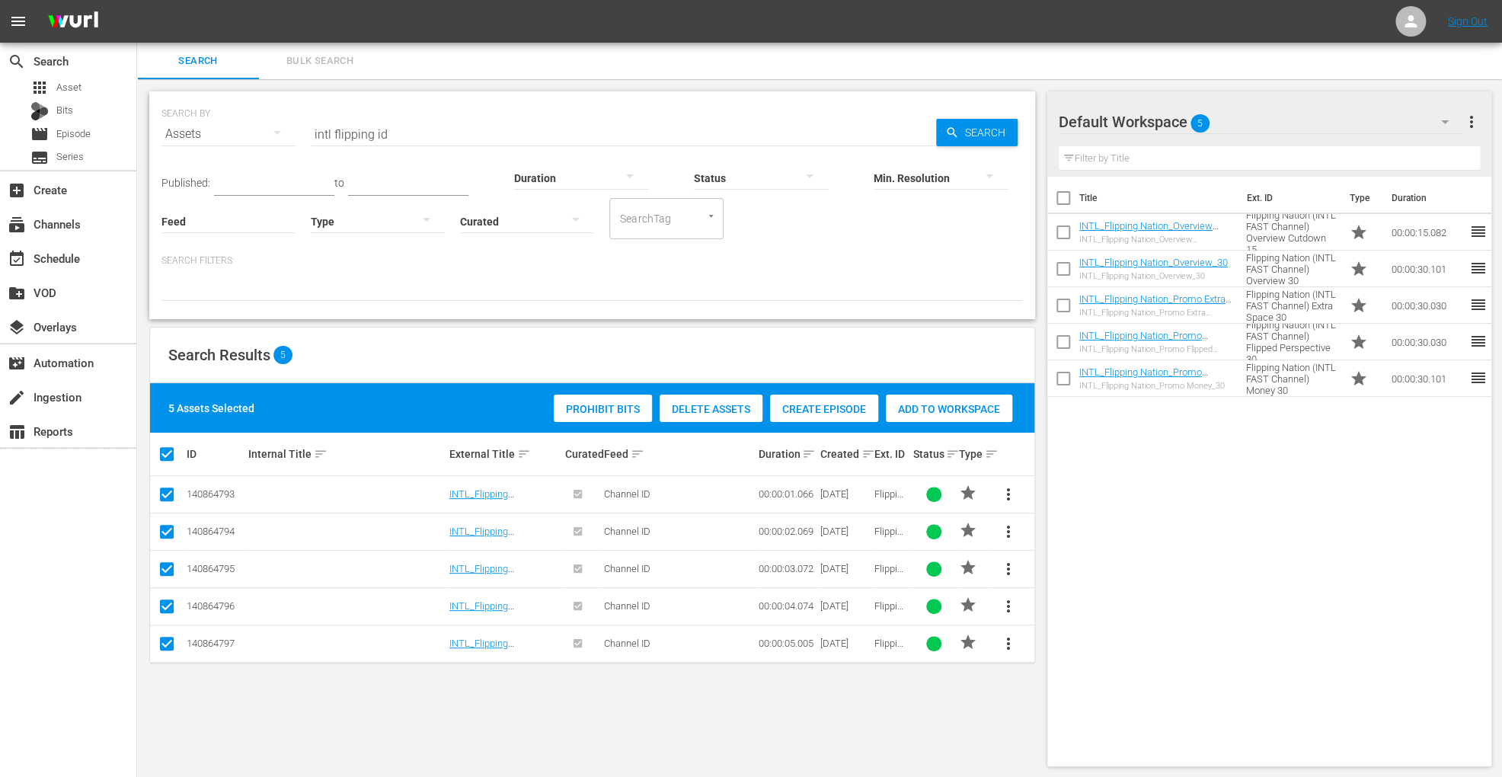
click at [965, 412] on span "Add to Workspace" at bounding box center [949, 409] width 126 height 12
click at [420, 142] on input "intl flipping id" at bounding box center [623, 134] width 625 height 37
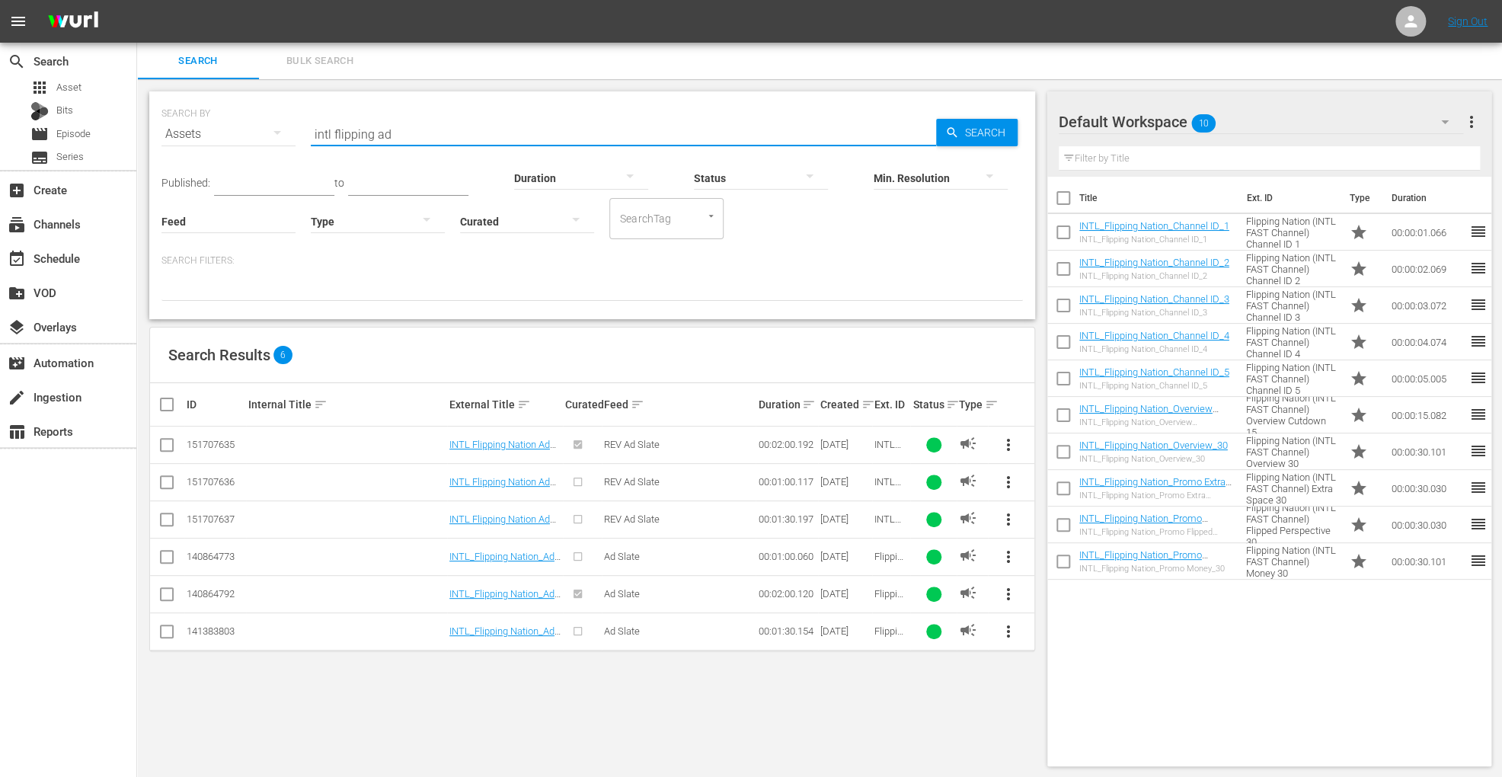
type input "intl flipping ad"
click at [171, 444] on input "checkbox" at bounding box center [167, 448] width 18 height 18
checkbox input "true"
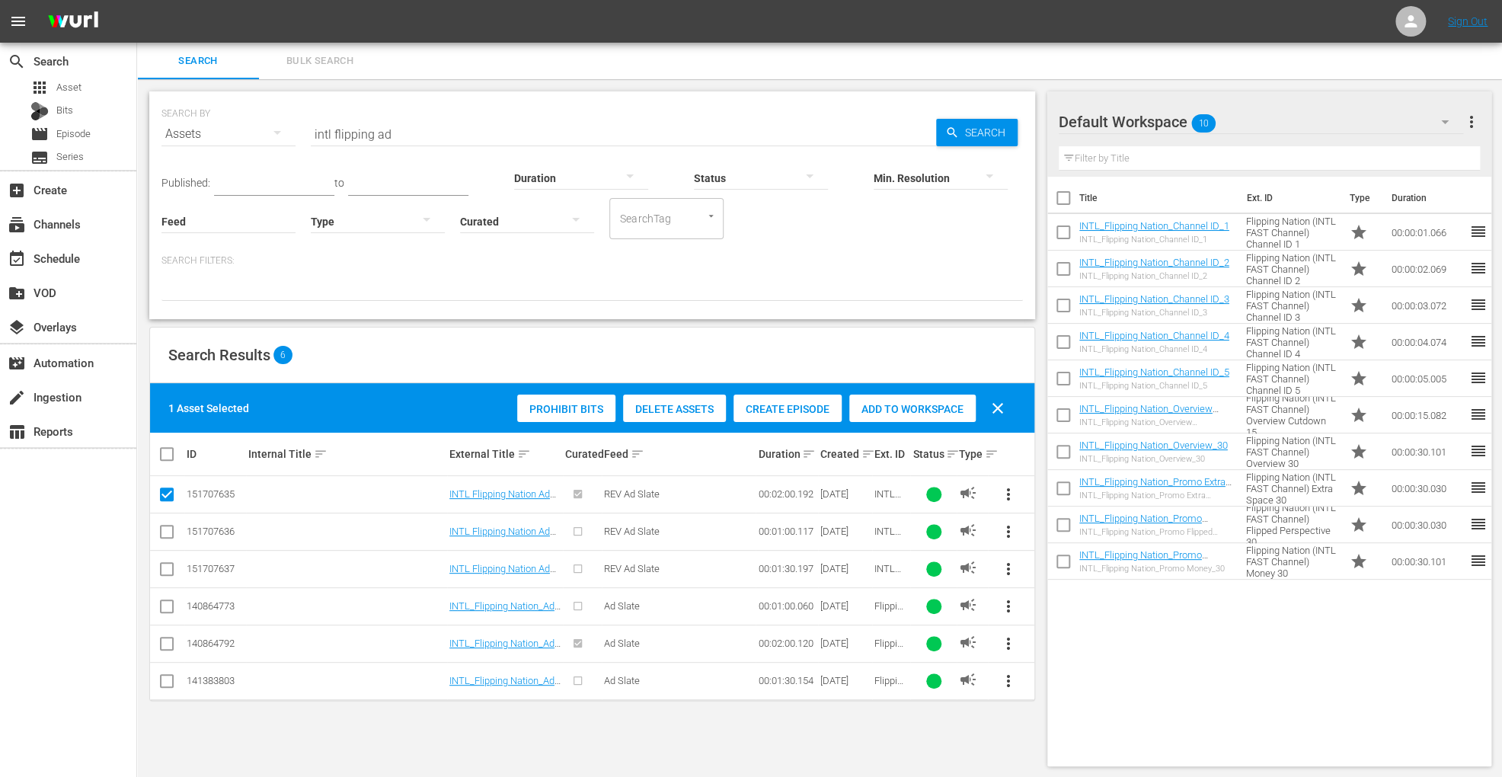
click at [165, 644] on input "checkbox" at bounding box center [167, 647] width 18 height 18
checkbox input "true"
click at [917, 392] on div "Prohibit Bits Delete Assets Create Episode Add to Workspace clear" at bounding box center [765, 408] width 503 height 37
click at [896, 405] on span "Add to Workspace" at bounding box center [912, 409] width 126 height 12
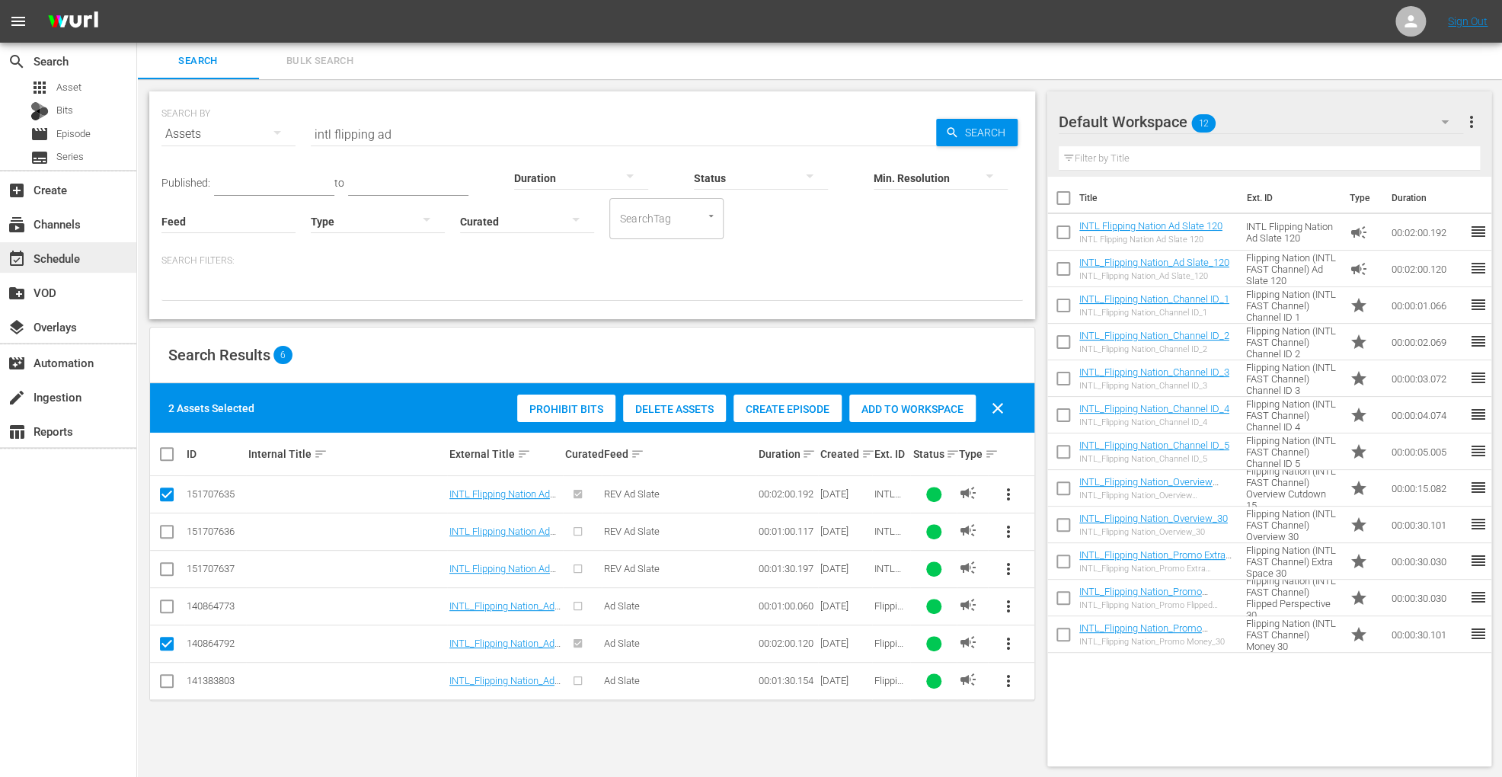
click at [66, 250] on div "event_available Schedule" at bounding box center [42, 256] width 85 height 14
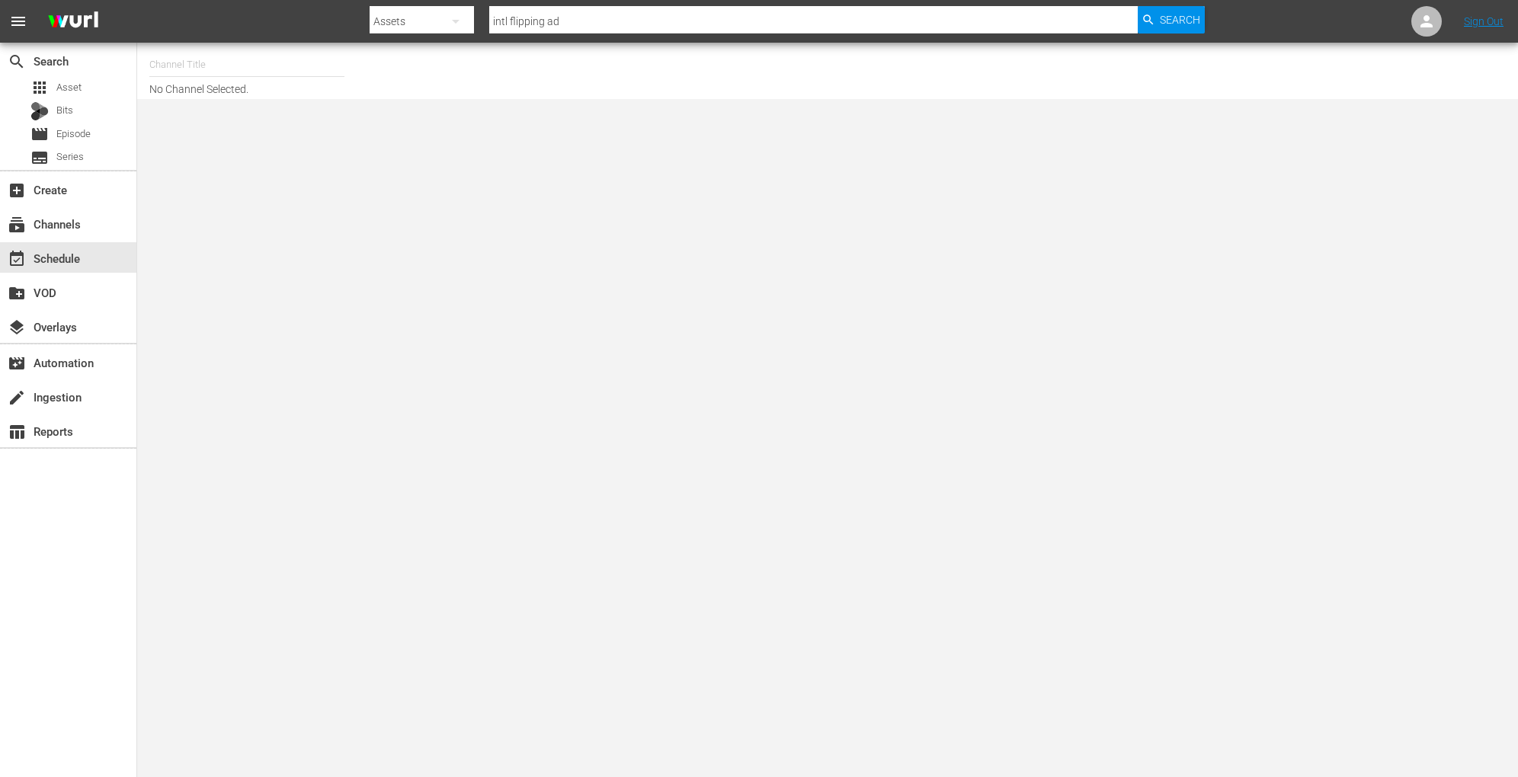
click at [226, 66] on input "text" at bounding box center [246, 64] width 195 height 37
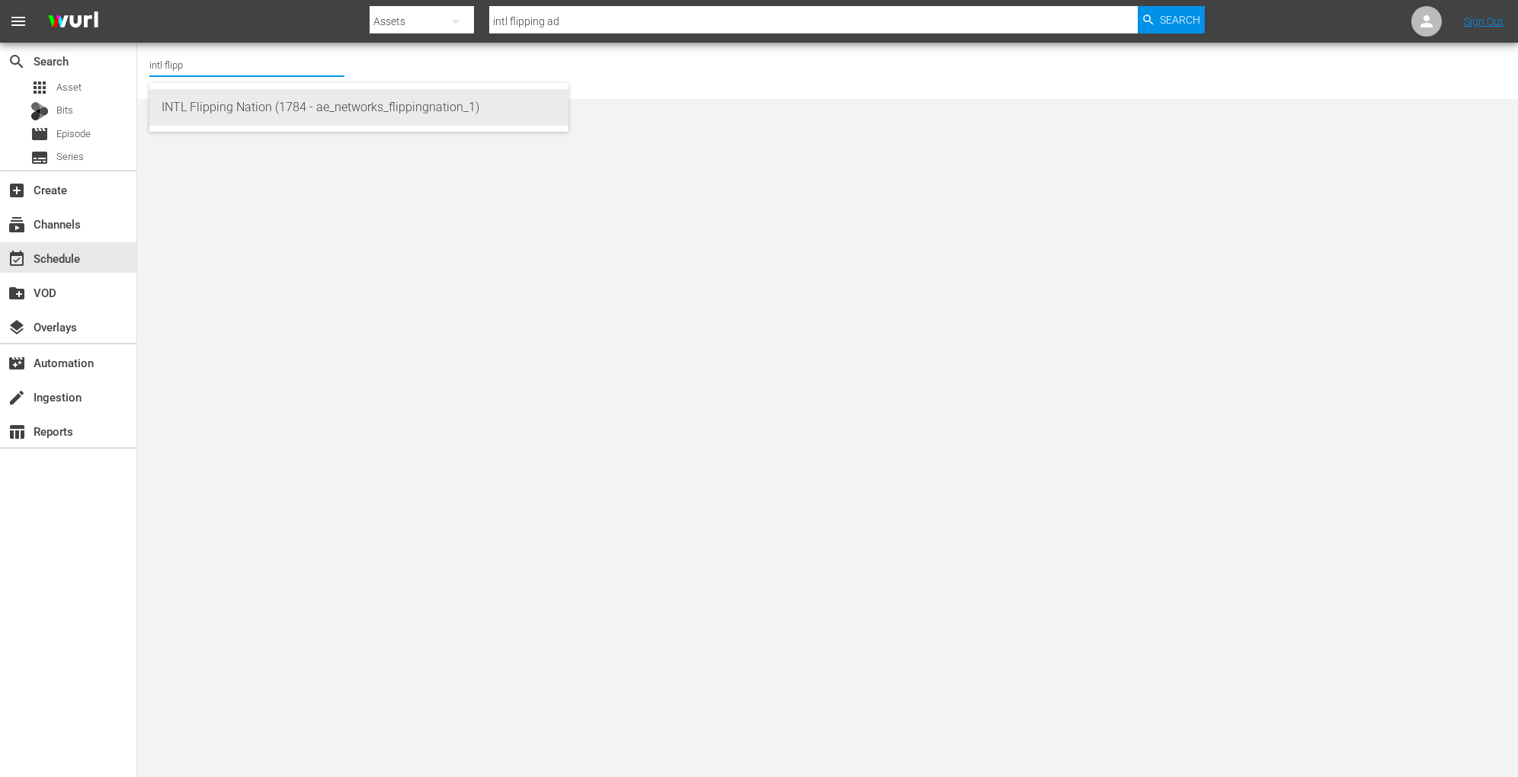
click at [256, 105] on div "INTL Flipping Nation (1784 - ae_networks_flippingnation_1)" at bounding box center [359, 107] width 395 height 37
type input "INTL Flipping Nation (1784 - ae_networks_flippingnation_1)"
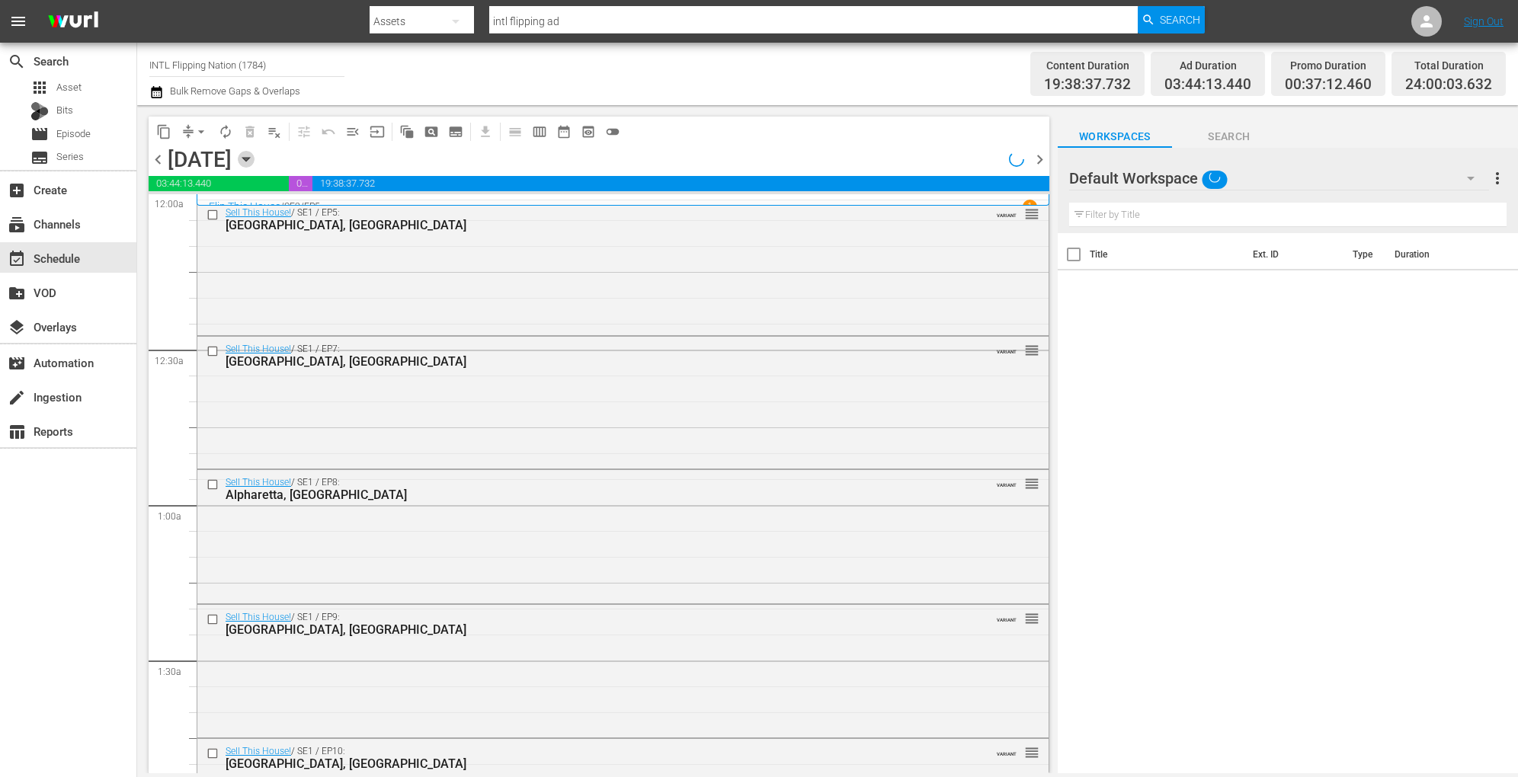
click at [254, 155] on icon "button" at bounding box center [246, 159] width 17 height 17
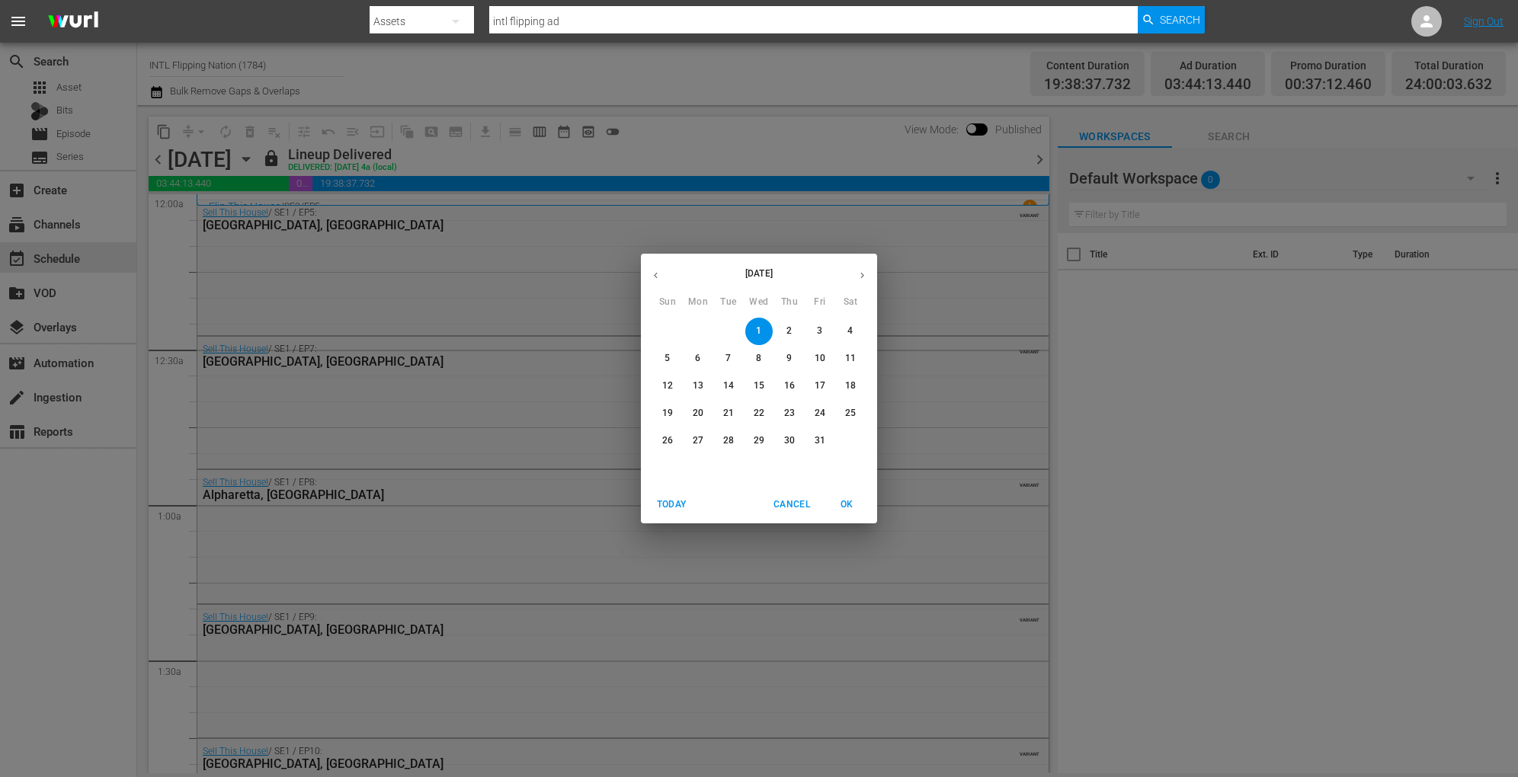
click at [667, 411] on p "19" at bounding box center [667, 413] width 11 height 13
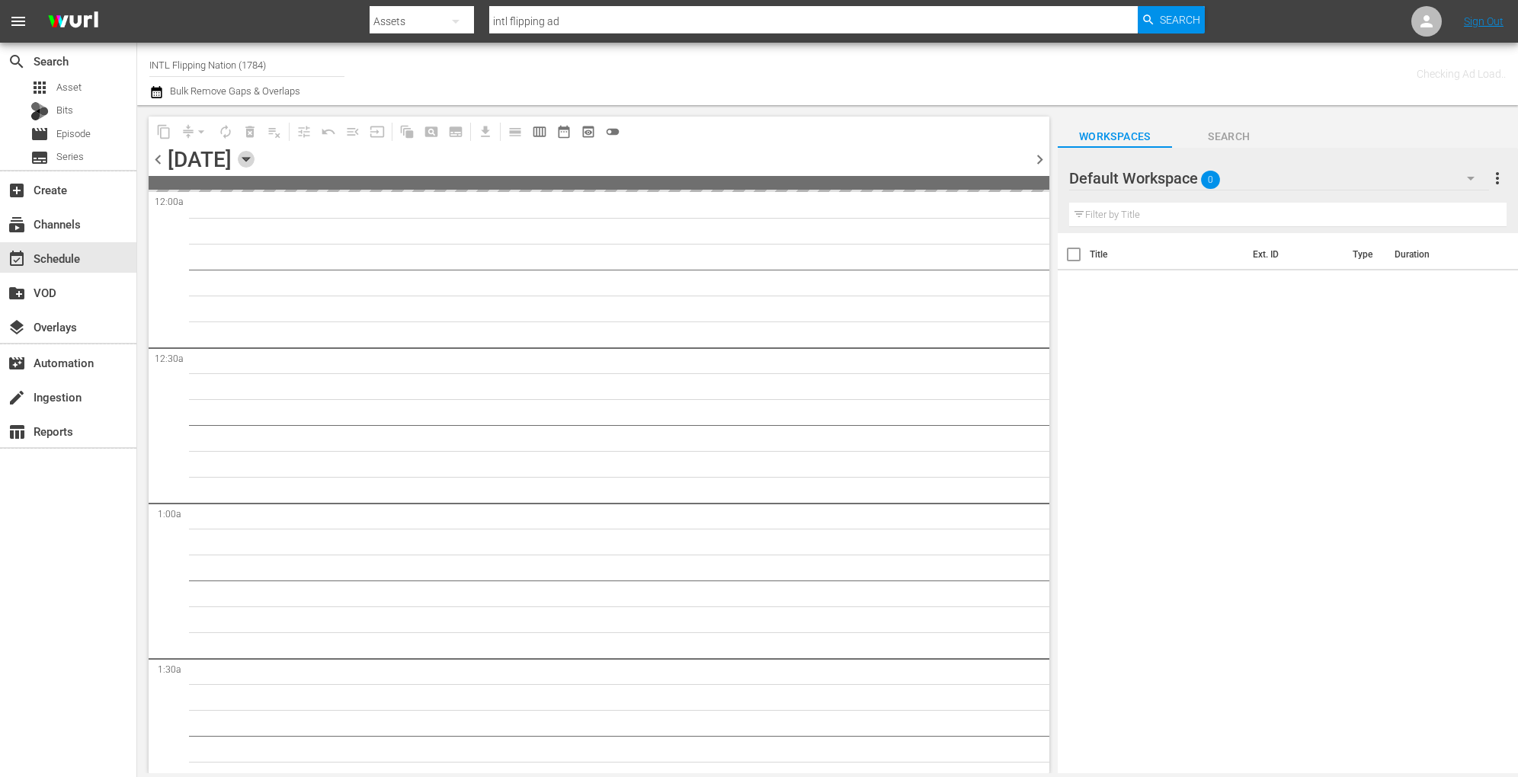
click at [254, 158] on icon "button" at bounding box center [246, 159] width 17 height 17
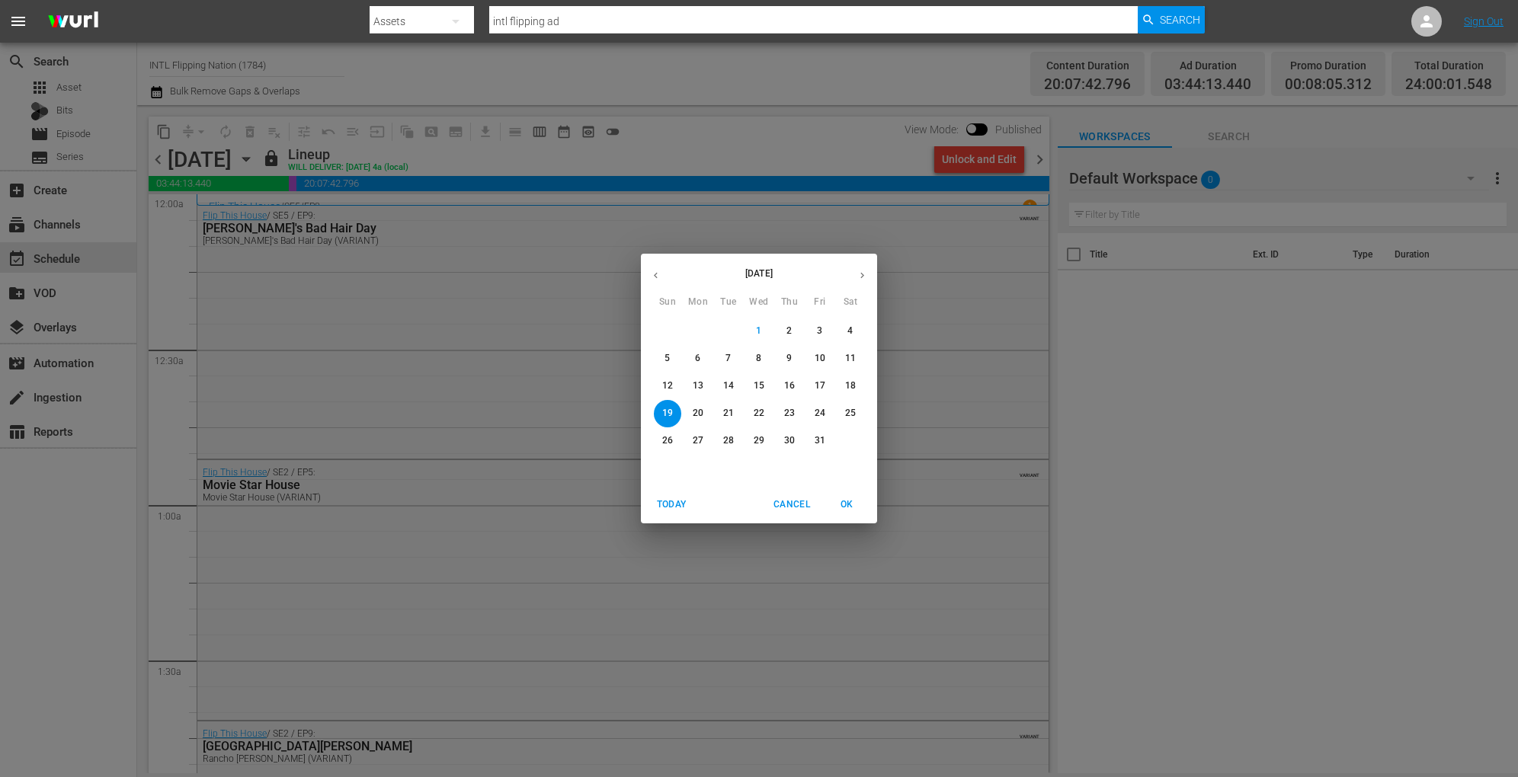
click at [698, 412] on p "20" at bounding box center [698, 413] width 11 height 13
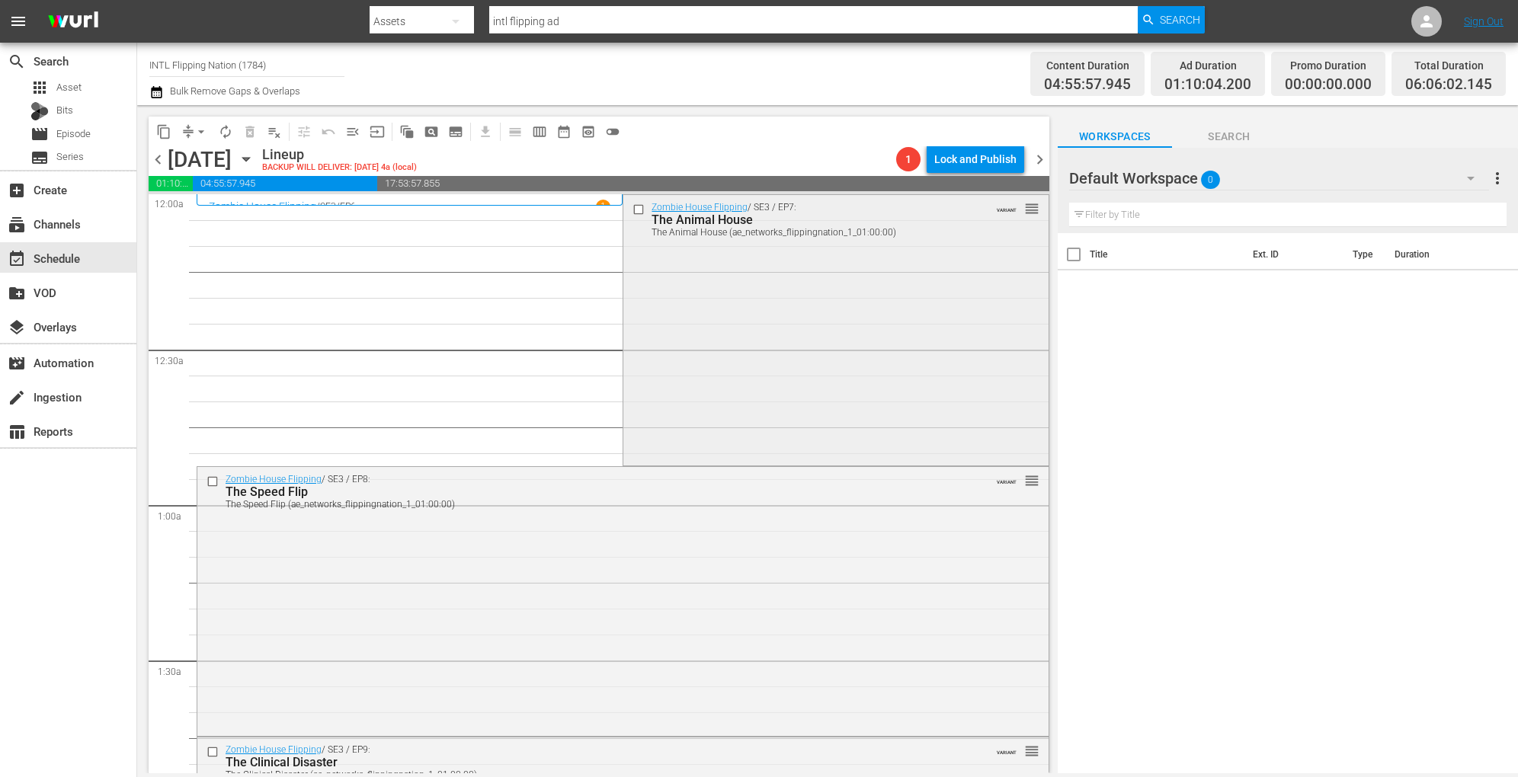
click at [744, 320] on div "Zombie House Flipping / SE3 / EP7: The Animal House The Animal House (ae_networ…" at bounding box center [835, 328] width 424 height 267
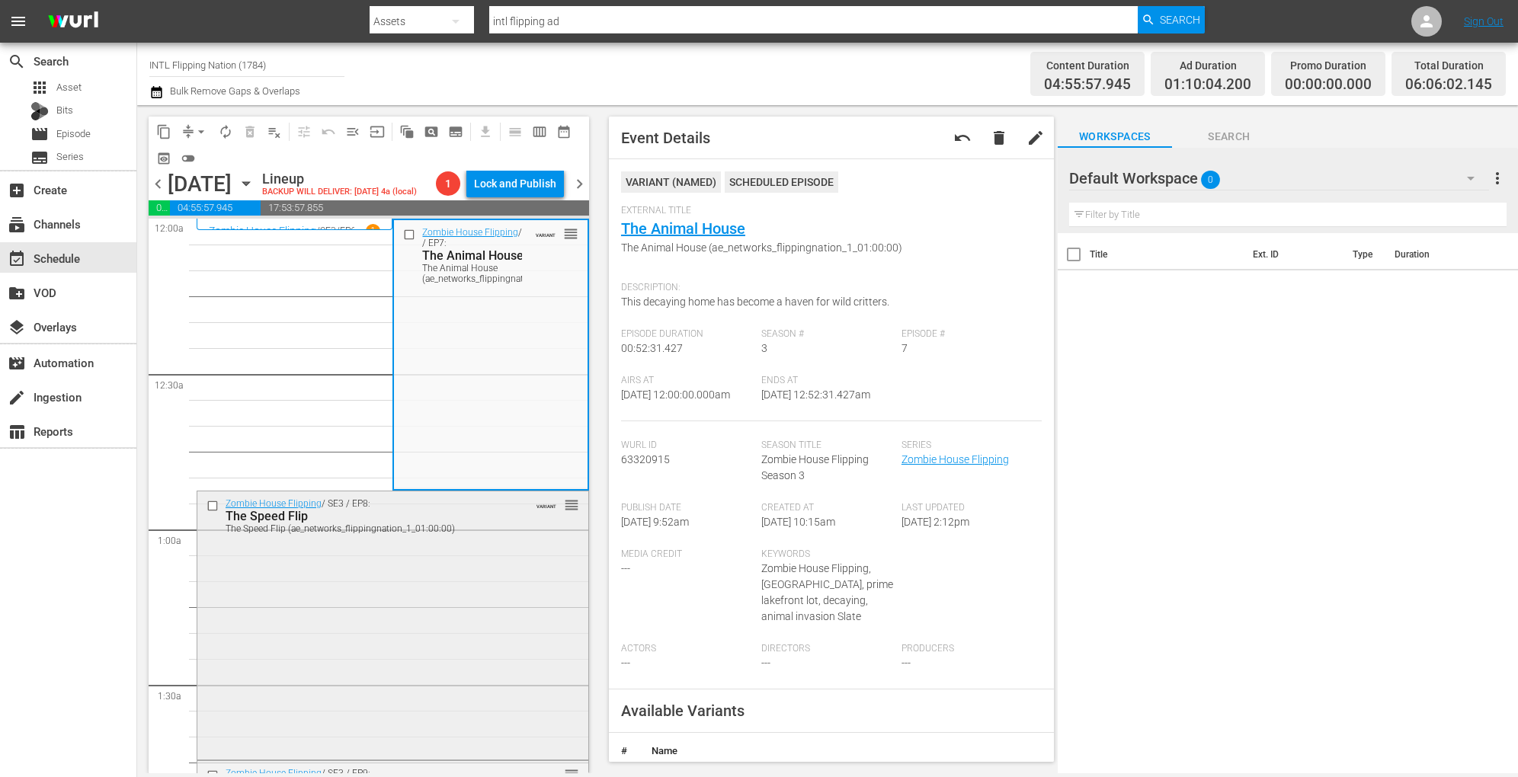
click at [436, 625] on div "Zombie House Flipping / SE3 / EP8: The Speed Flip The Speed Flip (ae_networks_f…" at bounding box center [392, 624] width 391 height 266
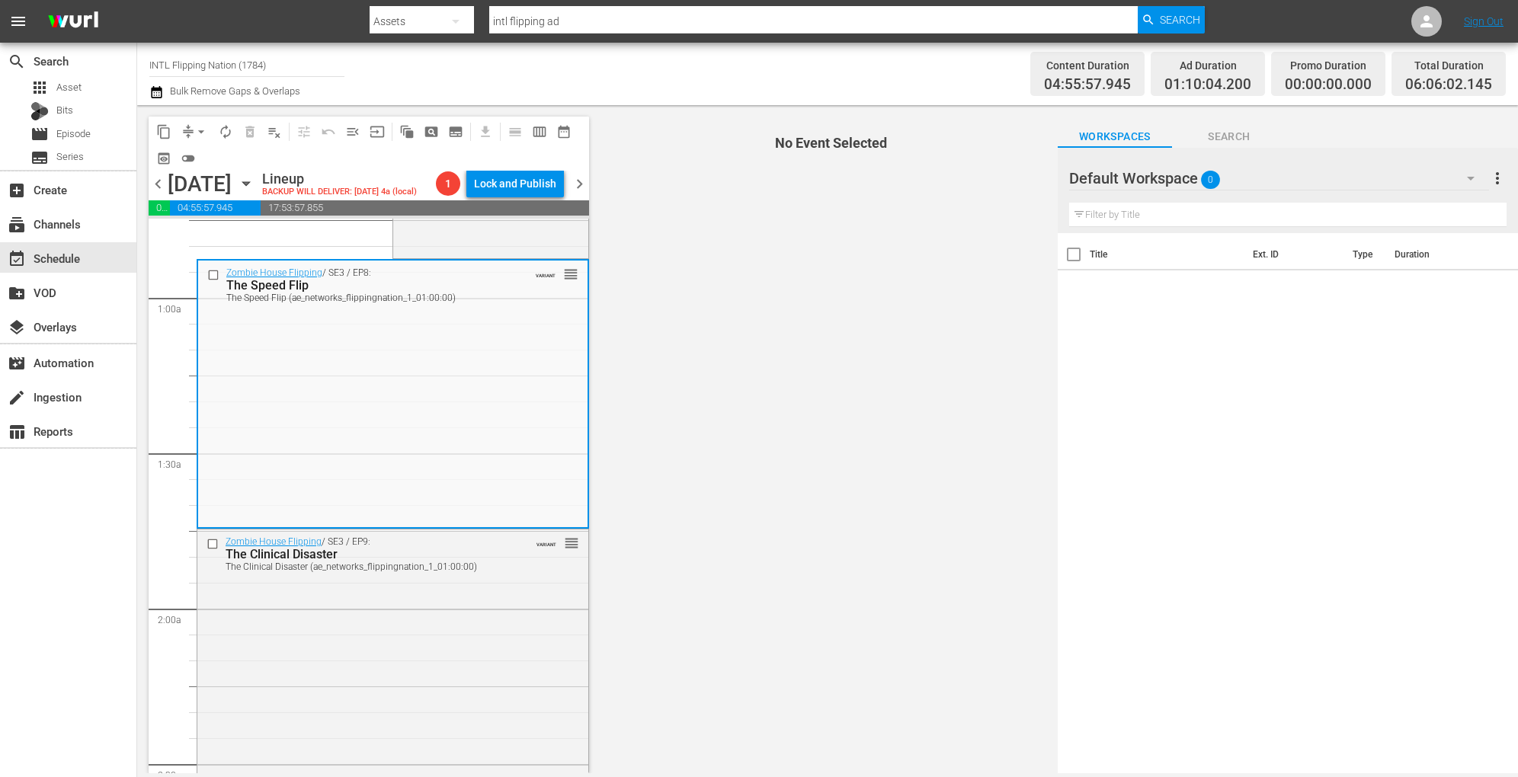
scroll to position [242, 0]
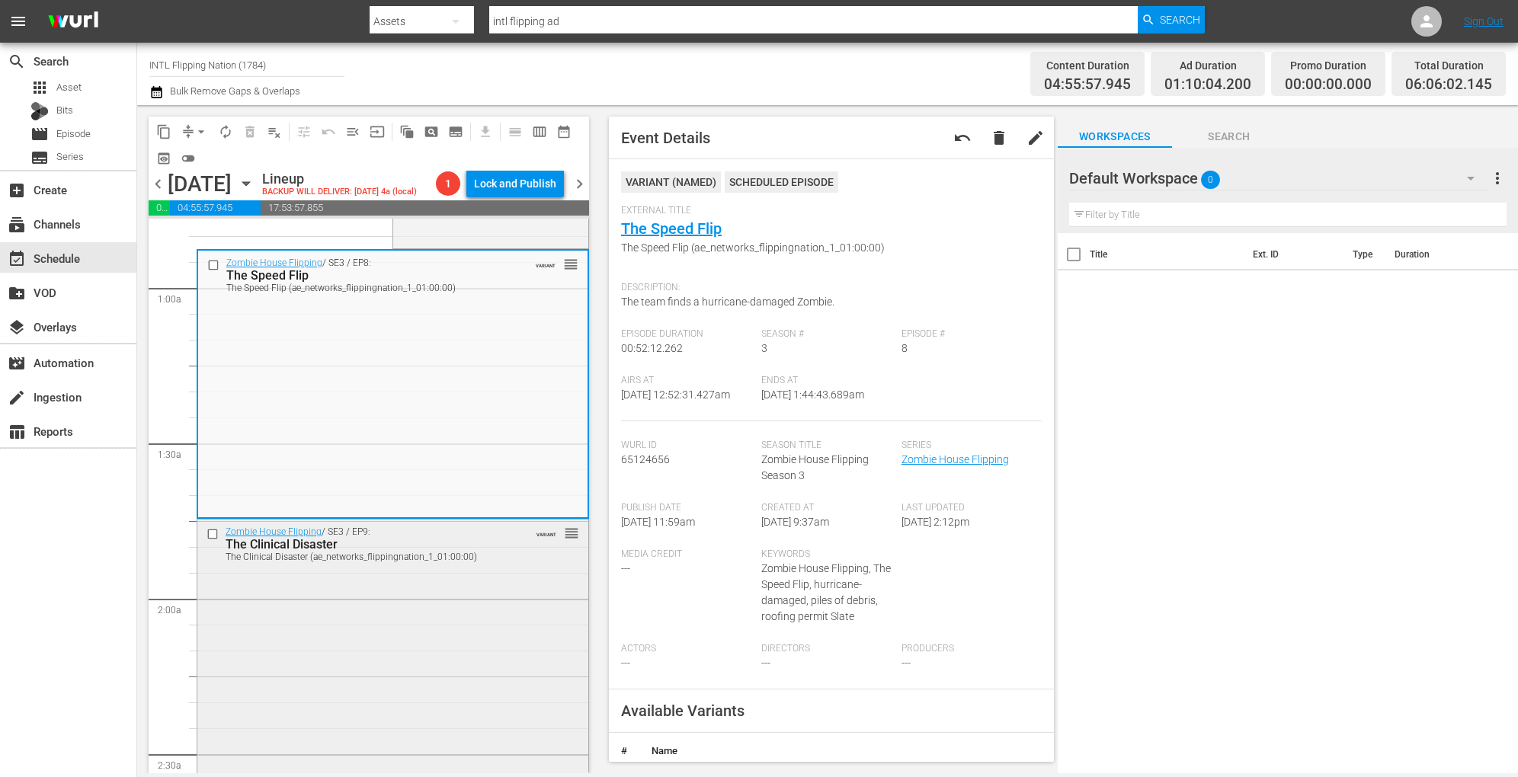
click at [448, 594] on div "Zombie House Flipping / SE3 / EP9: The Clinical Disaster The Clinical Disaster …" at bounding box center [392, 653] width 391 height 266
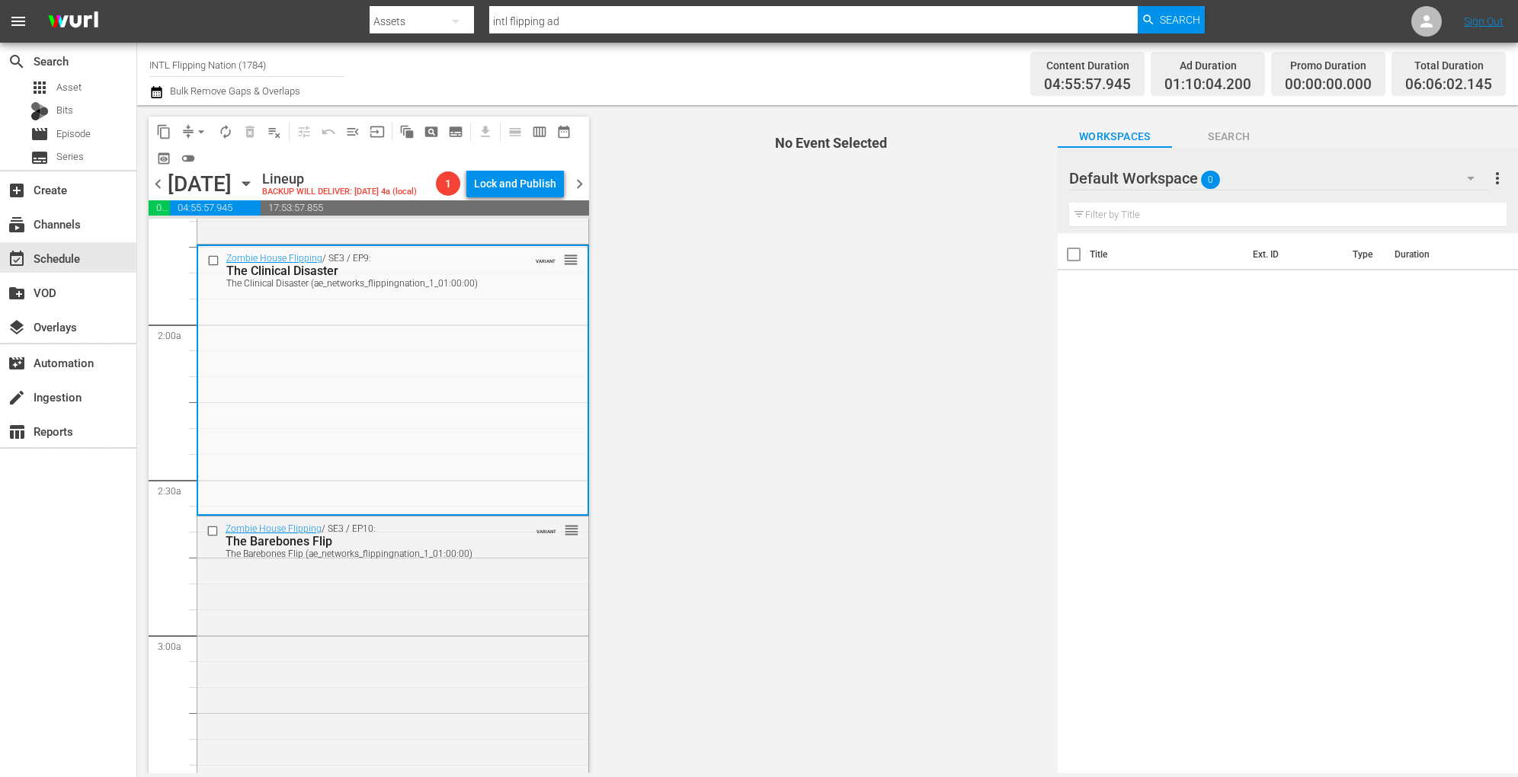
scroll to position [519, 0]
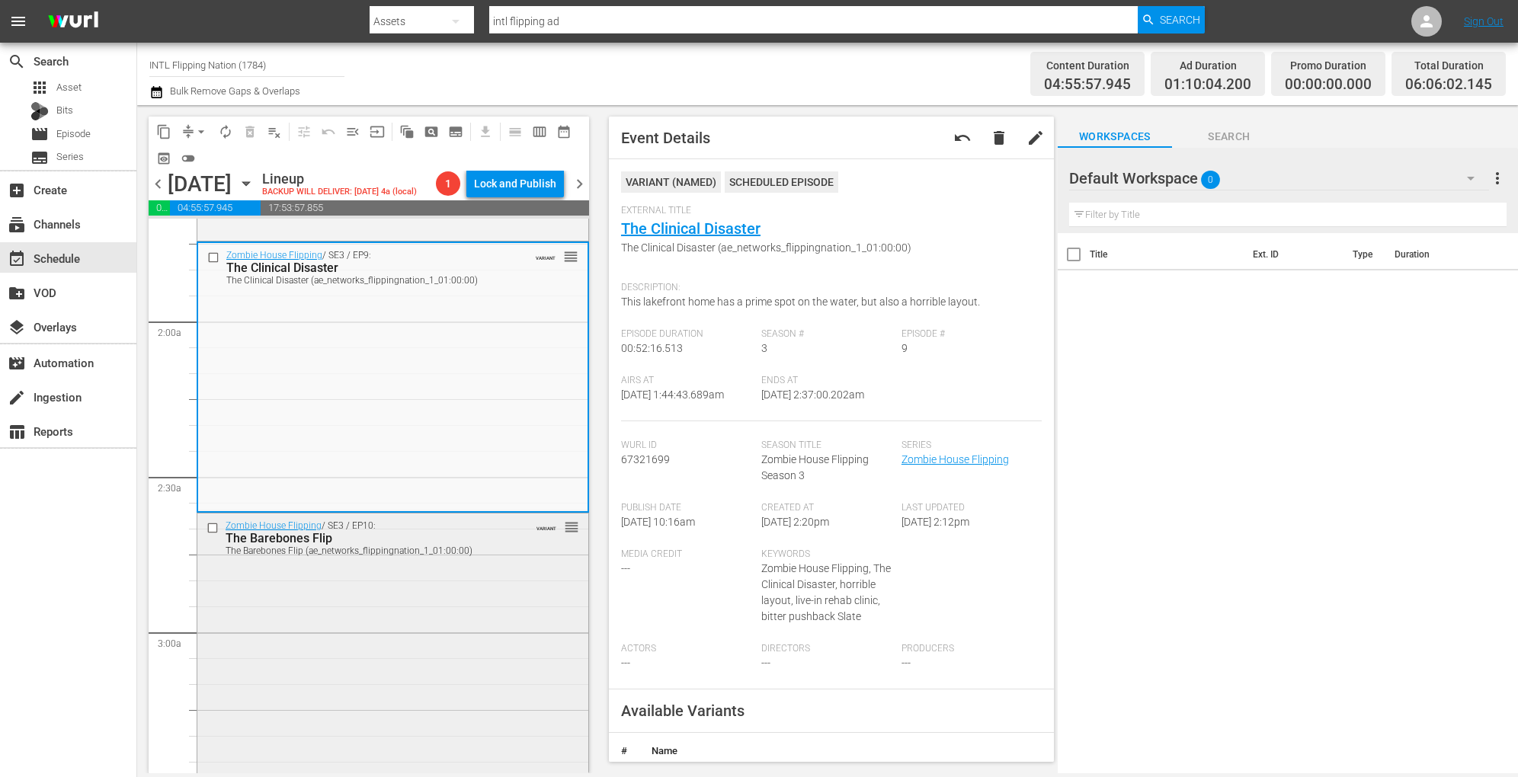
click at [430, 608] on div "Zombie House Flipping / SE3 / EP10: The Barebones Flip The Barebones Flip (ae_n…" at bounding box center [392, 647] width 391 height 267
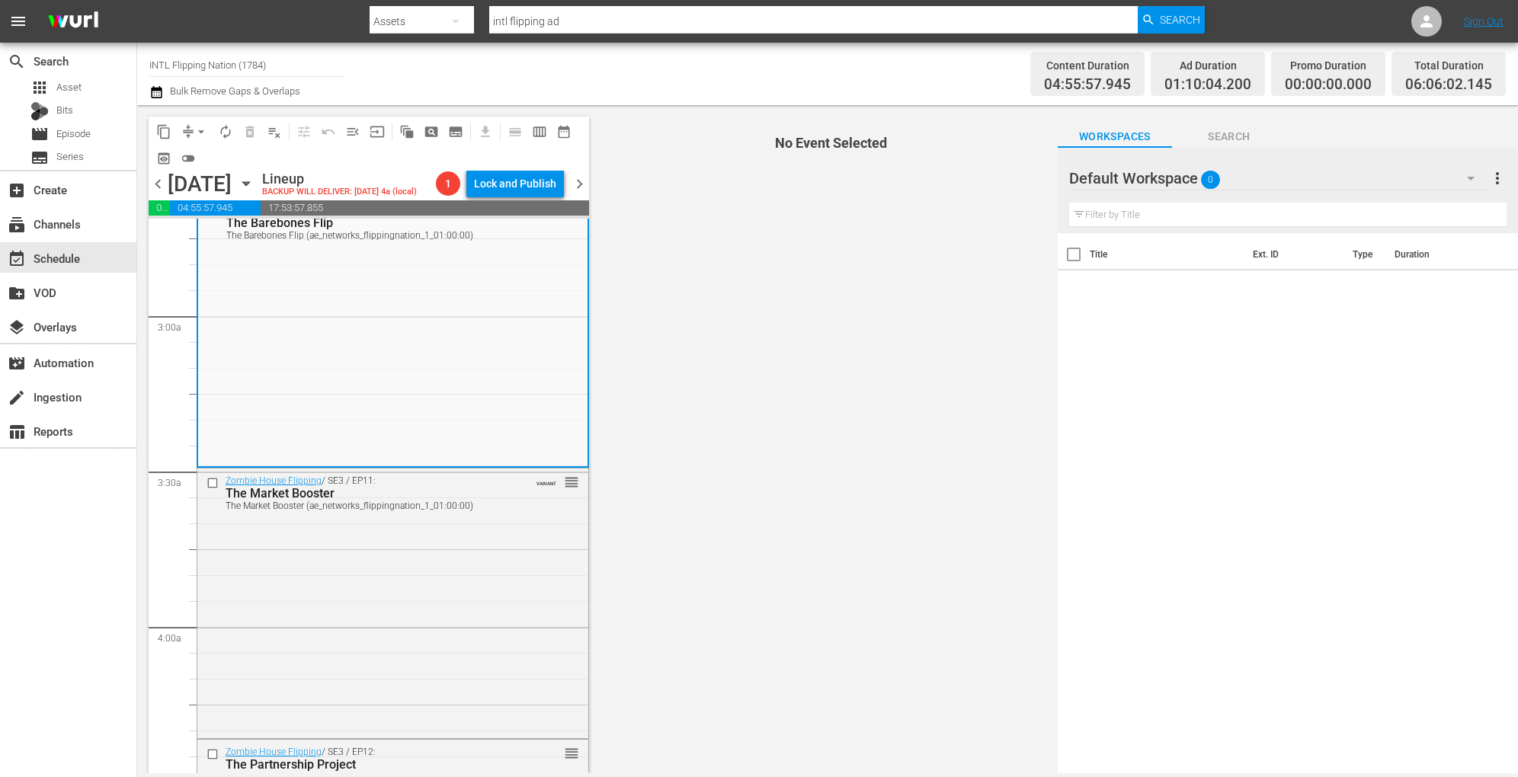
scroll to position [836, 0]
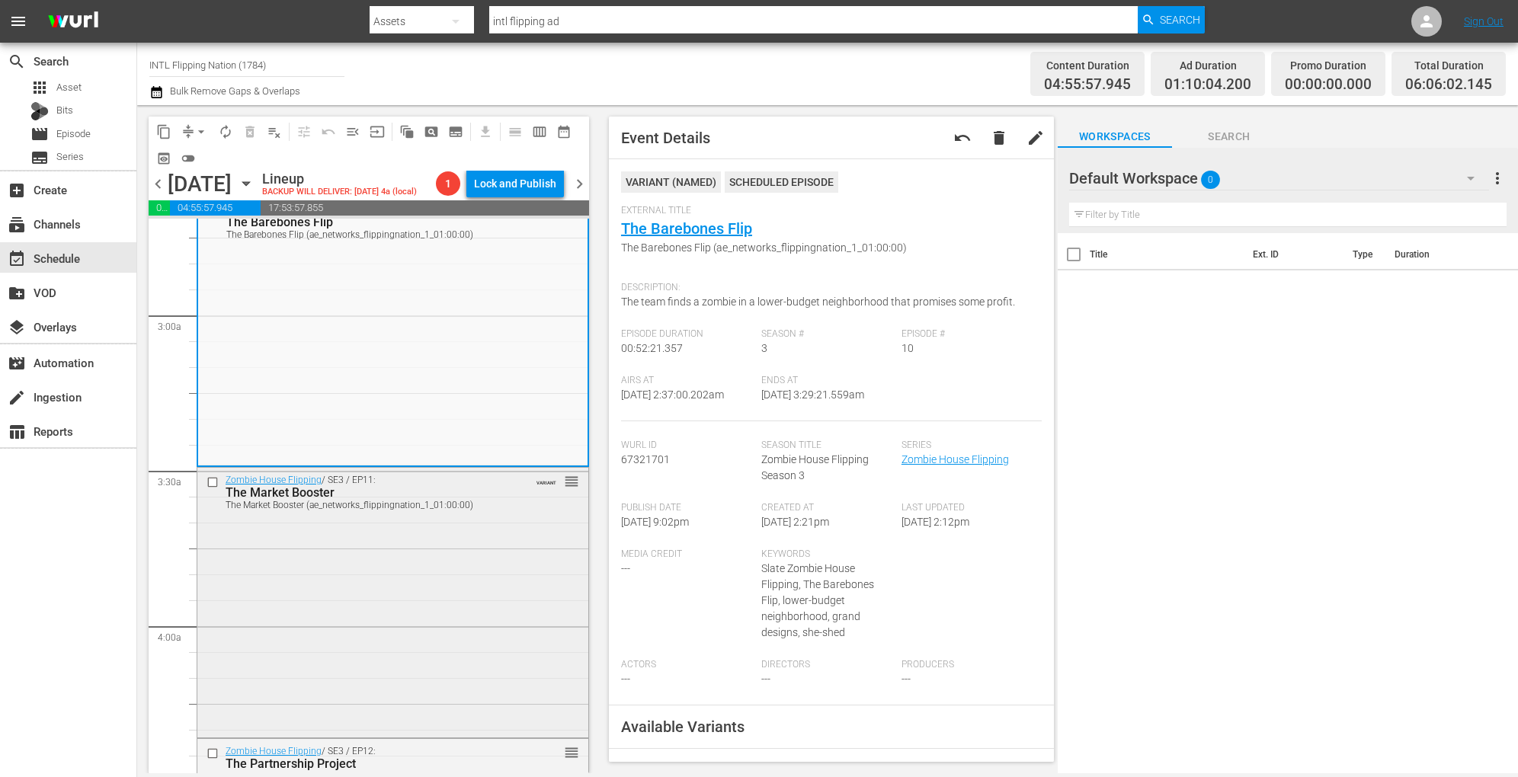
click at [488, 564] on div "Zombie House Flipping / SE3 / EP11: The Market Booster The Market Booster (ae_n…" at bounding box center [392, 601] width 391 height 266
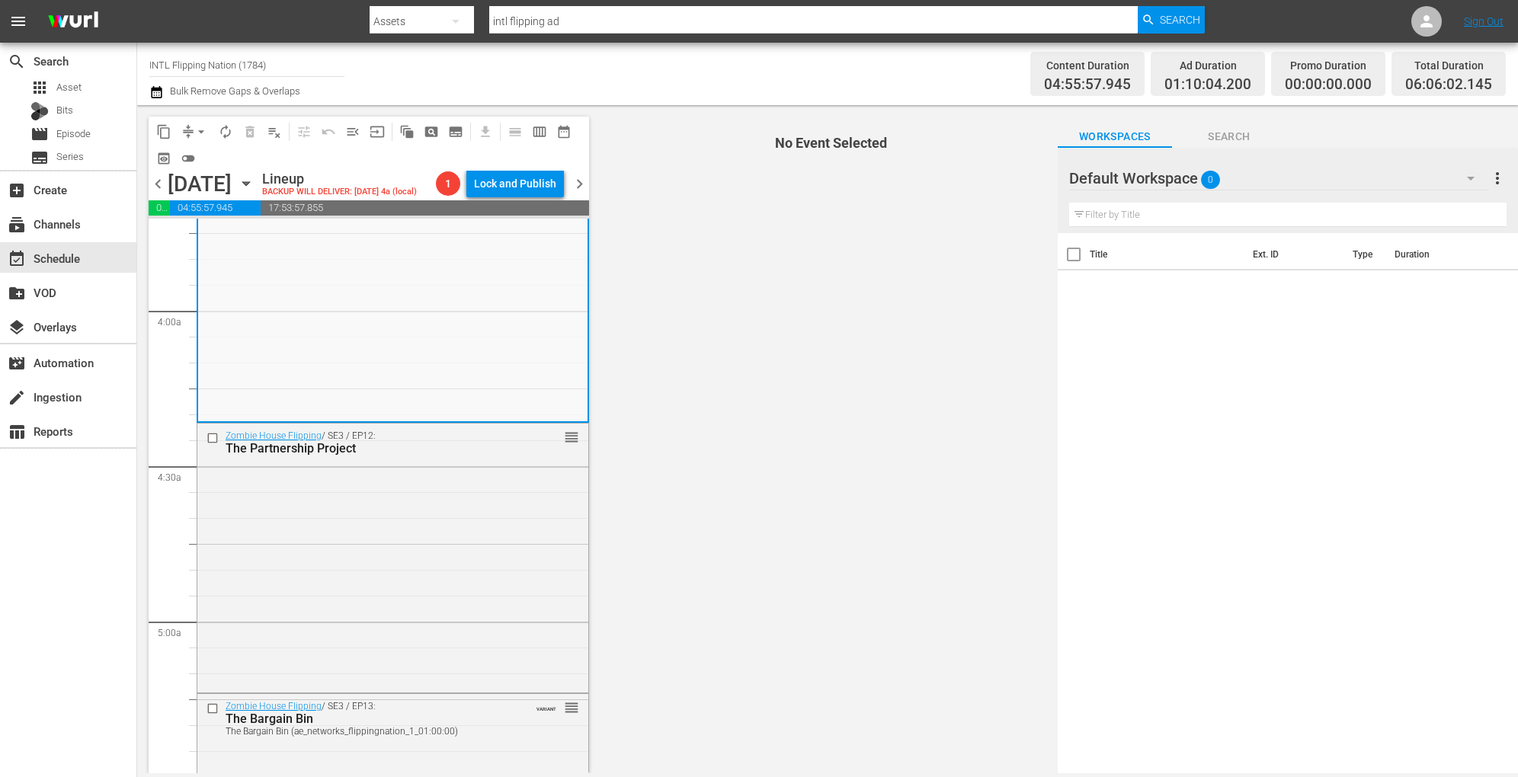
scroll to position [1152, 0]
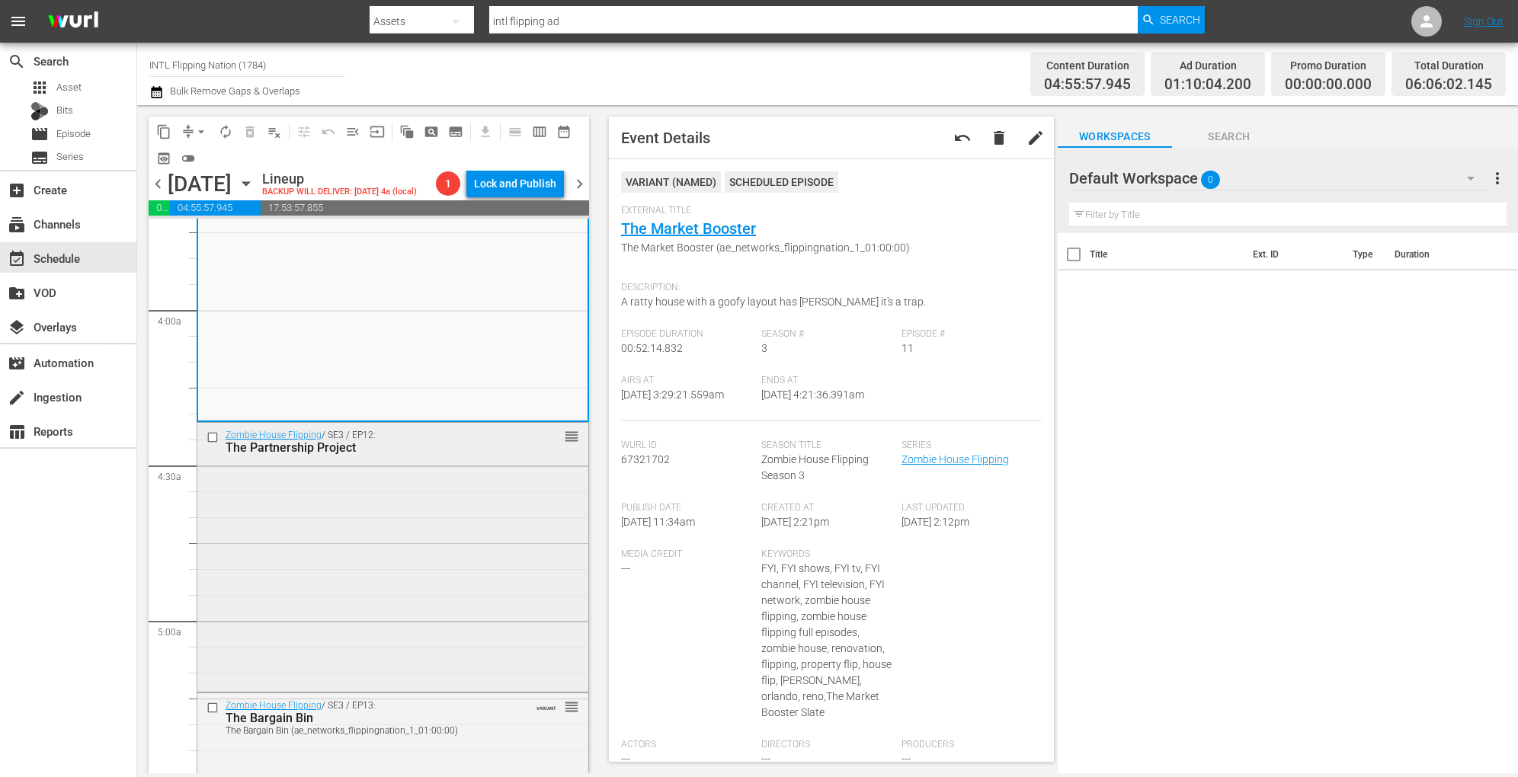
click at [451, 522] on div "Zombie House Flipping / SE3 / EP12: The Partnership Project reorder" at bounding box center [392, 556] width 391 height 266
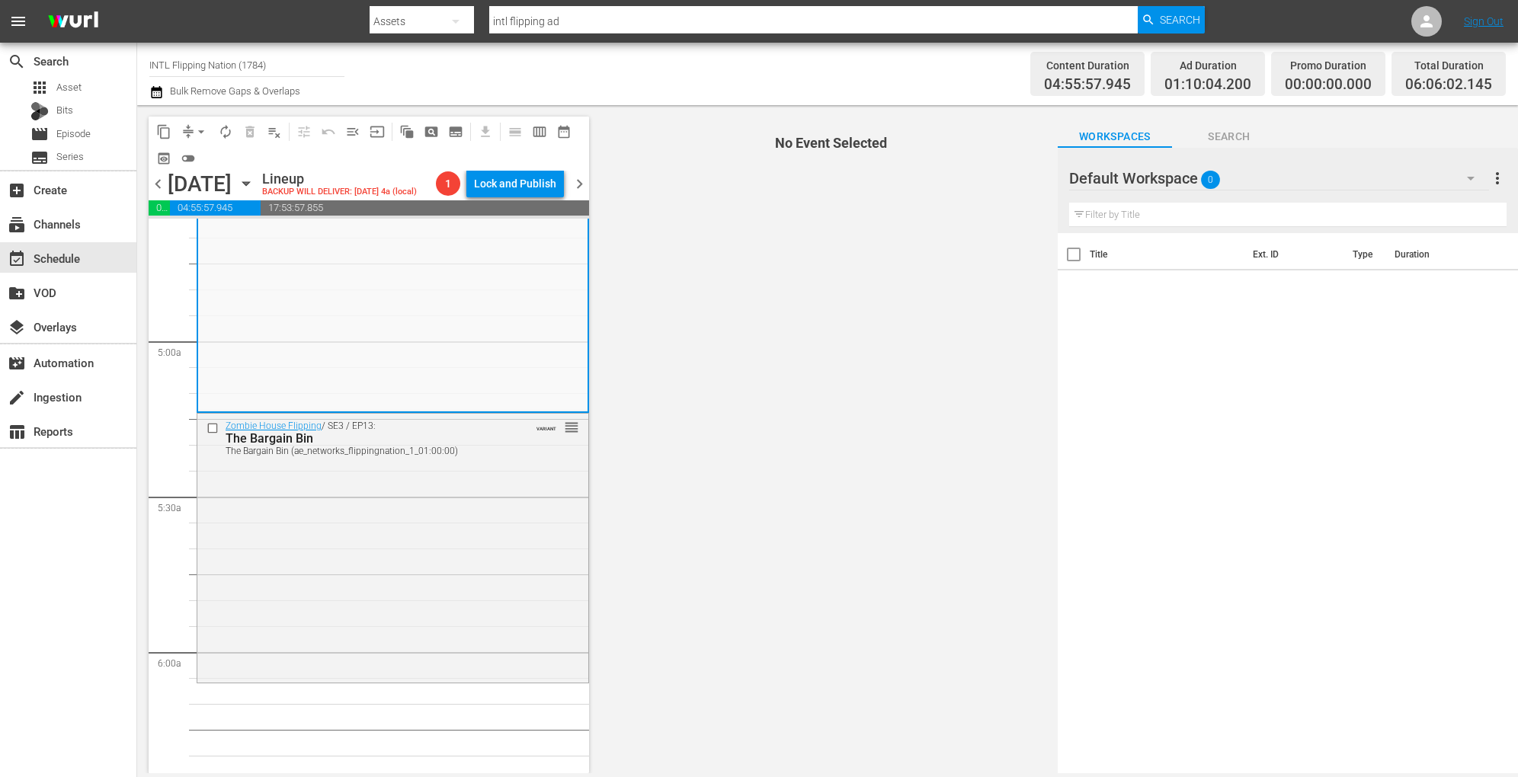
scroll to position [1435, 0]
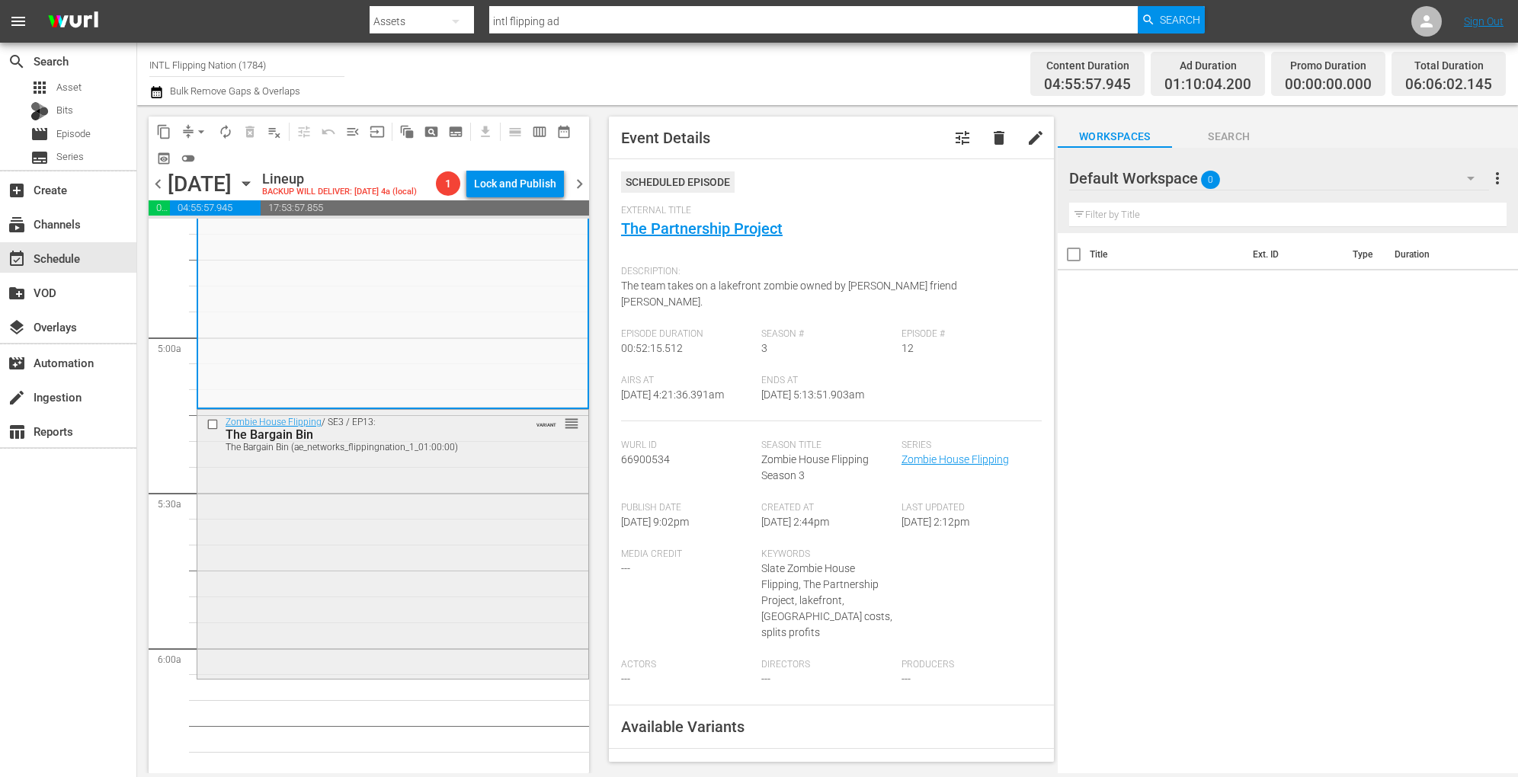
click at [465, 577] on div "Zombie House Flipping / SE3 / EP13: The Bargain Bin The Bargain Bin (ae_network…" at bounding box center [392, 543] width 391 height 266
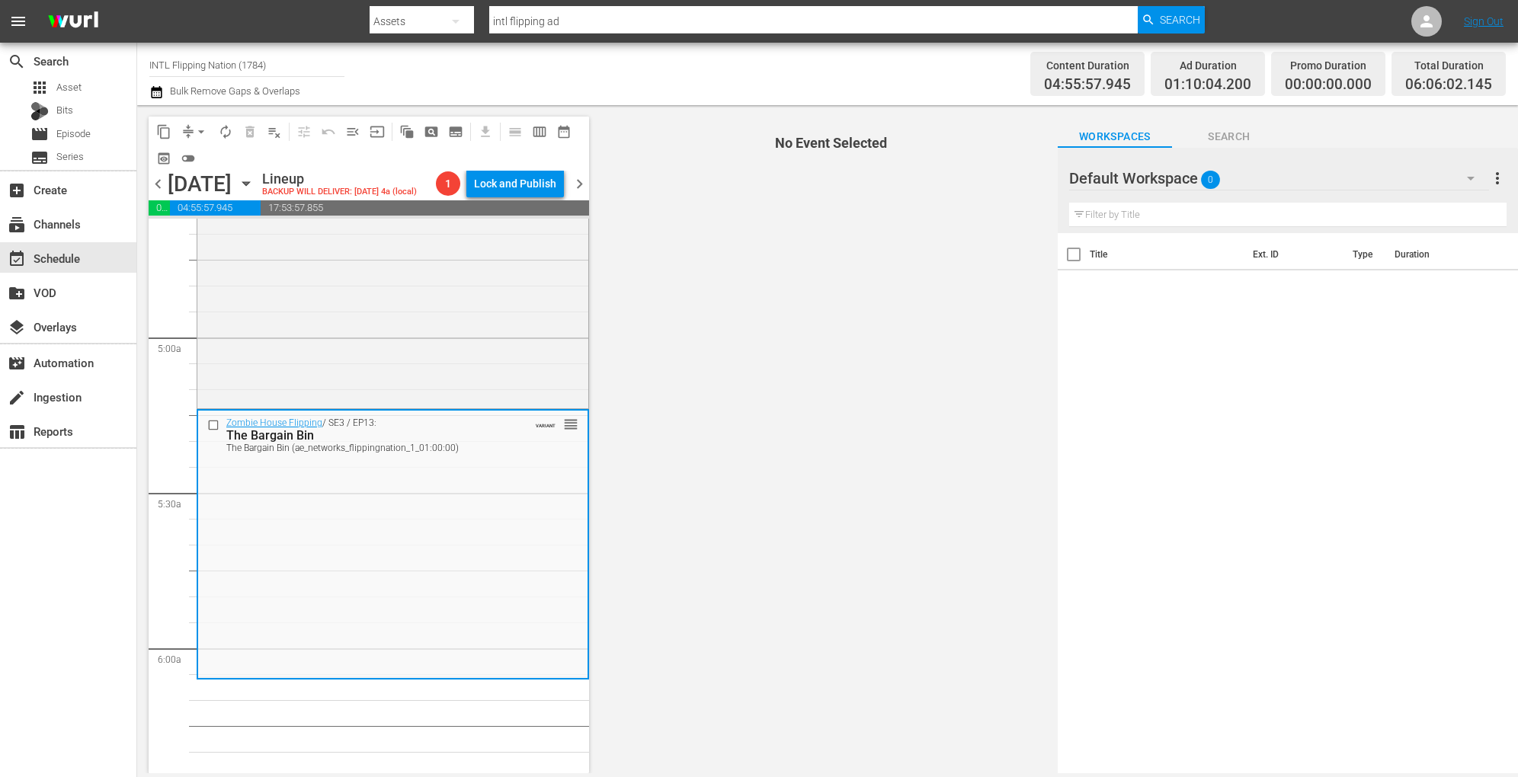
scroll to position [1576, 0]
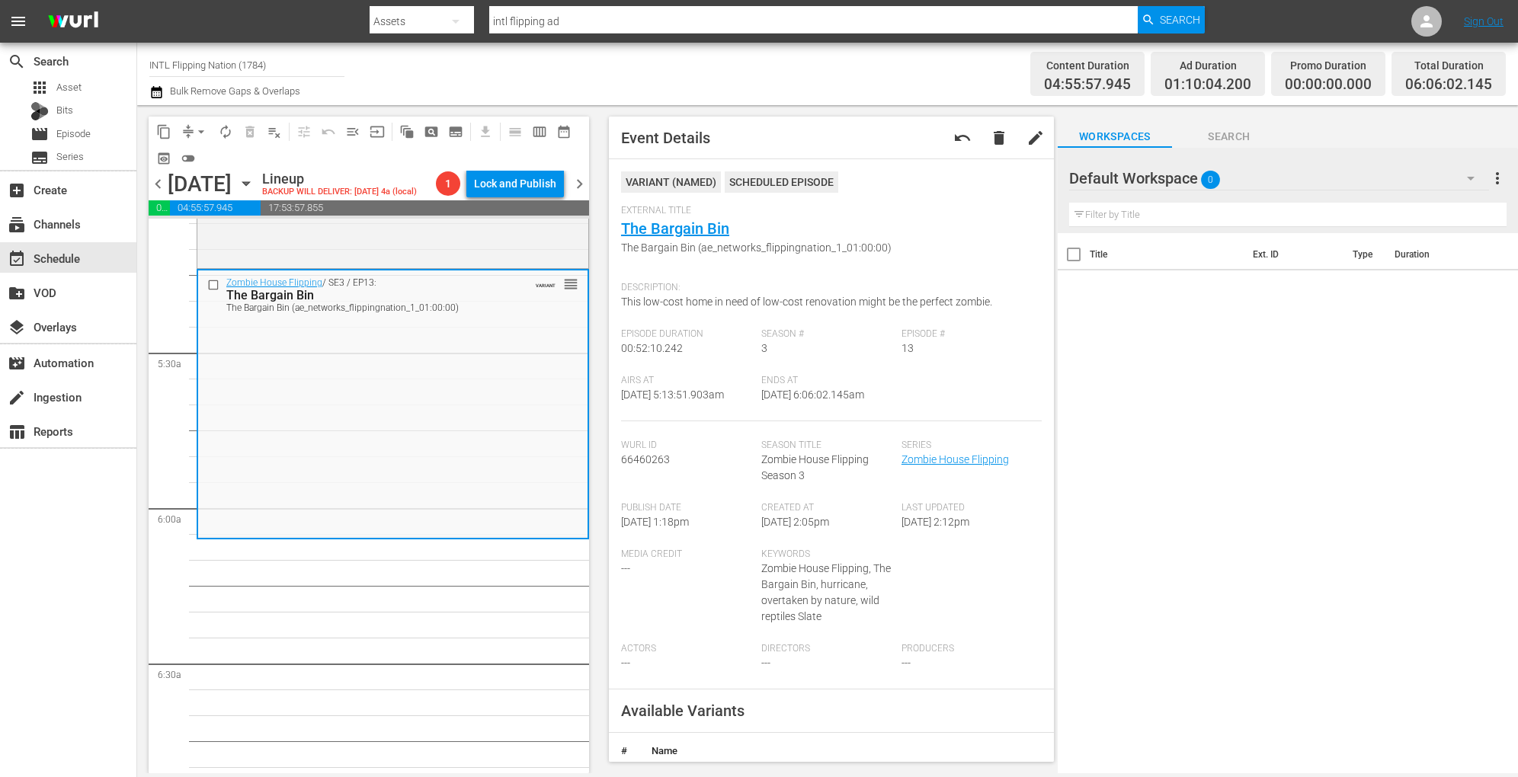
click at [203, 126] on span "arrow_drop_down" at bounding box center [201, 131] width 15 height 15
click at [203, 162] on li "Align to Midnight" at bounding box center [202, 162] width 160 height 25
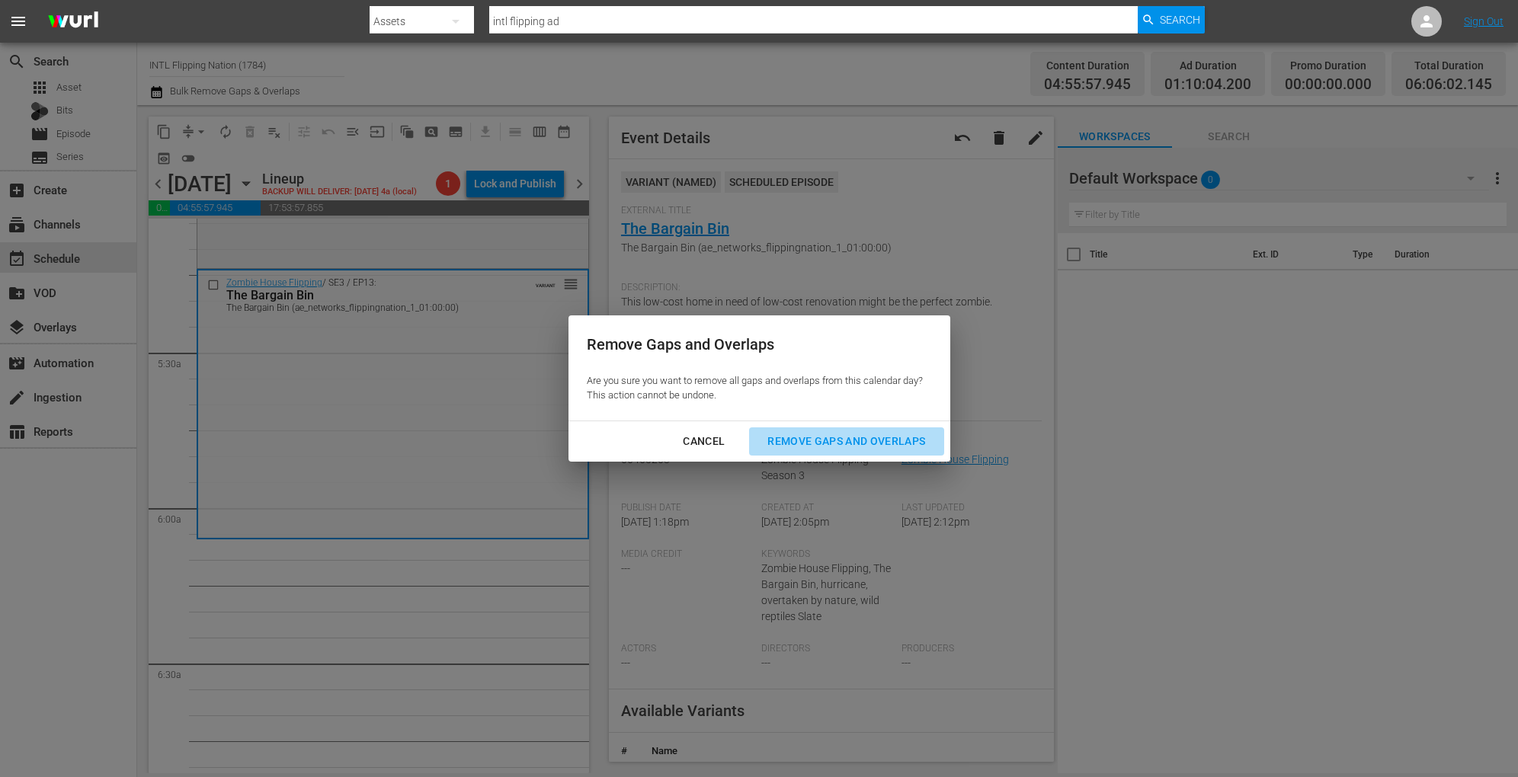
click at [851, 449] on div "Remove Gaps and Overlaps" at bounding box center [846, 441] width 182 height 19
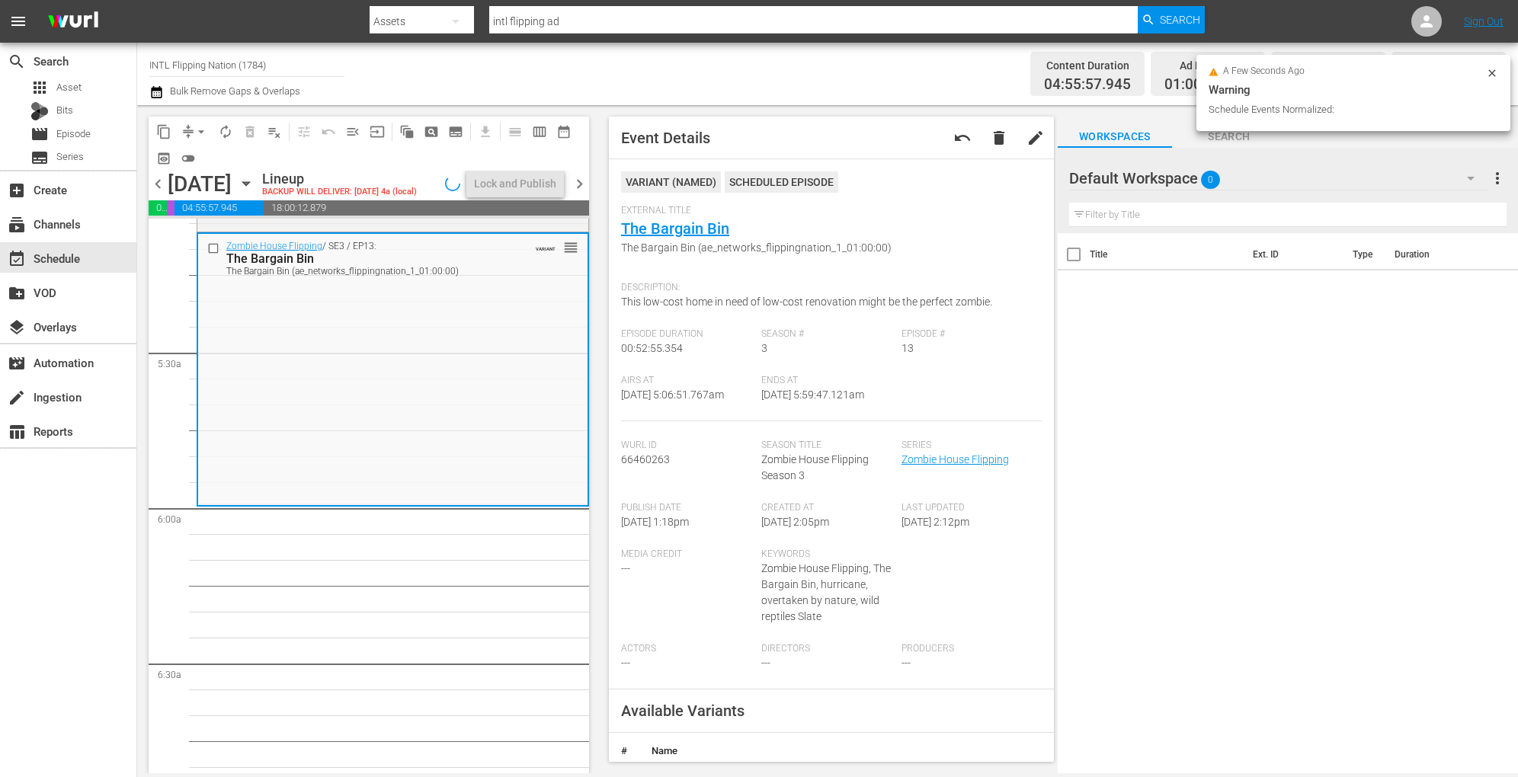
scroll to position [1550, 0]
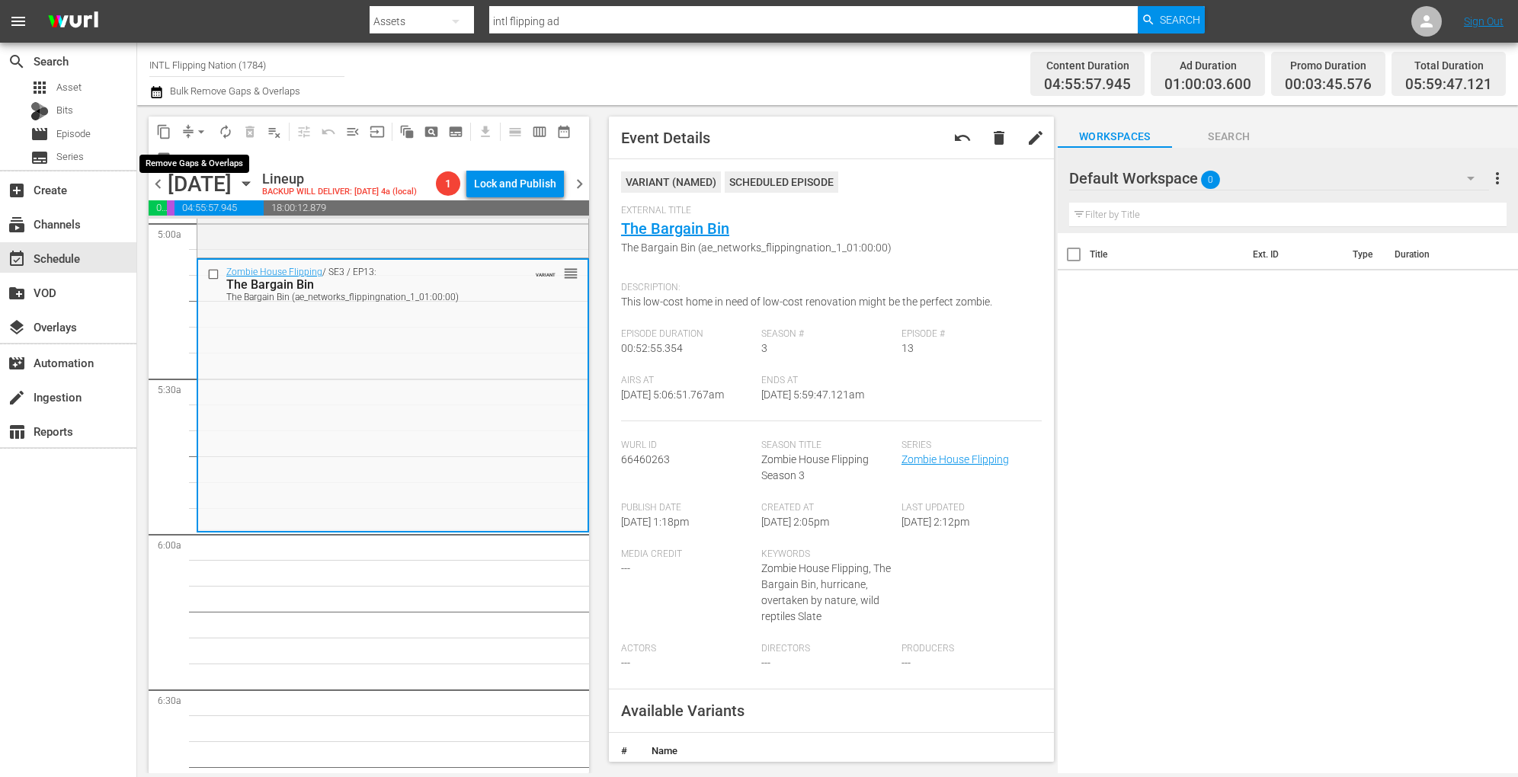
click at [201, 125] on span "arrow_drop_down" at bounding box center [201, 131] width 15 height 15
click at [196, 158] on li "Align to Midnight" at bounding box center [202, 162] width 160 height 25
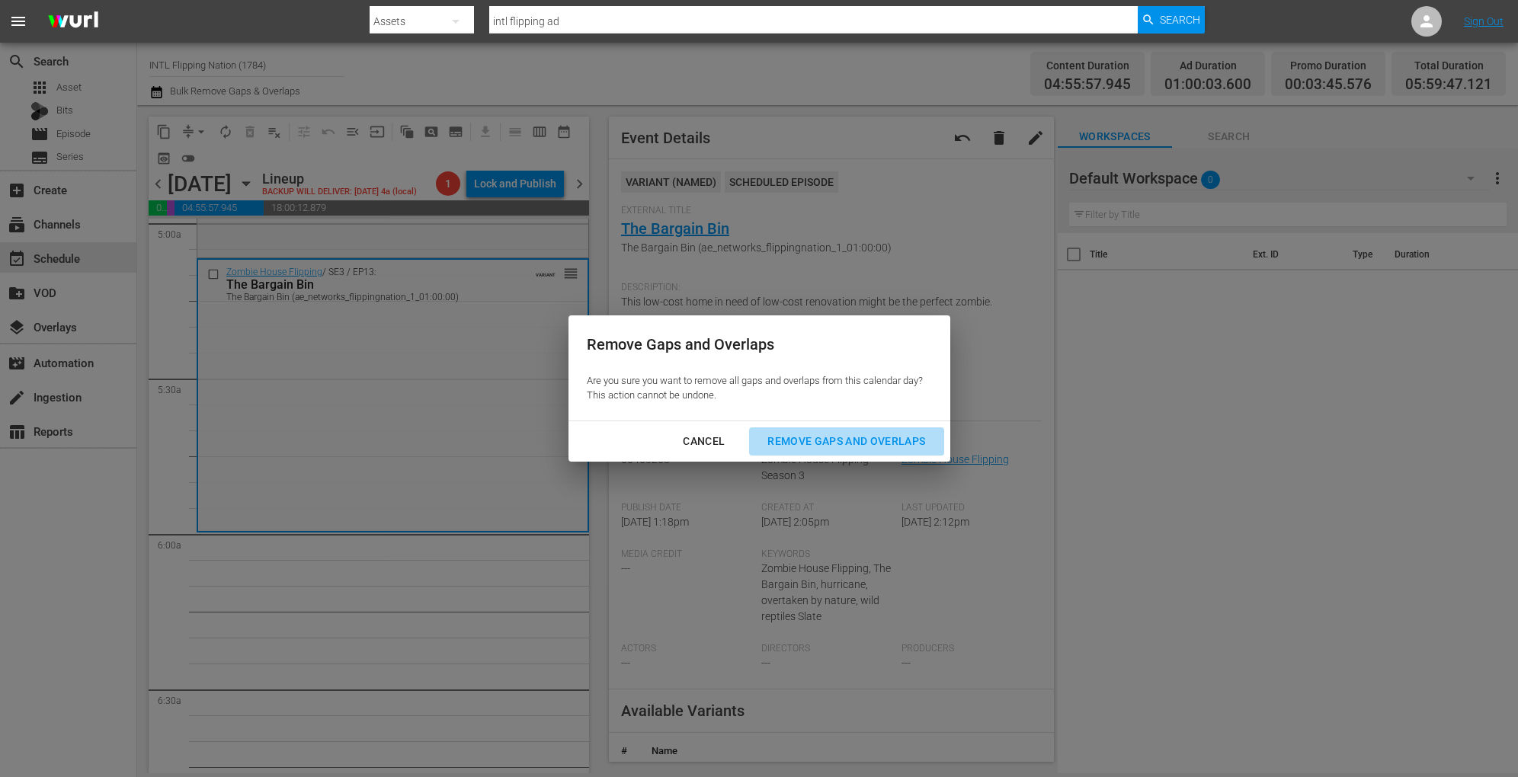
click at [811, 436] on div "Remove Gaps and Overlaps" at bounding box center [846, 441] width 182 height 19
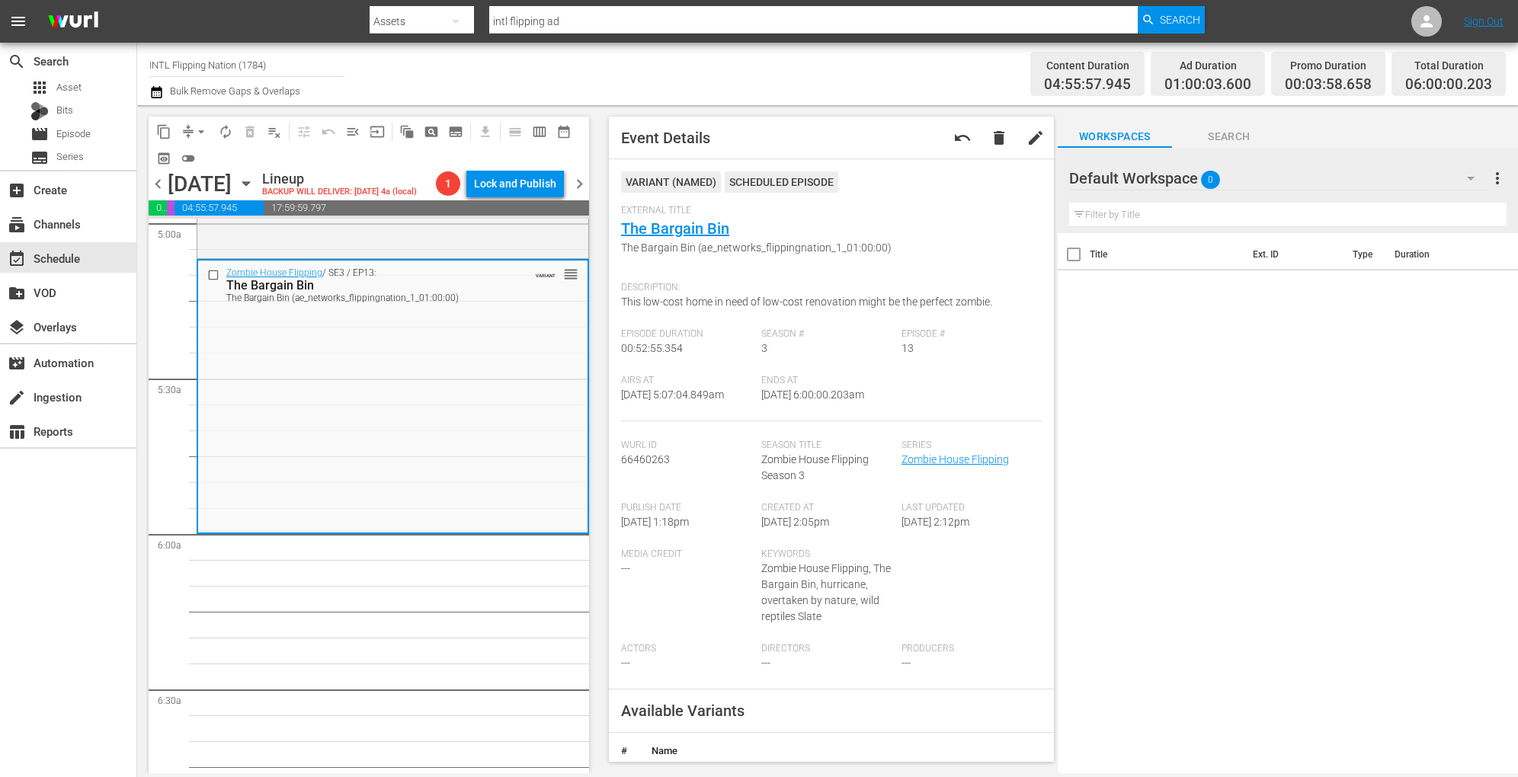
click at [222, 134] on span "autorenew_outlined" at bounding box center [225, 131] width 15 height 15
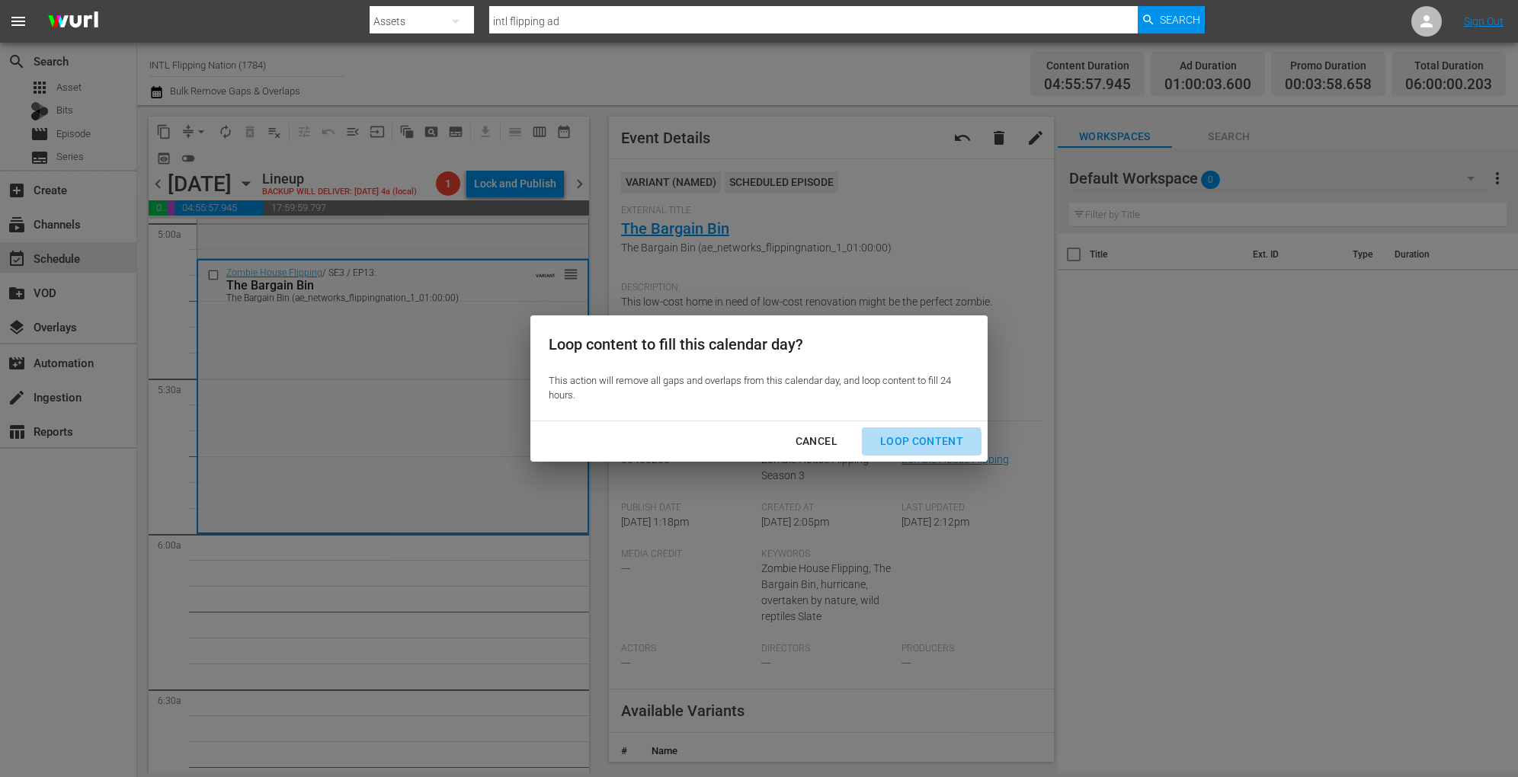
click at [917, 443] on div "Loop Content" at bounding box center [921, 441] width 107 height 19
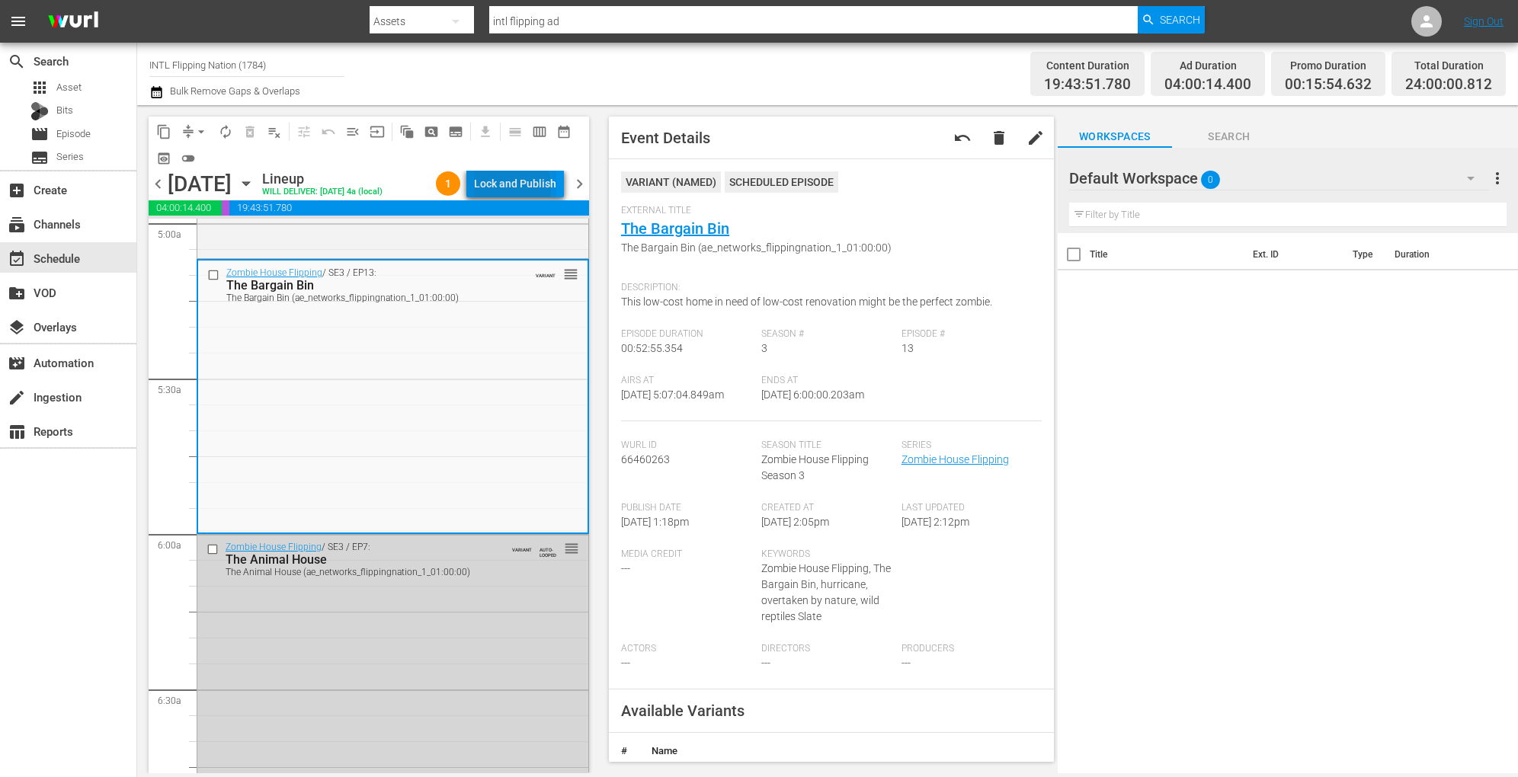
click at [495, 189] on div "Lock and Publish" at bounding box center [515, 183] width 82 height 27
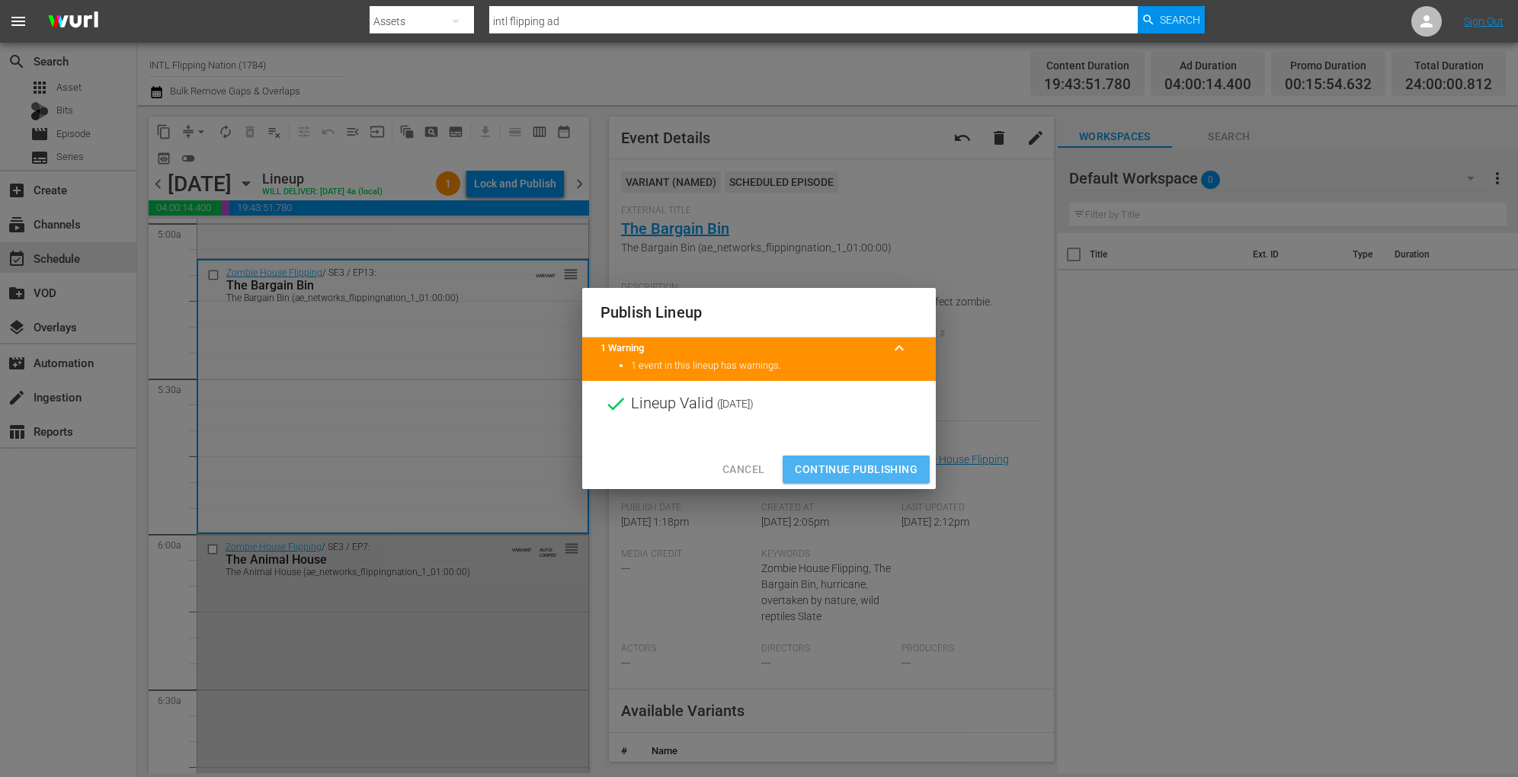
click at [826, 469] on span "Continue Publishing" at bounding box center [856, 469] width 123 height 19
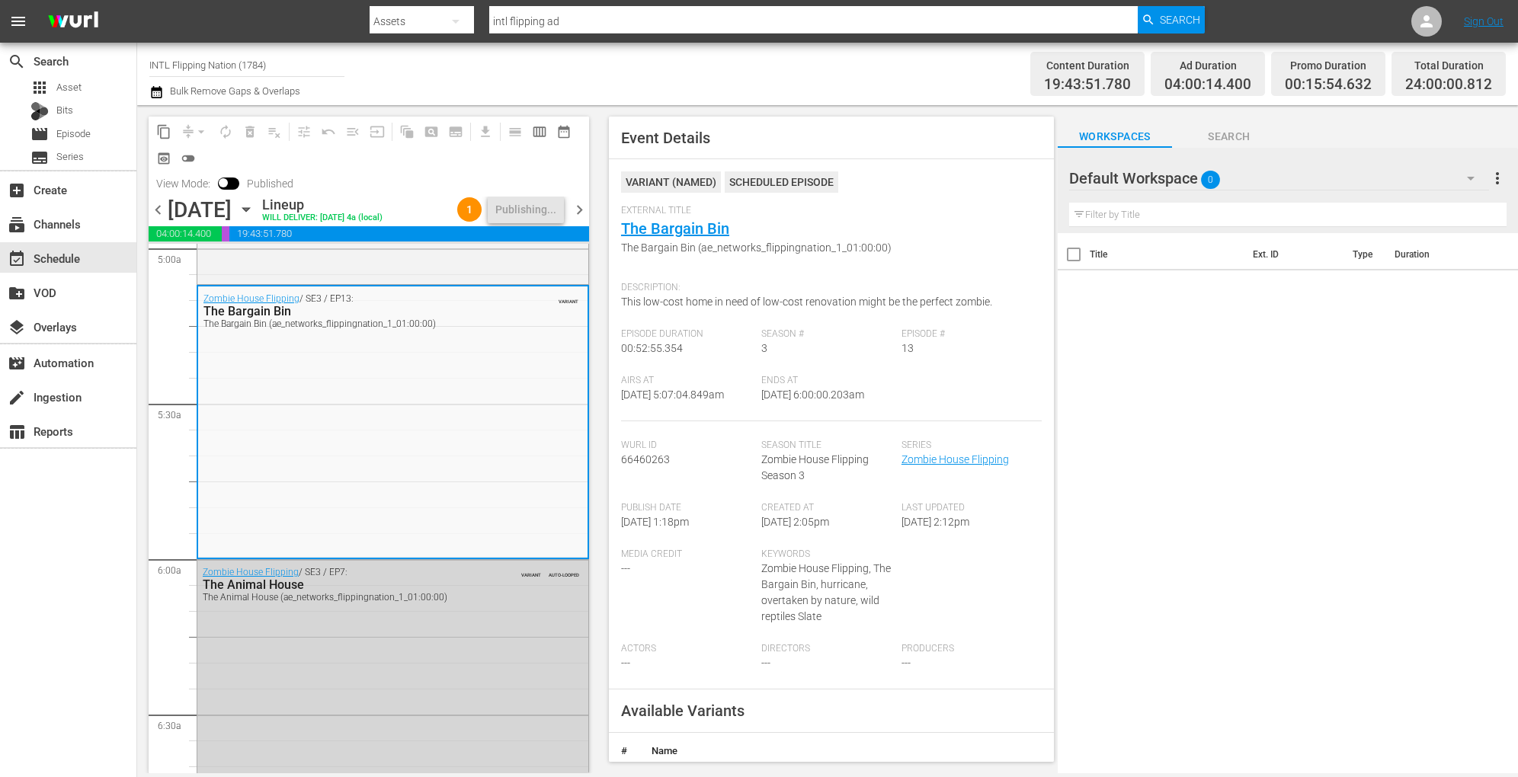
click at [258, 199] on div "Monday, October 20th October 20th" at bounding box center [213, 209] width 91 height 25
click at [254, 212] on icon "button" at bounding box center [246, 209] width 17 height 17
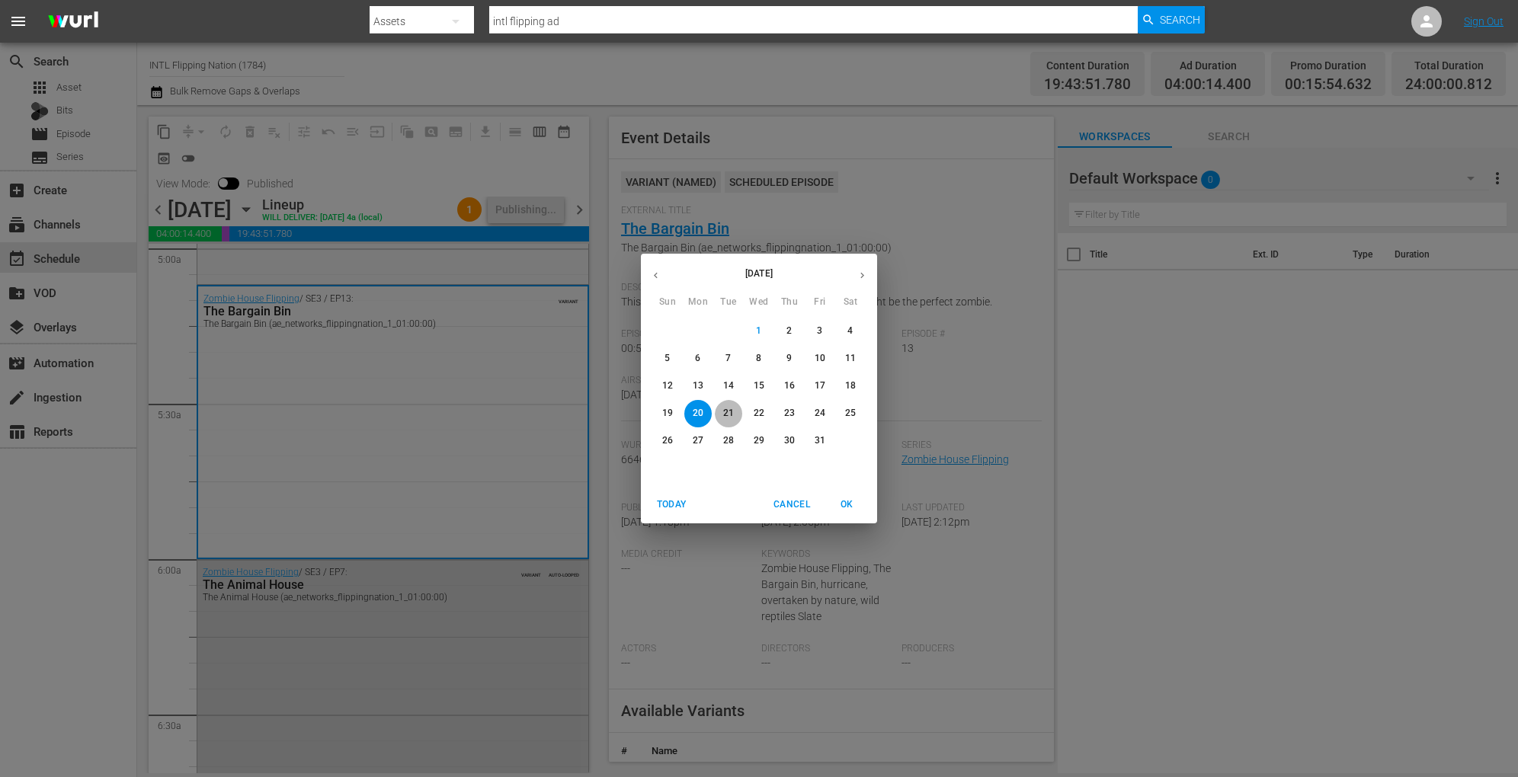
click at [728, 403] on button "21" at bounding box center [728, 413] width 27 height 27
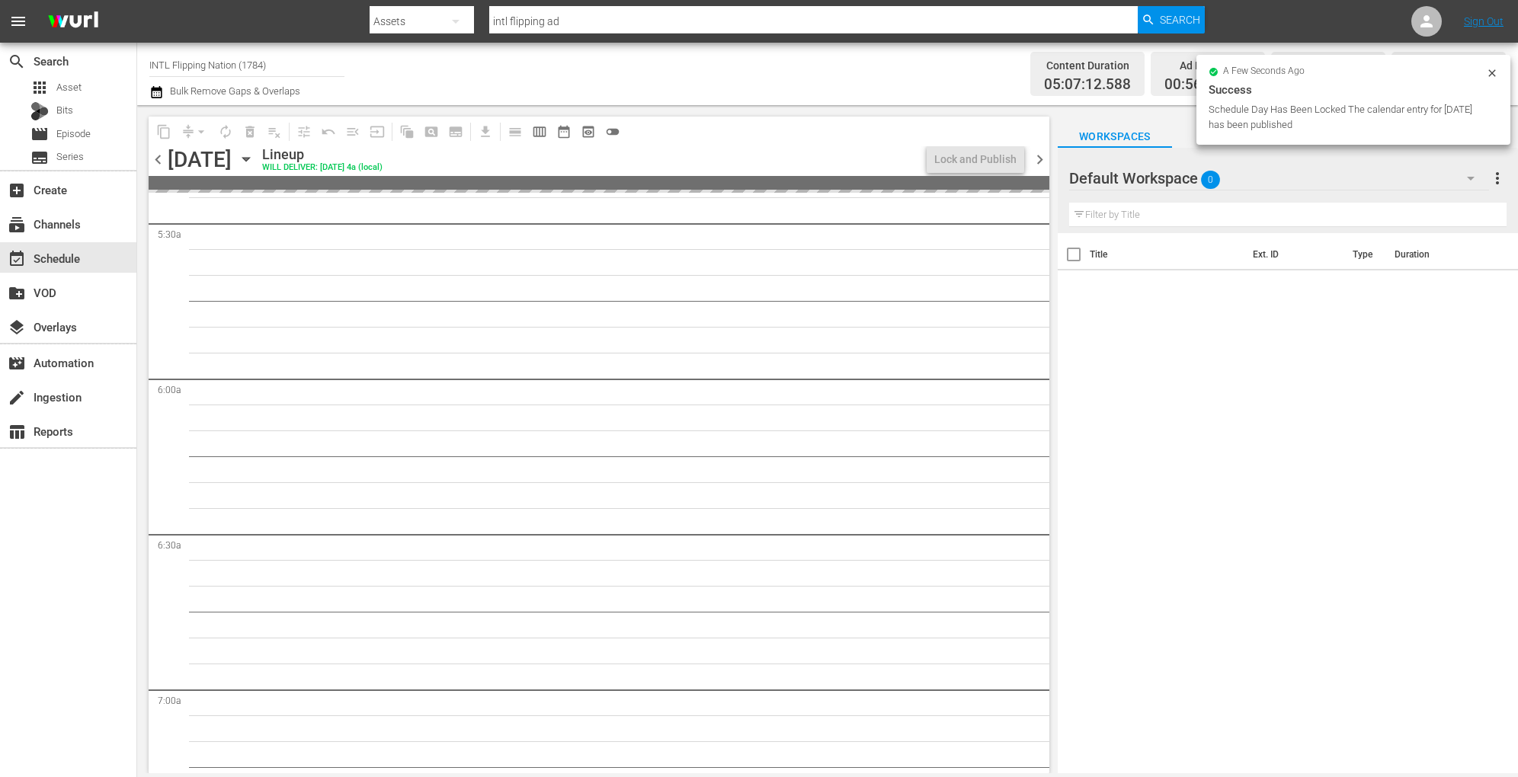
scroll to position [1576, 0]
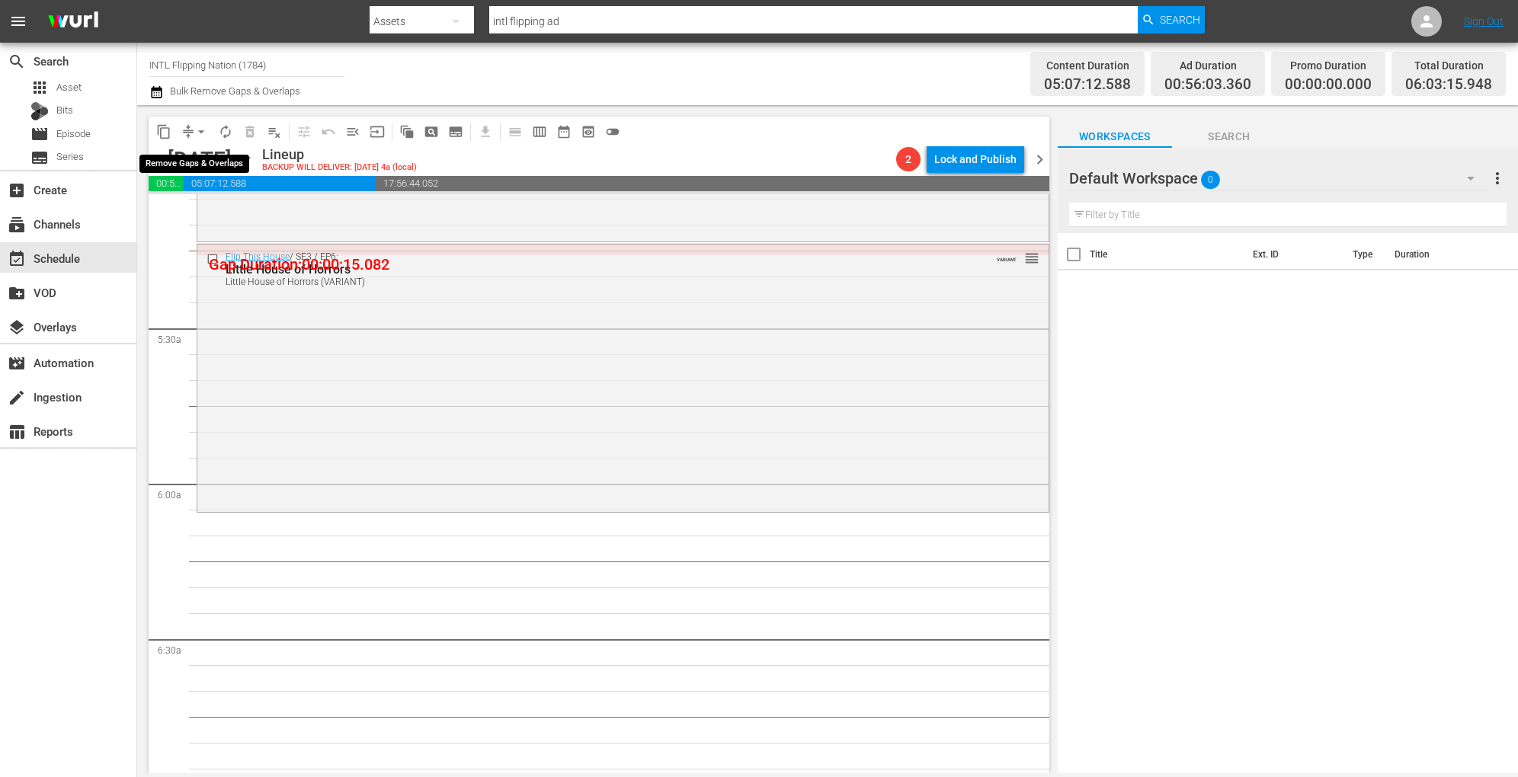
click at [199, 131] on span "arrow_drop_down" at bounding box center [201, 131] width 15 height 15
click at [239, 164] on li "Align to Midnight" at bounding box center [202, 162] width 160 height 25
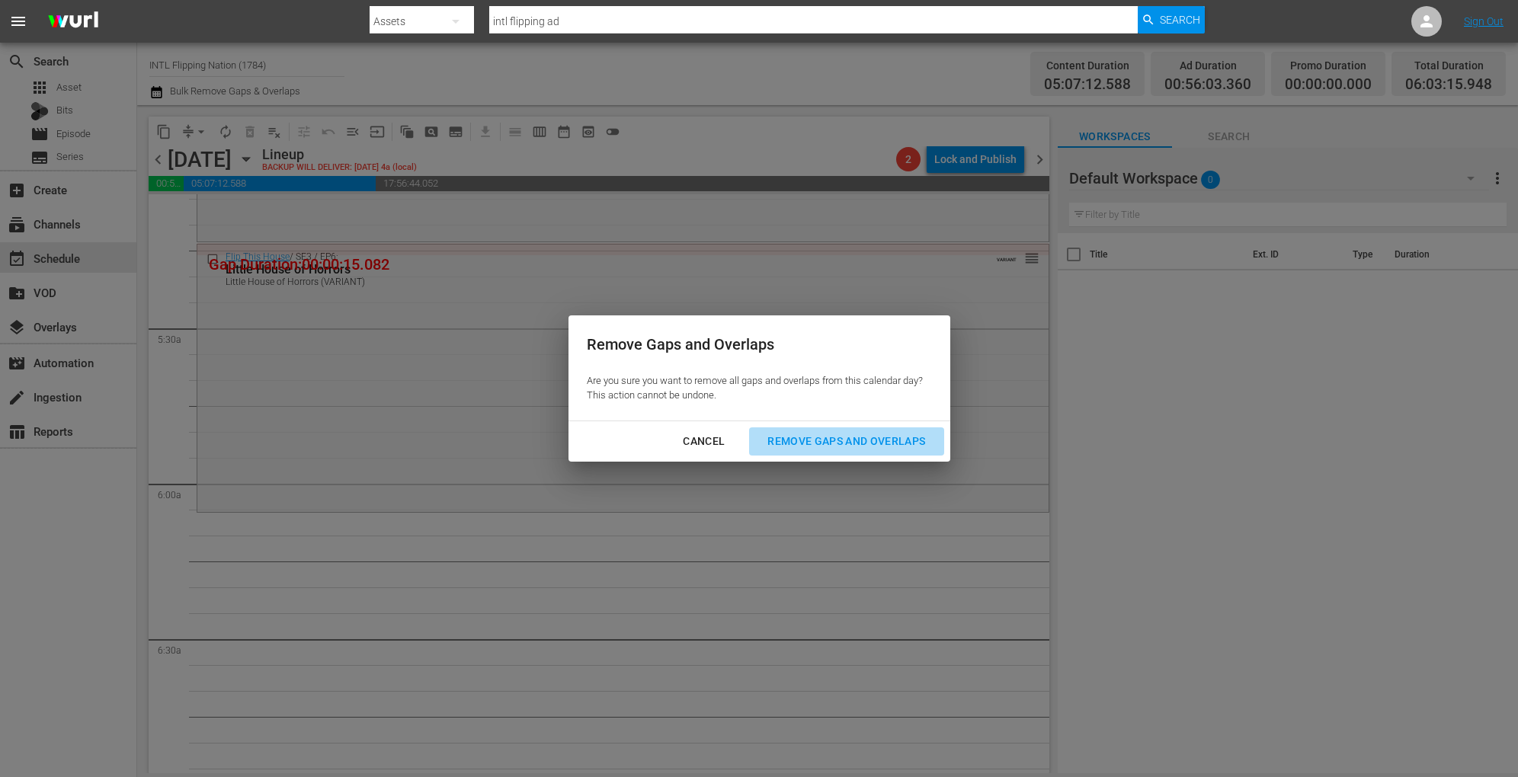
click at [808, 451] on button "Remove Gaps and Overlaps" at bounding box center [846, 441] width 194 height 28
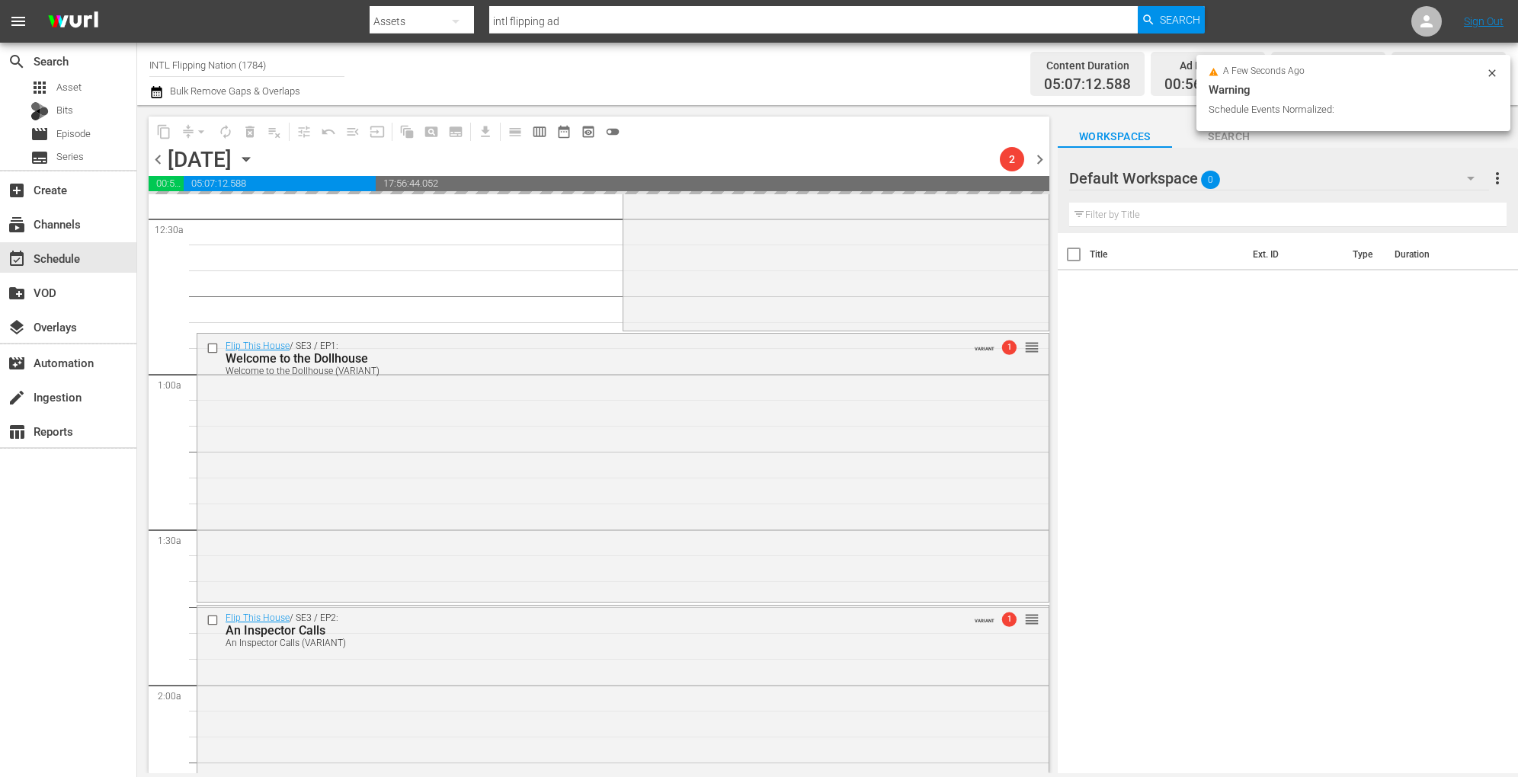
scroll to position [0, 0]
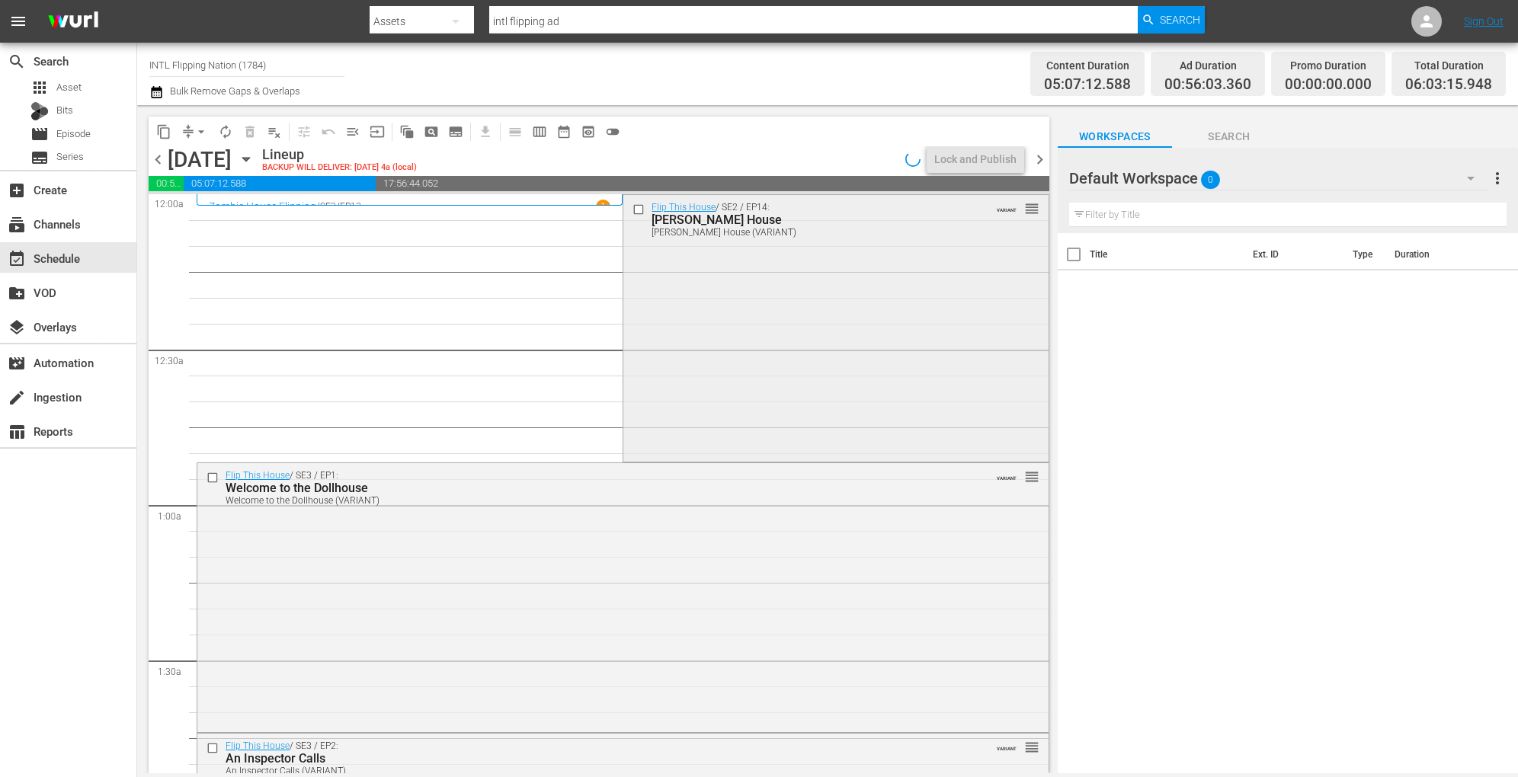
click at [766, 370] on div "Flip This House / SE2 / EP14: Roach House Roach House (VARIANT) VARIANT reorder" at bounding box center [835, 327] width 424 height 264
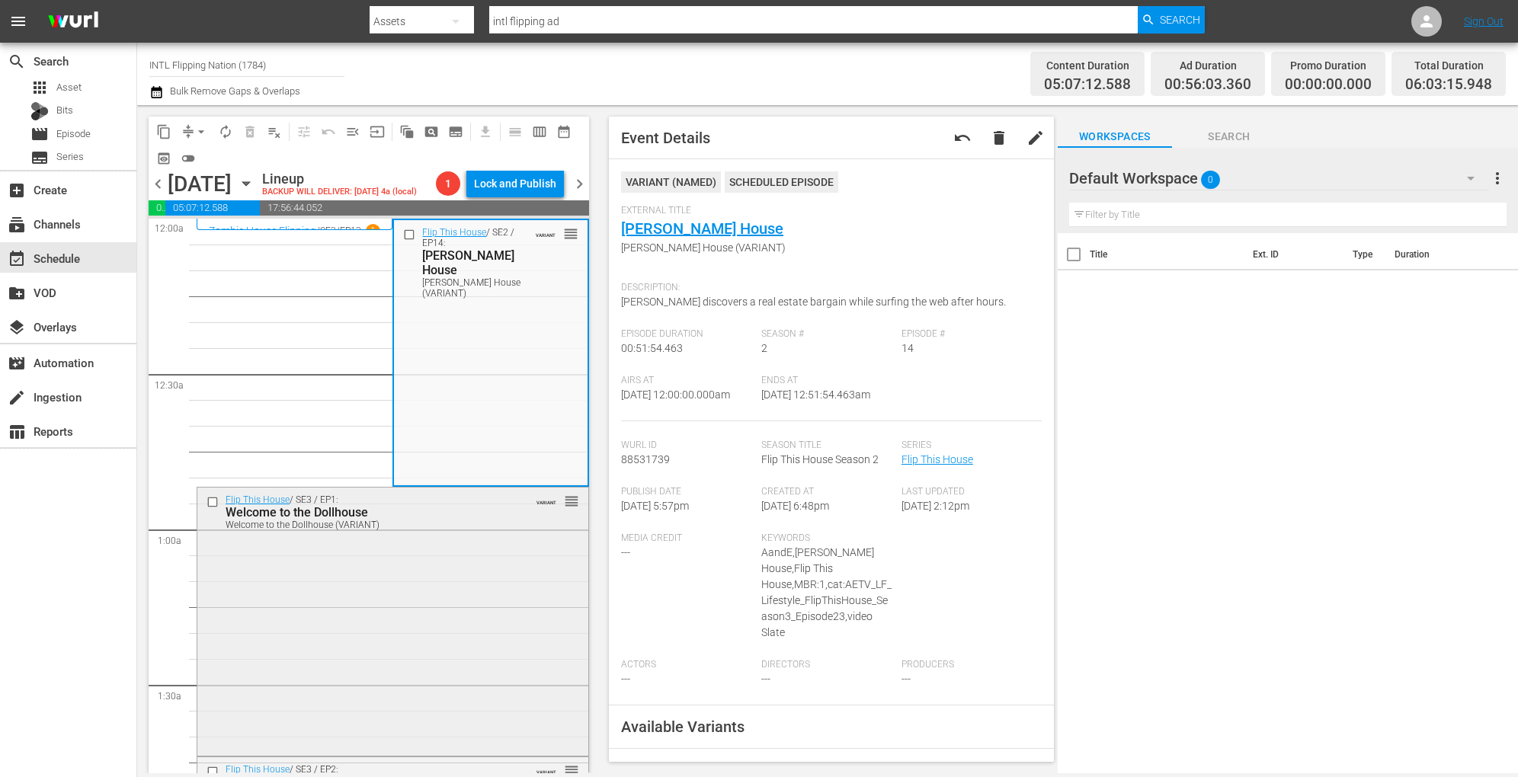
drag, startPoint x: 498, startPoint y: 498, endPoint x: 470, endPoint y: 588, distance: 94.0
click at [470, 588] on div "Flip This House / SE3 / EP1: Welcome to the Dollhouse Welcome to the Dollhouse …" at bounding box center [392, 620] width 391 height 265
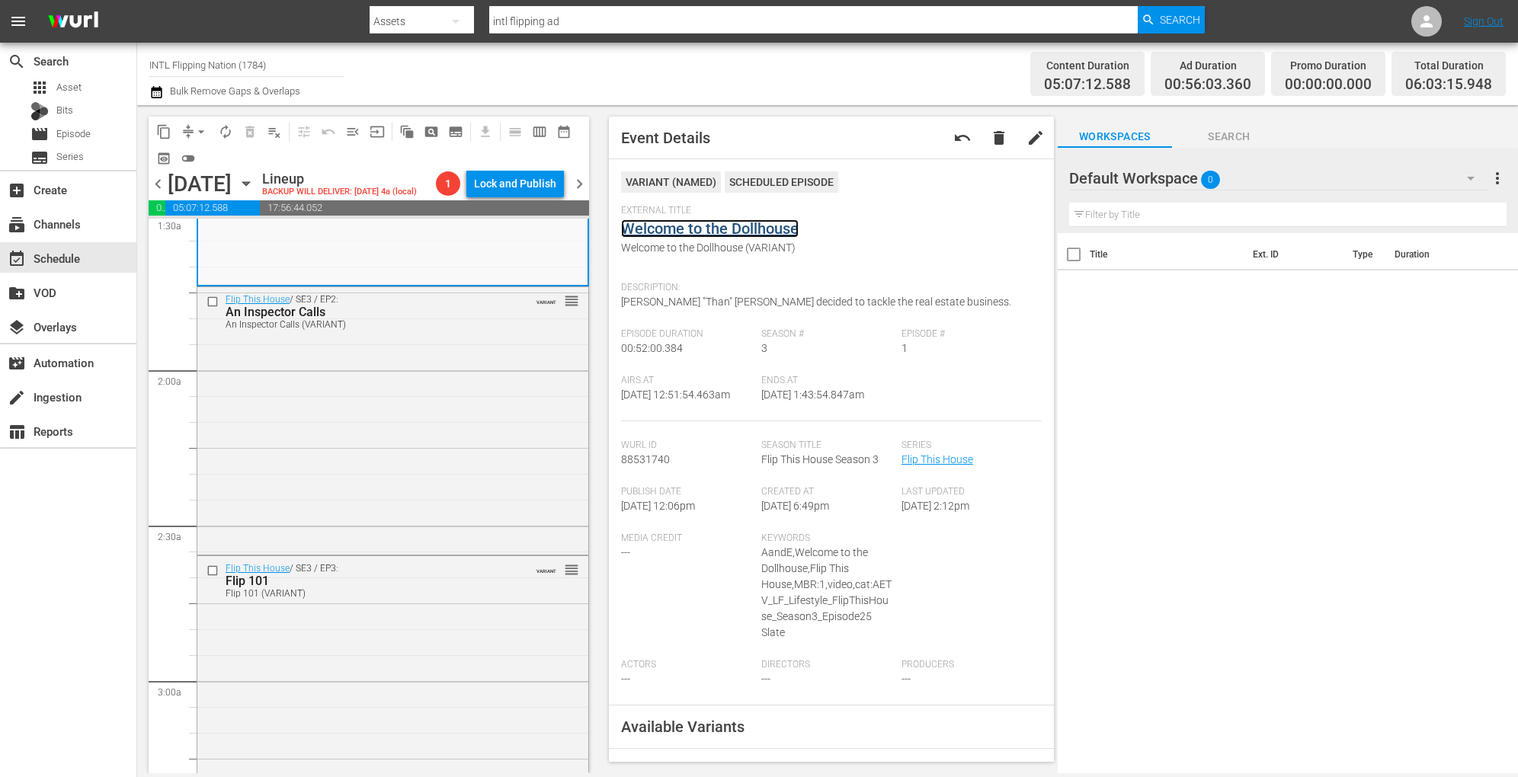
scroll to position [550, 0]
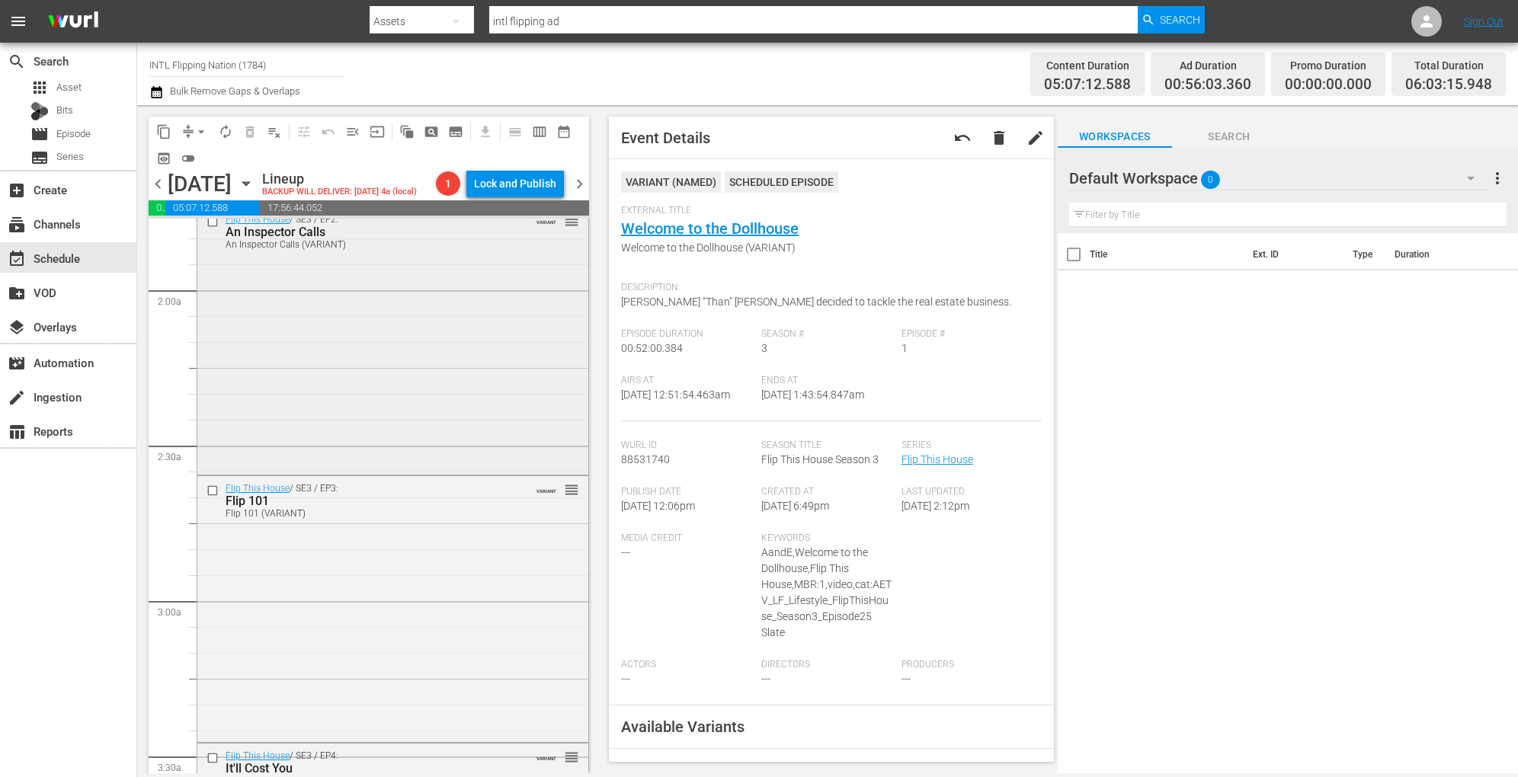
click at [504, 413] on div "Flip This House / SE3 / EP2: An Inspector Calls An Inspector Calls (VARIANT) VA…" at bounding box center [392, 339] width 391 height 264
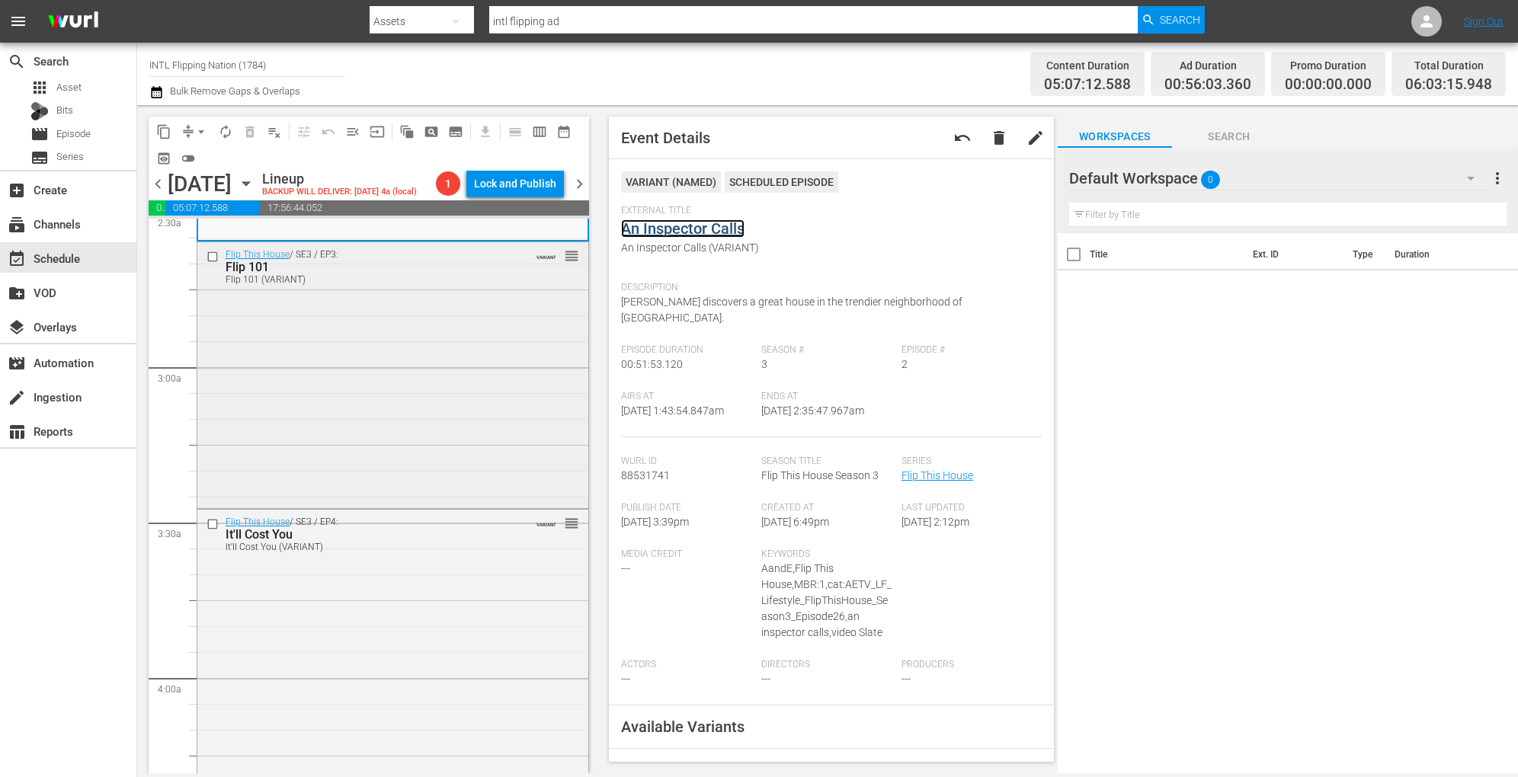
scroll to position [793, 0]
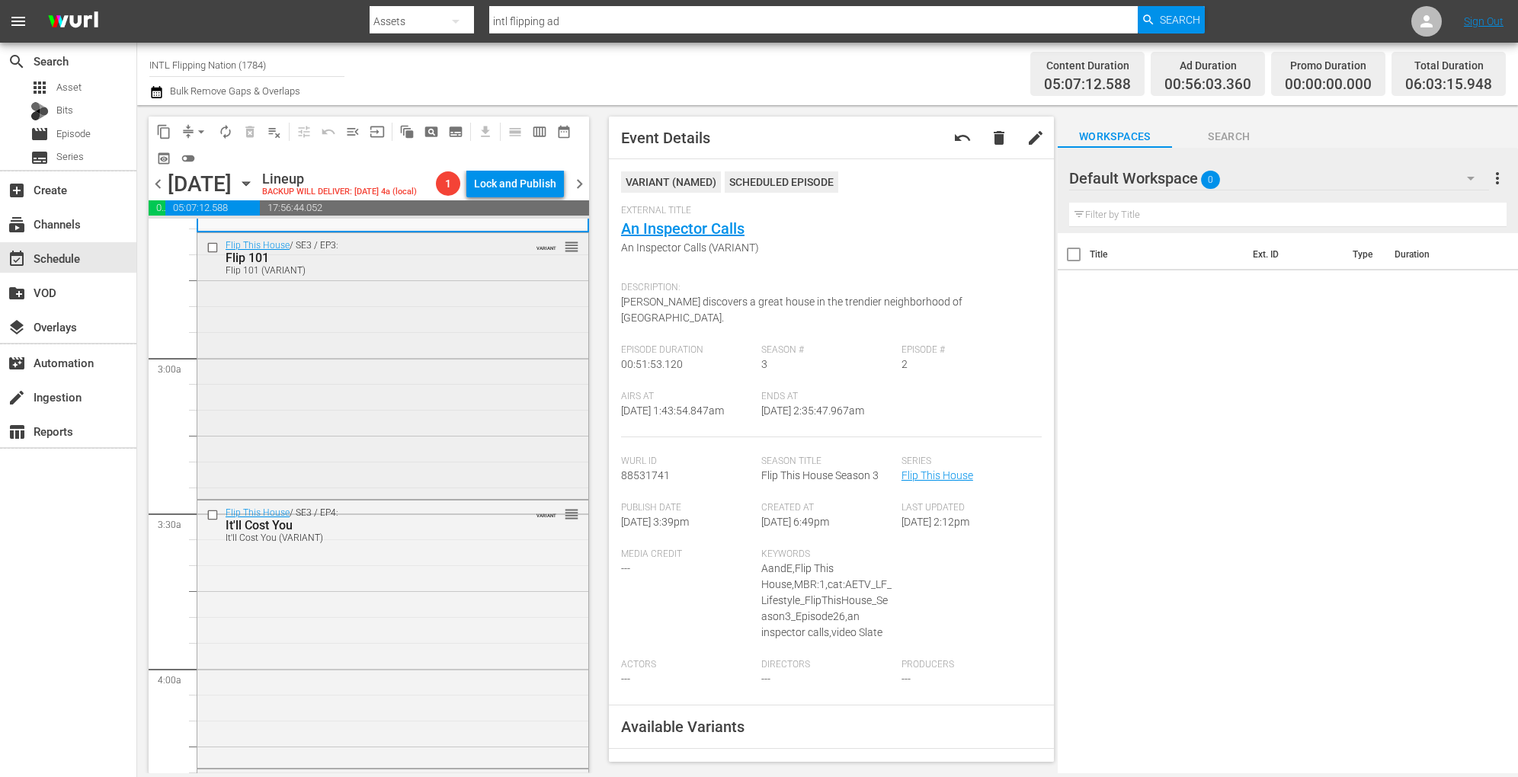
click at [493, 436] on div "Flip This House / SE3 / EP3: Flip 101 Flip 101 (VARIANT) VARIANT reorder" at bounding box center [392, 364] width 391 height 263
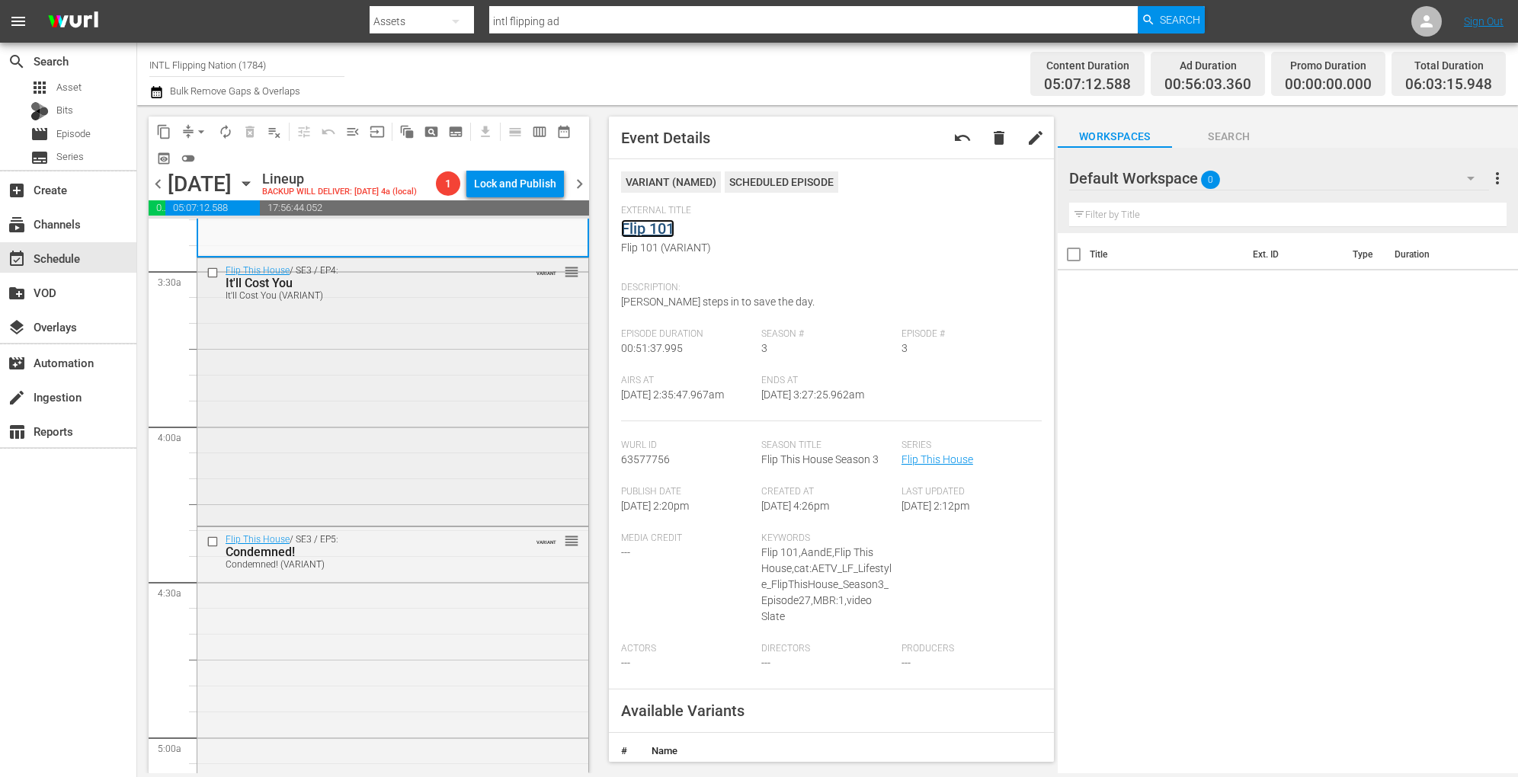
scroll to position [1045, 0]
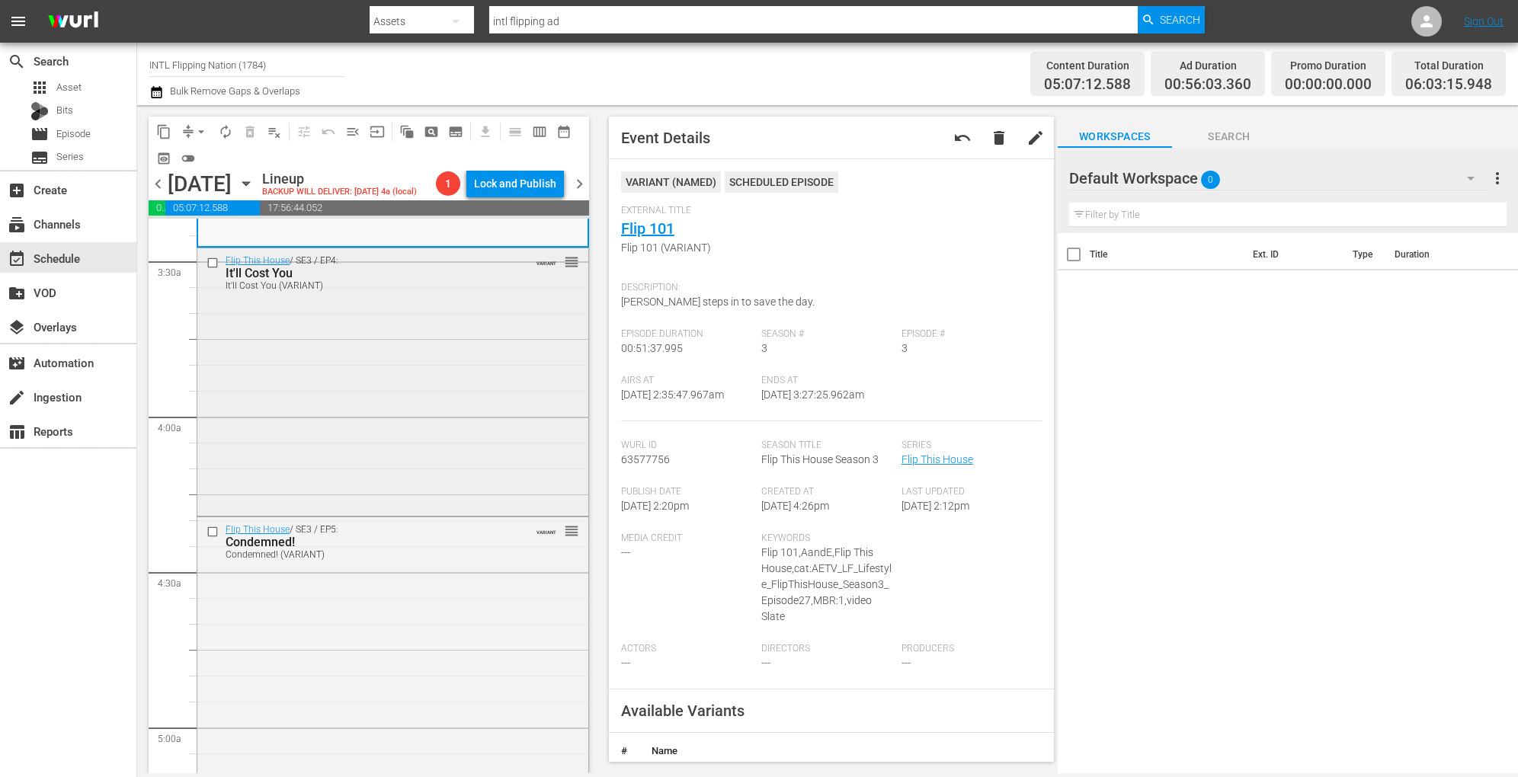
click at [488, 415] on div "Flip This House / SE3 / EP4: It'll Cost You It'll Cost You (VARIANT) VARIANT re…" at bounding box center [392, 380] width 391 height 264
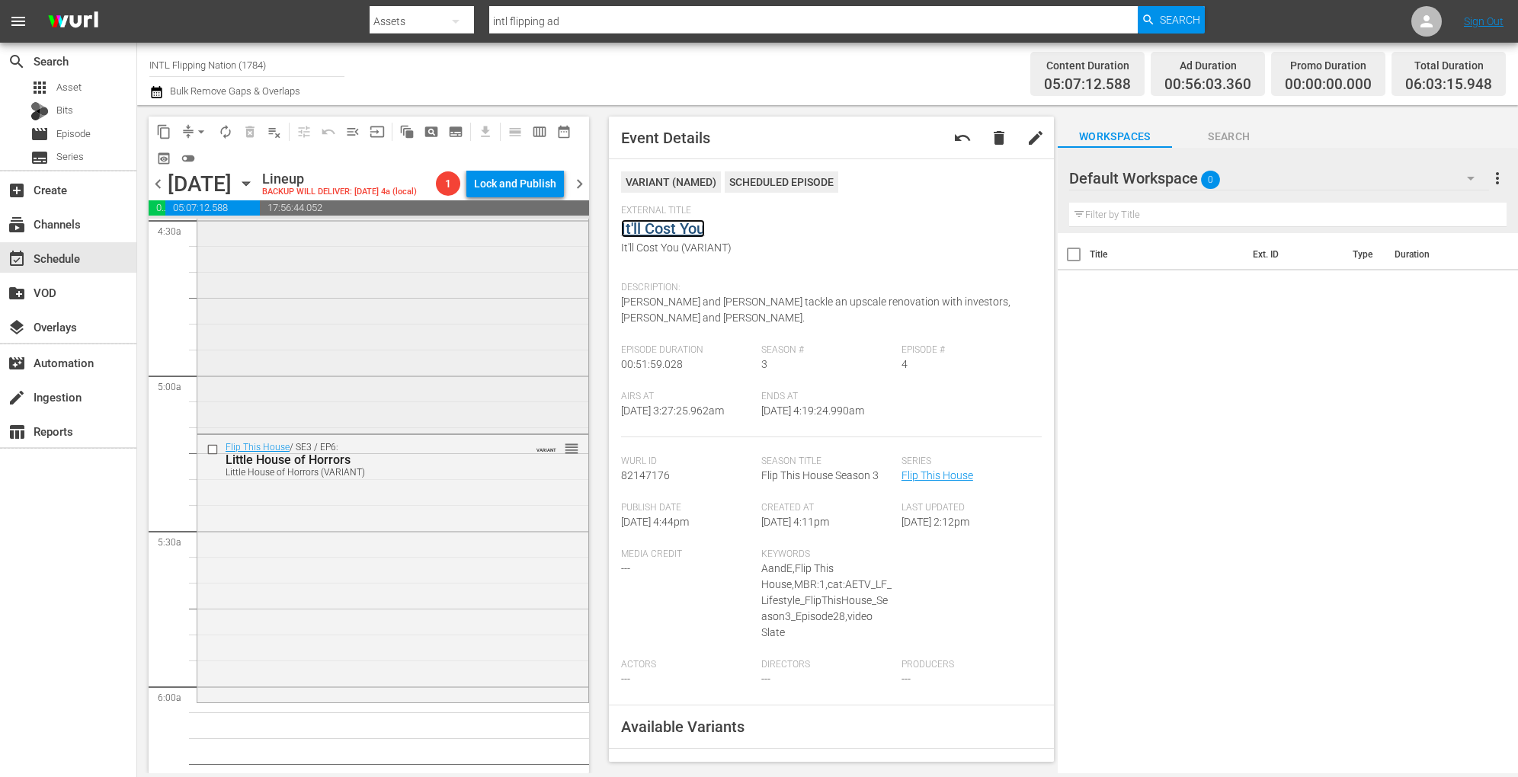
scroll to position [1424, 0]
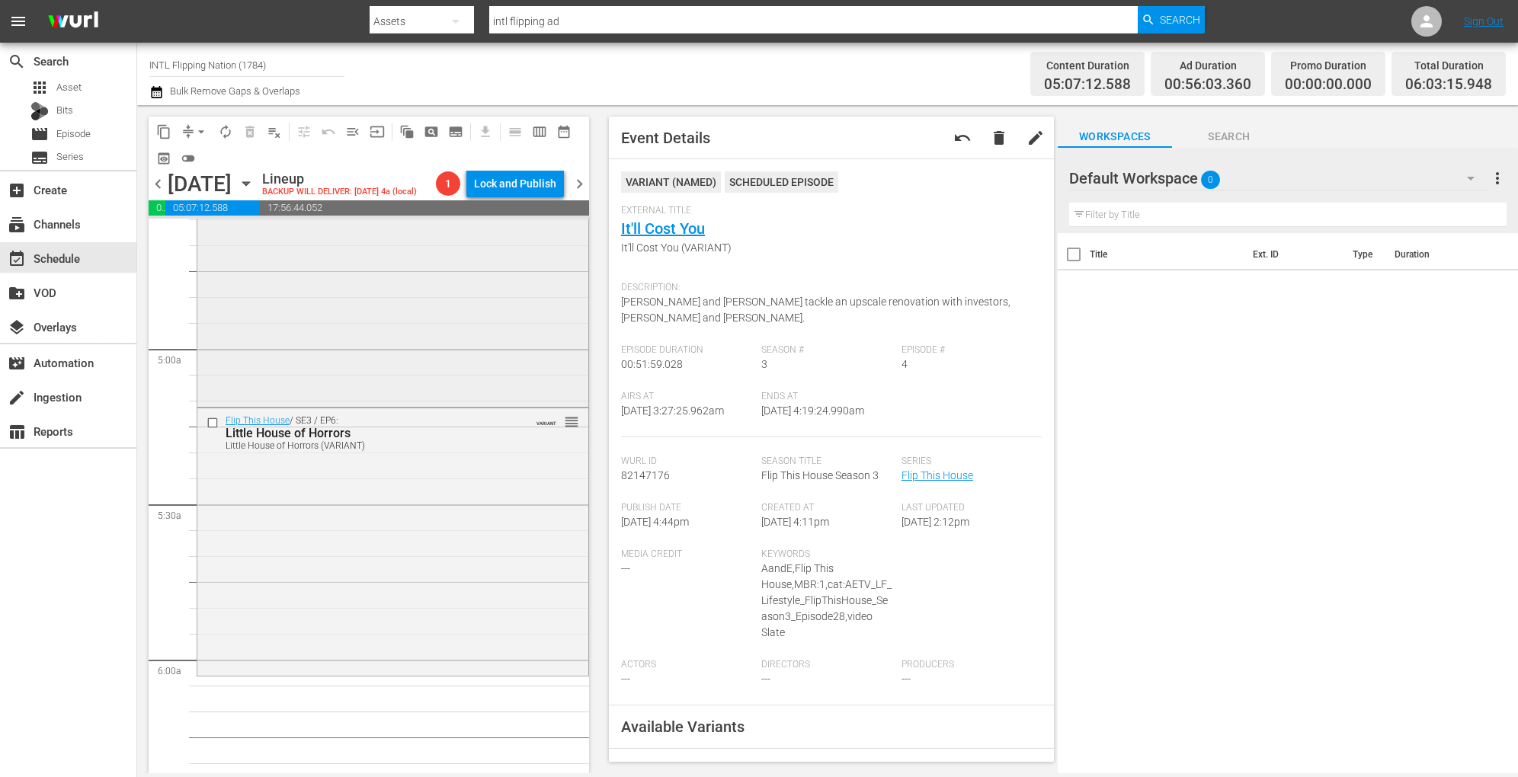
click at [443, 323] on div "Flip This House / SE3 / EP5: Condemned! Condemned! (VARIANT) VARIANT reorder" at bounding box center [392, 271] width 391 height 264
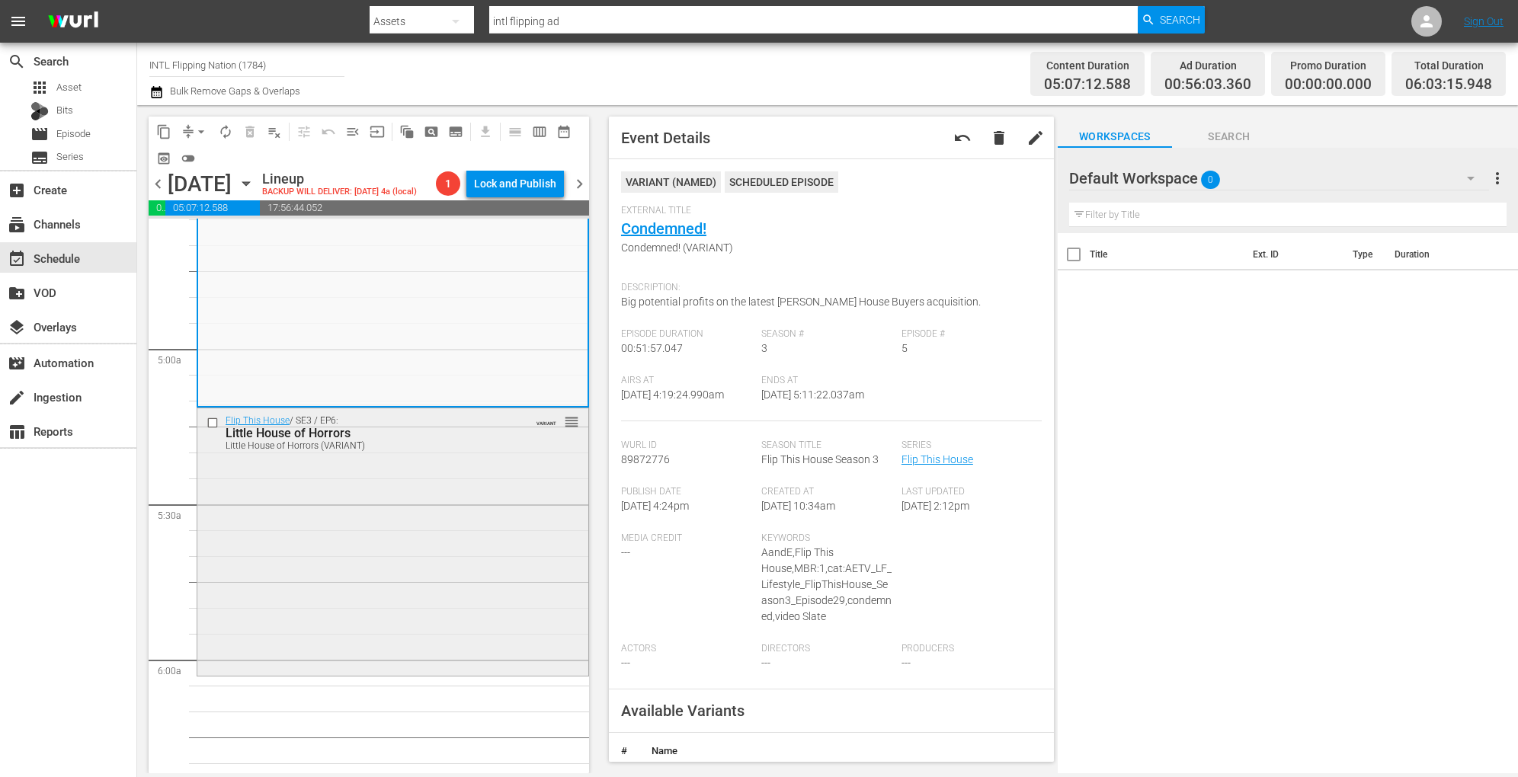
click at [425, 584] on div "Flip This House / SE3 / EP6: Little House of Horrors Little House of Horrors (V…" at bounding box center [392, 540] width 391 height 264
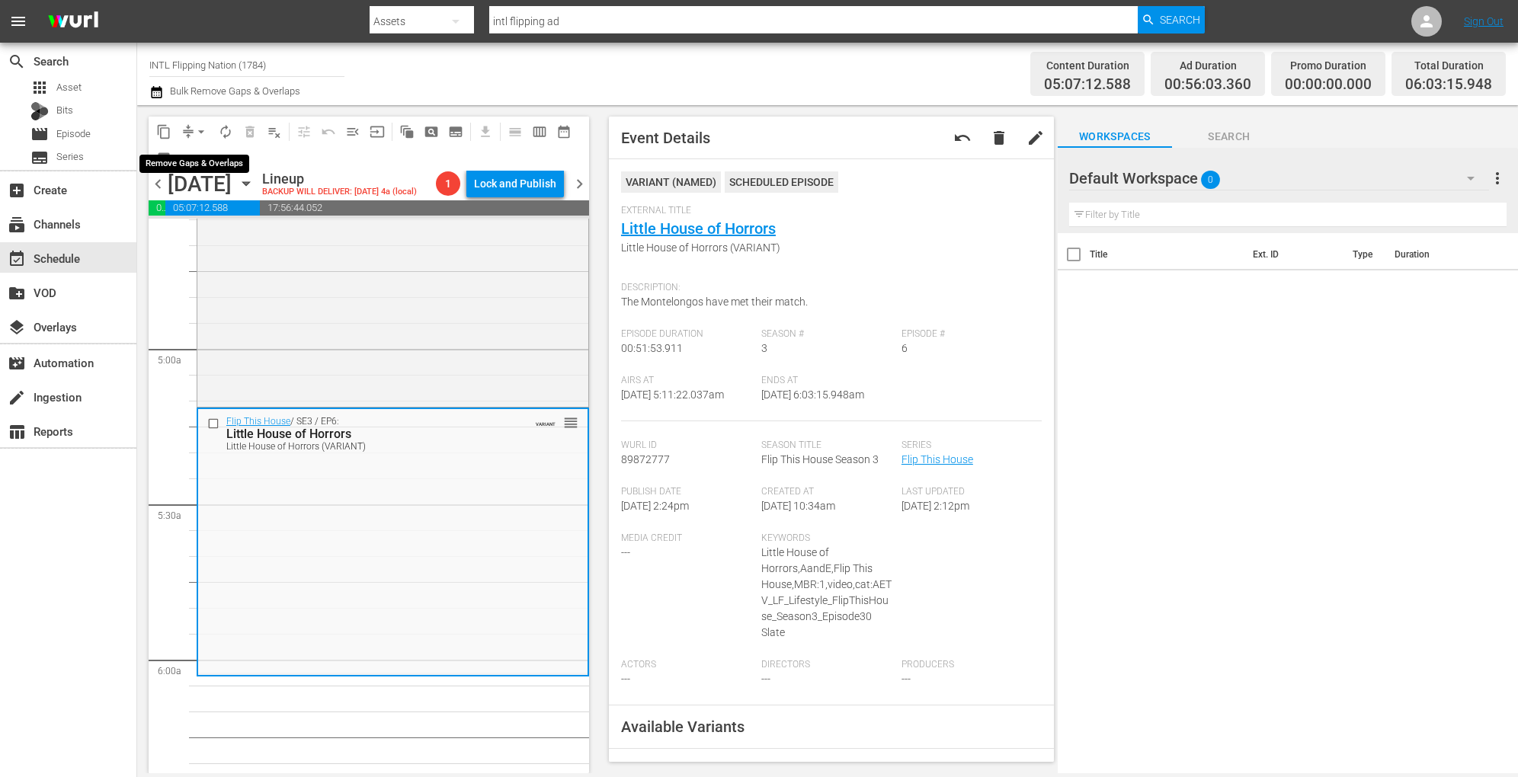
click at [206, 131] on span "arrow_drop_down" at bounding box center [201, 131] width 15 height 15
click at [203, 158] on li "Align to Midnight" at bounding box center [202, 162] width 160 height 25
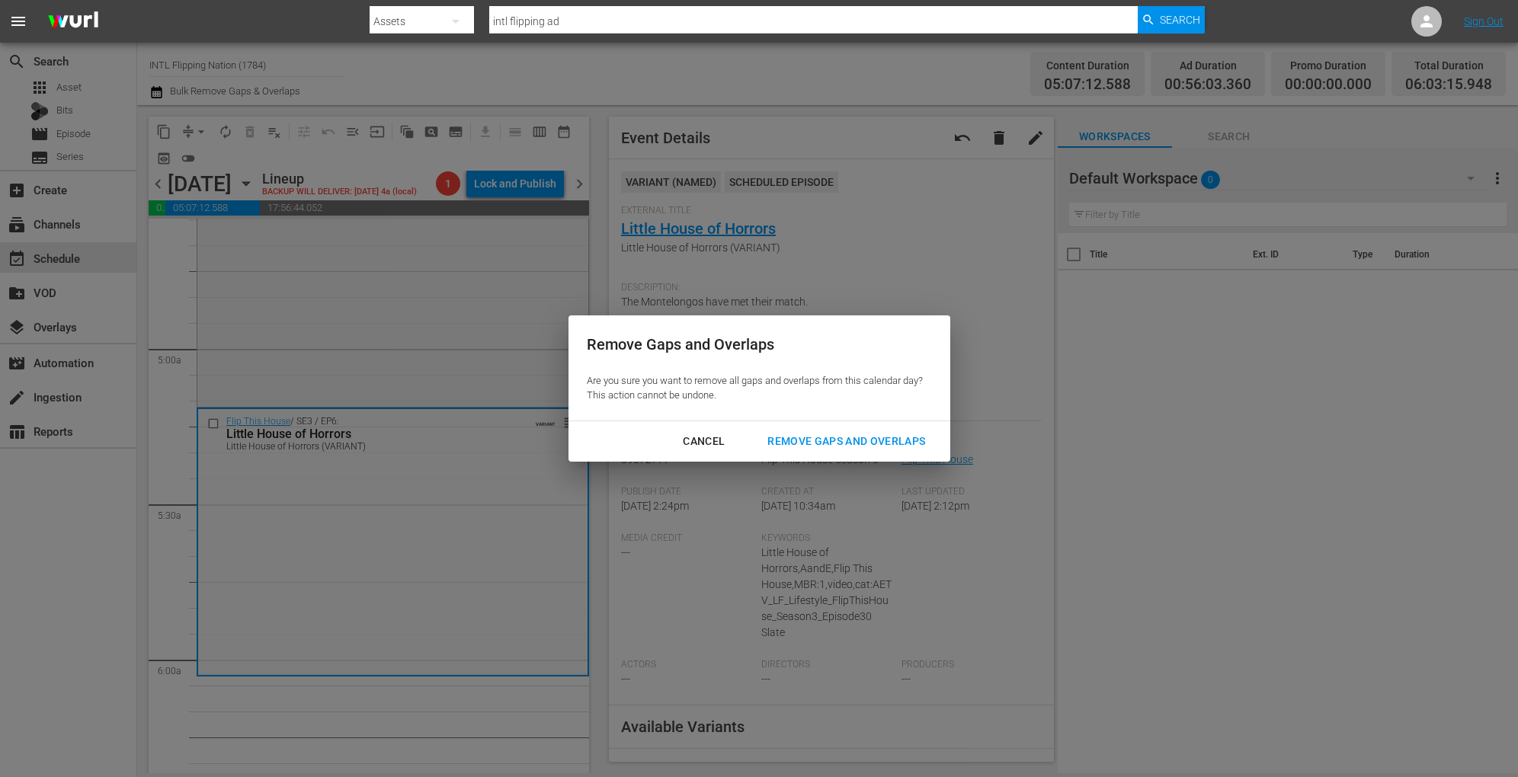
click at [832, 437] on div "Remove Gaps and Overlaps" at bounding box center [846, 441] width 182 height 19
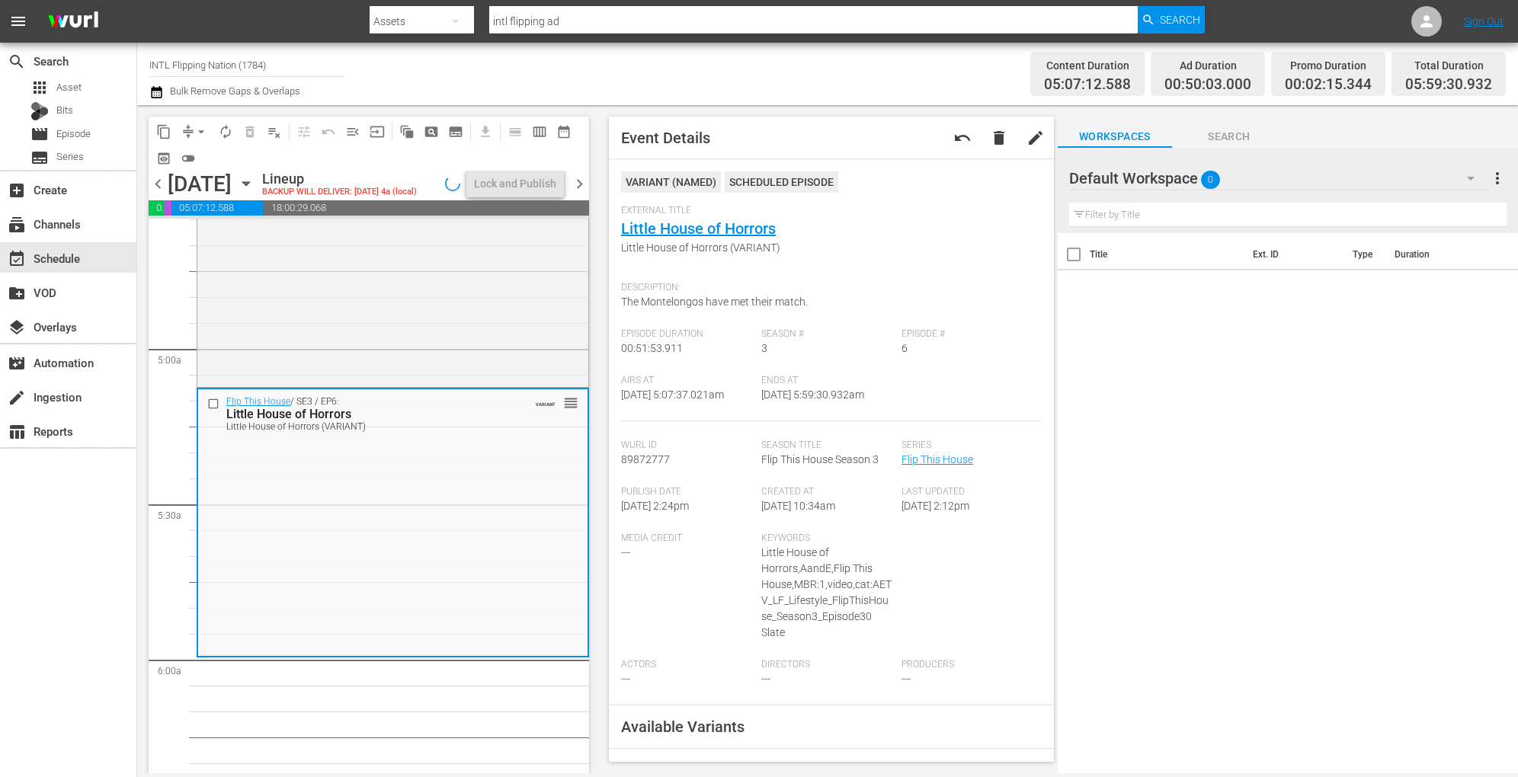
scroll to position [1451, 0]
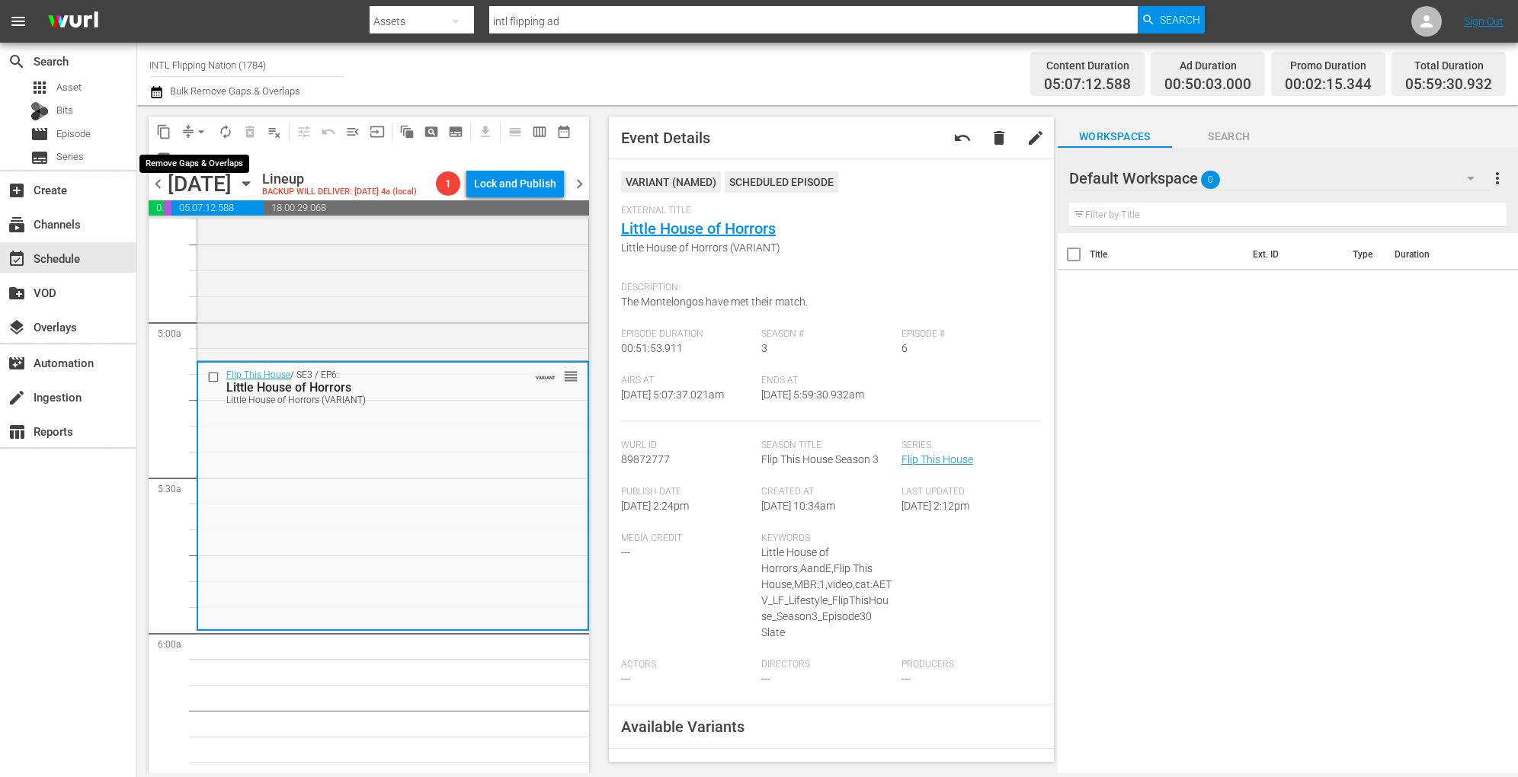
click at [200, 137] on span "arrow_drop_down" at bounding box center [201, 131] width 15 height 15
click at [197, 158] on li "Align to Midnight" at bounding box center [202, 162] width 160 height 25
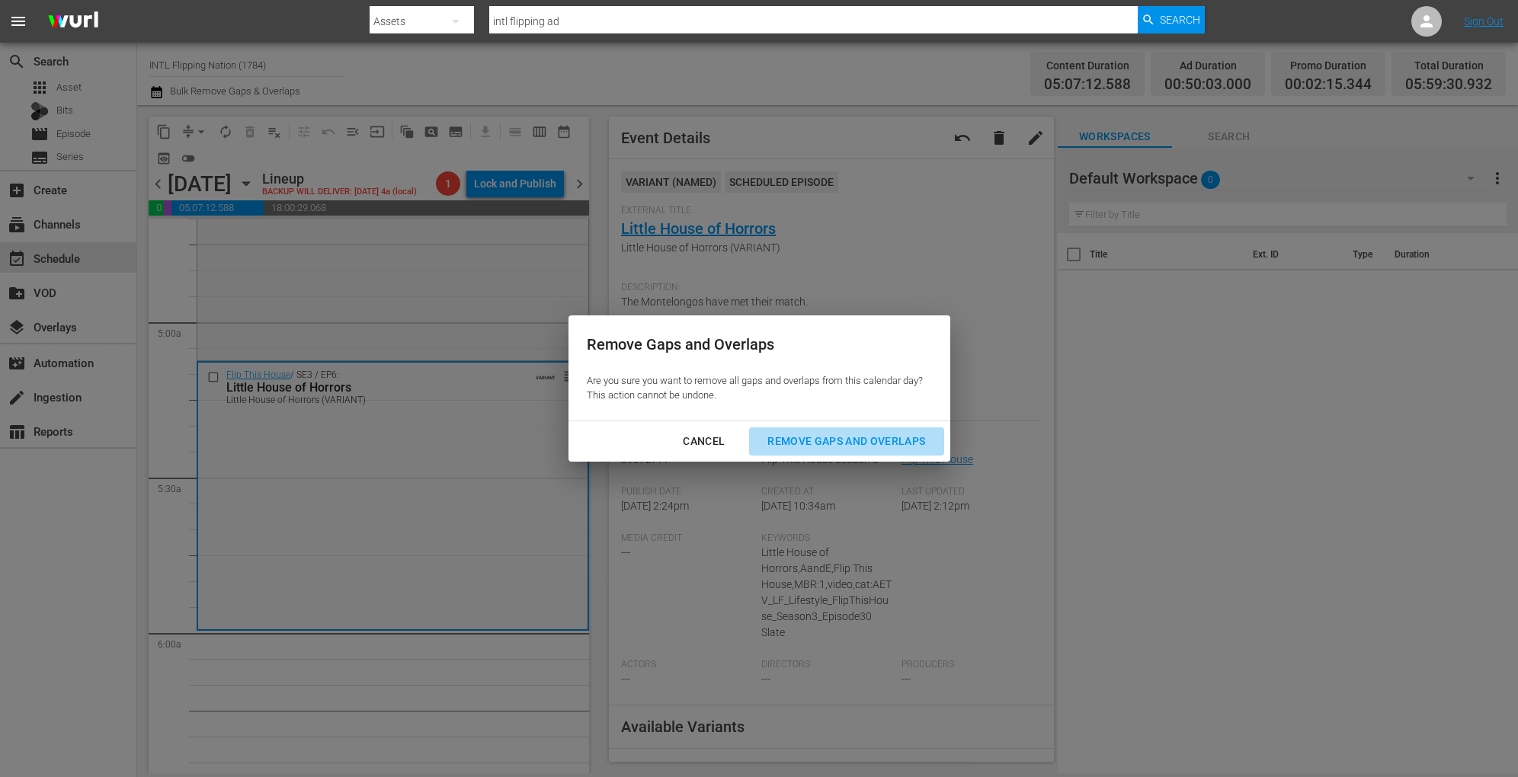
click at [849, 450] on div "Remove Gaps and Overlaps" at bounding box center [846, 441] width 182 height 19
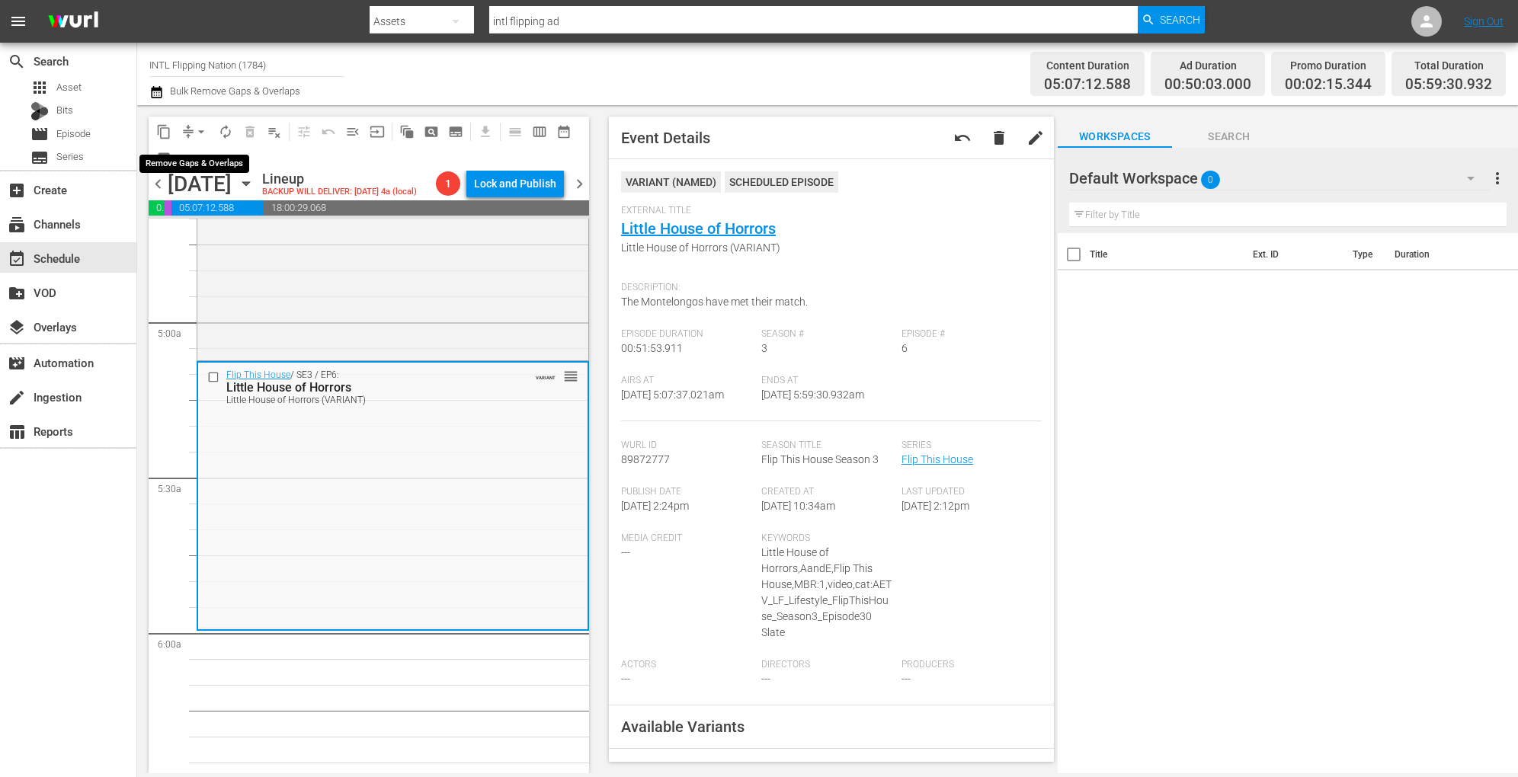
click at [201, 126] on span "arrow_drop_down" at bounding box center [201, 131] width 15 height 15
click at [197, 165] on li "Align to Midnight" at bounding box center [202, 162] width 160 height 25
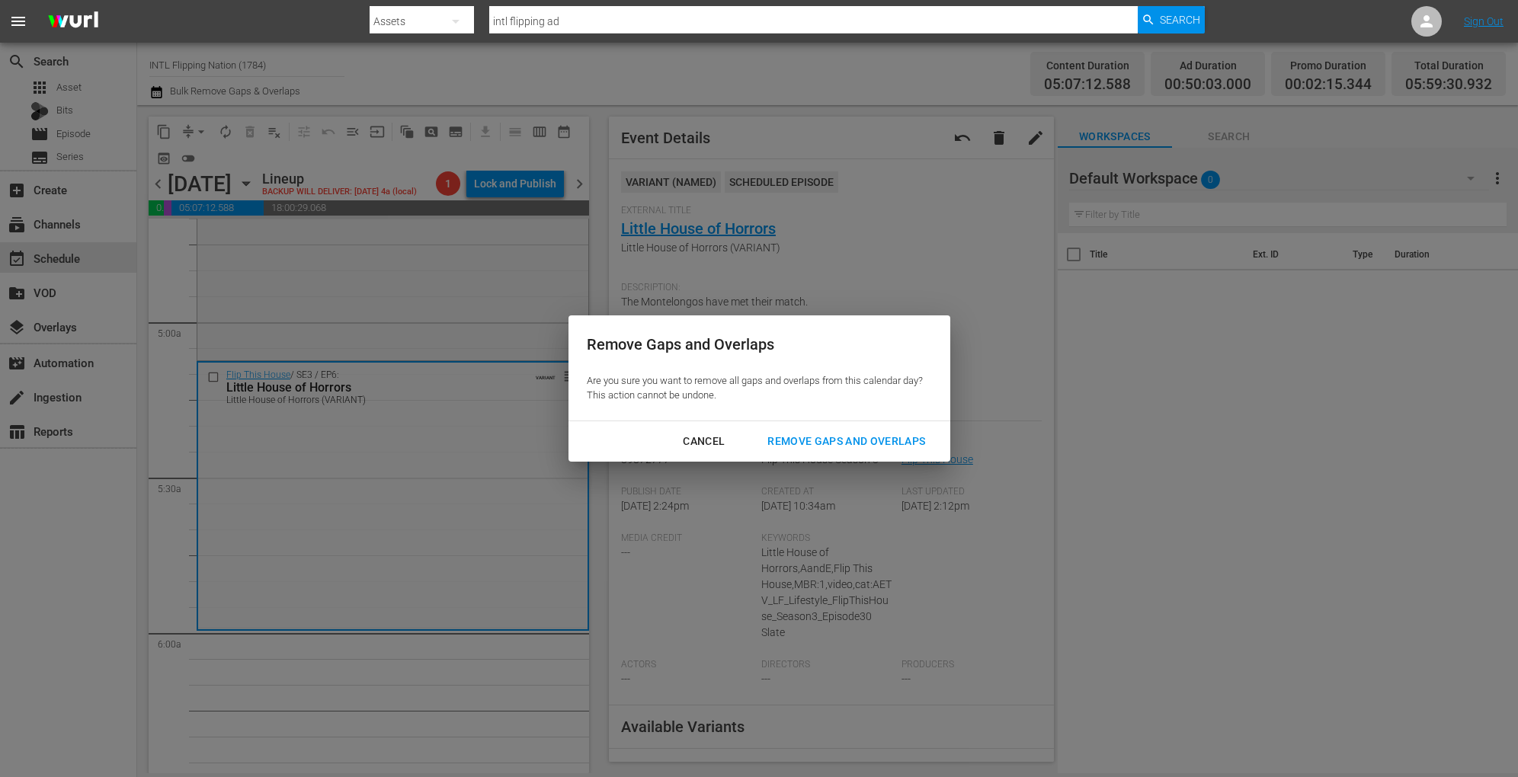
click at [832, 439] on div "Remove Gaps and Overlaps" at bounding box center [846, 441] width 182 height 19
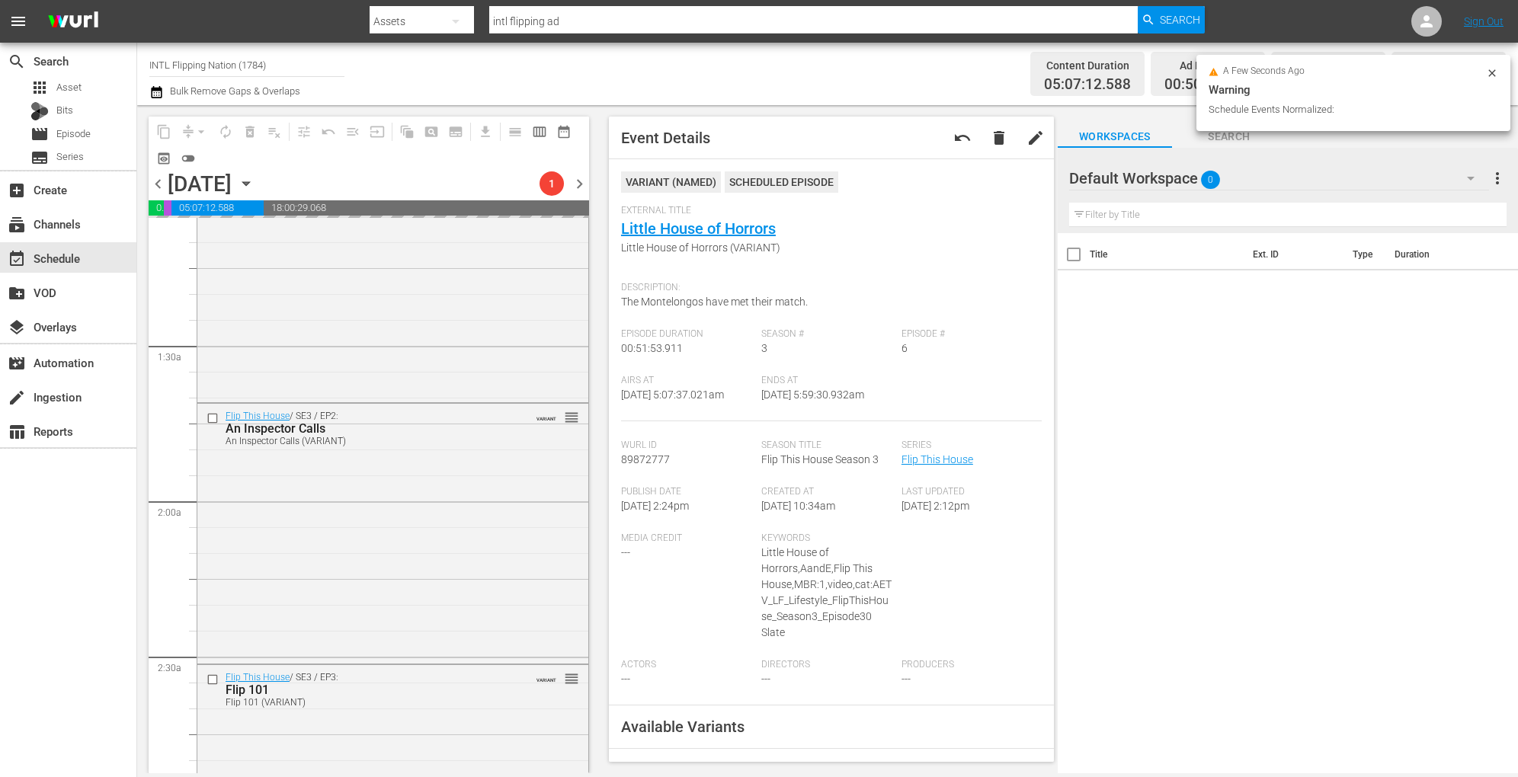
scroll to position [0, 0]
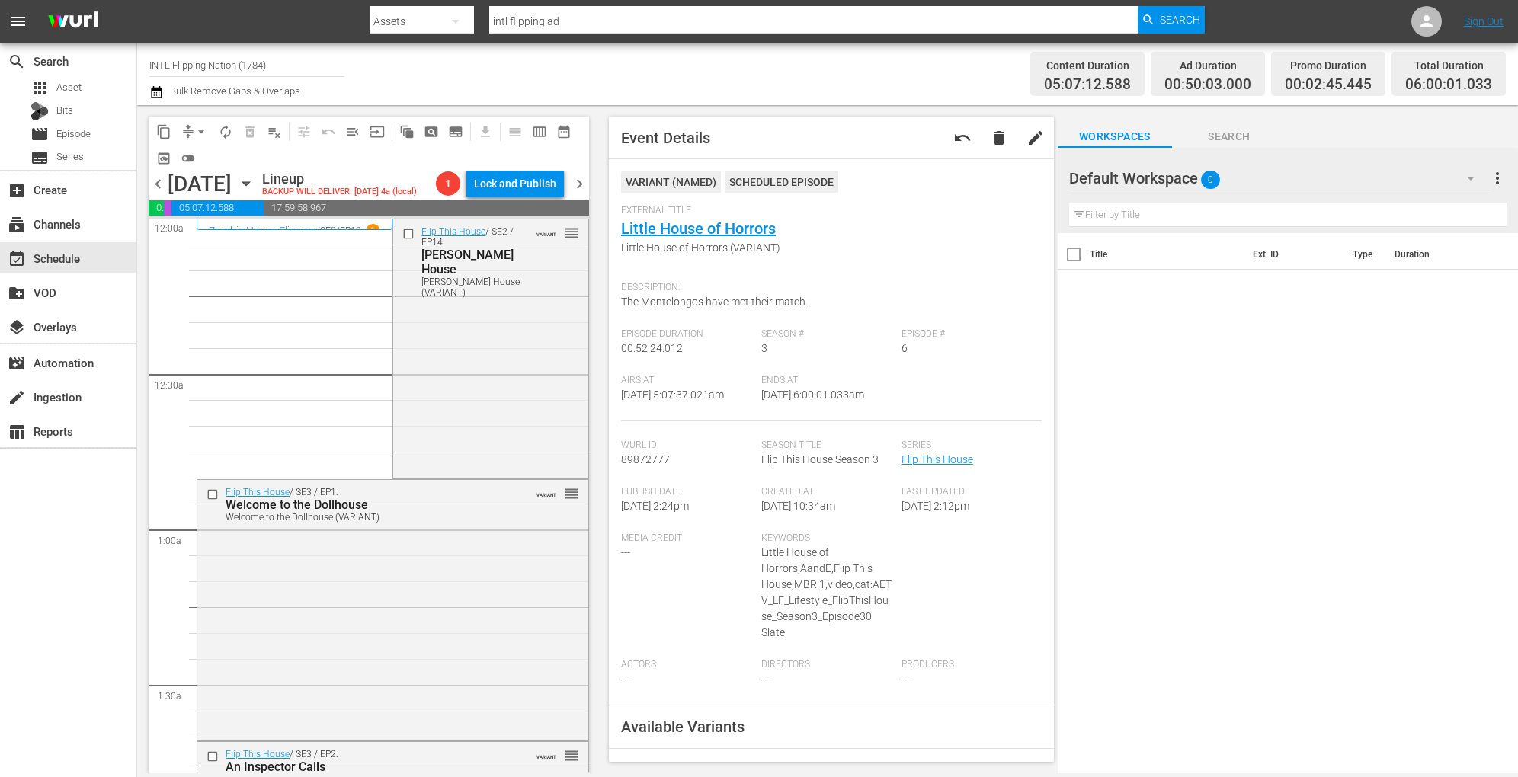
click at [195, 131] on span "arrow_drop_down" at bounding box center [201, 131] width 15 height 15
click at [213, 159] on li "Align to Midnight" at bounding box center [202, 162] width 160 height 25
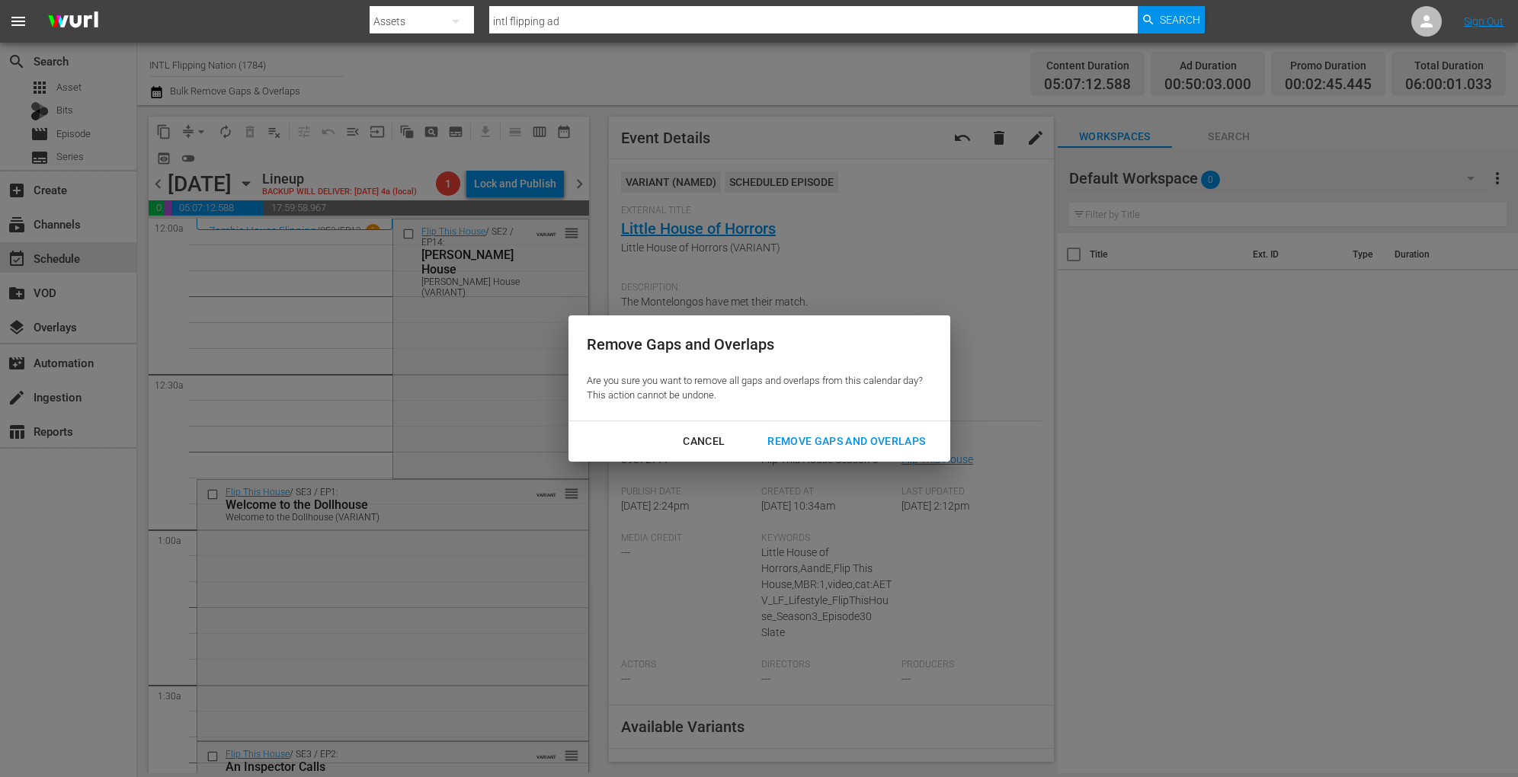
click at [861, 434] on div "Remove Gaps and Overlaps" at bounding box center [846, 441] width 182 height 19
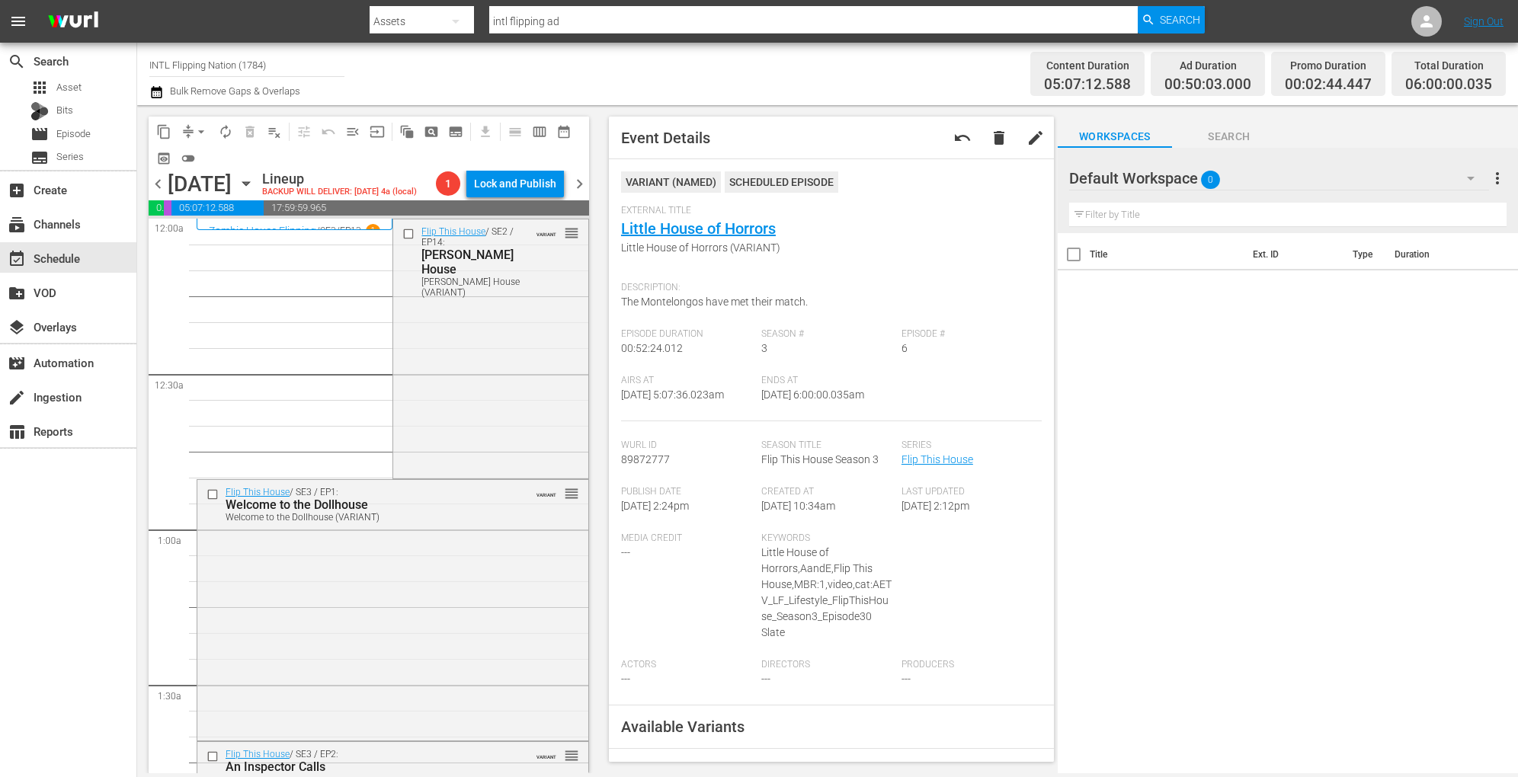
click at [230, 135] on span "autorenew_outlined" at bounding box center [225, 131] width 15 height 15
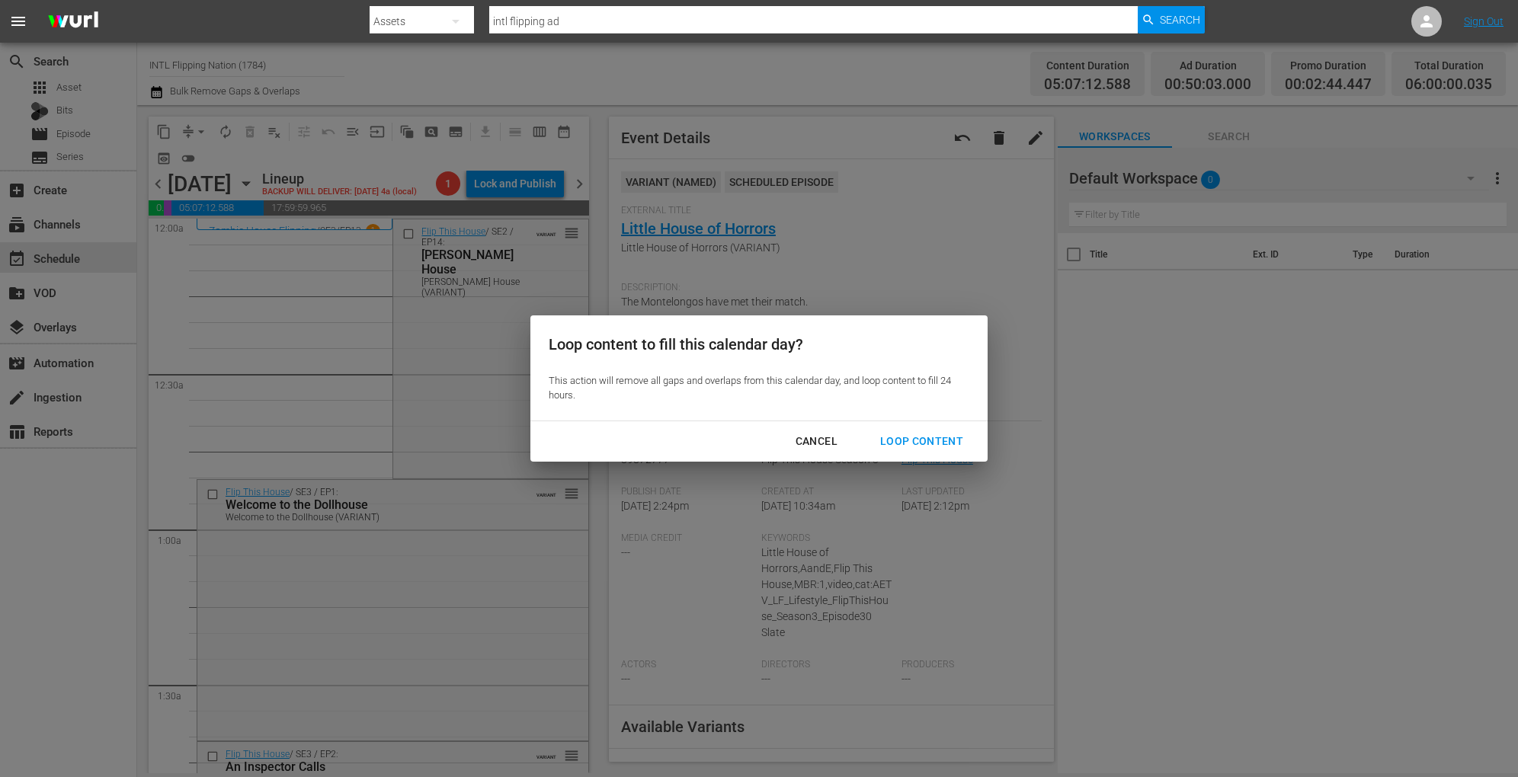
click at [935, 440] on div "Loop Content" at bounding box center [921, 441] width 107 height 19
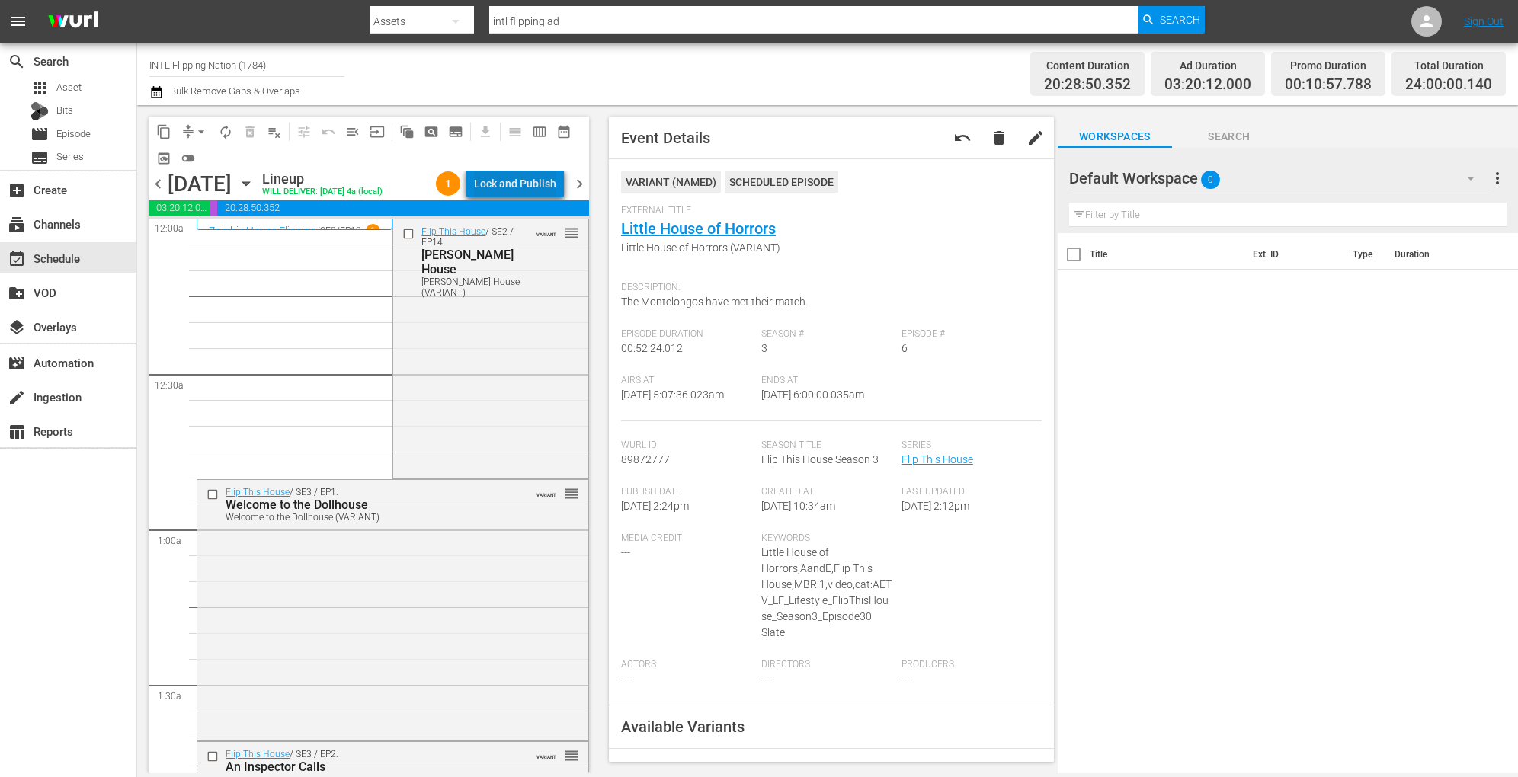
click at [525, 180] on div "Lock and Publish" at bounding box center [515, 183] width 82 height 27
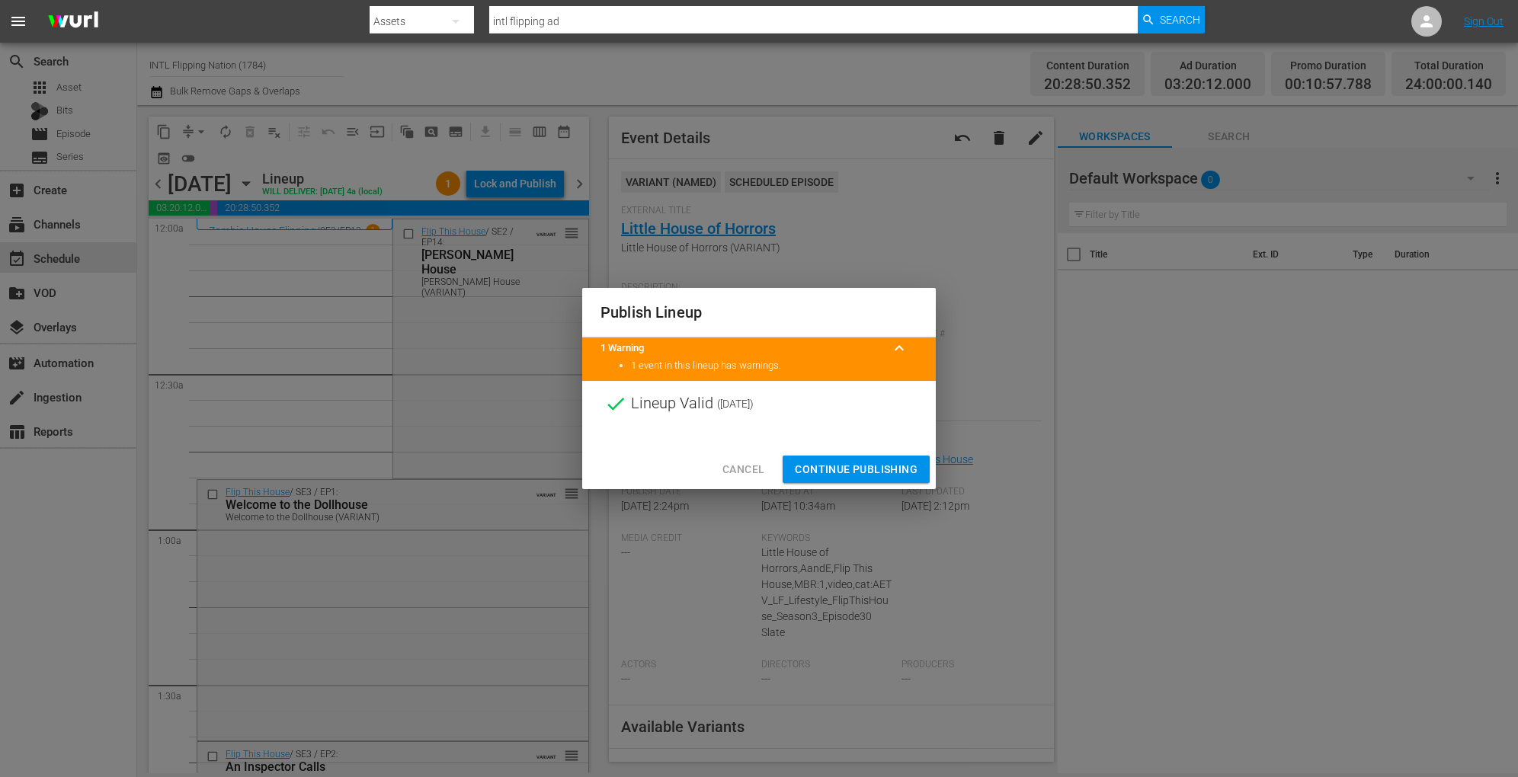
click at [812, 460] on span "Continue Publishing" at bounding box center [856, 469] width 123 height 19
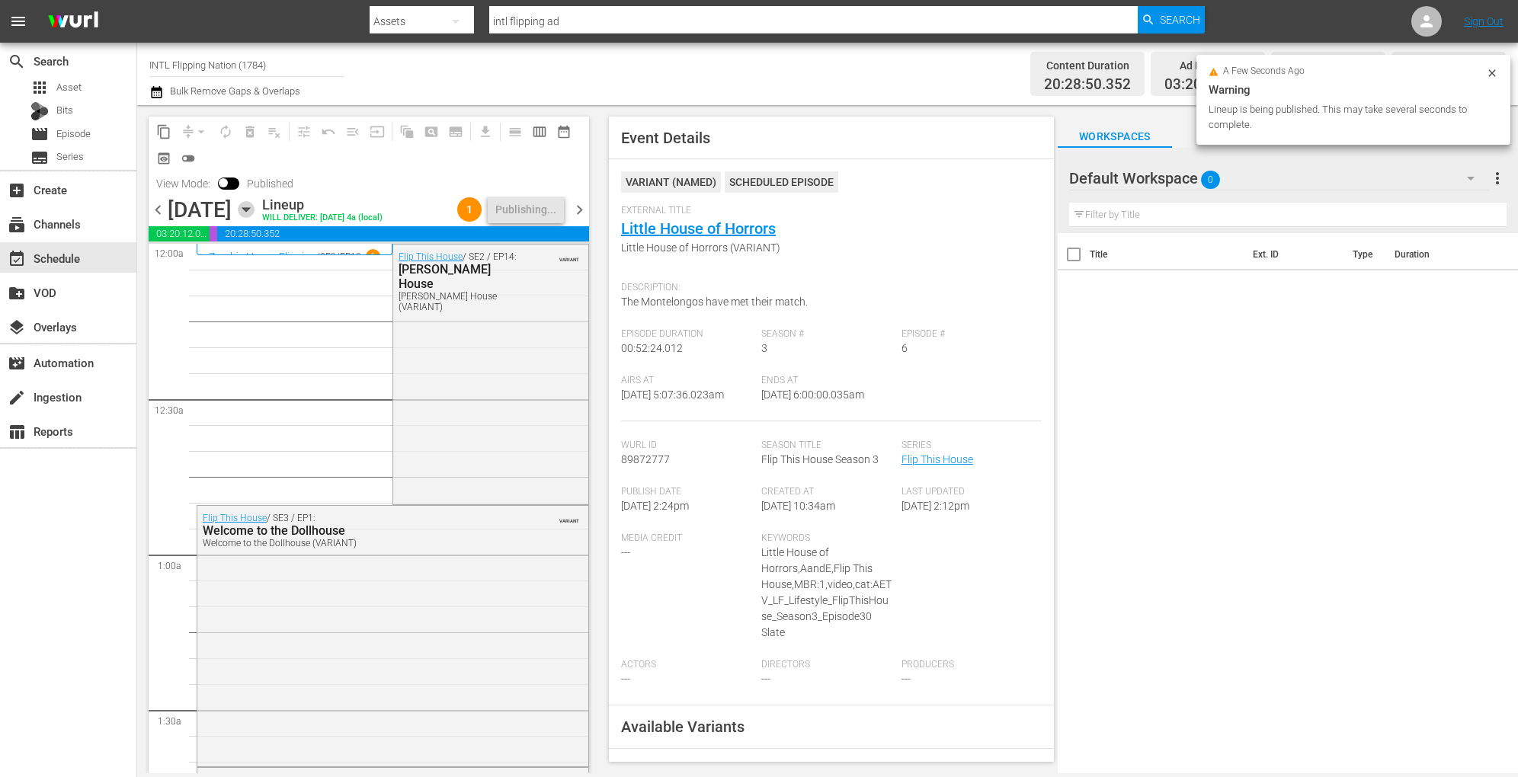
click at [254, 206] on icon "button" at bounding box center [246, 209] width 17 height 17
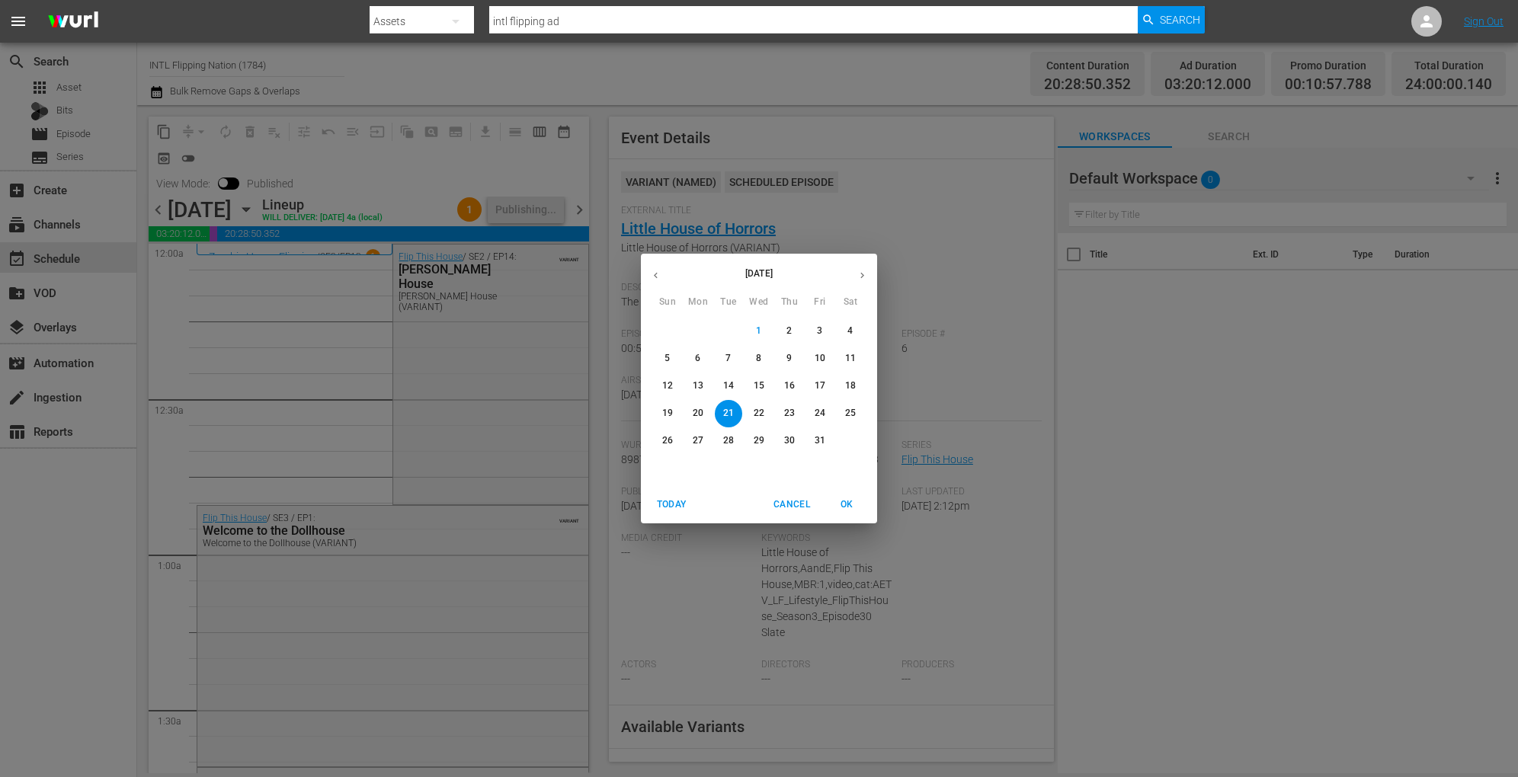
click at [758, 413] on p "22" at bounding box center [758, 413] width 11 height 13
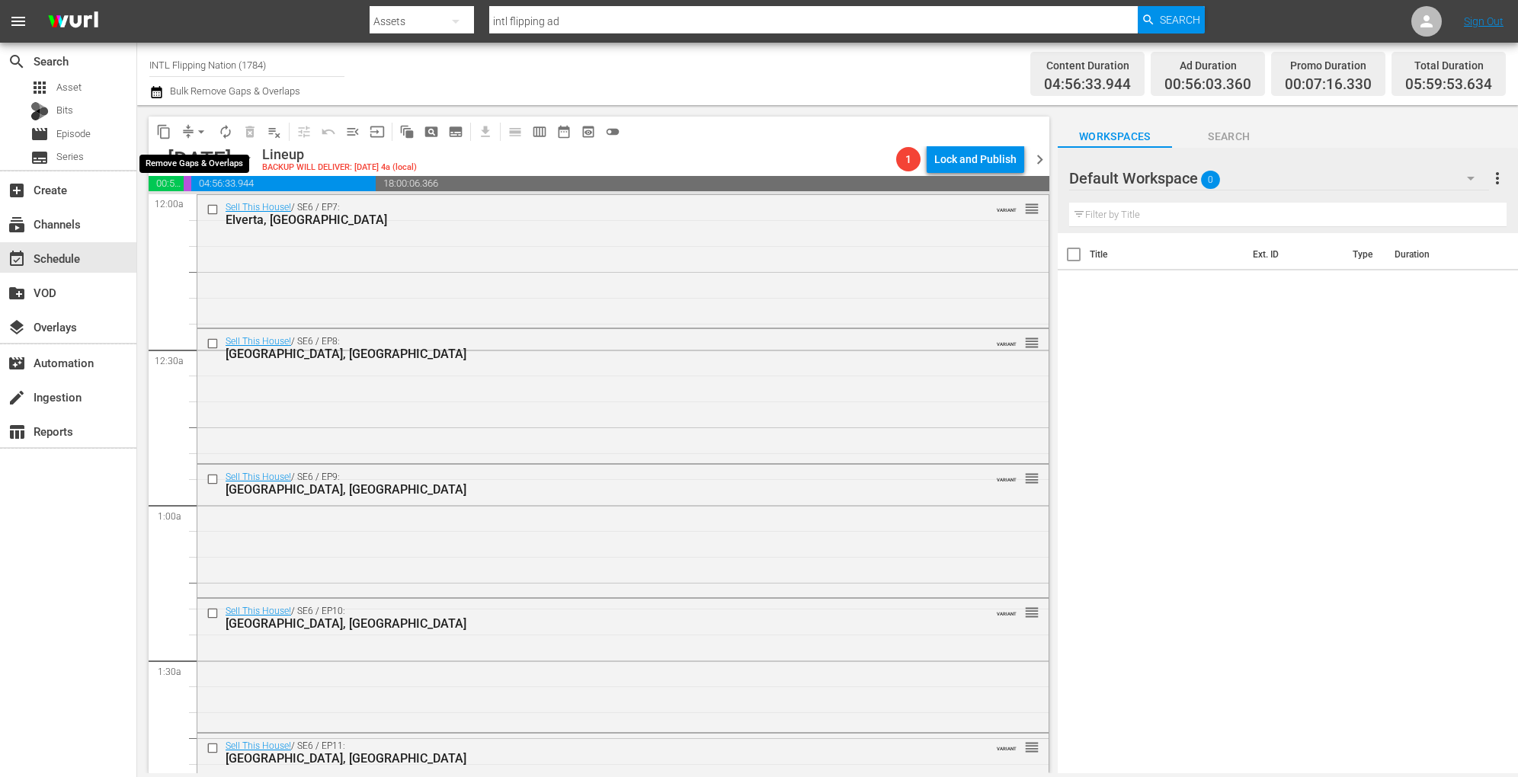
click at [201, 131] on span "arrow_drop_down" at bounding box center [201, 131] width 15 height 15
click at [206, 150] on li "Align to Midnight" at bounding box center [202, 162] width 126 height 25
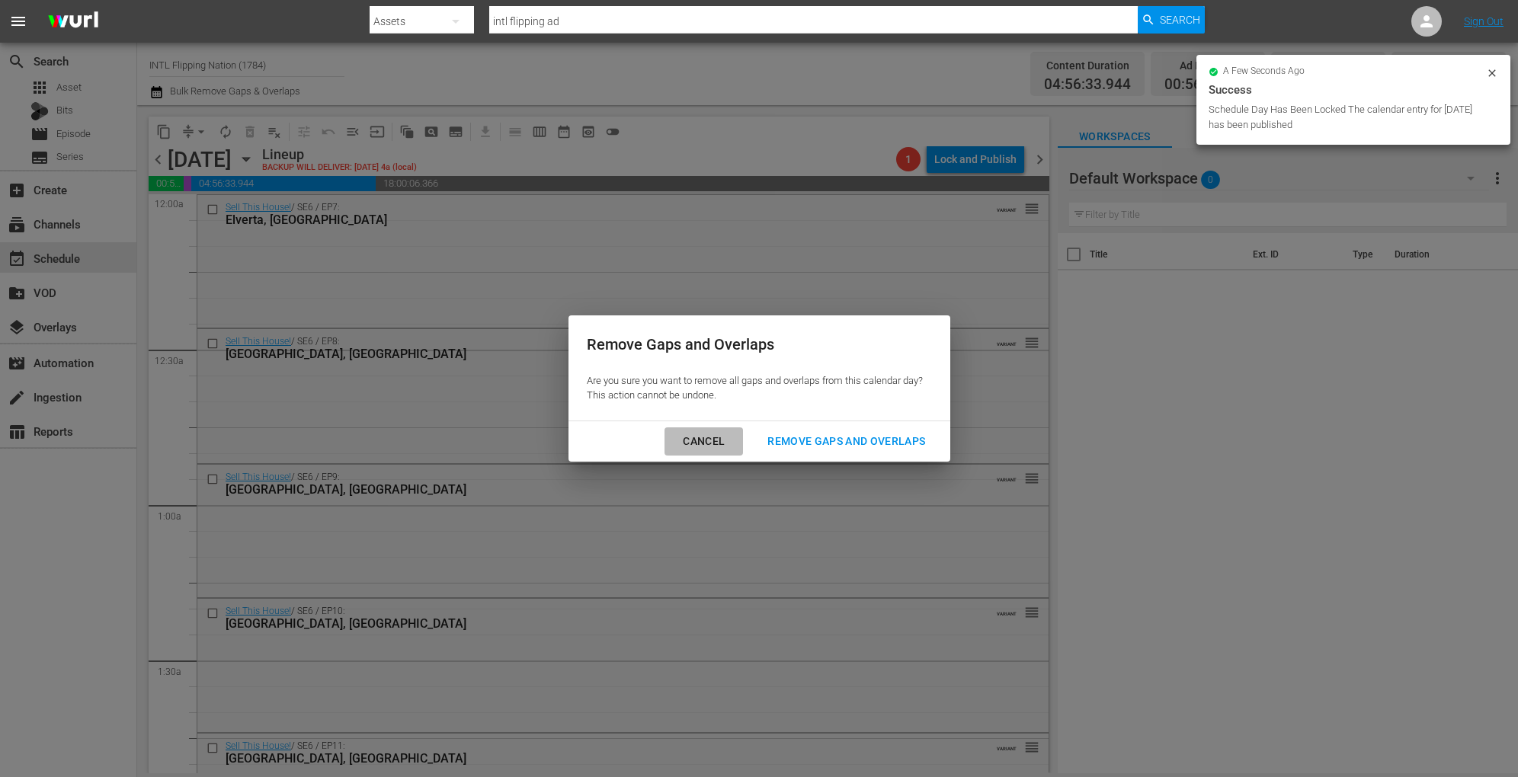
click at [712, 436] on div "Cancel" at bounding box center [703, 441] width 66 height 19
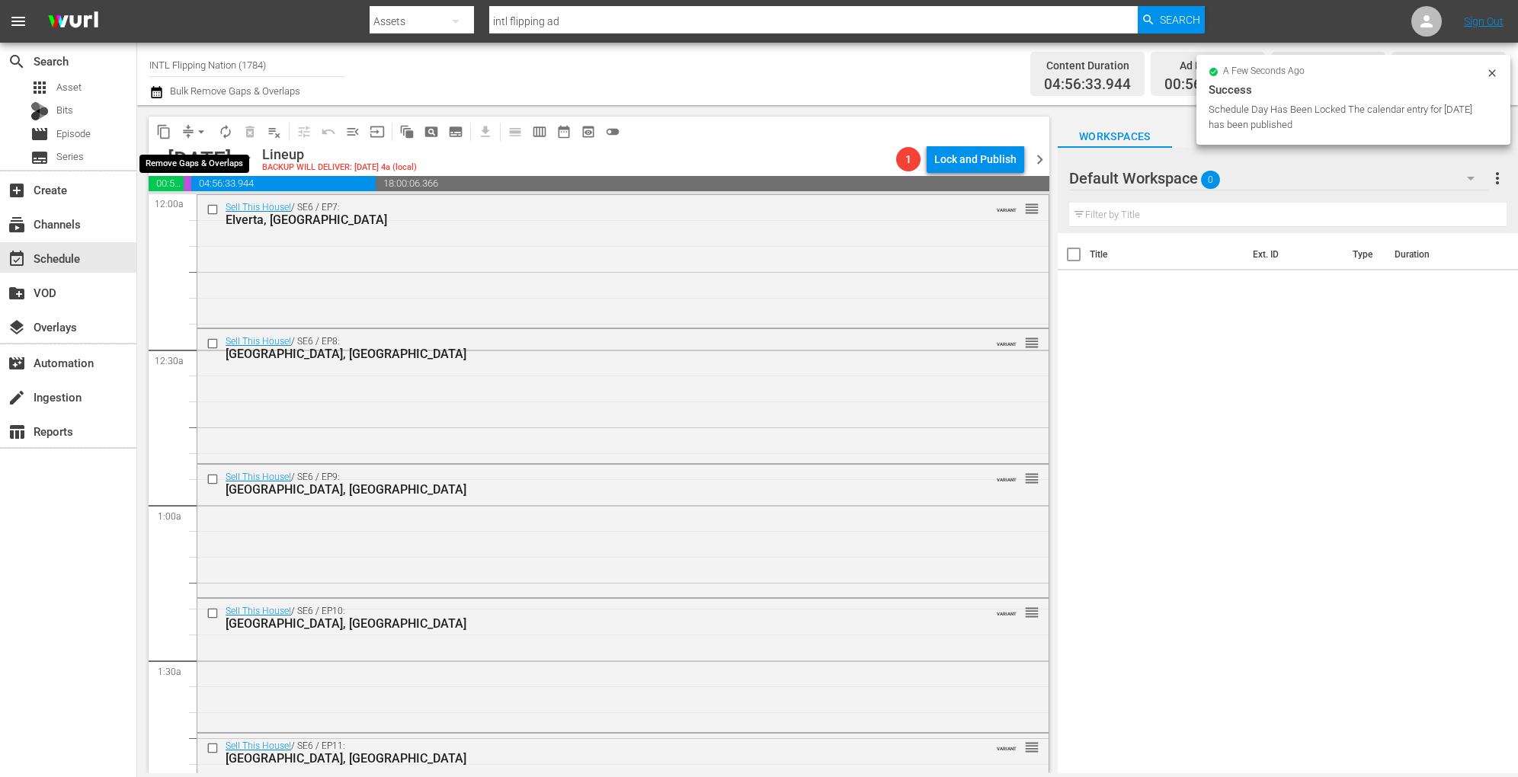
click at [199, 131] on span "arrow_drop_down" at bounding box center [201, 131] width 15 height 15
click at [185, 158] on li "Align to Midnight" at bounding box center [202, 162] width 126 height 25
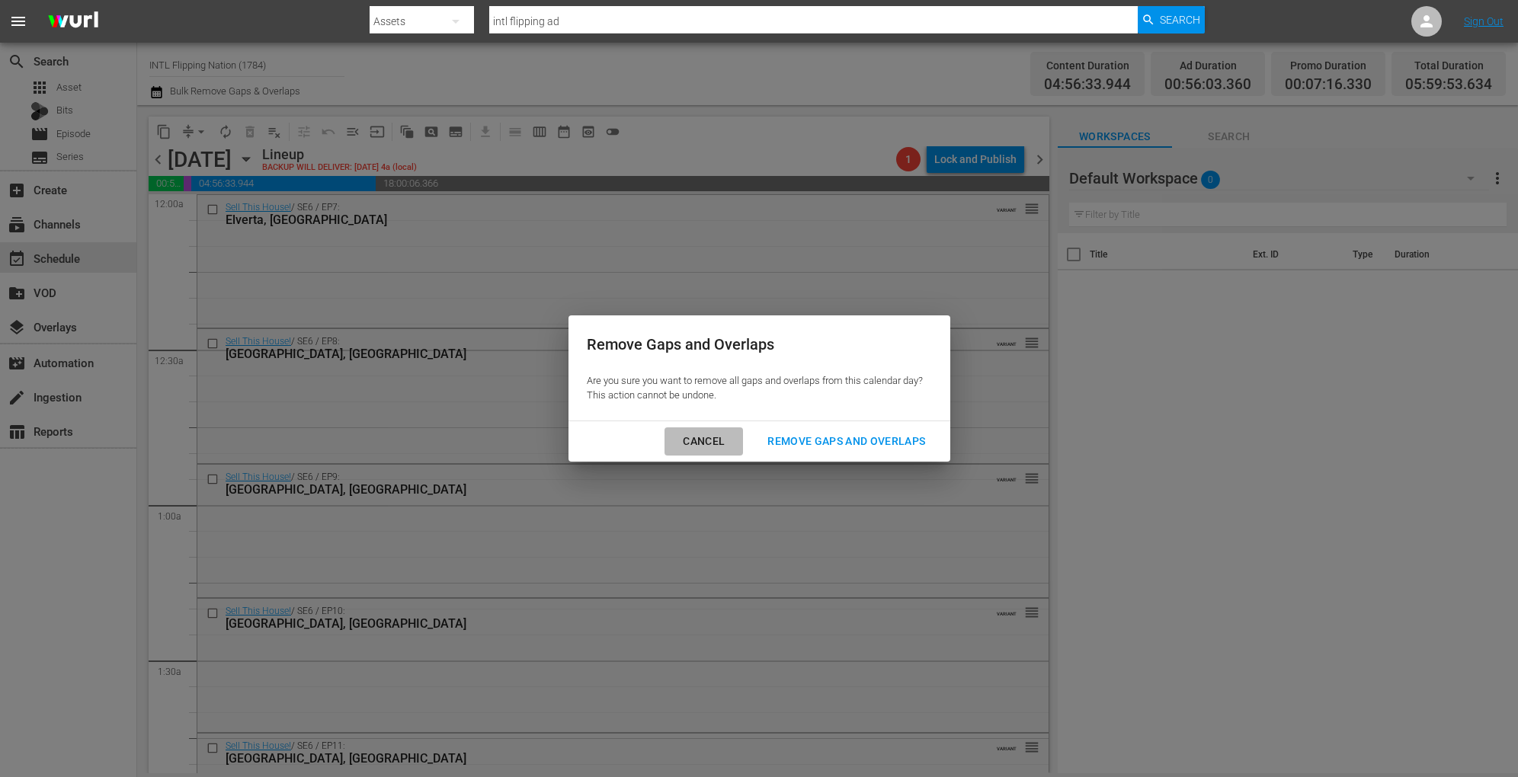
click at [713, 436] on div "Cancel" at bounding box center [703, 441] width 66 height 19
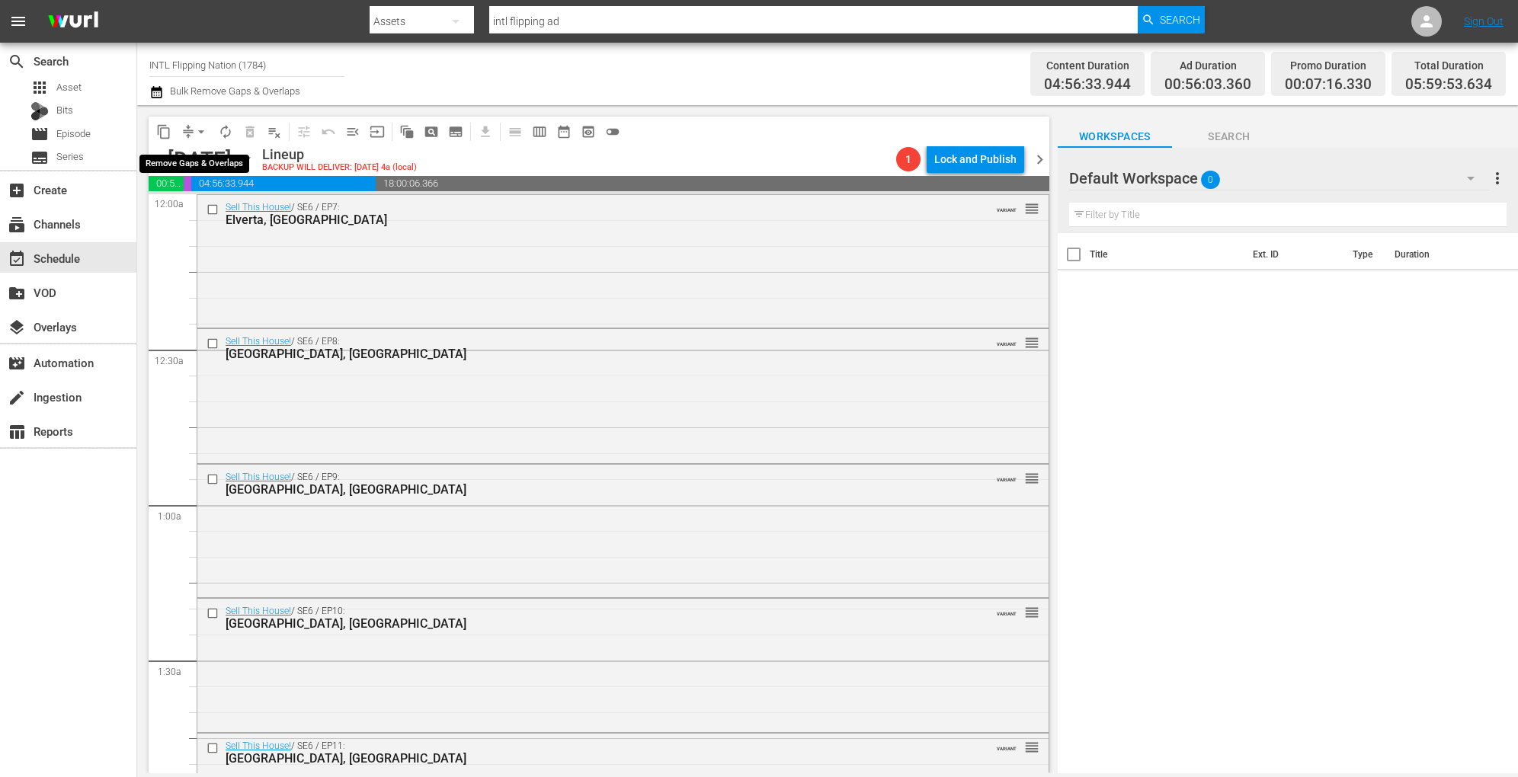
click at [197, 127] on span "arrow_drop_down" at bounding box center [201, 131] width 15 height 15
click at [232, 155] on li "Align to Midnight" at bounding box center [202, 162] width 126 height 25
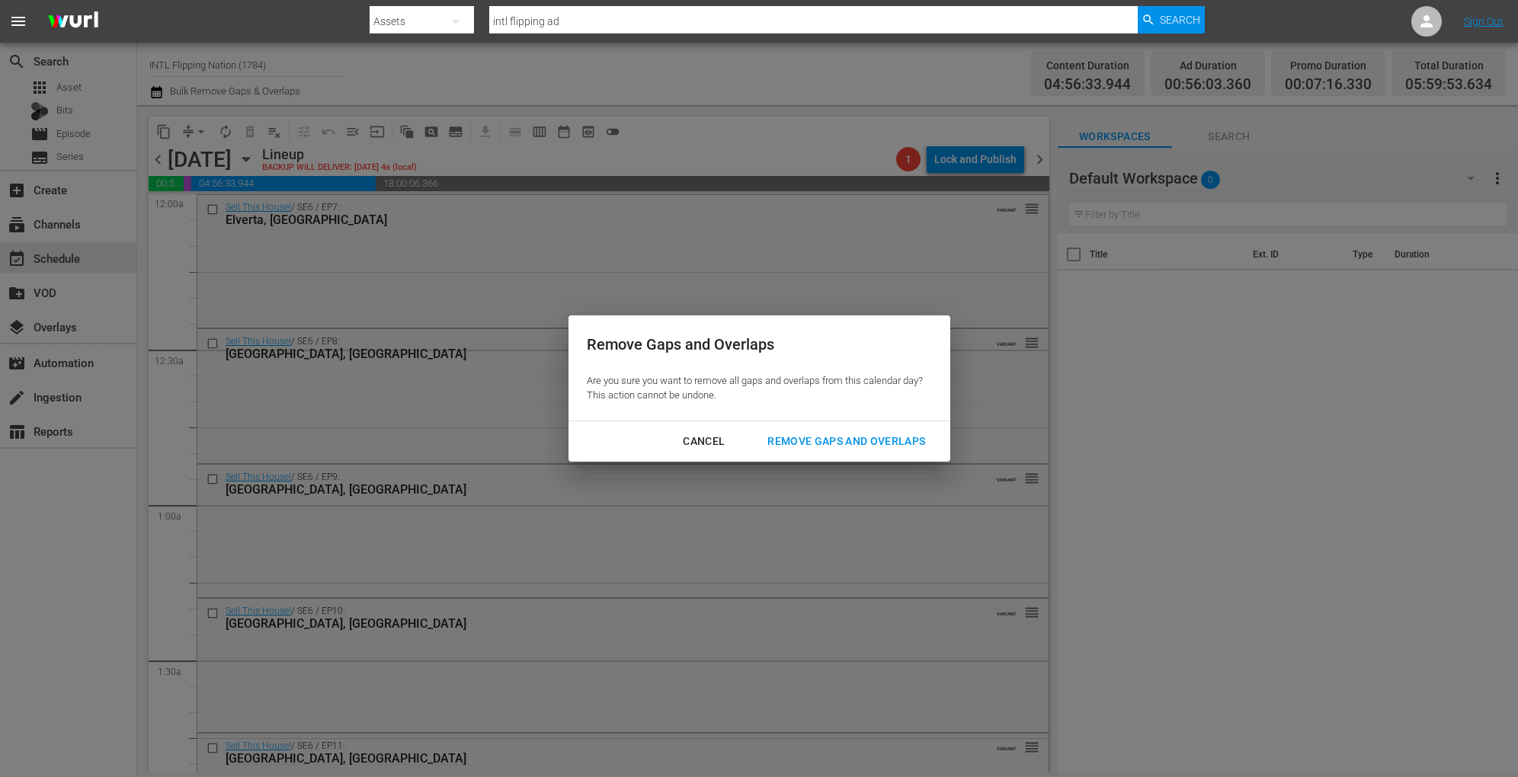
click at [878, 452] on button "Remove Gaps and Overlaps" at bounding box center [846, 441] width 194 height 28
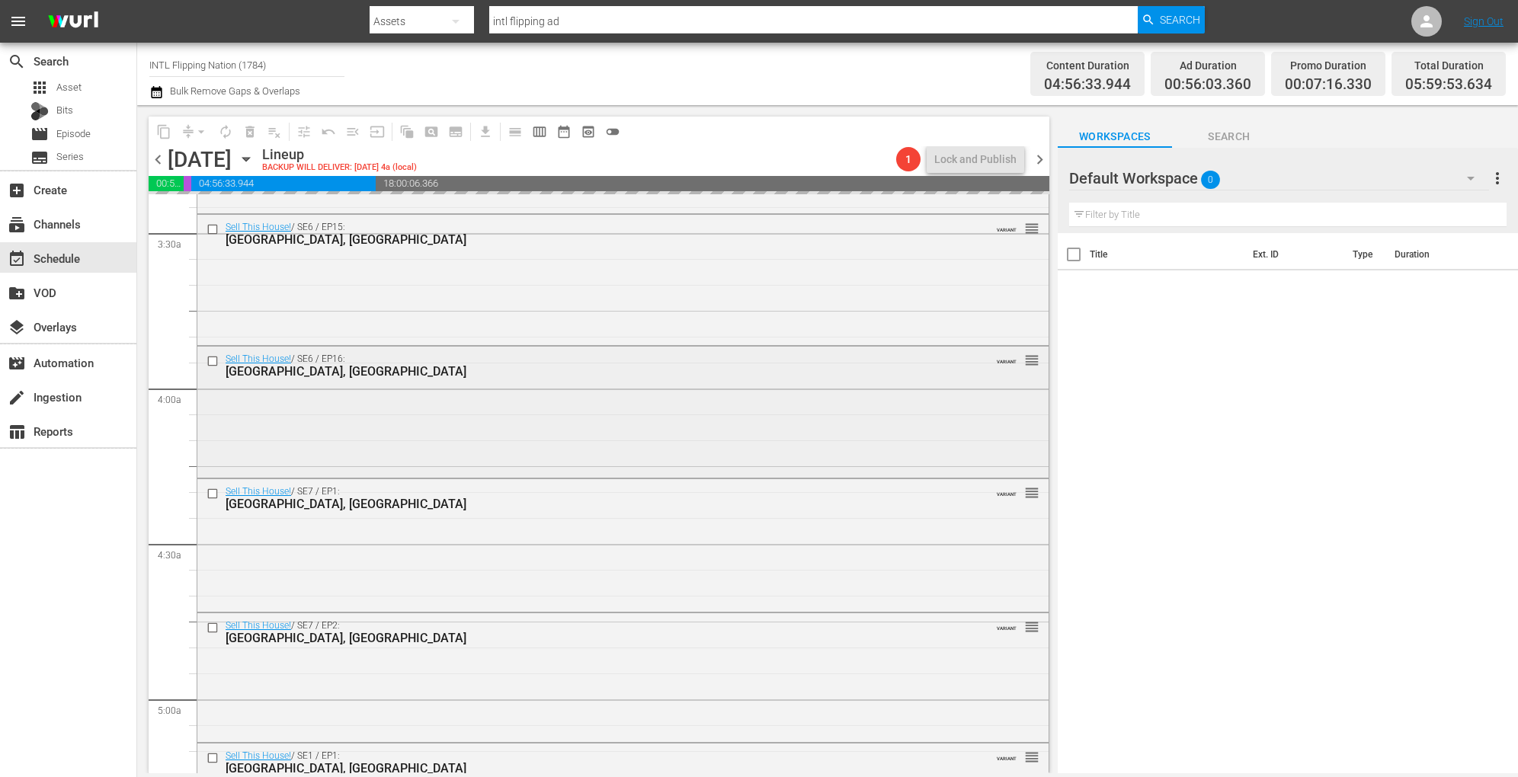
scroll to position [1006, 0]
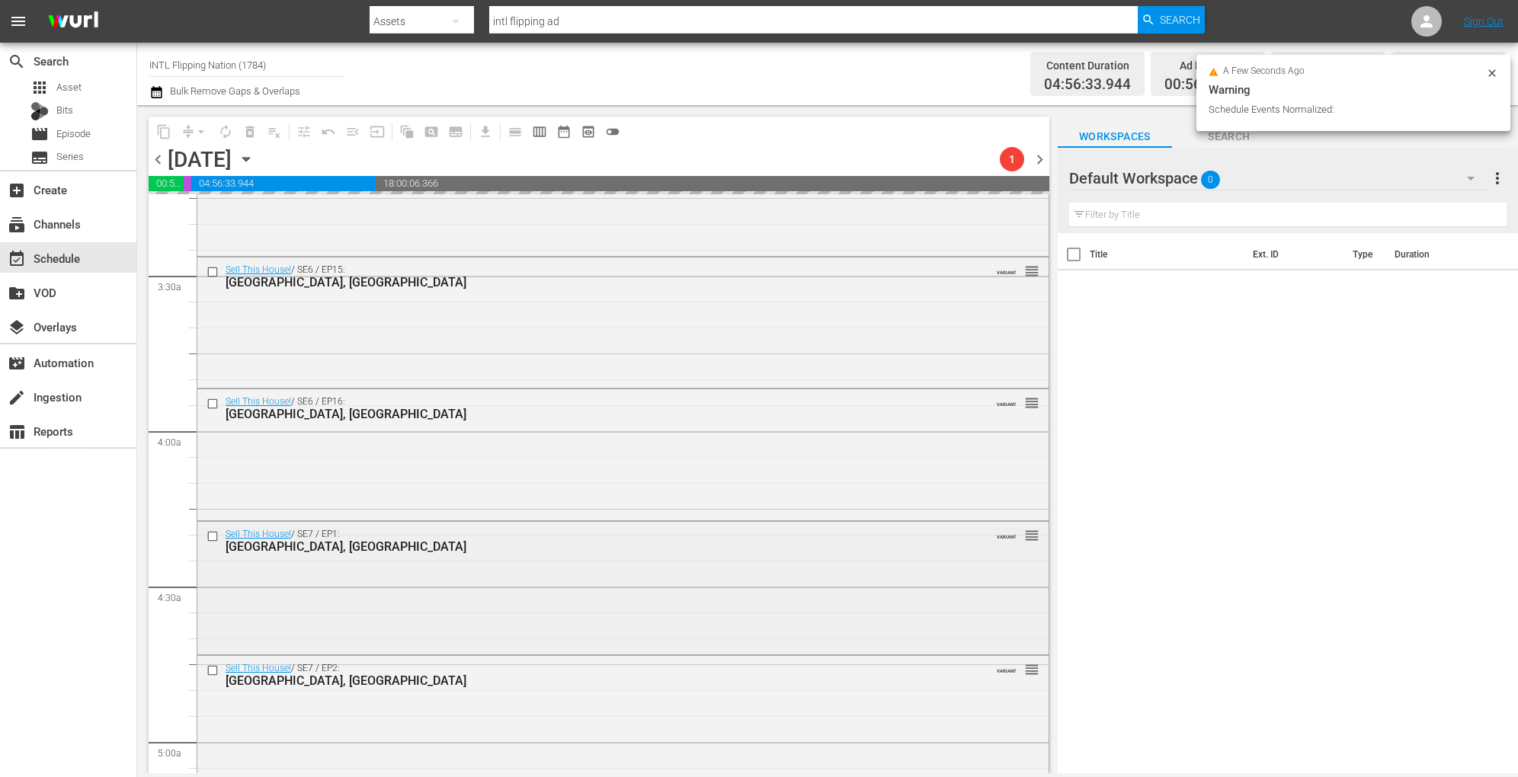
click at [593, 597] on div "content_copy compress arrow_drop_down autorenew_outlined delete_forever_outline…" at bounding box center [599, 445] width 901 height 657
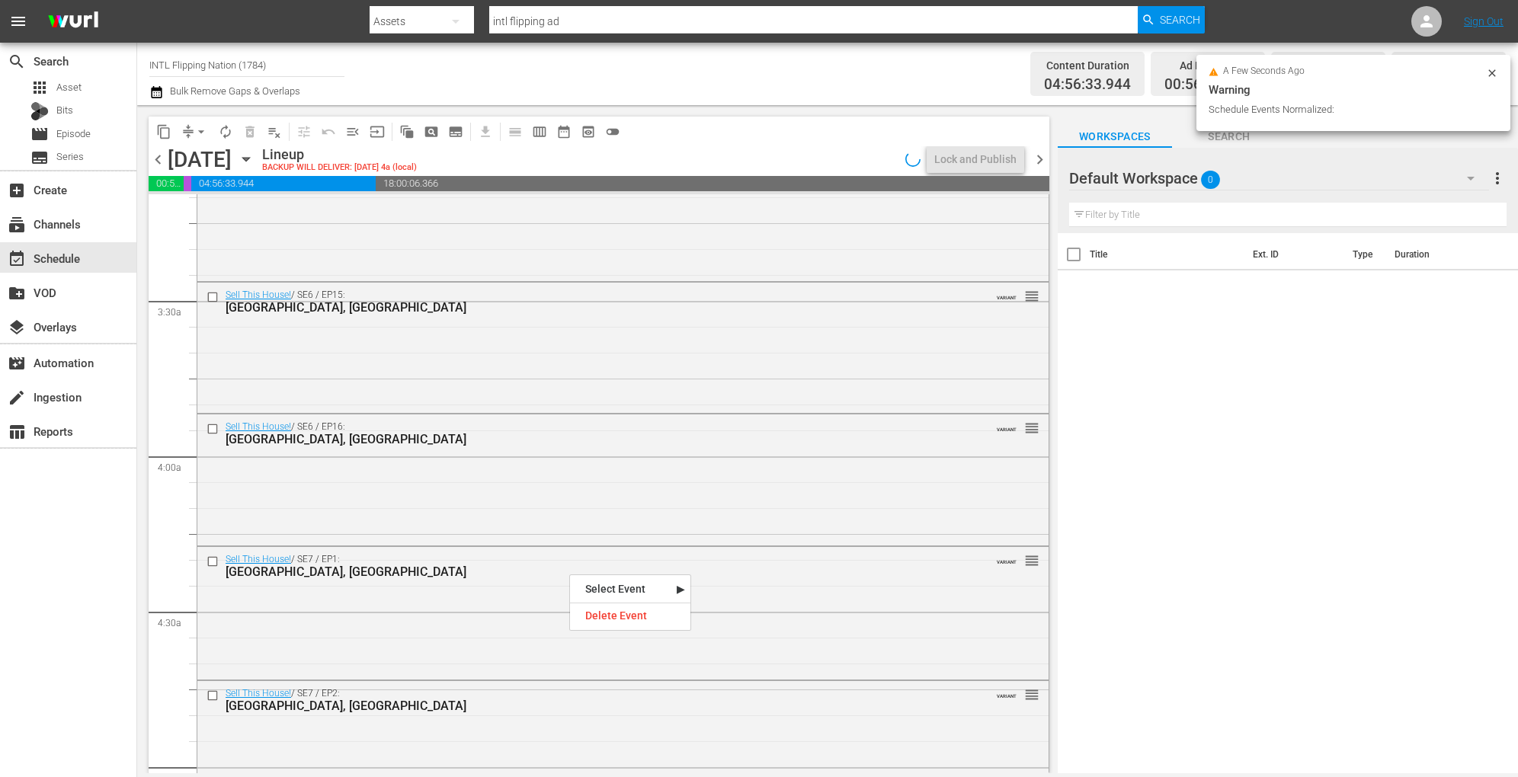
click at [488, 578] on div "Salt Lake City, UT" at bounding box center [594, 572] width 737 height 14
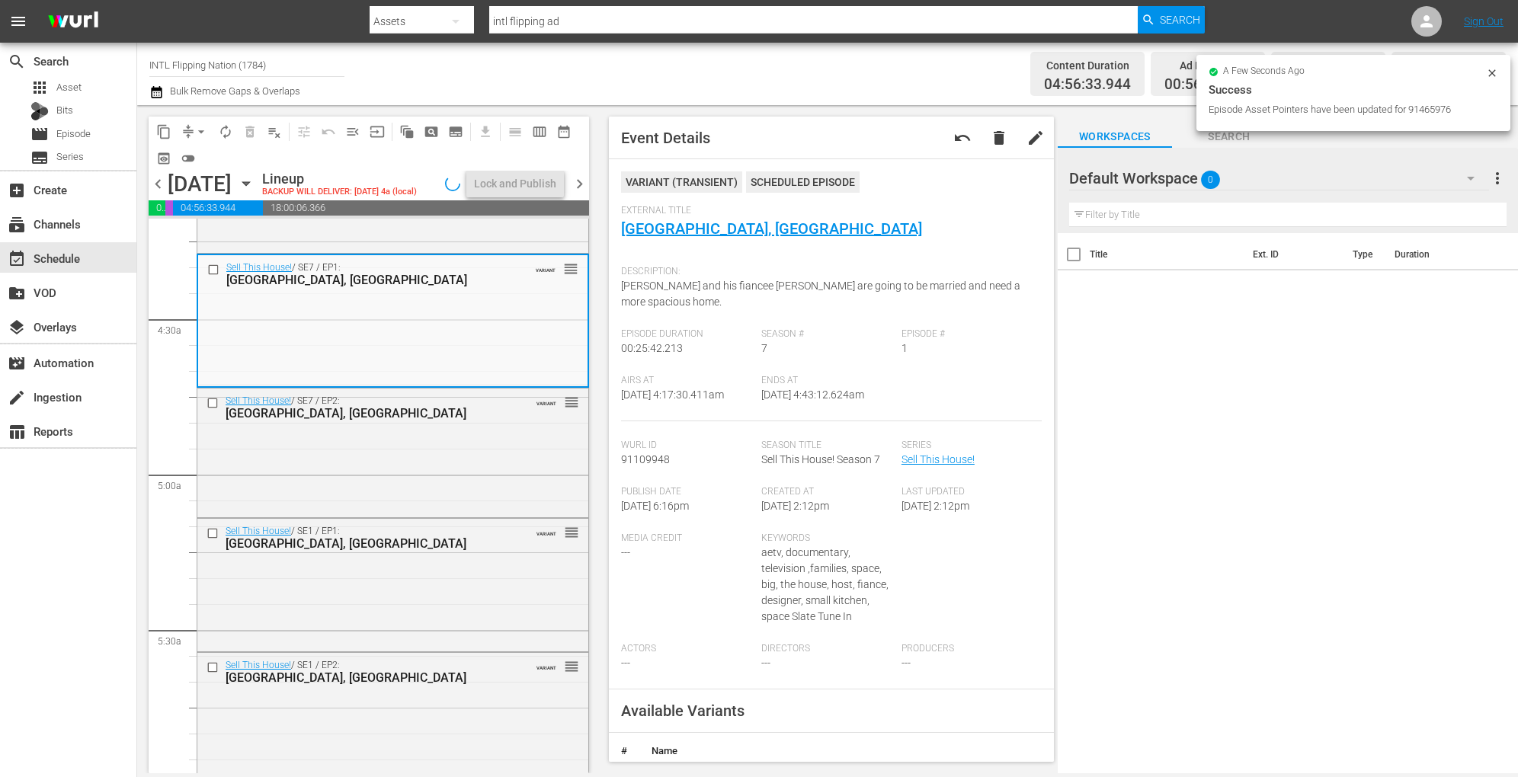
scroll to position [1300, 0]
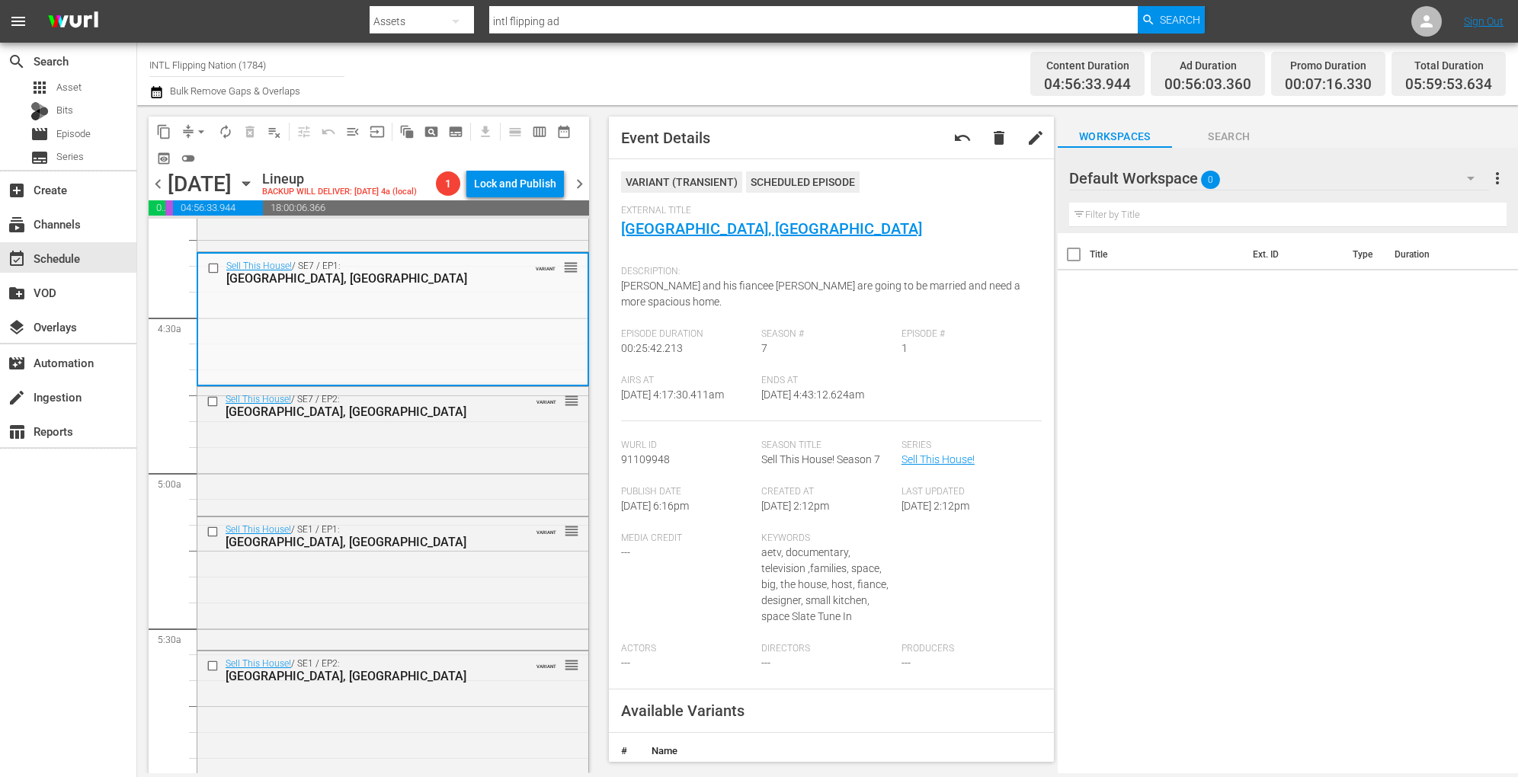
click at [421, 677] on div "Sell This House! / SE1 / EP2: Kirkland, WA VARIANT reorder" at bounding box center [392, 669] width 391 height 37
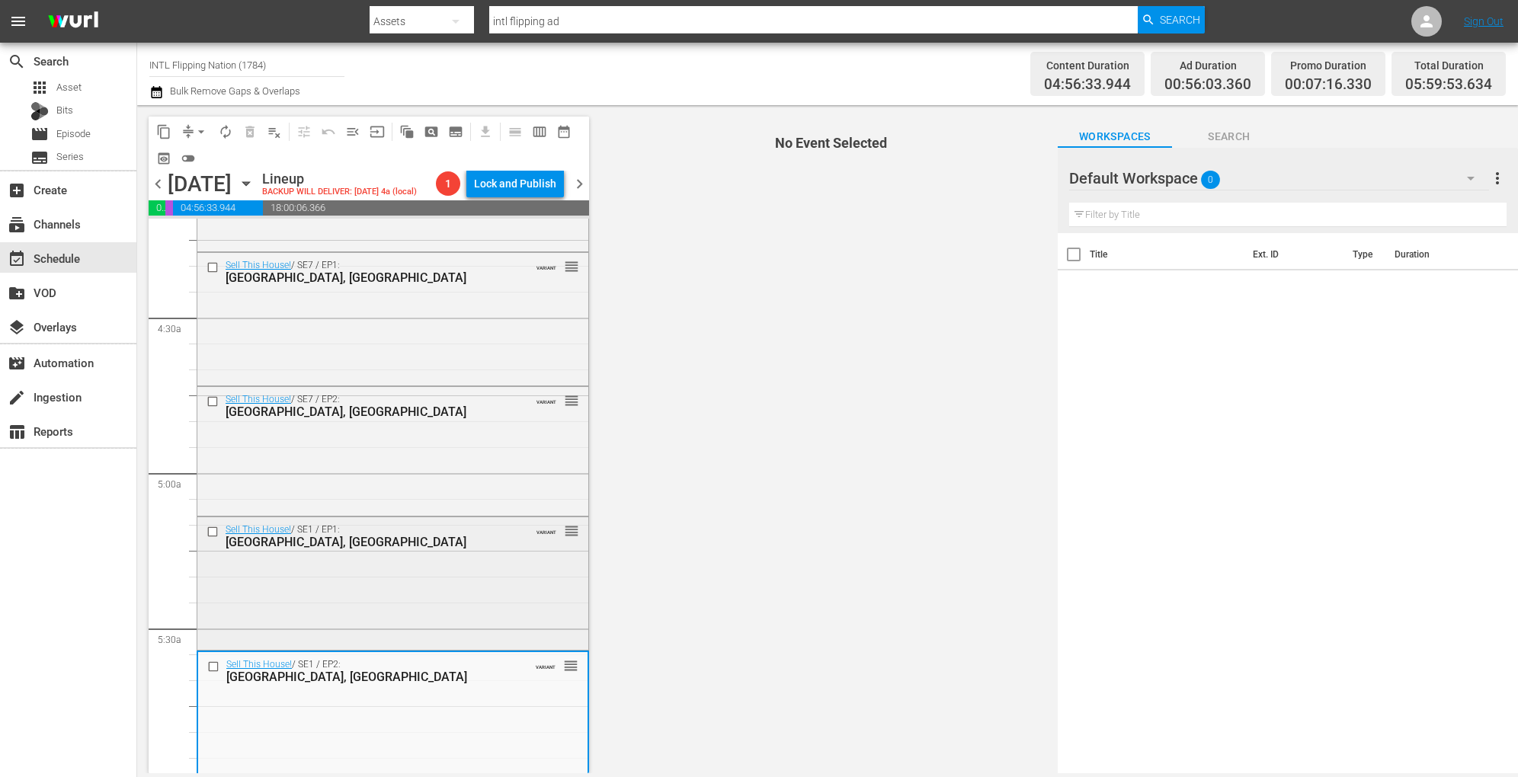
click at [446, 602] on div "Sell This House! / SE1 / EP1: Seattle, WA VARIANT reorder" at bounding box center [392, 582] width 391 height 130
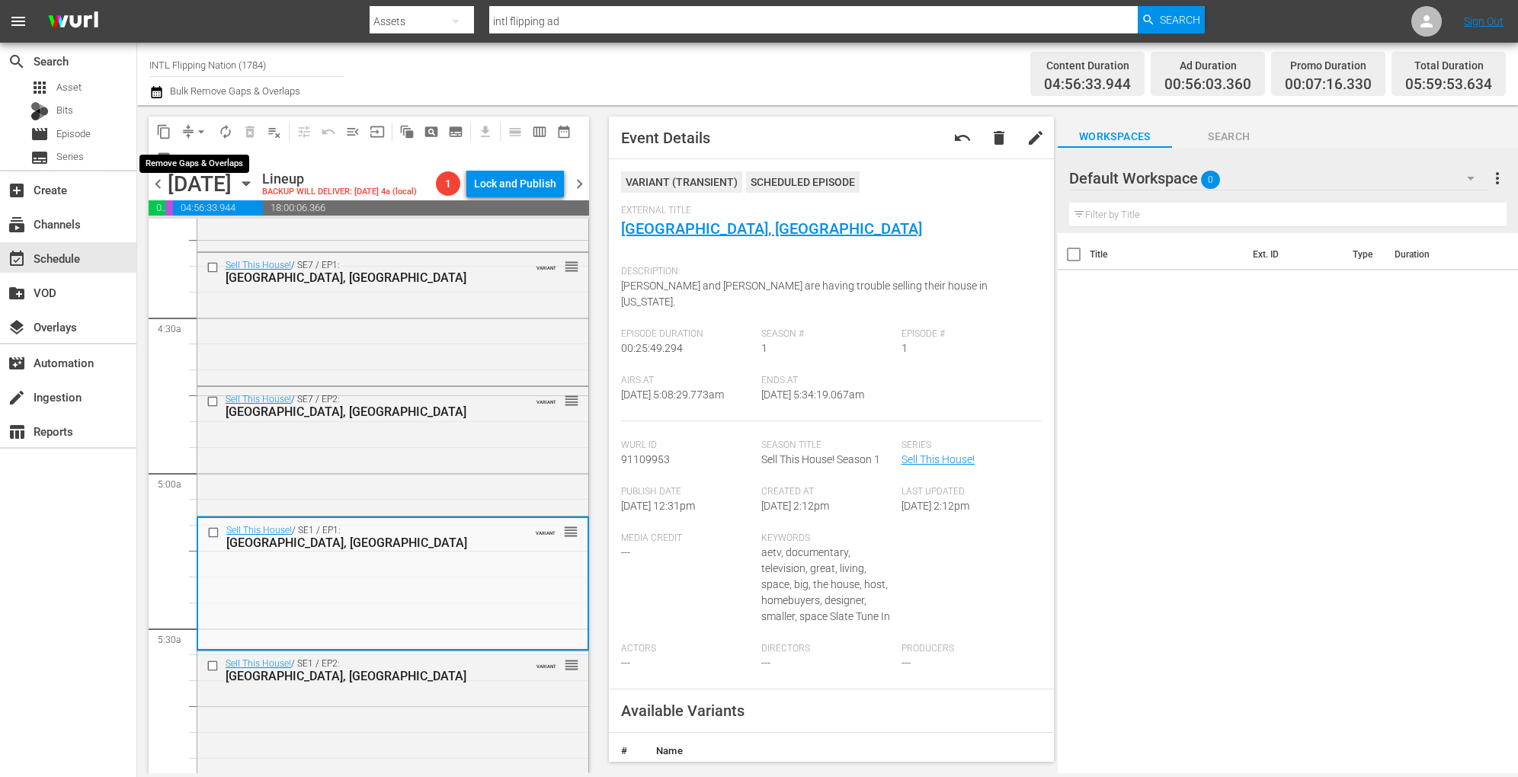
click at [200, 128] on span "arrow_drop_down" at bounding box center [201, 131] width 15 height 15
click at [189, 161] on li "Align to Midnight" at bounding box center [202, 162] width 160 height 25
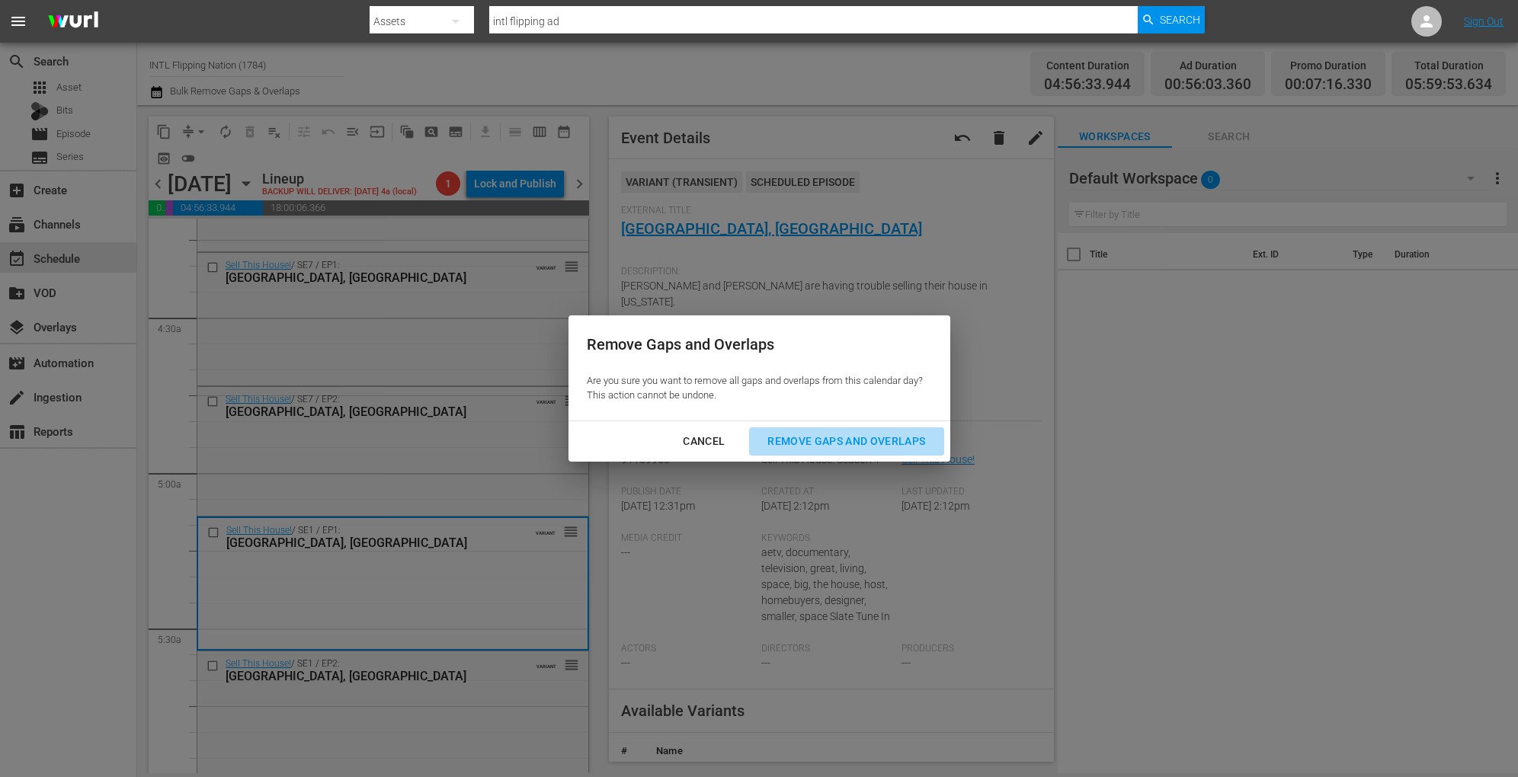
click at [814, 434] on div "Remove Gaps and Overlaps" at bounding box center [846, 441] width 182 height 19
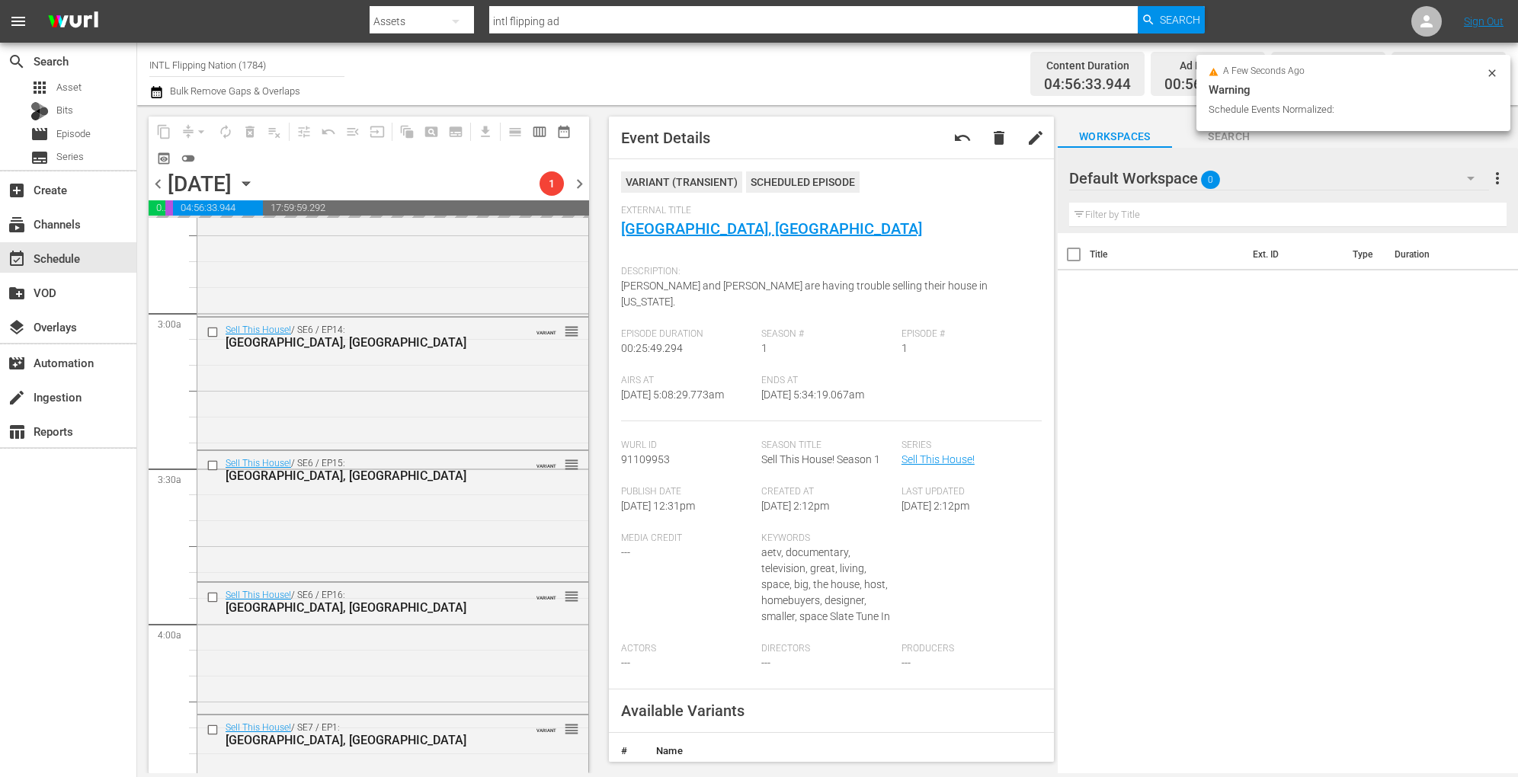
scroll to position [0, 0]
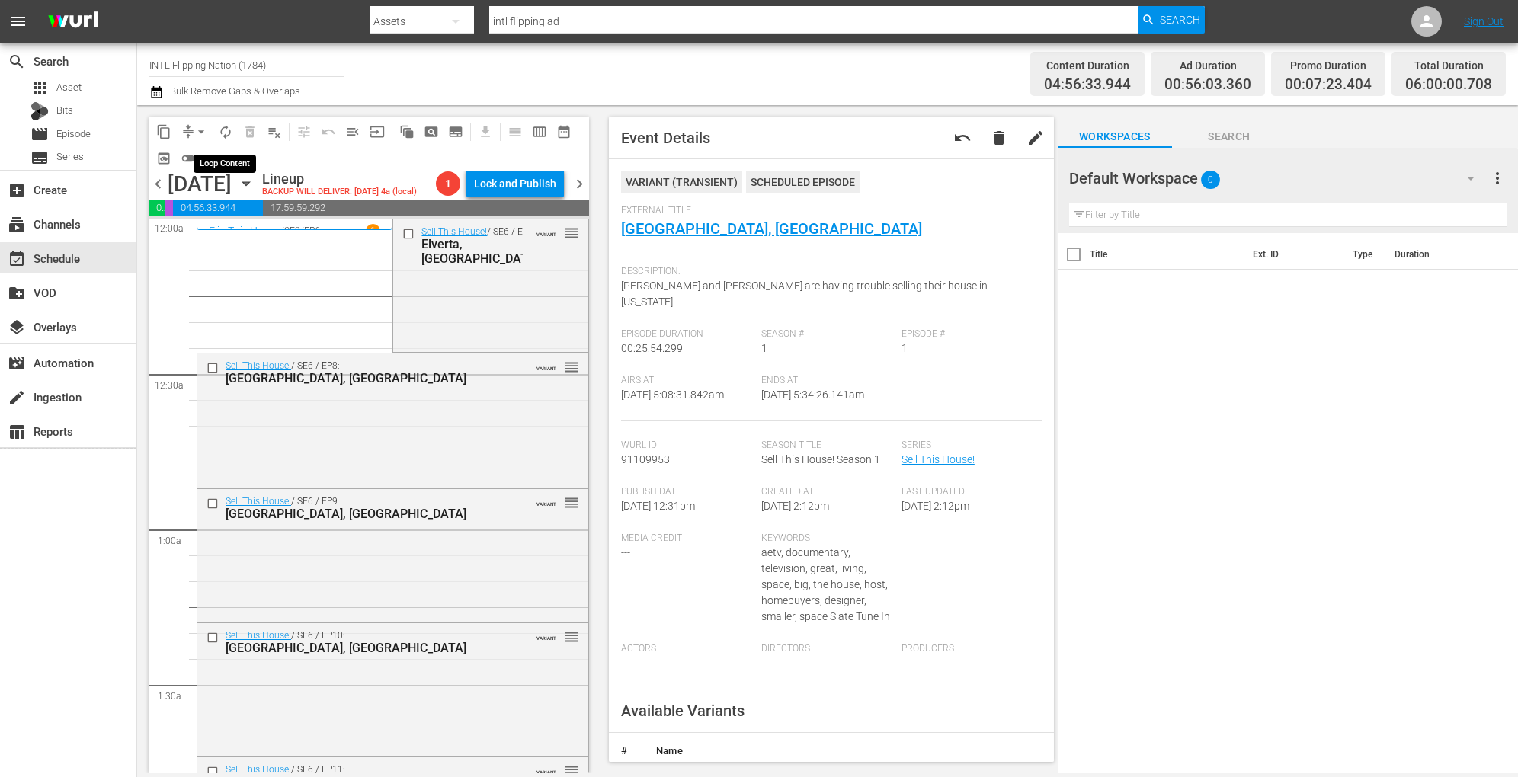
click at [225, 133] on span "autorenew_outlined" at bounding box center [225, 131] width 15 height 15
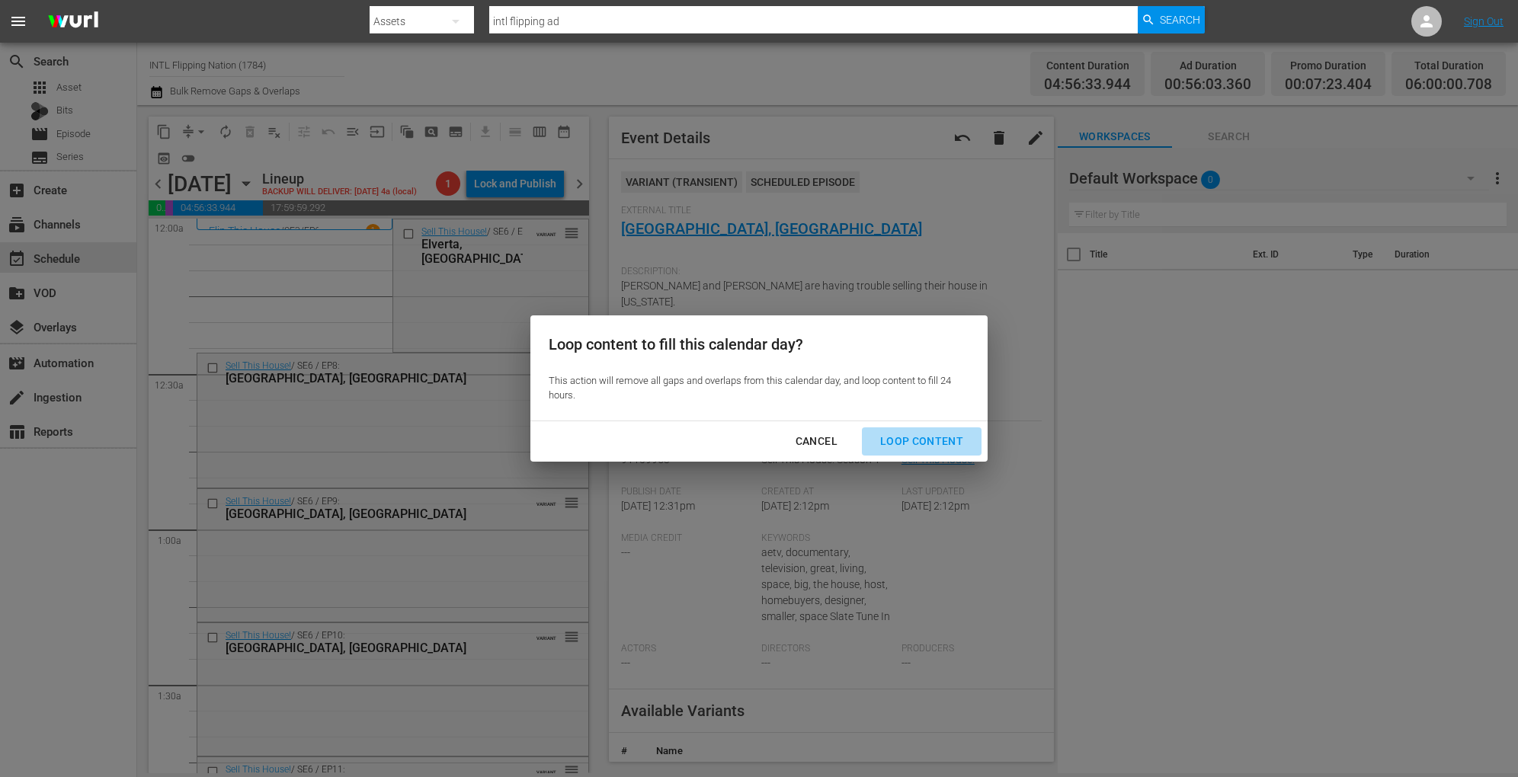
click at [938, 433] on div "Loop Content" at bounding box center [921, 441] width 107 height 19
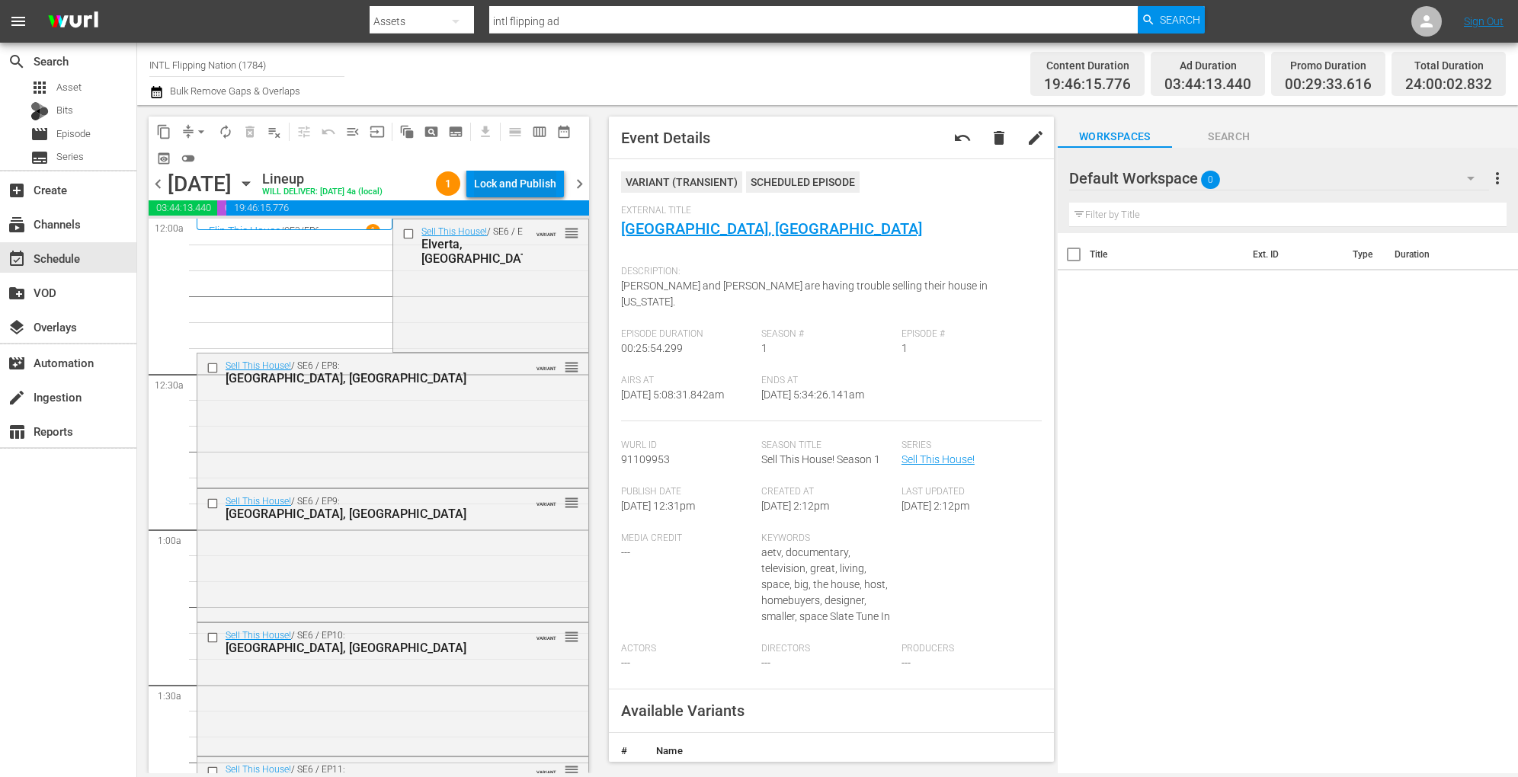
click at [514, 186] on div "Lock and Publish" at bounding box center [515, 183] width 82 height 27
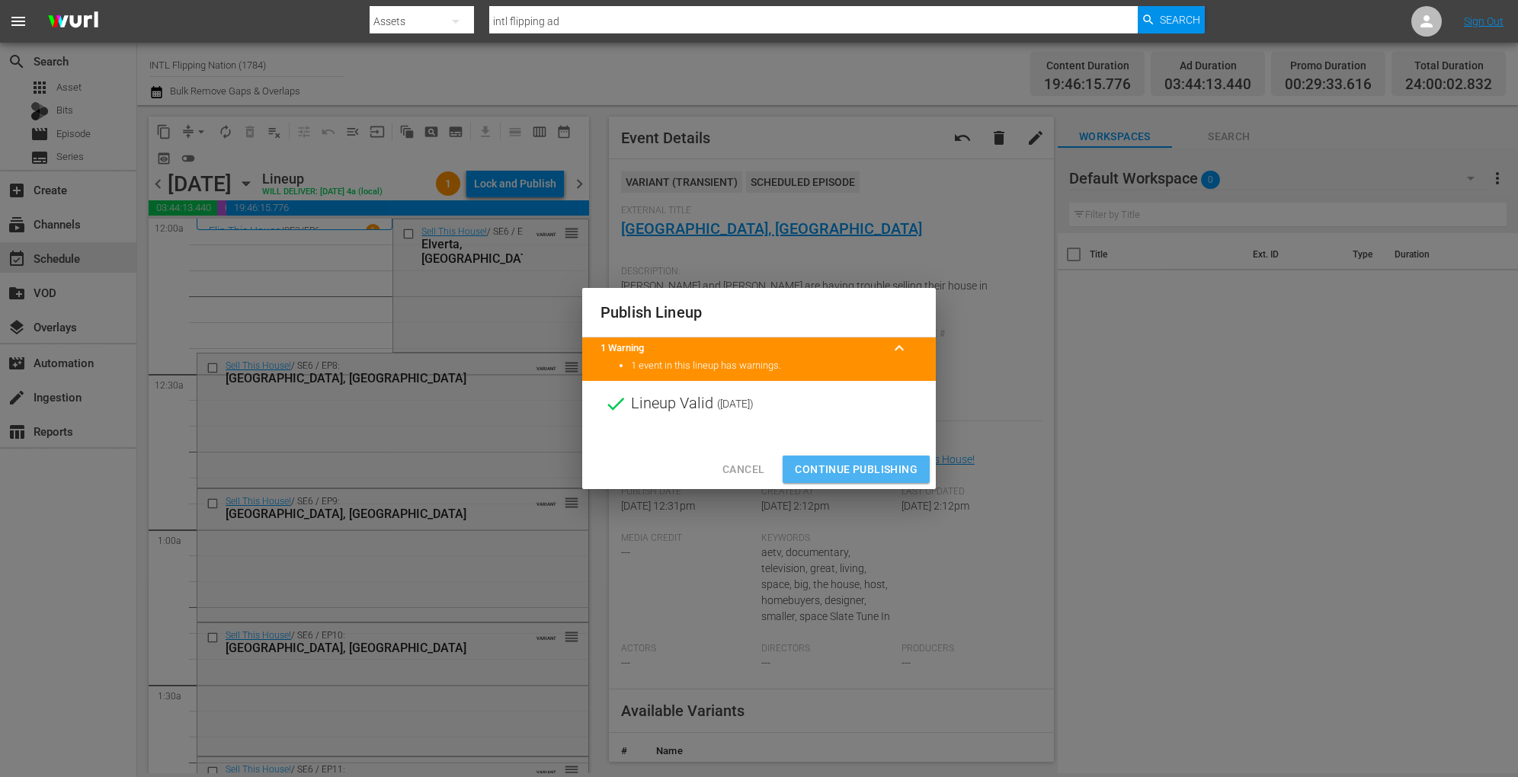
click at [817, 469] on span "Continue Publishing" at bounding box center [856, 469] width 123 height 19
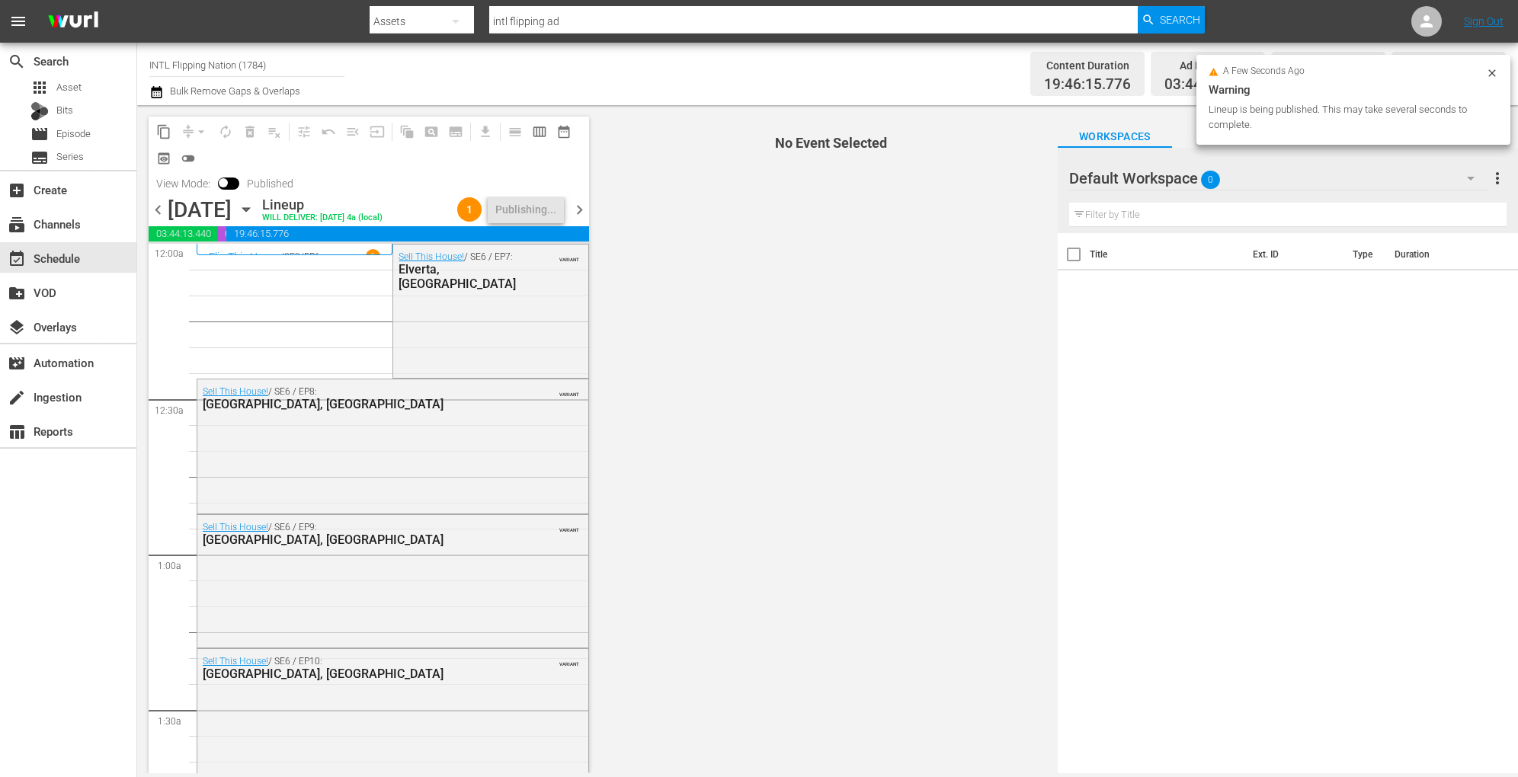
click at [249, 210] on icon "button" at bounding box center [245, 210] width 7 height 4
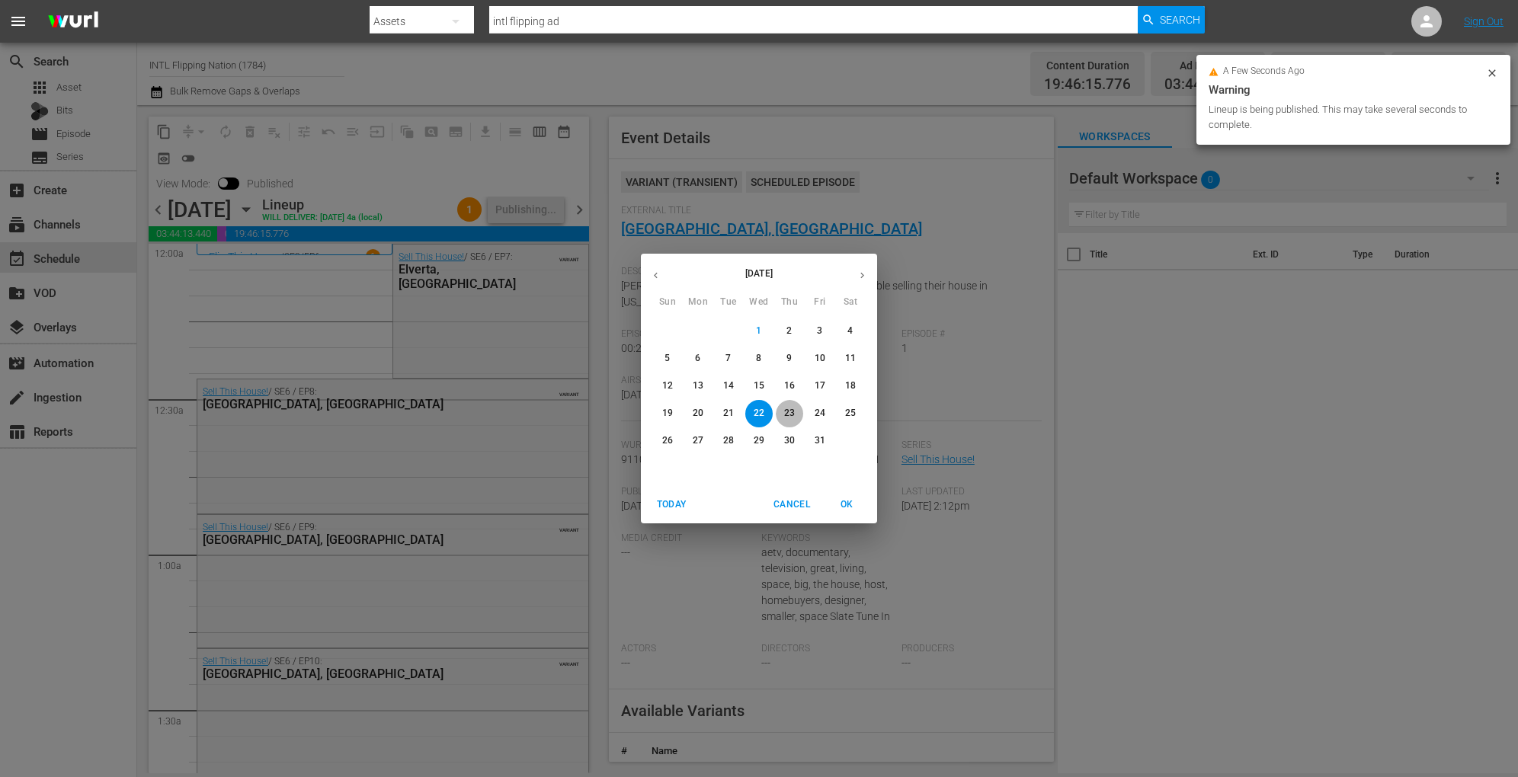
click at [792, 407] on p "23" at bounding box center [789, 413] width 11 height 13
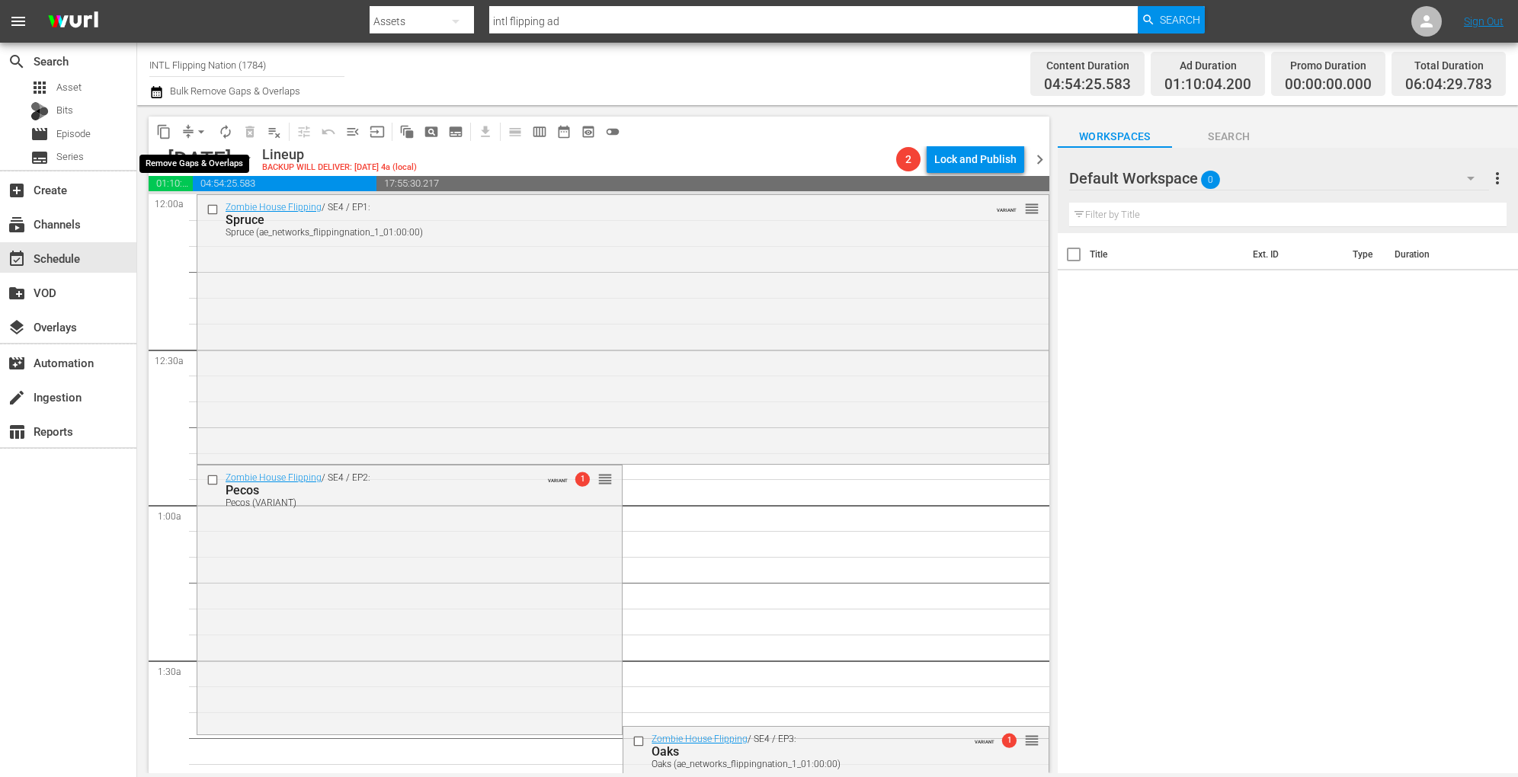
click at [195, 131] on span "arrow_drop_down" at bounding box center [201, 131] width 15 height 15
click at [203, 156] on li "Align to Midnight" at bounding box center [202, 162] width 126 height 25
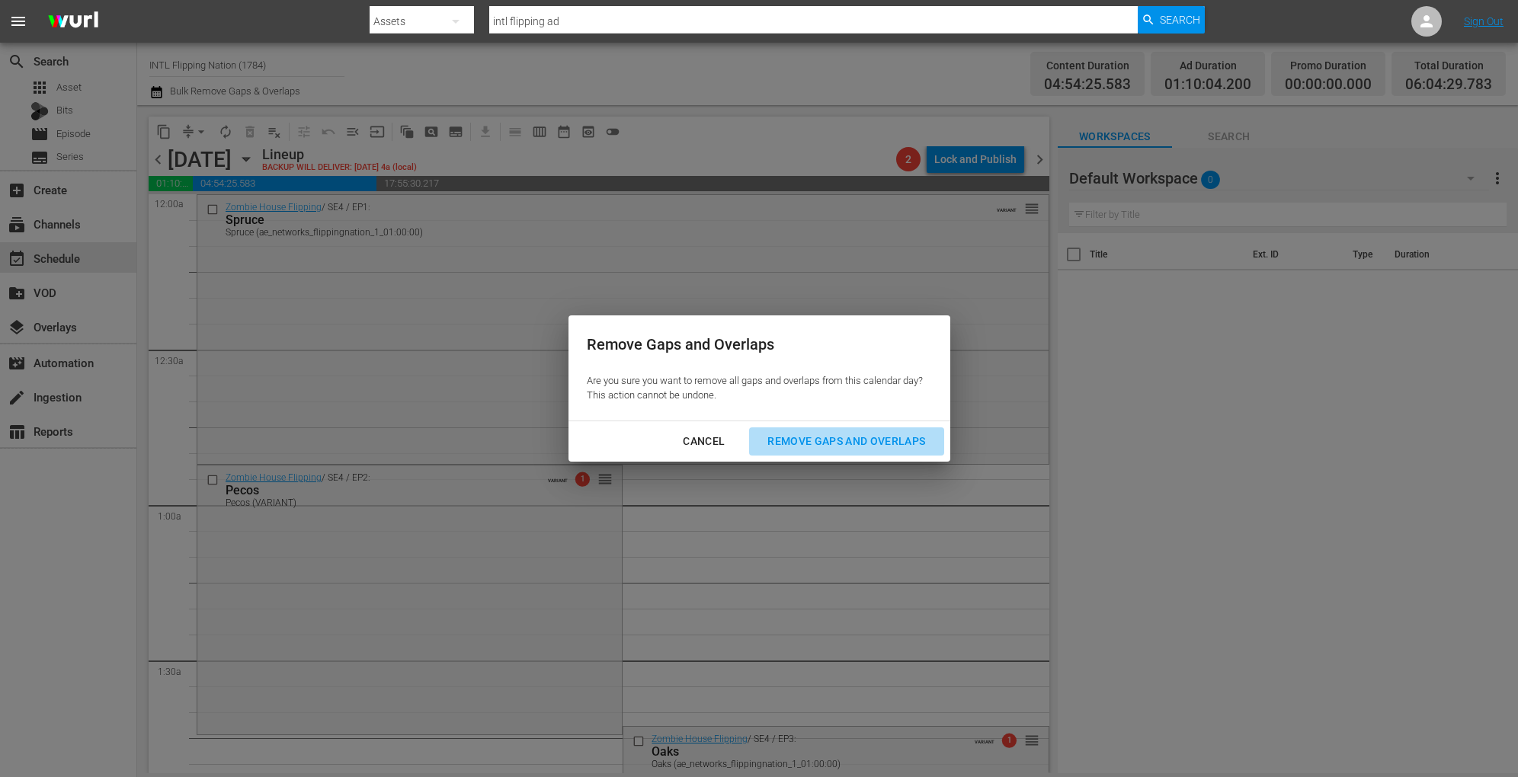
click at [831, 451] on button "Remove Gaps and Overlaps" at bounding box center [846, 441] width 194 height 28
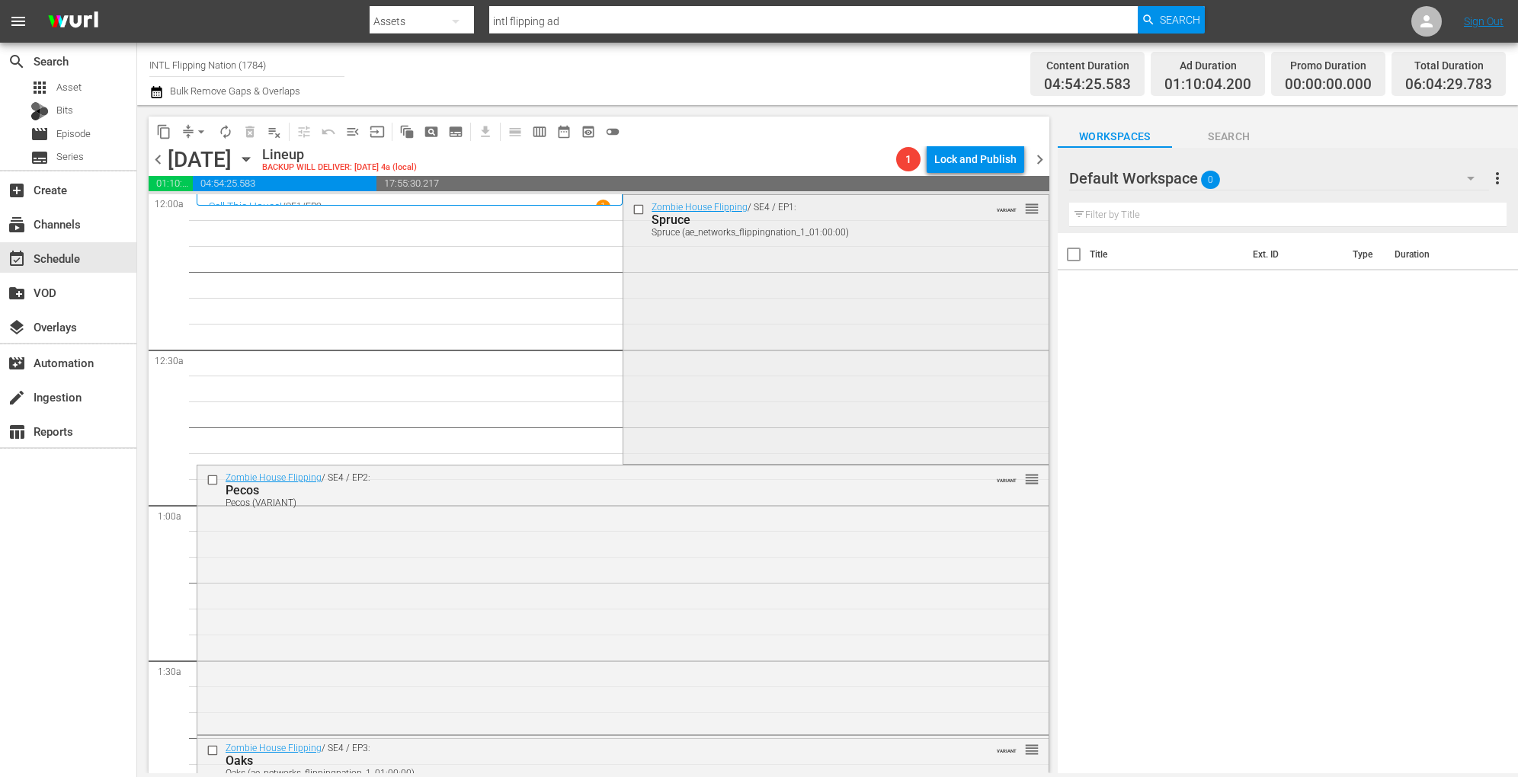
click at [760, 249] on div "Zombie House Flipping / SE4 / EP1: Spruce Spruce (ae_networks_flippingnation_1_…" at bounding box center [835, 328] width 424 height 266
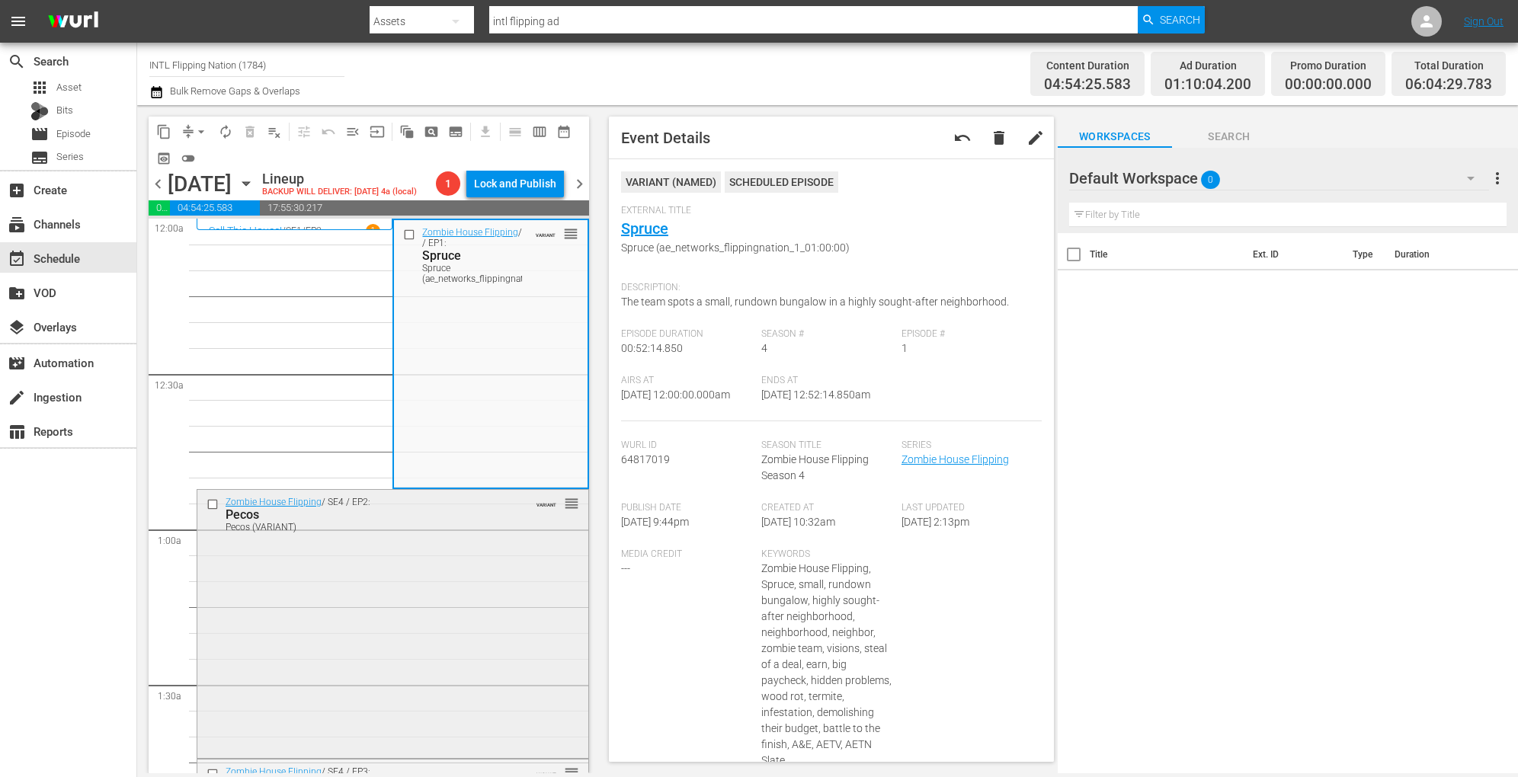
click at [444, 642] on div "Zombie House Flipping / SE4 / EP2: Pecos Pecos (VARIANT) VARIANT reorder" at bounding box center [392, 623] width 391 height 266
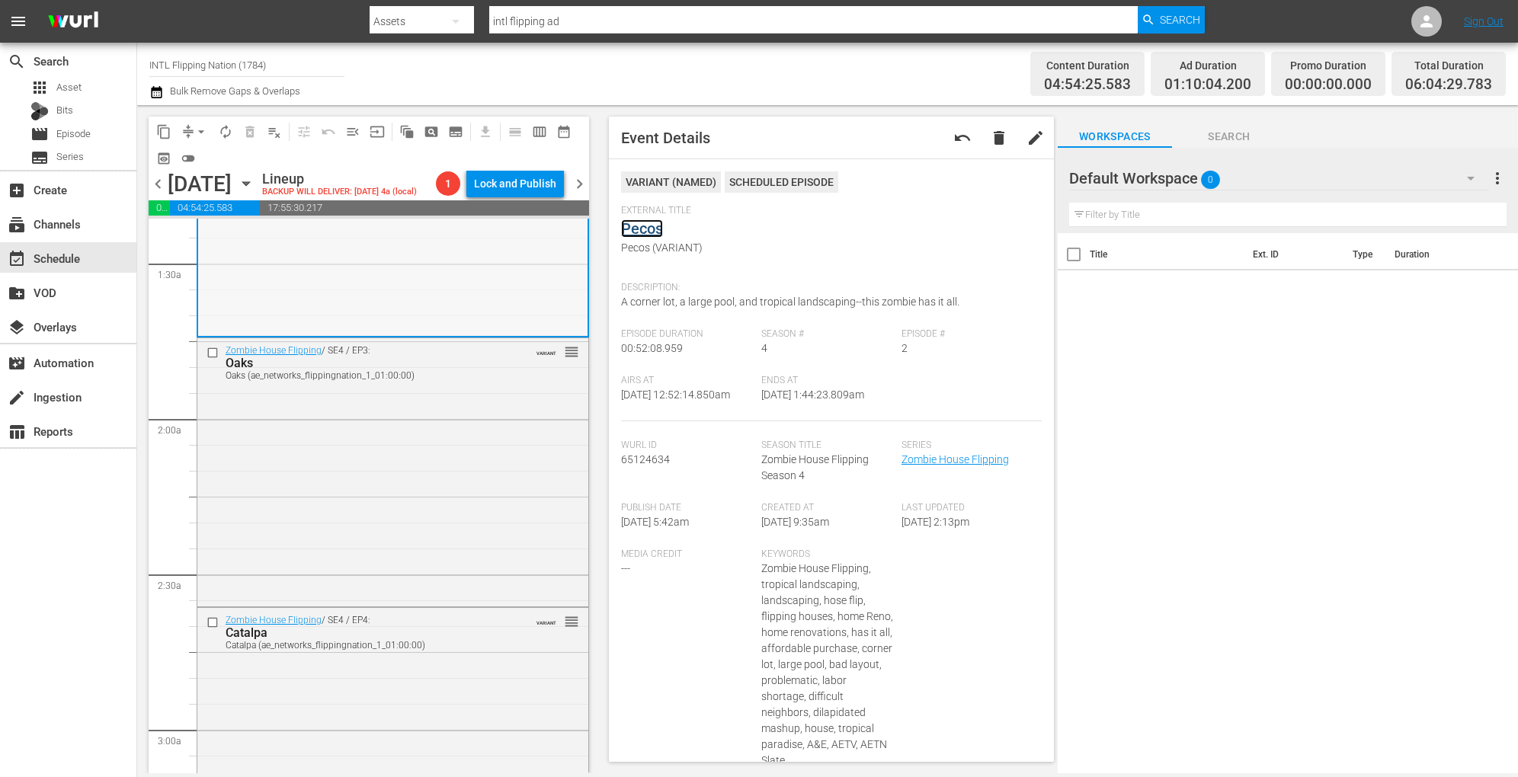
scroll to position [430, 0]
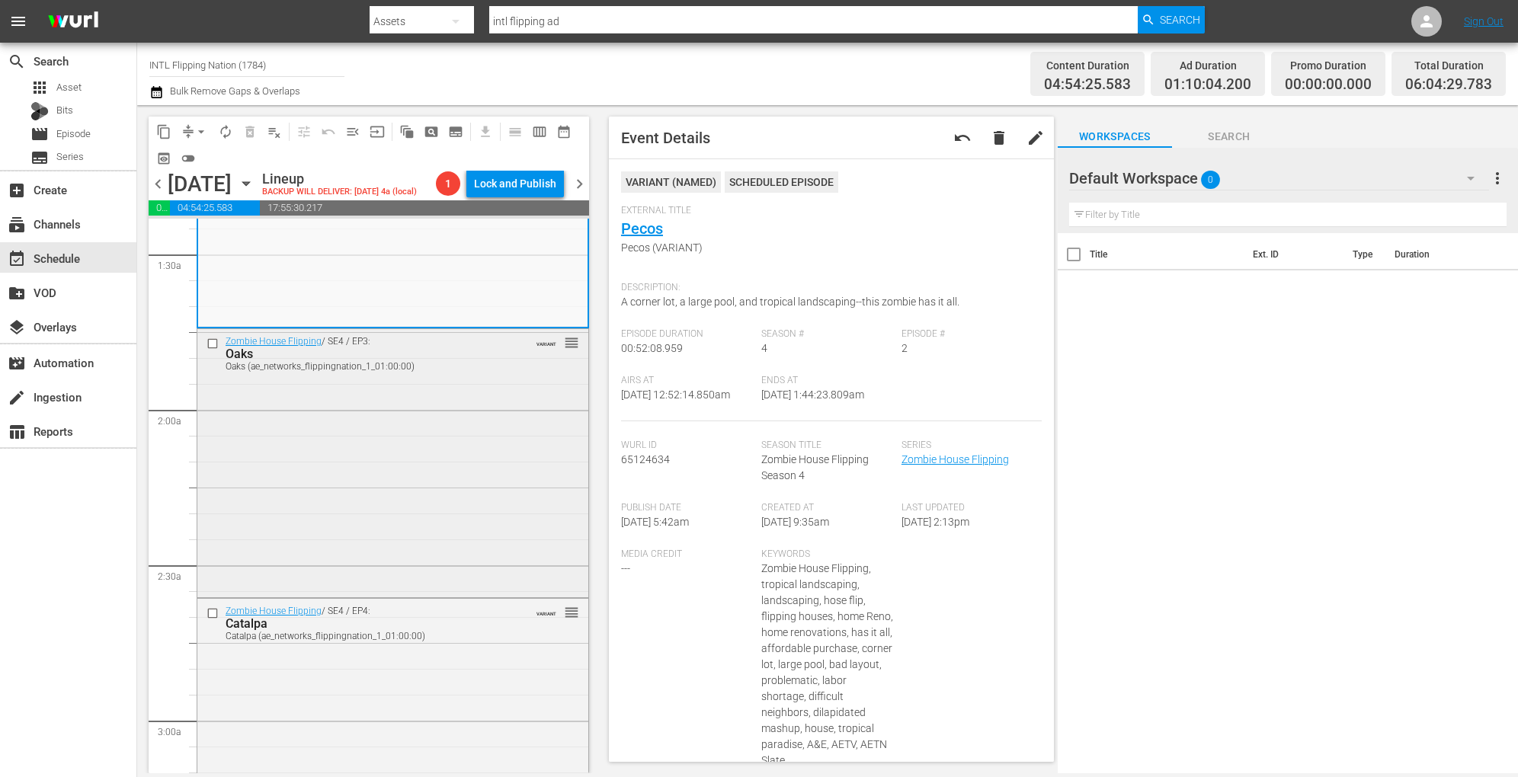
click at [414, 456] on div "Zombie House Flipping / SE4 / EP3: Oaks Oaks (ae_networks_flippingnation_1_01:0…" at bounding box center [392, 461] width 391 height 264
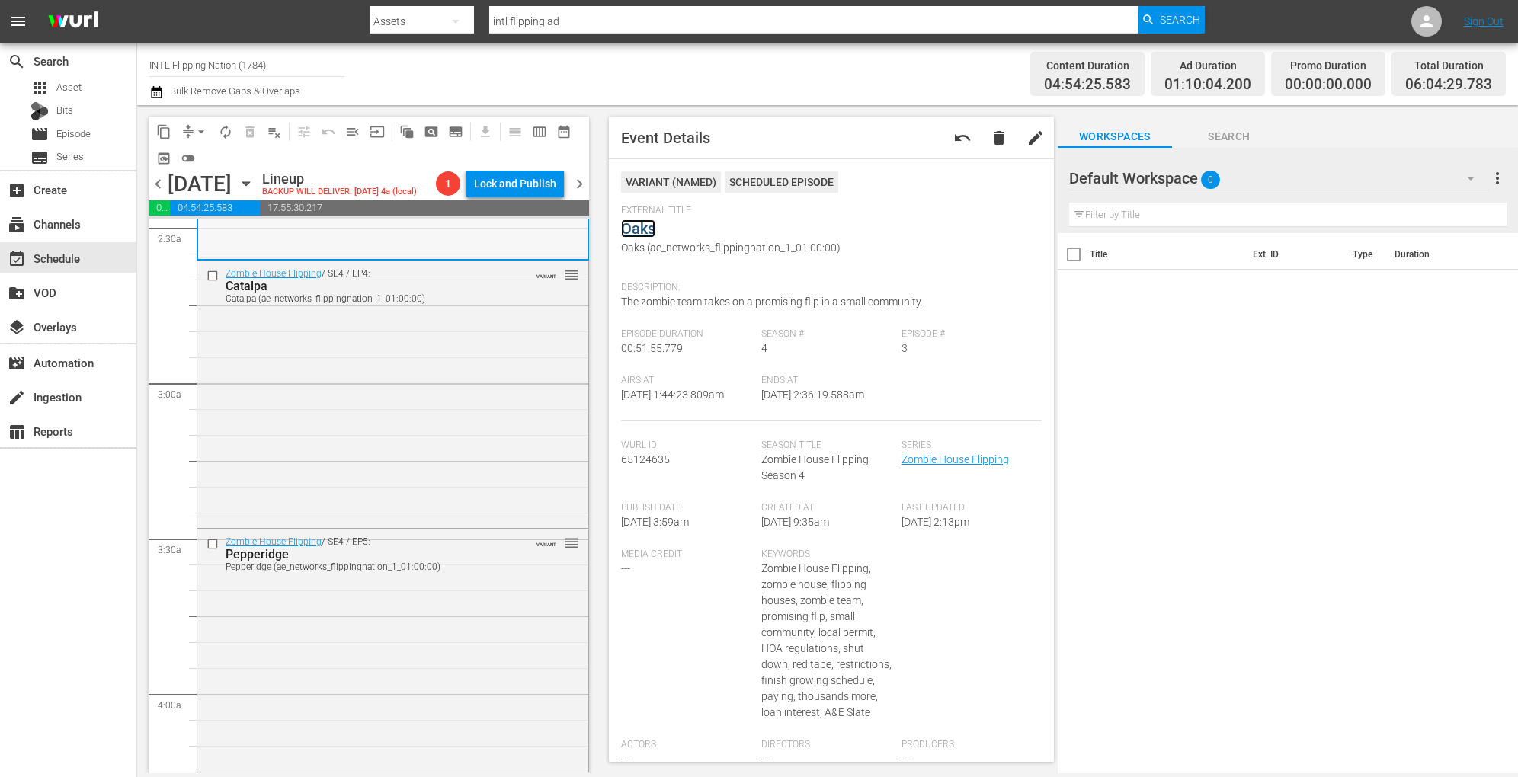
scroll to position [829, 0]
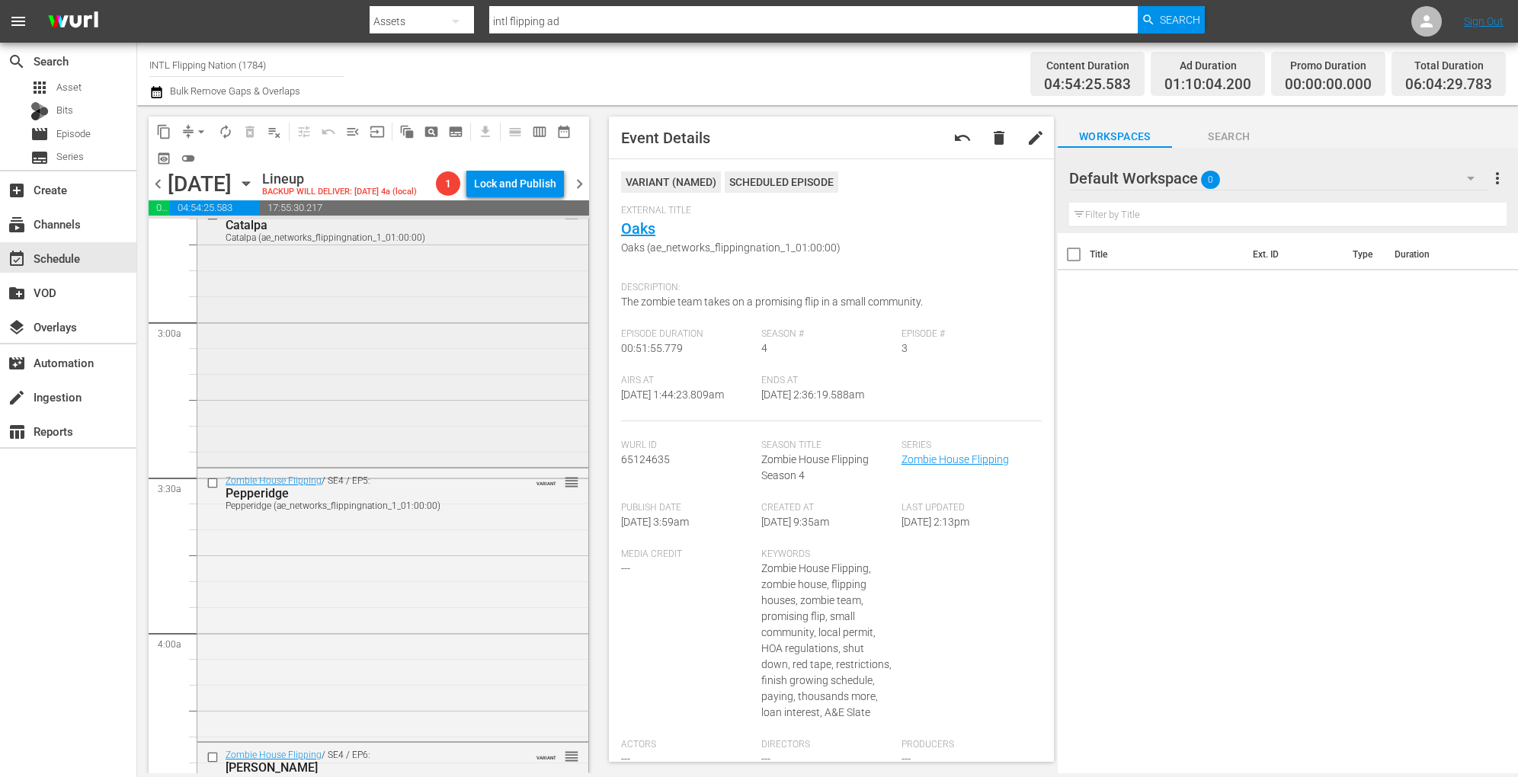
click at [463, 445] on div "Zombie House Flipping / SE4 / EP4: Catalpa Catalpa (ae_networks_flippingnation_…" at bounding box center [392, 332] width 391 height 264
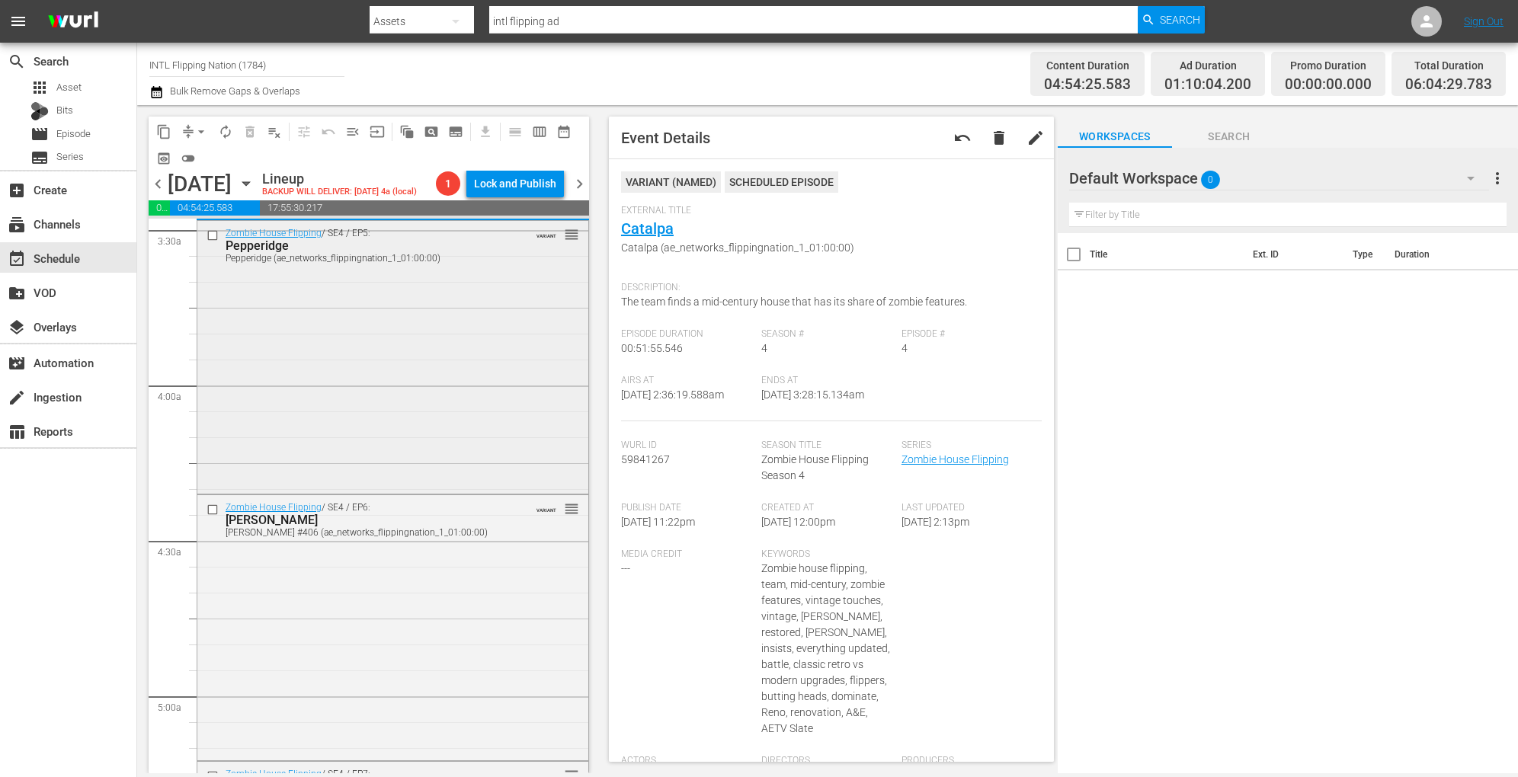
click at [460, 395] on div "Zombie House Flipping / SE4 / EP5: Pepperidge Pepperidge (ae_networks_flippingn…" at bounding box center [392, 355] width 391 height 269
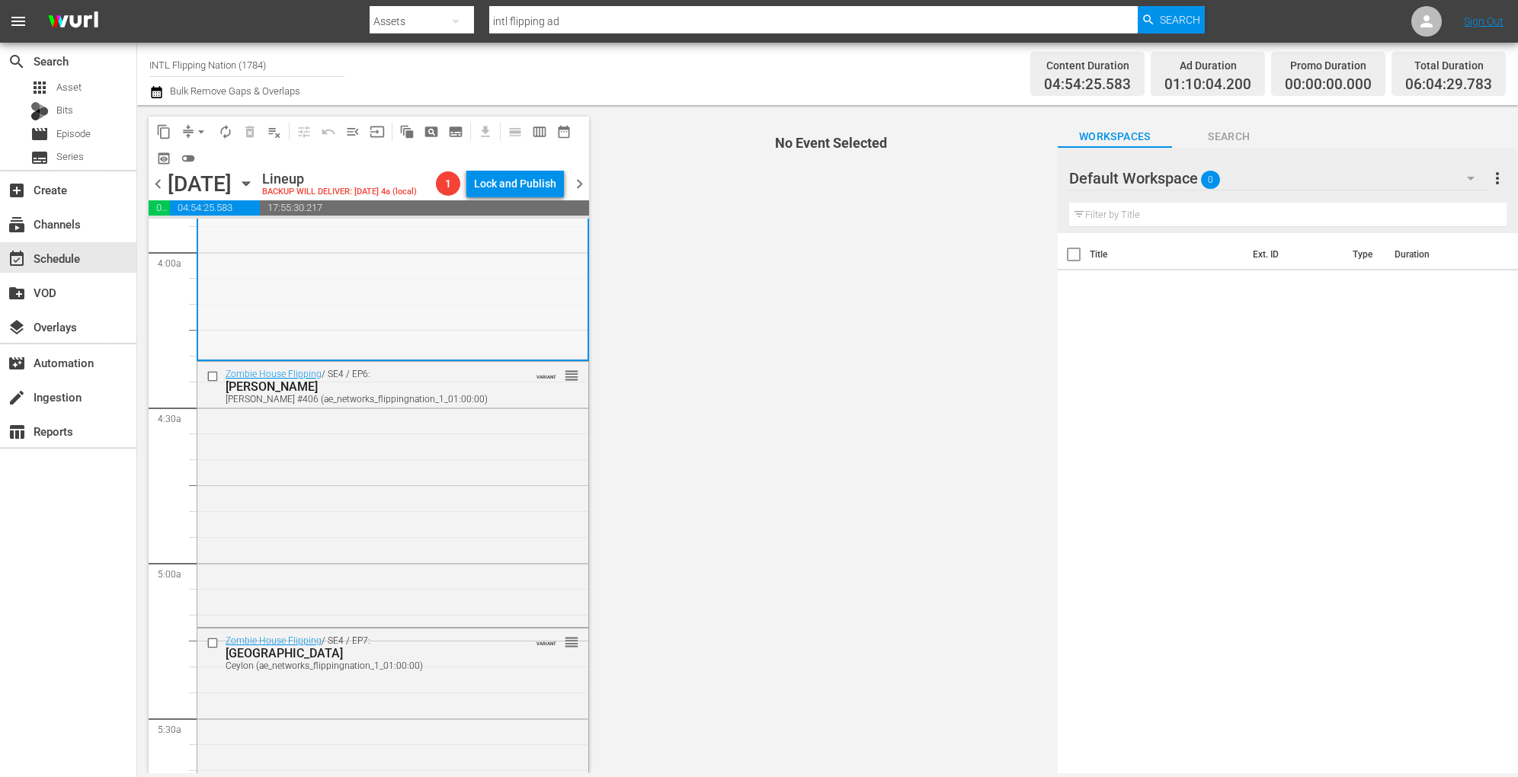
scroll to position [1212, 0]
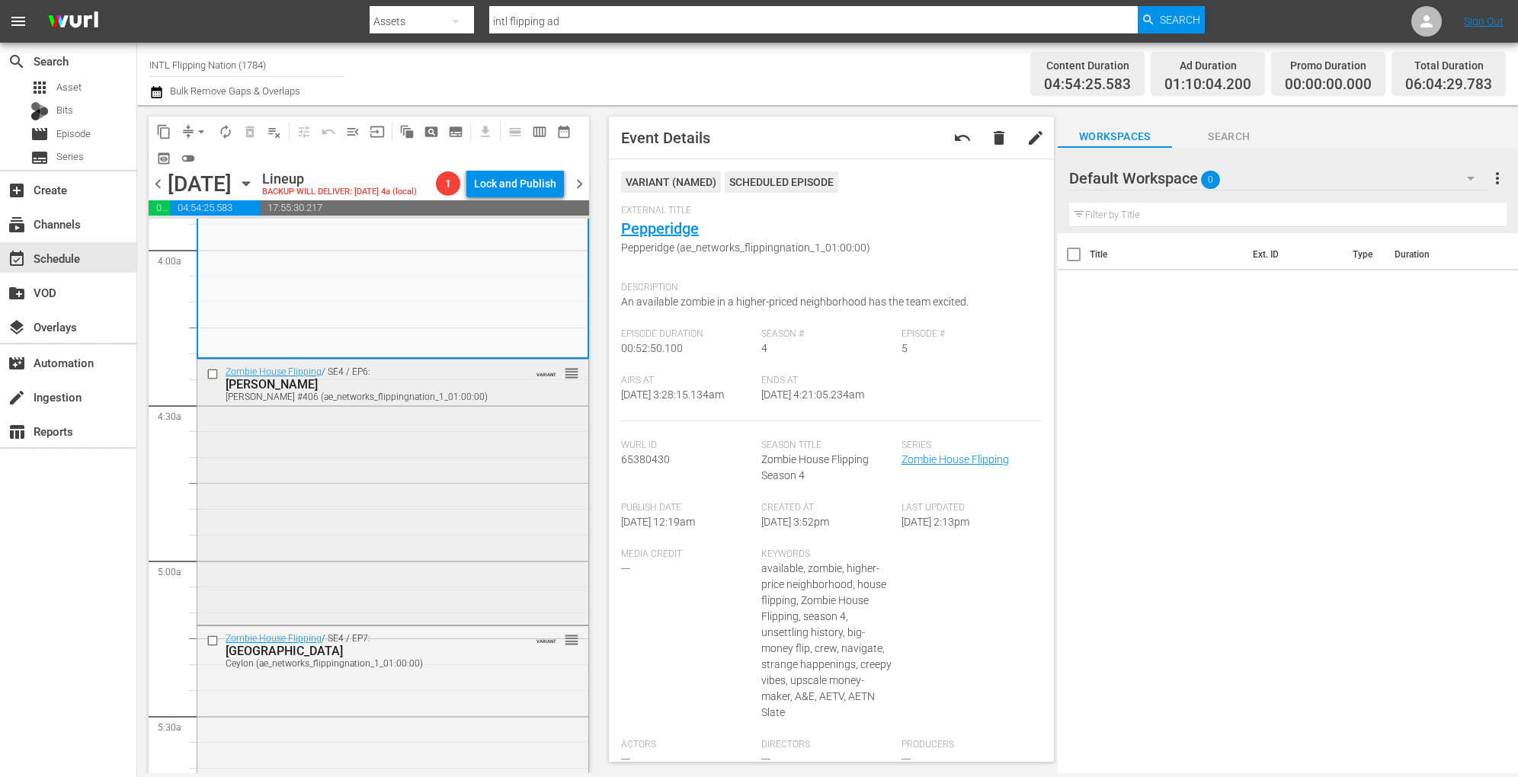
click at [469, 504] on div "Zombie House Flipping / SE4 / EP6: Killian Killian #406 (ae_networks_flippingna…" at bounding box center [392, 491] width 391 height 262
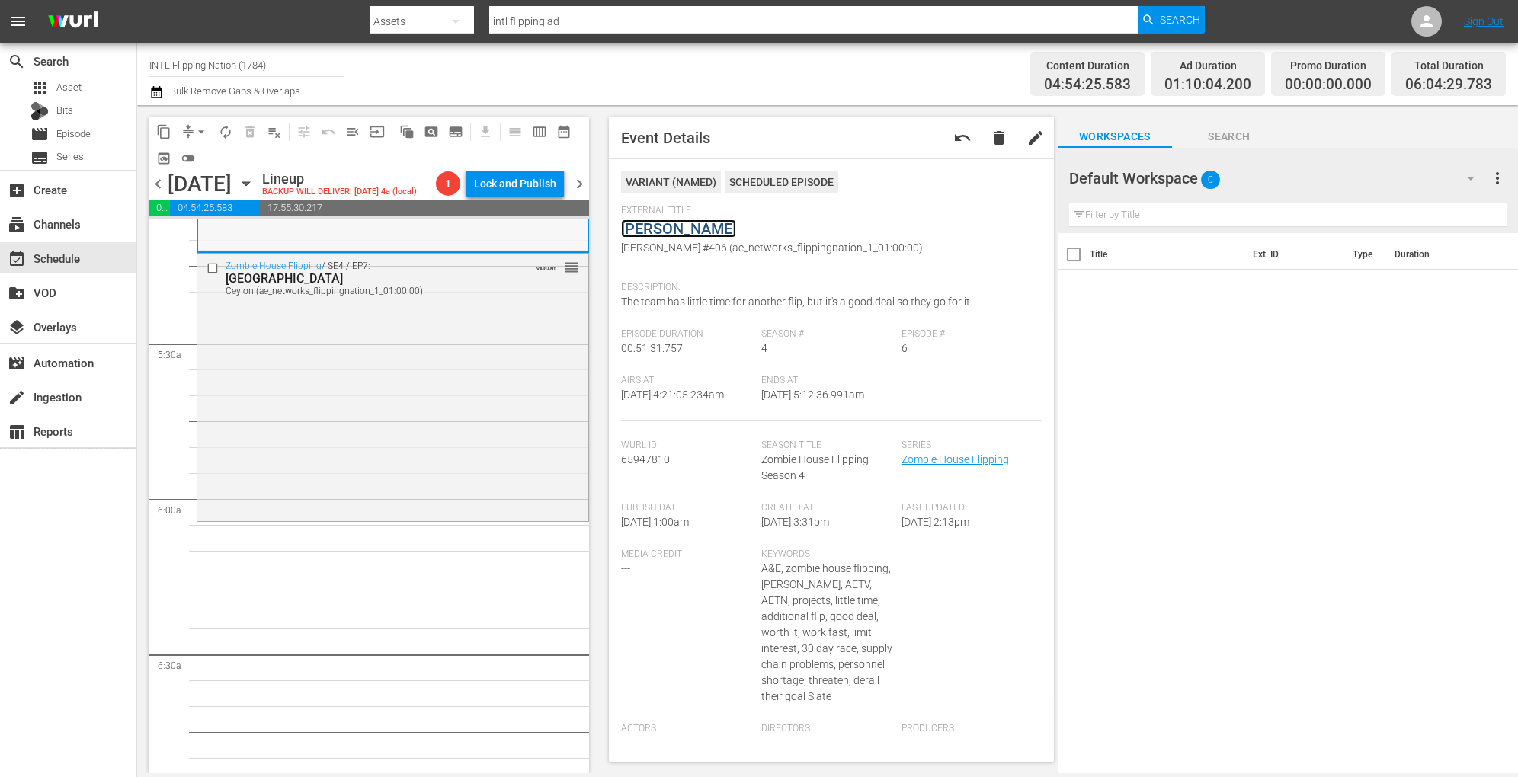
scroll to position [1595, 0]
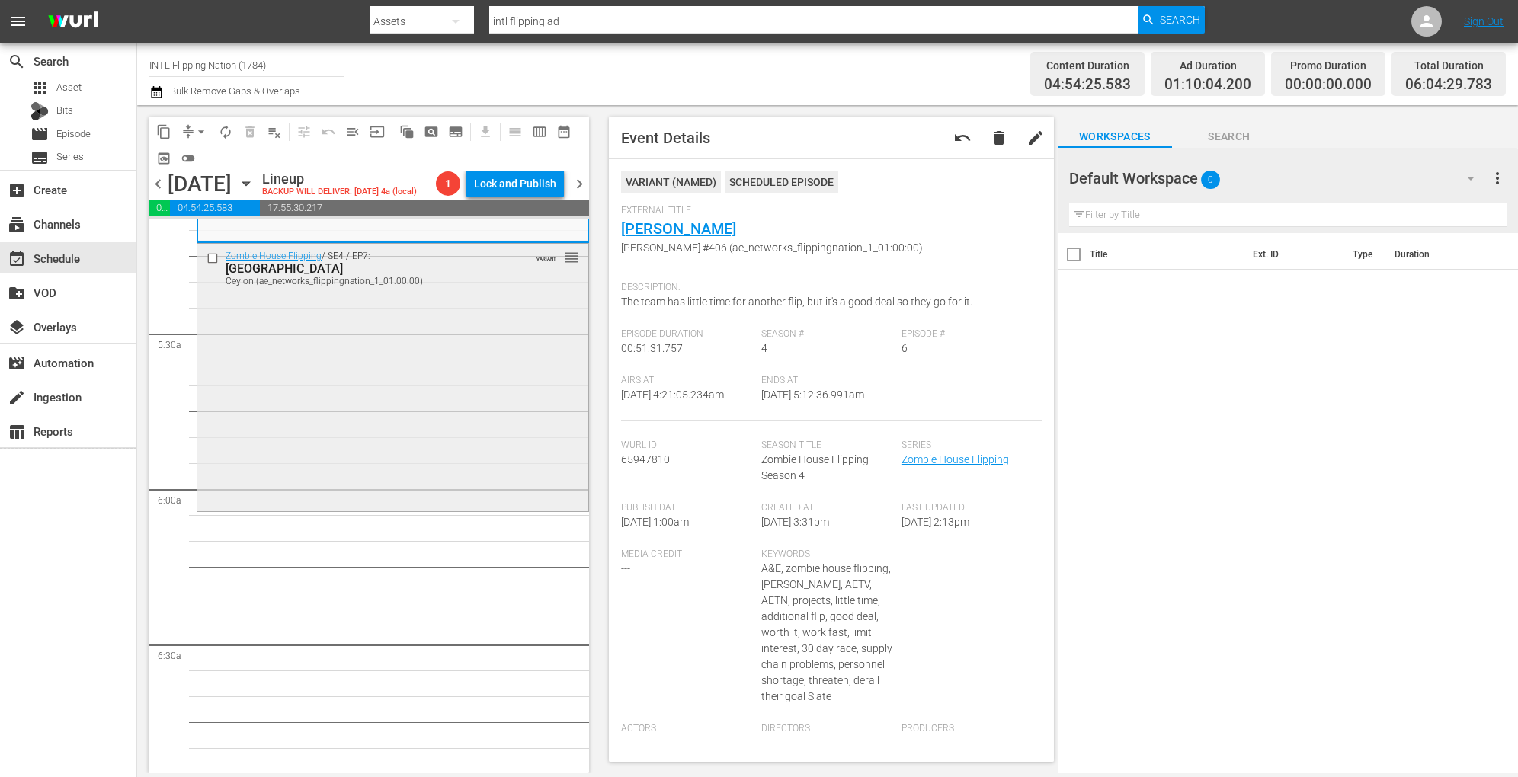
click at [425, 389] on div "Zombie House Flipping / SE4 / EP7: Ceylon Ceylon (ae_networks_flippingnation_1_…" at bounding box center [392, 376] width 391 height 264
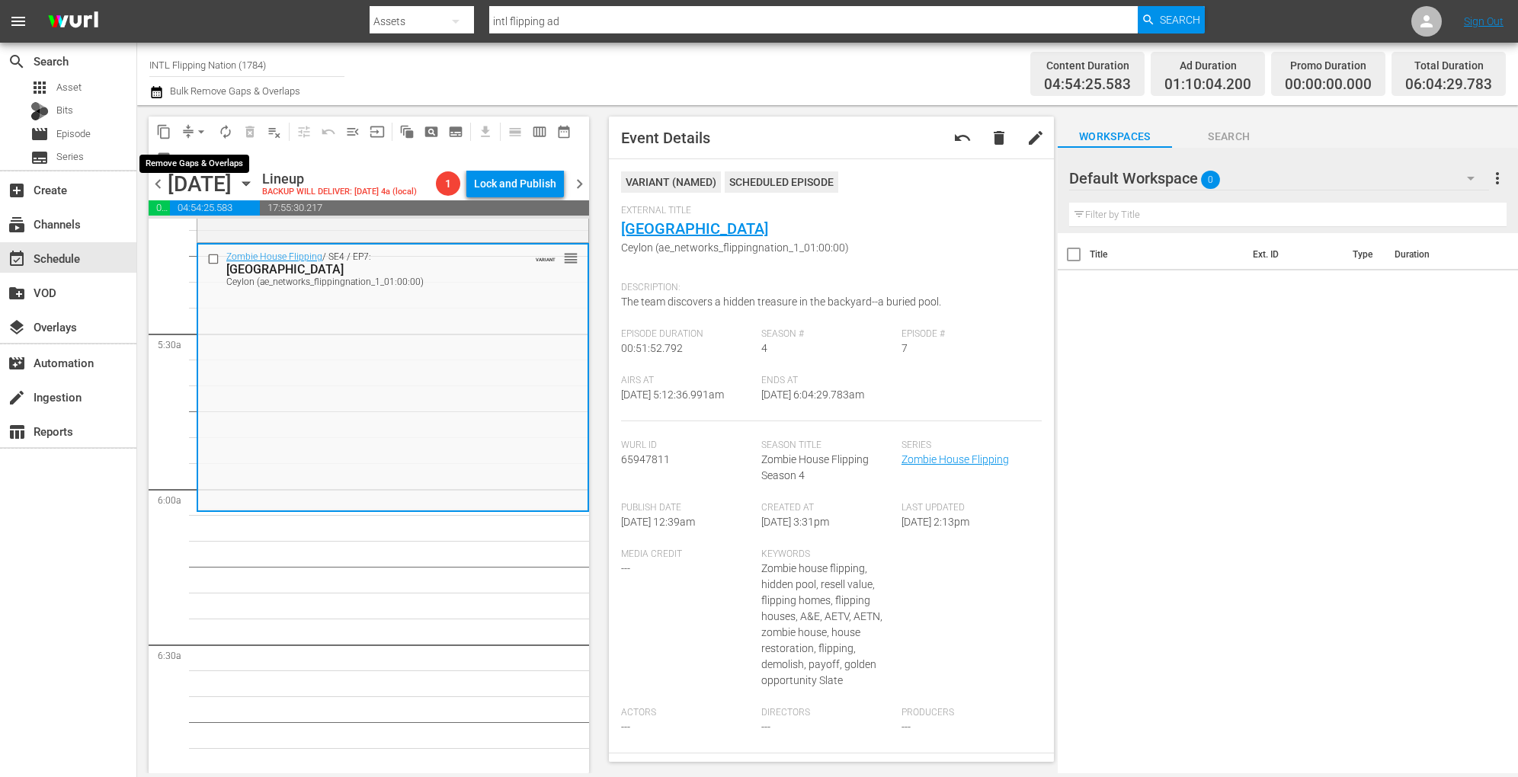
click at [197, 126] on span "arrow_drop_down" at bounding box center [201, 131] width 15 height 15
click at [197, 161] on li "Align to Midnight" at bounding box center [202, 162] width 160 height 25
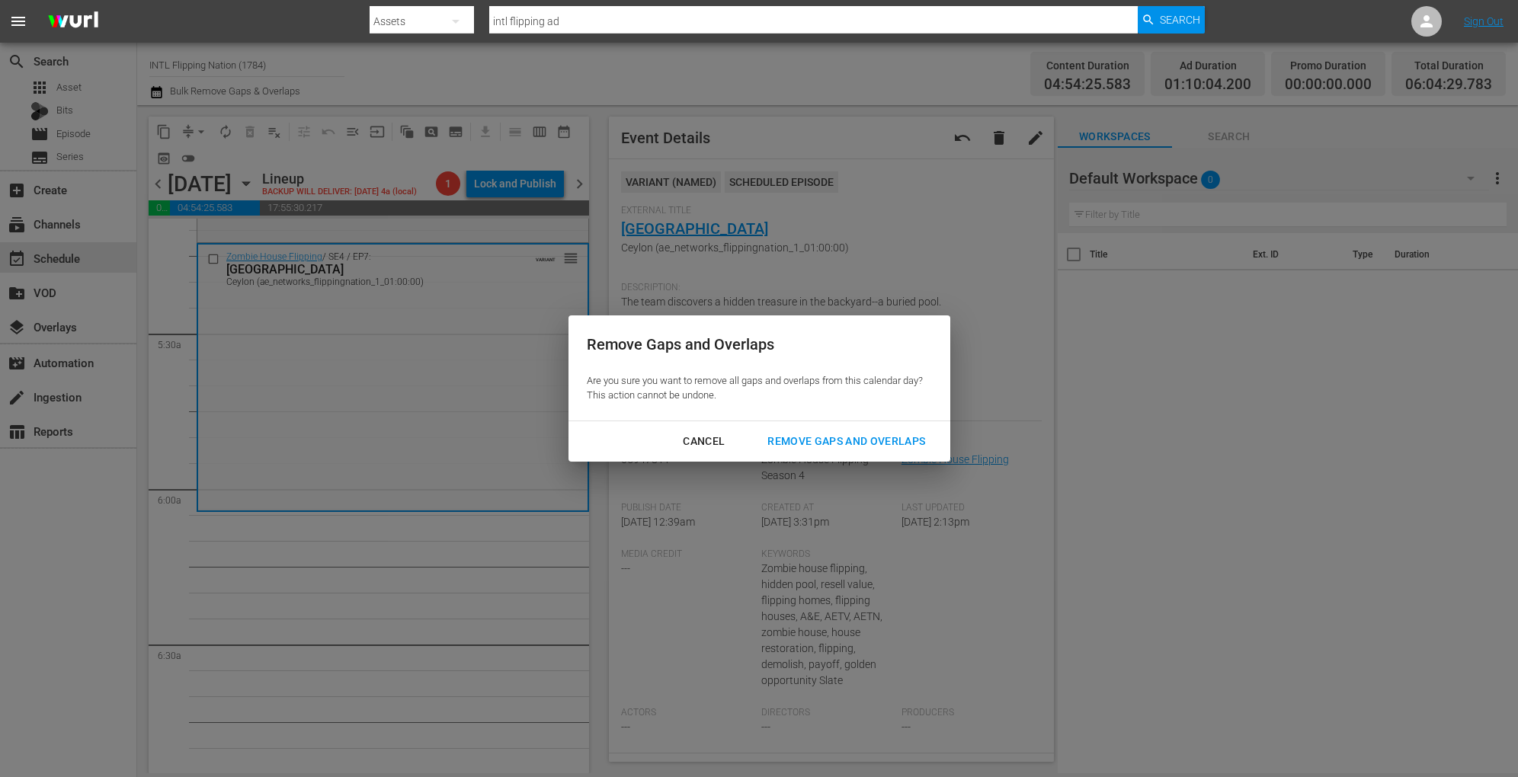
click at [798, 434] on div "Remove Gaps and Overlaps" at bounding box center [846, 441] width 182 height 19
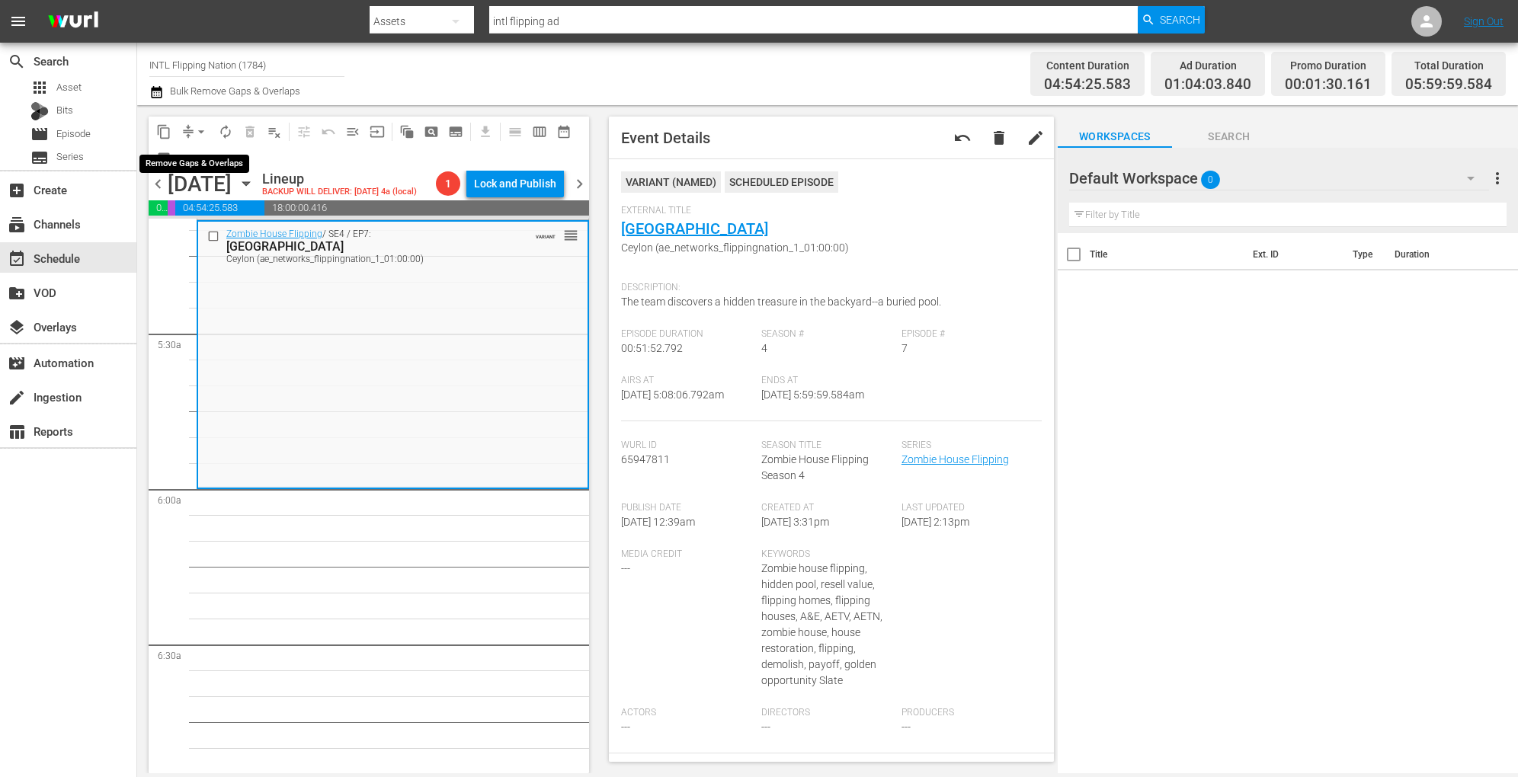
click at [199, 124] on span "arrow_drop_down" at bounding box center [201, 131] width 15 height 15
click at [197, 158] on li "Align to Midnight" at bounding box center [202, 162] width 160 height 25
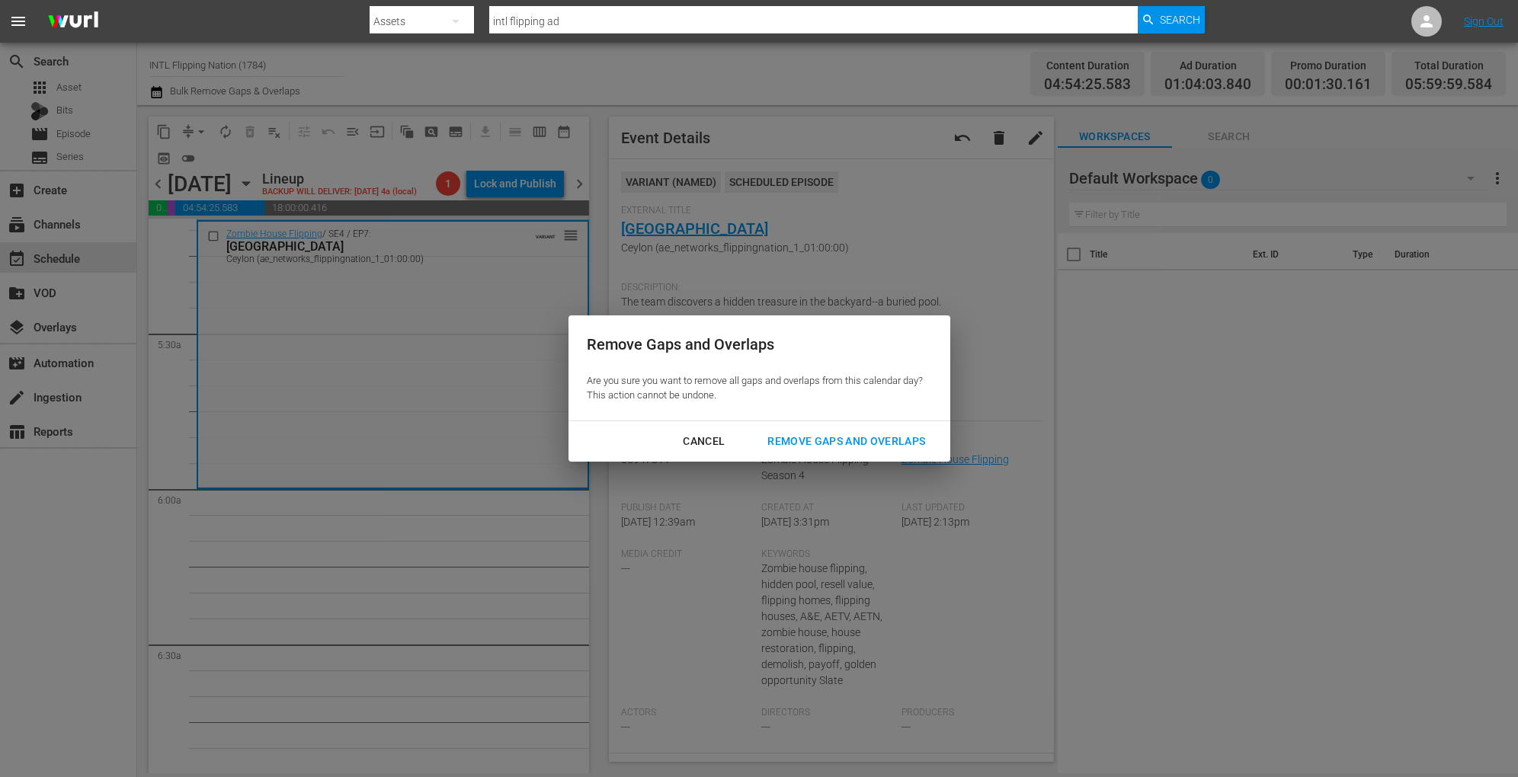
click at [773, 435] on div "Remove Gaps and Overlaps" at bounding box center [846, 441] width 182 height 19
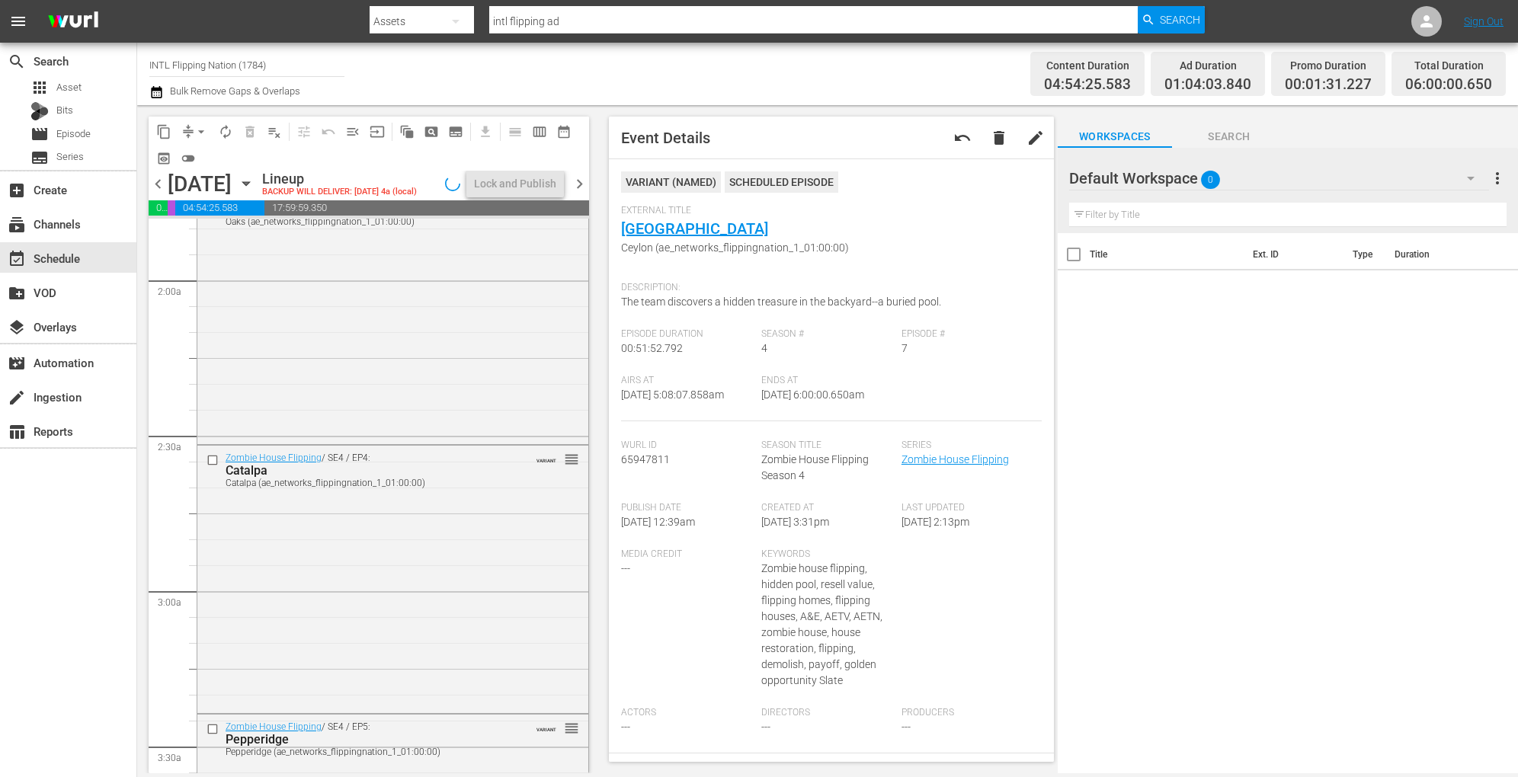
scroll to position [0, 0]
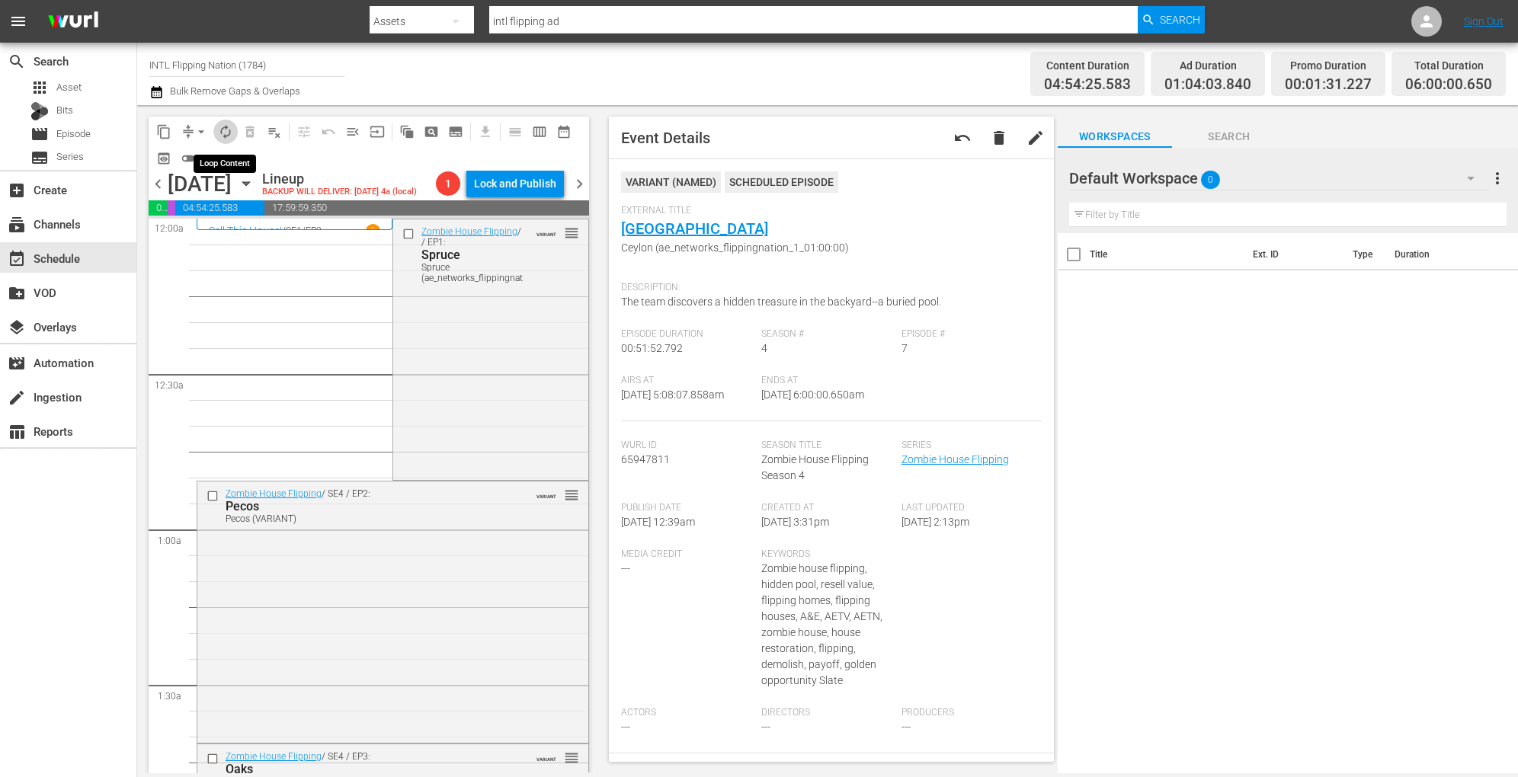
click at [220, 128] on span "autorenew_outlined" at bounding box center [225, 131] width 15 height 15
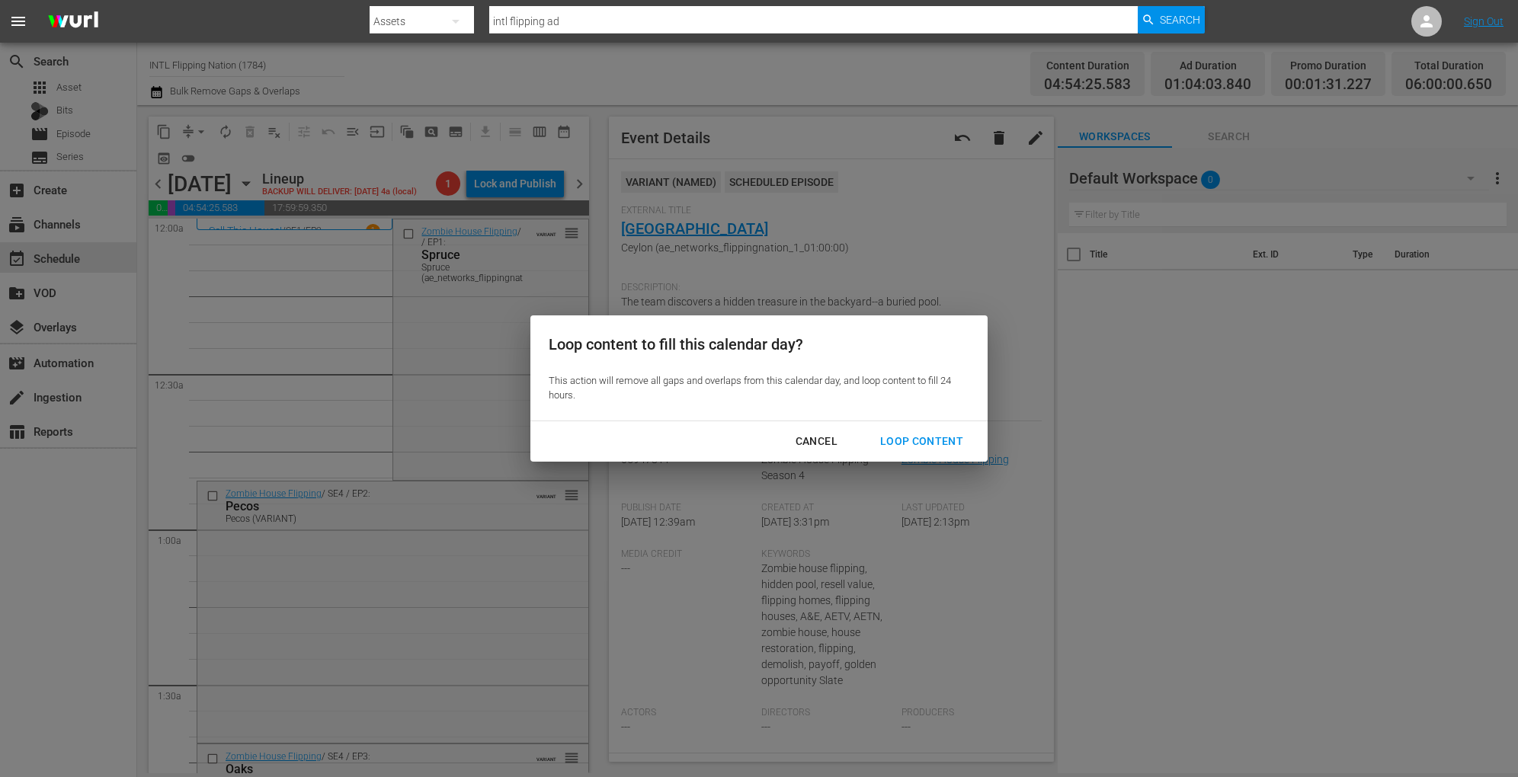
click at [957, 449] on div "Loop Content" at bounding box center [921, 441] width 107 height 19
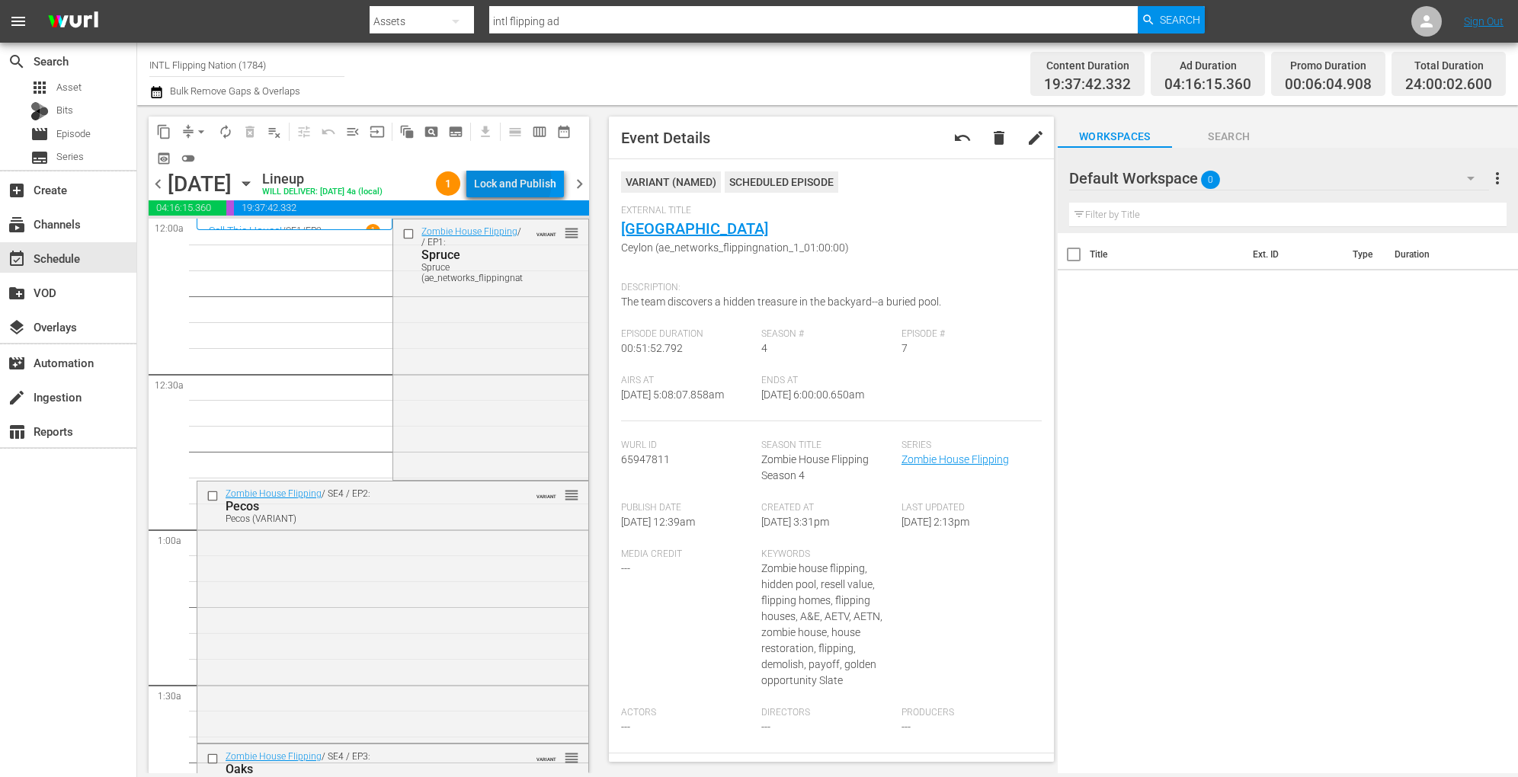
click at [516, 182] on div "Lock and Publish" at bounding box center [515, 183] width 82 height 27
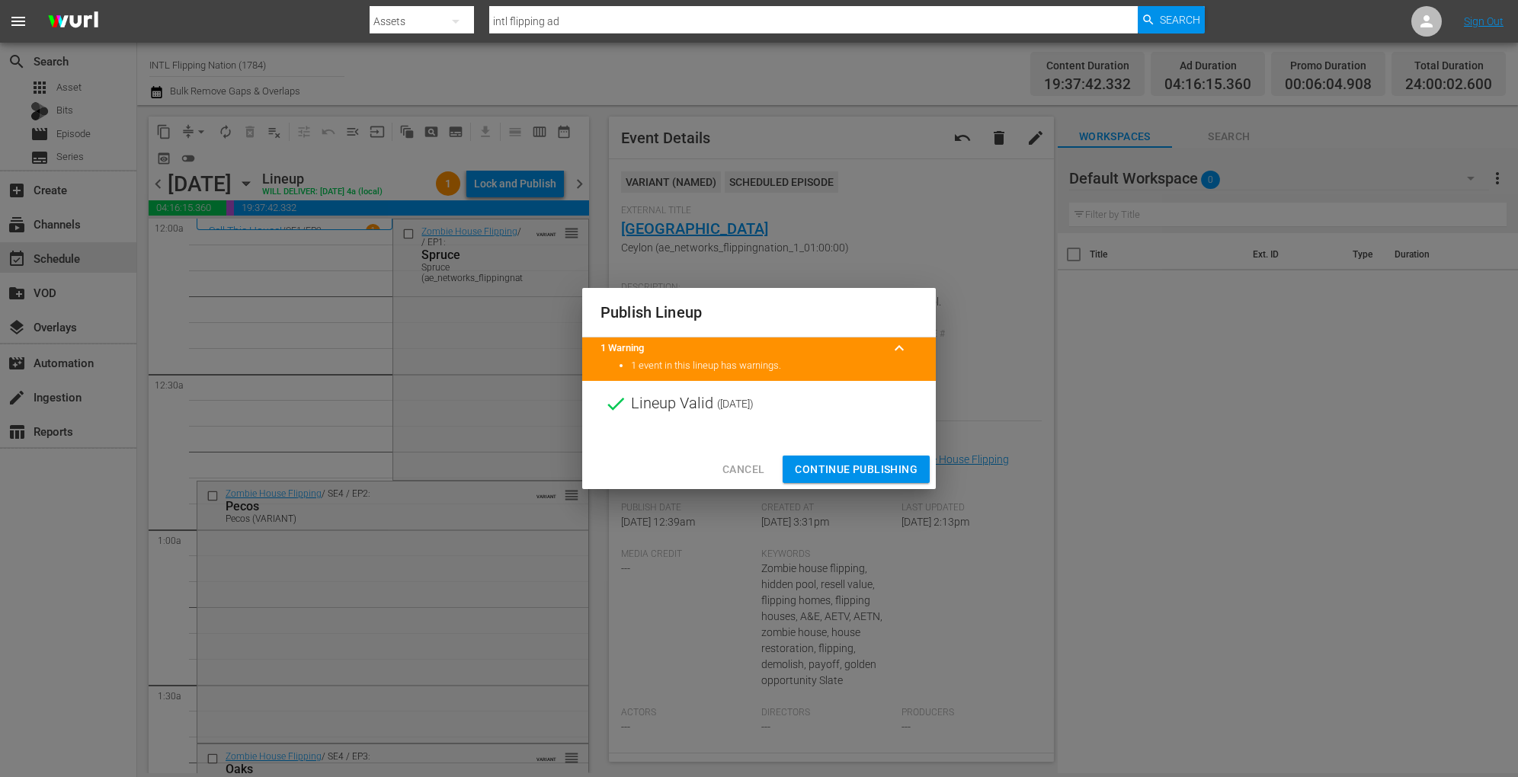
click at [830, 473] on span "Continue Publishing" at bounding box center [856, 469] width 123 height 19
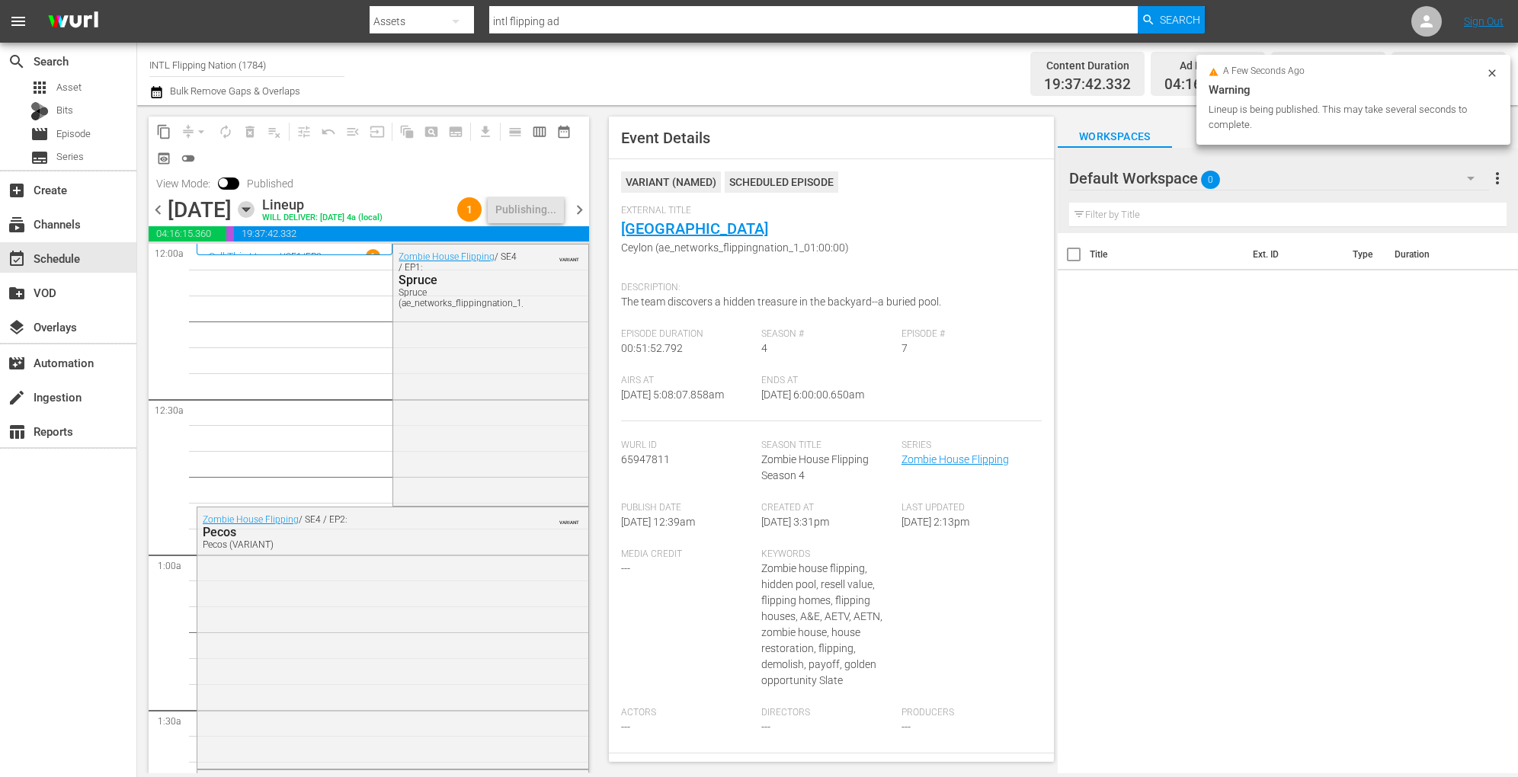
click at [254, 206] on icon "button" at bounding box center [246, 209] width 17 height 17
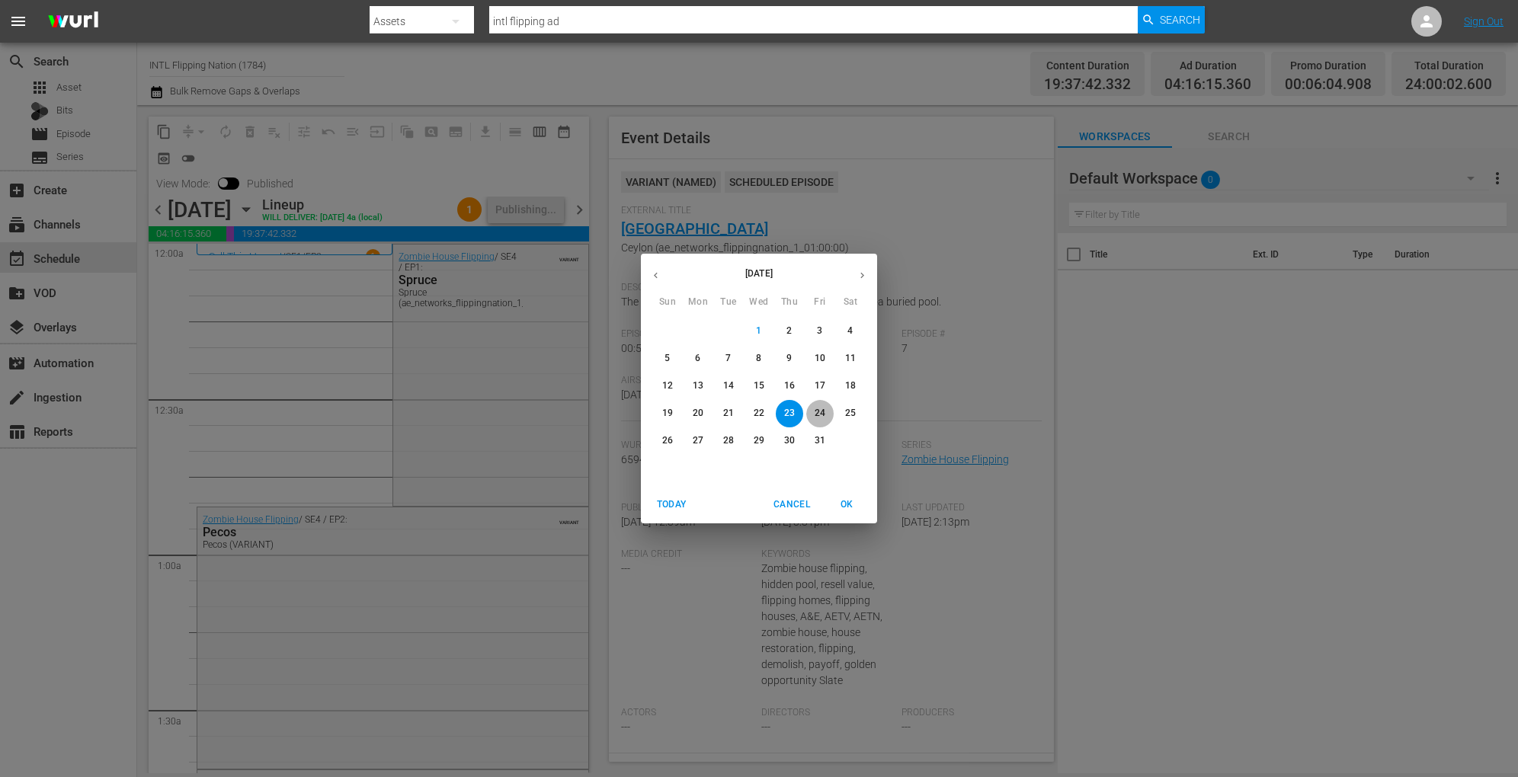
click at [817, 408] on p "24" at bounding box center [819, 413] width 11 height 13
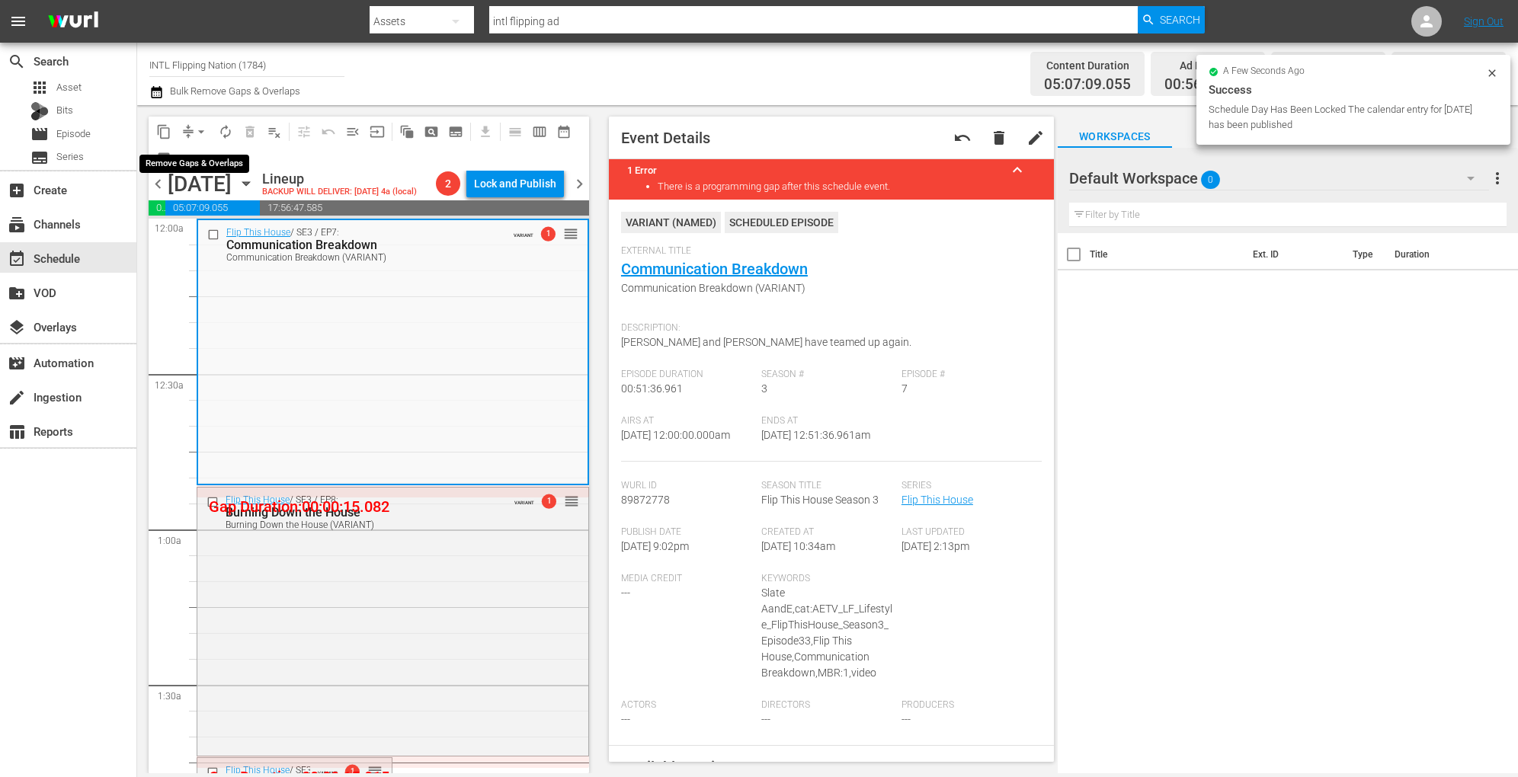
click at [206, 136] on span "arrow_drop_down" at bounding box center [201, 131] width 15 height 15
click at [205, 158] on li "Align to Midnight" at bounding box center [202, 162] width 126 height 25
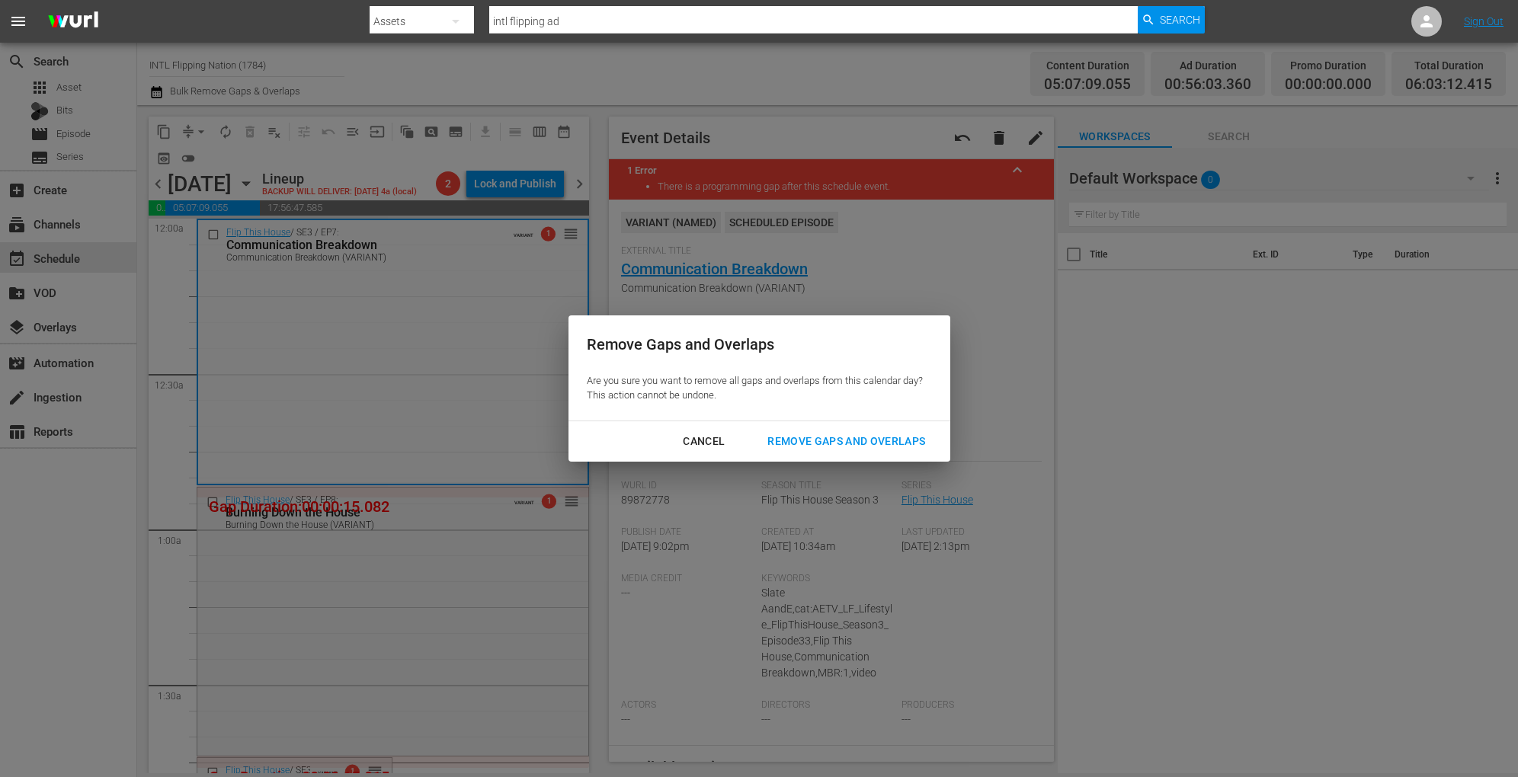
click at [853, 426] on div "Cancel Remove Gaps and Overlaps" at bounding box center [759, 441] width 382 height 40
click at [845, 440] on div "Remove Gaps and Overlaps" at bounding box center [846, 441] width 182 height 19
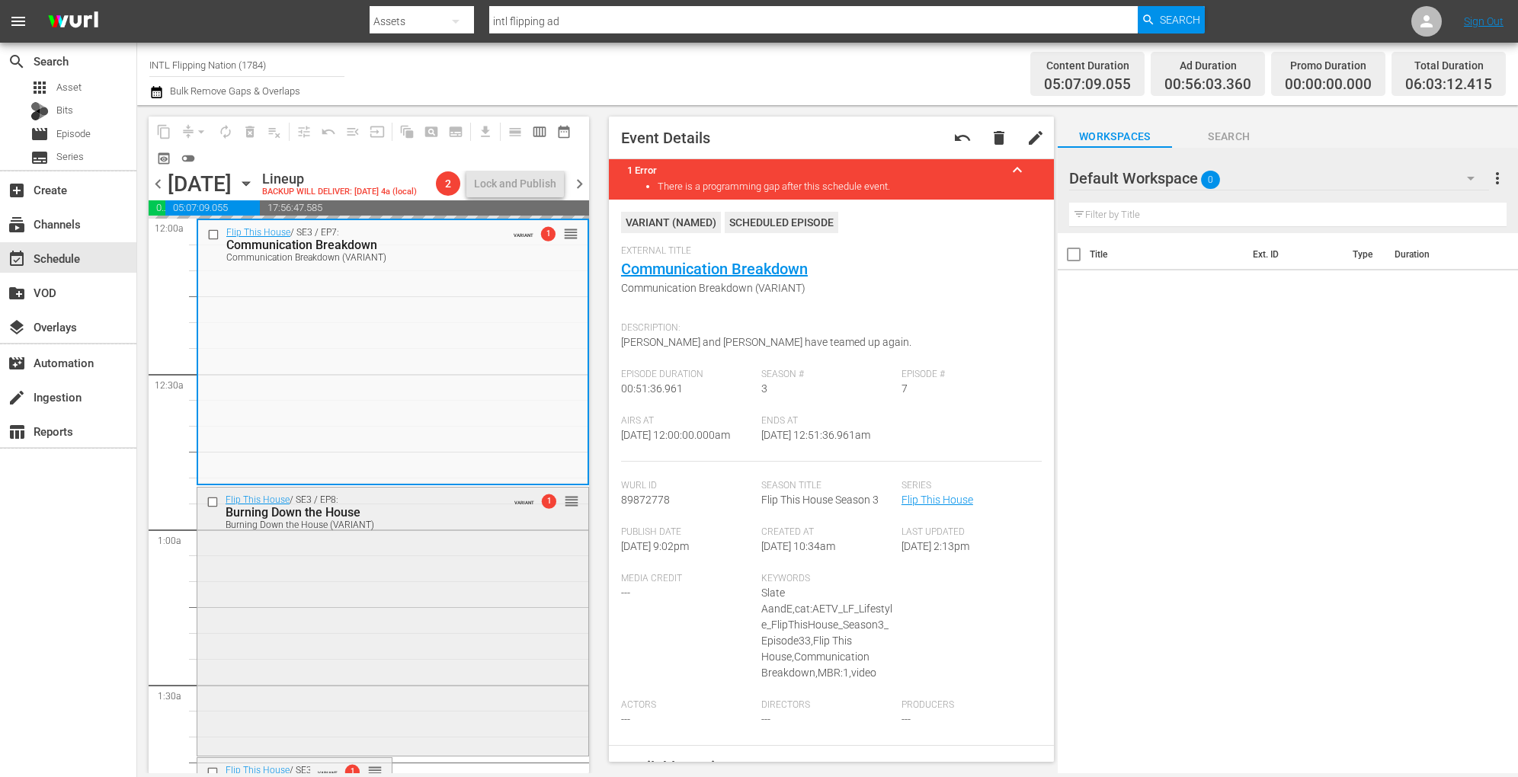
click at [420, 599] on div "Flip This House / SE3 / EP8: Burning Down the House Burning Down the House (VAR…" at bounding box center [392, 620] width 391 height 264
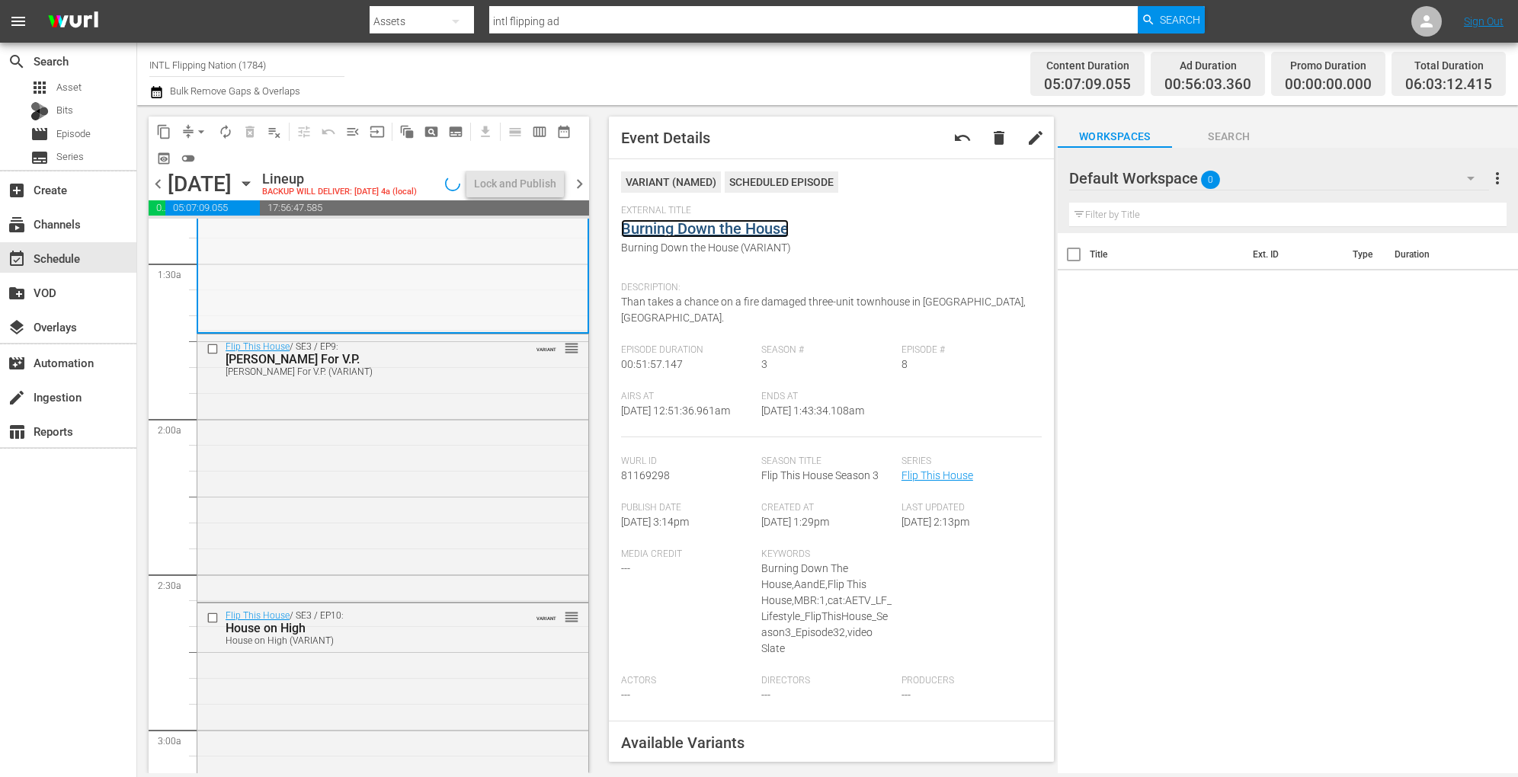
scroll to position [437, 0]
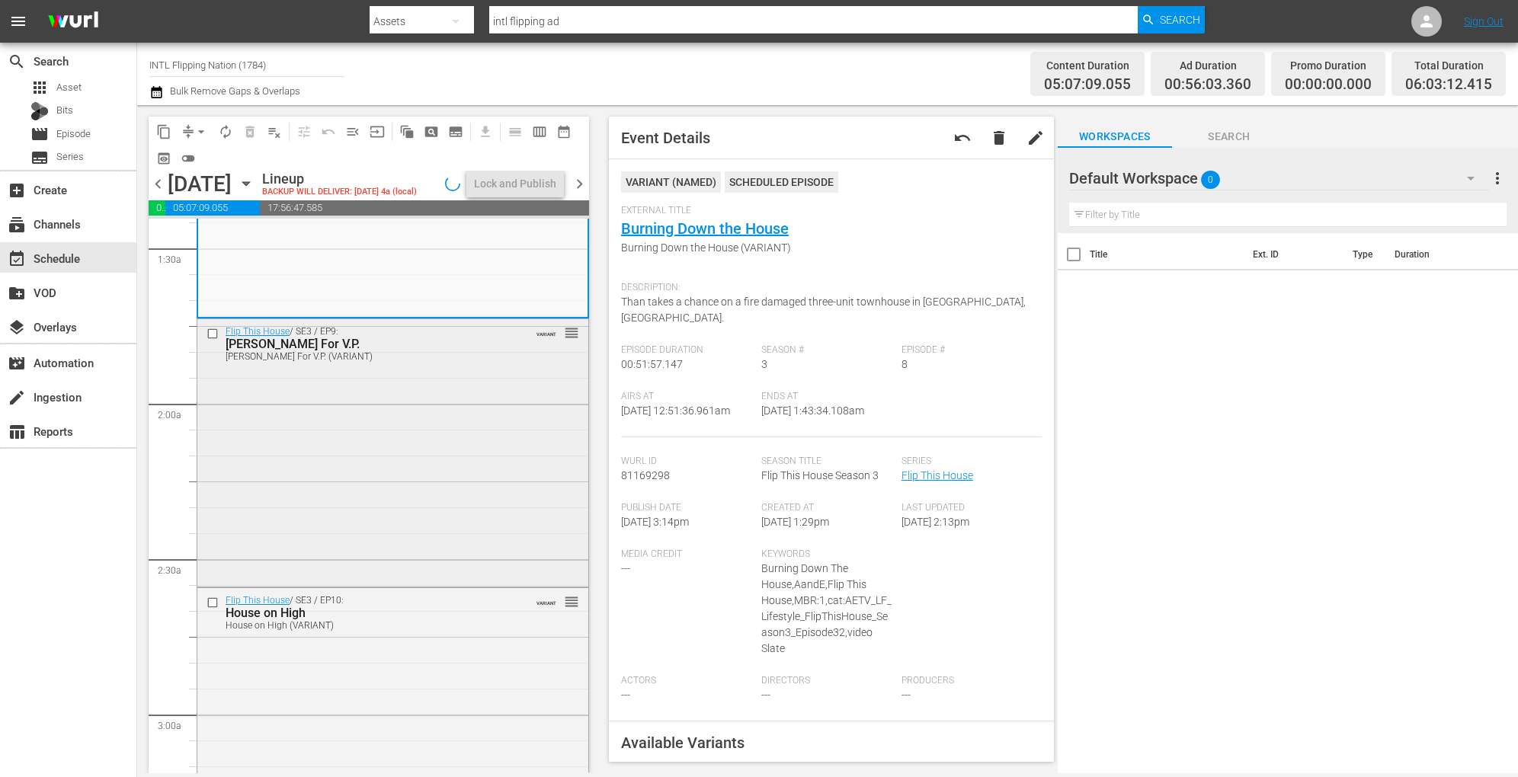
click at [455, 494] on div "Flip This House / SE3 / EP9: Veronica Montelongo For V.P. Veronica Montelongo F…" at bounding box center [392, 451] width 391 height 265
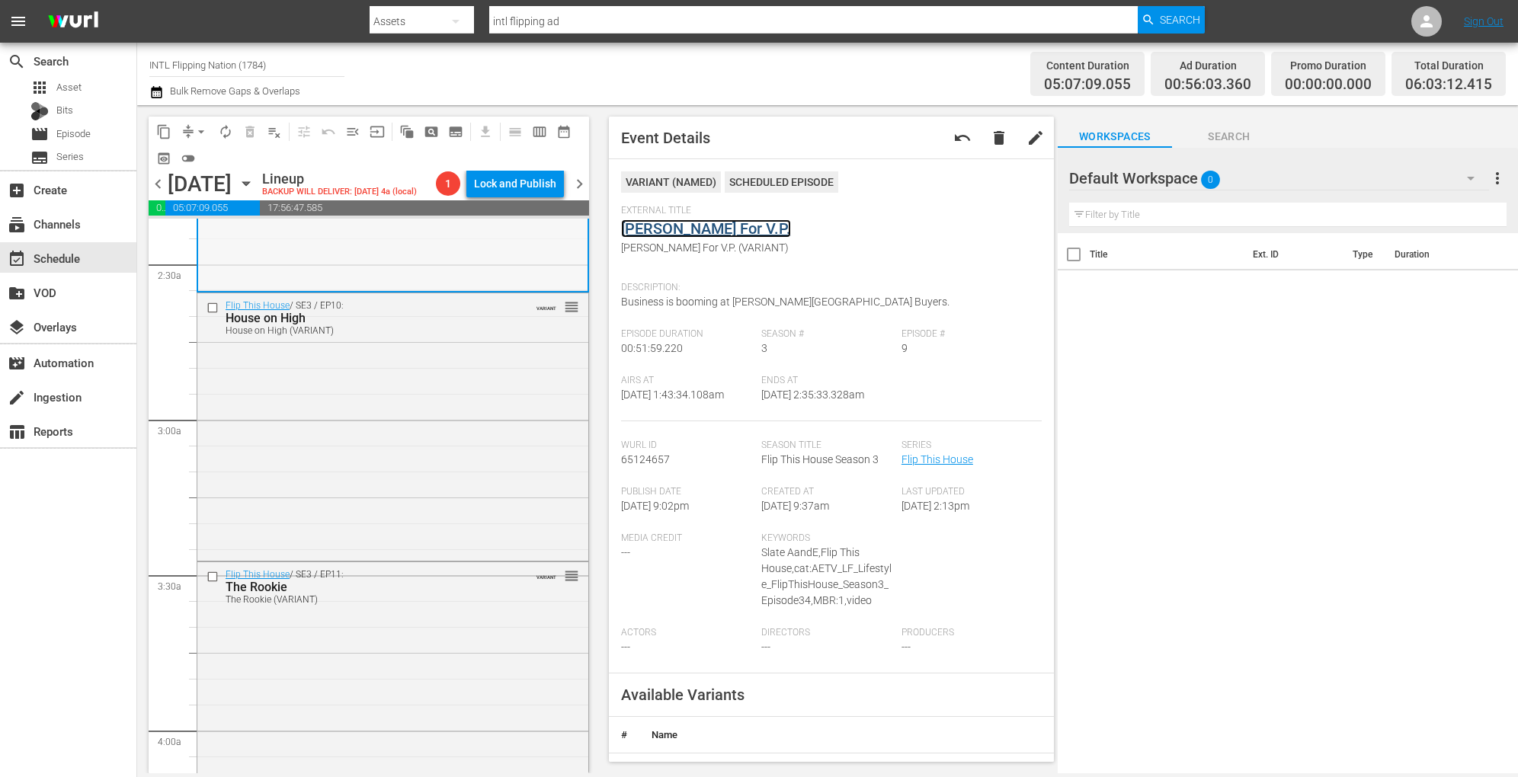
scroll to position [744, 0]
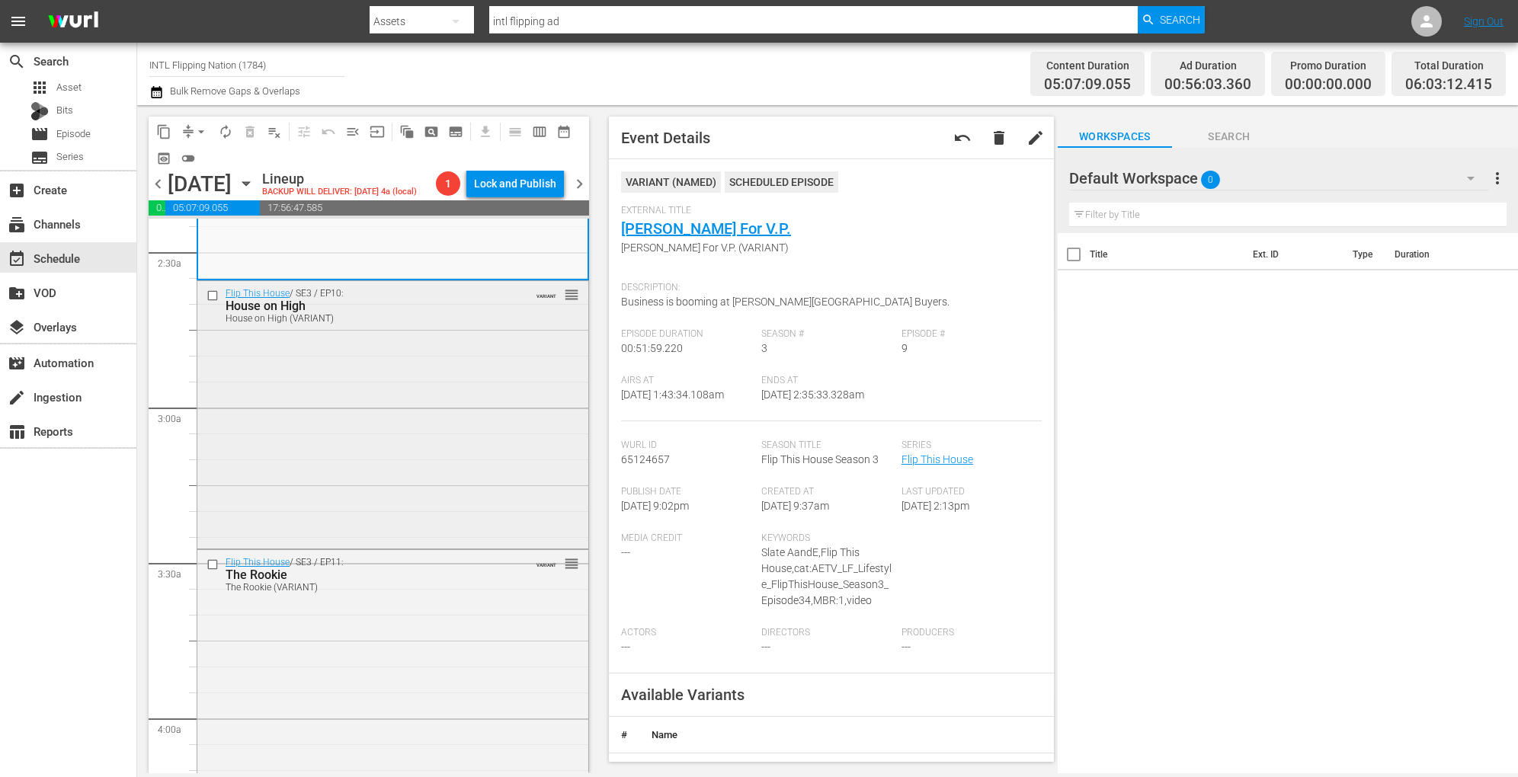
click at [488, 418] on div "Flip This House / SE3 / EP10: House on High House on High (VARIANT) VARIANT reo…" at bounding box center [392, 413] width 391 height 264
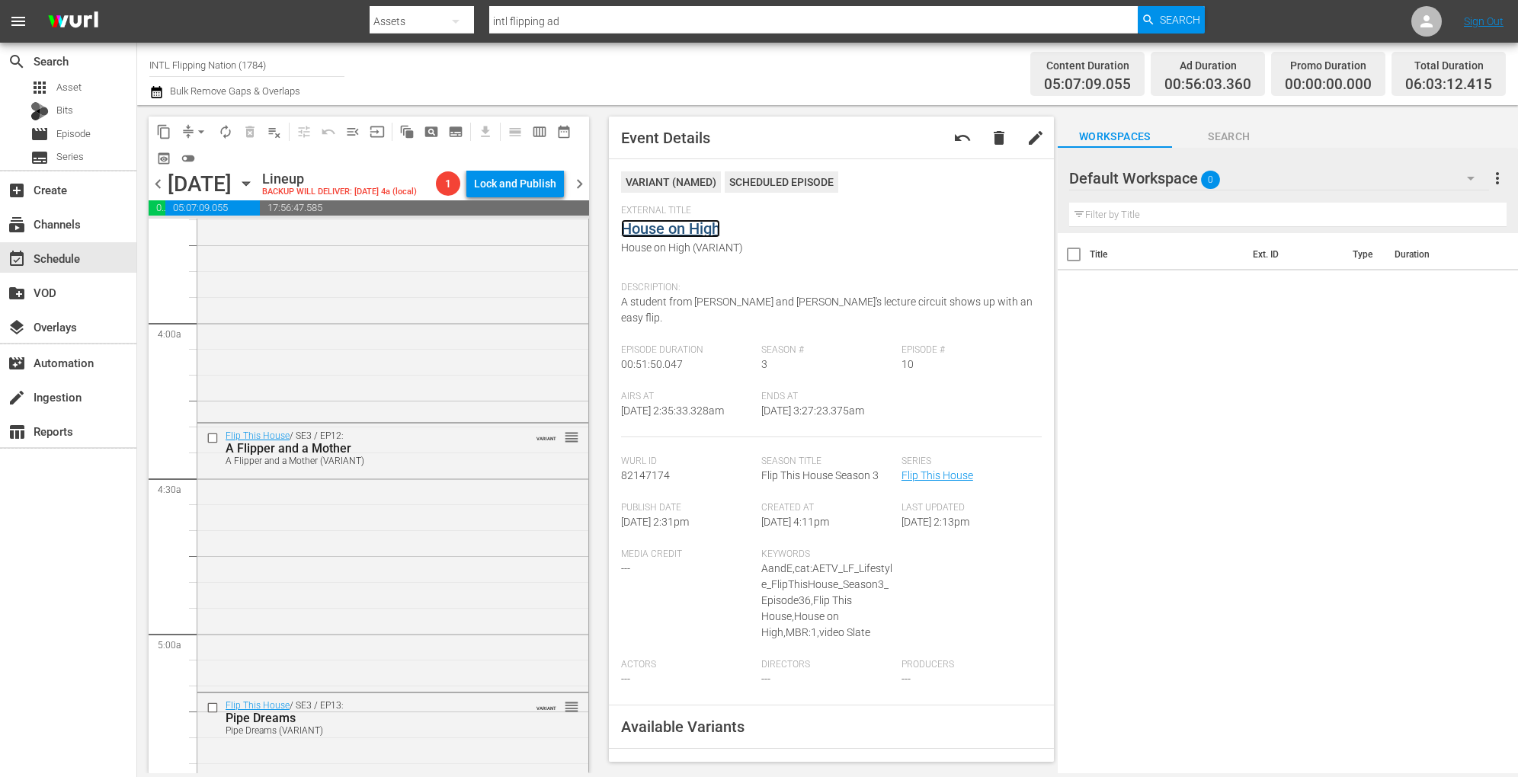
scroll to position [1165, 0]
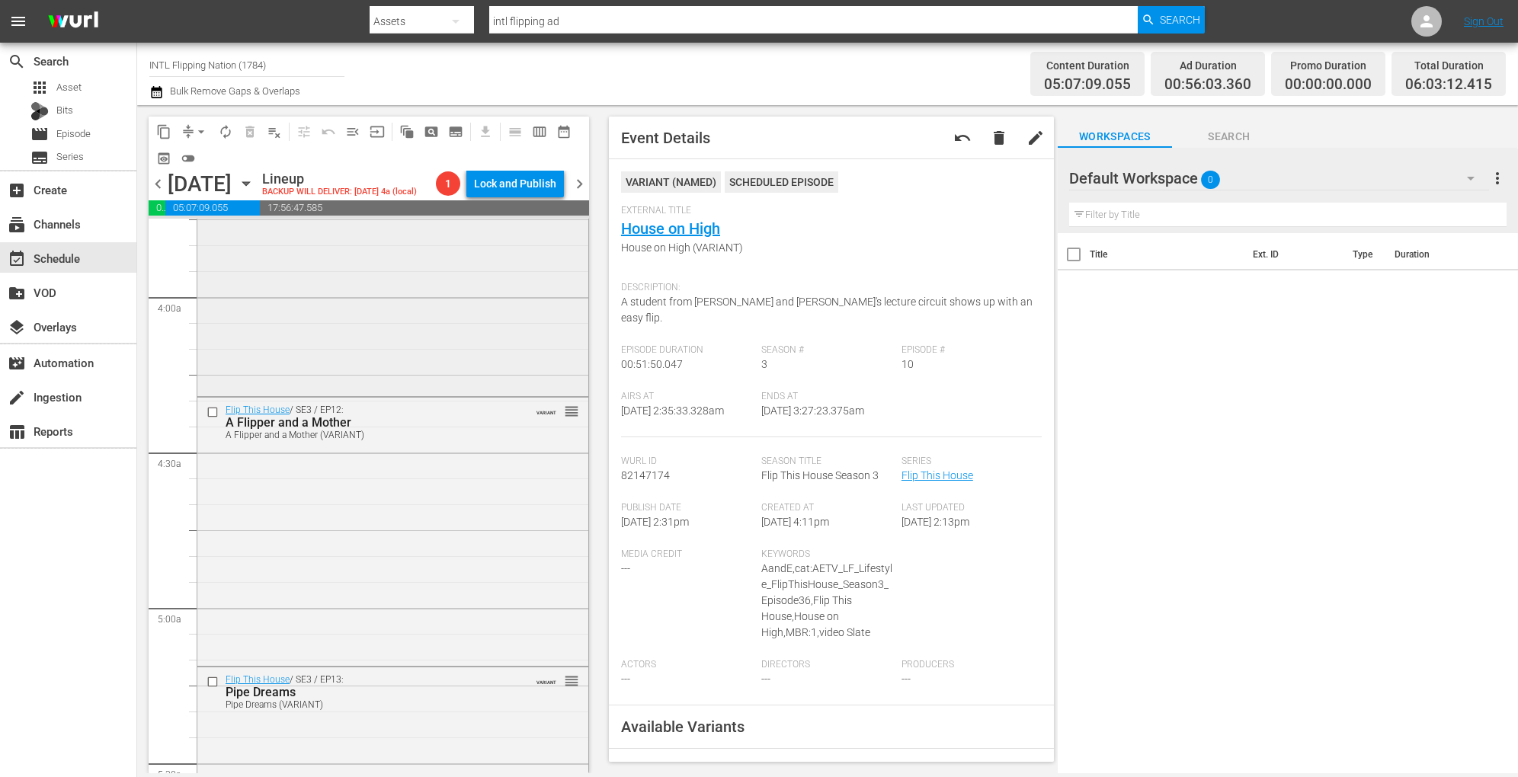
click at [462, 331] on div "Flip This House / SE3 / EP11: The Rookie The Rookie (VARIANT) VARIANT reorder" at bounding box center [392, 261] width 391 height 264
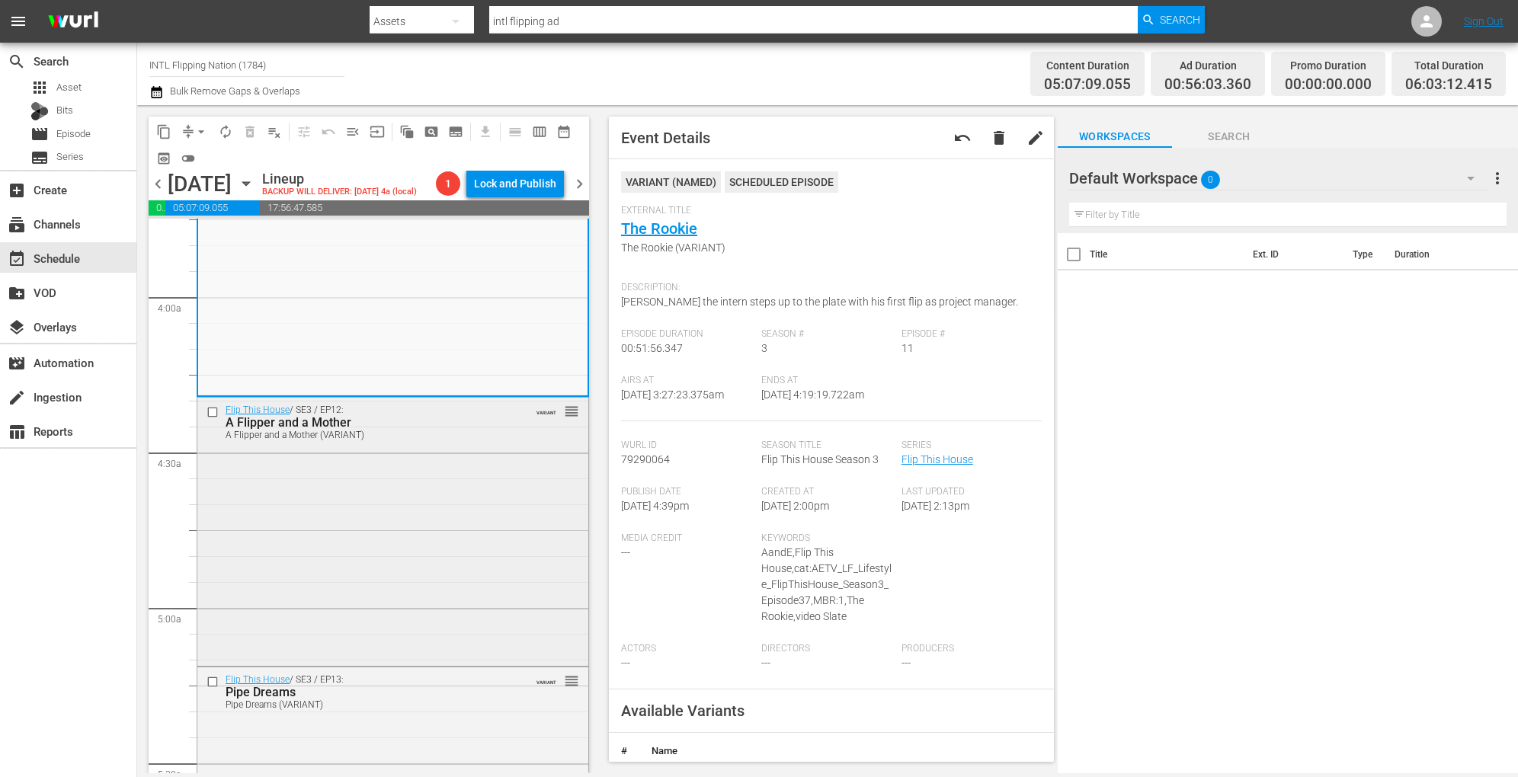
click at [492, 491] on div "Flip This House / SE3 / EP12: A Flipper and a Mother A Flipper and a Mother (VA…" at bounding box center [392, 530] width 391 height 264
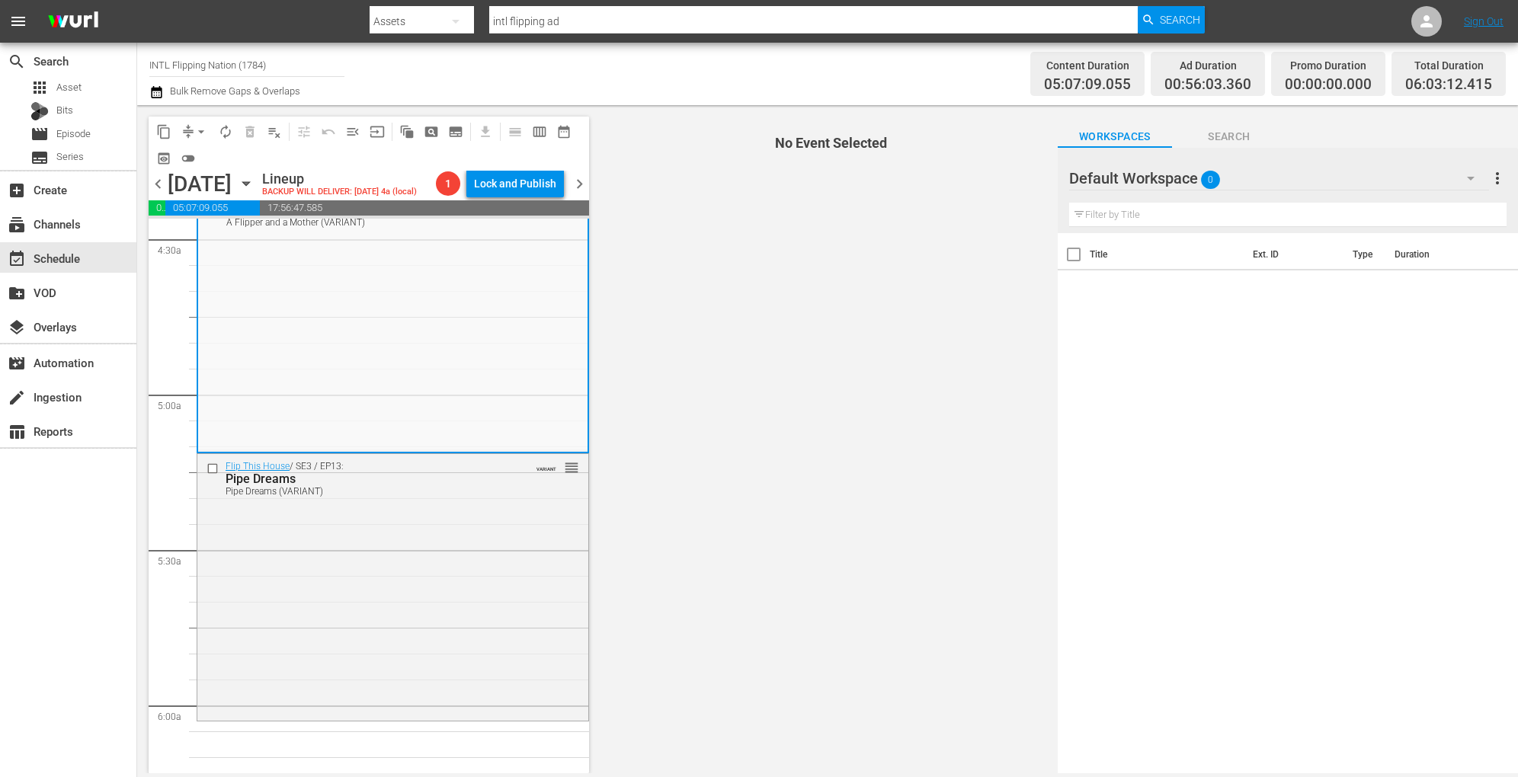
scroll to position [1379, 0]
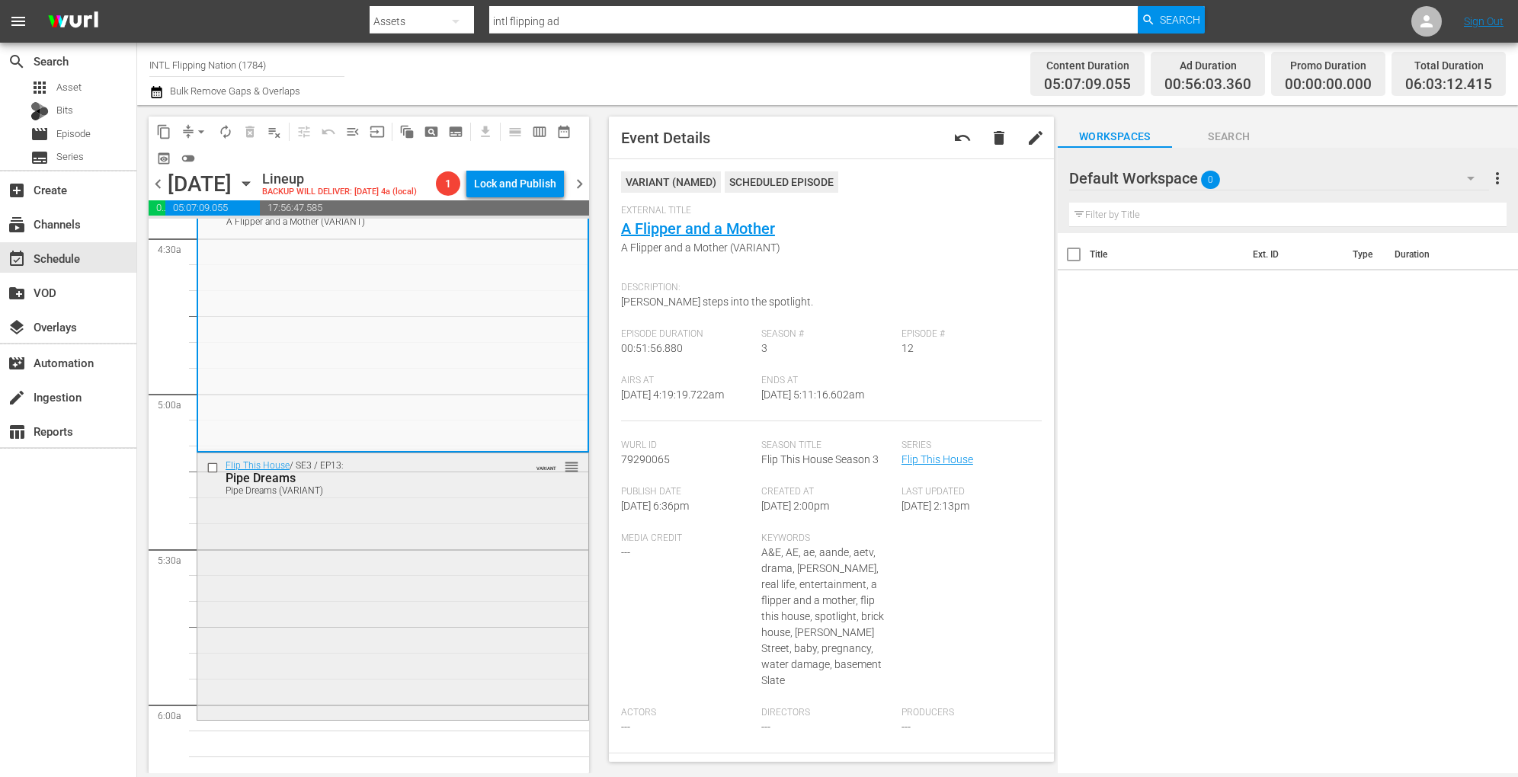
click at [451, 600] on div "Flip This House / SE3 / EP13: Pipe Dreams Pipe Dreams (VARIANT) VARIANT reorder" at bounding box center [392, 585] width 391 height 264
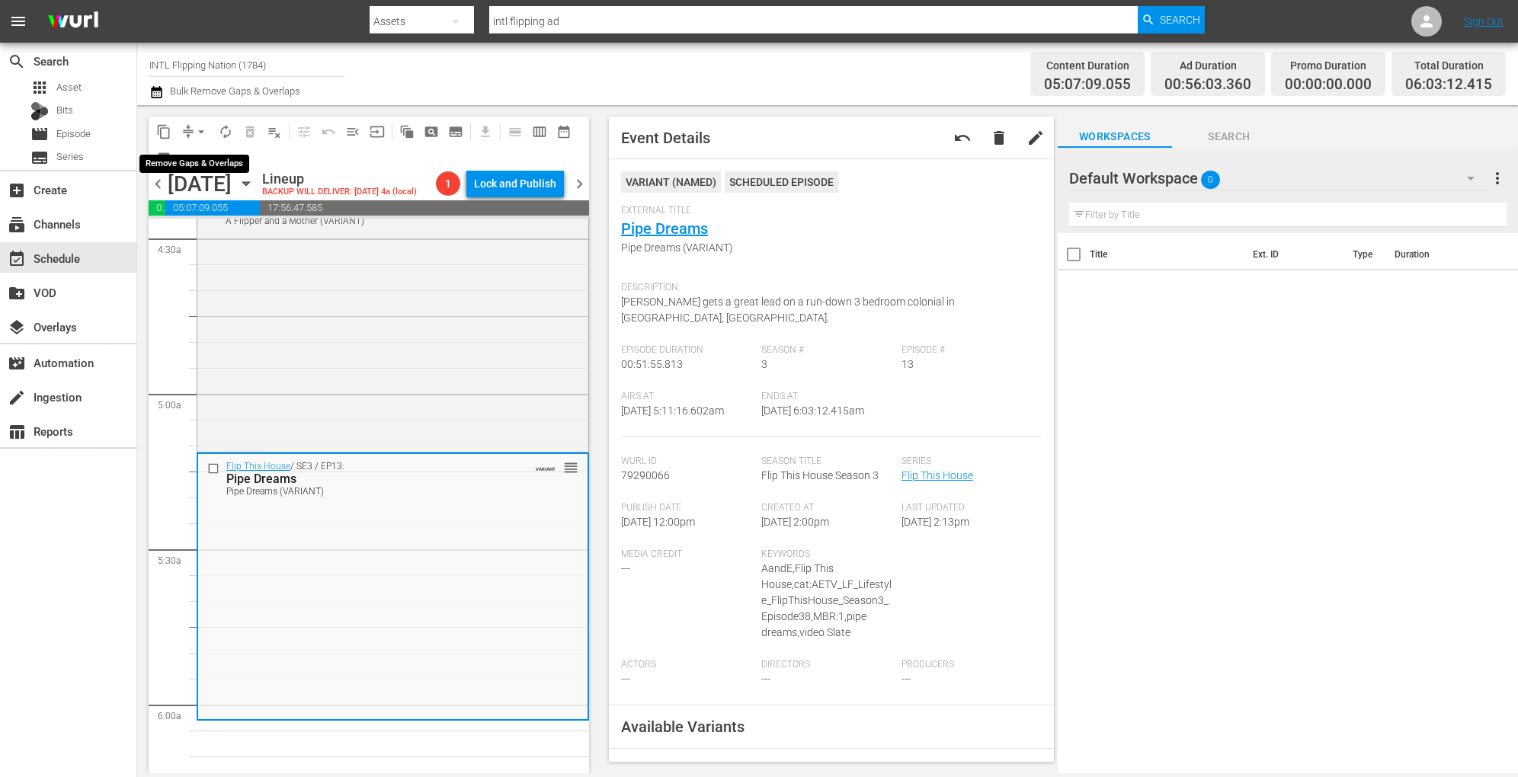
click at [200, 128] on span "arrow_drop_down" at bounding box center [201, 131] width 15 height 15
click at [198, 163] on li "Align to Midnight" at bounding box center [202, 162] width 160 height 25
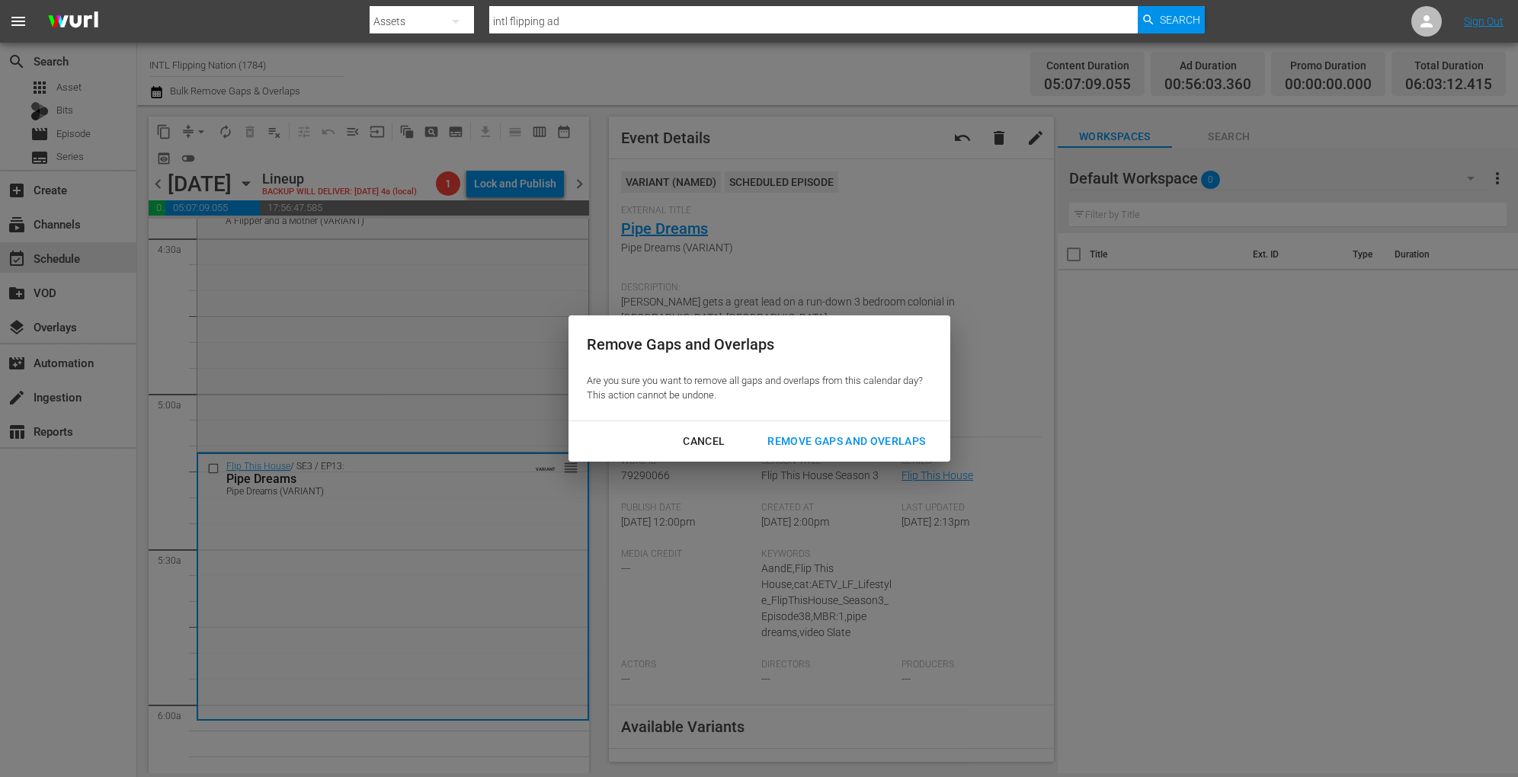
click at [847, 443] on div "Remove Gaps and Overlaps" at bounding box center [846, 441] width 182 height 19
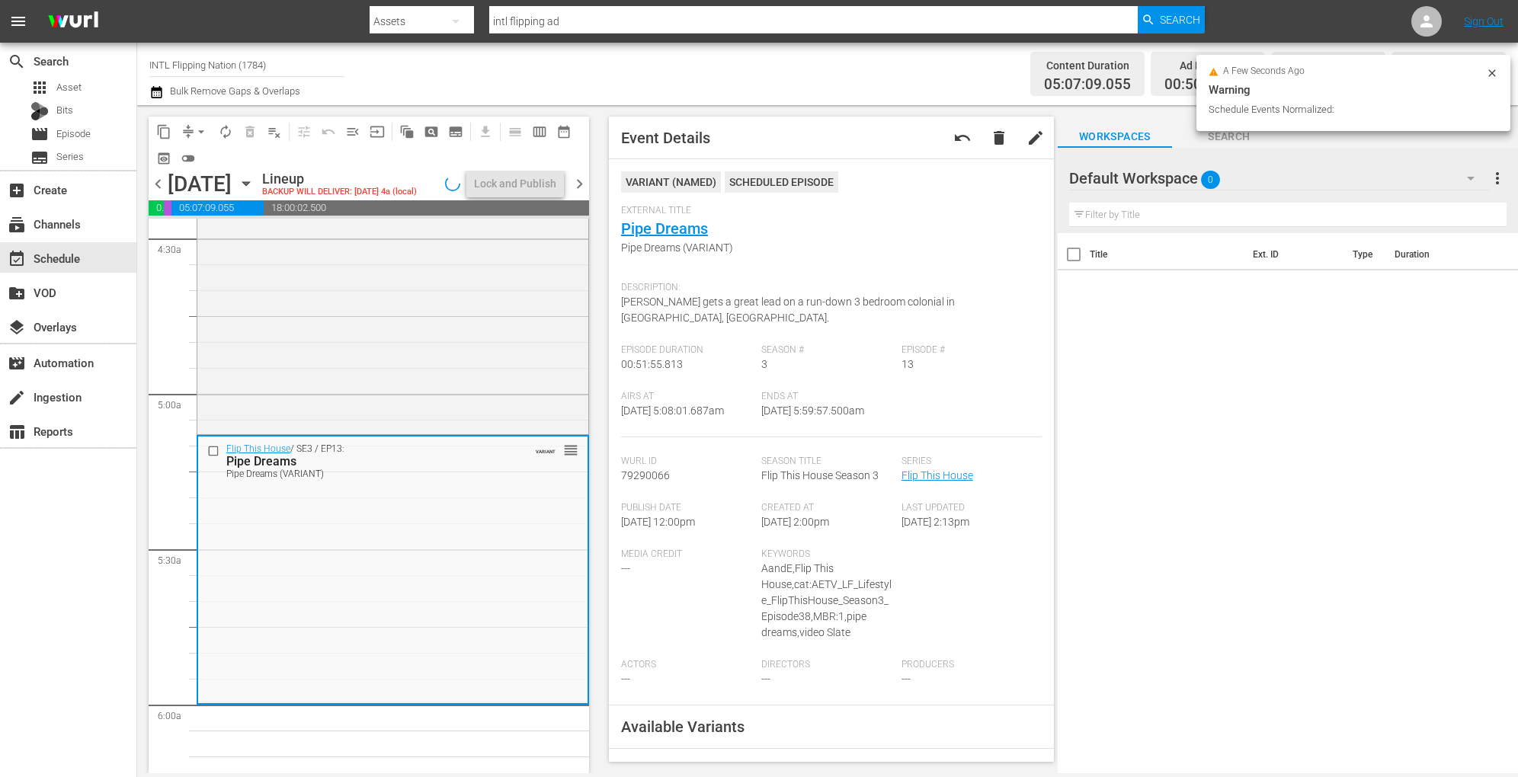
scroll to position [1405, 0]
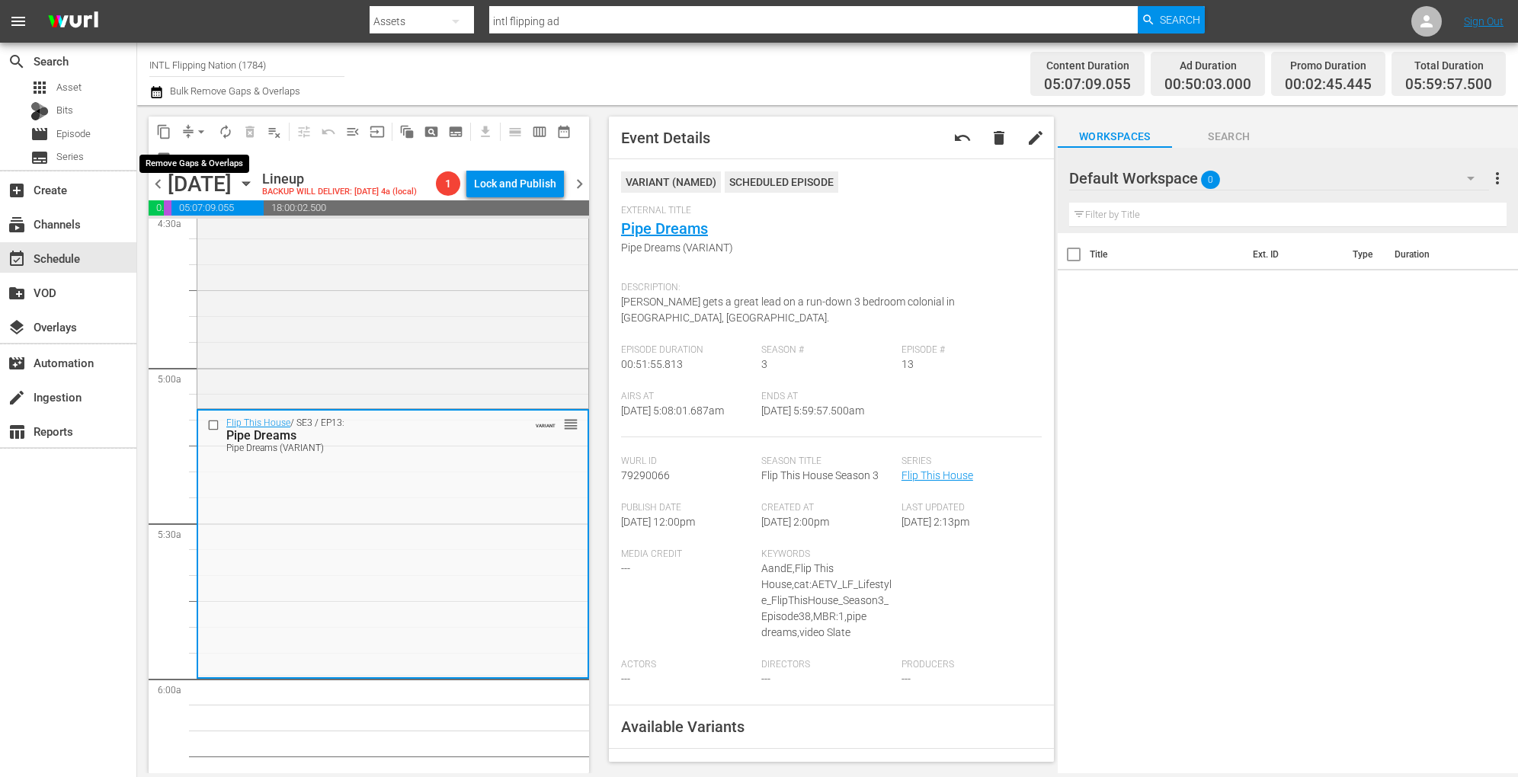
click at [199, 125] on span "arrow_drop_down" at bounding box center [201, 131] width 15 height 15
click at [192, 158] on li "Align to Midnight" at bounding box center [202, 162] width 160 height 25
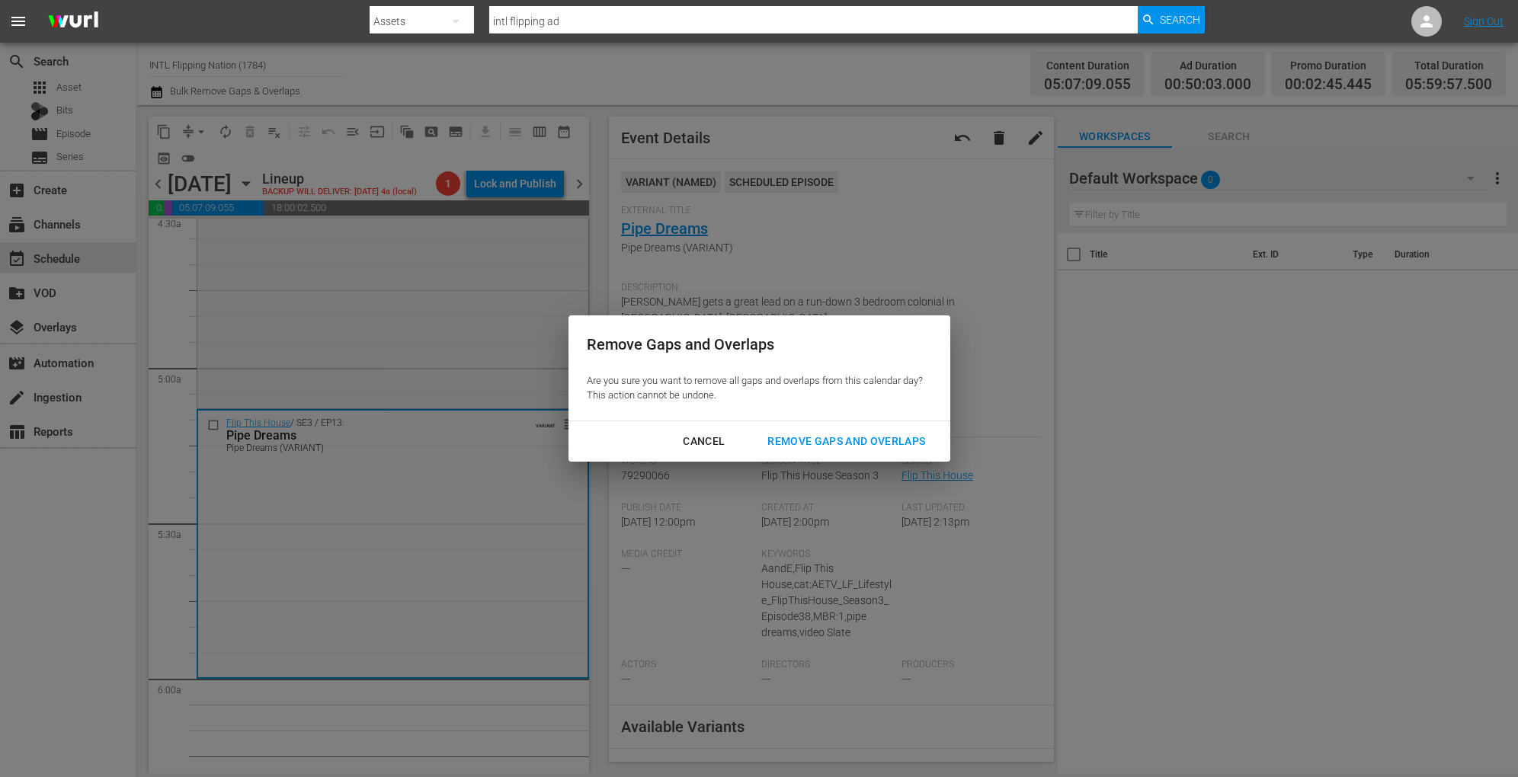
click at [832, 440] on div "Remove Gaps and Overlaps" at bounding box center [846, 441] width 182 height 19
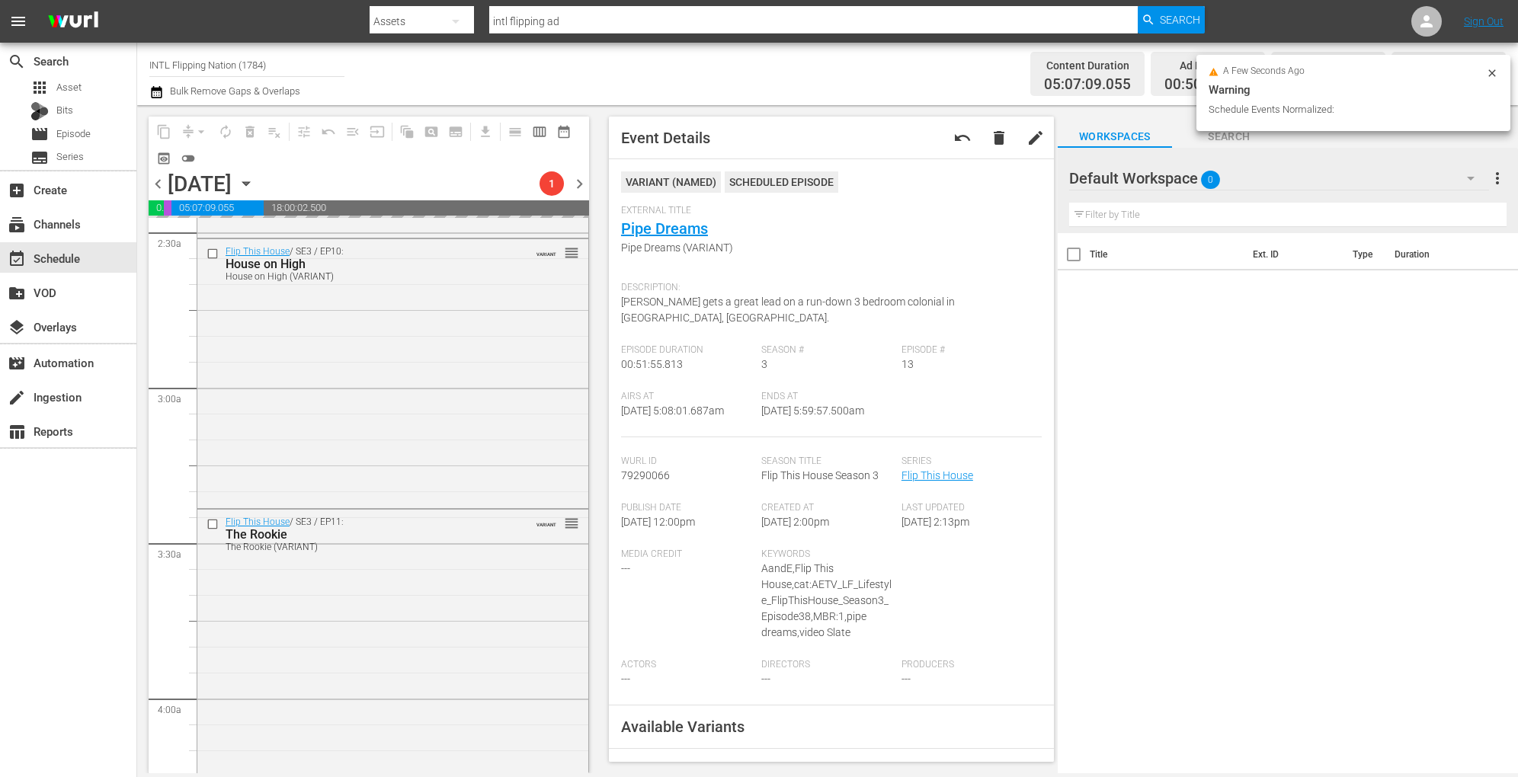
scroll to position [0, 0]
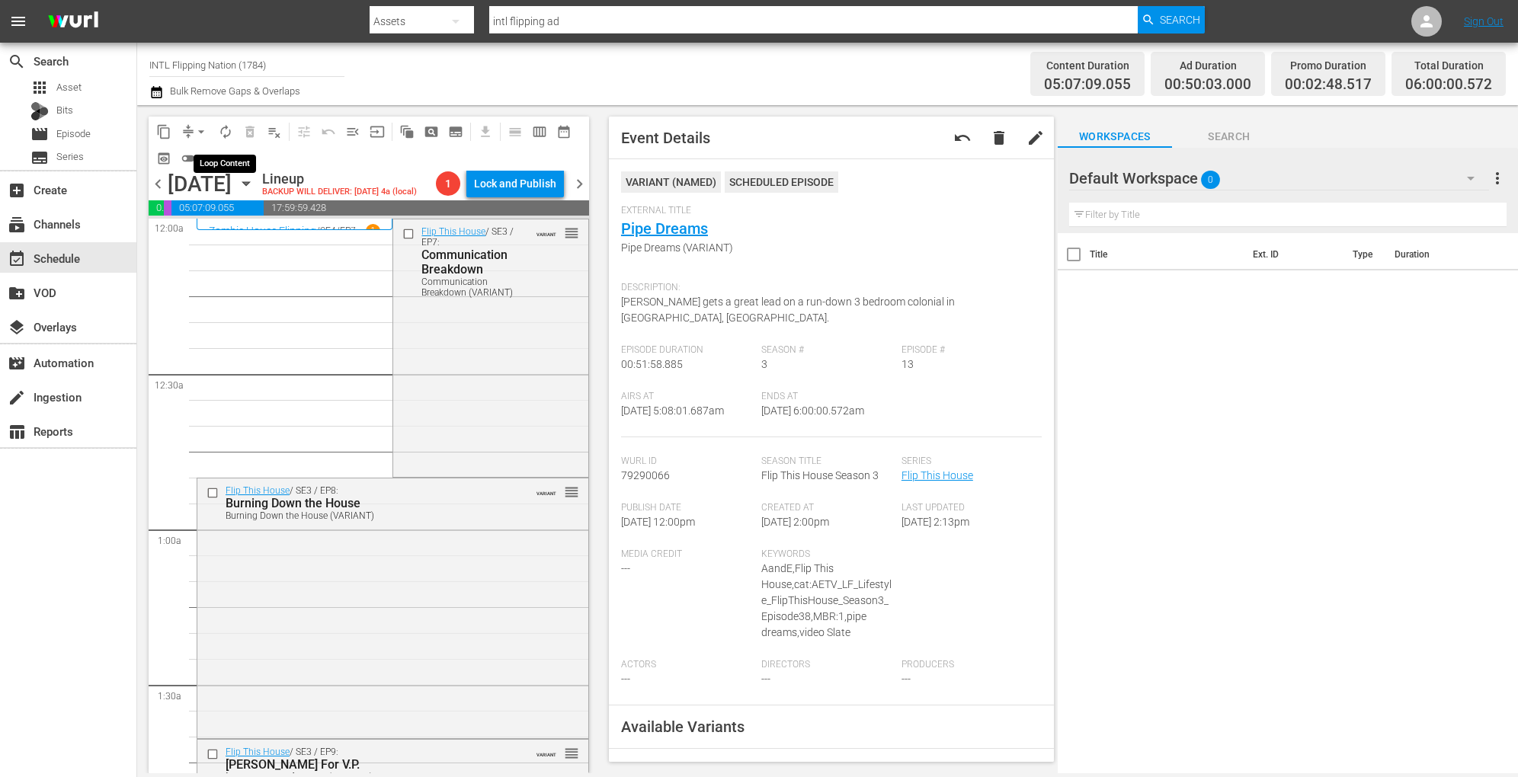
click at [226, 133] on span "autorenew_outlined" at bounding box center [225, 131] width 15 height 15
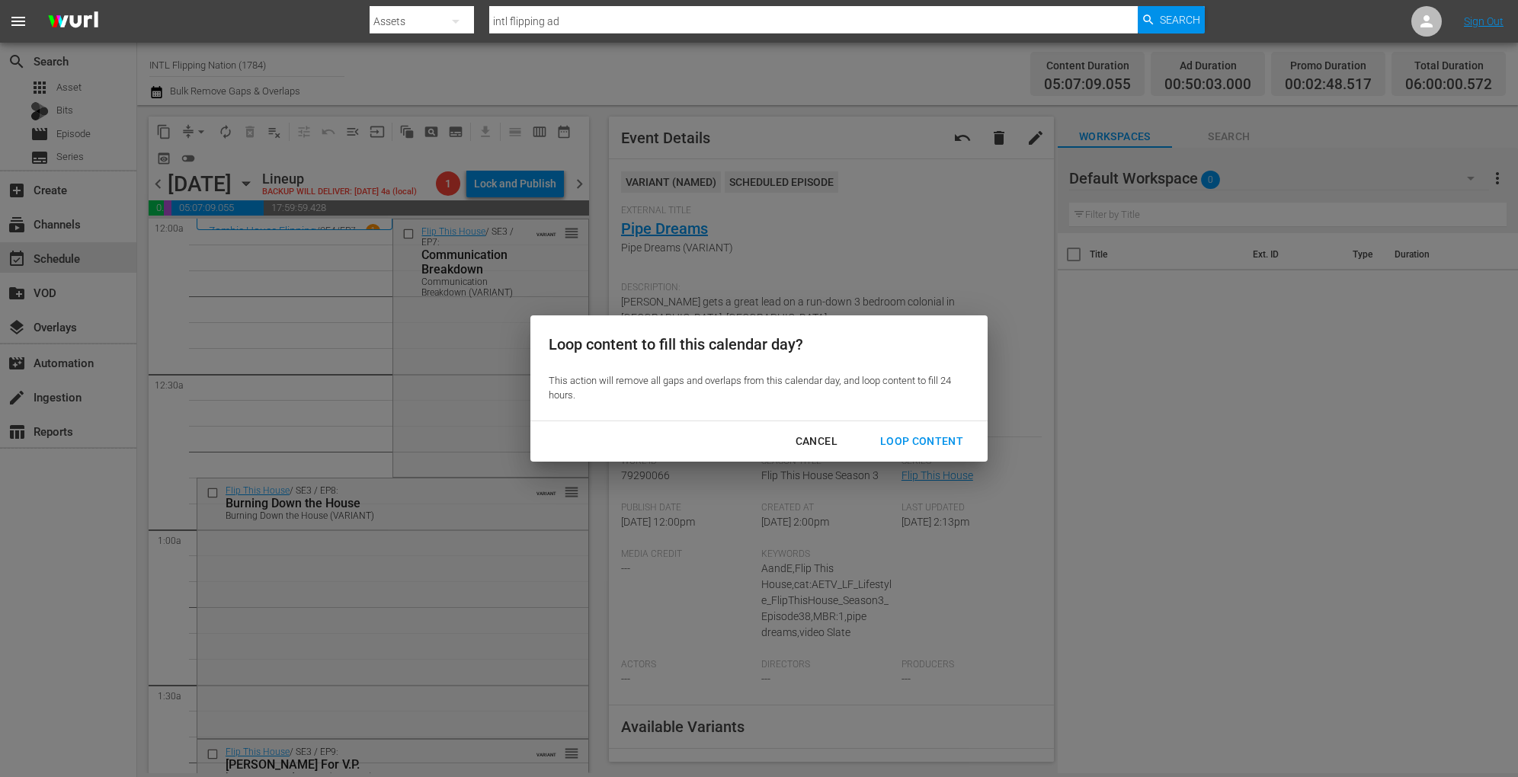
click at [924, 432] on div "Loop Content" at bounding box center [921, 441] width 107 height 19
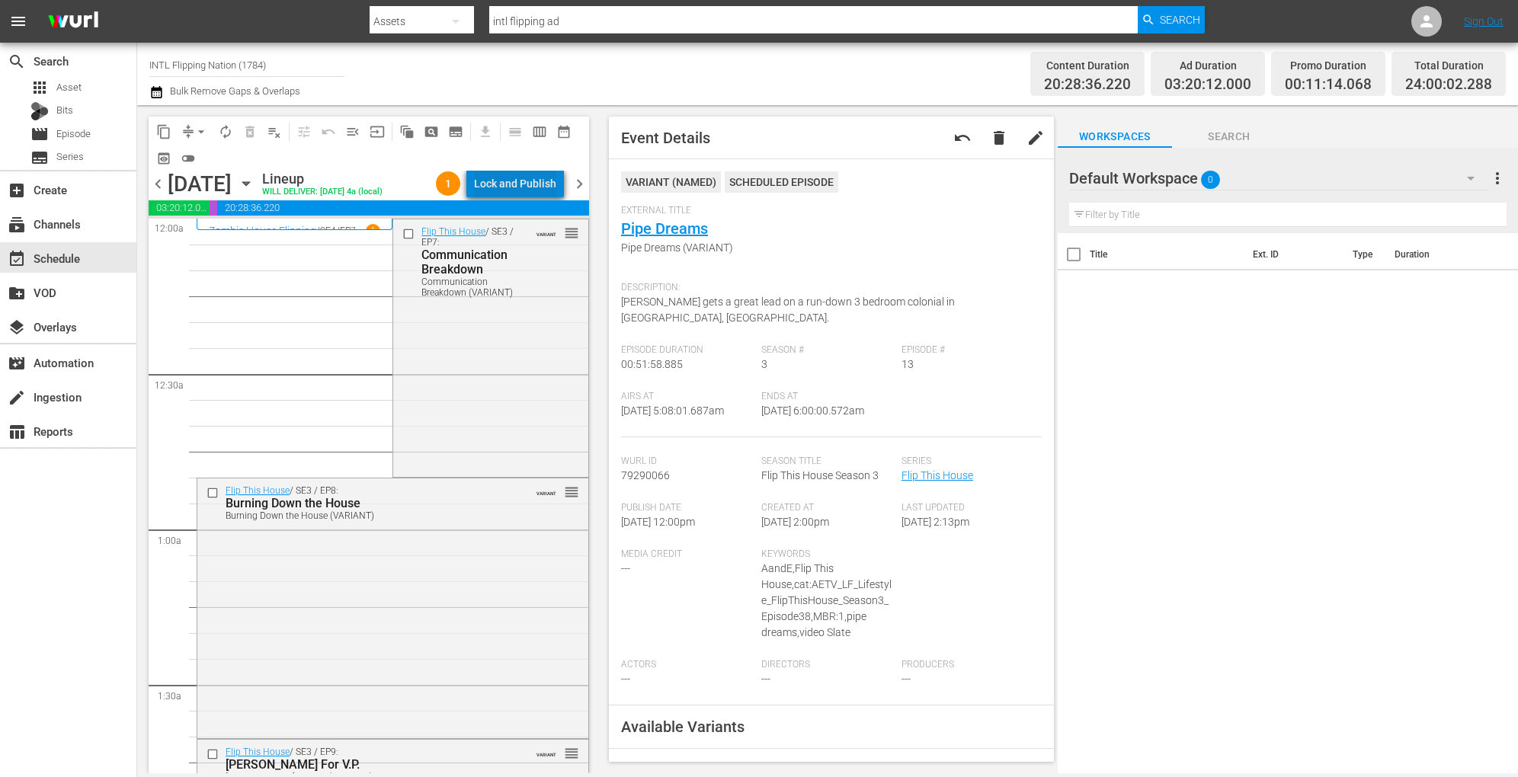
click at [526, 181] on div "Lock and Publish" at bounding box center [515, 183] width 82 height 27
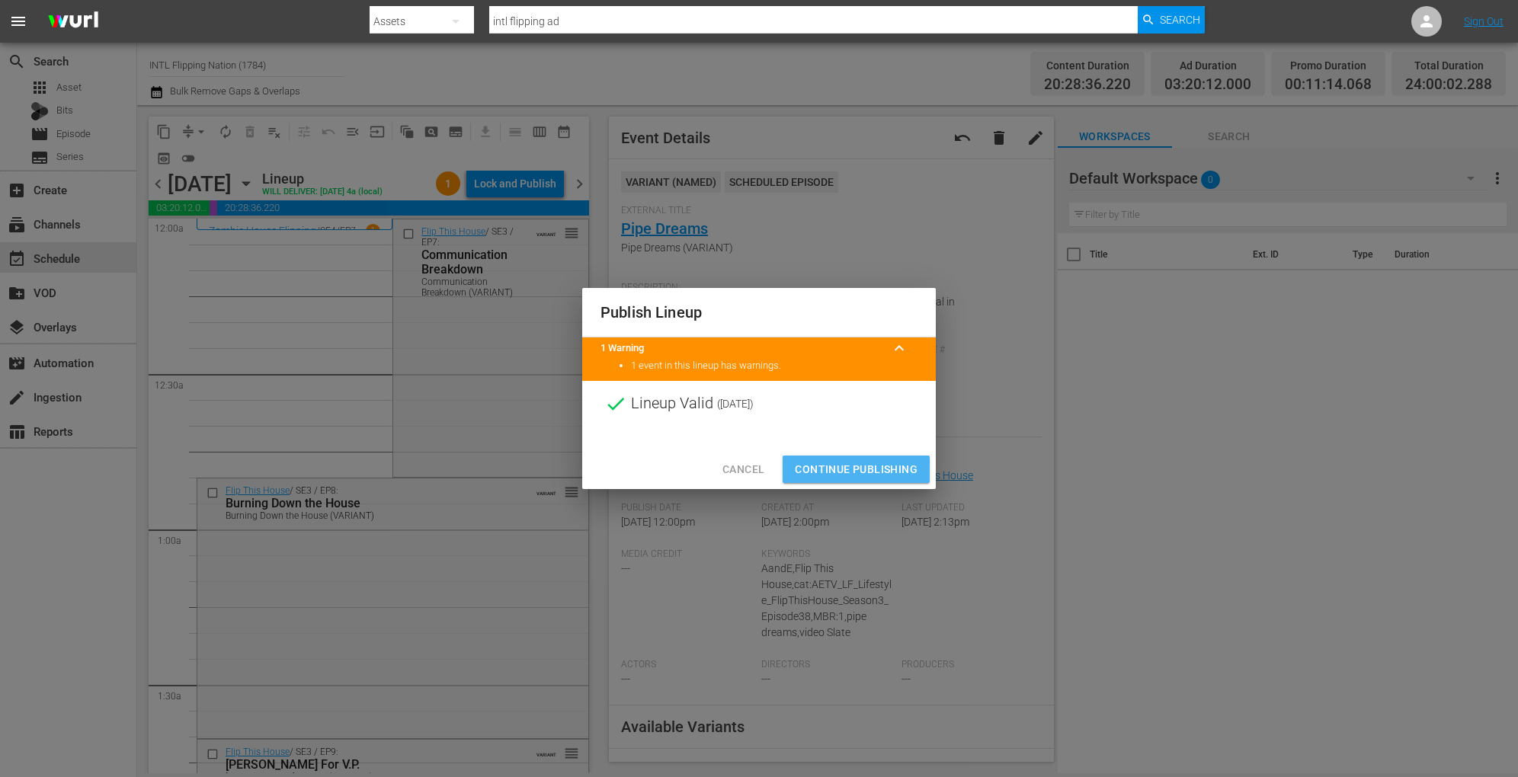
click at [843, 467] on span "Continue Publishing" at bounding box center [856, 469] width 123 height 19
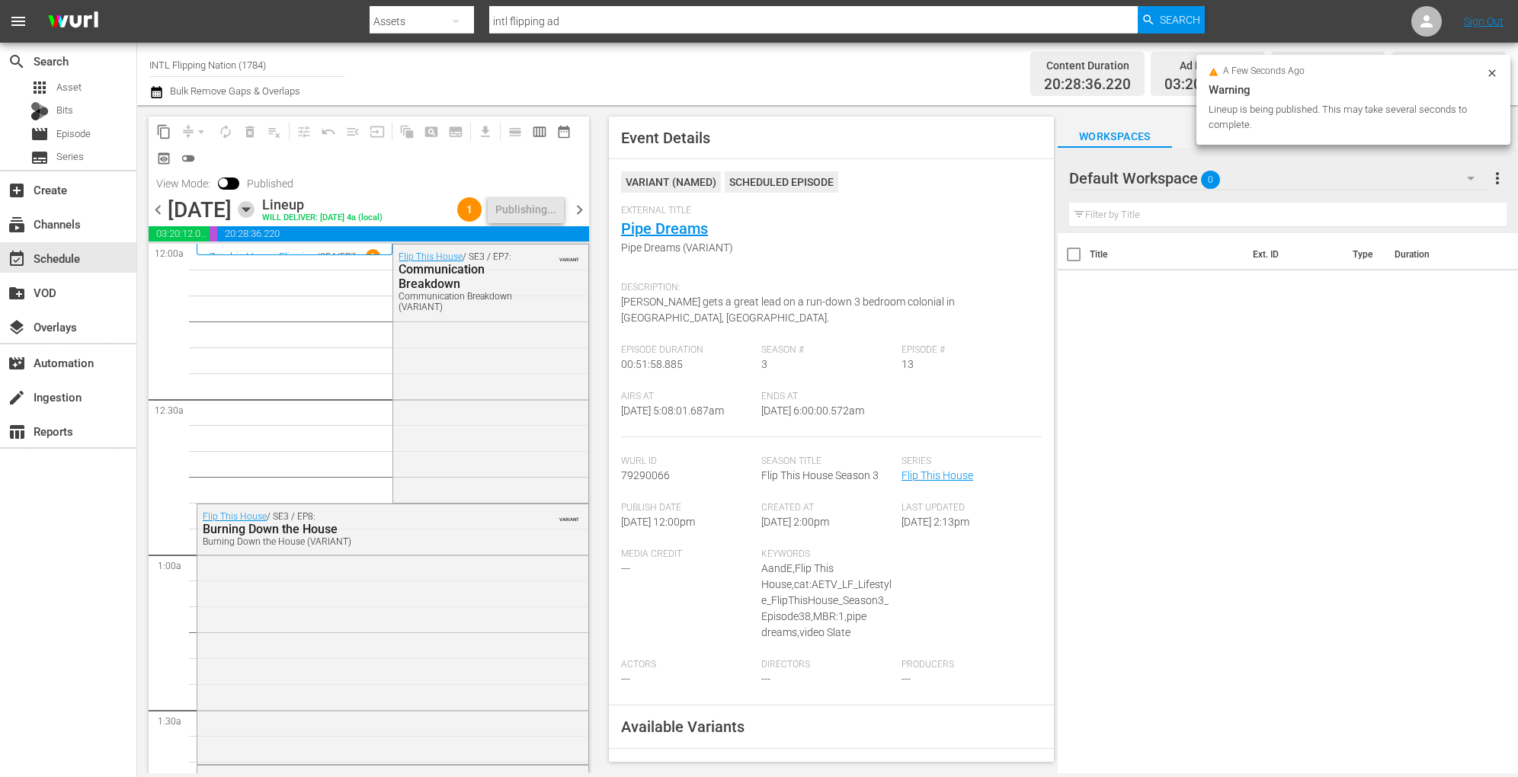
click at [254, 204] on icon "button" at bounding box center [246, 209] width 17 height 17
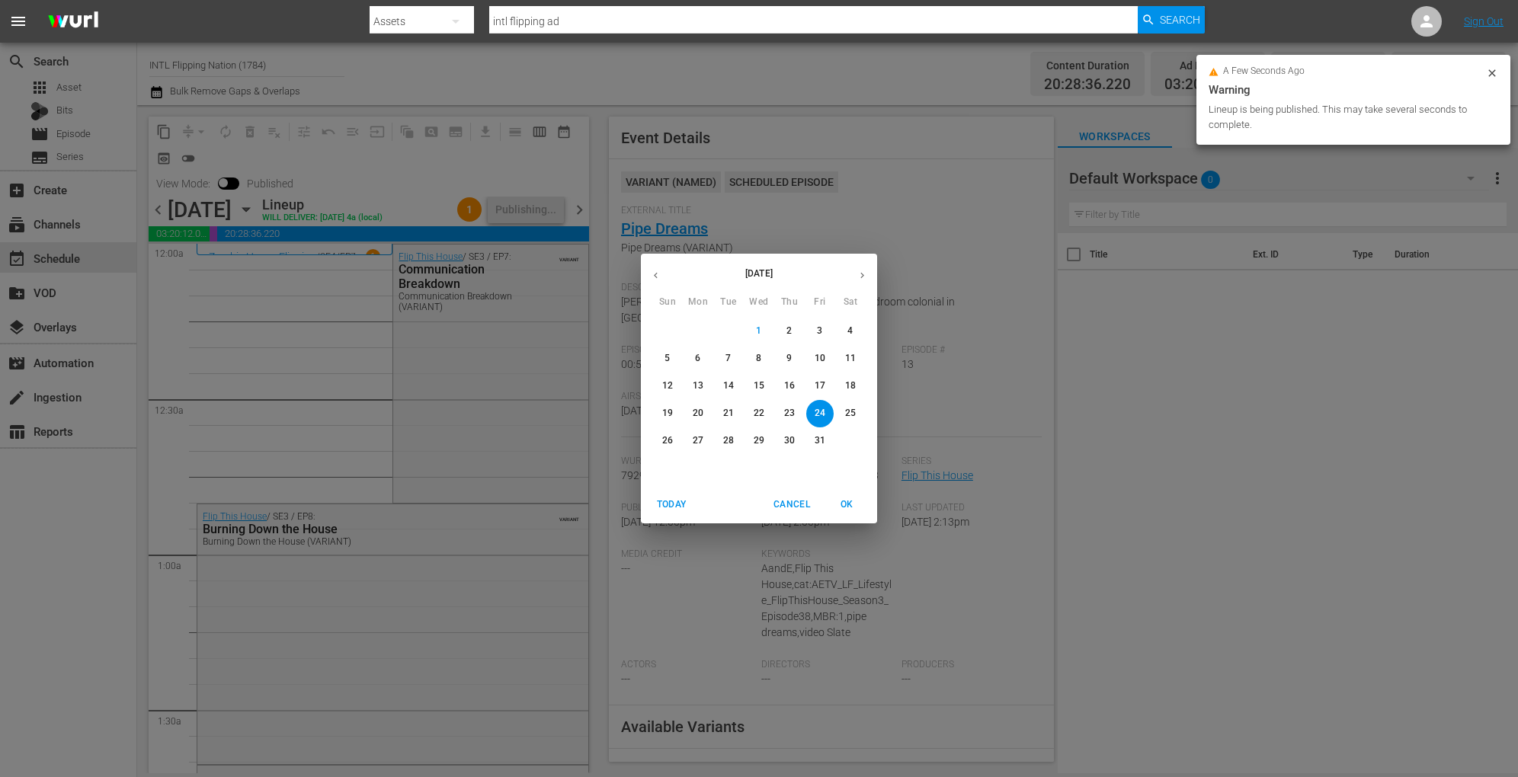
click at [857, 410] on span "25" at bounding box center [850, 413] width 27 height 13
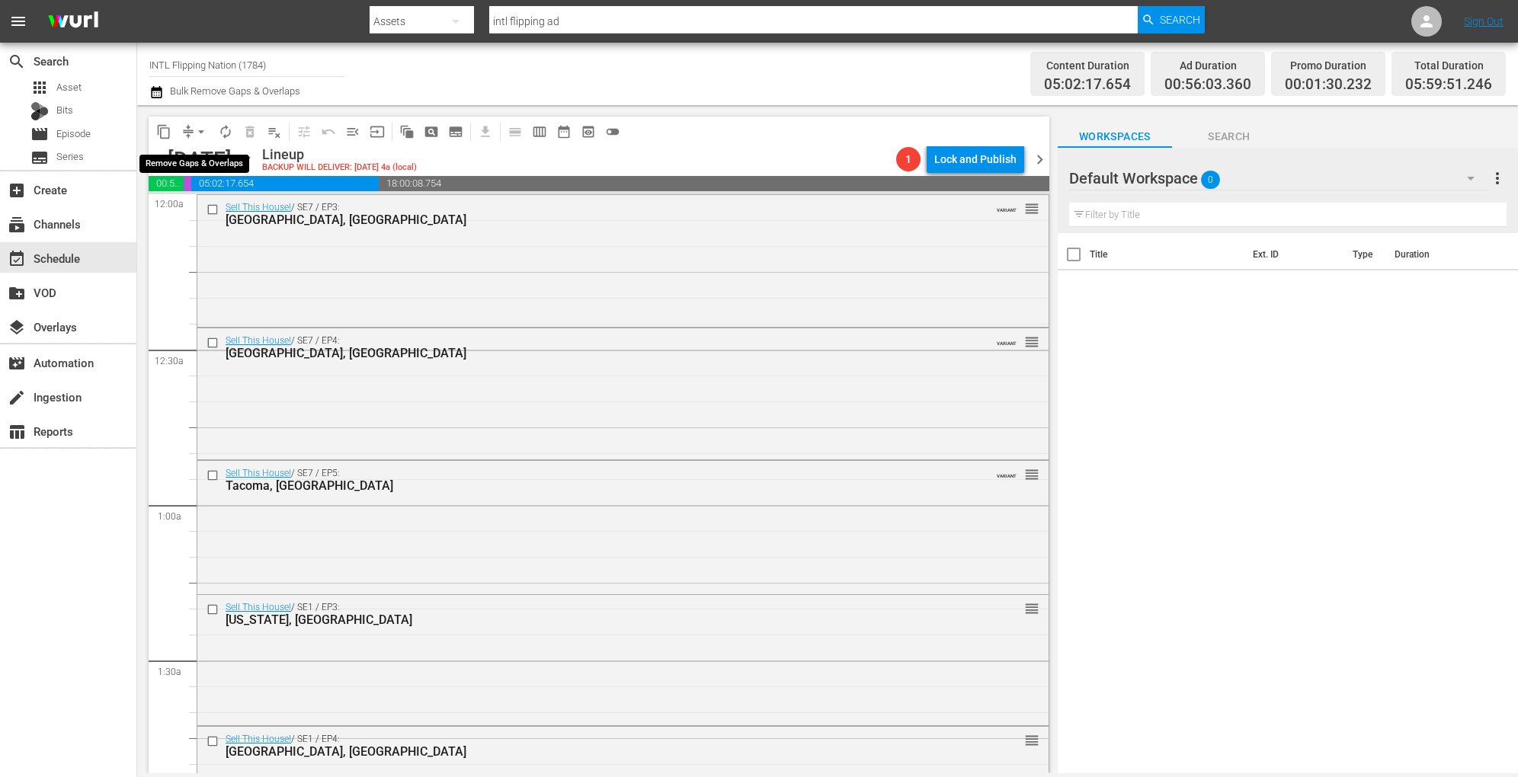
click at [197, 132] on span "arrow_drop_down" at bounding box center [201, 131] width 15 height 15
click at [201, 156] on li "Align to Midnight" at bounding box center [202, 162] width 126 height 25
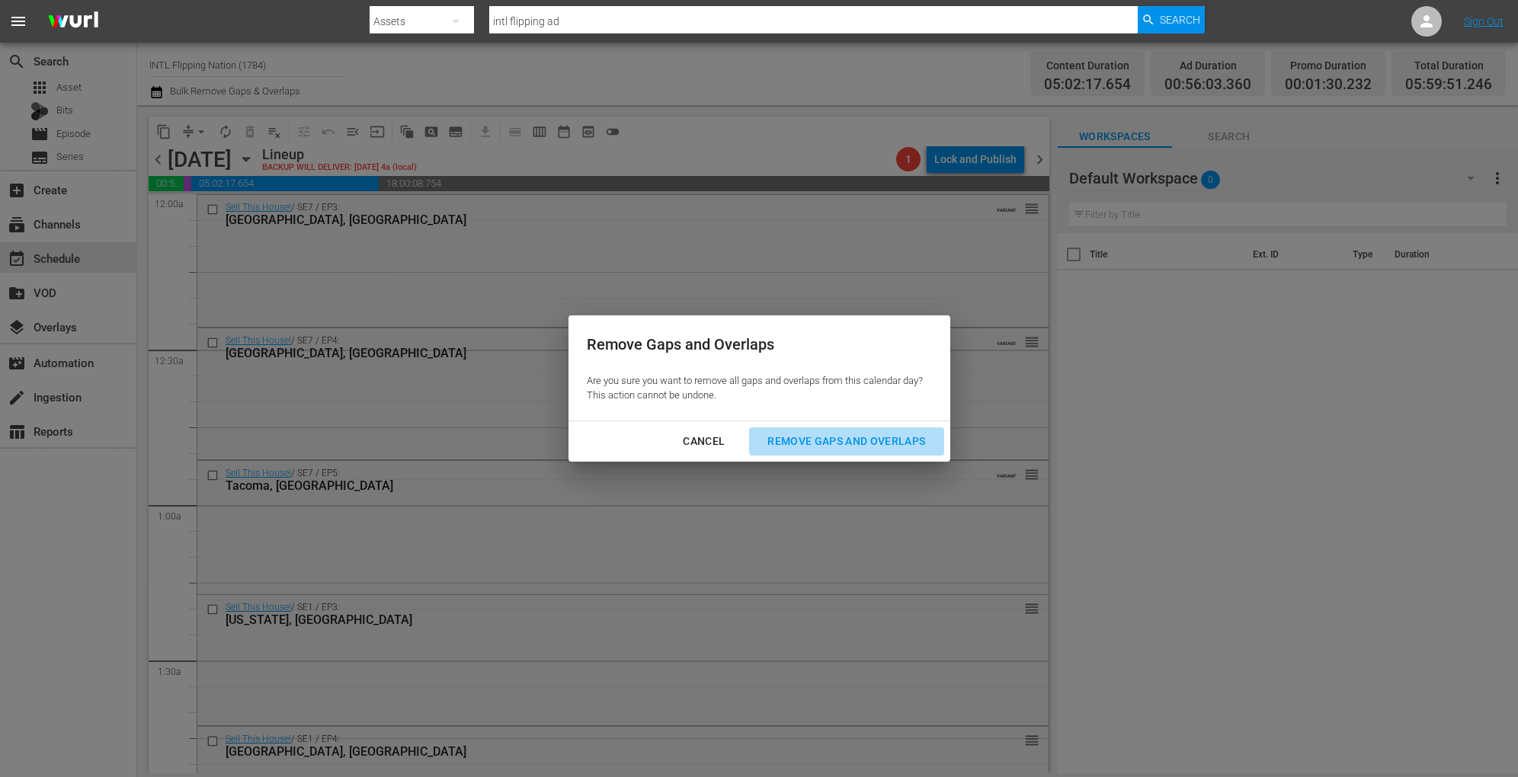
click at [768, 439] on div "Remove Gaps and Overlaps" at bounding box center [846, 441] width 182 height 19
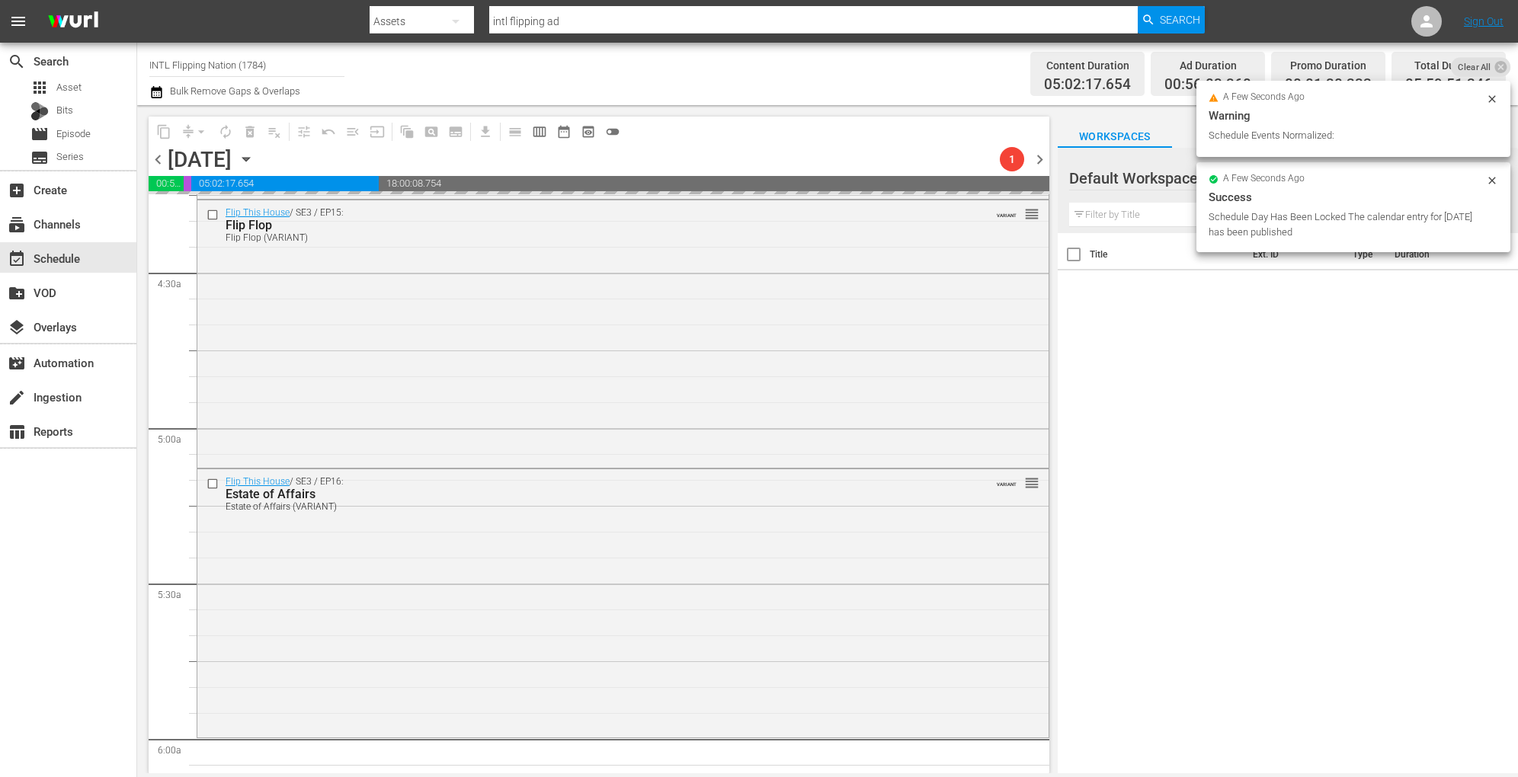
scroll to position [1318, 0]
click at [603, 357] on div "Flip This House / SE3 / EP15: Flip Flop Flip Flop (VARIANT) VARIANT reorder" at bounding box center [622, 335] width 851 height 264
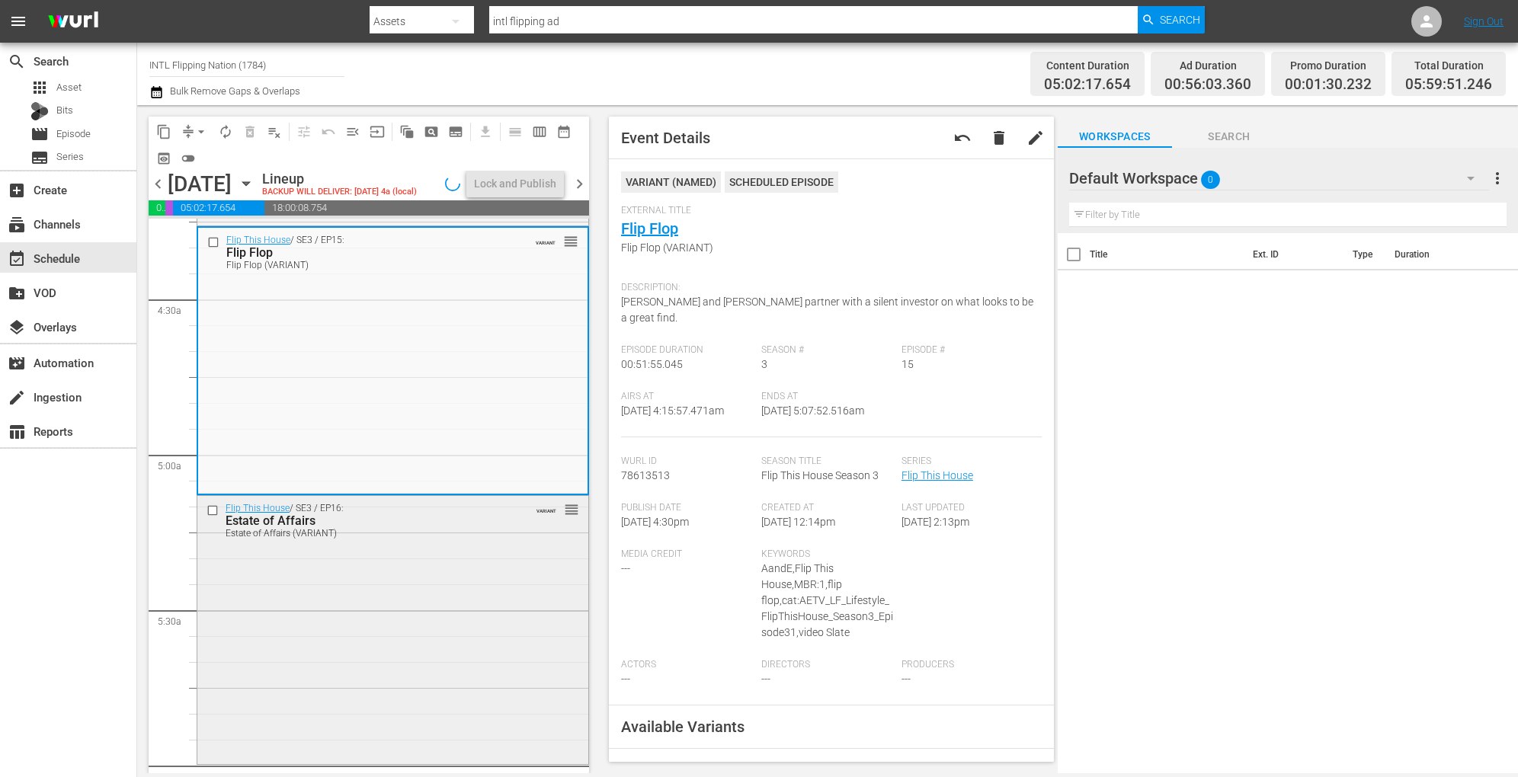
drag, startPoint x: 530, startPoint y: 385, endPoint x: 393, endPoint y: 670, distance: 315.9
click at [393, 670] on div "Flip This House / SE3 / EP16: Estate of Affairs Estate of Affairs (VARIANT) VAR…" at bounding box center [392, 628] width 391 height 264
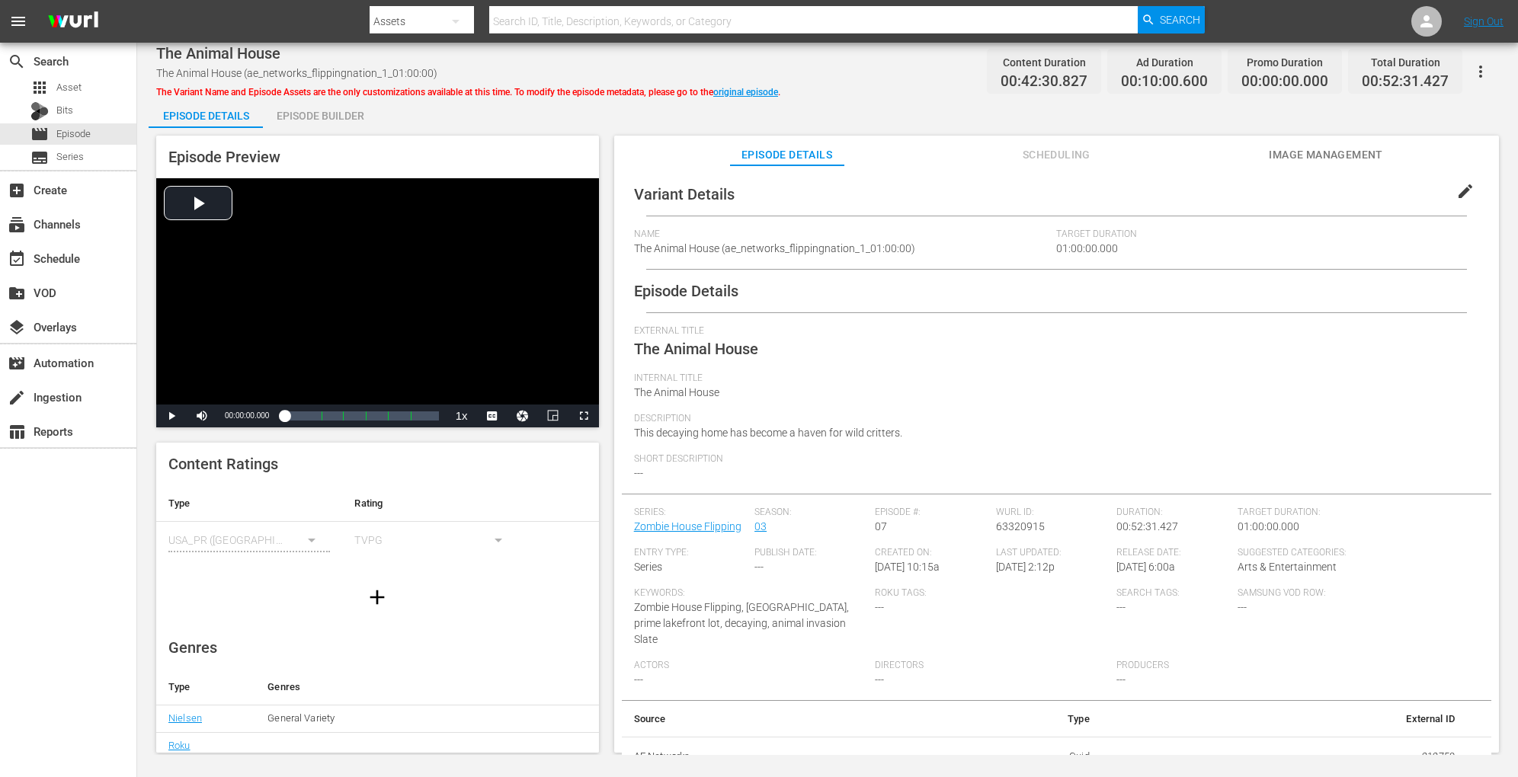
click at [295, 101] on div "Episode Builder" at bounding box center [320, 116] width 114 height 37
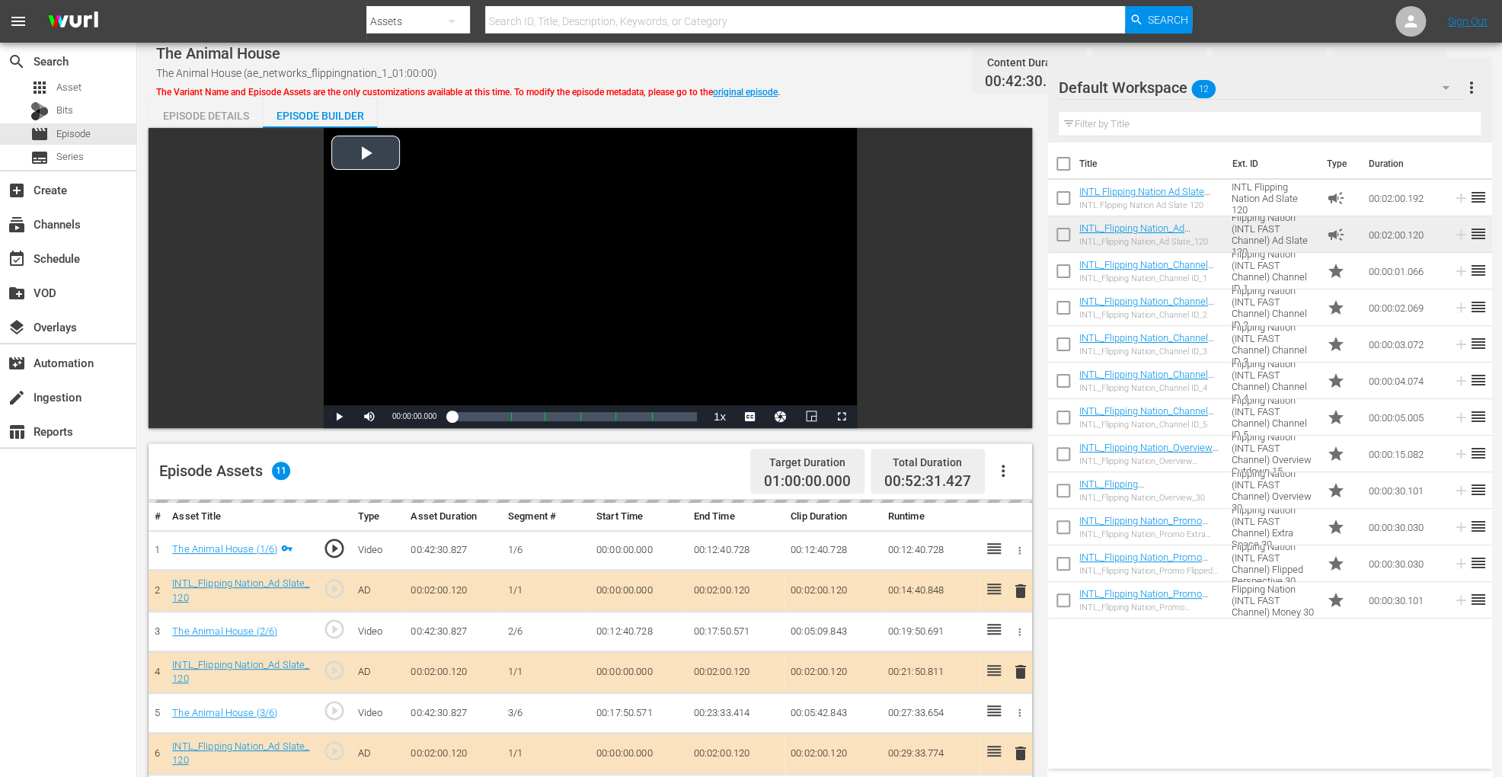
scroll to position [396, 0]
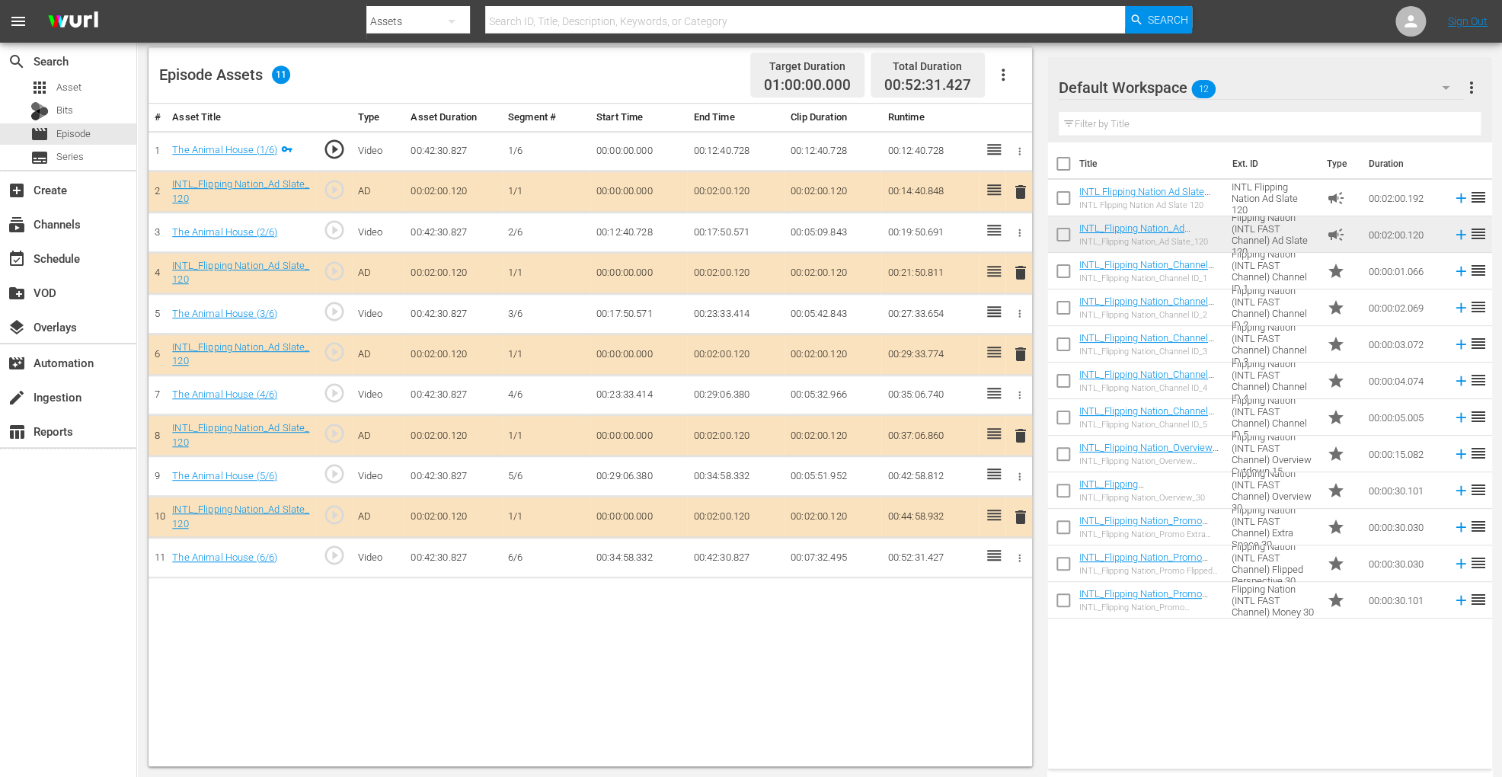
click at [1018, 350] on span "delete" at bounding box center [1021, 354] width 18 height 18
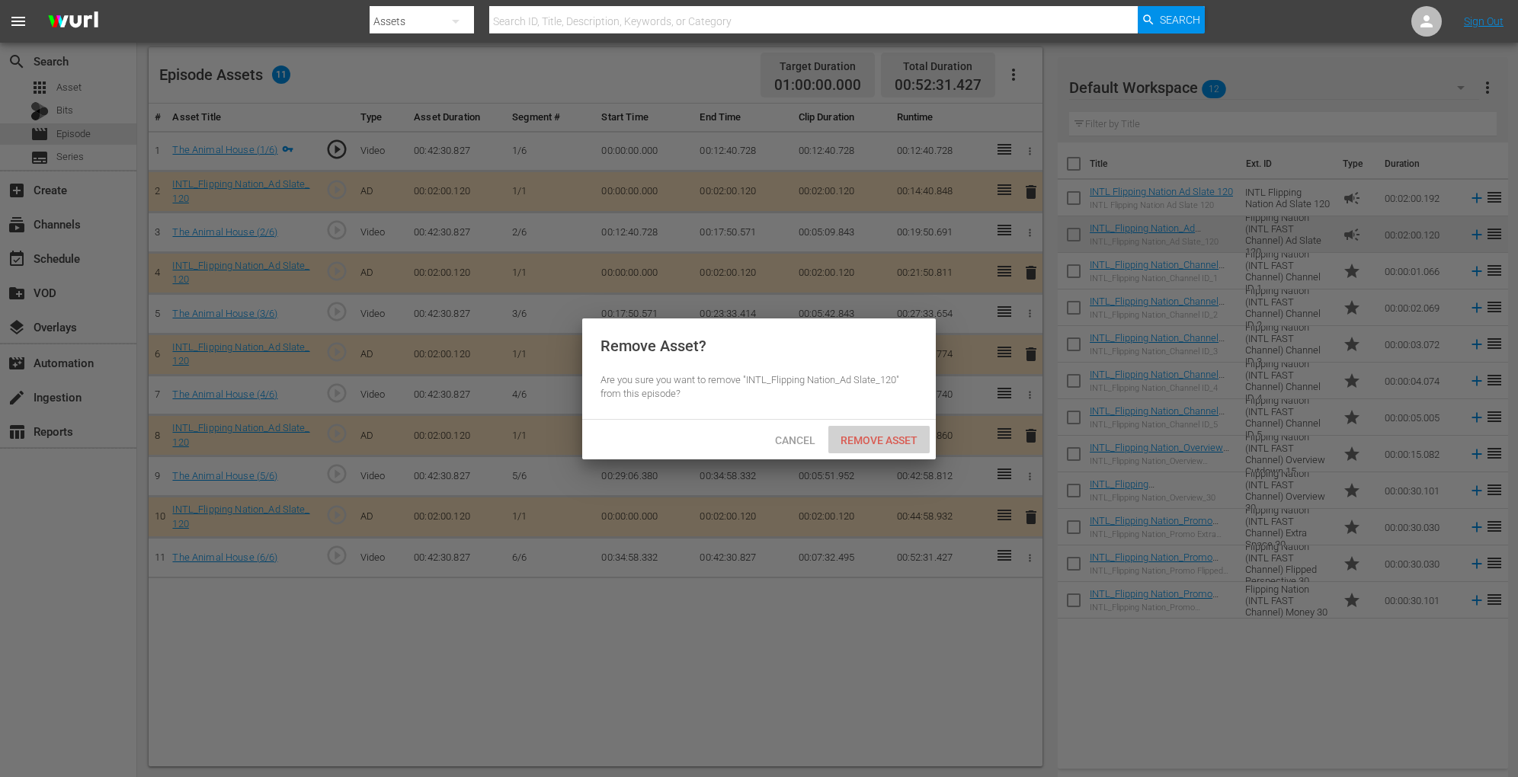
click at [885, 430] on div "Remove Asset" at bounding box center [878, 440] width 101 height 28
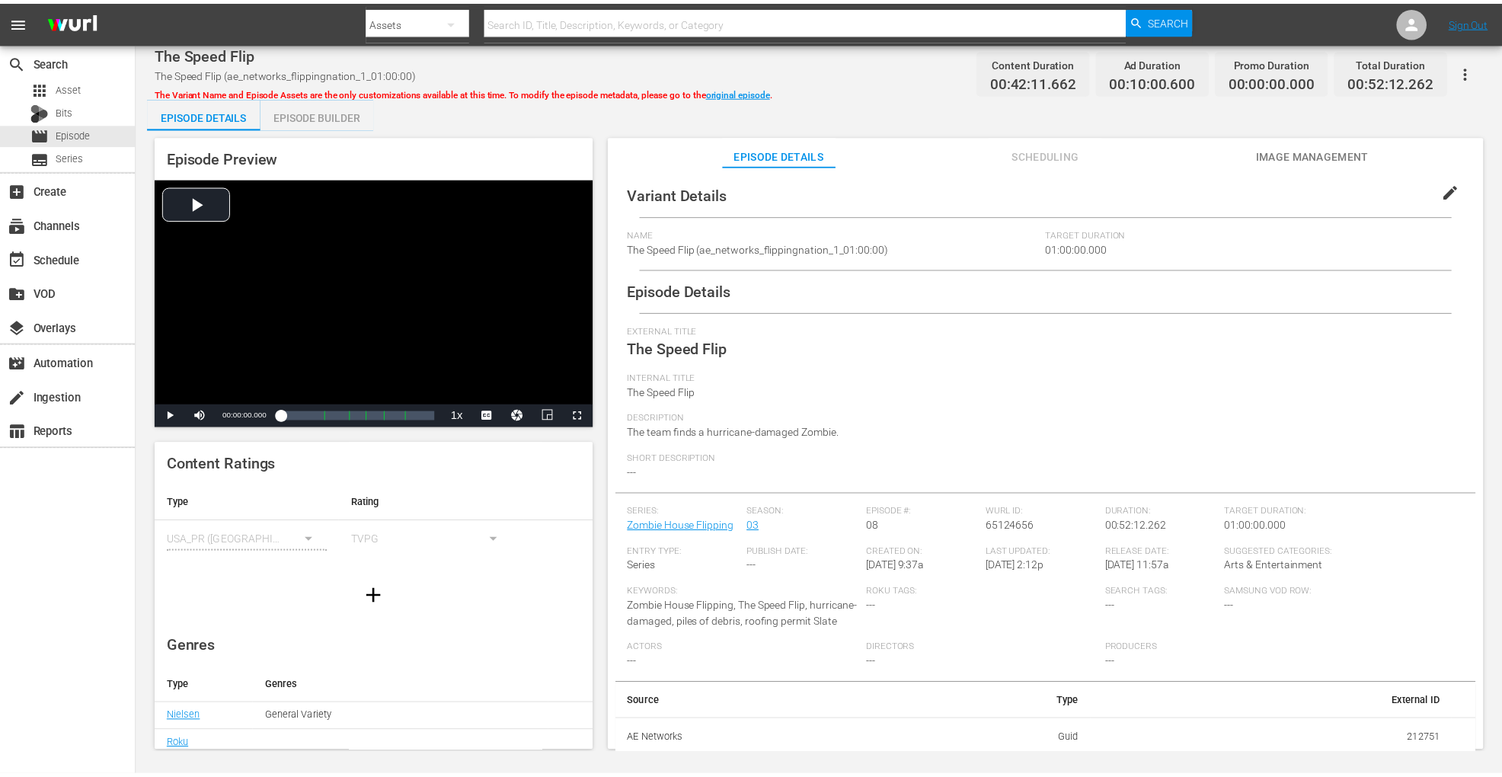
scroll to position [94, 0]
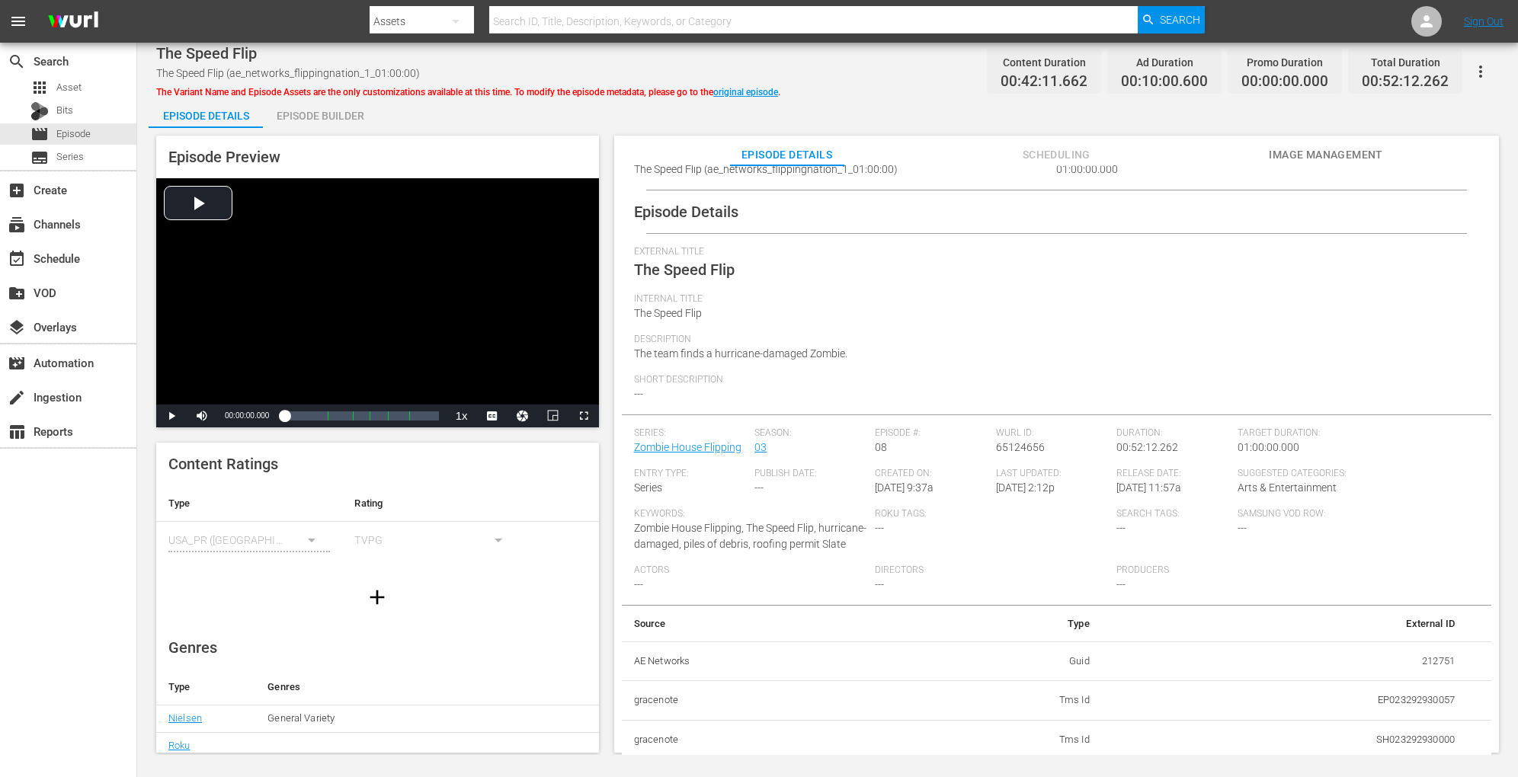
click at [340, 116] on div "Episode Builder" at bounding box center [320, 116] width 114 height 37
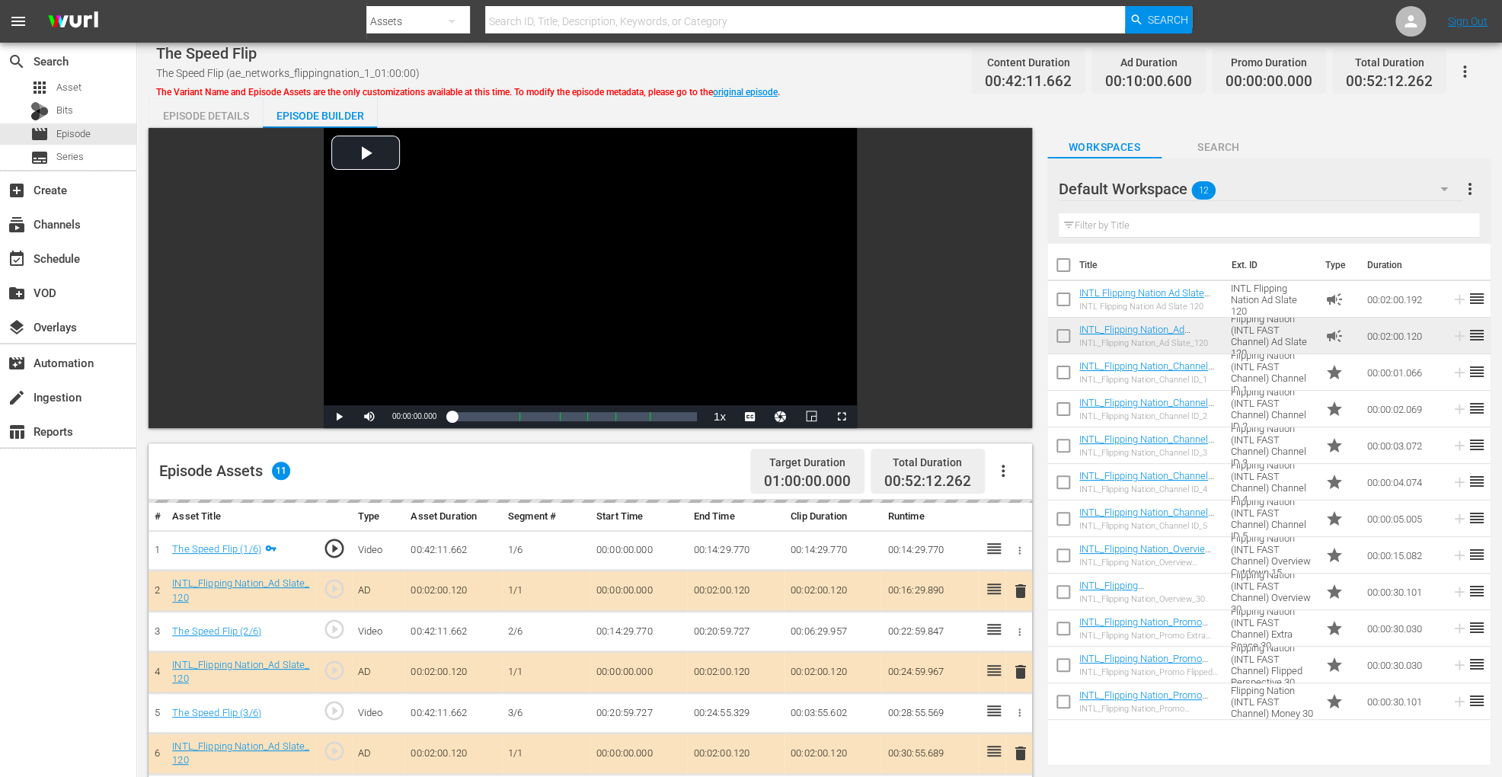
scroll to position [396, 0]
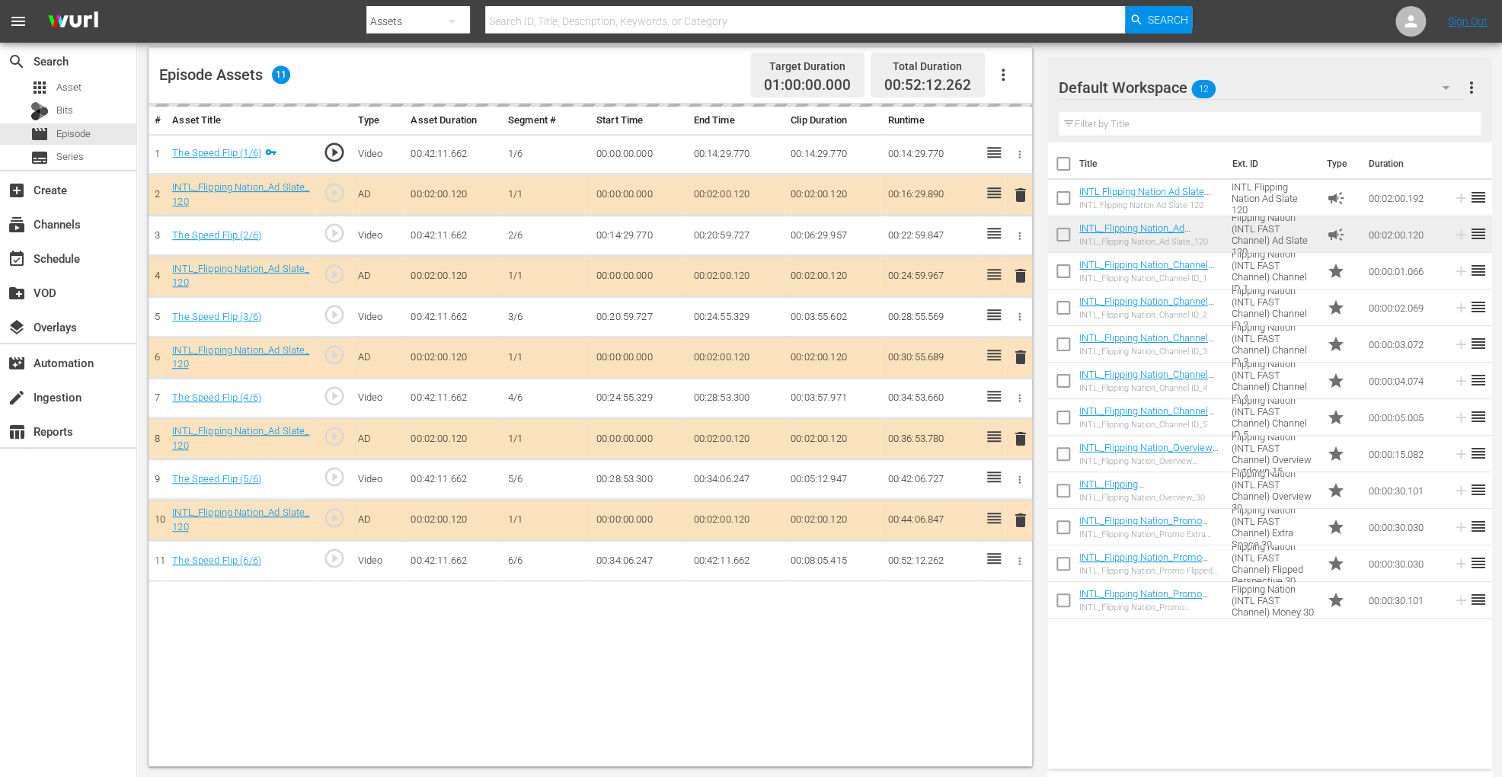
click at [1022, 357] on div "delete" at bounding box center [1019, 358] width 14 height 22
click at [1019, 355] on div "delete" at bounding box center [1019, 358] width 14 height 22
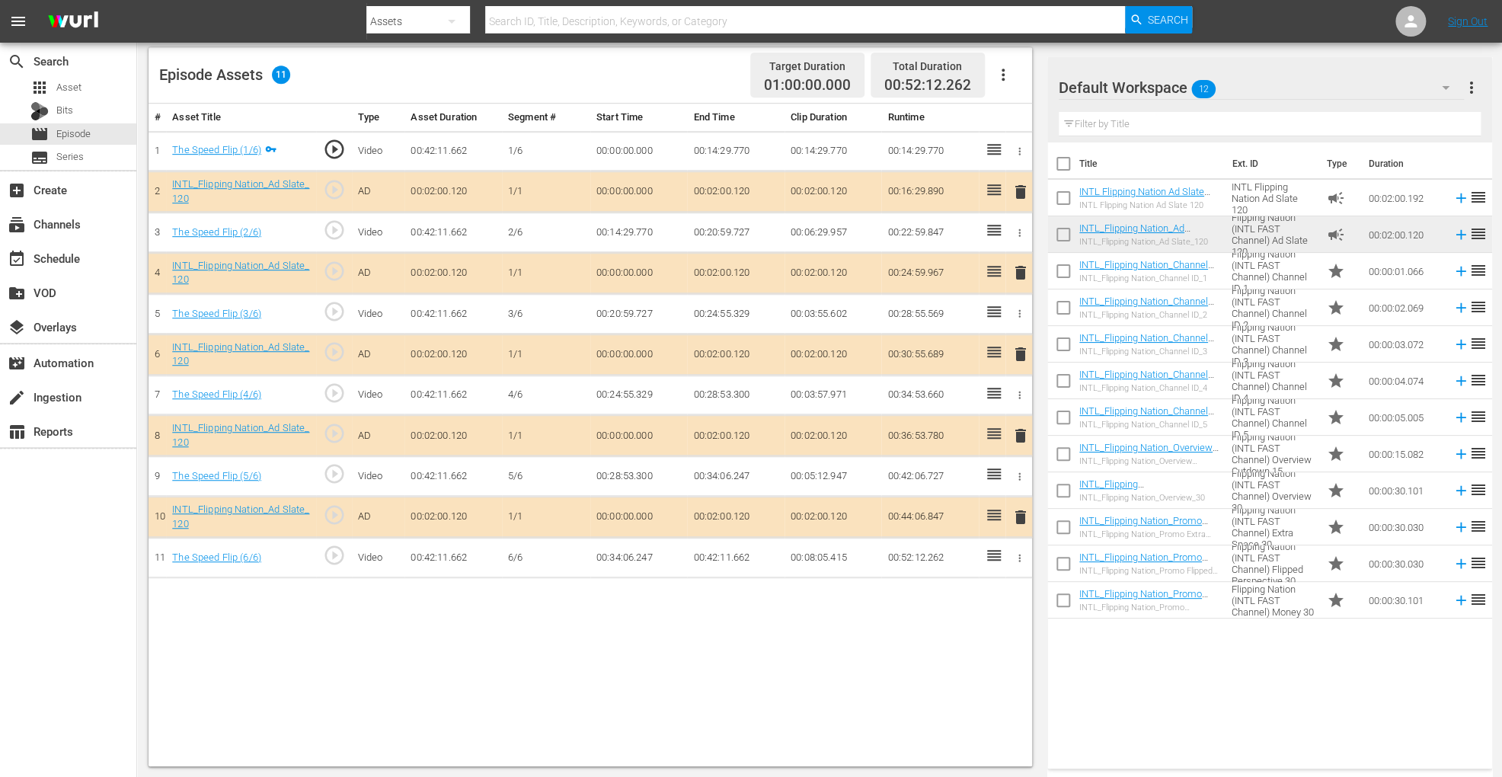
scroll to position [0, 0]
click at [1019, 349] on span "delete" at bounding box center [1021, 354] width 18 height 18
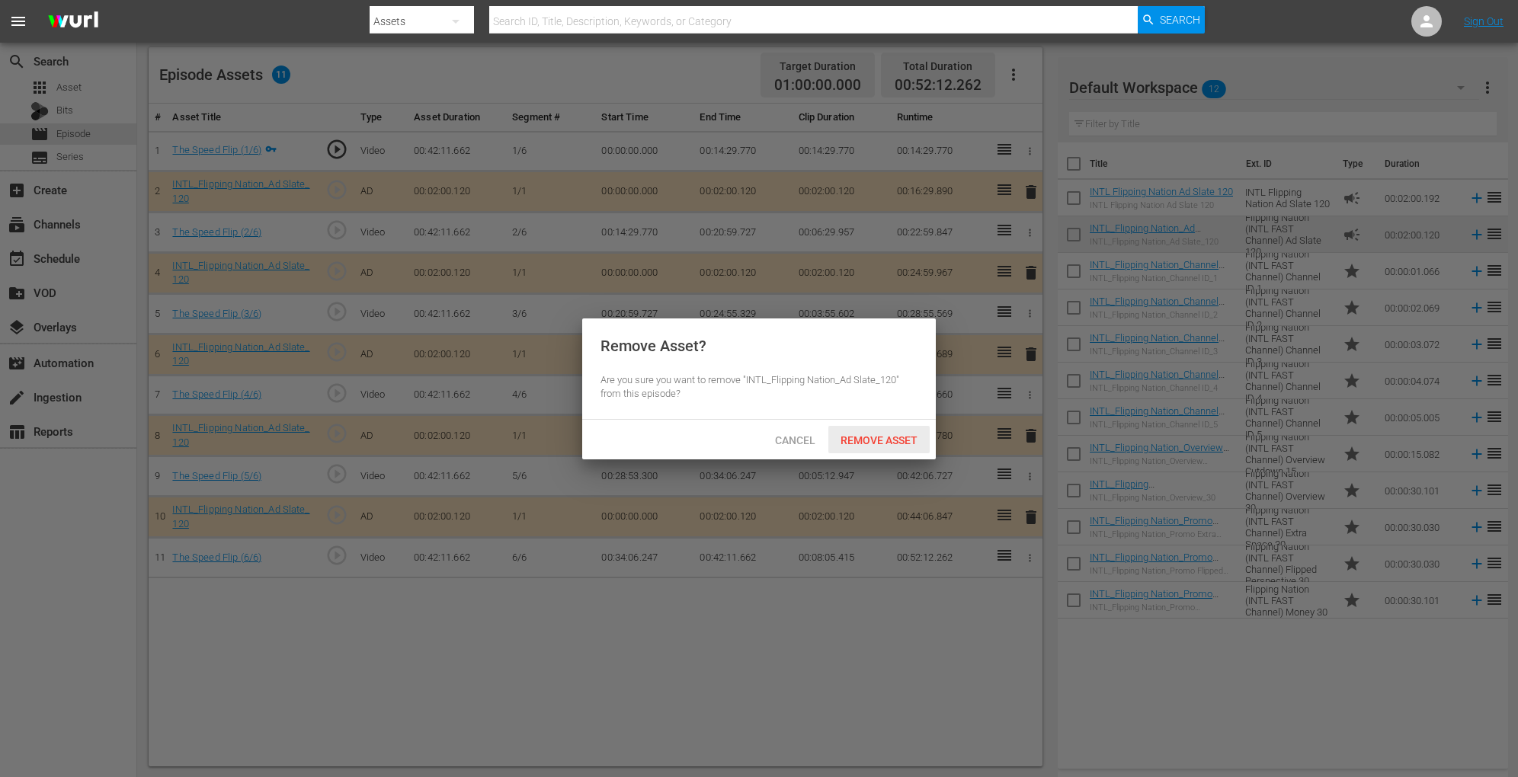
click at [864, 442] on span "Remove Asset" at bounding box center [878, 440] width 101 height 12
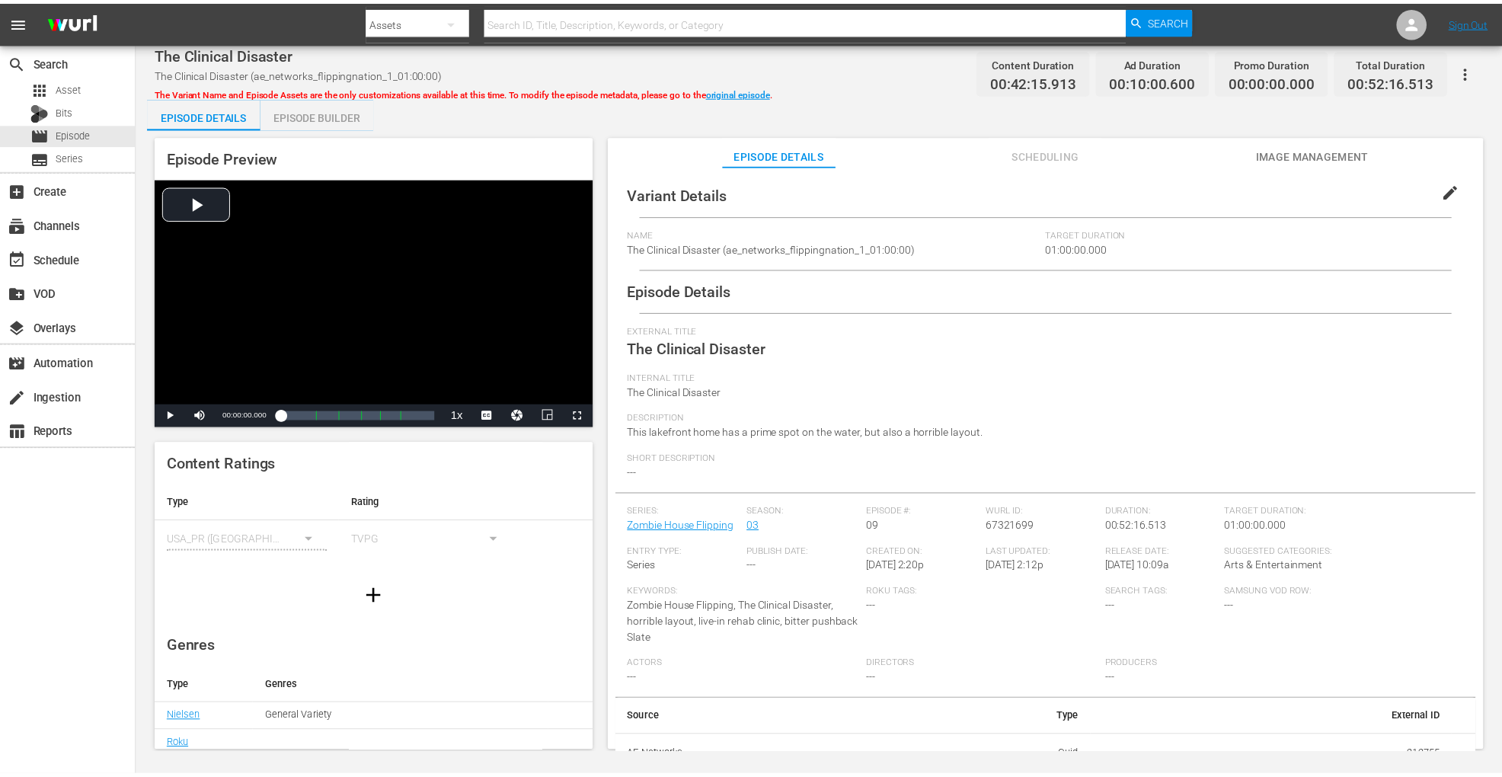
scroll to position [94, 0]
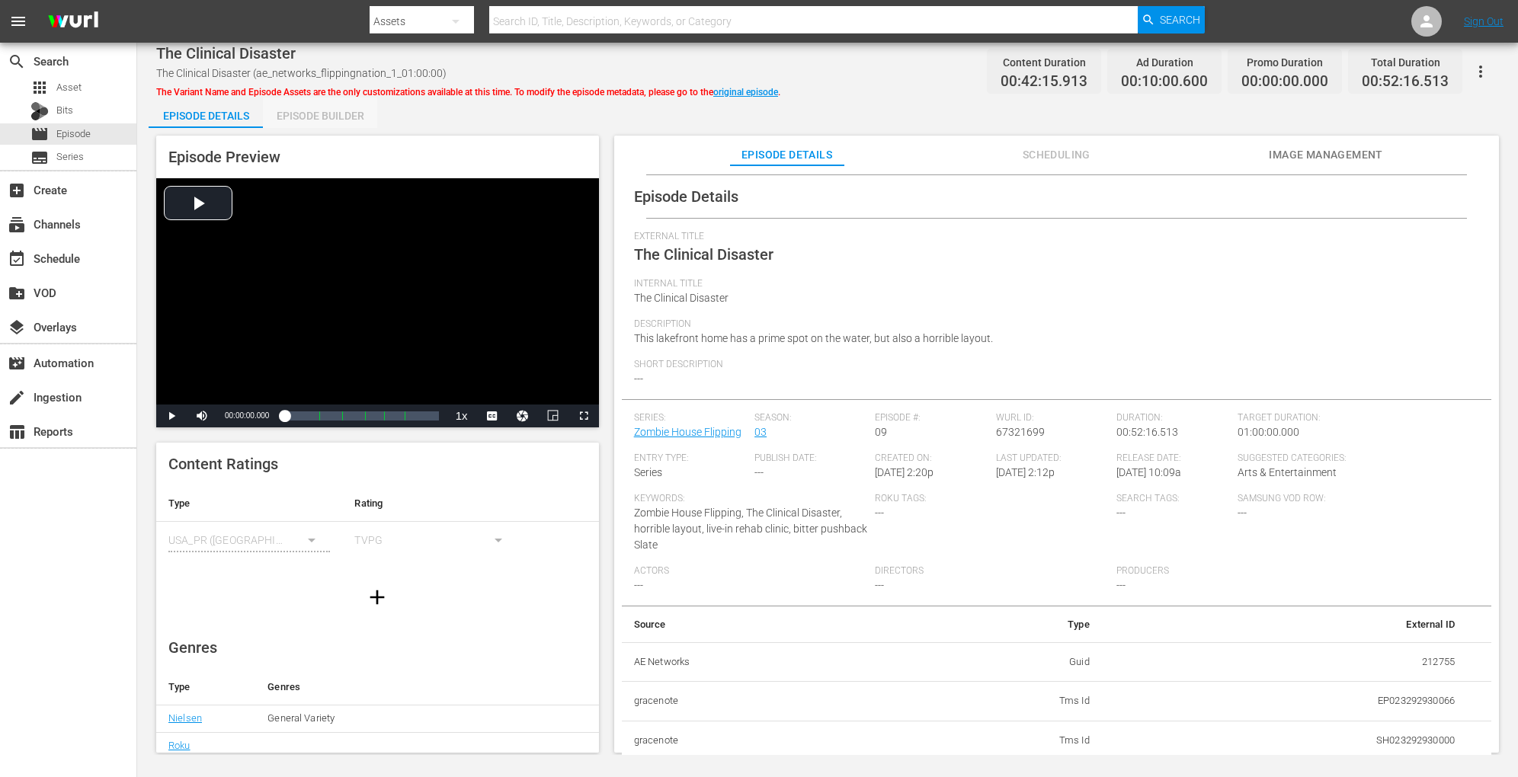
click at [339, 107] on div "Episode Builder" at bounding box center [320, 116] width 114 height 37
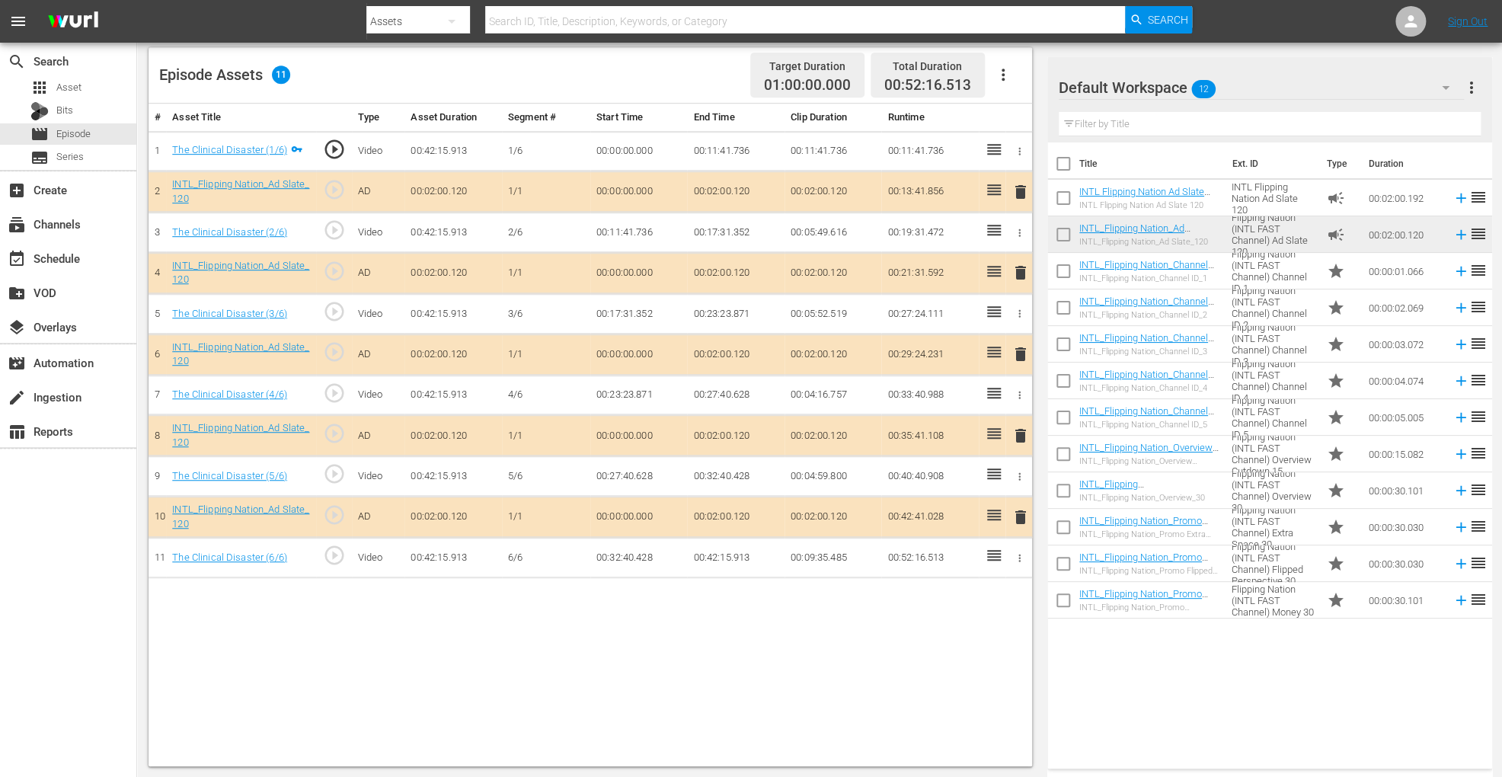
click at [1015, 351] on span "delete" at bounding box center [1021, 354] width 18 height 18
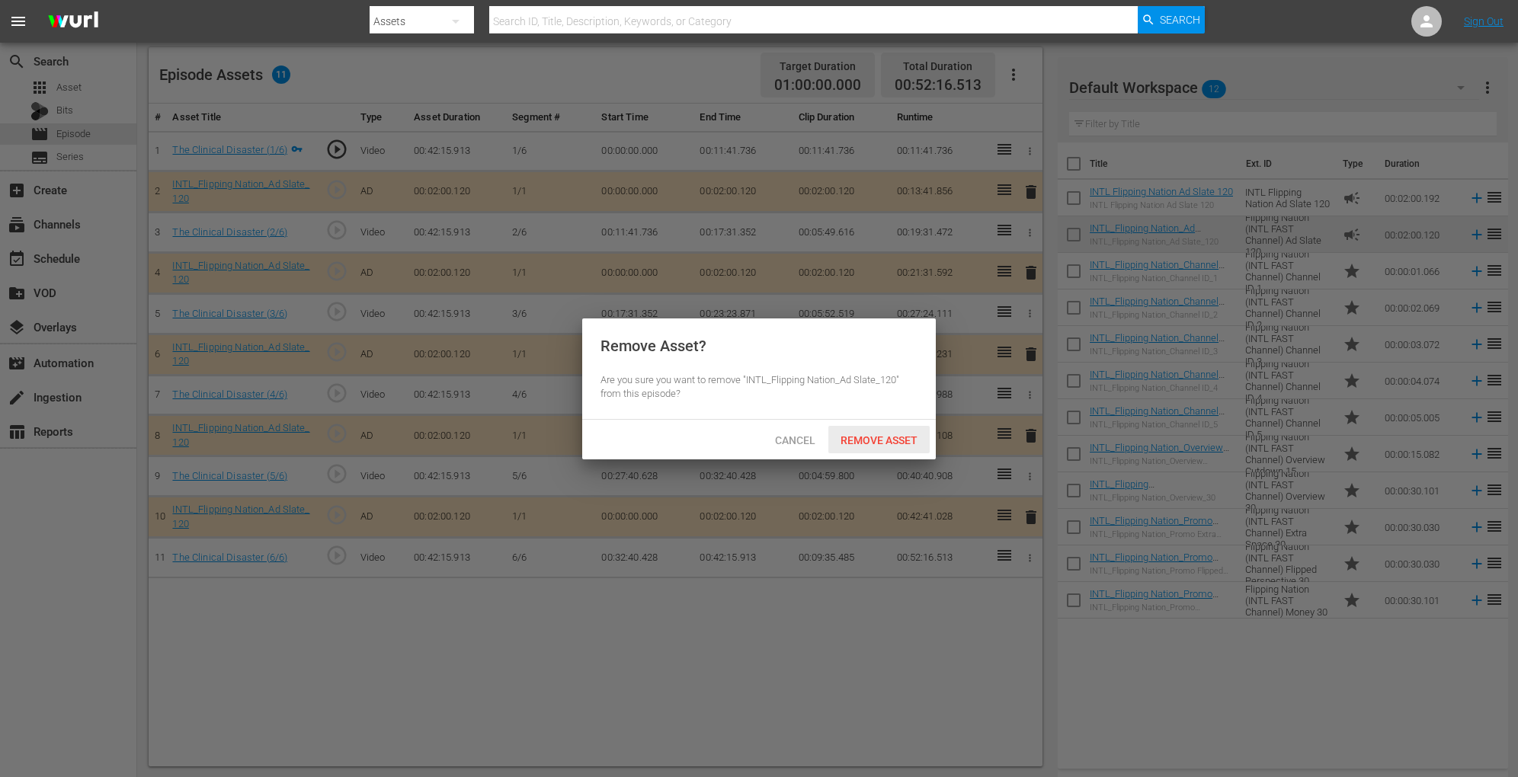
click at [907, 434] on span "Remove Asset" at bounding box center [878, 440] width 101 height 12
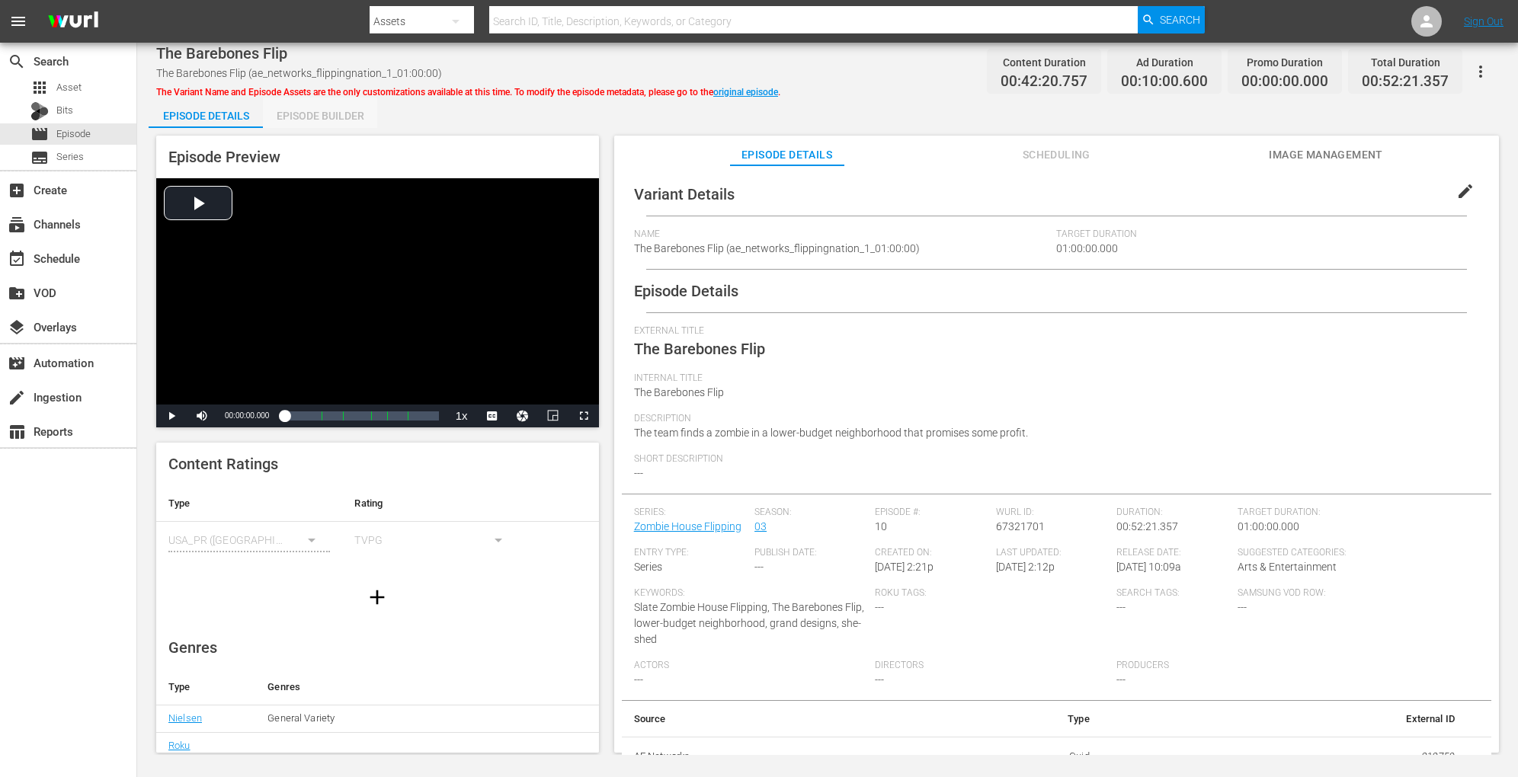
click at [316, 118] on div "Episode Builder" at bounding box center [320, 116] width 114 height 37
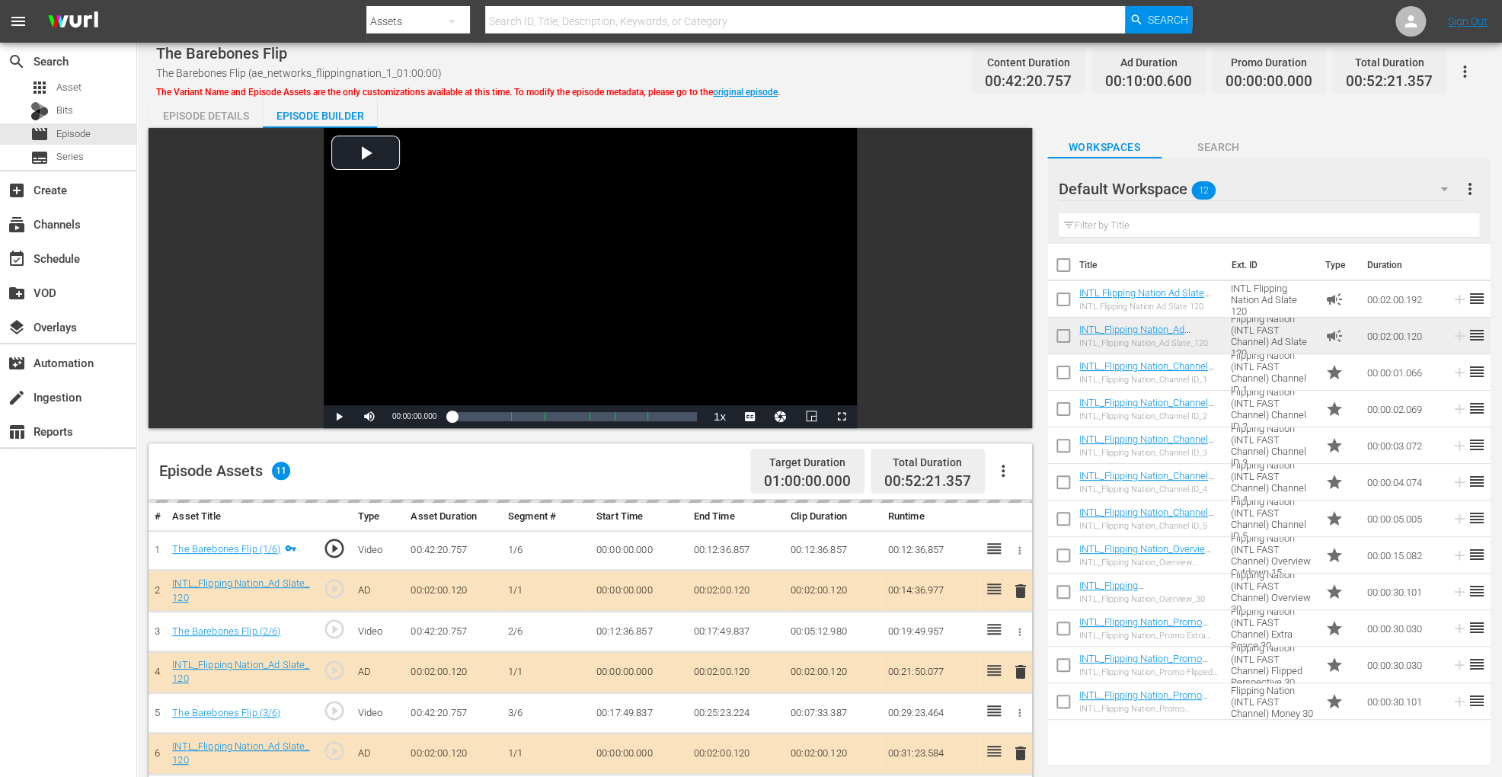
scroll to position [396, 0]
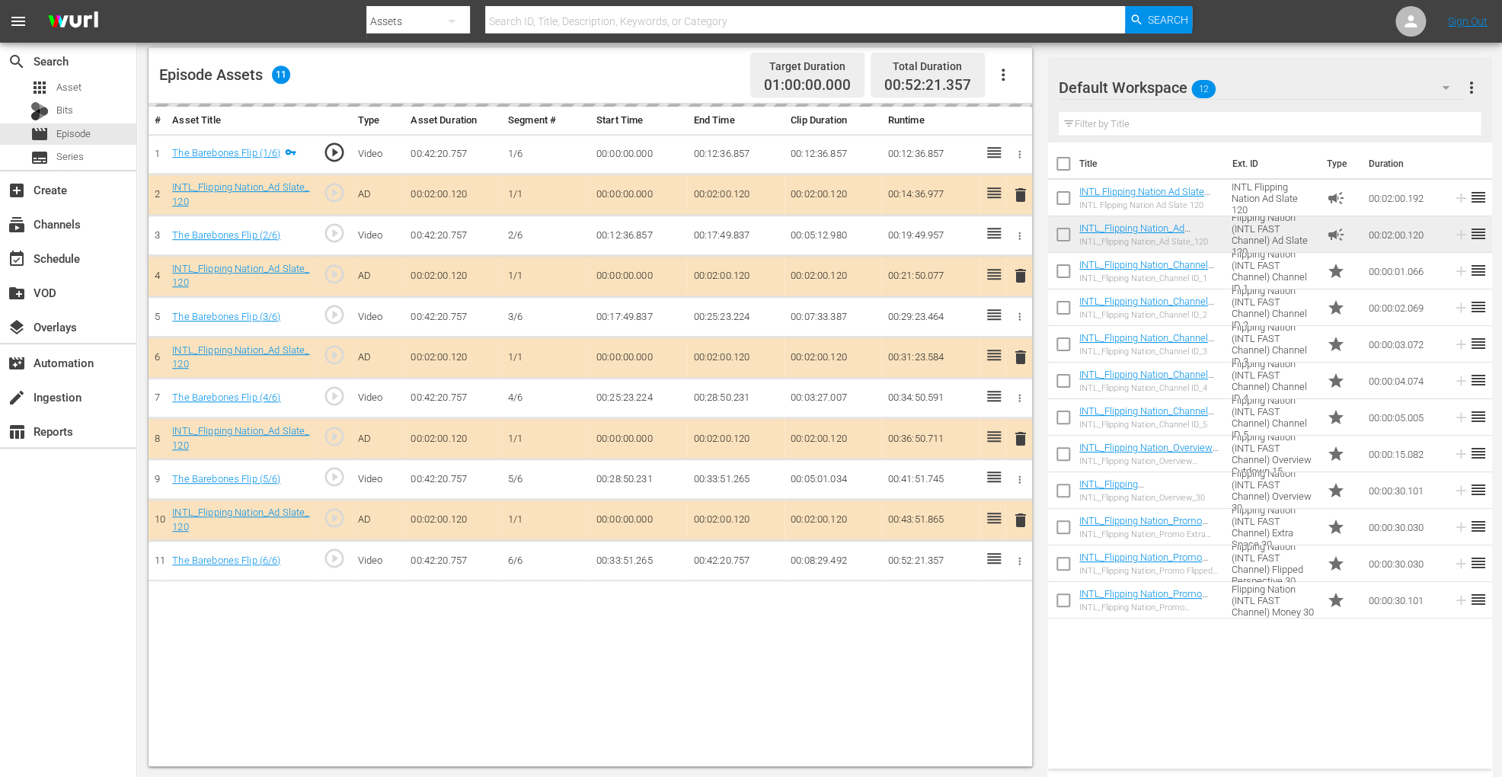
click at [1019, 353] on div "delete" at bounding box center [1019, 358] width 14 height 22
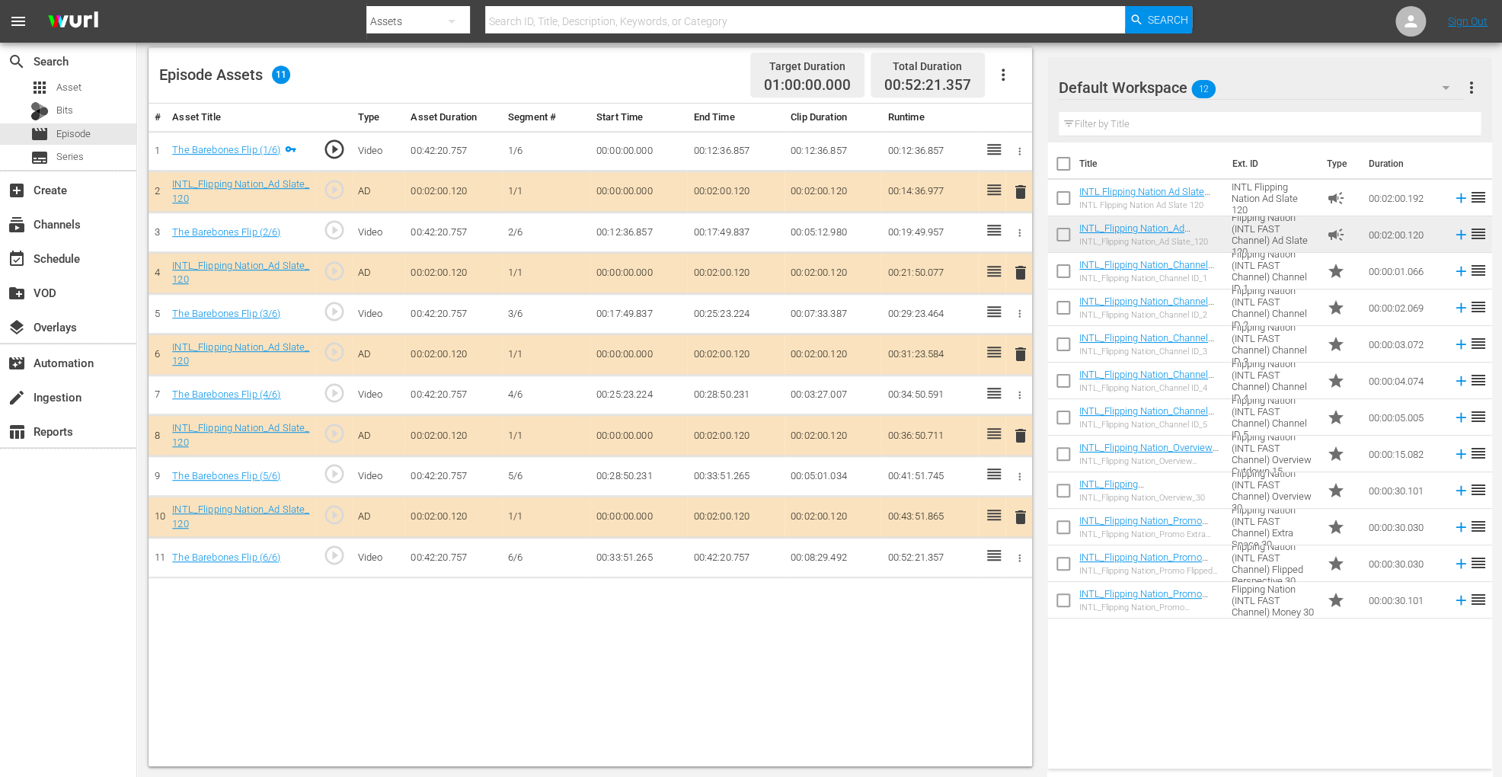
click at [1025, 351] on span "delete" at bounding box center [1021, 354] width 18 height 18
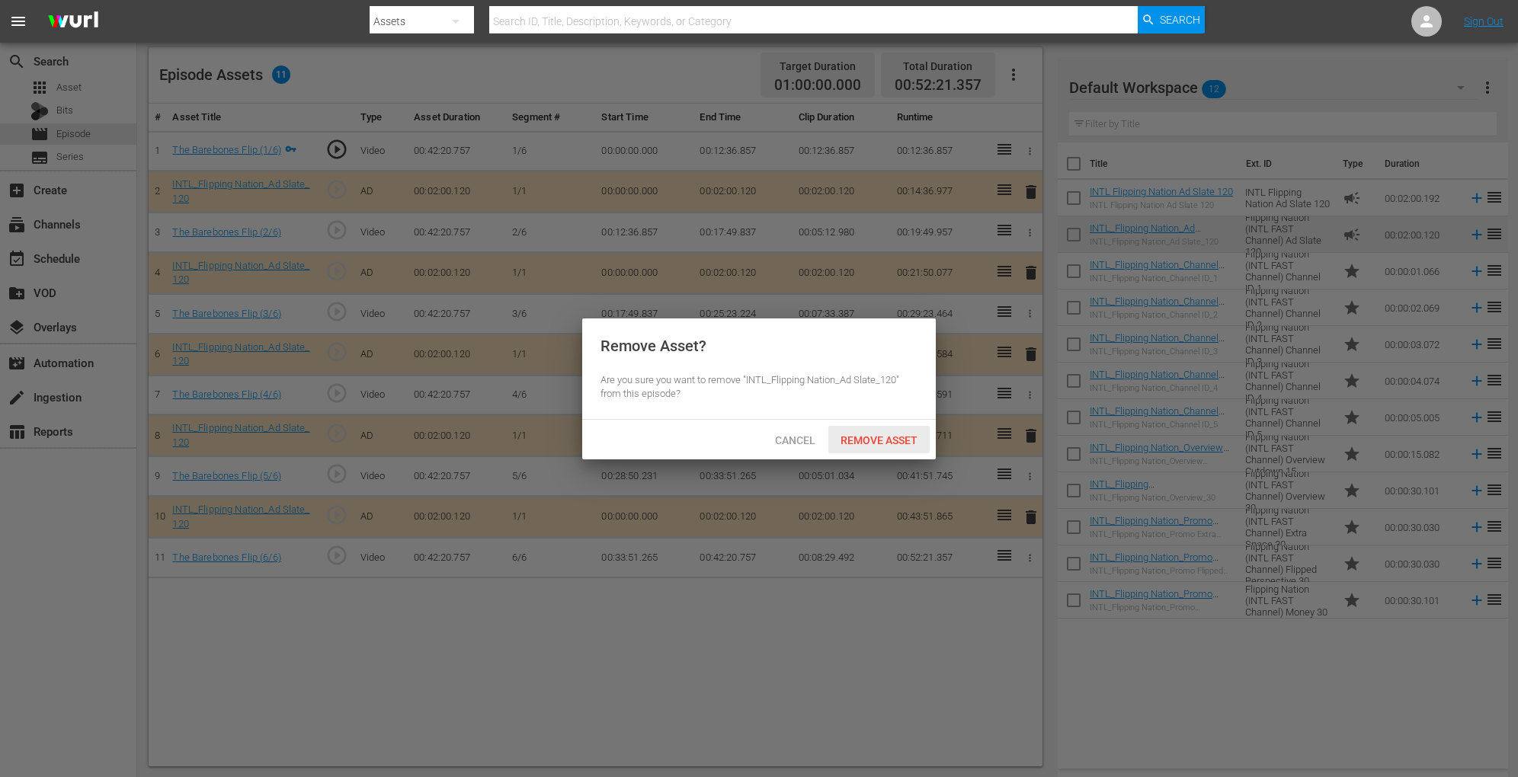
click at [901, 434] on span "Remove Asset" at bounding box center [878, 440] width 101 height 12
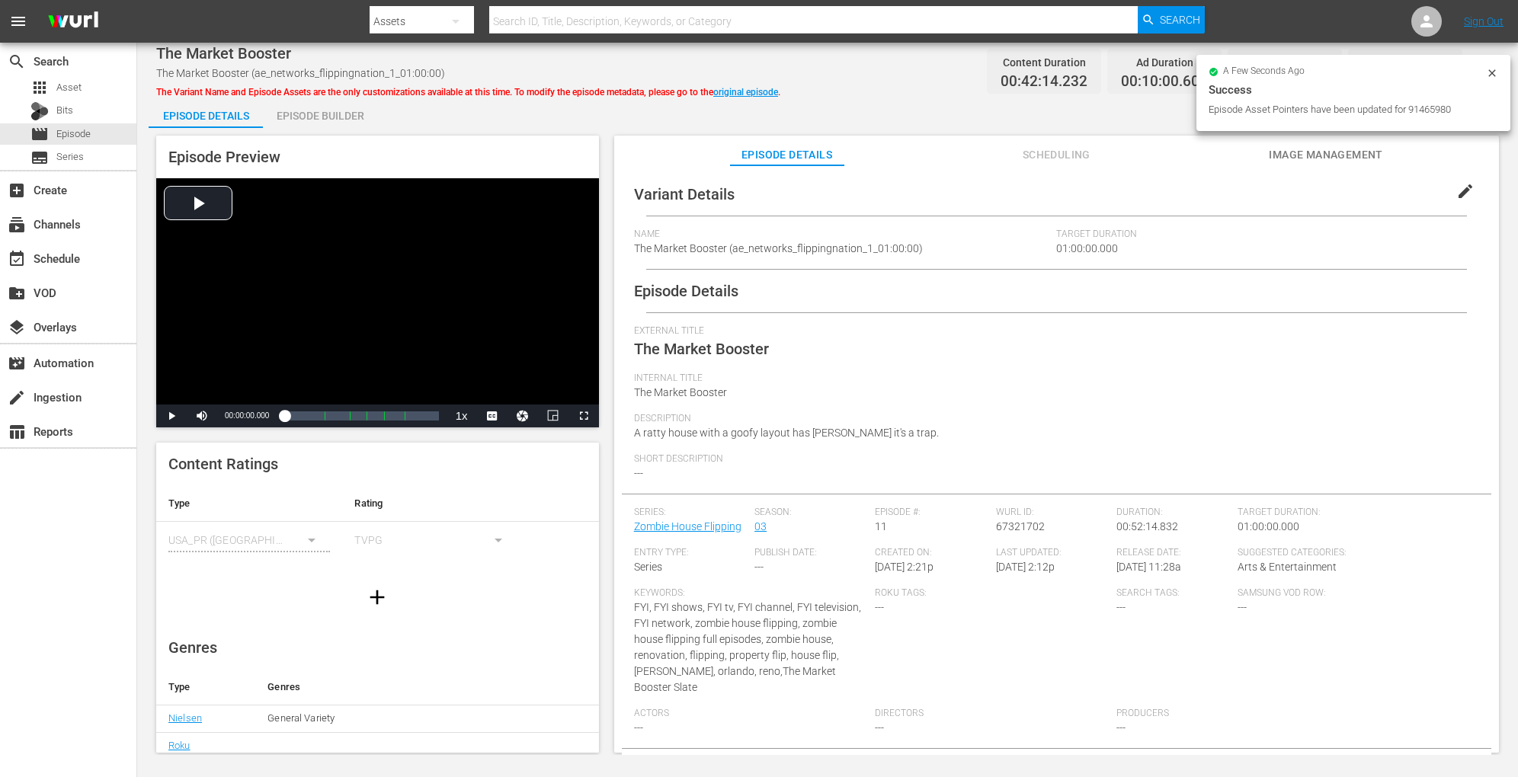
click at [347, 126] on div "Episode Builder" at bounding box center [320, 116] width 114 height 37
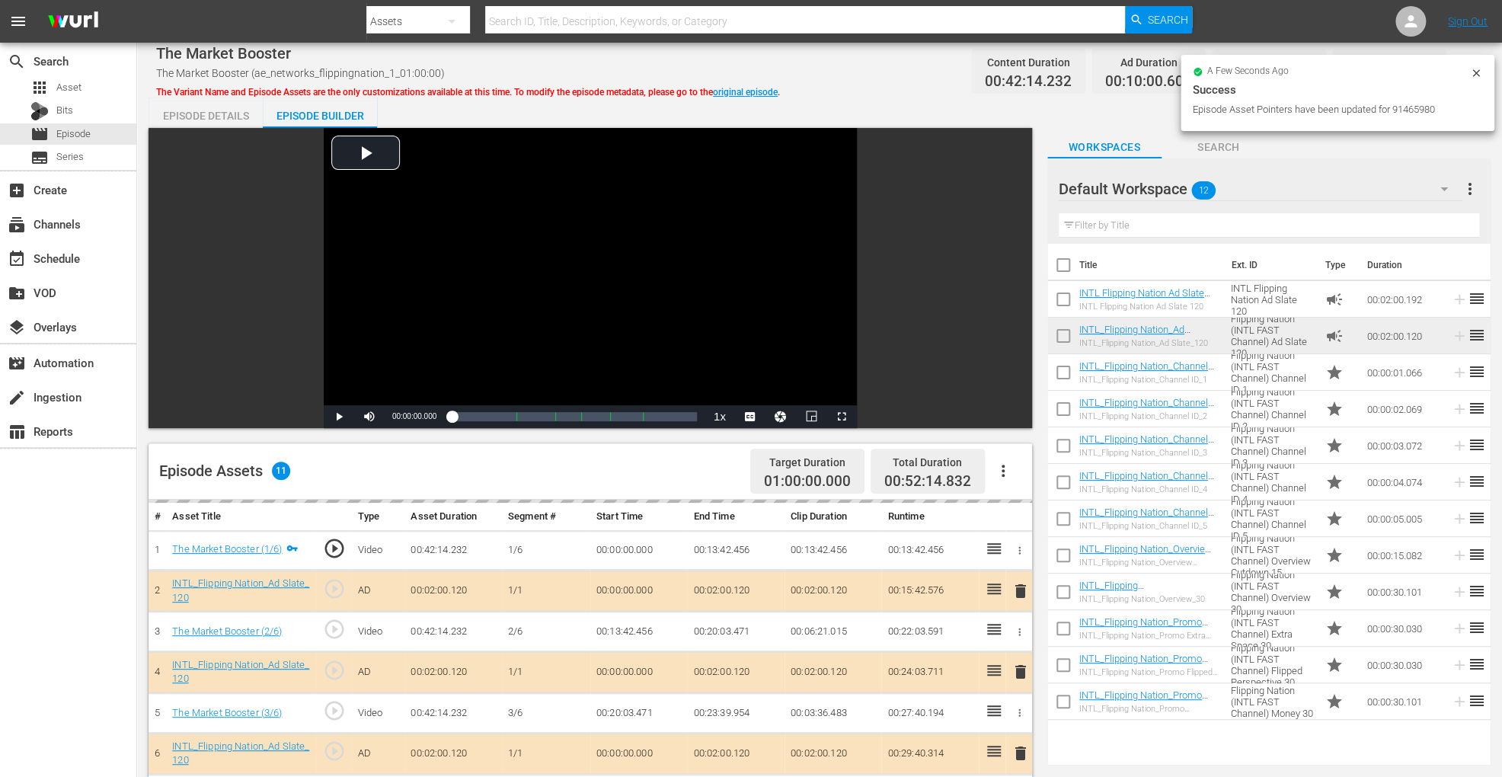
scroll to position [396, 0]
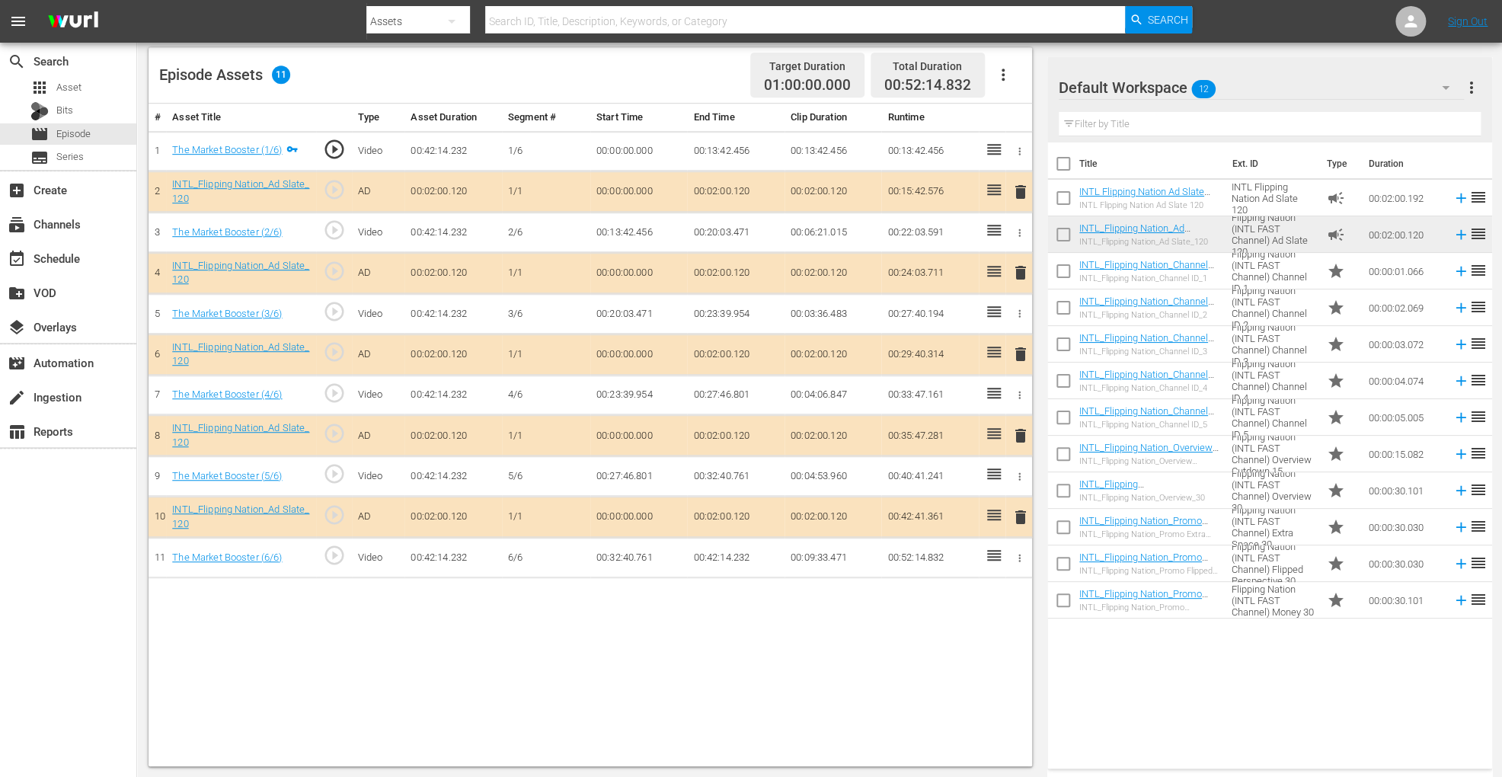
click at [1022, 352] on span "delete" at bounding box center [1021, 354] width 18 height 18
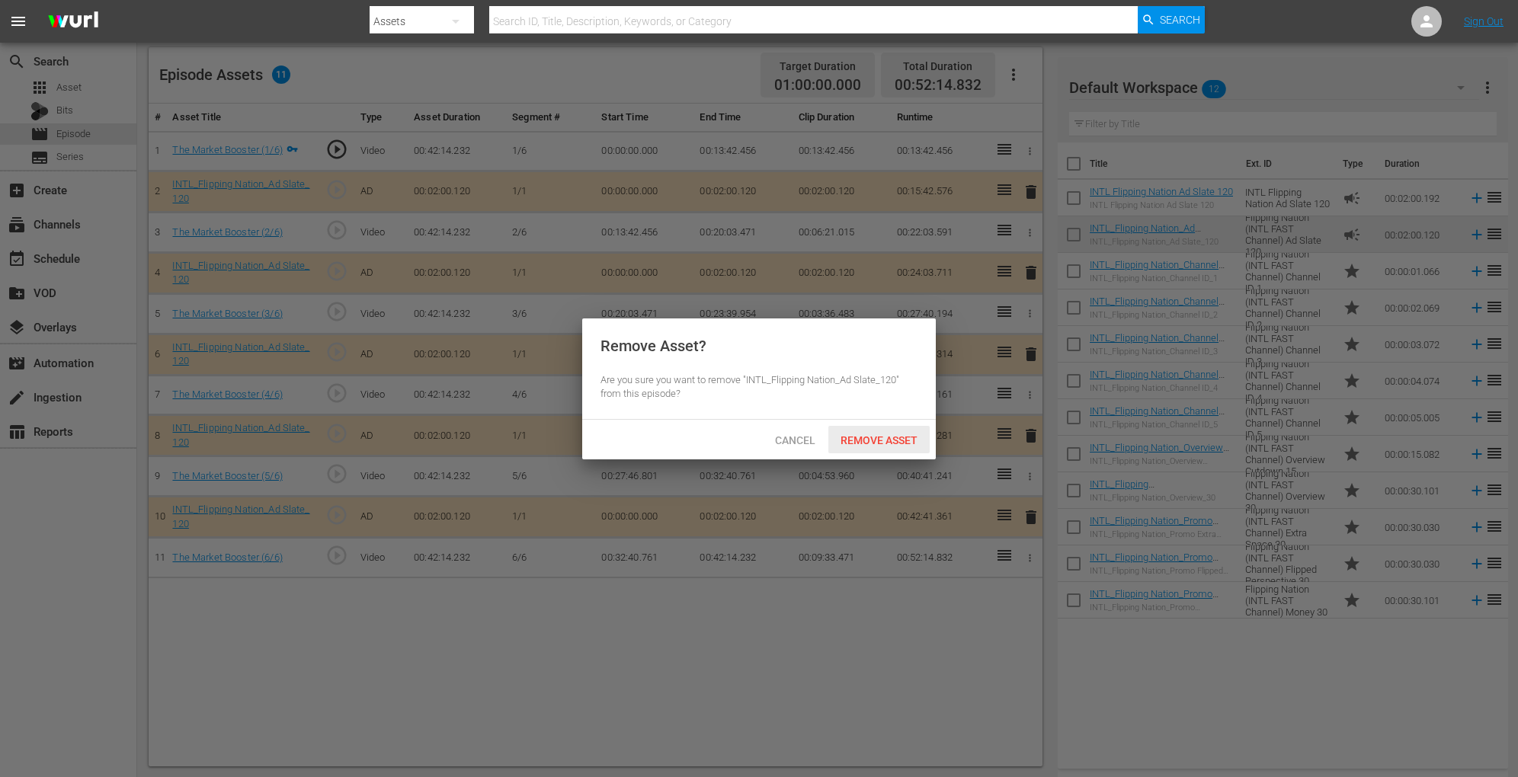
click at [902, 428] on div "Remove Asset" at bounding box center [878, 440] width 101 height 28
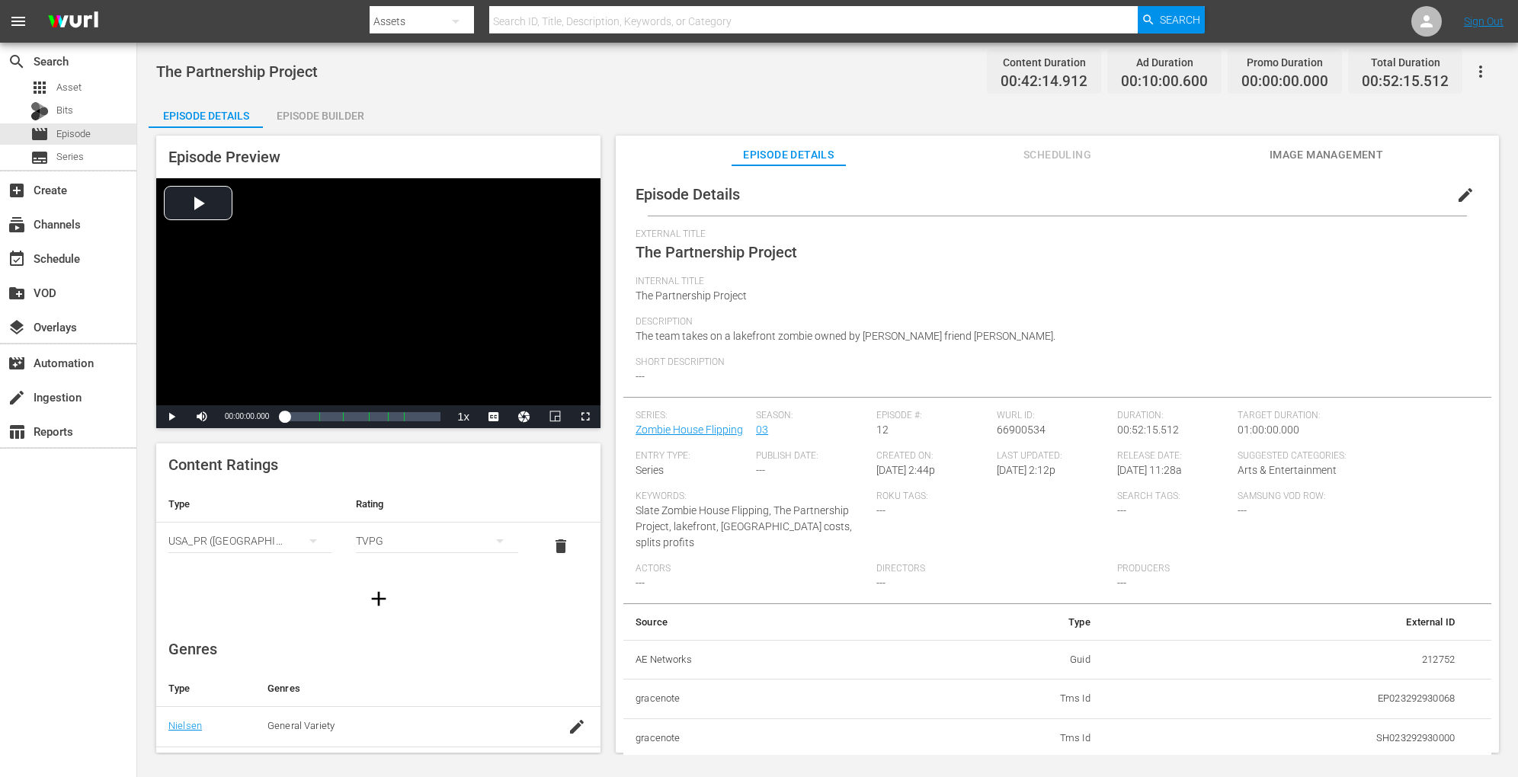
click at [323, 123] on div "Episode Builder" at bounding box center [320, 116] width 114 height 37
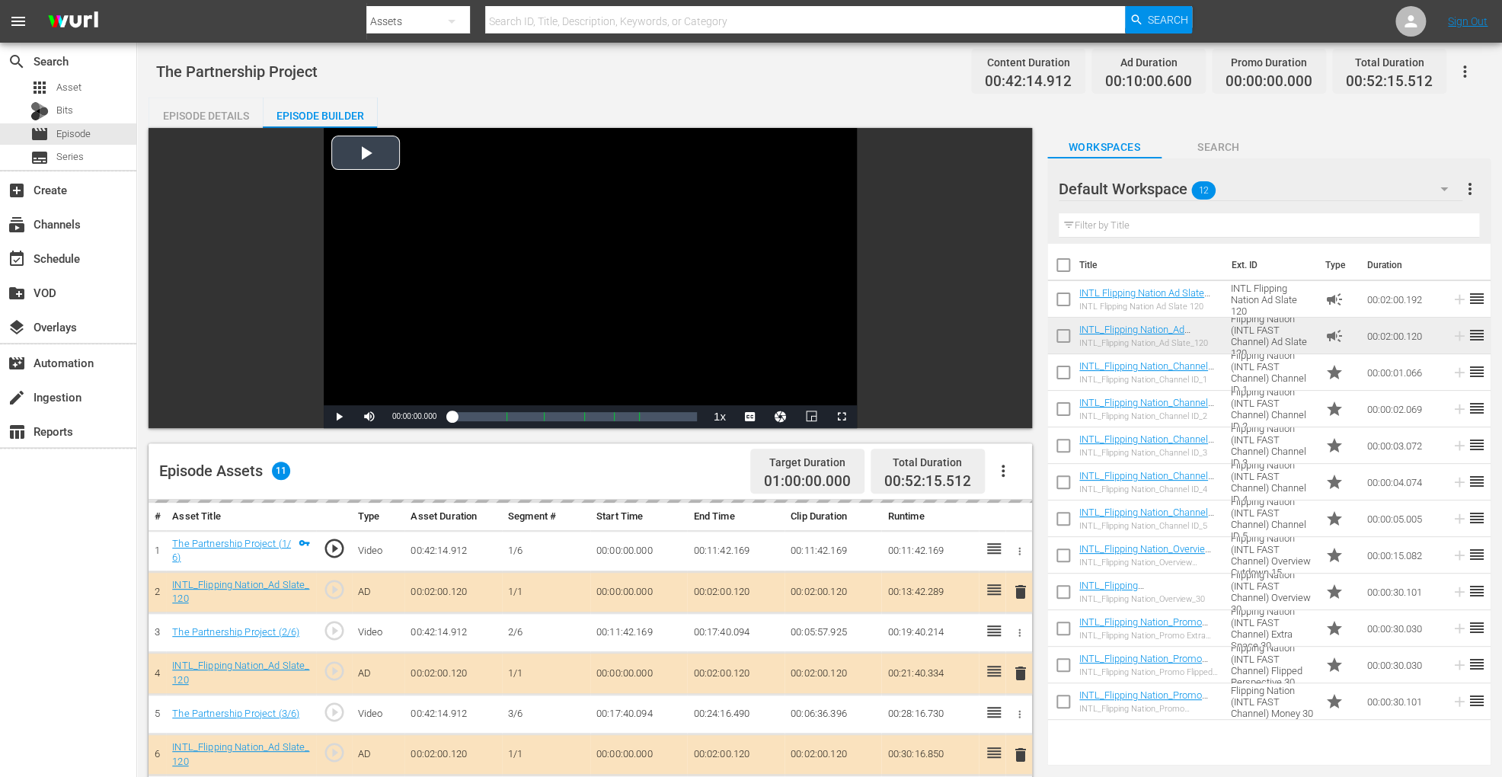
scroll to position [396, 0]
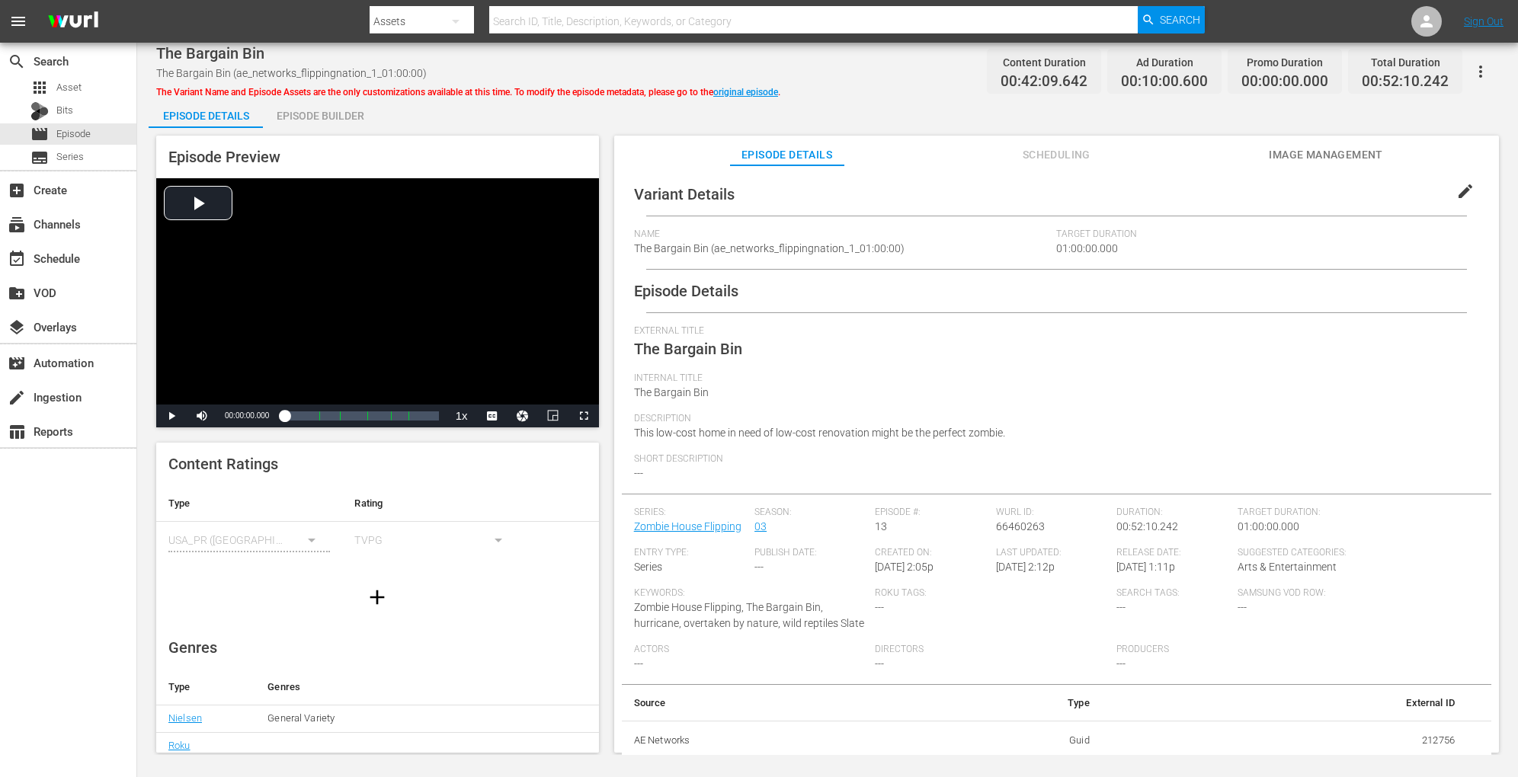
click at [333, 108] on div "Episode Builder" at bounding box center [320, 116] width 114 height 37
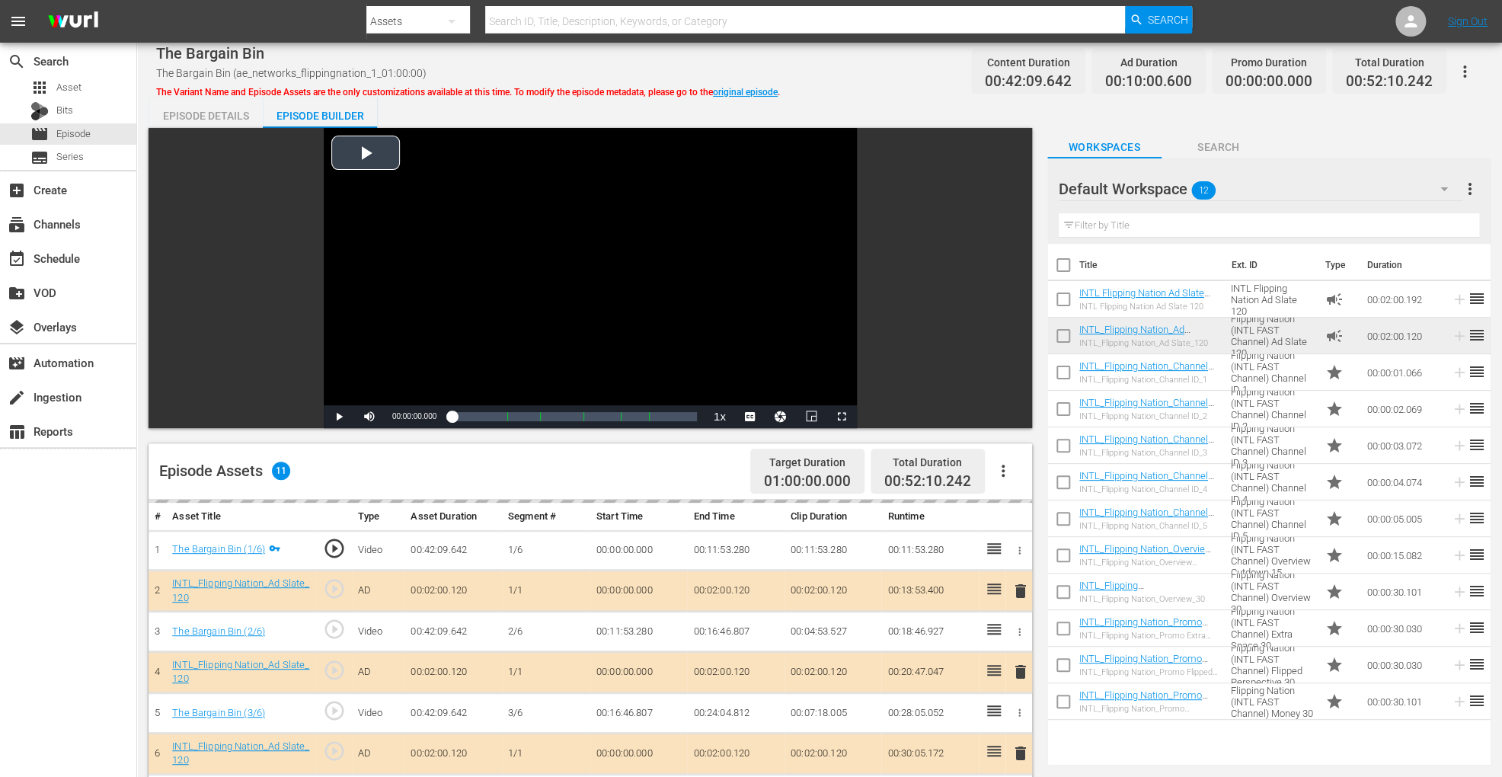
scroll to position [396, 0]
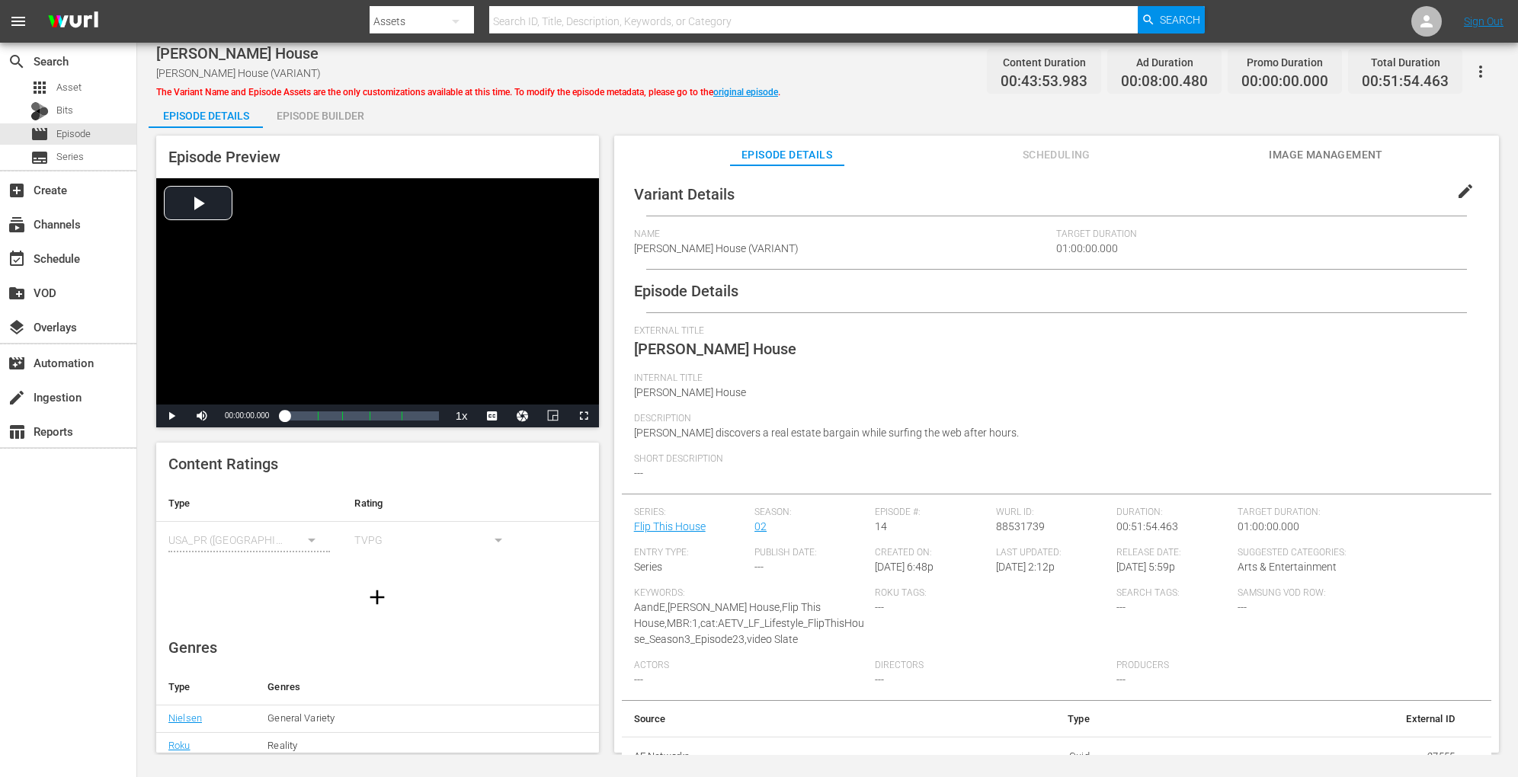
click at [344, 104] on div "Episode Builder" at bounding box center [320, 116] width 114 height 37
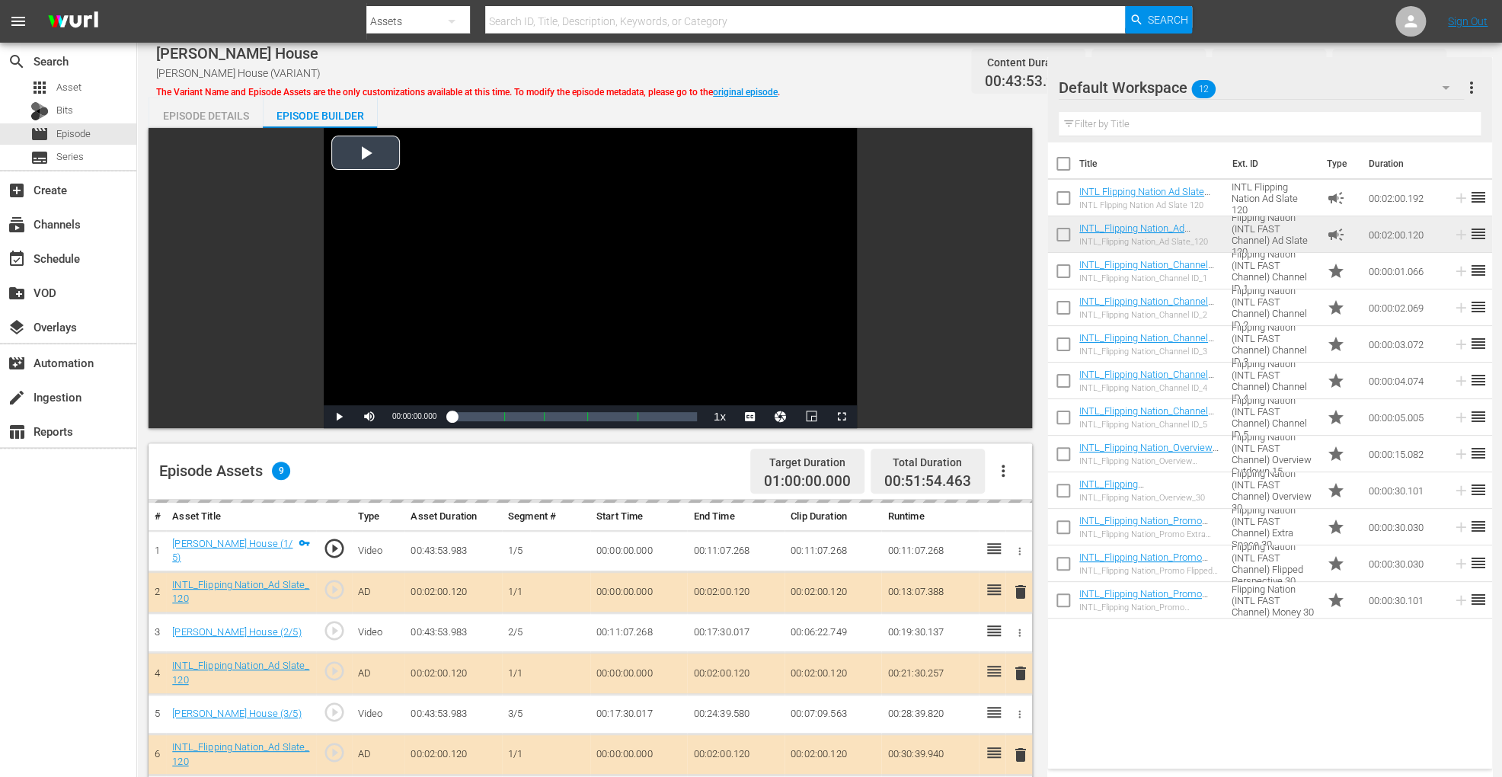
scroll to position [396, 0]
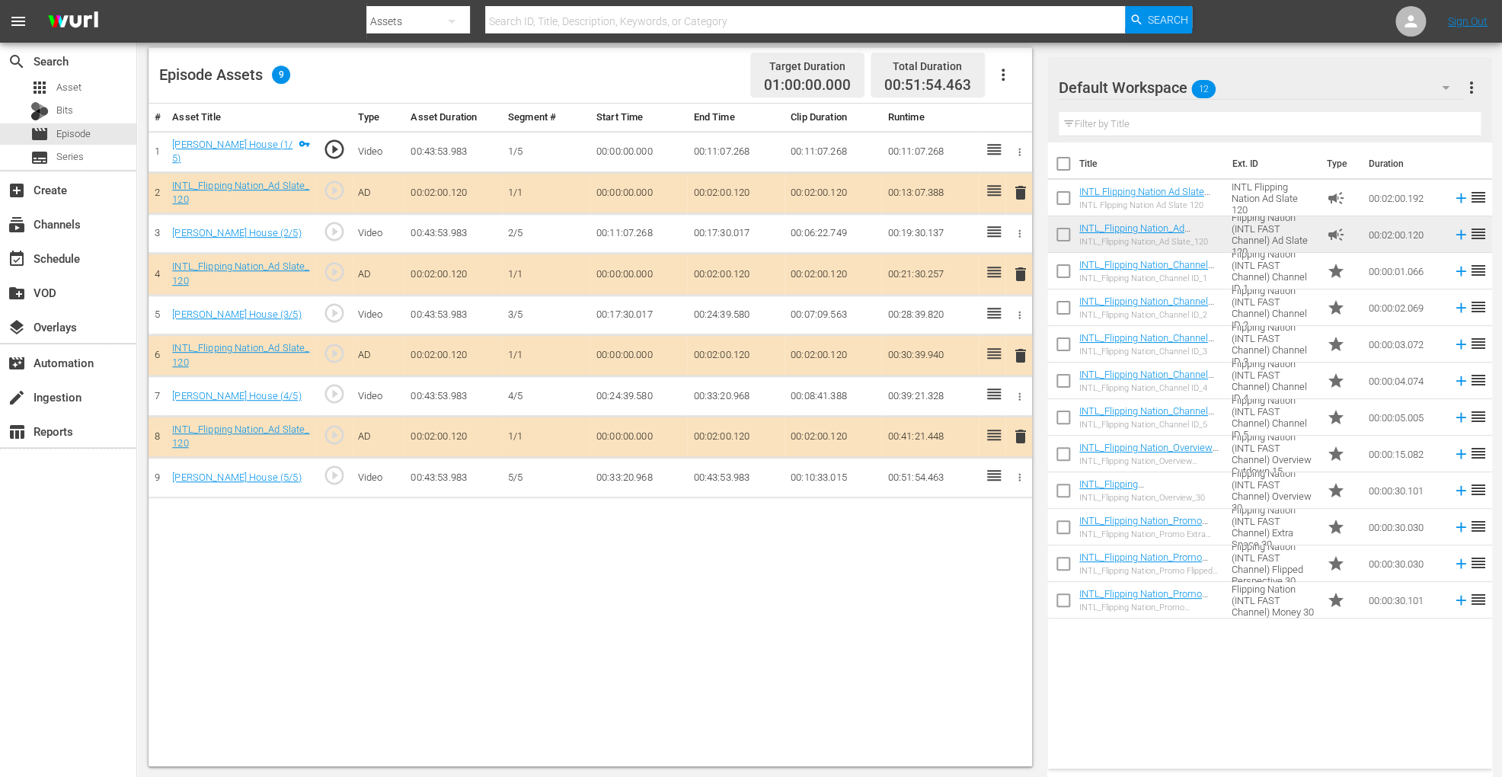
click at [1017, 347] on span "delete" at bounding box center [1021, 356] width 18 height 18
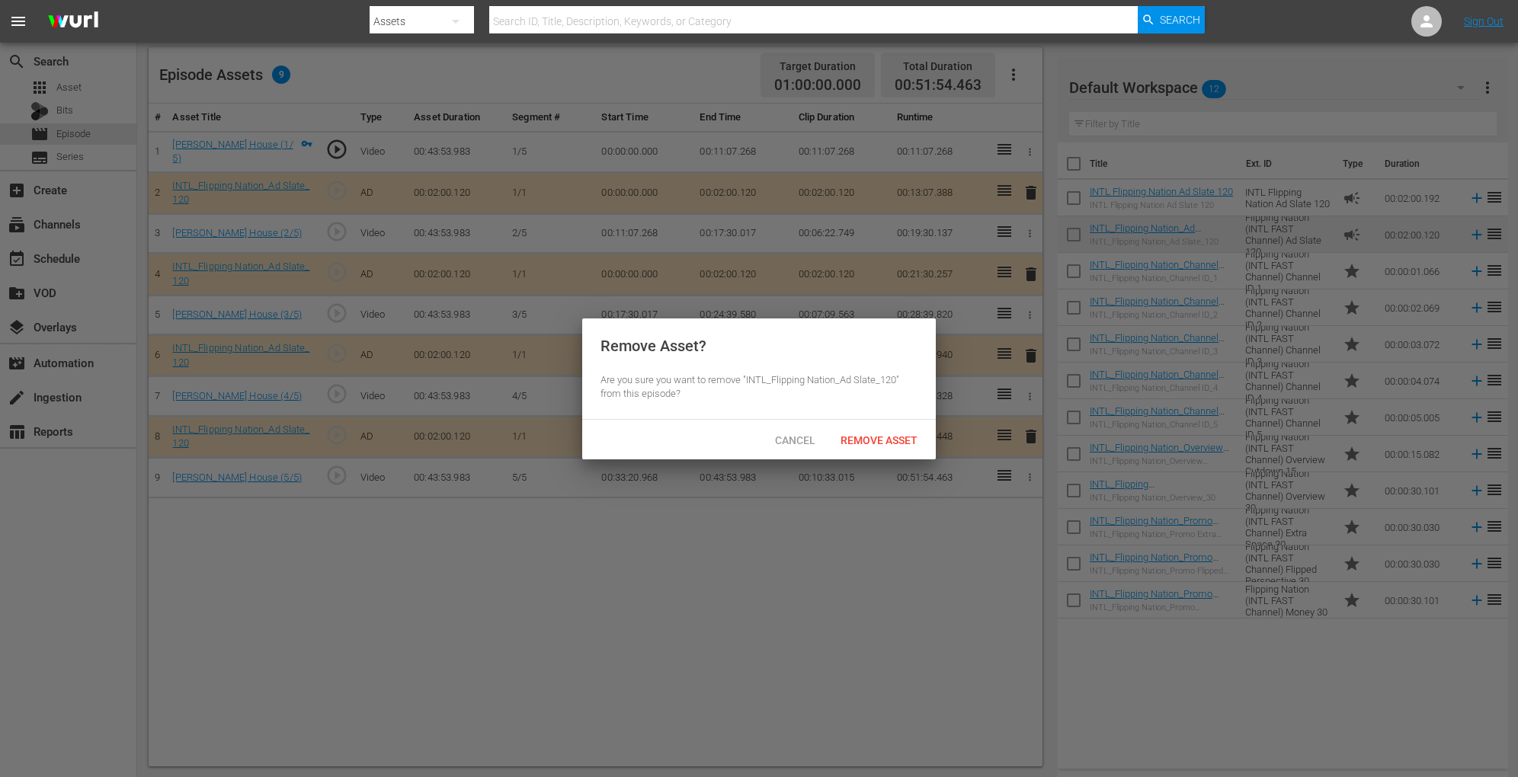
click at [856, 430] on div "Remove Asset" at bounding box center [878, 440] width 101 height 28
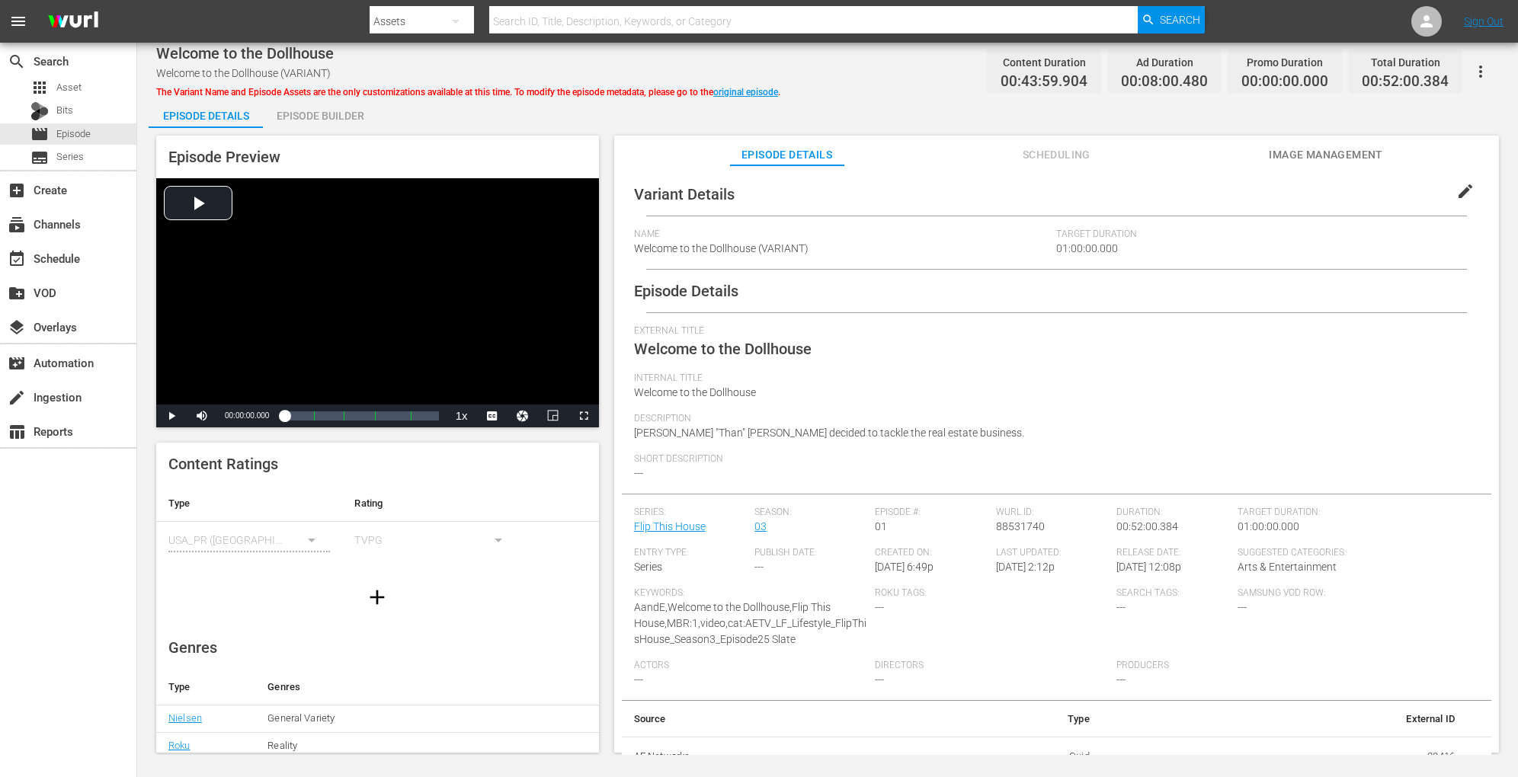
click at [325, 104] on div "Episode Builder" at bounding box center [320, 116] width 114 height 37
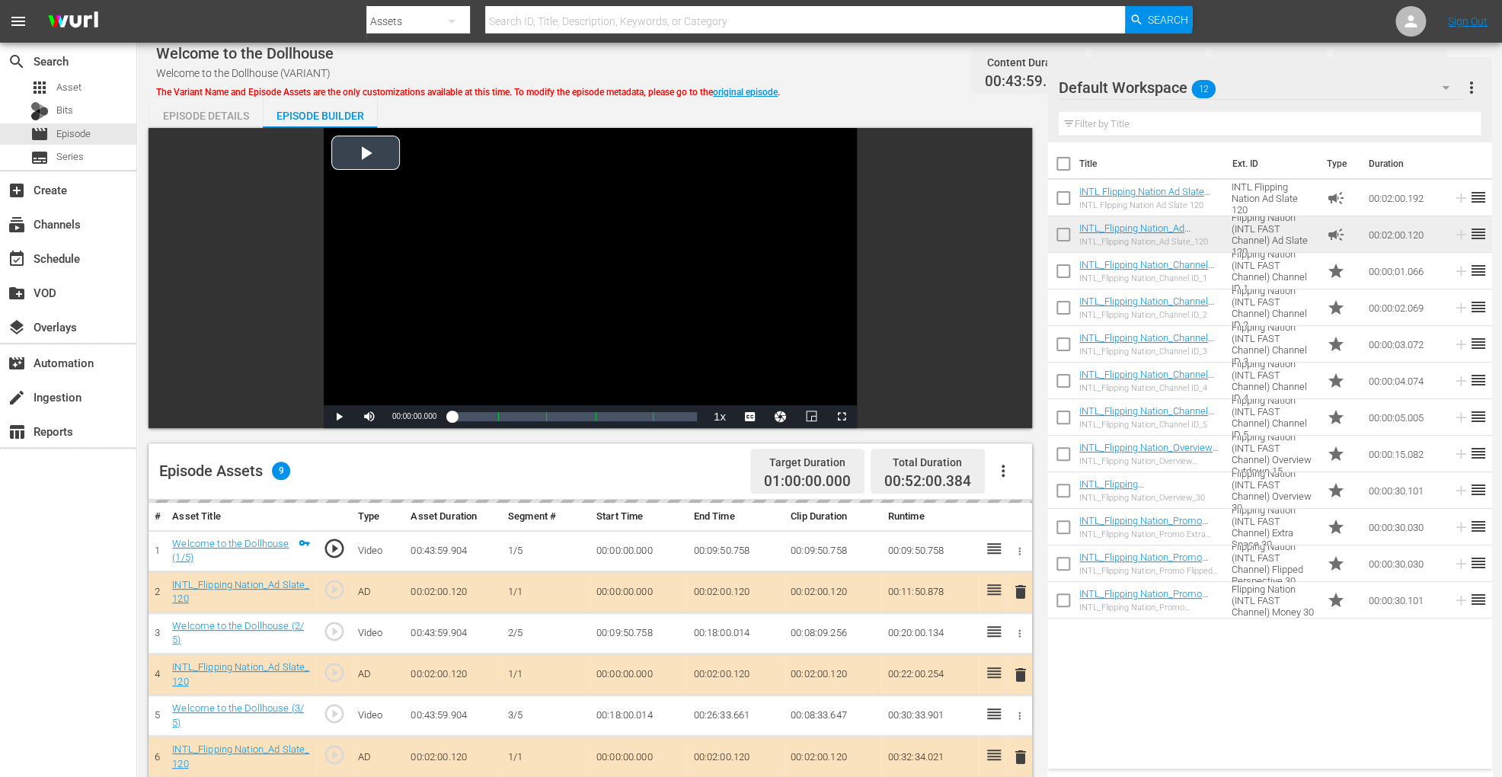
scroll to position [396, 0]
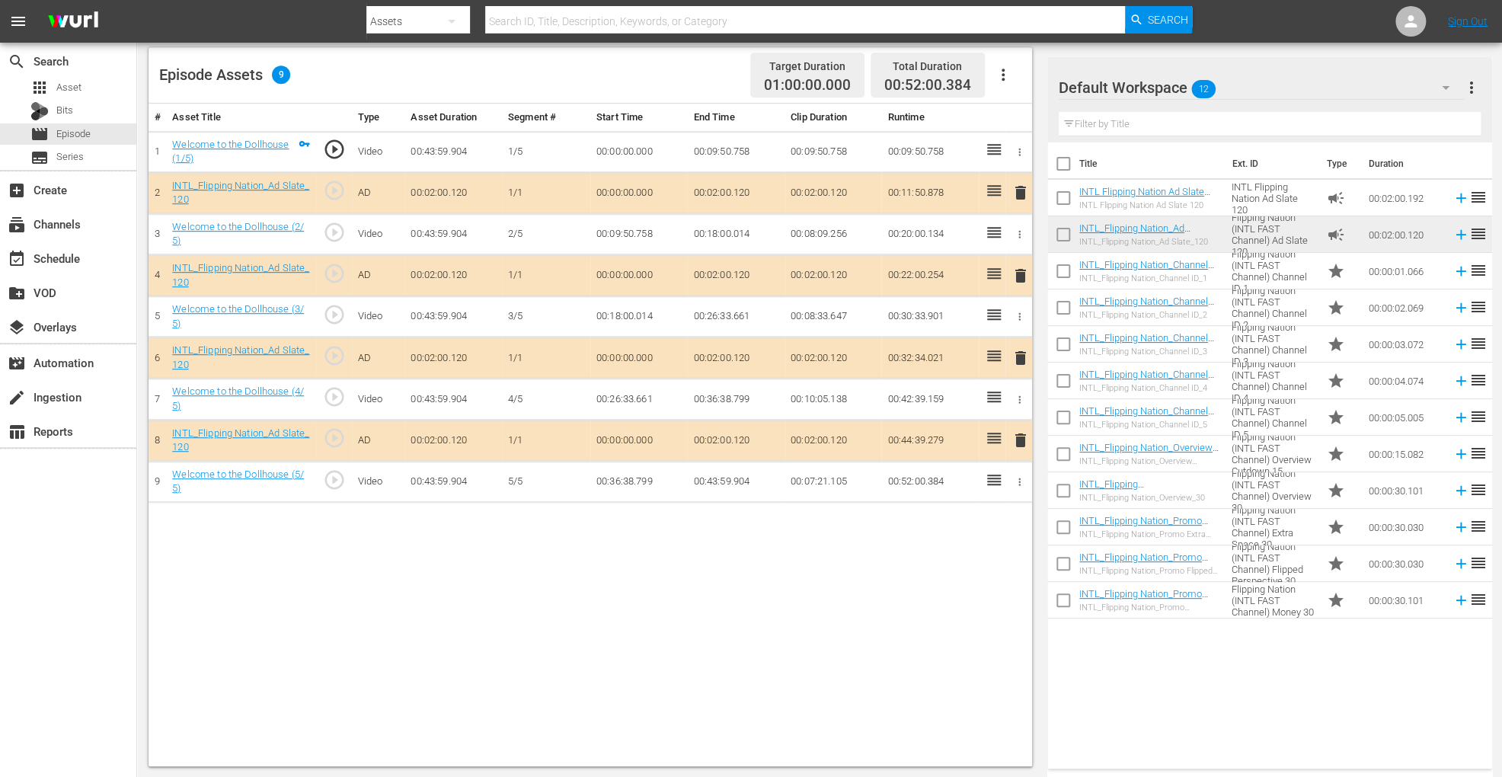
click at [1017, 347] on button "delete" at bounding box center [1021, 358] width 18 height 22
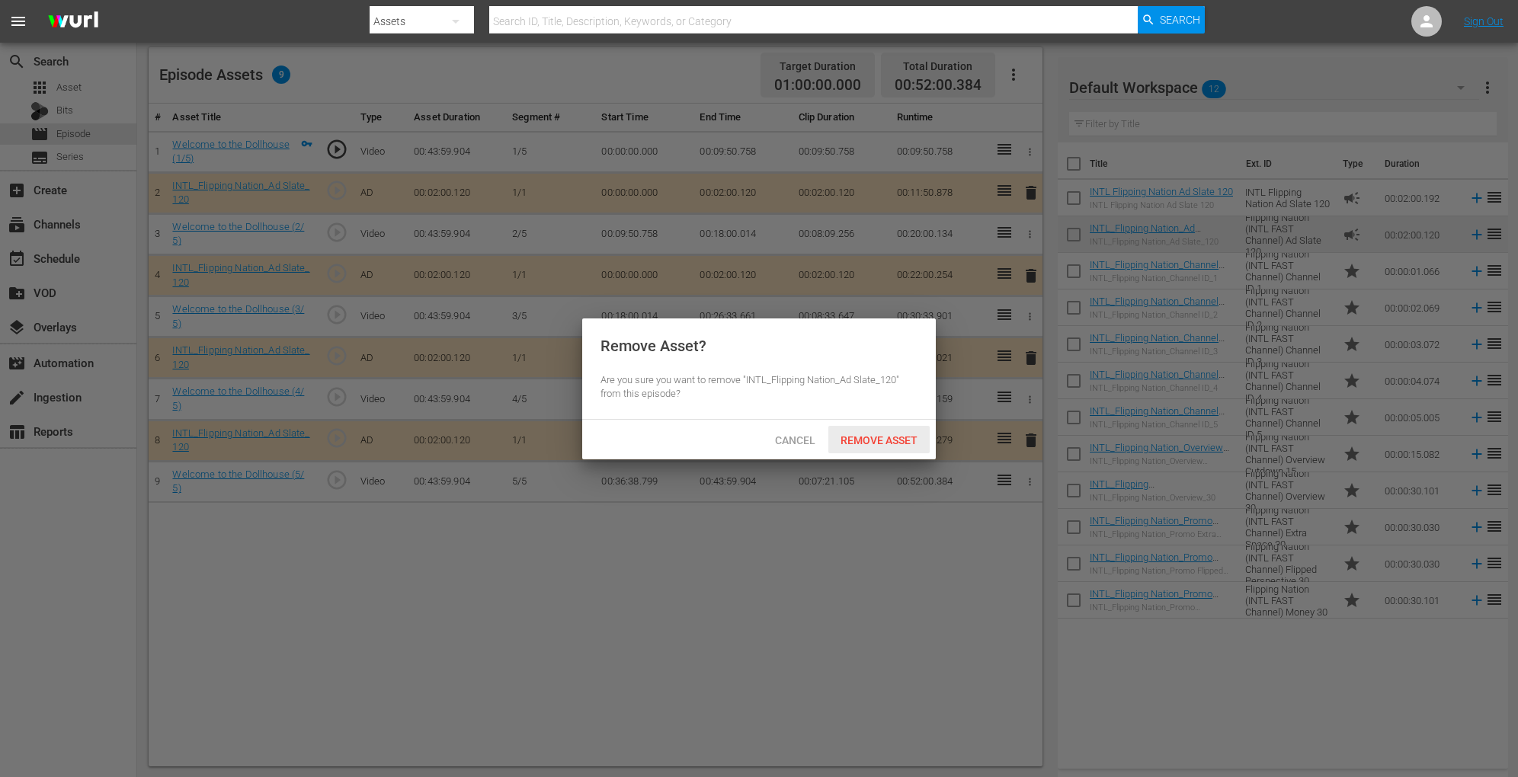
click at [848, 437] on span "Remove Asset" at bounding box center [878, 440] width 101 height 12
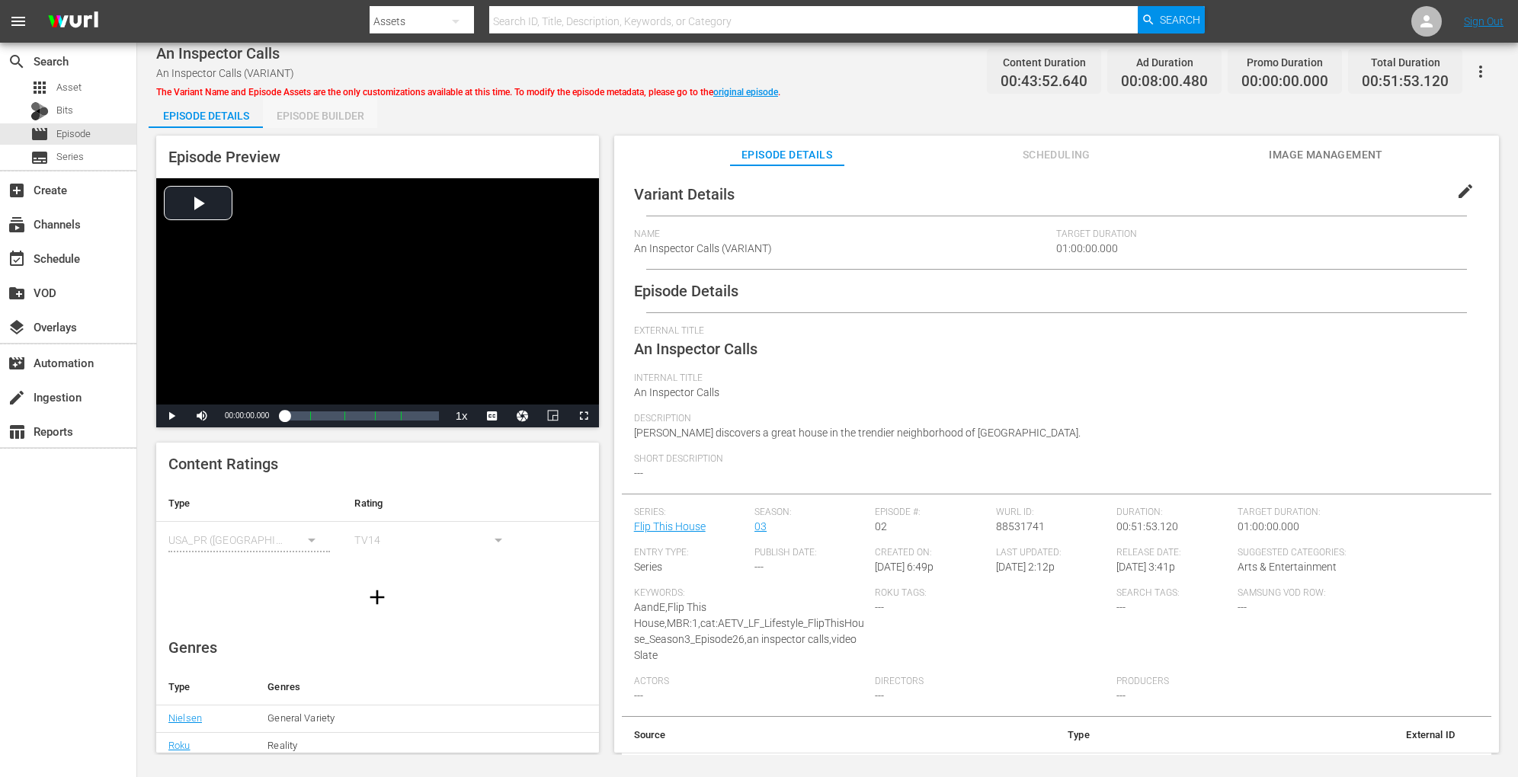
click at [322, 118] on div "Episode Builder" at bounding box center [320, 116] width 114 height 37
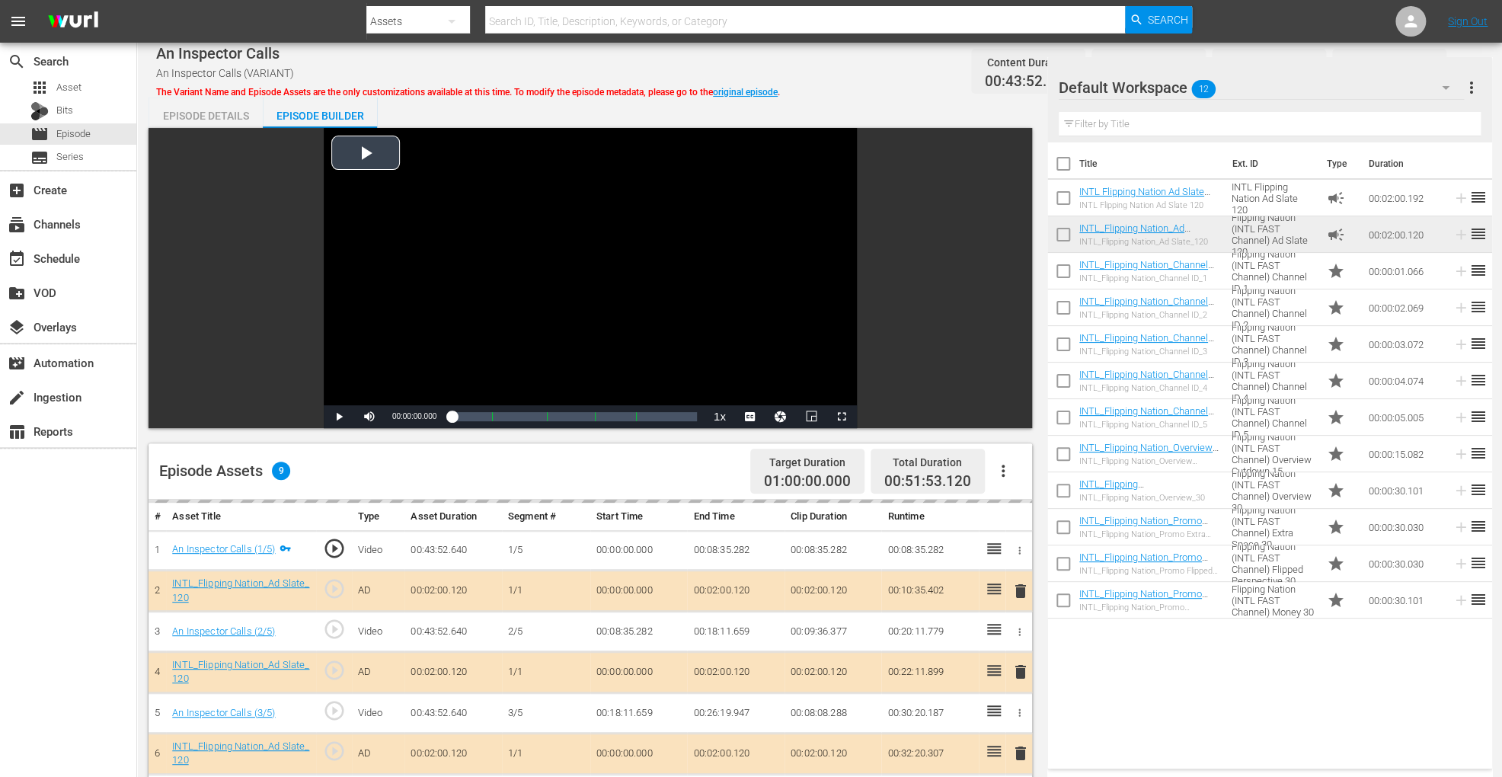
scroll to position [396, 0]
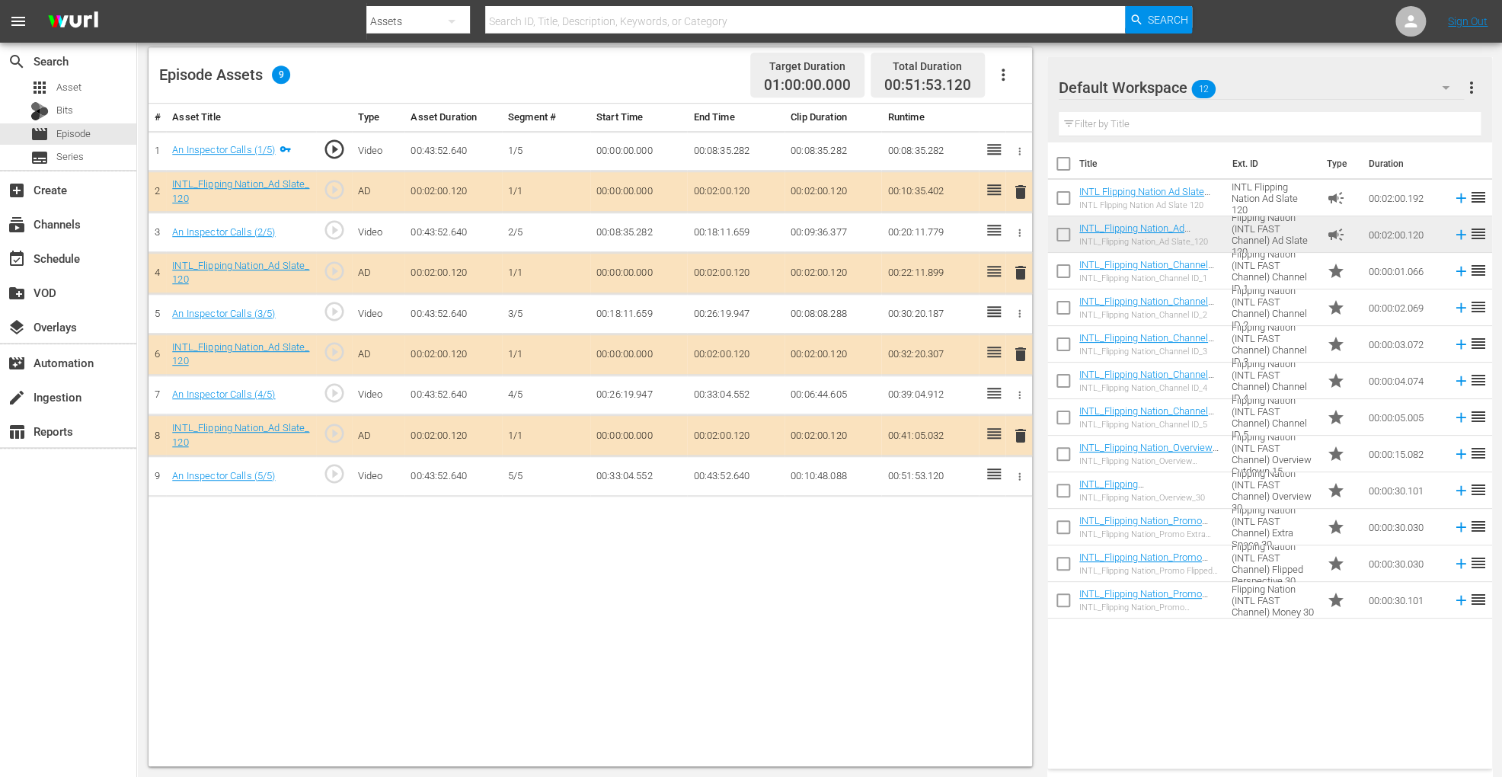
click at [1019, 345] on span "delete" at bounding box center [1021, 354] width 18 height 18
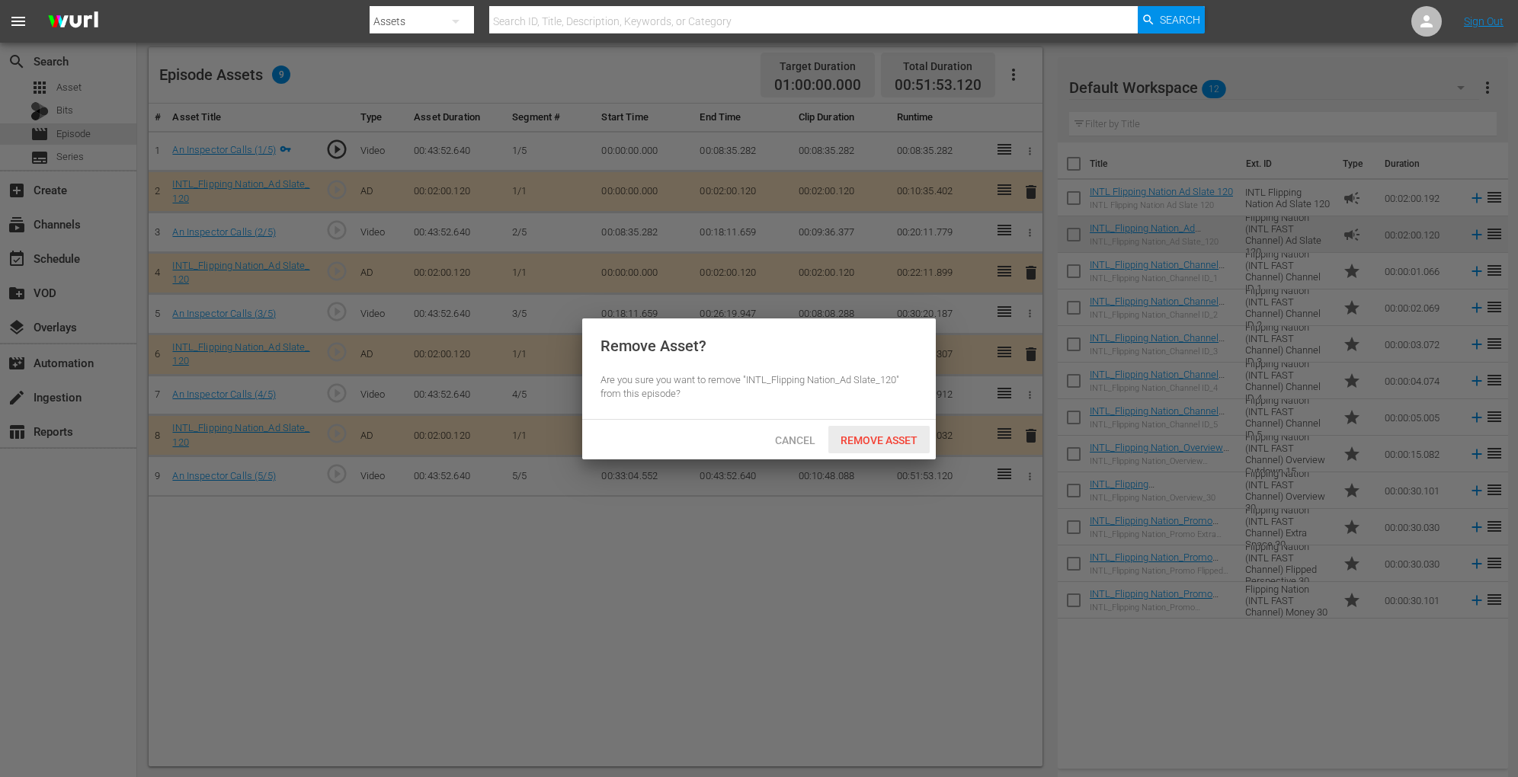
click at [856, 439] on span "Remove Asset" at bounding box center [878, 440] width 101 height 12
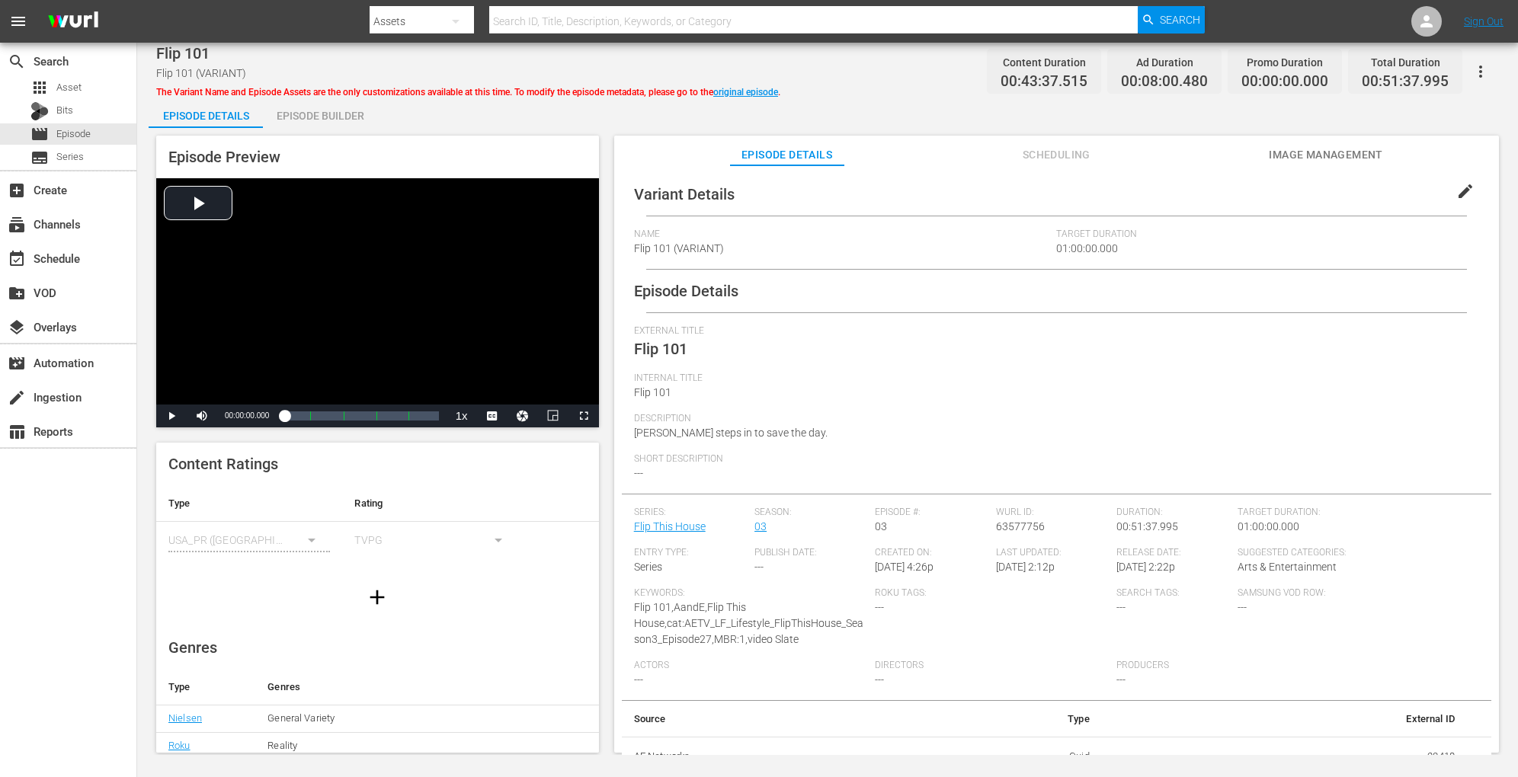
click at [323, 126] on div "Episode Builder" at bounding box center [320, 116] width 114 height 37
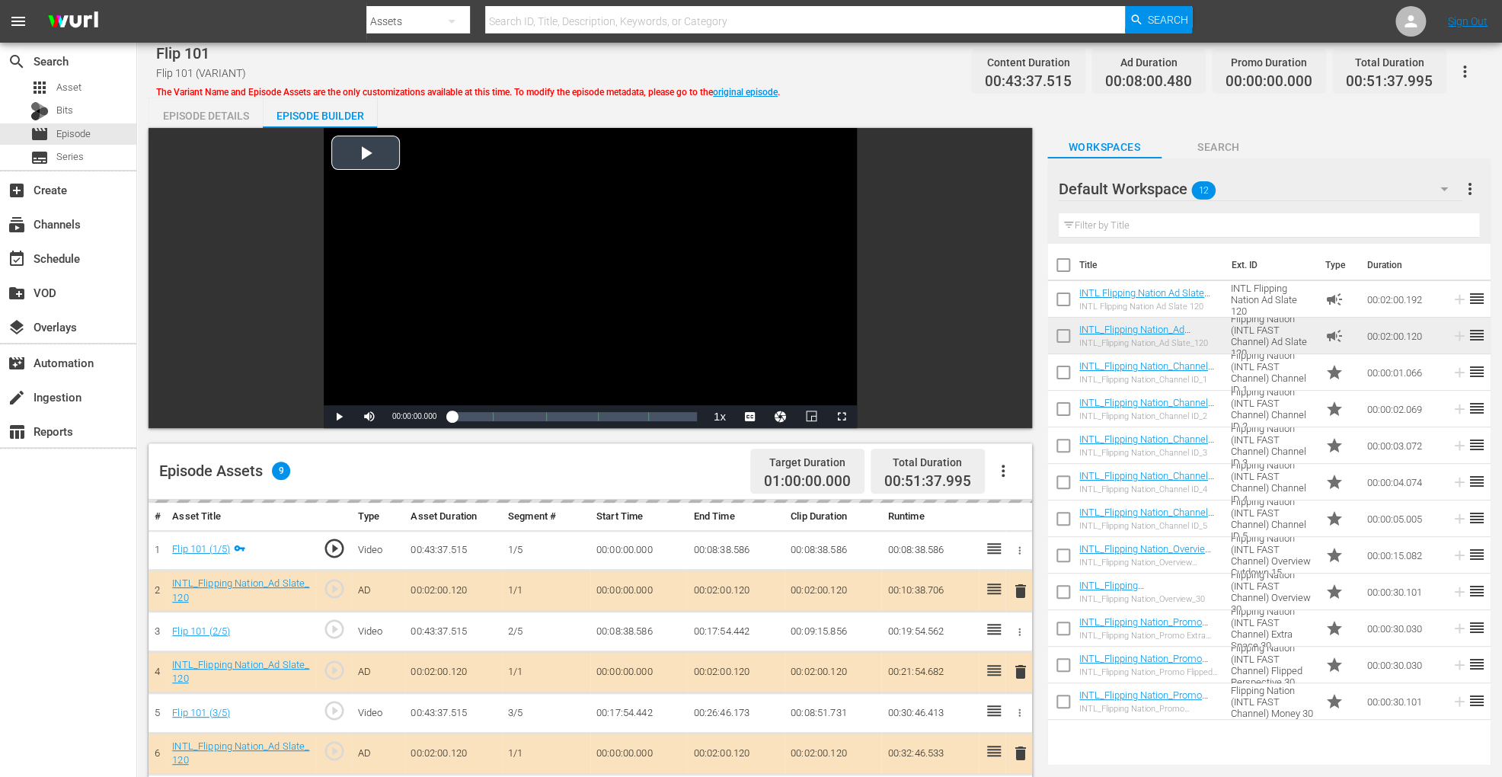
scroll to position [396, 0]
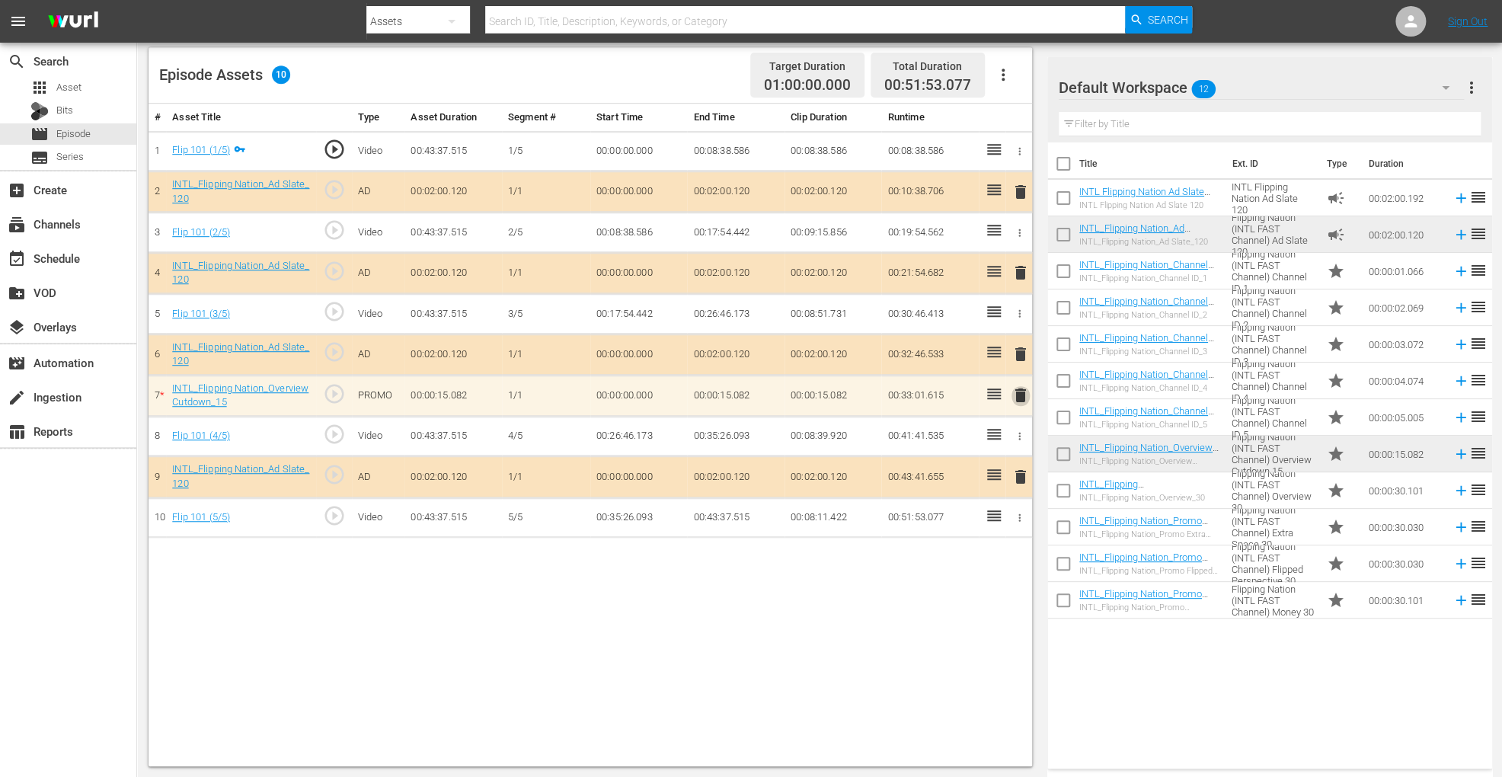
click at [1014, 389] on span "delete" at bounding box center [1021, 395] width 18 height 18
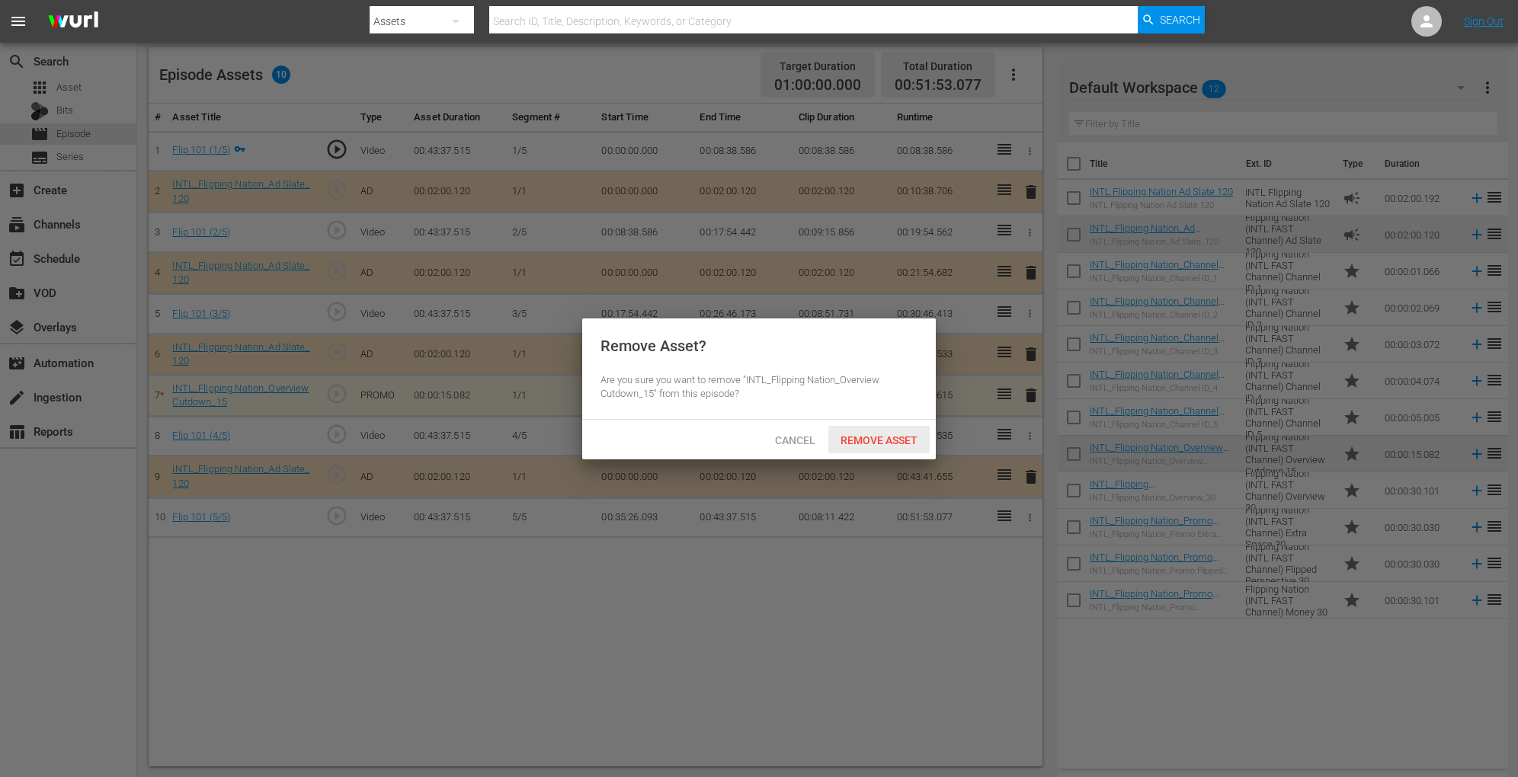
click at [896, 446] on div "Remove Asset" at bounding box center [878, 440] width 101 height 28
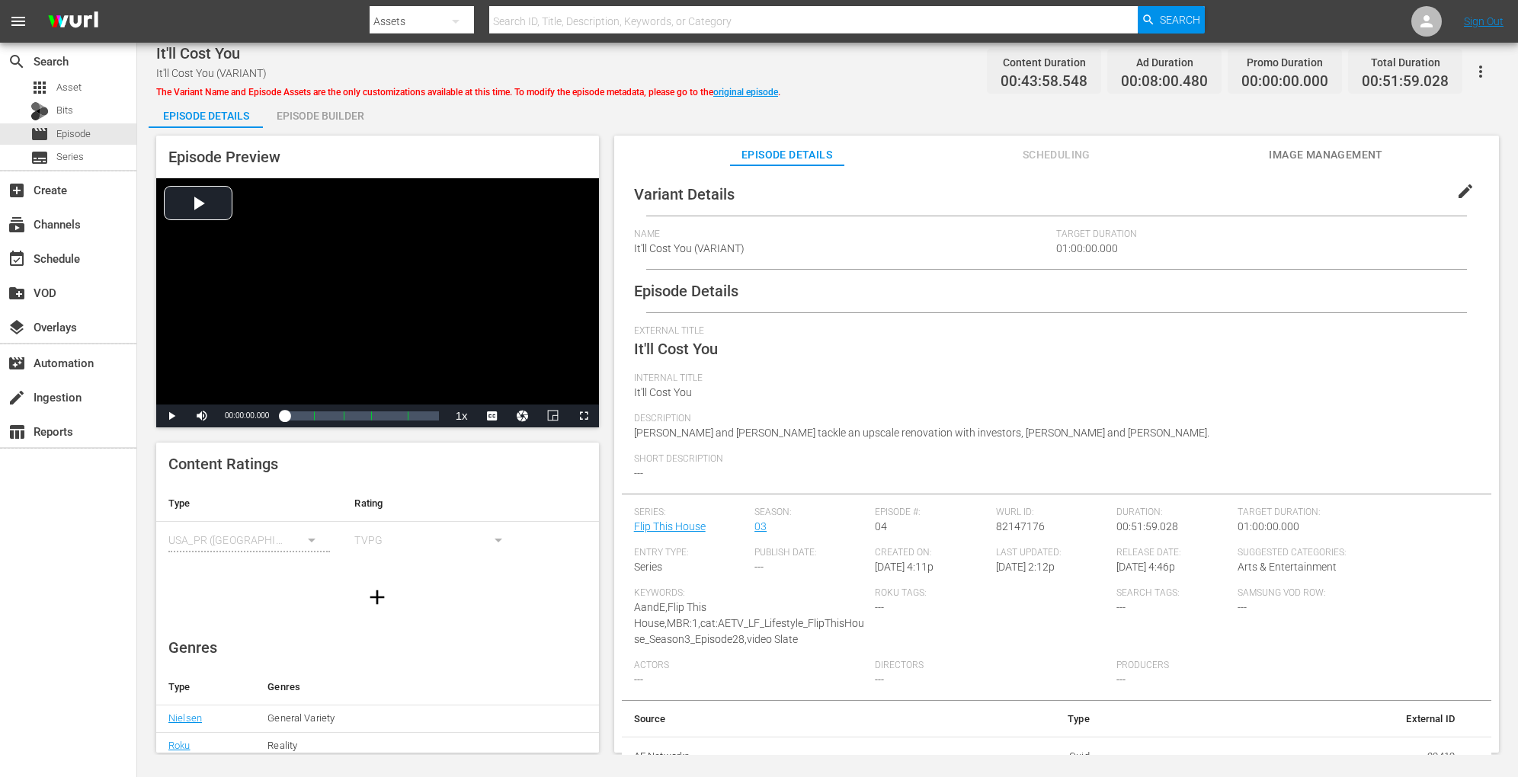
click at [333, 99] on div "Episode Builder" at bounding box center [320, 116] width 114 height 37
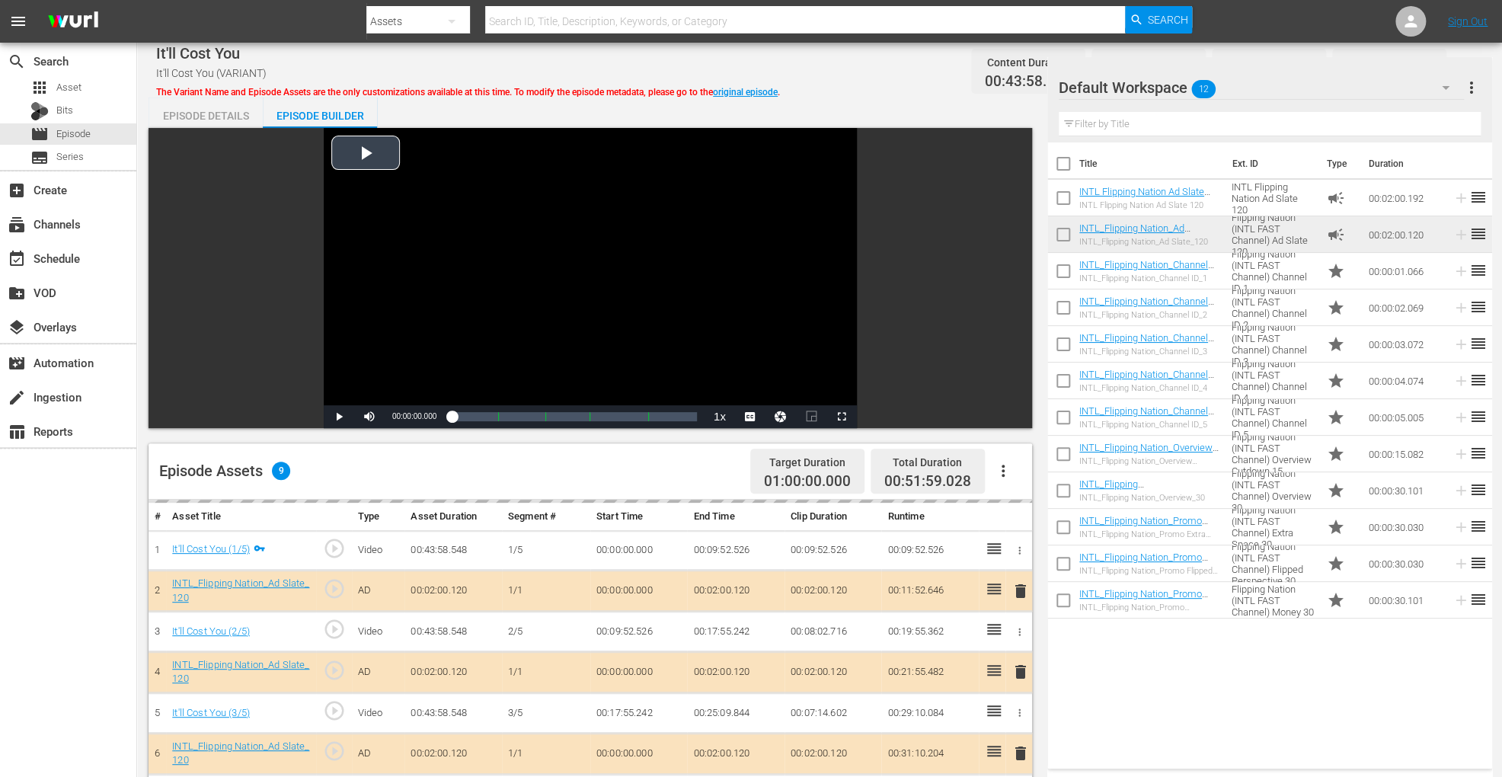
scroll to position [396, 0]
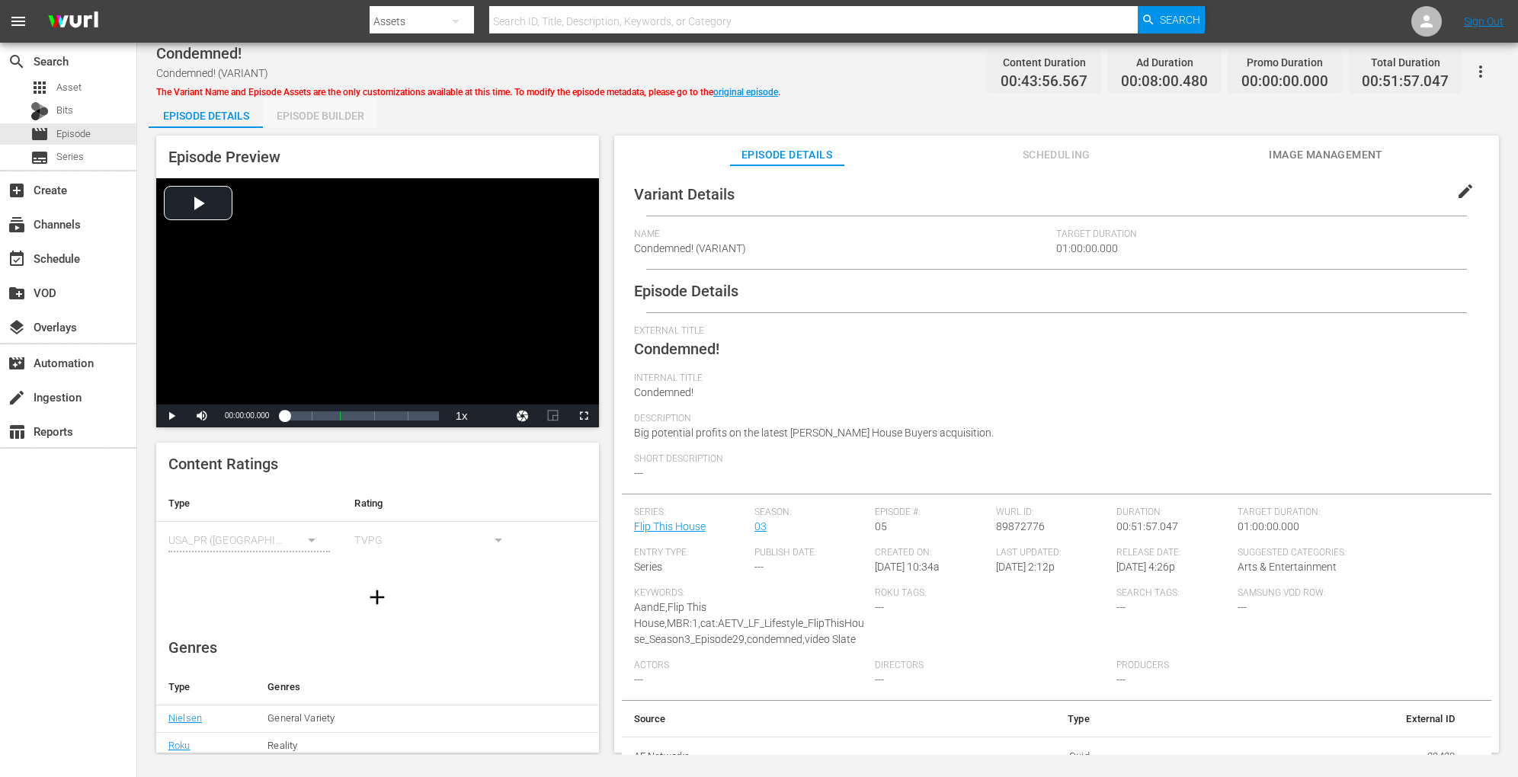
click at [355, 101] on div "Episode Builder" at bounding box center [320, 116] width 114 height 37
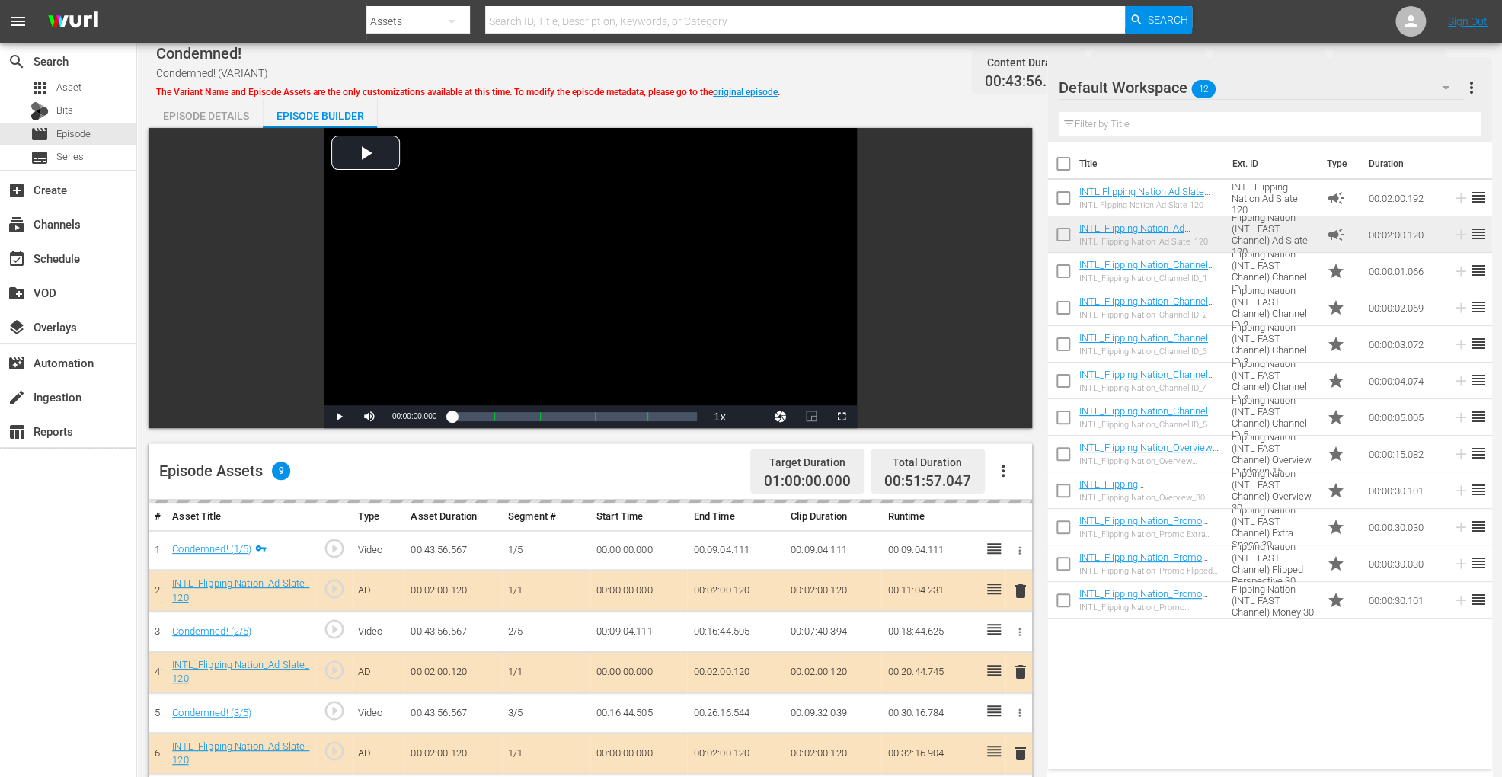
scroll to position [396, 0]
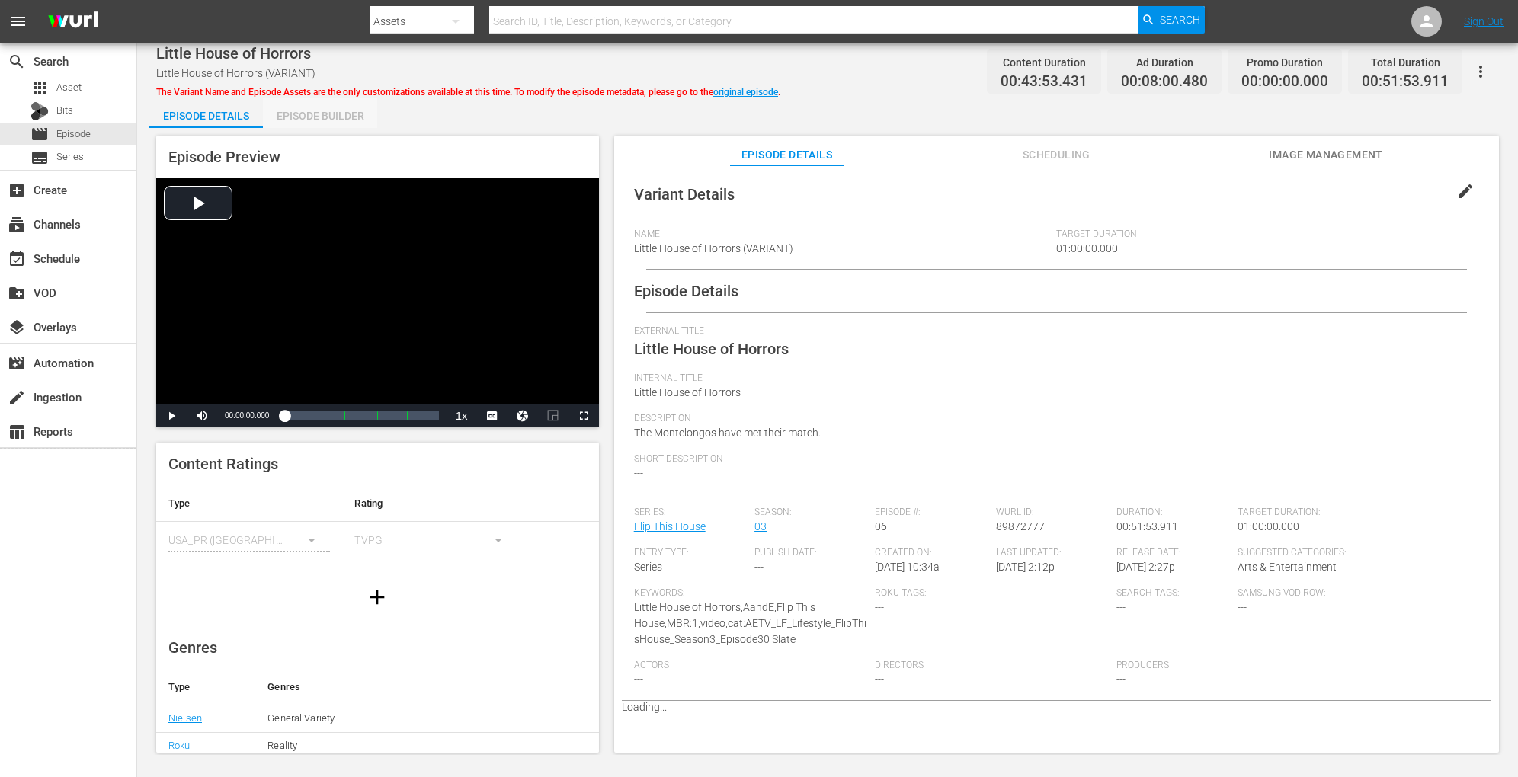
click at [326, 118] on div "Episode Builder" at bounding box center [320, 116] width 114 height 37
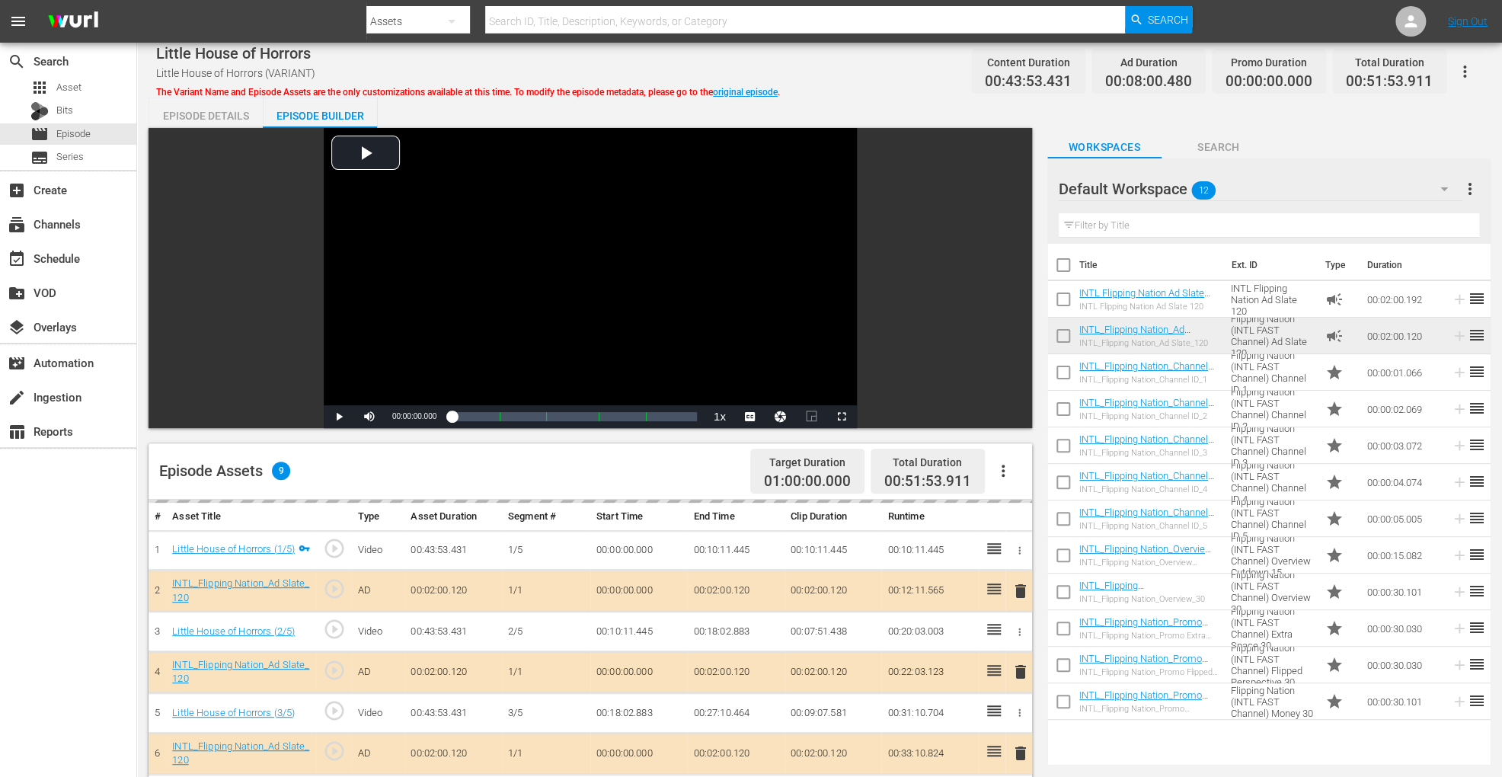
scroll to position [396, 0]
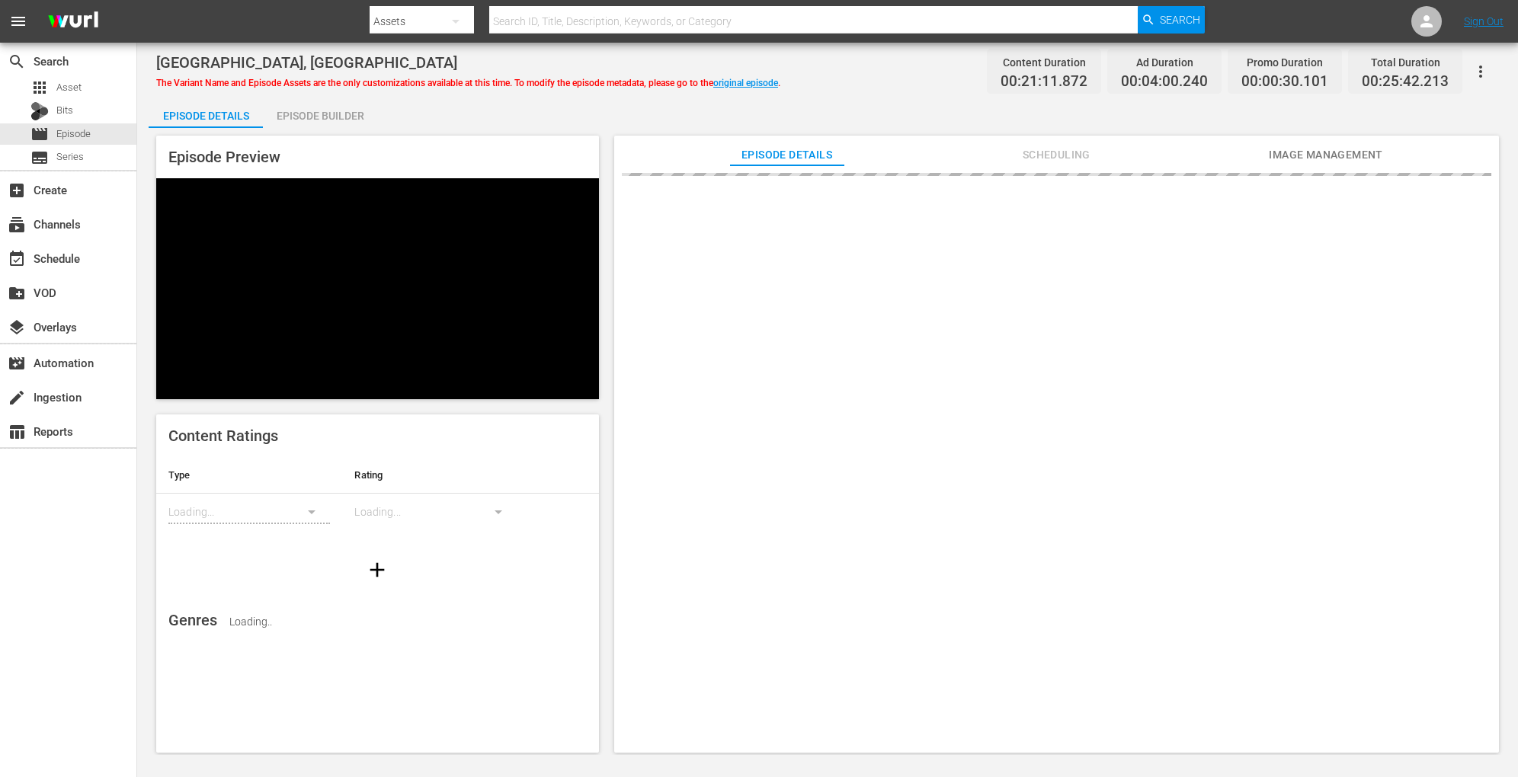
click at [314, 111] on div "Episode Builder" at bounding box center [320, 116] width 114 height 37
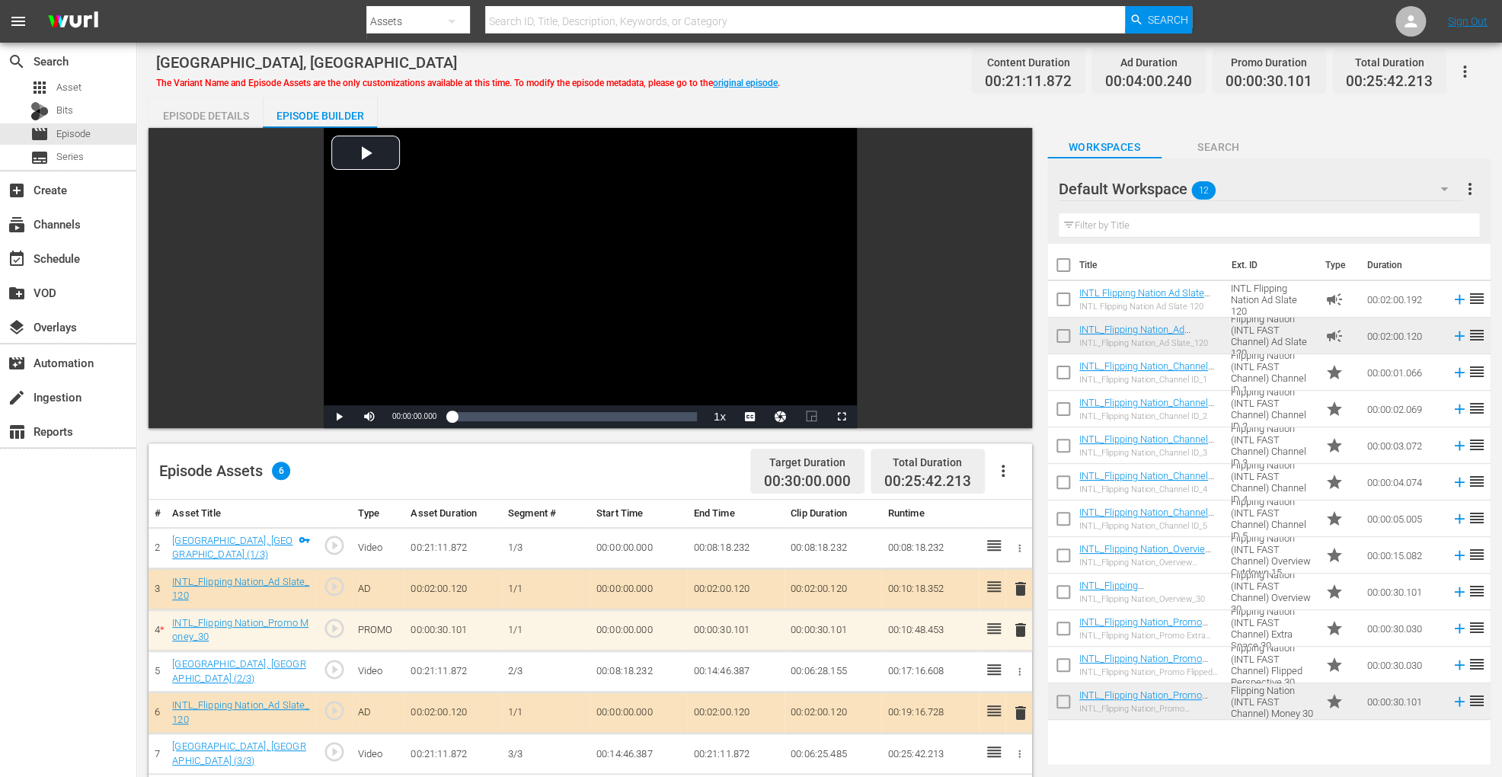
scroll to position [396, 0]
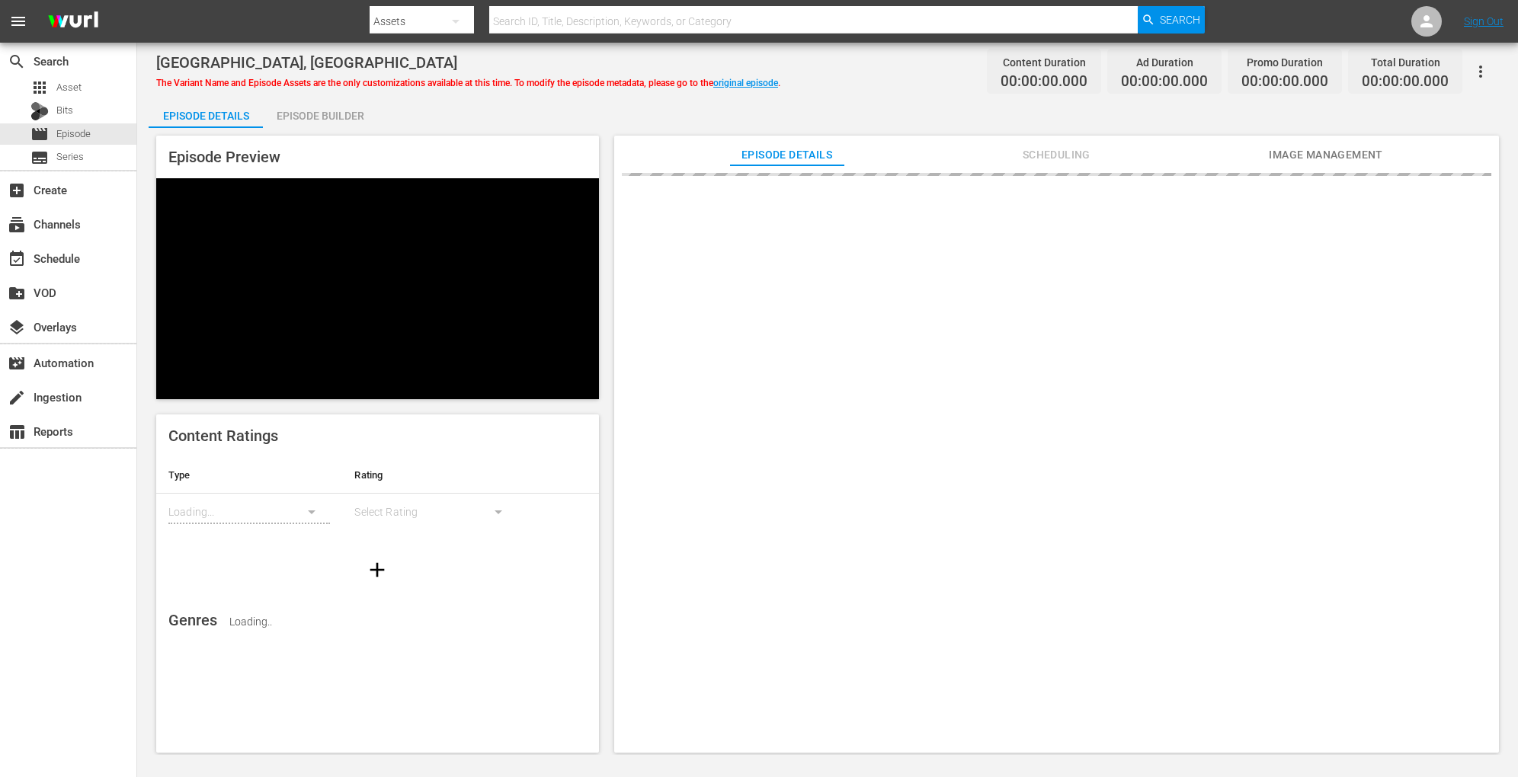
click at [328, 115] on div "Episode Builder" at bounding box center [320, 116] width 114 height 37
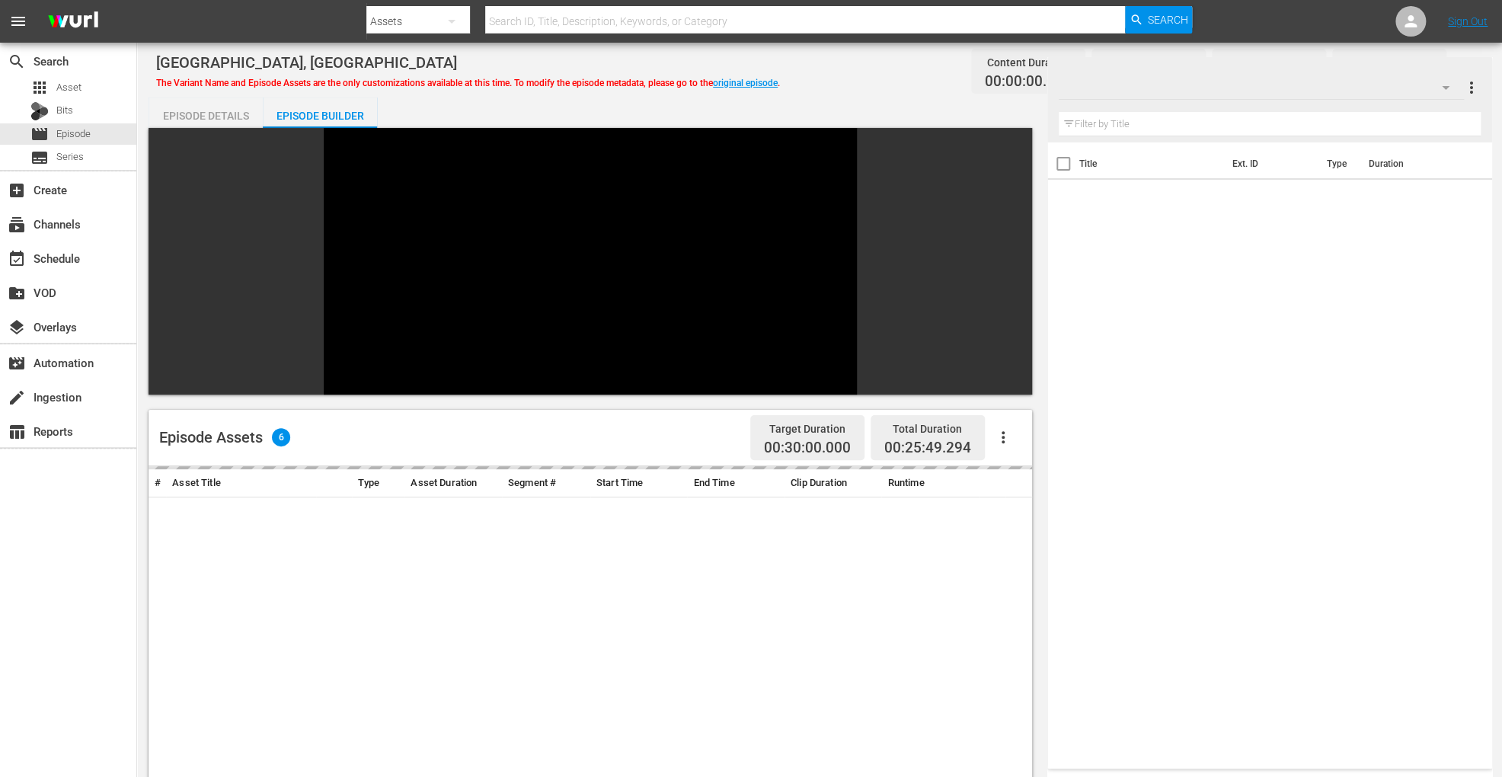
scroll to position [363, 0]
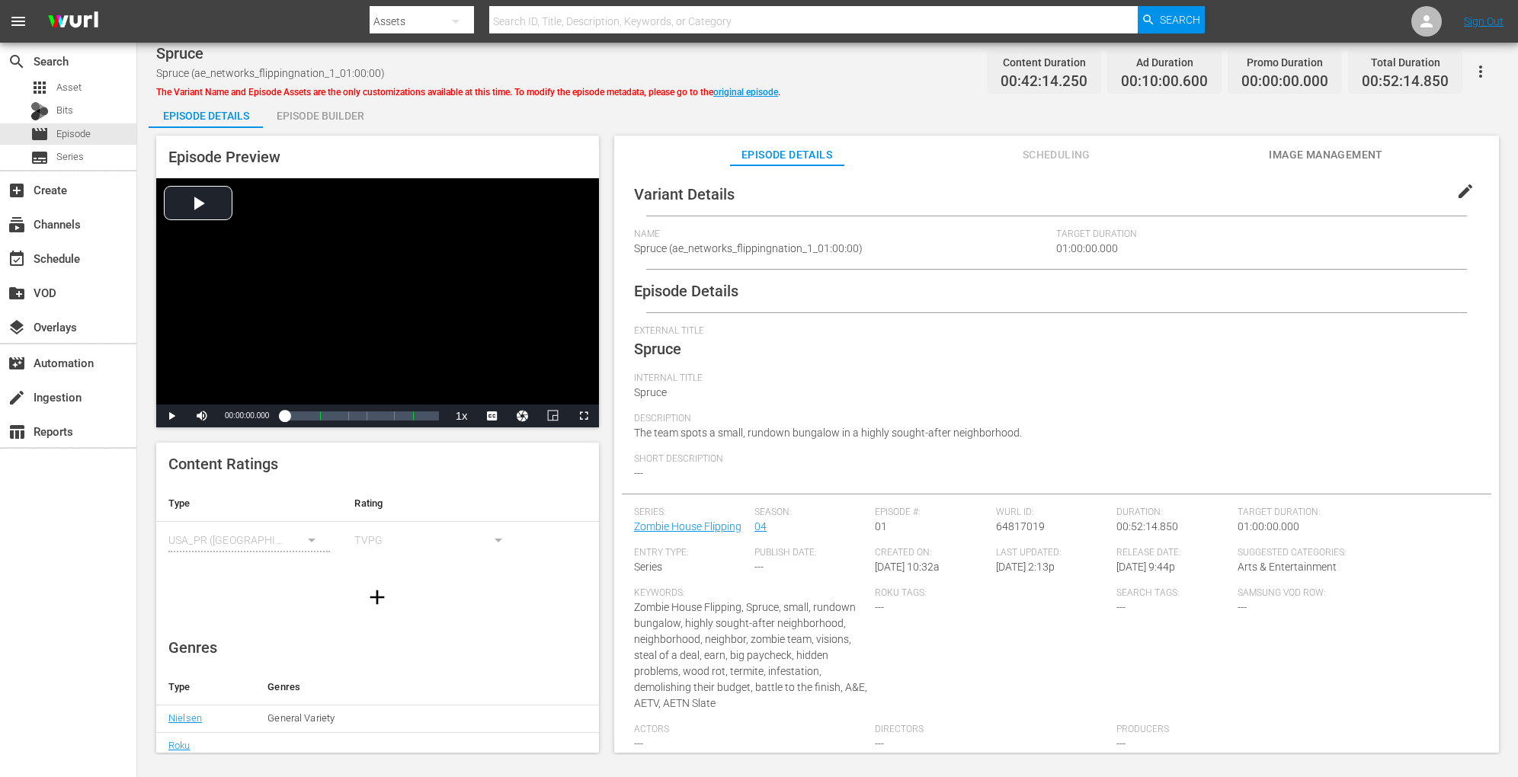
click at [338, 98] on div "Episode Builder" at bounding box center [320, 116] width 114 height 37
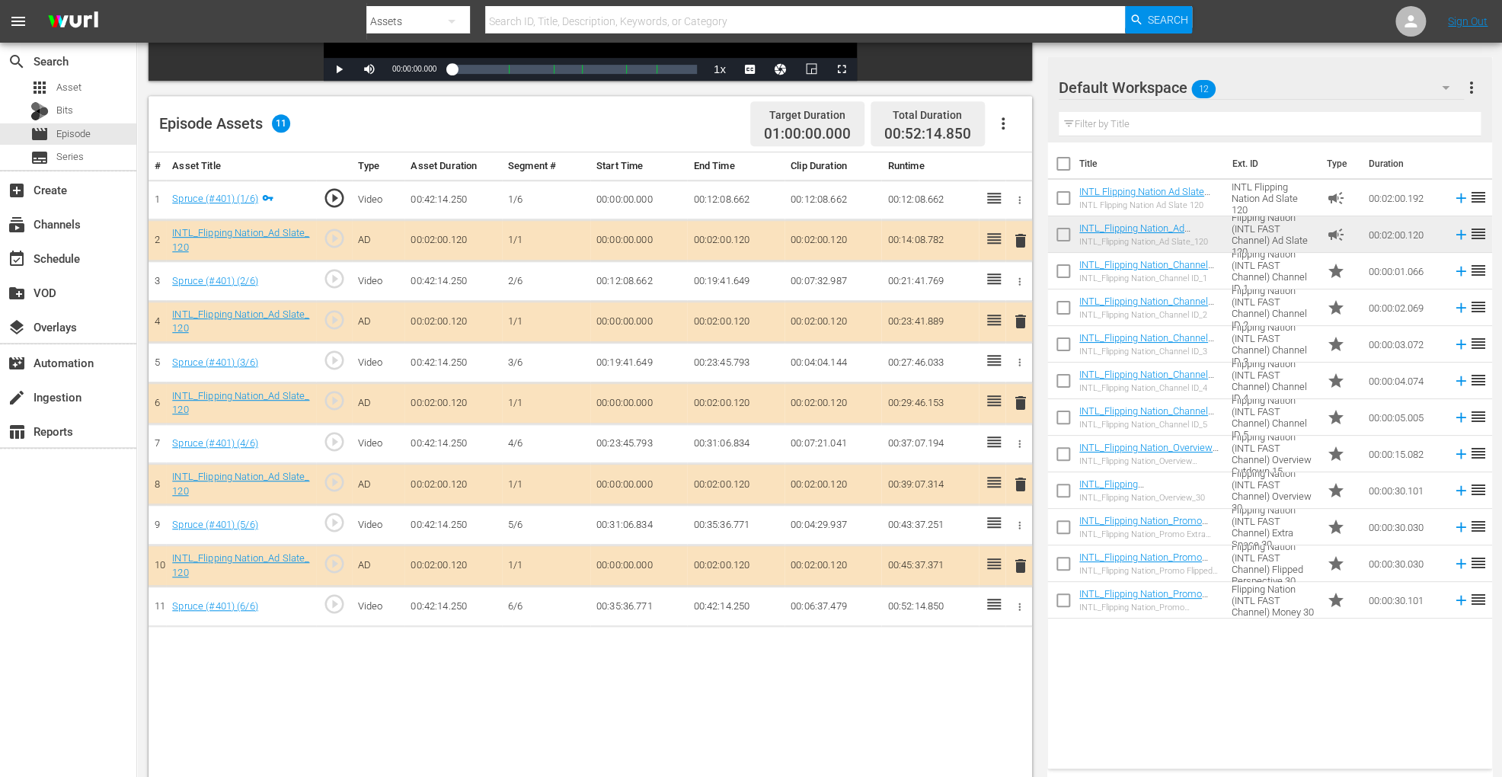
scroll to position [396, 0]
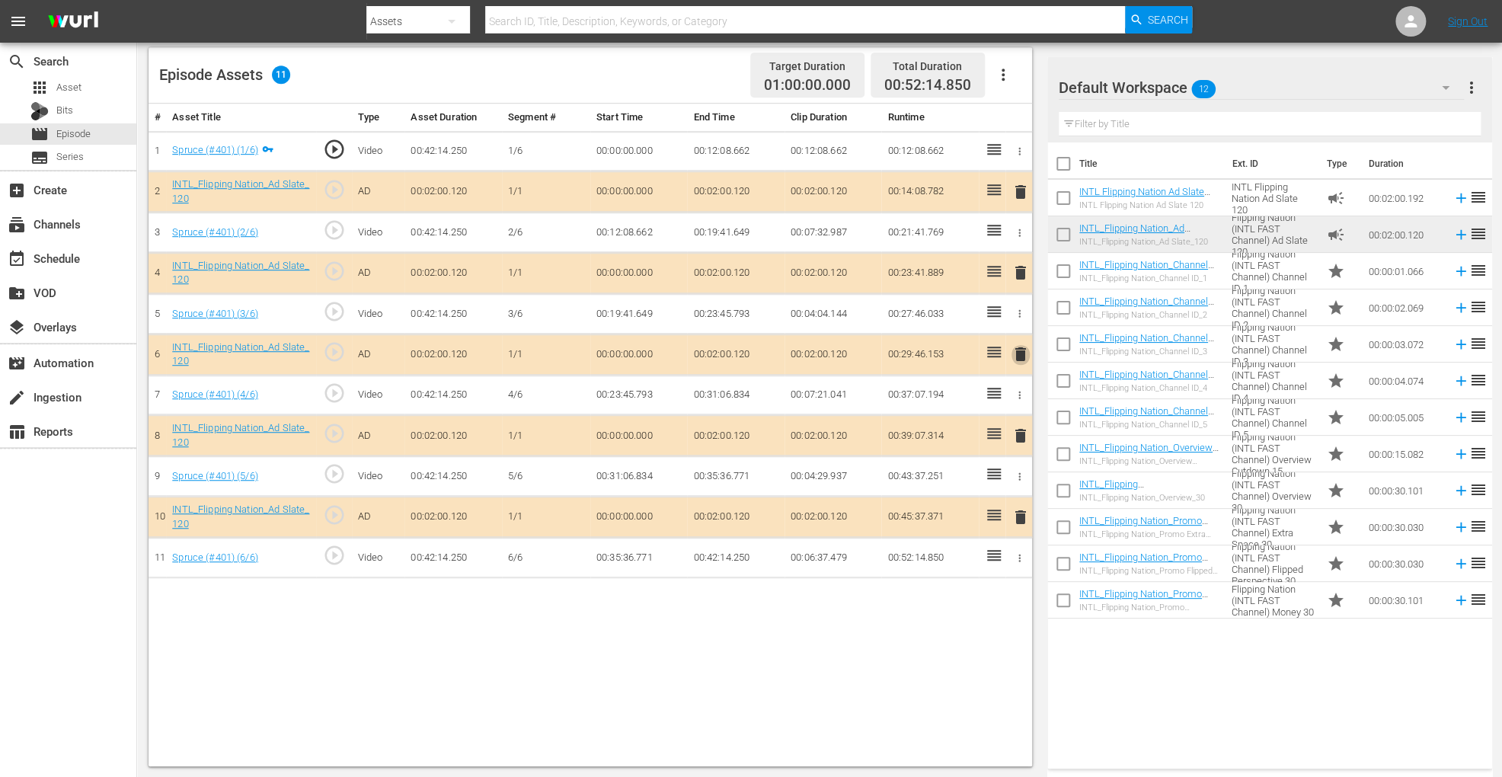
click at [1018, 345] on span "delete" at bounding box center [1021, 354] width 18 height 18
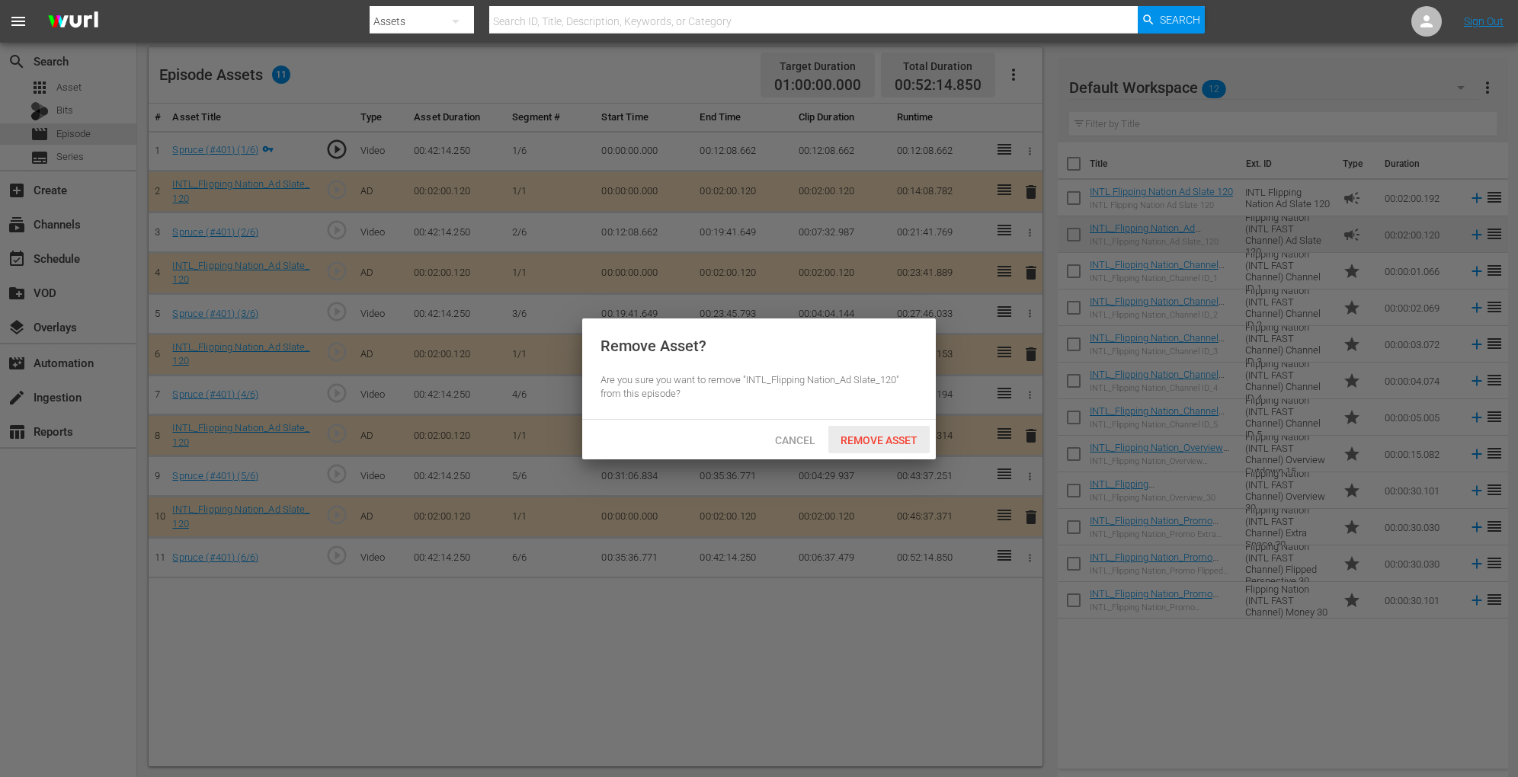
click at [864, 444] on span "Remove Asset" at bounding box center [878, 440] width 101 height 12
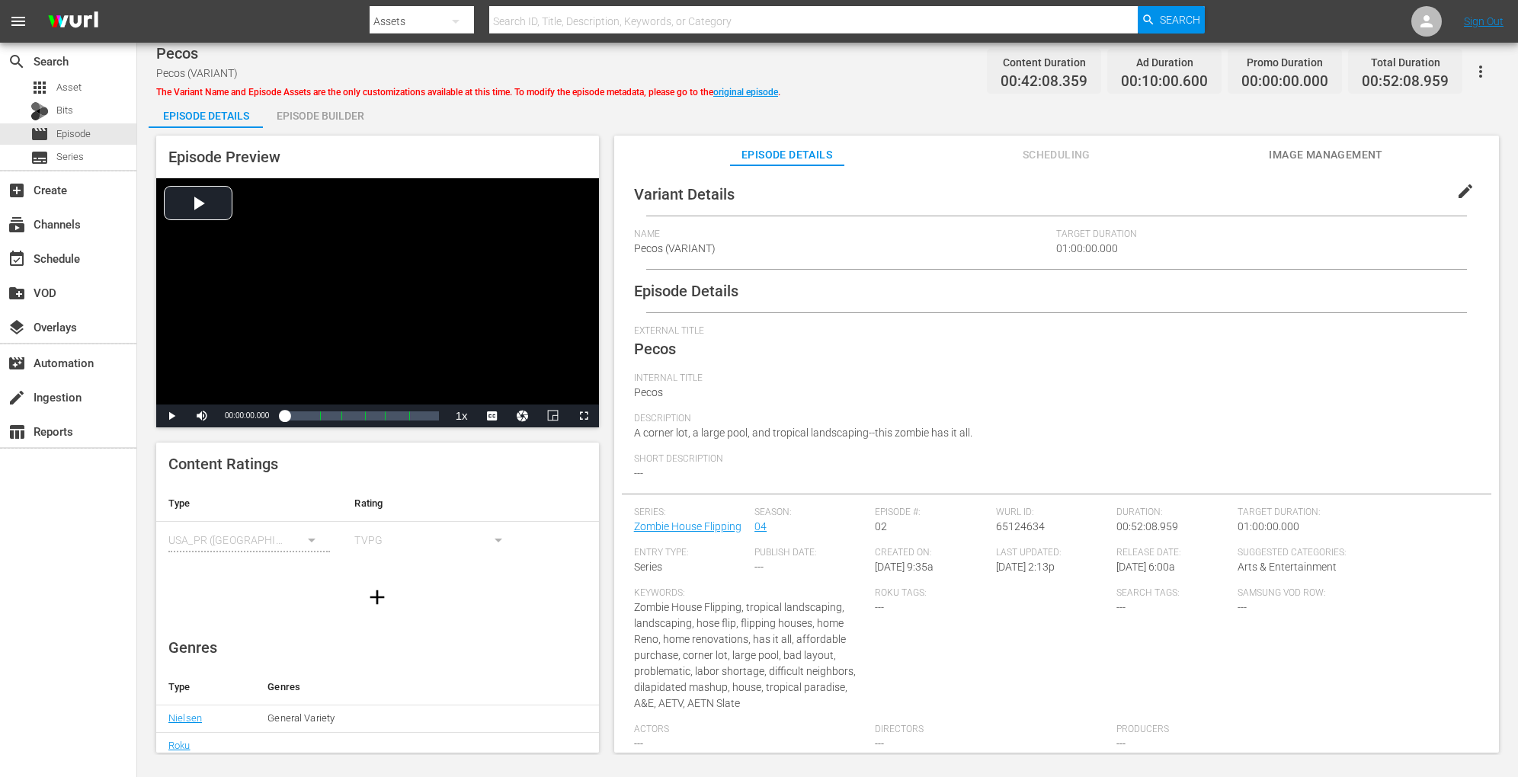
click at [310, 114] on div "Episode Builder" at bounding box center [320, 116] width 114 height 37
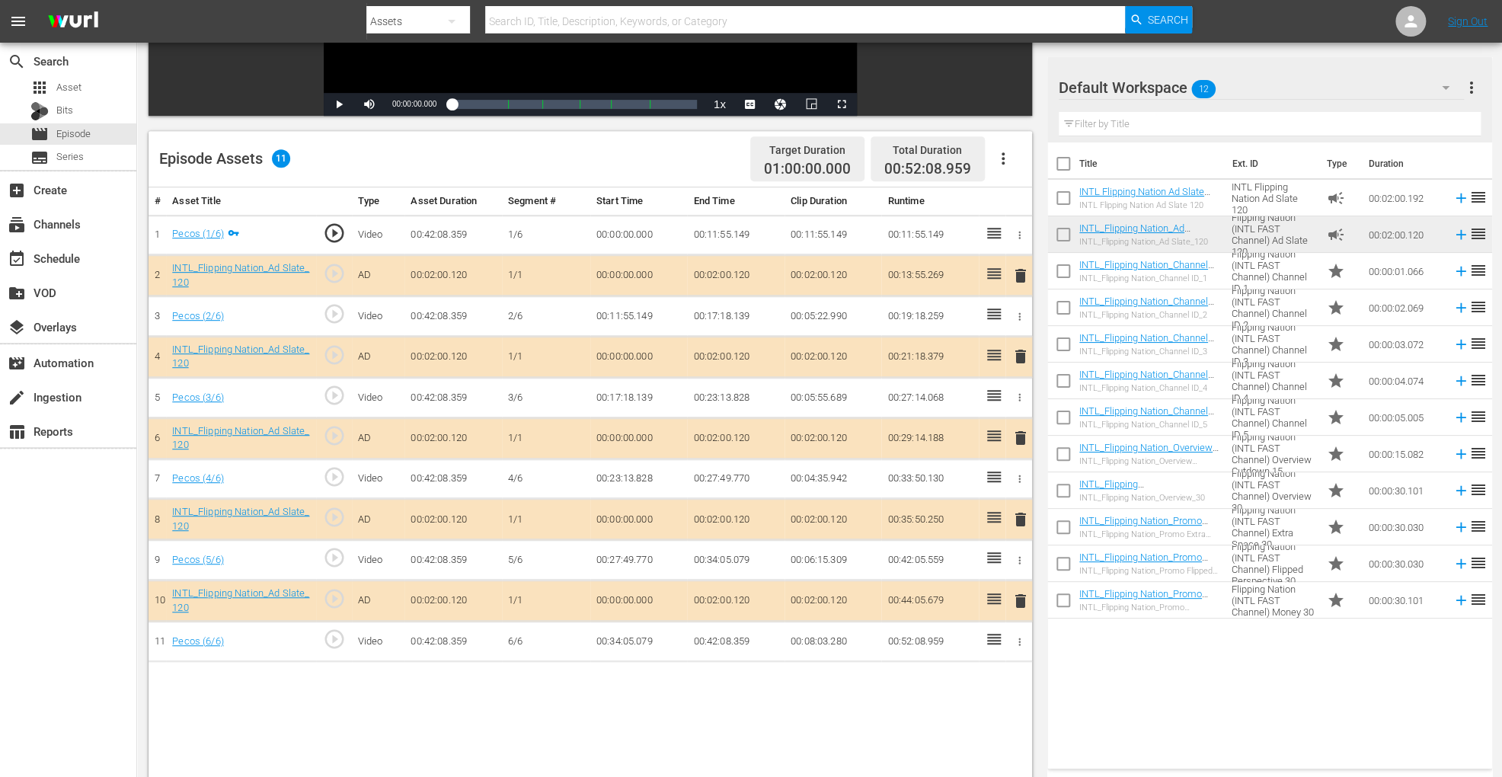
scroll to position [396, 0]
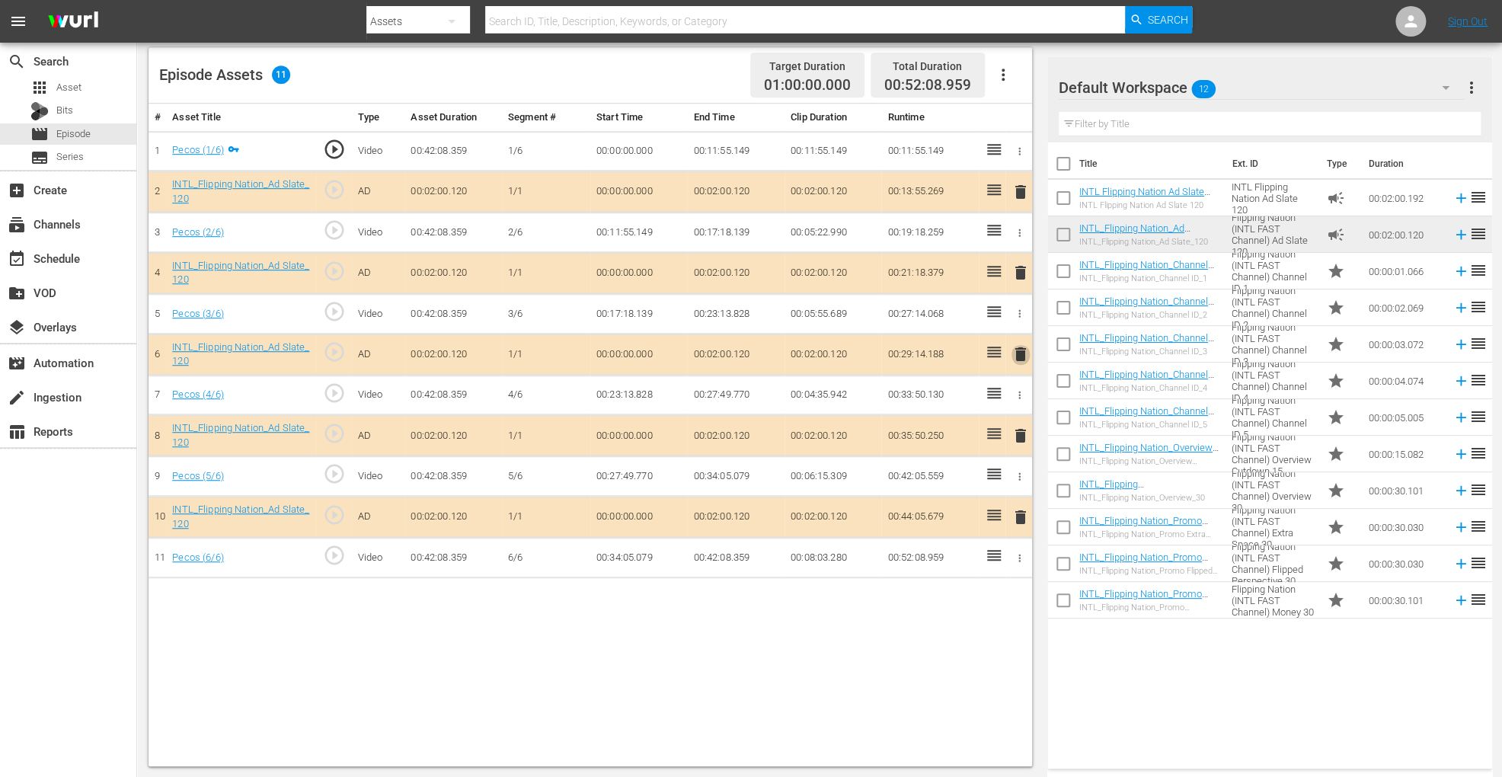
click at [1018, 346] on span "delete" at bounding box center [1021, 354] width 18 height 18
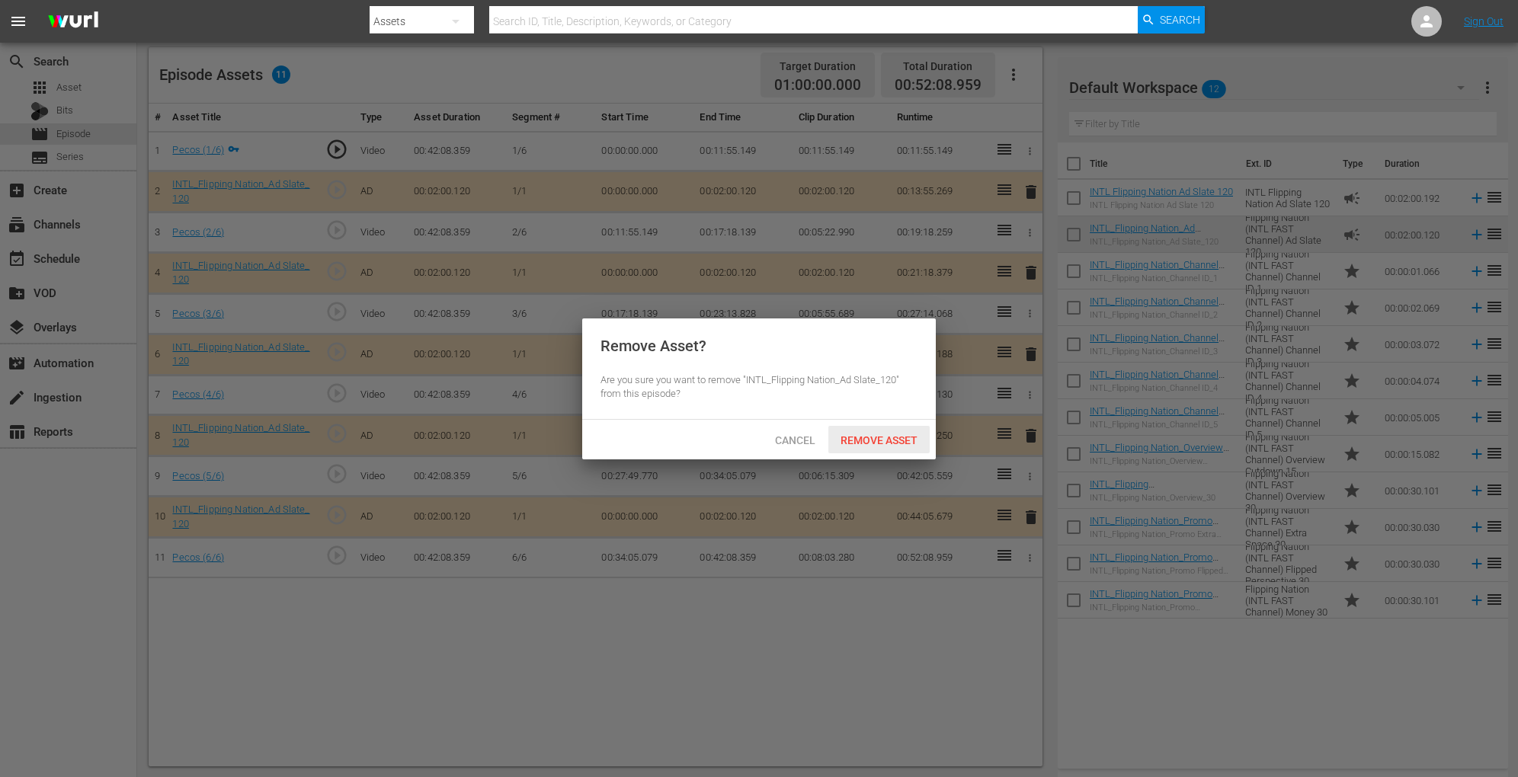
click at [895, 434] on span "Remove Asset" at bounding box center [878, 440] width 101 height 12
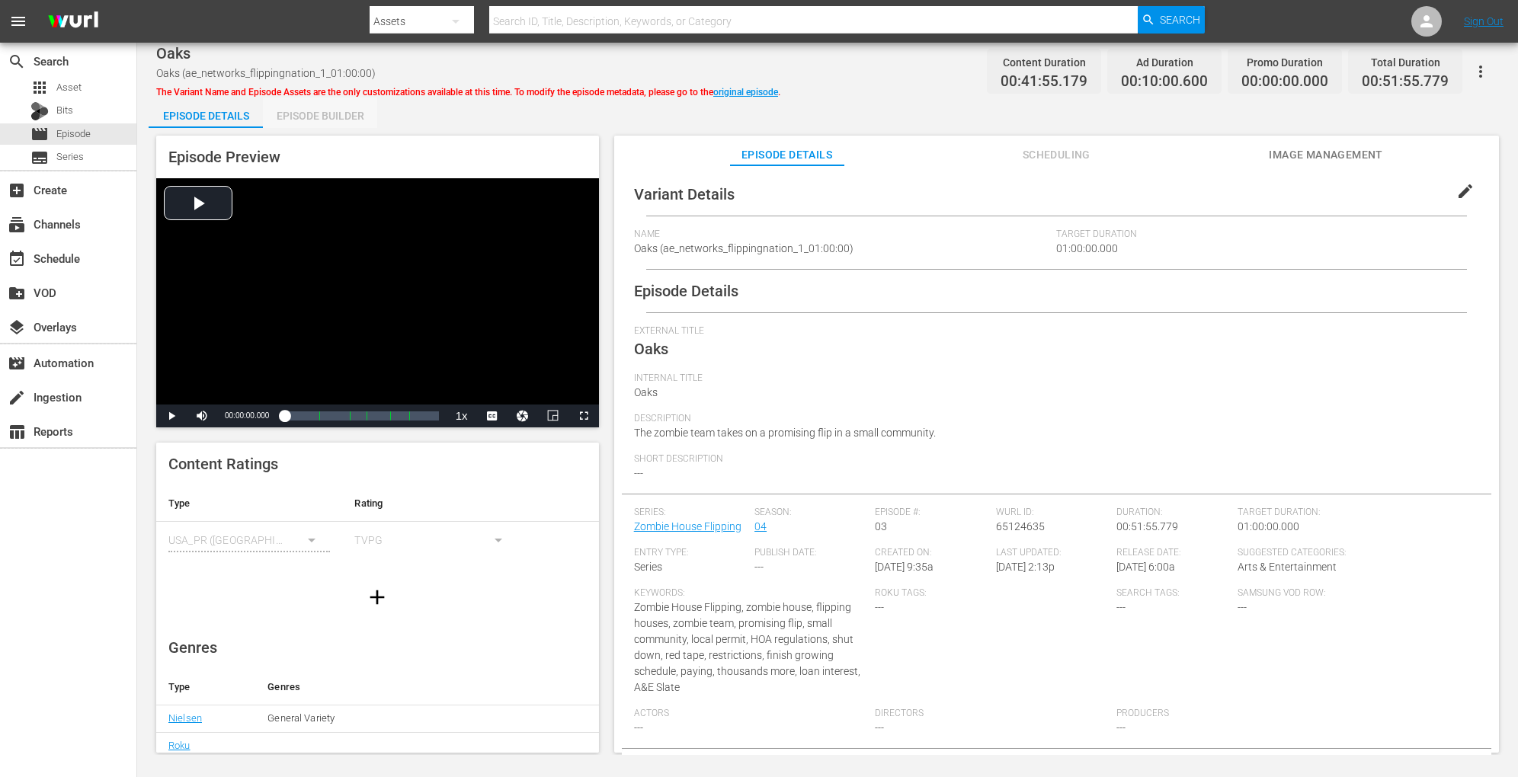
click at [300, 110] on div "Episode Builder" at bounding box center [320, 116] width 114 height 37
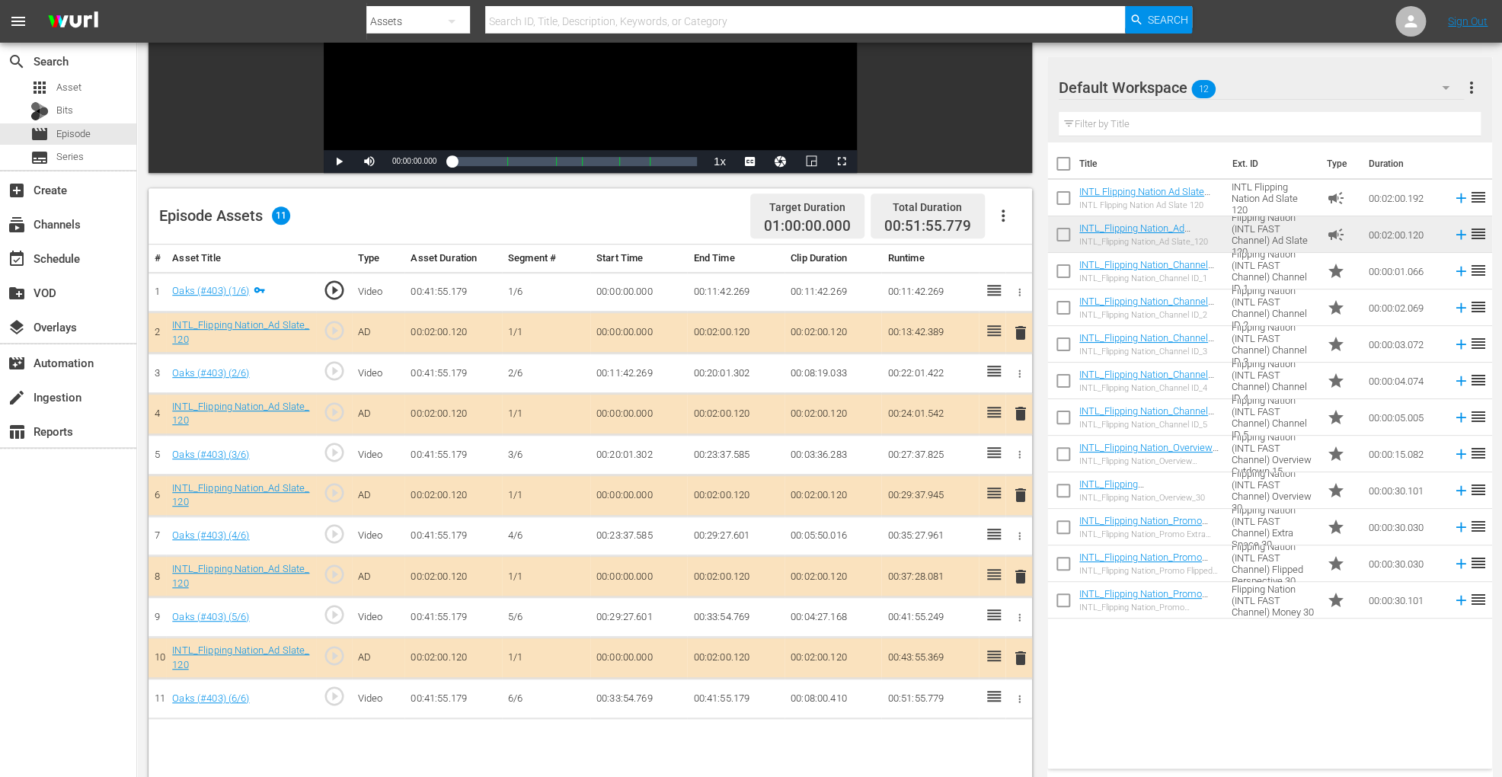
scroll to position [332, 0]
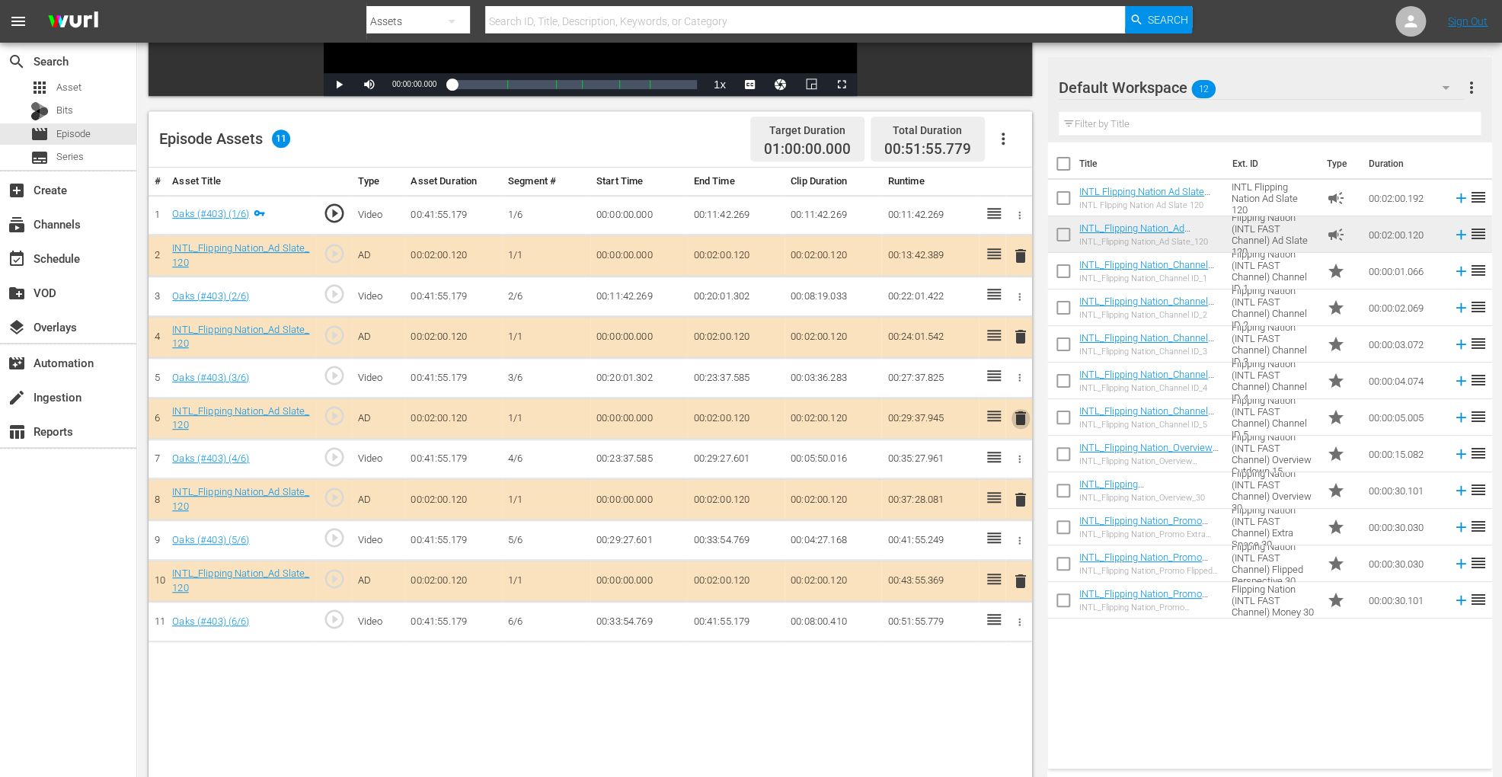
click at [1021, 418] on span "delete" at bounding box center [1021, 418] width 18 height 18
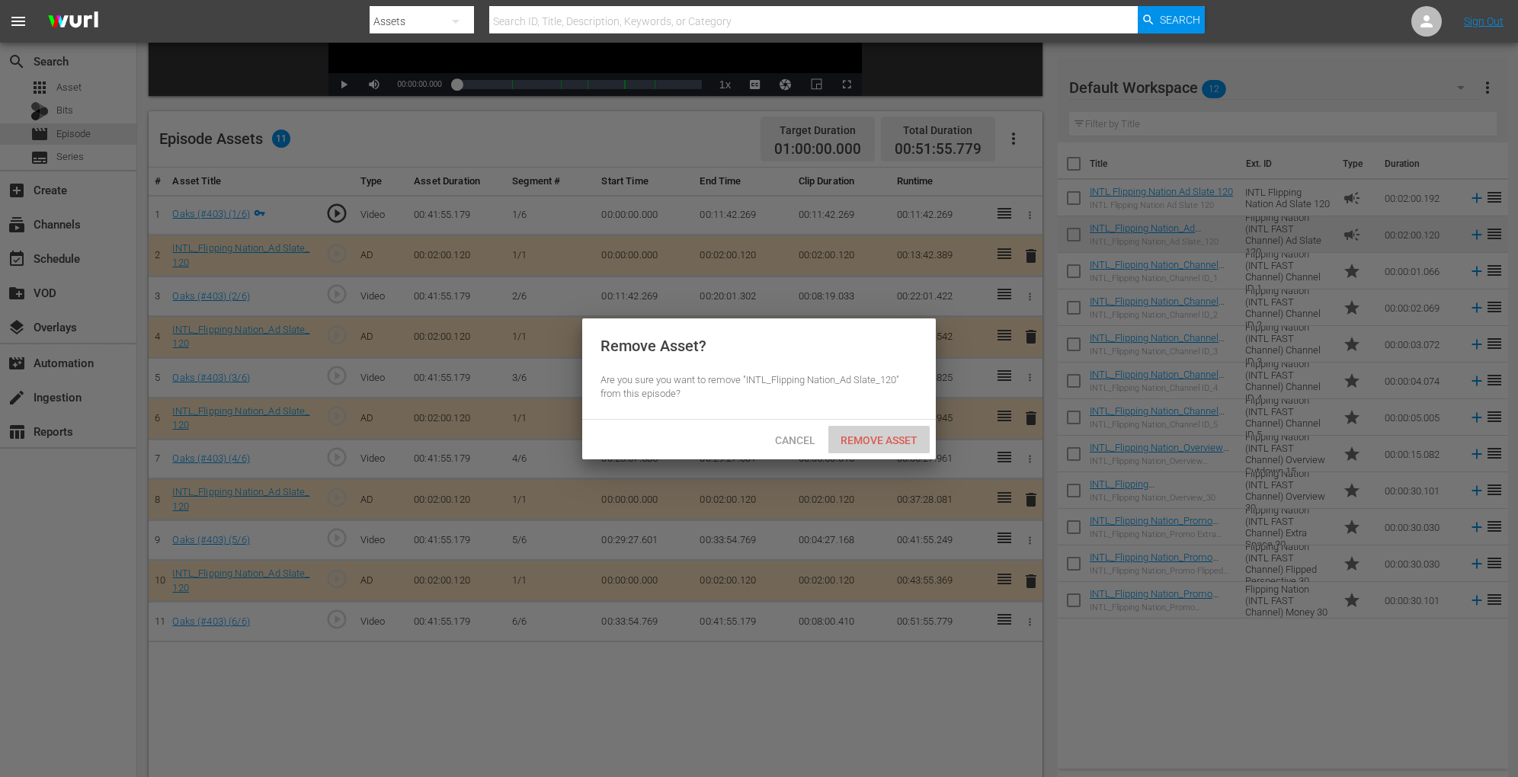
click at [885, 437] on span "Remove Asset" at bounding box center [878, 440] width 101 height 12
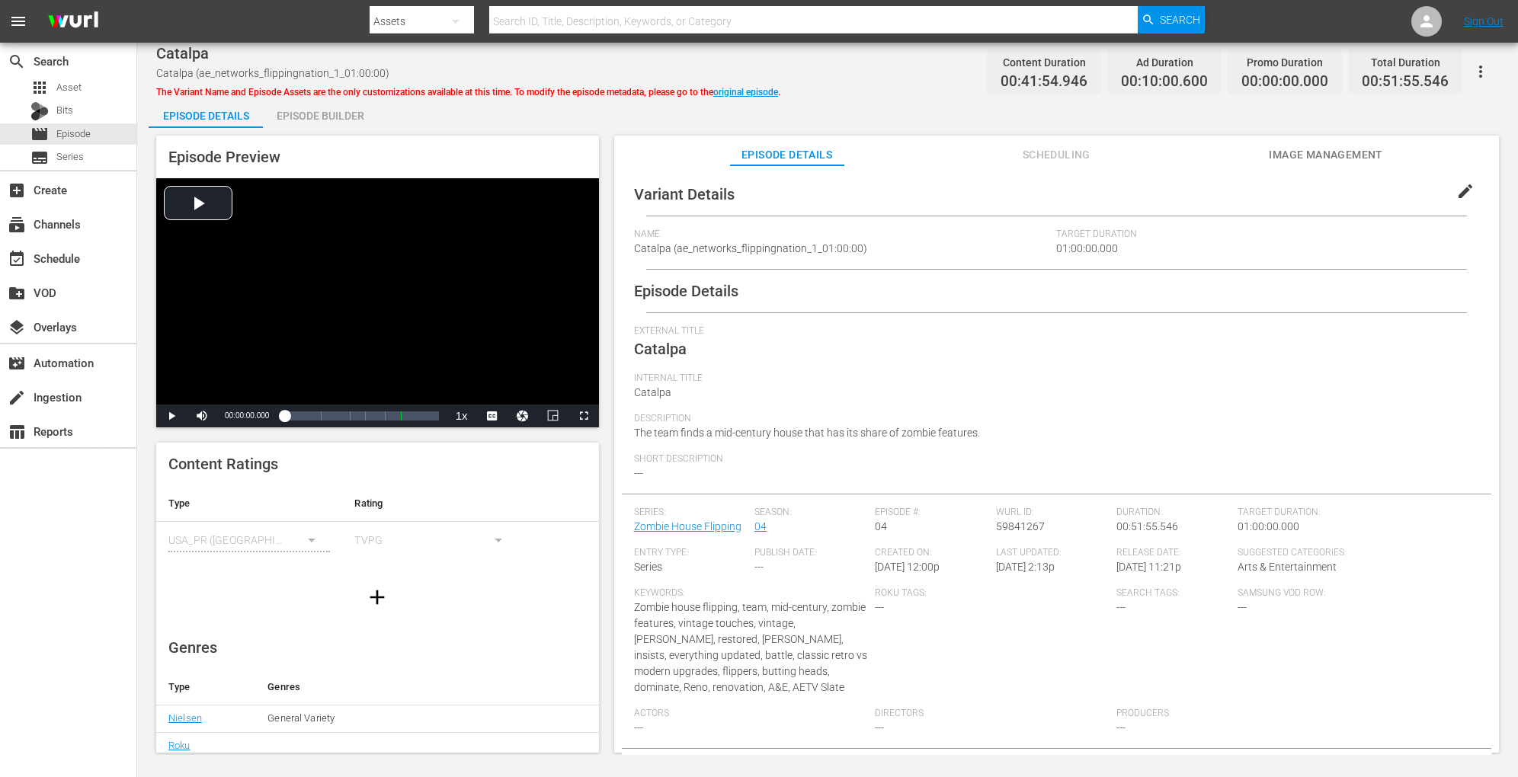
click at [325, 105] on div "Episode Builder" at bounding box center [320, 116] width 114 height 37
click at [329, 111] on div "Episode Builder" at bounding box center [320, 116] width 114 height 37
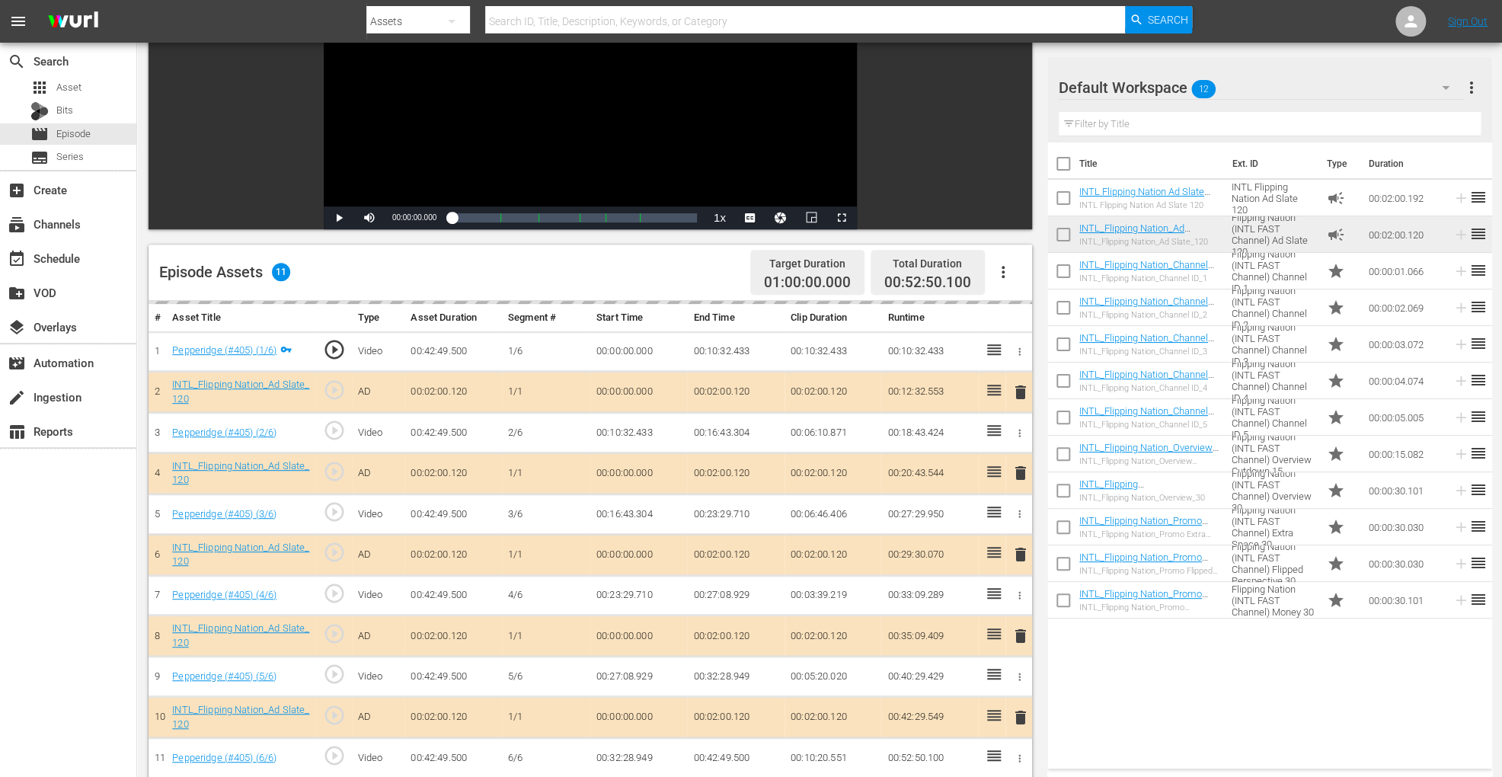
scroll to position [200, 0]
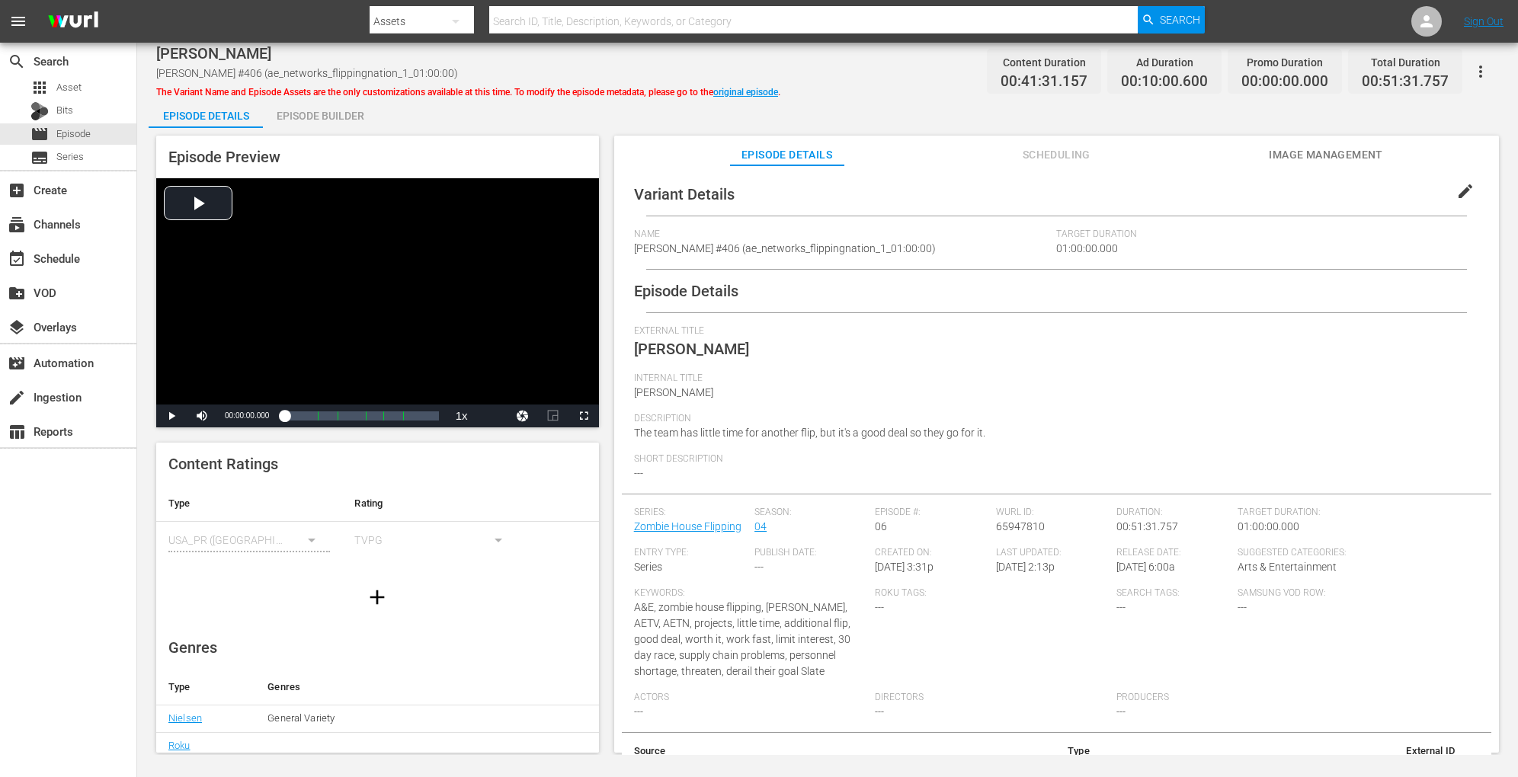
click at [315, 107] on div "Episode Builder" at bounding box center [320, 116] width 114 height 37
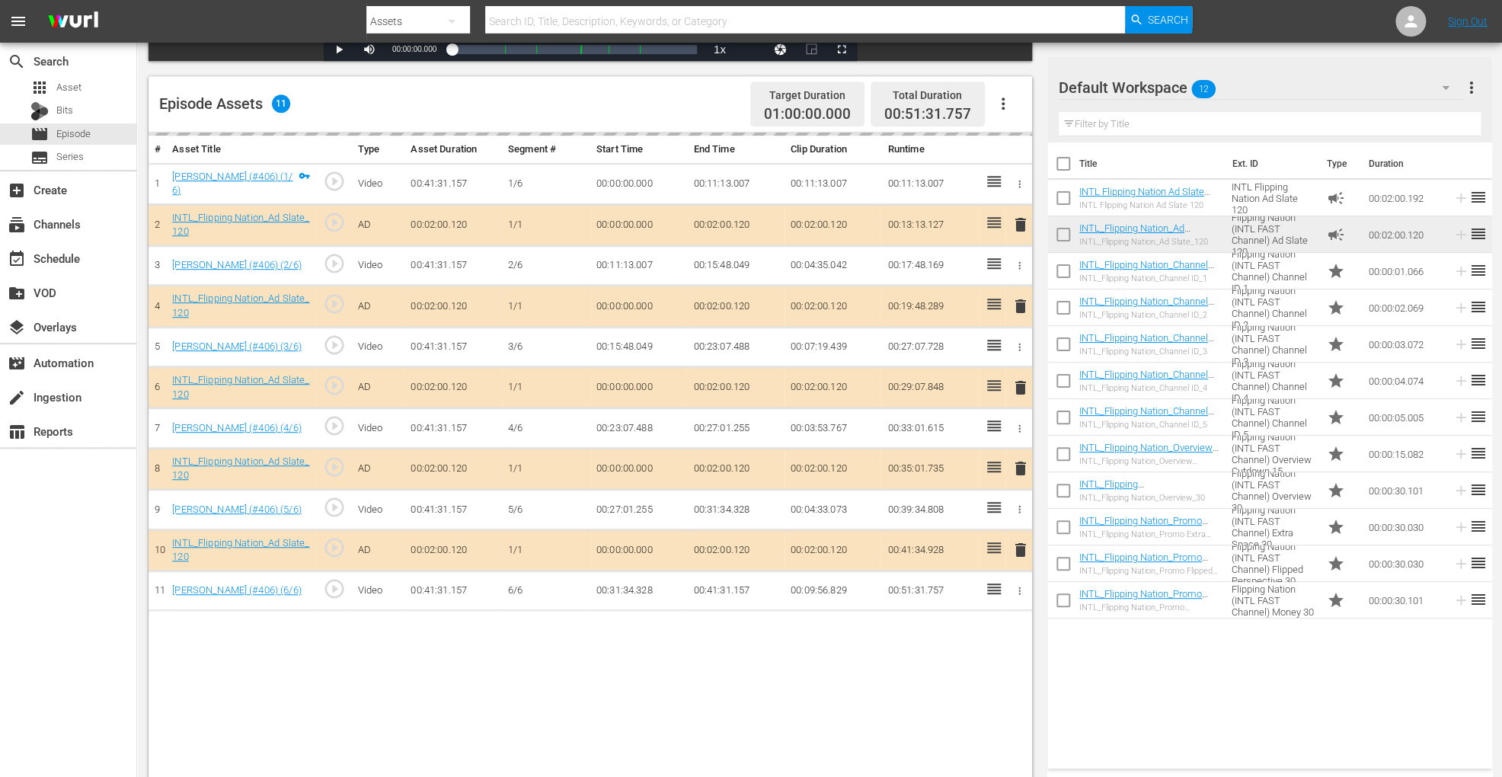
scroll to position [378, 0]
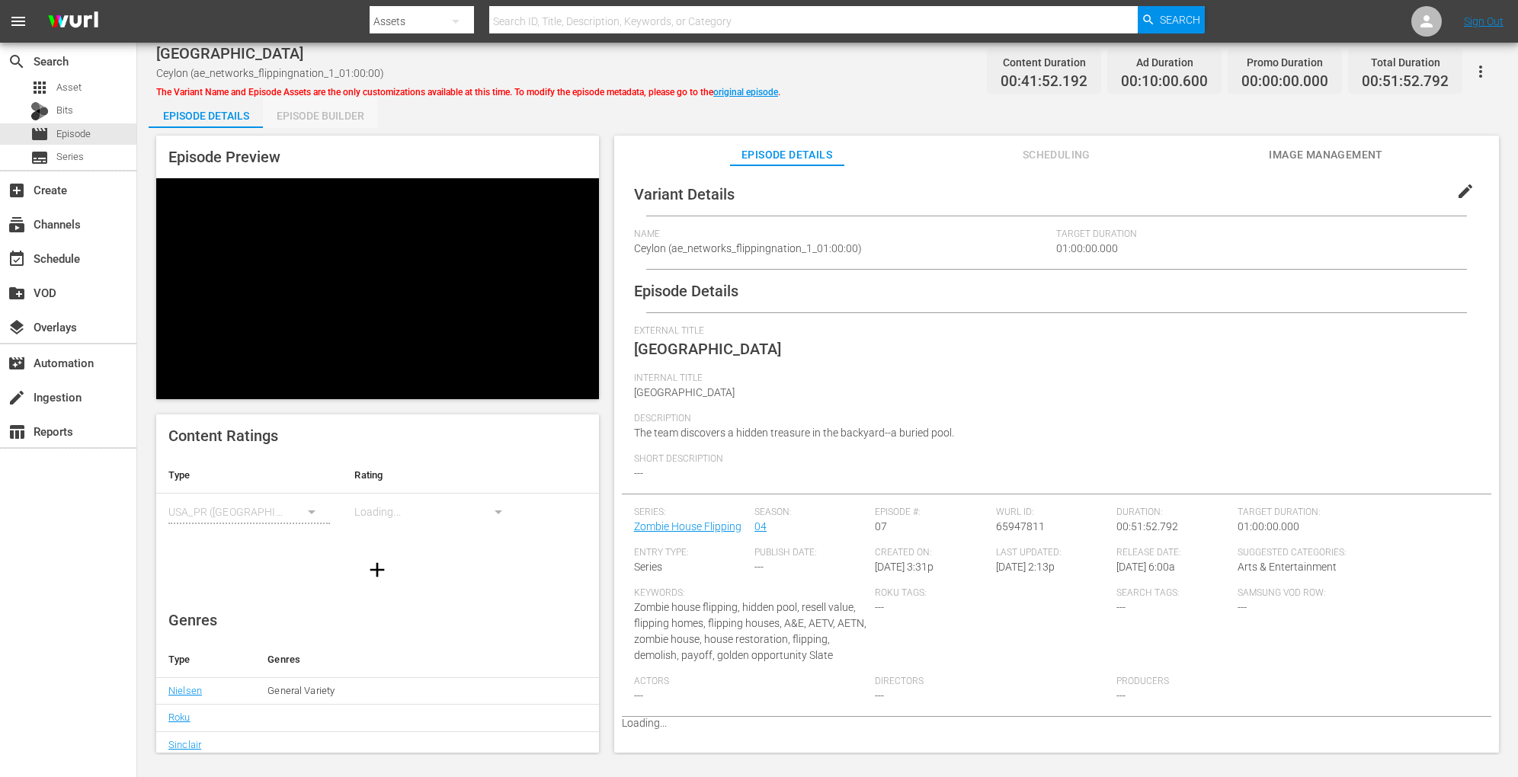
click at [331, 101] on div "Episode Builder" at bounding box center [320, 116] width 114 height 37
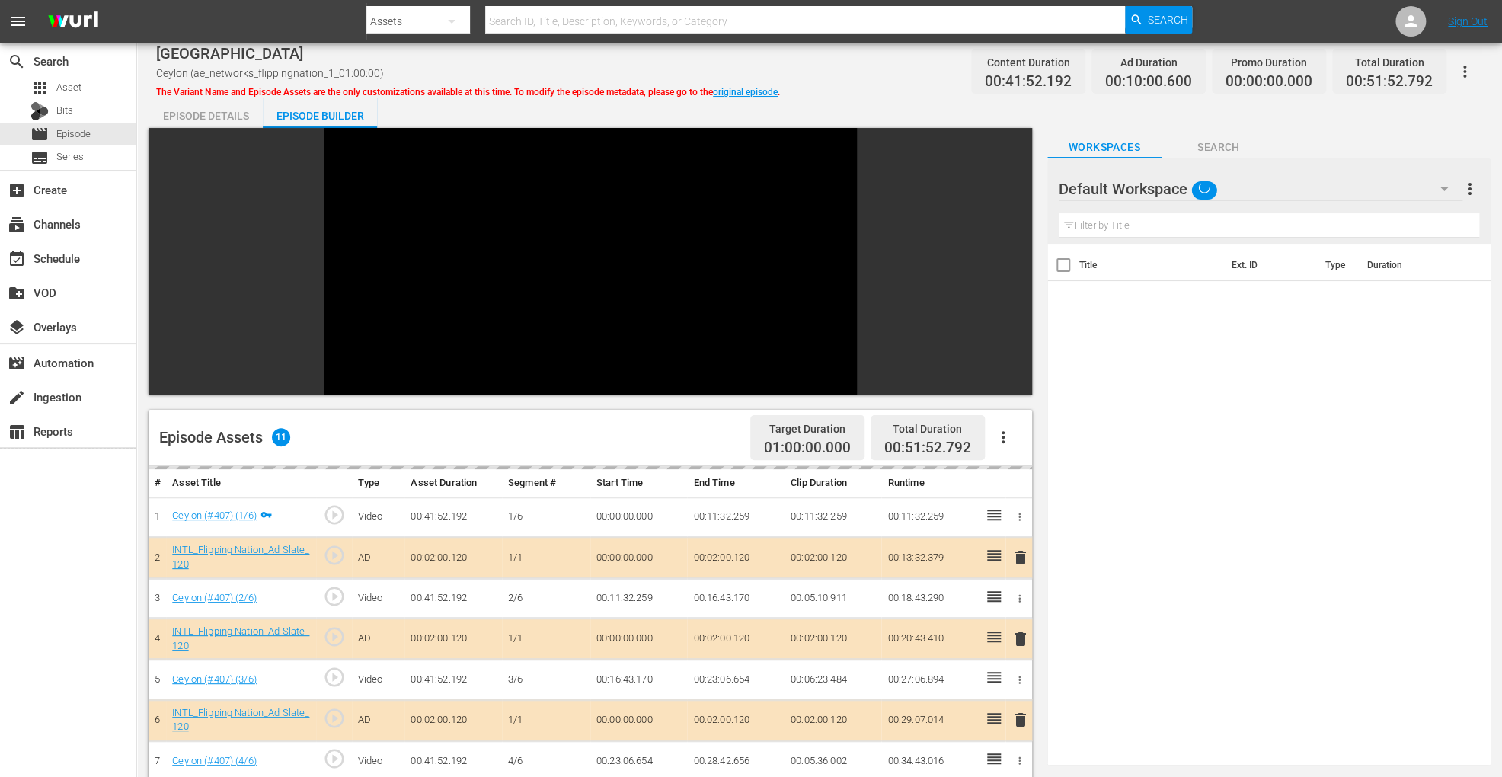
scroll to position [363, 0]
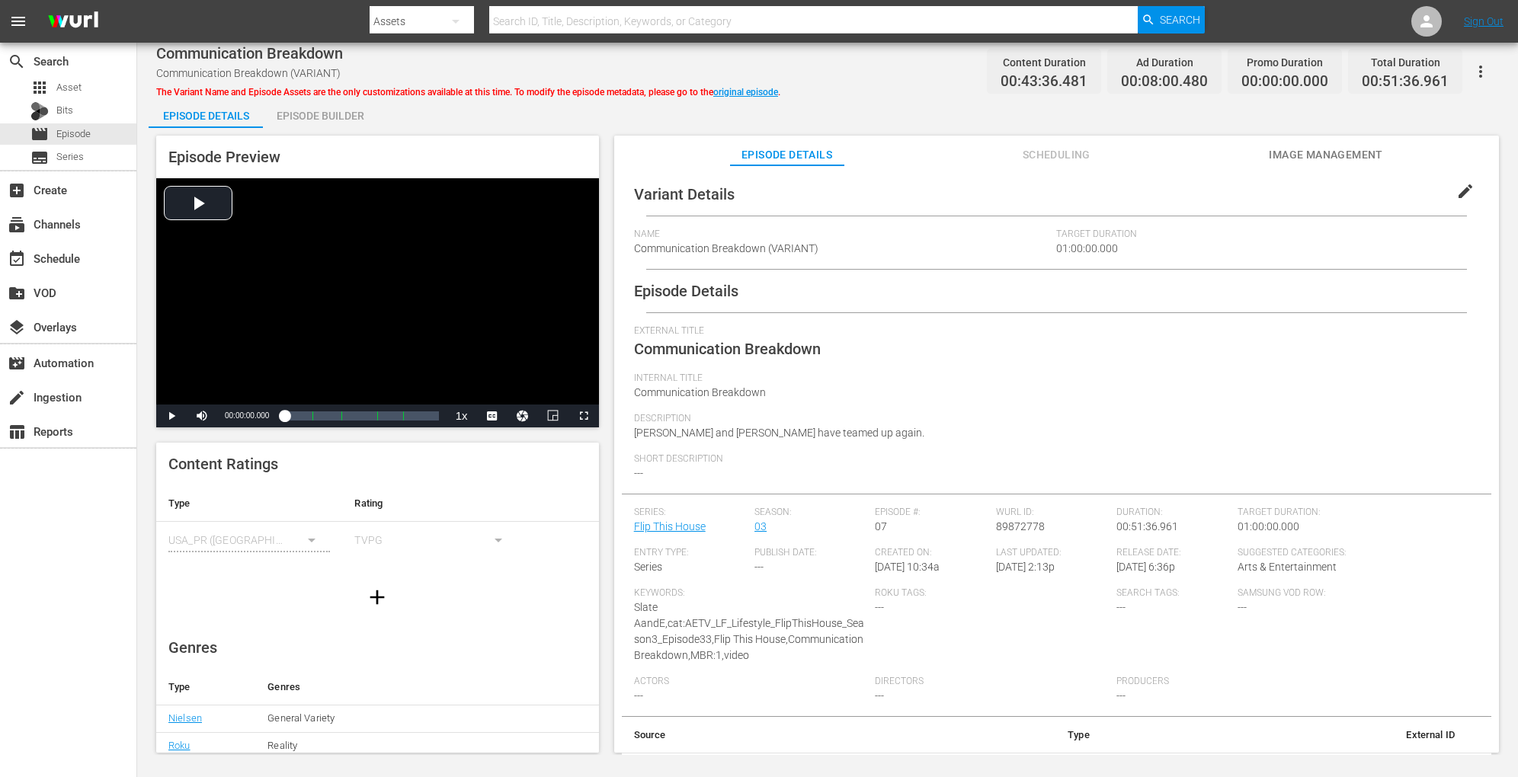
click at [337, 112] on div "Episode Builder" at bounding box center [320, 116] width 114 height 37
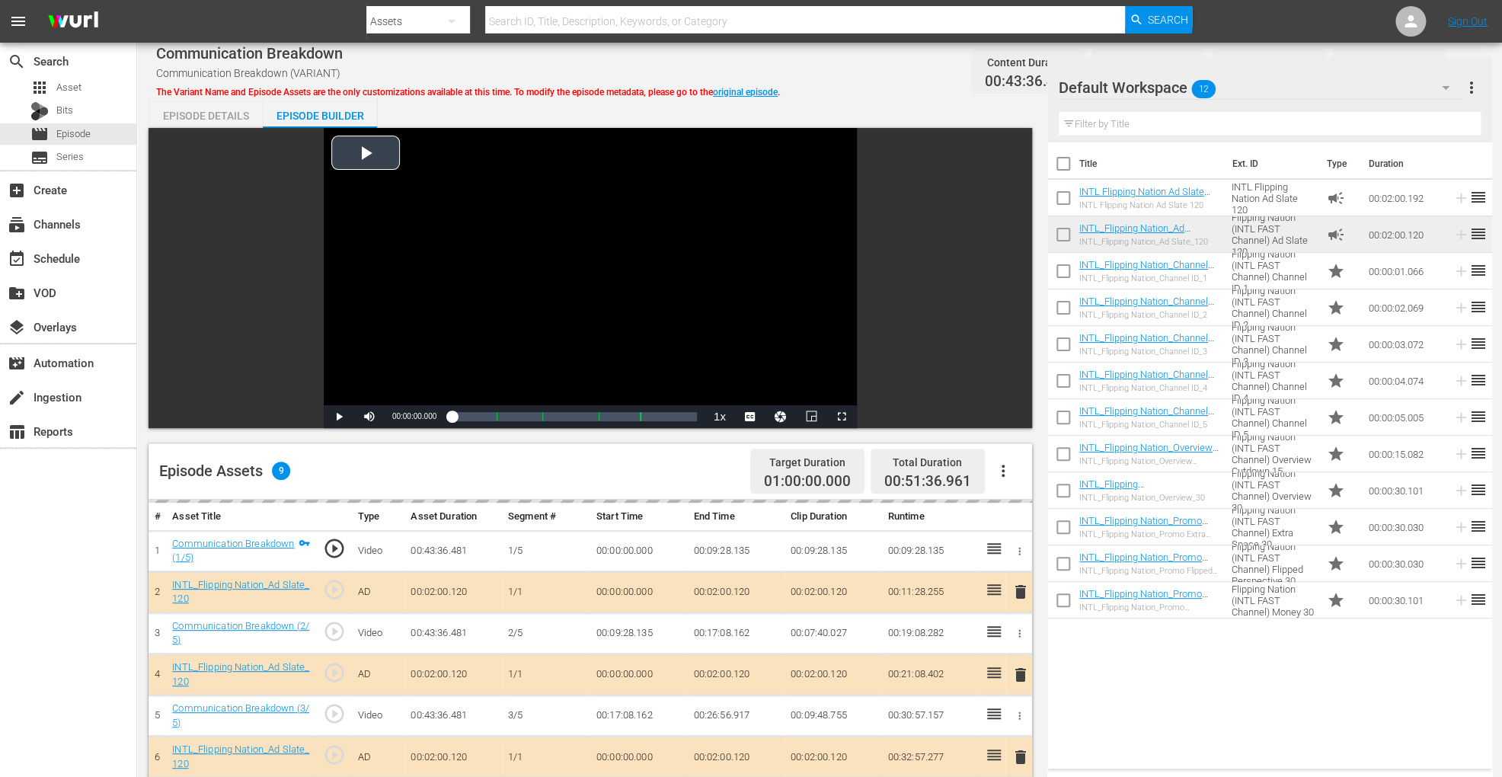
scroll to position [396, 0]
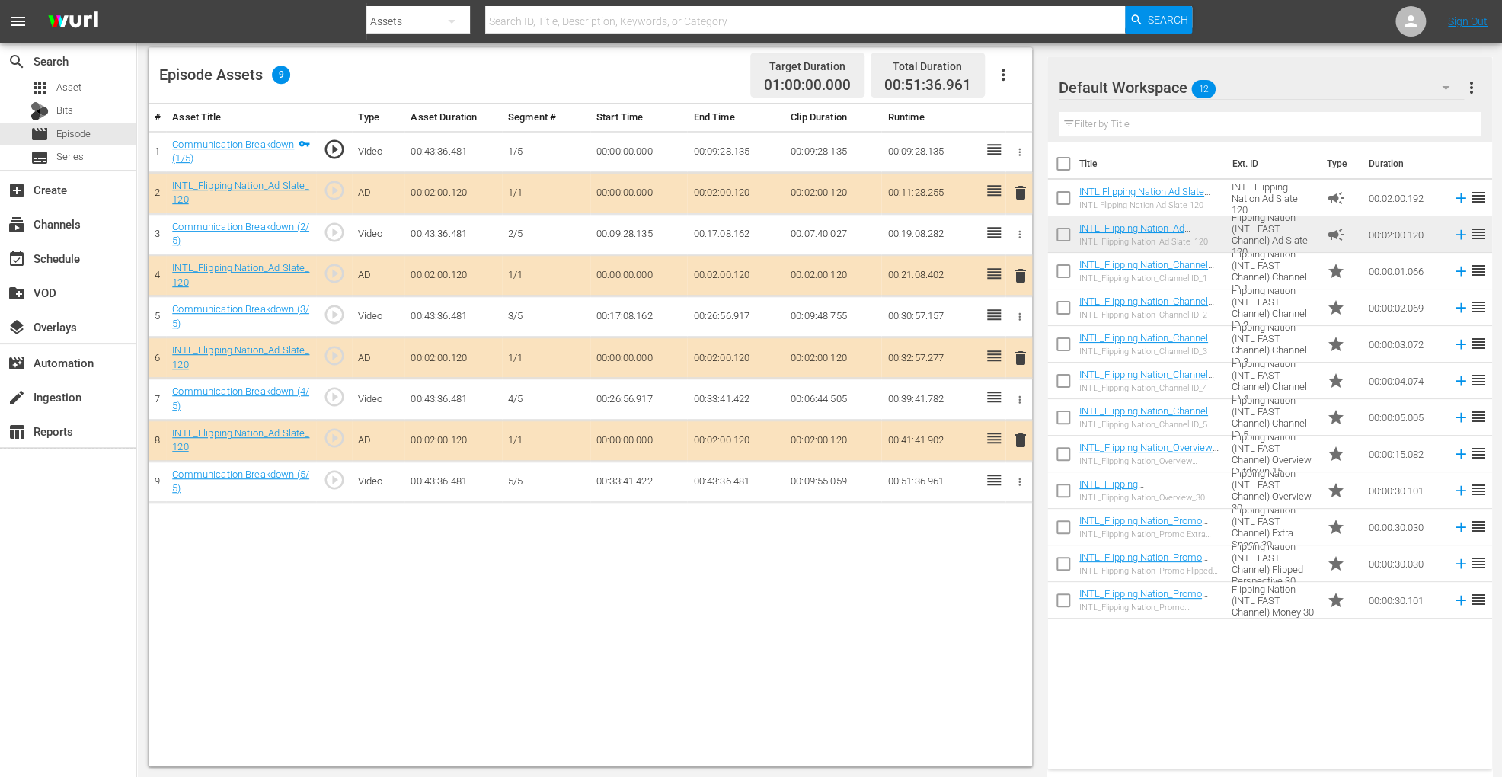
click at [1019, 355] on span "delete" at bounding box center [1021, 358] width 18 height 18
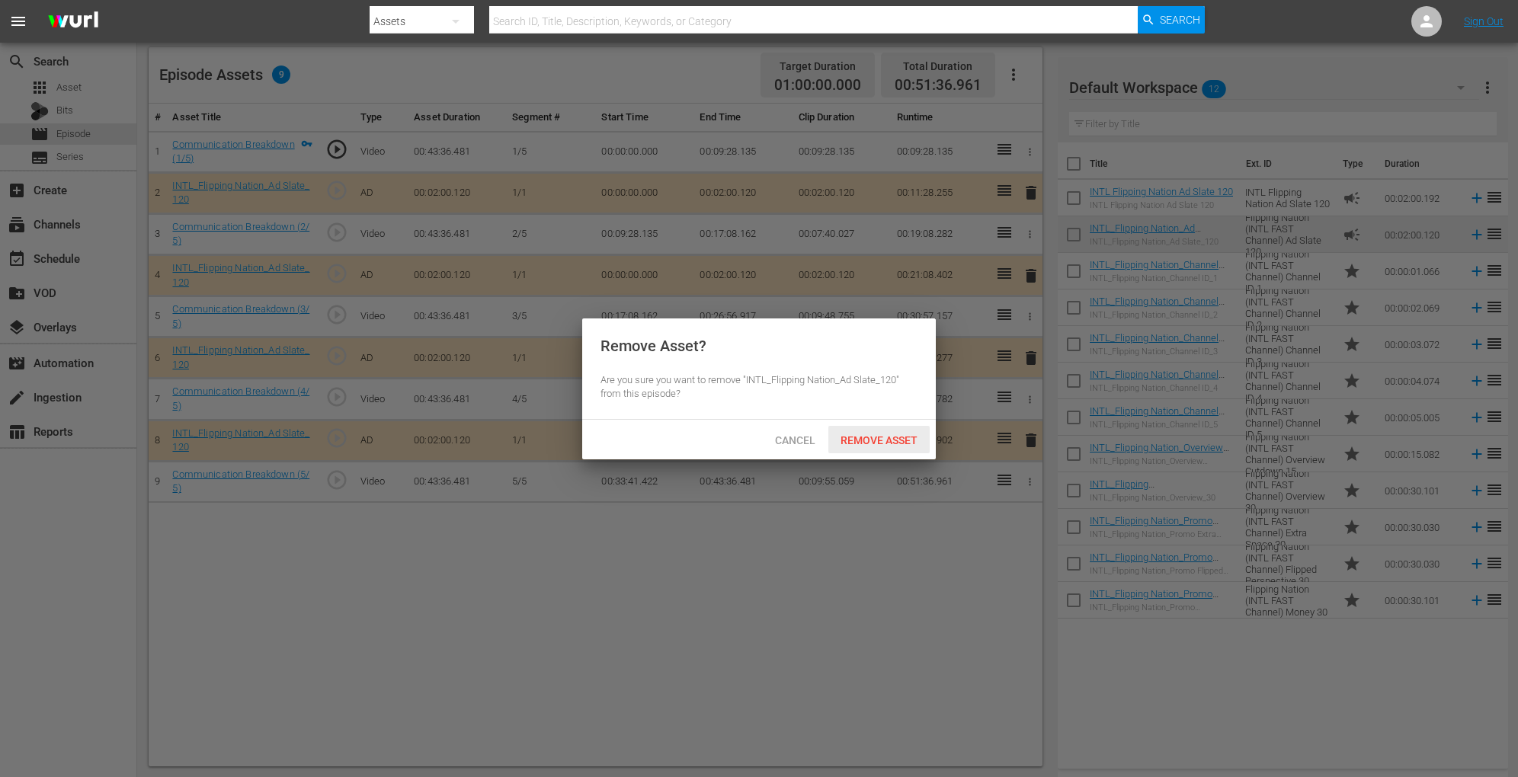
click at [889, 436] on span "Remove Asset" at bounding box center [878, 440] width 101 height 12
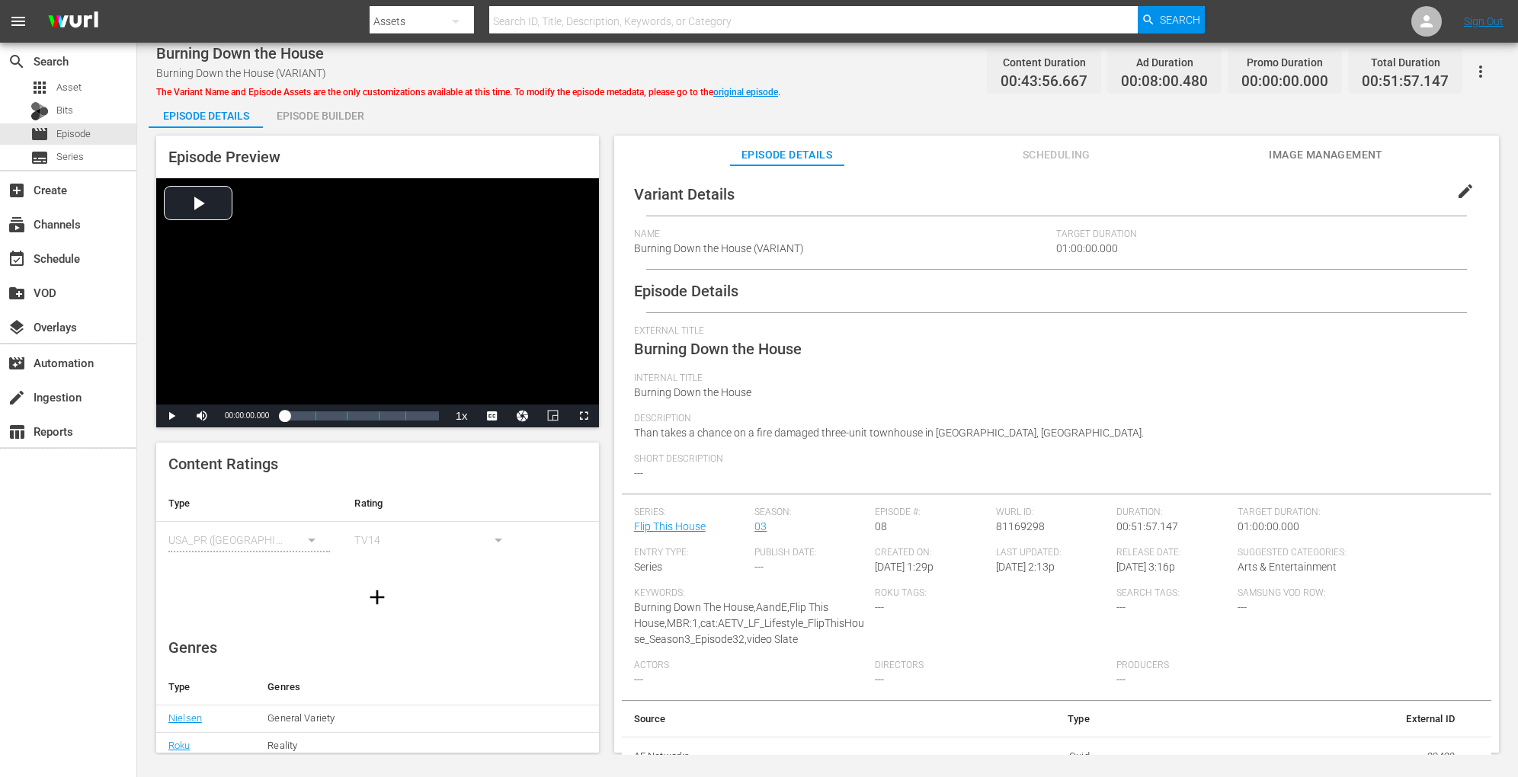
click at [346, 113] on div "Episode Builder" at bounding box center [320, 116] width 114 height 37
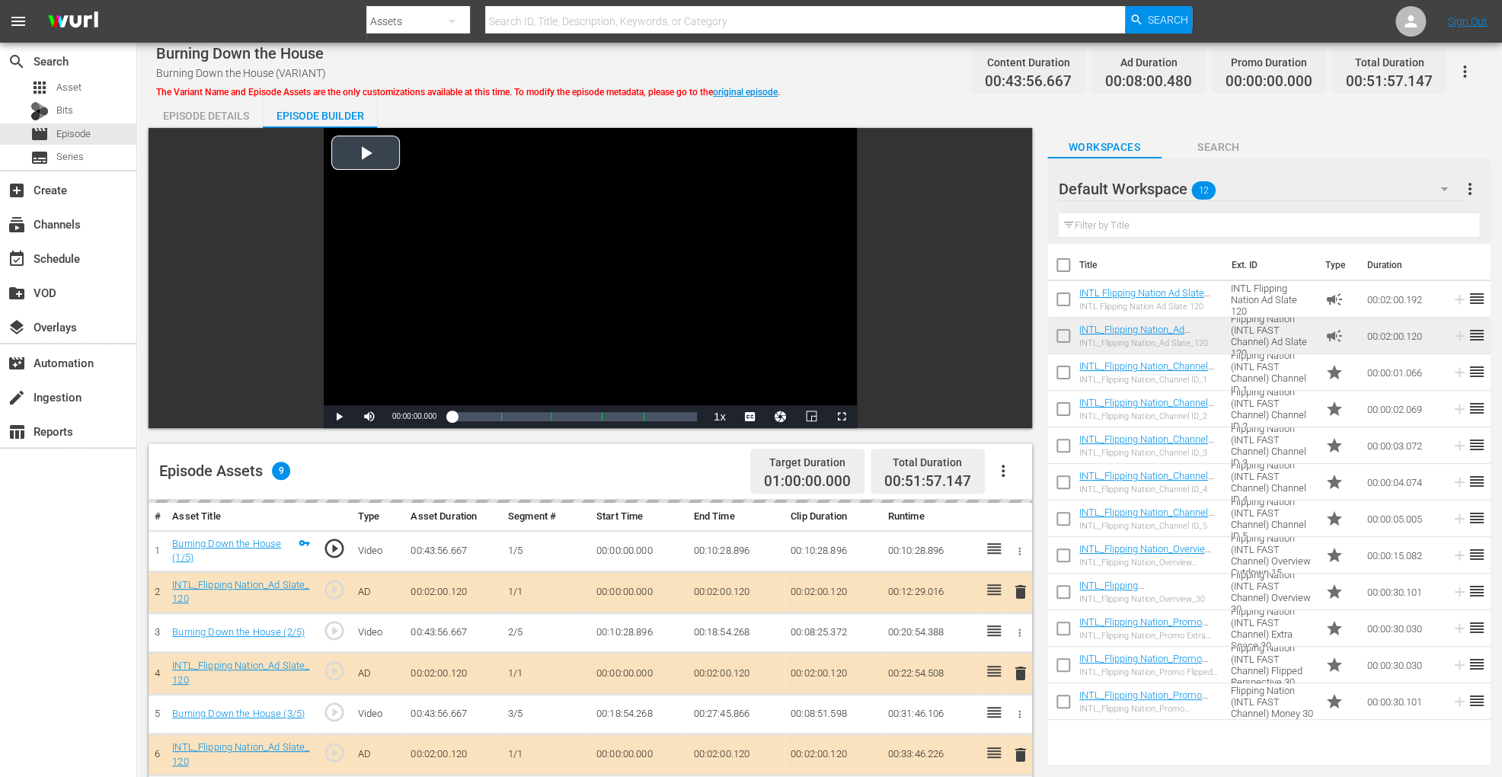
scroll to position [396, 0]
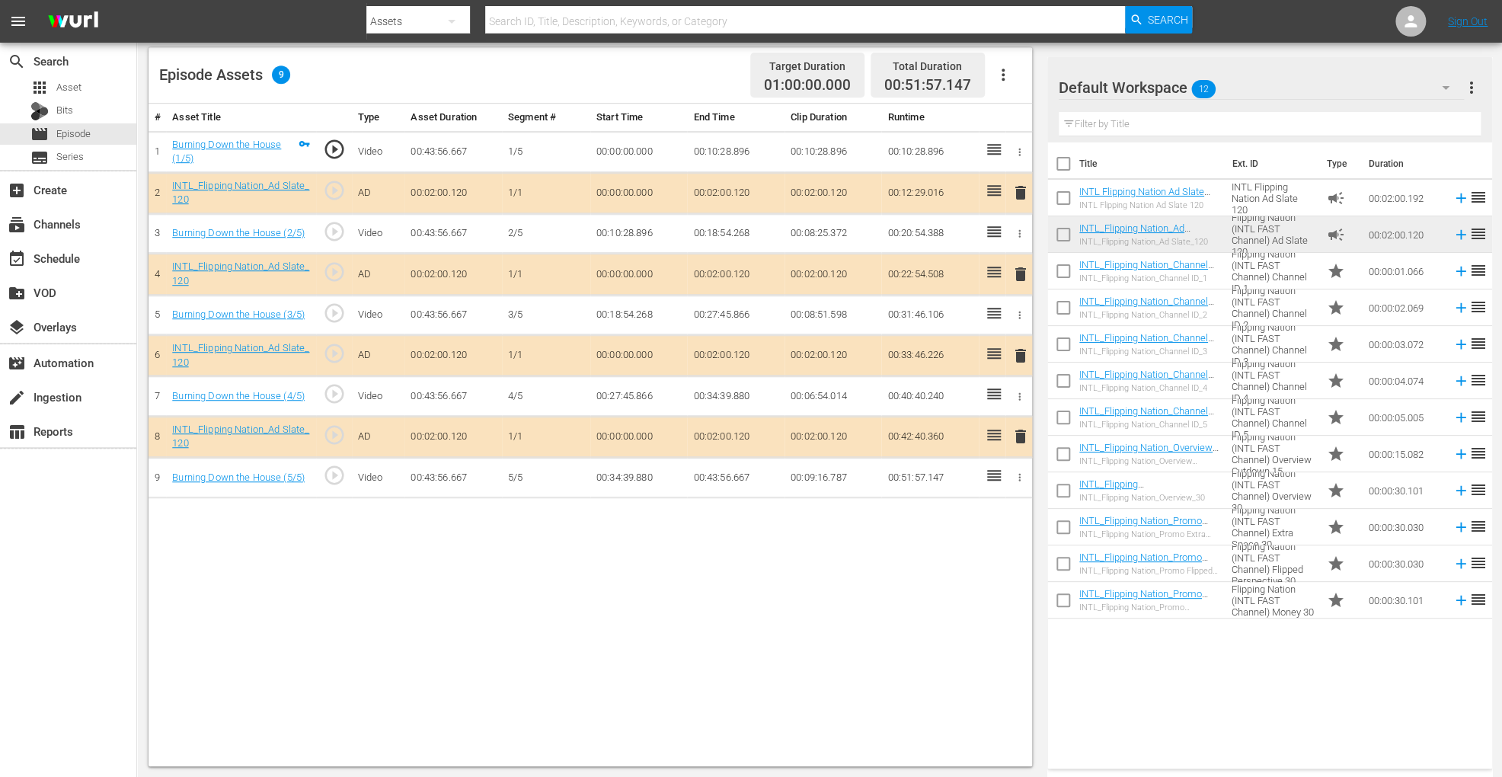
click at [1022, 354] on span "delete" at bounding box center [1021, 356] width 18 height 18
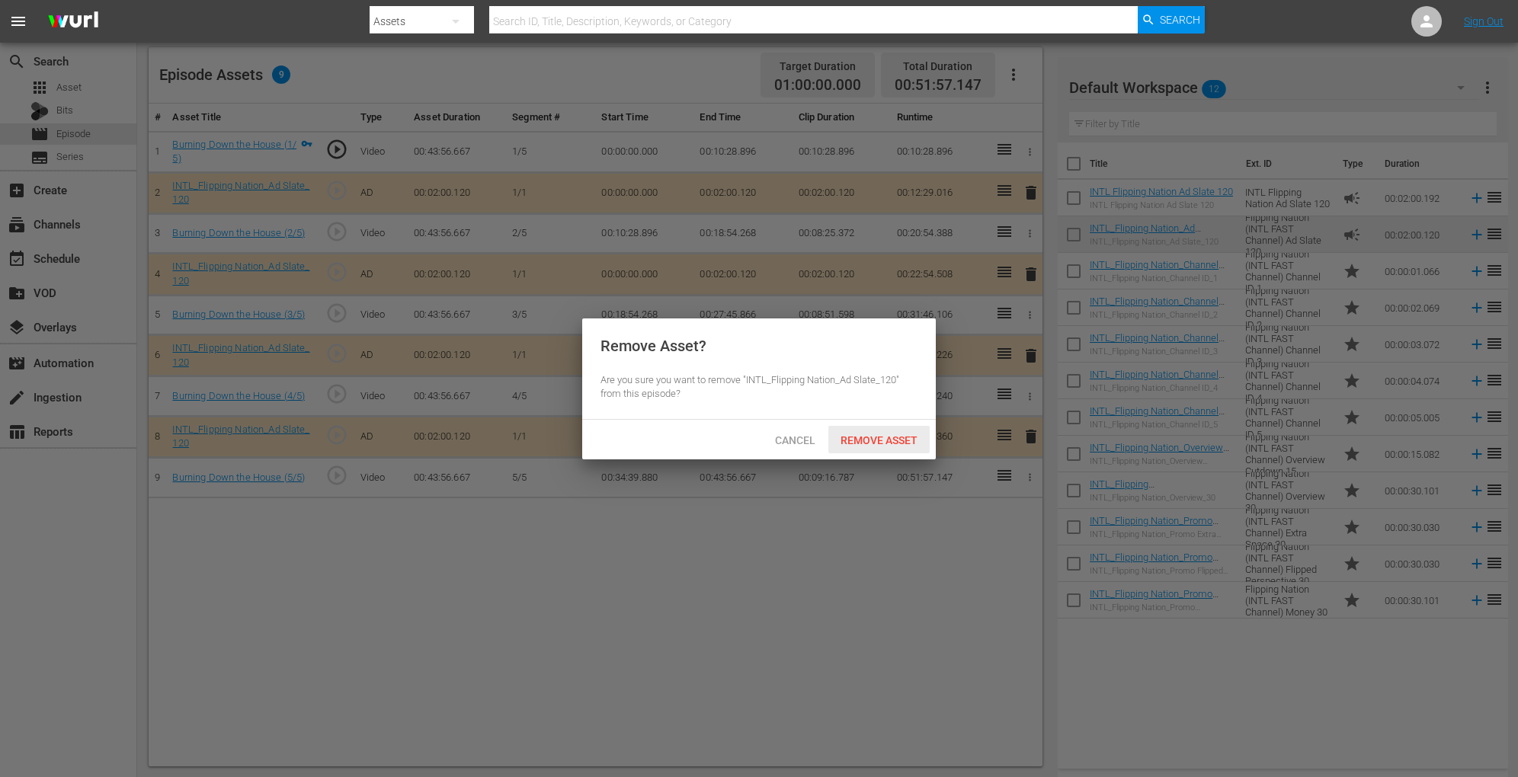
click at [875, 437] on span "Remove Asset" at bounding box center [878, 440] width 101 height 12
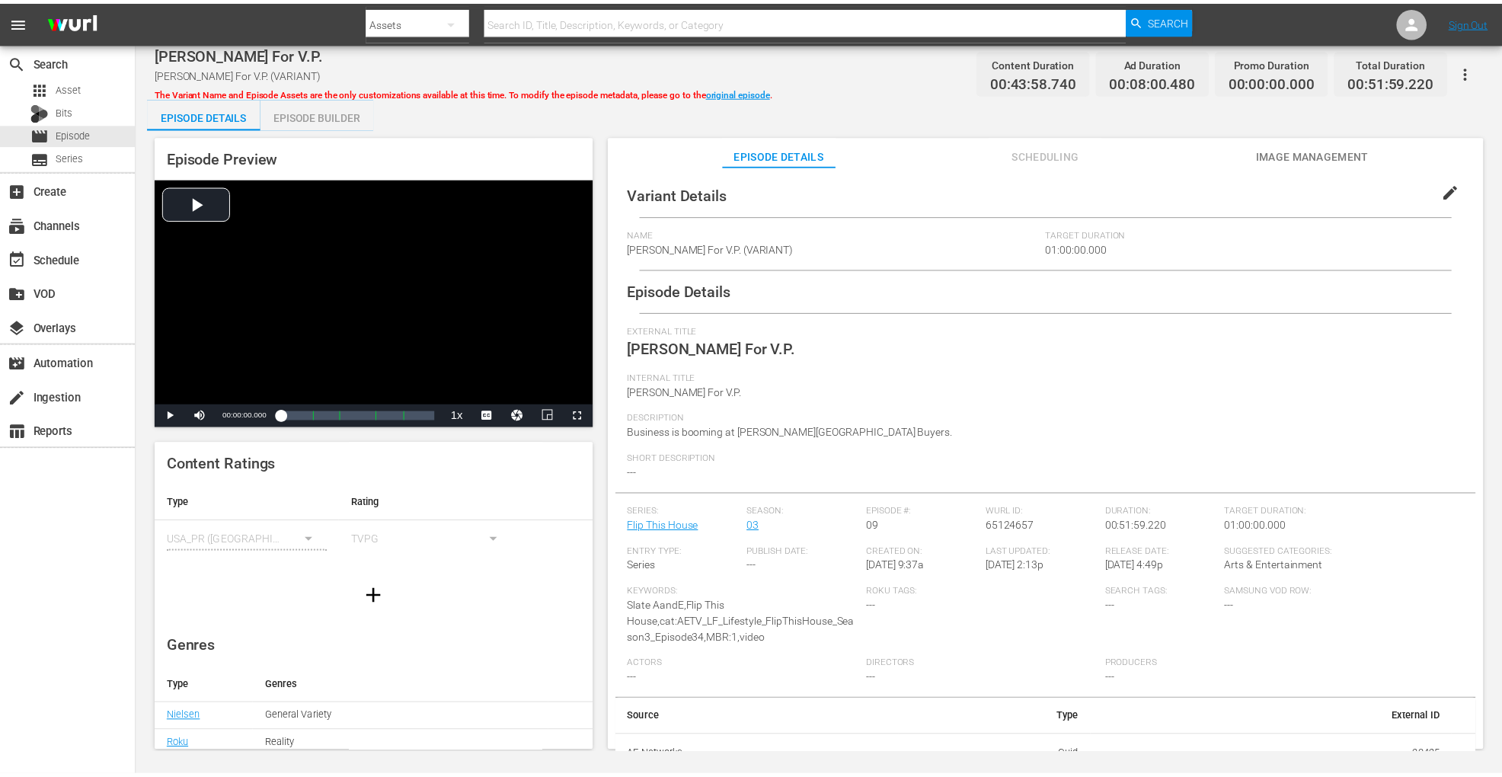
scroll to position [94, 0]
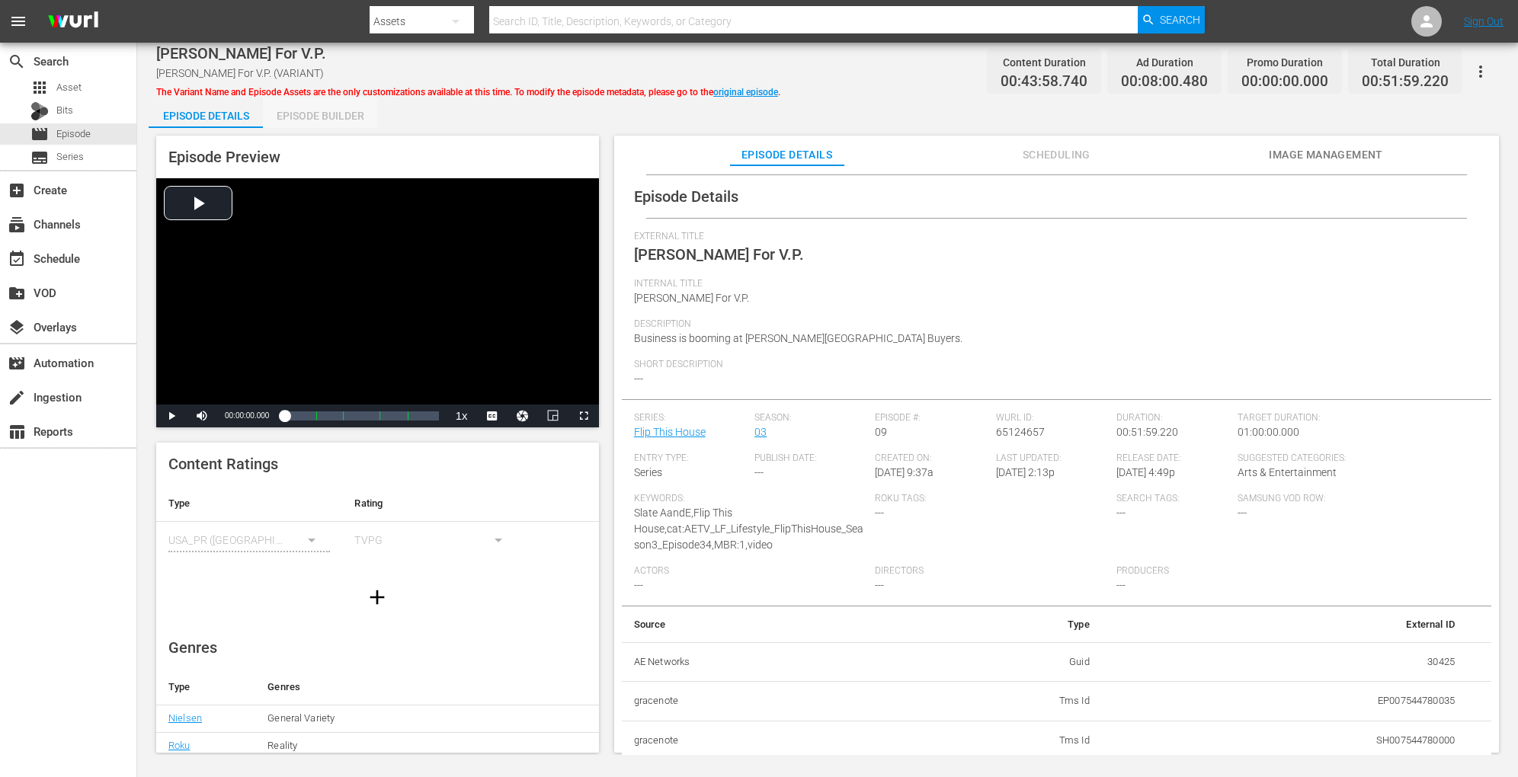
click at [352, 117] on div "Episode Builder" at bounding box center [320, 116] width 114 height 37
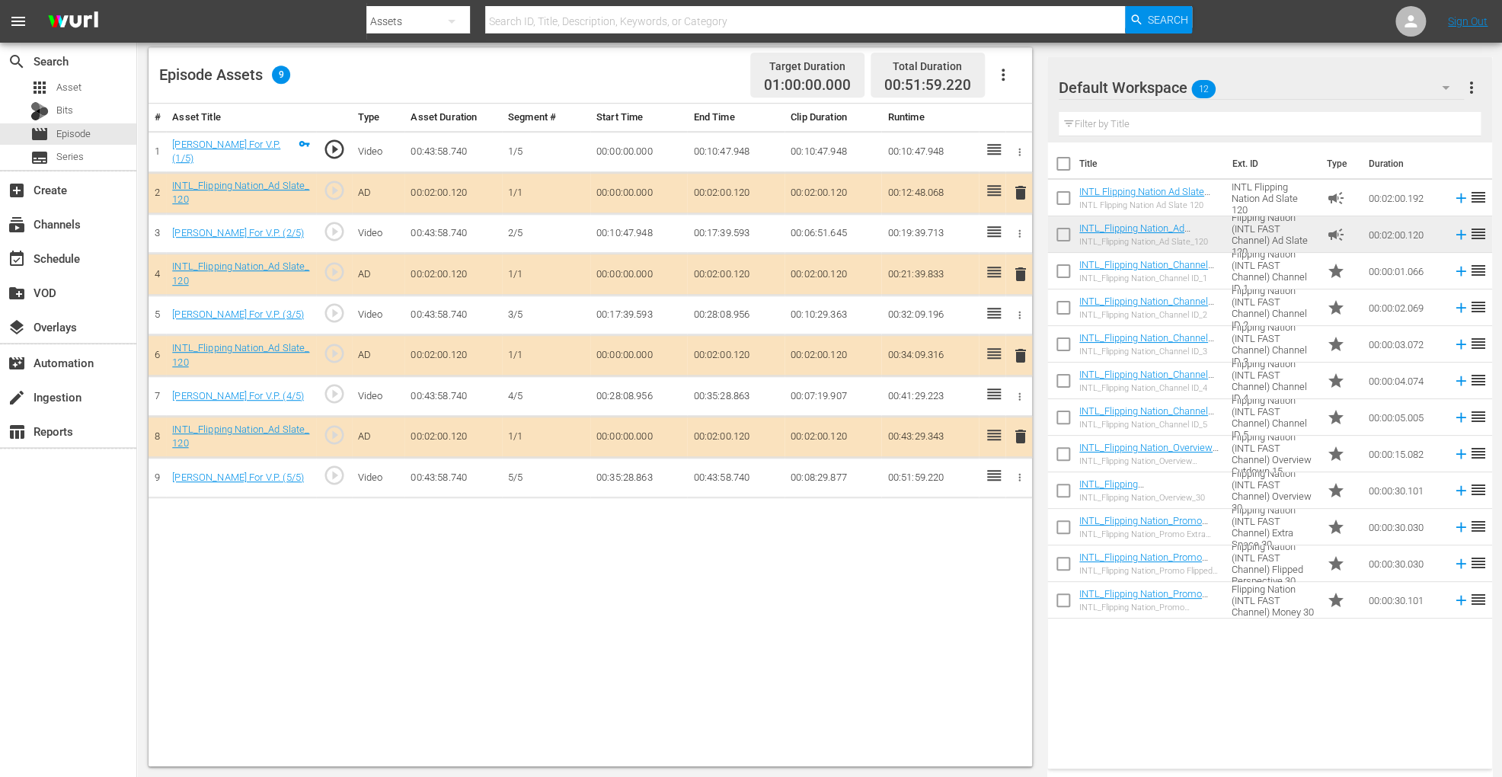
click at [1019, 351] on span "delete" at bounding box center [1021, 356] width 18 height 18
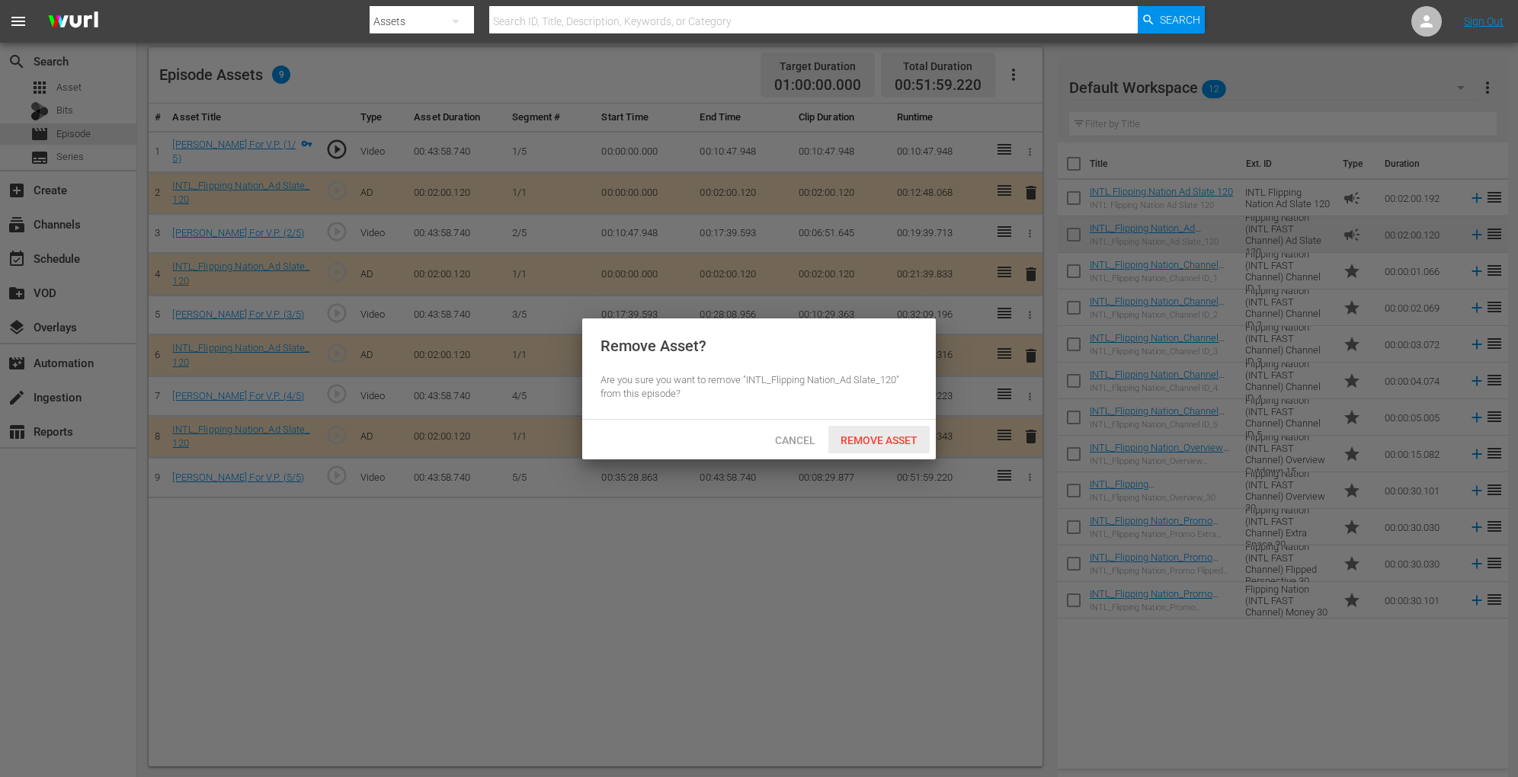
click at [862, 430] on div "Remove Asset" at bounding box center [878, 440] width 101 height 28
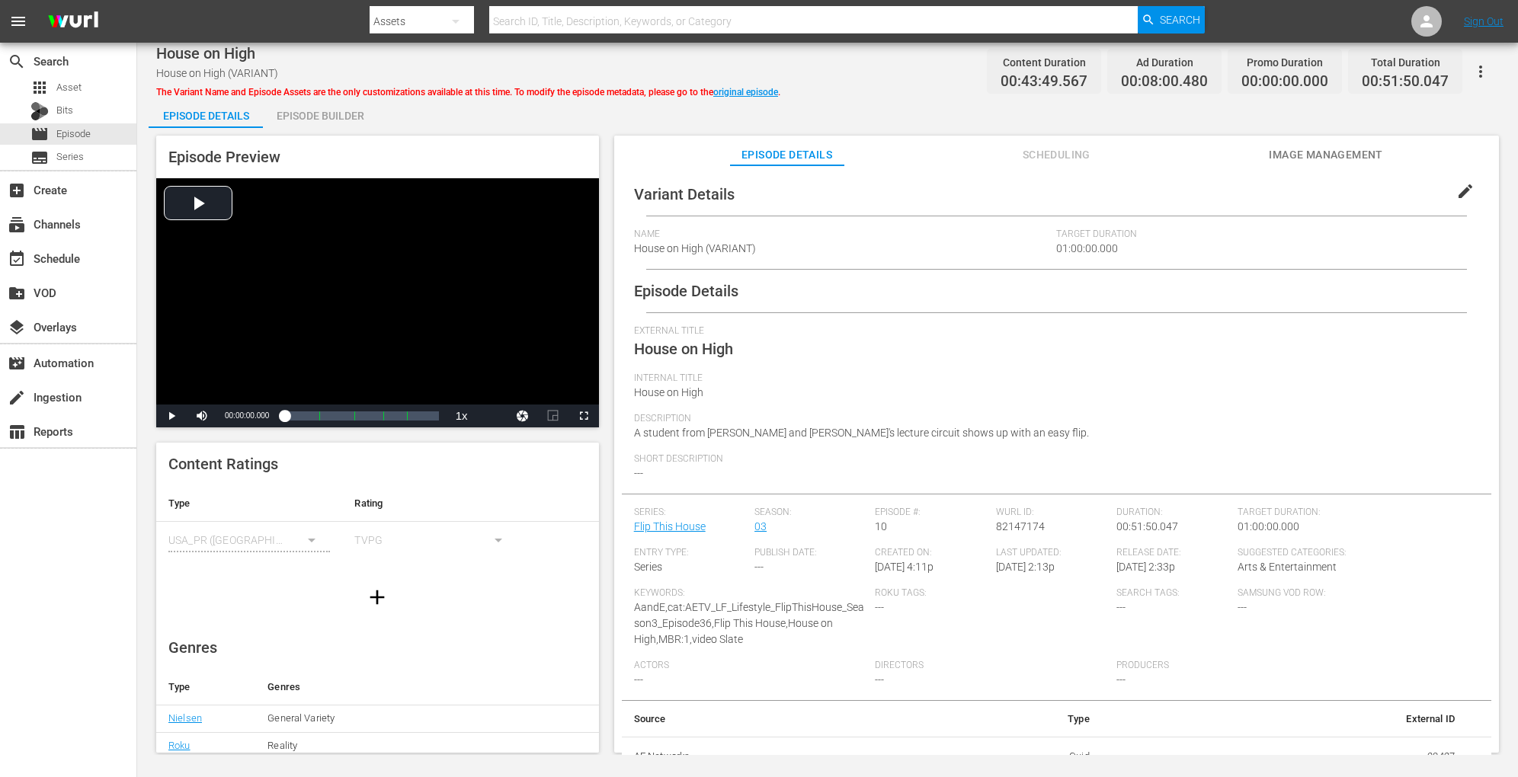
click at [333, 118] on div "Episode Builder" at bounding box center [320, 116] width 114 height 37
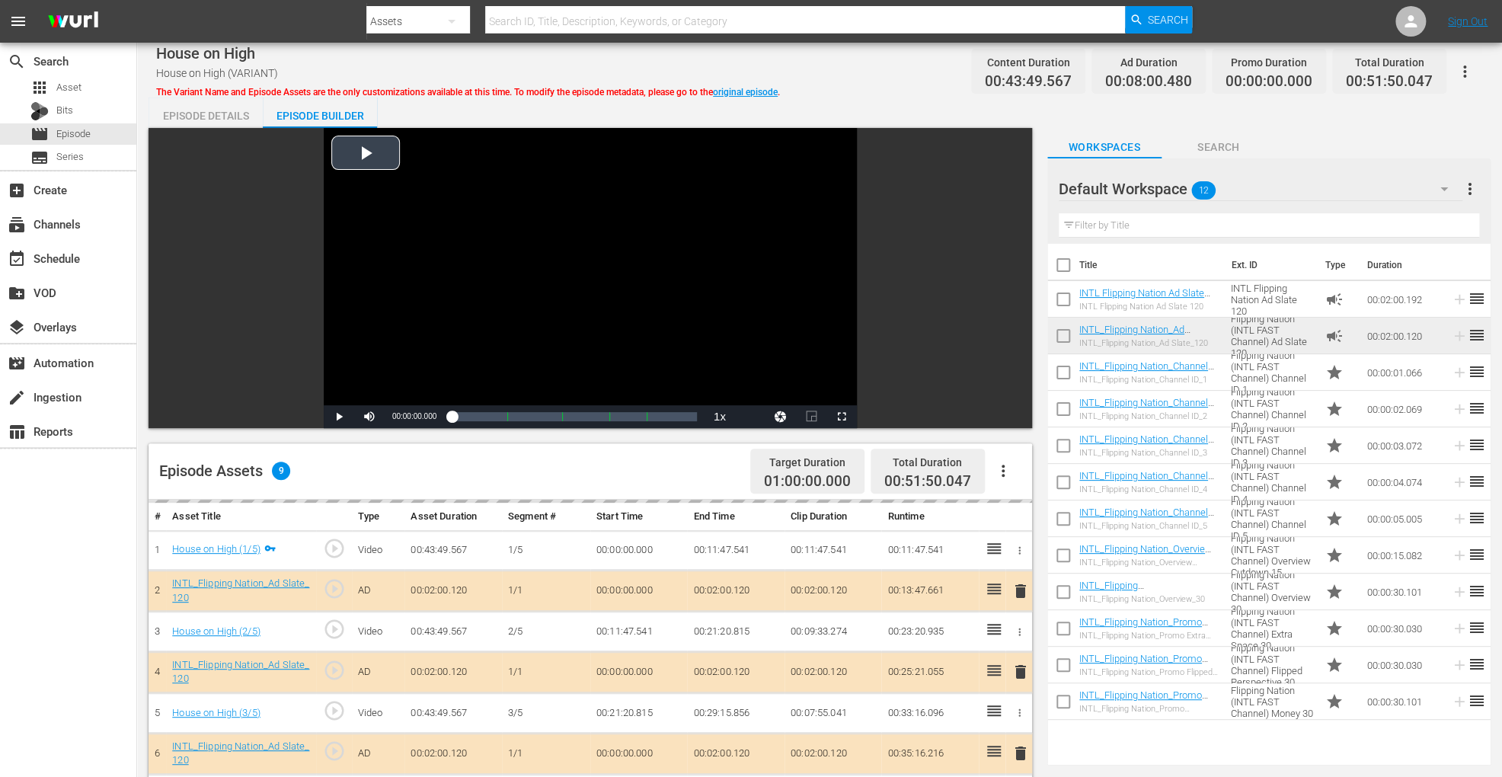
scroll to position [396, 0]
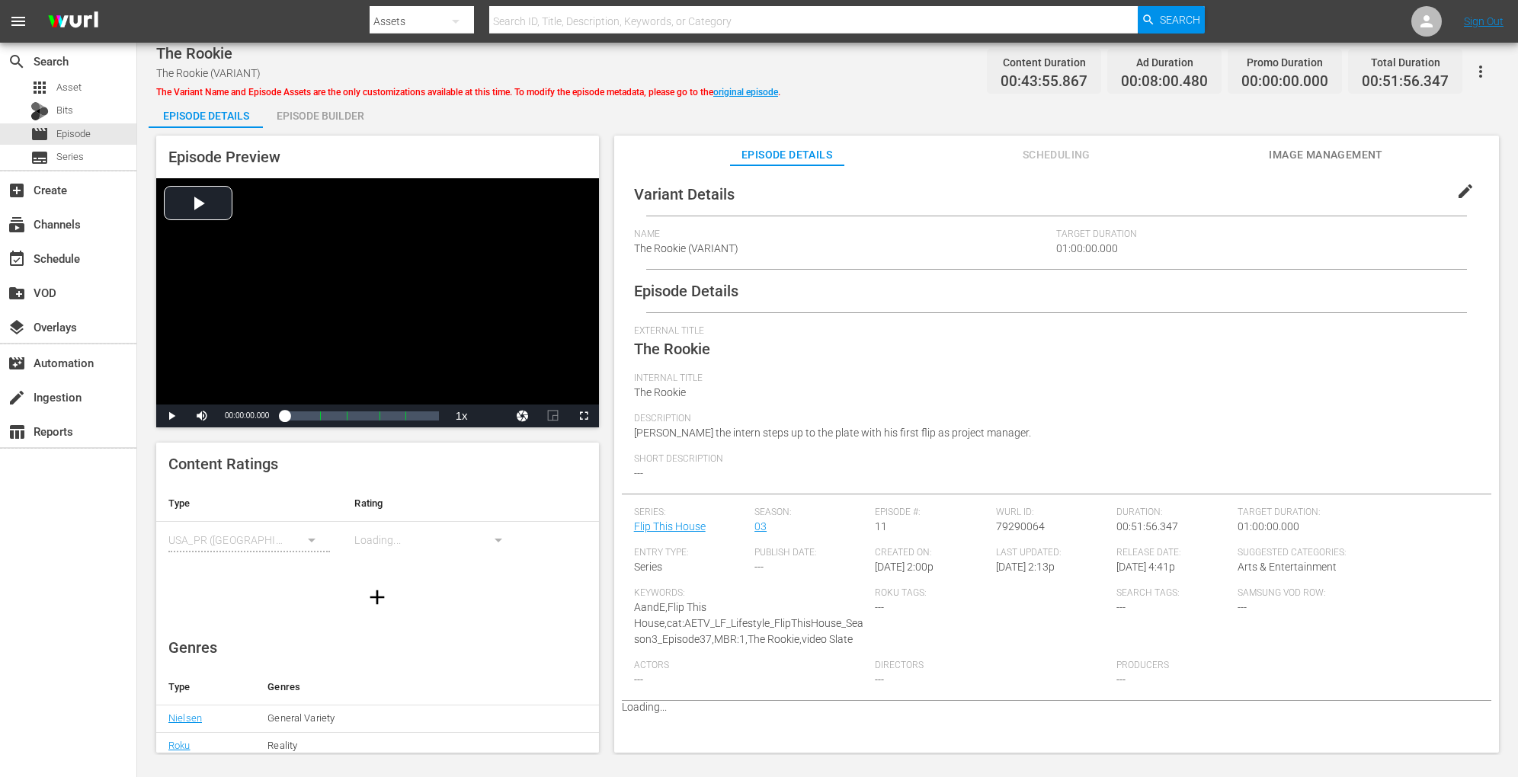
click at [319, 120] on div "Episode Builder" at bounding box center [320, 116] width 114 height 37
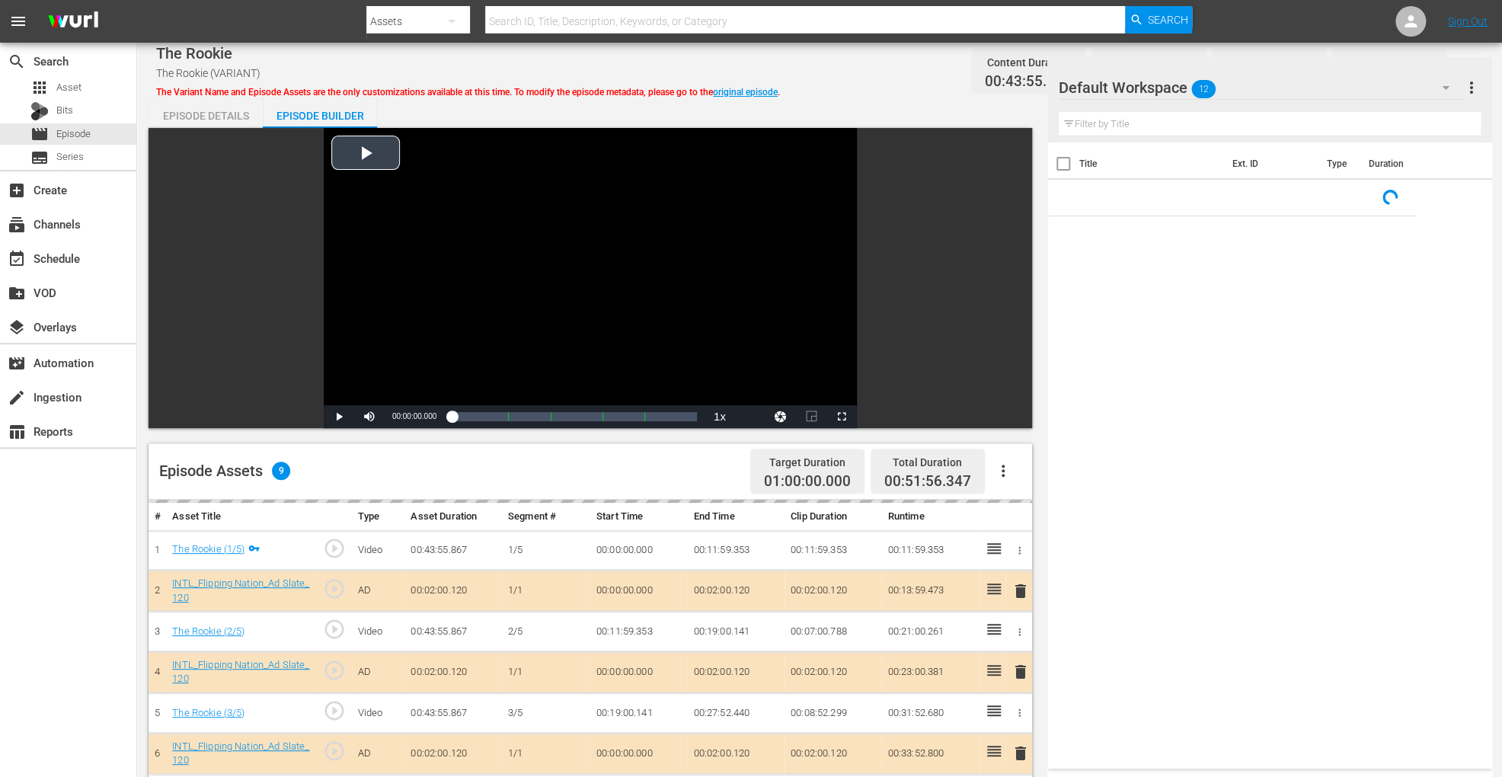
scroll to position [396, 0]
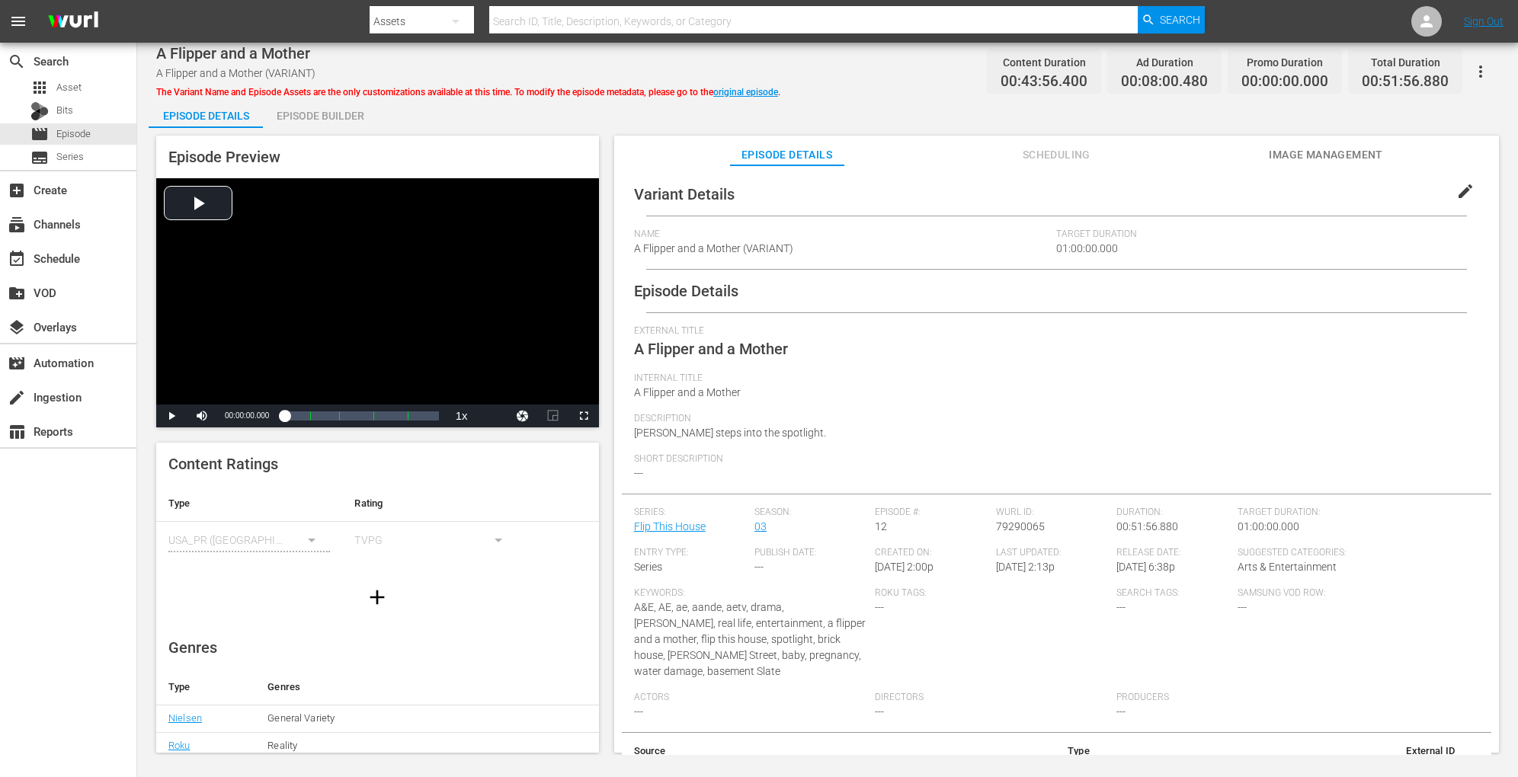
click at [350, 117] on div "Episode Builder" at bounding box center [320, 116] width 114 height 37
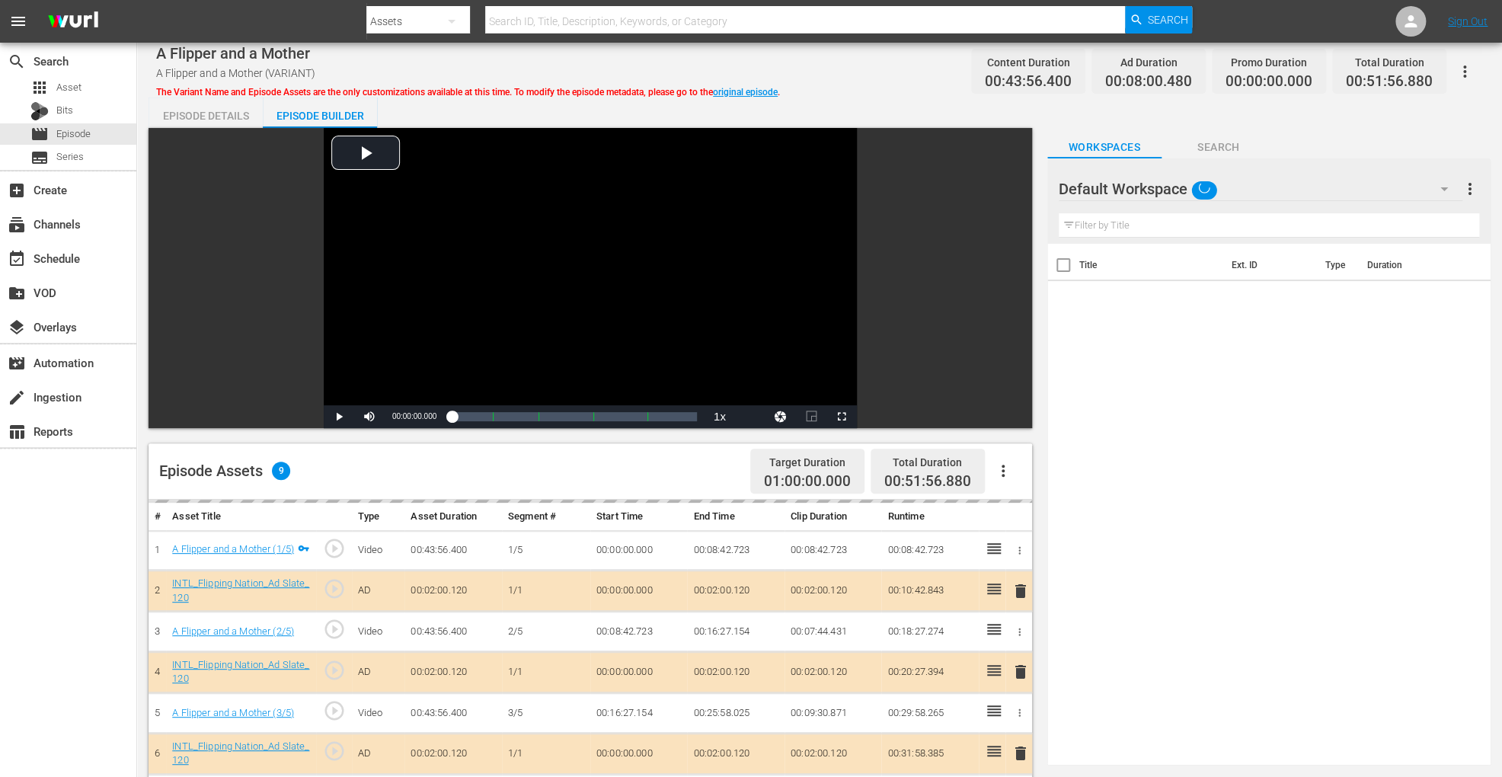
scroll to position [396, 0]
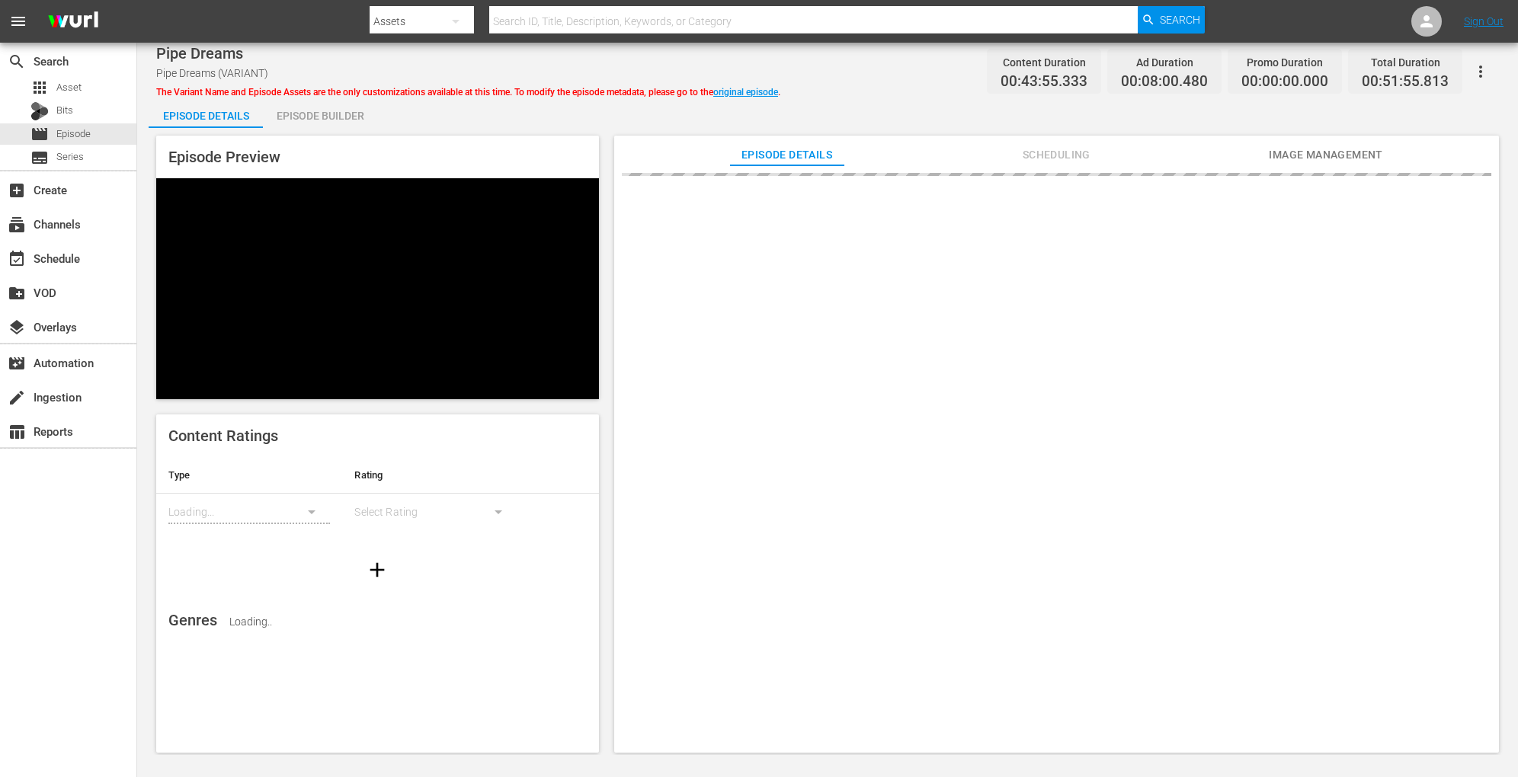
click at [344, 101] on div "Episode Builder" at bounding box center [320, 116] width 114 height 37
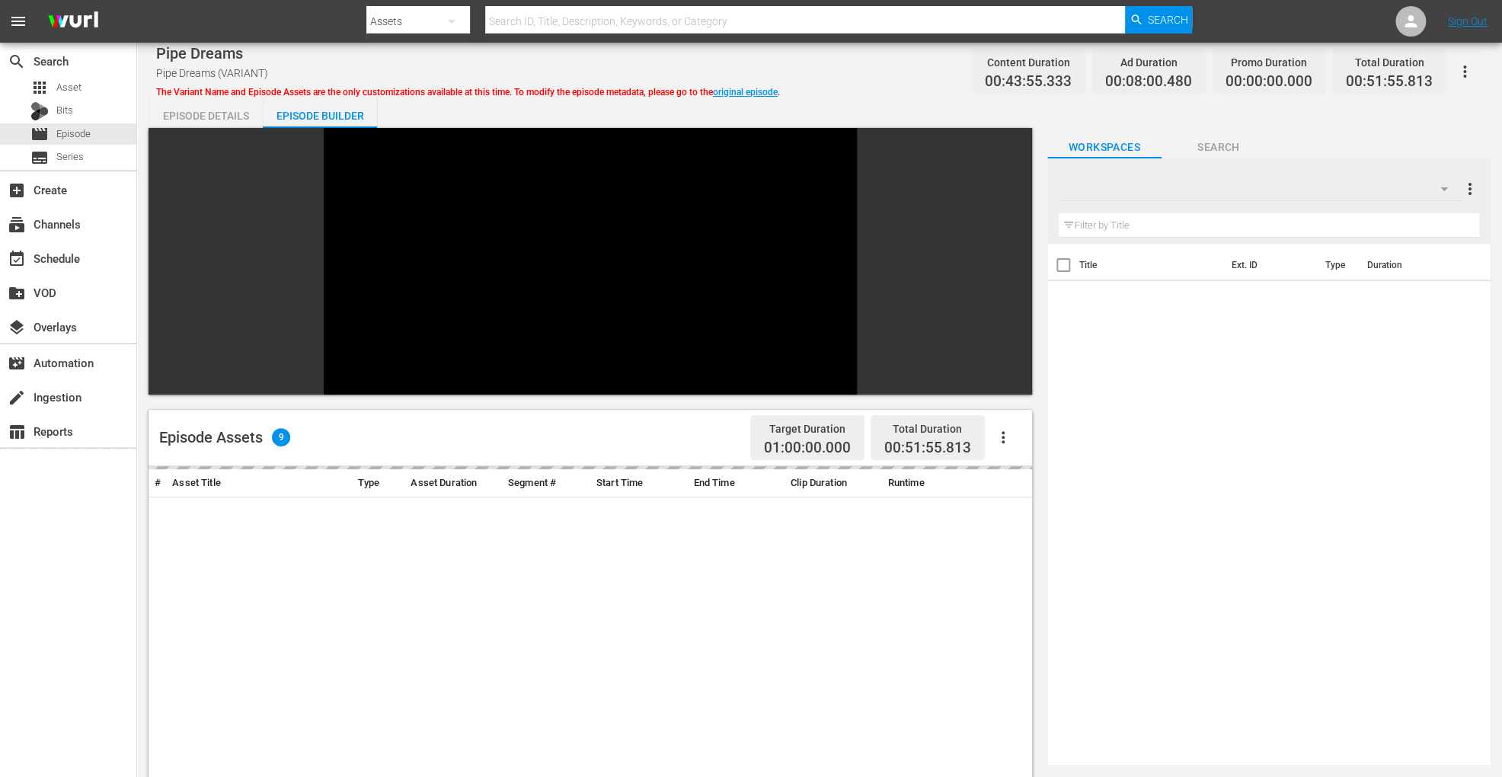
scroll to position [363, 0]
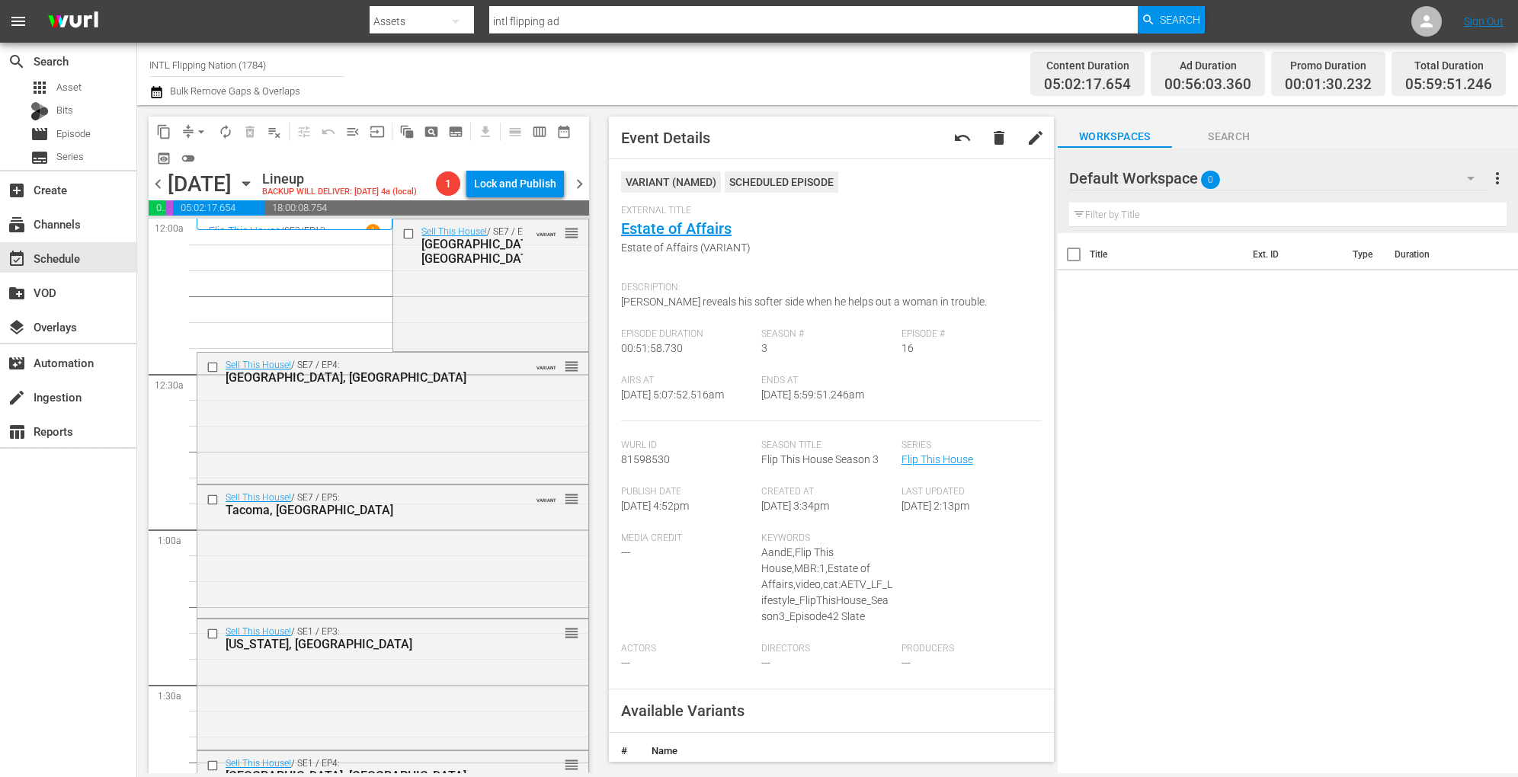
scroll to position [1318, 0]
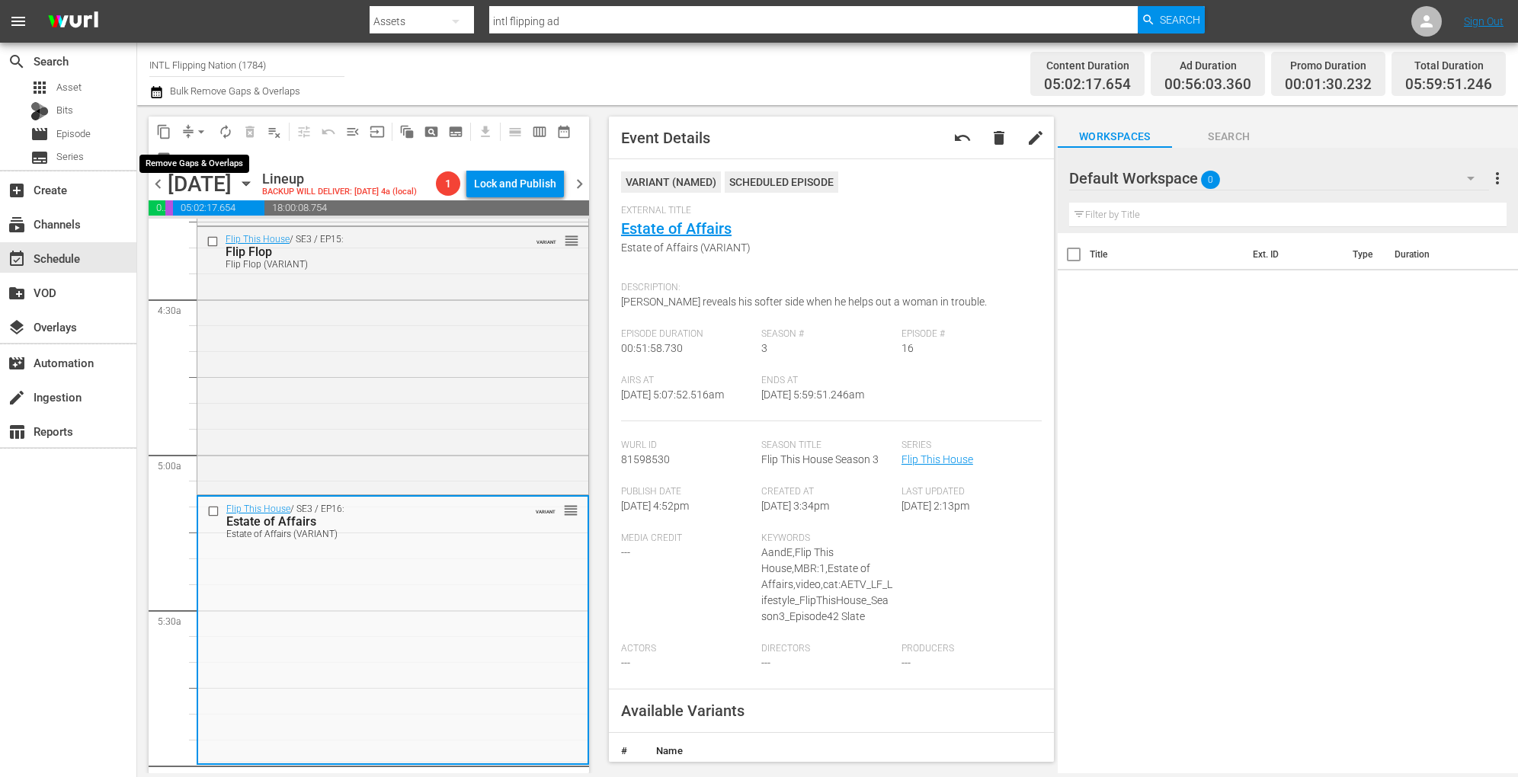
click at [196, 128] on span "arrow_drop_down" at bounding box center [201, 131] width 15 height 15
click at [196, 162] on li "Align to Midnight" at bounding box center [202, 162] width 160 height 25
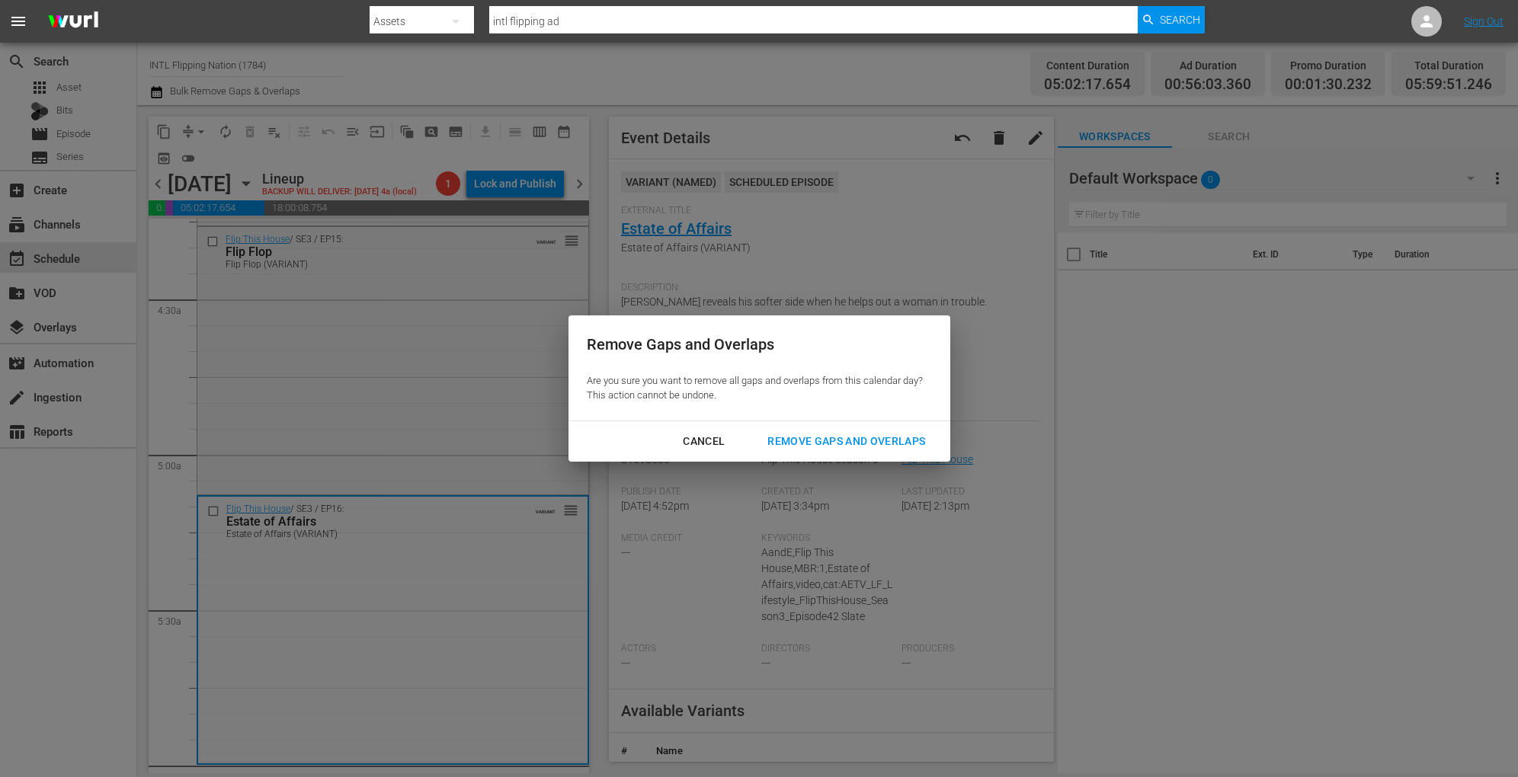
click at [779, 433] on div "Remove Gaps and Overlaps" at bounding box center [846, 441] width 182 height 19
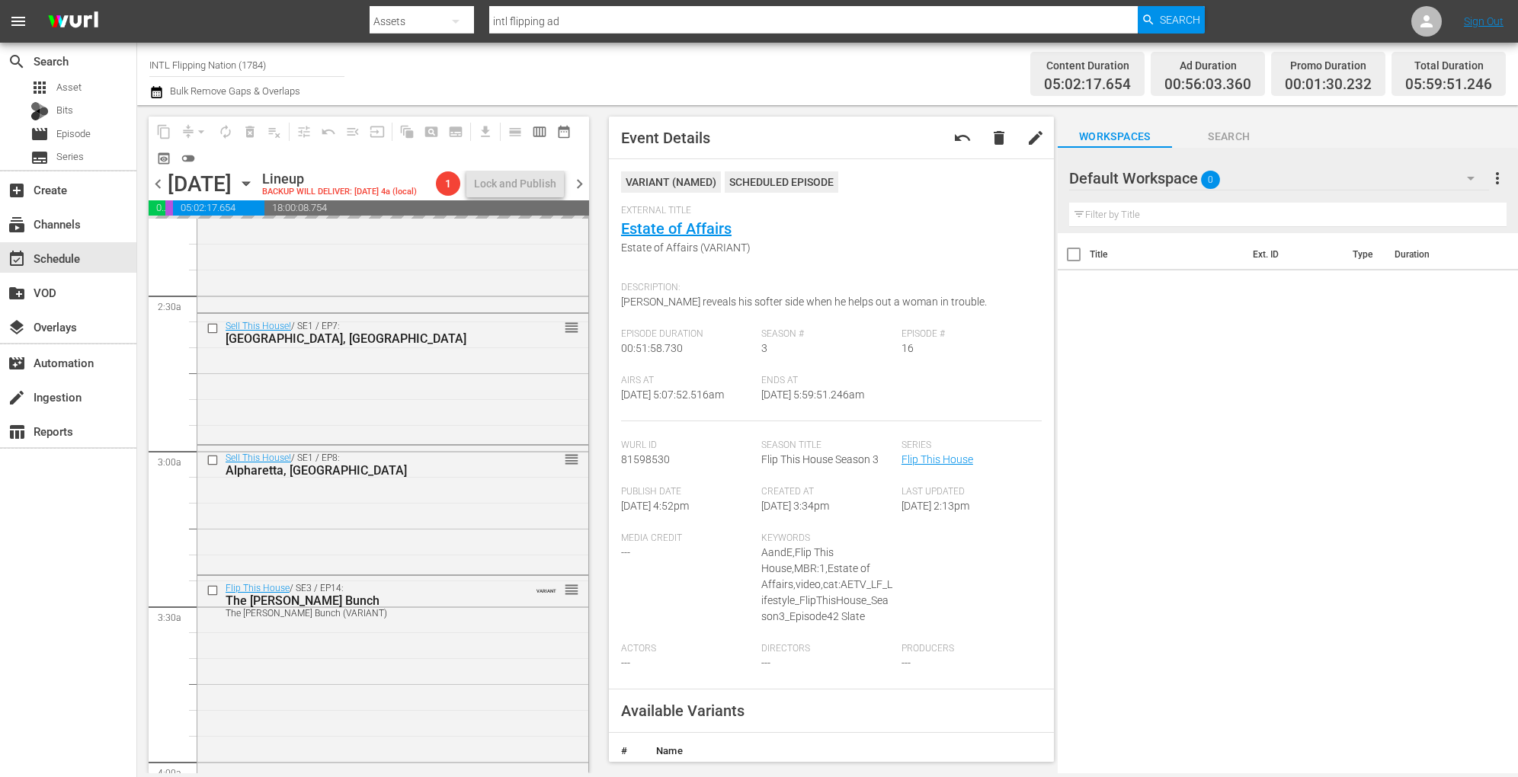
scroll to position [0, 0]
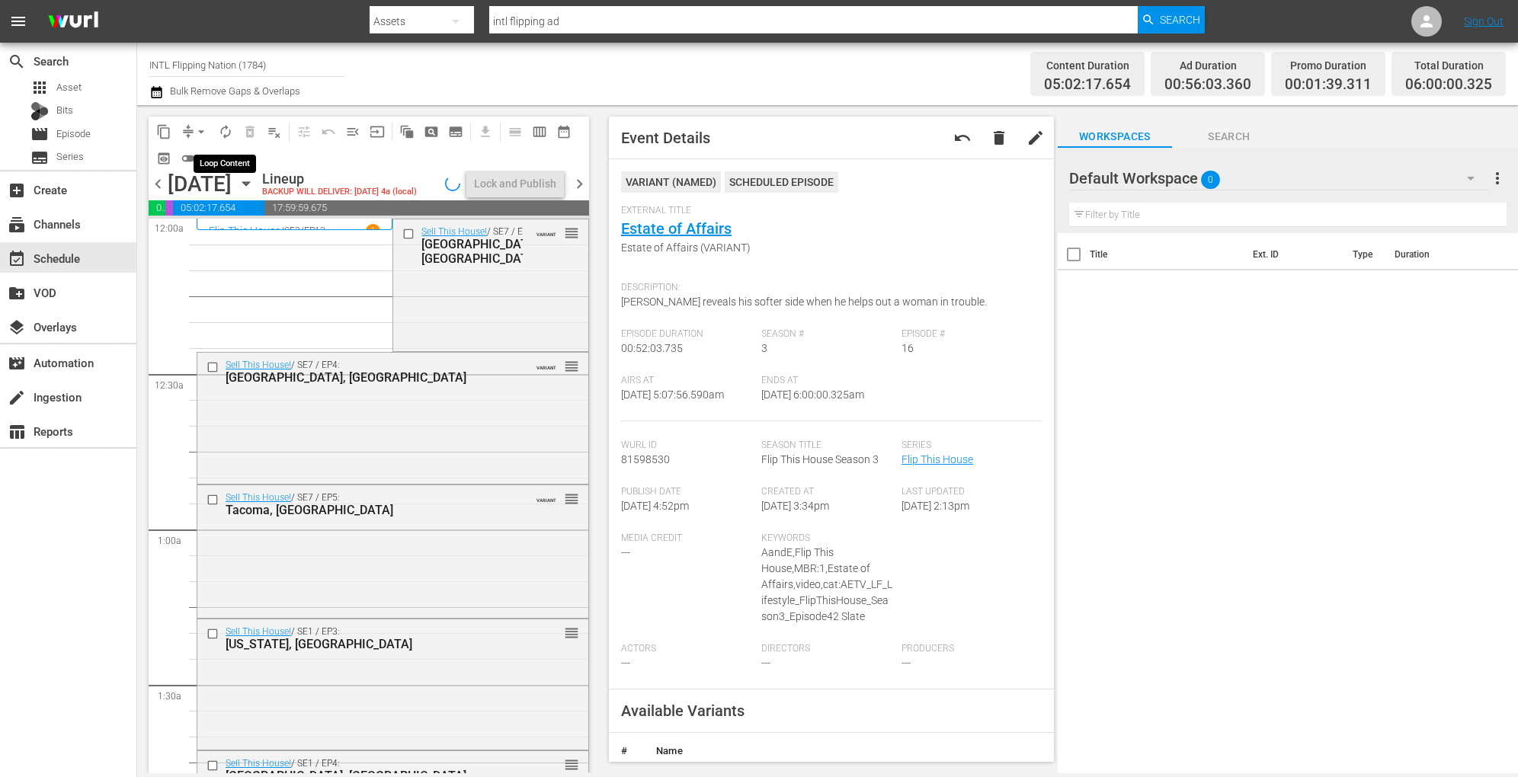
click at [226, 129] on span "autorenew_outlined" at bounding box center [225, 131] width 15 height 15
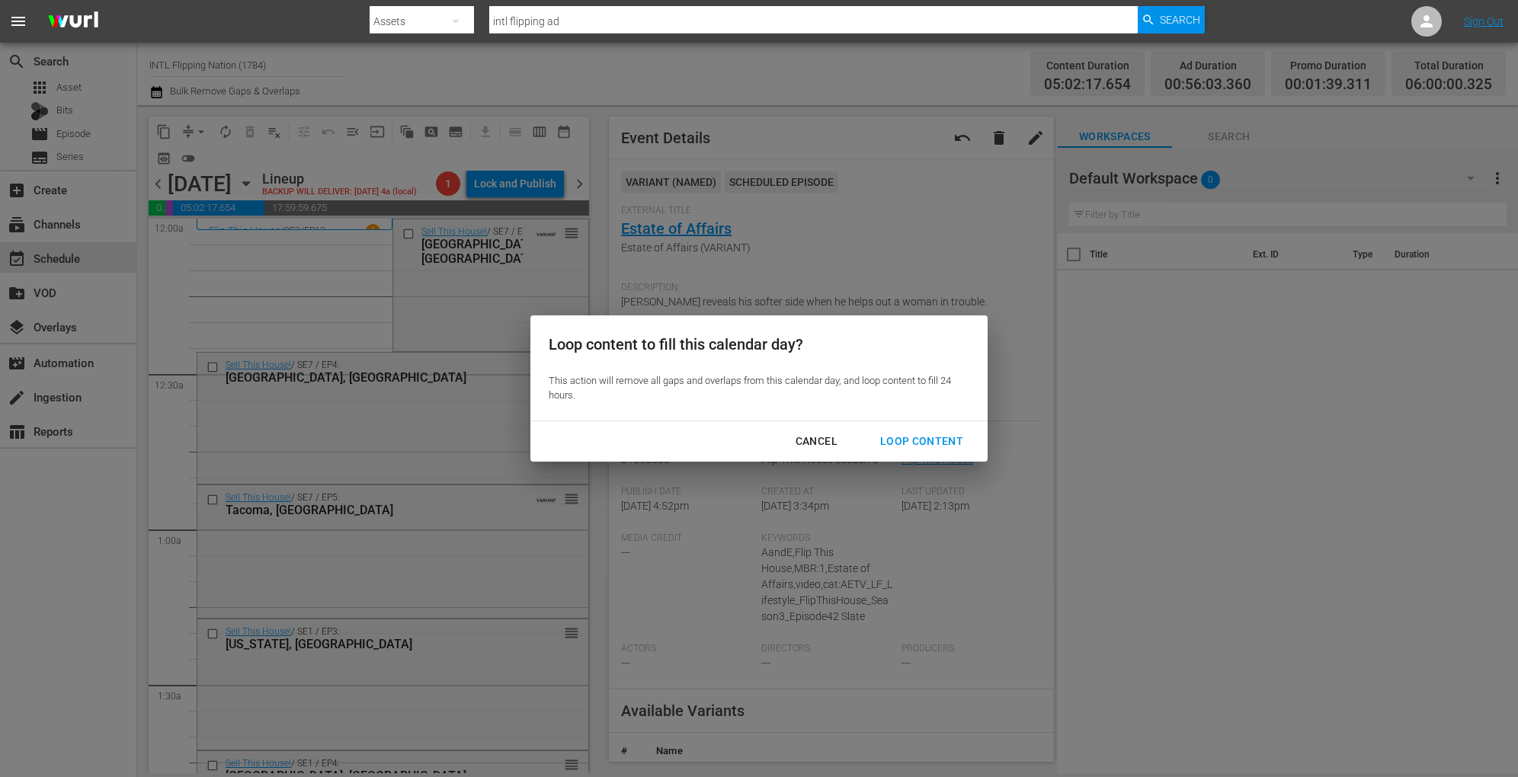
click at [890, 440] on div "Loop Content" at bounding box center [921, 441] width 107 height 19
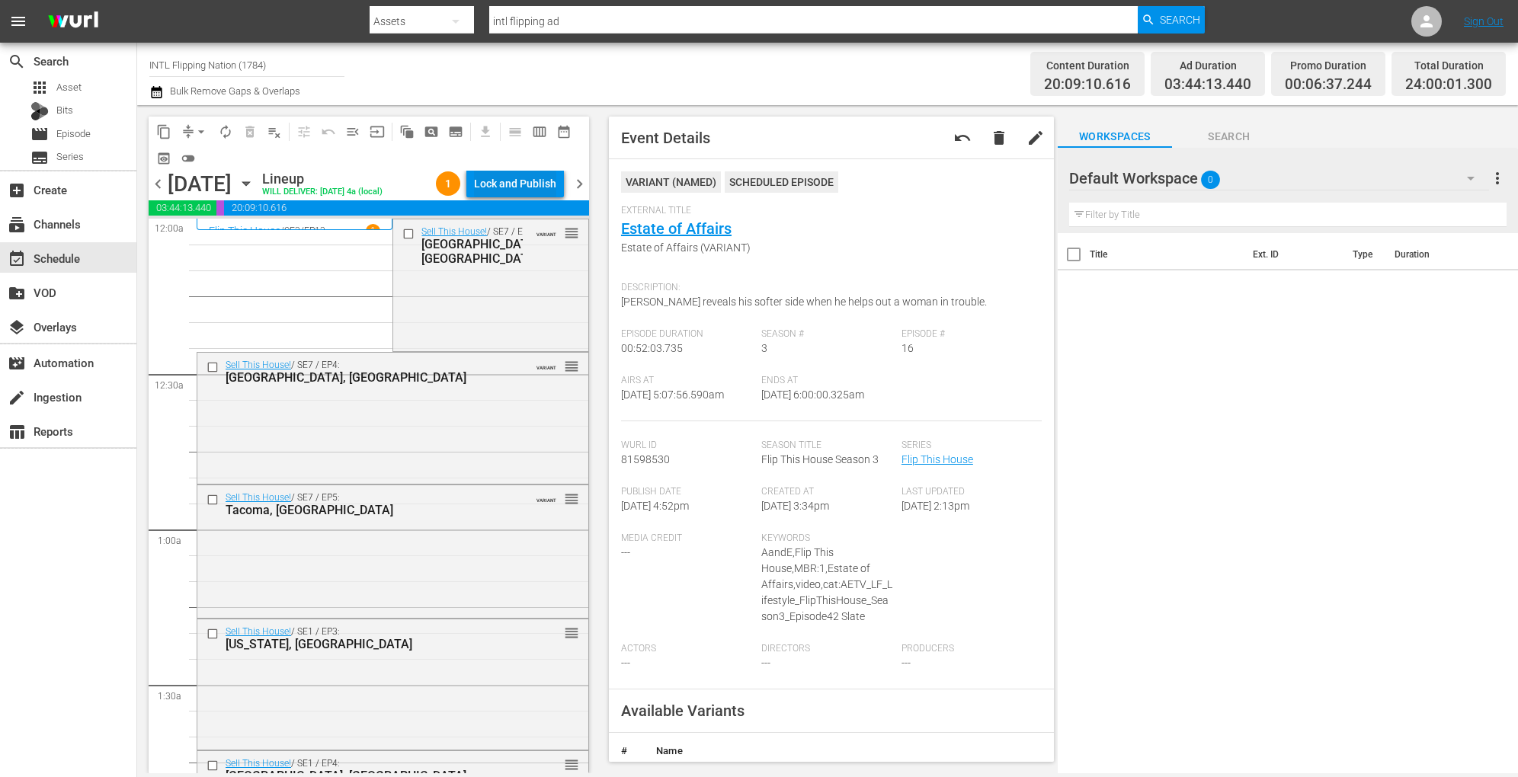
click at [506, 186] on div "Lock and Publish" at bounding box center [515, 183] width 82 height 27
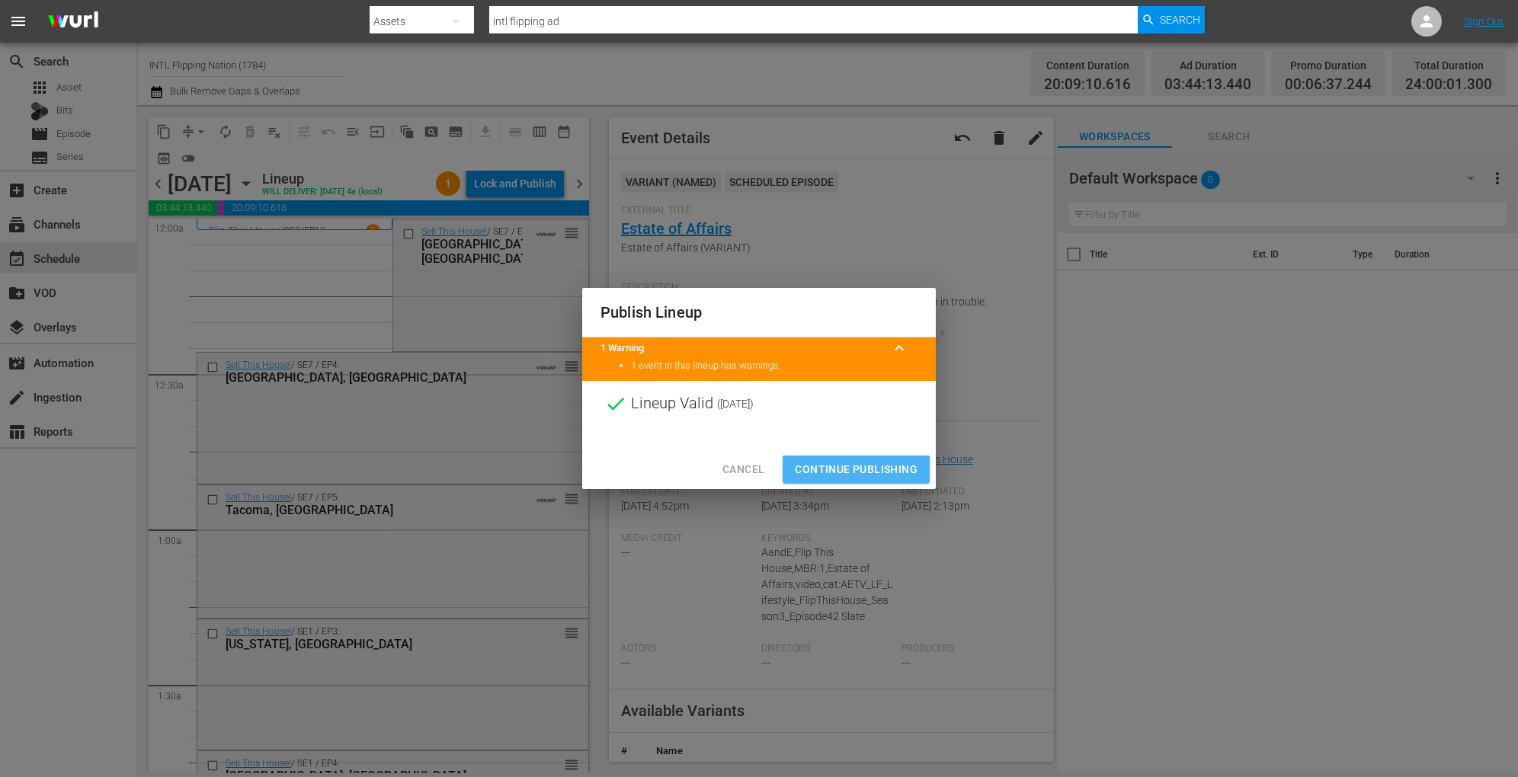
click at [852, 466] on span "Continue Publishing" at bounding box center [856, 469] width 123 height 19
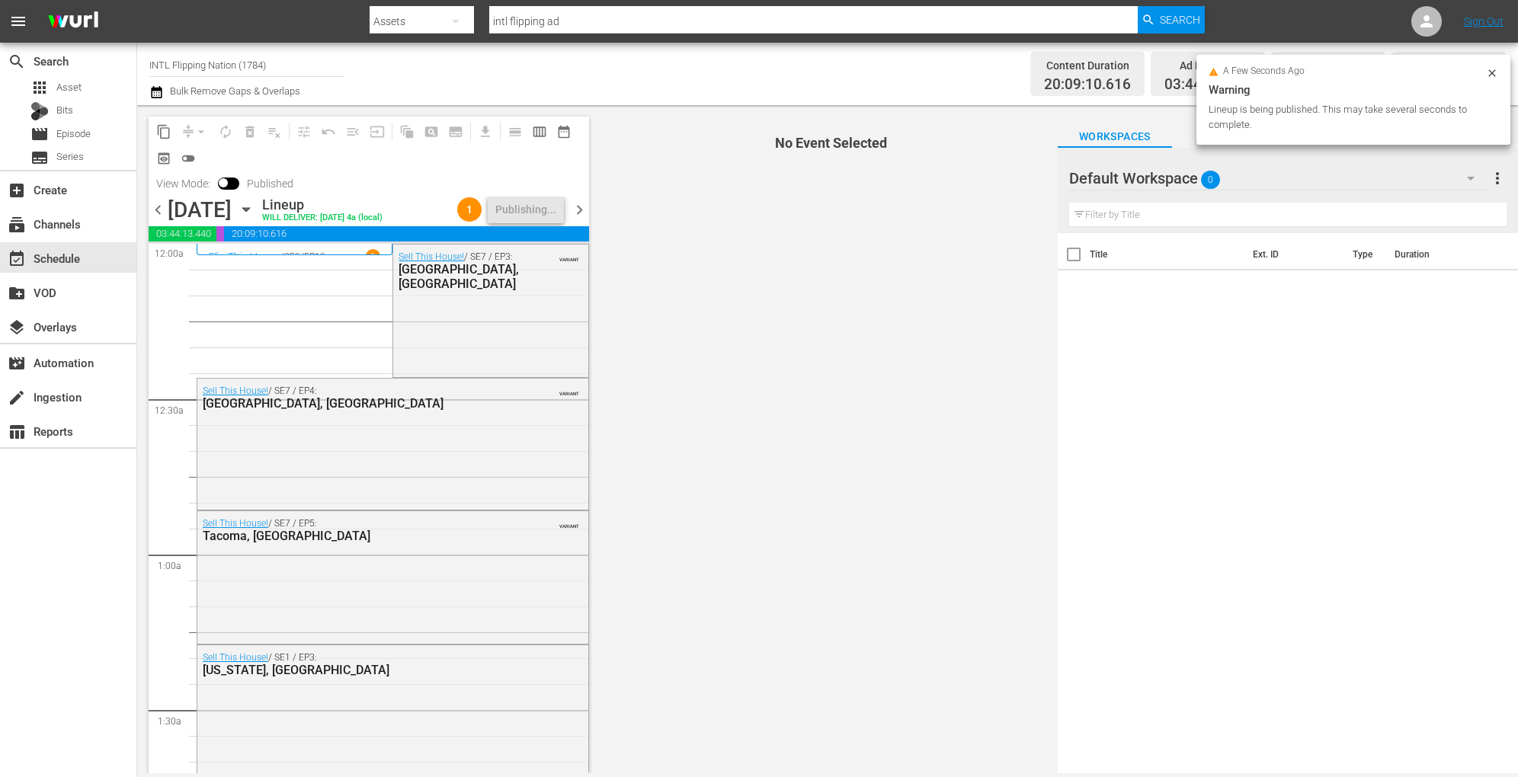
click at [254, 204] on icon "button" at bounding box center [246, 209] width 17 height 17
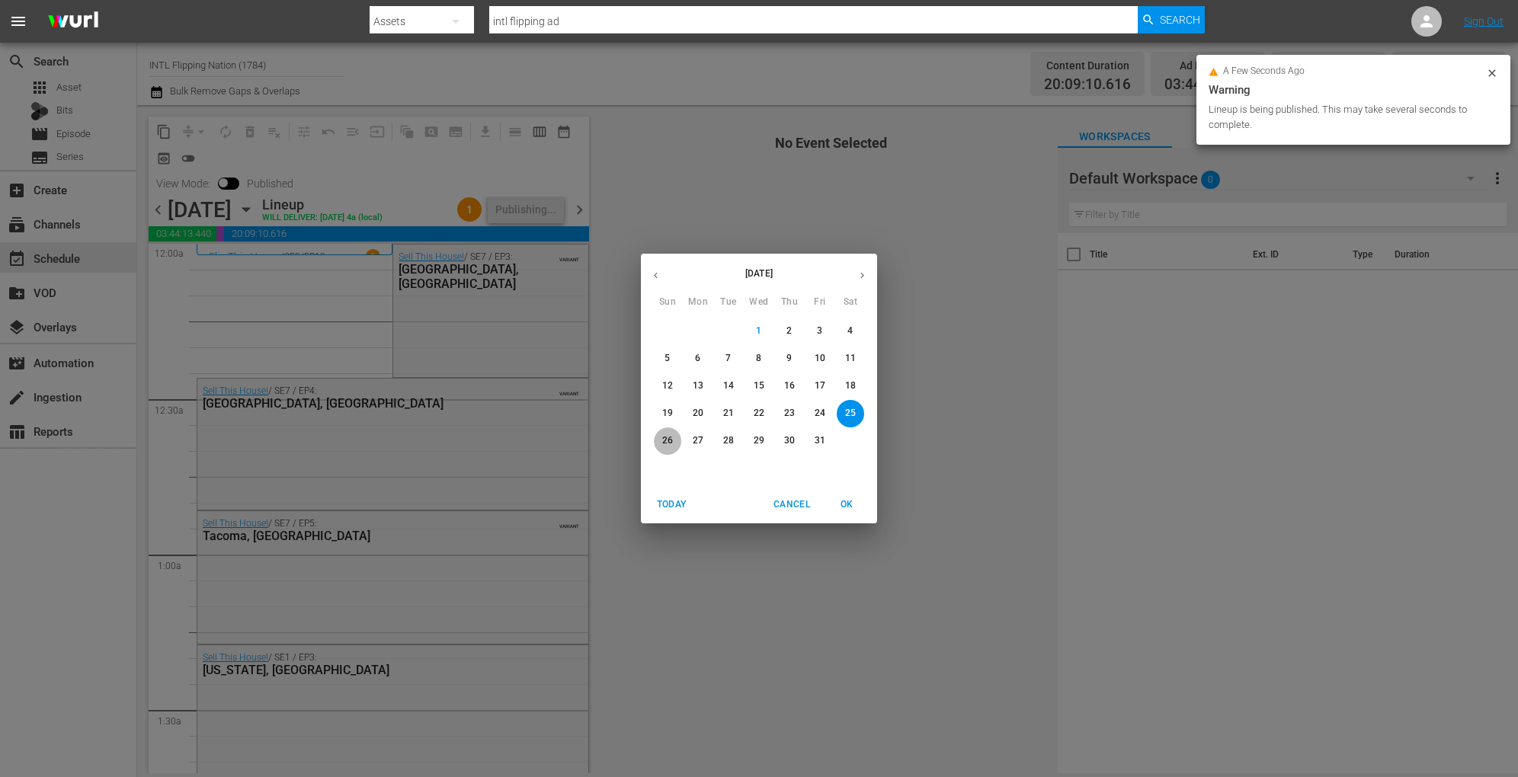
click at [667, 440] on p "26" at bounding box center [667, 440] width 11 height 13
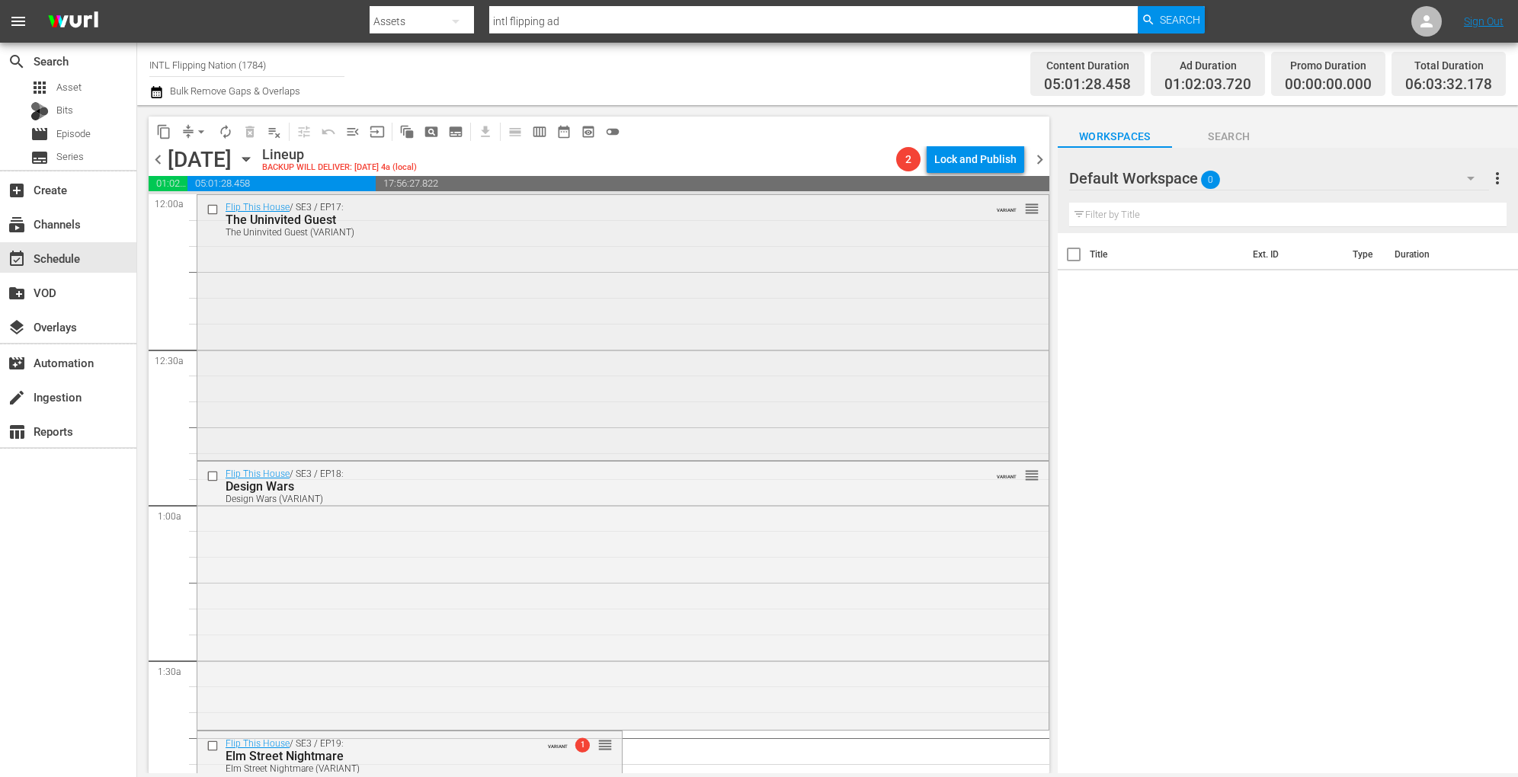
click at [419, 300] on div "Flip This House / SE3 / EP17: The Uninvited Guest The Uninvited Guest (VARIANT)…" at bounding box center [622, 326] width 851 height 263
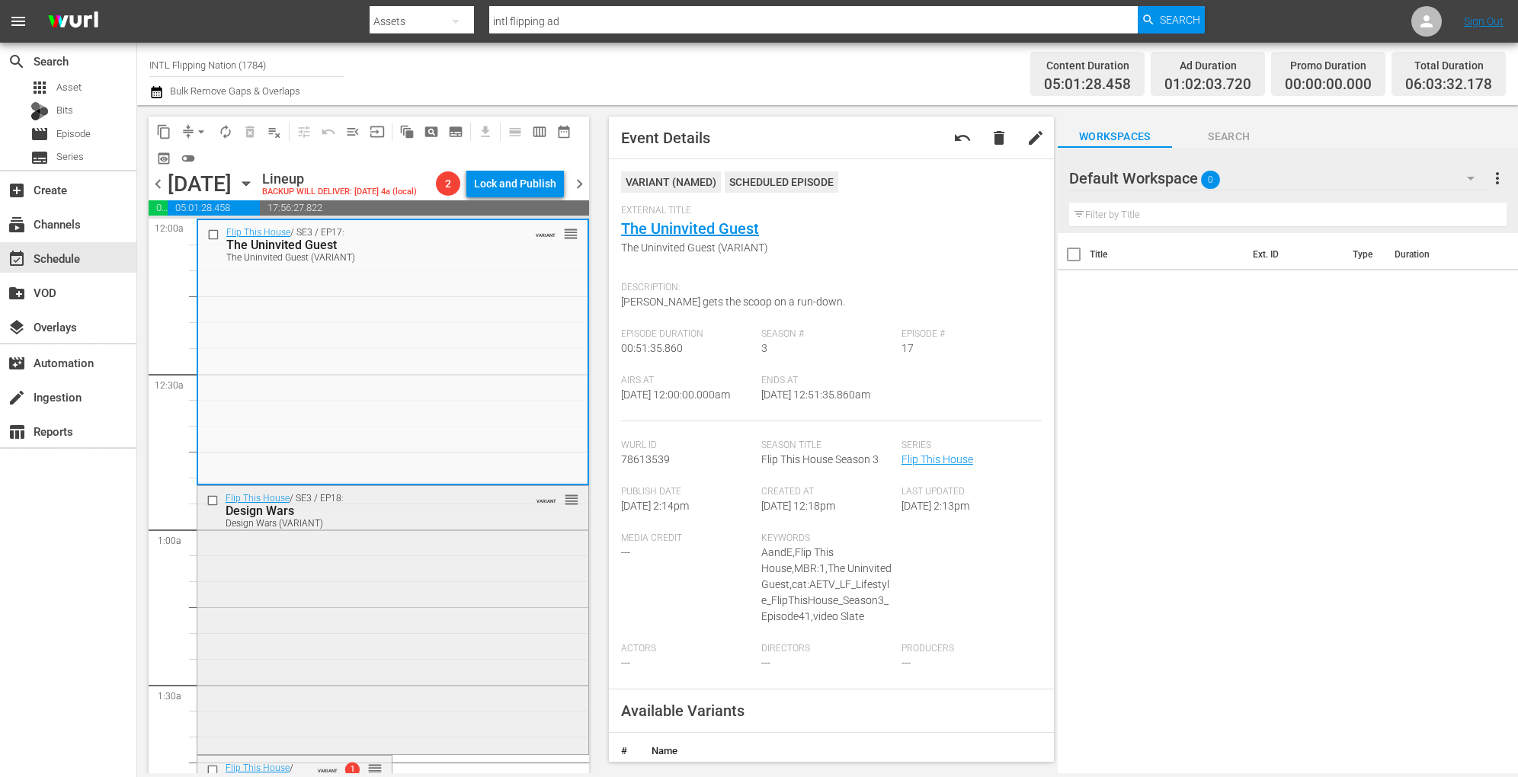
click at [469, 599] on div "Flip This House / SE3 / EP18: Design Wars Design Wars (VARIANT) VARIANT reorder" at bounding box center [392, 618] width 391 height 264
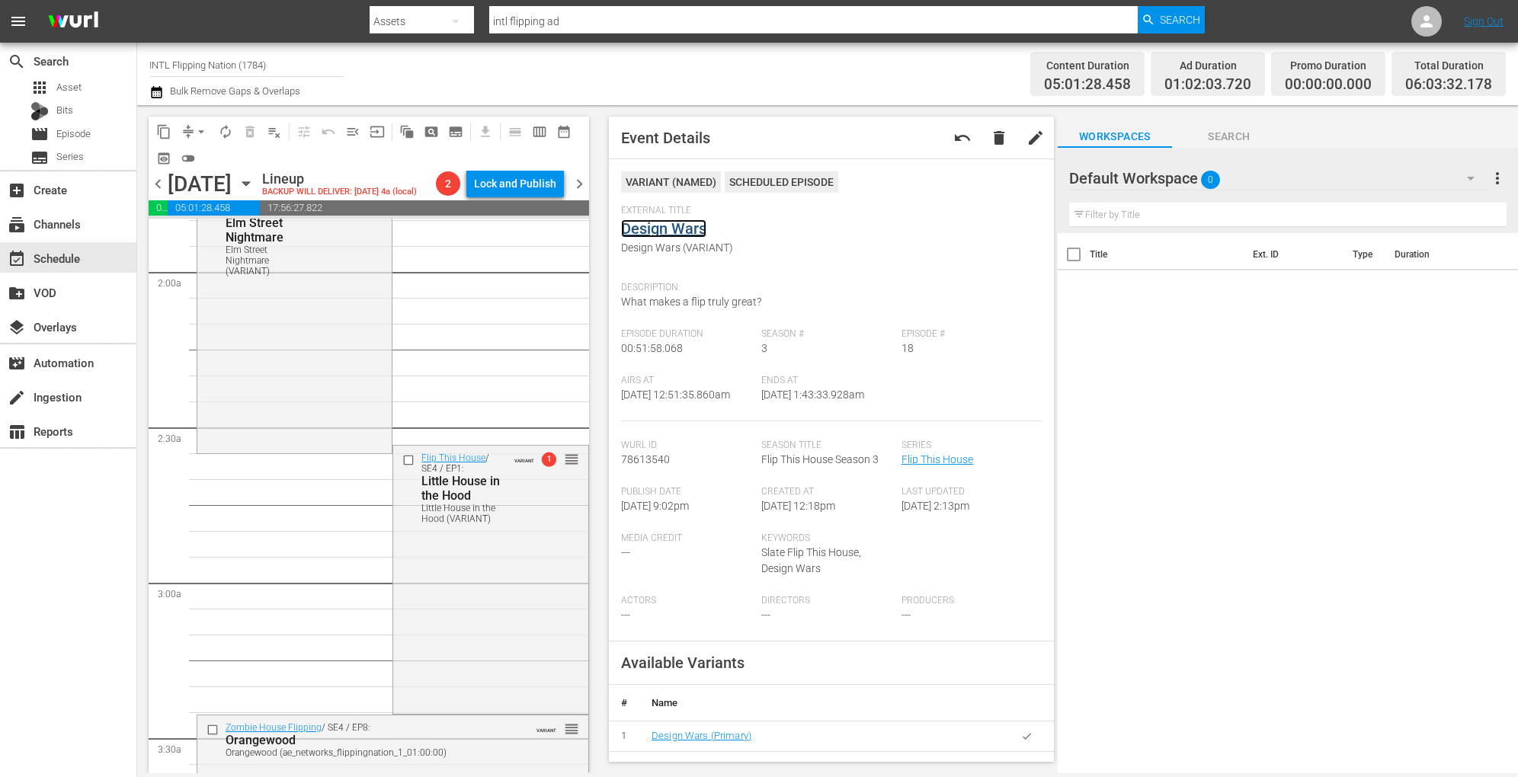
scroll to position [597, 0]
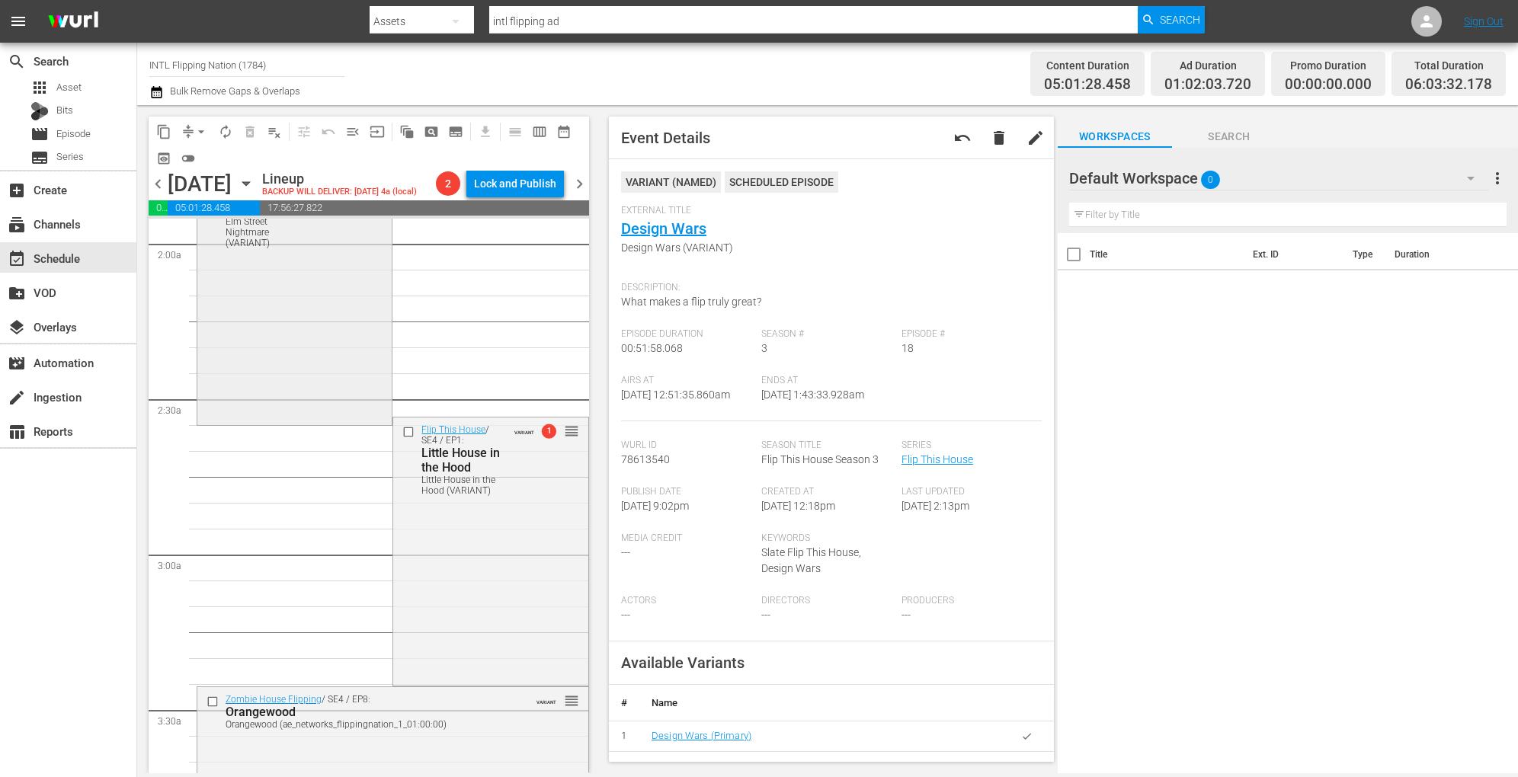
click at [307, 360] on div "Flip This House / SE3 / EP19: Elm Street Nightmare Elm Street Nightmare (VARIAN…" at bounding box center [294, 290] width 194 height 263
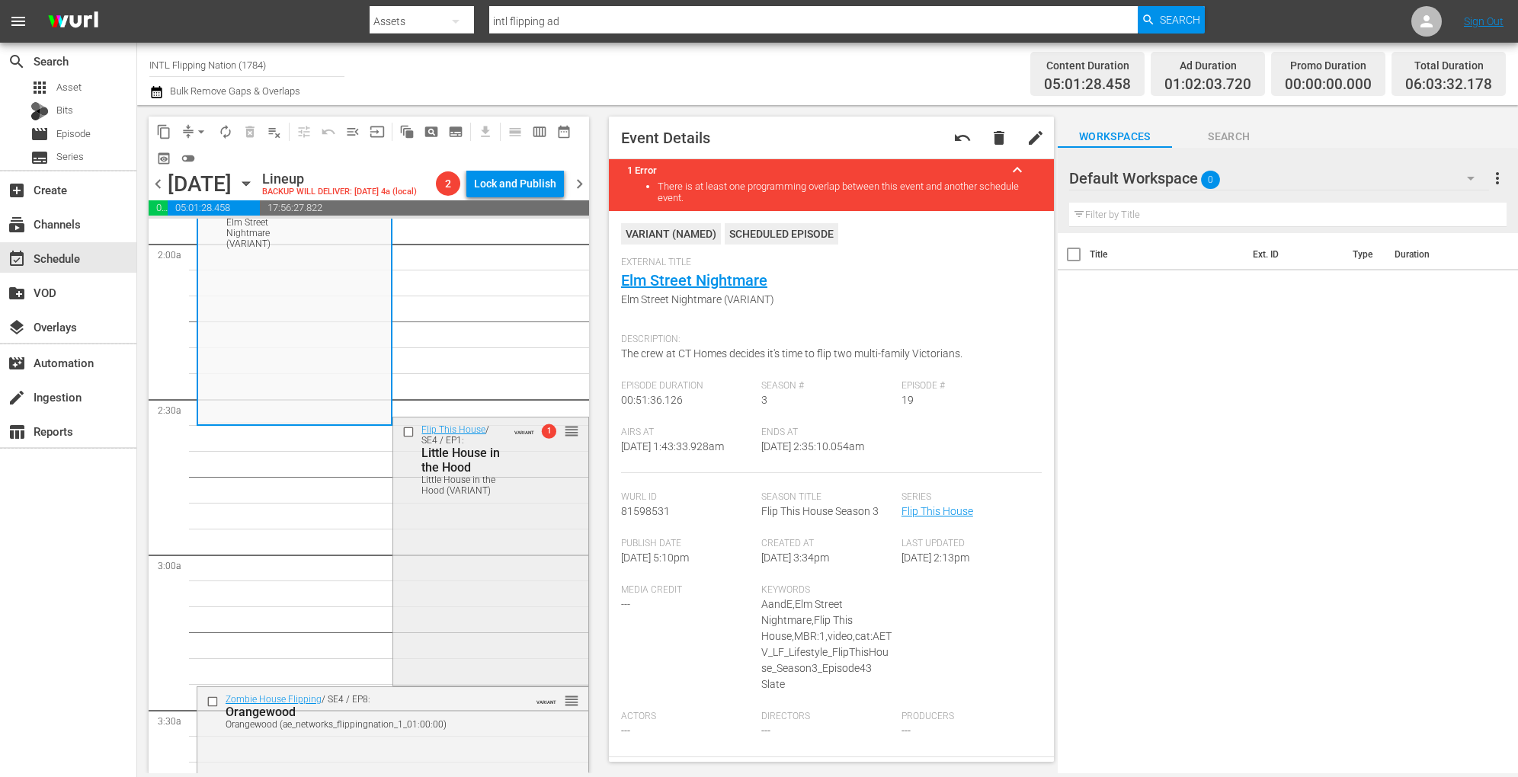
click at [512, 501] on div "Flip This House / SE4 / EP1: Little House in the Hood Little House in the Hood …" at bounding box center [490, 460] width 194 height 84
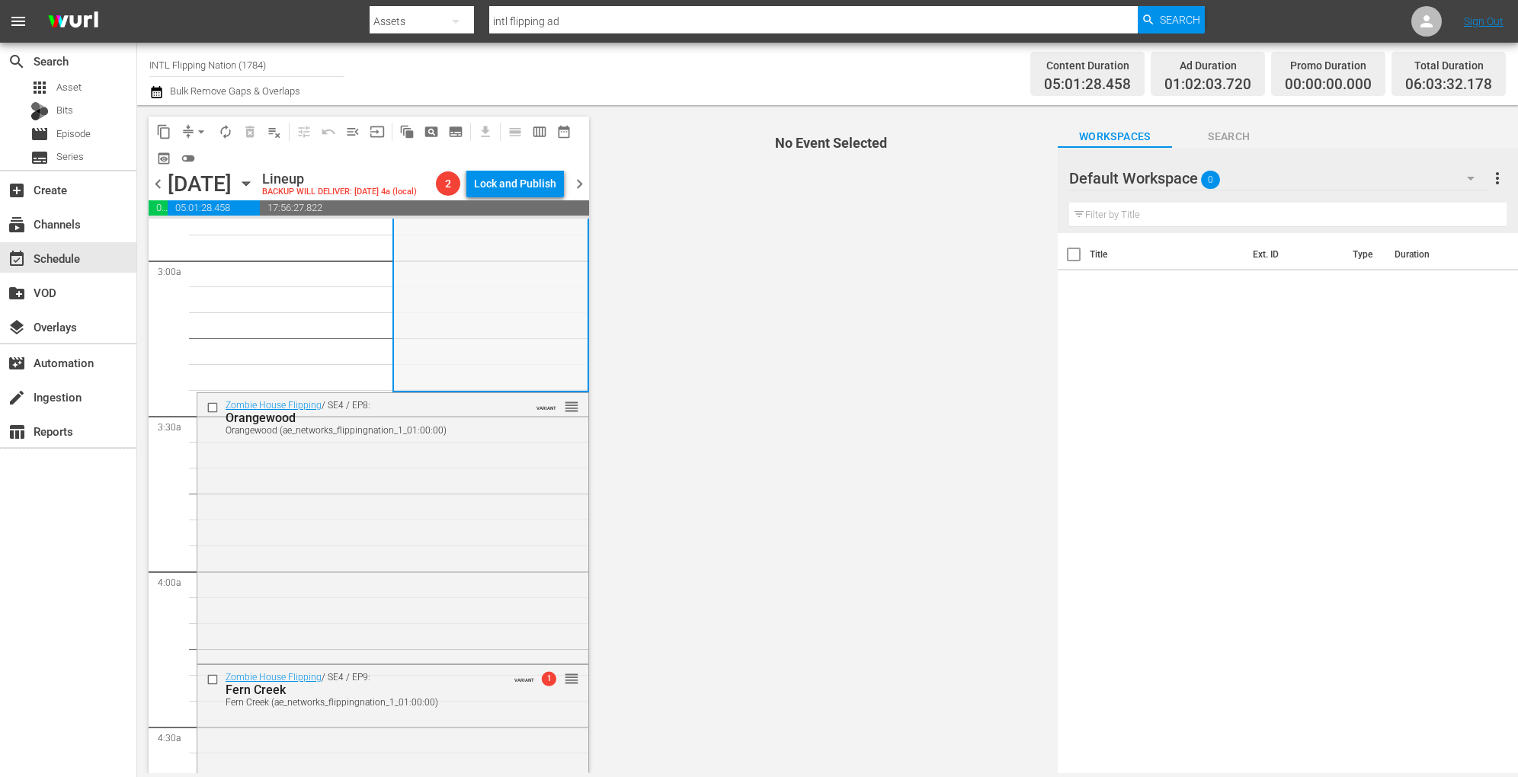
scroll to position [893, 0]
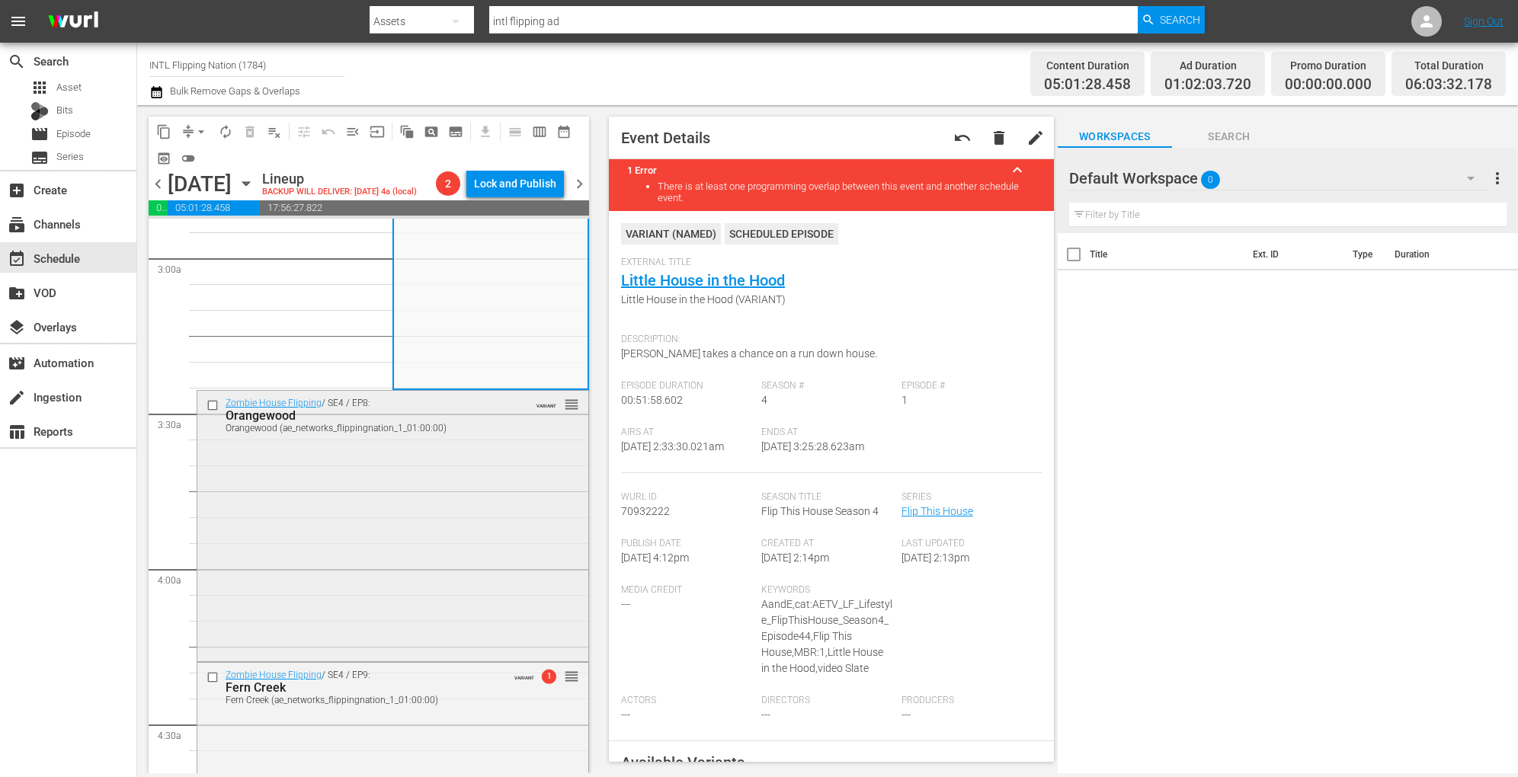
click at [488, 495] on div "Zombie House Flipping / SE4 / EP8: Orangewood Orangewood (ae_networks_flippingn…" at bounding box center [392, 525] width 391 height 268
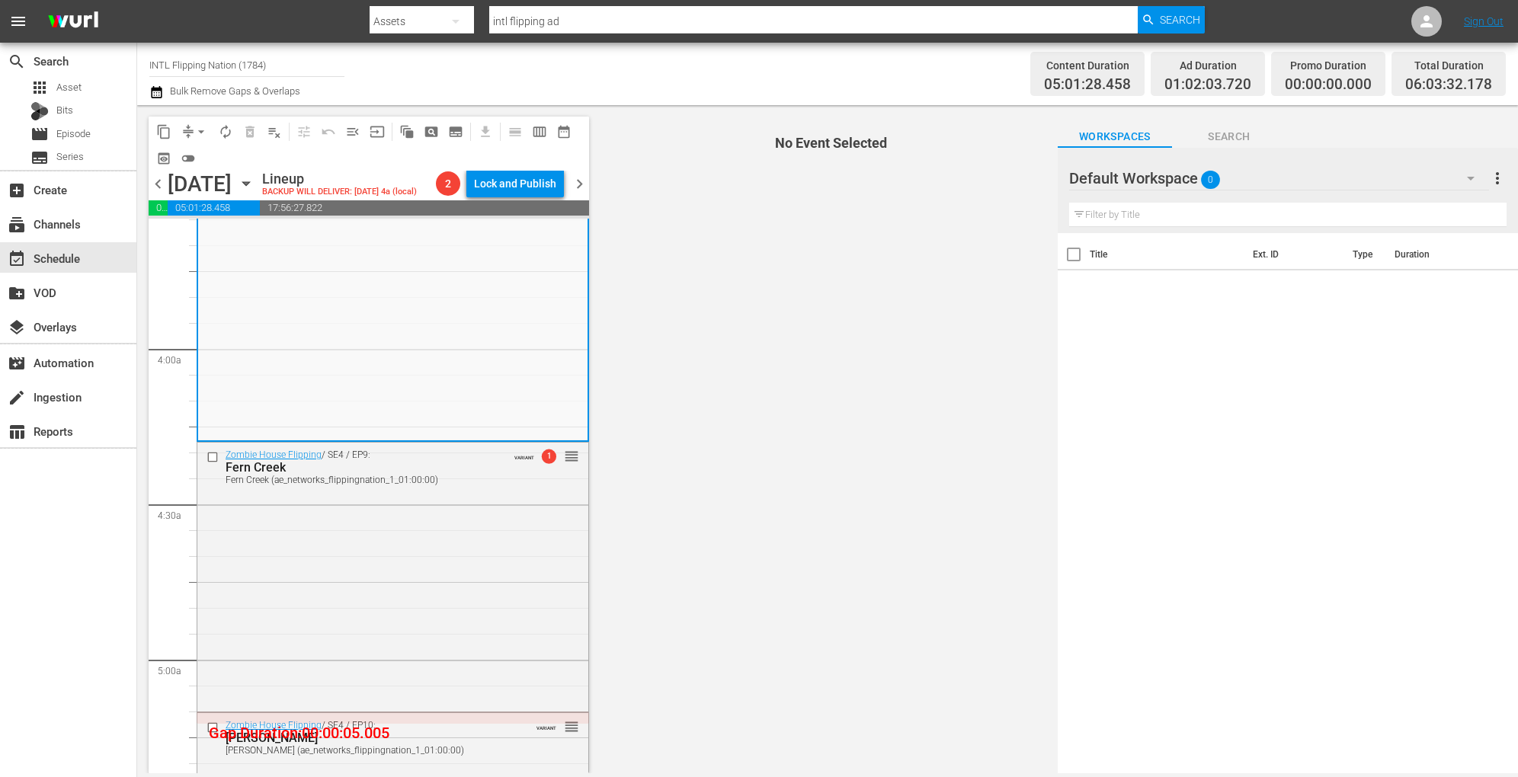
scroll to position [1127, 0]
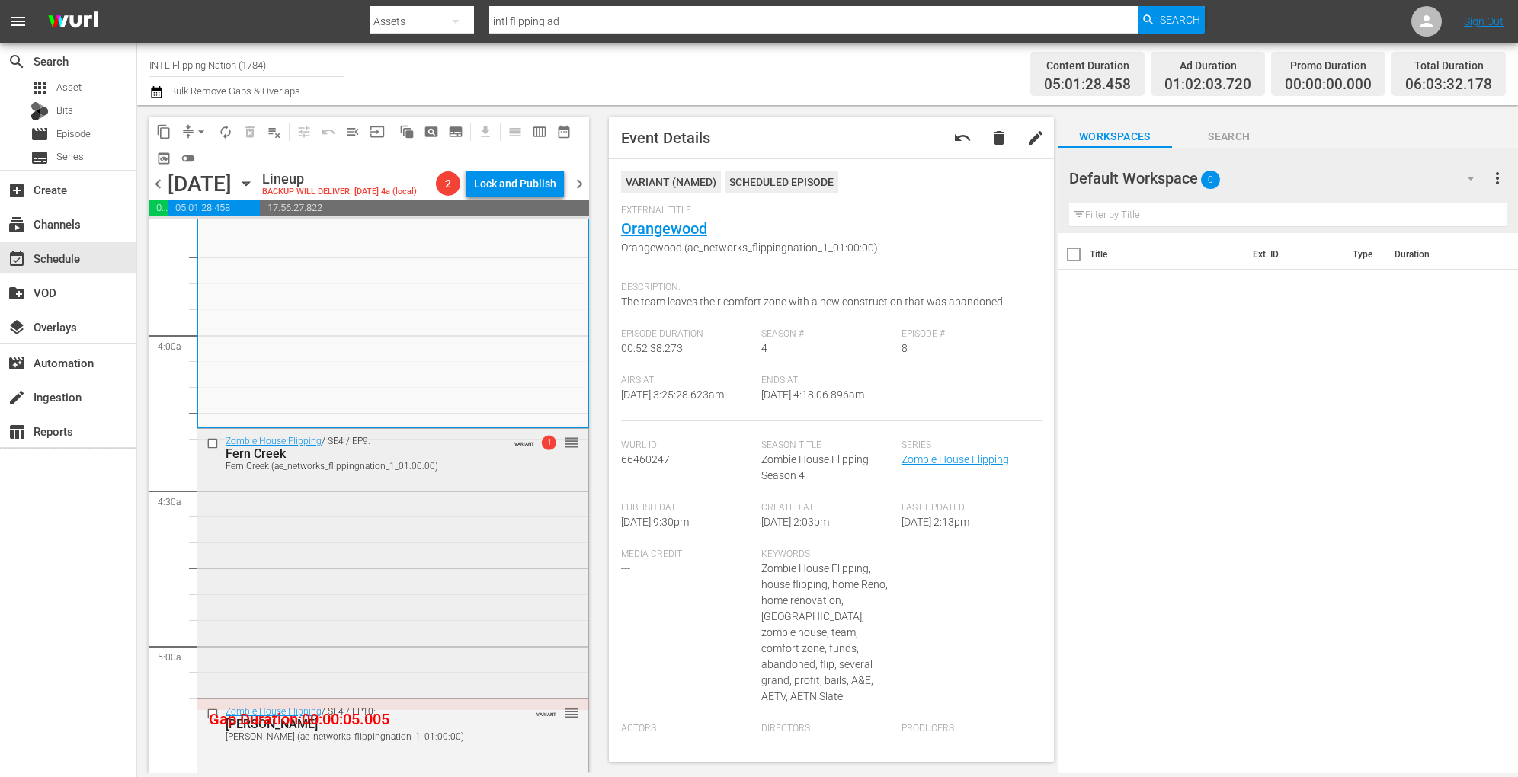
click at [473, 533] on div "Zombie House Flipping / SE4 / EP9: Fern Creek Fern Creek (ae_networks_flippingn…" at bounding box center [392, 561] width 391 height 265
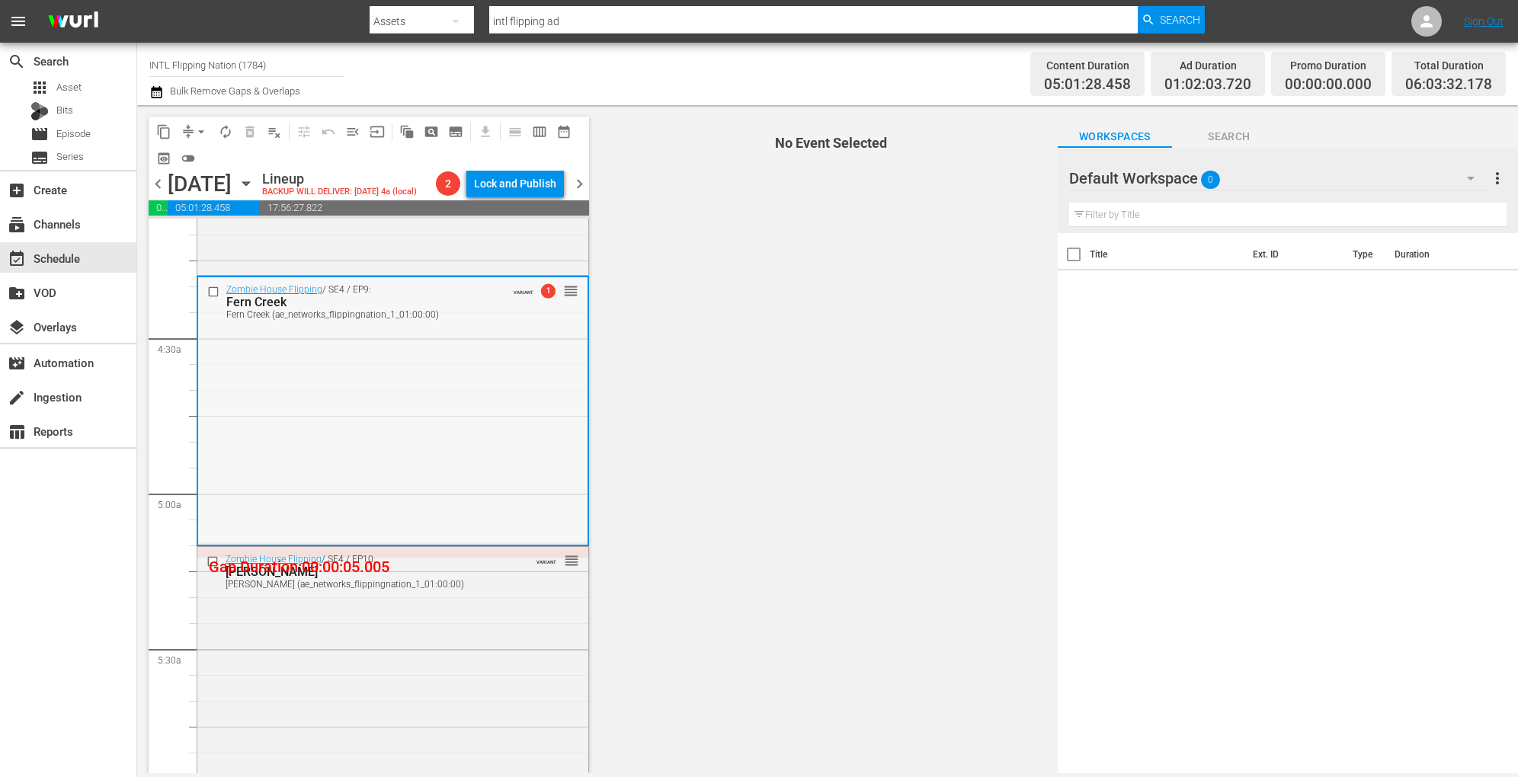
scroll to position [1267, 0]
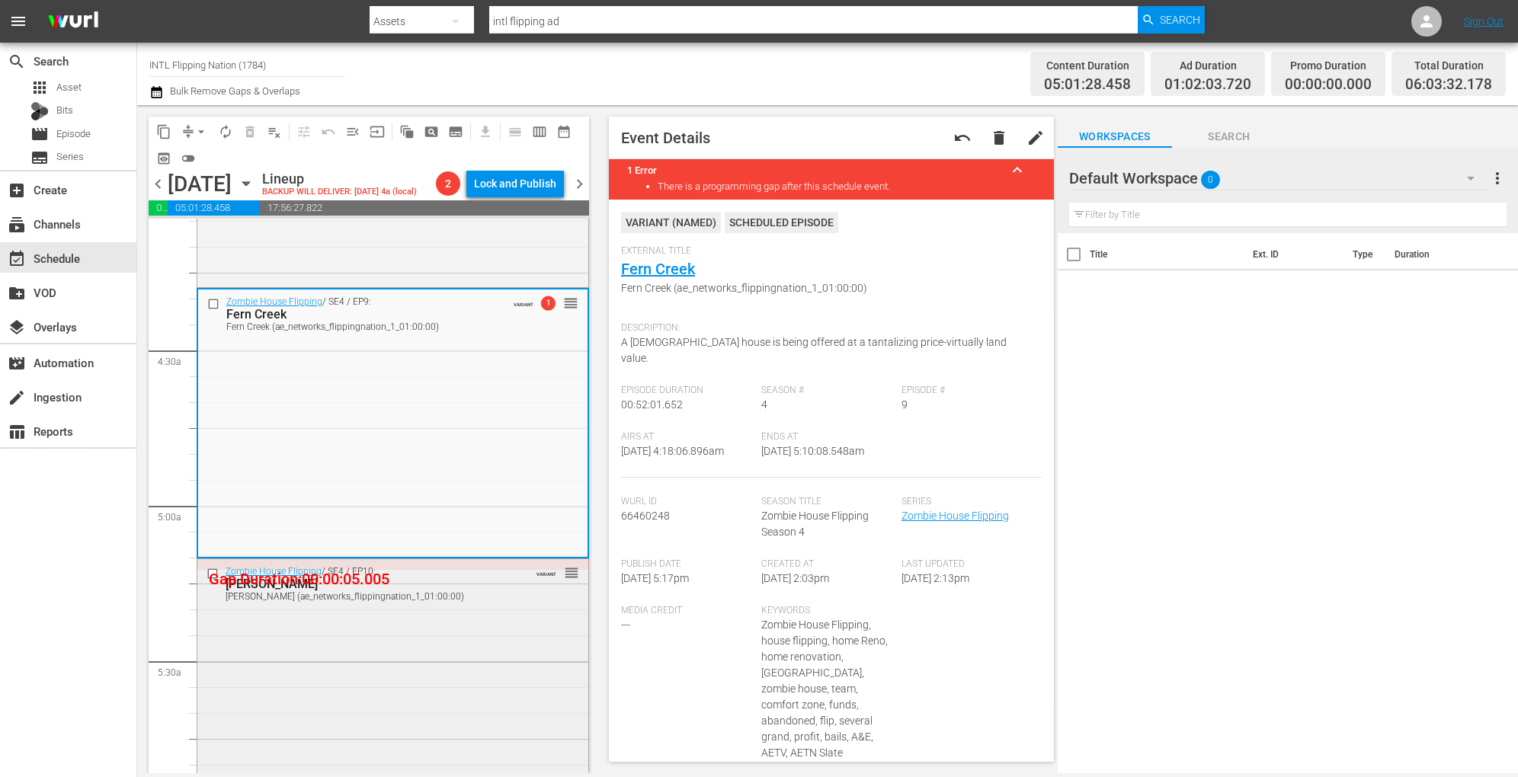
click at [469, 683] on div "Zombie House Flipping / SE4 / EP10: Florene Florene (ae_networks_flippingnation…" at bounding box center [392, 691] width 391 height 264
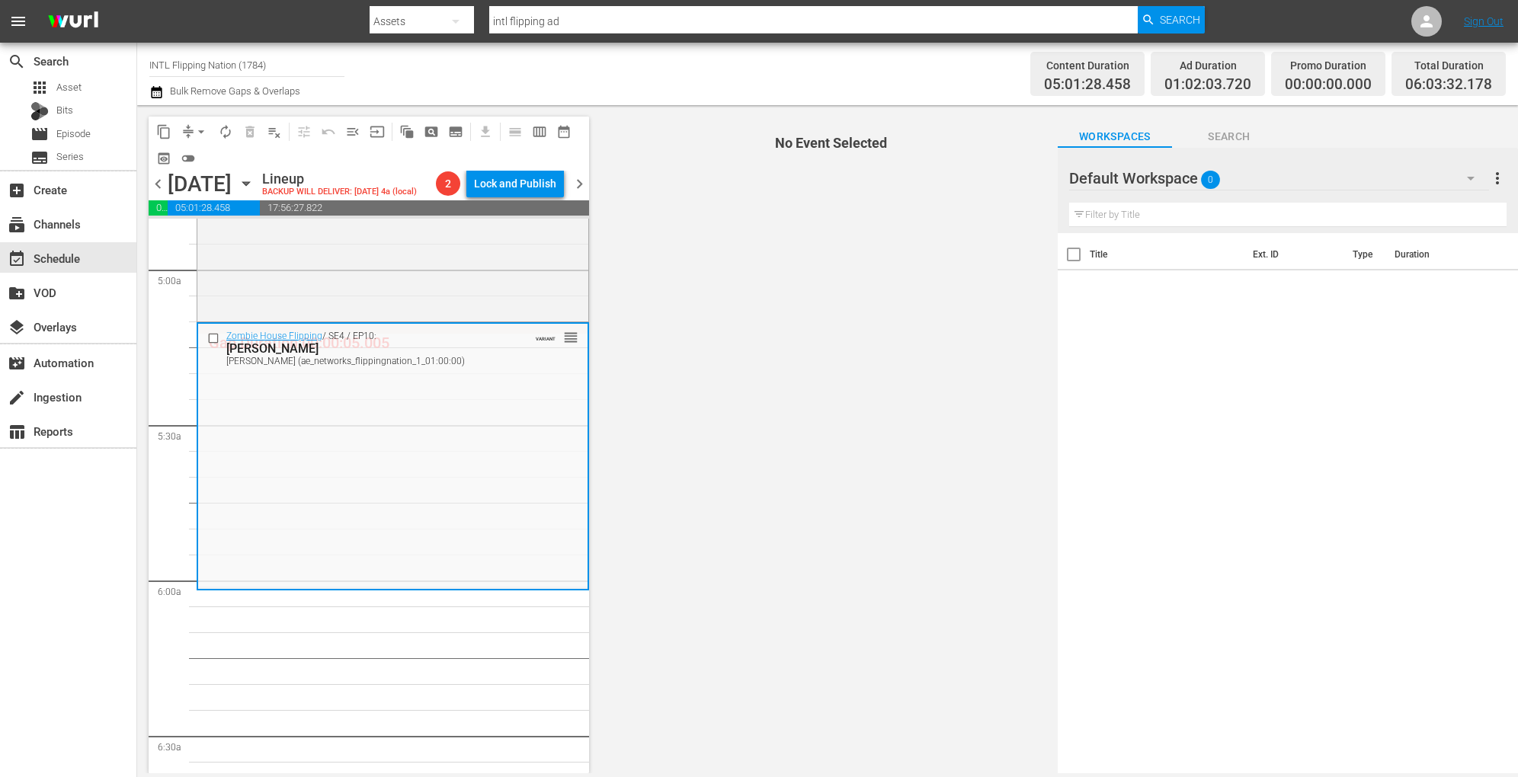
scroll to position [1505, 0]
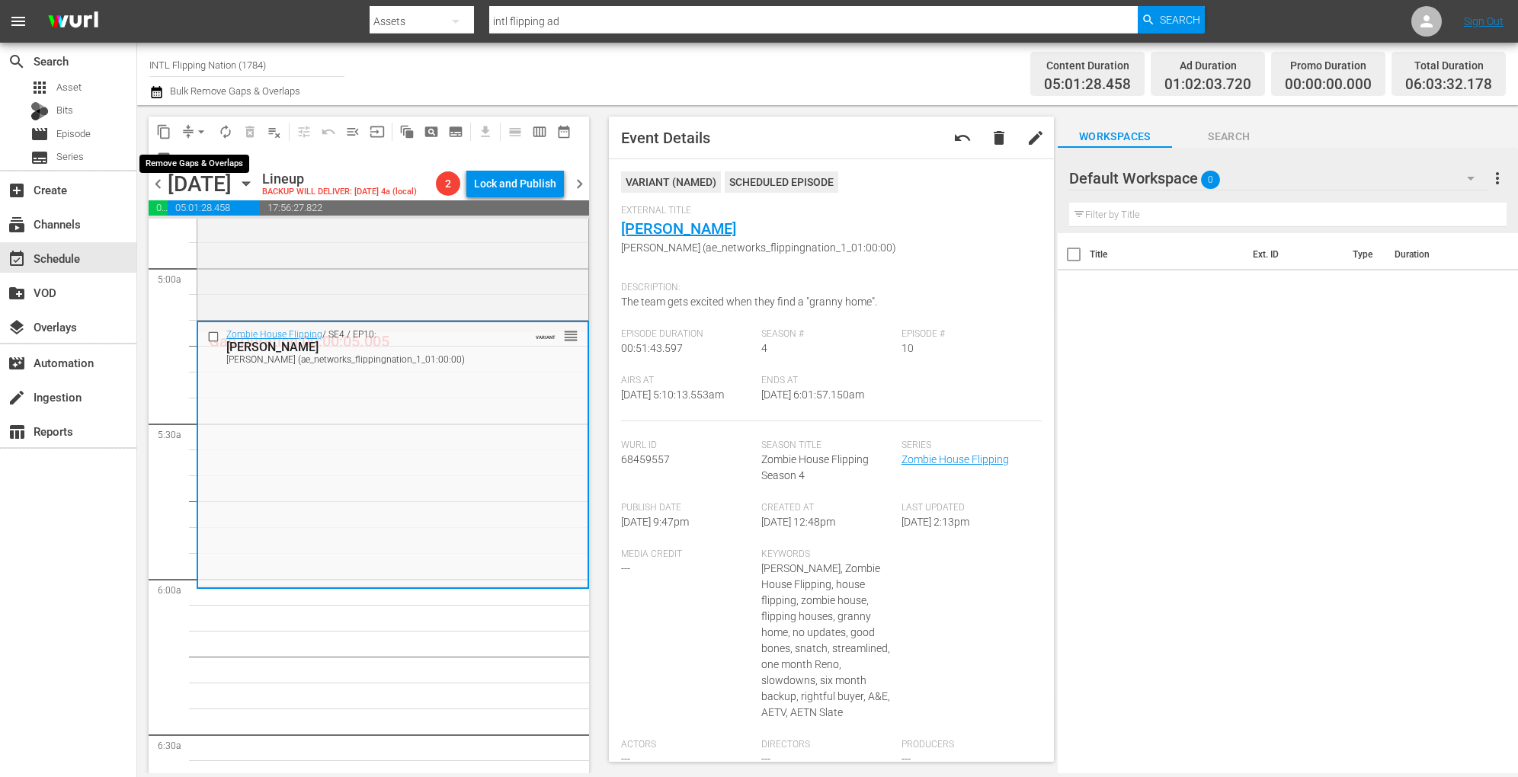
click at [197, 128] on span "arrow_drop_down" at bounding box center [201, 131] width 15 height 15
click at [198, 165] on li "Align to Midnight" at bounding box center [202, 162] width 126 height 25
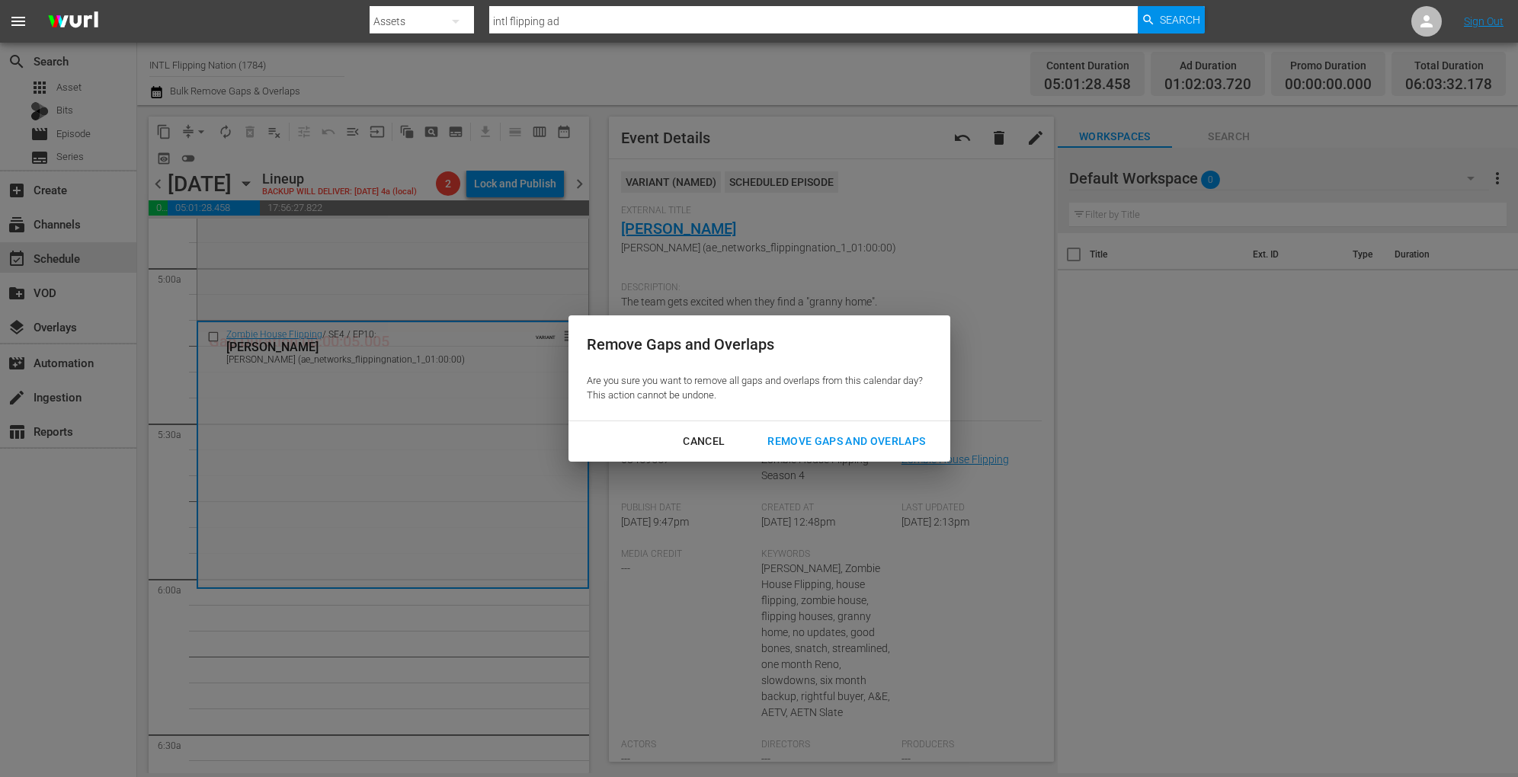
click at [777, 441] on div "Remove Gaps and Overlaps" at bounding box center [846, 441] width 182 height 19
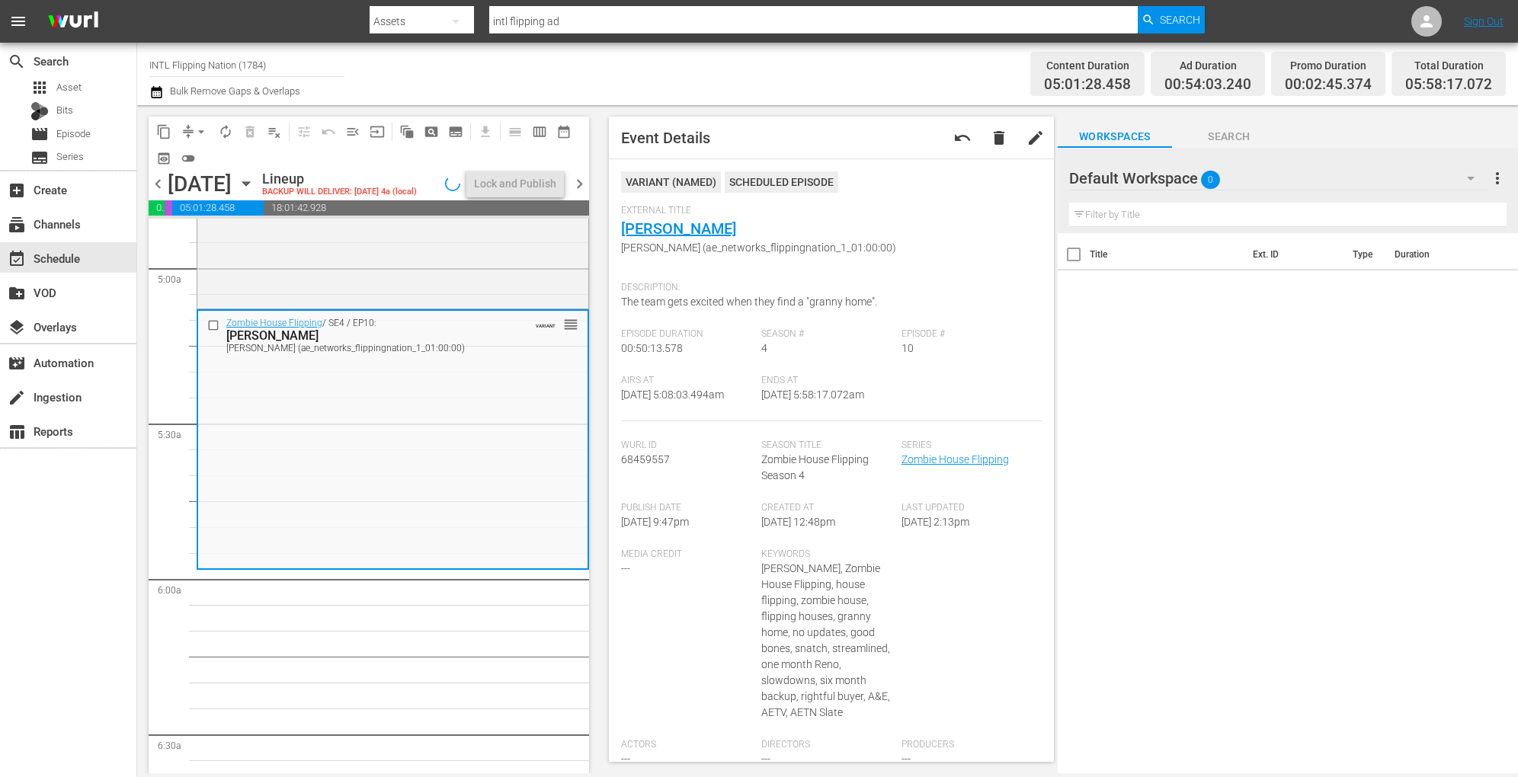
scroll to position [1479, 0]
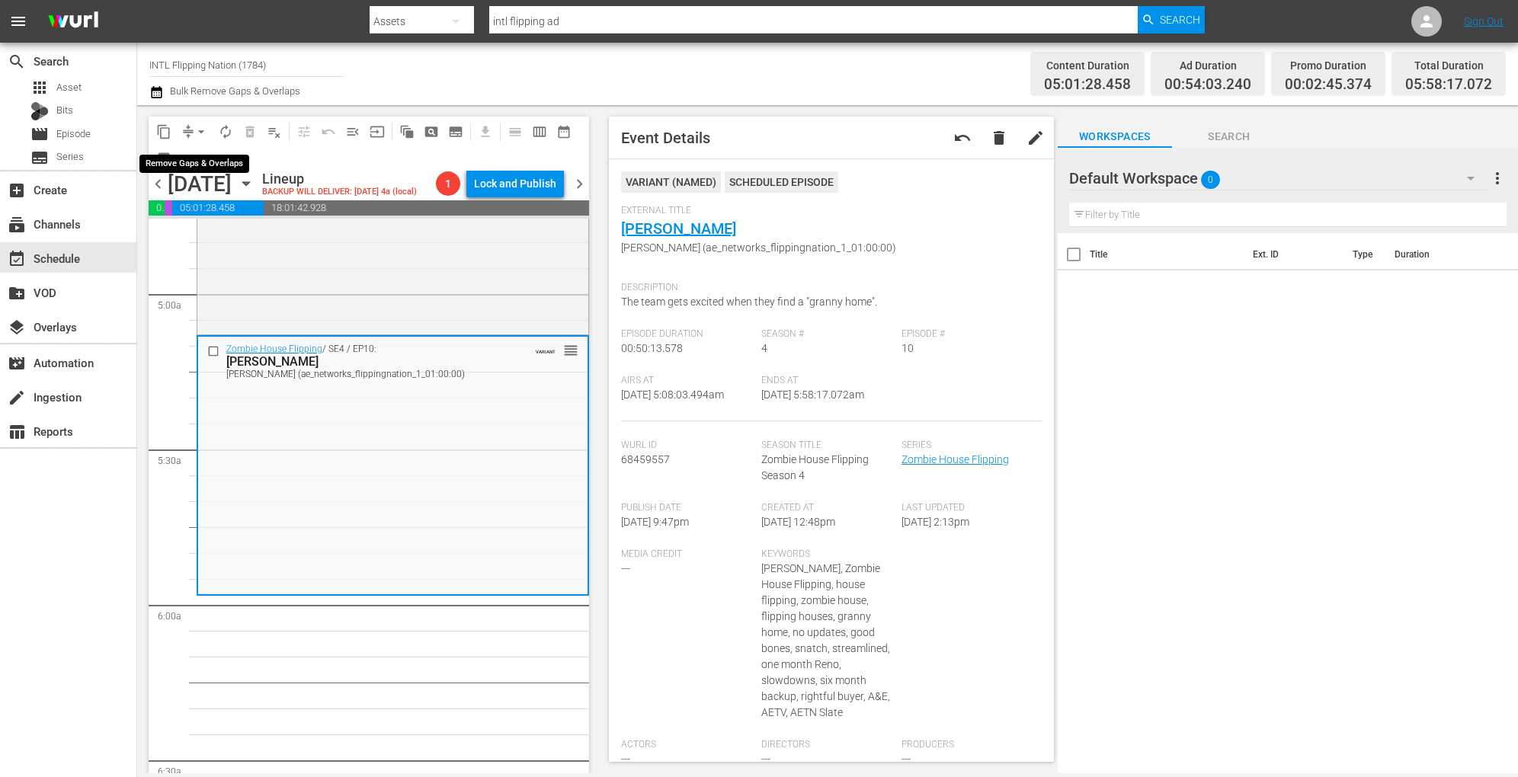
click at [200, 126] on span "arrow_drop_down" at bounding box center [201, 131] width 15 height 15
click at [197, 161] on li "Align to Midnight" at bounding box center [202, 162] width 160 height 25
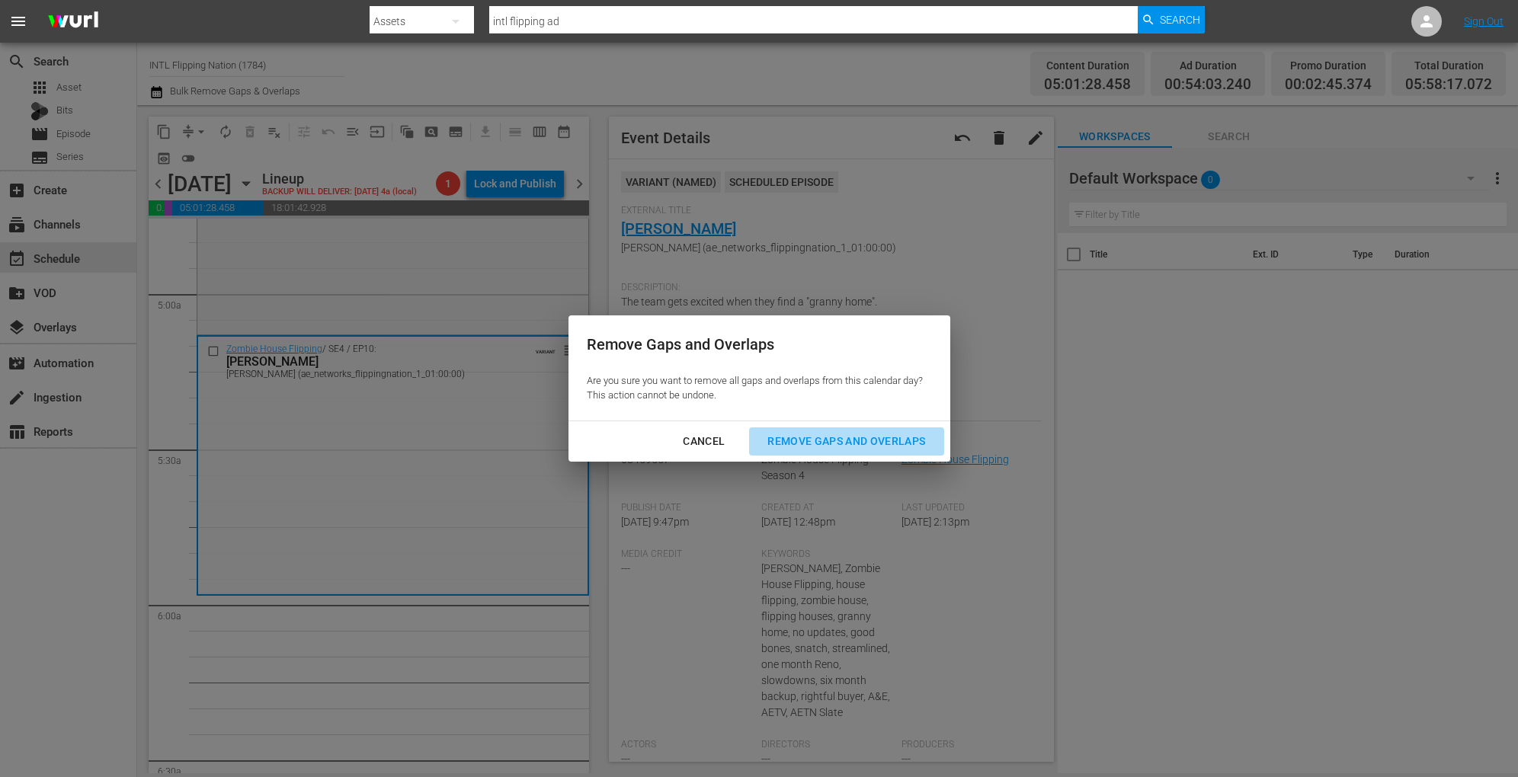
click at [806, 443] on div "Remove Gaps and Overlaps" at bounding box center [846, 441] width 182 height 19
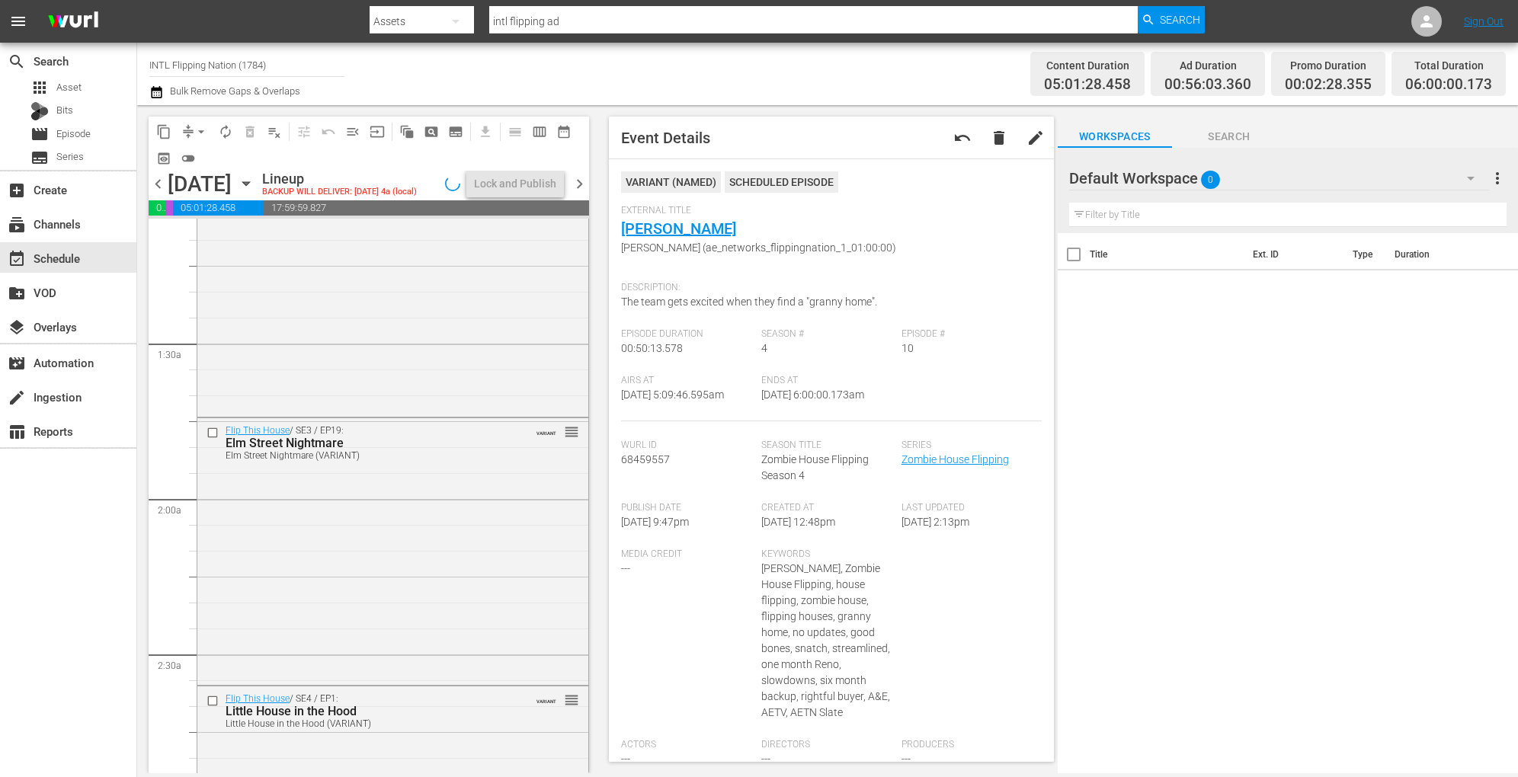
scroll to position [0, 0]
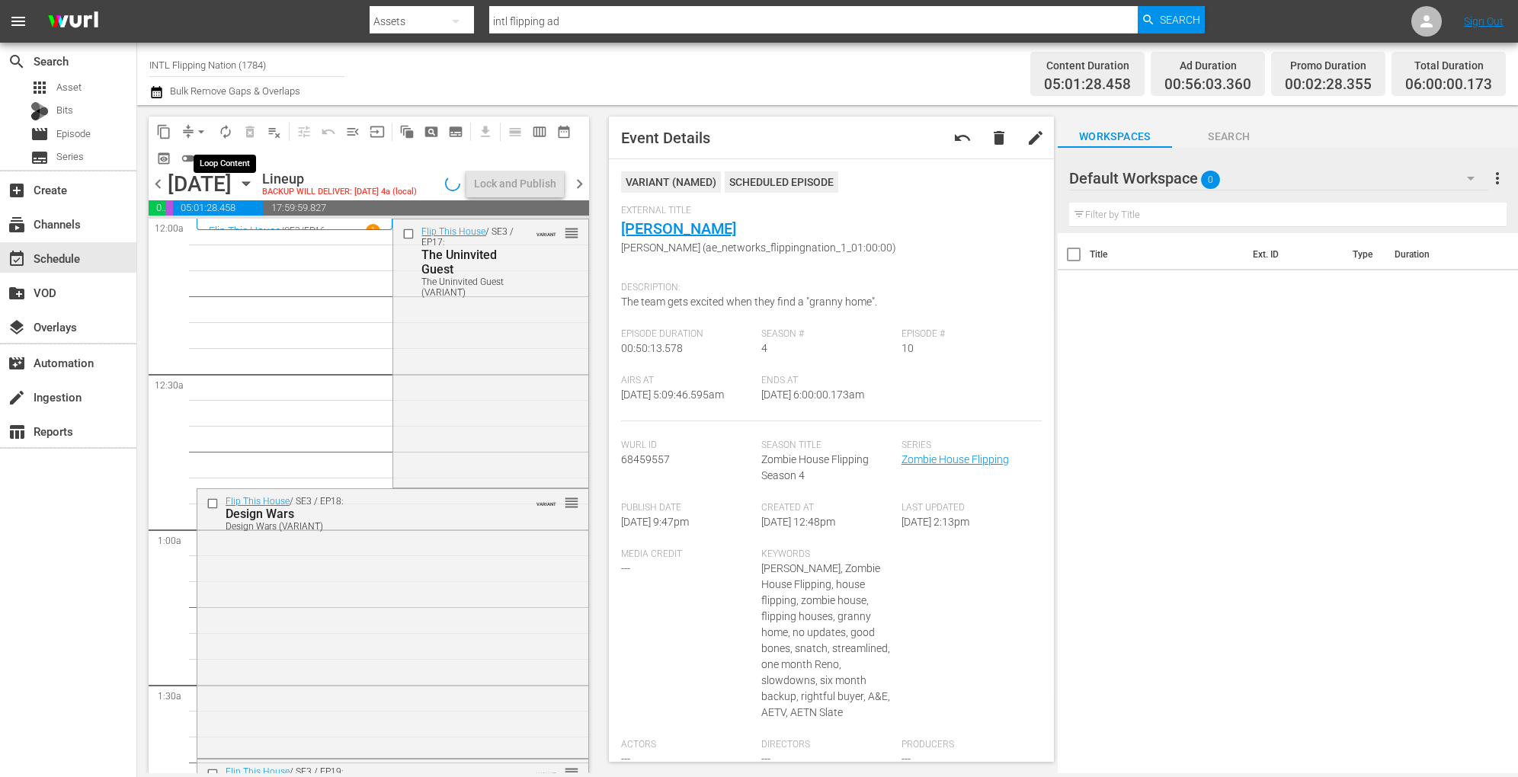
click at [223, 130] on span "autorenew_outlined" at bounding box center [225, 131] width 15 height 15
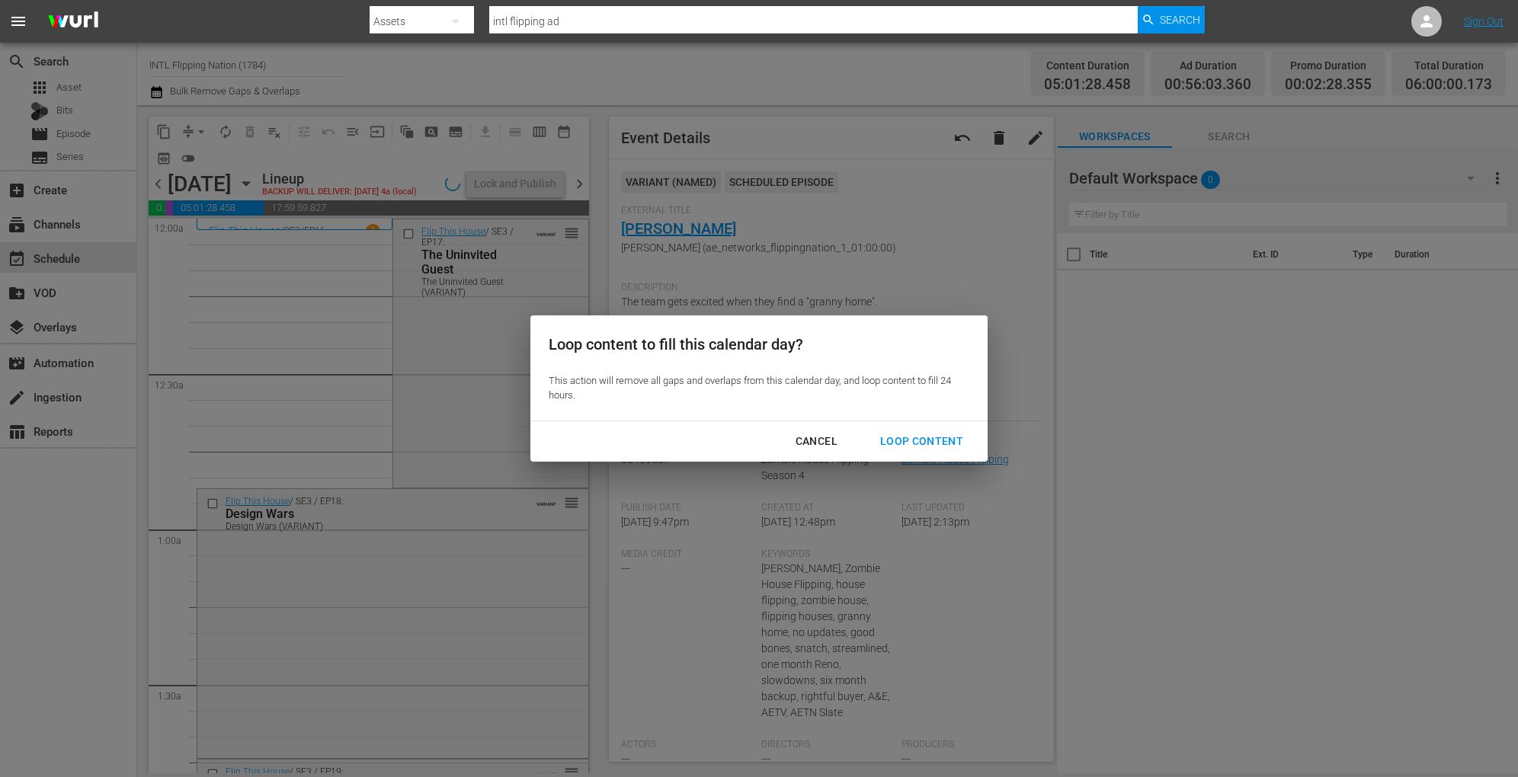
click at [905, 440] on div "Loop Content" at bounding box center [921, 441] width 107 height 19
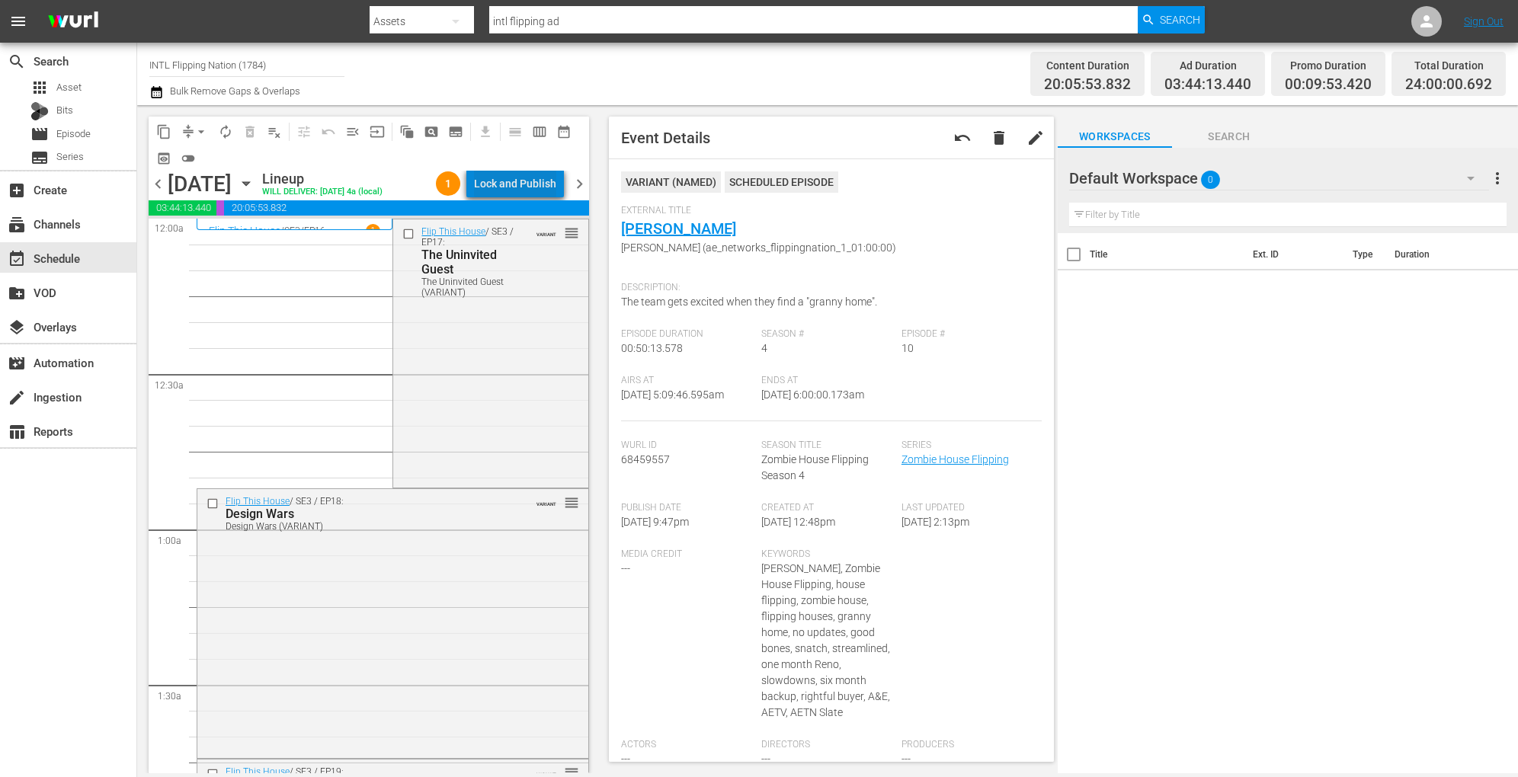
click at [535, 185] on div "Lock and Publish" at bounding box center [515, 183] width 82 height 27
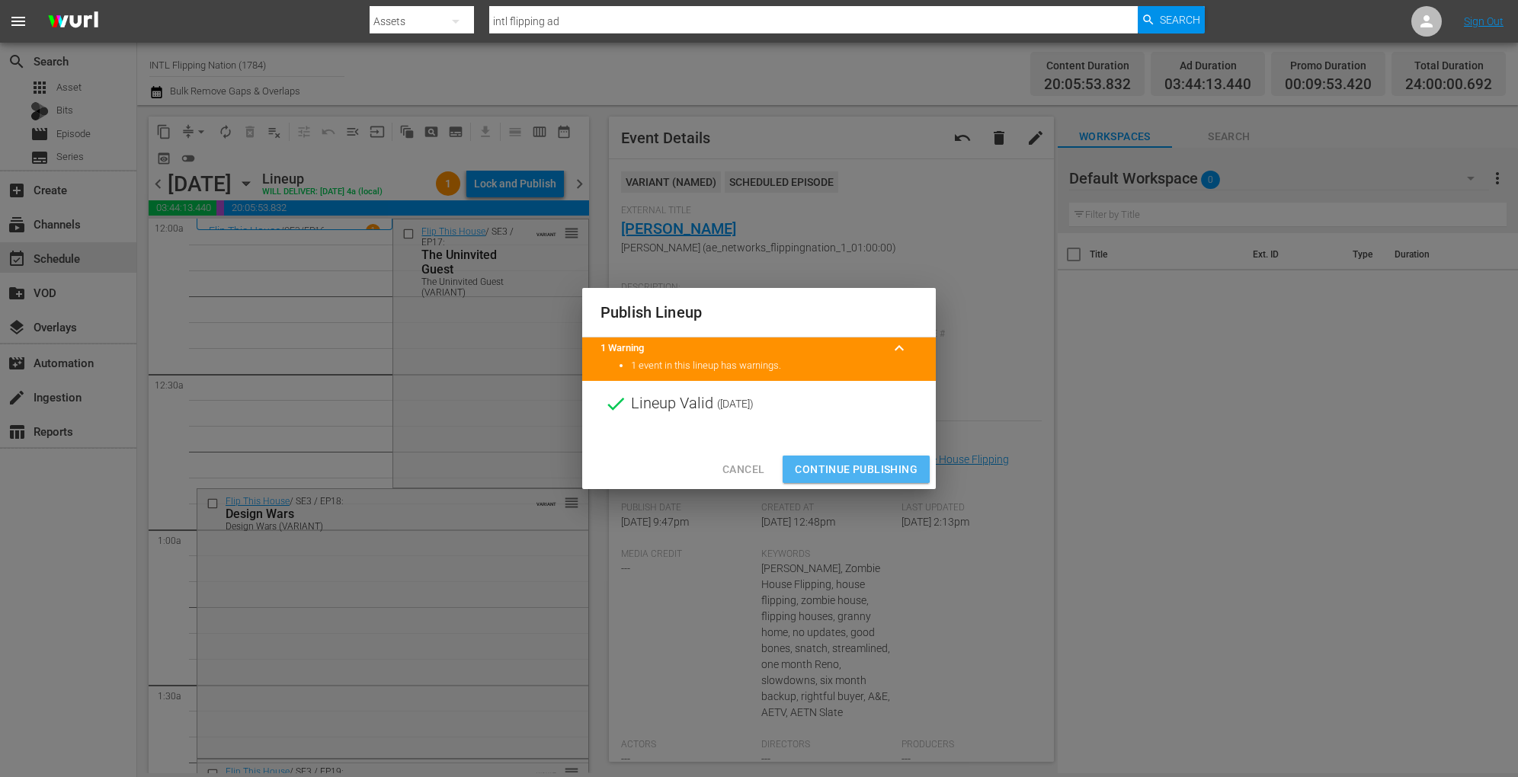
click at [802, 461] on span "Continue Publishing" at bounding box center [856, 469] width 123 height 19
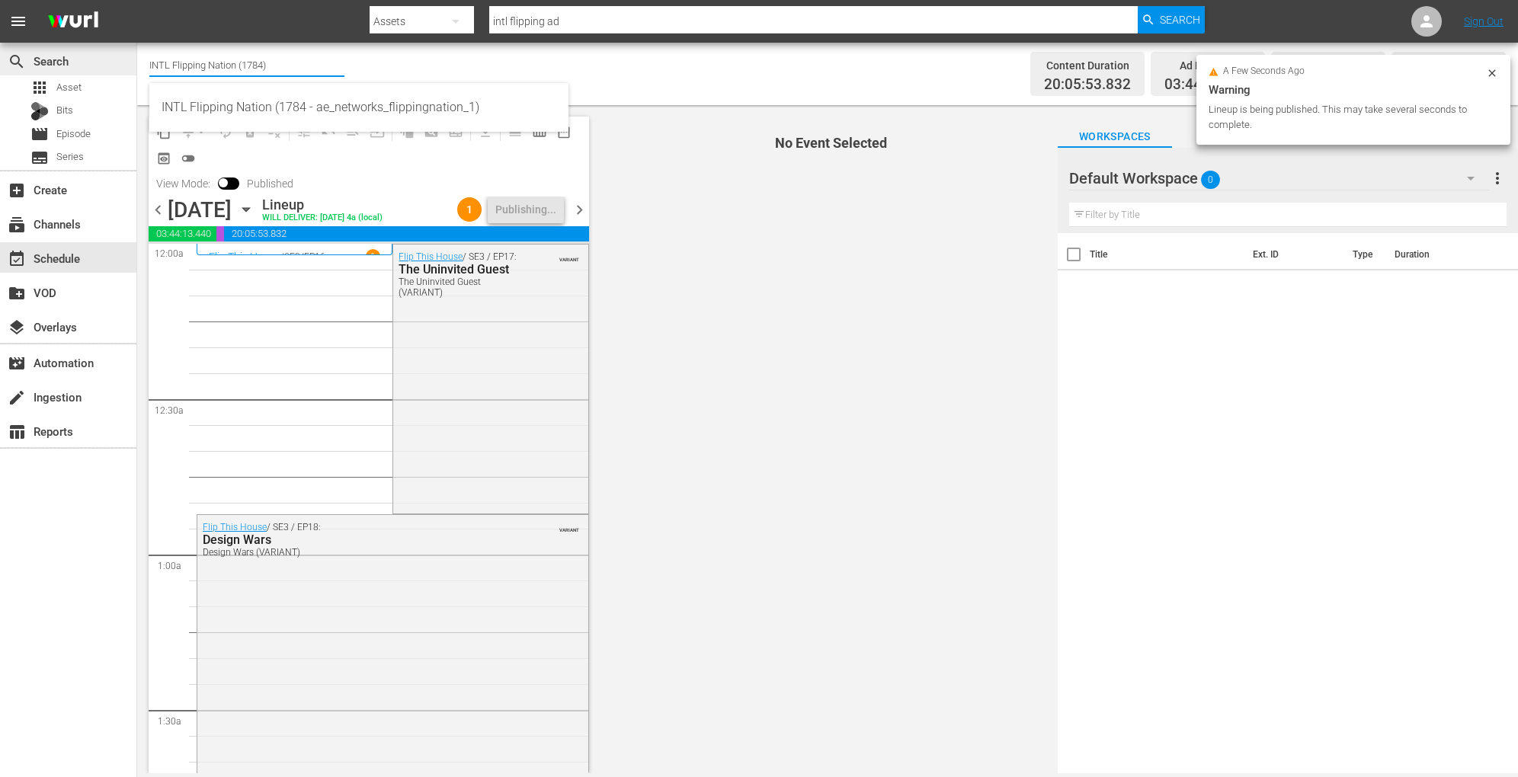
drag, startPoint x: 304, startPoint y: 62, endPoint x: 87, endPoint y: 72, distance: 217.4
click at [137, 0] on div "search Search apps Asset Bits movie Episode subtitles Series add_box Create sub…" at bounding box center [827, 0] width 1381 height 0
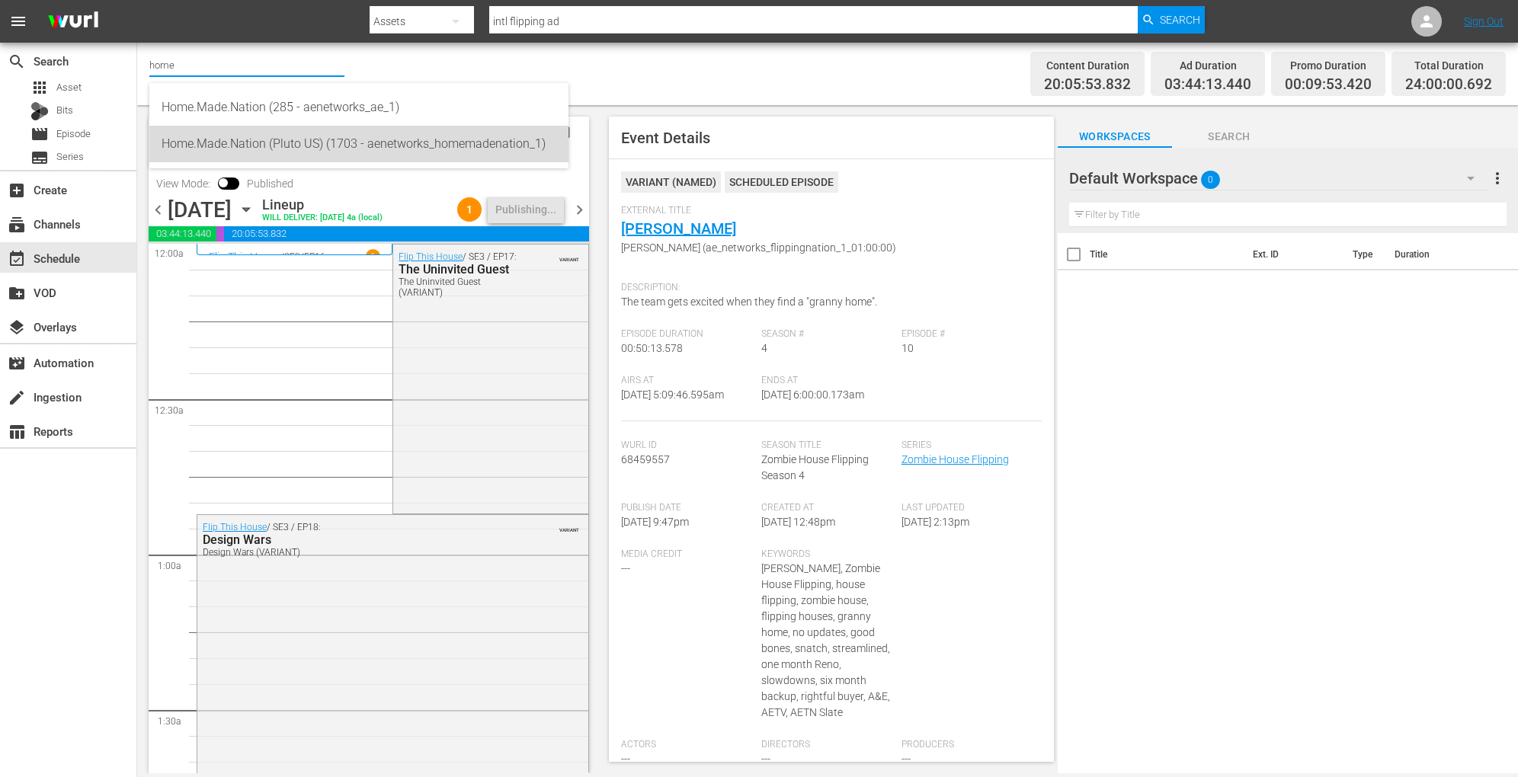
click at [315, 142] on div "Home.Made.Nation (Pluto US) (1703 - aenetworks_homemadenation_1)" at bounding box center [359, 144] width 395 height 37
type input "Home.Made.Nation (Pluto US) (1703 - aenetworks_homemadenation_1)"
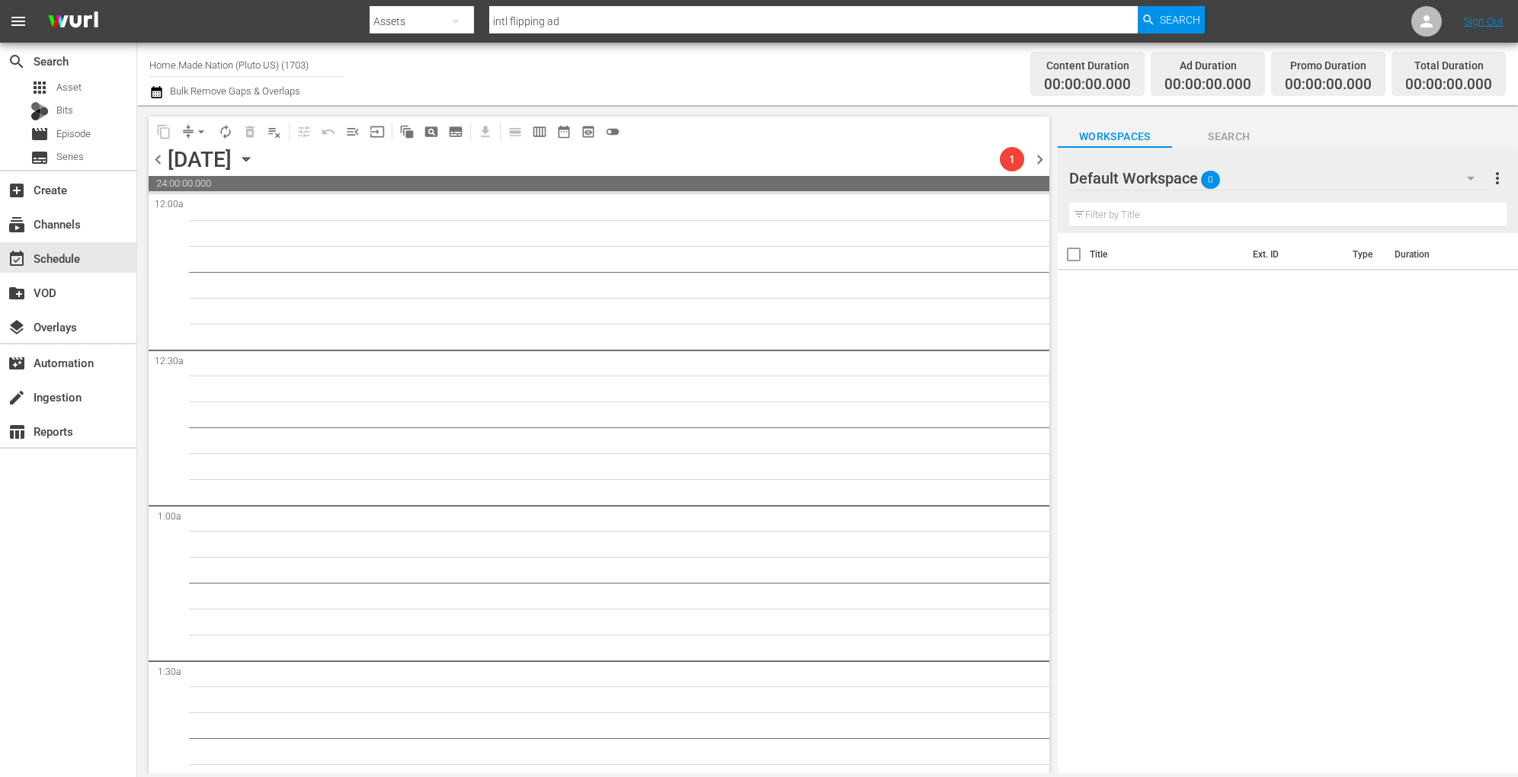
click at [254, 156] on icon "button" at bounding box center [246, 159] width 17 height 17
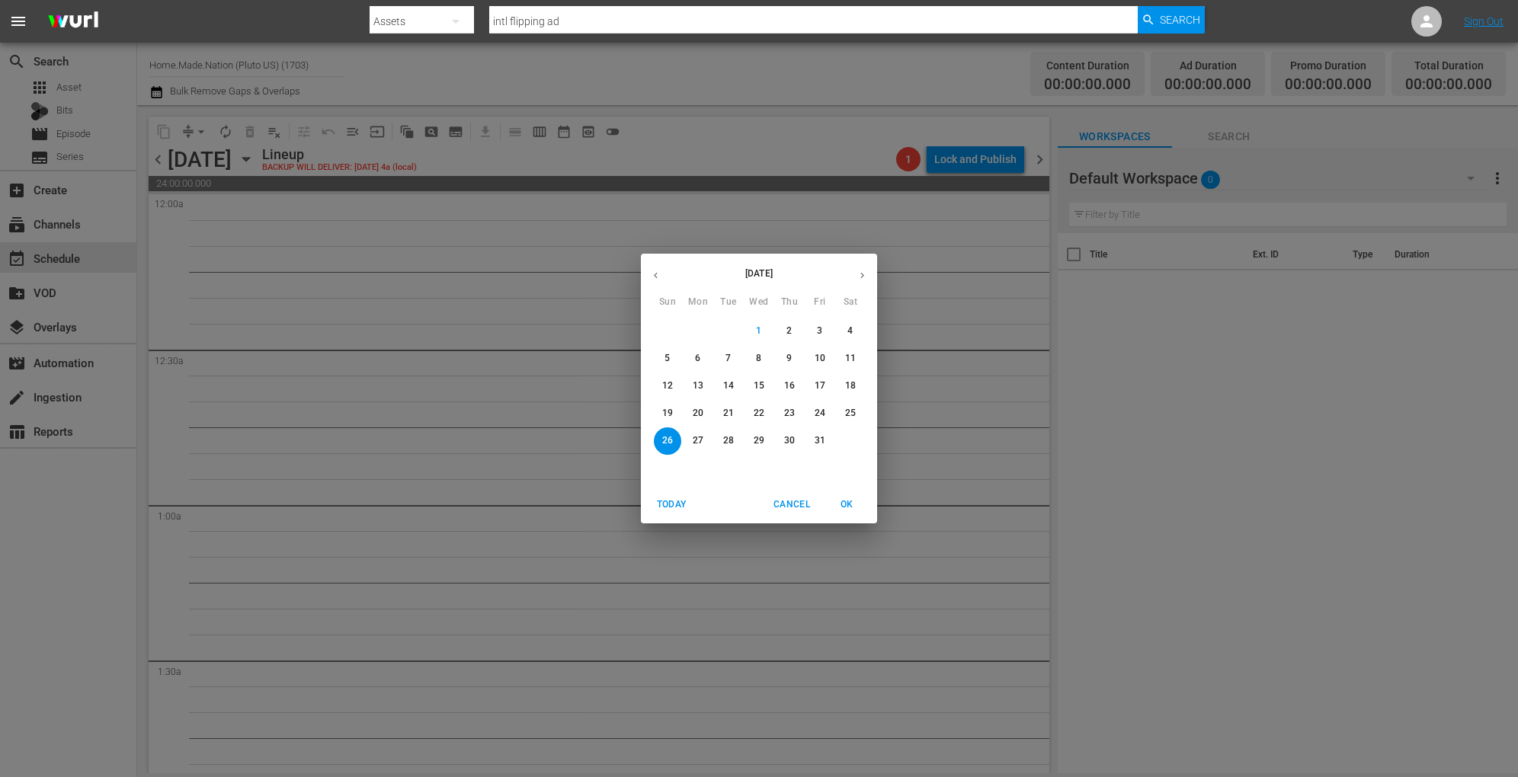
click at [673, 415] on span "19" at bounding box center [667, 413] width 27 height 13
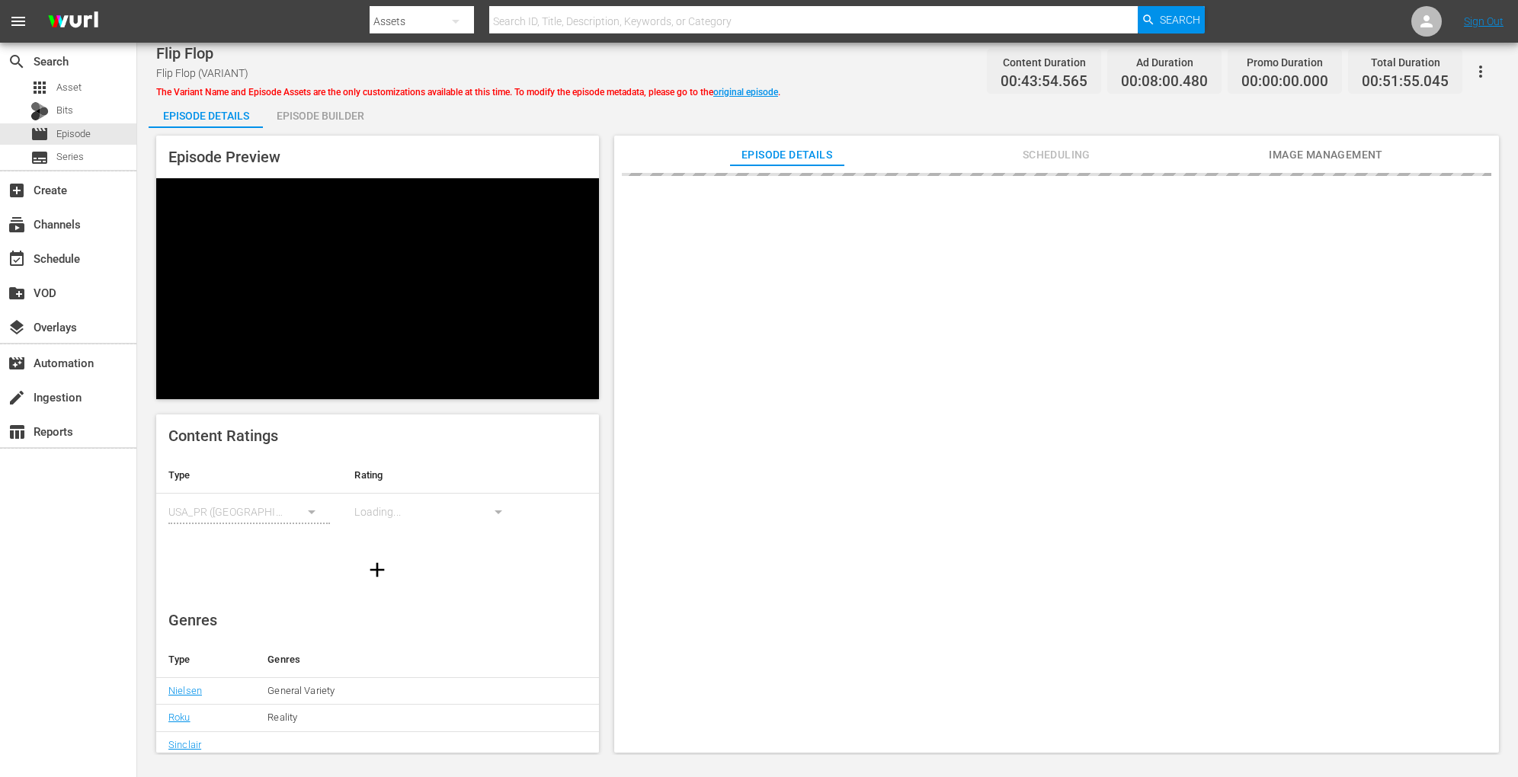
click at [343, 113] on div "Episode Builder" at bounding box center [320, 116] width 114 height 37
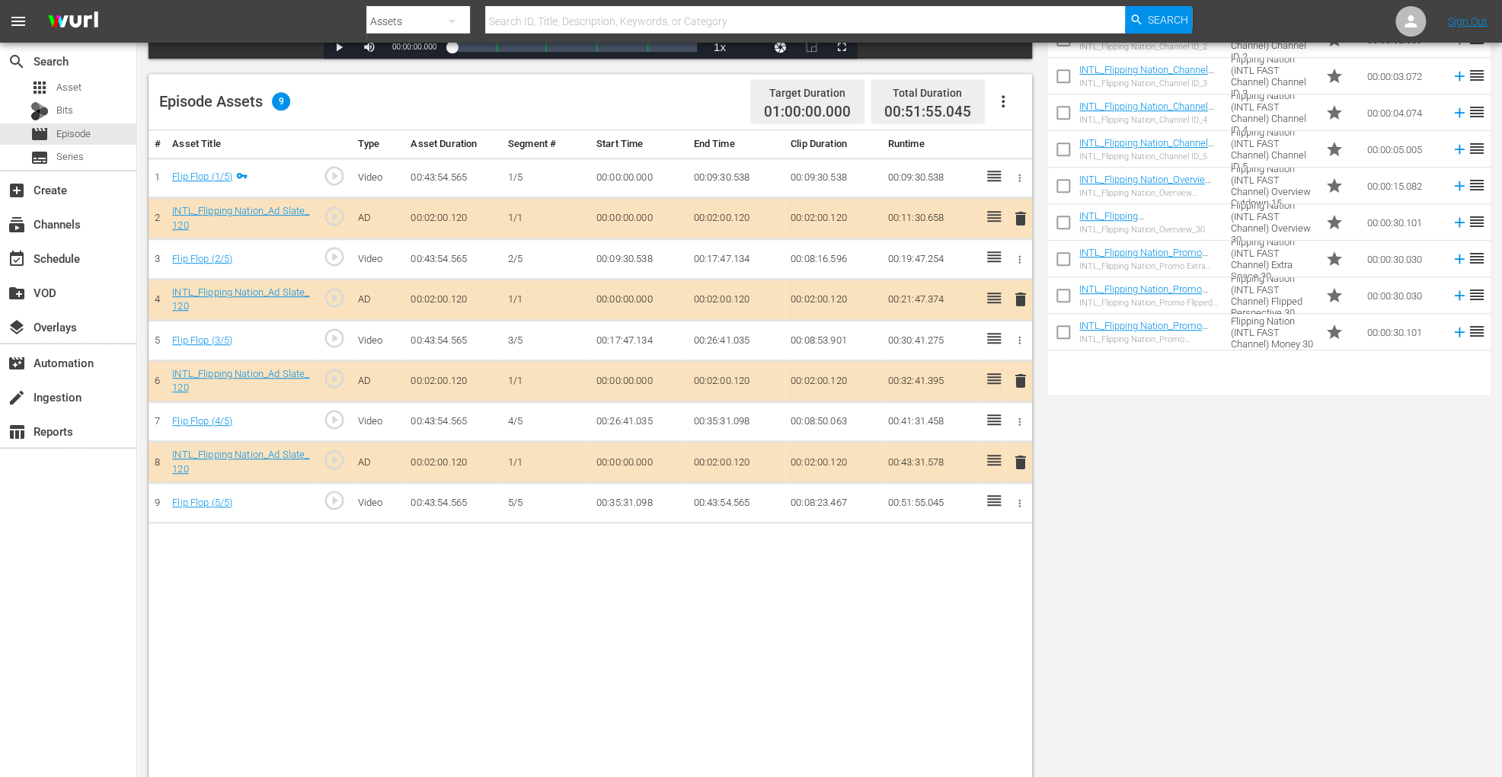
scroll to position [396, 0]
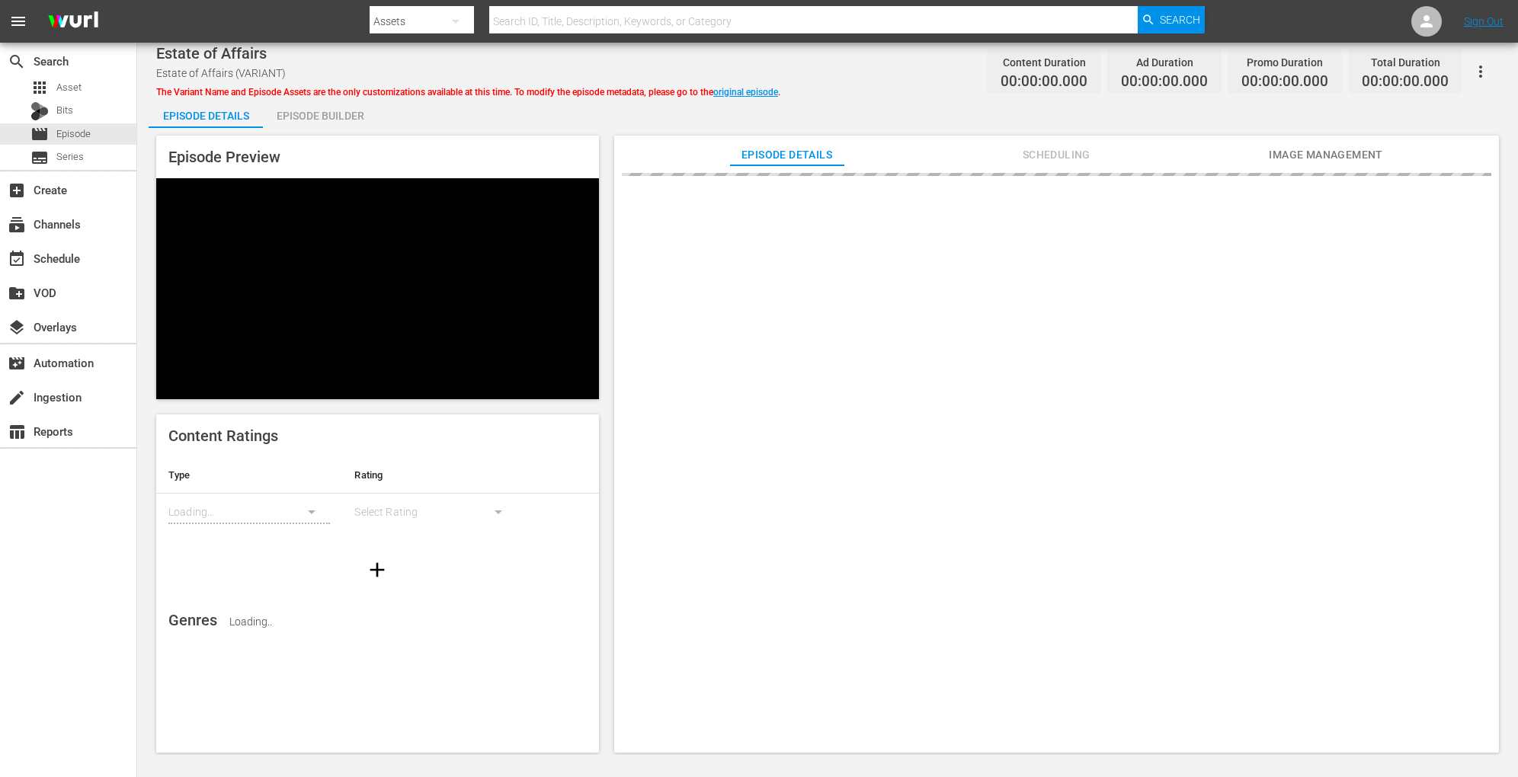
click at [311, 118] on div "Episode Builder" at bounding box center [320, 116] width 114 height 37
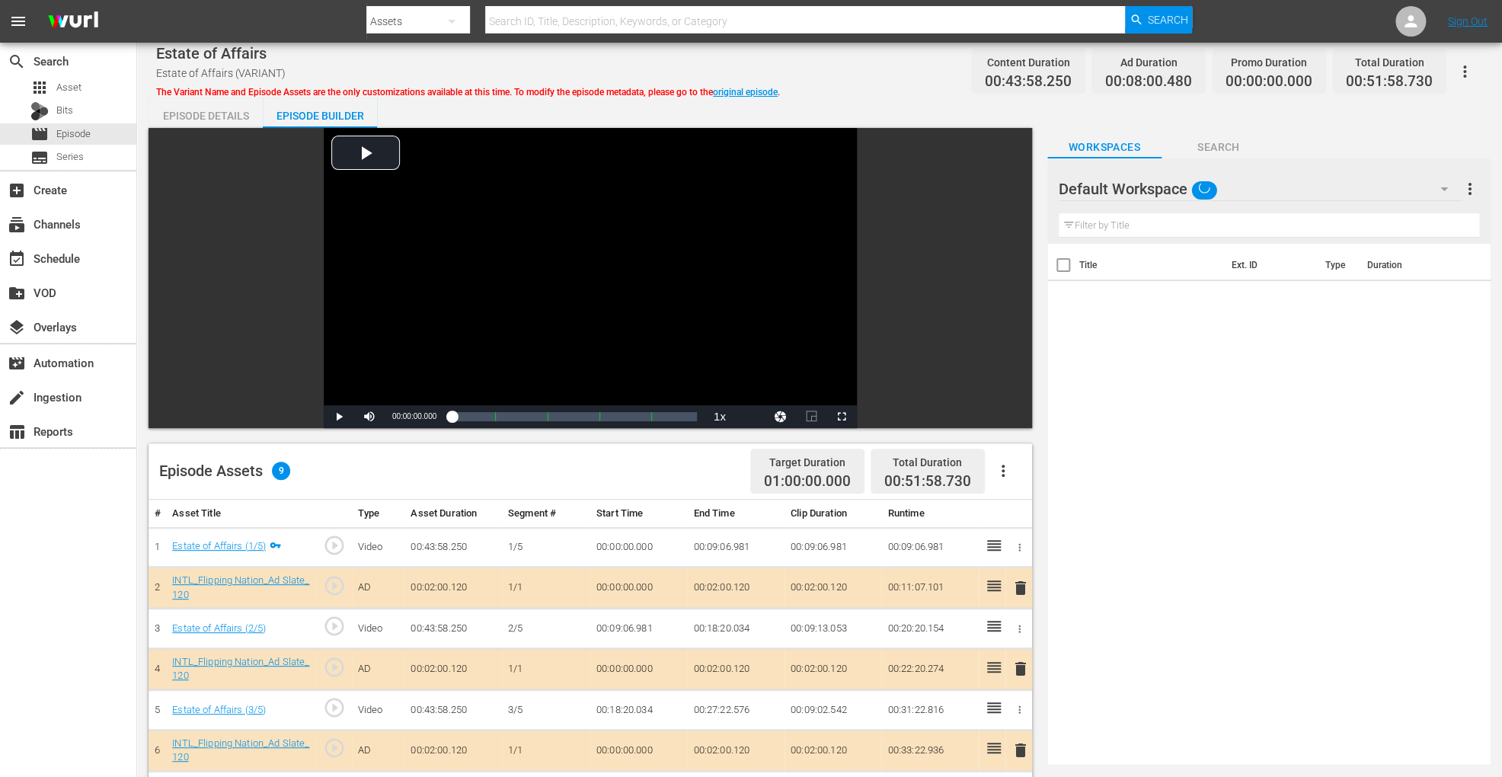
scroll to position [396, 0]
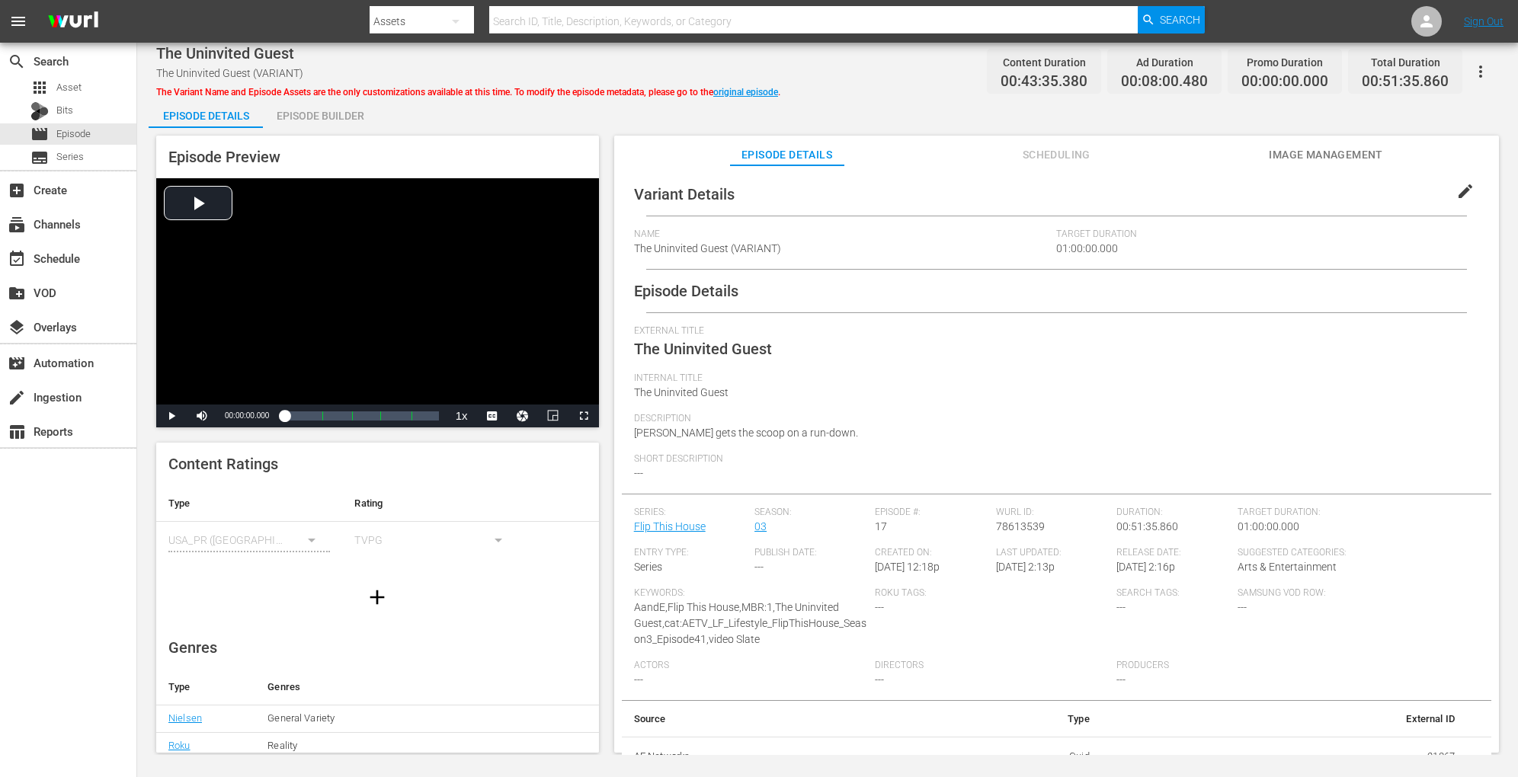
click at [322, 110] on div "Episode Builder" at bounding box center [320, 116] width 114 height 37
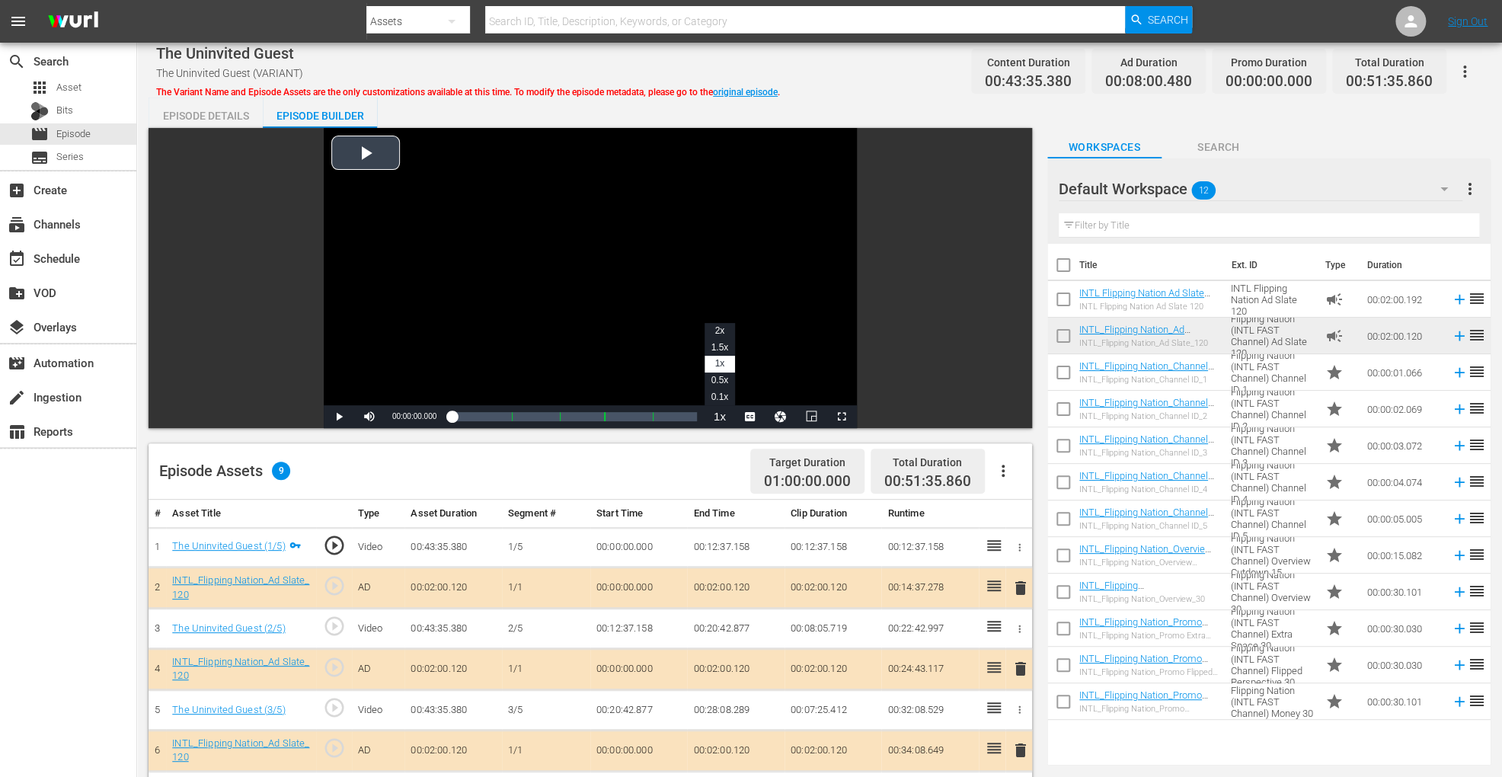
scroll to position [396, 0]
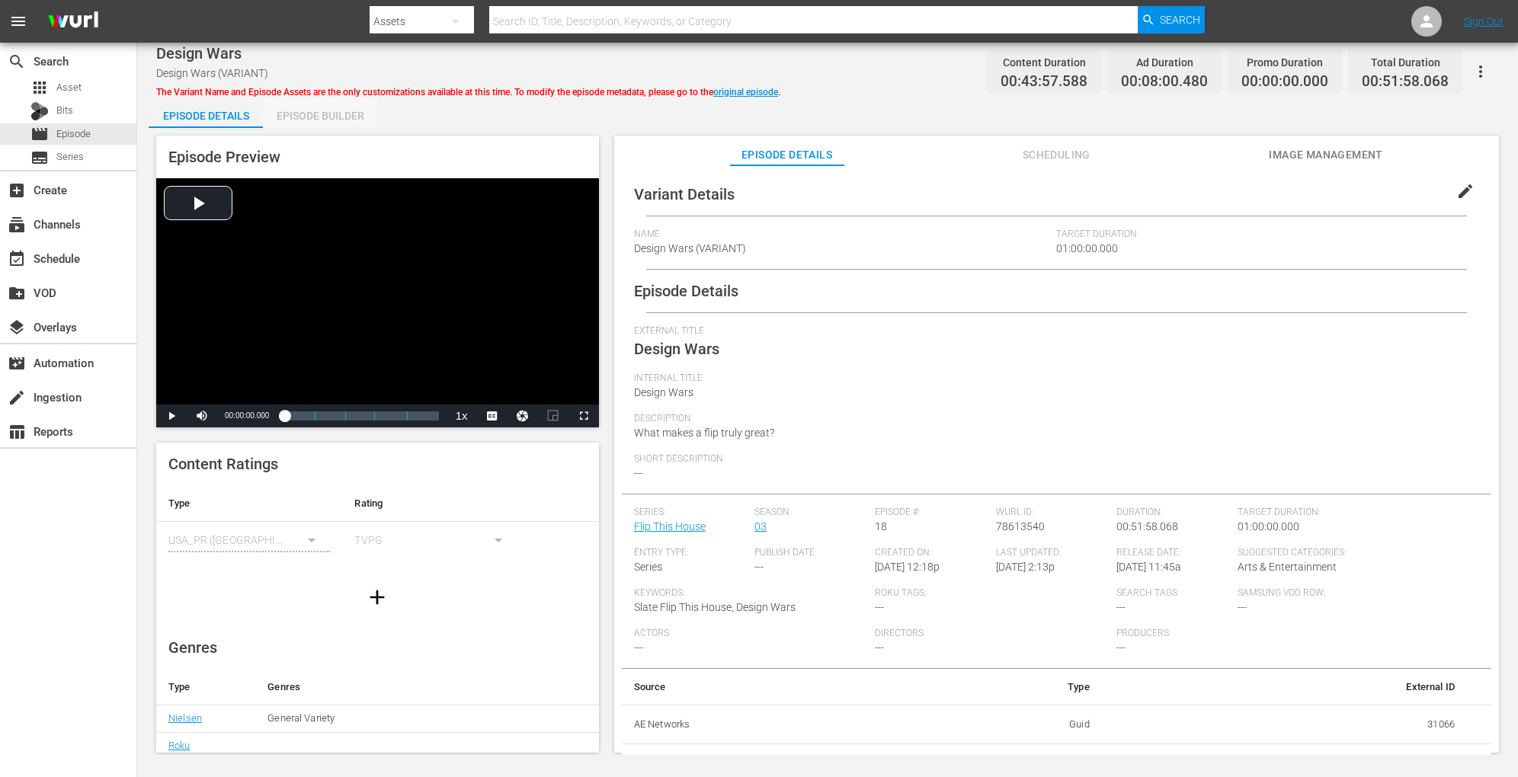
click at [341, 112] on div "Episode Builder" at bounding box center [320, 116] width 114 height 37
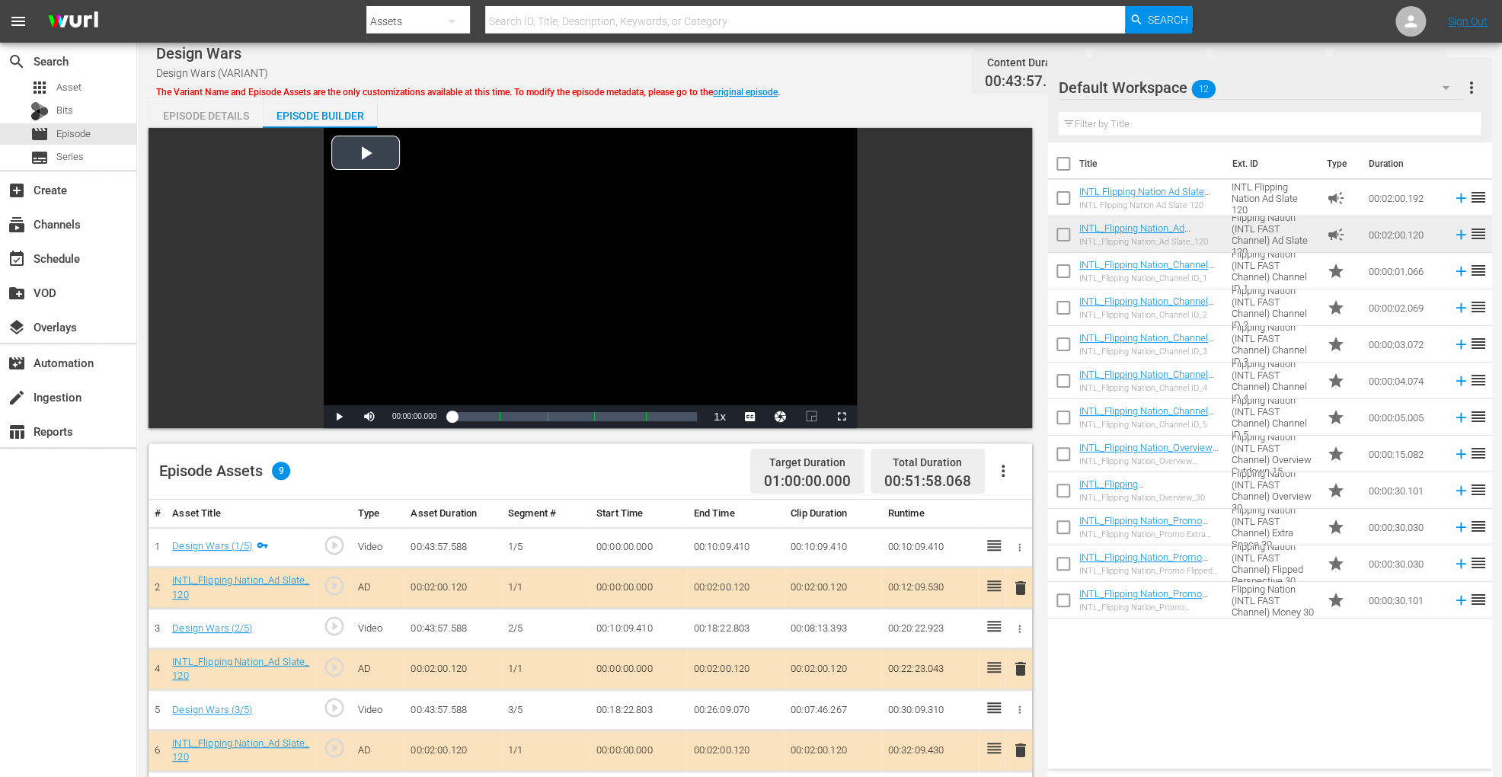
scroll to position [396, 0]
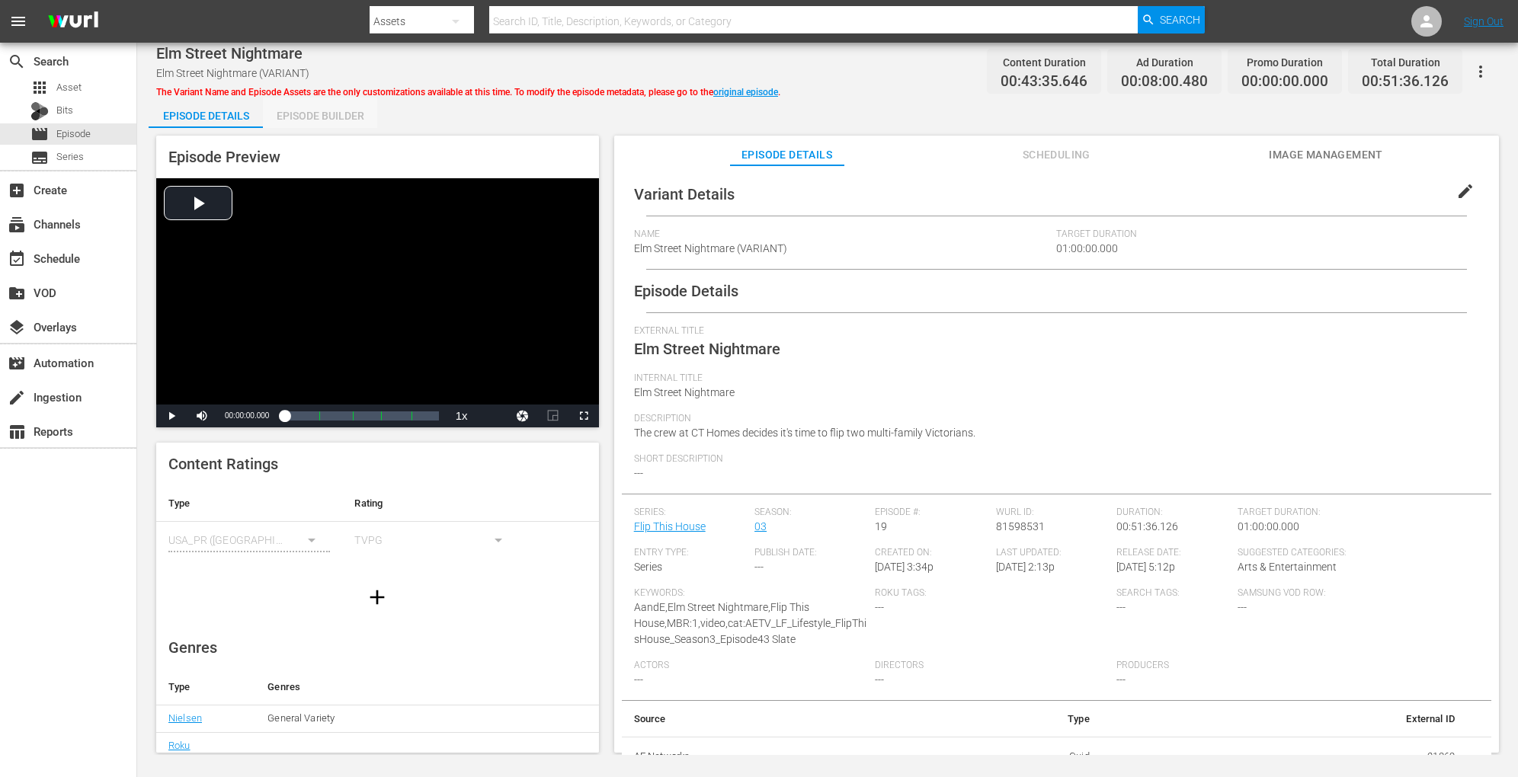
click at [302, 110] on div "Episode Builder" at bounding box center [320, 116] width 114 height 37
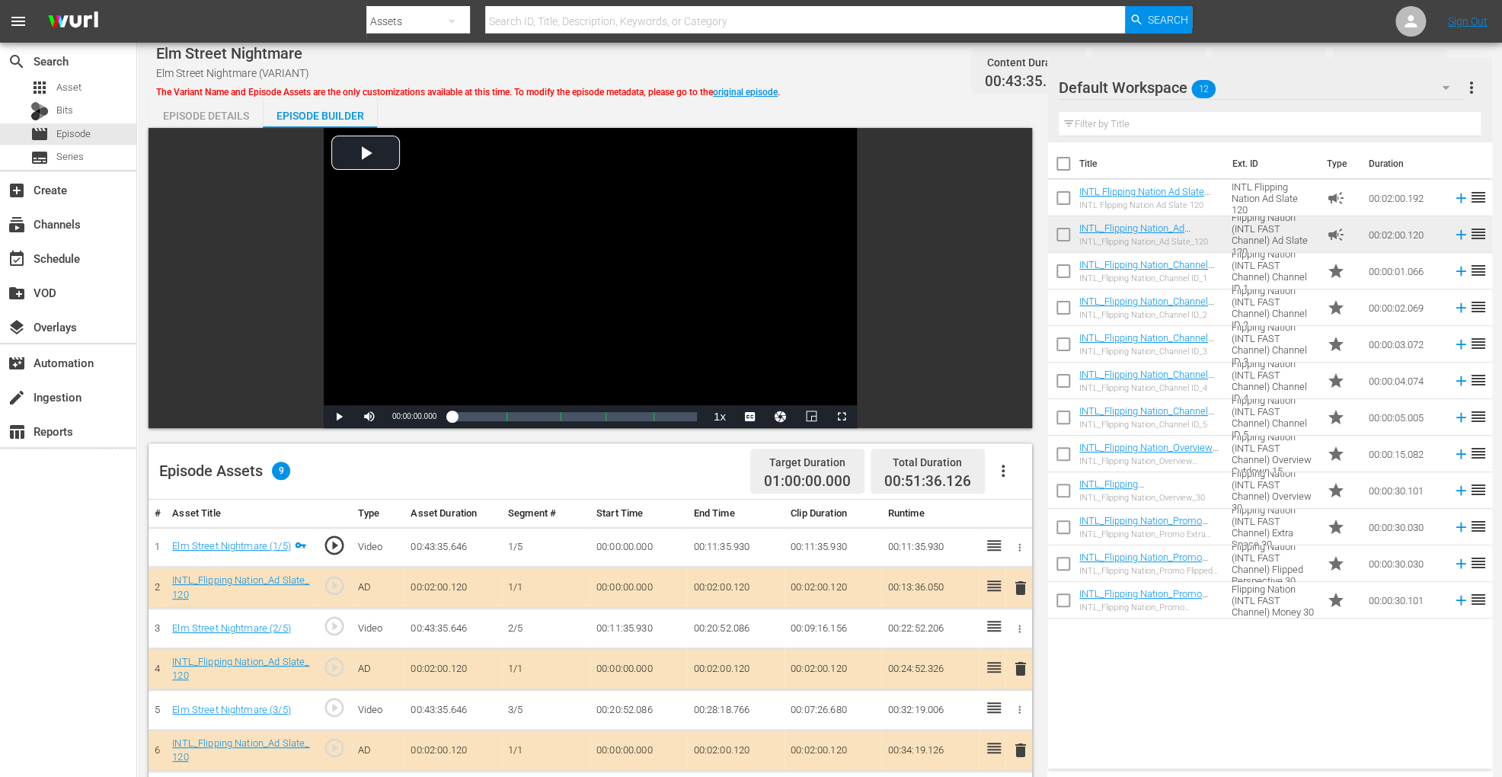
scroll to position [396, 0]
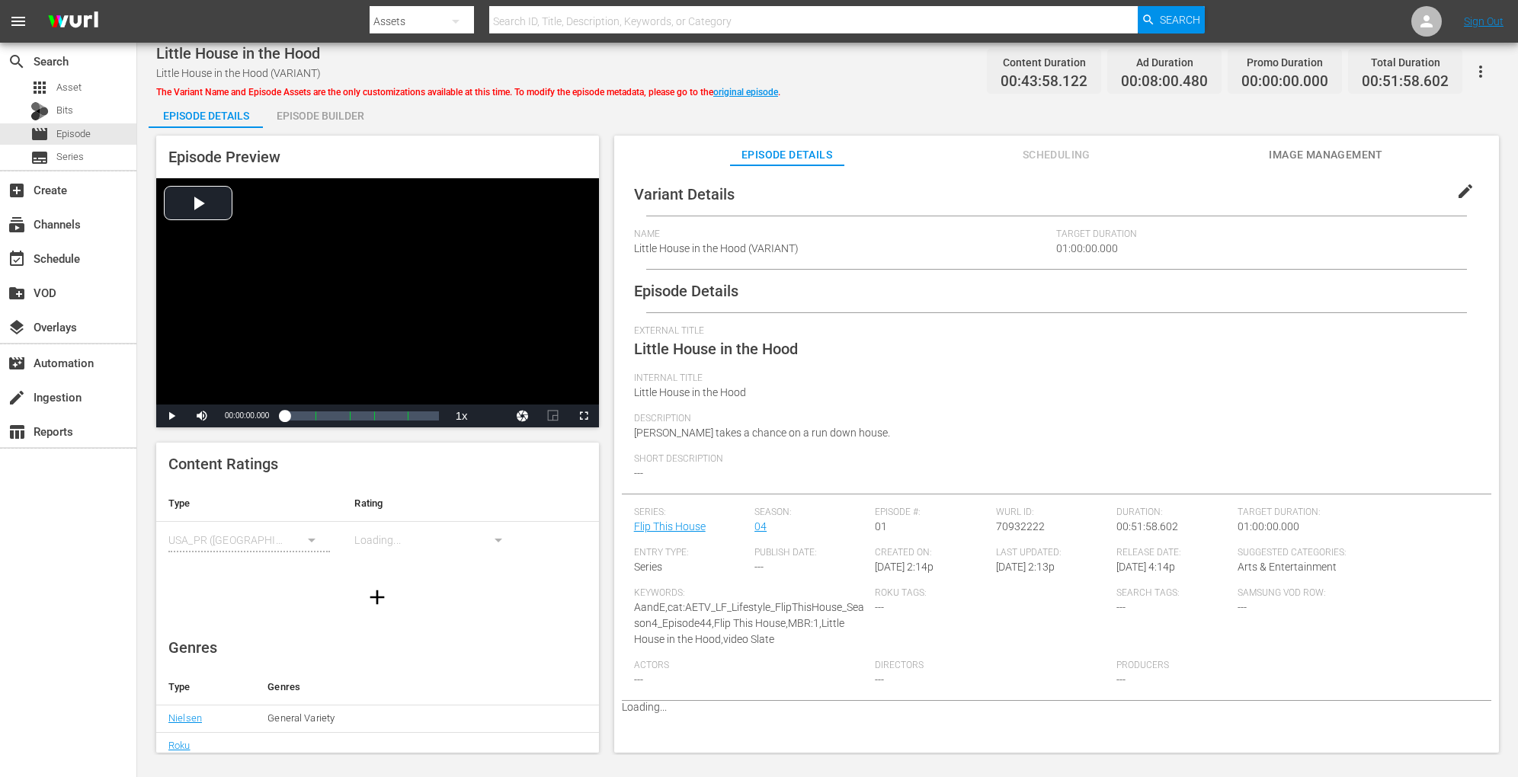
click at [337, 107] on div "Episode Builder" at bounding box center [320, 116] width 114 height 37
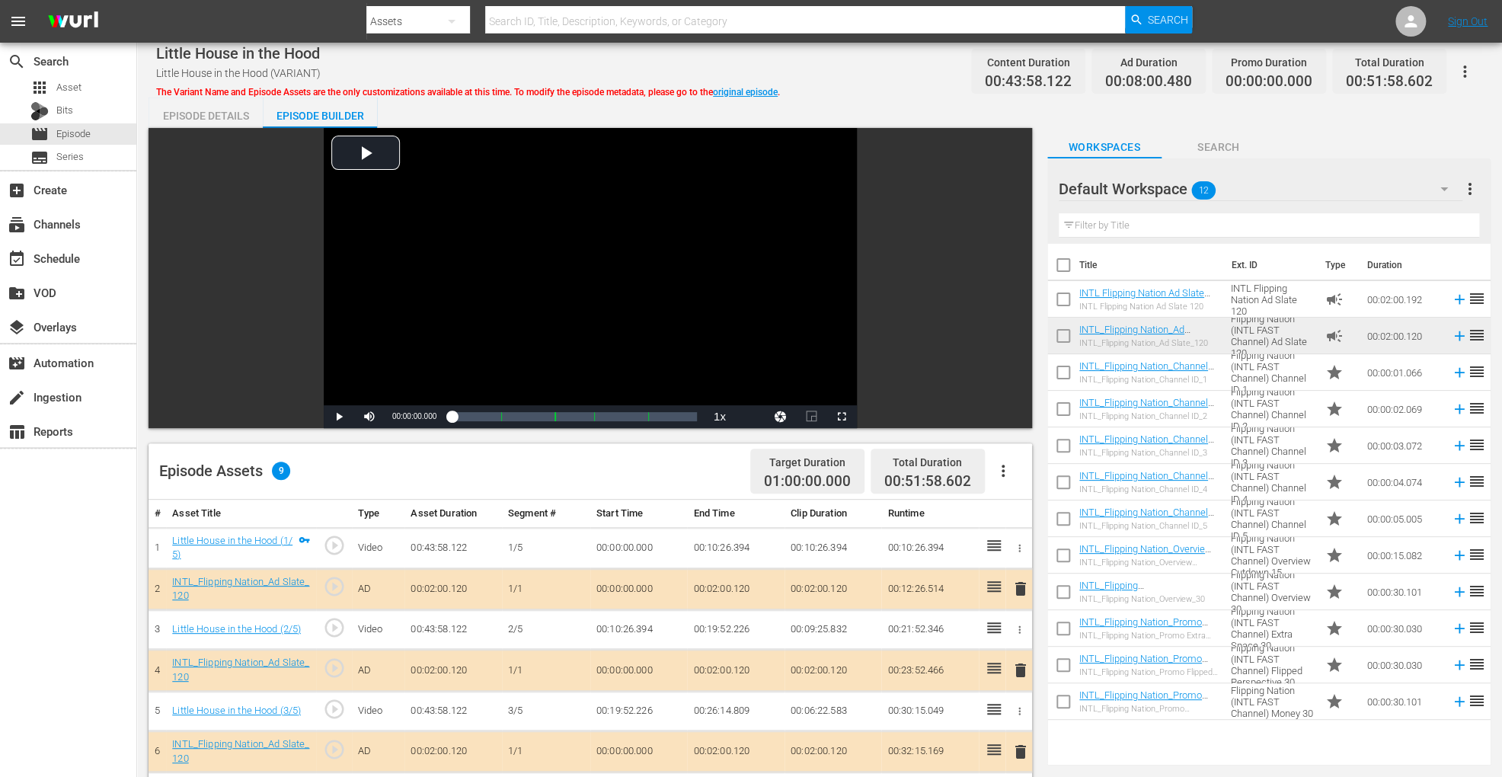
scroll to position [396, 0]
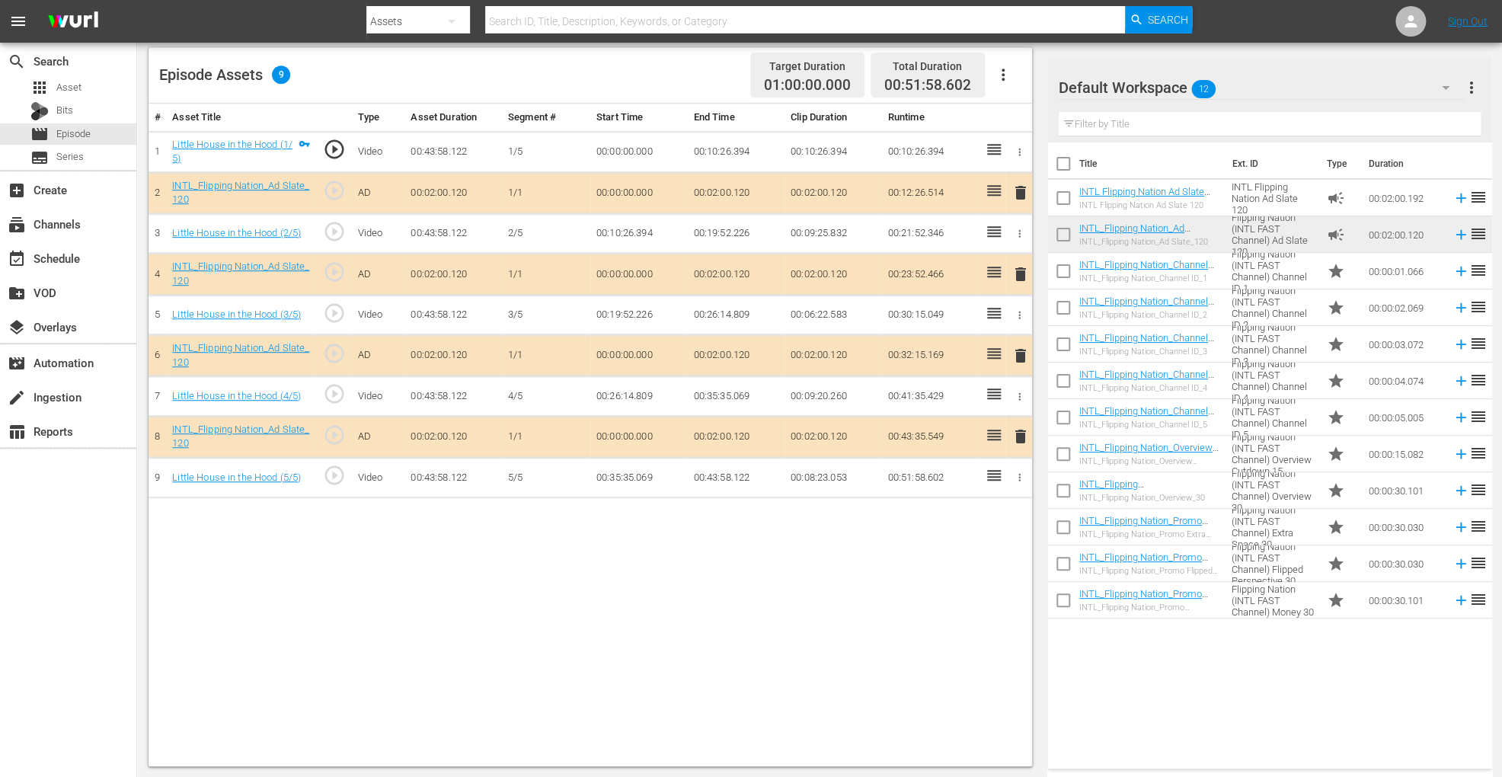
click at [1018, 351] on span "delete" at bounding box center [1021, 356] width 18 height 18
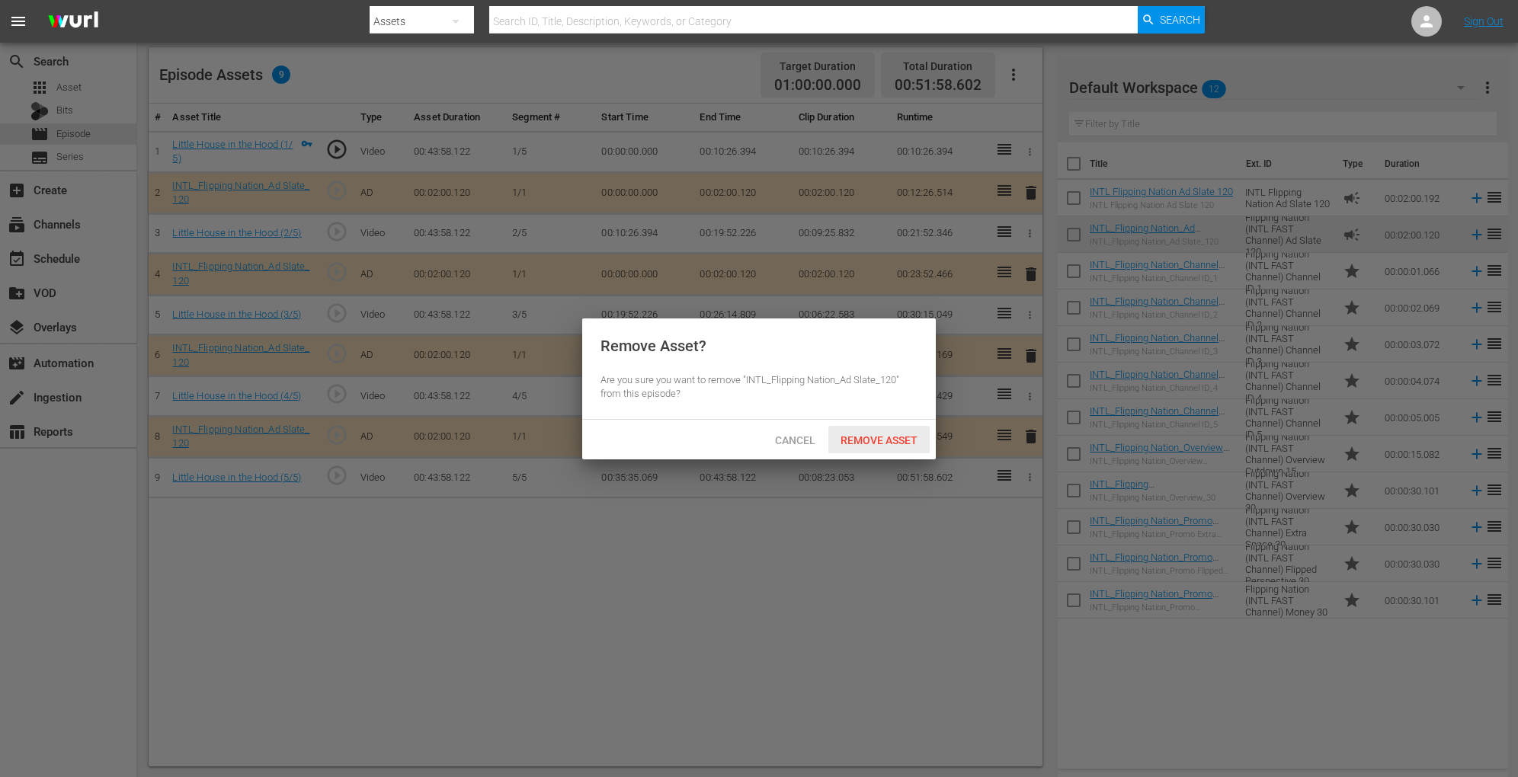
click at [881, 435] on span "Remove Asset" at bounding box center [878, 440] width 101 height 12
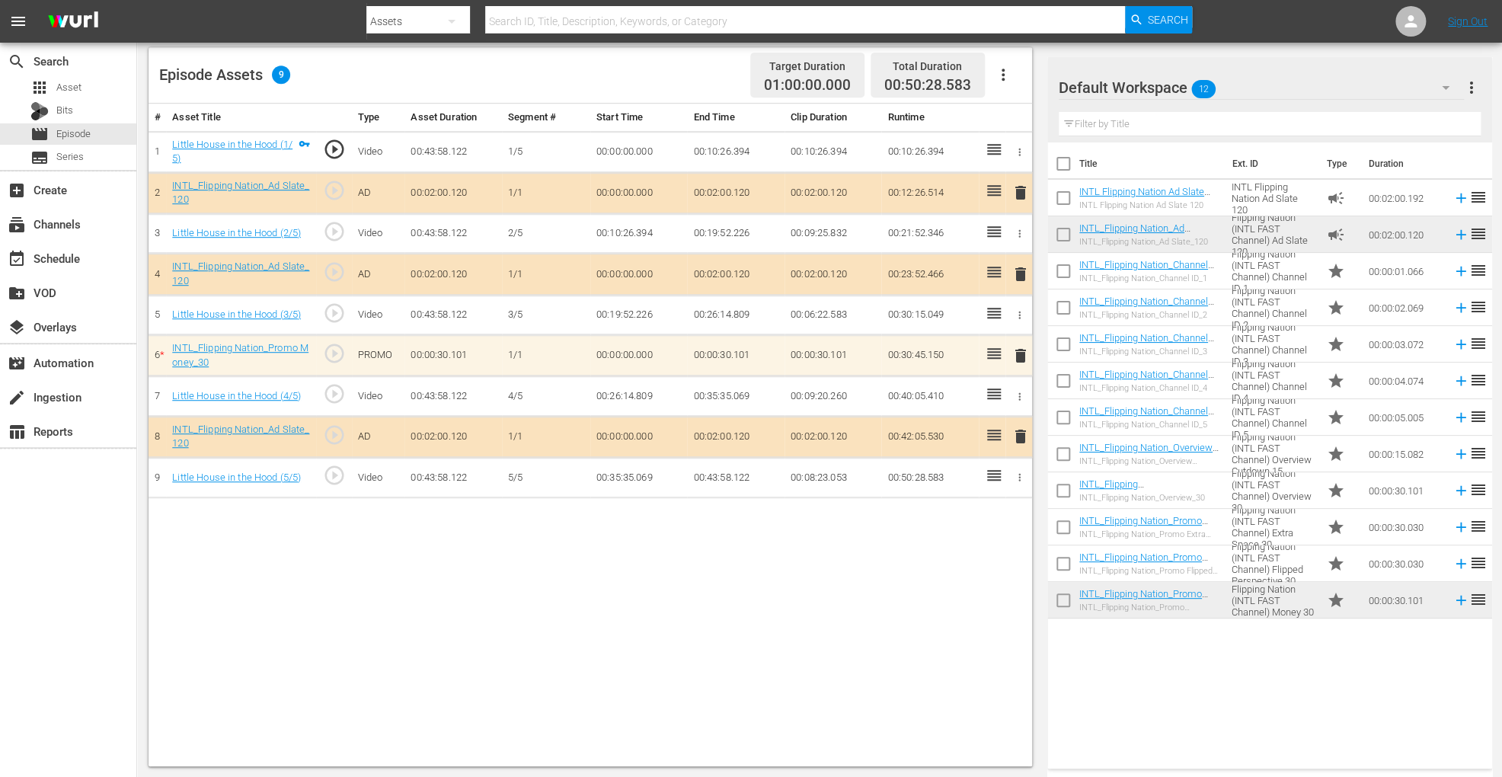
click at [1019, 347] on span "delete" at bounding box center [1021, 356] width 18 height 18
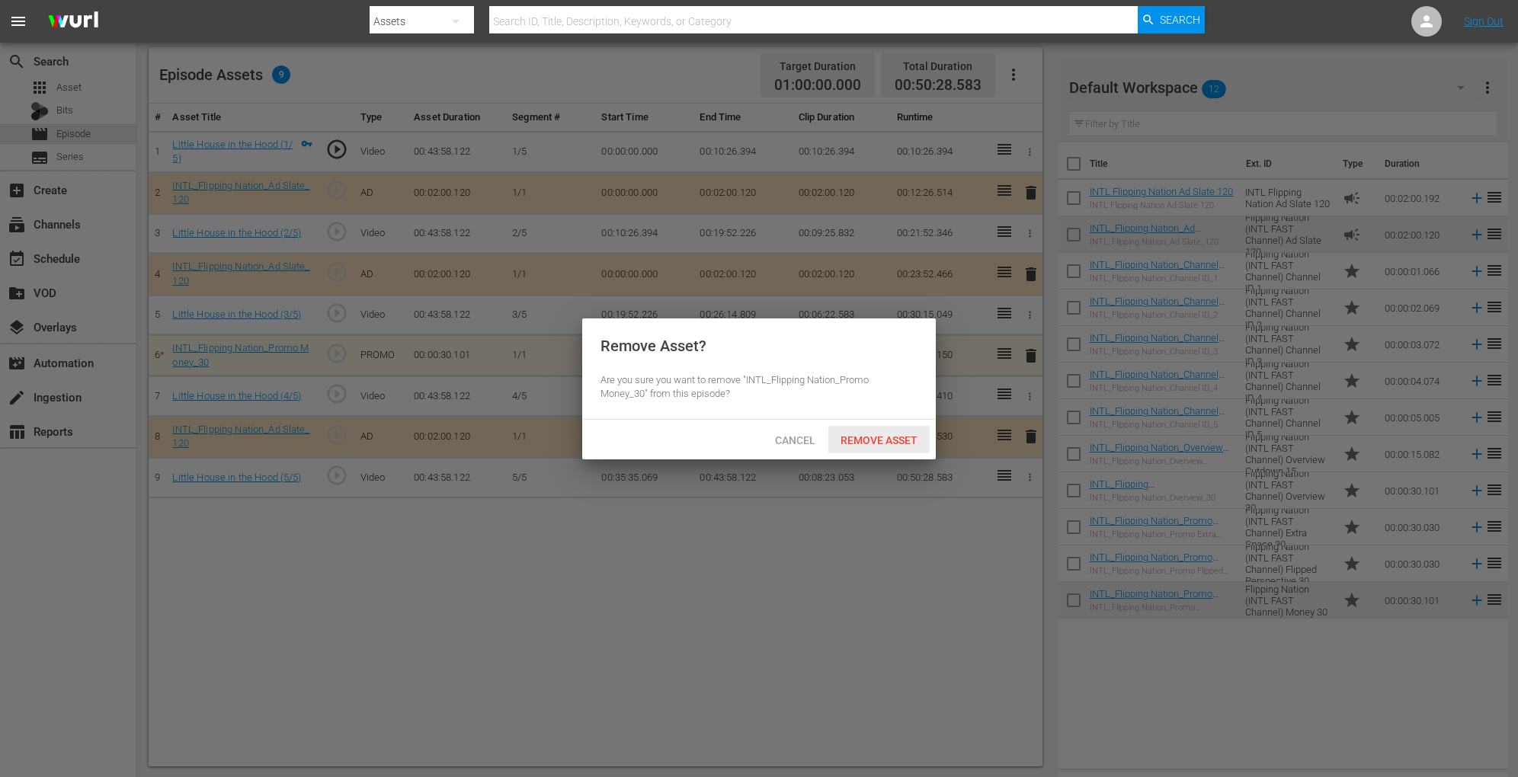
click at [897, 441] on span "Remove Asset" at bounding box center [878, 440] width 101 height 12
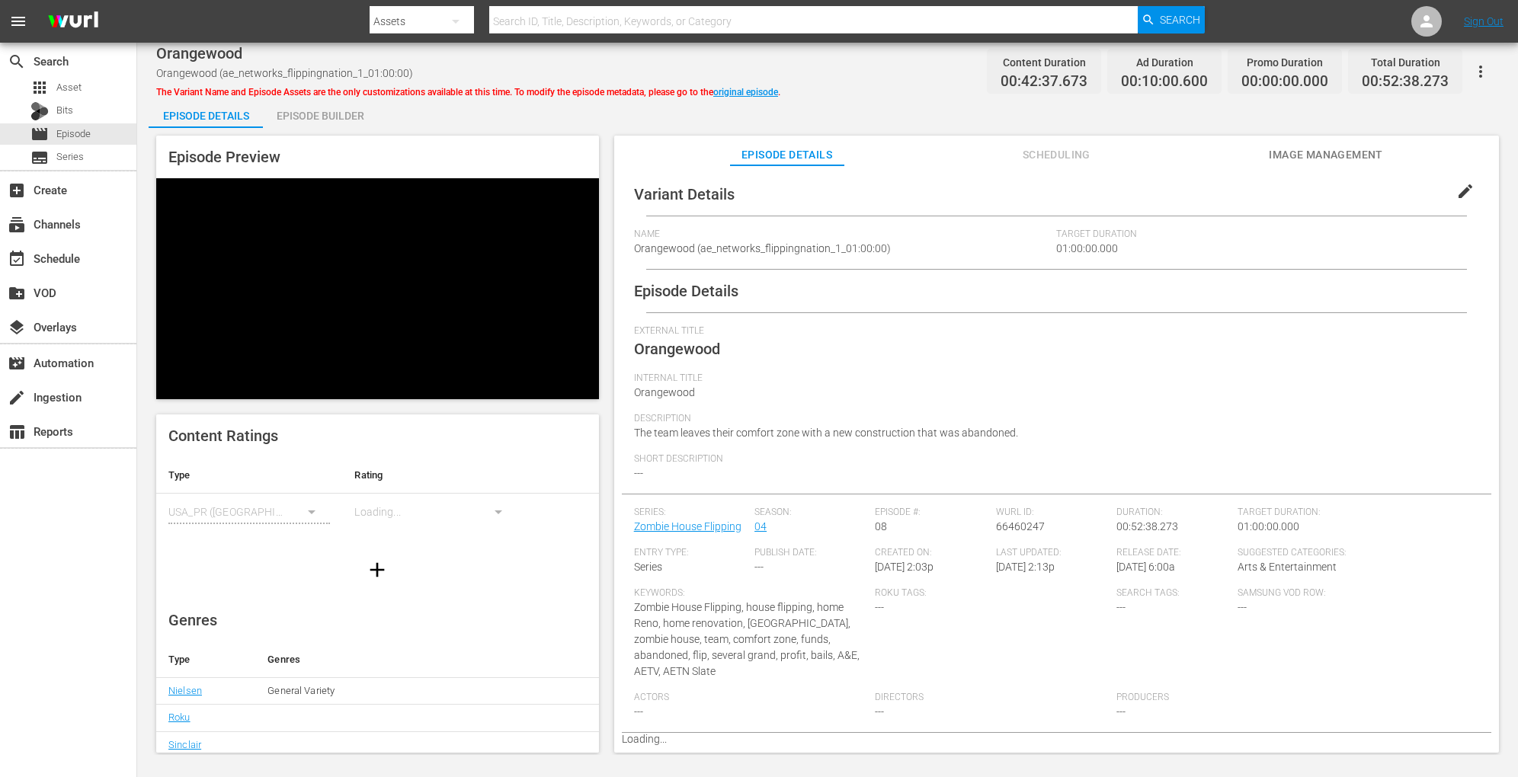
click at [320, 101] on div "Episode Builder" at bounding box center [320, 116] width 114 height 37
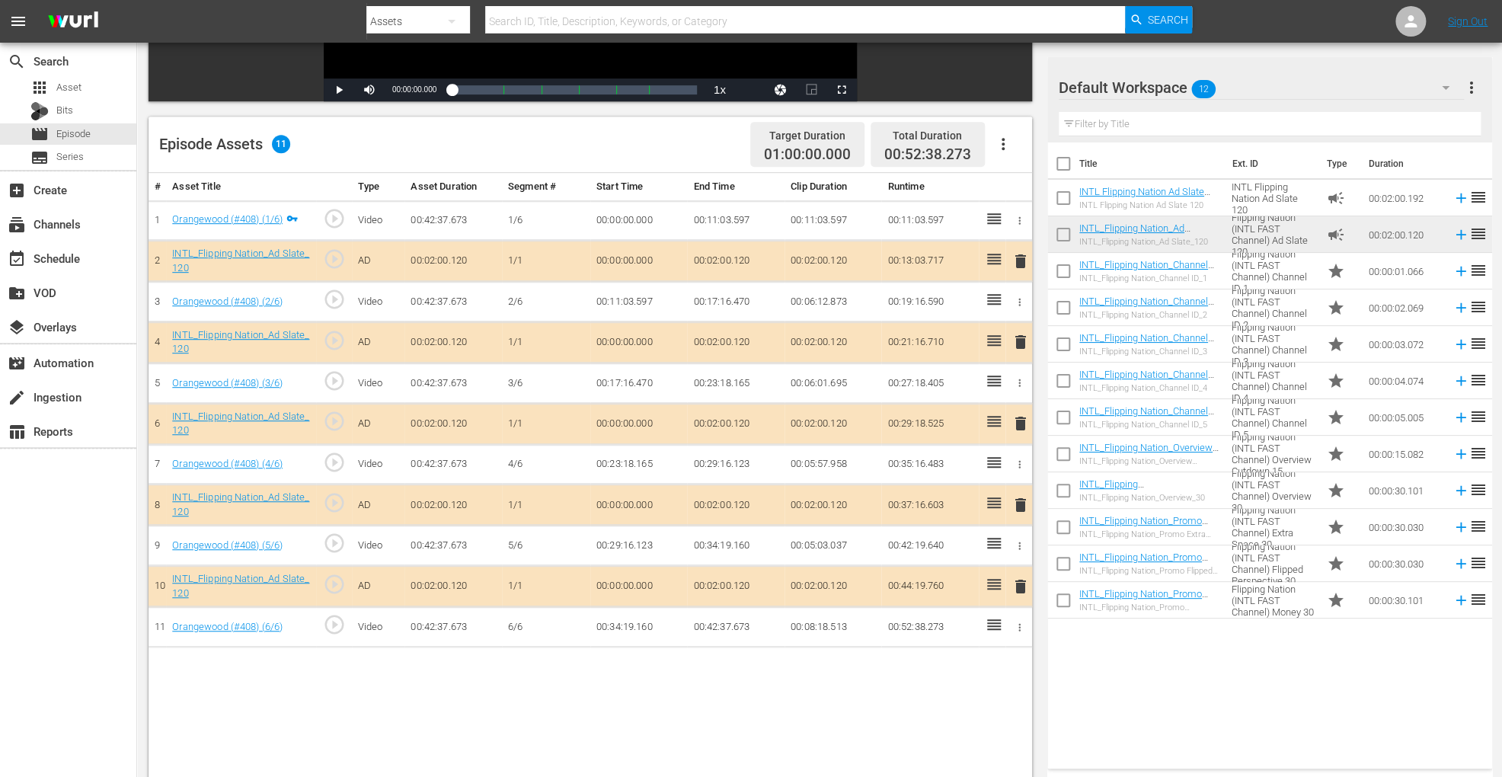
scroll to position [396, 0]
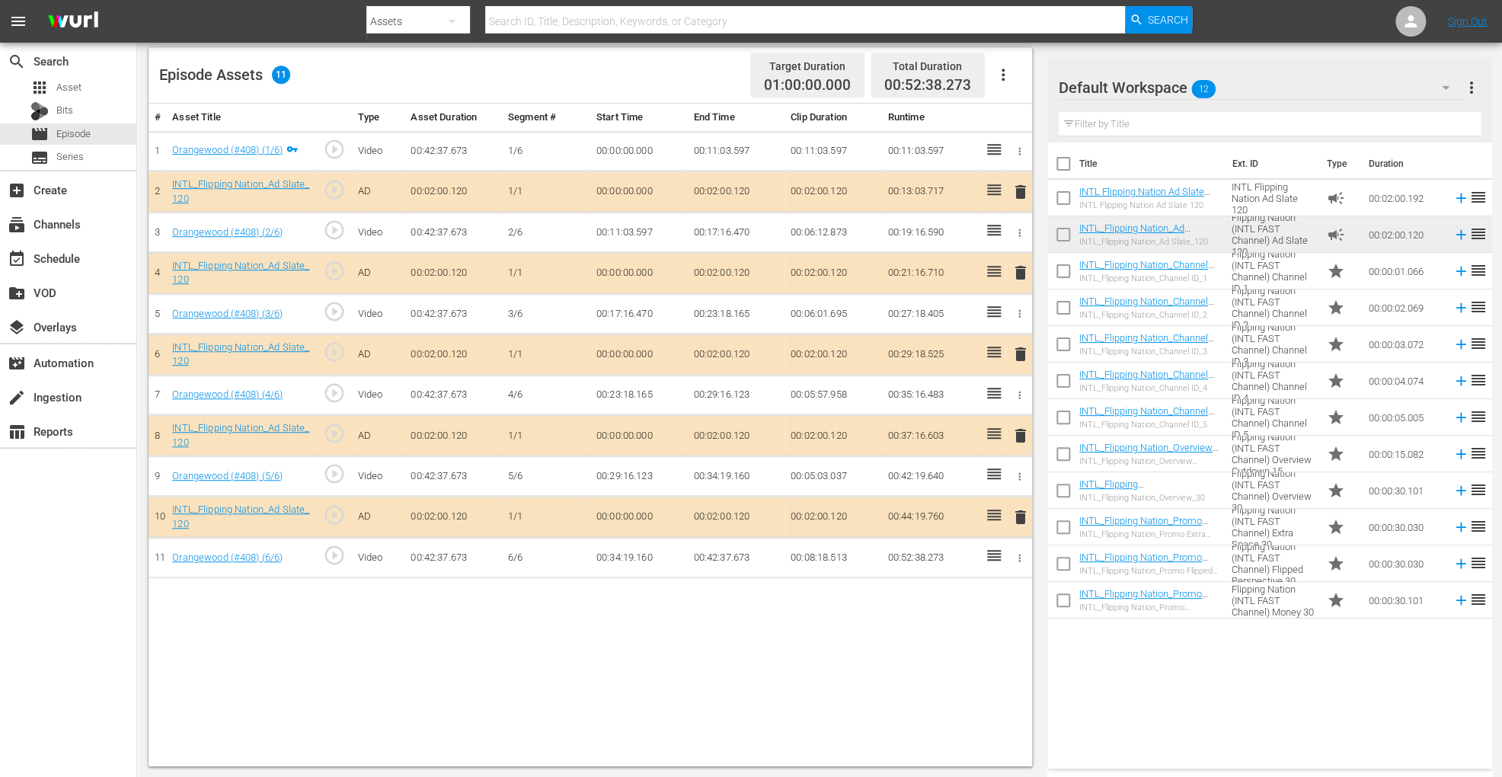
click at [1022, 346] on span "delete" at bounding box center [1021, 354] width 18 height 18
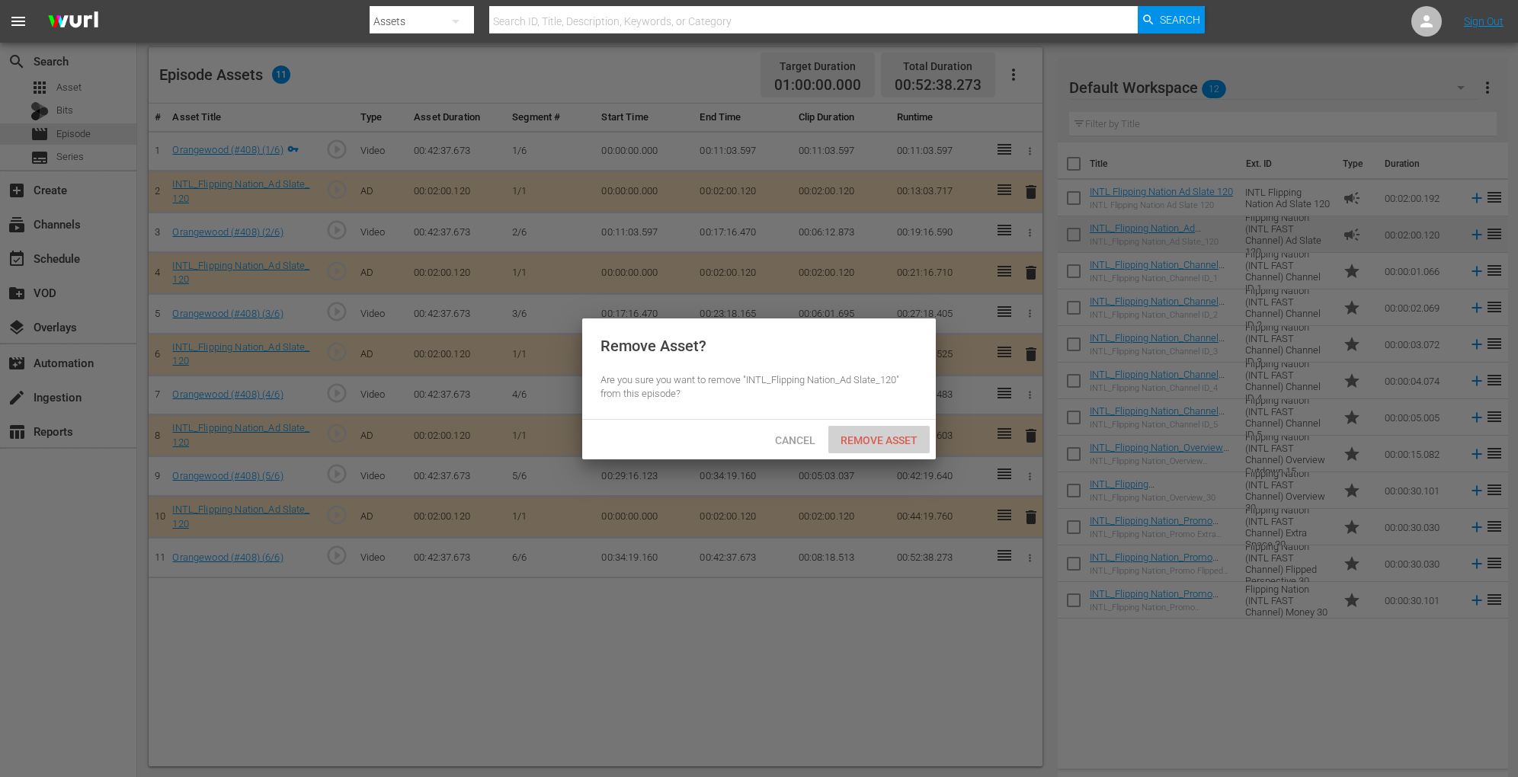
click at [907, 429] on div "Remove Asset" at bounding box center [878, 440] width 101 height 28
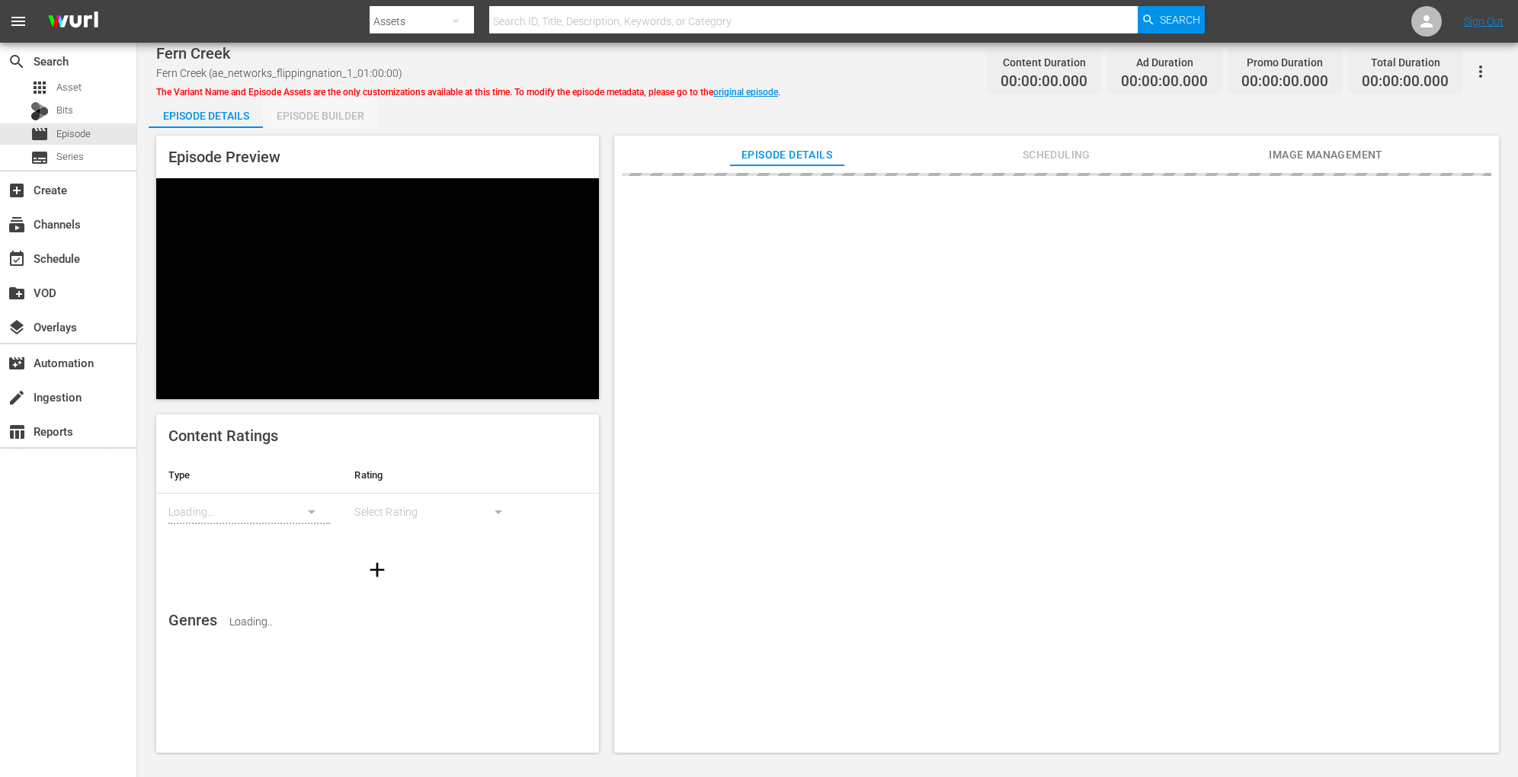
click at [308, 120] on div "Episode Builder" at bounding box center [320, 116] width 114 height 37
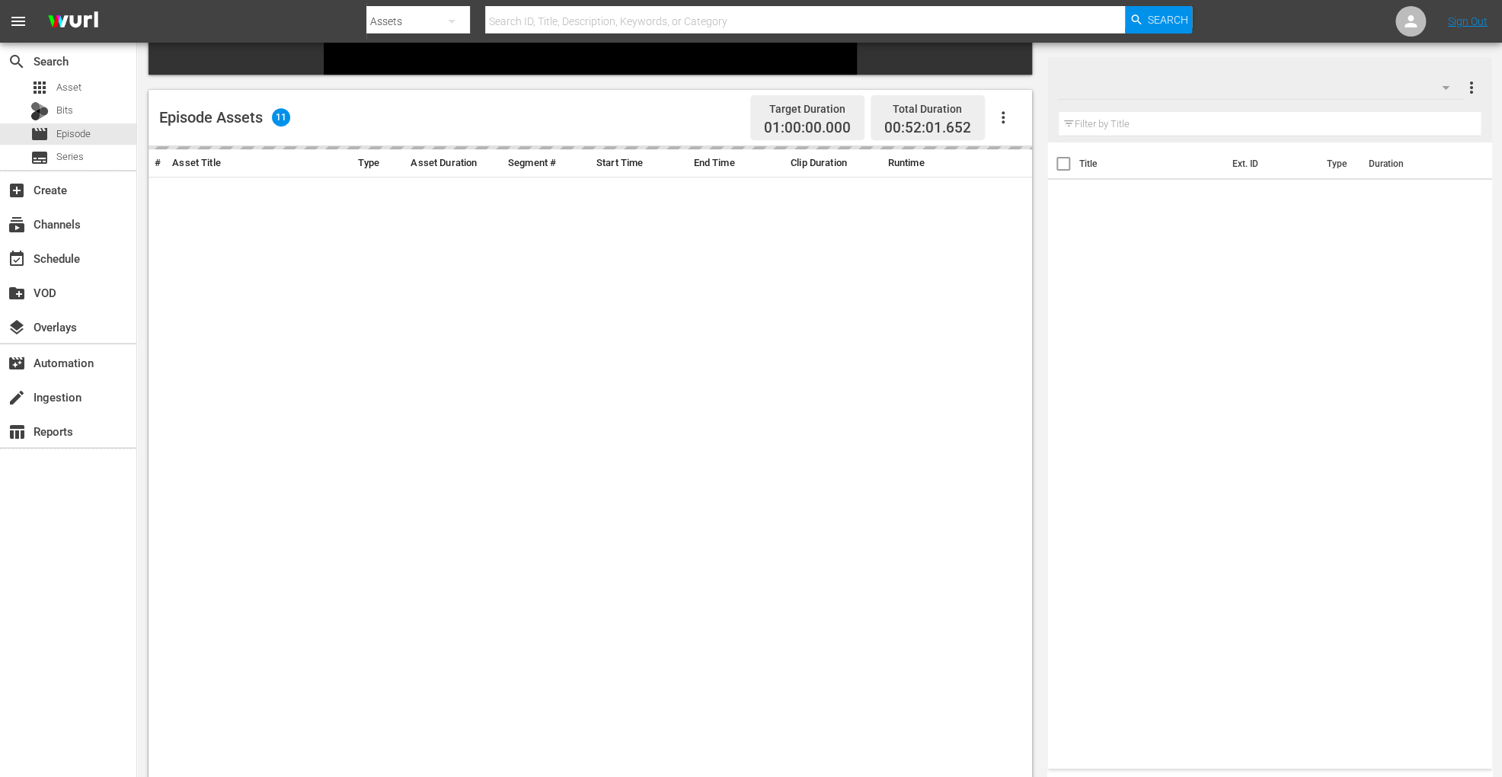
scroll to position [363, 0]
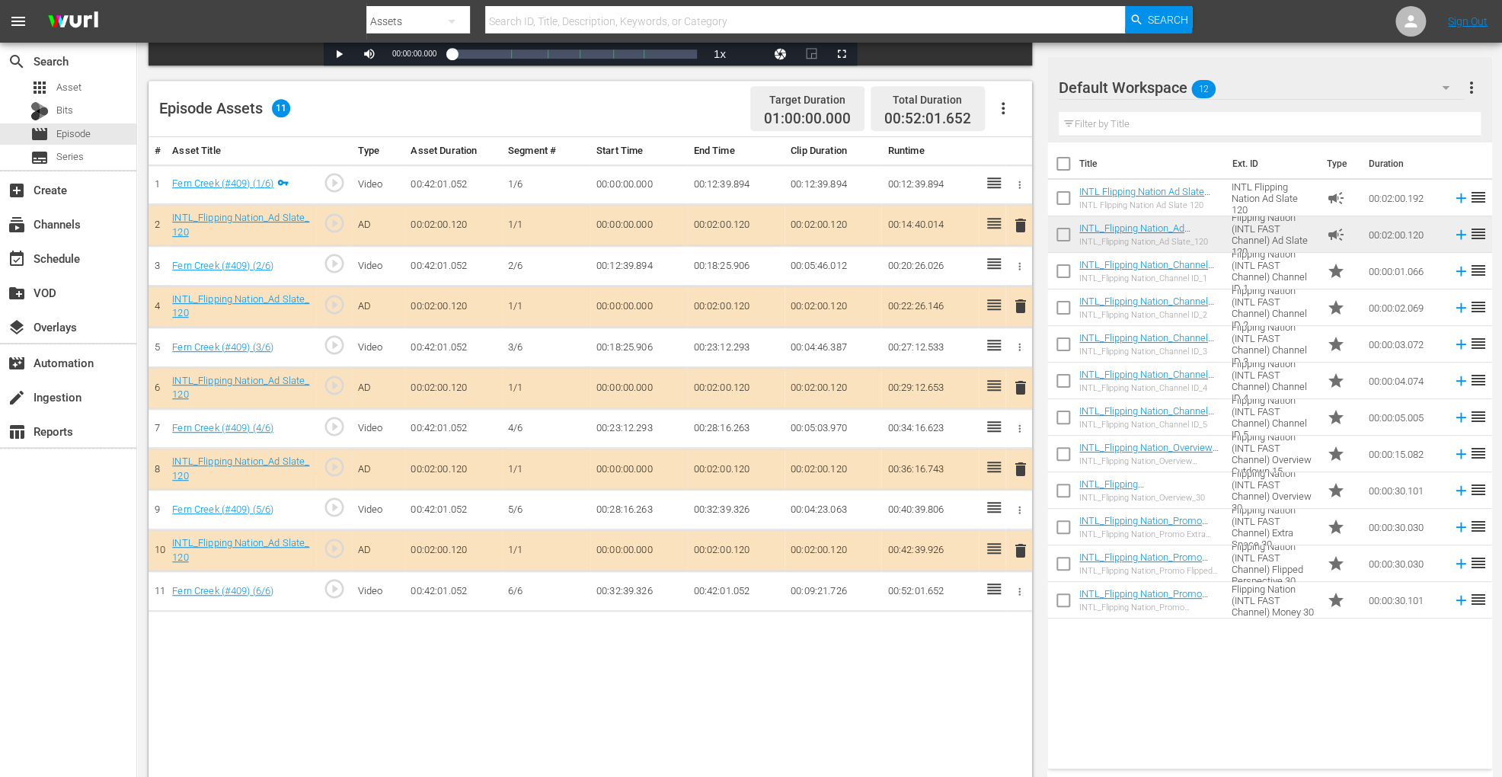
click at [1019, 382] on span "delete" at bounding box center [1021, 388] width 18 height 18
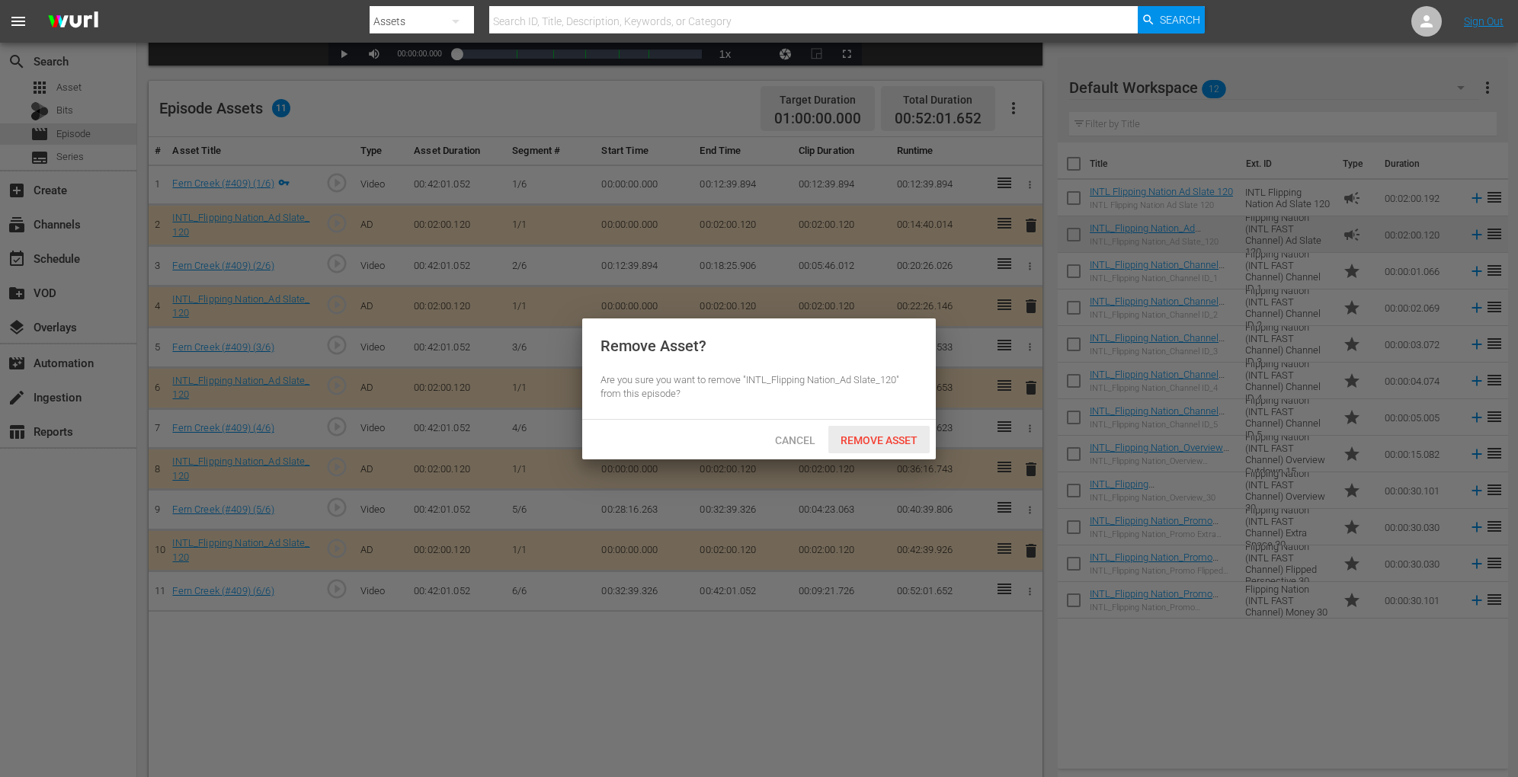
click at [878, 435] on span "Remove Asset" at bounding box center [878, 440] width 101 height 12
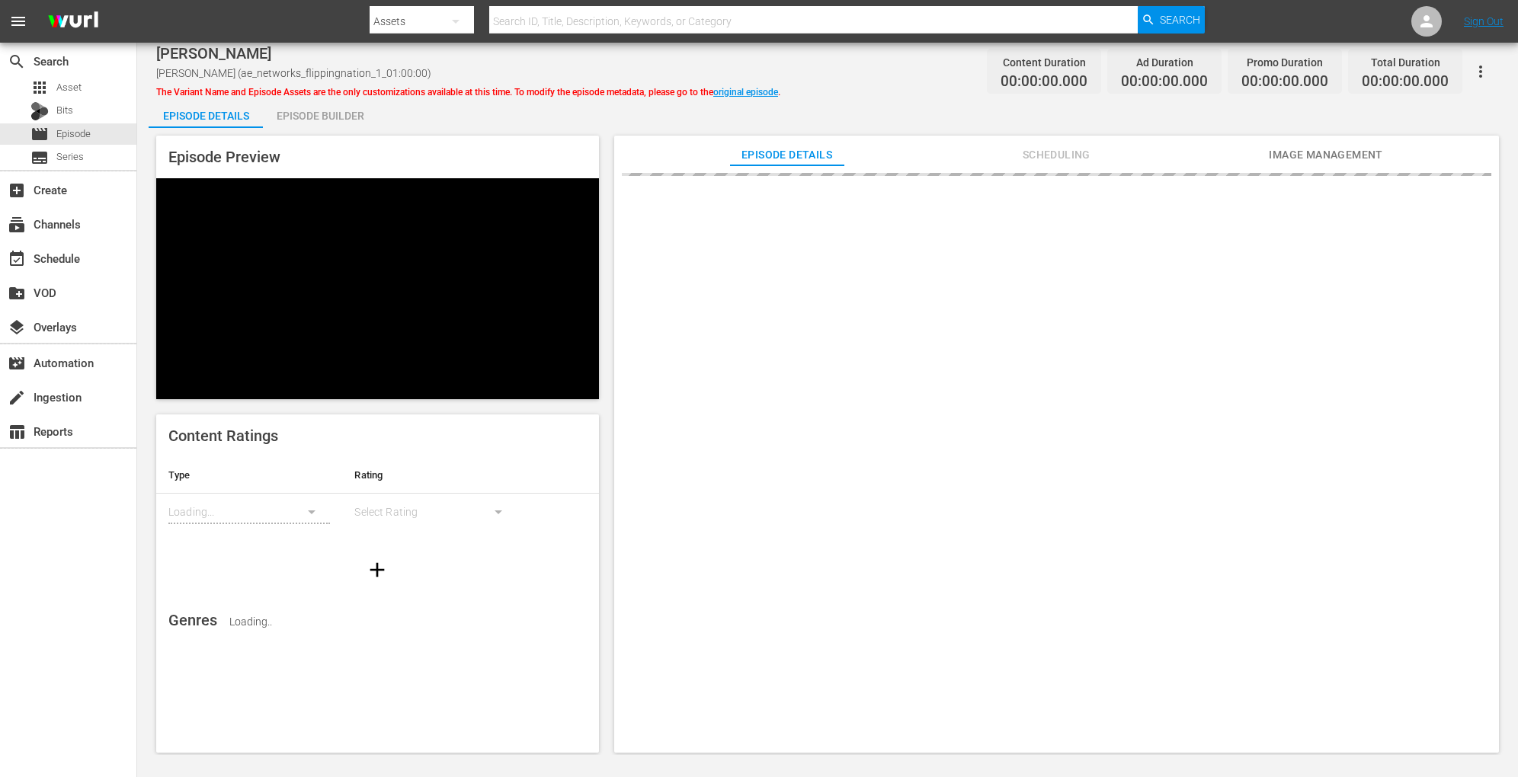
click at [314, 105] on div "Episode Builder" at bounding box center [320, 116] width 114 height 37
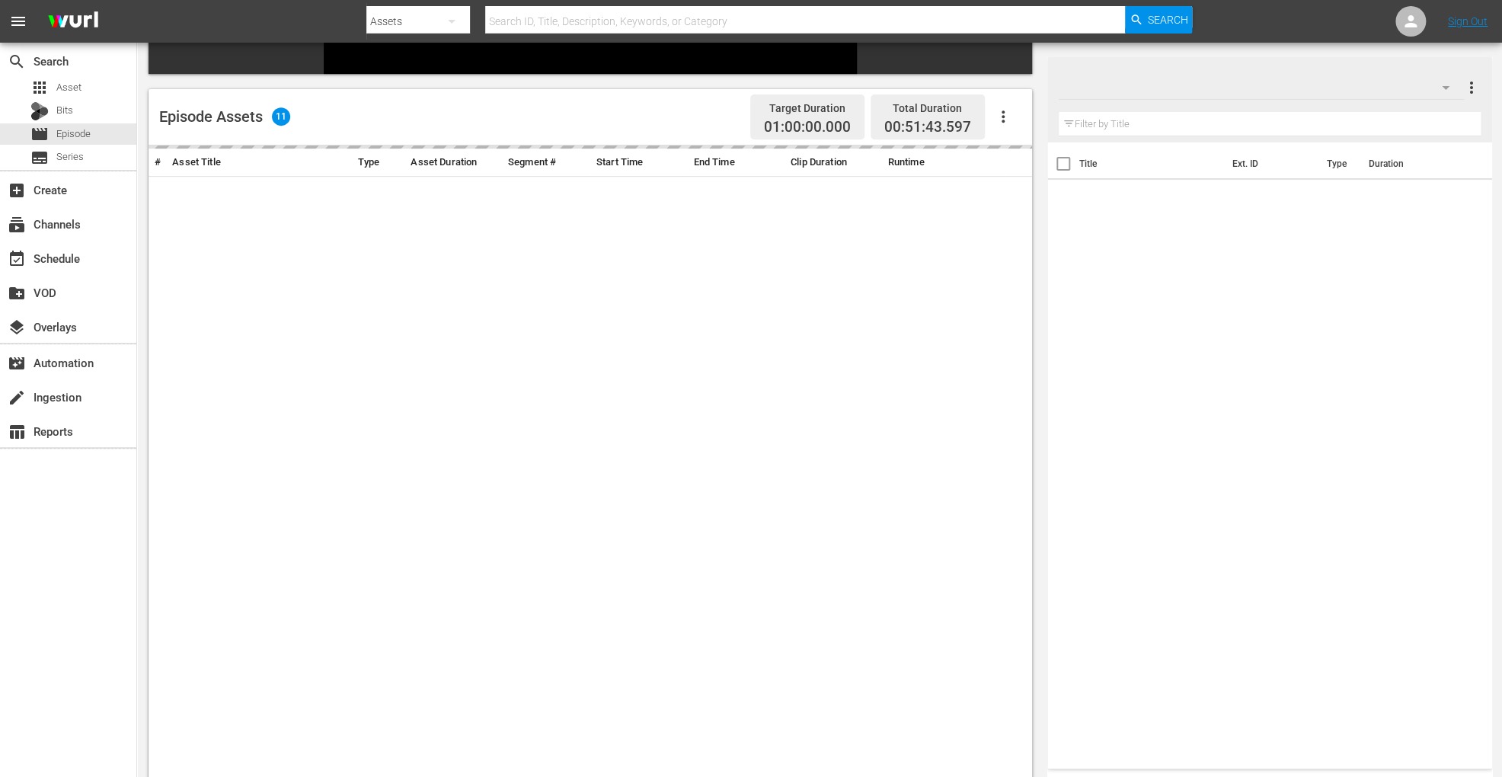
scroll to position [363, 0]
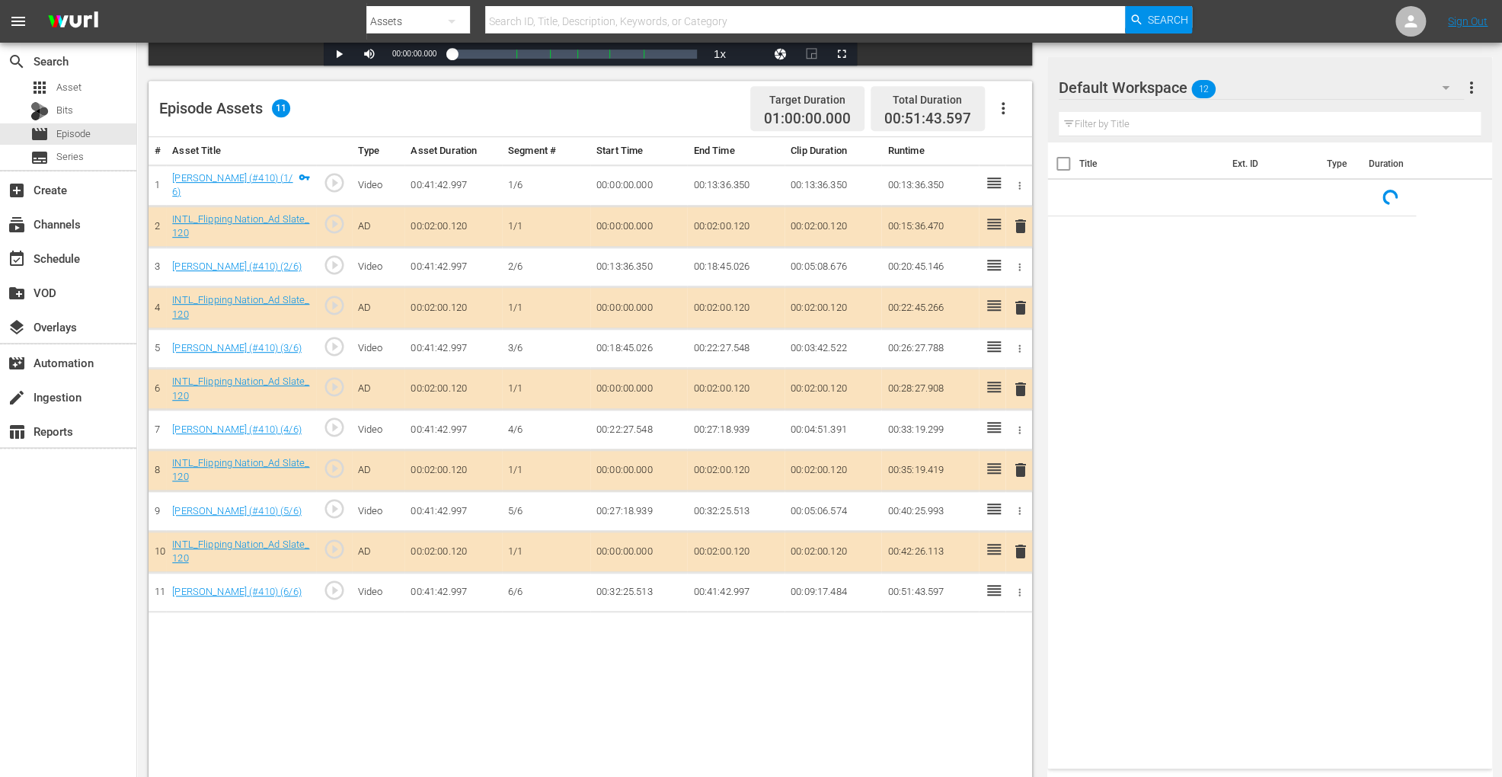
click at [1018, 380] on span "delete" at bounding box center [1021, 389] width 18 height 18
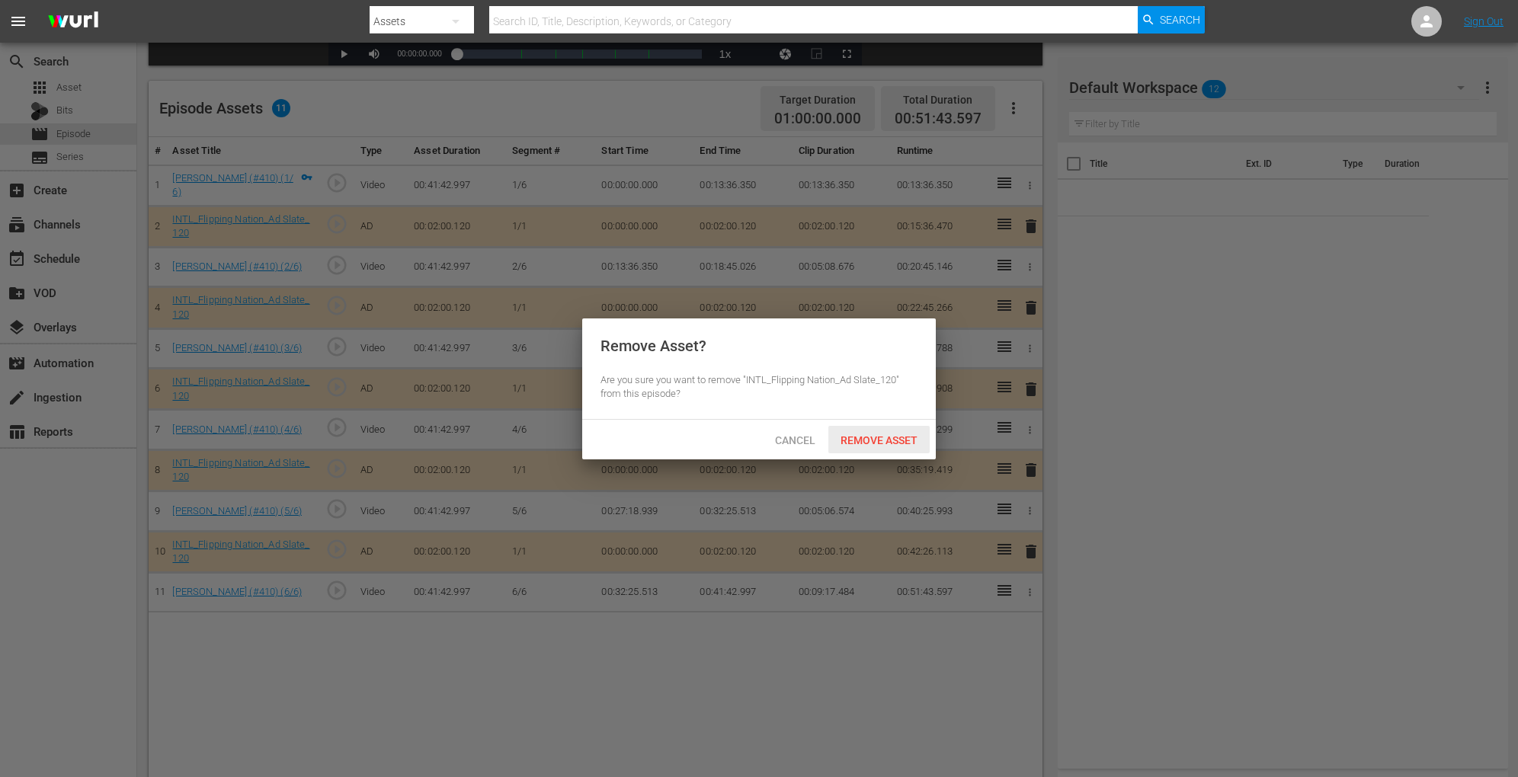
click at [886, 439] on span "Remove Asset" at bounding box center [878, 440] width 101 height 12
